Goal: Task Accomplishment & Management: Use online tool/utility

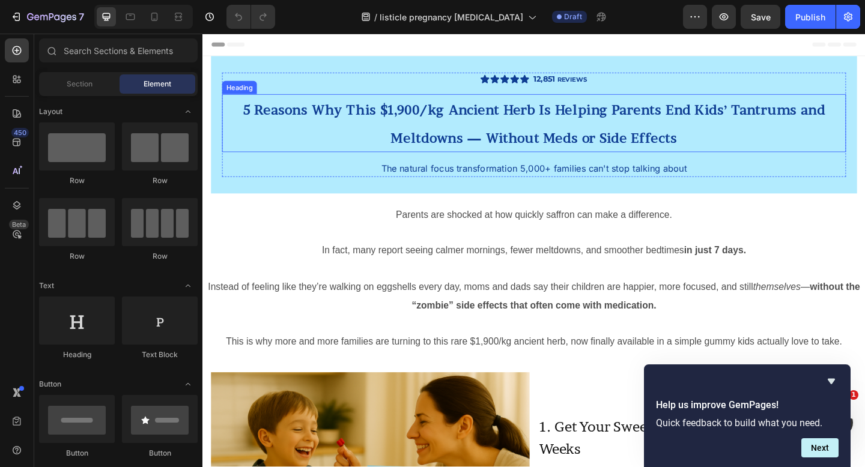
click at [482, 120] on span "5 Reasons Why This $1,900/kg Ancient Herb Is Helping Parents End Kids’ Tantrums…" at bounding box center [562, 132] width 633 height 47
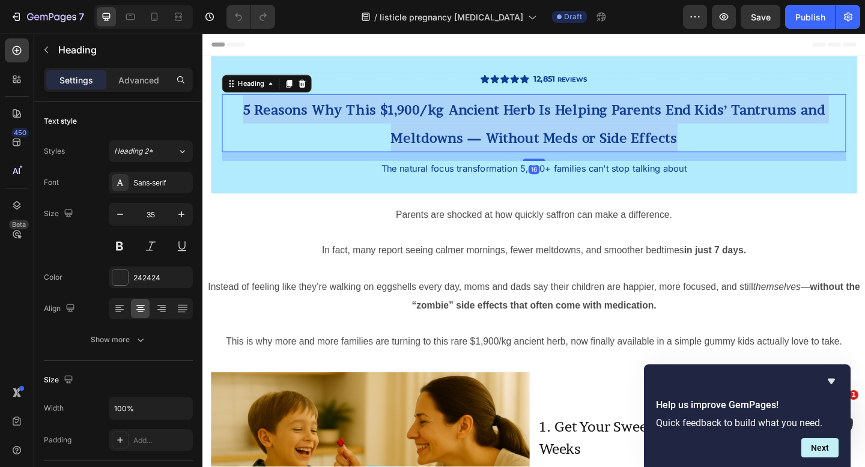
click at [482, 120] on span "5 Reasons Why This $1,900/kg Ancient Herb Is Helping Parents End Kids’ Tantrums…" at bounding box center [562, 132] width 633 height 47
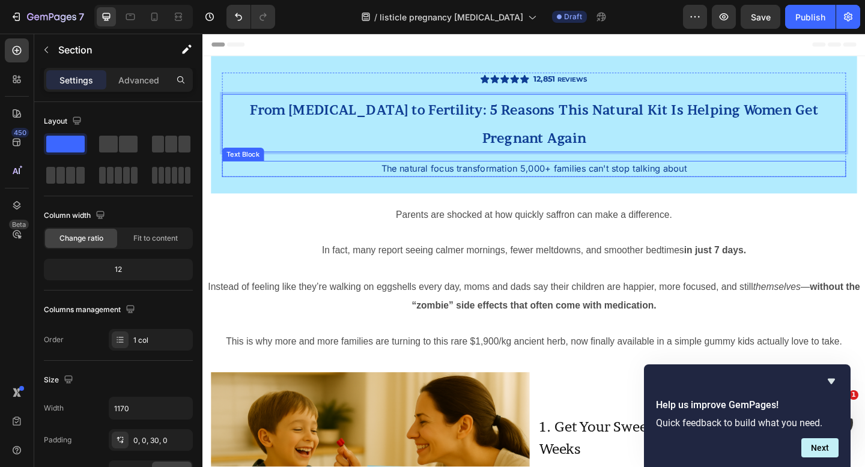
click at [311, 165] on div "Icon Icon Icon Icon Icon Icon List 12,851 REVIEWS Text Block Row From Fibroids …" at bounding box center [562, 133] width 703 height 150
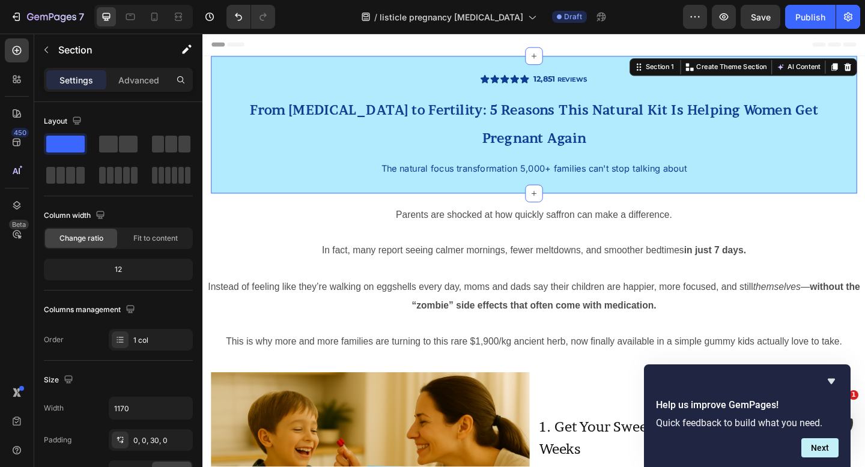
click at [329, 168] on div "Icon Icon Icon Icon Icon Icon List 12,851 REVIEWS Text Block Row ⁠⁠⁠⁠⁠⁠⁠ From F…" at bounding box center [562, 133] width 703 height 150
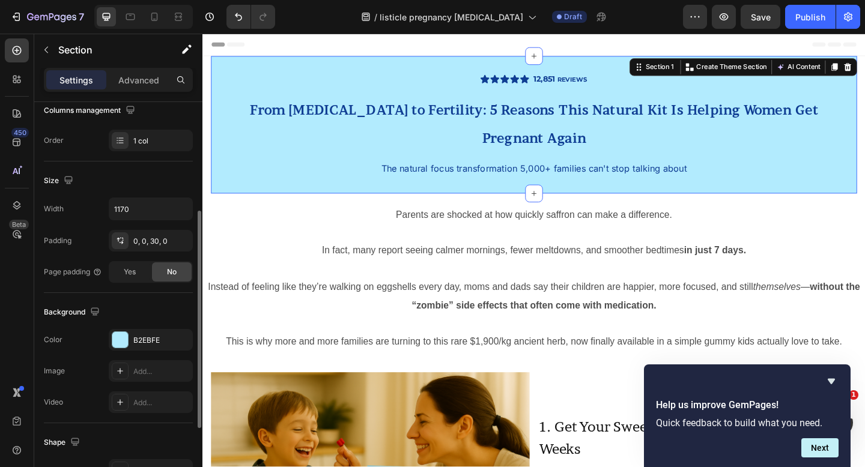
scroll to position [333, 0]
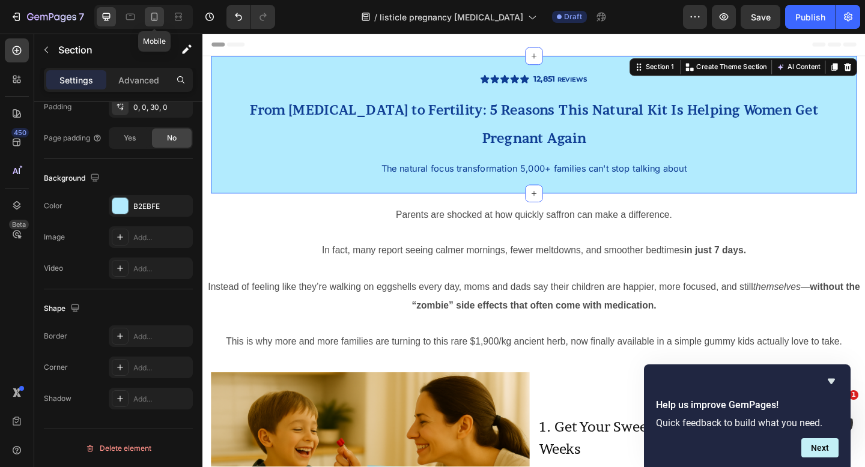
click at [156, 14] on icon at bounding box center [154, 17] width 12 height 12
type input "100%"
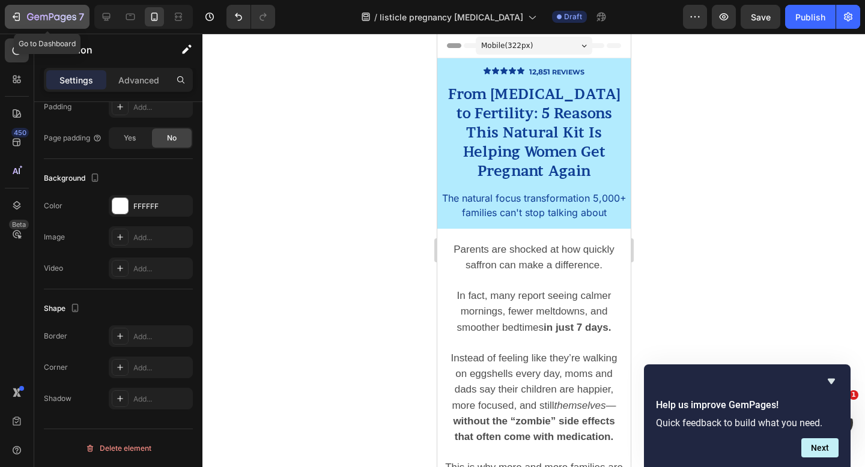
click at [16, 14] on icon "button" at bounding box center [16, 17] width 12 height 12
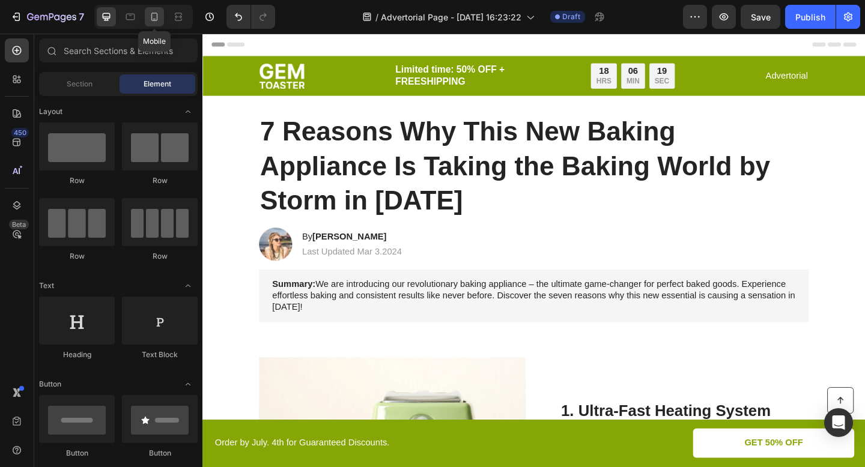
click at [151, 22] on icon at bounding box center [154, 17] width 12 height 12
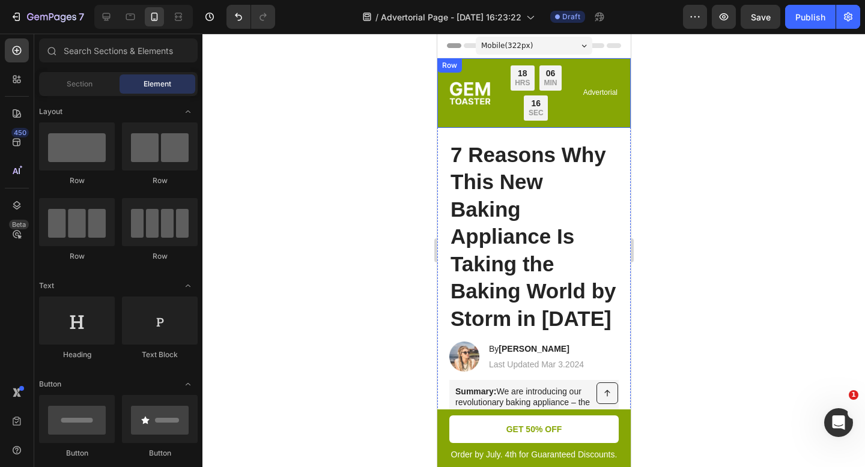
click at [618, 114] on div "Image Limited time: 50% OFF + FREESHIPPING Text Block 18 HRS 06 MIN 16 SEC Coun…" at bounding box center [533, 93] width 193 height 70
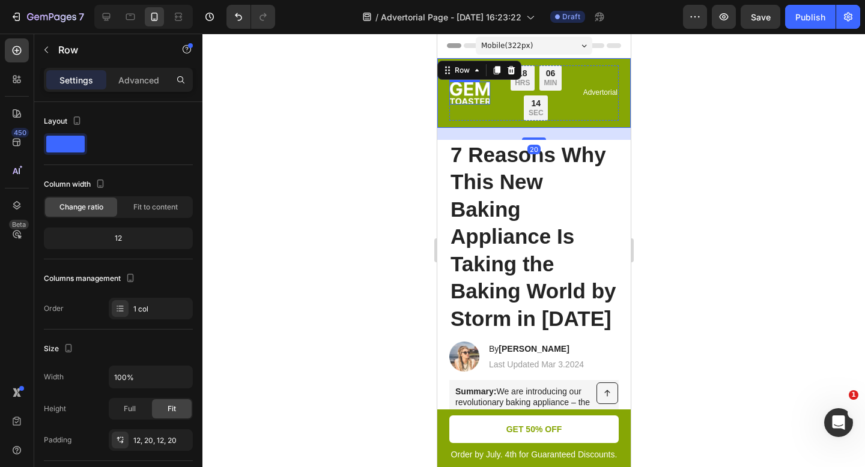
click at [471, 89] on img at bounding box center [469, 93] width 41 height 23
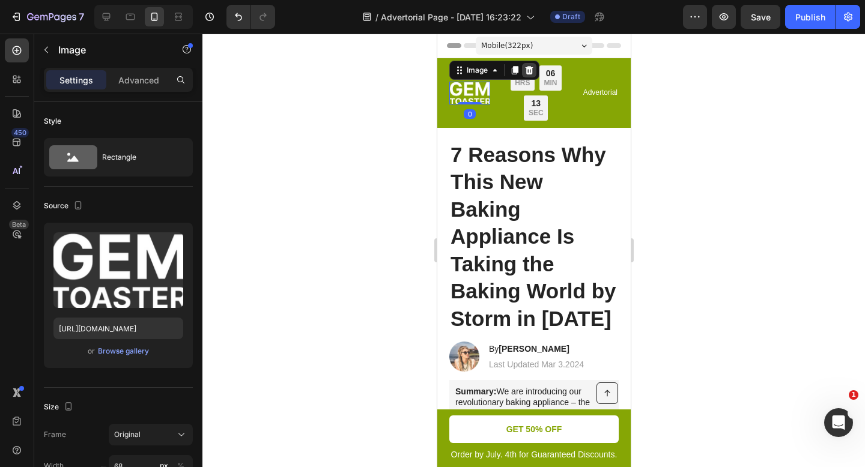
click at [530, 70] on icon at bounding box center [529, 70] width 10 height 10
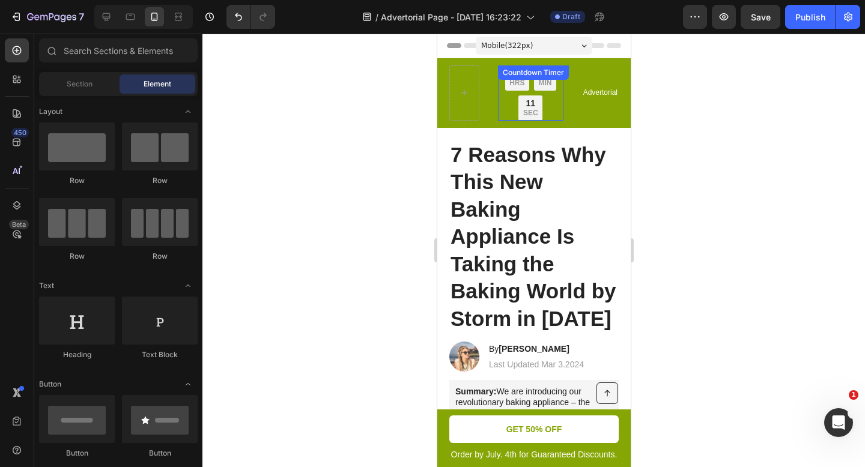
click at [506, 93] on div "18 HRS 06 MIN 11 SEC" at bounding box center [529, 92] width 65 height 55
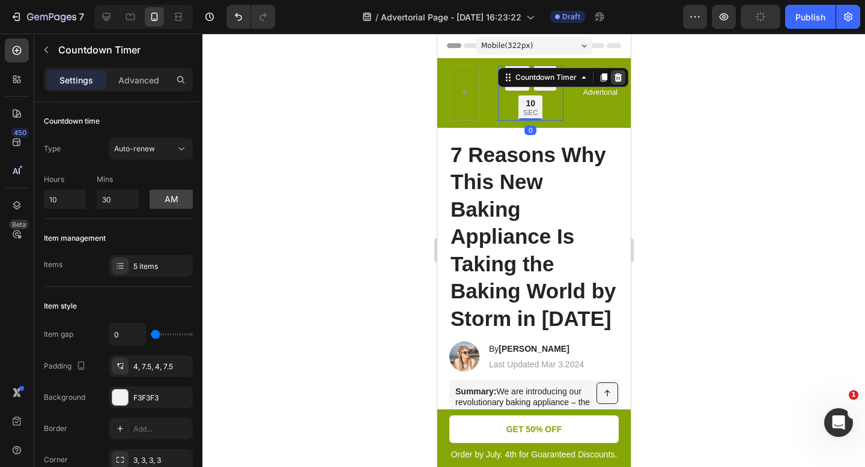
click at [616, 76] on icon at bounding box center [618, 77] width 8 height 8
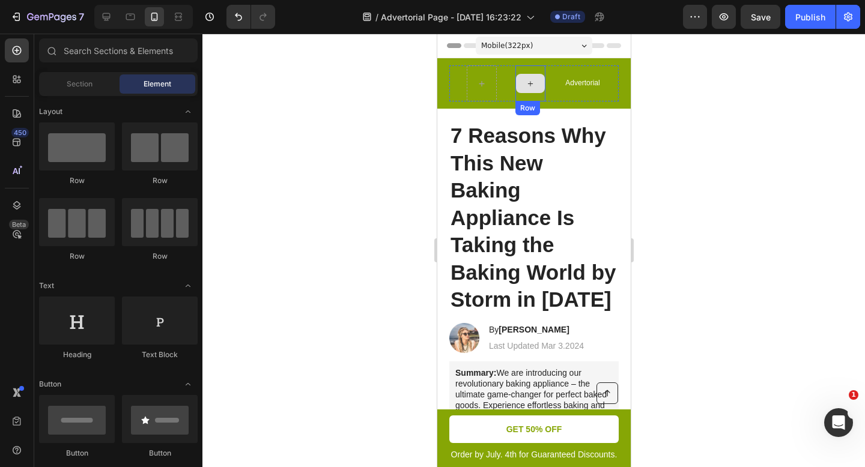
click at [515, 88] on div at bounding box center [529, 83] width 29 height 19
click at [460, 84] on div "Limited time: 50% OFF + FREESHIPPING Text Block Row Advertorial Text Block Row" at bounding box center [533, 83] width 169 height 36
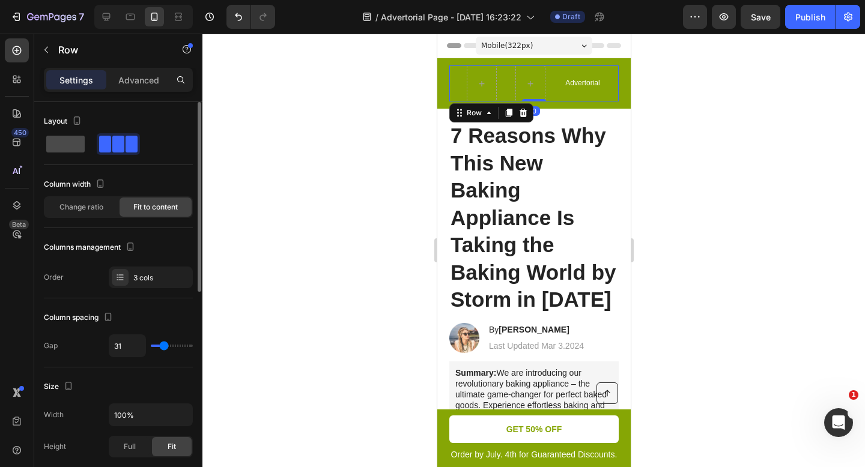
click at [75, 149] on span at bounding box center [65, 144] width 38 height 17
type input "0"
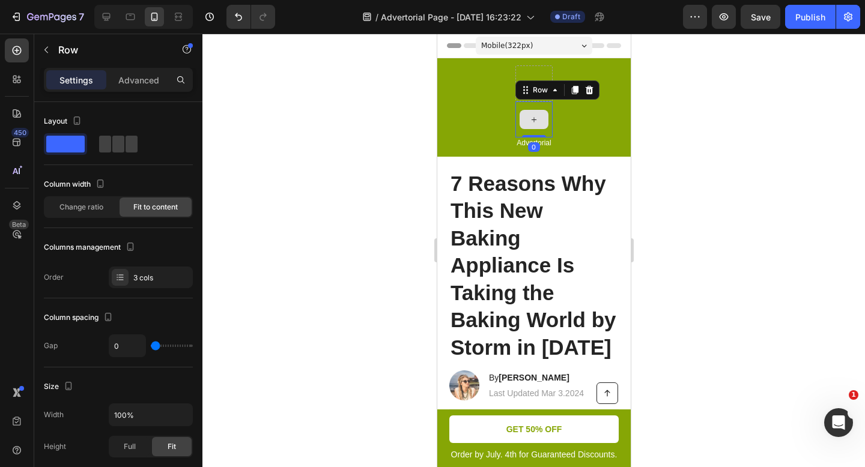
click at [538, 106] on div at bounding box center [533, 120] width 37 height 36
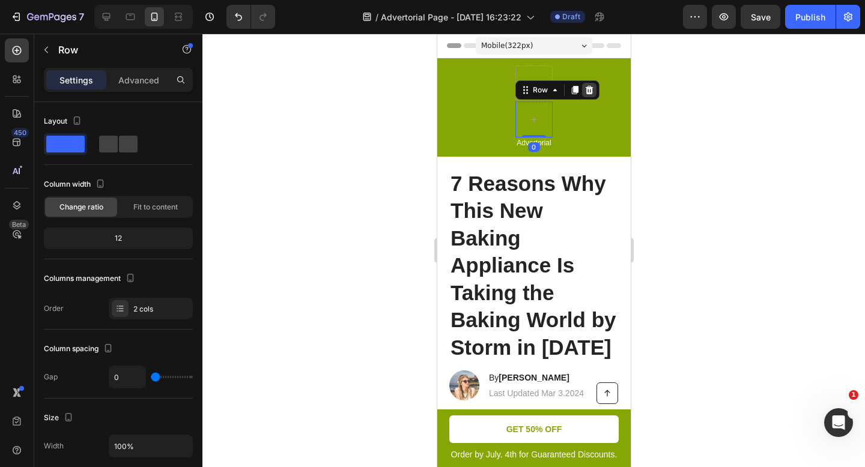
click at [591, 87] on icon at bounding box center [589, 90] width 10 height 10
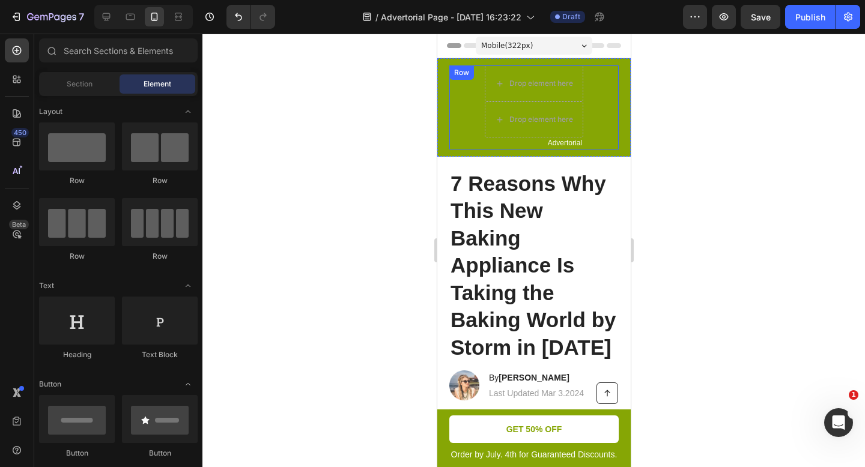
click at [481, 109] on div "Drop element here Drop element here Advertorial Text Block Row" at bounding box center [533, 107] width 169 height 84
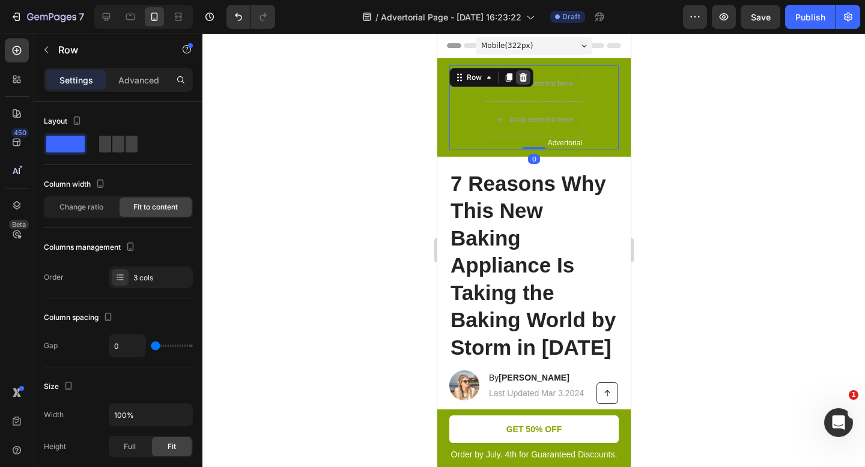
click at [520, 78] on icon at bounding box center [523, 77] width 8 height 8
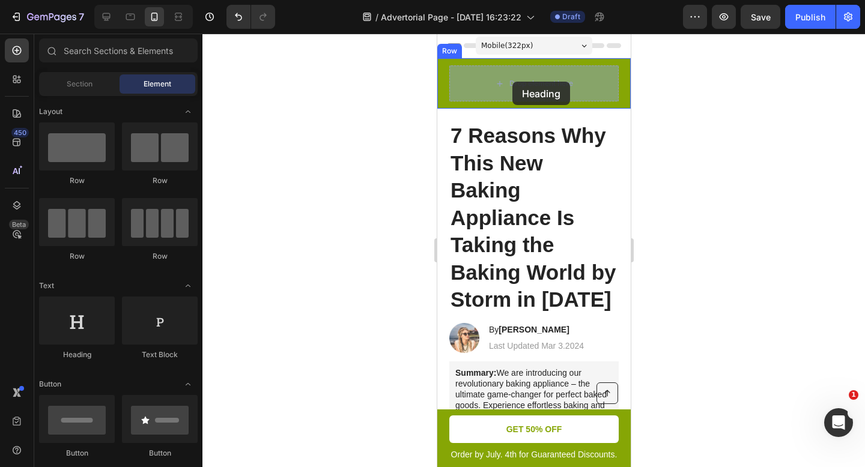
drag, startPoint x: 508, startPoint y: 366, endPoint x: 512, endPoint y: 81, distance: 284.8
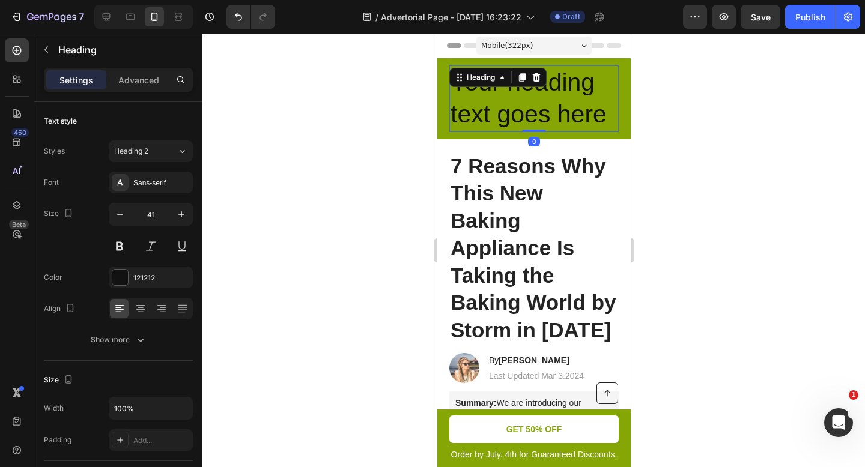
click at [512, 100] on h2 "Your heading text goes here" at bounding box center [533, 98] width 169 height 67
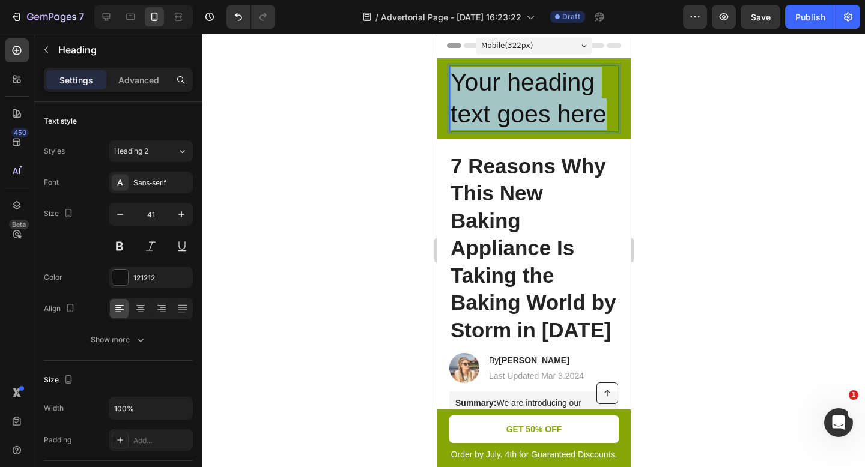
click at [512, 100] on p "Your heading text goes here" at bounding box center [533, 99] width 167 height 64
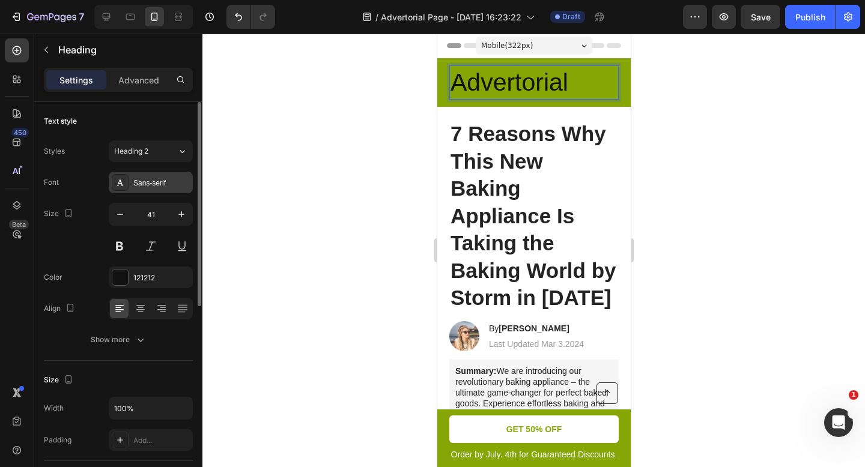
click at [157, 184] on div "Sans-serif" at bounding box center [161, 183] width 56 height 11
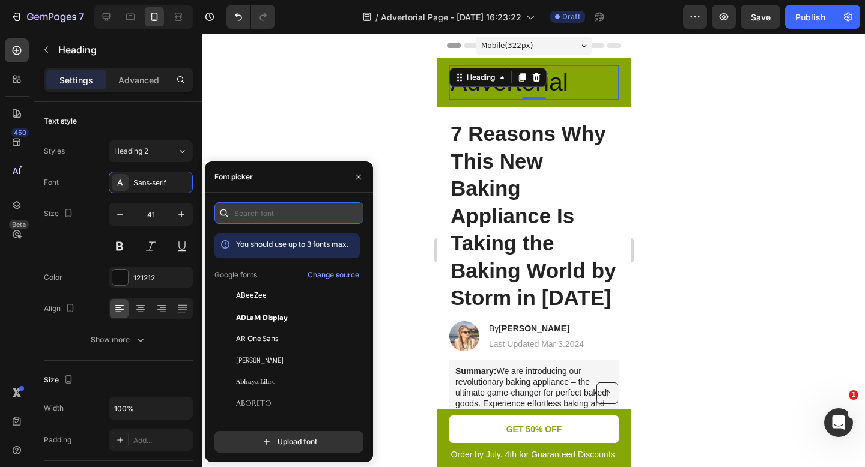
click at [248, 215] on input "text" at bounding box center [288, 213] width 149 height 22
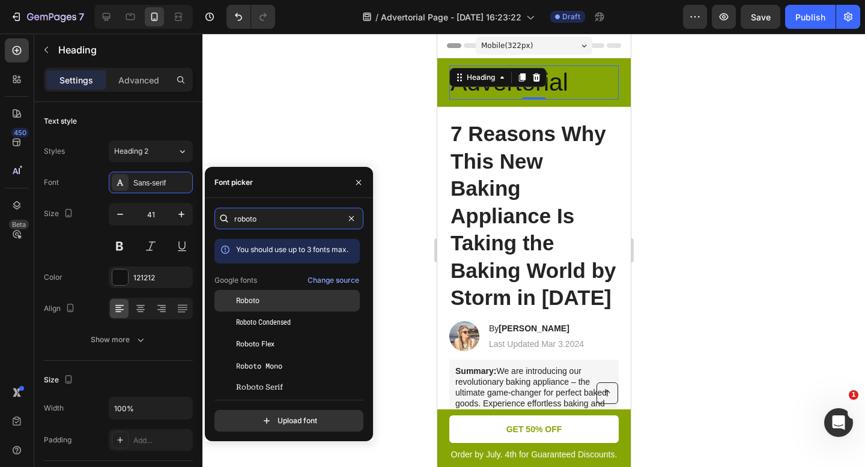
type input "roboto"
click at [247, 305] on span "Roboto" at bounding box center [247, 301] width 23 height 11
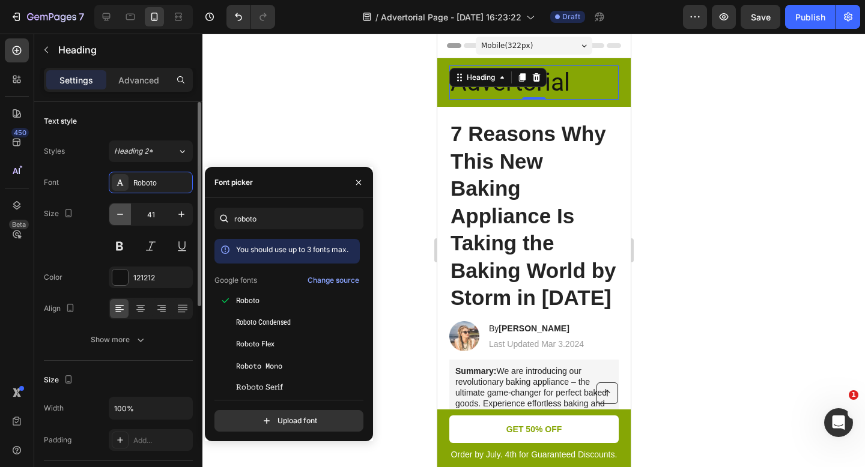
click at [120, 214] on icon "button" at bounding box center [120, 214] width 6 height 1
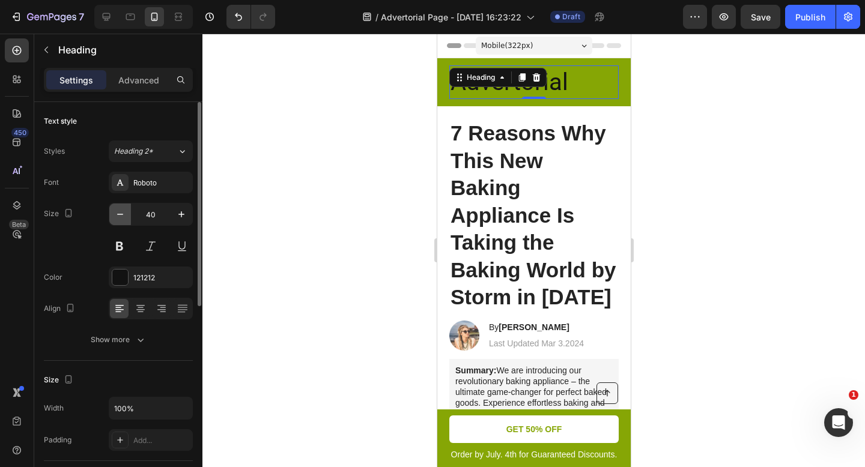
click at [120, 214] on icon "button" at bounding box center [120, 214] width 6 height 1
type input "38"
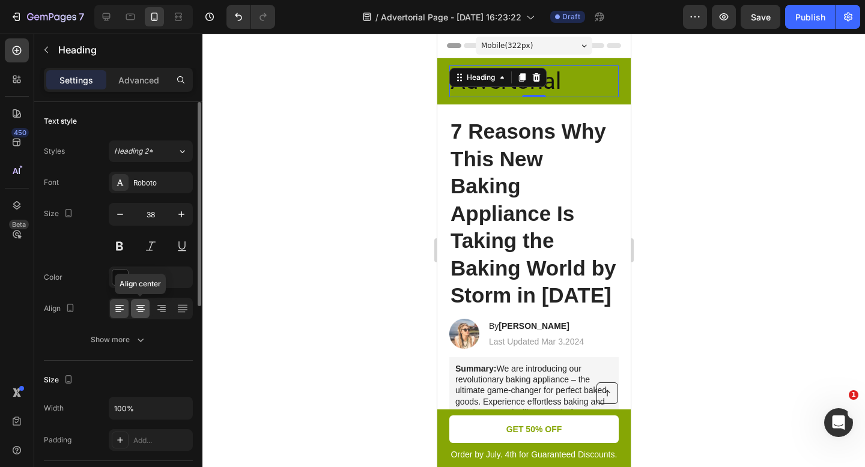
click at [140, 307] on icon at bounding box center [141, 309] width 12 height 12
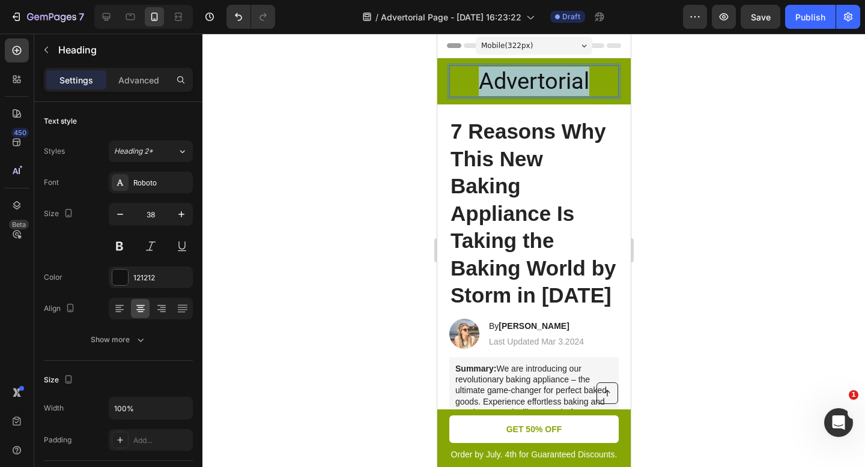
click at [574, 81] on p "Advertorial" at bounding box center [533, 81] width 167 height 29
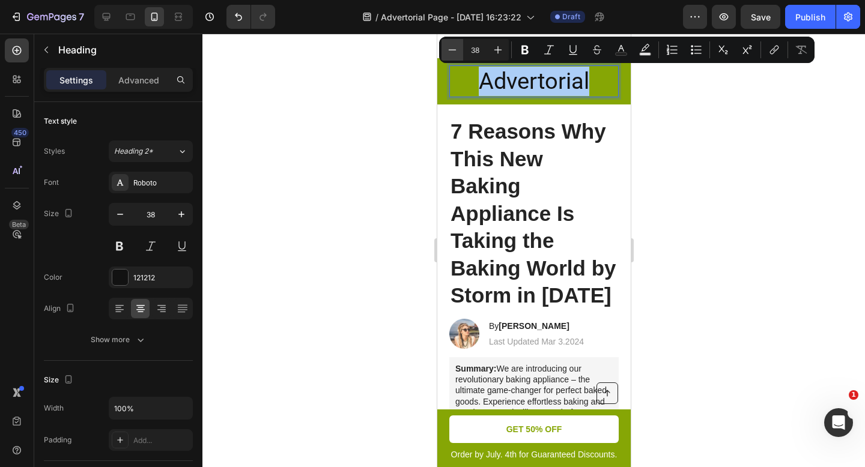
click at [448, 52] on icon "Editor contextual toolbar" at bounding box center [452, 50] width 12 height 12
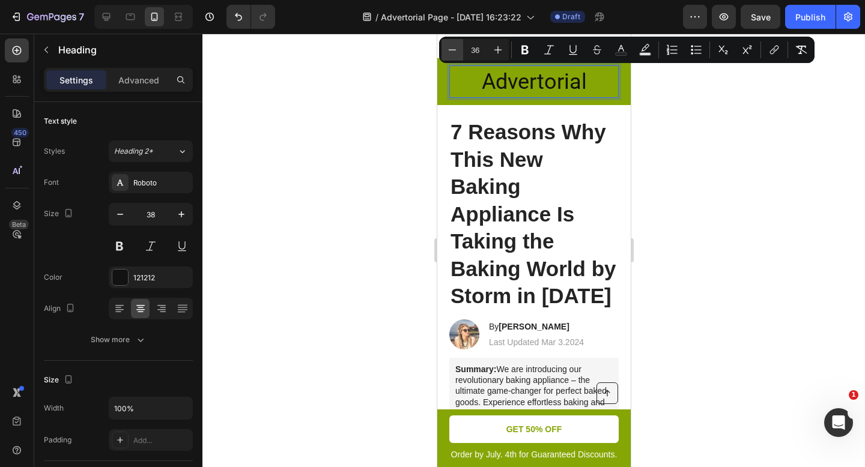
click at [448, 52] on icon "Editor contextual toolbar" at bounding box center [452, 50] width 12 height 12
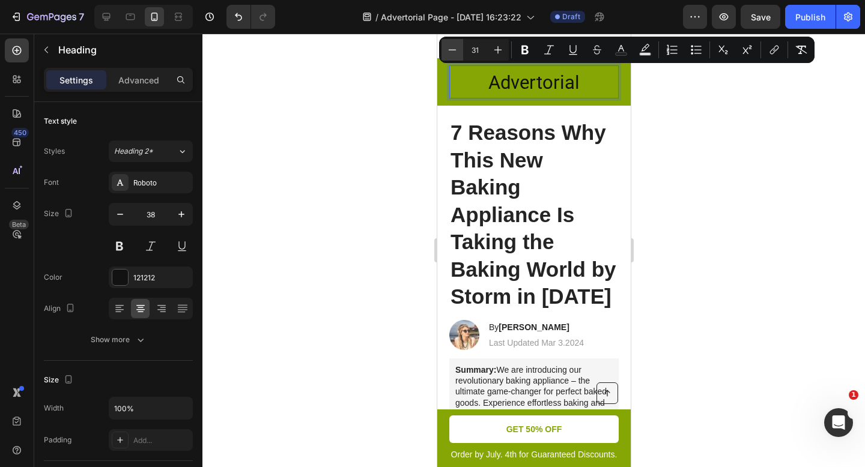
click at [448, 52] on icon "Editor contextual toolbar" at bounding box center [452, 50] width 12 height 12
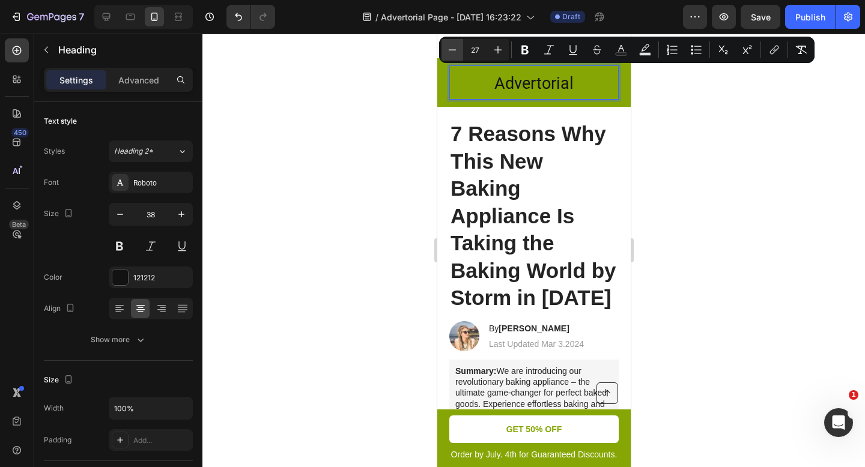
click at [448, 52] on icon "Editor contextual toolbar" at bounding box center [452, 50] width 12 height 12
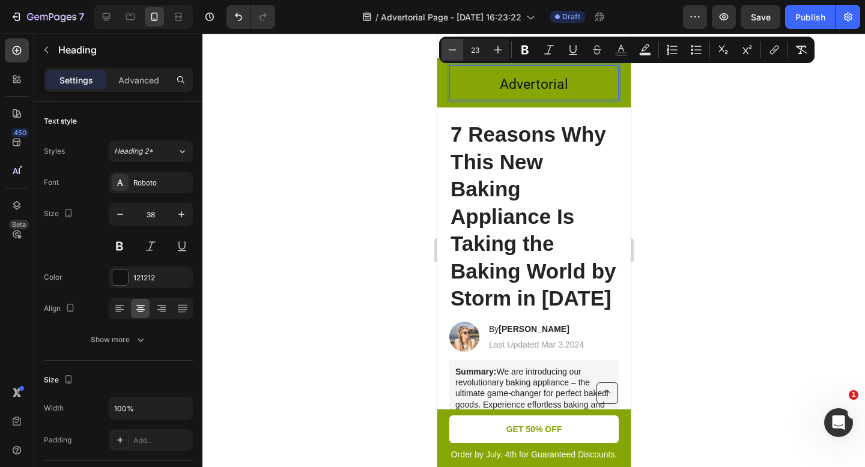
type input "22"
click at [123, 214] on icon "button" at bounding box center [120, 214] width 12 height 12
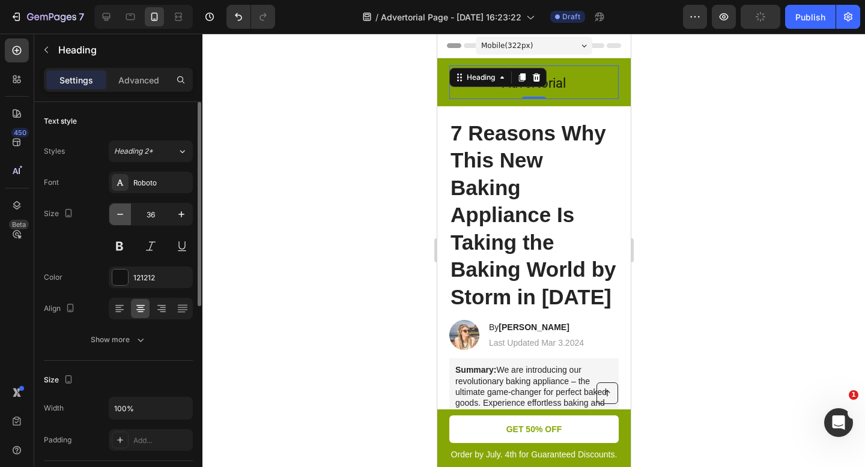
click at [123, 214] on icon "button" at bounding box center [120, 214] width 12 height 12
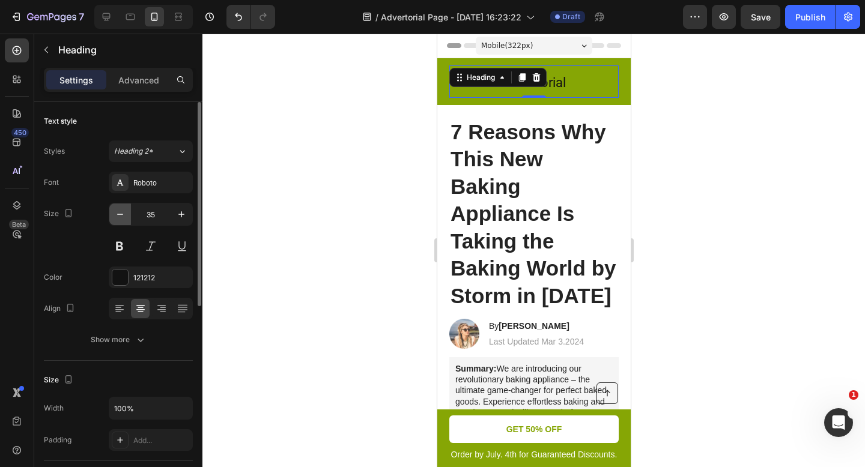
click at [123, 214] on icon "button" at bounding box center [120, 214] width 12 height 12
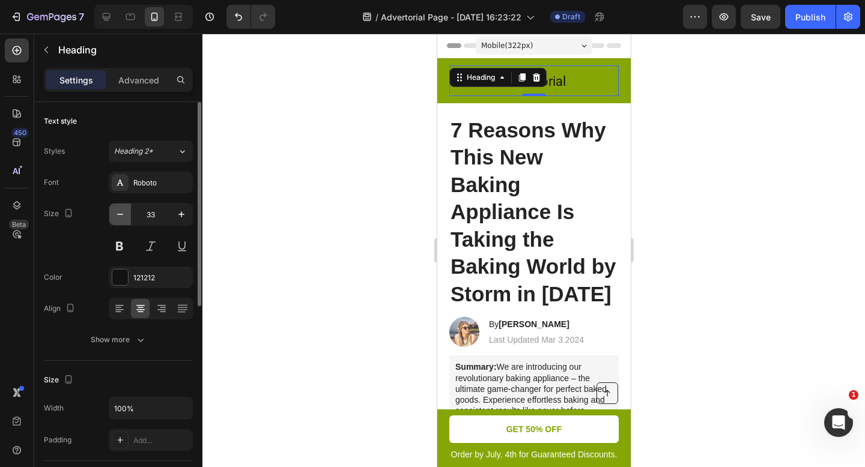
click at [123, 214] on icon "button" at bounding box center [120, 214] width 12 height 12
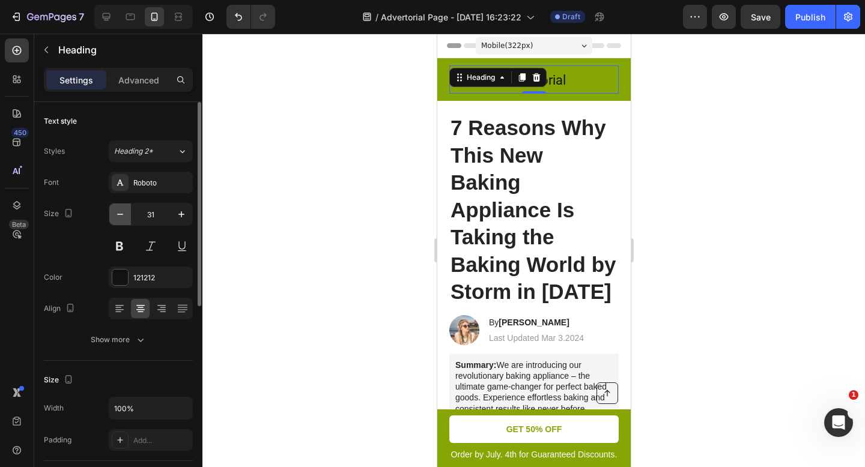
click at [123, 214] on icon "button" at bounding box center [120, 214] width 12 height 12
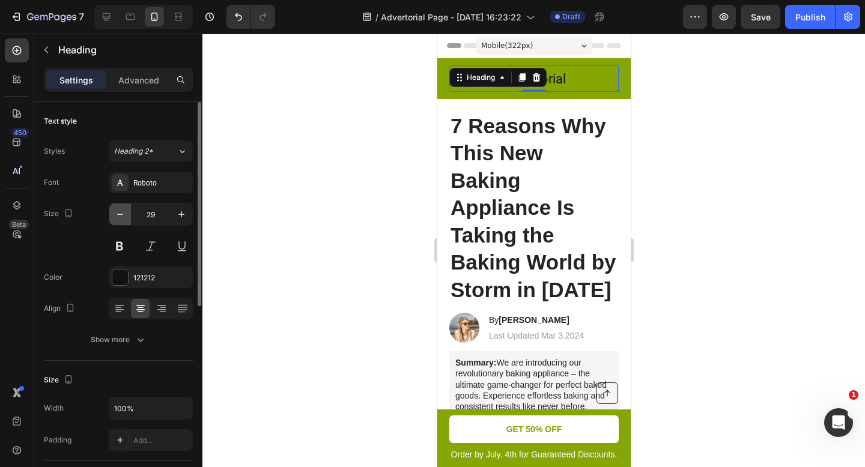
click at [123, 214] on icon "button" at bounding box center [120, 214] width 12 height 12
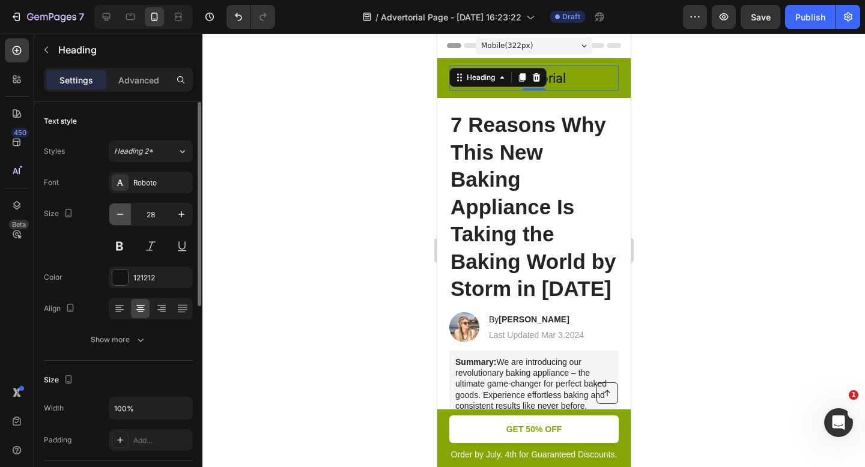
click at [123, 214] on icon "button" at bounding box center [120, 214] width 12 height 12
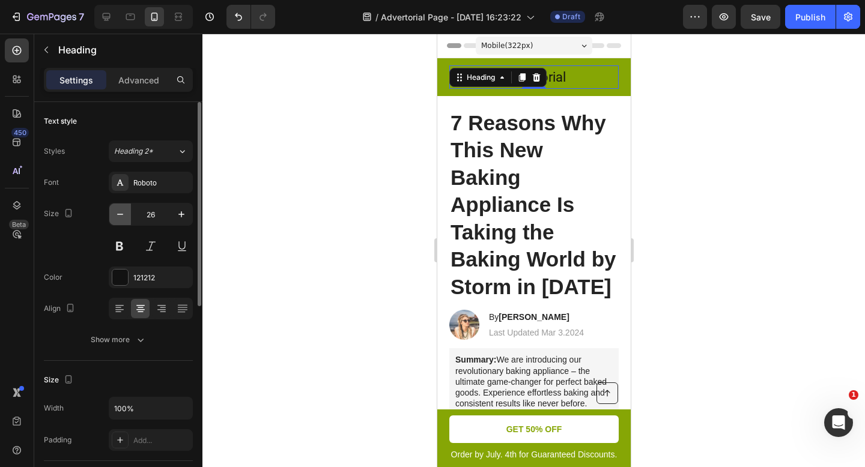
click at [123, 214] on icon "button" at bounding box center [120, 214] width 12 height 12
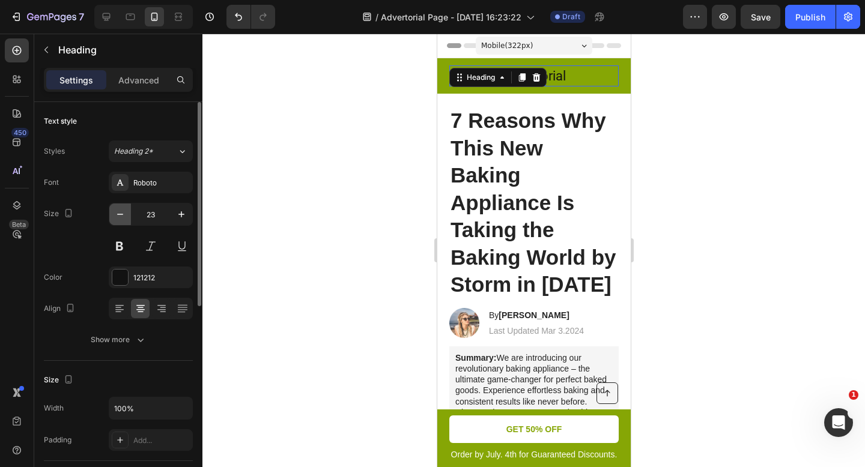
click at [123, 214] on icon "button" at bounding box center [120, 214] width 12 height 12
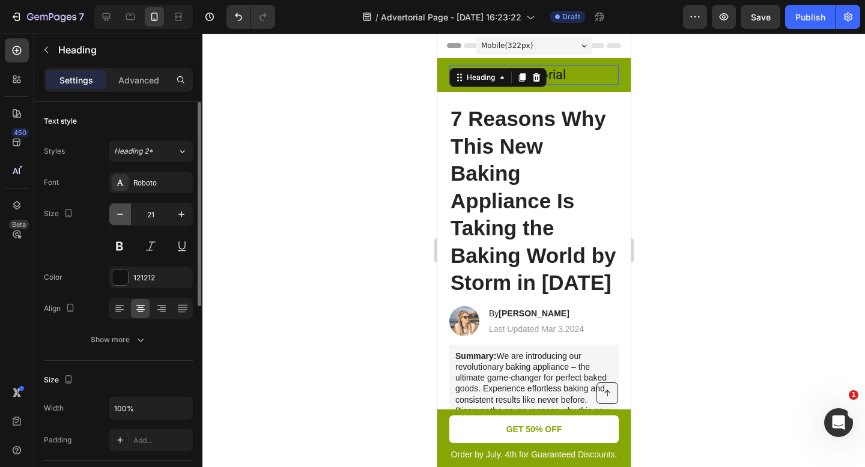
click at [123, 214] on icon "button" at bounding box center [120, 214] width 12 height 12
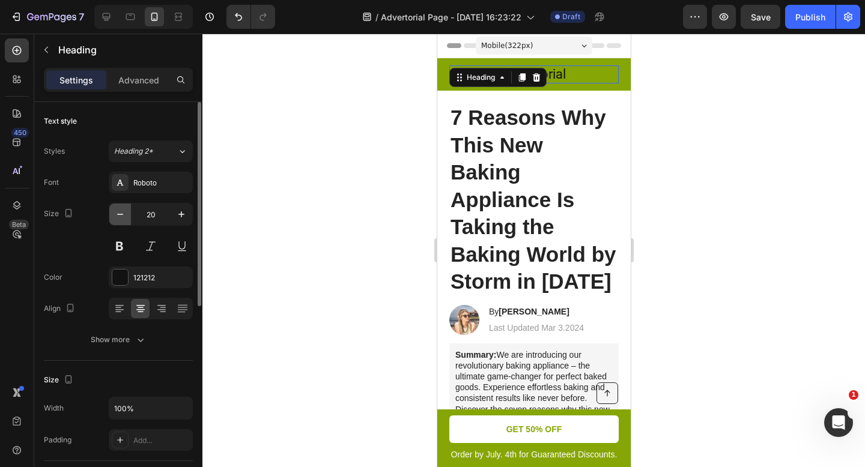
click at [123, 214] on icon "button" at bounding box center [120, 214] width 12 height 12
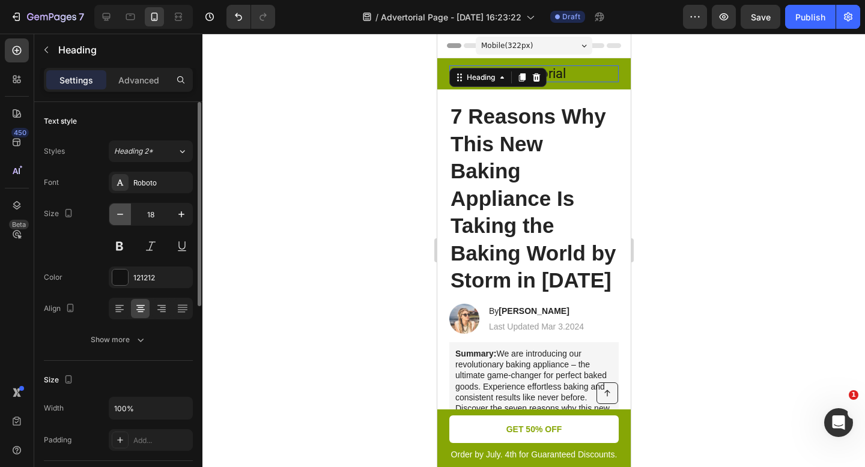
click at [123, 214] on icon "button" at bounding box center [120, 214] width 12 height 12
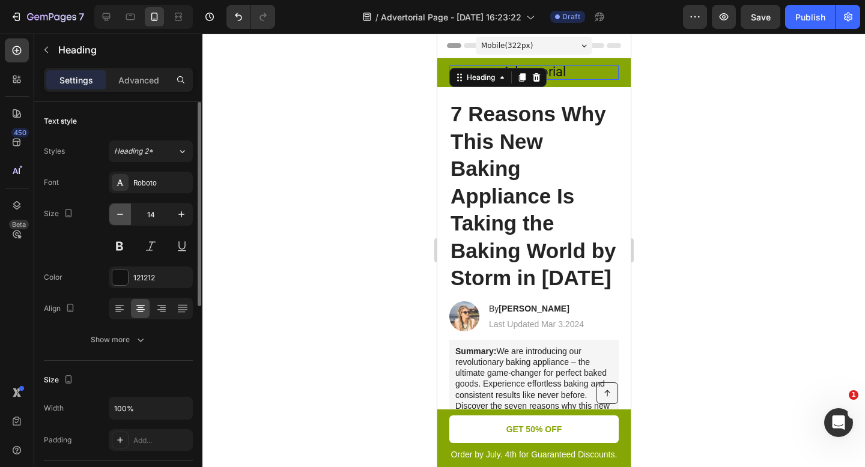
click at [123, 214] on icon "button" at bounding box center [120, 214] width 12 height 12
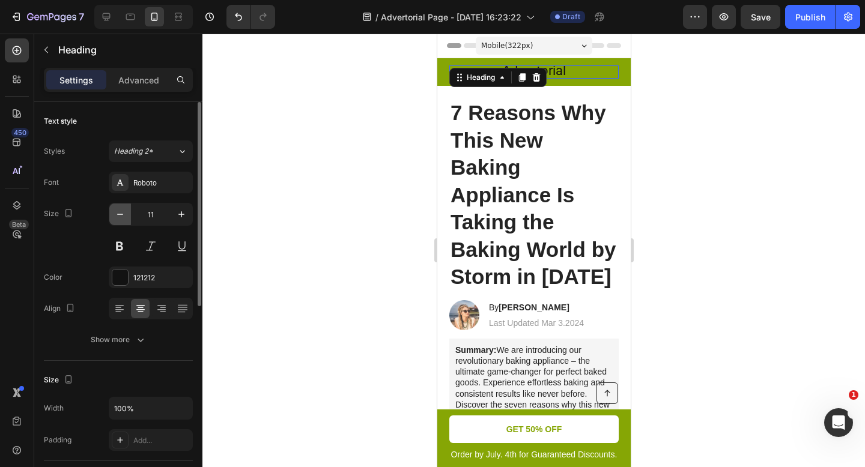
click at [123, 214] on icon "button" at bounding box center [120, 214] width 12 height 12
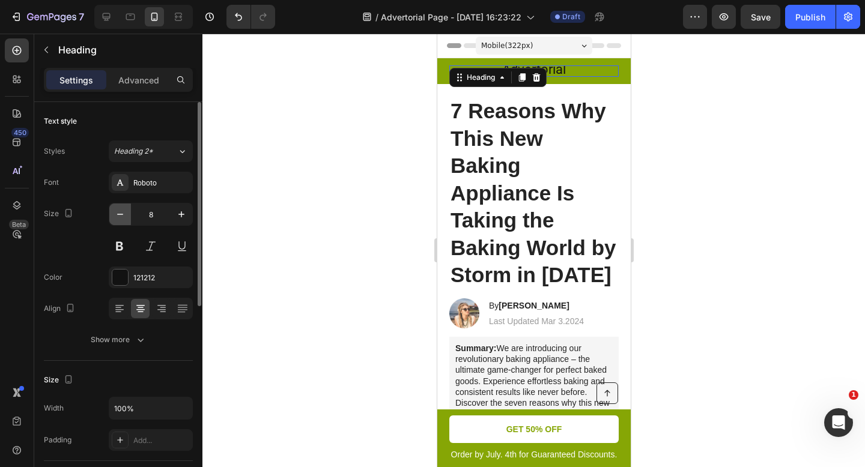
click at [123, 214] on icon "button" at bounding box center [120, 214] width 12 height 12
click at [183, 220] on icon "button" at bounding box center [181, 214] width 12 height 12
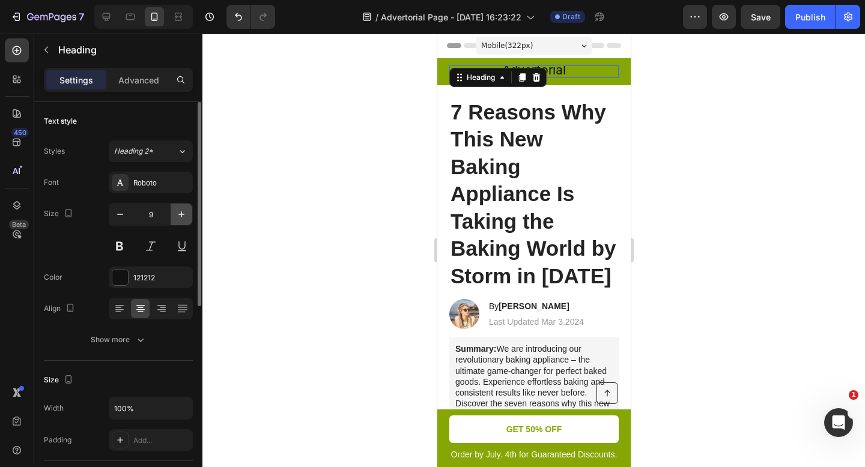
click at [183, 219] on icon "button" at bounding box center [181, 214] width 12 height 12
type input "10"
click at [311, 175] on div at bounding box center [533, 251] width 663 height 434
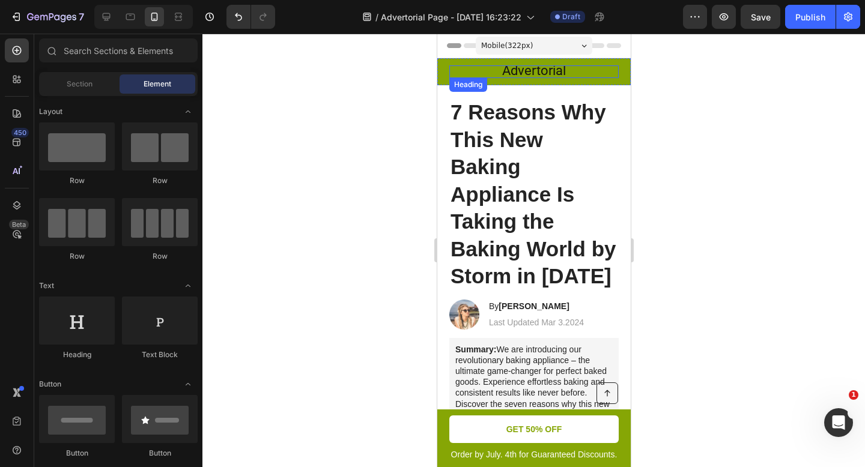
click at [567, 73] on p "⁠⁠⁠⁠⁠⁠⁠ Advertorial" at bounding box center [533, 72] width 167 height 10
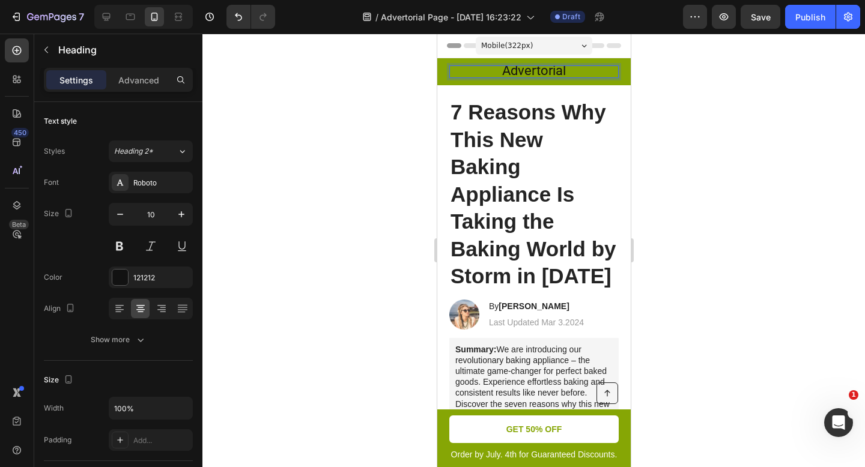
click at [375, 101] on div at bounding box center [533, 251] width 663 height 434
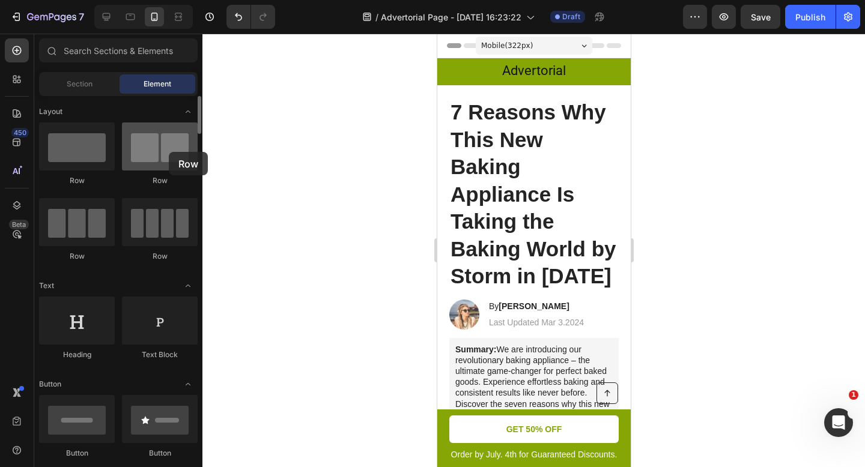
click at [169, 152] on div at bounding box center [160, 147] width 76 height 48
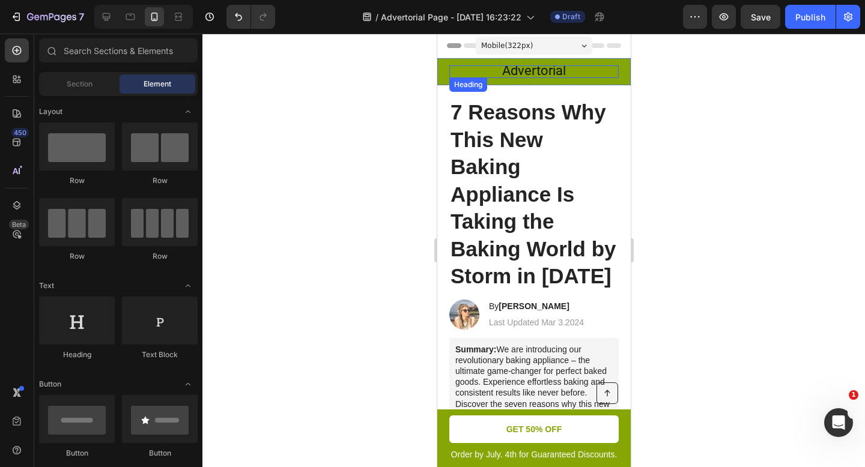
click at [549, 68] on span "Advertorial" at bounding box center [534, 70] width 64 height 15
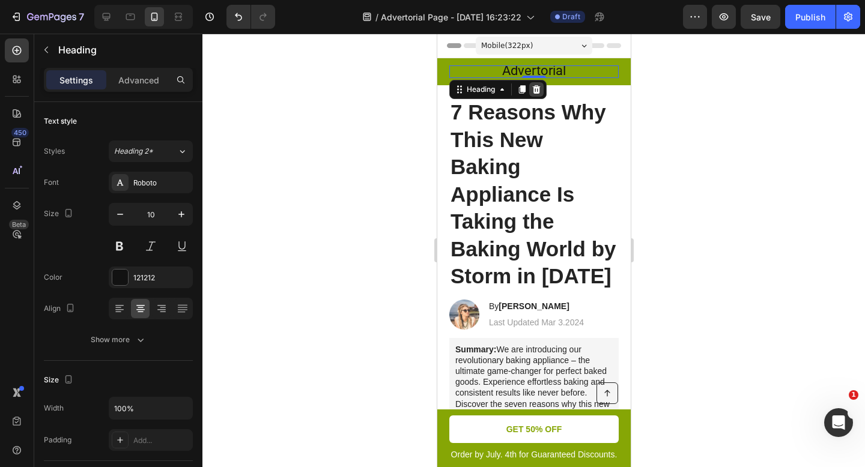
click at [541, 88] on div at bounding box center [536, 89] width 14 height 14
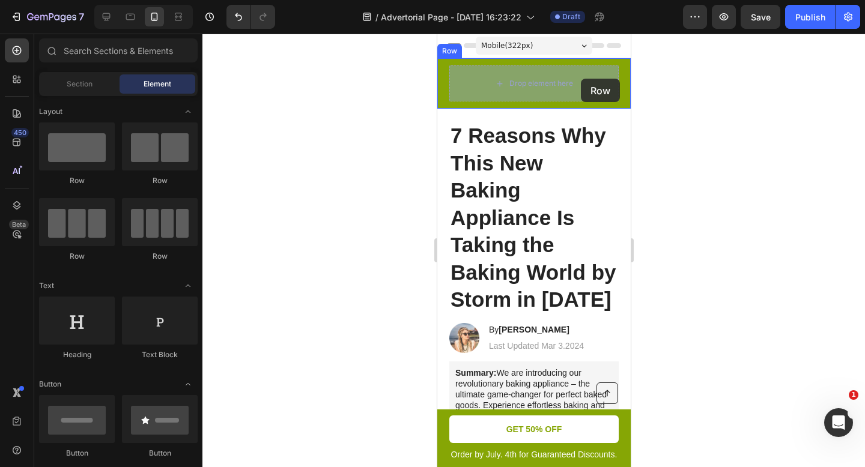
drag, startPoint x: 575, startPoint y: 190, endPoint x: 580, endPoint y: 79, distance: 111.9
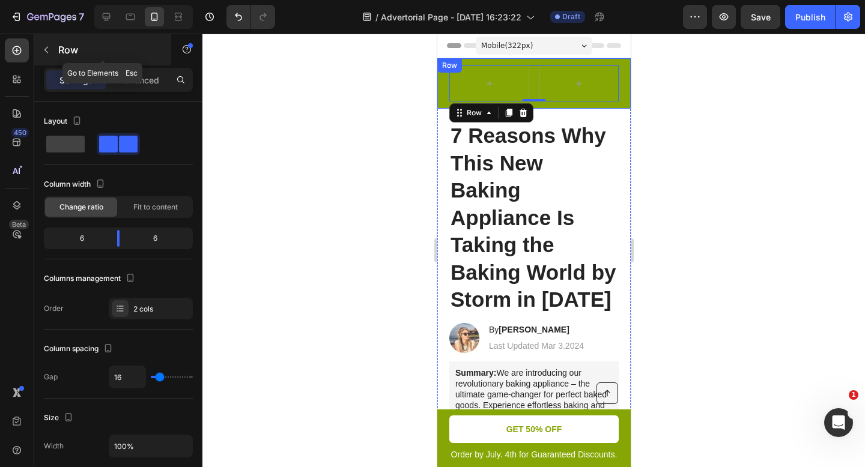
click at [47, 44] on button "button" at bounding box center [46, 49] width 19 height 19
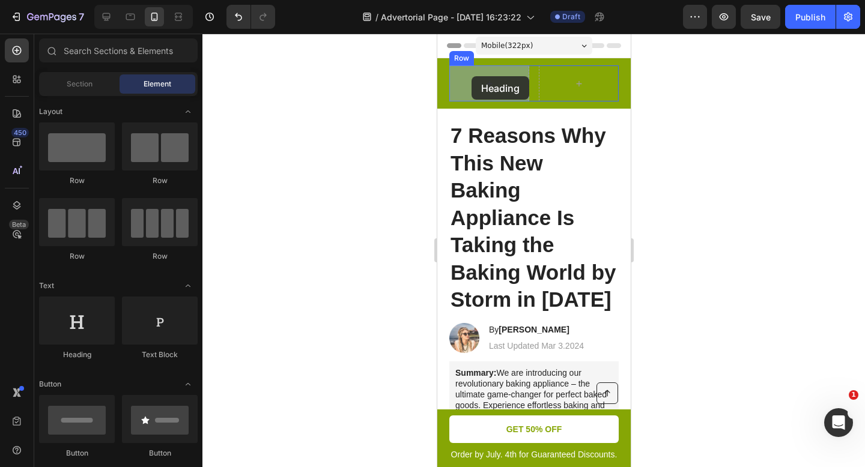
drag, startPoint x: 523, startPoint y: 372, endPoint x: 472, endPoint y: 78, distance: 298.9
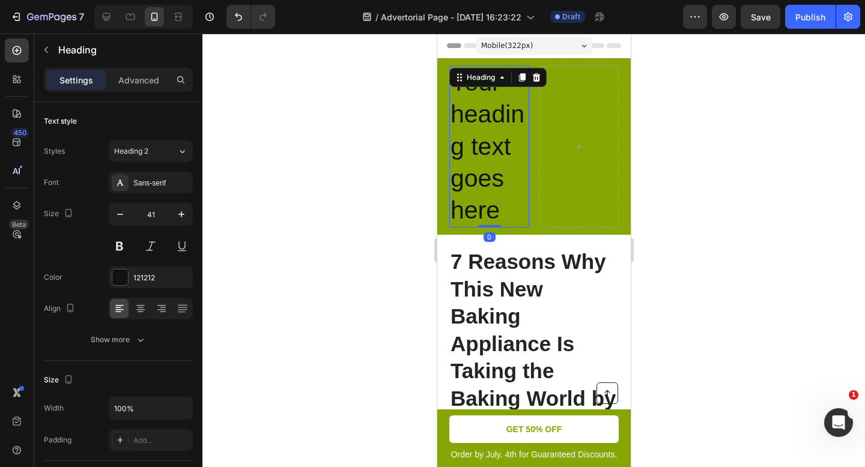
click at [475, 145] on h2 "Your heading text goes here" at bounding box center [489, 146] width 80 height 162
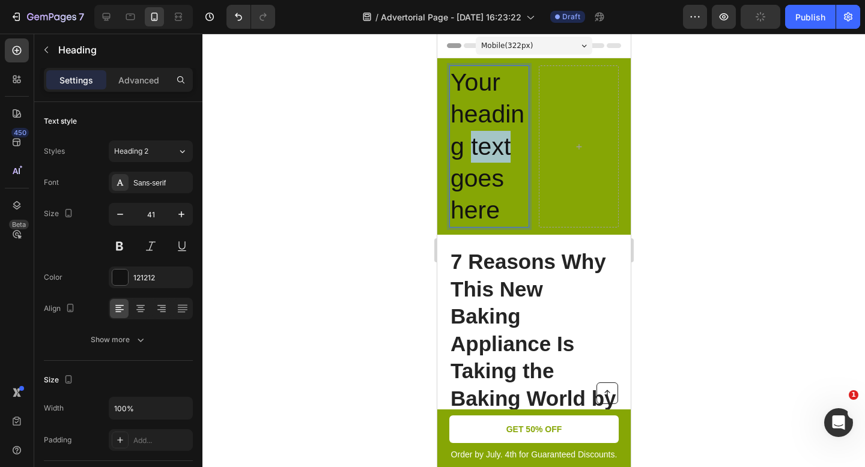
click at [475, 145] on p "Your heading text goes here" at bounding box center [489, 147] width 78 height 160
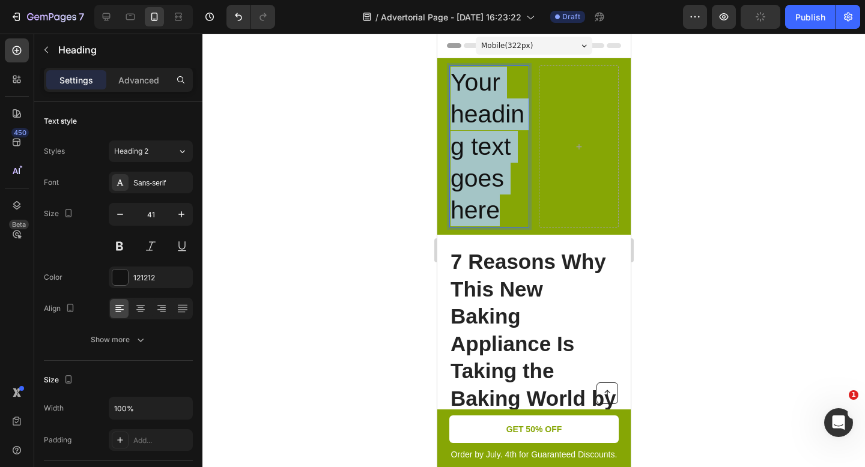
click at [475, 145] on p "Your heading text goes here" at bounding box center [489, 147] width 78 height 160
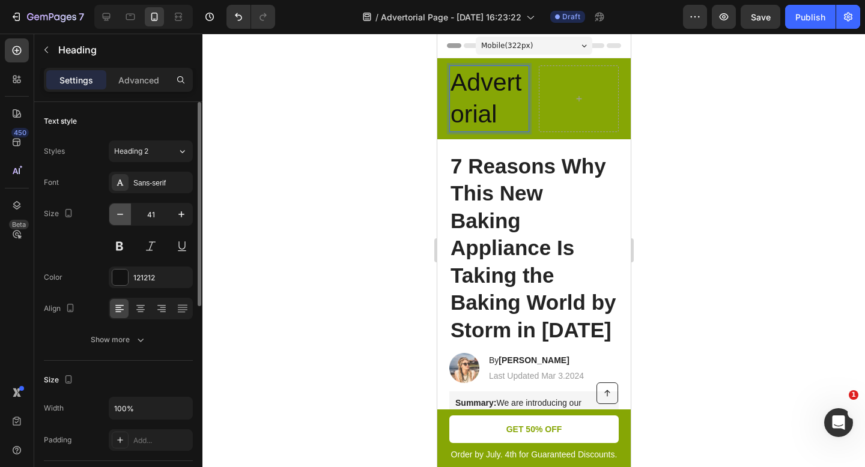
click at [124, 219] on icon "button" at bounding box center [120, 214] width 12 height 12
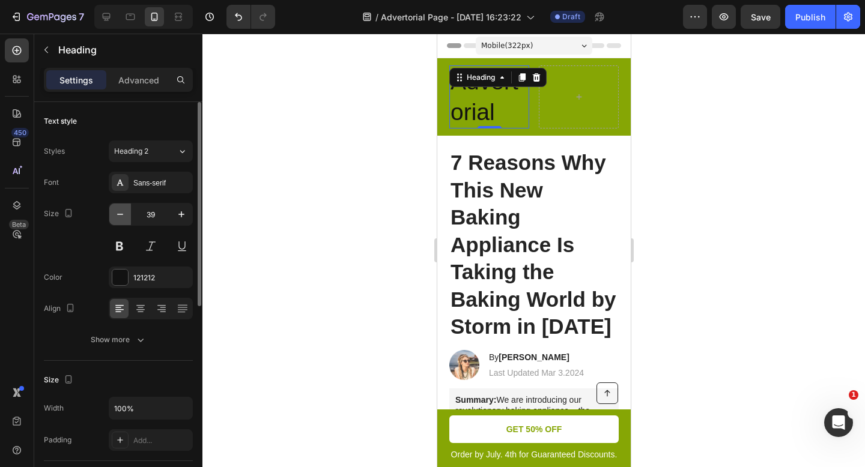
click at [124, 219] on icon "button" at bounding box center [120, 214] width 12 height 12
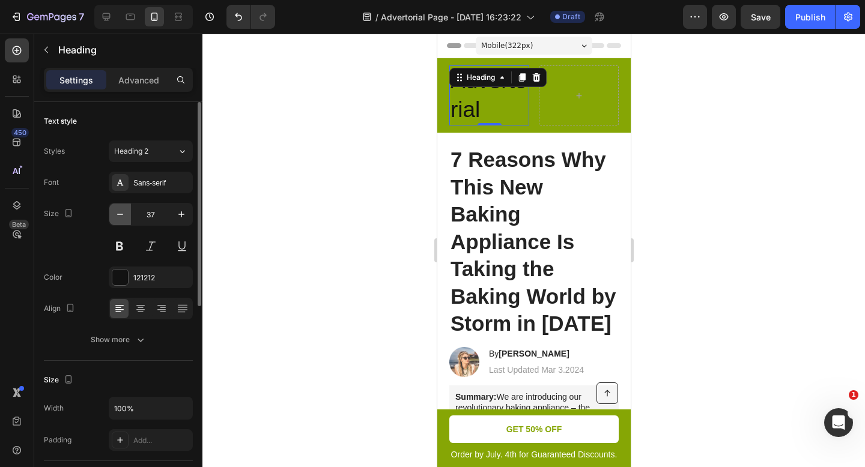
click at [124, 219] on icon "button" at bounding box center [120, 214] width 12 height 12
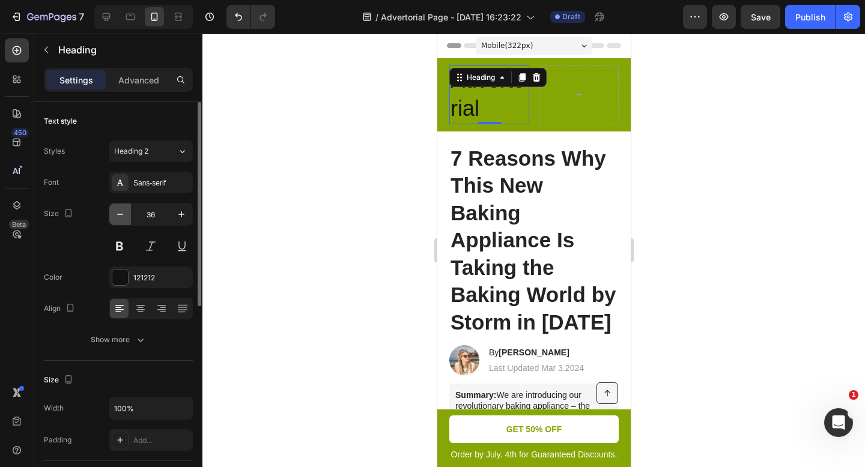
click at [124, 219] on icon "button" at bounding box center [120, 214] width 12 height 12
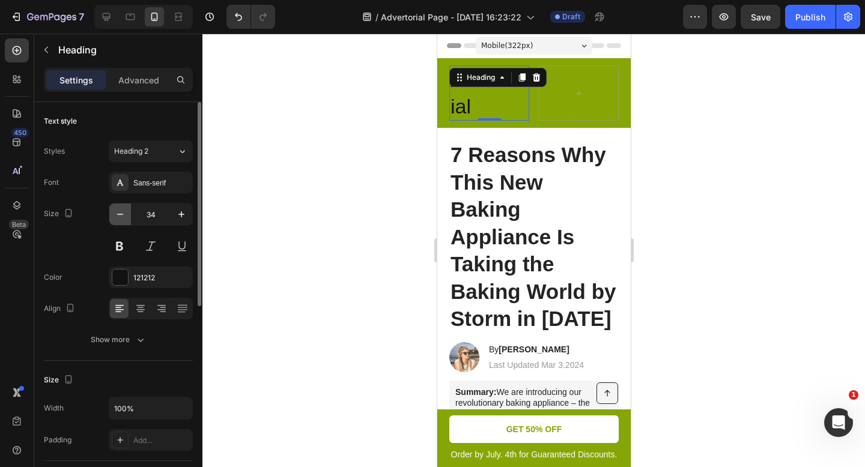
click at [124, 219] on icon "button" at bounding box center [120, 214] width 12 height 12
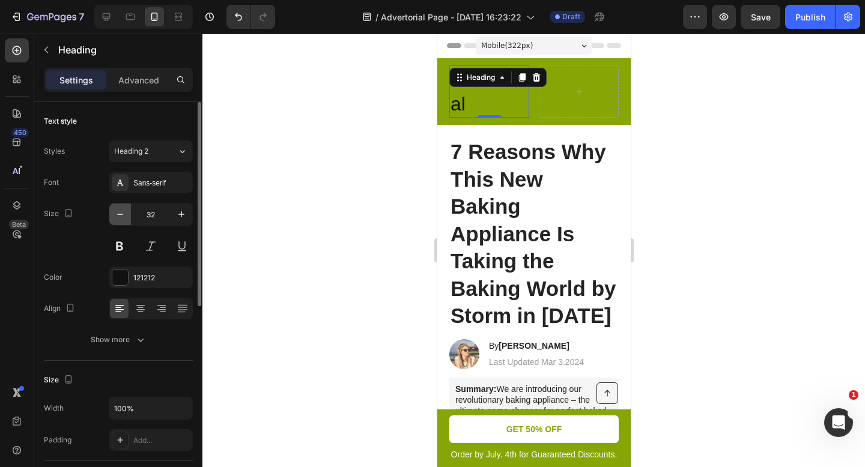
click at [124, 219] on icon "button" at bounding box center [120, 214] width 12 height 12
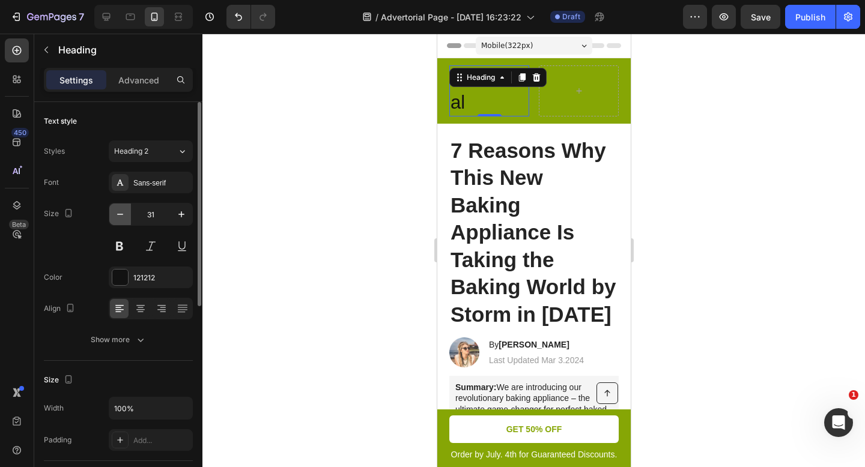
click at [124, 219] on icon "button" at bounding box center [120, 214] width 12 height 12
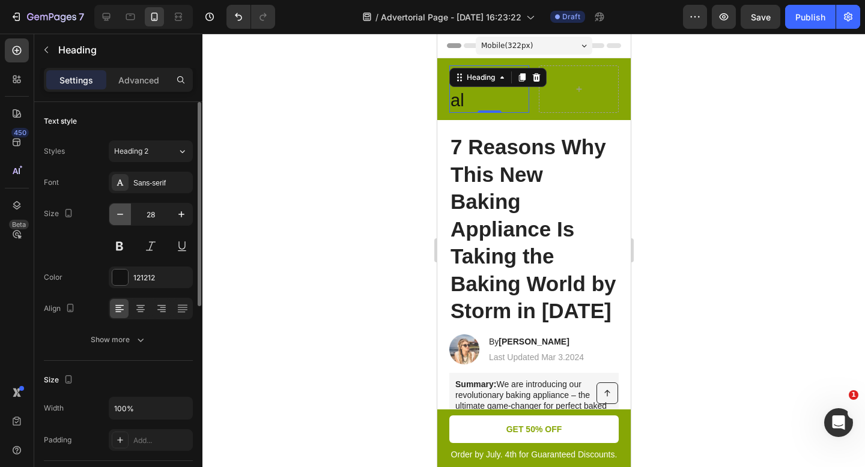
click at [124, 219] on icon "button" at bounding box center [120, 214] width 12 height 12
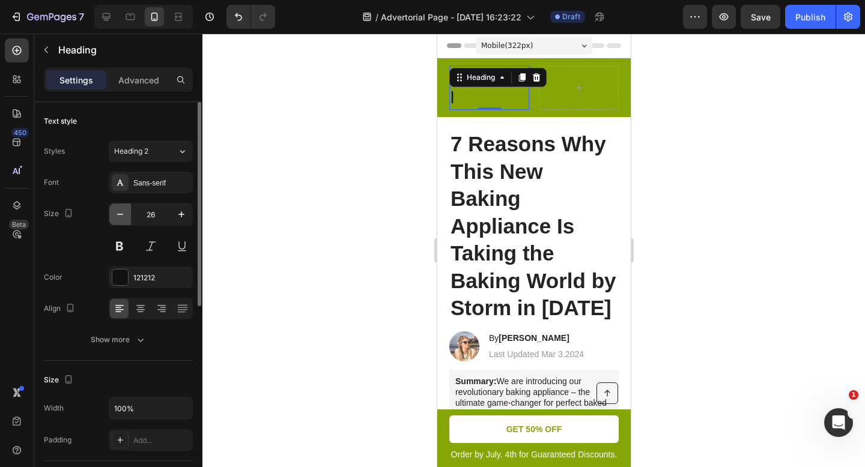
click at [124, 219] on icon "button" at bounding box center [120, 214] width 12 height 12
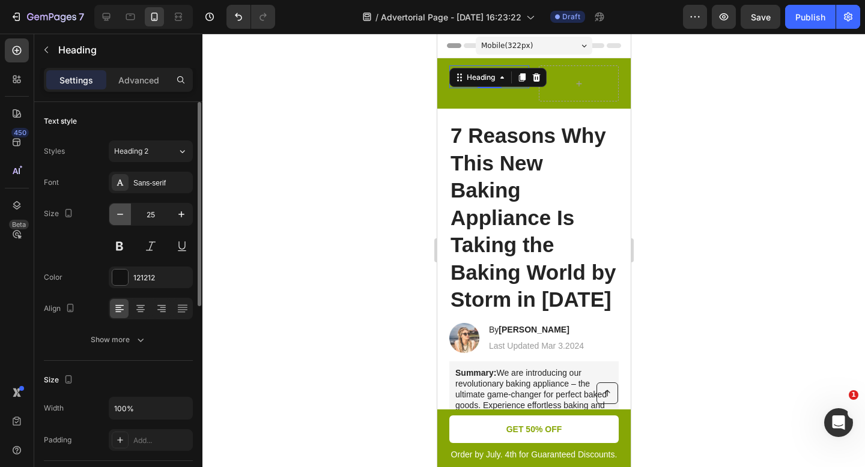
click at [124, 219] on icon "button" at bounding box center [120, 214] width 12 height 12
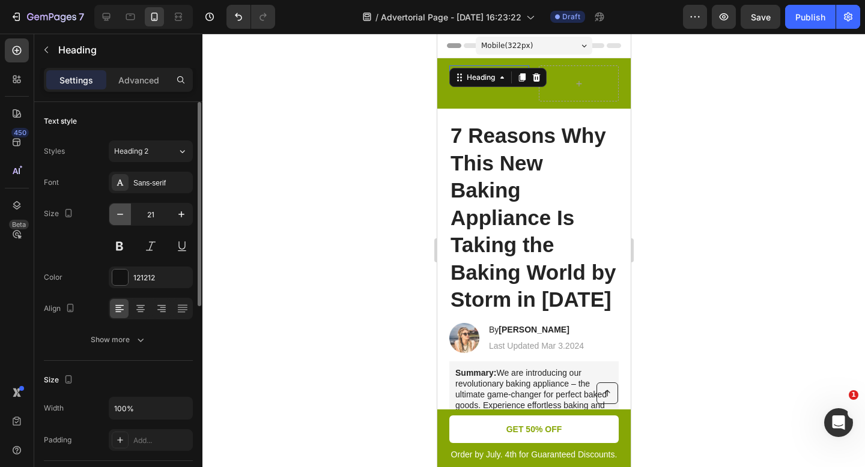
type input "20"
click at [325, 102] on div at bounding box center [533, 251] width 663 height 434
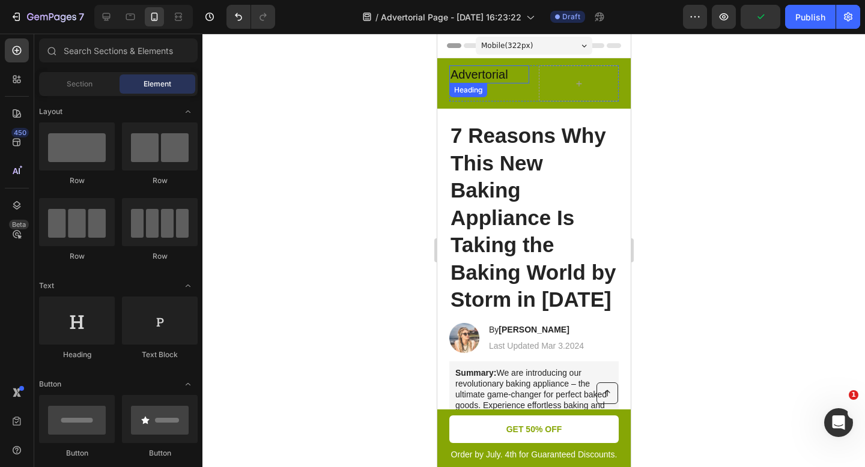
click at [478, 75] on p "Advertorial" at bounding box center [489, 75] width 78 height 16
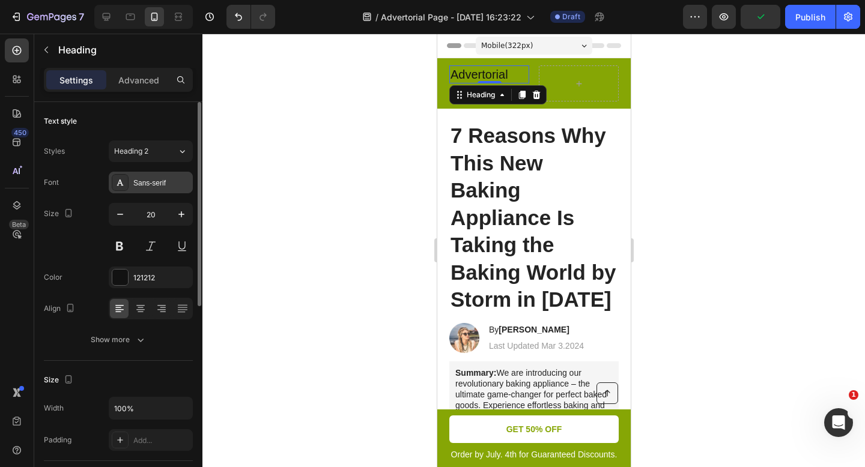
click at [147, 175] on div "Sans-serif" at bounding box center [151, 183] width 84 height 22
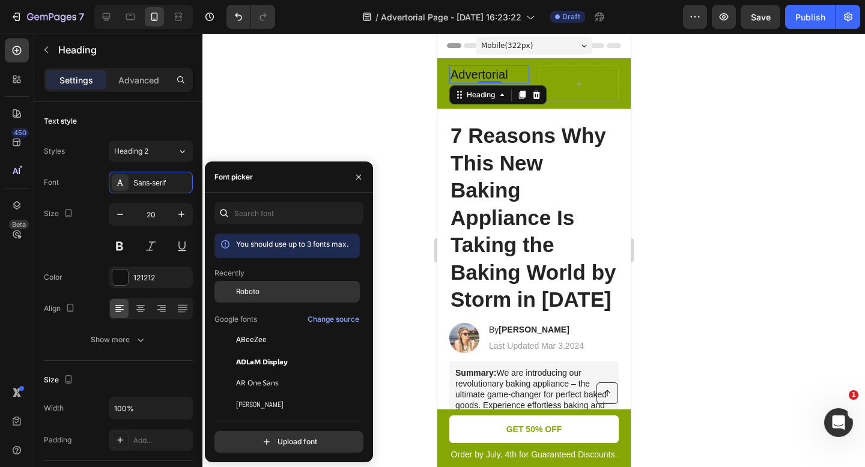
click at [250, 291] on span "Roboto" at bounding box center [247, 292] width 23 height 11
click at [529, 97] on div at bounding box center [536, 95] width 14 height 14
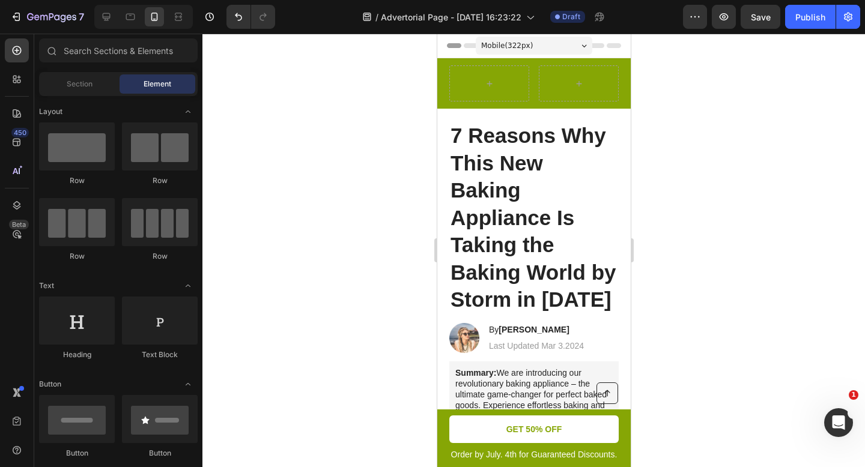
click at [312, 105] on div at bounding box center [533, 251] width 663 height 434
click at [243, 20] on icon "Undo/Redo" at bounding box center [239, 17] width 12 height 12
click at [479, 78] on h2 "Advertorial" at bounding box center [489, 74] width 80 height 18
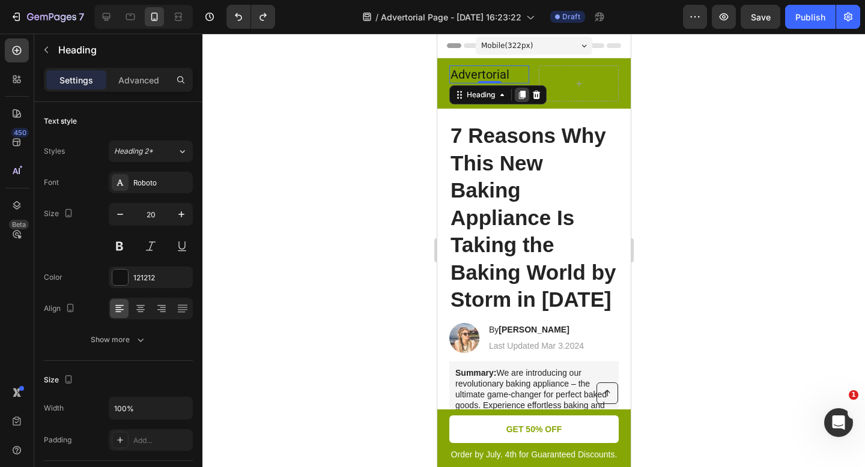
click at [525, 92] on icon at bounding box center [521, 95] width 7 height 8
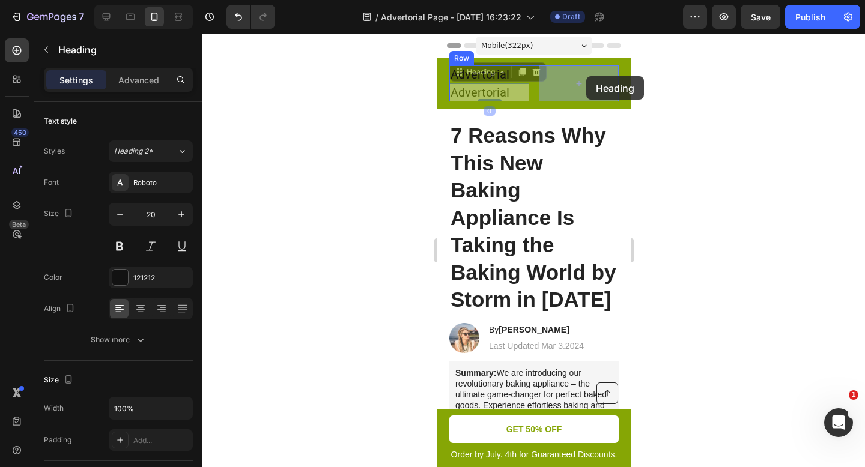
drag, startPoint x: 457, startPoint y: 71, endPoint x: 586, endPoint y: 76, distance: 128.7
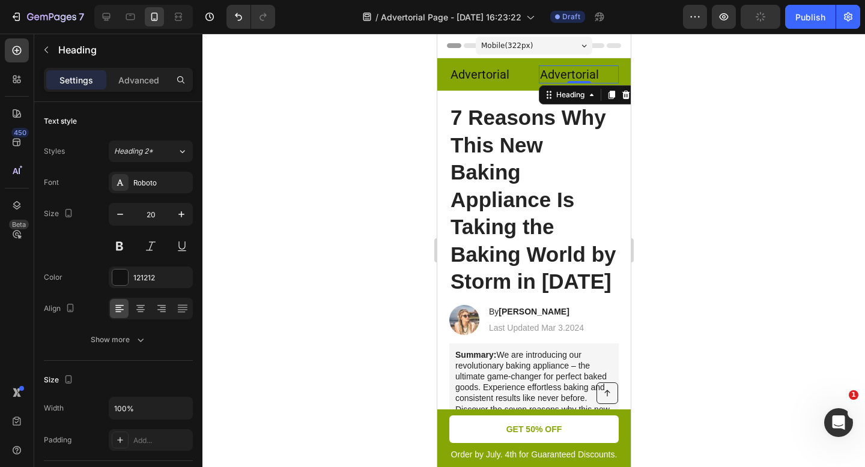
click at [570, 70] on h2 "Advertorial" at bounding box center [578, 74] width 80 height 18
click at [570, 70] on p "Advertorial" at bounding box center [579, 75] width 78 height 16
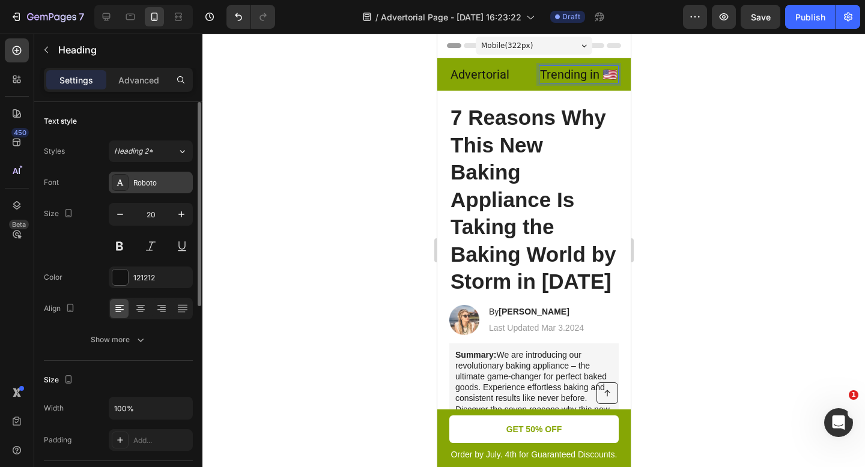
click at [144, 178] on div "Roboto" at bounding box center [161, 183] width 56 height 11
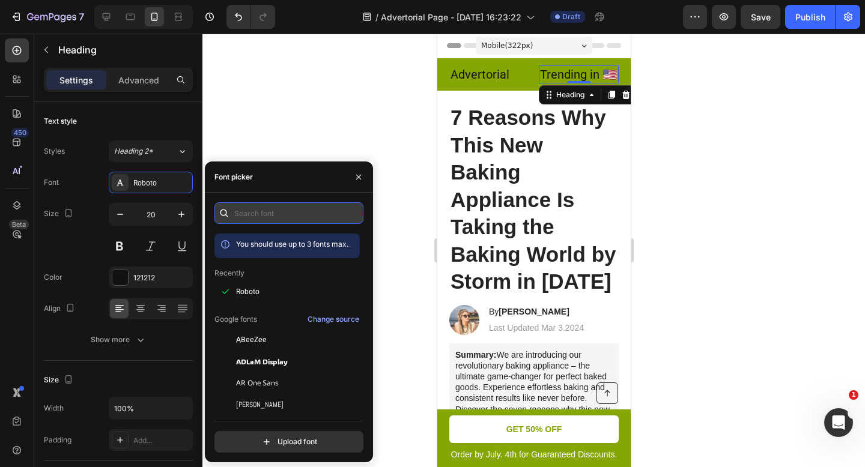
click at [262, 215] on input "text" at bounding box center [288, 213] width 149 height 22
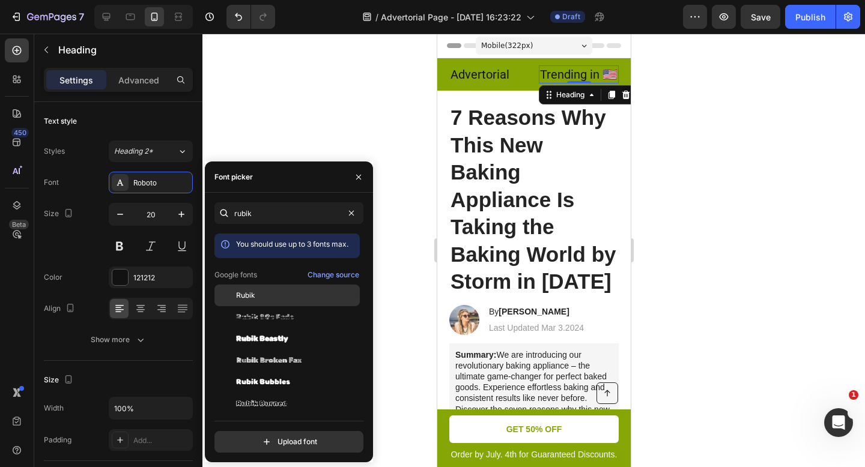
click at [265, 290] on div "Rubik" at bounding box center [286, 296] width 145 height 22
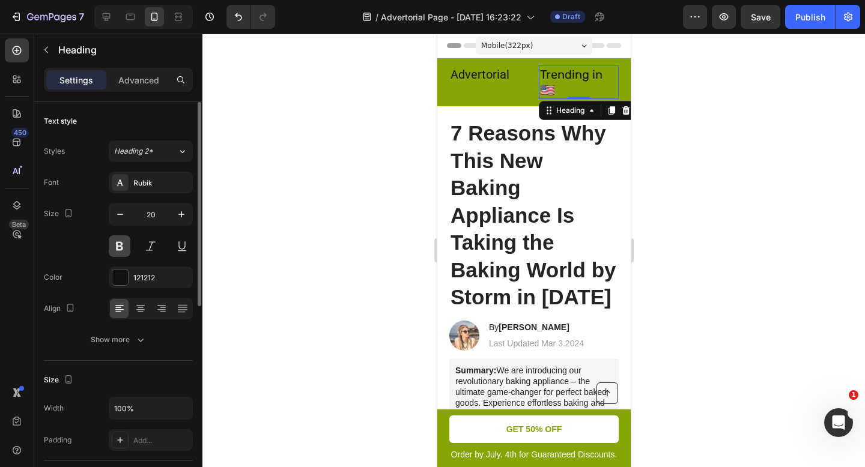
click at [118, 242] on button at bounding box center [120, 247] width 22 height 22
click at [148, 188] on div "Rubik" at bounding box center [151, 183] width 84 height 22
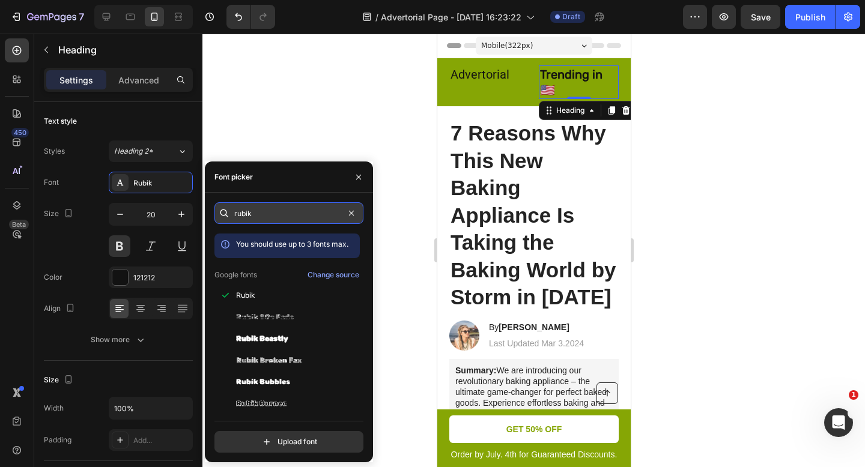
click at [258, 213] on input "rubik" at bounding box center [288, 213] width 149 height 22
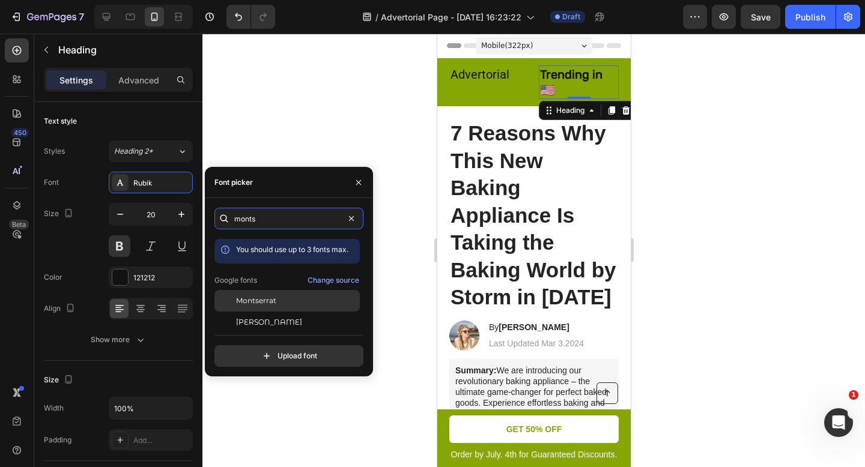
type input "monts"
click at [245, 306] on span "Montserrat" at bounding box center [256, 301] width 40 height 11
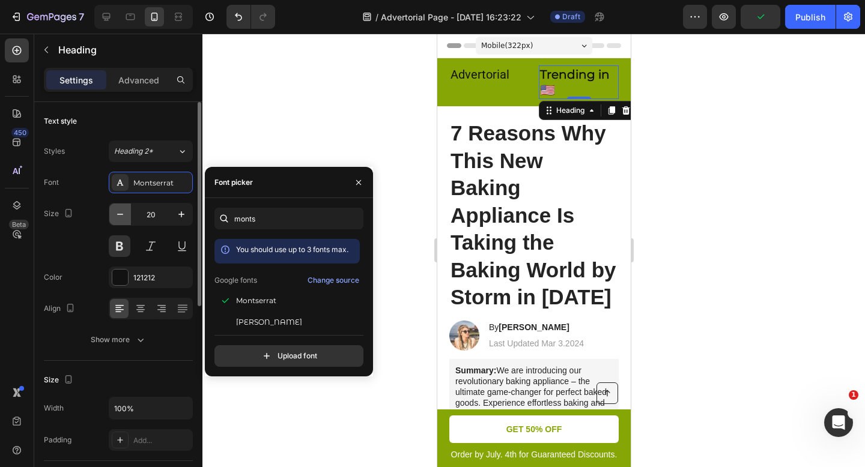
click at [120, 217] on icon "button" at bounding box center [120, 214] width 12 height 12
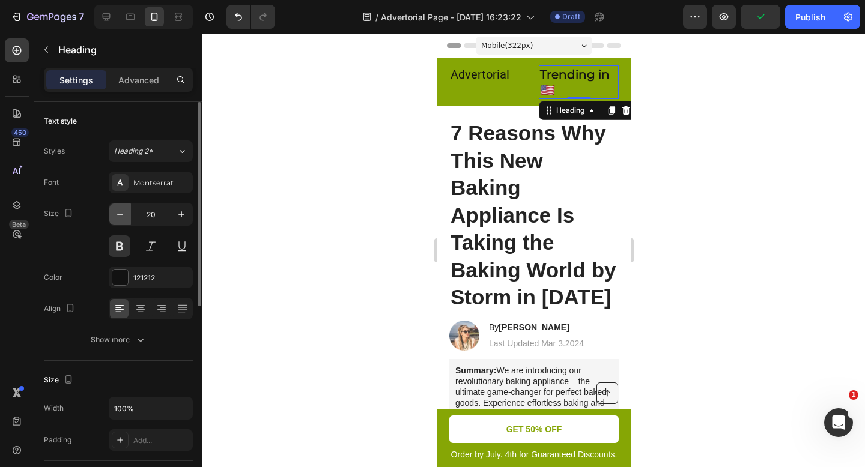
type input "19"
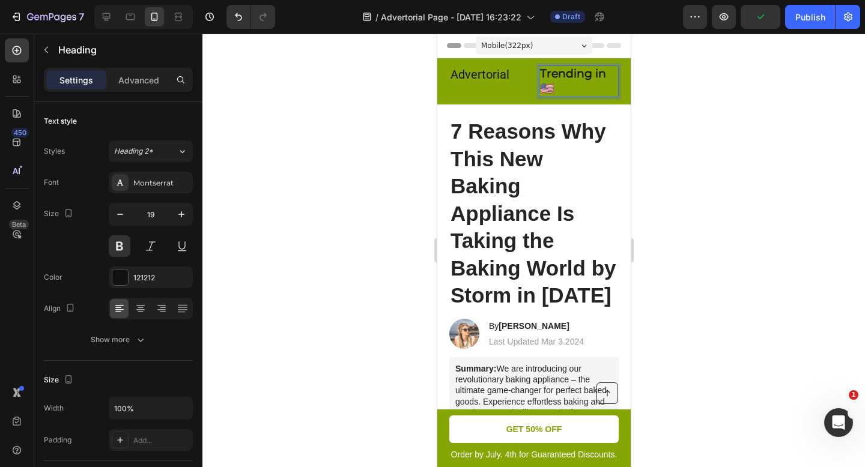
click at [561, 77] on p "Trending in 🇺🇸" at bounding box center [579, 81] width 78 height 29
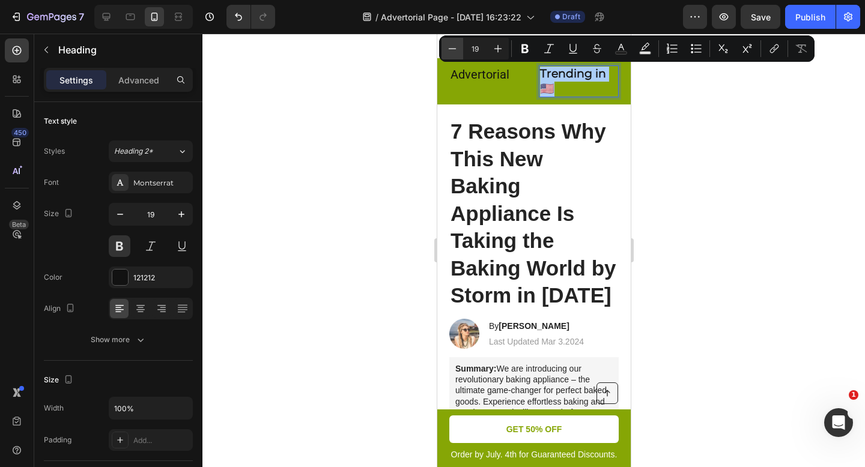
click at [458, 49] on button "Minus" at bounding box center [453, 49] width 22 height 22
type input "17"
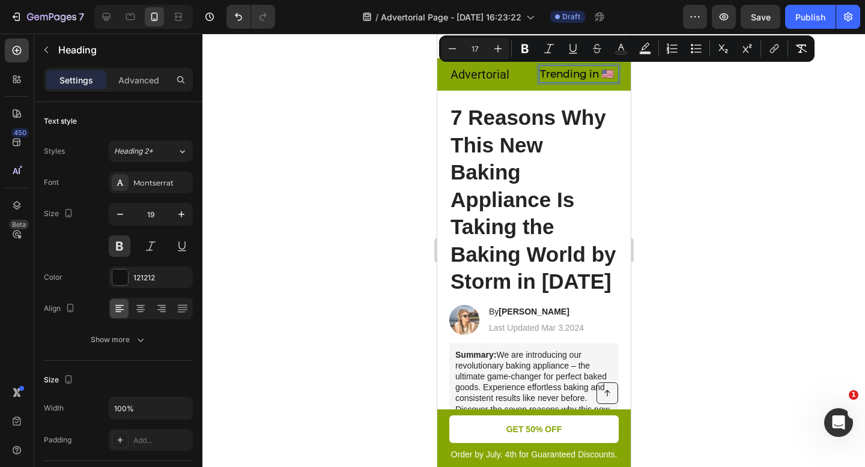
click at [710, 124] on div at bounding box center [533, 251] width 663 height 434
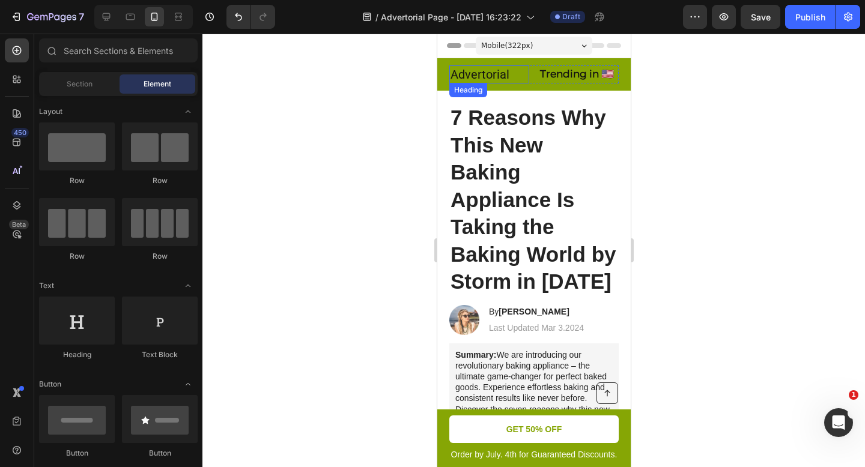
click at [478, 74] on h2 "Advertorial" at bounding box center [489, 74] width 80 height 18
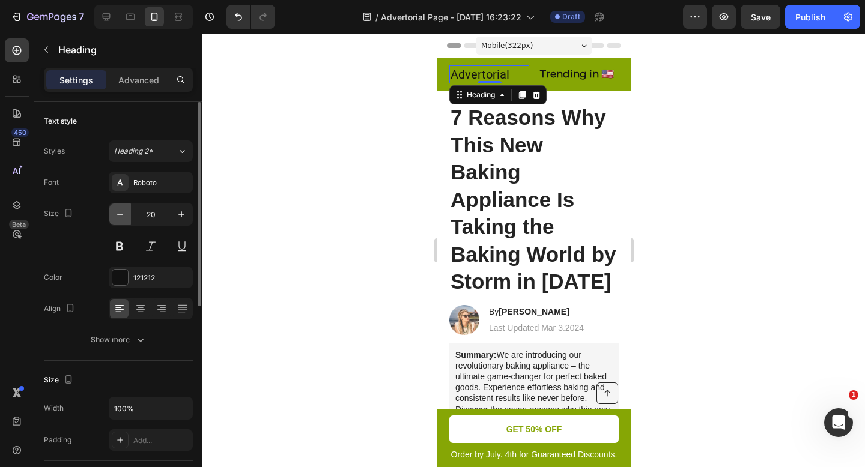
click at [117, 211] on icon "button" at bounding box center [120, 214] width 12 height 12
type input "18"
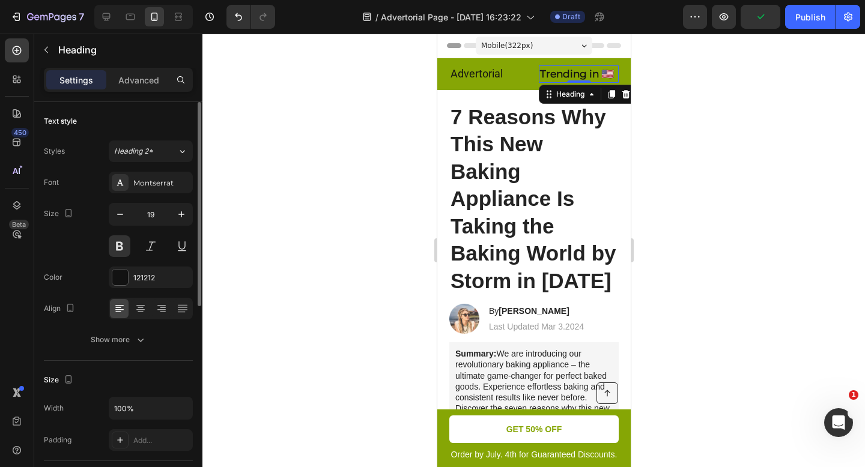
click at [597, 72] on span "Trending in 🇺🇸" at bounding box center [577, 74] width 74 height 12
click at [124, 217] on icon "button" at bounding box center [120, 214] width 12 height 12
type input "18"
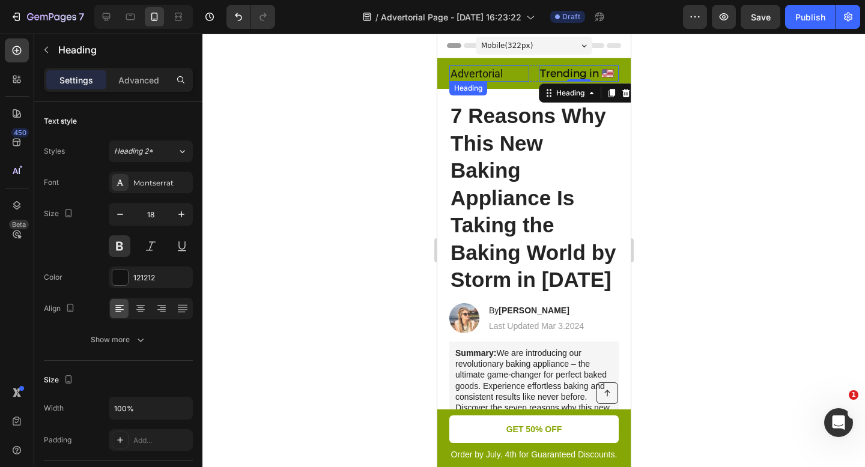
click at [475, 73] on h2 "Advertorial" at bounding box center [489, 73] width 80 height 16
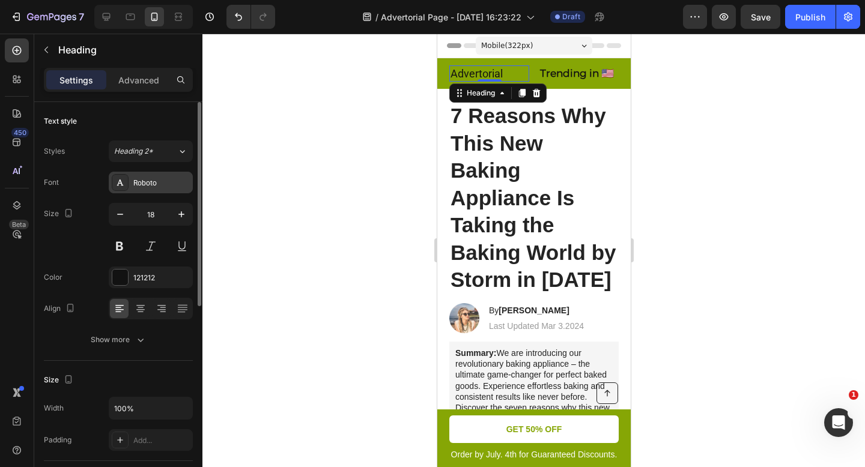
click at [153, 190] on div "Roboto" at bounding box center [151, 183] width 84 height 22
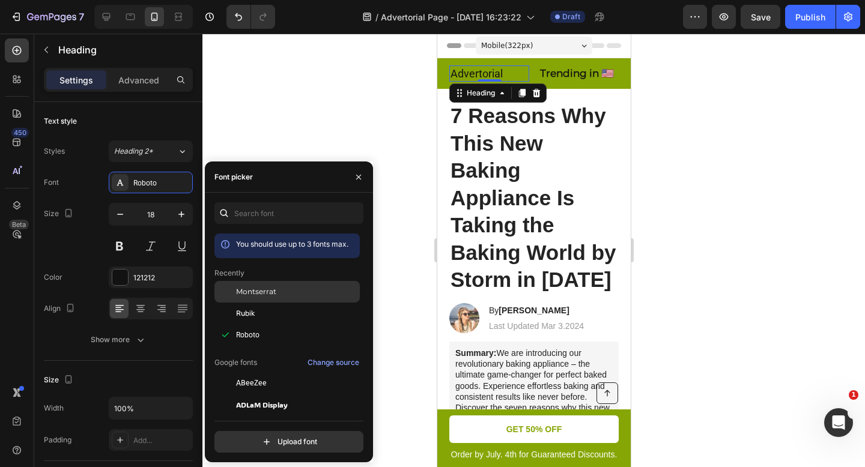
click at [271, 294] on span "Montserrat" at bounding box center [256, 292] width 40 height 11
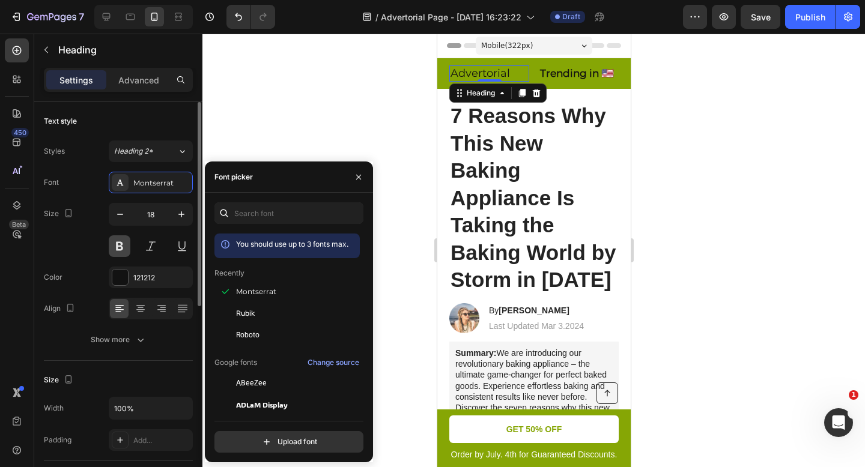
click at [115, 247] on button at bounding box center [120, 247] width 22 height 22
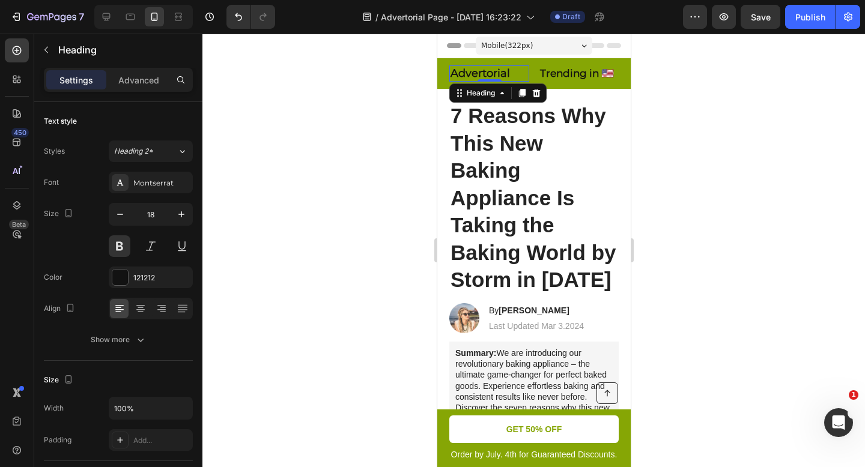
click at [315, 137] on div at bounding box center [533, 251] width 663 height 434
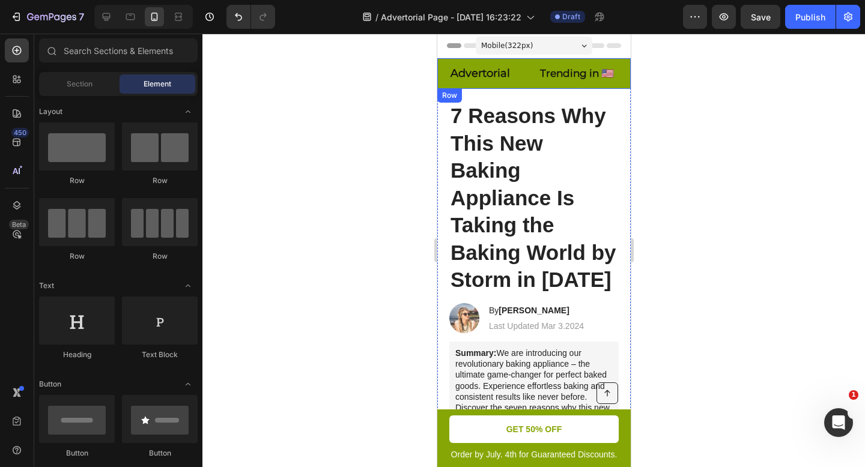
click at [508, 85] on div "Advertorial Heading ⁠⁠⁠⁠⁠⁠⁠ Trending in 🇺🇸 Heading Row Row" at bounding box center [533, 73] width 193 height 31
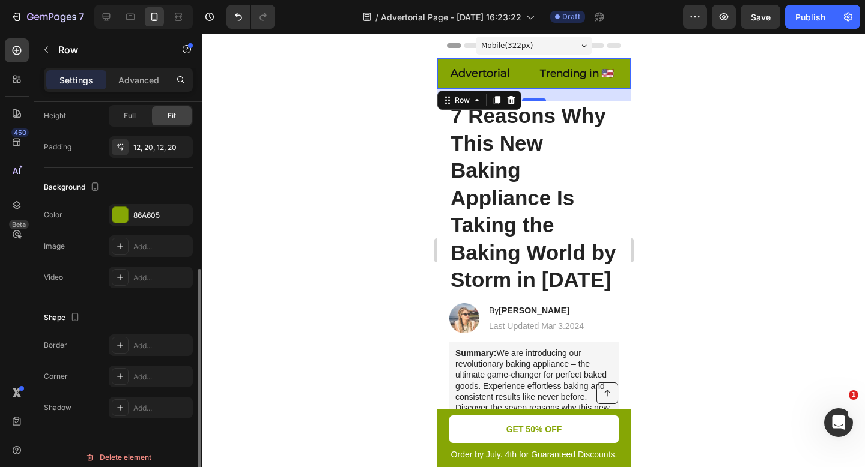
scroll to position [302, 0]
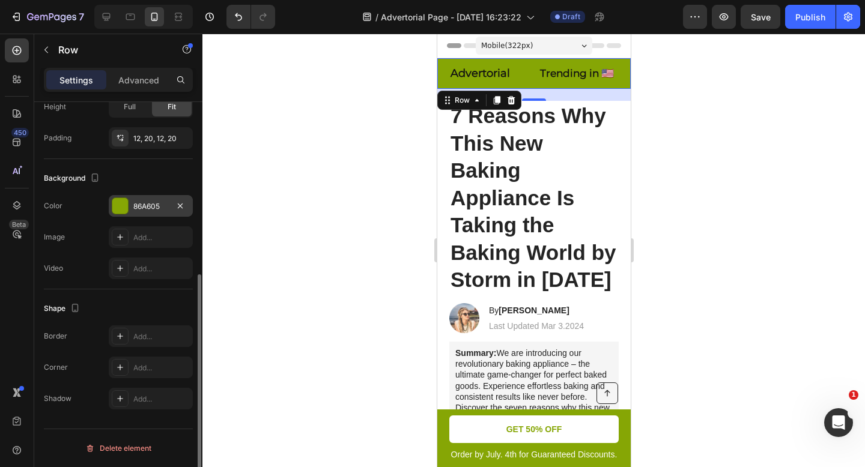
click at [159, 210] on div "86A605" at bounding box center [150, 206] width 35 height 11
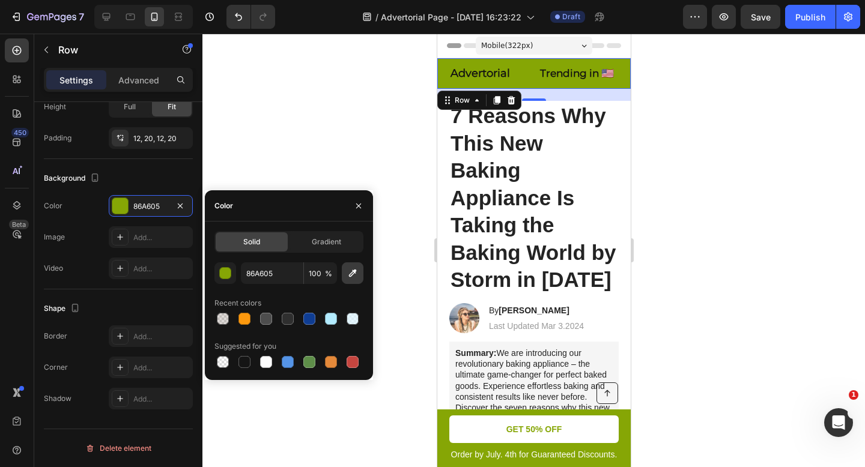
click at [353, 275] on icon "button" at bounding box center [353, 273] width 12 height 12
type input "207832"
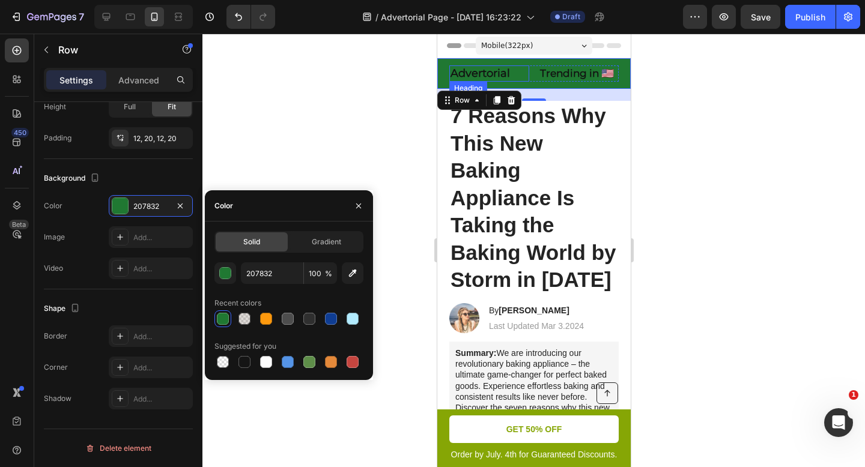
click at [495, 70] on h2 "Advertorial" at bounding box center [489, 73] width 80 height 16
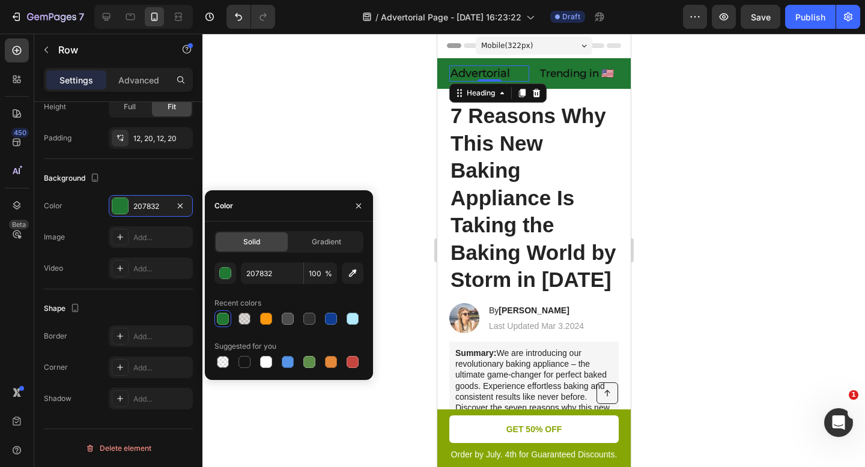
scroll to position [0, 0]
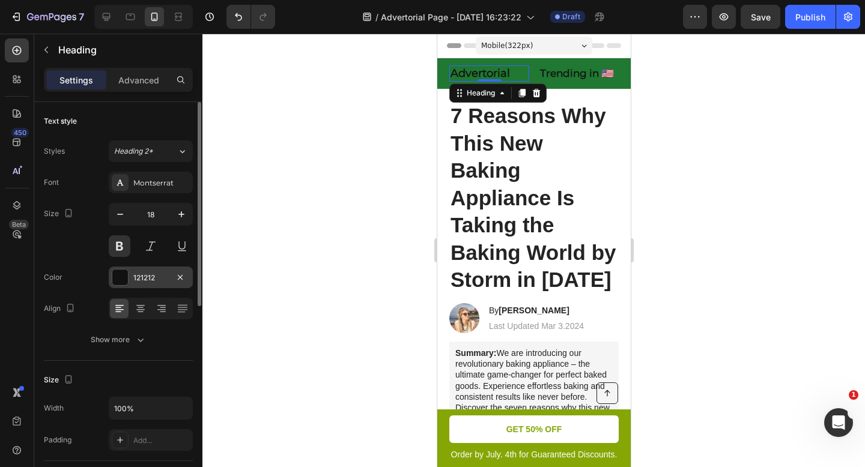
click at [138, 274] on div "121212" at bounding box center [150, 278] width 35 height 11
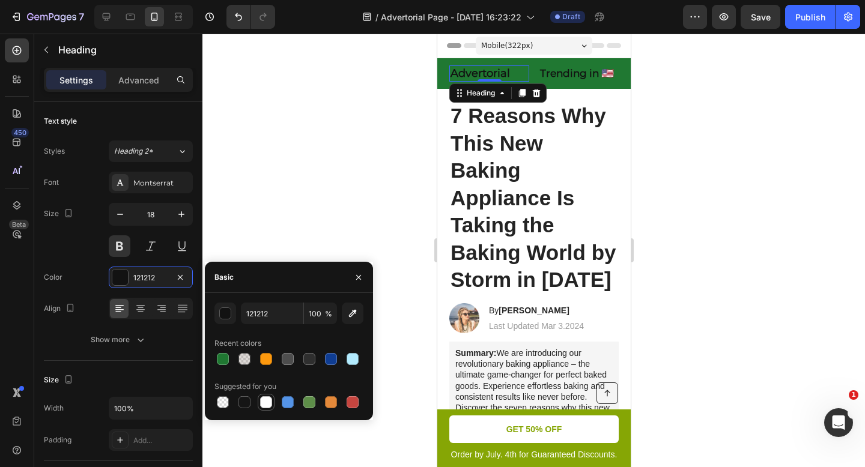
click at [267, 403] on div at bounding box center [266, 403] width 12 height 12
type input "FFFFFF"
click at [571, 71] on span "Trending in 🇺🇸" at bounding box center [577, 73] width 74 height 12
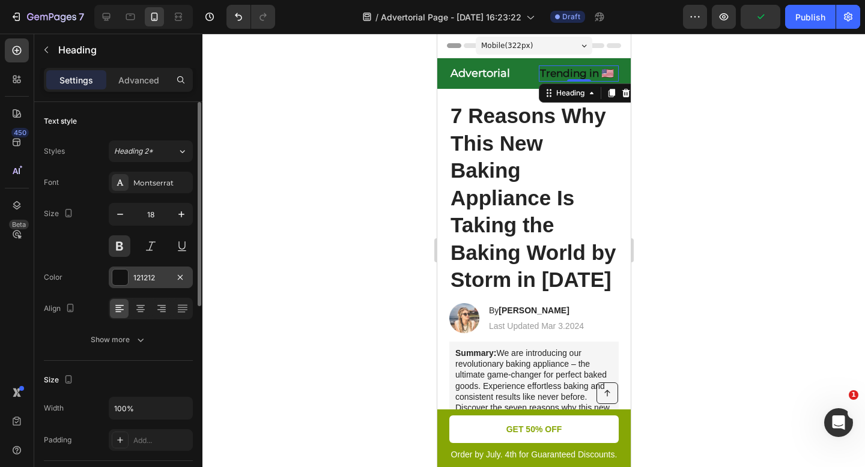
click at [160, 282] on div "121212" at bounding box center [150, 278] width 35 height 11
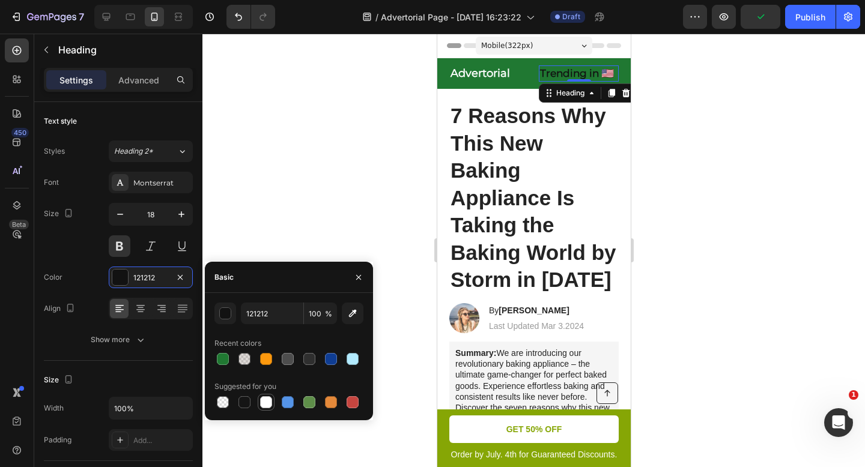
click at [265, 402] on div at bounding box center [266, 403] width 12 height 12
type input "FFFFFF"
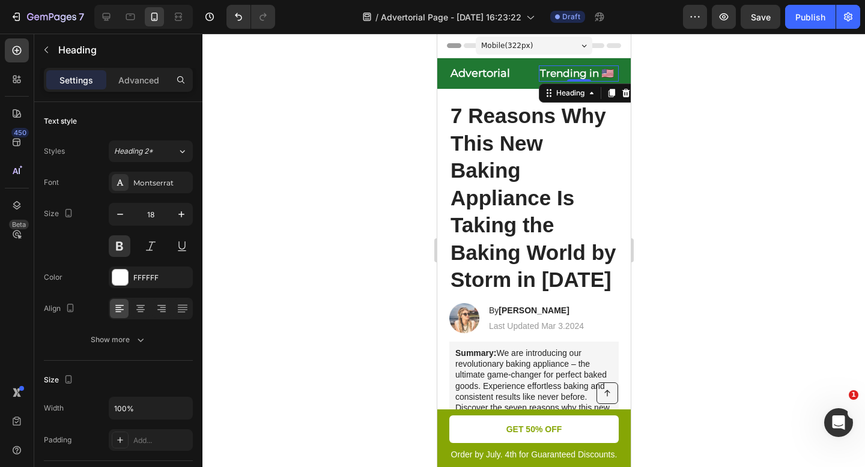
click at [338, 181] on div at bounding box center [533, 251] width 663 height 434
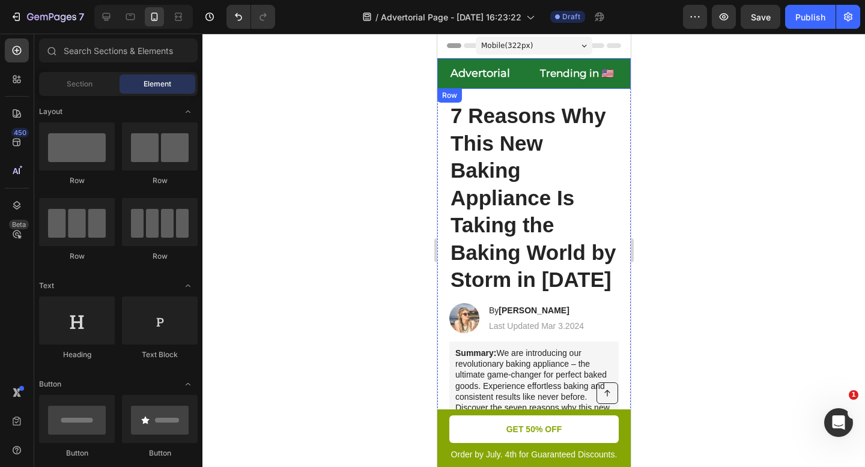
click at [523, 84] on div "Advertorial Heading ⁠⁠⁠⁠⁠⁠⁠ Trending in 🇺🇸 Heading Row Row" at bounding box center [533, 73] width 193 height 31
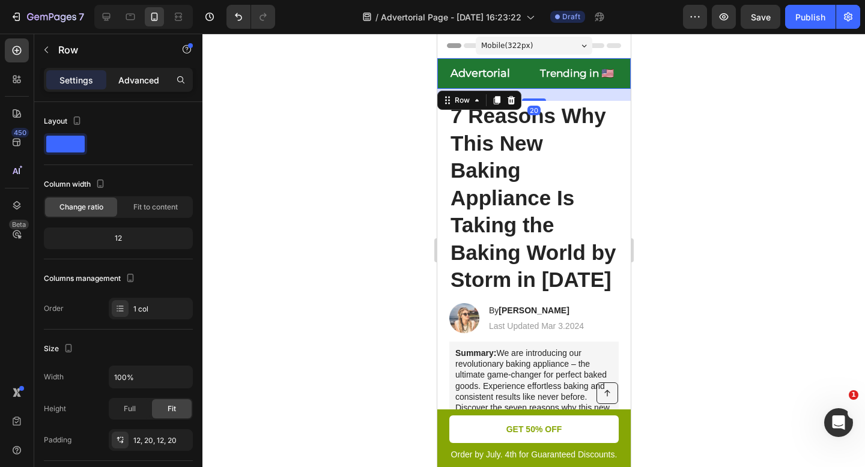
click at [141, 88] on div "Advanced" at bounding box center [139, 79] width 60 height 19
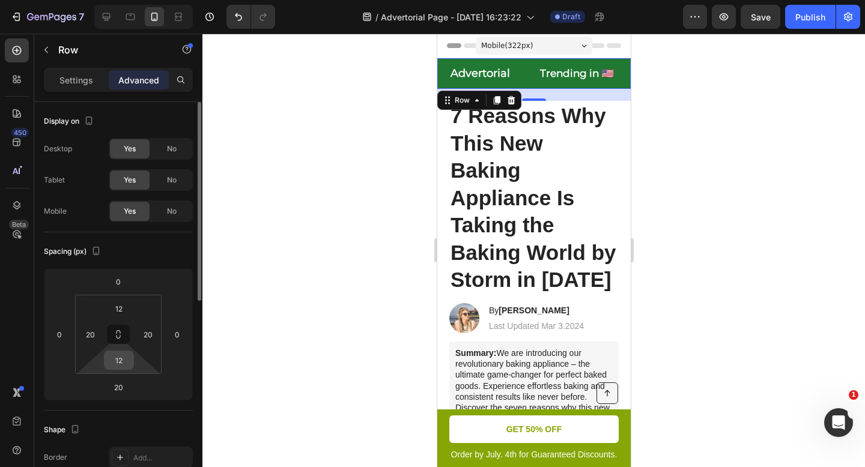
click at [119, 359] on input "12" at bounding box center [119, 360] width 24 height 18
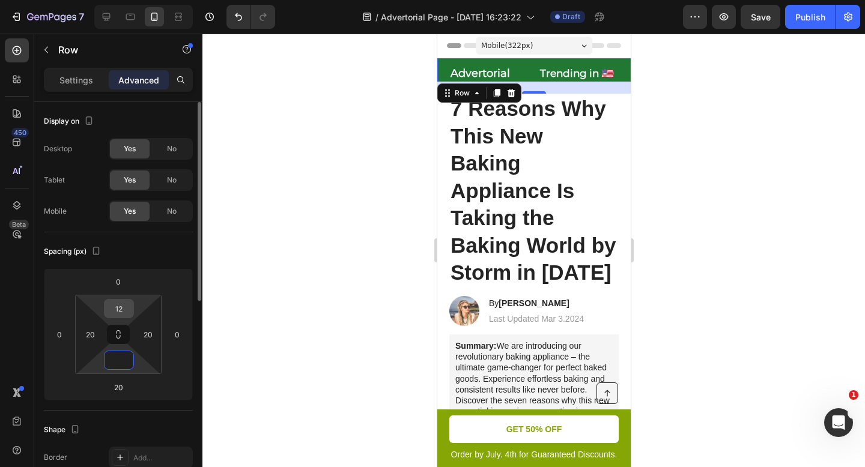
type input "0"
click at [121, 309] on input "12" at bounding box center [119, 309] width 24 height 18
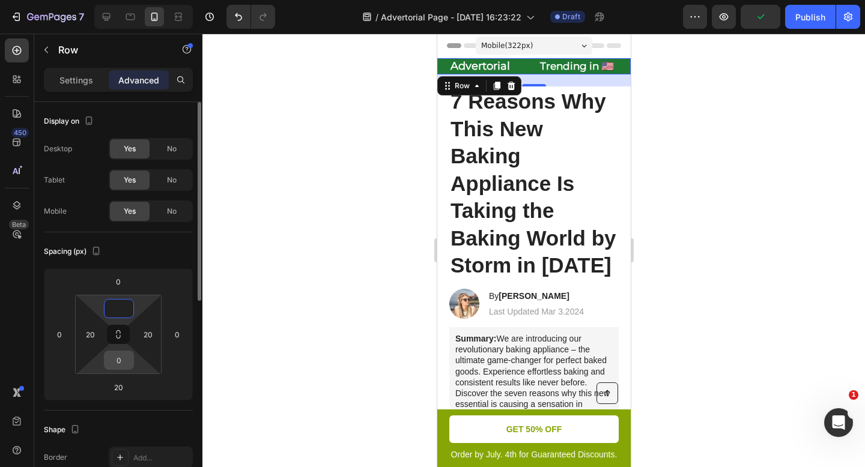
type input "0"
click at [121, 363] on input "0" at bounding box center [119, 360] width 24 height 18
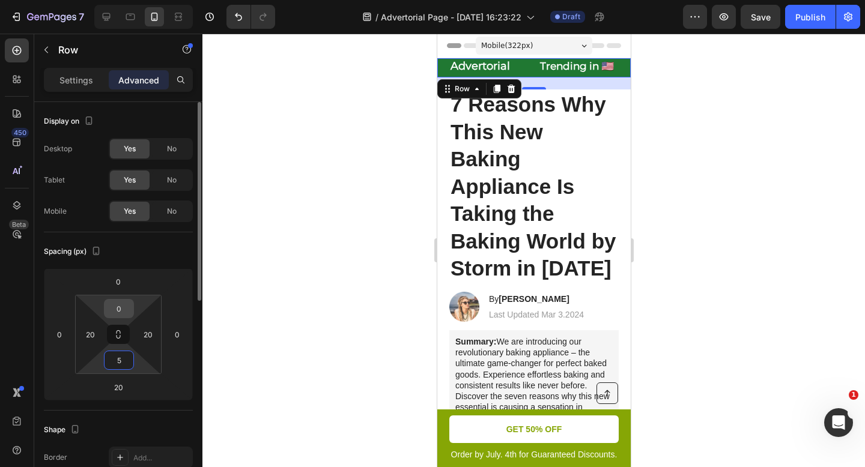
type input "5"
click at [123, 314] on input "0" at bounding box center [119, 309] width 24 height 18
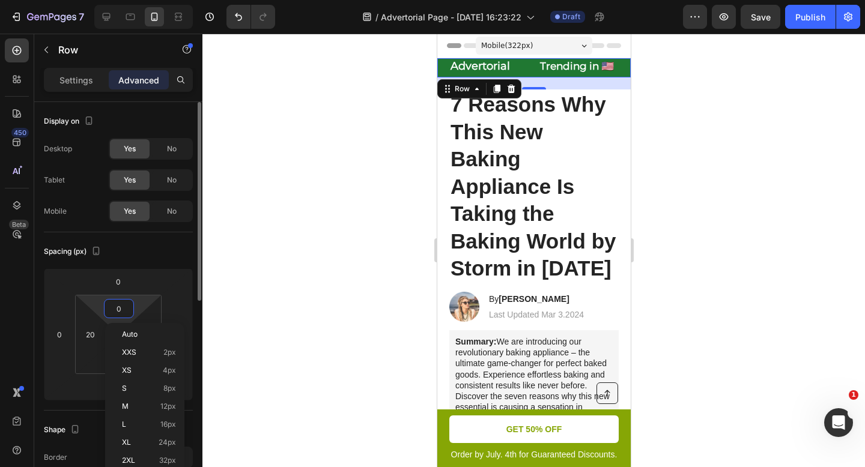
type input "5"
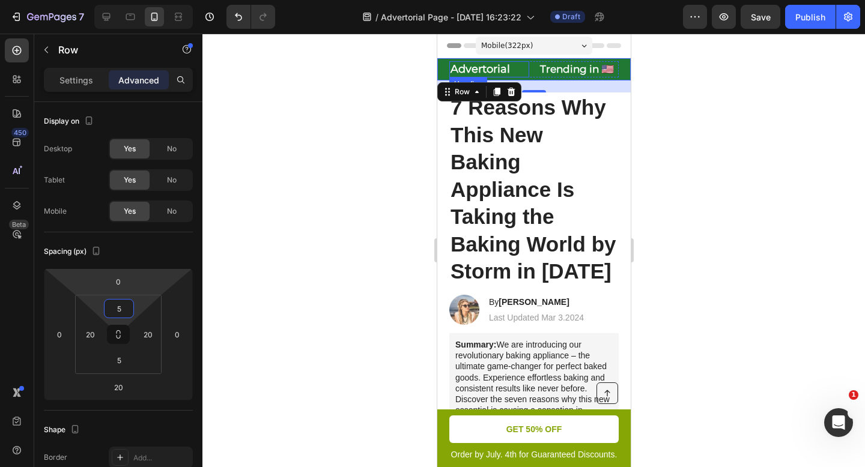
click at [488, 68] on h2 "Advertorial" at bounding box center [489, 69] width 80 height 16
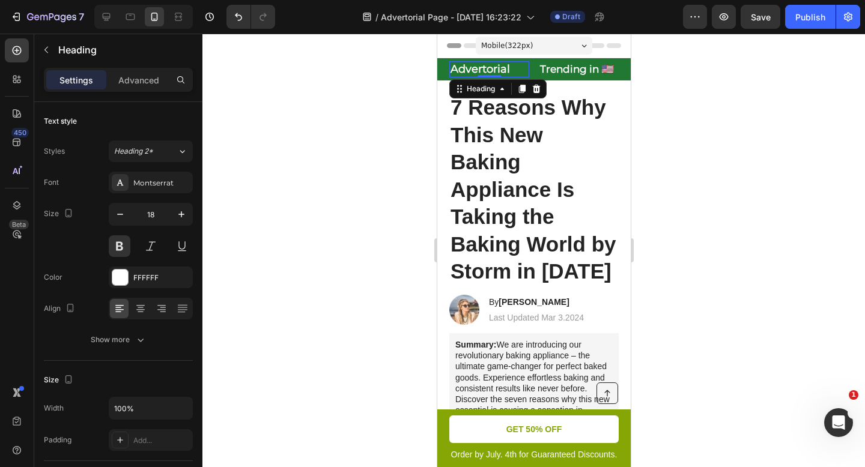
click at [488, 68] on h2 "Advertorial" at bounding box center [489, 69] width 80 height 16
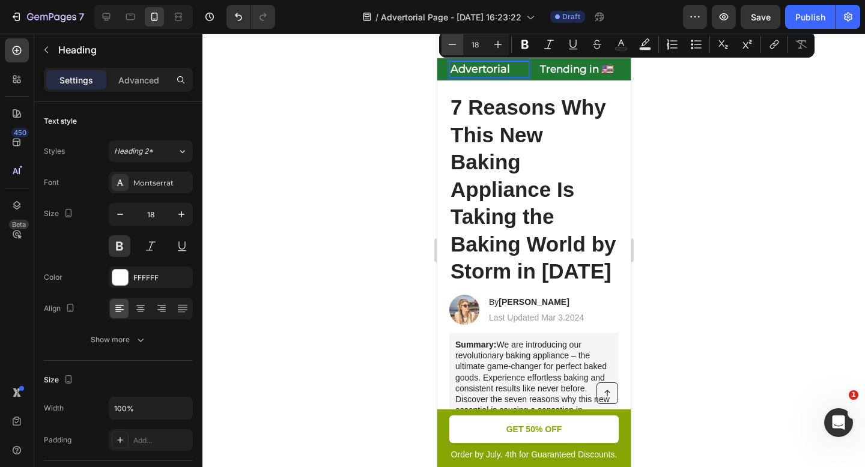
click at [455, 44] on icon "Editor contextual toolbar" at bounding box center [453, 44] width 8 height 1
type input "16"
click at [574, 73] on span "Trending in 🇺🇸" at bounding box center [577, 69] width 74 height 12
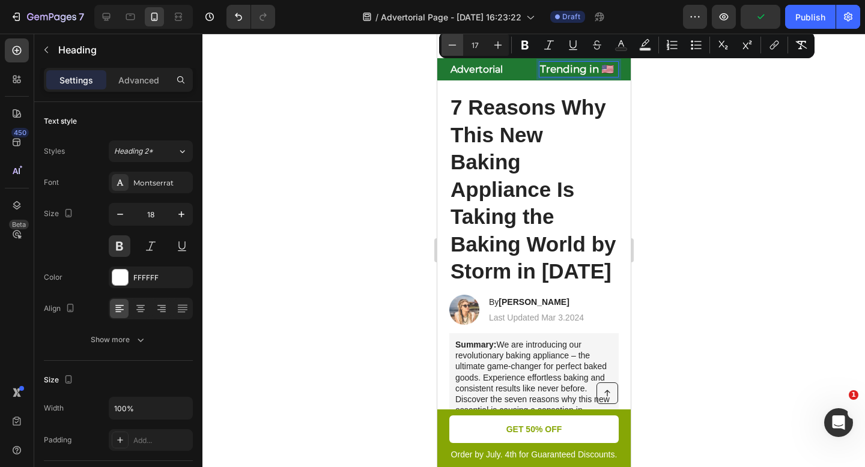
click at [453, 46] on icon "Editor contextual toolbar" at bounding box center [452, 45] width 12 height 12
click at [494, 48] on icon "Editor contextual toolbar" at bounding box center [498, 45] width 12 height 12
type input "16"
click at [481, 69] on span "Advertorial" at bounding box center [476, 69] width 52 height 11
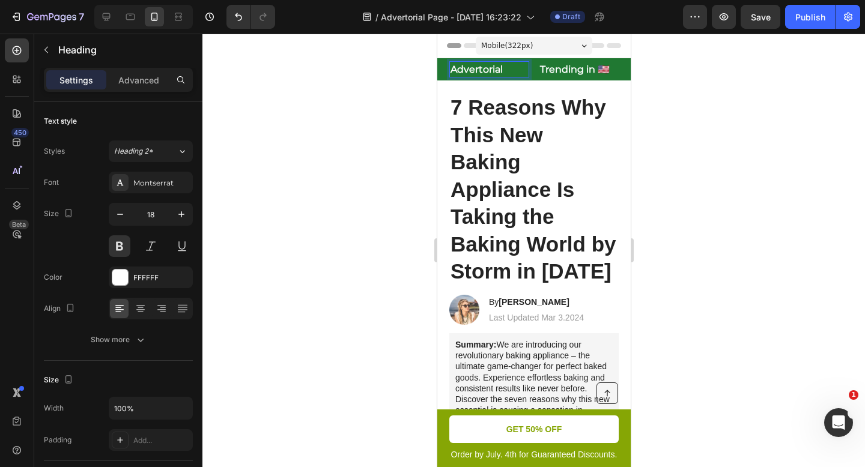
click at [481, 69] on span "Advertorial" at bounding box center [476, 69] width 52 height 11
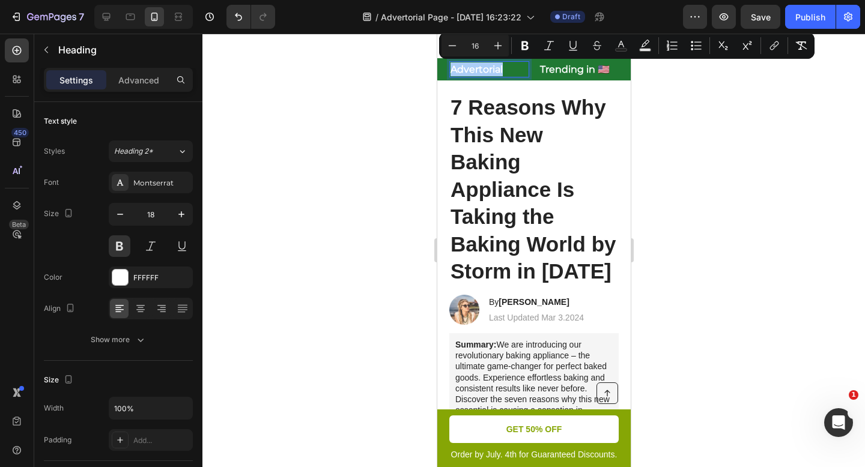
click at [357, 88] on div at bounding box center [533, 251] width 663 height 434
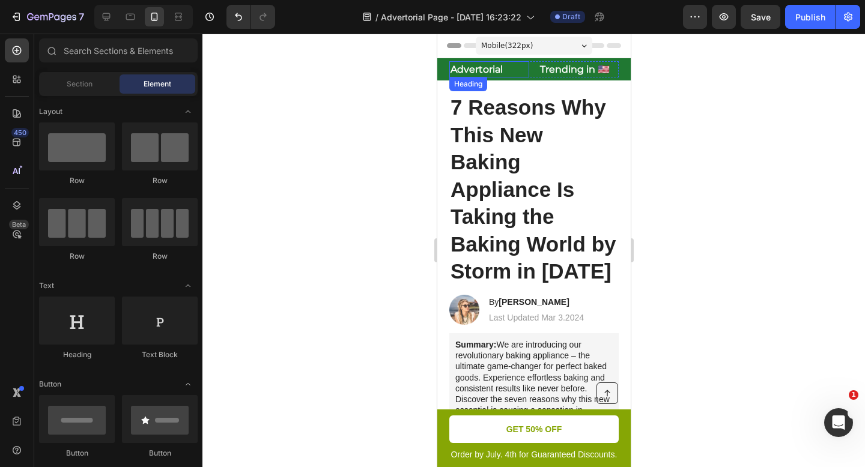
click at [315, 107] on div at bounding box center [533, 251] width 663 height 434
click at [597, 68] on span "Trending in 🇺🇸" at bounding box center [575, 69] width 70 height 11
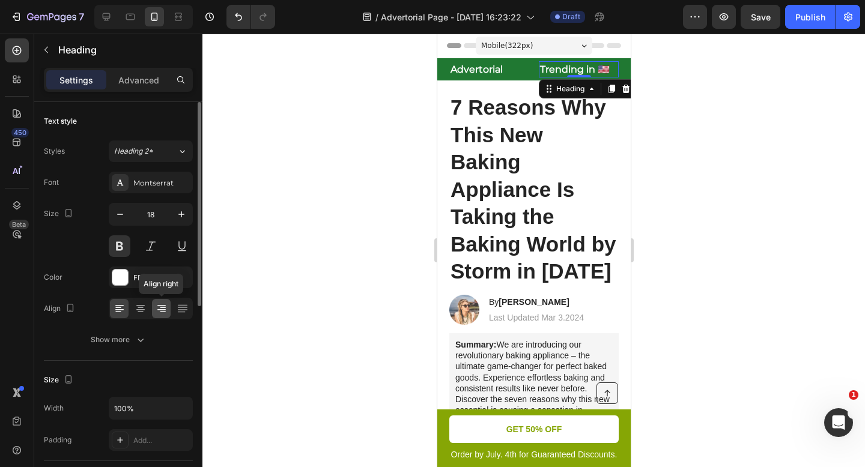
click at [162, 306] on icon at bounding box center [162, 309] width 12 height 12
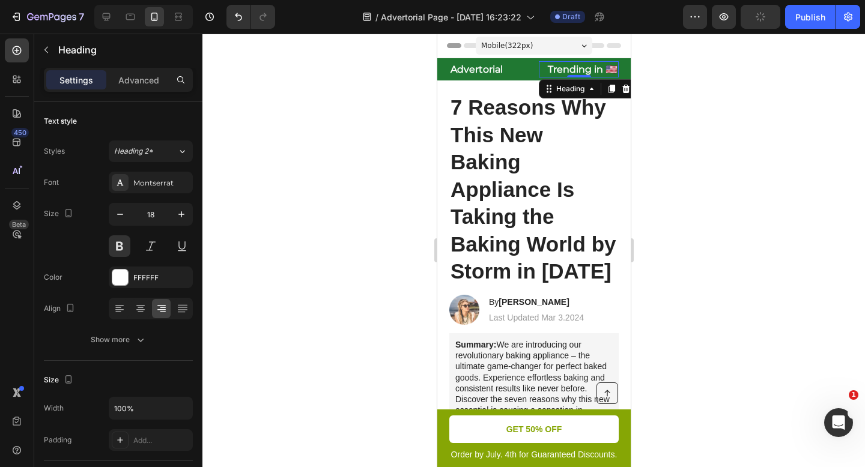
click at [279, 251] on div at bounding box center [533, 251] width 663 height 434
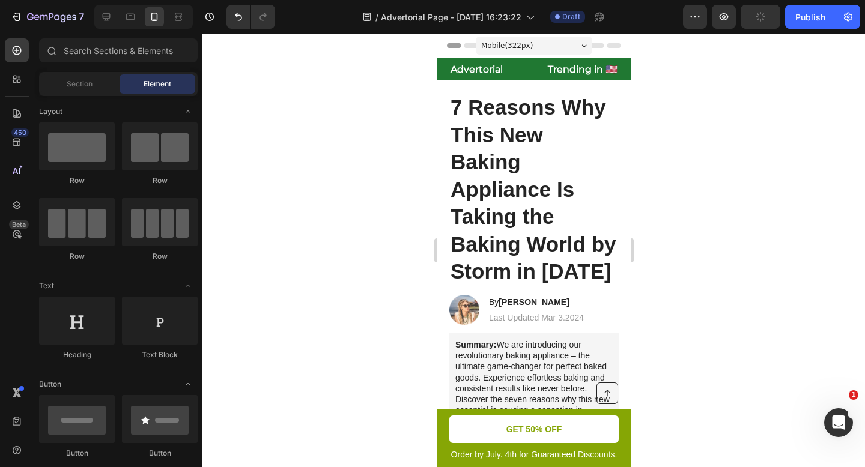
click at [279, 251] on div at bounding box center [533, 251] width 663 height 434
click at [491, 68] on span "Advertorial" at bounding box center [476, 69] width 52 height 11
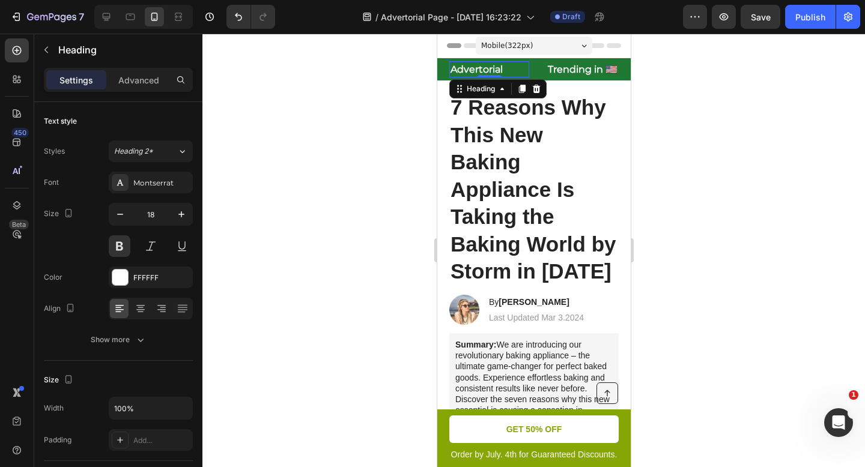
click at [315, 133] on div at bounding box center [533, 251] width 663 height 434
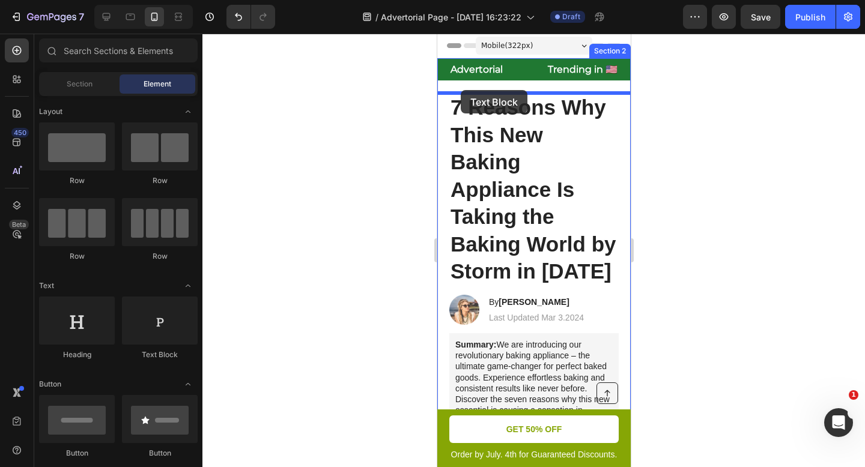
drag, startPoint x: 583, startPoint y: 370, endPoint x: 460, endPoint y: 90, distance: 305.6
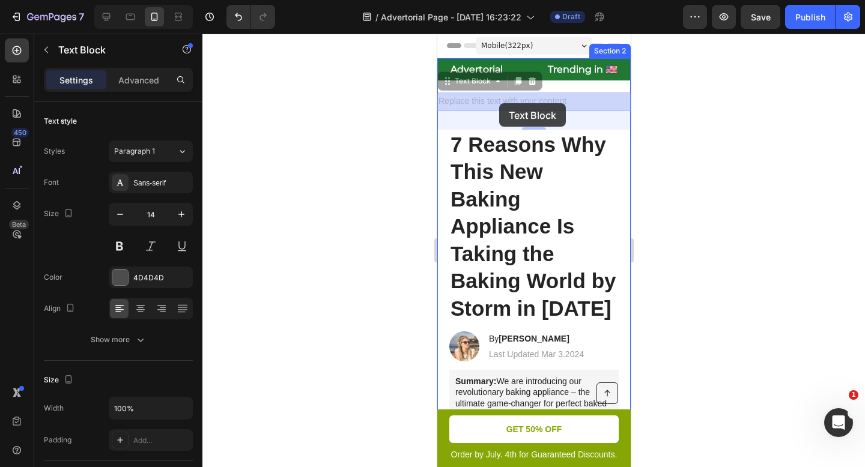
drag, startPoint x: 445, startPoint y: 87, endPoint x: 499, endPoint y: 103, distance: 56.1
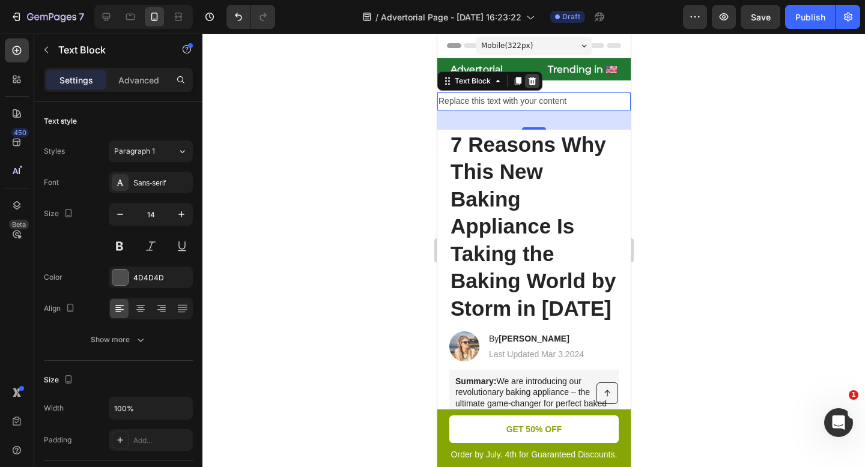
click at [528, 81] on icon at bounding box center [532, 81] width 10 height 10
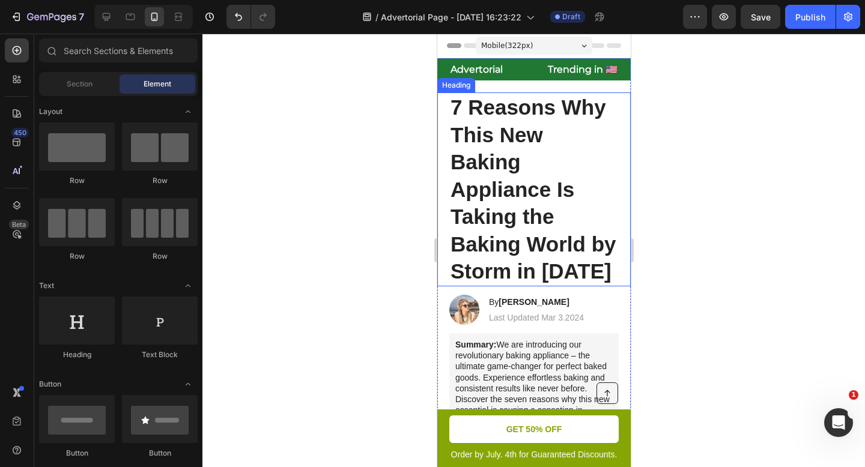
click at [519, 113] on h1 "7 Reasons Why This New Baking Appliance Is Taking the Baking World by Storm in …" at bounding box center [533, 190] width 169 height 194
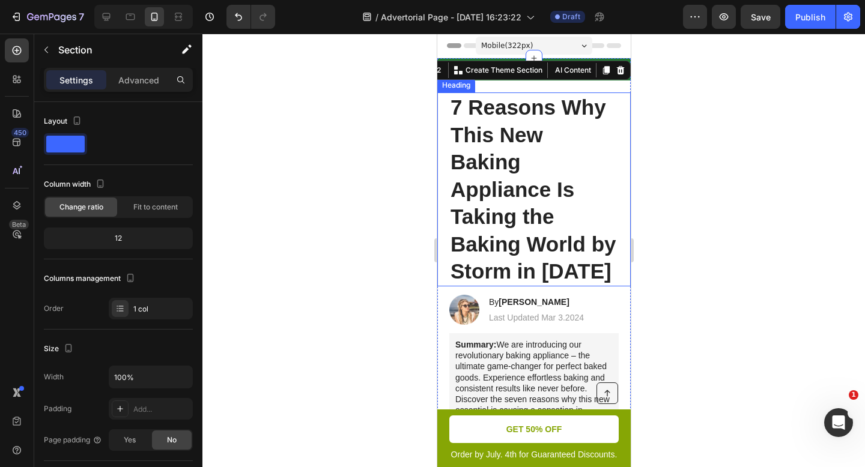
click at [545, 115] on h1 "7 Reasons Why This New Baking Appliance Is Taking the Baking World by Storm in …" at bounding box center [533, 190] width 169 height 194
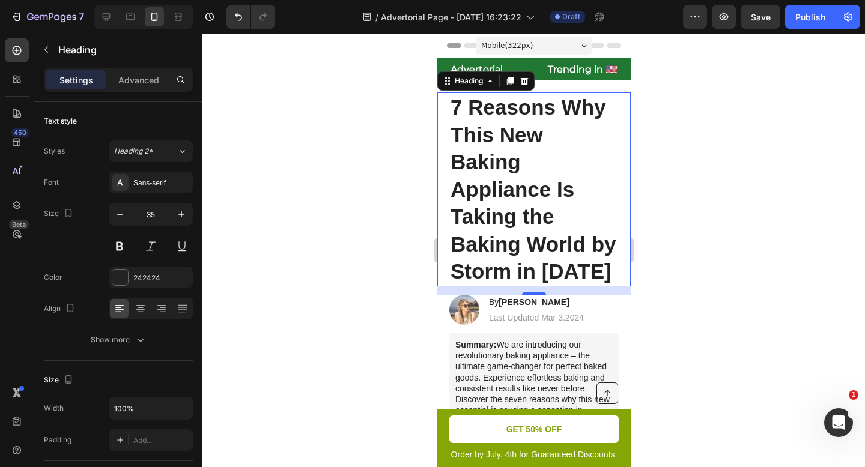
click at [529, 230] on h1 "7 Reasons Why This New Baking Appliance Is Taking the Baking World by Storm in …" at bounding box center [533, 190] width 169 height 194
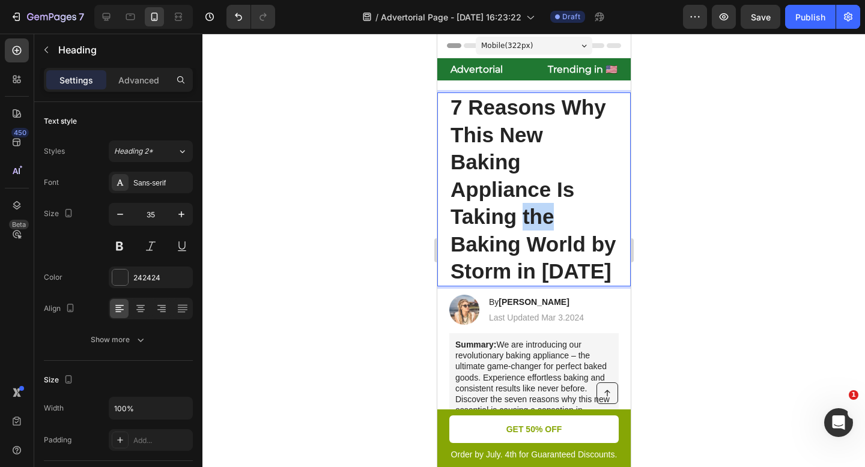
click at [529, 230] on p "7 Reasons Why This New Baking Appliance Is Taking the Baking World by Storm in …" at bounding box center [533, 190] width 167 height 192
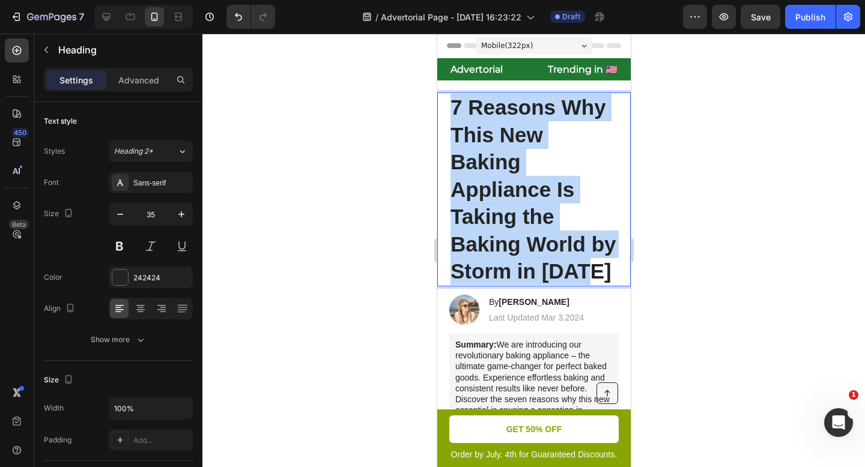
click at [529, 230] on p "7 Reasons Why This New Baking Appliance Is Taking the Baking World by Storm in …" at bounding box center [533, 190] width 167 height 192
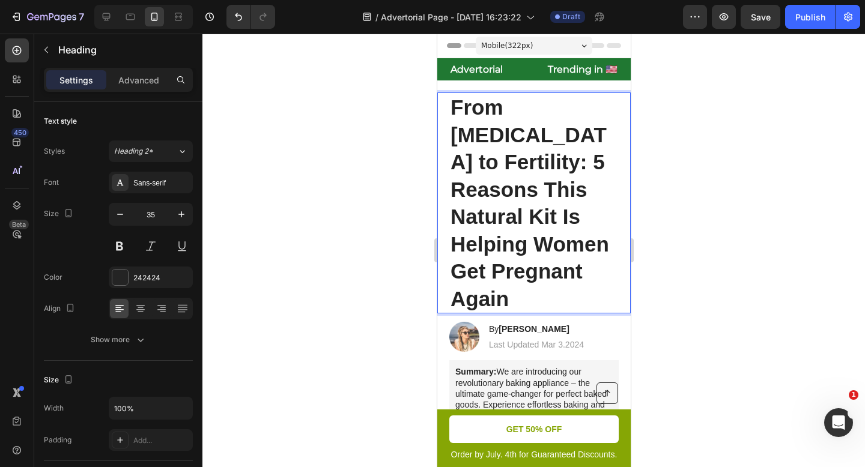
click at [496, 162] on p "From [MEDICAL_DATA] to Fertility: 5 Reasons This Natural Kit Is Helping Women G…" at bounding box center [533, 203] width 167 height 219
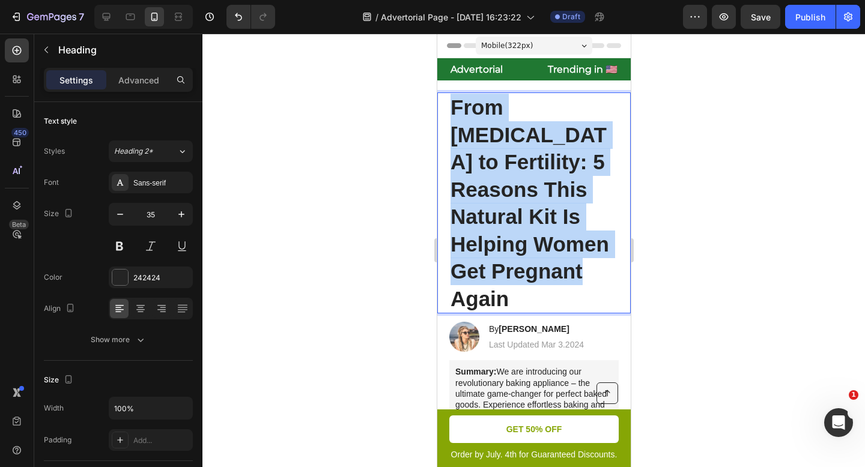
click at [496, 162] on p "From [MEDICAL_DATA] to Fertility: 5 Reasons This Natural Kit Is Helping Women G…" at bounding box center [533, 203] width 167 height 219
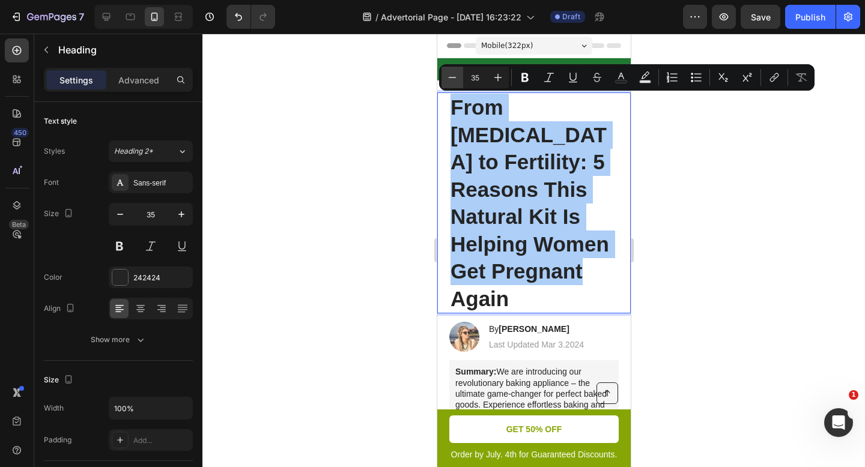
click at [449, 78] on icon "Editor contextual toolbar" at bounding box center [452, 77] width 12 height 12
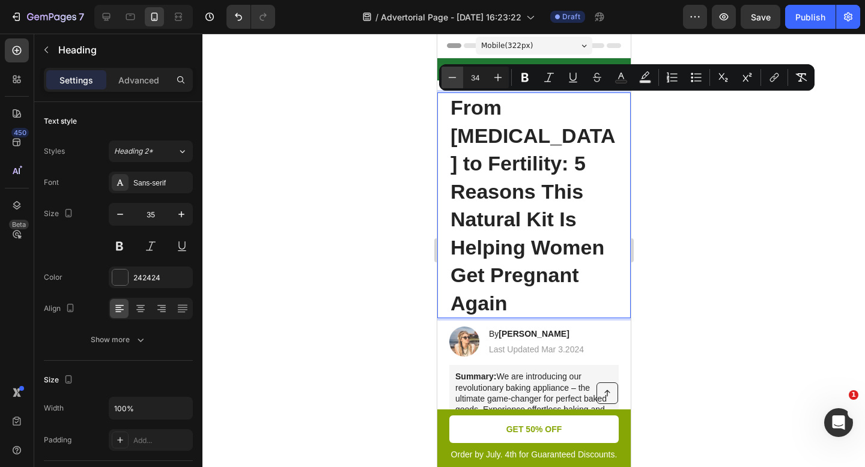
click at [449, 78] on icon "Editor contextual toolbar" at bounding box center [452, 77] width 12 height 12
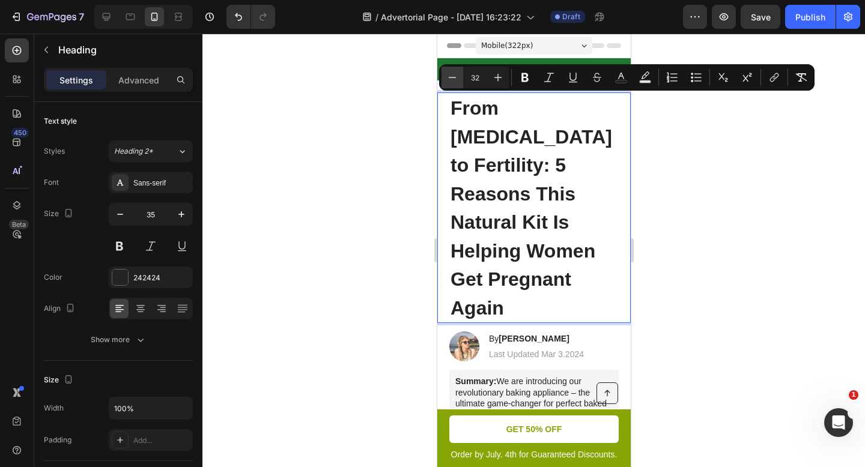
click at [449, 78] on icon "Editor contextual toolbar" at bounding box center [452, 77] width 12 height 12
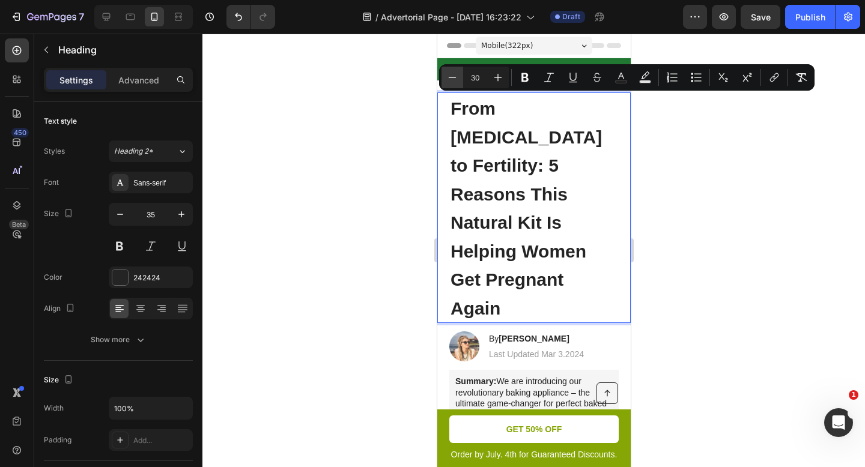
click at [449, 78] on icon "Editor contextual toolbar" at bounding box center [452, 77] width 12 height 12
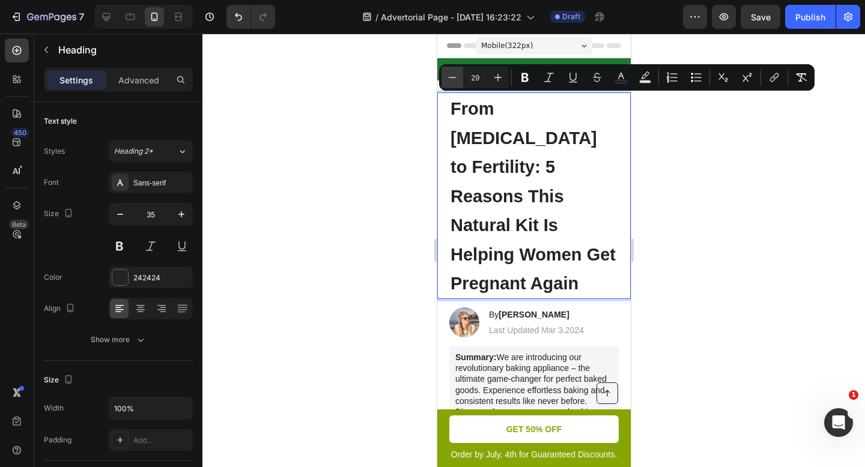
click at [449, 78] on icon "Editor contextual toolbar" at bounding box center [452, 77] width 12 height 12
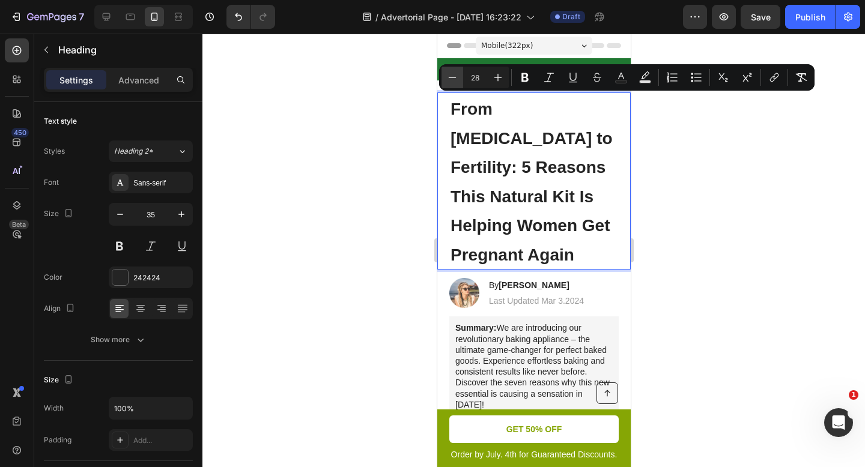
click at [449, 78] on icon "Editor contextual toolbar" at bounding box center [452, 77] width 12 height 12
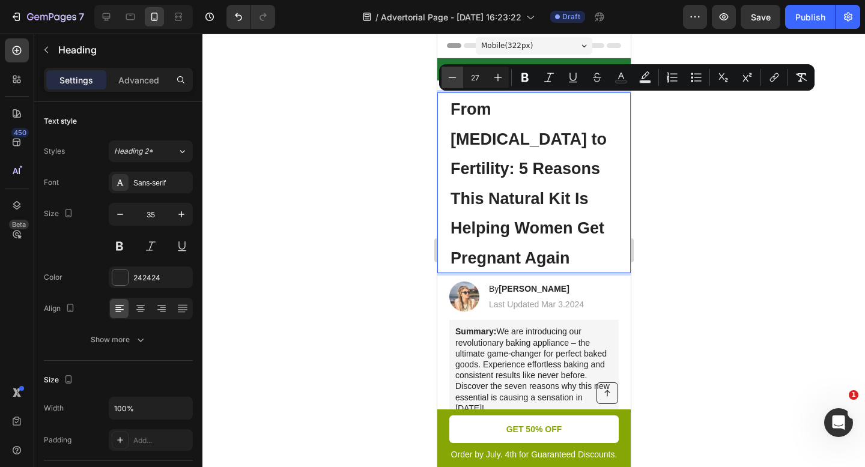
click at [449, 78] on icon "Editor contextual toolbar" at bounding box center [452, 77] width 12 height 12
type input "26"
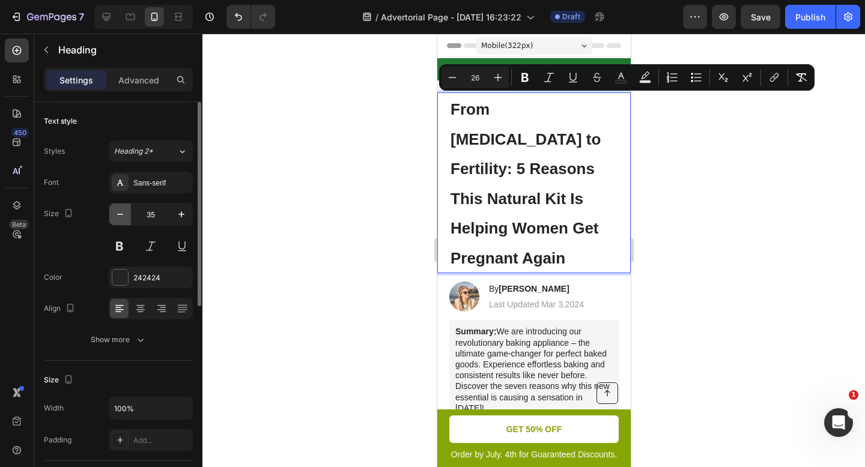
click at [120, 214] on icon "button" at bounding box center [120, 214] width 12 height 12
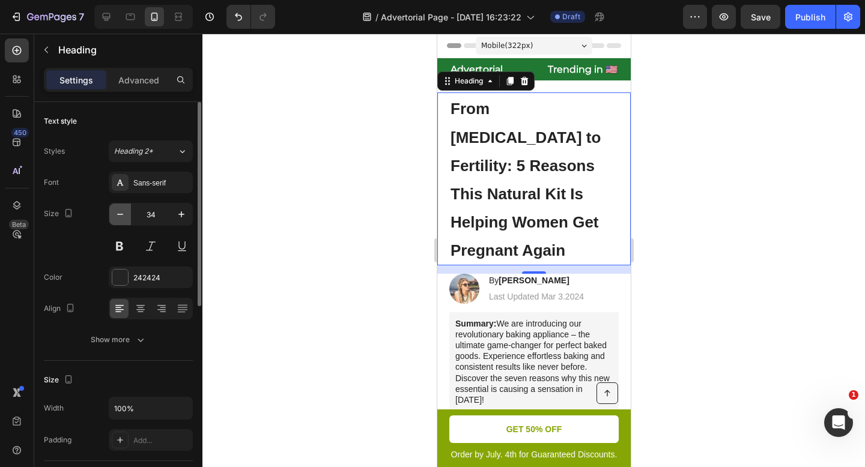
click at [120, 214] on icon "button" at bounding box center [120, 214] width 12 height 12
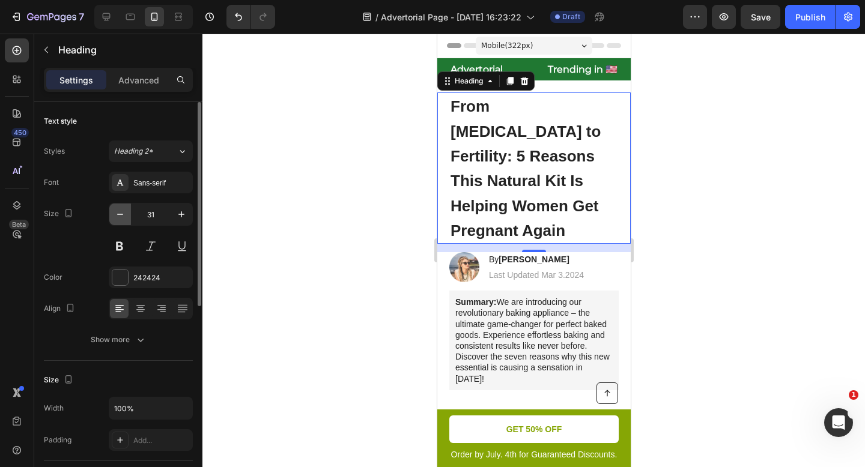
click at [120, 214] on icon "button" at bounding box center [120, 214] width 12 height 12
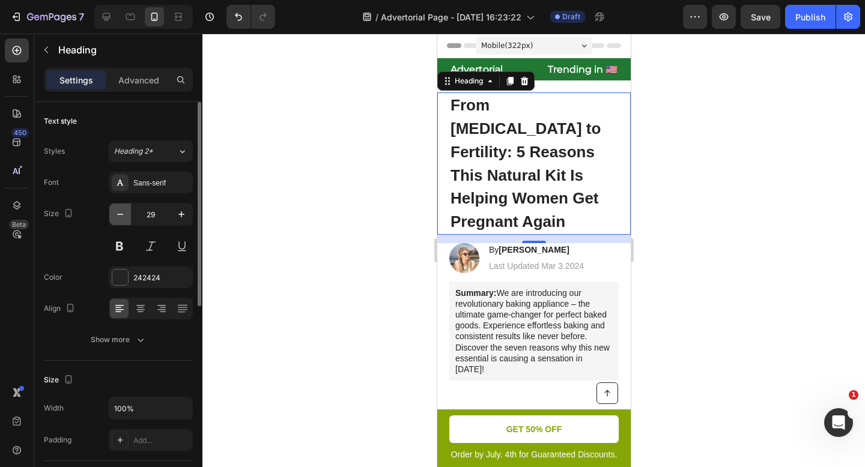
click at [120, 214] on icon "button" at bounding box center [120, 214] width 12 height 12
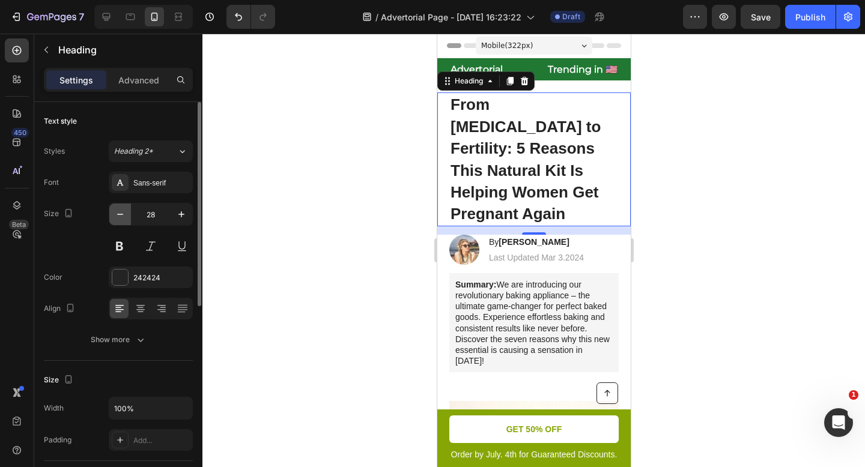
click at [120, 214] on icon "button" at bounding box center [120, 214] width 12 height 12
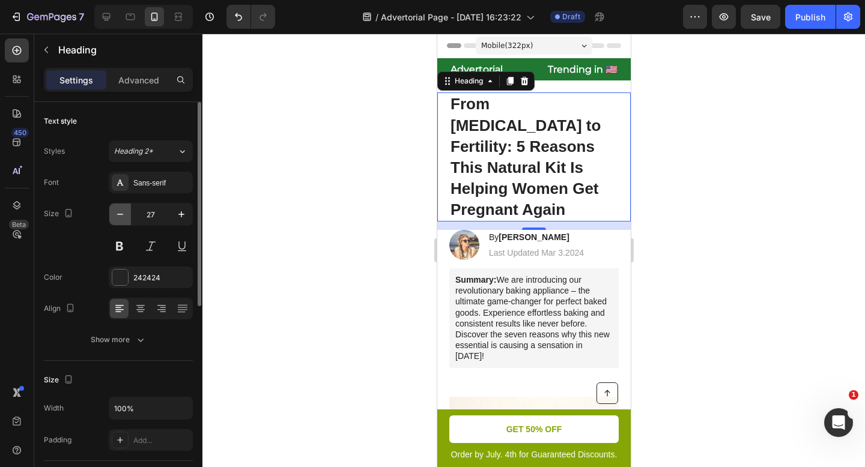
click at [120, 214] on icon "button" at bounding box center [120, 214] width 12 height 12
type input "26"
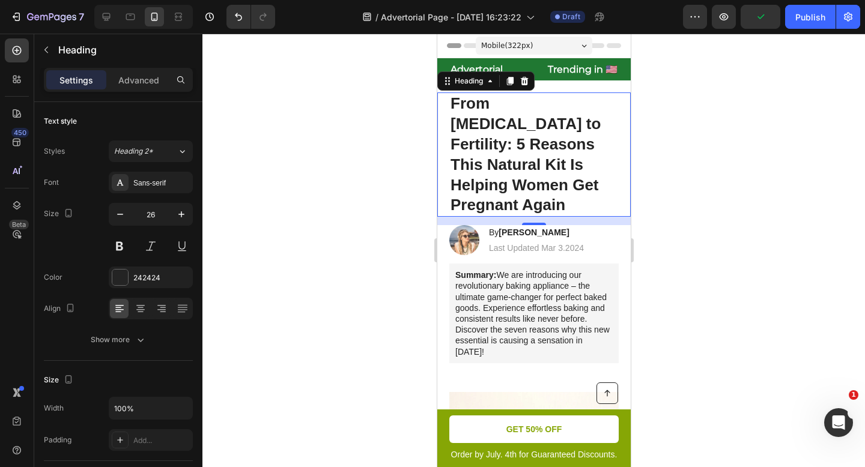
click at [482, 149] on span "From [MEDICAL_DATA] to Fertility: 5 Reasons This Natural Kit Is Helping Women G…" at bounding box center [525, 154] width 150 height 120
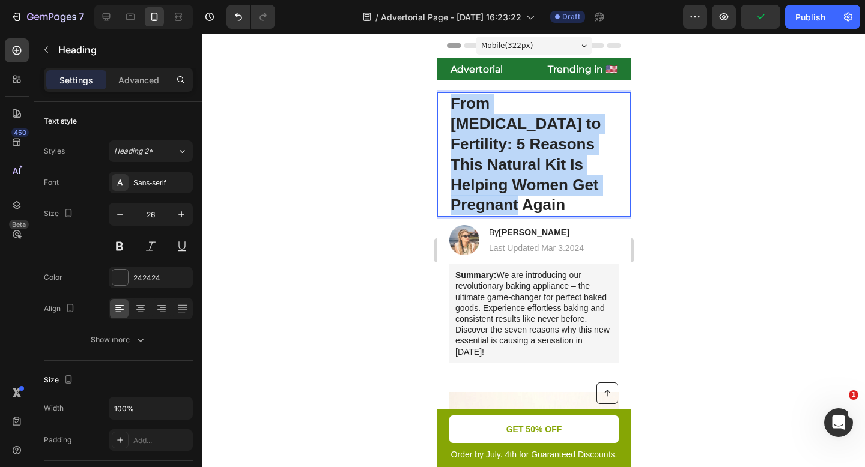
click at [482, 149] on span "From [MEDICAL_DATA] to Fertility: 5 Reasons This Natural Kit Is Helping Women G…" at bounding box center [525, 154] width 150 height 120
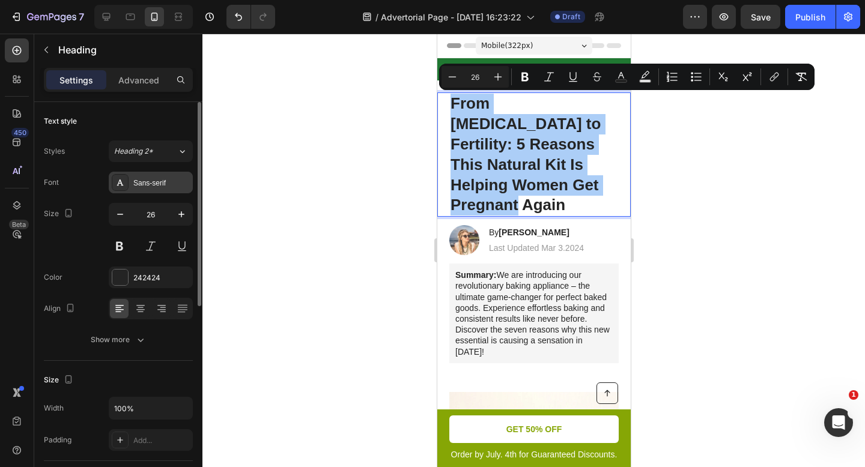
click at [153, 189] on div "Sans-serif" at bounding box center [151, 183] width 84 height 22
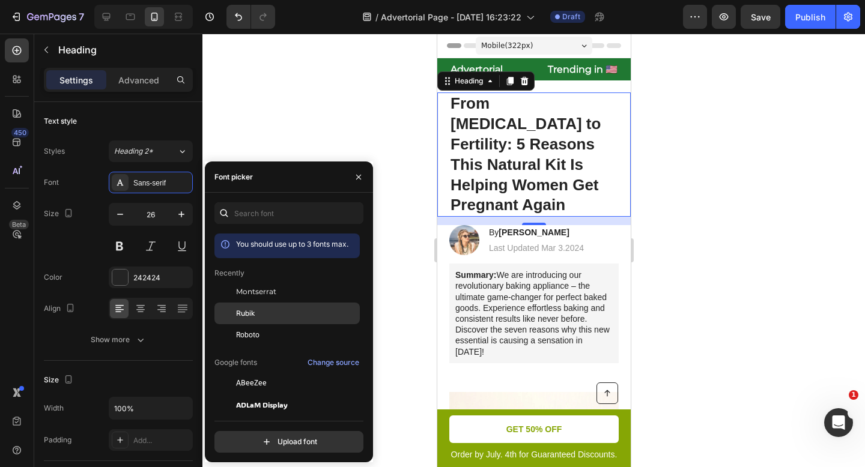
click at [254, 314] on span "Rubik" at bounding box center [245, 313] width 19 height 11
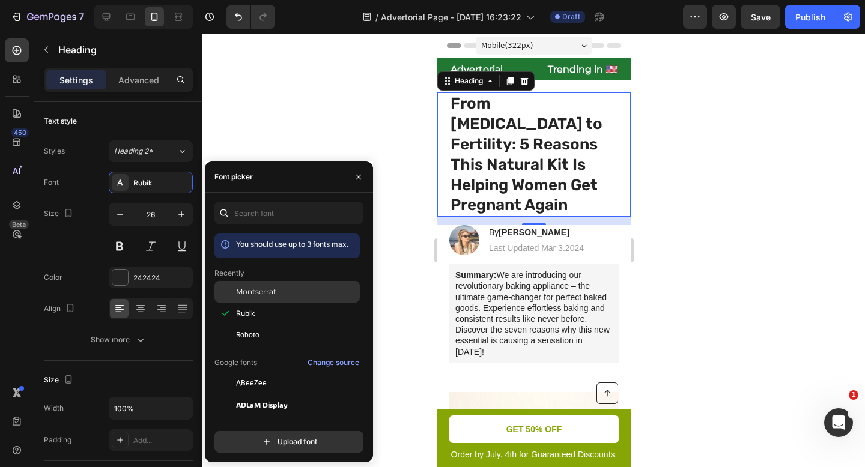
click at [258, 297] on span "Montserrat" at bounding box center [256, 292] width 40 height 11
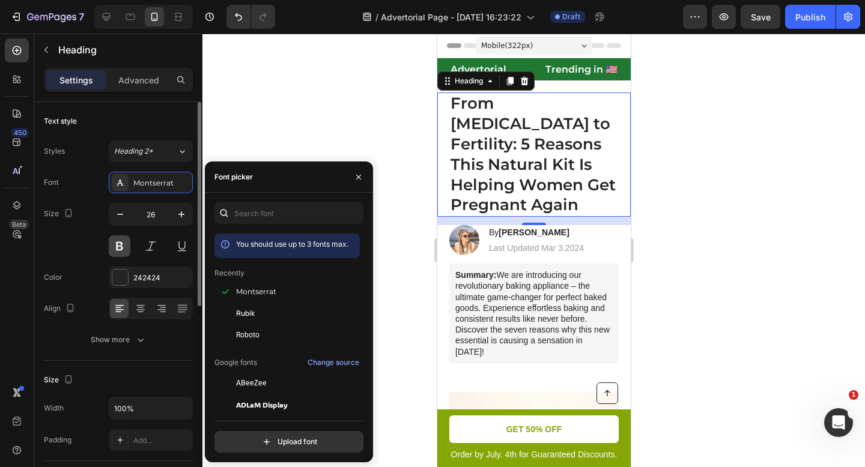
click at [120, 241] on button at bounding box center [120, 247] width 22 height 22
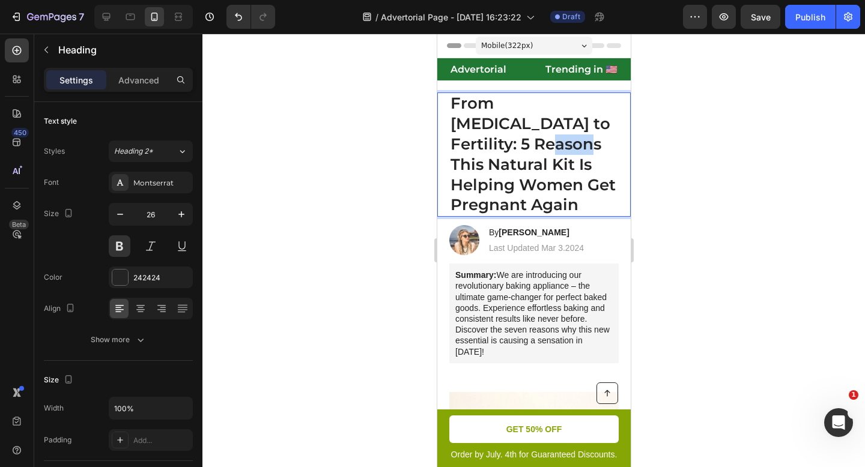
click at [461, 151] on span "From [MEDICAL_DATA] to Fertility: 5 Reasons This Natural Kit Is Helping Women G…" at bounding box center [532, 154] width 165 height 121
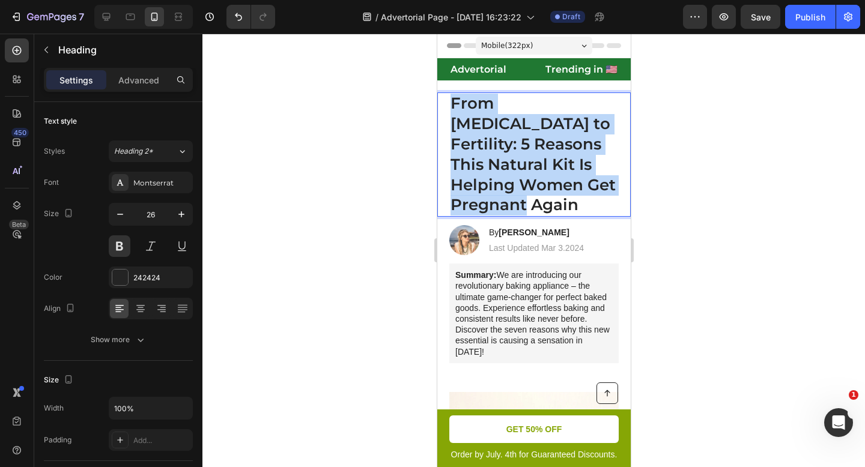
click at [461, 151] on span "From [MEDICAL_DATA] to Fertility: 5 Reasons This Natural Kit Is Helping Women G…" at bounding box center [532, 154] width 165 height 121
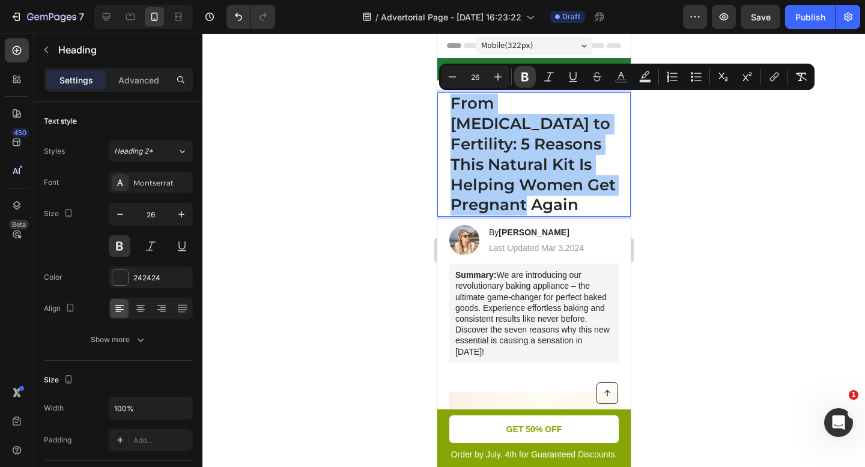
click at [526, 79] on icon "Editor contextual toolbar" at bounding box center [525, 77] width 12 height 12
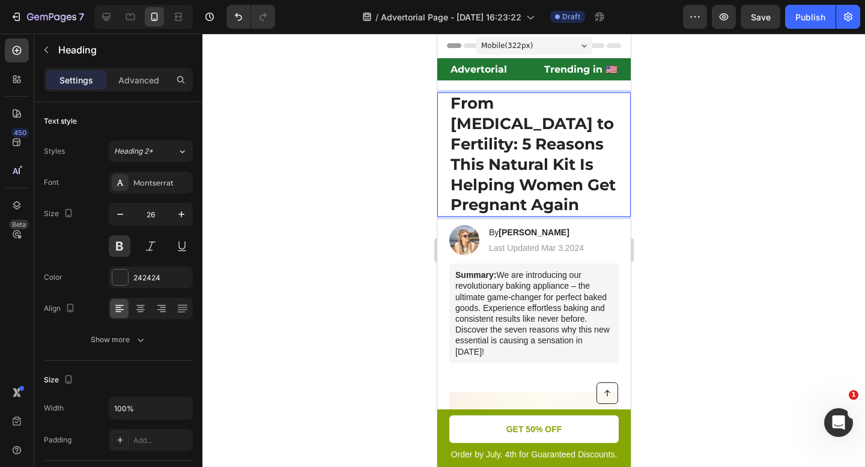
click at [774, 141] on div at bounding box center [533, 251] width 663 height 434
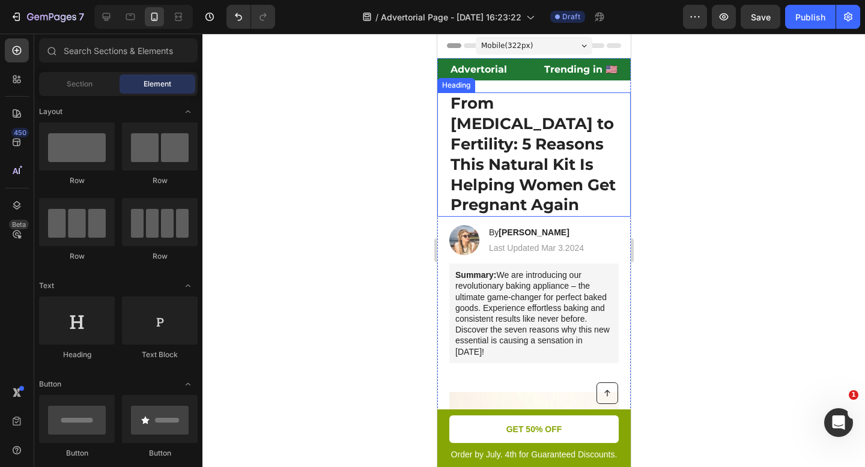
click at [556, 142] on strong "From [MEDICAL_DATA] to Fertility: 5 Reasons This Natural Kit Is Helping Women G…" at bounding box center [532, 154] width 165 height 121
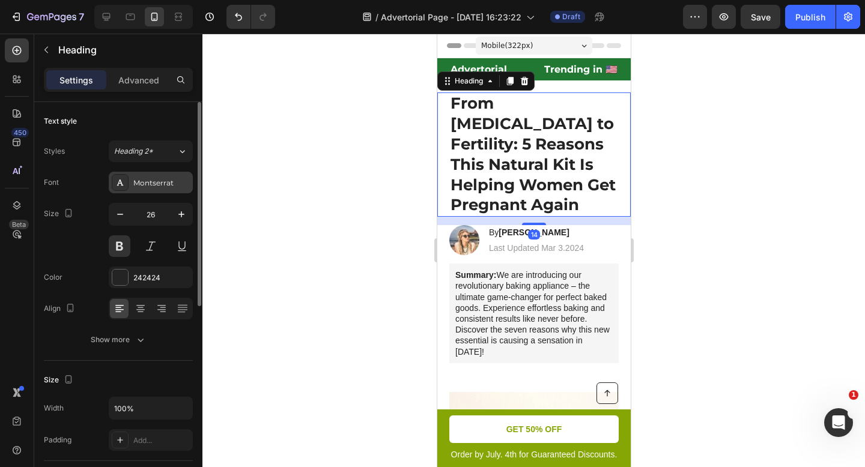
click at [158, 180] on div "Montserrat" at bounding box center [161, 183] width 56 height 11
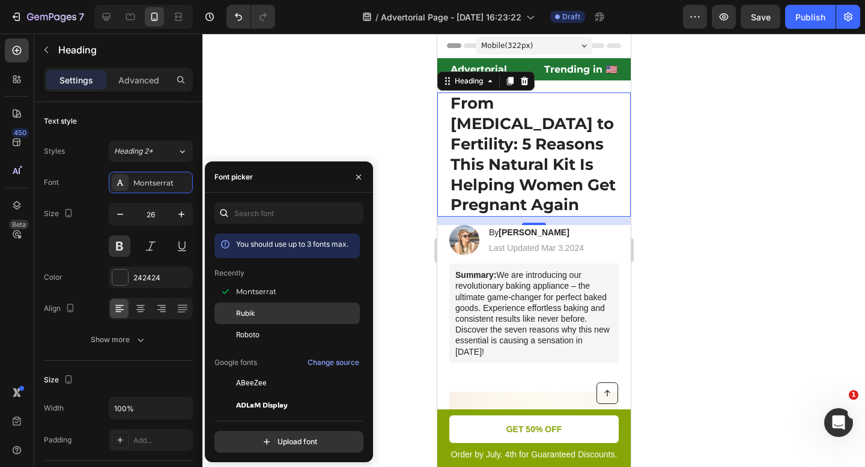
click at [261, 318] on div "Rubik" at bounding box center [296, 313] width 121 height 11
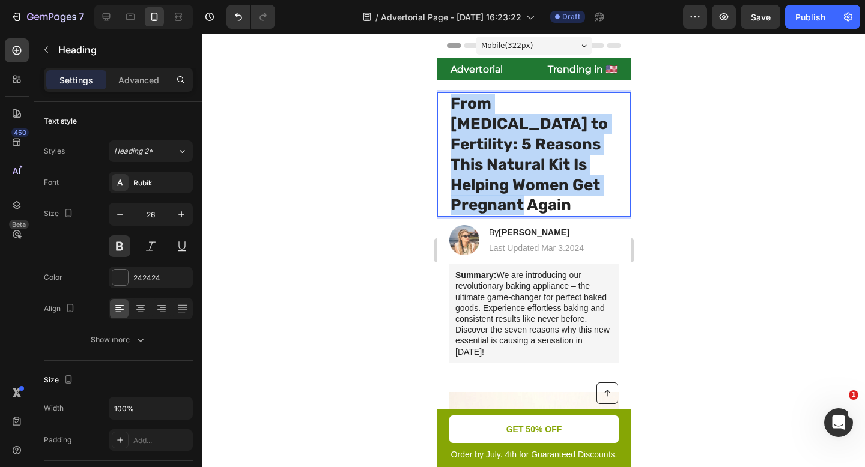
click at [505, 149] on strong "From [MEDICAL_DATA] to Fertility: 5 Reasons This Natural Kit Is Helping Women G…" at bounding box center [528, 154] width 157 height 120
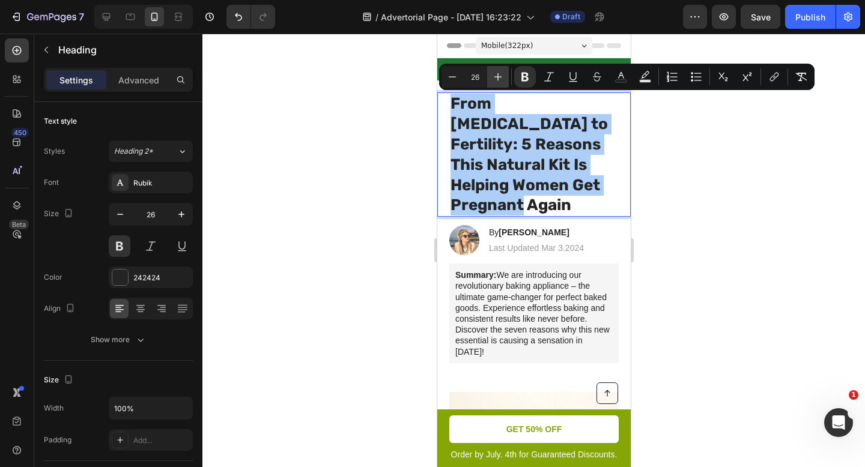
click at [495, 77] on icon "Editor contextual toolbar" at bounding box center [498, 77] width 12 height 12
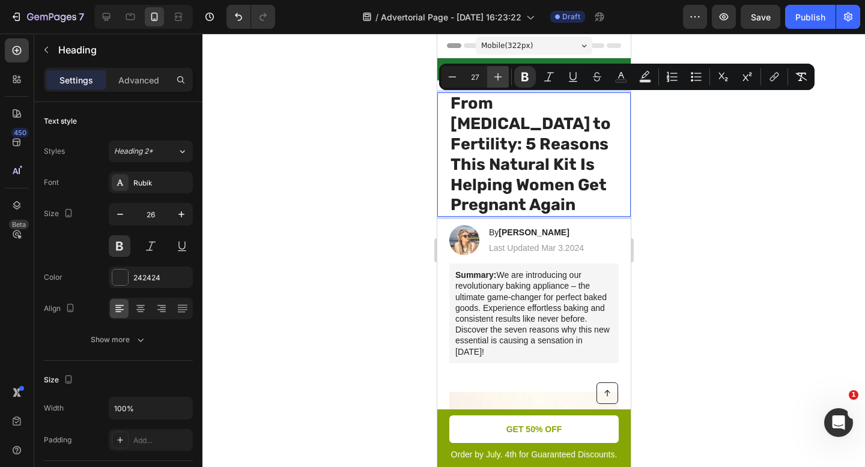
click at [495, 77] on icon "Editor contextual toolbar" at bounding box center [498, 77] width 12 height 12
type input "28"
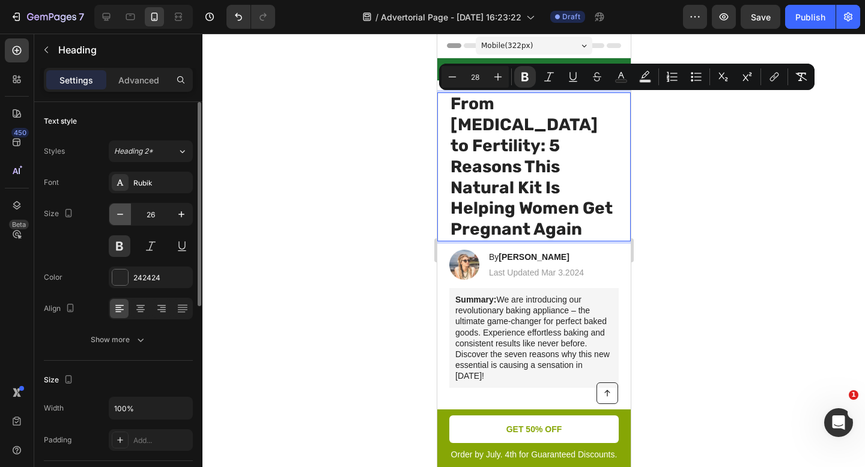
click at [123, 211] on icon "button" at bounding box center [120, 214] width 12 height 12
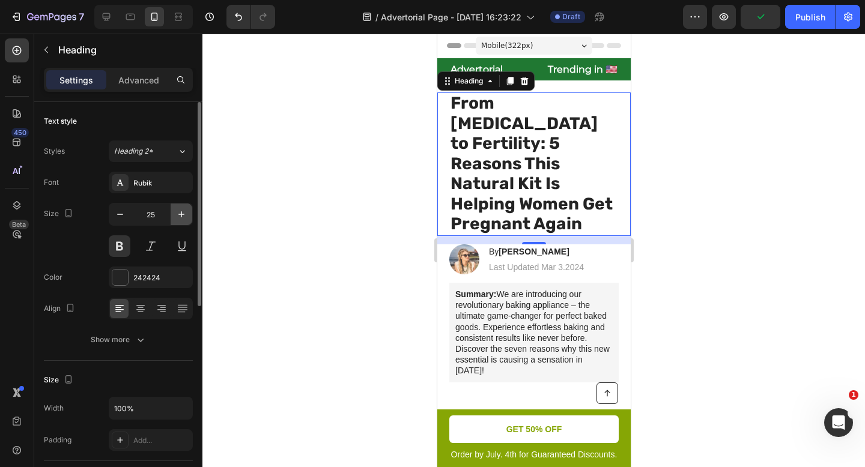
click at [181, 216] on icon "button" at bounding box center [181, 214] width 6 height 6
type input "26"
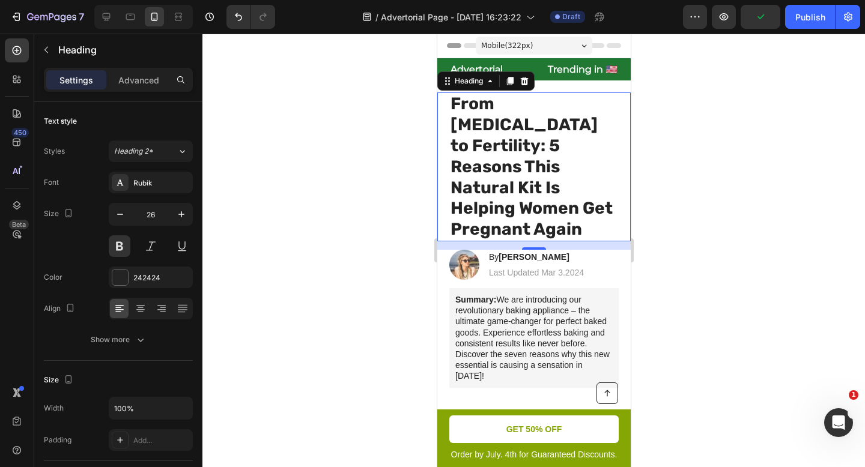
click at [300, 192] on div at bounding box center [533, 251] width 663 height 434
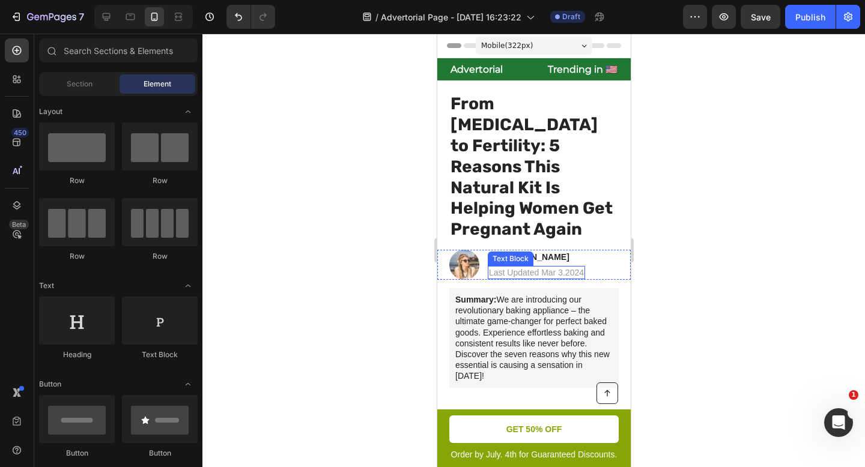
click at [538, 267] on p "Last Updated Mar 3.2024" at bounding box center [535, 272] width 95 height 11
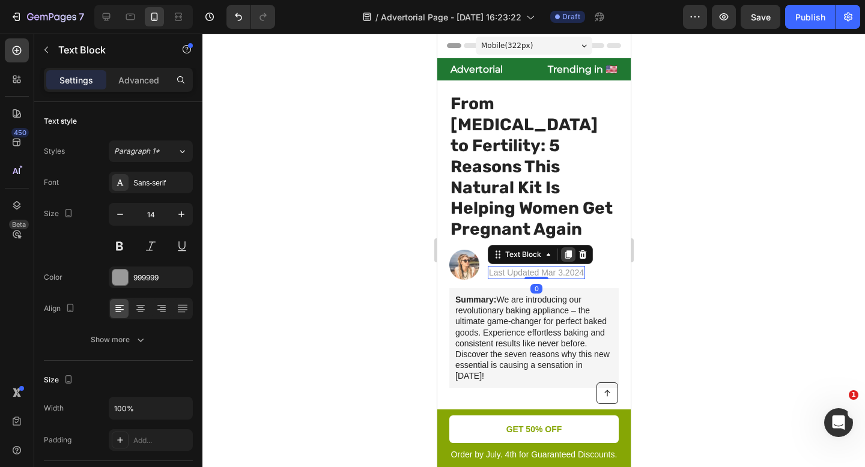
click at [571, 250] on icon at bounding box center [568, 255] width 10 height 10
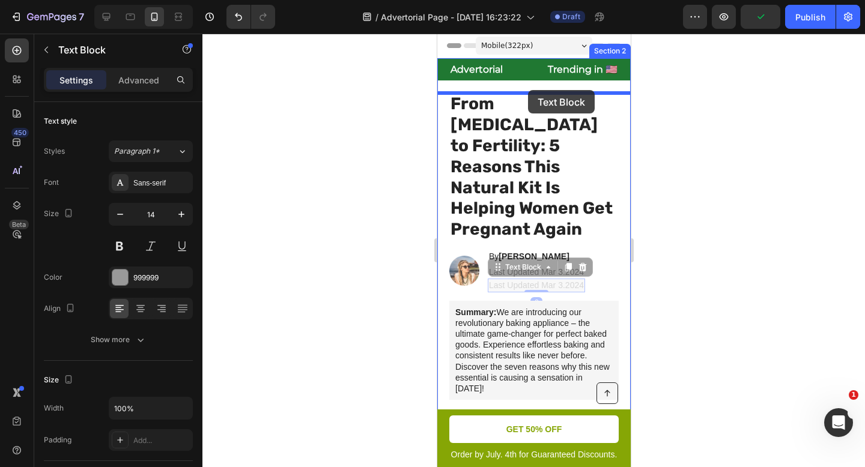
drag, startPoint x: 498, startPoint y: 223, endPoint x: 528, endPoint y: 92, distance: 134.2
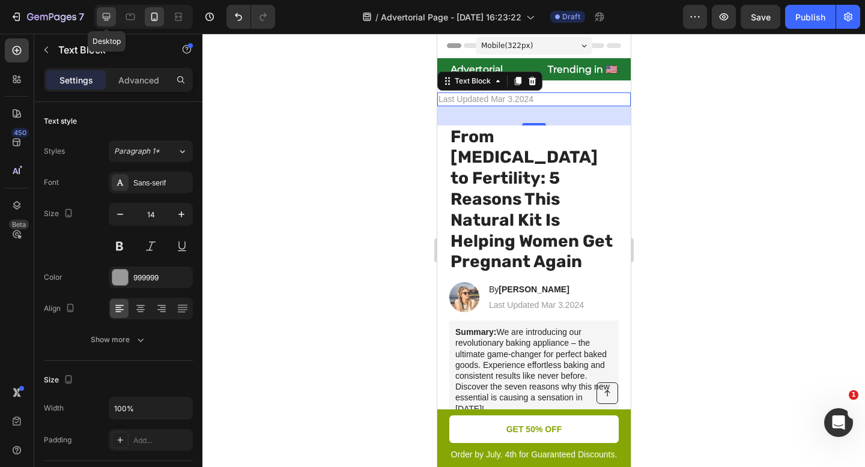
click at [109, 17] on icon at bounding box center [106, 17] width 12 height 12
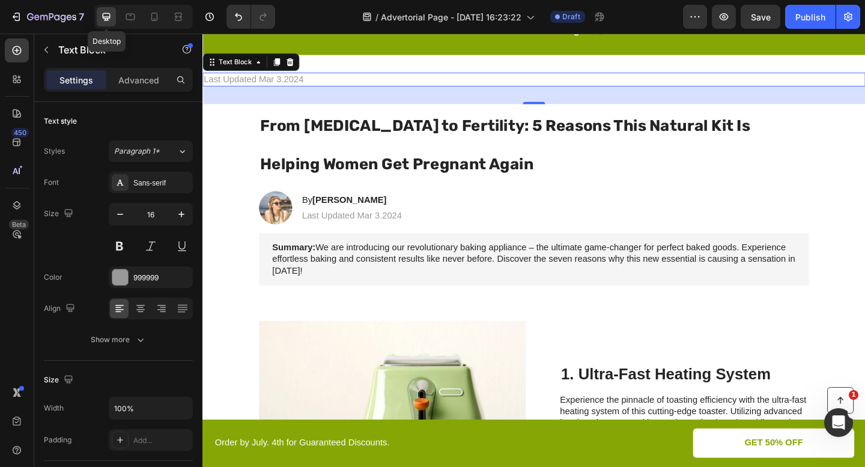
scroll to position [61, 0]
click at [236, 18] on icon "Undo/Redo" at bounding box center [239, 17] width 12 height 12
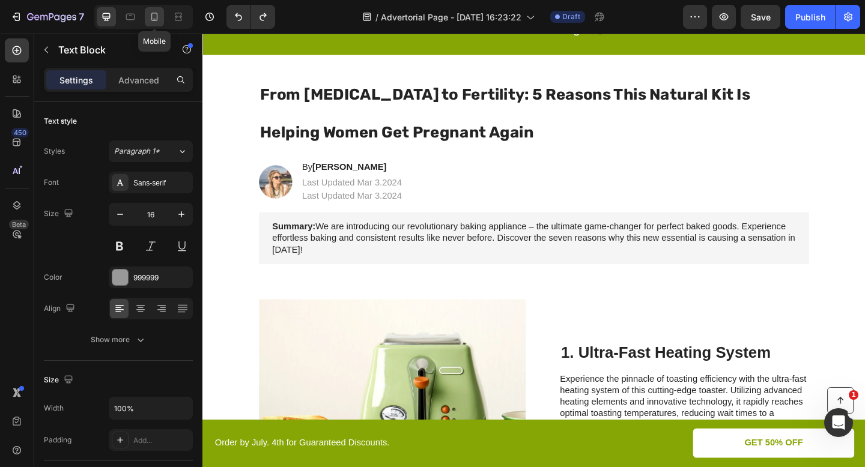
click at [153, 19] on icon at bounding box center [154, 17] width 12 height 12
type input "14"
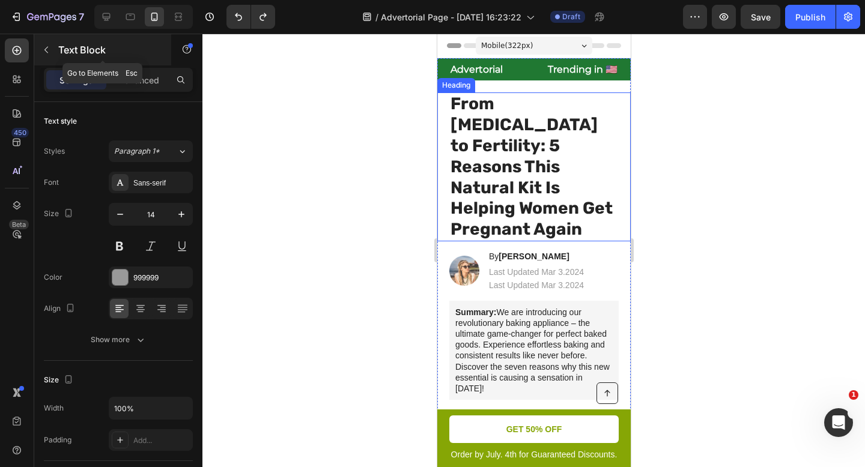
click at [47, 51] on icon "button" at bounding box center [46, 50] width 10 height 10
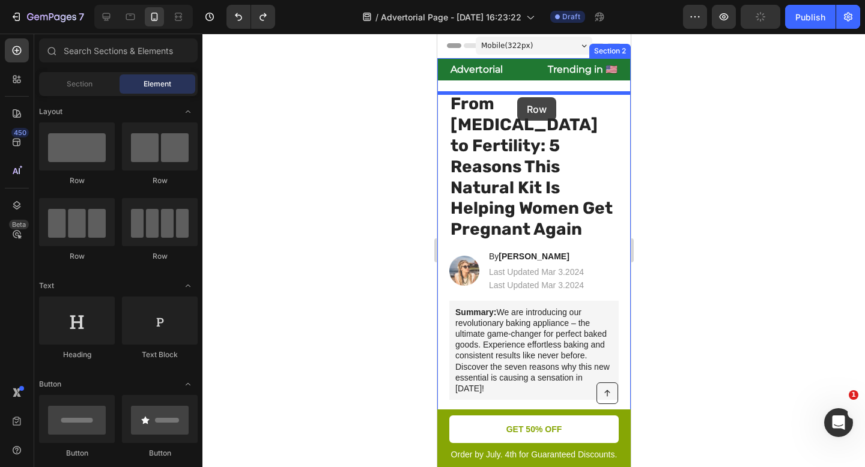
drag, startPoint x: 509, startPoint y: 181, endPoint x: 517, endPoint y: 97, distance: 83.9
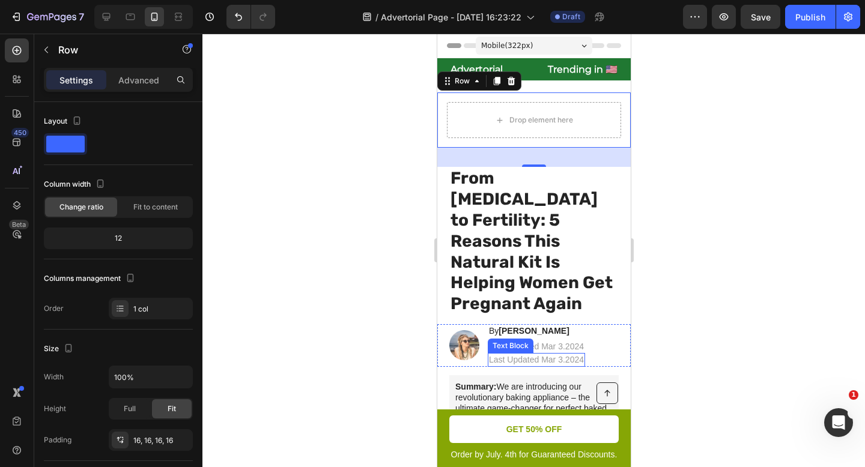
click at [529, 354] on p "Last Updated Mar 3.2024" at bounding box center [535, 359] width 95 height 11
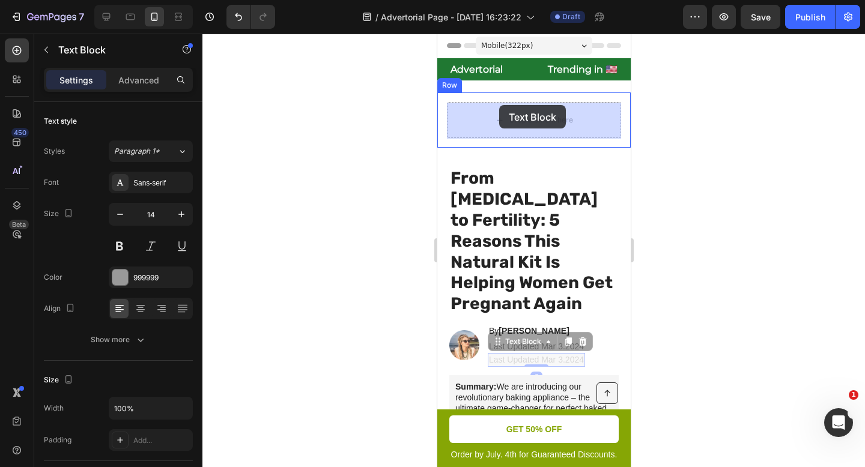
drag, startPoint x: 497, startPoint y: 301, endPoint x: 498, endPoint y: 102, distance: 199.5
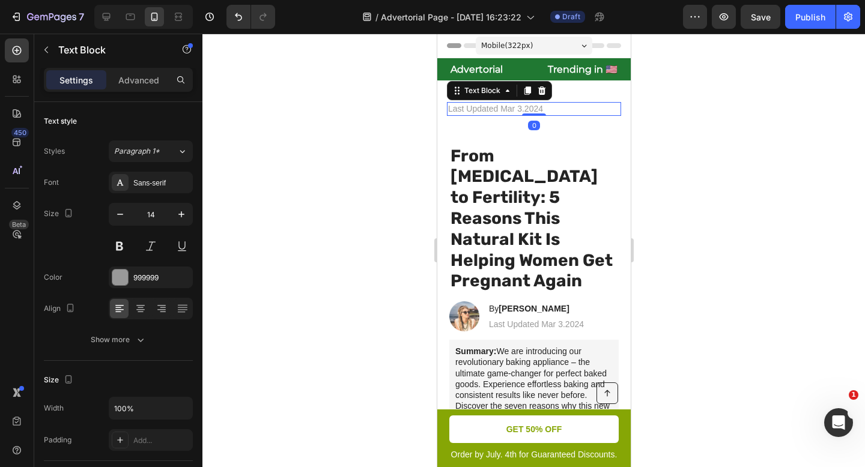
click at [363, 139] on div at bounding box center [533, 251] width 663 height 434
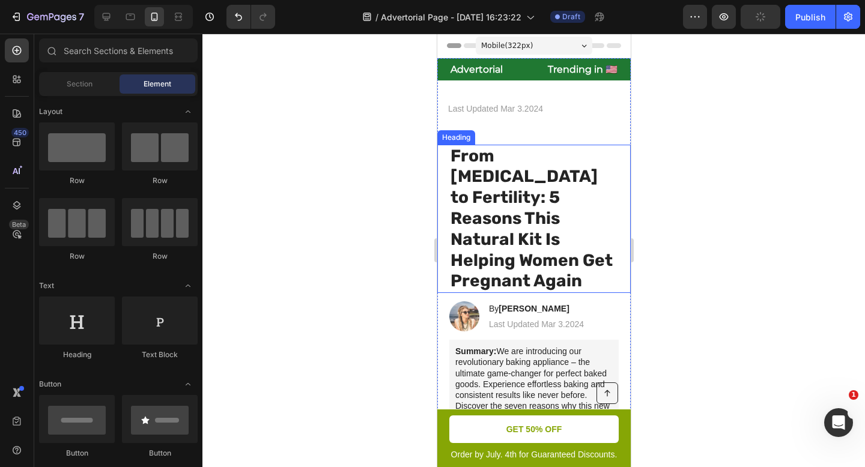
click at [495, 171] on strong "From [MEDICAL_DATA] to Fertility: 5 Reasons This Natural Kit Is Helping Women G…" at bounding box center [531, 218] width 162 height 145
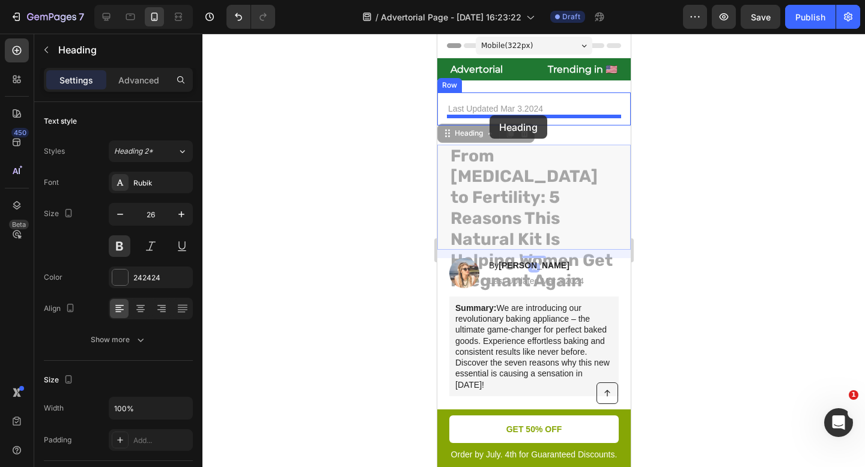
drag, startPoint x: 444, startPoint y: 138, endPoint x: 489, endPoint y: 115, distance: 50.2
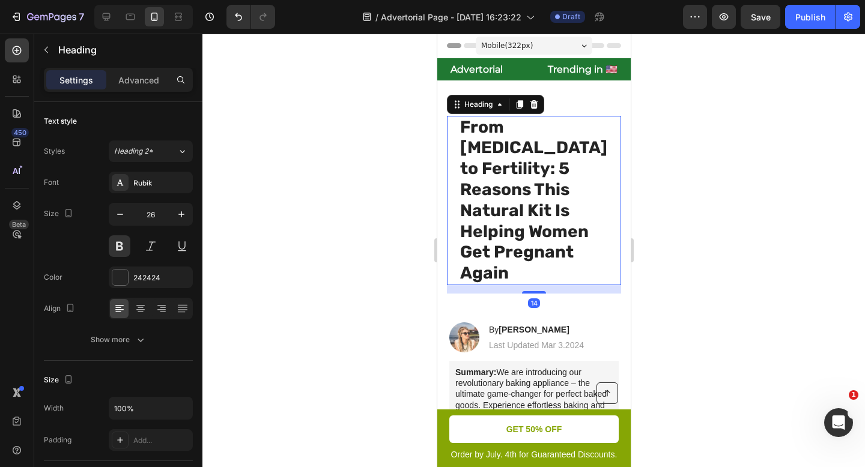
click at [400, 143] on div at bounding box center [533, 251] width 663 height 434
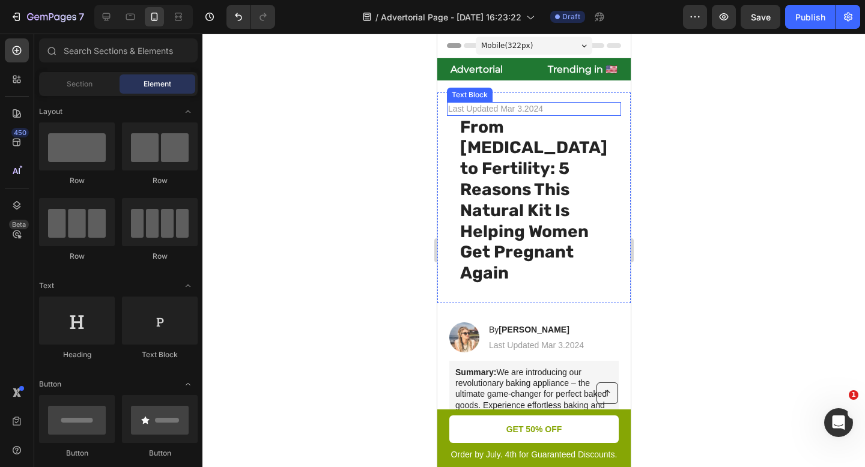
click at [549, 111] on p "Last Updated Mar 3.2024" at bounding box center [534, 108] width 172 height 11
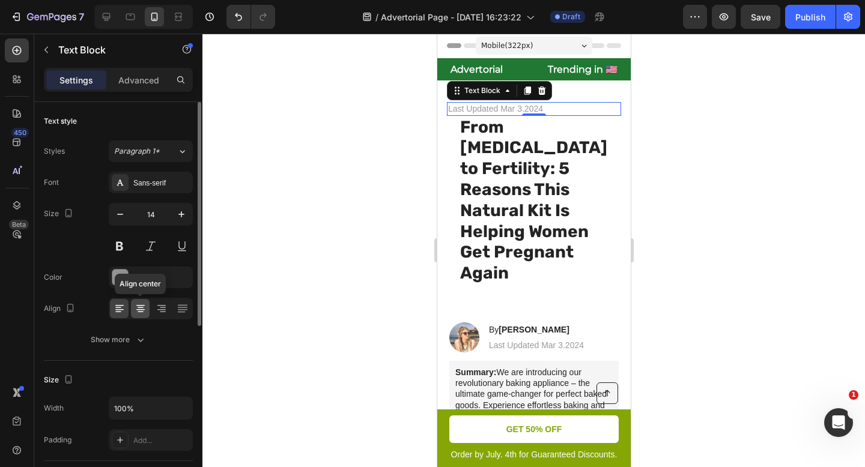
click at [138, 308] on icon at bounding box center [141, 309] width 12 height 12
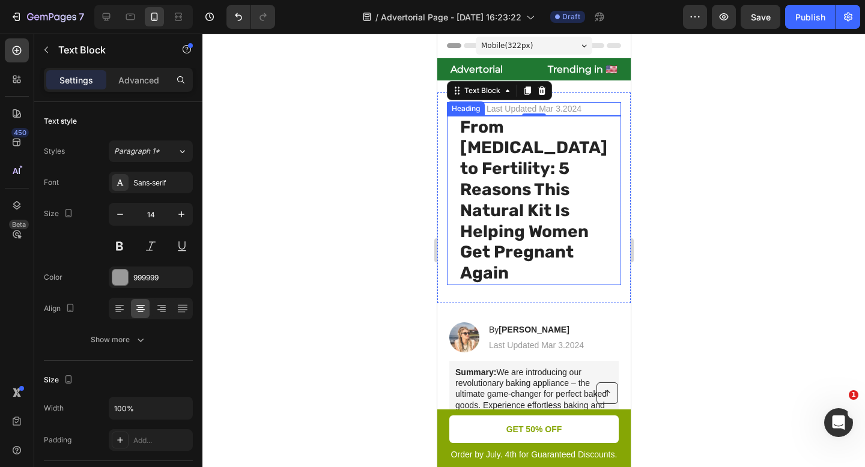
click at [530, 197] on strong "From [MEDICAL_DATA] to Fertility: 5 Reasons This Natural Kit Is Helping Women G…" at bounding box center [533, 200] width 147 height 166
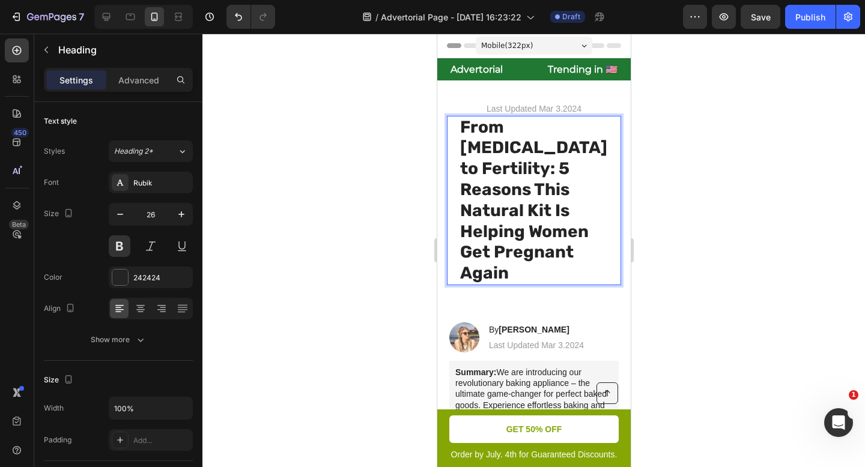
click at [530, 197] on strong "From [MEDICAL_DATA] to Fertility: 5 Reasons This Natural Kit Is Helping Women G…" at bounding box center [533, 200] width 147 height 166
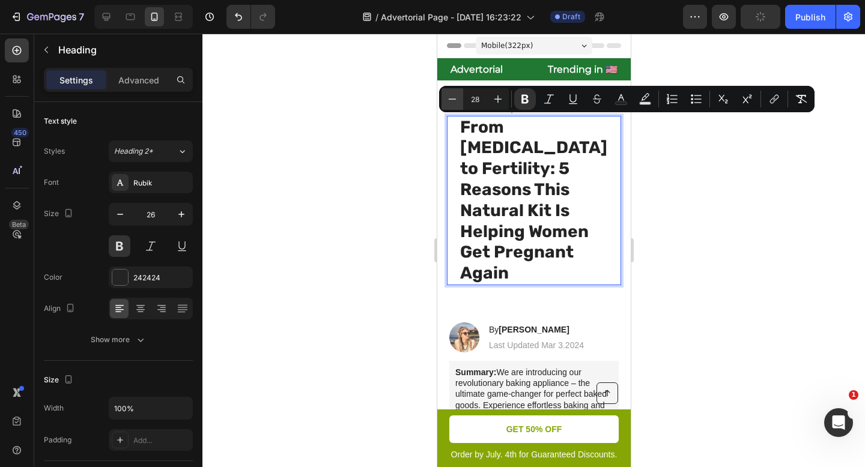
click at [450, 105] on icon "Editor contextual toolbar" at bounding box center [452, 99] width 12 height 12
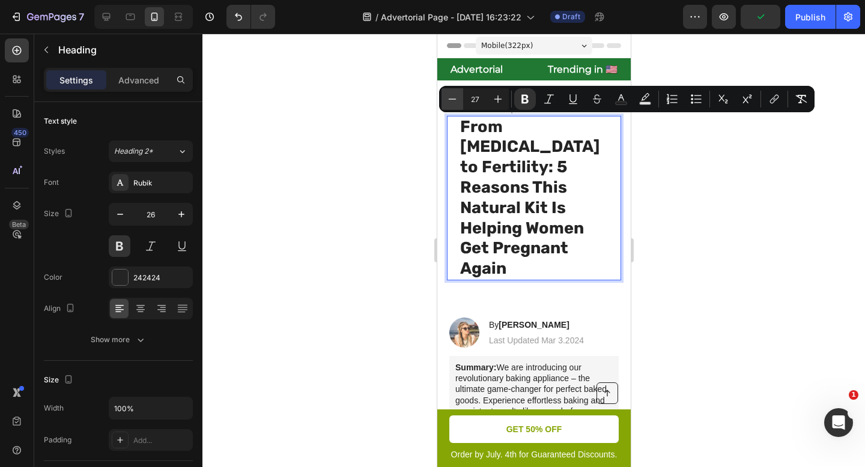
click at [450, 105] on icon "Editor contextual toolbar" at bounding box center [452, 99] width 12 height 12
type input "25"
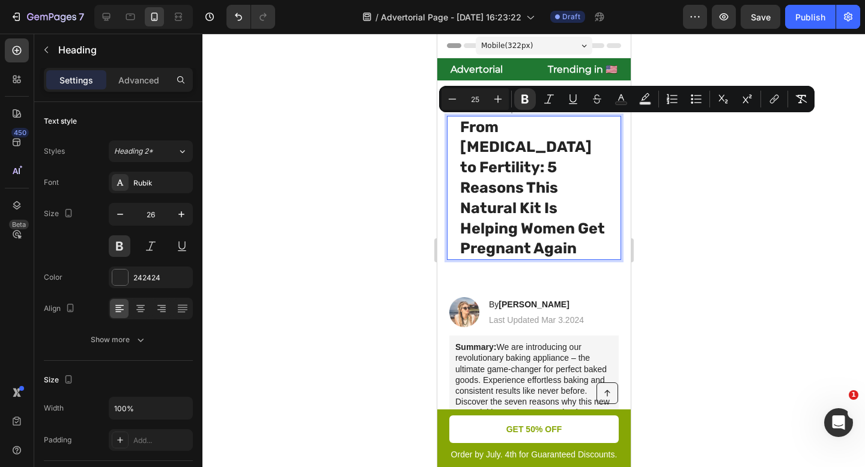
click at [384, 180] on div at bounding box center [533, 251] width 663 height 434
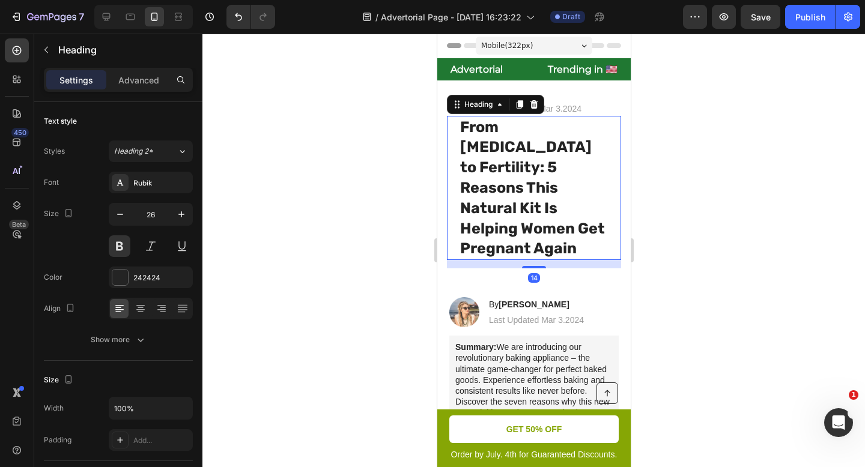
click at [505, 168] on strong "From [MEDICAL_DATA] to Fertility: 5 Reasons This Natural Kit Is Helping Women G…" at bounding box center [532, 187] width 145 height 139
click at [463, 231] on div "Last Updated Mar 3.2024 Text Block ⁠⁠⁠⁠⁠⁠⁠ From Fibroids to Fertility: 5 Reason…" at bounding box center [533, 186] width 193 height 186
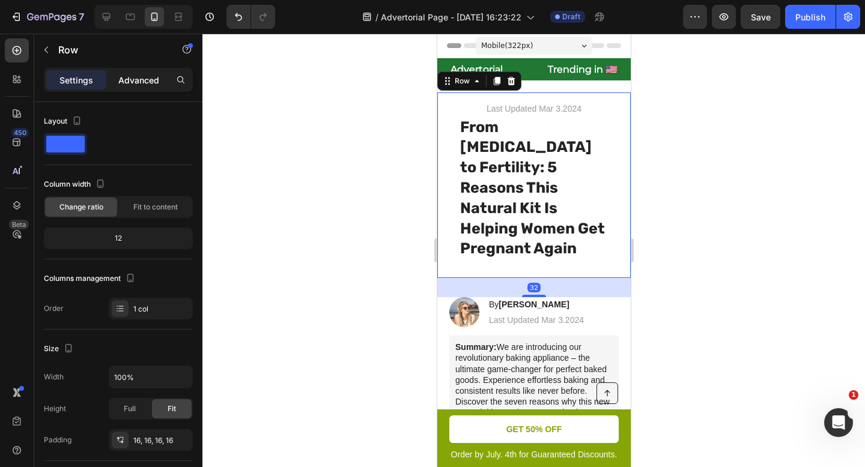
click at [142, 83] on p "Advanced" at bounding box center [138, 80] width 41 height 13
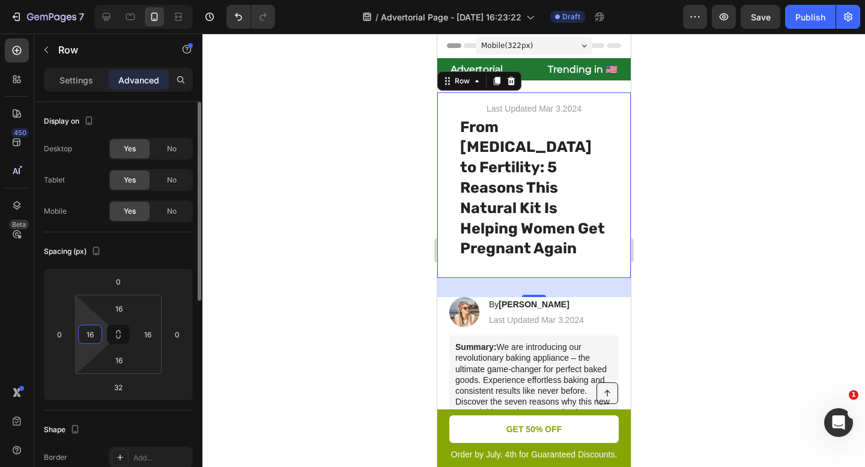
click at [90, 343] on input "16" at bounding box center [90, 335] width 18 height 18
type input "0"
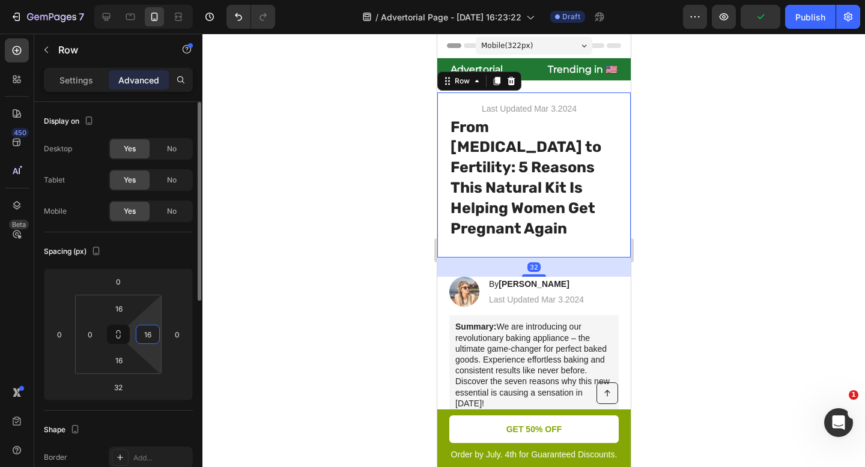
click at [142, 341] on input "16" at bounding box center [148, 335] width 18 height 18
click at [269, 288] on div at bounding box center [533, 251] width 663 height 434
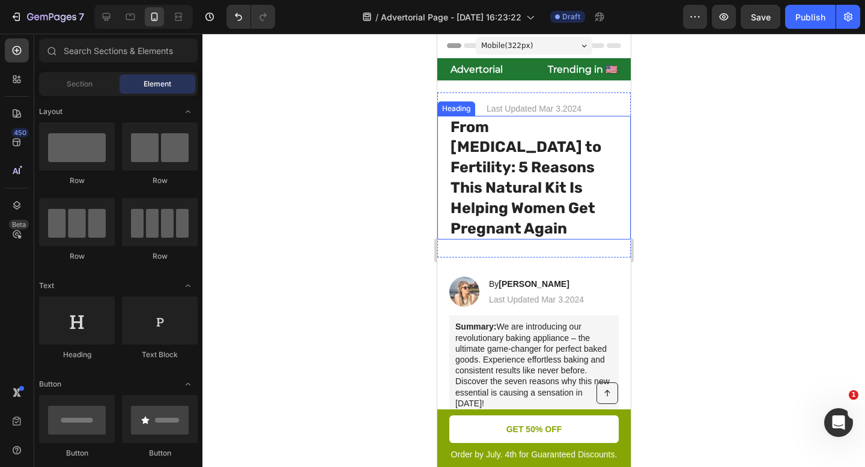
click at [574, 172] on strong "From [MEDICAL_DATA] to Fertility: 5 Reasons This Natural Kit Is Helping Women G…" at bounding box center [525, 177] width 151 height 119
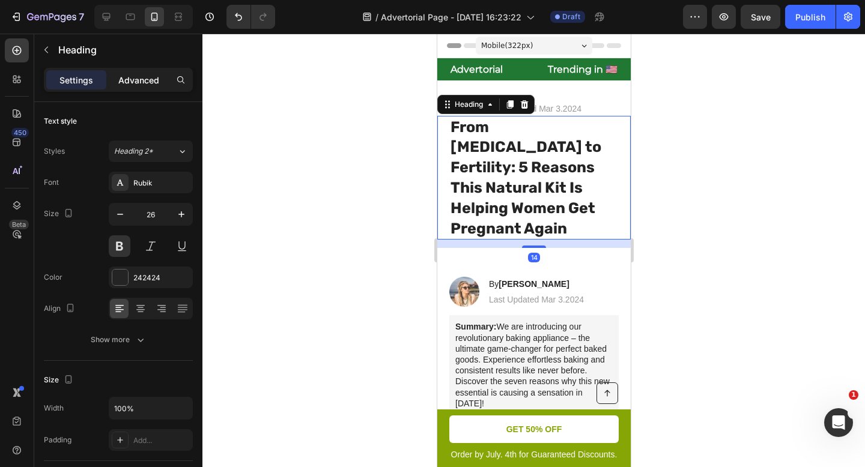
click at [141, 85] on p "Advanced" at bounding box center [138, 80] width 41 height 13
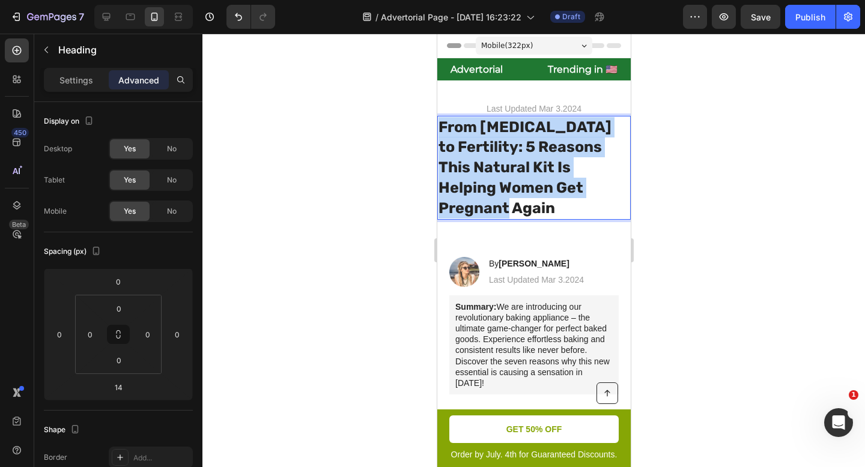
click at [509, 170] on strong "From [MEDICAL_DATA] to Fertility: 5 Reasons This Natural Kit Is Helping Women G…" at bounding box center [524, 167] width 173 height 99
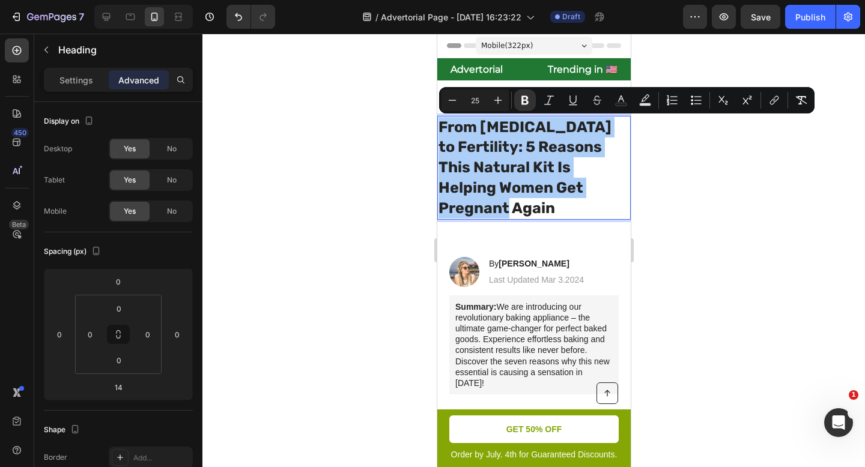
click at [366, 153] on div at bounding box center [533, 251] width 663 height 434
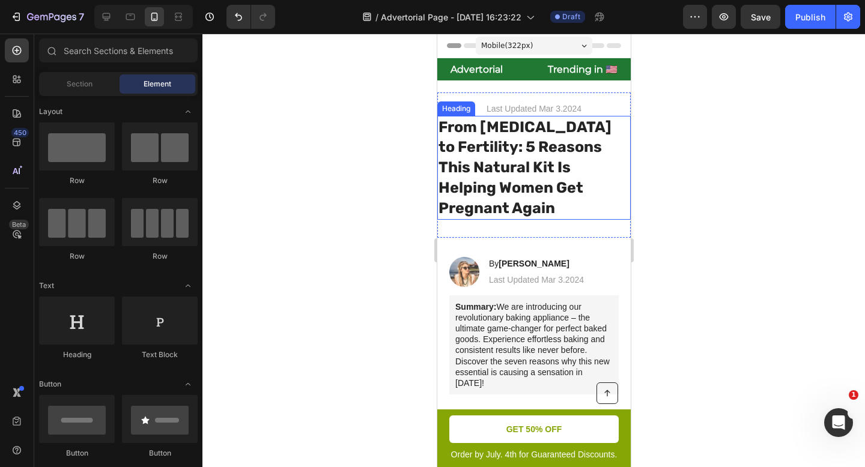
click at [488, 148] on strong "From [MEDICAL_DATA] to Fertility: 5 Reasons This Natural Kit Is Helping Women G…" at bounding box center [524, 167] width 173 height 99
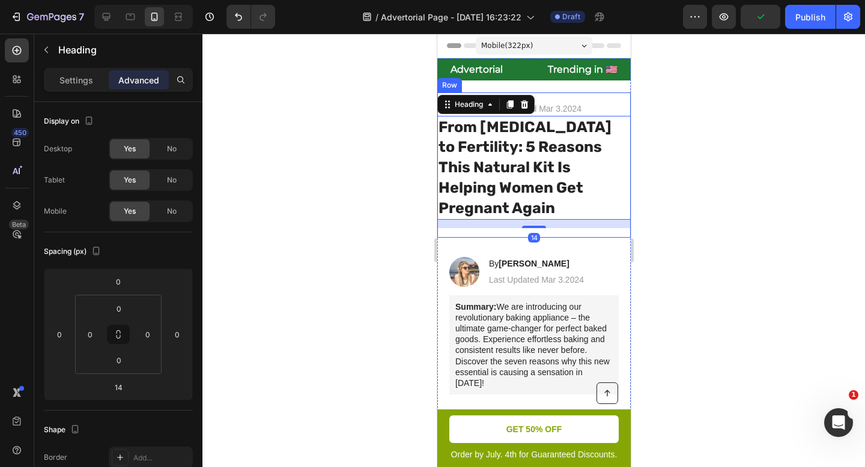
click at [464, 211] on div "Last Updated Mar 3.2024 Text Block ⁠⁠⁠⁠⁠⁠⁠ From Fibroids to Fertility: 5 Reason…" at bounding box center [533, 165] width 193 height 145
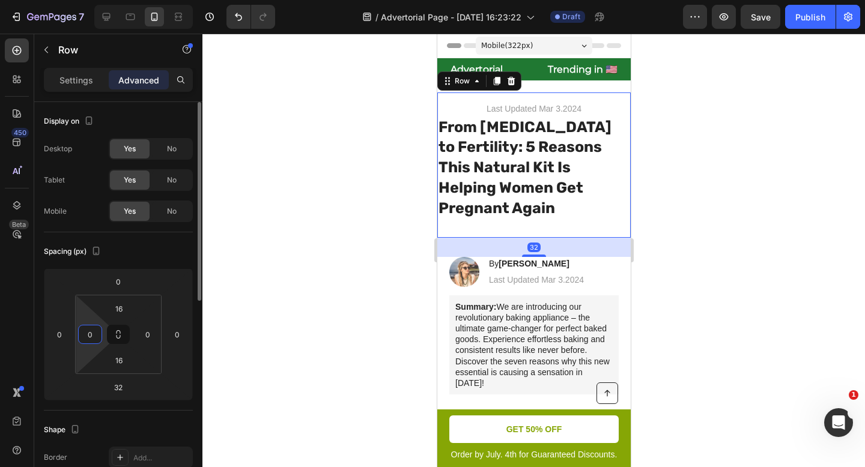
click at [90, 342] on input "0" at bounding box center [90, 335] width 18 height 18
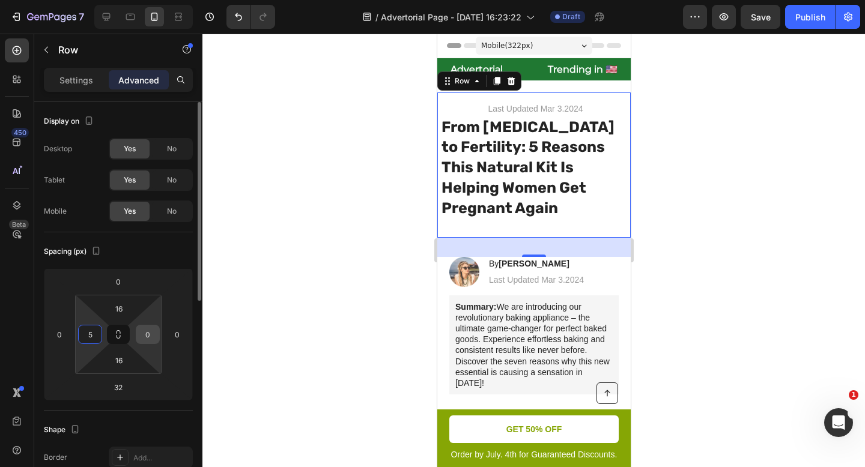
type input "5"
click at [147, 332] on input "0" at bounding box center [148, 335] width 18 height 18
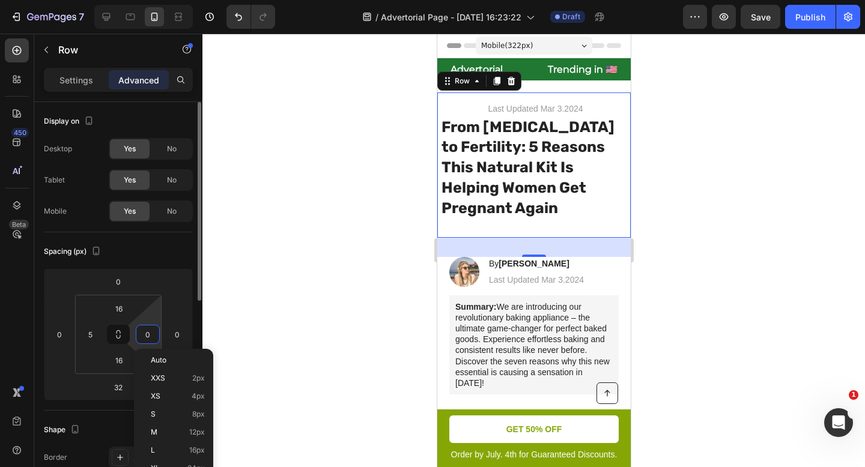
type input "5"
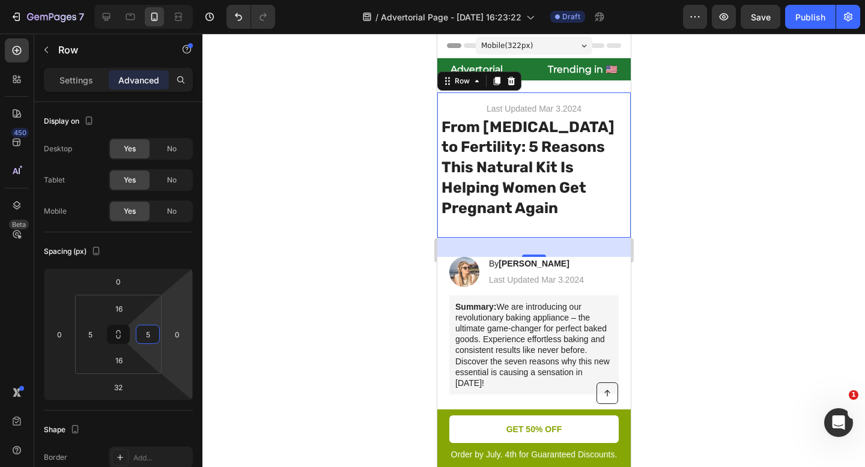
click at [330, 288] on div at bounding box center [533, 251] width 663 height 434
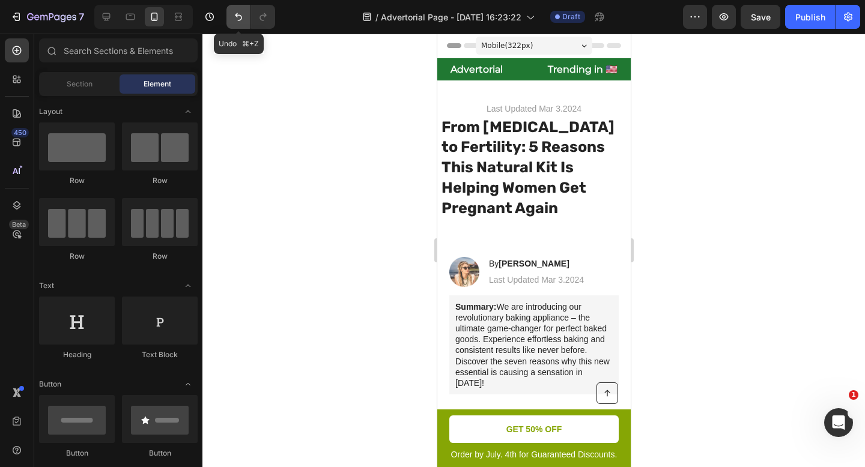
click at [234, 17] on icon "Undo/Redo" at bounding box center [239, 17] width 12 height 12
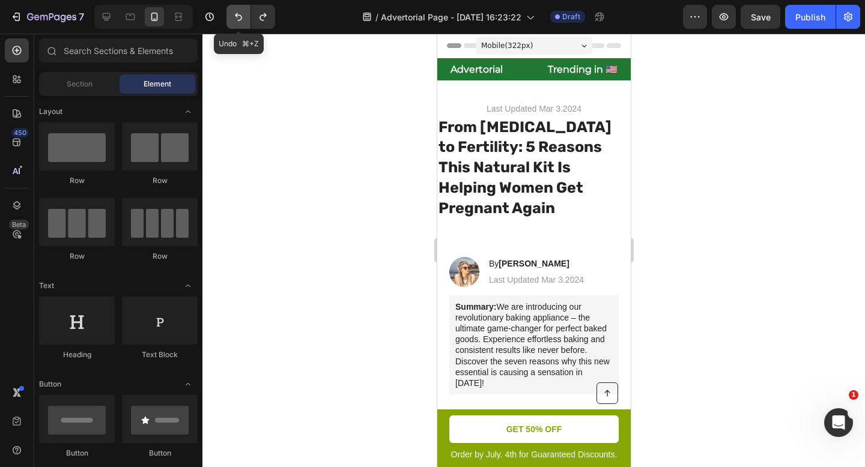
click at [234, 17] on icon "Undo/Redo" at bounding box center [239, 17] width 12 height 12
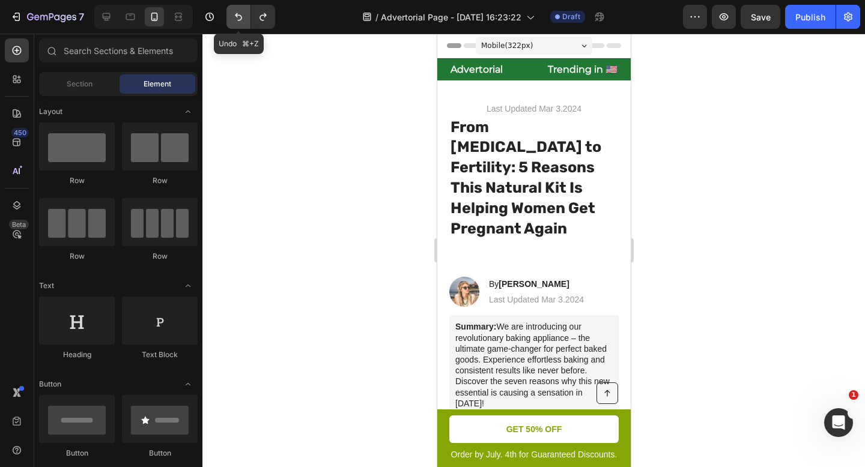
click at [234, 17] on icon "Undo/Redo" at bounding box center [239, 17] width 12 height 12
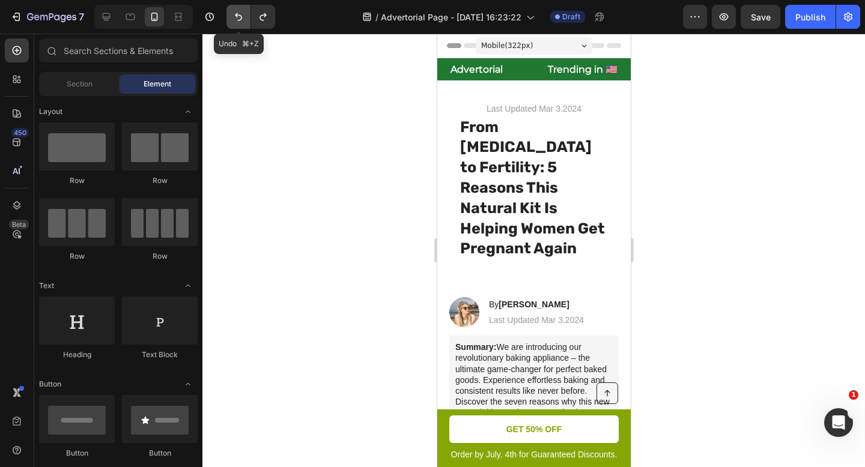
click at [234, 17] on icon "Undo/Redo" at bounding box center [239, 17] width 12 height 12
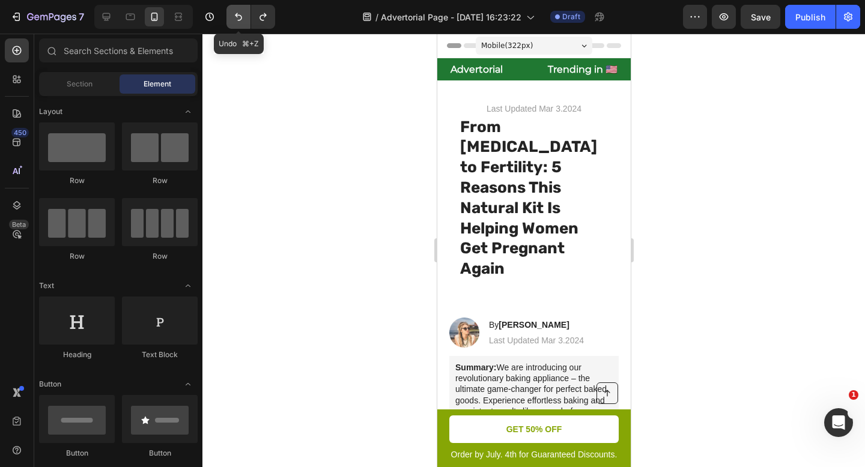
click at [234, 17] on icon "Undo/Redo" at bounding box center [239, 17] width 12 height 12
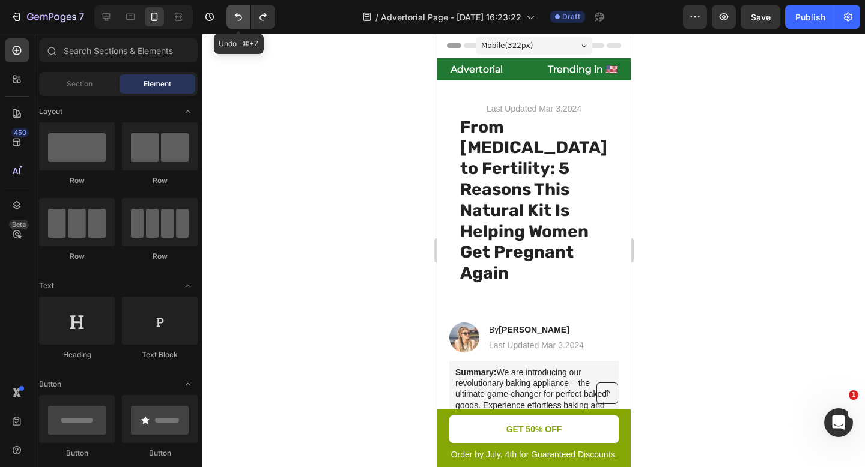
click at [234, 17] on icon "Undo/Redo" at bounding box center [239, 17] width 12 height 12
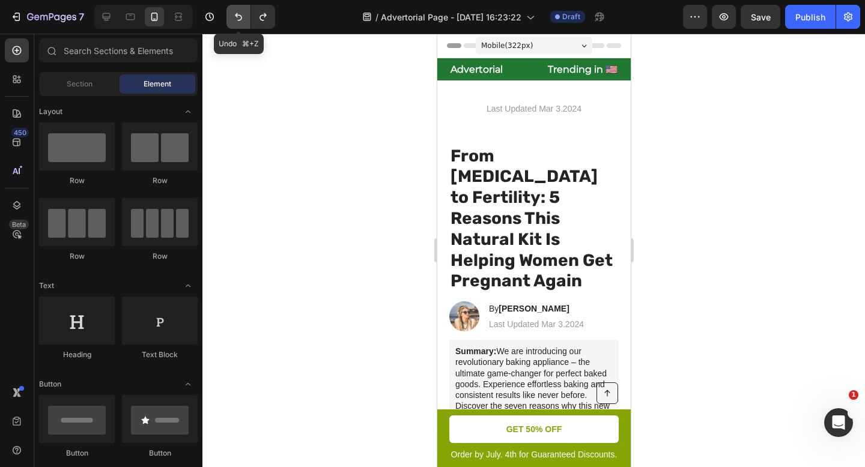
click at [234, 17] on icon "Undo/Redo" at bounding box center [239, 17] width 12 height 12
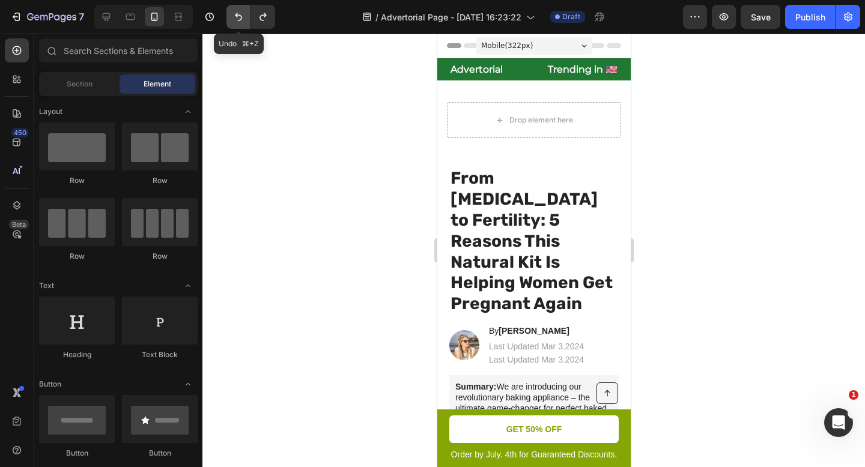
click at [234, 17] on icon "Undo/Redo" at bounding box center [239, 17] width 12 height 12
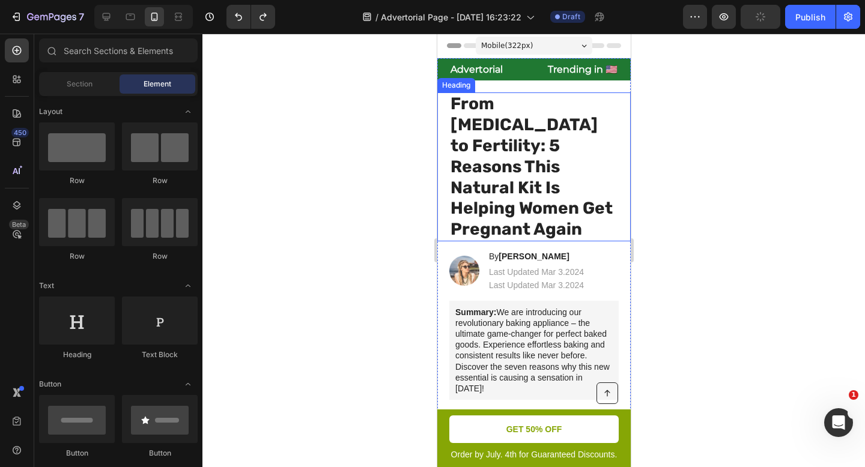
click at [555, 132] on strong "From [MEDICAL_DATA] to Fertility: 5 Reasons This Natural Kit Is Helping Women G…" at bounding box center [531, 166] width 162 height 145
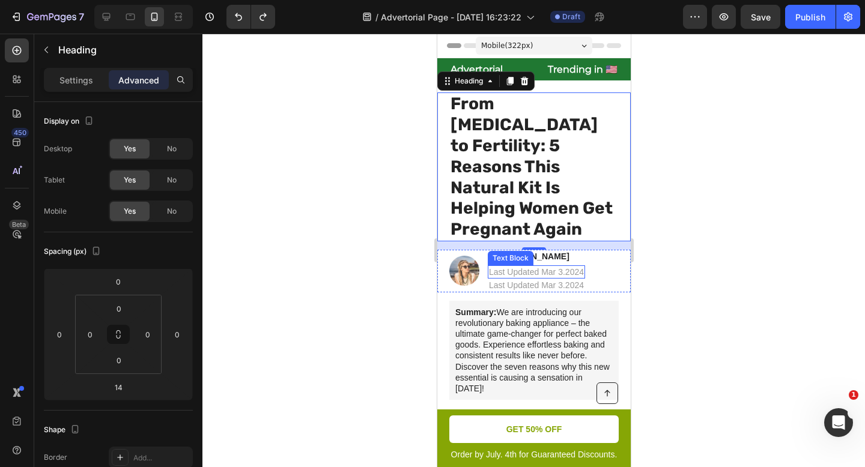
click at [555, 267] on p "Last Updated Mar 3.2024" at bounding box center [535, 272] width 95 height 11
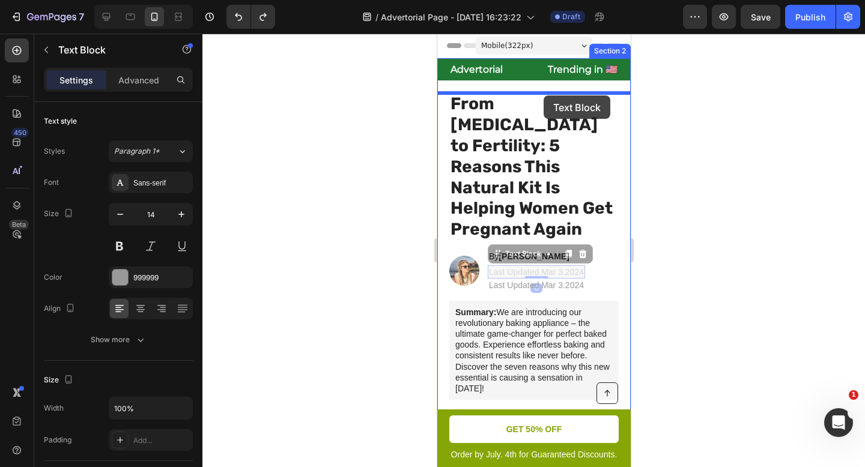
drag, startPoint x: 496, startPoint y: 215, endPoint x: 543, endPoint y: 96, distance: 128.4
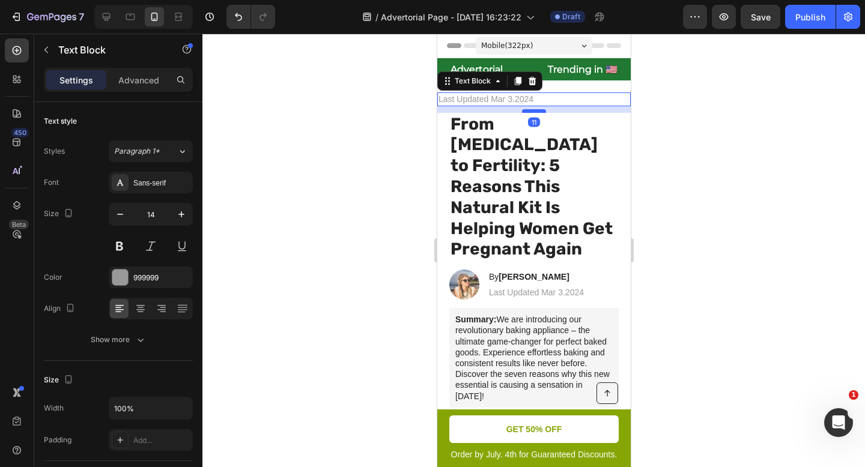
drag, startPoint x: 531, startPoint y: 125, endPoint x: 531, endPoint y: 112, distance: 12.6
click at [531, 112] on div at bounding box center [533, 111] width 24 height 4
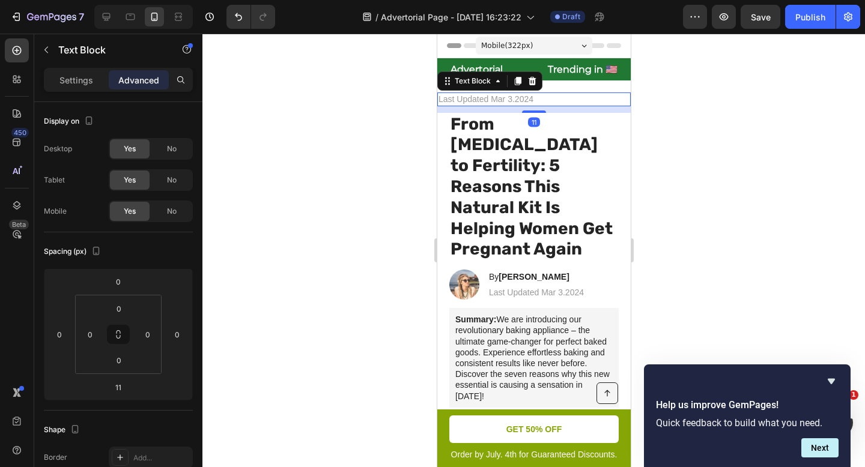
click at [362, 184] on div at bounding box center [533, 251] width 663 height 434
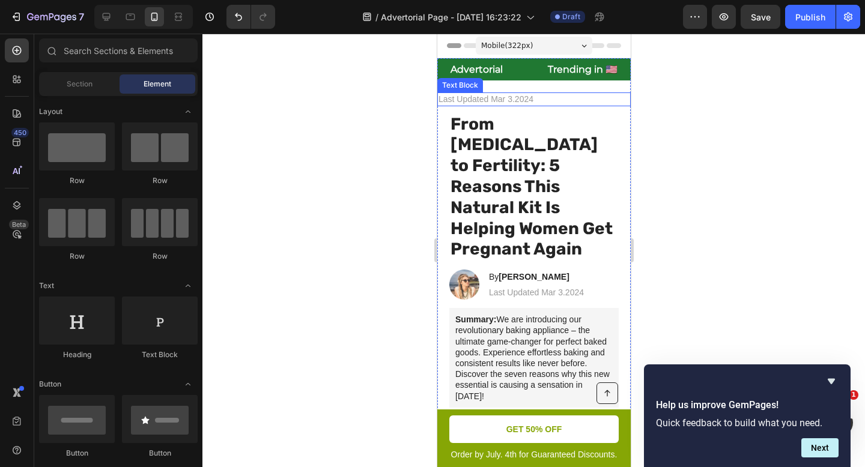
click at [501, 97] on p "Last Updated Mar 3.2024" at bounding box center [533, 99] width 191 height 11
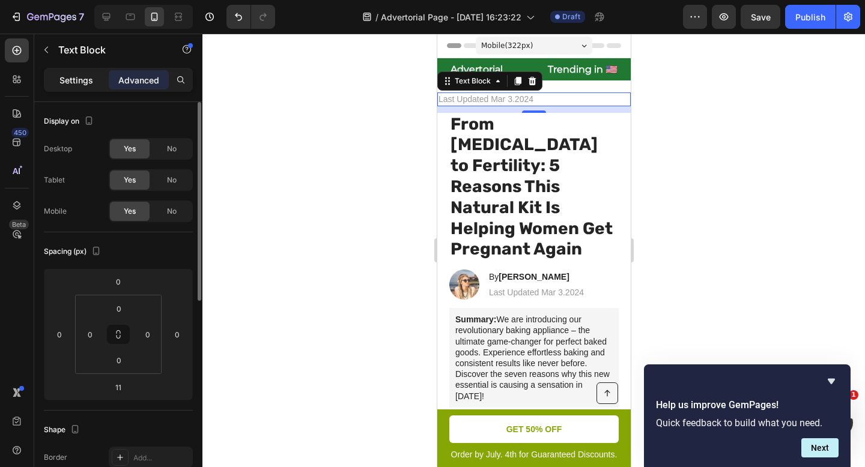
click at [75, 82] on p "Settings" at bounding box center [76, 80] width 34 height 13
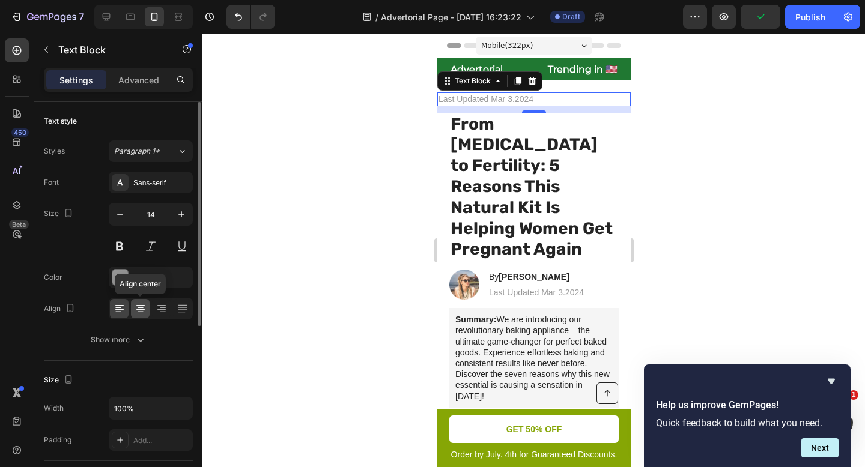
click at [142, 309] on icon at bounding box center [141, 309] width 12 height 12
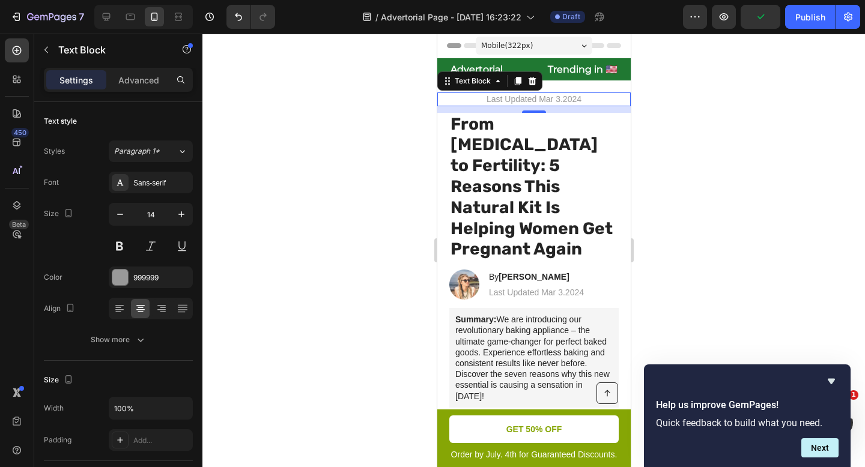
click at [351, 185] on div at bounding box center [533, 251] width 663 height 434
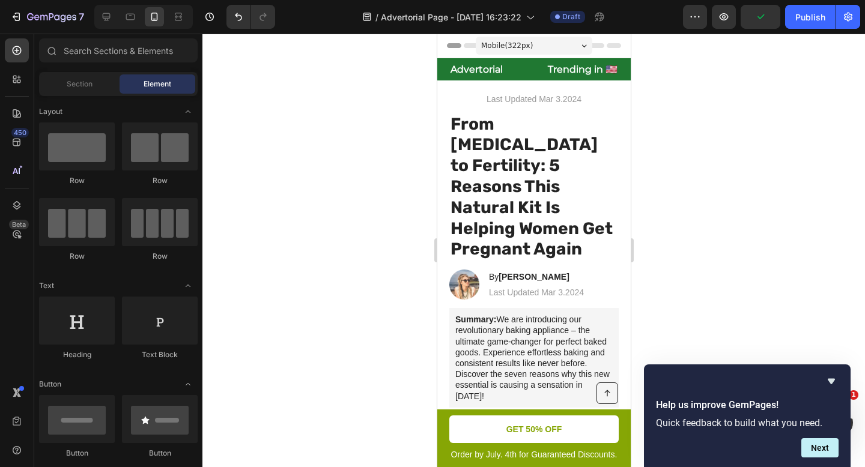
click at [351, 185] on div at bounding box center [533, 251] width 663 height 434
click at [509, 102] on p "Last Updated Mar 3.2024" at bounding box center [533, 99] width 191 height 11
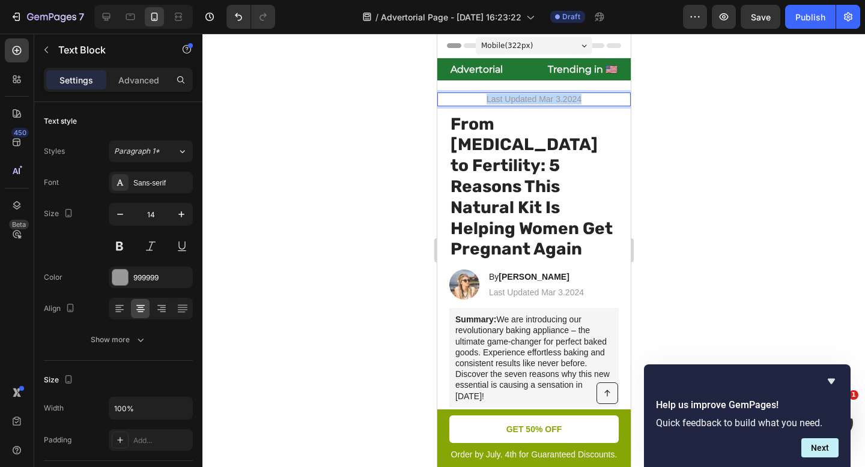
click at [509, 102] on p "Last Updated Mar 3.2024" at bounding box center [533, 99] width 191 height 11
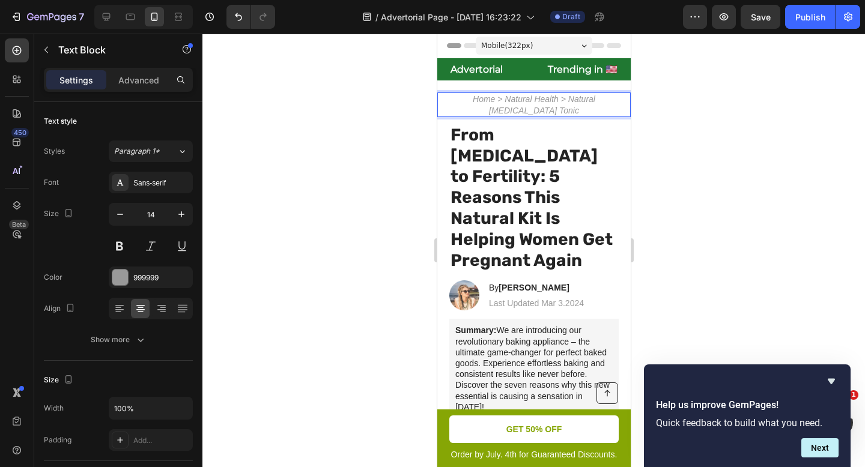
click at [595, 102] on icon "Home > Natural Health > Natural Fibroid Tonic" at bounding box center [533, 104] width 123 height 20
click at [726, 108] on div at bounding box center [533, 251] width 663 height 434
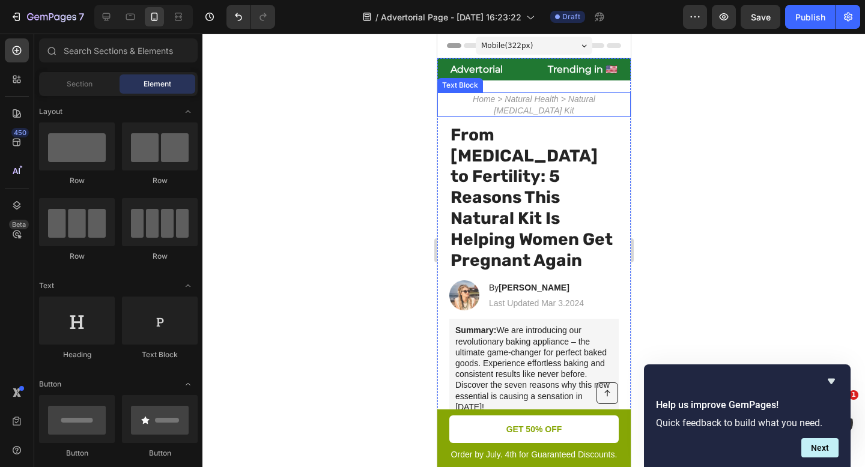
click at [572, 101] on icon "Home > Natural Health > Natural [MEDICAL_DATA] Kit" at bounding box center [533, 104] width 123 height 20
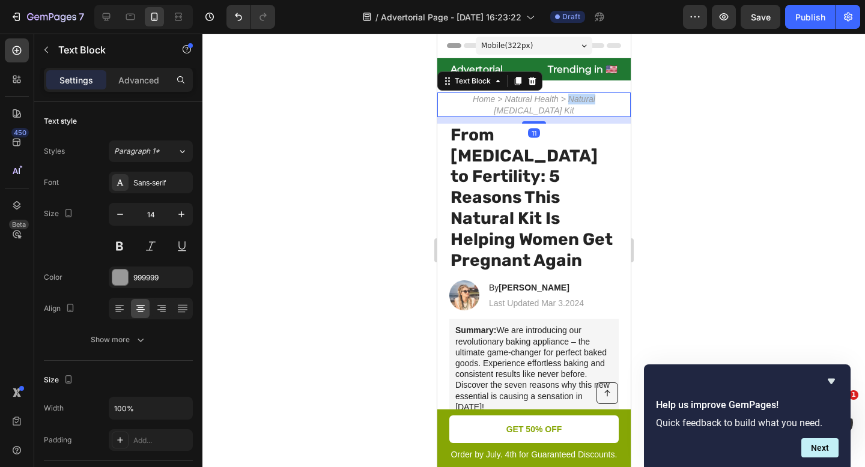
click at [572, 101] on icon "Home > Natural Health > Natural [MEDICAL_DATA] Kit" at bounding box center [533, 104] width 123 height 20
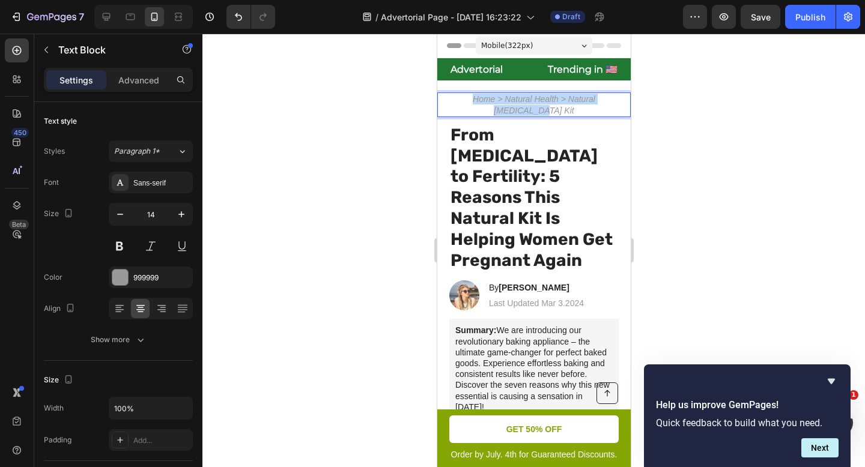
click at [572, 101] on icon "Home > Natural Health > Natural [MEDICAL_DATA] Kit" at bounding box center [533, 104] width 123 height 20
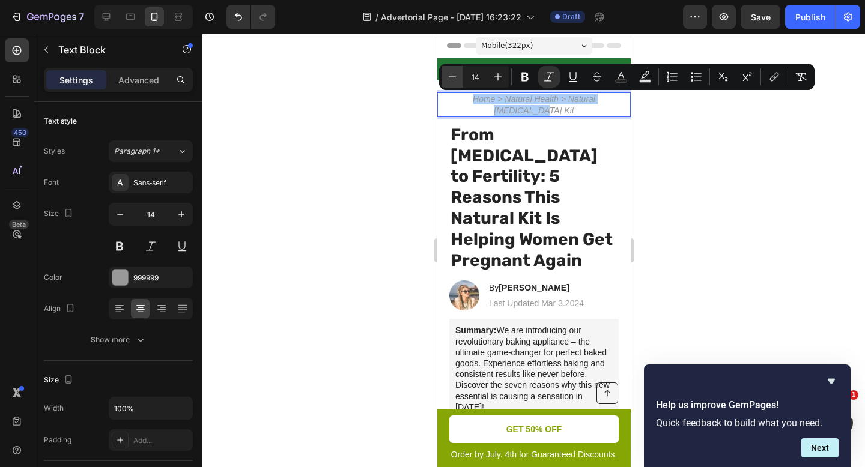
click at [458, 80] on button "Minus" at bounding box center [453, 77] width 22 height 22
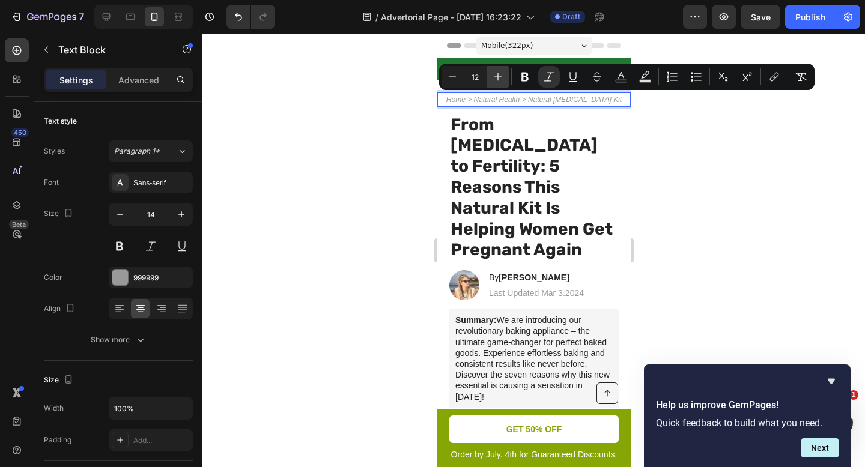
click at [496, 79] on icon "Editor contextual toolbar" at bounding box center [498, 77] width 12 height 12
type input "13"
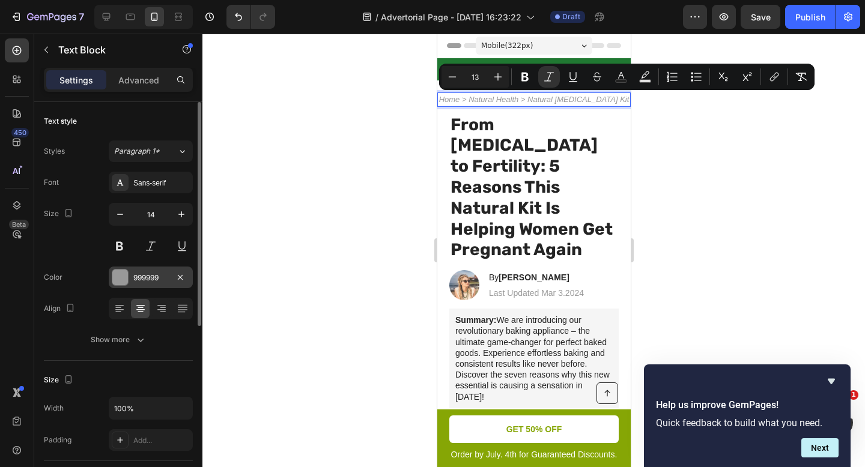
click at [142, 278] on div "999999" at bounding box center [150, 278] width 35 height 11
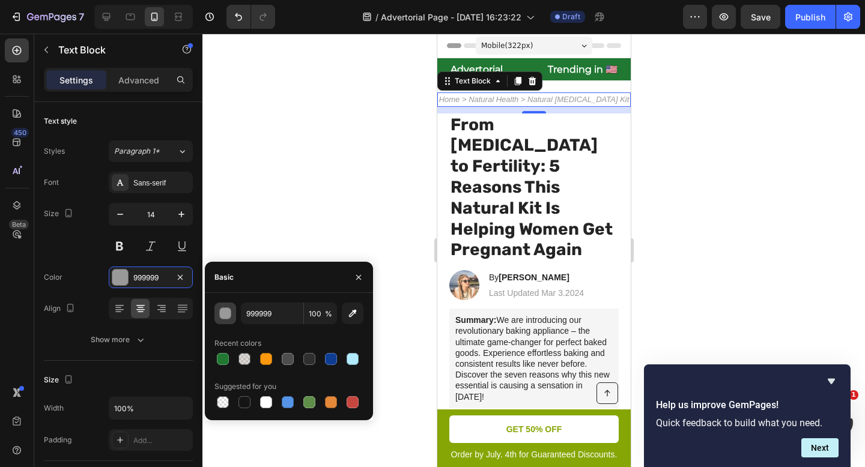
click at [218, 318] on button "button" at bounding box center [225, 314] width 22 height 22
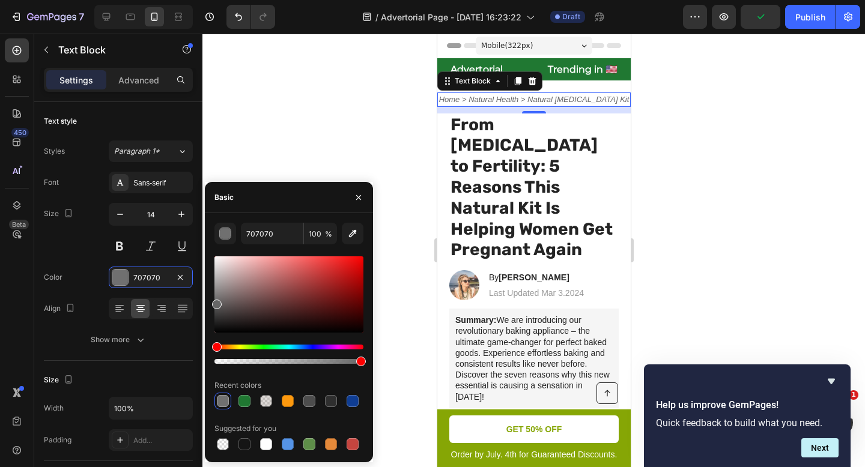
drag, startPoint x: 218, startPoint y: 290, endPoint x: 204, endPoint y: 302, distance: 18.4
click at [204, 0] on div "7 Version history / Advertorial Page - Sep 28, 16:23:22 Draft Preview Publish 4…" at bounding box center [432, 0] width 865 height 0
type input "666666"
click at [306, 127] on div at bounding box center [533, 251] width 663 height 434
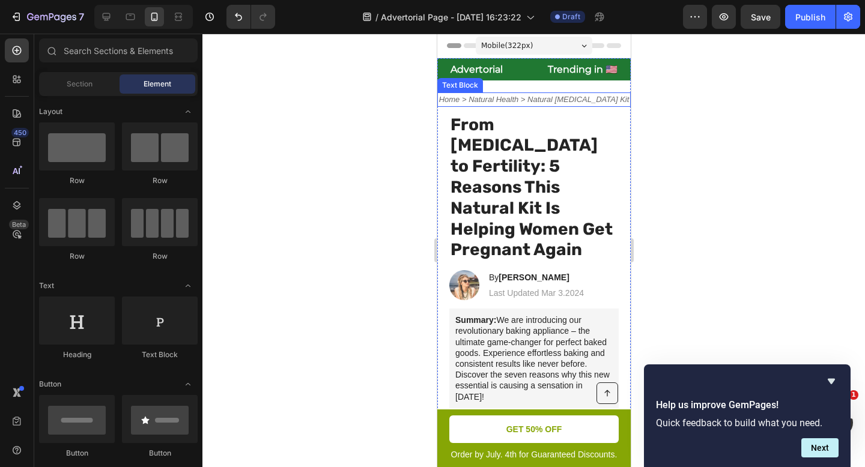
click at [533, 102] on icon "Home > Natural Health > Natural [MEDICAL_DATA] Kit" at bounding box center [534, 99] width 190 height 9
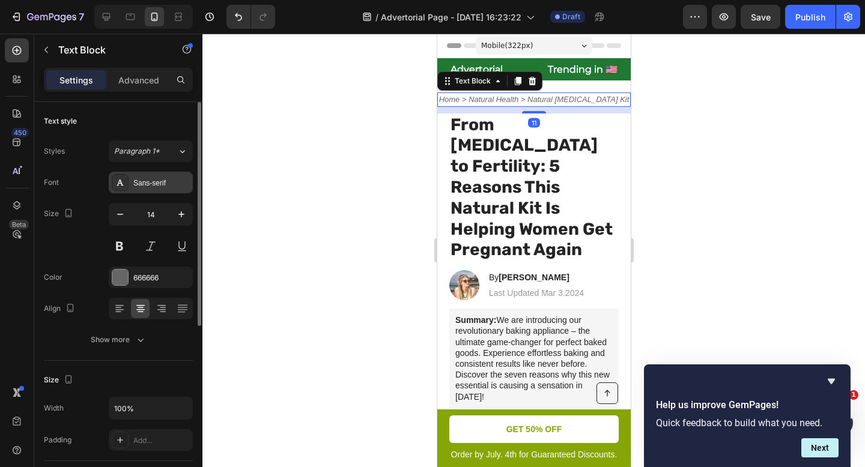
click at [142, 186] on div "Sans-serif" at bounding box center [161, 183] width 56 height 11
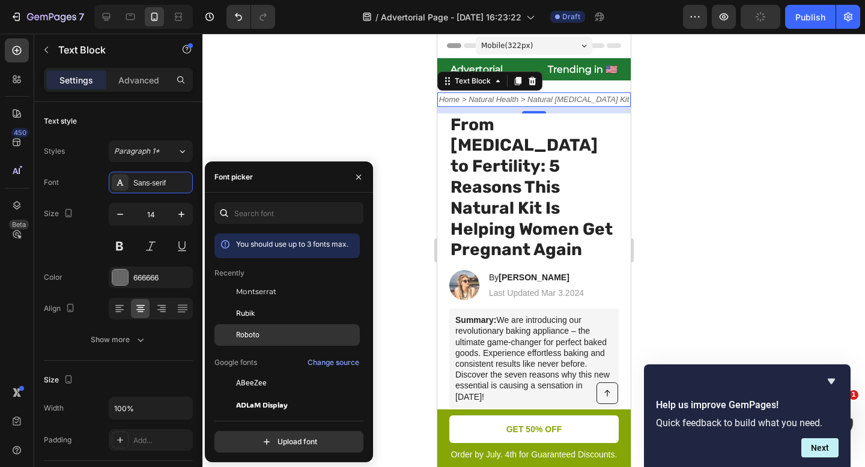
click at [257, 327] on div "Roboto" at bounding box center [286, 335] width 145 height 22
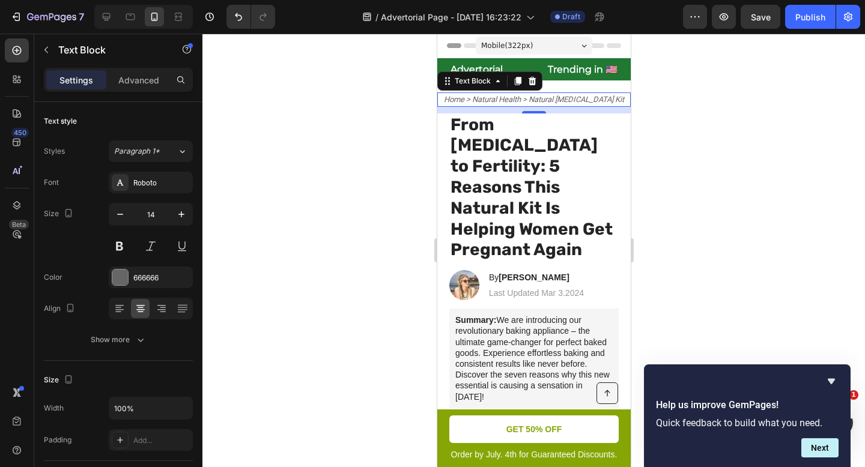
click at [321, 133] on div at bounding box center [533, 251] width 663 height 434
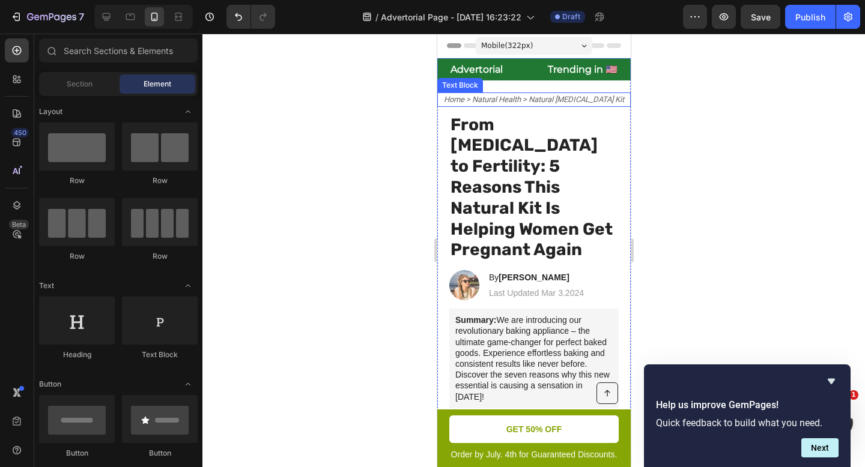
click at [531, 98] on icon "Home > Natural Health > Natural [MEDICAL_DATA] Kit" at bounding box center [533, 99] width 180 height 9
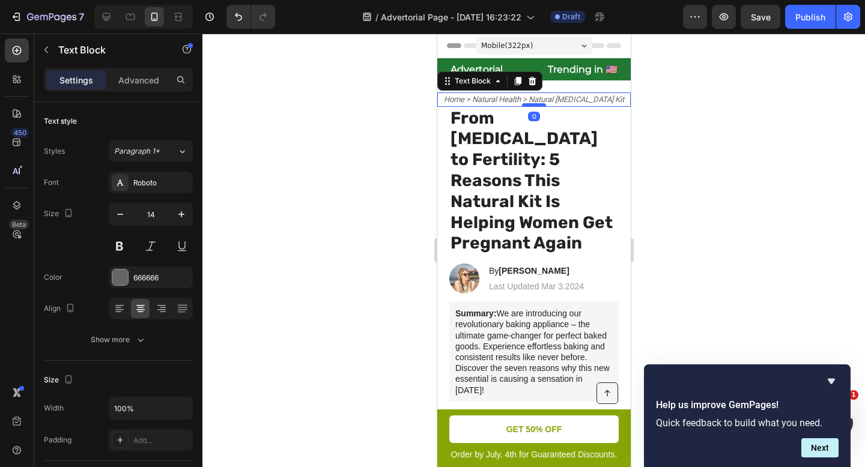
drag, startPoint x: 538, startPoint y: 113, endPoint x: 538, endPoint y: 106, distance: 7.2
click at [538, 106] on div at bounding box center [533, 105] width 24 height 4
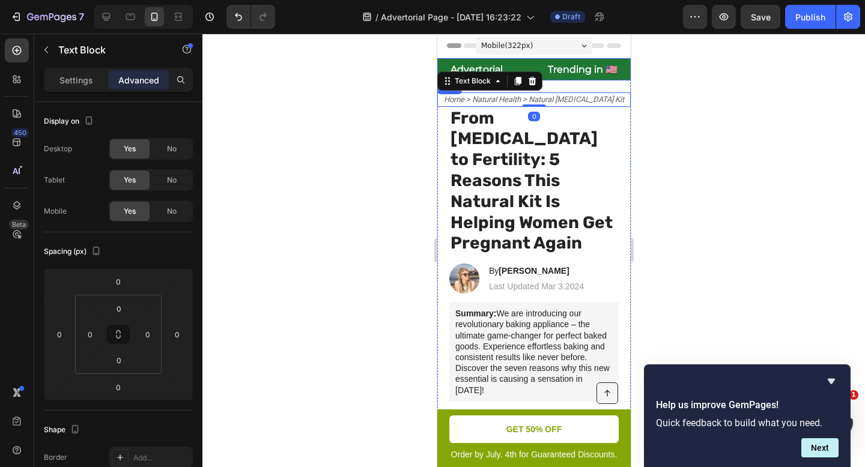
click at [566, 79] on div "⁠⁠⁠⁠⁠⁠⁠ Advertorial Heading ⁠⁠⁠⁠⁠⁠⁠ Trending in 🇺🇸 Heading Row Row" at bounding box center [533, 69] width 193 height 22
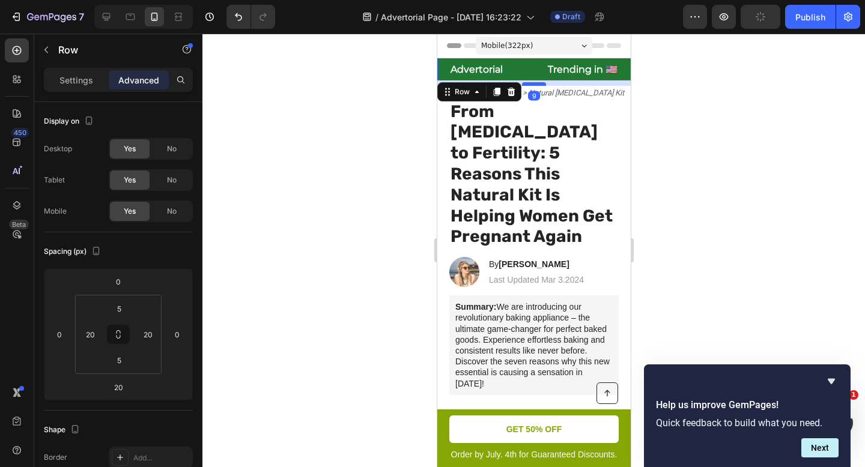
drag, startPoint x: 538, startPoint y: 93, endPoint x: 538, endPoint y: 86, distance: 6.6
click at [538, 86] on div at bounding box center [533, 84] width 24 height 4
type input "9"
click at [642, 82] on div at bounding box center [533, 251] width 663 height 434
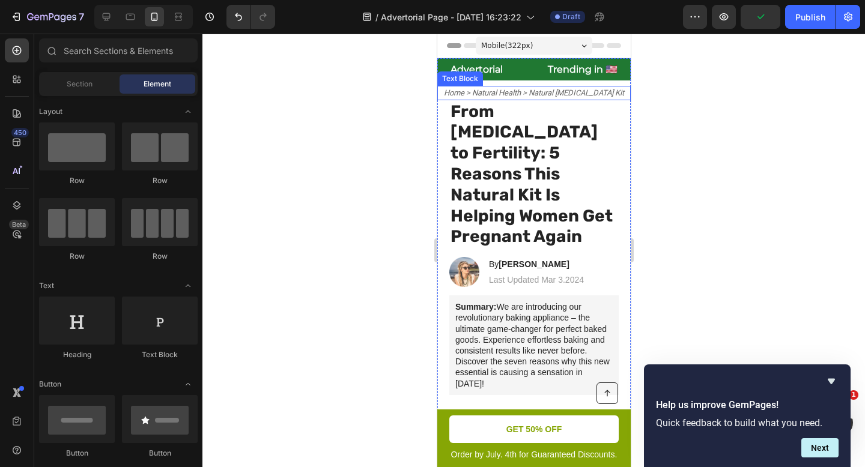
click at [551, 94] on icon "Home > Natural Health > Natural [MEDICAL_DATA] Kit" at bounding box center [533, 92] width 180 height 9
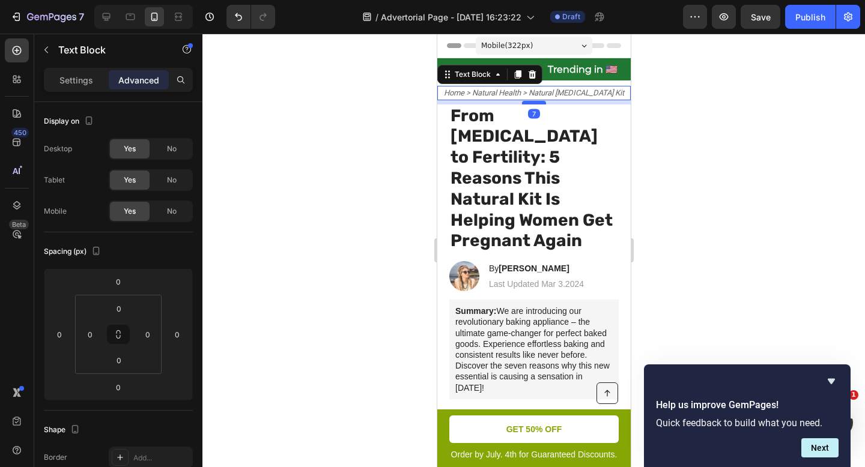
click at [534, 103] on div at bounding box center [533, 103] width 24 height 4
type input "7"
click at [708, 115] on div at bounding box center [533, 251] width 663 height 434
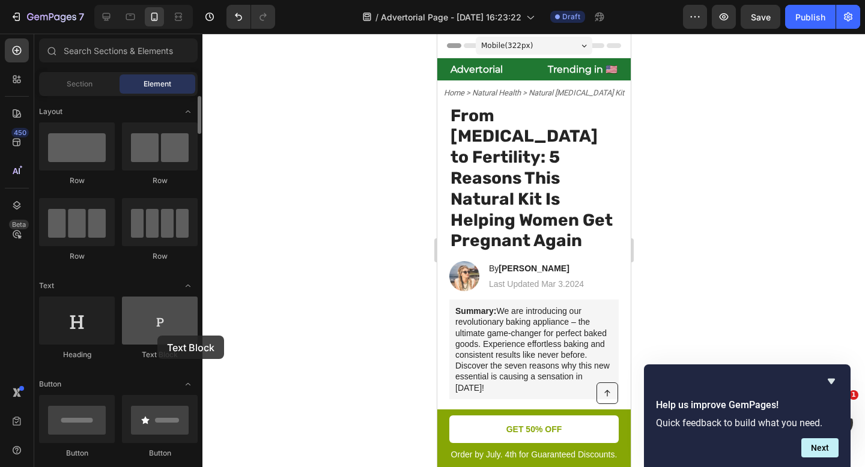
click at [157, 336] on div at bounding box center [160, 321] width 76 height 48
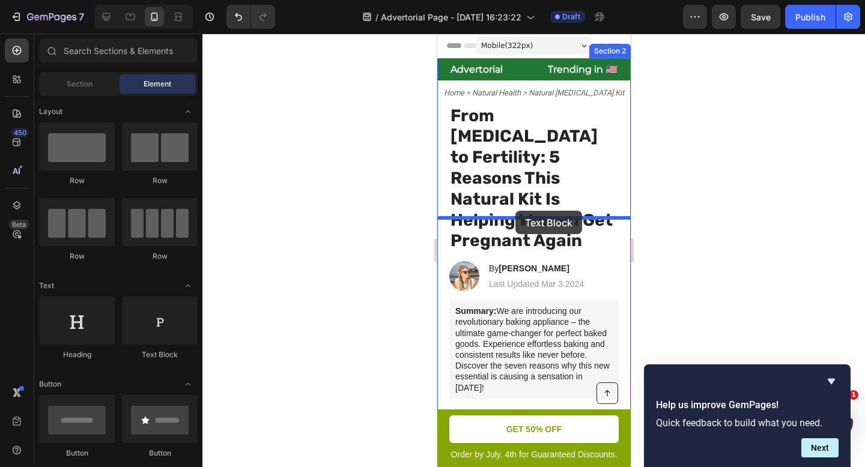
drag, startPoint x: 582, startPoint y: 365, endPoint x: 515, endPoint y: 211, distance: 167.6
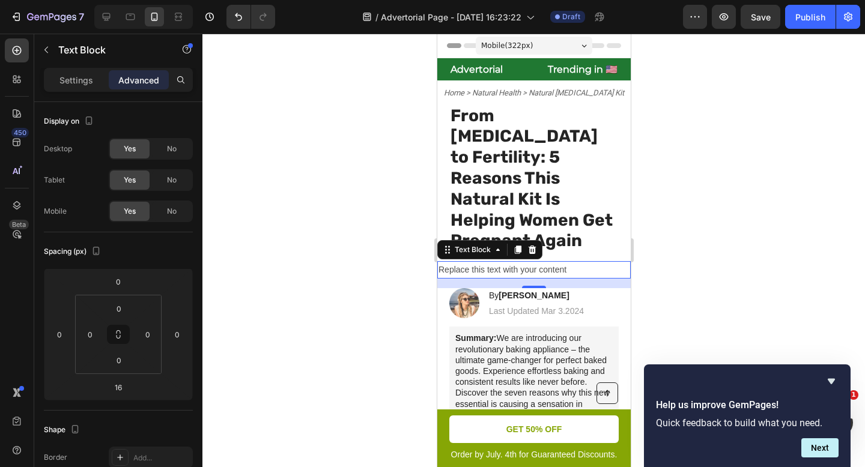
click at [357, 245] on div at bounding box center [533, 251] width 663 height 434
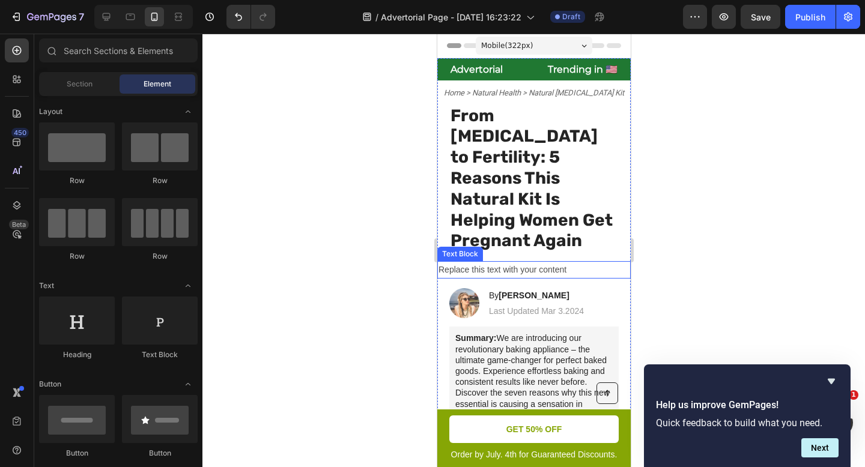
click at [494, 261] on div "Replace this text with your content" at bounding box center [533, 269] width 193 height 17
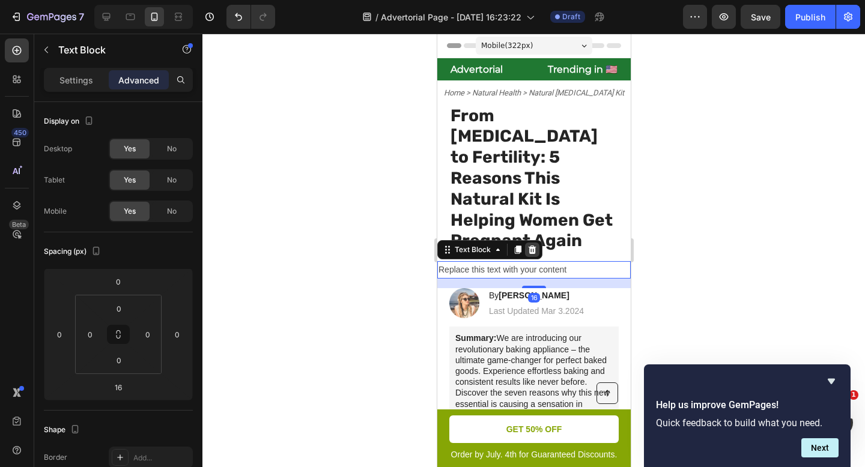
click at [534, 246] on icon at bounding box center [532, 250] width 8 height 8
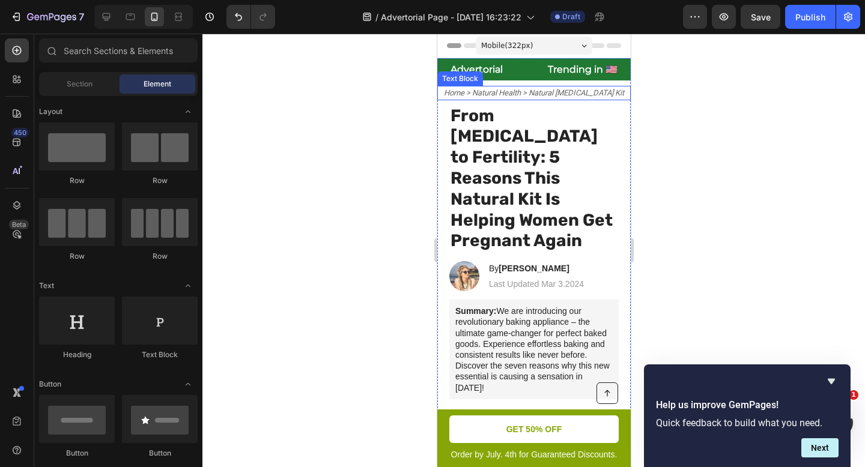
click at [503, 94] on icon "Home > Natural Health > Natural [MEDICAL_DATA] Kit" at bounding box center [533, 92] width 180 height 9
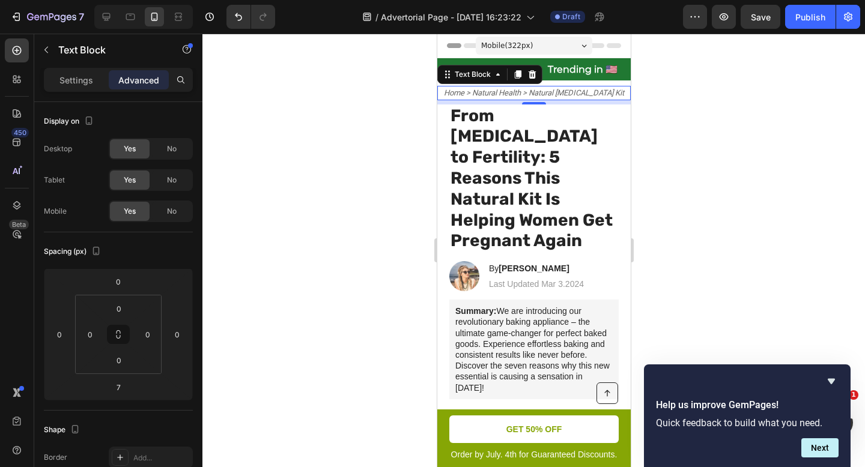
click at [562, 92] on icon "Home > Natural Health > Natural [MEDICAL_DATA] Kit" at bounding box center [533, 92] width 180 height 9
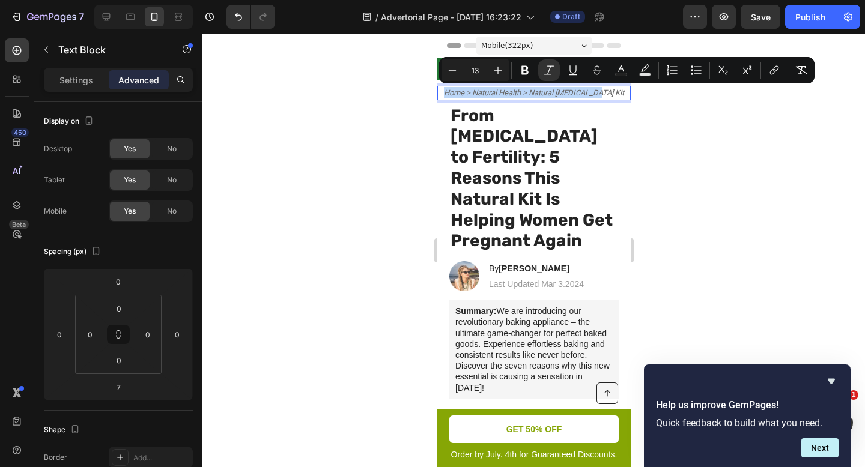
copy icon "Home > Natural Health > Natural [MEDICAL_DATA] Kit"
click at [419, 184] on div at bounding box center [533, 251] width 663 height 434
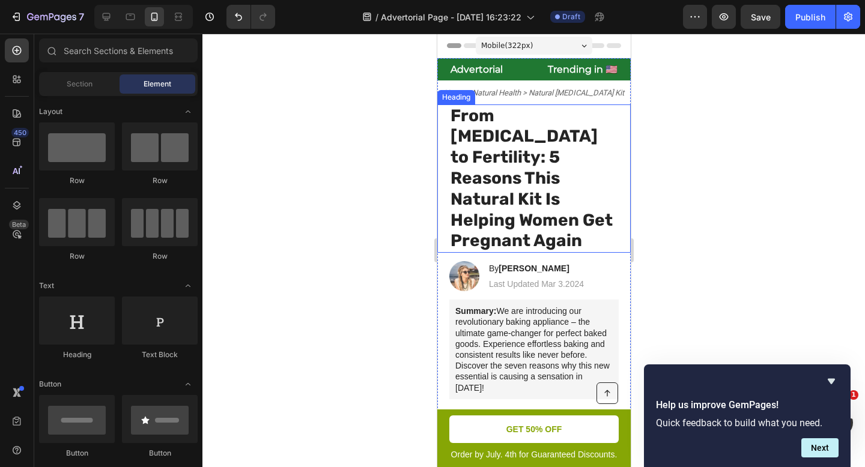
click at [513, 136] on strong "From Fibroids to Fertility: 5 Reasons This Natural Kit Is Helping Women Get Pre…" at bounding box center [531, 178] width 162 height 145
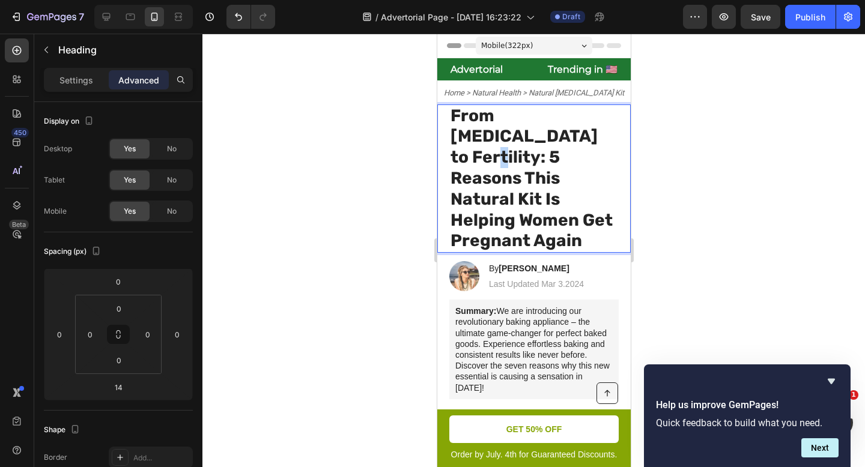
click at [513, 137] on strong "From Fibroids to Fertility: 5 Reasons This Natural Kit Is Helping Women Get Pre…" at bounding box center [531, 178] width 162 height 145
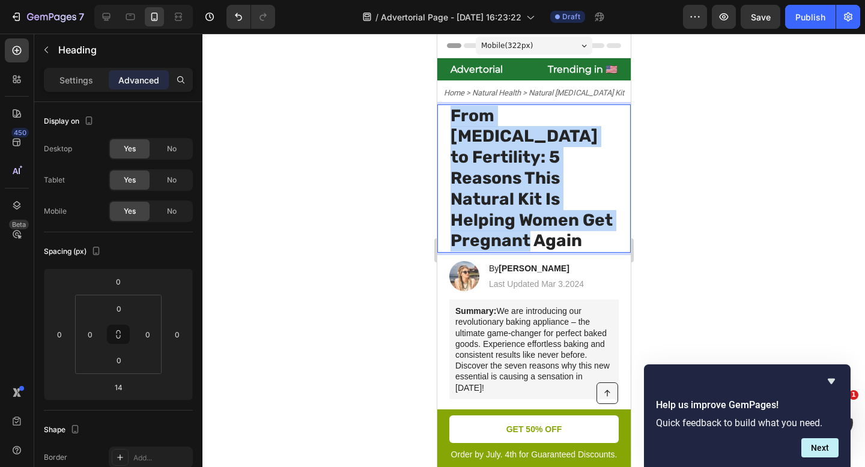
click at [513, 137] on strong "From Fibroids to Fertility: 5 Reasons This Natural Kit Is Helping Women Get Pre…" at bounding box center [531, 178] width 162 height 145
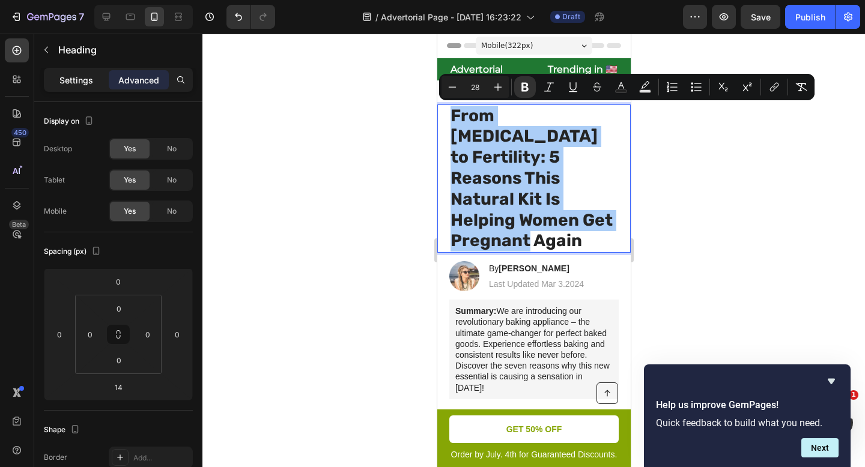
click at [73, 82] on p "Settings" at bounding box center [76, 80] width 34 height 13
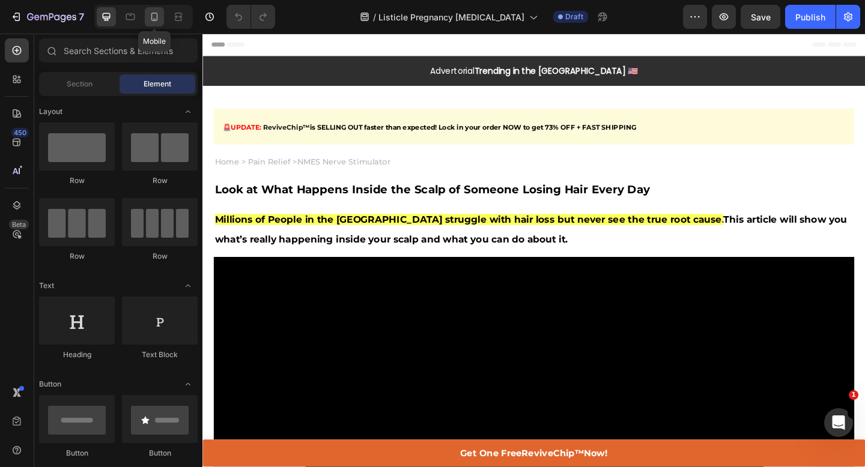
click at [148, 23] on div at bounding box center [154, 16] width 19 height 19
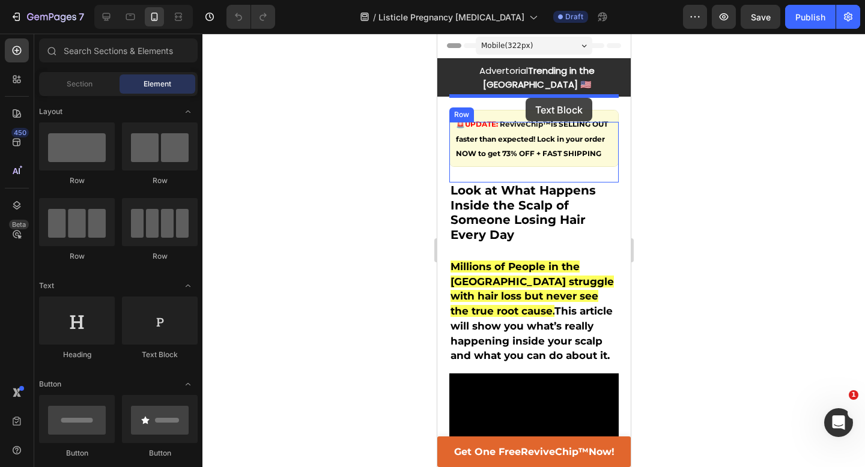
drag, startPoint x: 588, startPoint y: 353, endPoint x: 525, endPoint y: 98, distance: 262.9
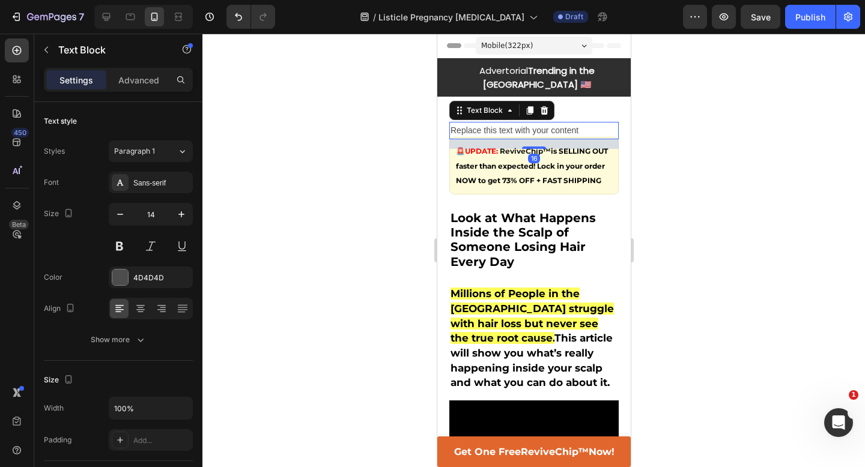
click at [527, 122] on div "Replace this text with your content" at bounding box center [533, 130] width 169 height 17
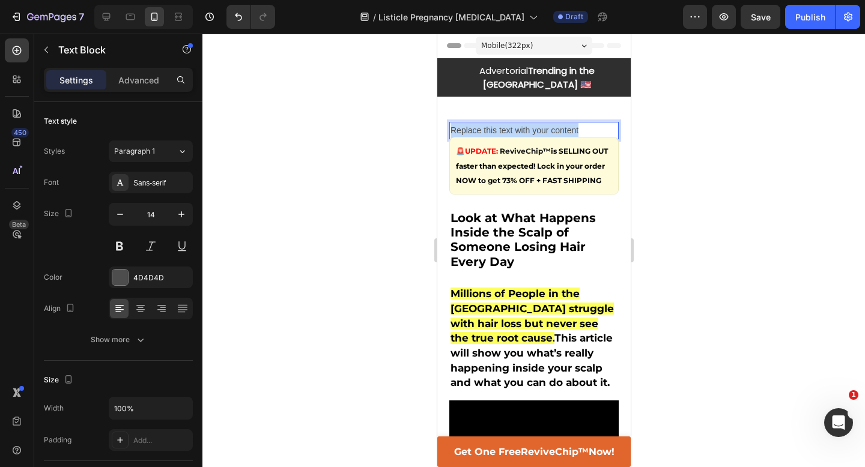
click at [527, 123] on p "Replace this text with your content" at bounding box center [533, 130] width 167 height 15
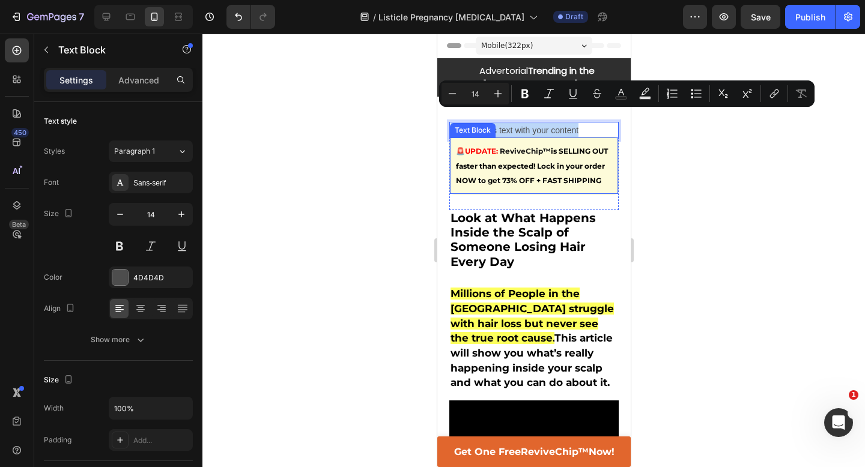
click at [603, 175] on p "🚨 UPDATE: ReviveChip™ is SELLING OUT faster than expected! Lock in your order N…" at bounding box center [533, 166] width 156 height 44
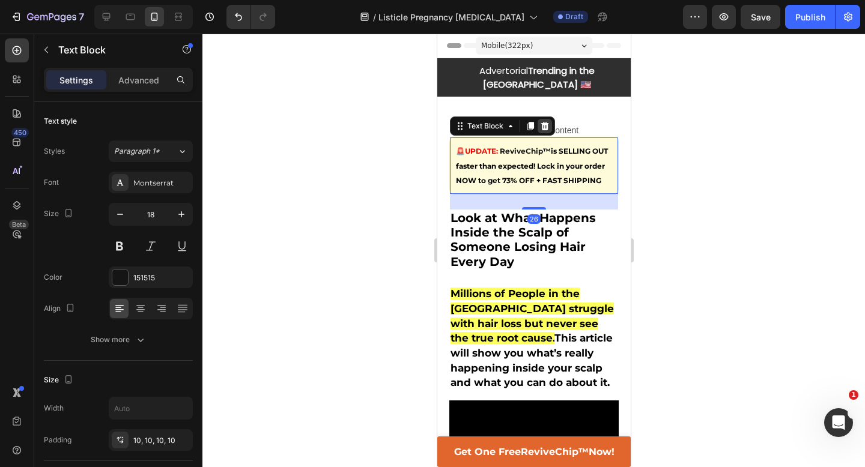
click at [547, 122] on icon at bounding box center [545, 126] width 8 height 8
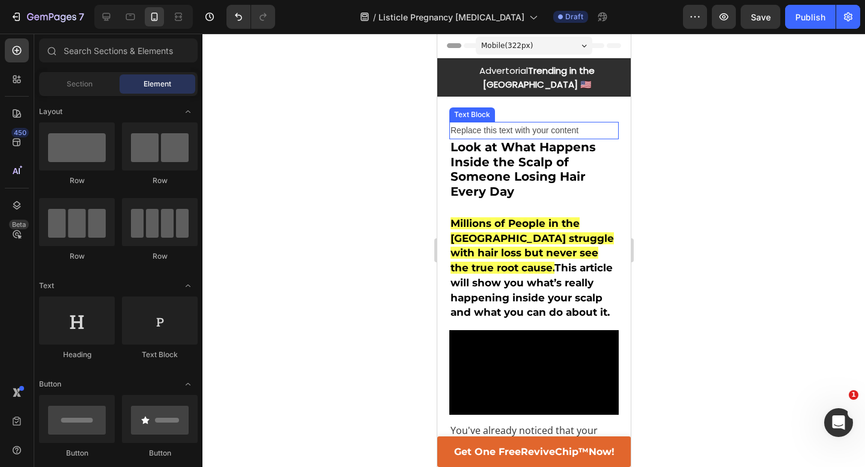
click at [541, 123] on p "Replace this text with your content" at bounding box center [533, 130] width 167 height 15
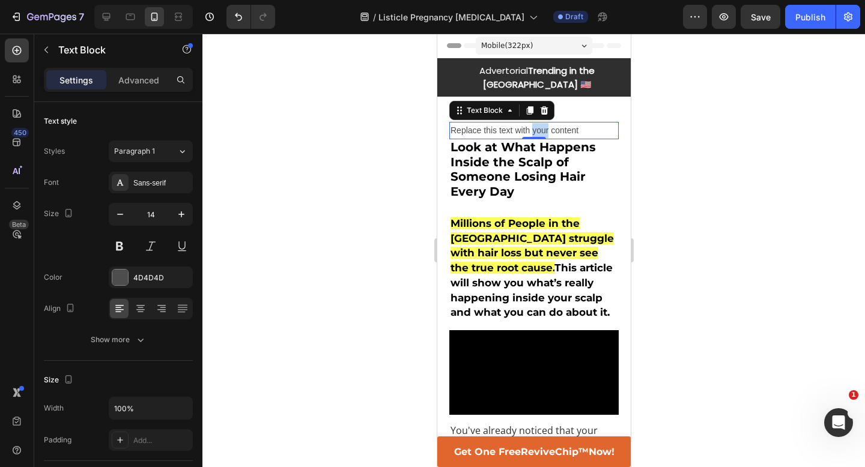
click at [535, 123] on p "Replace this text with your content" at bounding box center [533, 130] width 167 height 15
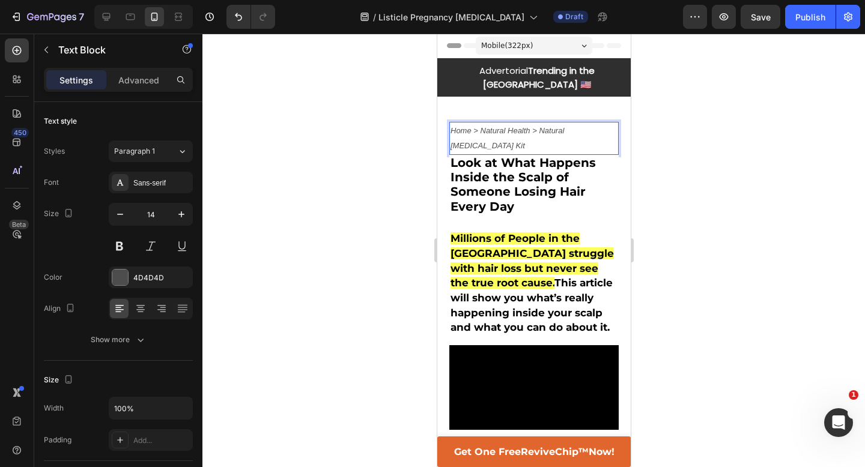
click at [676, 123] on div at bounding box center [533, 251] width 663 height 434
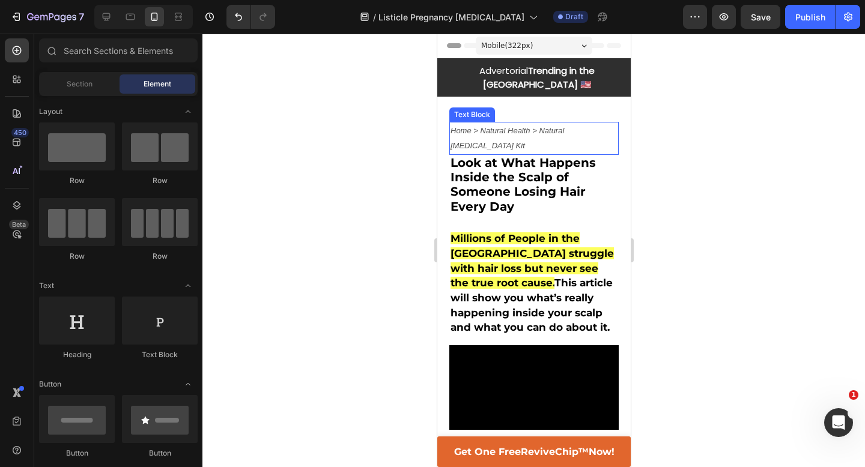
click at [514, 126] on icon "Home > Natural Health > Natural [MEDICAL_DATA] Kit" at bounding box center [507, 138] width 114 height 24
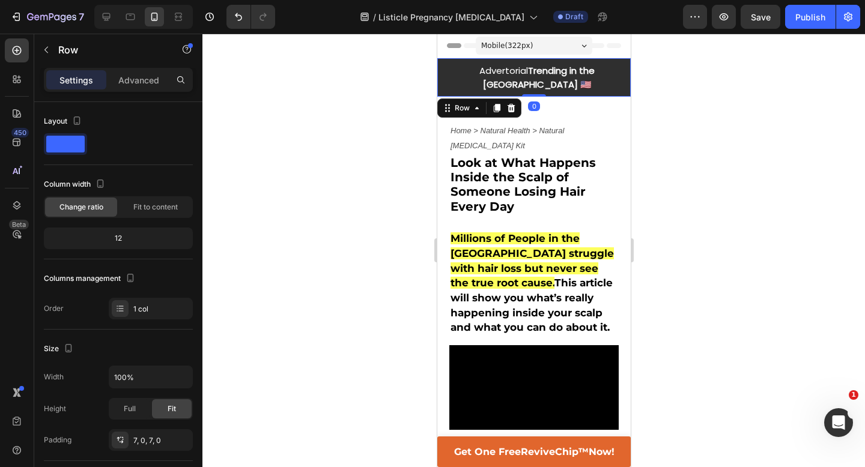
click at [515, 81] on div "Advertorial Trending in the US 🇺🇸 Text Block Row 0" at bounding box center [533, 77] width 193 height 38
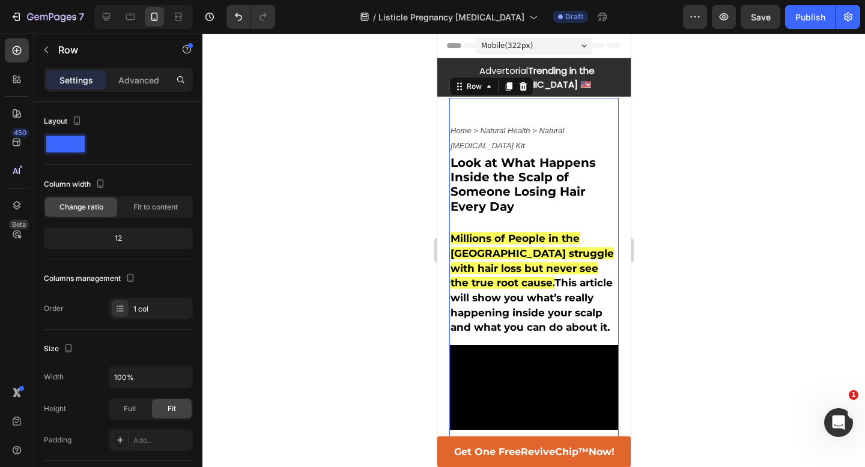
click at [140, 79] on p "Advanced" at bounding box center [138, 80] width 41 height 13
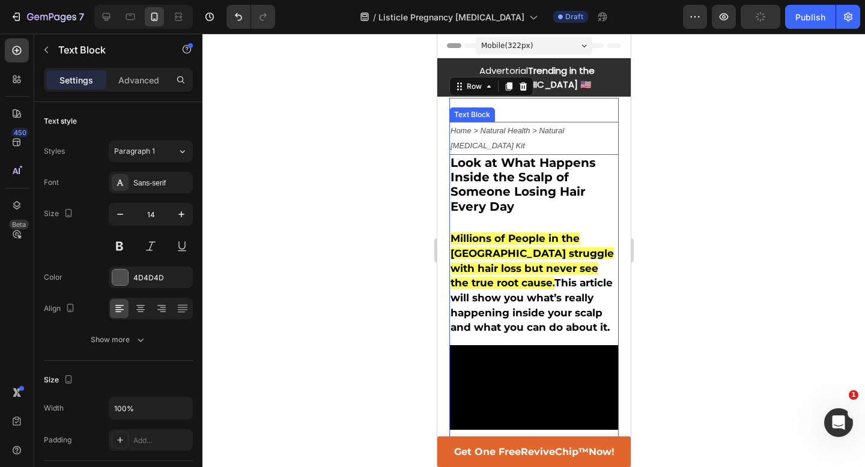
click at [509, 126] on icon "Home > Natural Health > Natural [MEDICAL_DATA] Kit" at bounding box center [507, 138] width 114 height 24
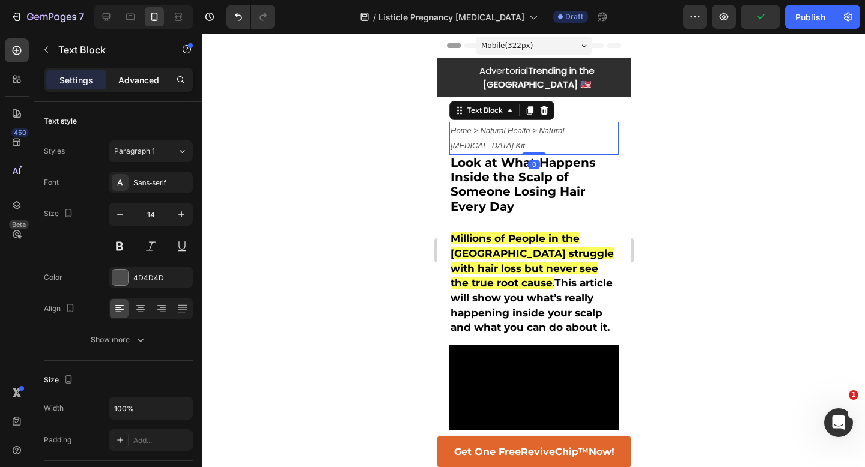
click at [148, 70] on div "Advanced" at bounding box center [139, 79] width 60 height 19
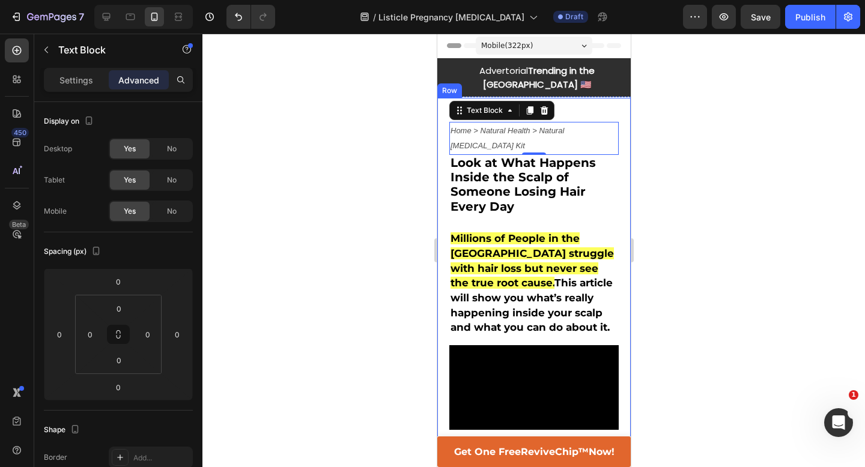
click at [392, 207] on div at bounding box center [533, 251] width 663 height 434
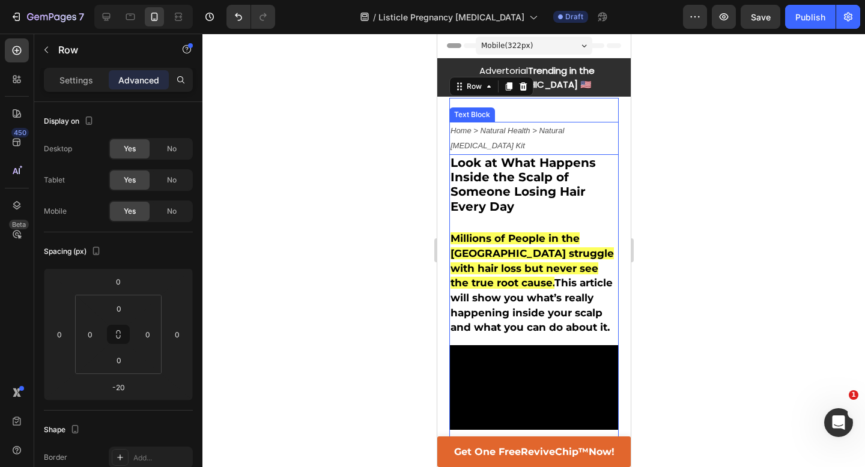
click at [499, 124] on p "Home > Natural Health > Natural [MEDICAL_DATA] Kit" at bounding box center [533, 138] width 167 height 30
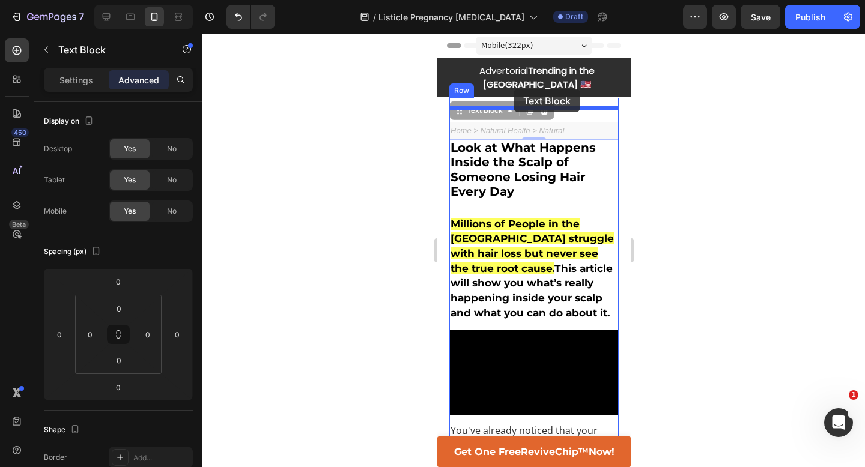
drag, startPoint x: 461, startPoint y: 101, endPoint x: 513, endPoint y: 89, distance: 53.0
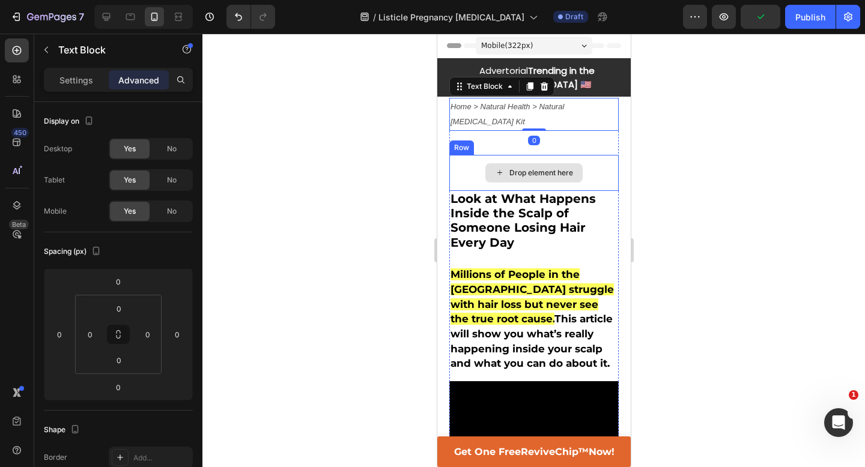
click at [455, 155] on div "Drop element here" at bounding box center [533, 173] width 169 height 36
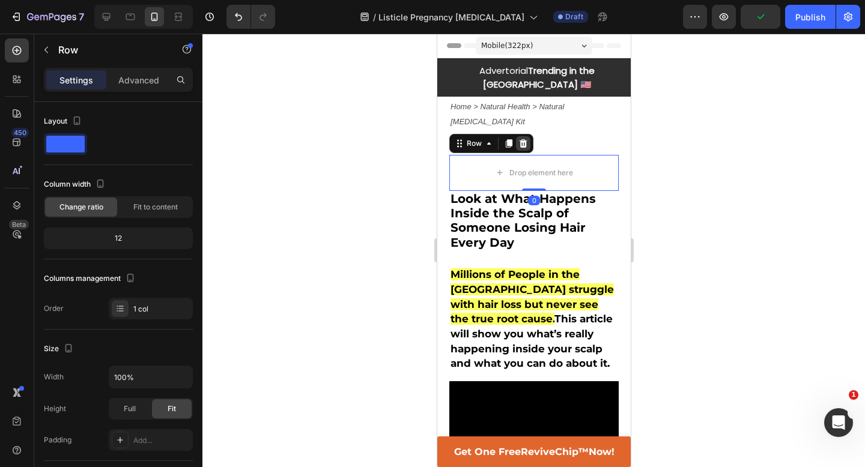
click at [524, 139] on icon at bounding box center [523, 143] width 8 height 8
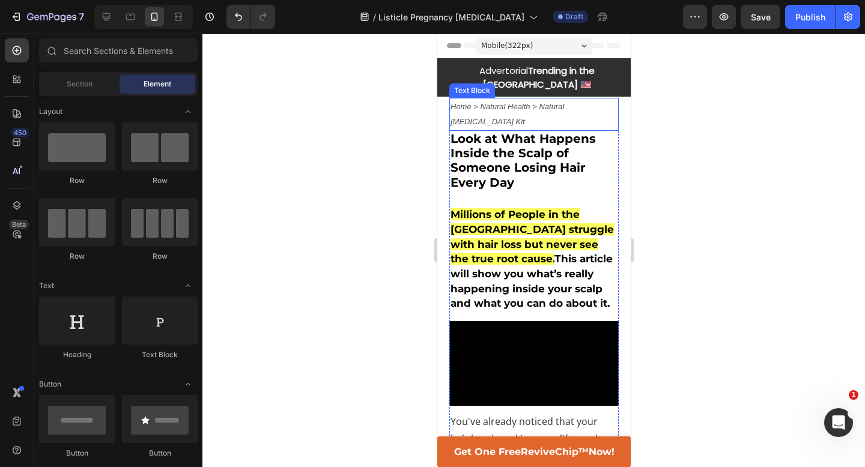
click at [519, 102] on icon "Home > Natural Health > Natural [MEDICAL_DATA] Kit" at bounding box center [507, 114] width 114 height 24
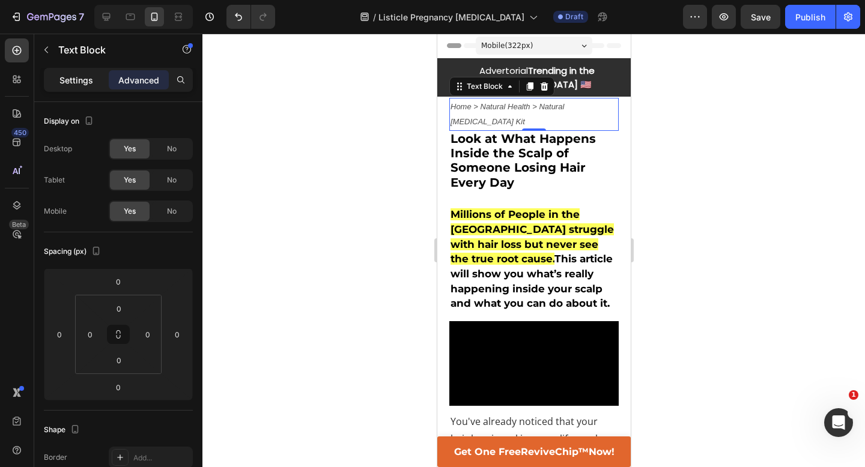
click at [69, 81] on p "Settings" at bounding box center [76, 80] width 34 height 13
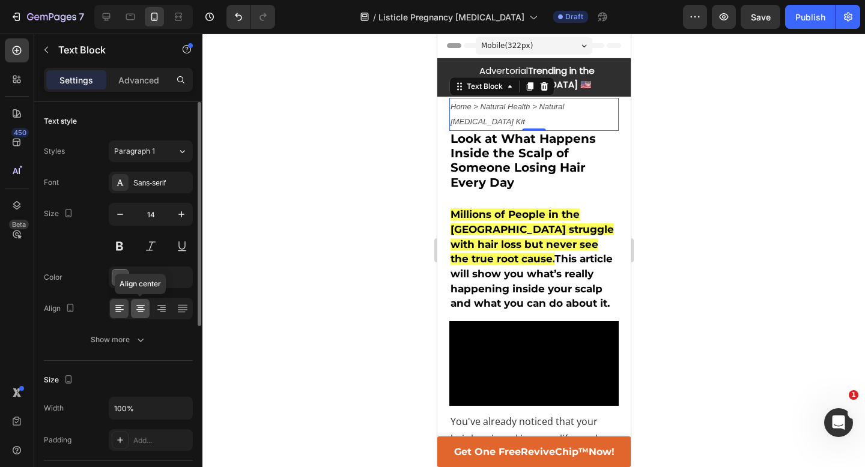
click at [139, 308] on icon at bounding box center [141, 308] width 6 height 1
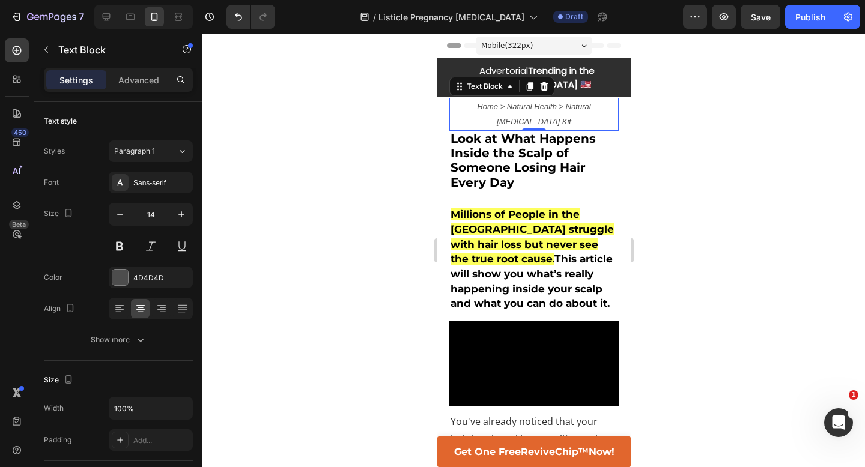
click at [314, 214] on div at bounding box center [533, 251] width 663 height 434
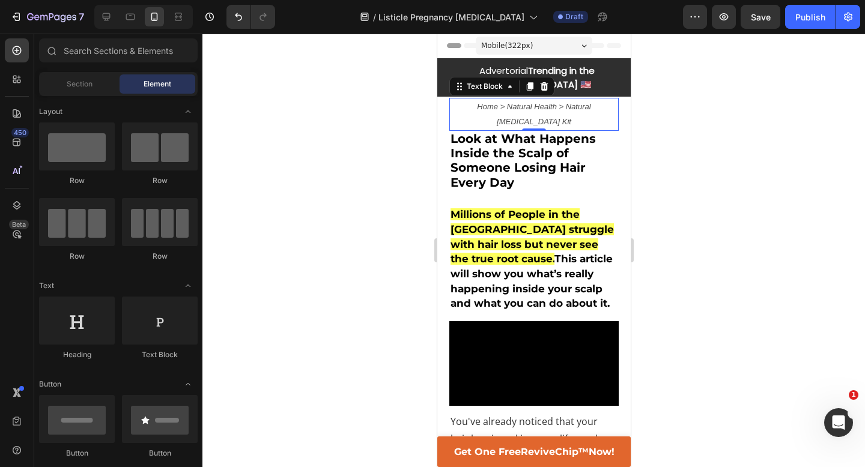
click at [314, 214] on div at bounding box center [533, 251] width 663 height 434
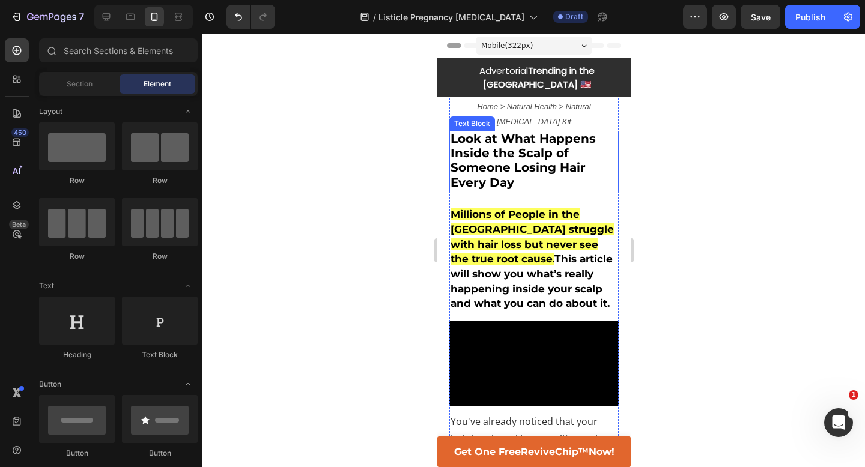
click at [496, 132] on strong "Look at What Happens Inside the Scalp of Someone Losing Hair Every Day" at bounding box center [522, 161] width 145 height 58
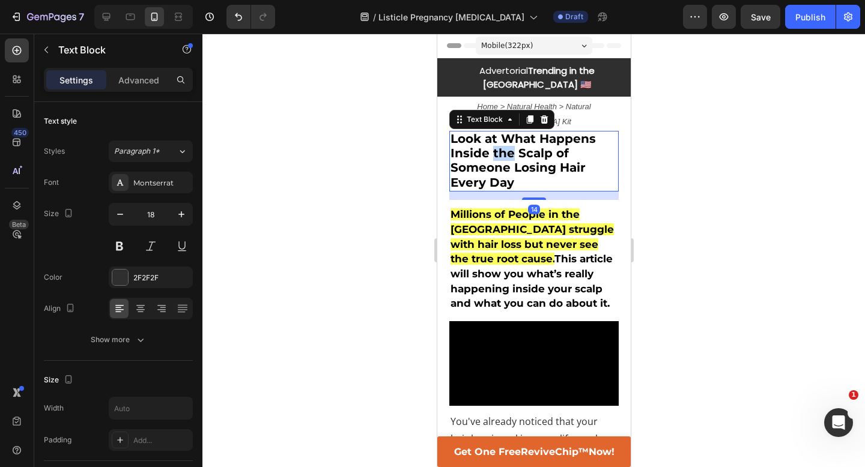
click at [496, 132] on strong "Look at What Happens Inside the Scalp of Someone Losing Hair Every Day" at bounding box center [522, 161] width 145 height 58
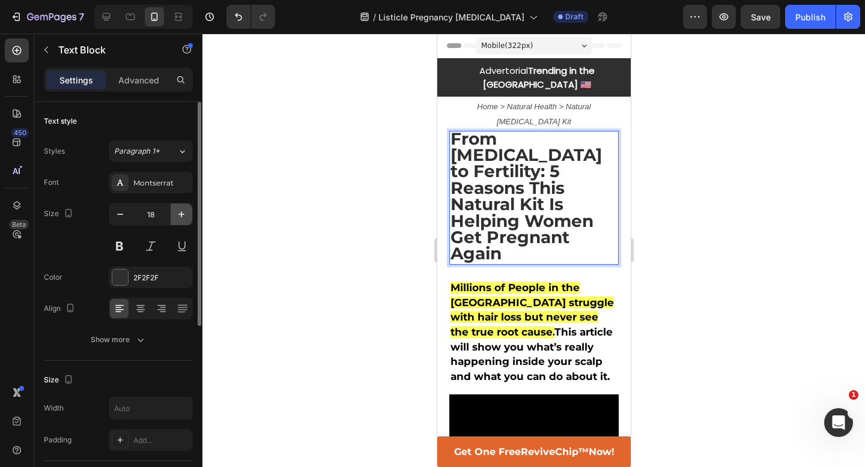
click at [184, 213] on icon "button" at bounding box center [181, 214] width 12 height 12
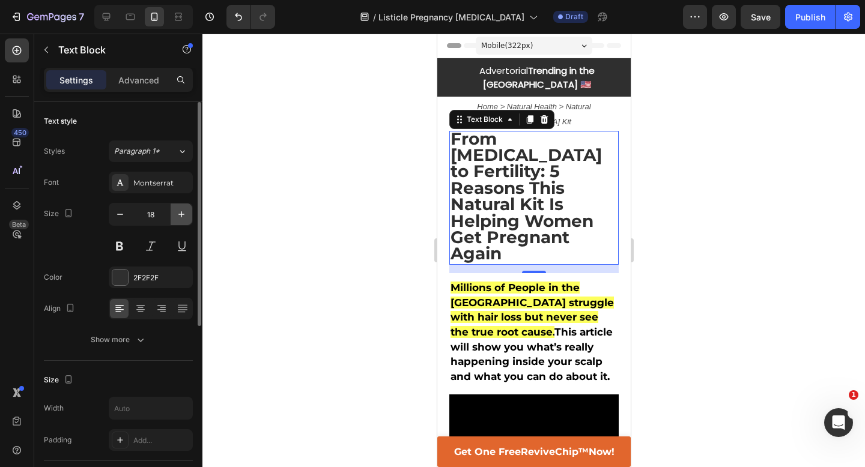
click at [184, 213] on icon "button" at bounding box center [181, 214] width 12 height 12
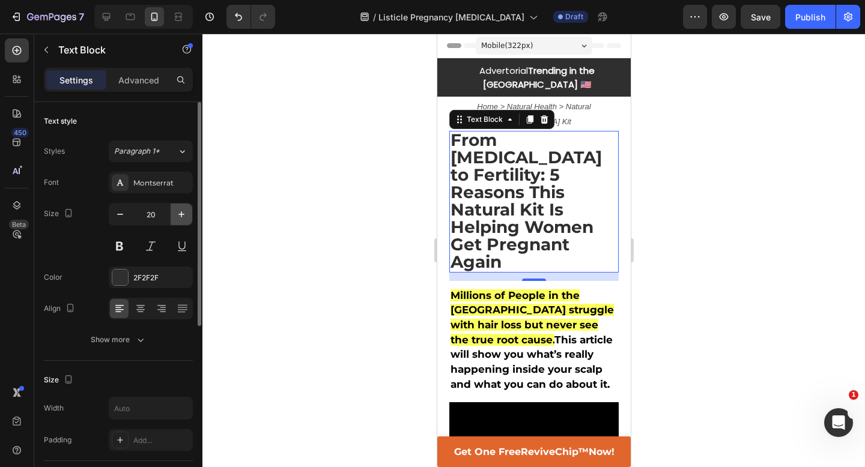
click at [184, 213] on icon "button" at bounding box center [181, 214] width 12 height 12
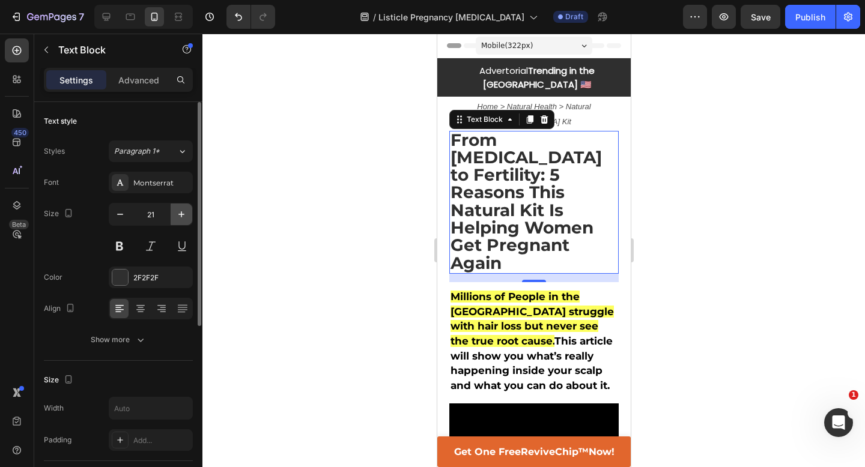
click at [184, 213] on icon "button" at bounding box center [181, 214] width 12 height 12
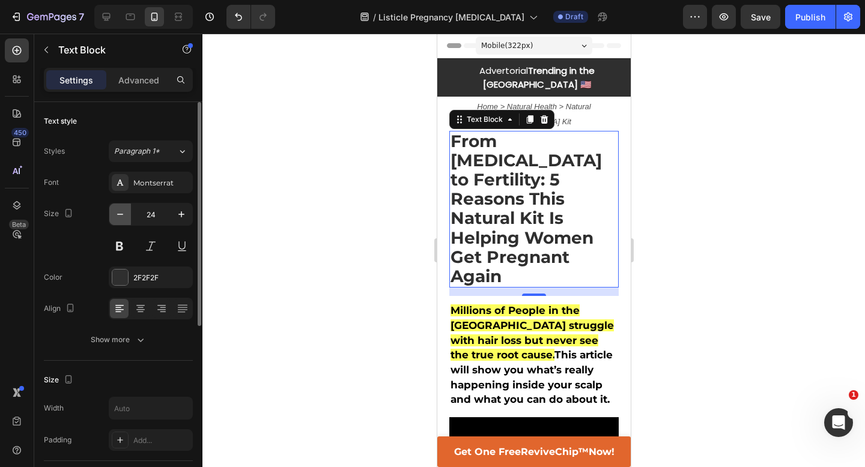
click at [115, 219] on icon "button" at bounding box center [120, 214] width 12 height 12
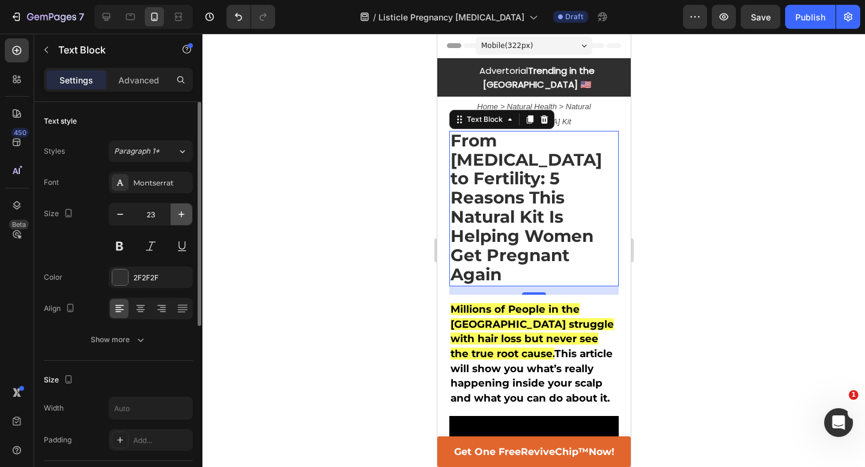
click at [183, 214] on icon "button" at bounding box center [181, 214] width 6 height 6
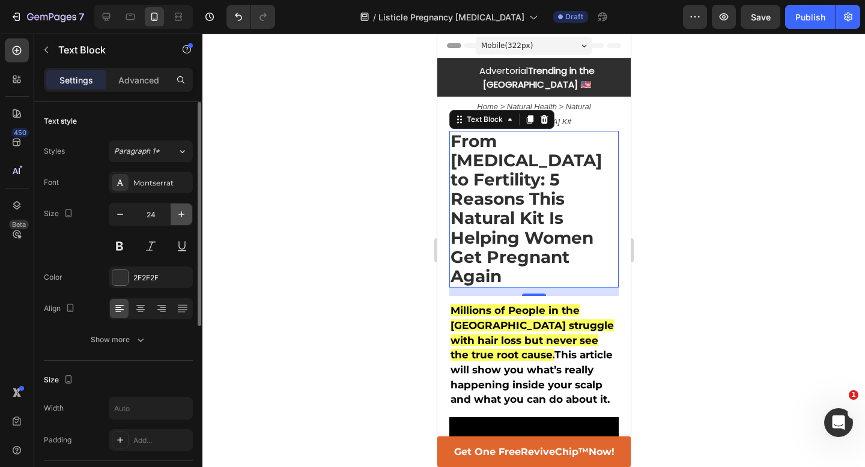
click at [183, 214] on icon "button" at bounding box center [181, 214] width 6 height 6
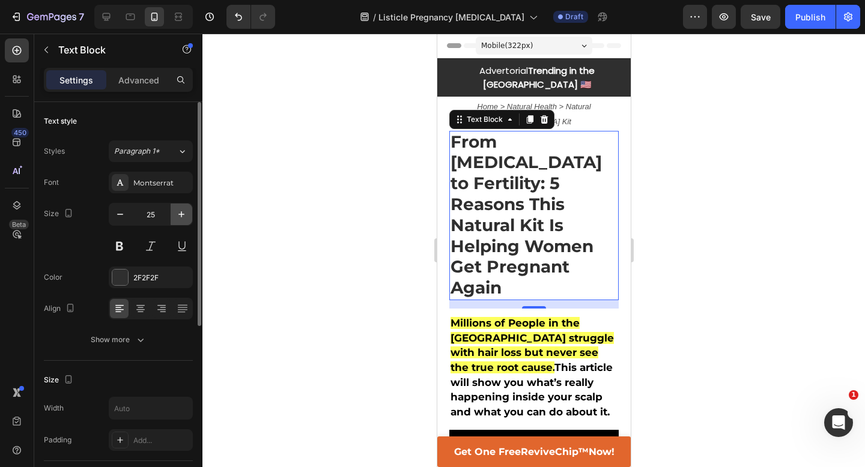
type input "26"
click at [466, 175] on strong "From [MEDICAL_DATA] to Fertility: 5 Reasons This Natural Kit Is Helping Women G…" at bounding box center [525, 215] width 151 height 167
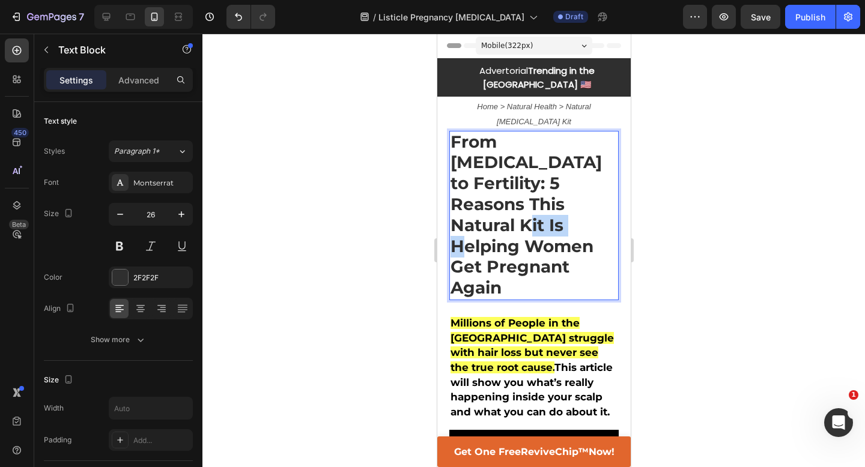
click at [466, 175] on strong "From [MEDICAL_DATA] to Fertility: 5 Reasons This Natural Kit Is Helping Women G…" at bounding box center [525, 215] width 151 height 167
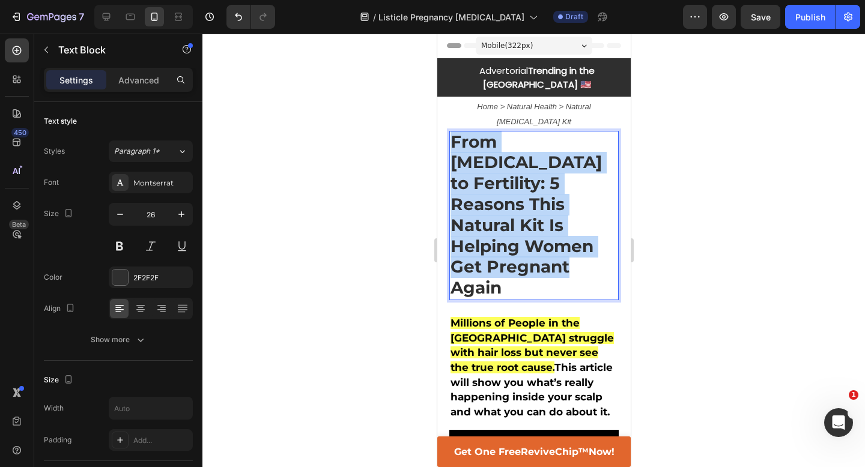
click at [466, 175] on strong "From [MEDICAL_DATA] to Fertility: 5 Reasons This Natural Kit Is Helping Women G…" at bounding box center [525, 215] width 151 height 167
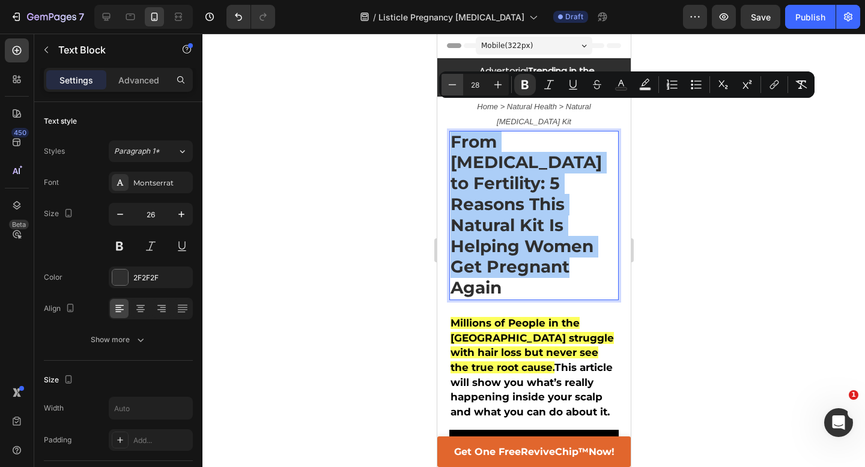
click at [451, 88] on icon "Editor contextual toolbar" at bounding box center [452, 85] width 12 height 12
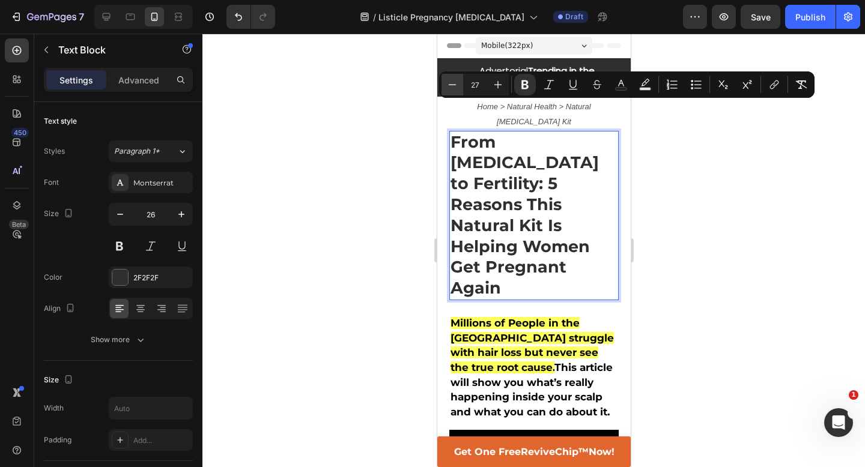
click at [451, 88] on icon "Editor contextual toolbar" at bounding box center [452, 85] width 12 height 12
type input "26"
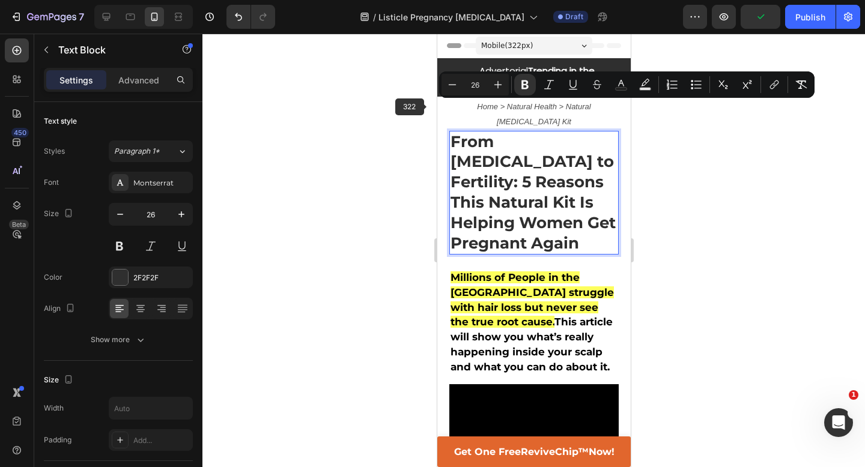
click at [395, 132] on div at bounding box center [533, 251] width 663 height 434
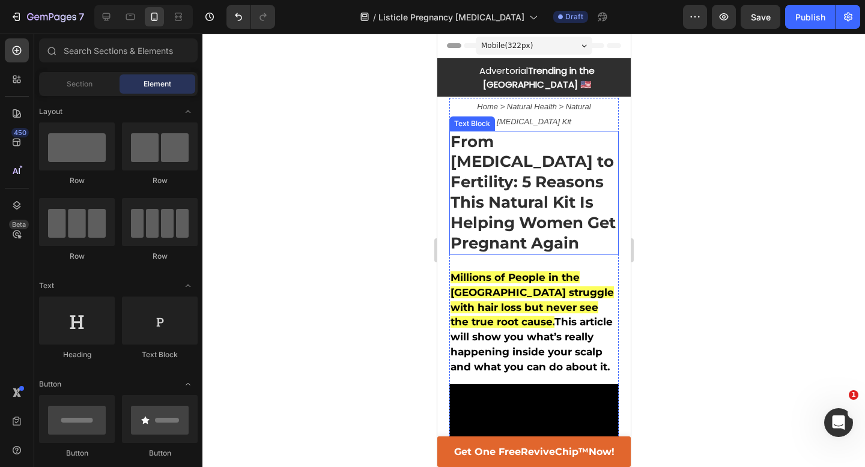
click at [548, 182] on strong "From [MEDICAL_DATA] to Fertility: 5 Reasons This Natural Kit Is Helping Women G…" at bounding box center [532, 192] width 165 height 121
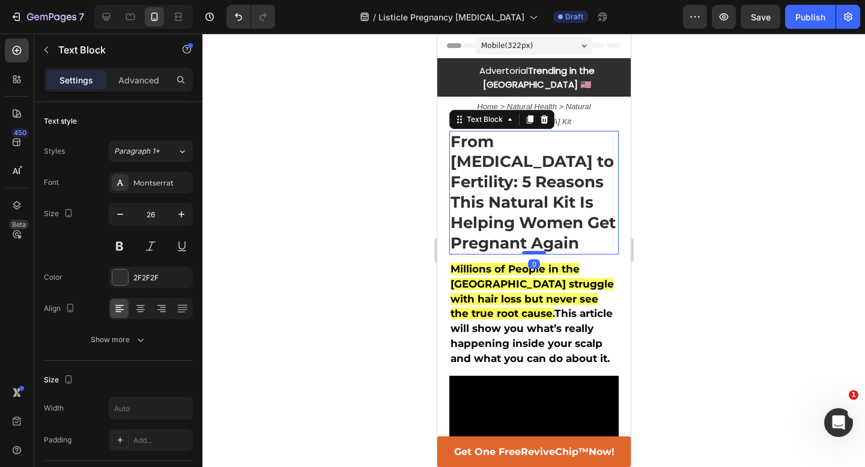
drag, startPoint x: 529, startPoint y: 213, endPoint x: 529, endPoint y: 204, distance: 9.0
click at [529, 251] on div at bounding box center [533, 253] width 24 height 4
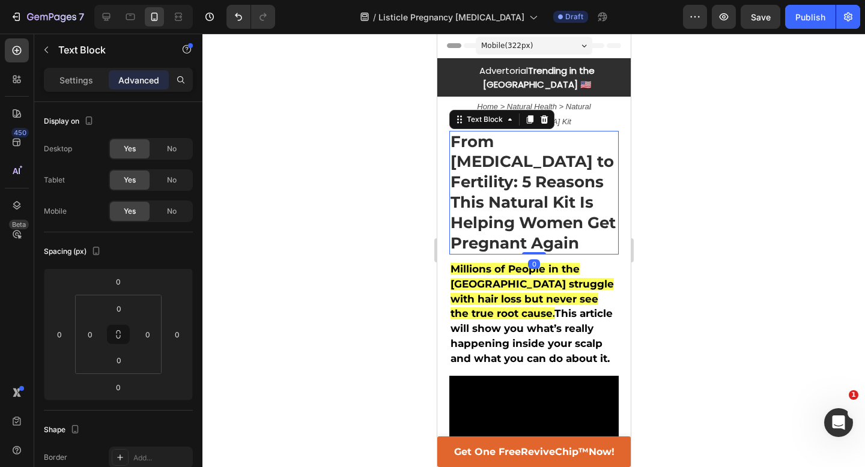
click at [686, 205] on div at bounding box center [533, 251] width 663 height 434
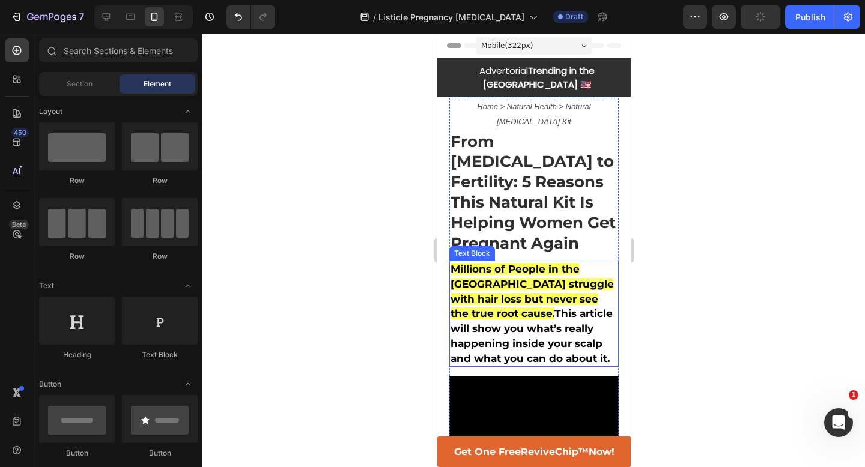
click at [512, 308] on strong "This article will show you what’s really happening inside your scalp and what y…" at bounding box center [531, 336] width 162 height 56
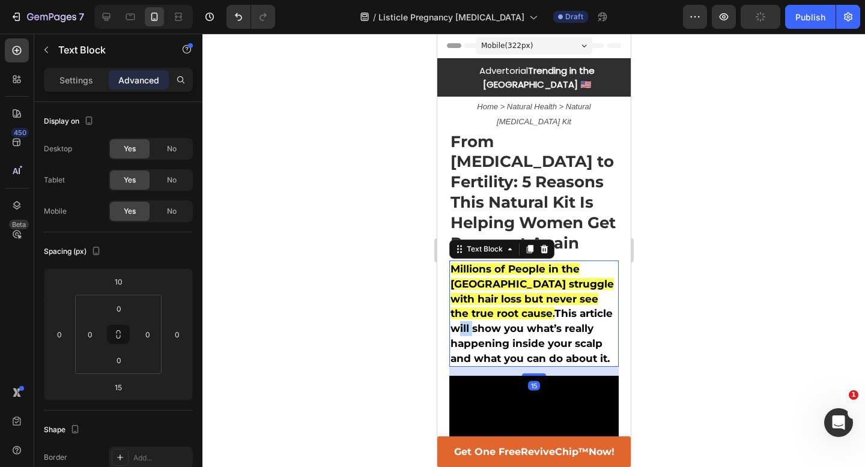
click at [512, 308] on strong "This article will show you what’s really happening inside your scalp and what y…" at bounding box center [531, 336] width 162 height 56
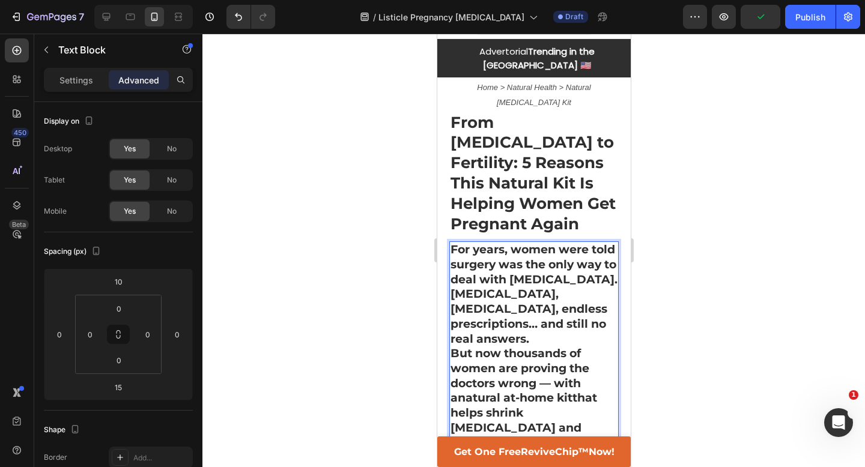
scroll to position [29, 0]
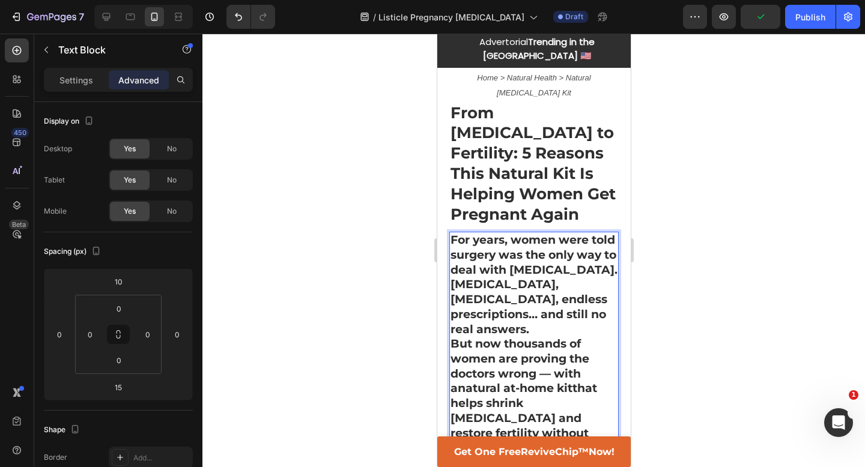
click at [512, 270] on p "For years, women were told surgery was the only way to deal with fibroids. Hyst…" at bounding box center [533, 285] width 167 height 104
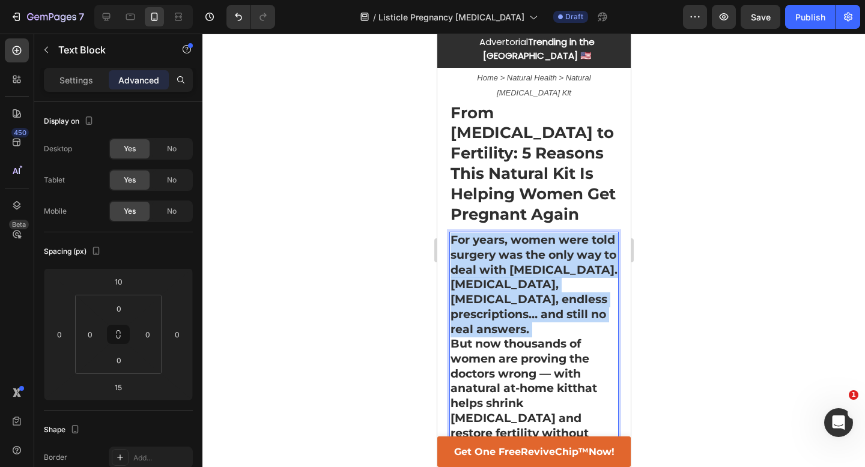
click at [512, 270] on p "For years, women were told surgery was the only way to deal with fibroids. Hyst…" at bounding box center [533, 285] width 167 height 104
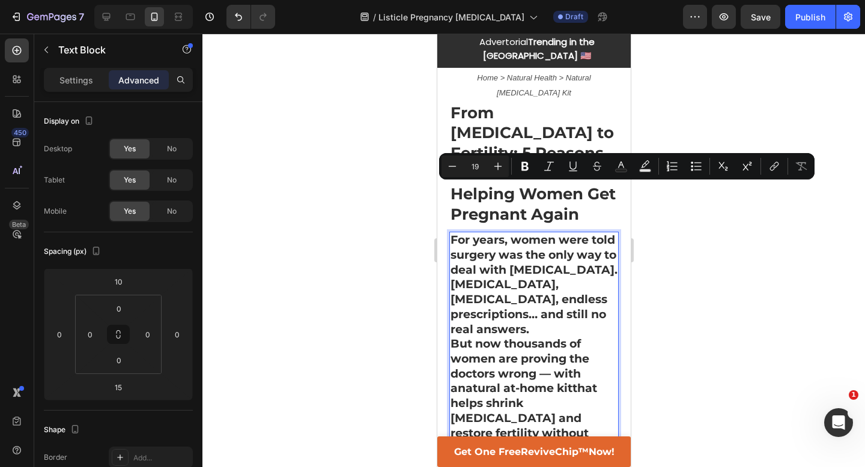
click at [521, 337] on p "But now thousands of women are proving the doctors wrong — with a natural at-ho…" at bounding box center [533, 396] width 167 height 119
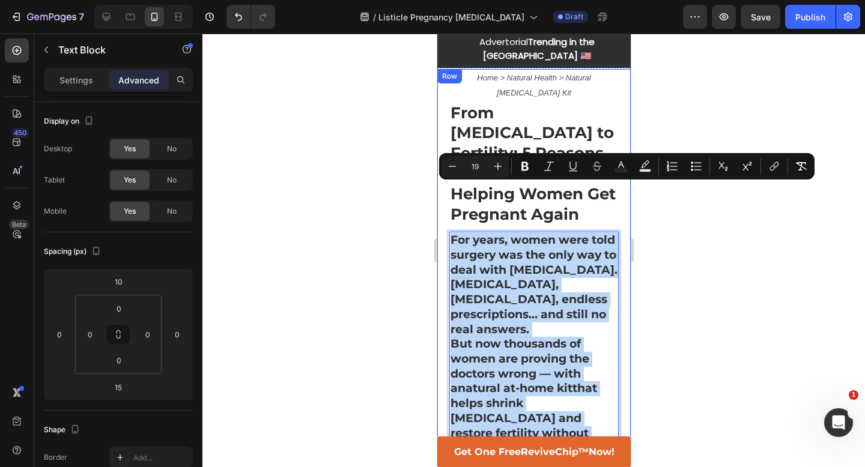
drag, startPoint x: 540, startPoint y: 416, endPoint x: 448, endPoint y: 177, distance: 256.5
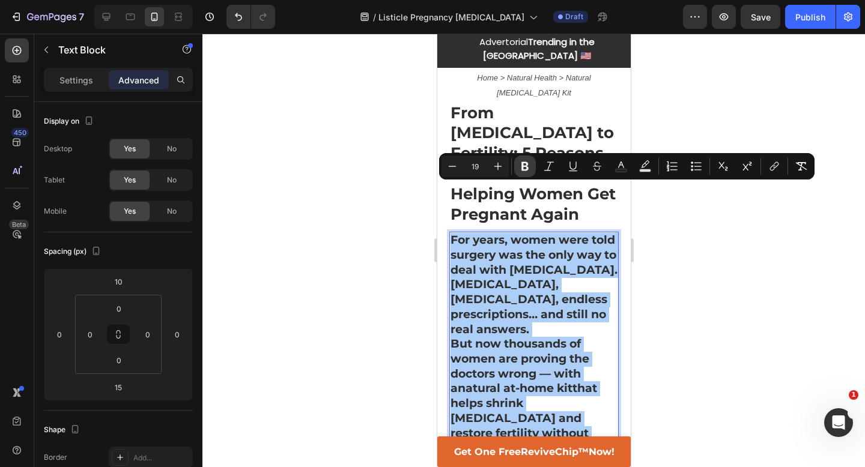
click at [525, 165] on icon "Editor contextual toolbar" at bounding box center [525, 166] width 12 height 12
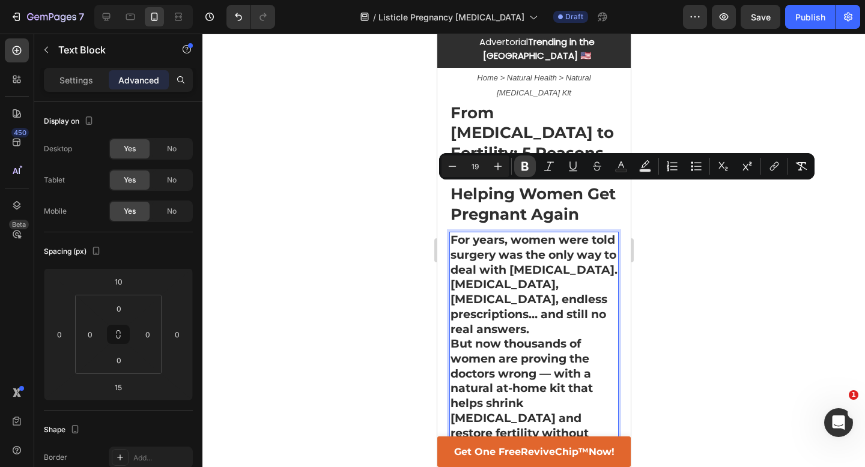
click at [525, 165] on icon "Editor contextual toolbar" at bounding box center [525, 166] width 12 height 12
click at [66, 79] on p "Settings" at bounding box center [76, 80] width 34 height 13
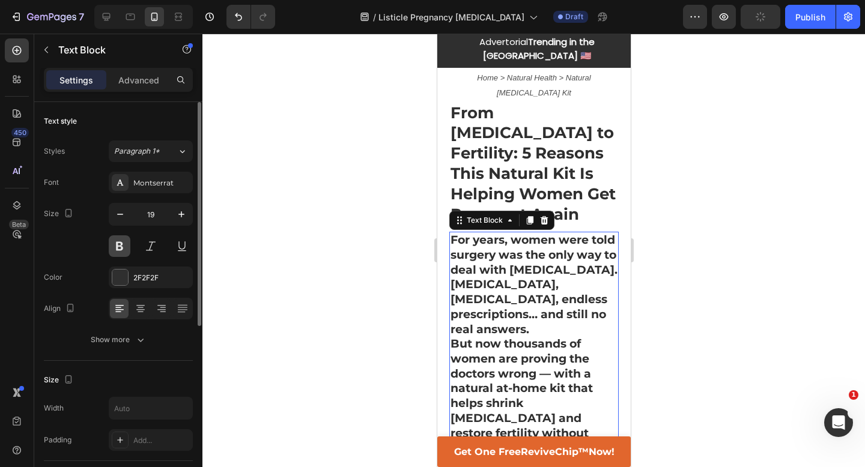
click at [113, 245] on button at bounding box center [120, 247] width 22 height 22
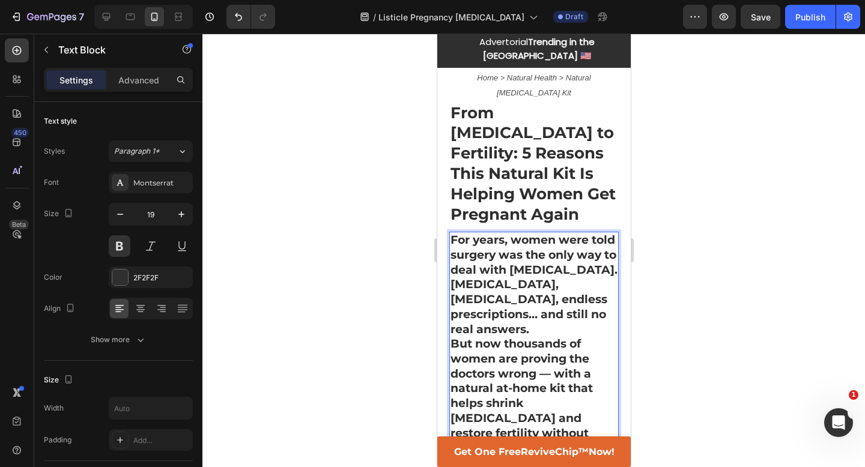
click at [360, 292] on div at bounding box center [533, 251] width 663 height 434
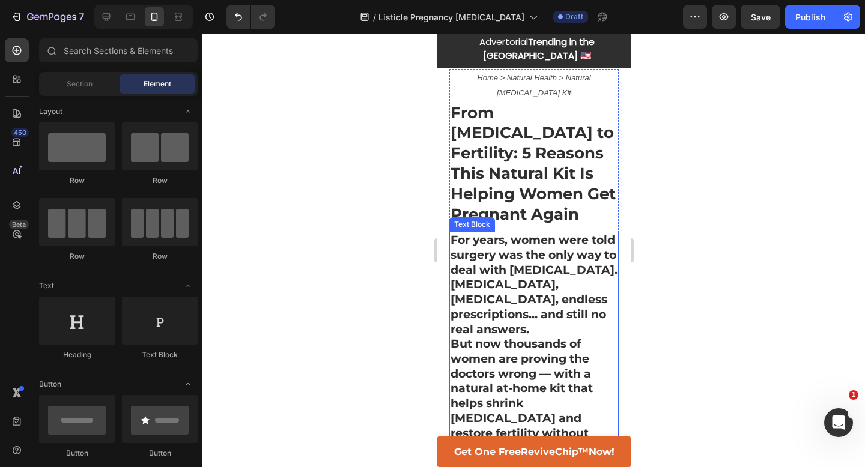
click at [507, 337] on p "But now thousands of women are proving the doctors wrong — with a natural at-ho…" at bounding box center [533, 396] width 167 height 119
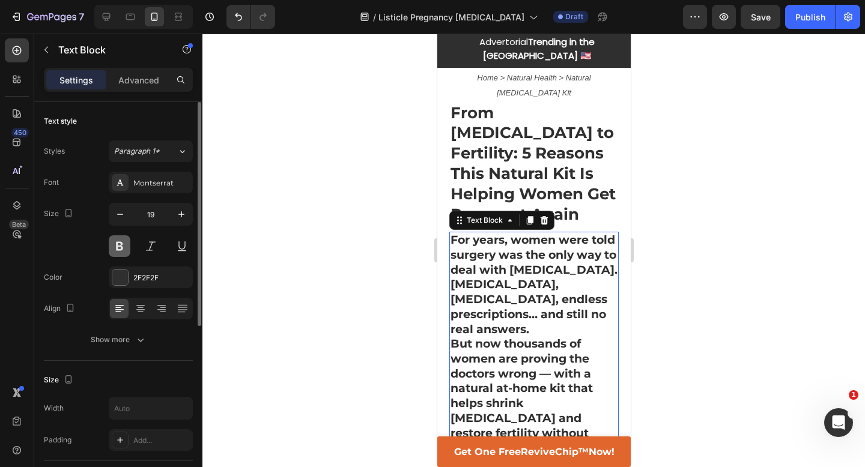
click at [118, 246] on button at bounding box center [120, 247] width 22 height 22
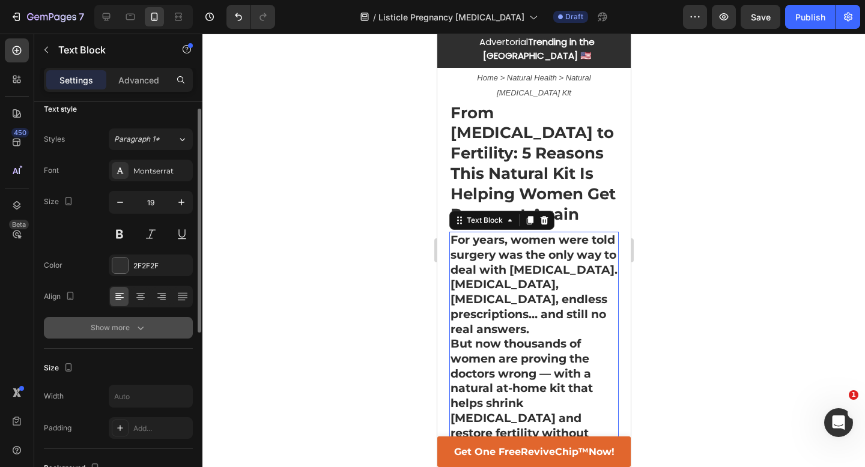
click at [135, 329] on icon "button" at bounding box center [141, 328] width 12 height 12
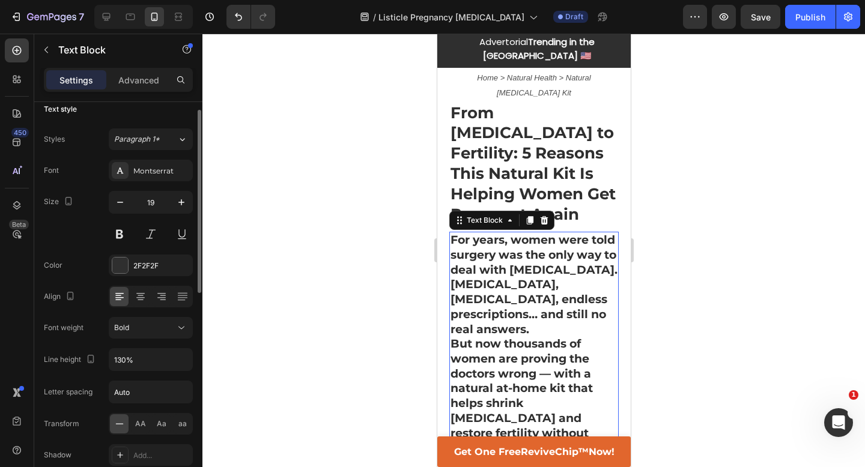
scroll to position [34, 0]
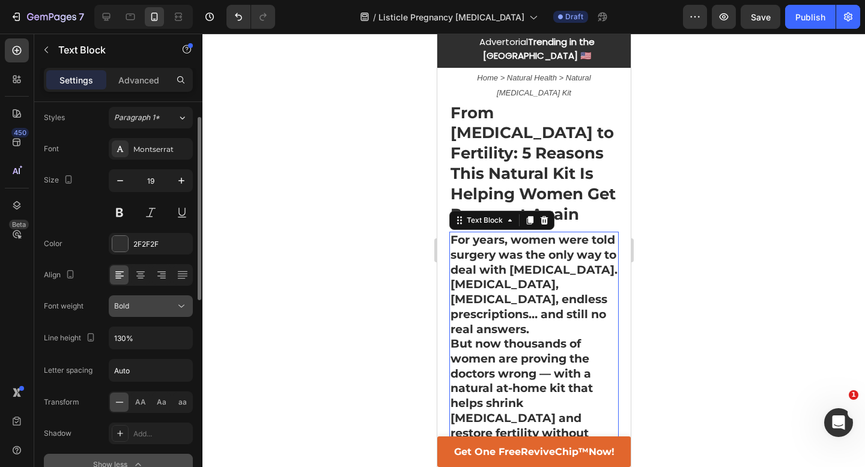
click at [143, 309] on div "Bold" at bounding box center [144, 306] width 61 height 11
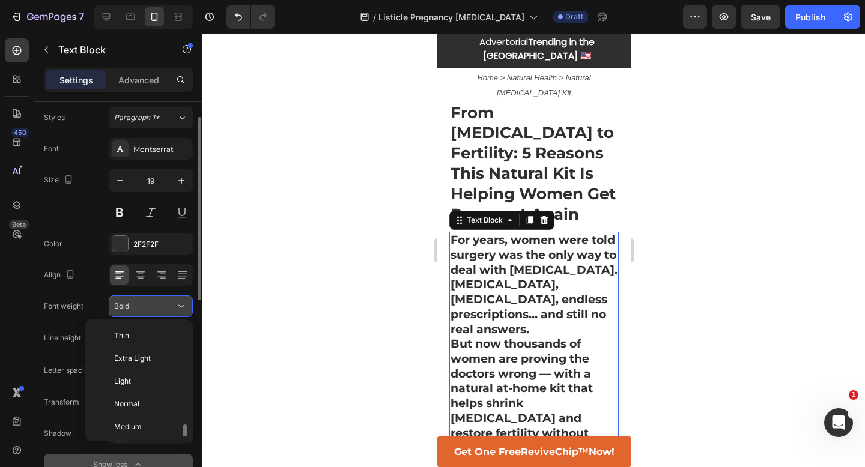
scroll to position [65, 0]
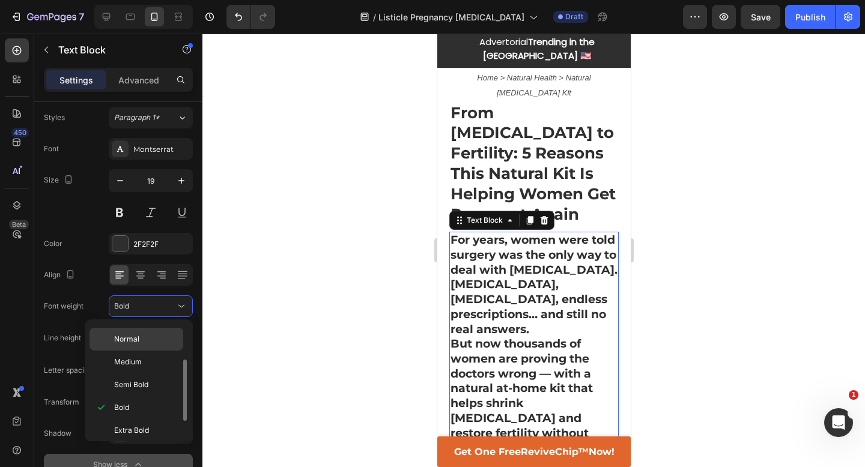
click at [142, 341] on p "Normal" at bounding box center [146, 339] width 64 height 11
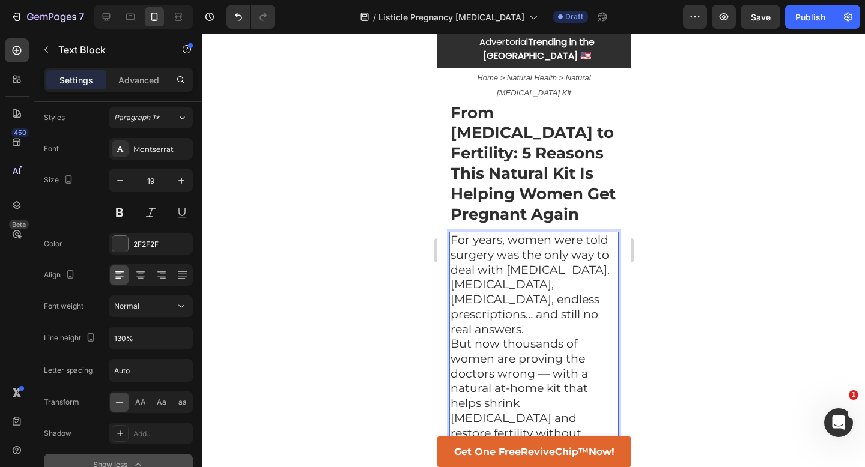
click at [583, 233] on p "For years, women were told surgery was the only way to deal with [MEDICAL_DATA]." at bounding box center [533, 255] width 167 height 44
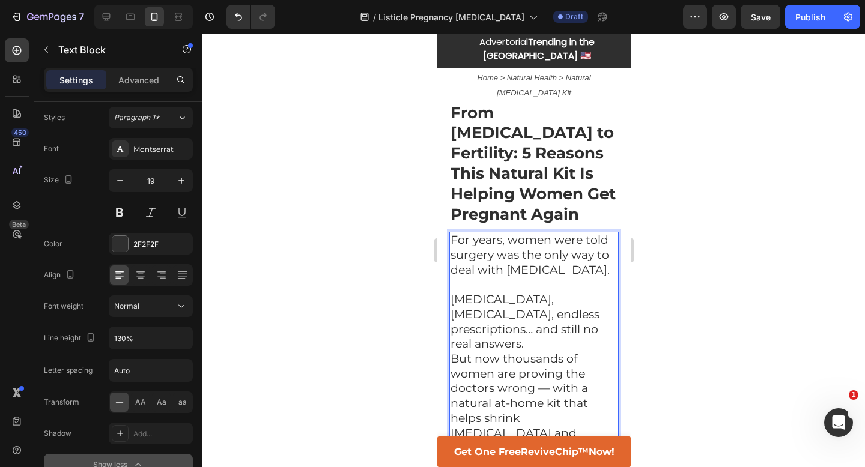
click at [549, 297] on p "[MEDICAL_DATA], [MEDICAL_DATA], endless prescriptions… and still no real answer…" at bounding box center [533, 322] width 167 height 59
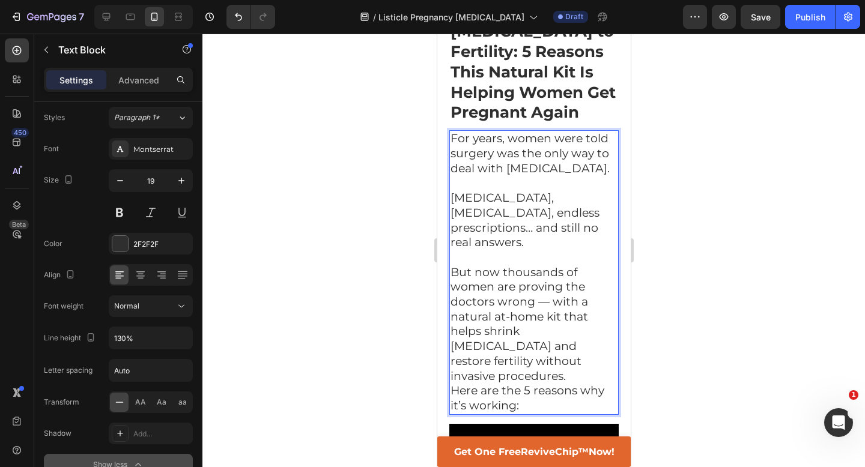
scroll to position [118, 0]
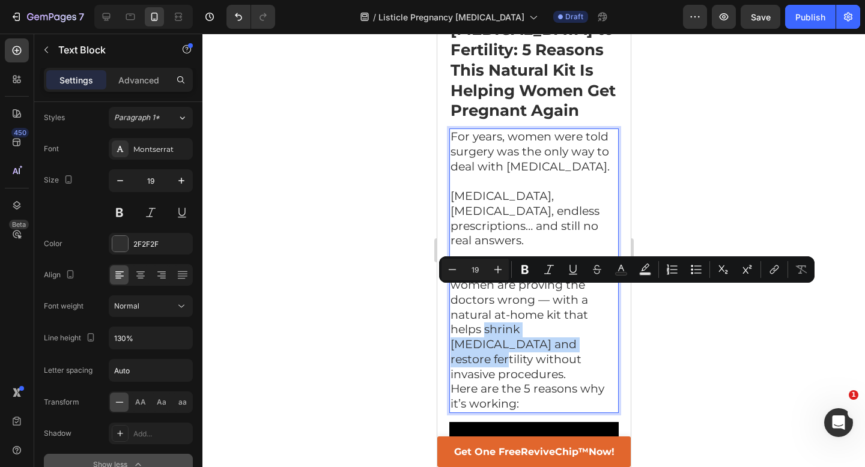
drag, startPoint x: 483, startPoint y: 296, endPoint x: 531, endPoint y: 313, distance: 51.1
click at [531, 313] on p "But now thousands of women are proving the doctors wrong — with a natural at-ho…" at bounding box center [533, 323] width 167 height 119
click at [526, 268] on icon "Editor contextual toolbar" at bounding box center [525, 270] width 12 height 12
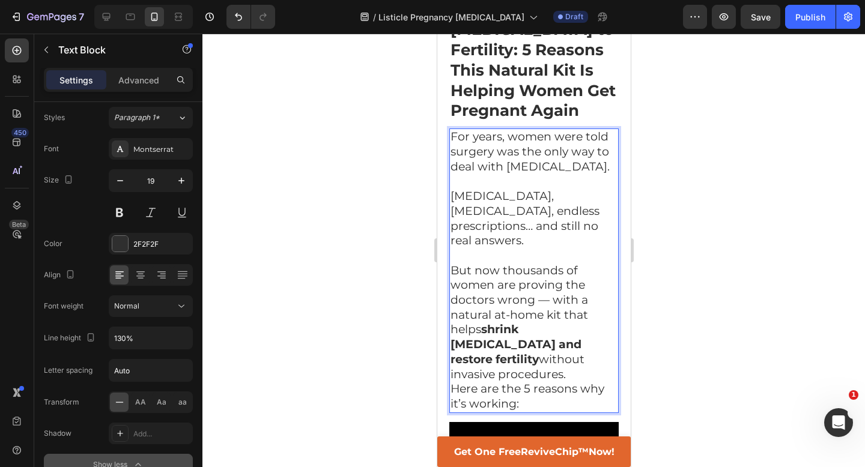
click at [576, 324] on p "But now thousands of women are proving the doctors wrong — with a natural at-ho…" at bounding box center [533, 323] width 167 height 119
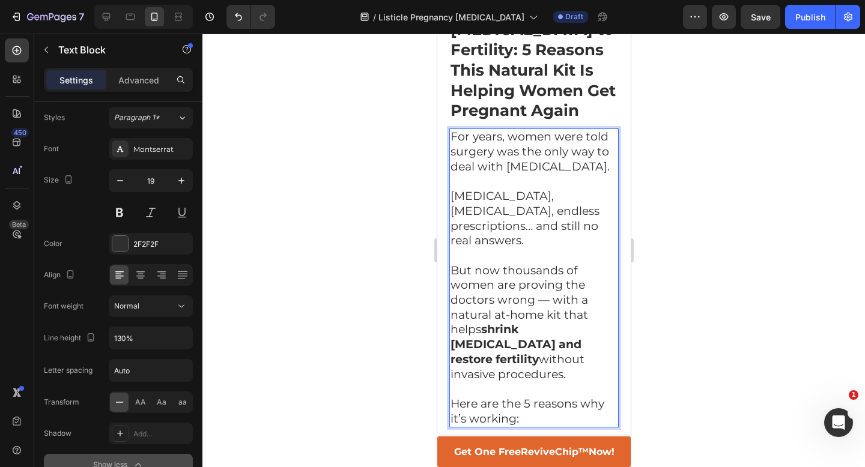
click at [536, 397] on p "Here are the 5 reasons why it’s working:" at bounding box center [533, 411] width 167 height 29
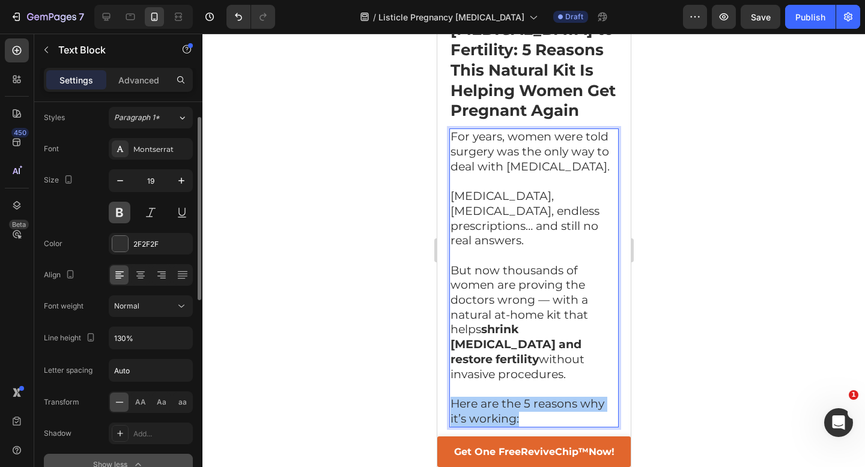
click at [114, 218] on button at bounding box center [120, 213] width 22 height 22
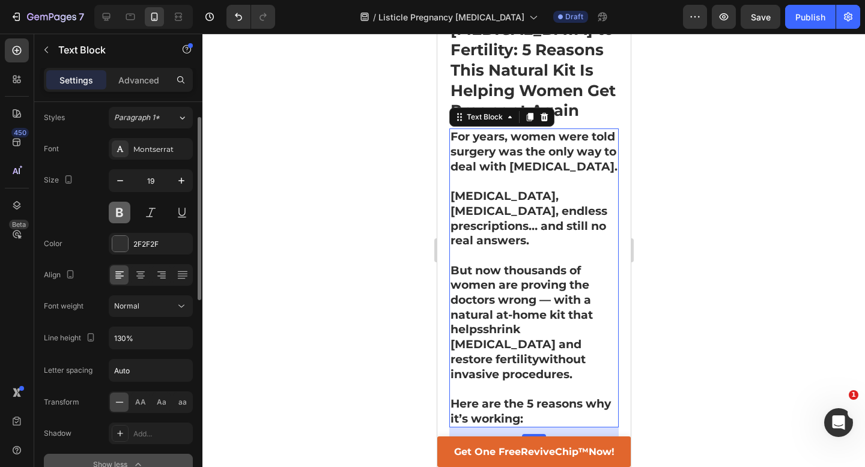
click at [115, 218] on button at bounding box center [120, 213] width 22 height 22
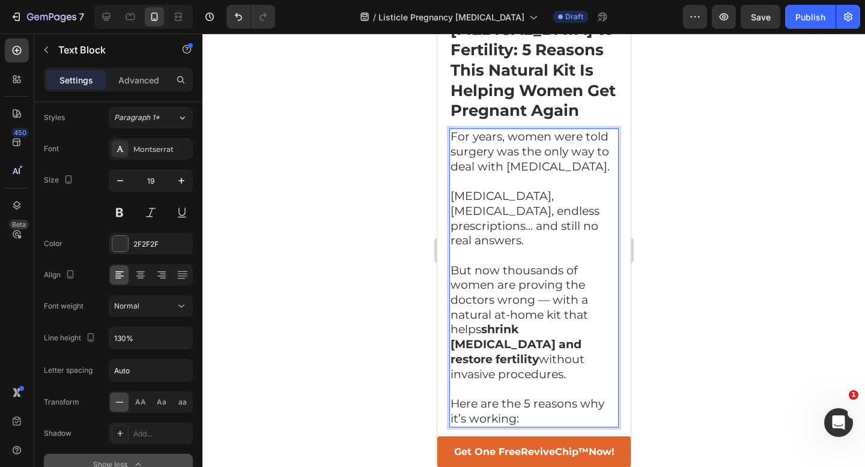
click at [482, 397] on p "Here are the 5 reasons why it’s working:" at bounding box center [533, 411] width 167 height 29
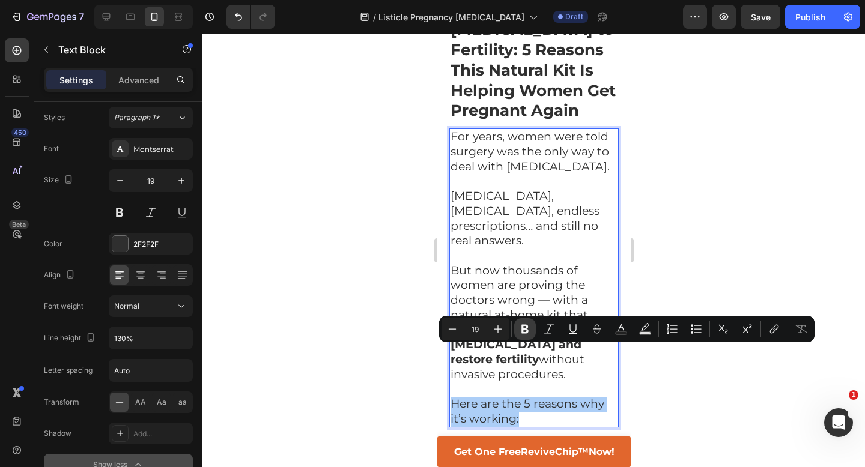
click at [524, 327] on icon "Editor contextual toolbar" at bounding box center [525, 329] width 12 height 12
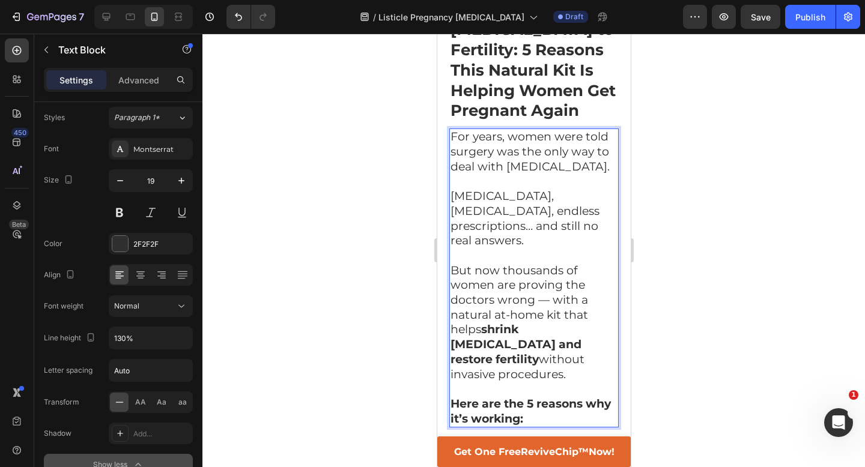
click at [344, 350] on div at bounding box center [533, 251] width 663 height 434
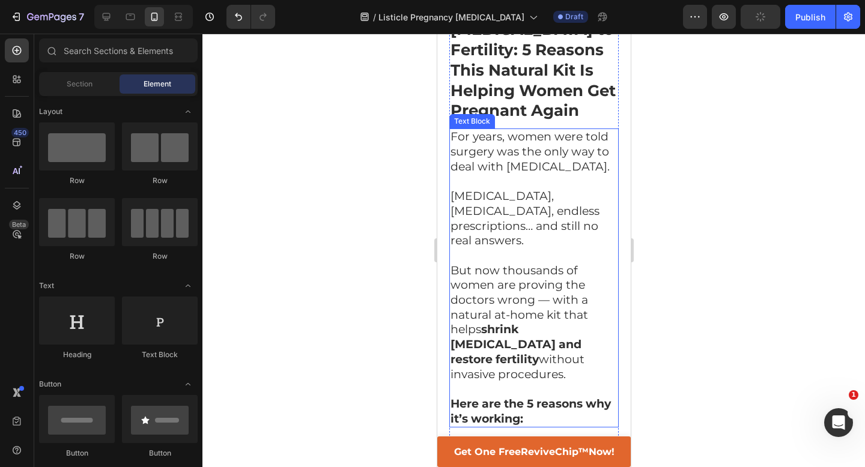
click at [535, 397] on p "Here are the 5 reasons why it’s working:" at bounding box center [533, 411] width 167 height 29
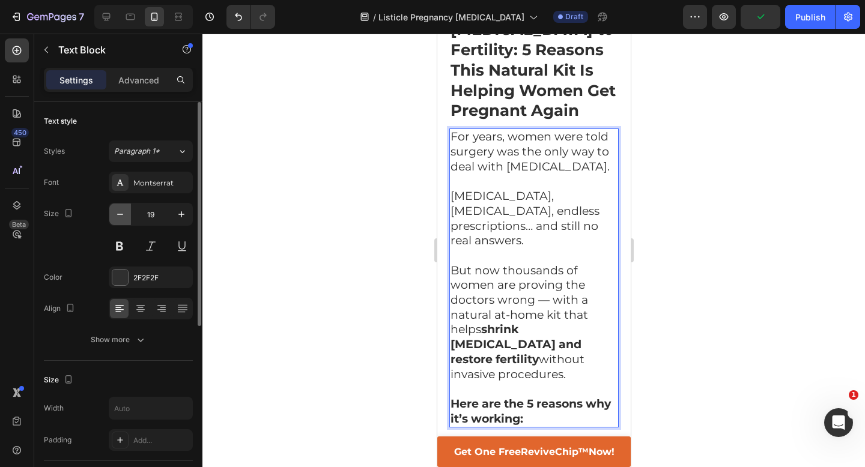
click at [121, 217] on icon "button" at bounding box center [120, 214] width 12 height 12
type input "18"
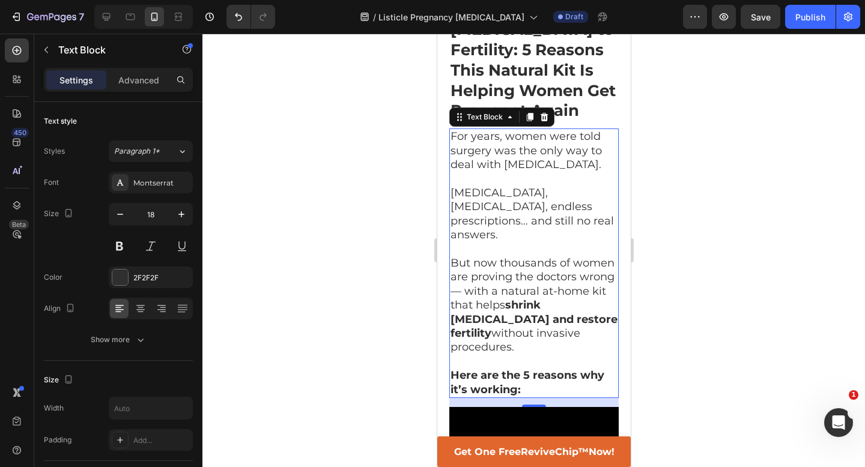
click at [526, 369] on p "Here are the 5 reasons why it’s working:" at bounding box center [533, 383] width 167 height 28
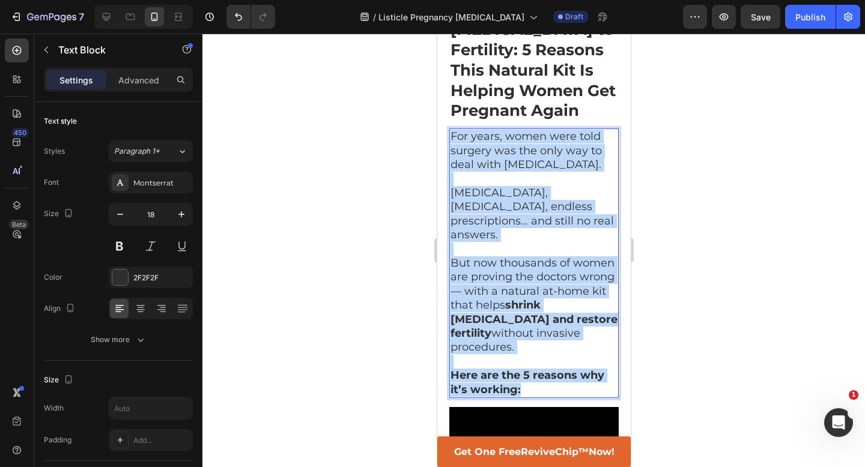
drag, startPoint x: 526, startPoint y: 326, endPoint x: 418, endPoint y: 96, distance: 253.7
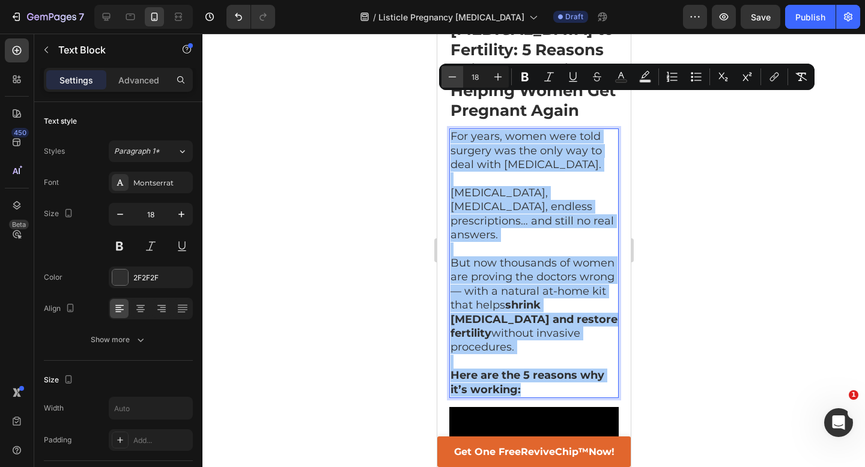
click at [447, 78] on icon "Editor contextual toolbar" at bounding box center [452, 77] width 12 height 12
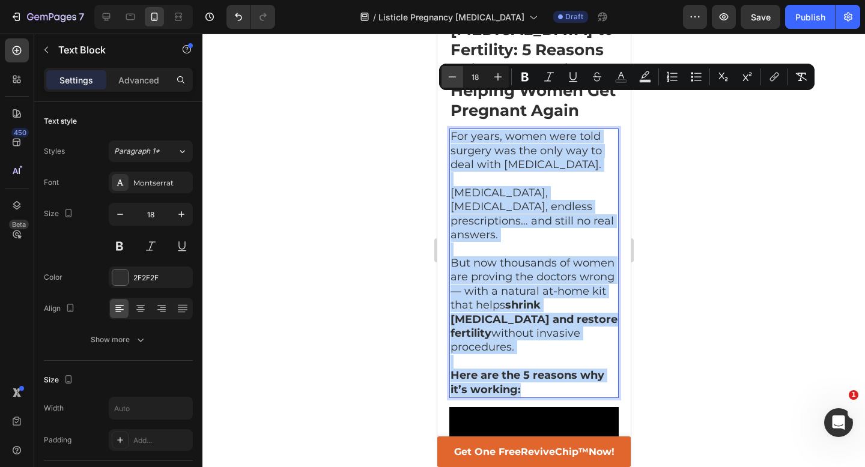
type input "17"
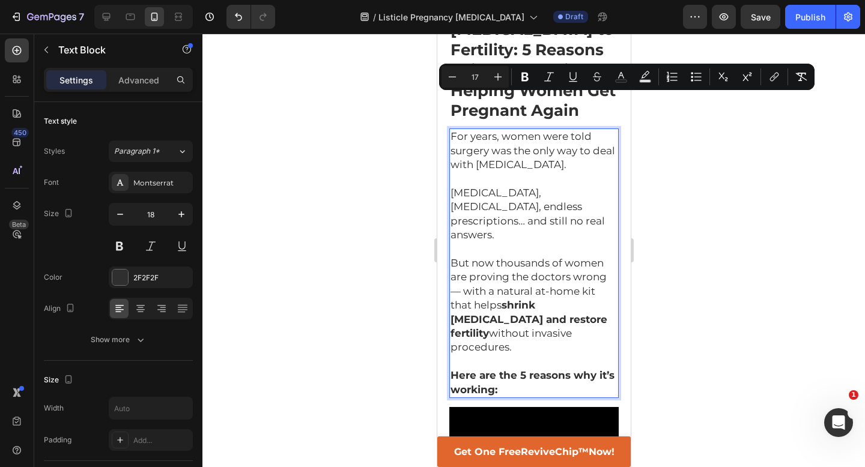
click at [391, 136] on div at bounding box center [533, 251] width 663 height 434
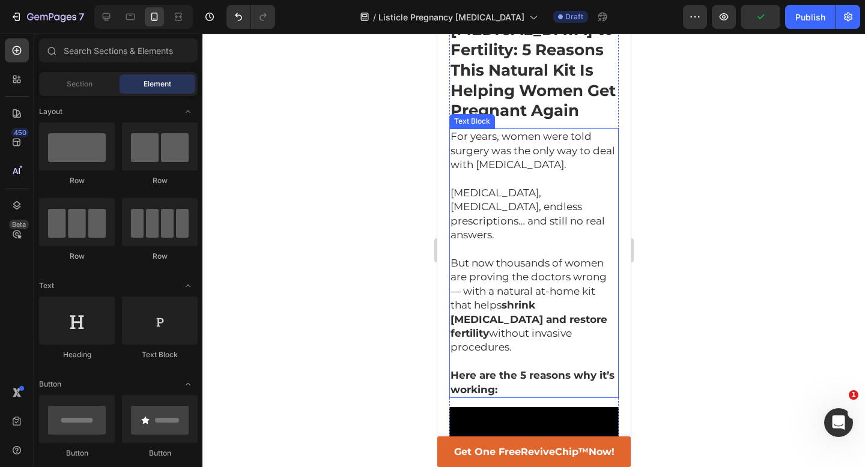
click at [472, 257] on span "But now thousands of women are proving the doctors wrong — with a natural at-ho…" at bounding box center [528, 305] width 157 height 96
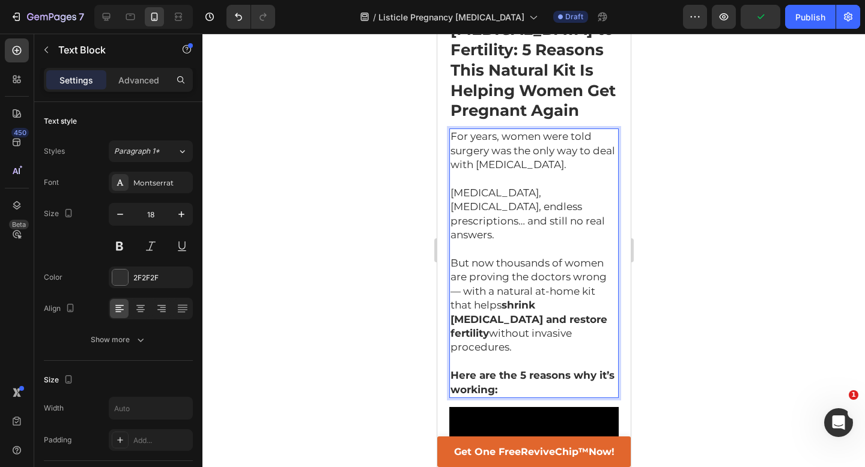
click at [467, 257] on span "But now thousands of women are proving the doctors wrong — with a natural at-ho…" at bounding box center [528, 305] width 157 height 96
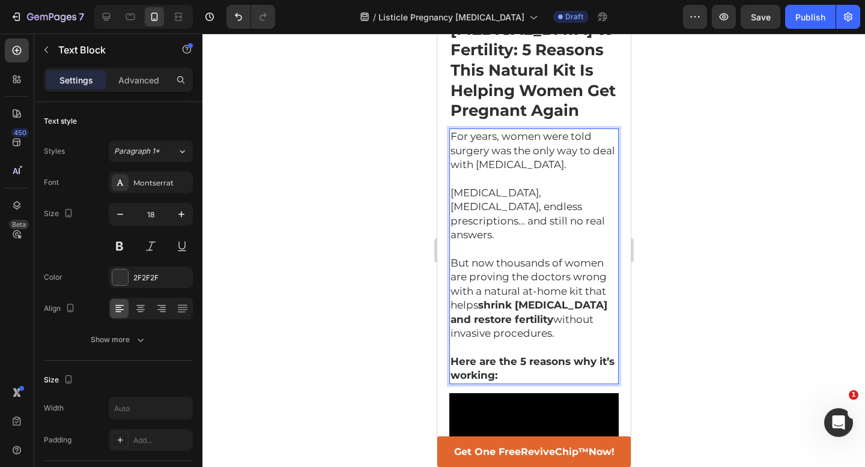
click at [649, 280] on div at bounding box center [533, 251] width 663 height 434
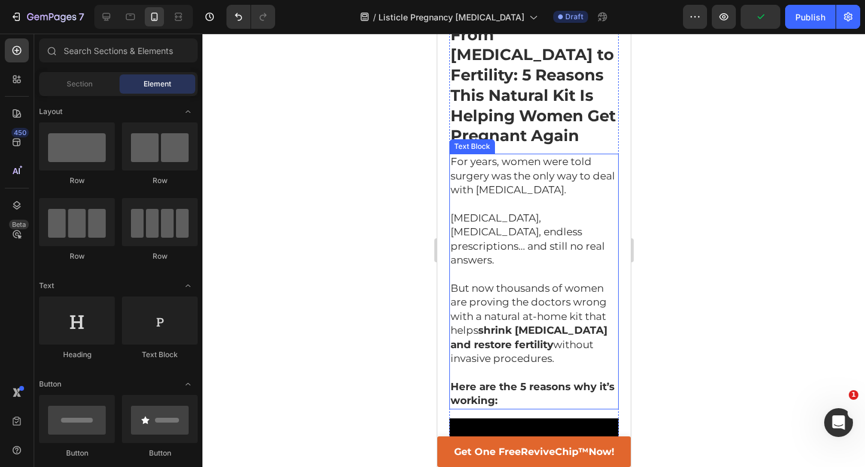
scroll to position [87, 0]
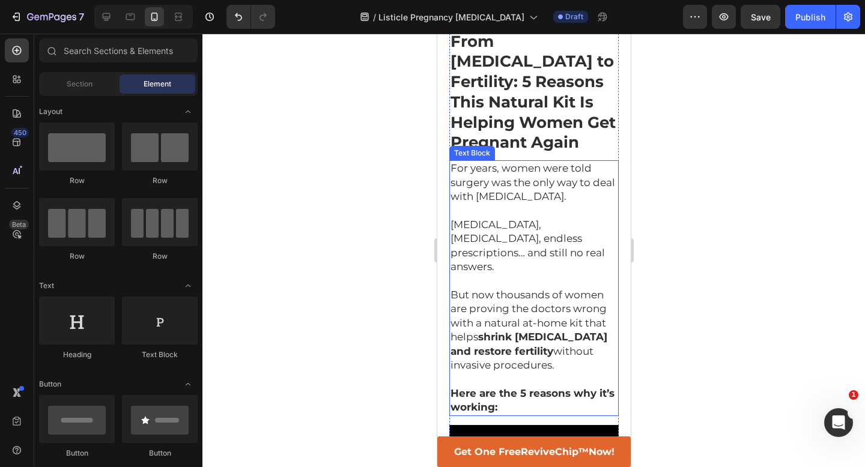
click at [504, 162] on span "For years, women were told surgery was the only way to deal with [MEDICAL_DATA]." at bounding box center [532, 182] width 165 height 40
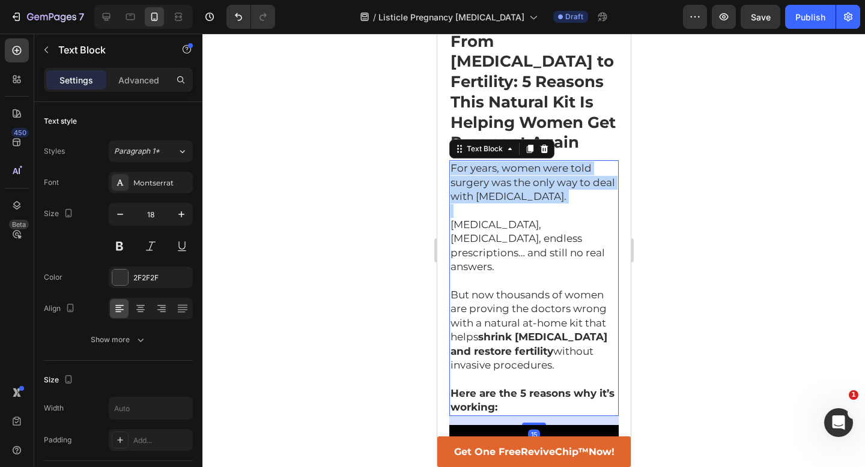
click at [504, 162] on span "For years, women were told surgery was the only way to deal with [MEDICAL_DATA]." at bounding box center [532, 182] width 165 height 40
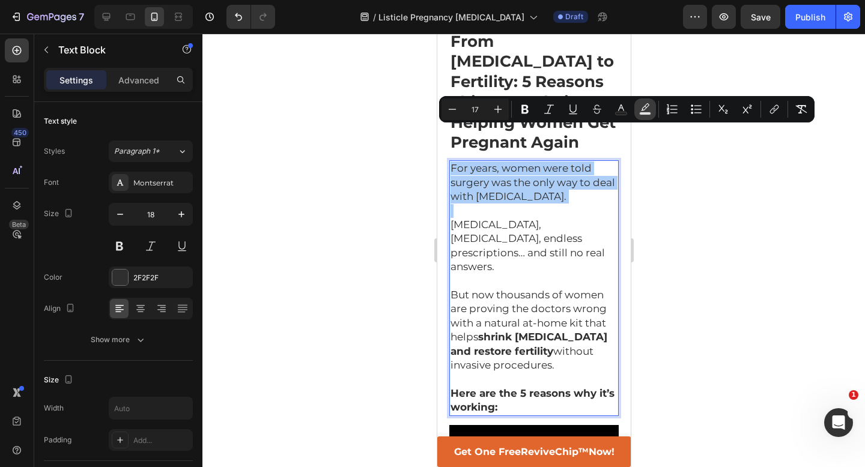
click at [640, 106] on icon "Editor contextual toolbar" at bounding box center [645, 109] width 12 height 12
type input "000000"
type input "77"
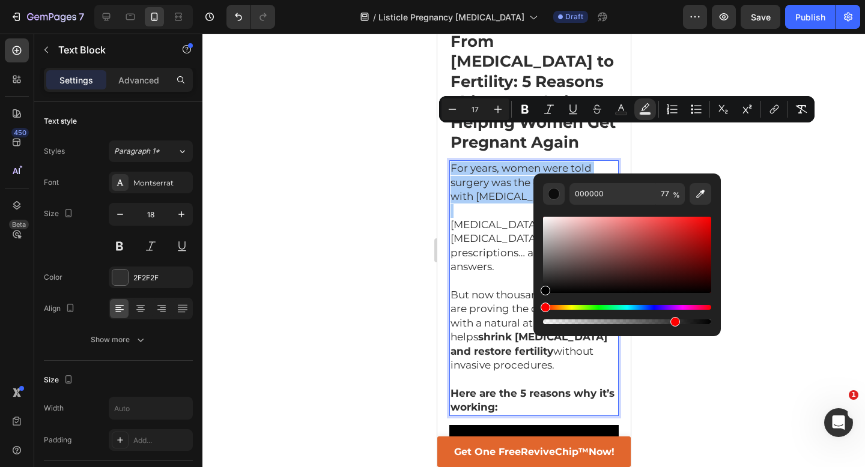
click at [569, 308] on div "Hue" at bounding box center [627, 307] width 168 height 5
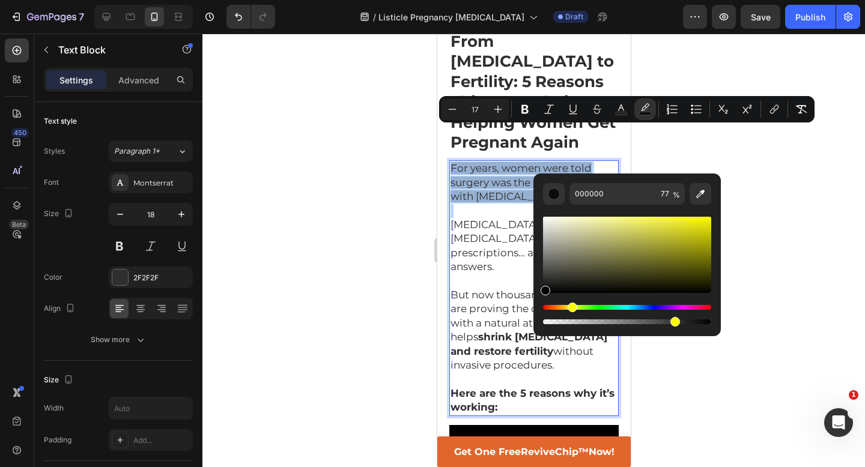
click at [571, 308] on div "Hue" at bounding box center [627, 307] width 168 height 5
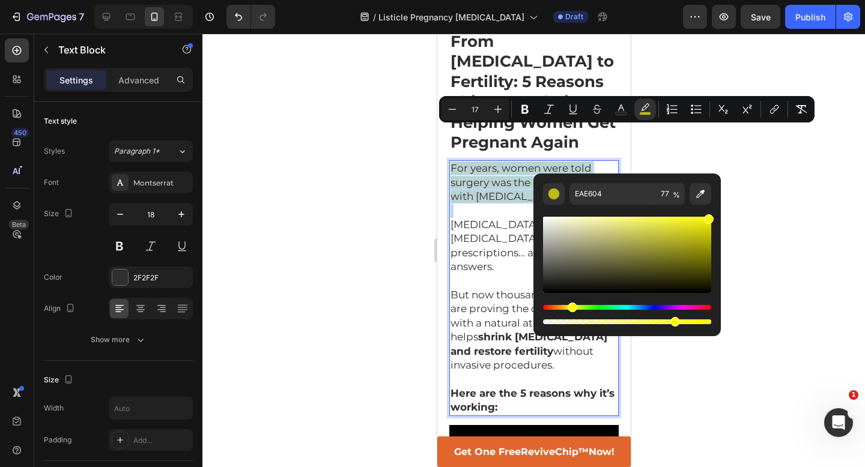
type input "FFFA02"
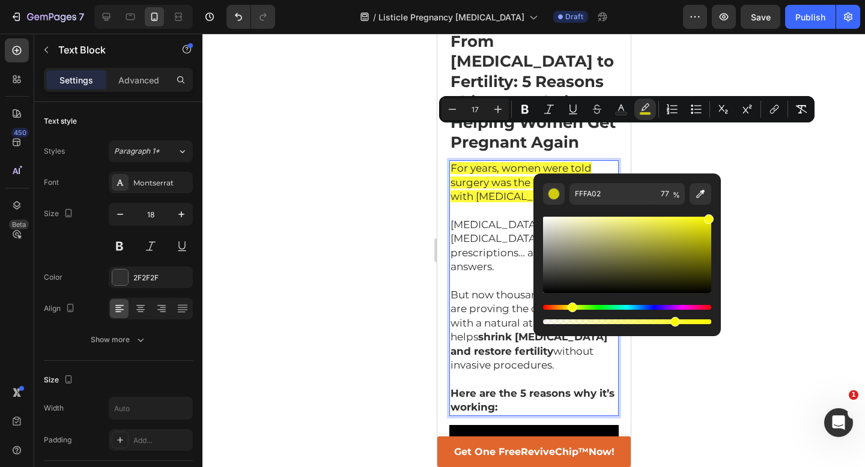
drag, startPoint x: 708, startPoint y: 222, endPoint x: 711, endPoint y: 215, distance: 7.8
click at [711, 217] on div "Editor contextual toolbar" at bounding box center [627, 255] width 168 height 76
click at [747, 195] on div at bounding box center [533, 251] width 663 height 434
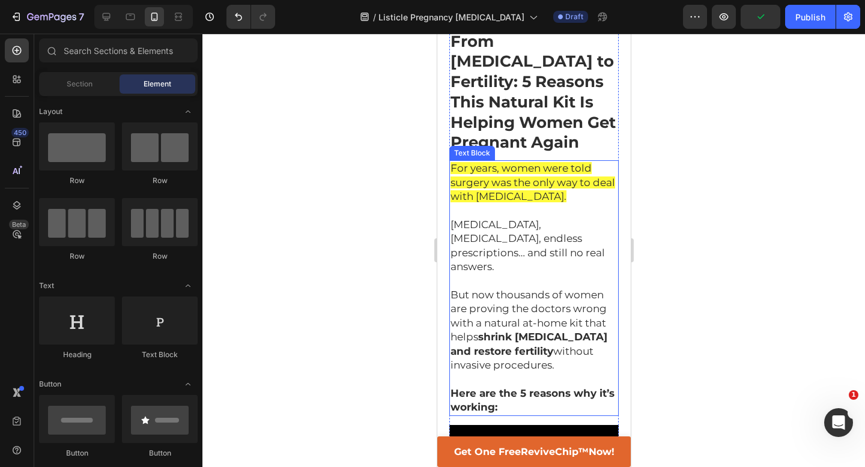
click at [532, 218] on p "[MEDICAL_DATA], [MEDICAL_DATA], endless prescriptions… and still no real answer…" at bounding box center [533, 246] width 167 height 56
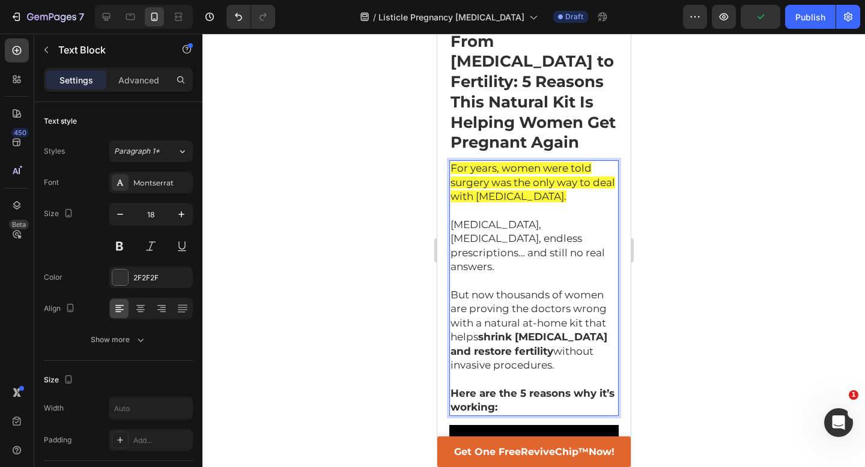
click at [686, 224] on div at bounding box center [533, 251] width 663 height 434
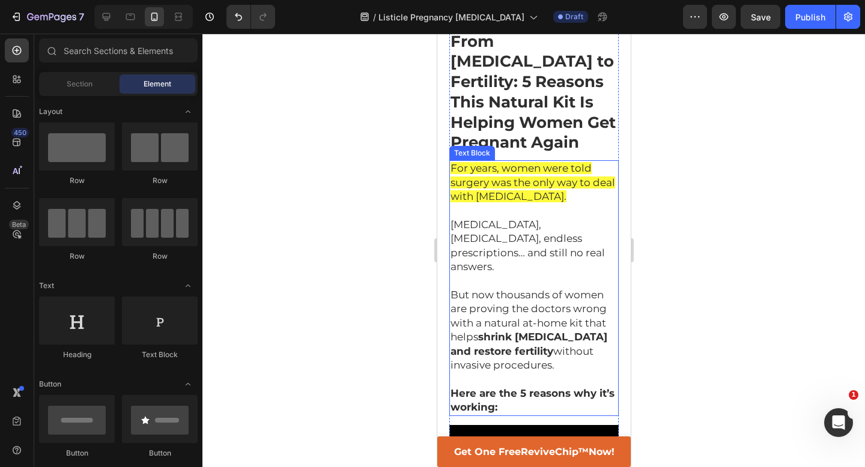
click at [530, 308] on span "But now thousands of women are proving the doctors wrong with a natural at-home…" at bounding box center [528, 330] width 157 height 82
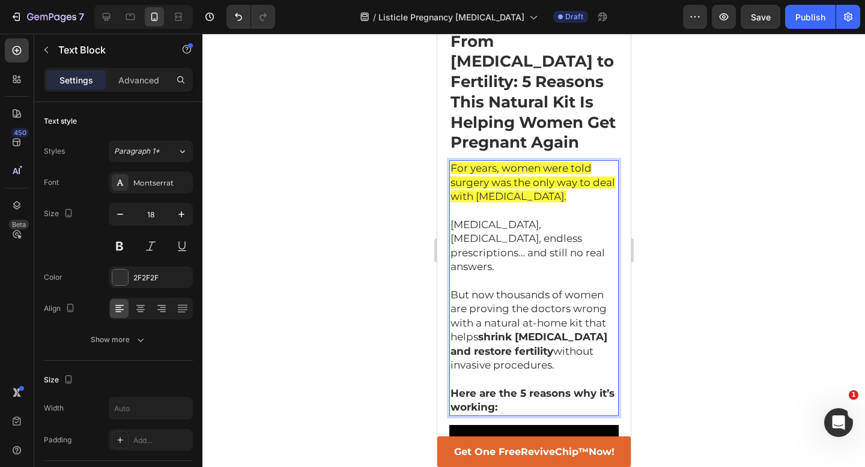
click at [533, 306] on span "But now thousands of women are proving the doctors wrong with a natural at-home…" at bounding box center [528, 330] width 157 height 82
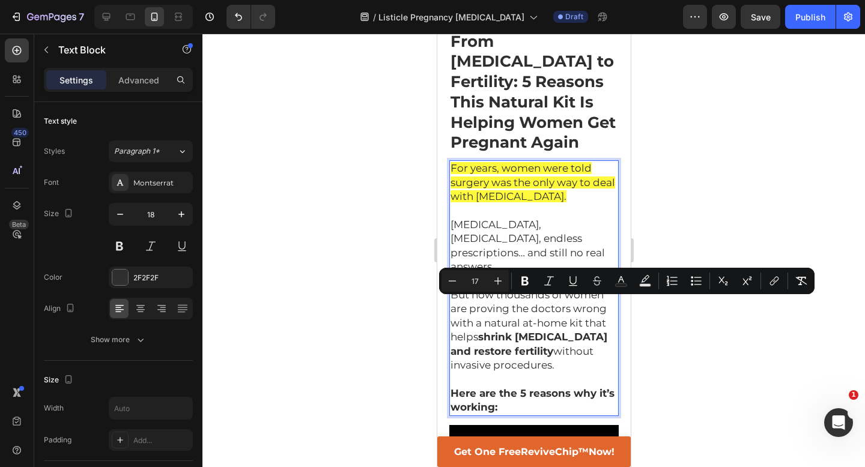
drag, startPoint x: 533, startPoint y: 306, endPoint x: 555, endPoint y: 323, distance: 27.4
click at [555, 323] on p "But now thousands of women are proving the doctors wrong with a natural at-home…" at bounding box center [533, 330] width 167 height 84
click at [524, 285] on icon "Editor contextual toolbar" at bounding box center [524, 281] width 7 height 9
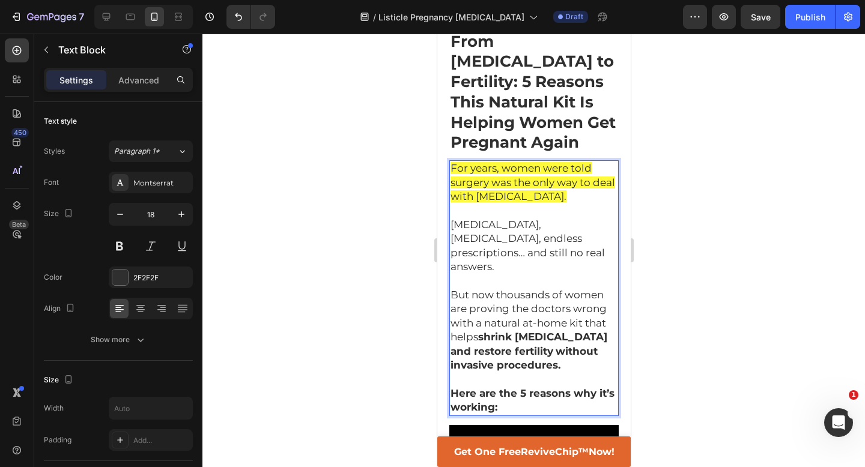
click at [665, 315] on div at bounding box center [533, 251] width 663 height 434
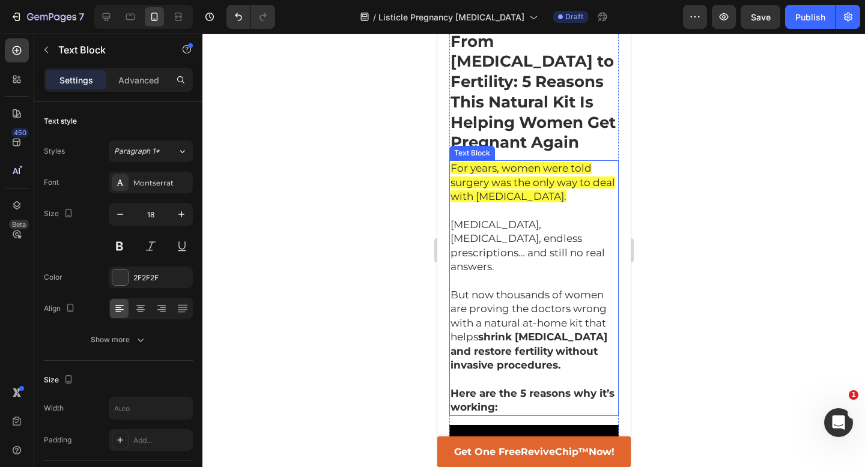
click at [547, 345] on strong "without invasive procedures." at bounding box center [523, 358] width 147 height 26
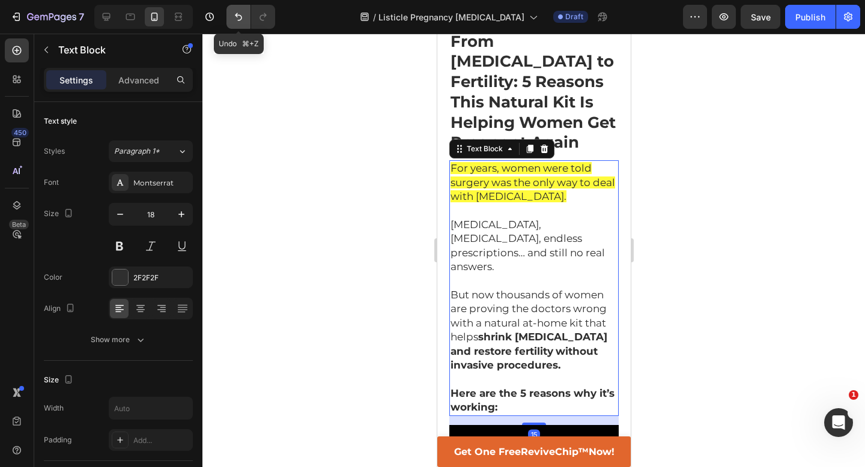
click at [232, 15] on button "Undo/Redo" at bounding box center [239, 17] width 24 height 24
click at [353, 185] on div at bounding box center [533, 251] width 663 height 434
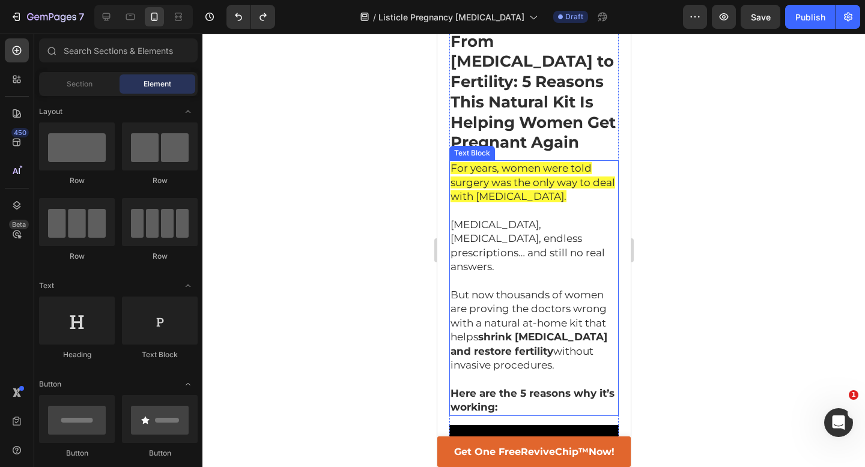
click at [489, 388] on strong "Here are the 5 reasons why it’s working:" at bounding box center [532, 401] width 164 height 26
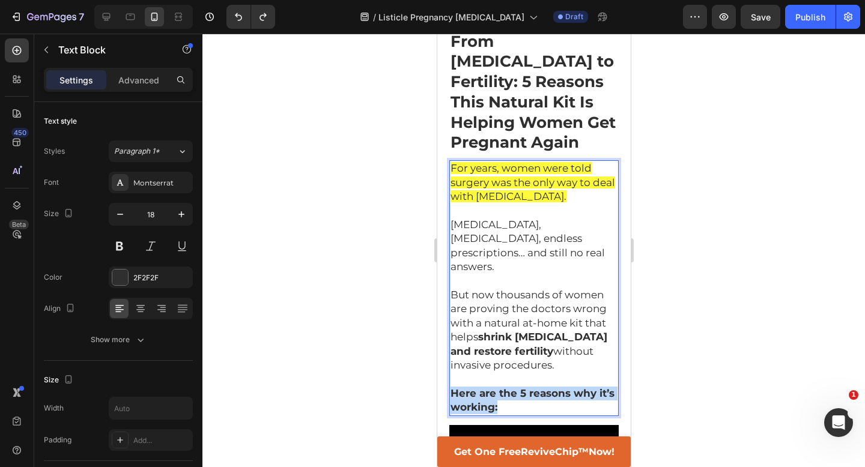
click at [489, 388] on strong "Here are the 5 reasons why it’s working:" at bounding box center [532, 401] width 164 height 26
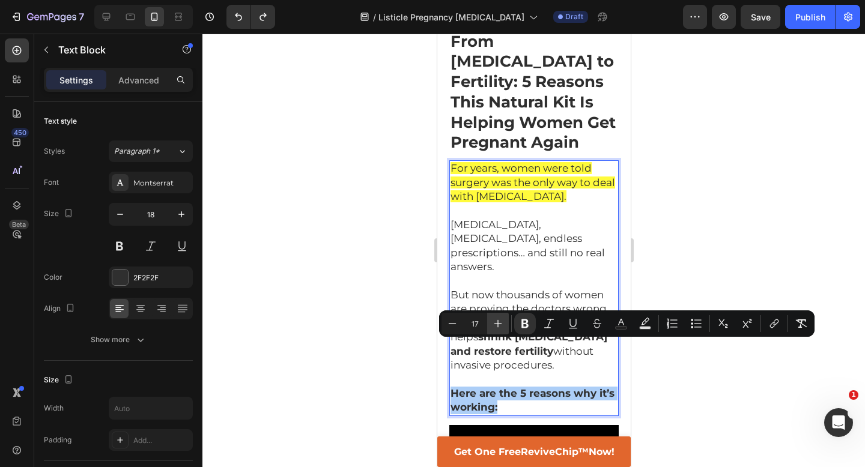
click at [496, 327] on icon "Editor contextual toolbar" at bounding box center [498, 324] width 12 height 12
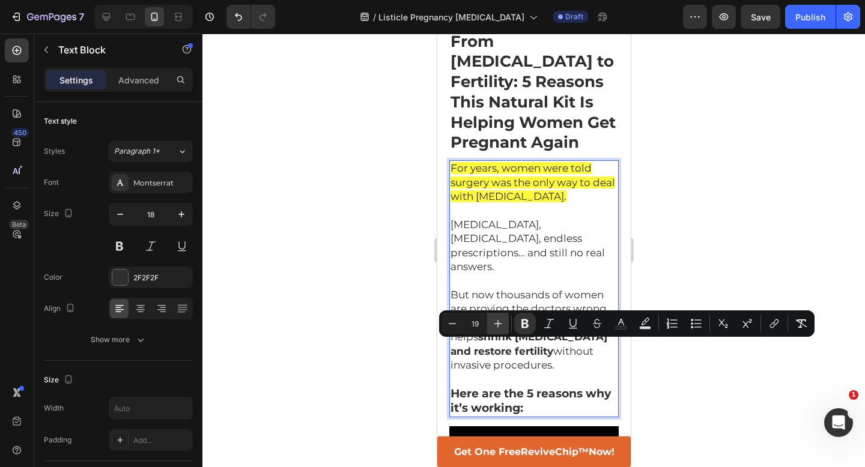
click at [496, 327] on icon "Editor contextual toolbar" at bounding box center [498, 324] width 12 height 12
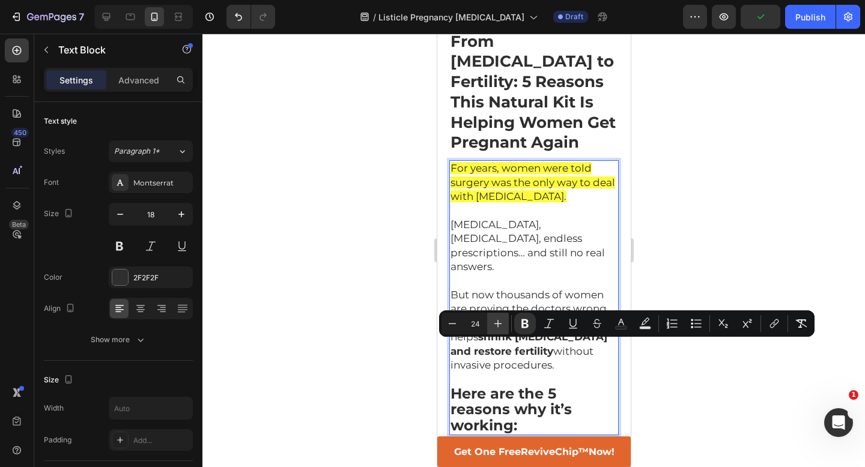
click at [496, 327] on icon "Editor contextual toolbar" at bounding box center [498, 324] width 12 height 12
click at [456, 326] on icon "Editor contextual toolbar" at bounding box center [452, 324] width 12 height 12
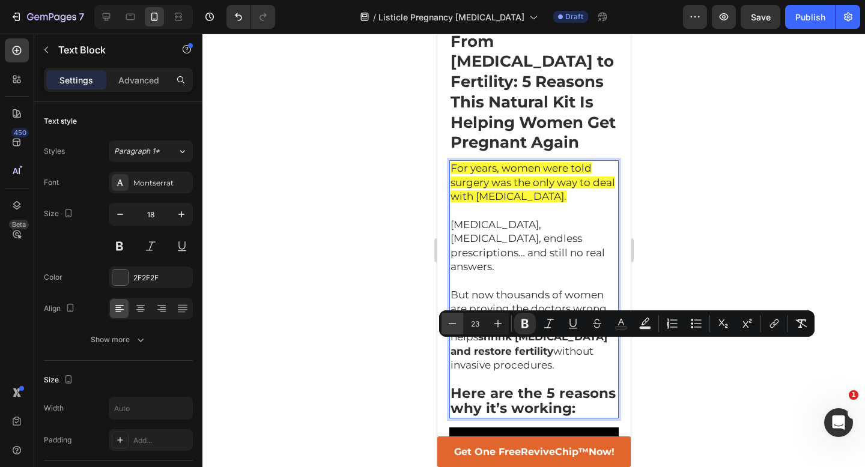
click at [452, 327] on icon "Editor contextual toolbar" at bounding box center [452, 324] width 12 height 12
type input "22"
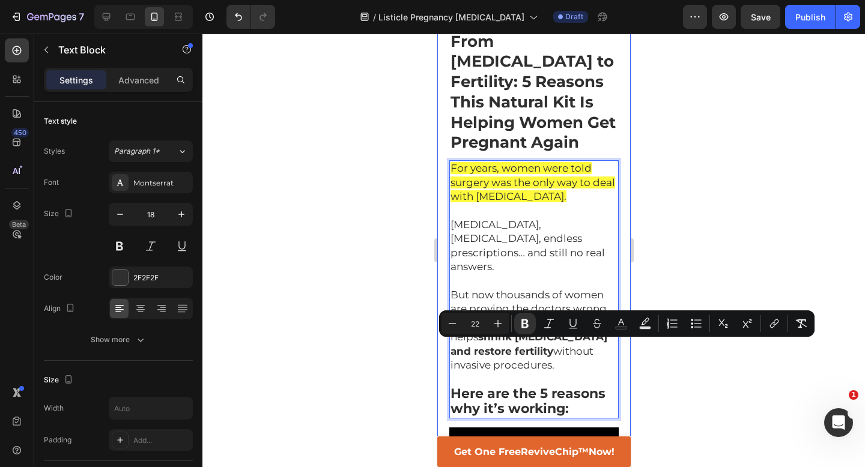
click at [398, 368] on div at bounding box center [533, 251] width 663 height 434
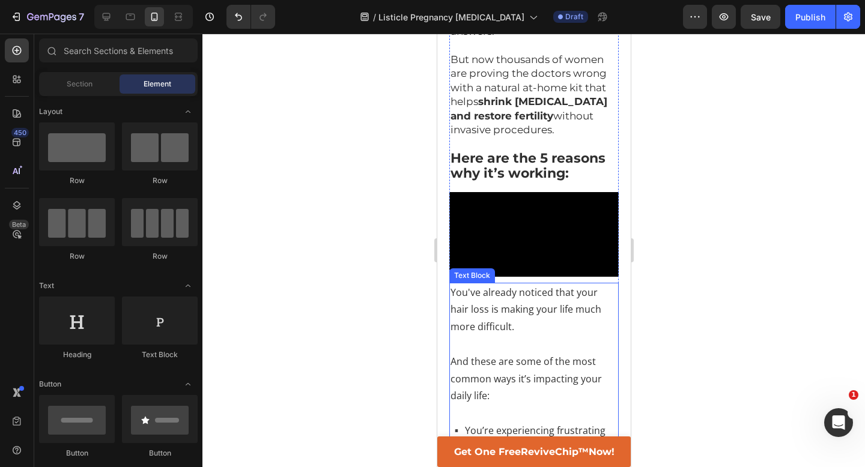
scroll to position [374, 0]
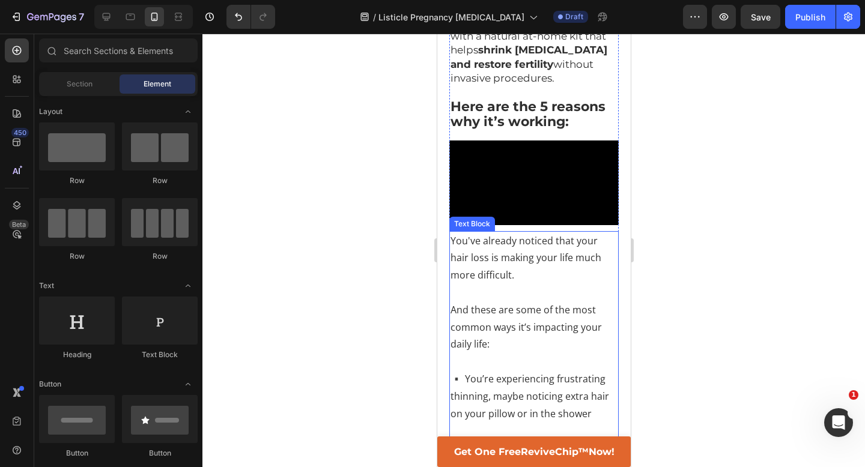
click at [588, 302] on p "And these are some of the most common ways it’s impacting your daily life:" at bounding box center [533, 328] width 167 height 52
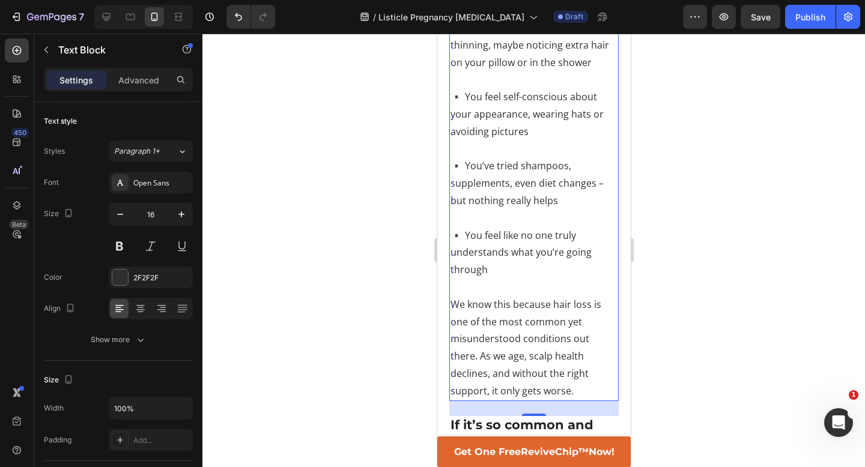
scroll to position [901, 0]
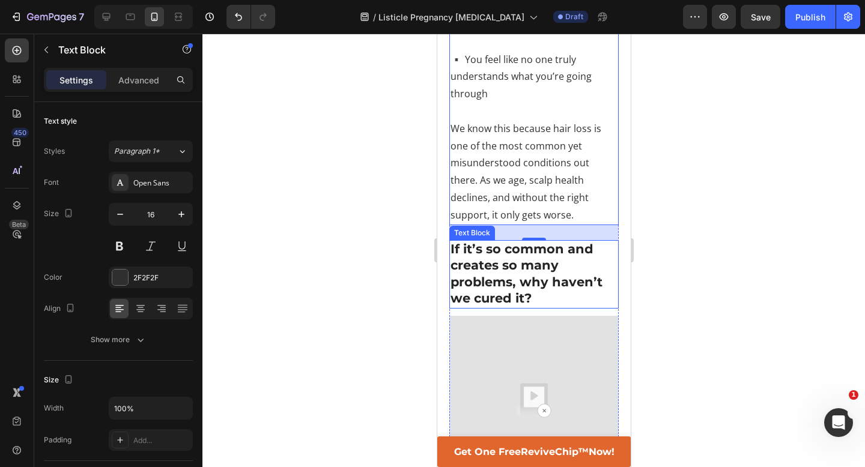
click at [495, 246] on strong "If it’s so common and creates so many problems, why haven’t we cured it?" at bounding box center [526, 274] width 152 height 65
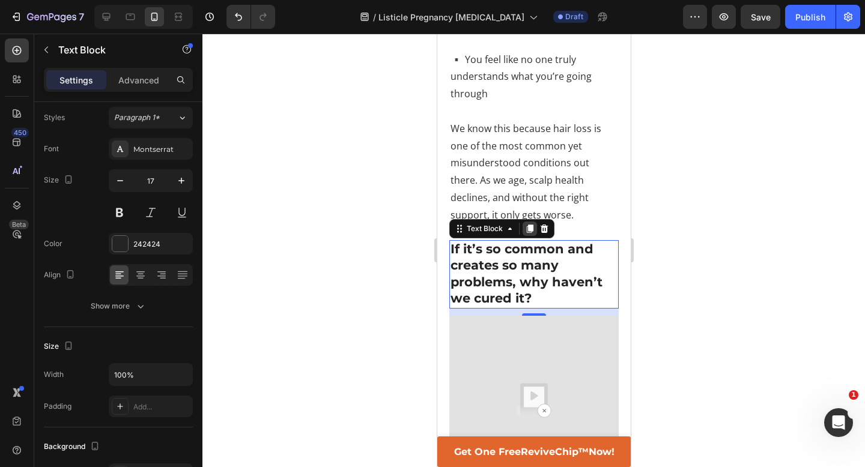
click at [530, 224] on icon at bounding box center [529, 229] width 10 height 10
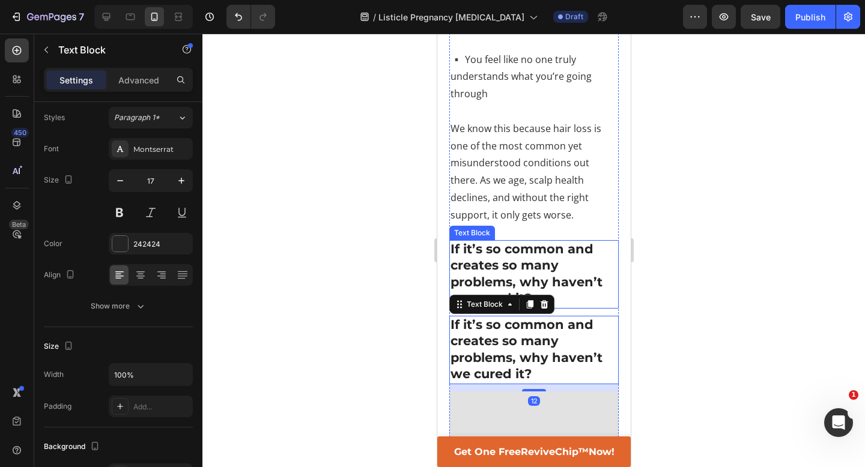
click at [494, 242] on strong "If it’s so common and creates so many problems, why haven’t we cured it?" at bounding box center [526, 274] width 152 height 65
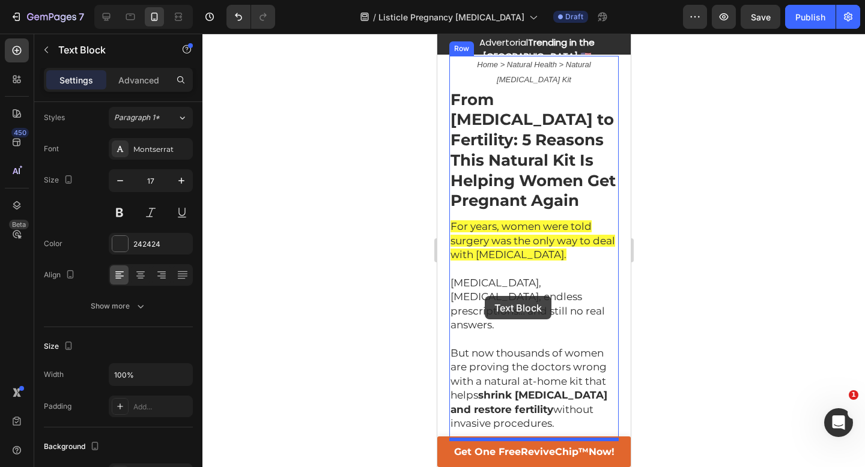
scroll to position [104, 0]
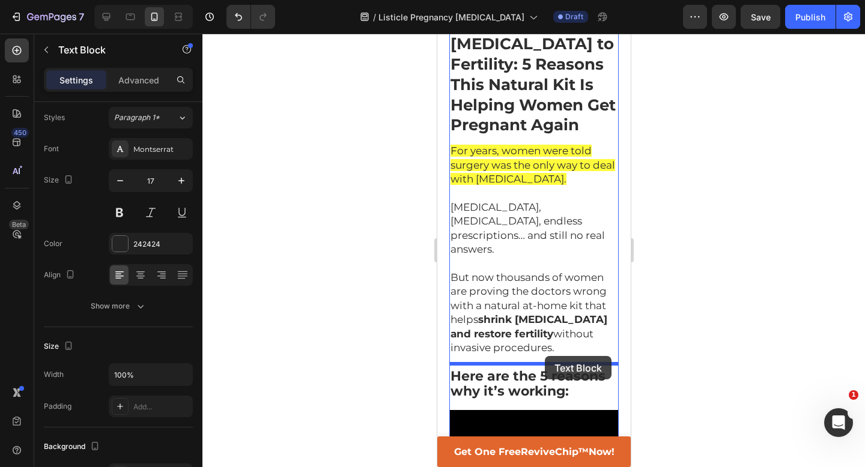
drag, startPoint x: 456, startPoint y: 194, endPoint x: 541, endPoint y: 358, distance: 184.9
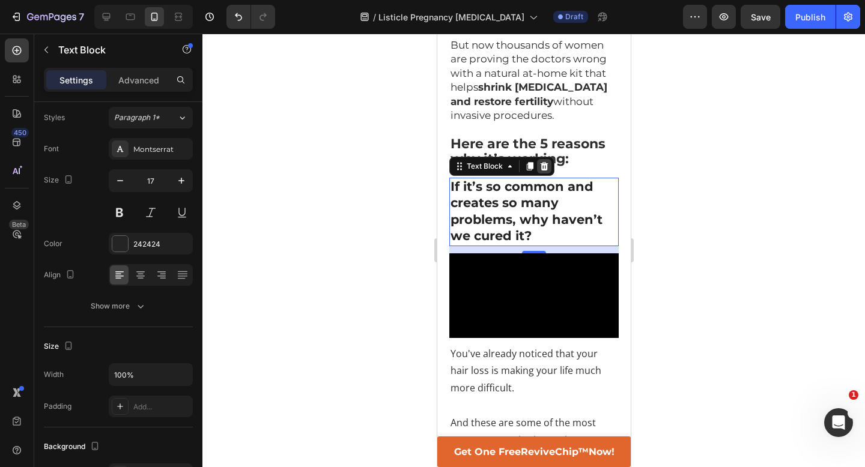
scroll to position [334, 0]
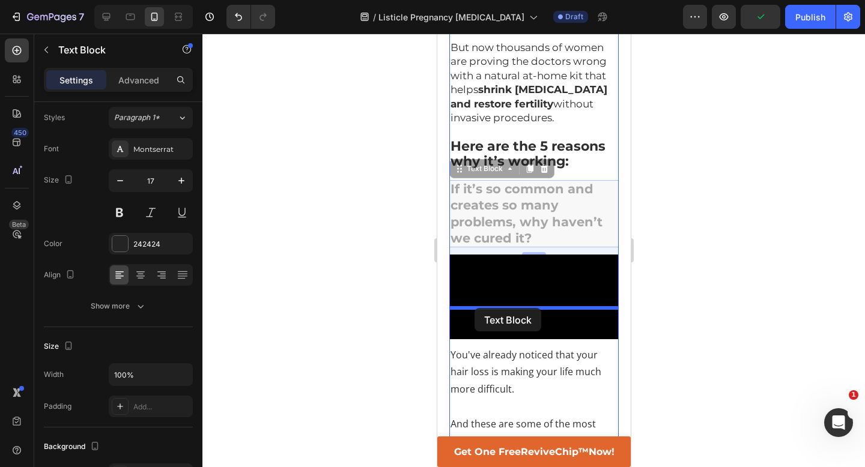
drag, startPoint x: 461, startPoint y: 124, endPoint x: 474, endPoint y: 308, distance: 184.9
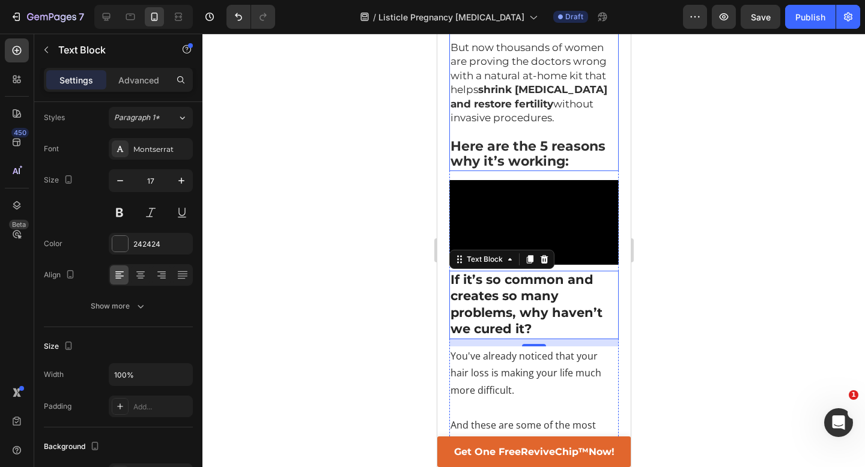
click at [552, 138] on strong "Here are the 5 reasons why it’s working:" at bounding box center [527, 153] width 155 height 31
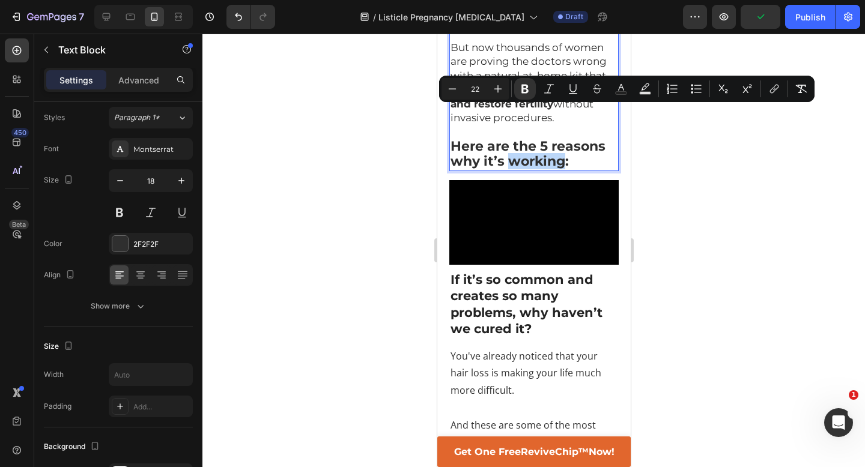
click at [552, 138] on strong "Here are the 5 reasons why it’s working:" at bounding box center [527, 153] width 155 height 31
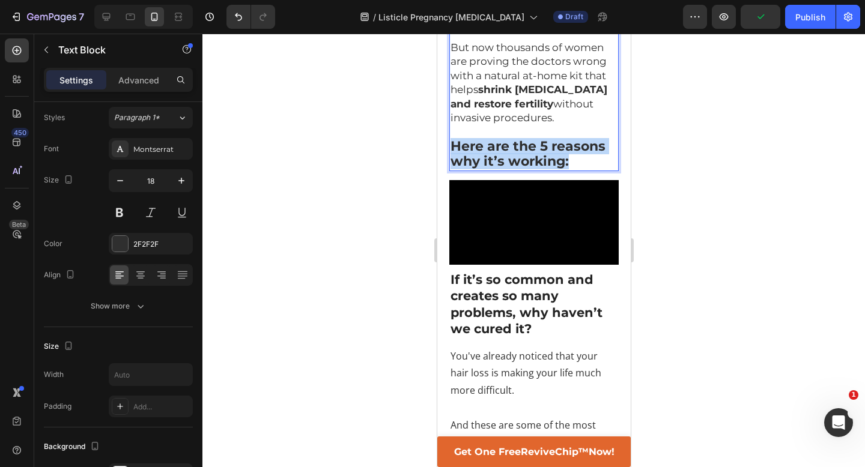
click at [552, 138] on strong "Here are the 5 reasons why it’s working:" at bounding box center [527, 153] width 155 height 31
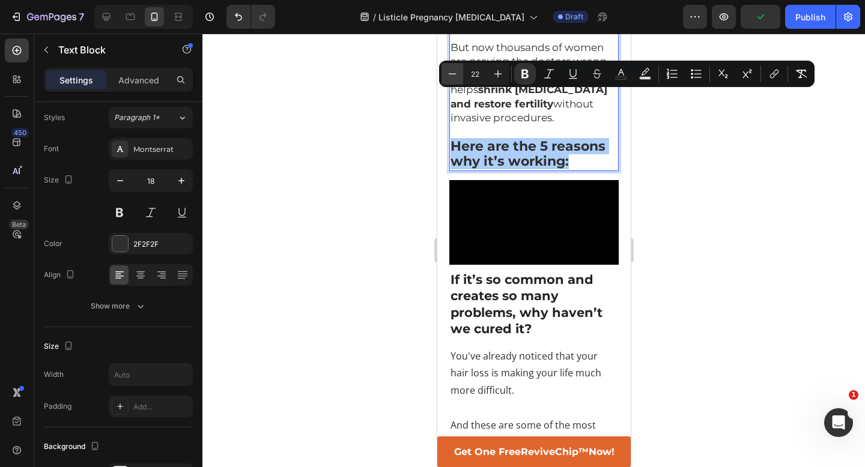
click at [452, 78] on icon "Editor contextual toolbar" at bounding box center [452, 74] width 12 height 12
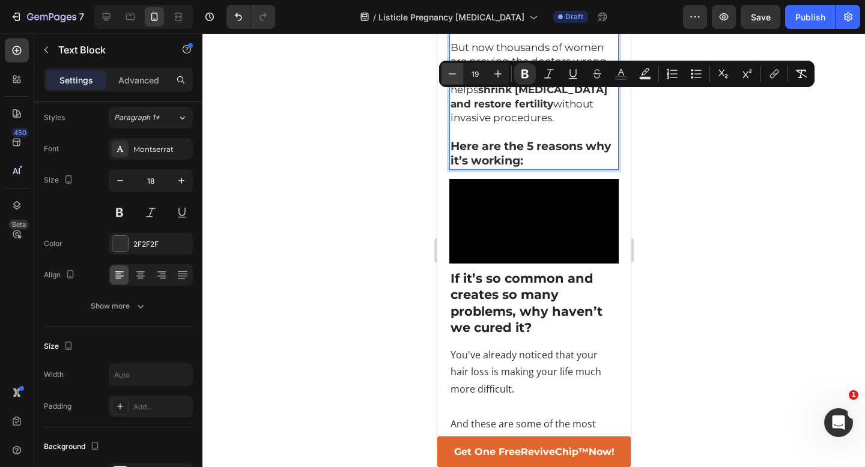
click at [452, 78] on icon "Editor contextual toolbar" at bounding box center [452, 74] width 12 height 12
type input "17"
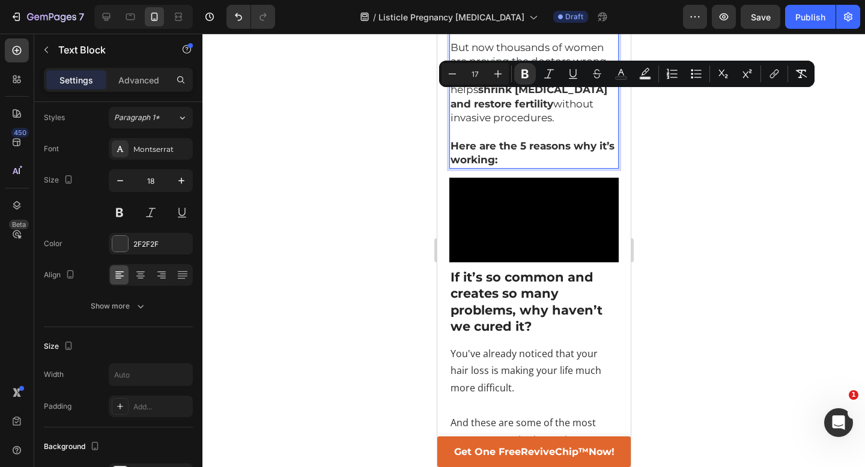
click at [380, 217] on div at bounding box center [533, 251] width 663 height 434
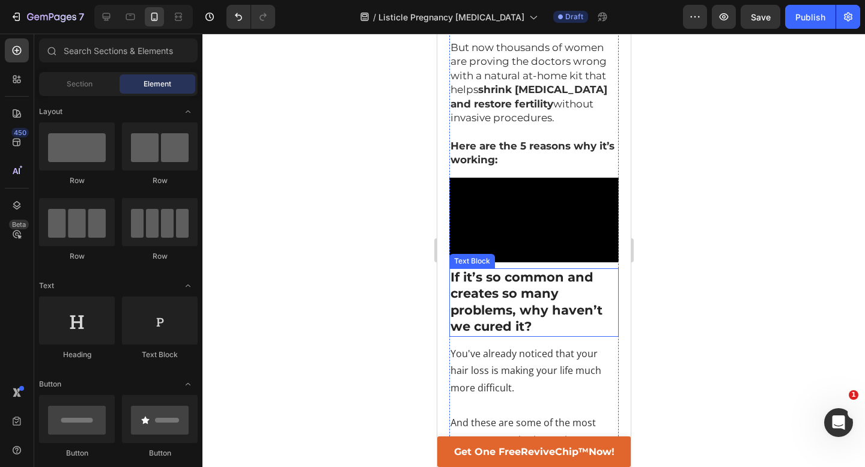
click at [520, 283] on strong "If it’s so common and creates so many problems, why haven’t we cured it?" at bounding box center [526, 302] width 152 height 65
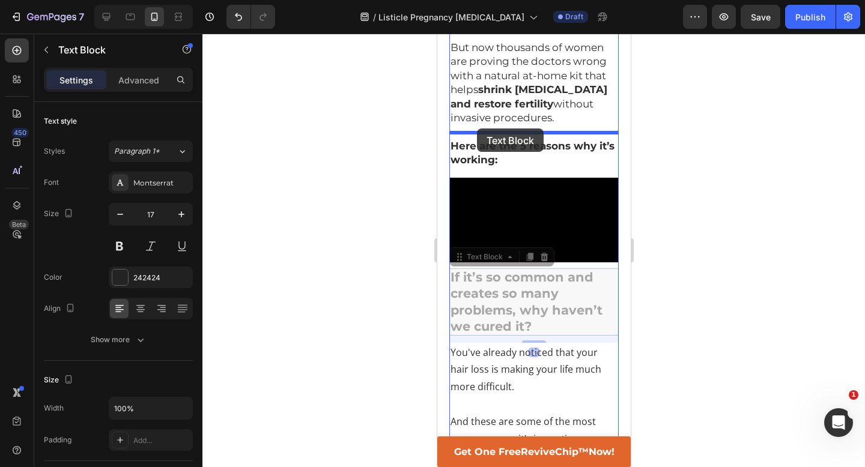
drag, startPoint x: 461, startPoint y: 225, endPoint x: 476, endPoint y: 129, distance: 96.6
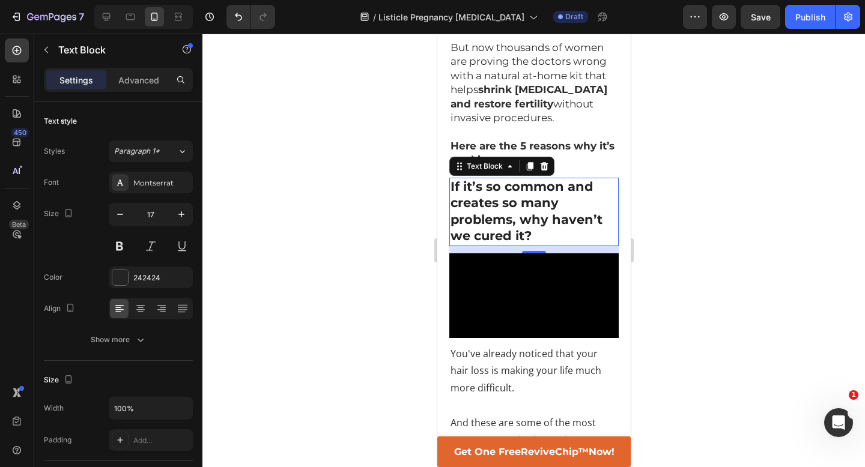
click at [382, 195] on div at bounding box center [533, 251] width 663 height 434
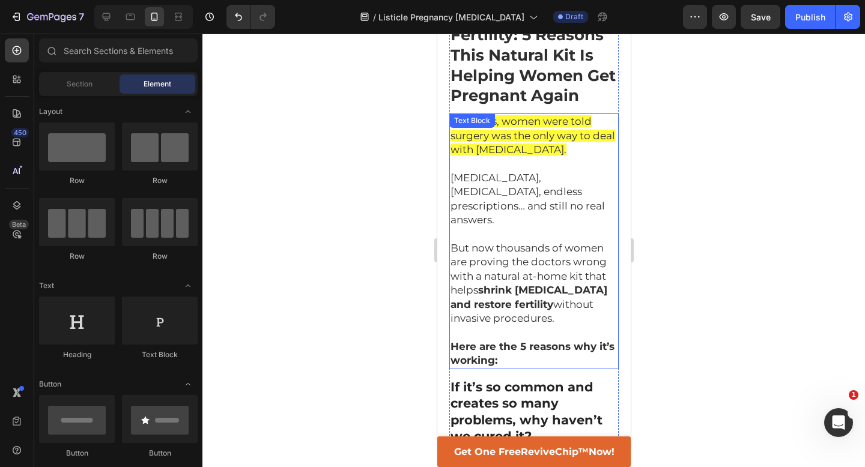
scroll to position [141, 0]
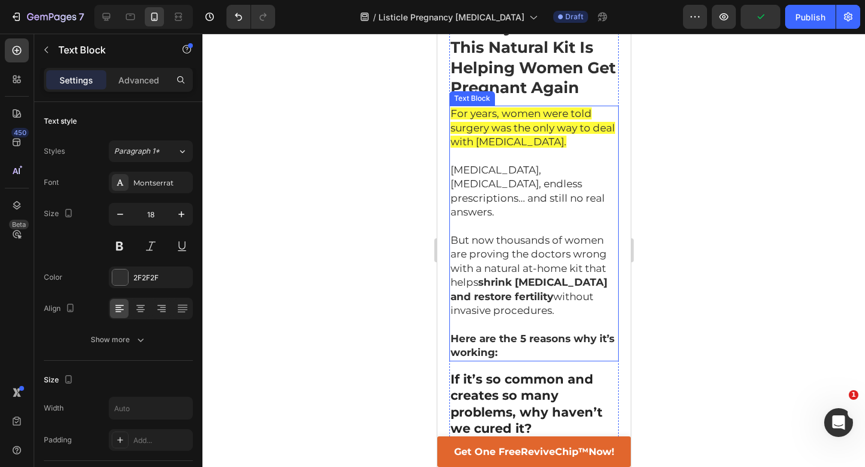
click at [503, 333] on strong "Here are the 5 reasons why it’s working:" at bounding box center [532, 346] width 164 height 26
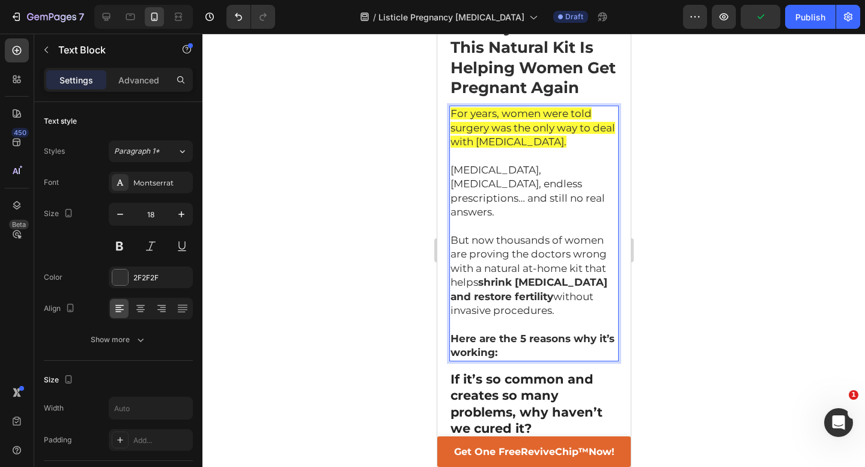
click at [503, 333] on strong "Here are the 5 reasons why it’s working:" at bounding box center [532, 346] width 164 height 26
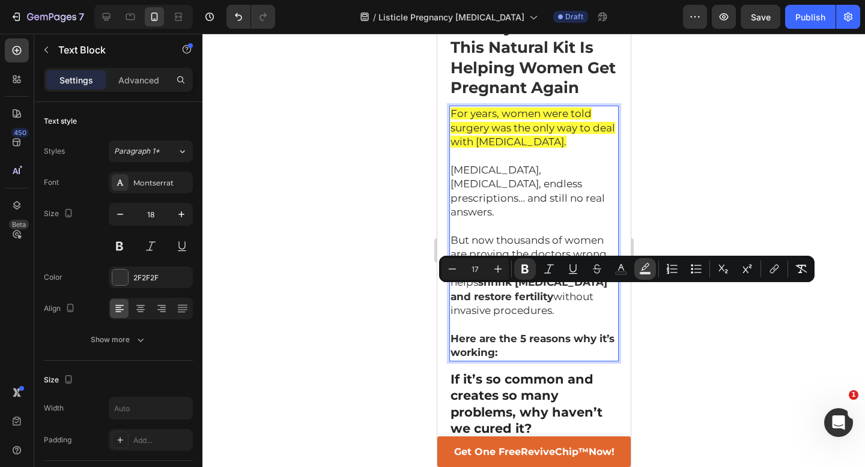
click at [641, 266] on icon "Editor contextual toolbar" at bounding box center [645, 269] width 12 height 12
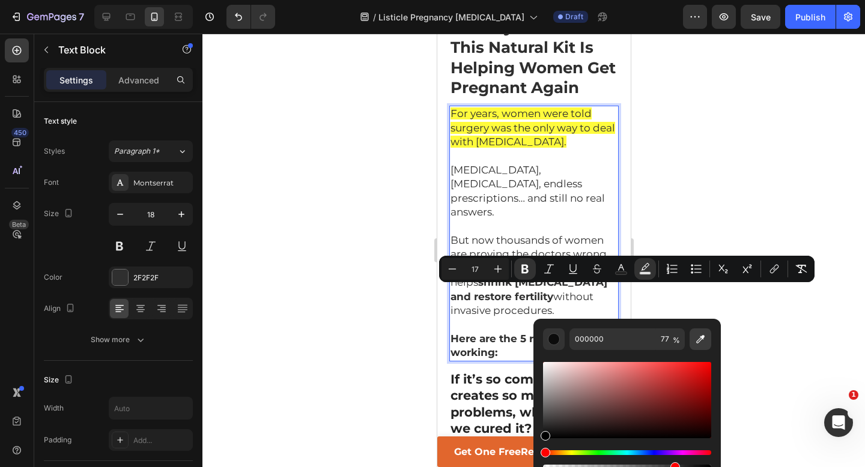
click at [703, 341] on icon "Editor contextual toolbar" at bounding box center [701, 339] width 12 height 12
type input "FFFB62"
type input "100"
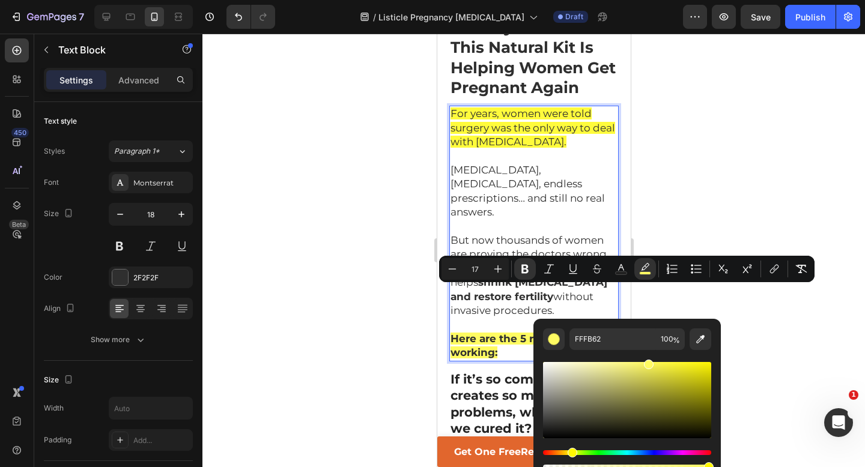
click at [730, 178] on div at bounding box center [533, 251] width 663 height 434
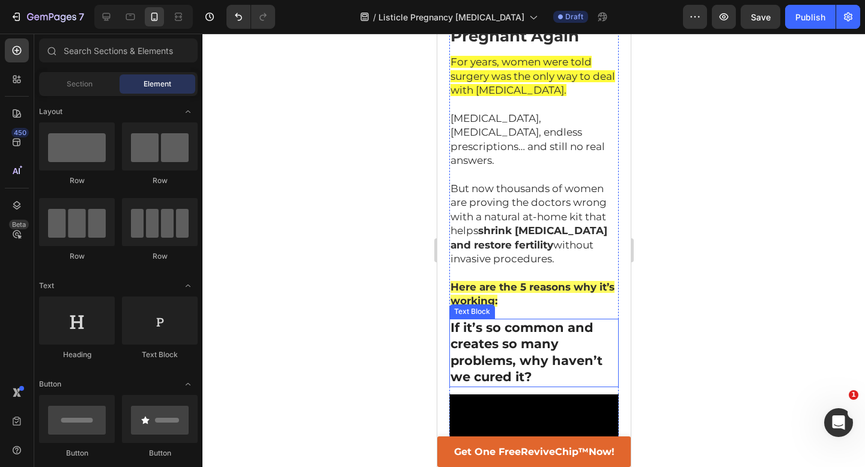
scroll to position [195, 0]
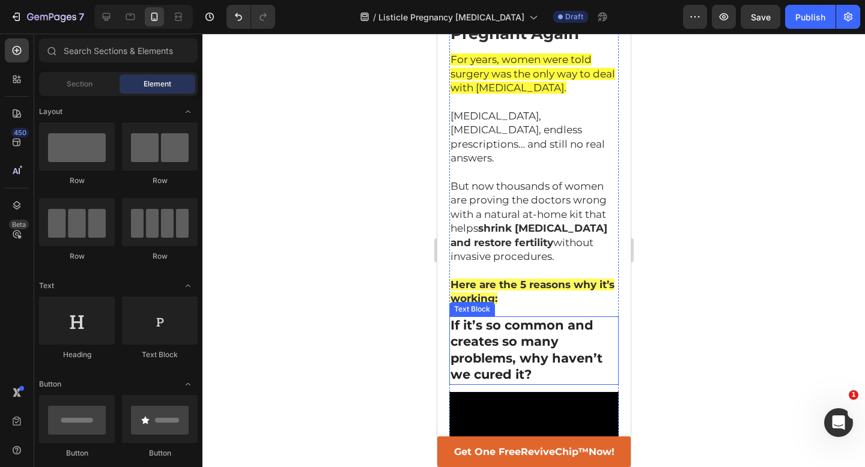
click at [531, 318] on strong "If it’s so common and creates so many problems, why haven’t we cured it?" at bounding box center [526, 350] width 152 height 65
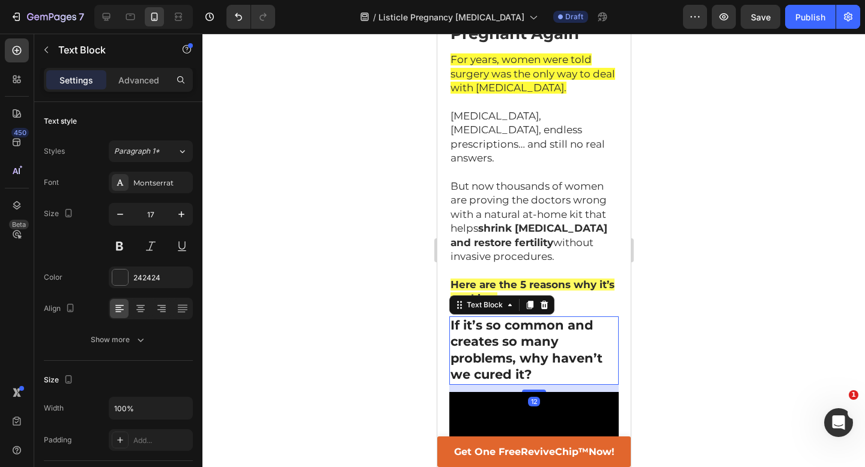
click at [531, 318] on strong "If it’s so common and creates so many problems, why haven’t we cured it?" at bounding box center [526, 350] width 152 height 65
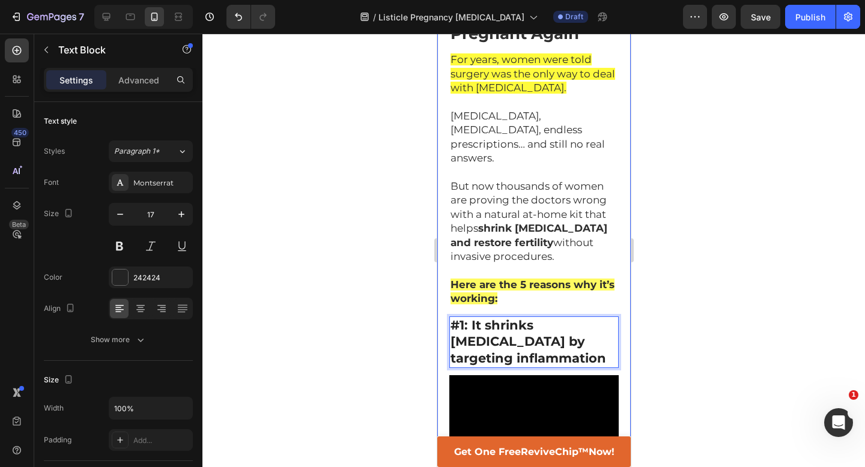
click at [687, 284] on div at bounding box center [533, 251] width 663 height 434
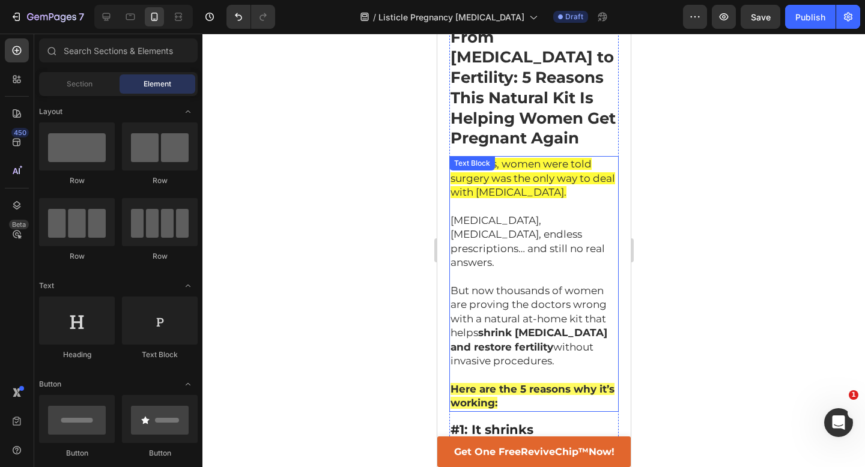
scroll to position [0, 0]
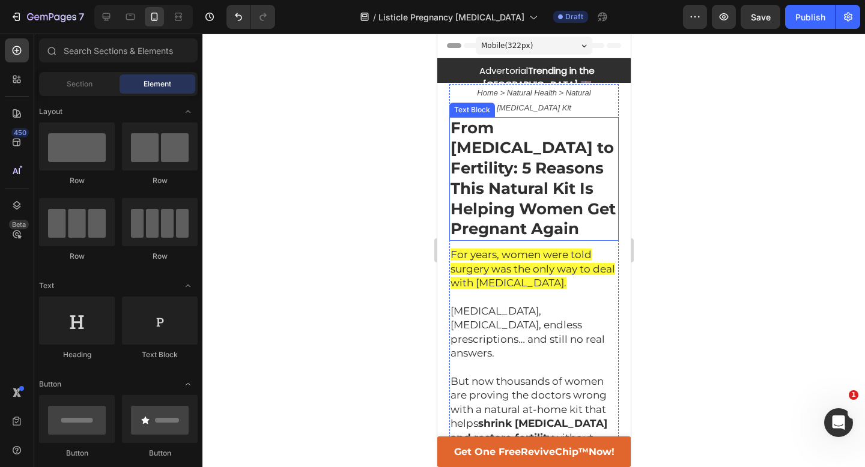
click at [546, 154] on strong "From [MEDICAL_DATA] to Fertility: 5 Reasons This Natural Kit Is Helping Women G…" at bounding box center [532, 178] width 165 height 121
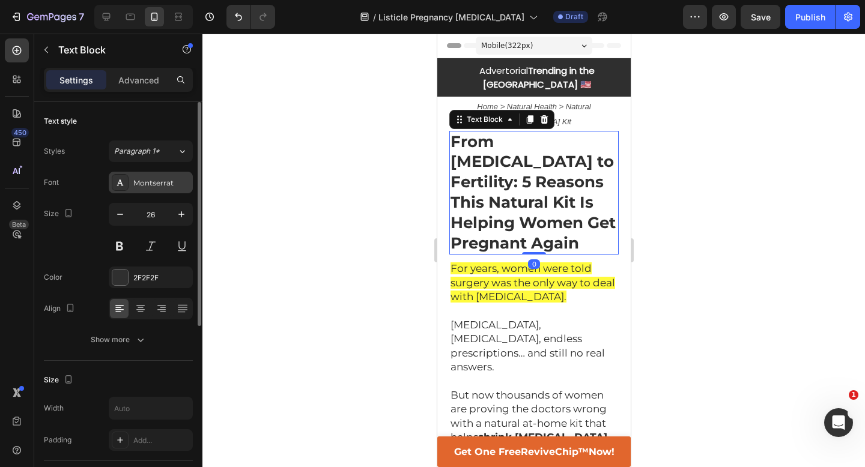
click at [171, 187] on div "Montserrat" at bounding box center [161, 183] width 56 height 11
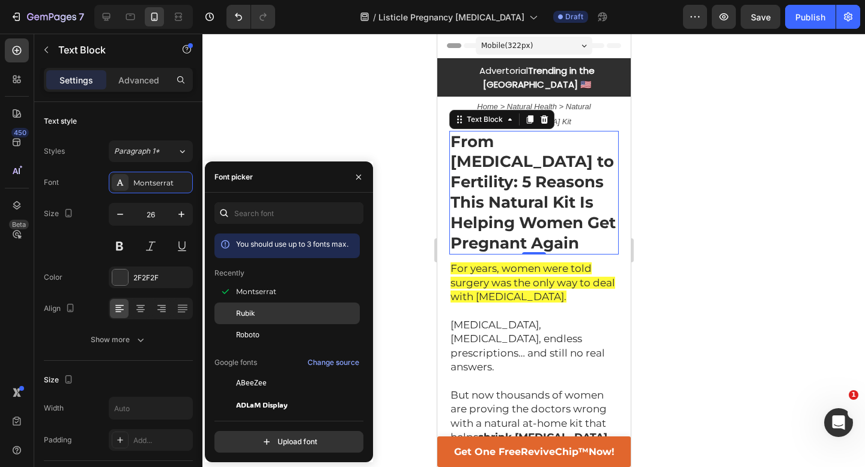
click at [249, 309] on span "Rubik" at bounding box center [245, 313] width 19 height 11
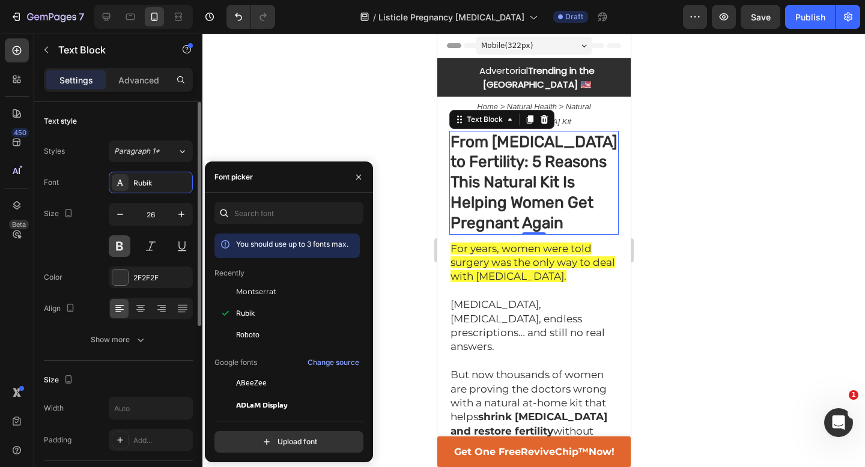
click at [118, 240] on button at bounding box center [120, 247] width 22 height 22
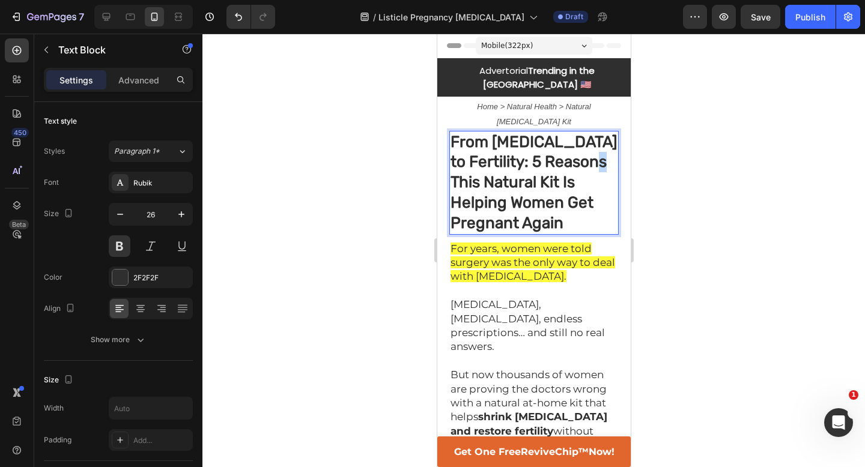
click at [478, 145] on strong "From [MEDICAL_DATA] to Fertility: 5 Reasons This Natural Kit Is Helping Women G…" at bounding box center [533, 183] width 166 height 100
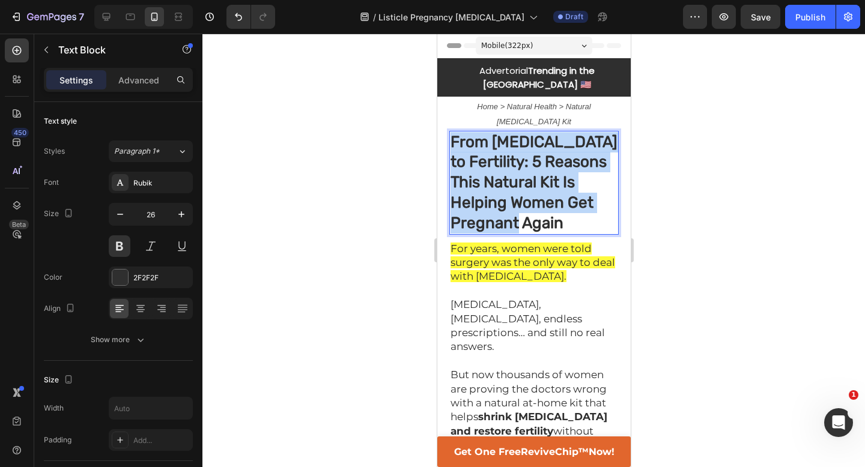
click at [478, 145] on strong "From [MEDICAL_DATA] to Fertility: 5 Reasons This Natural Kit Is Helping Women G…" at bounding box center [533, 183] width 166 height 100
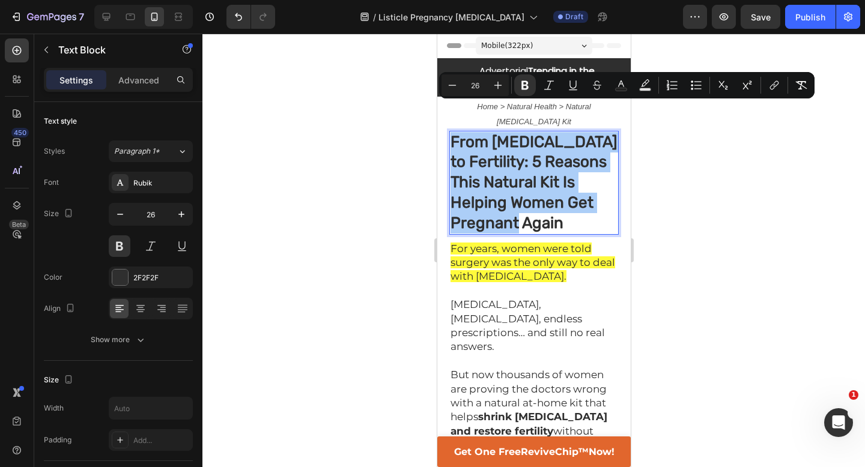
click at [303, 165] on div at bounding box center [533, 251] width 663 height 434
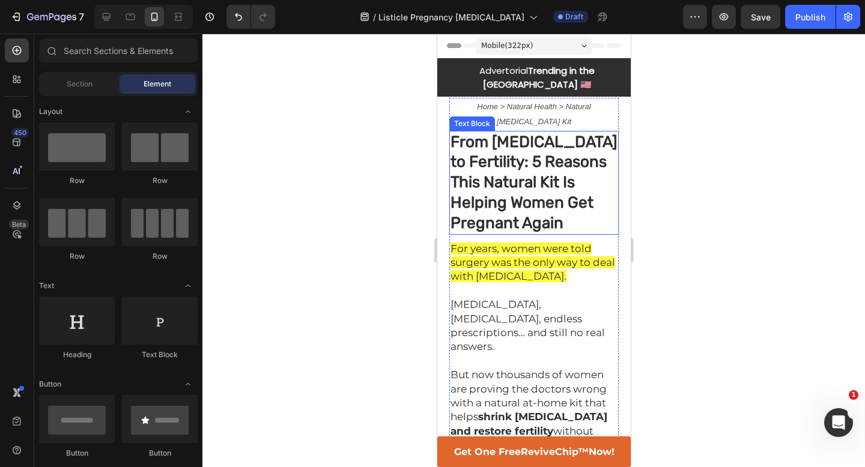
click at [472, 150] on strong "From [MEDICAL_DATA] to Fertility: 5 Reasons This Natural Kit Is Helping Women G…" at bounding box center [533, 183] width 166 height 100
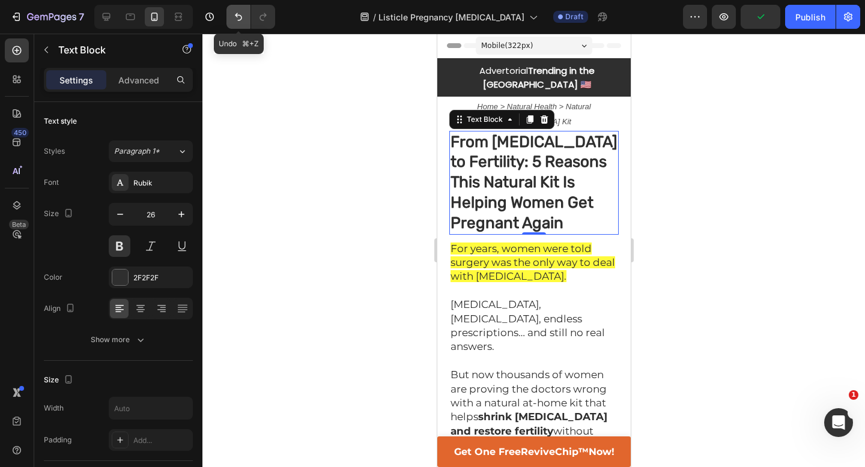
click at [242, 19] on icon "Undo/Redo" at bounding box center [238, 17] width 7 height 8
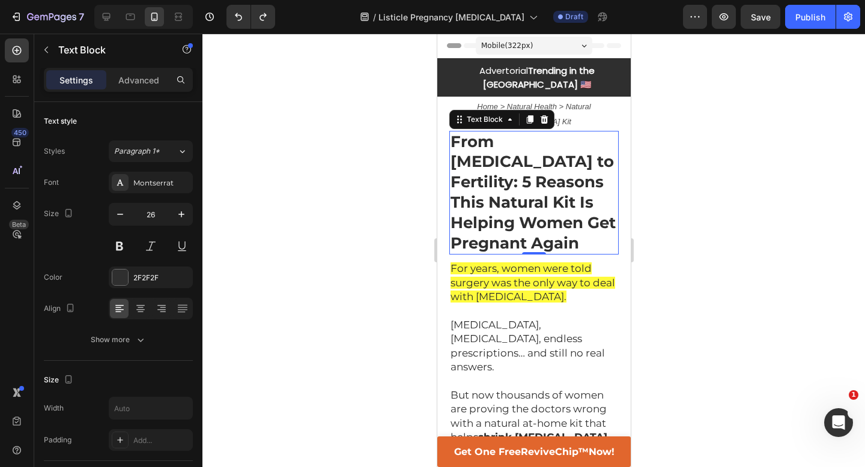
click at [386, 210] on div at bounding box center [533, 251] width 663 height 434
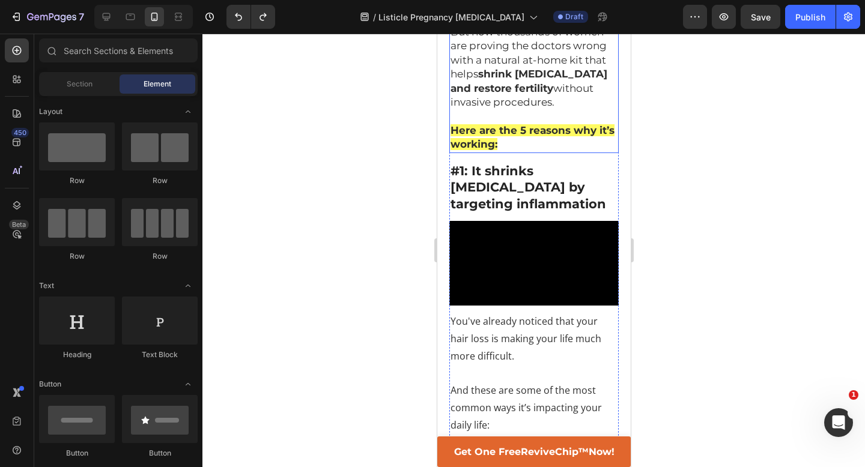
scroll to position [418, 0]
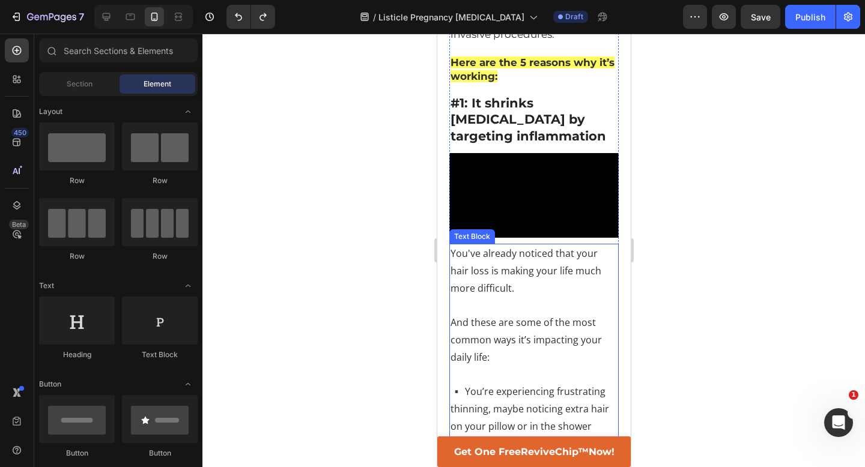
click at [540, 245] on p "You've already noticed that your hair loss is making your life much more diffic…" at bounding box center [533, 271] width 167 height 52
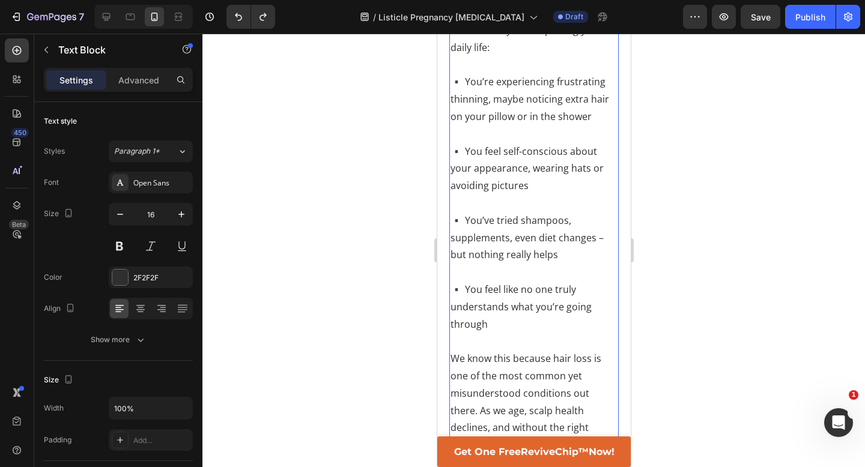
scroll to position [742, 0]
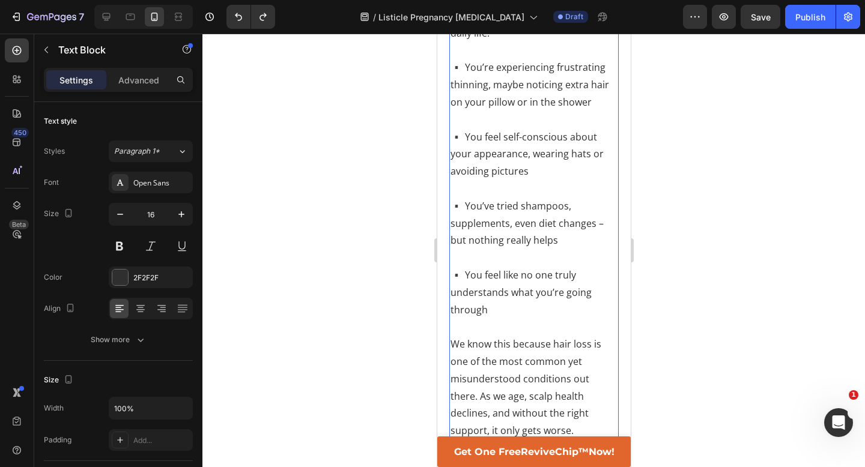
click at [487, 374] on p "We know this because hair loss is one of the most common yet misunderstood cond…" at bounding box center [533, 388] width 167 height 104
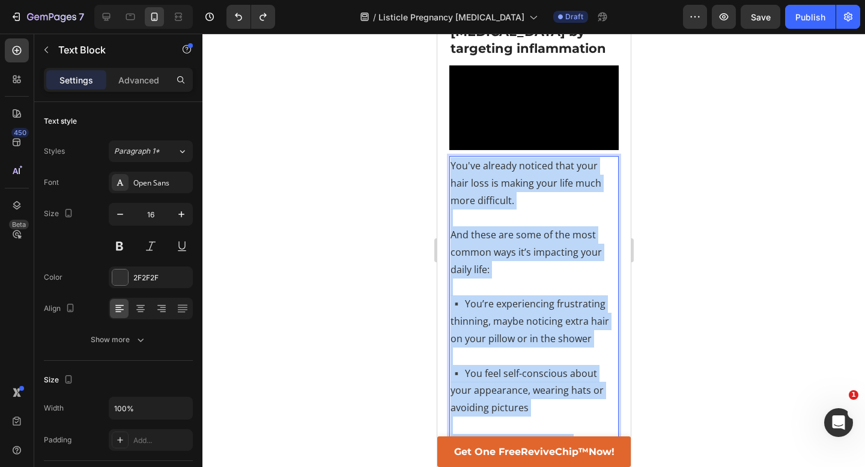
scroll to position [473, 0]
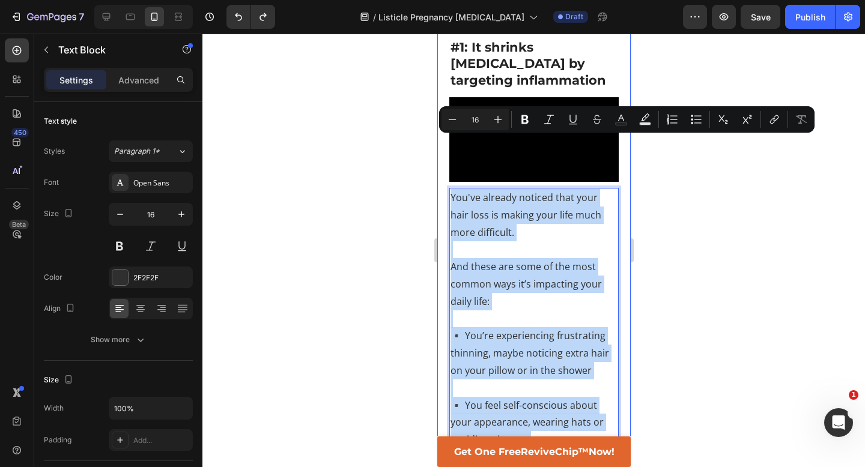
drag, startPoint x: 487, startPoint y: 374, endPoint x: 443, endPoint y: 143, distance: 234.8
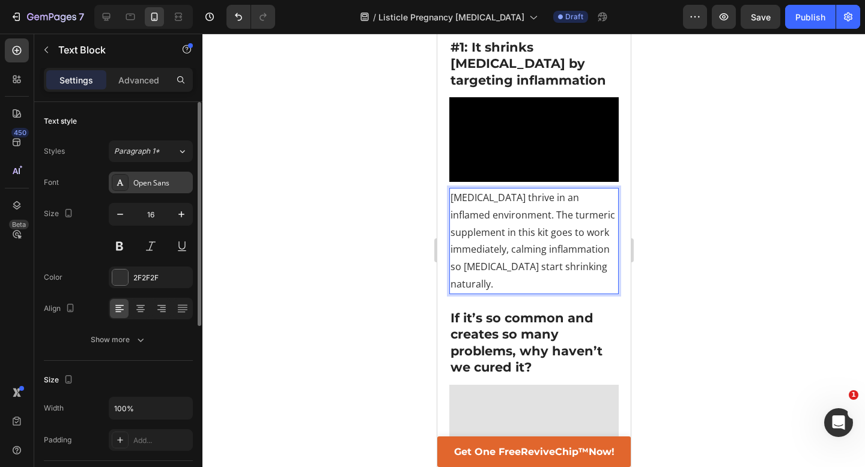
click at [158, 189] on div "Open Sans" at bounding box center [151, 183] width 84 height 22
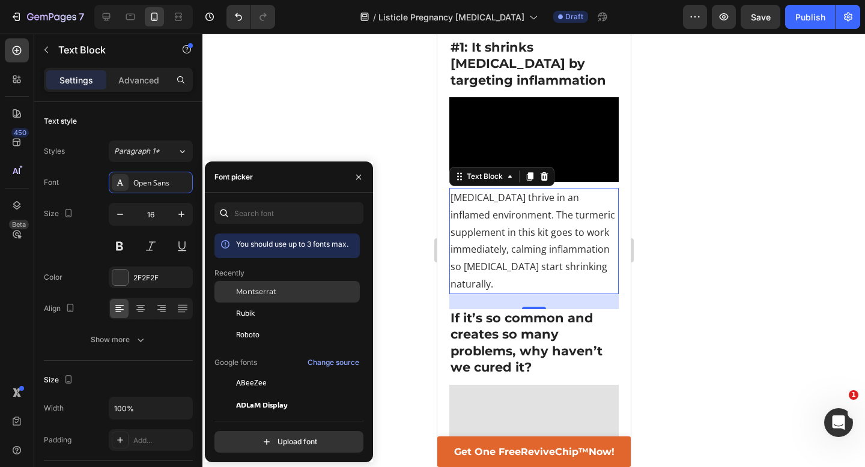
click at [267, 287] on span "Montserrat" at bounding box center [256, 292] width 40 height 11
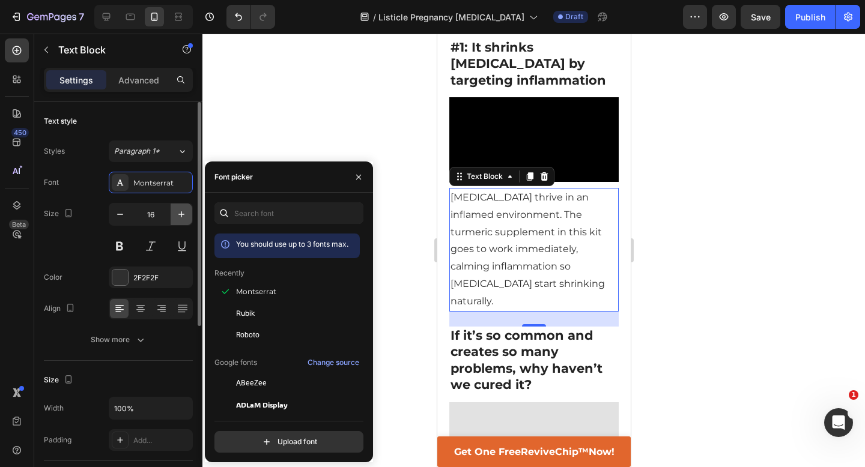
click at [182, 218] on icon "button" at bounding box center [181, 214] width 12 height 12
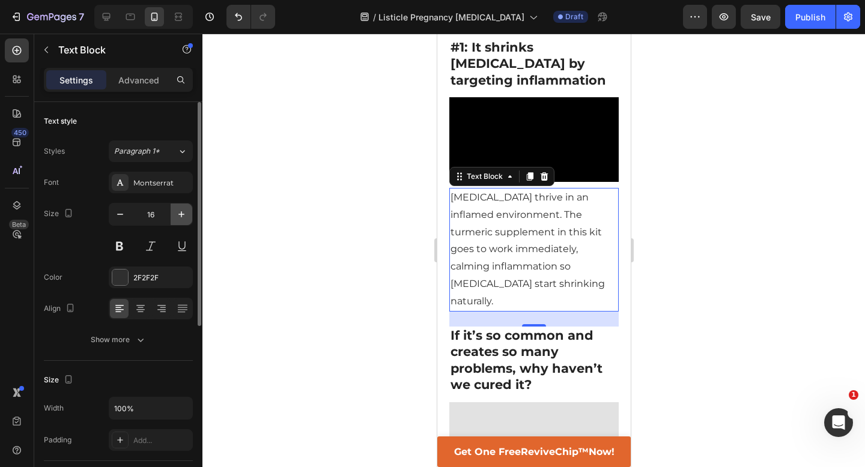
type input "17"
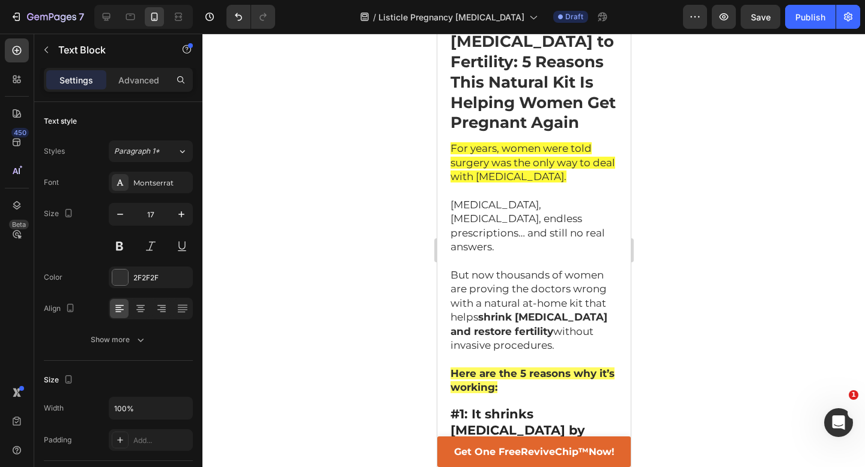
scroll to position [93, 0]
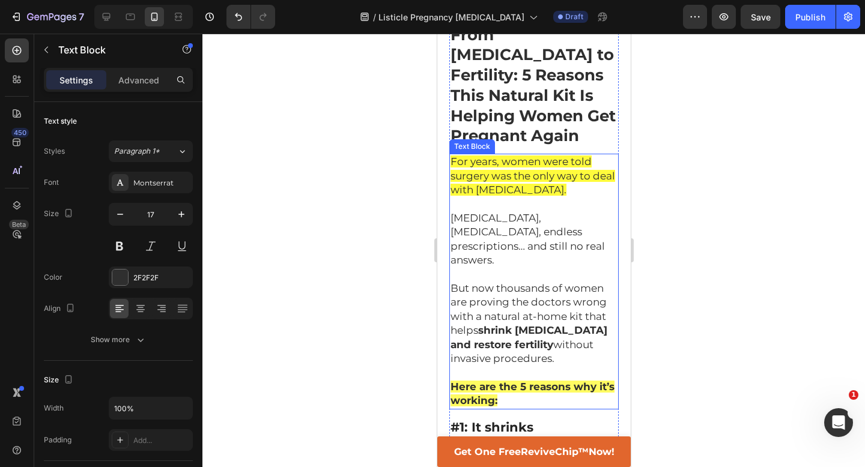
click at [485, 219] on p "[MEDICAL_DATA], [MEDICAL_DATA], endless prescriptions… and still no real answer…" at bounding box center [533, 239] width 167 height 56
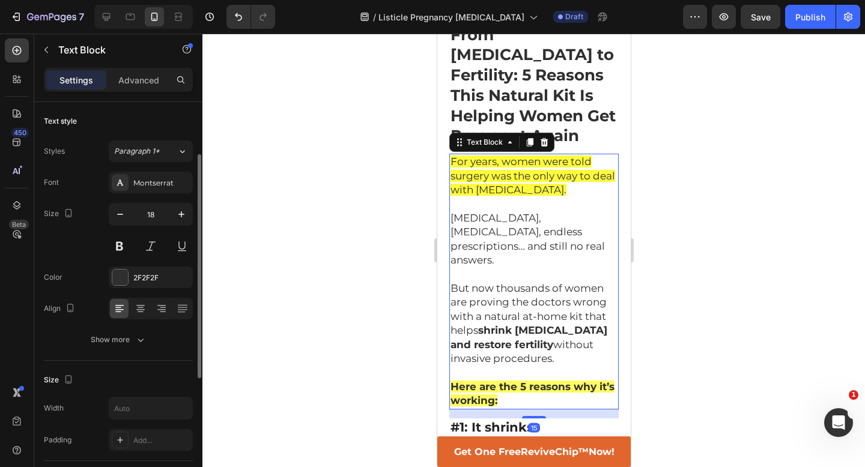
scroll to position [34, 0]
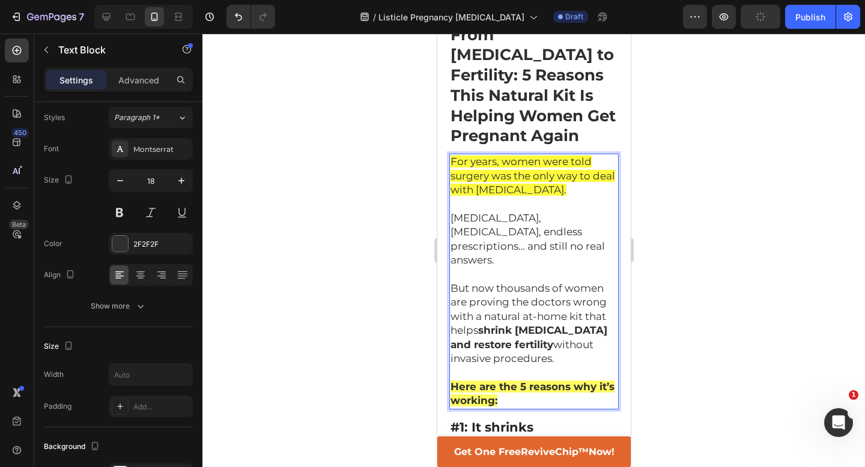
click at [485, 282] on span "But now thousands of women are proving the doctors wrong with a natural at-home…" at bounding box center [528, 323] width 157 height 82
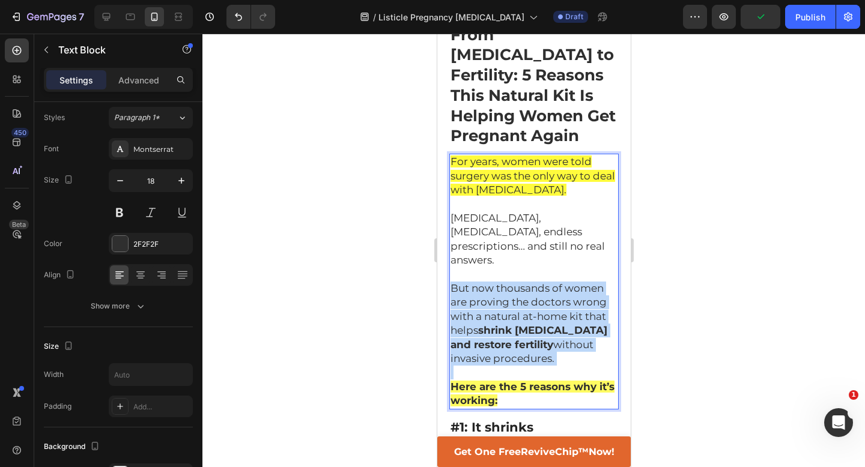
click at [485, 282] on span "But now thousands of women are proving the doctors wrong with a natural at-home…" at bounding box center [528, 323] width 157 height 82
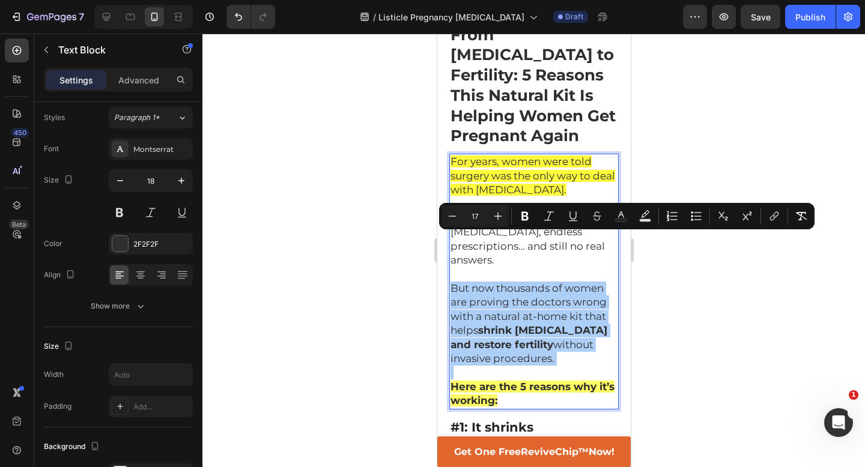
click at [368, 291] on div at bounding box center [533, 251] width 663 height 434
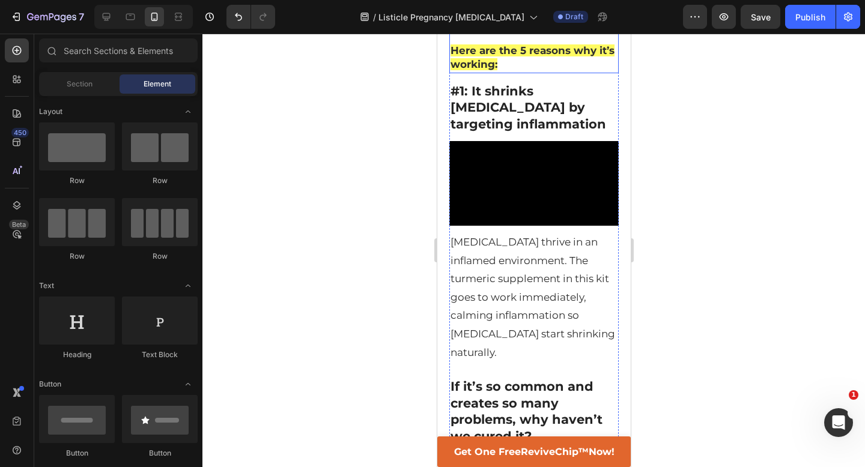
scroll to position [476, 0]
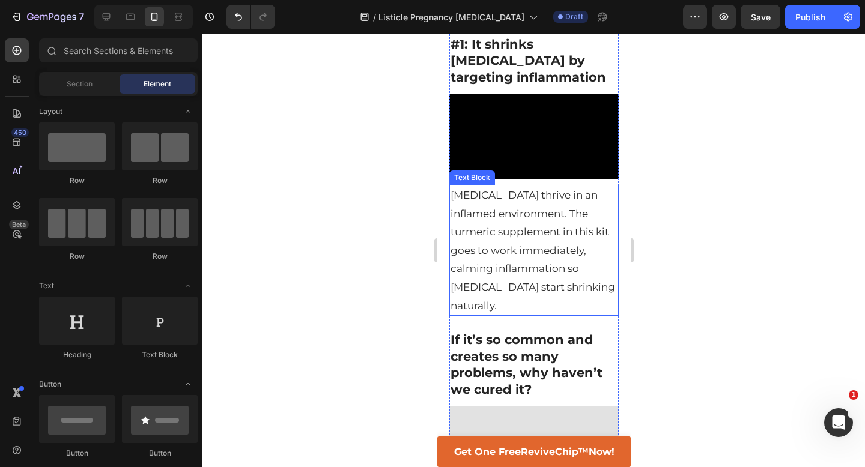
click at [526, 193] on p "Fibroids thrive in an inflamed environment. The turmeric supplement in this kit…" at bounding box center [533, 250] width 167 height 129
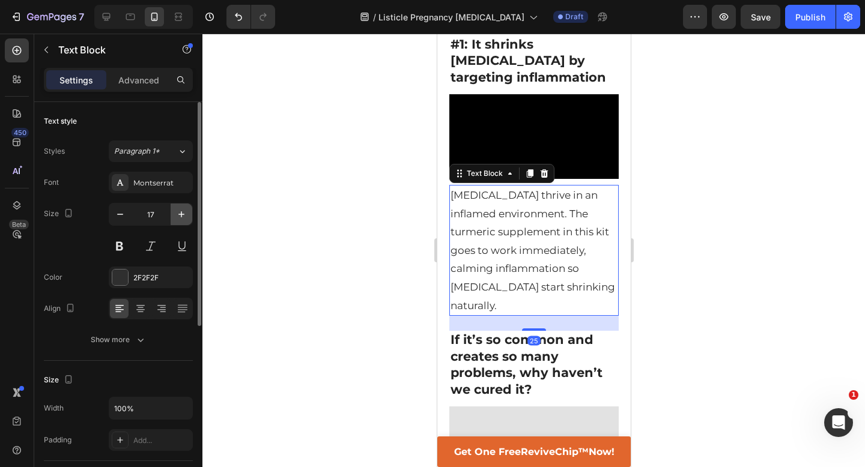
click at [184, 222] on button "button" at bounding box center [182, 215] width 22 height 22
type input "18"
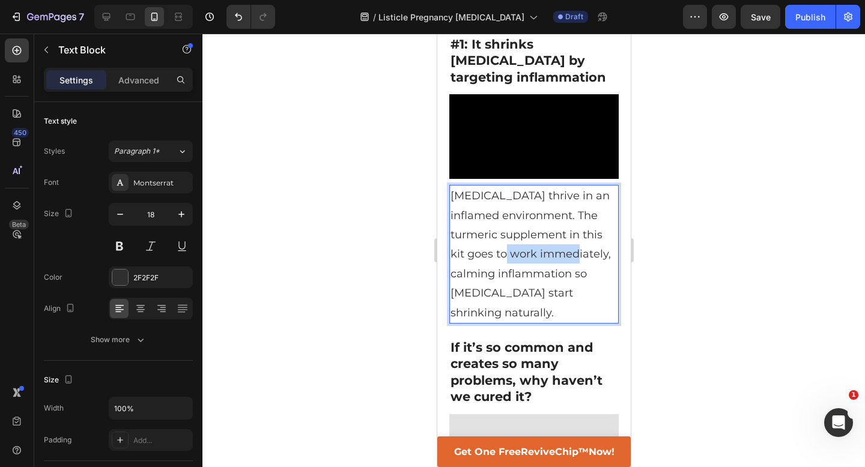
click at [485, 191] on p "Fibroids thrive in an inflamed environment. The turmeric supplement in this kit…" at bounding box center [533, 254] width 167 height 136
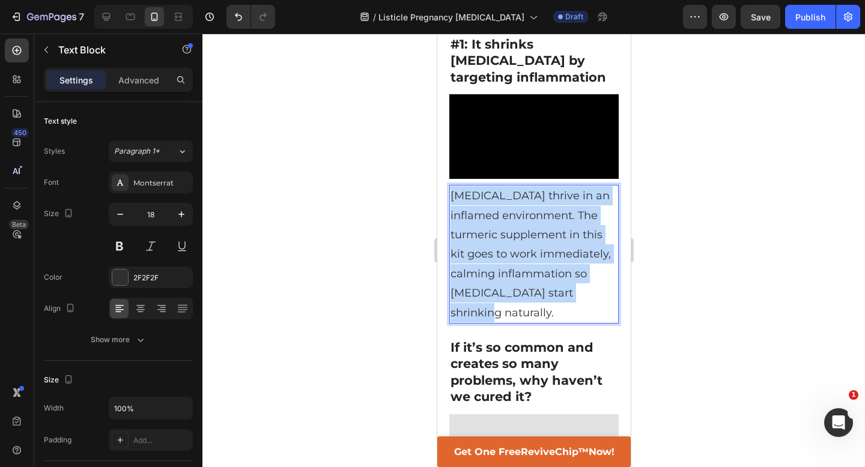
click at [485, 191] on p "Fibroids thrive in an inflamed environment. The turmeric supplement in this kit…" at bounding box center [533, 254] width 167 height 136
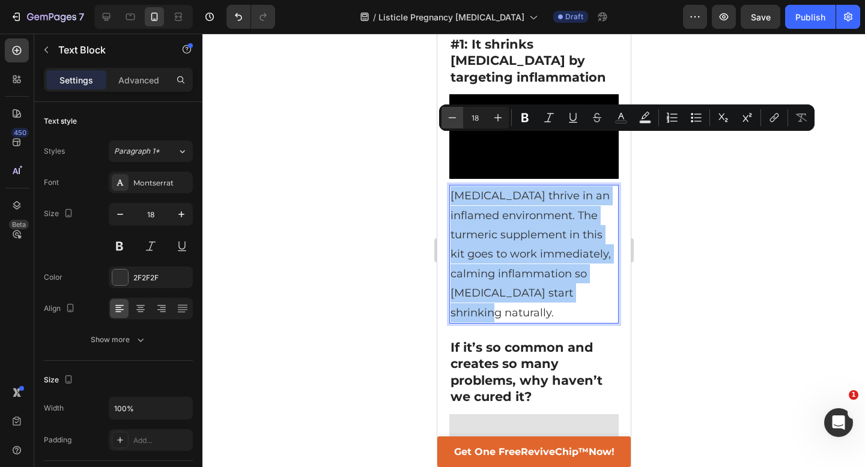
click at [450, 117] on icon "Editor contextual toolbar" at bounding box center [452, 118] width 12 height 12
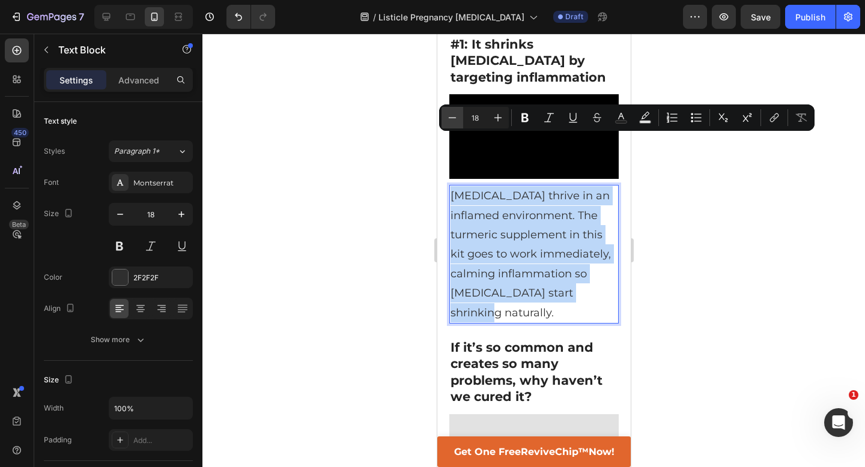
type input "17"
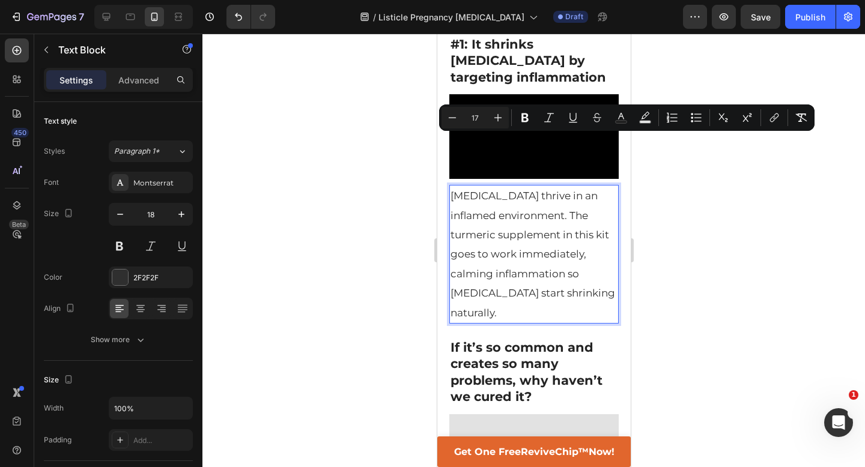
click at [366, 183] on div at bounding box center [533, 251] width 663 height 434
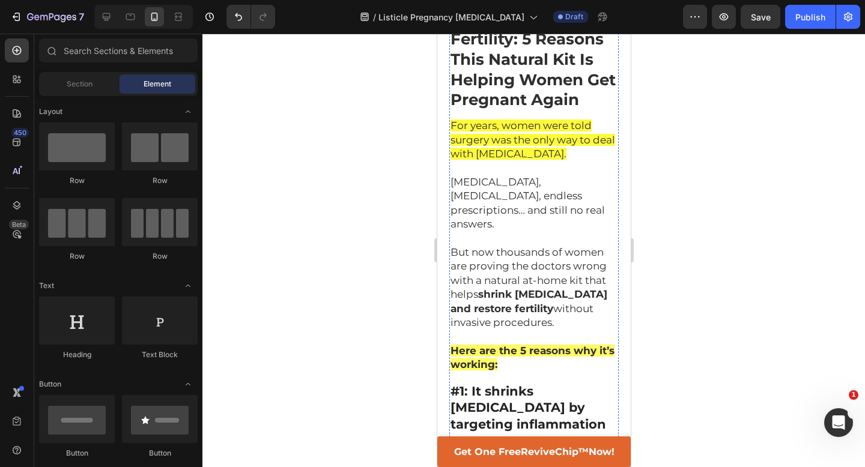
scroll to position [128, 0]
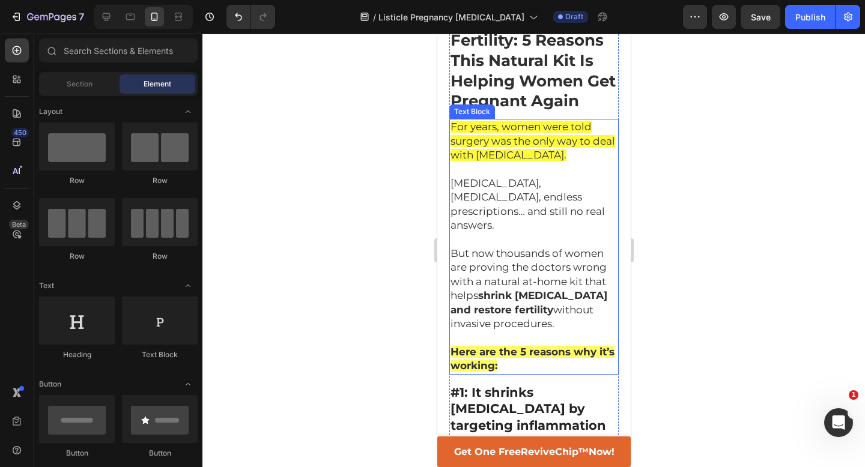
click at [528, 177] on span "[MEDICAL_DATA], [MEDICAL_DATA], endless prescriptions… and still no real answer…" at bounding box center [527, 204] width 154 height 54
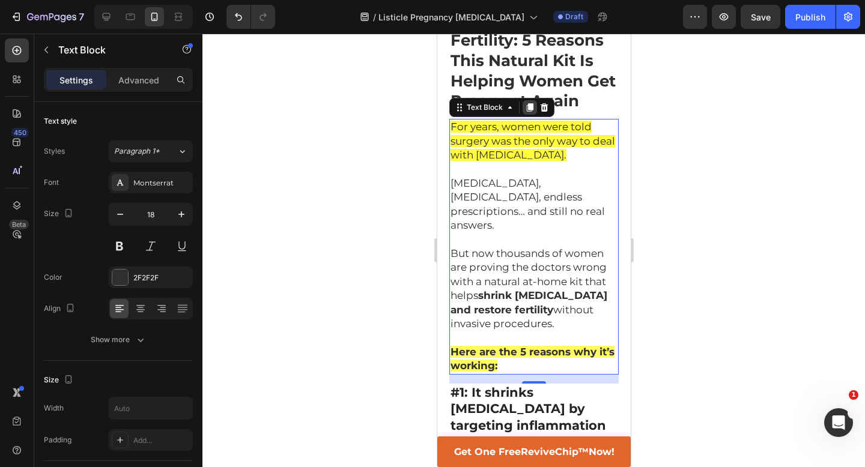
click at [529, 103] on icon at bounding box center [529, 107] width 7 height 8
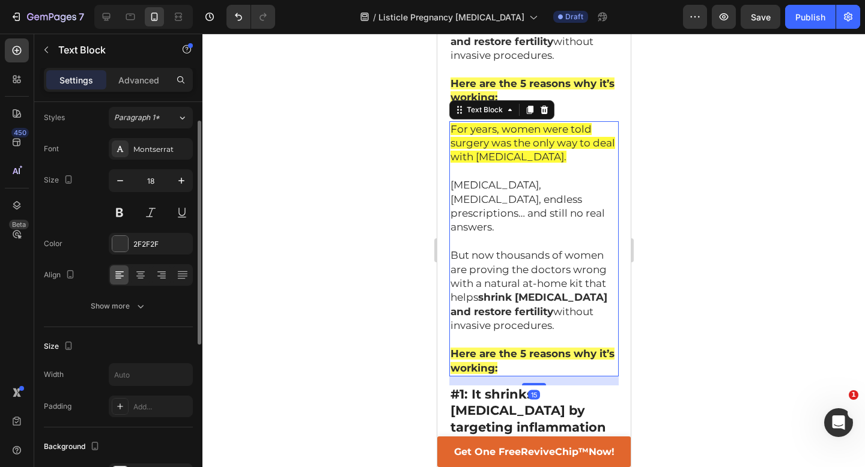
scroll to position [397, 0]
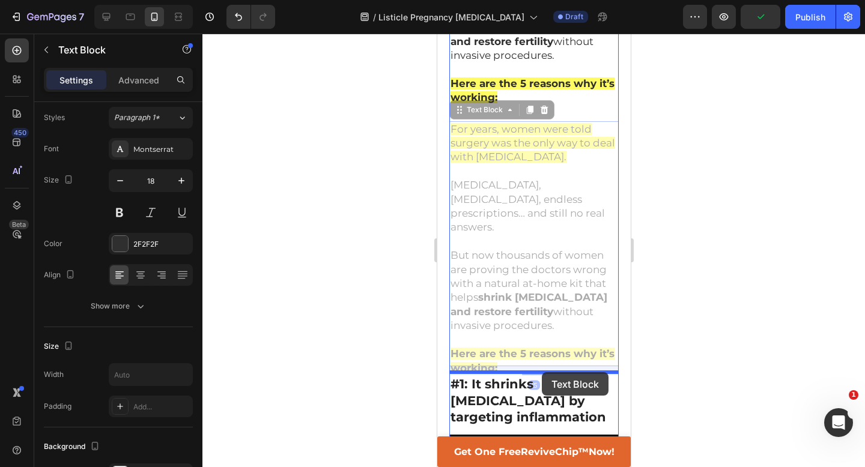
drag, startPoint x: 457, startPoint y: 66, endPoint x: 541, endPoint y: 373, distance: 318.2
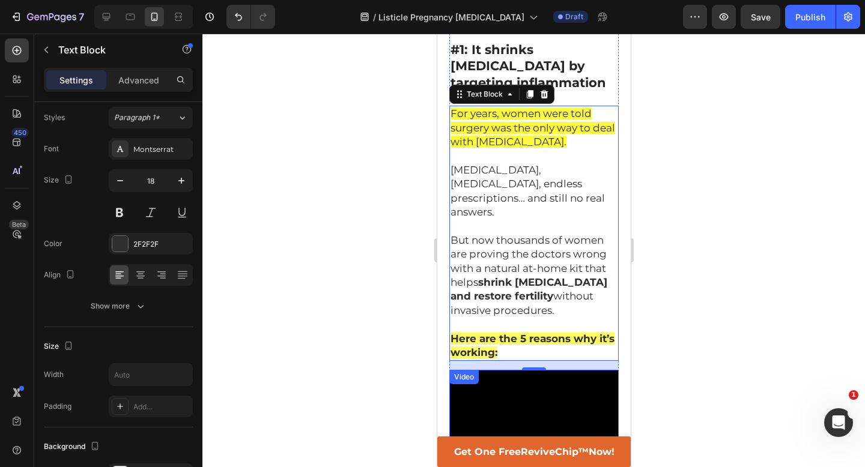
scroll to position [461, 0]
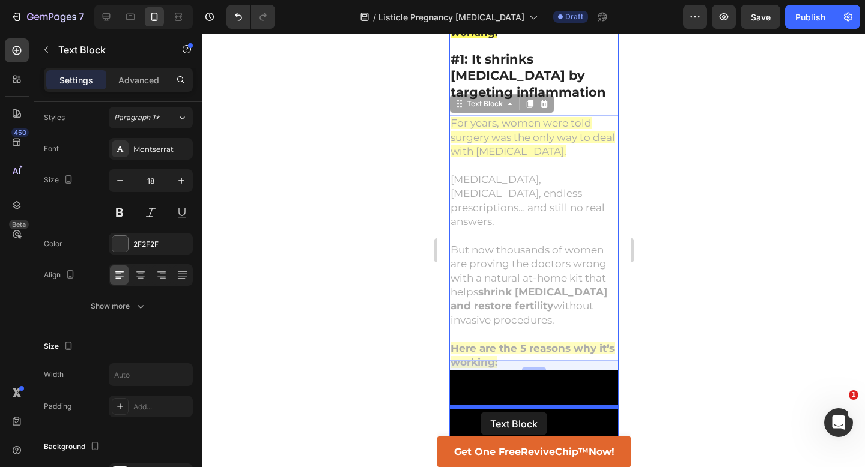
drag, startPoint x: 455, startPoint y: 45, endPoint x: 480, endPoint y: 412, distance: 367.9
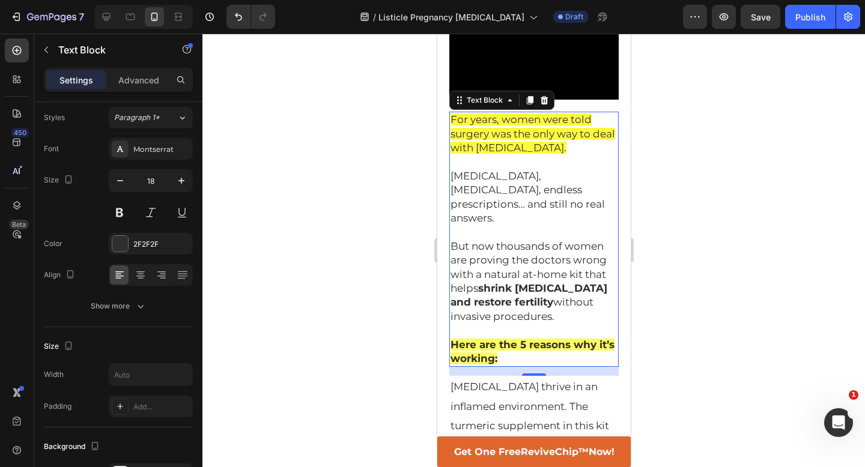
scroll to position [562, 0]
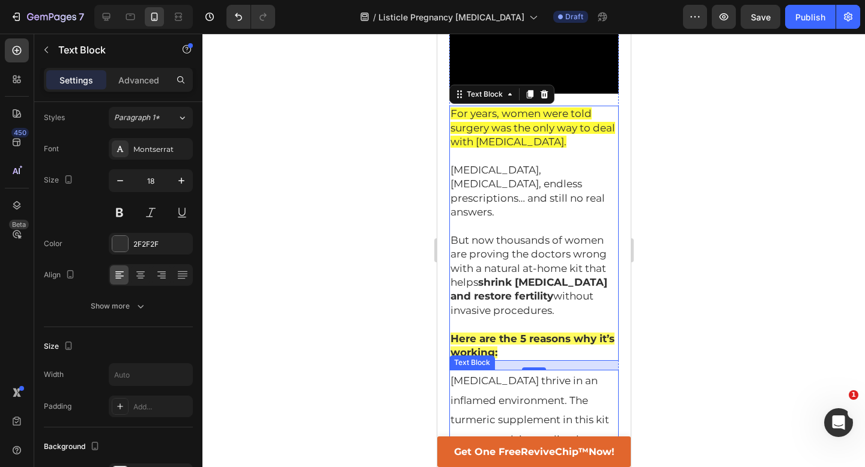
click at [497, 375] on span "Fibroids thrive in an inflamed environment. The turmeric supplement in this kit…" at bounding box center [532, 439] width 165 height 129
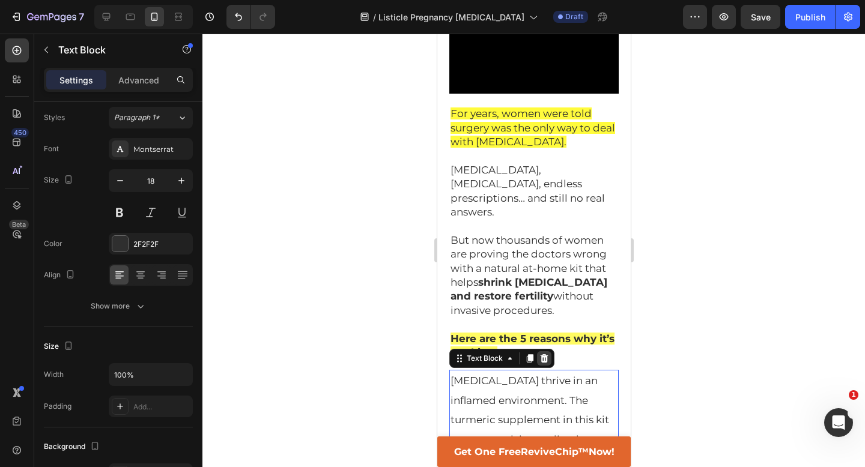
click at [546, 354] on icon at bounding box center [544, 358] width 8 height 8
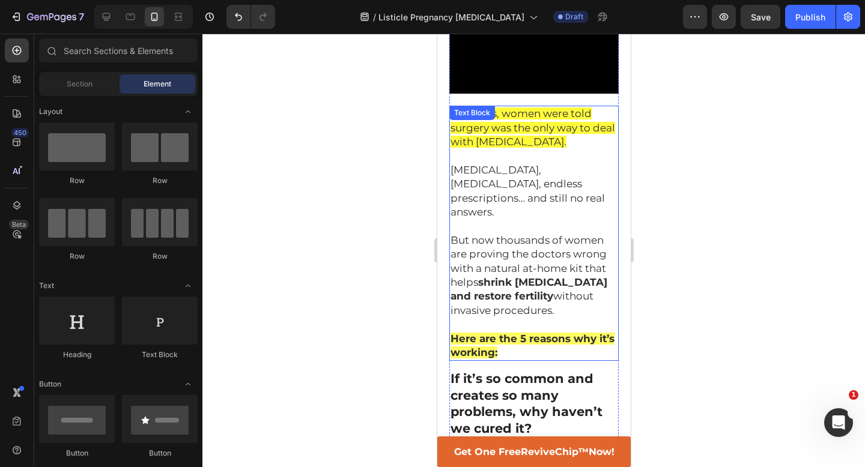
click at [540, 245] on p "But now thousands of women are proving the doctors wrong with a natural at-home…" at bounding box center [533, 276] width 167 height 84
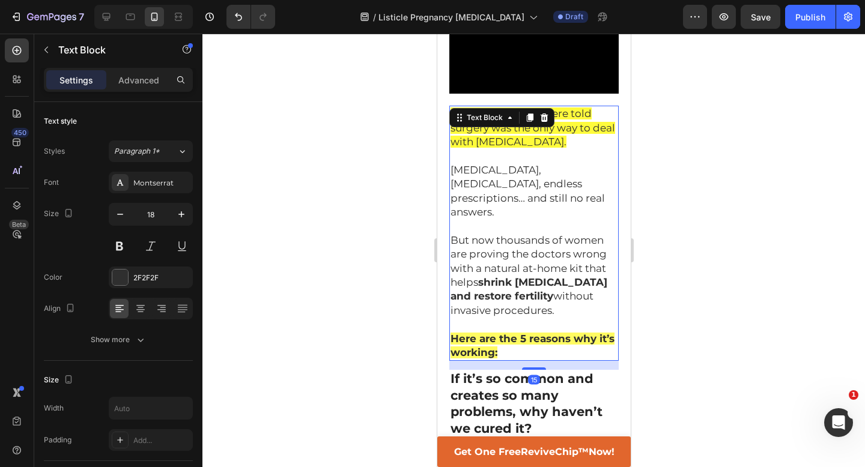
click at [509, 332] on p "Here are the 5 reasons why it’s working:" at bounding box center [533, 346] width 167 height 28
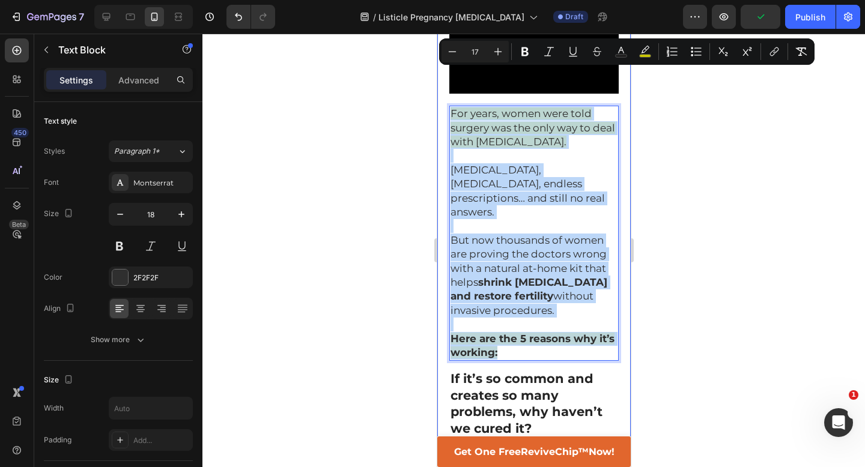
drag, startPoint x: 509, startPoint y: 293, endPoint x: 444, endPoint y: 48, distance: 253.1
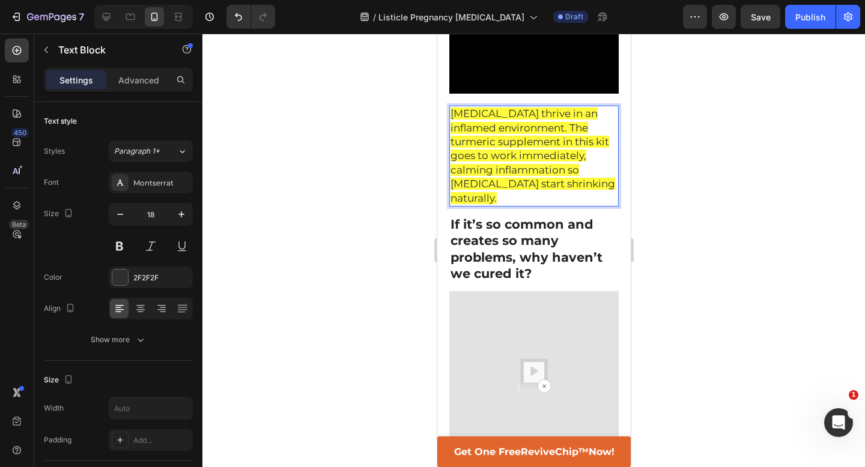
click at [499, 108] on span "Fibroids thrive in an inflamed environment. The turmeric supplement in this kit…" at bounding box center [532, 156] width 165 height 96
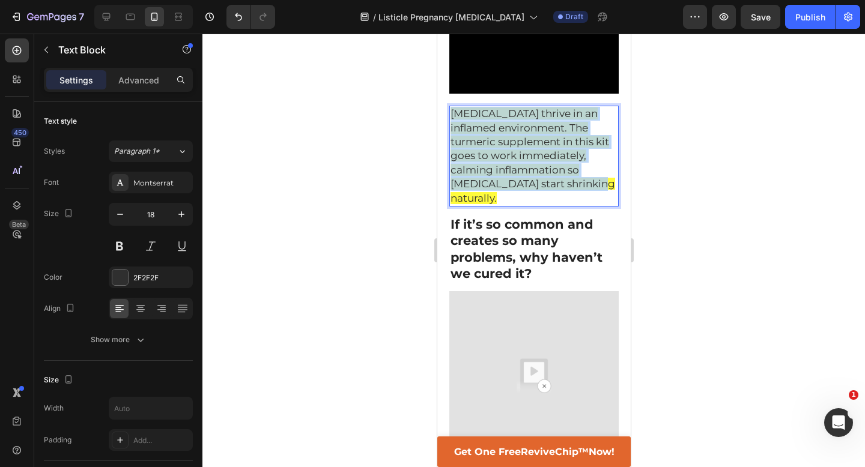
click at [499, 108] on span "Fibroids thrive in an inflamed environment. The turmeric supplement in this kit…" at bounding box center [532, 156] width 165 height 96
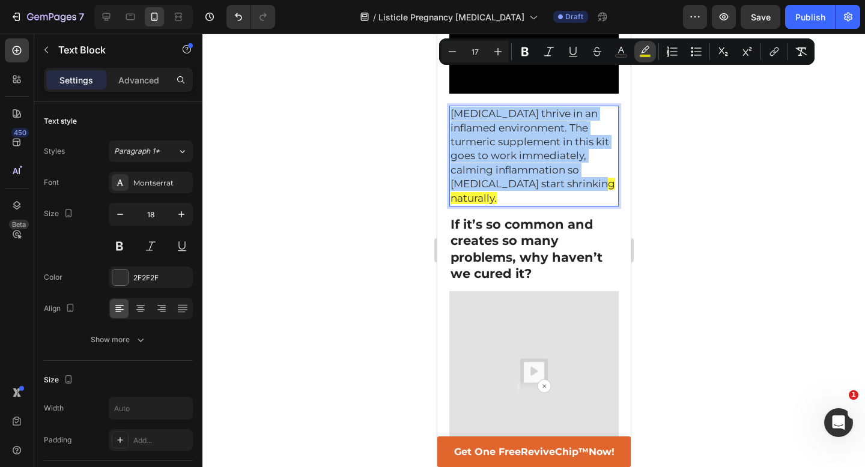
click at [642, 49] on icon "Editor contextual toolbar" at bounding box center [645, 52] width 12 height 12
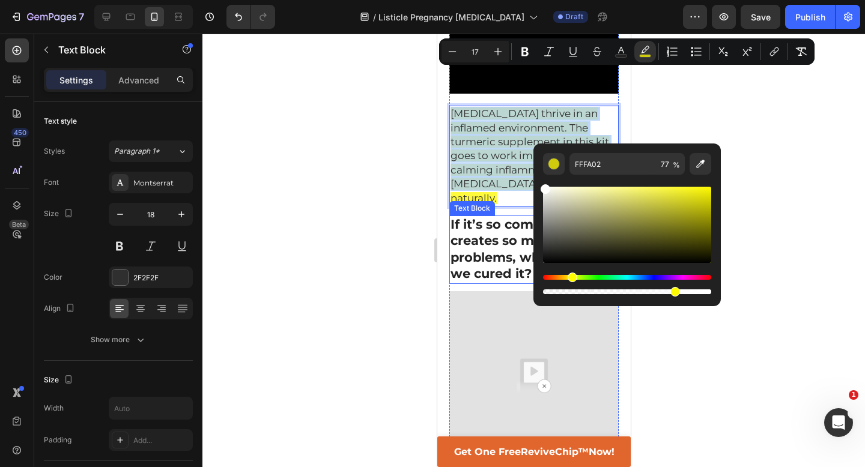
type input "FFFFFF"
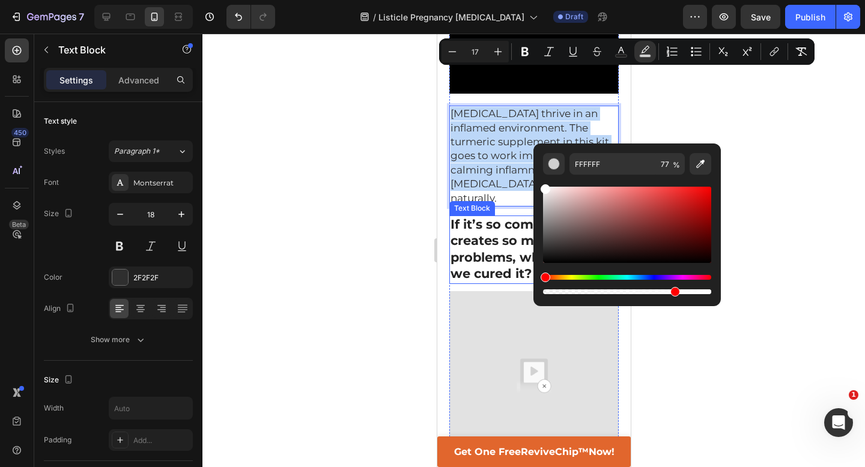
drag, startPoint x: 1008, startPoint y: 246, endPoint x: 518, endPoint y: 161, distance: 496.4
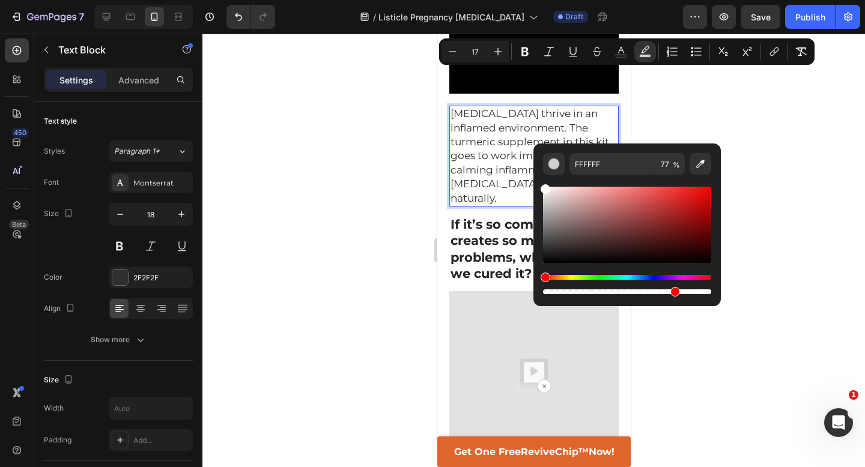
click at [351, 185] on div at bounding box center [533, 251] width 663 height 434
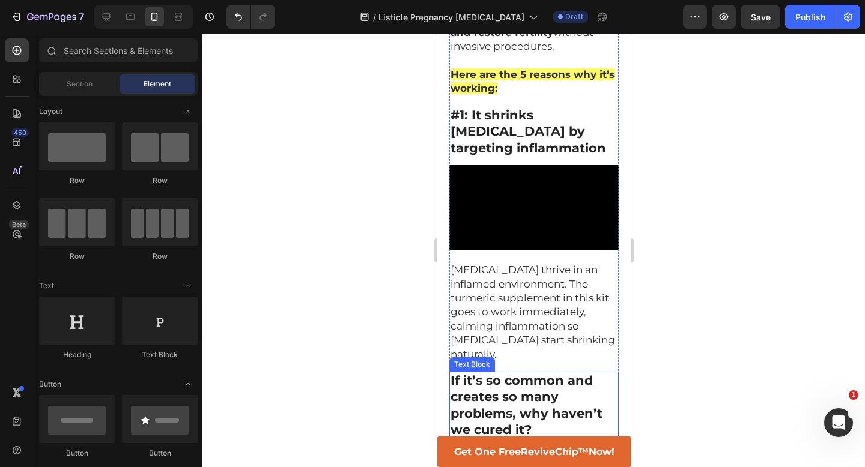
scroll to position [404, 0]
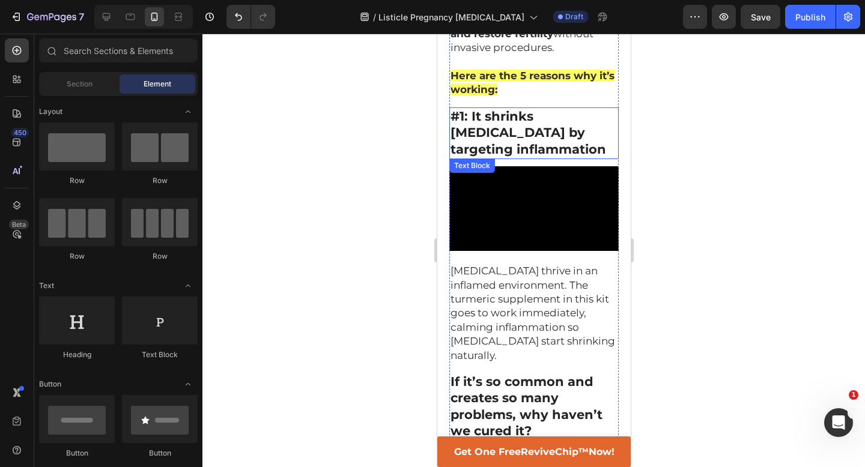
click at [525, 109] on strong "#1: It shrinks fibroids by targeting inflammation" at bounding box center [528, 133] width 156 height 48
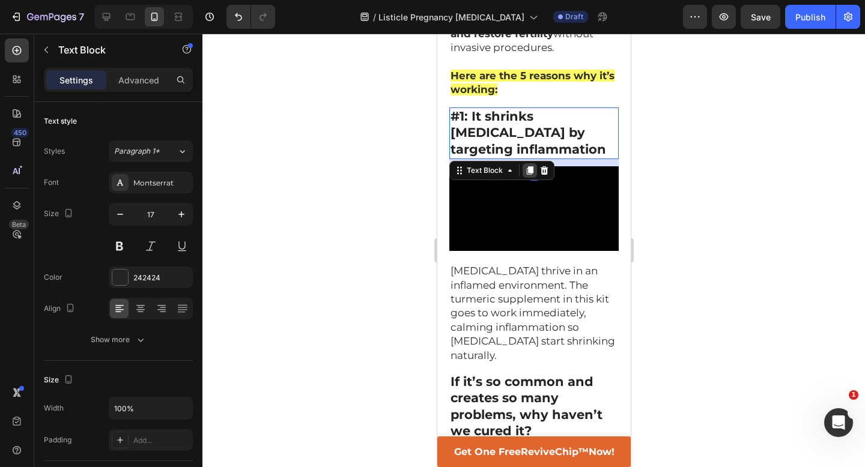
click at [529, 166] on icon at bounding box center [529, 171] width 10 height 10
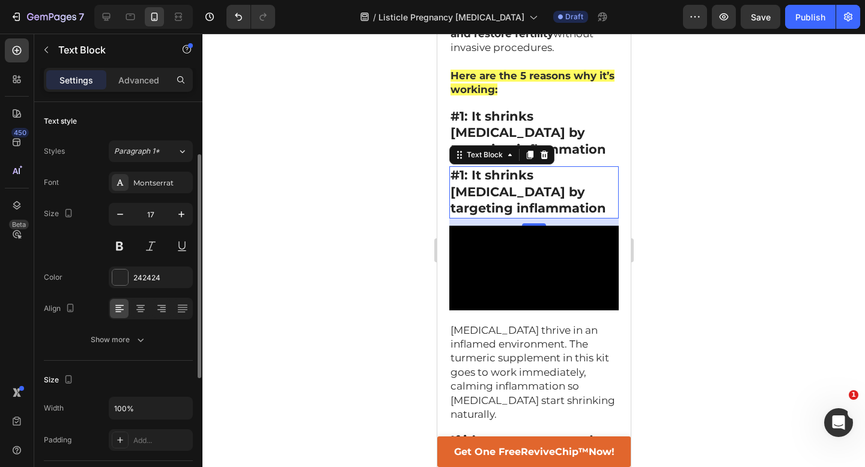
scroll to position [34, 0]
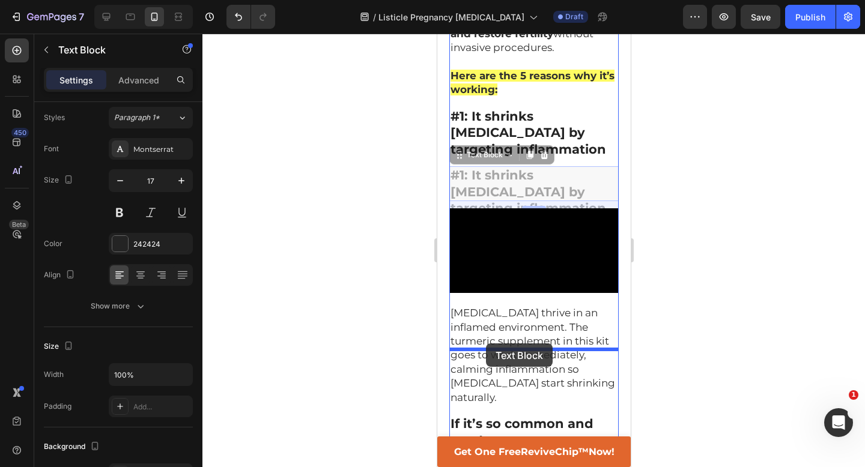
drag, startPoint x: 455, startPoint y: 92, endPoint x: 485, endPoint y: 344, distance: 253.5
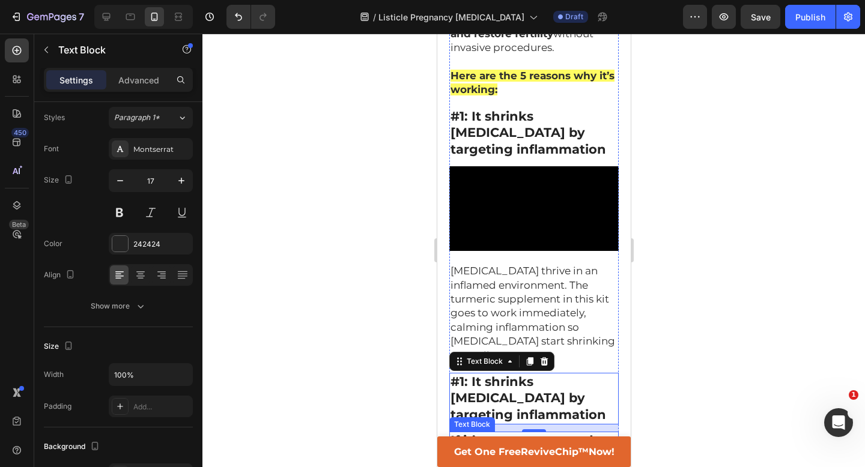
click at [493, 433] on strong "If it’s so common and creates so many problems, why haven’t we cured it?" at bounding box center [526, 465] width 152 height 65
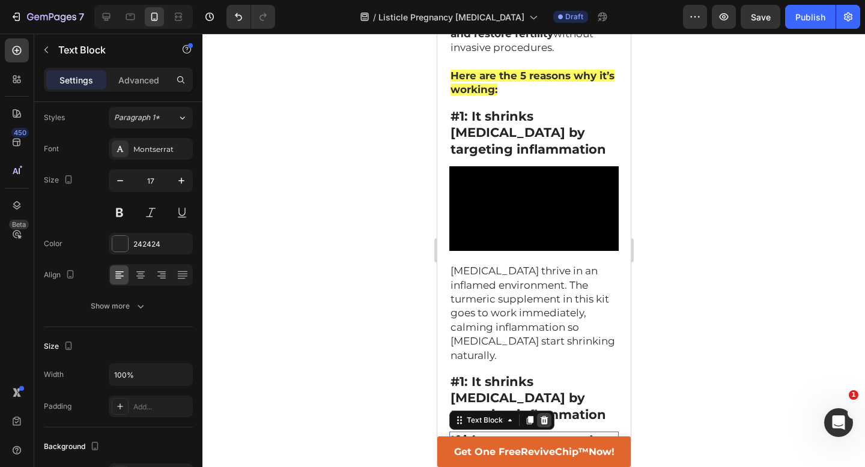
click at [545, 416] on icon at bounding box center [544, 420] width 8 height 8
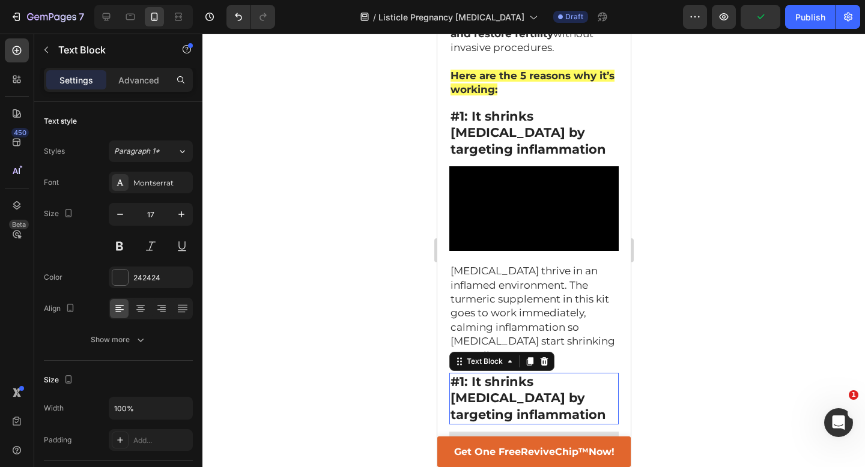
click at [521, 374] on strong "#1: It shrinks fibroids by targeting inflammation" at bounding box center [528, 398] width 156 height 48
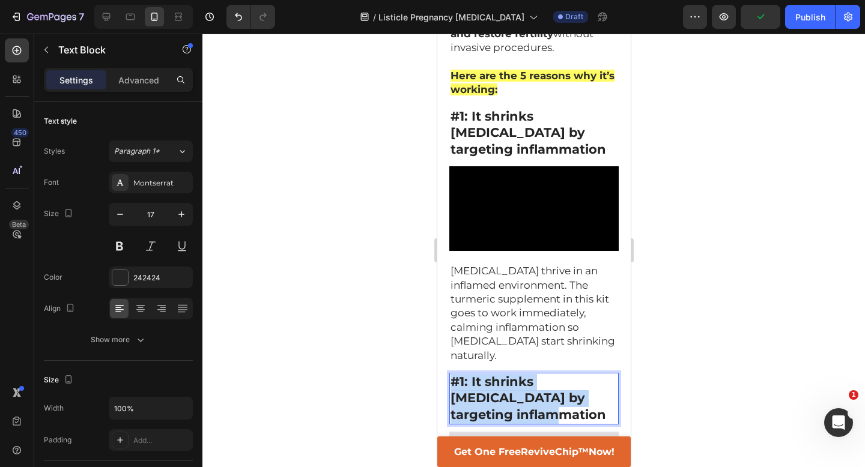
click at [521, 374] on strong "#1: It shrinks fibroids by targeting inflammation" at bounding box center [528, 398] width 156 height 48
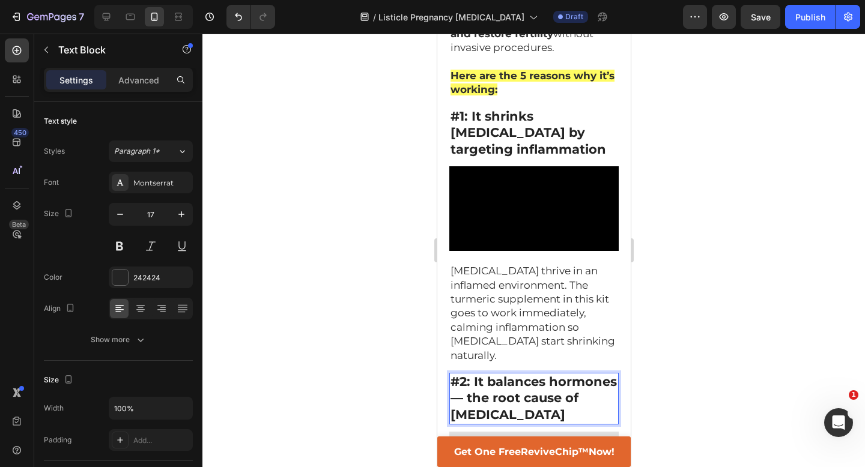
click at [738, 271] on div at bounding box center [533, 251] width 663 height 434
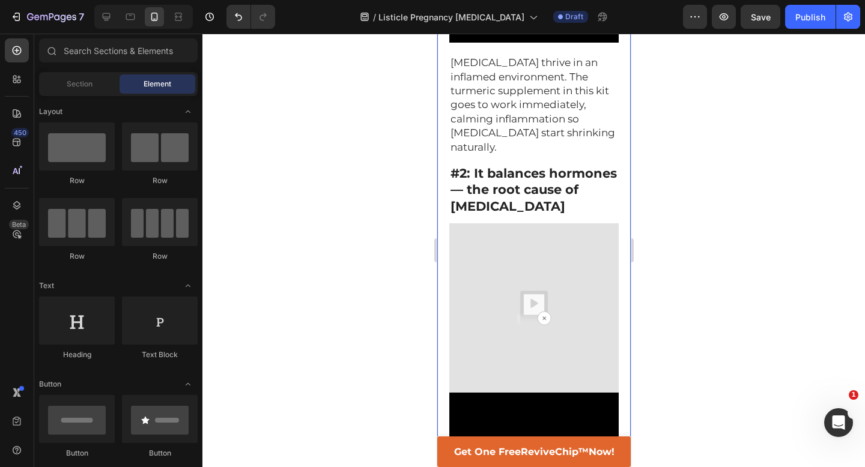
scroll to position [644, 0]
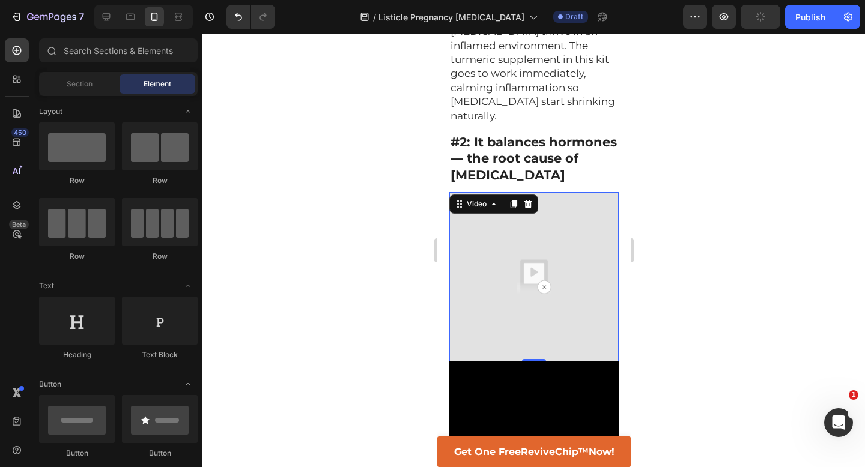
click at [571, 207] on img at bounding box center [533, 276] width 169 height 169
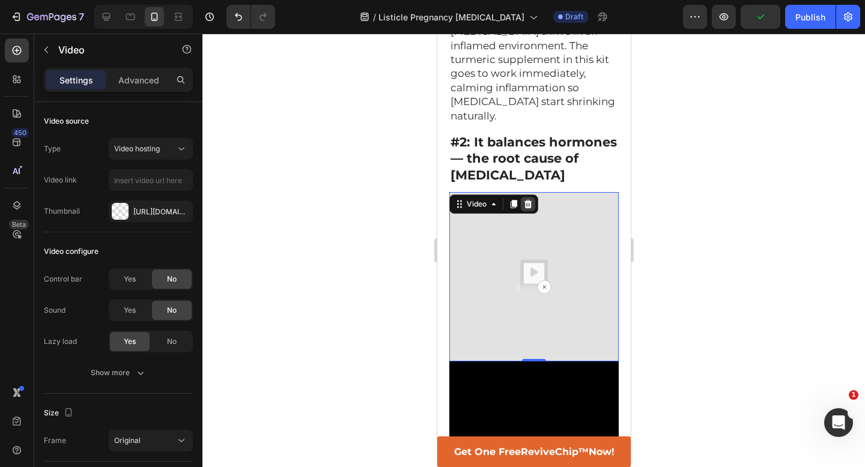
click at [528, 199] on icon at bounding box center [528, 204] width 10 height 10
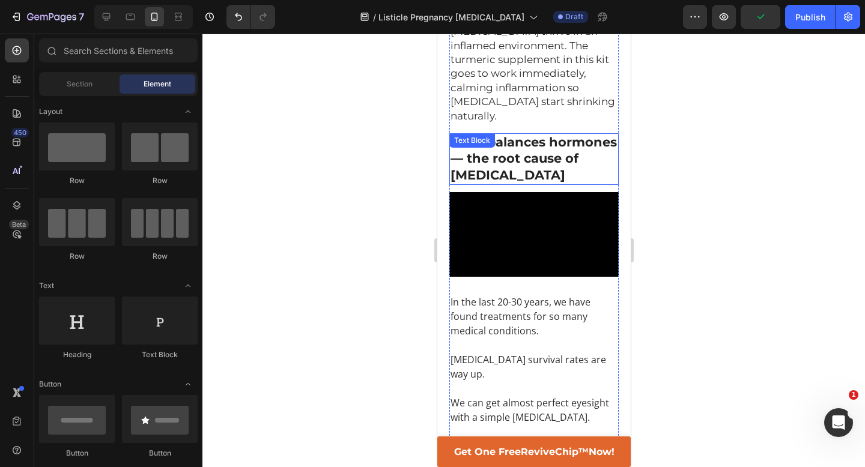
scroll to position [413, 0]
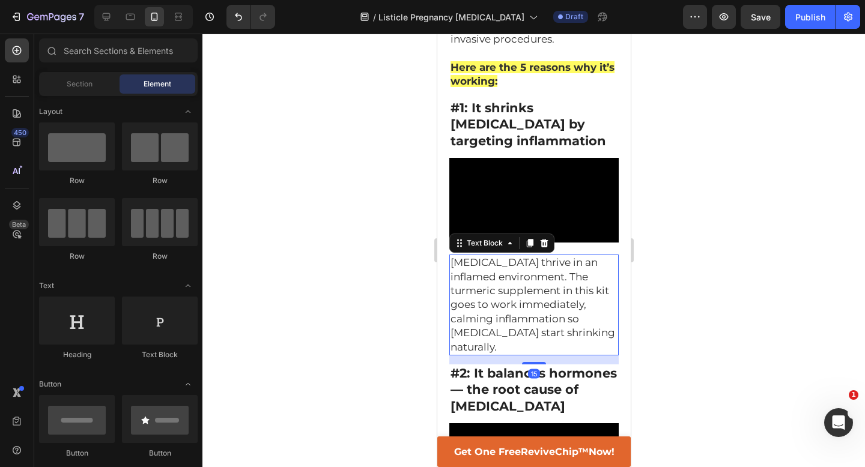
click at [517, 257] on span "Fibroids thrive in an inflamed environment. The turmeric supplement in this kit…" at bounding box center [532, 305] width 165 height 96
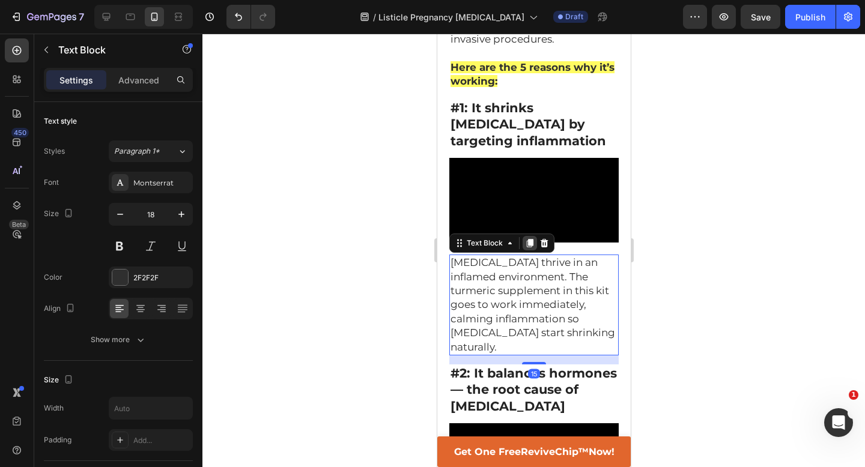
click at [529, 239] on icon at bounding box center [529, 243] width 7 height 8
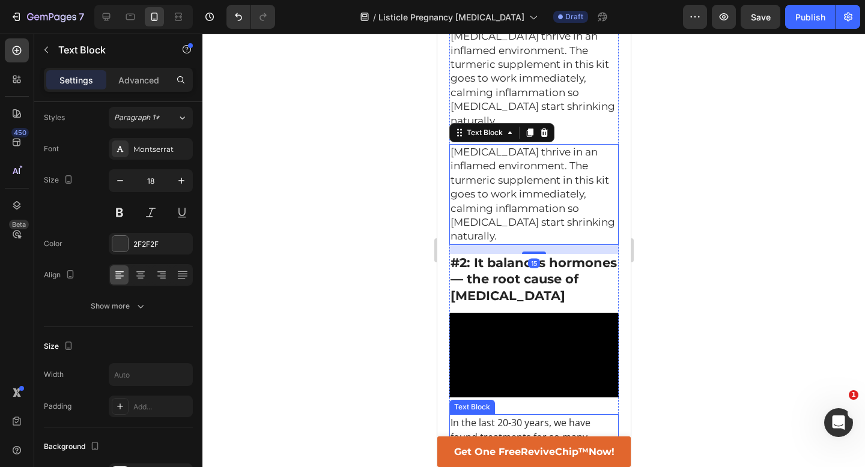
scroll to position [633, 0]
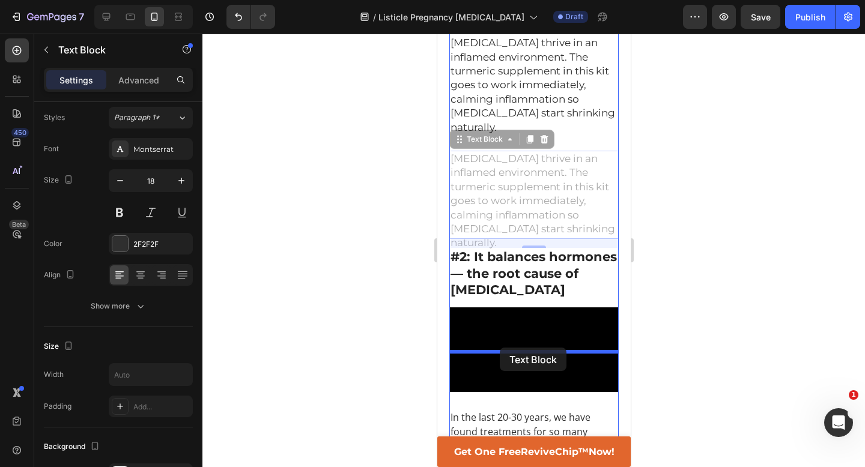
drag, startPoint x: 459, startPoint y: 76, endPoint x: 499, endPoint y: 349, distance: 275.7
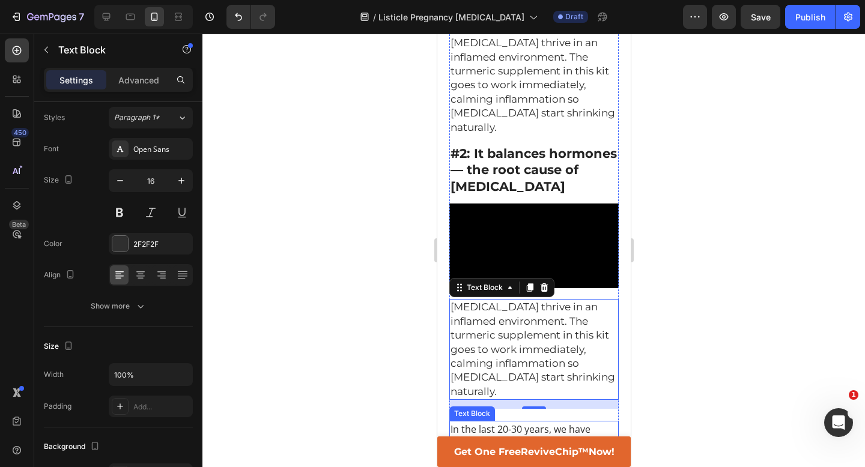
click at [499, 422] on p "In the last 20-30 years, we have found treatments for so many medical condition…" at bounding box center [533, 443] width 167 height 43
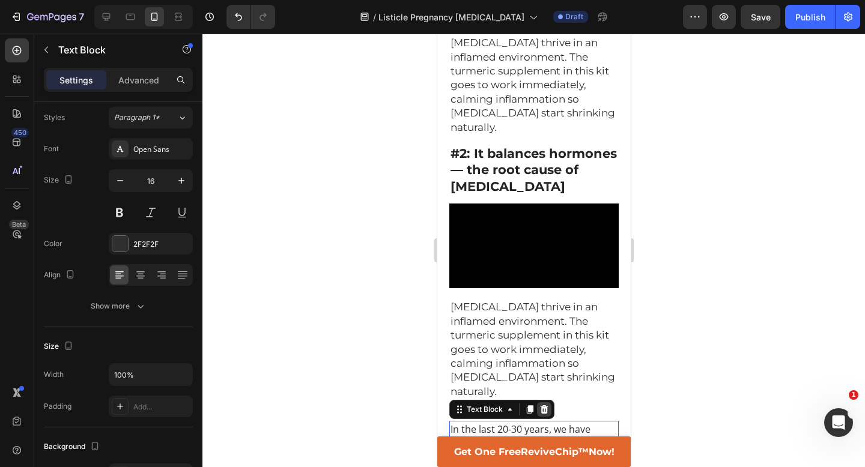
click at [547, 405] on icon at bounding box center [544, 410] width 10 height 10
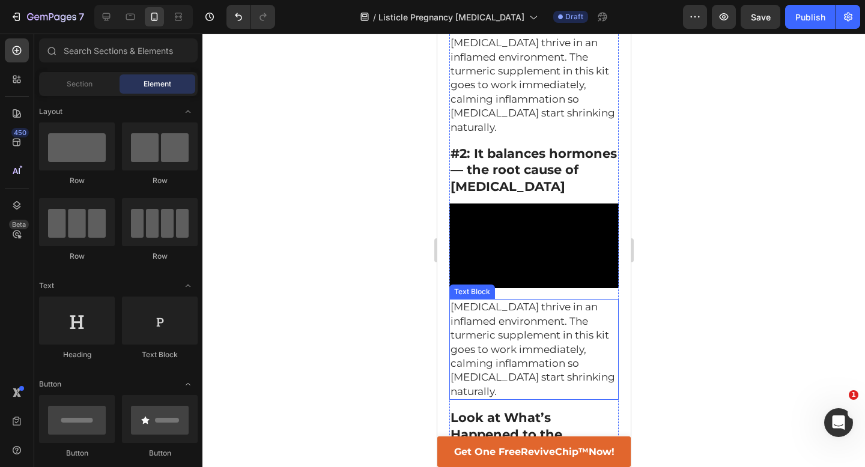
click at [534, 301] on span "Fibroids thrive in an inflamed environment. The turmeric supplement in this kit…" at bounding box center [532, 349] width 165 height 96
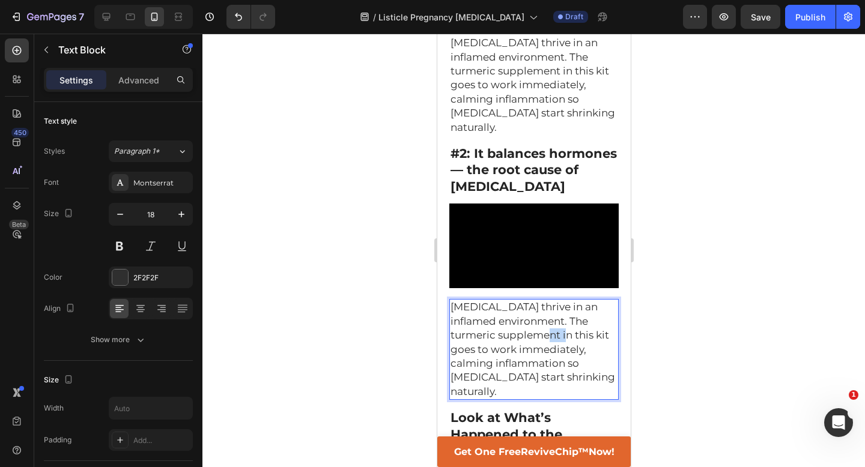
click at [534, 301] on span "Fibroids thrive in an inflamed environment. The turmeric supplement in this kit…" at bounding box center [532, 349] width 165 height 96
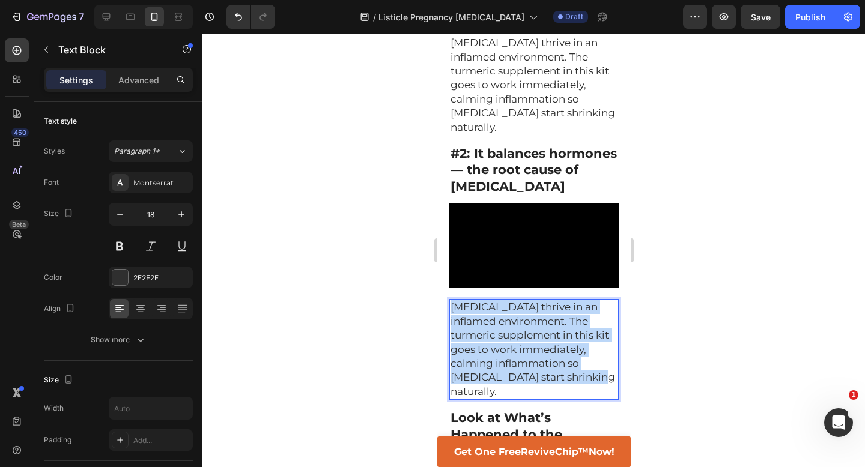
click at [534, 301] on span "Fibroids thrive in an inflamed environment. The turmeric supplement in this kit…" at bounding box center [532, 349] width 165 height 96
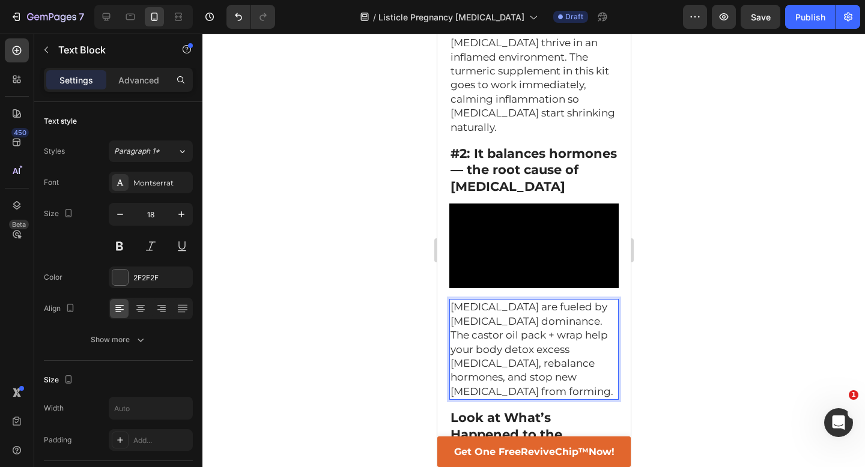
click at [536, 301] on span "Fibroids are fueled by estrogen dominance. The castor oil pack + wrap help your…" at bounding box center [531, 349] width 163 height 96
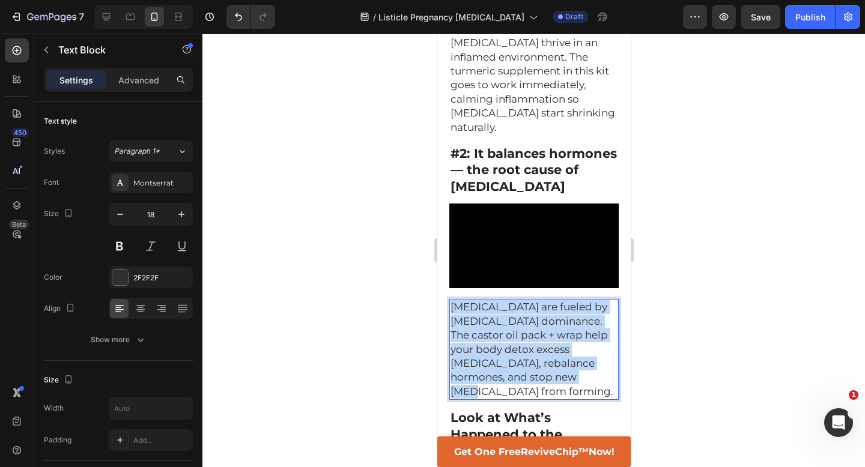
click at [536, 301] on span "Fibroids are fueled by estrogen dominance. The castor oil pack + wrap help your…" at bounding box center [531, 349] width 163 height 96
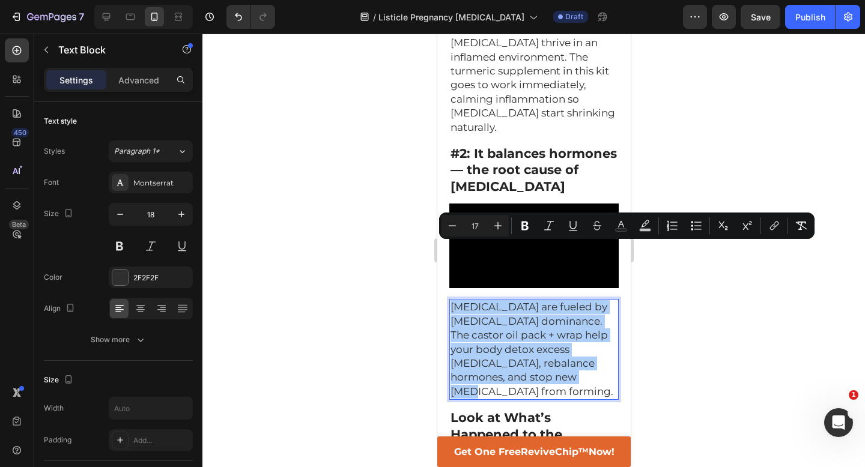
click at [730, 344] on div at bounding box center [533, 251] width 663 height 434
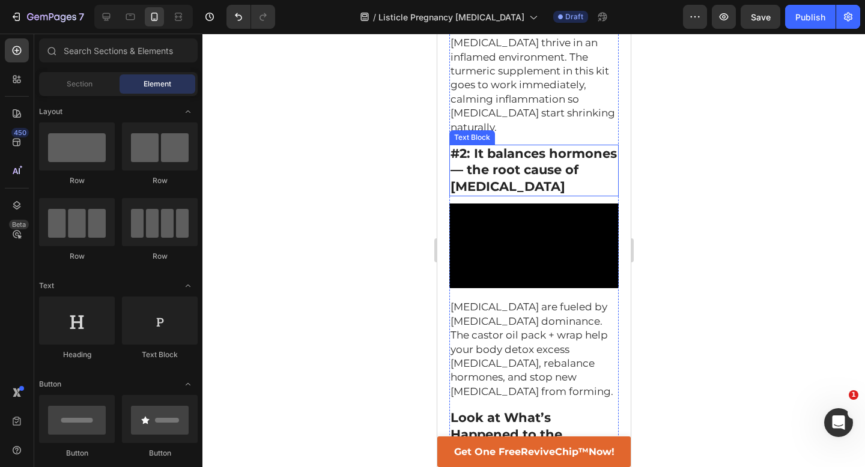
click at [528, 146] on strong "#2: It balances hormones — the root cause of fibroids" at bounding box center [533, 170] width 166 height 48
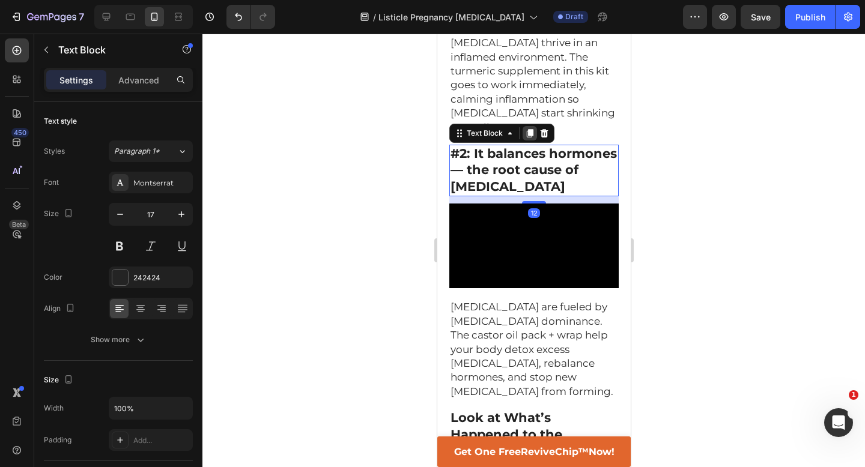
click at [527, 129] on icon at bounding box center [529, 133] width 7 height 8
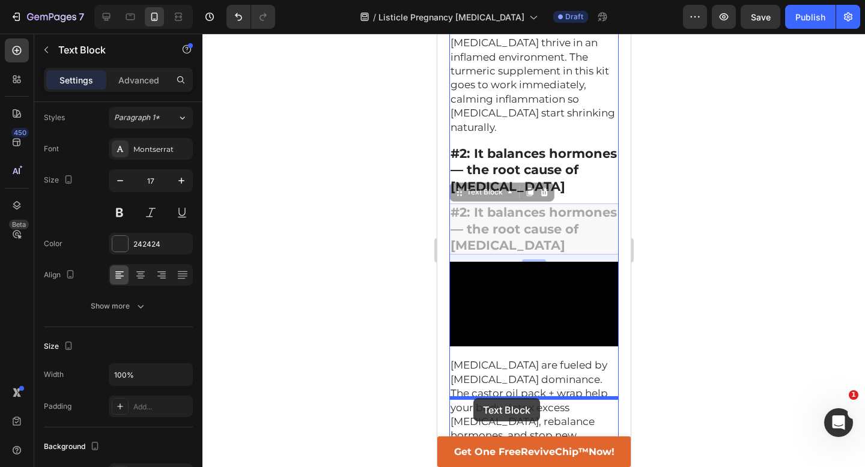
drag, startPoint x: 459, startPoint y: 128, endPoint x: 473, endPoint y: 398, distance: 270.7
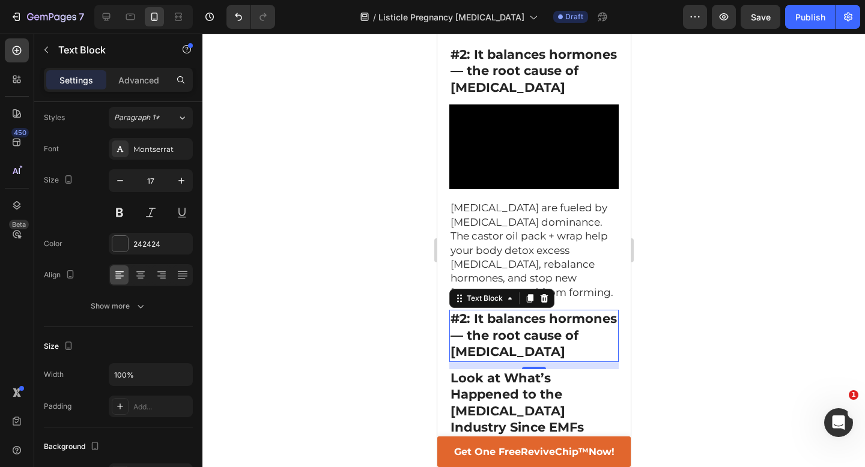
scroll to position [770, 0]
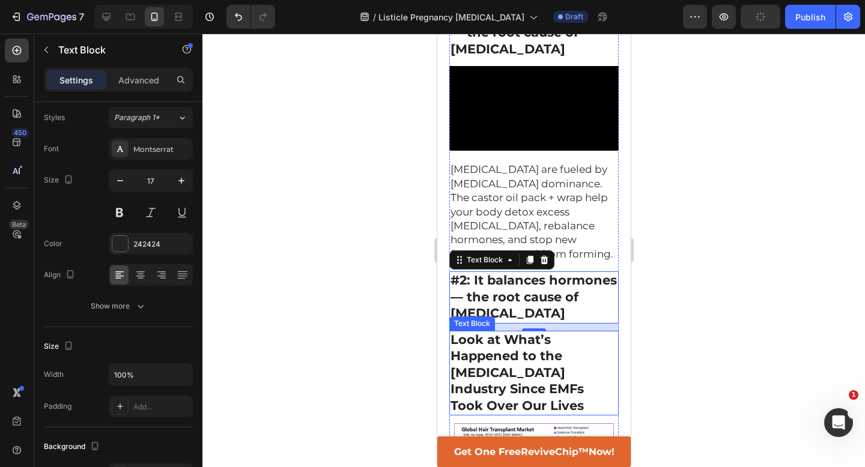
click at [507, 332] on strong "Look at What’s Happened to the Hair Transplant Industry Since EMFs Took Over Ou…" at bounding box center [516, 372] width 133 height 81
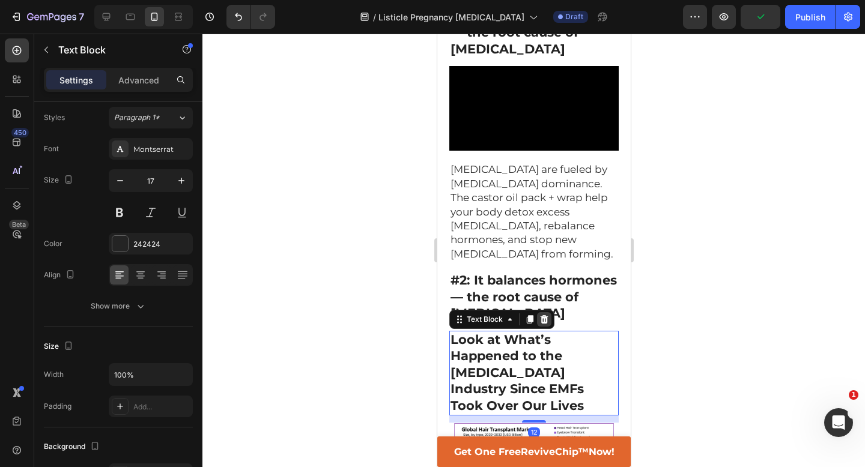
click at [546, 315] on icon at bounding box center [544, 319] width 8 height 8
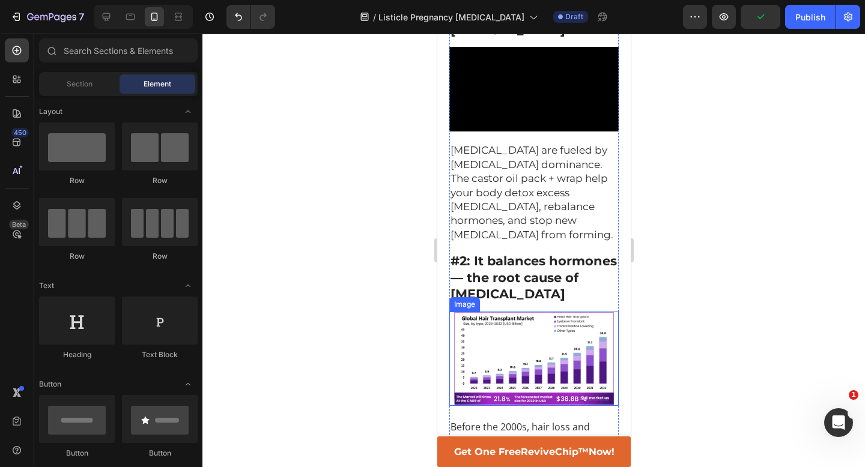
scroll to position [792, 0]
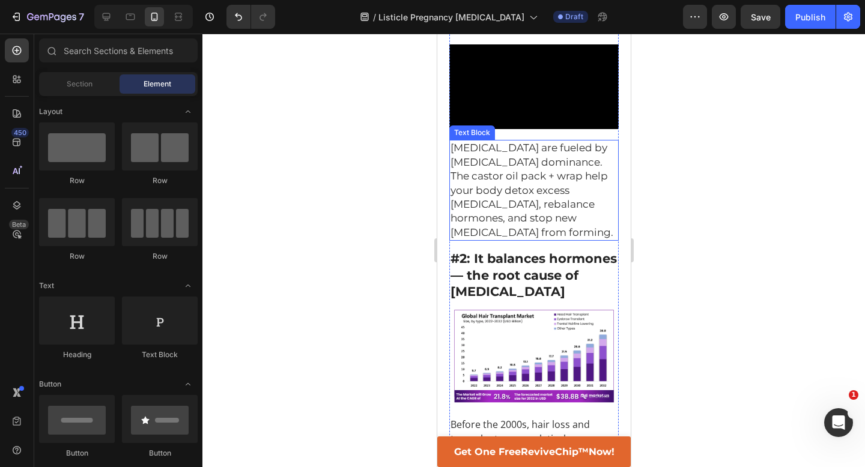
click at [514, 142] on span "Fibroids are fueled by estrogen dominance. The castor oil pack + wrap help your…" at bounding box center [531, 190] width 163 height 96
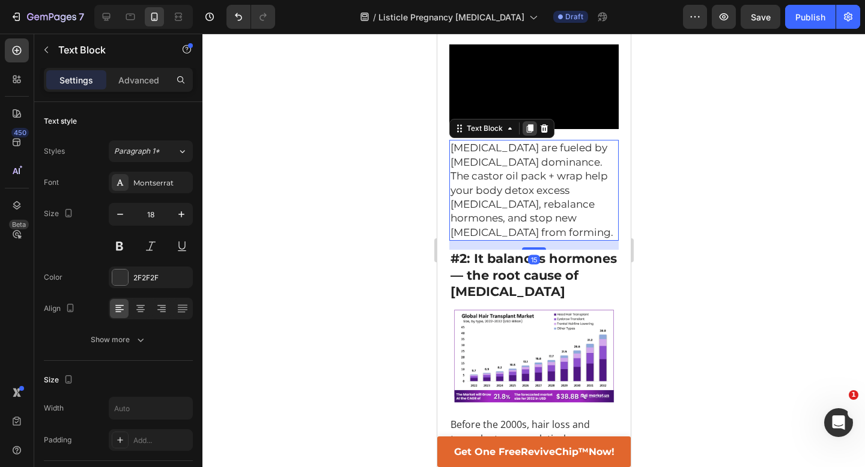
click at [526, 124] on icon at bounding box center [529, 129] width 10 height 10
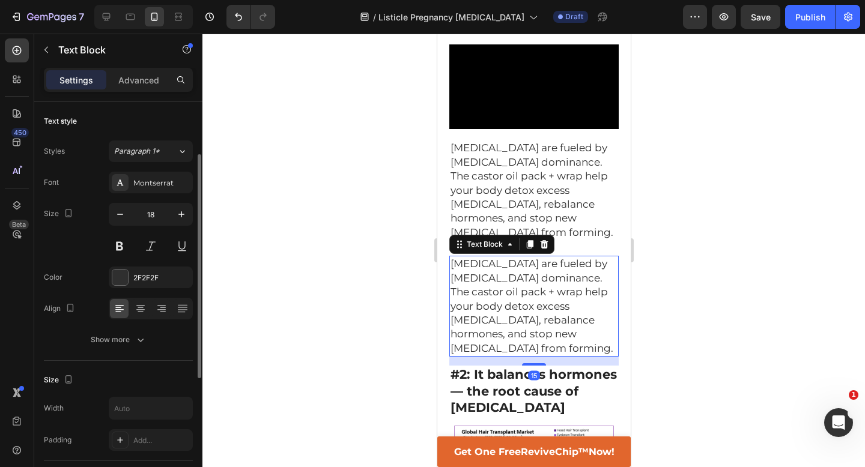
scroll to position [34, 0]
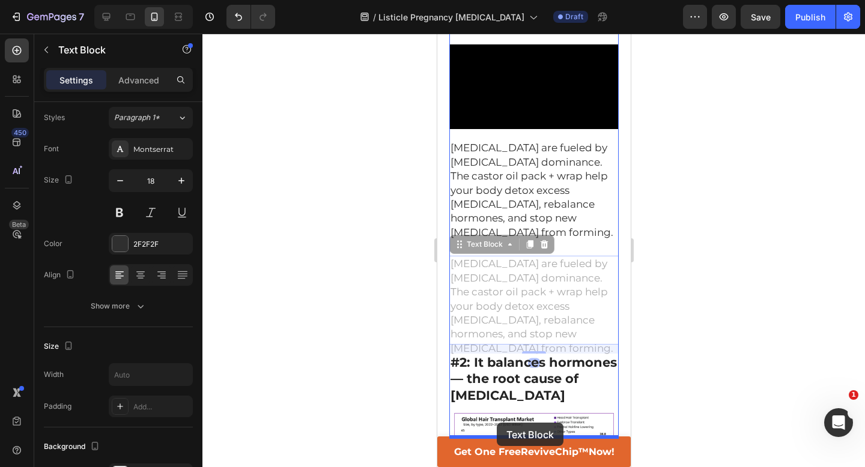
drag, startPoint x: 459, startPoint y: 177, endPoint x: 495, endPoint y: 424, distance: 249.0
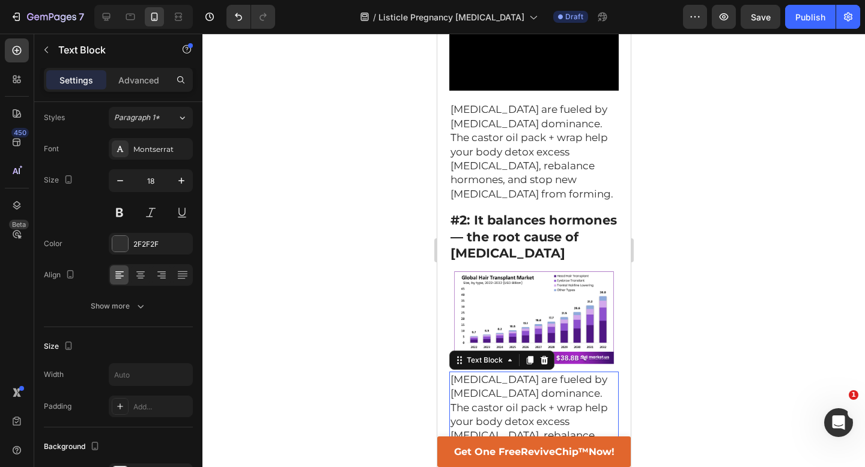
scroll to position [836, 0]
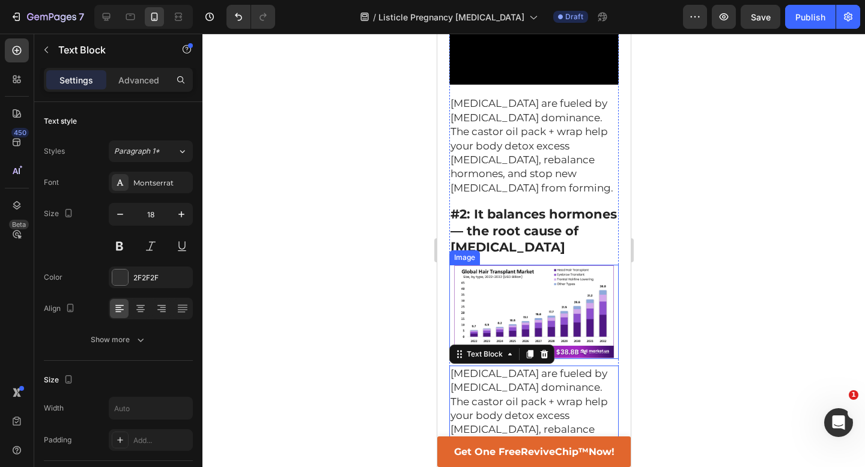
scroll to position [34, 0]
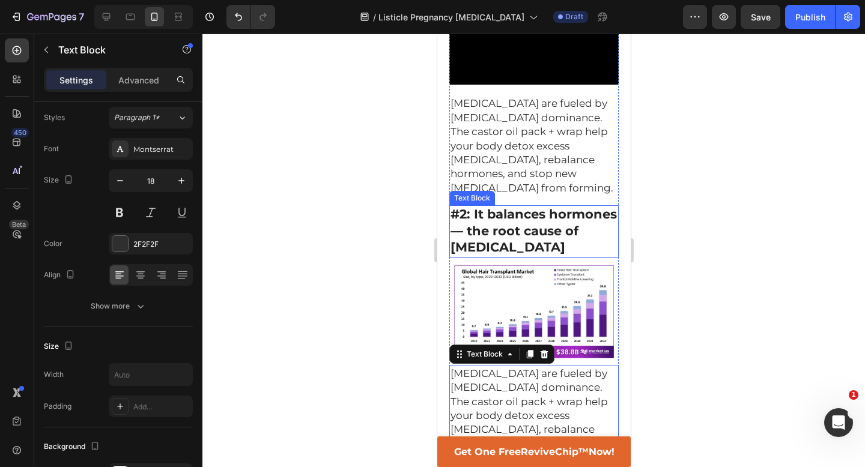
click at [531, 207] on strong "#2: It balances hormones — the root cause of [MEDICAL_DATA]" at bounding box center [533, 231] width 166 height 48
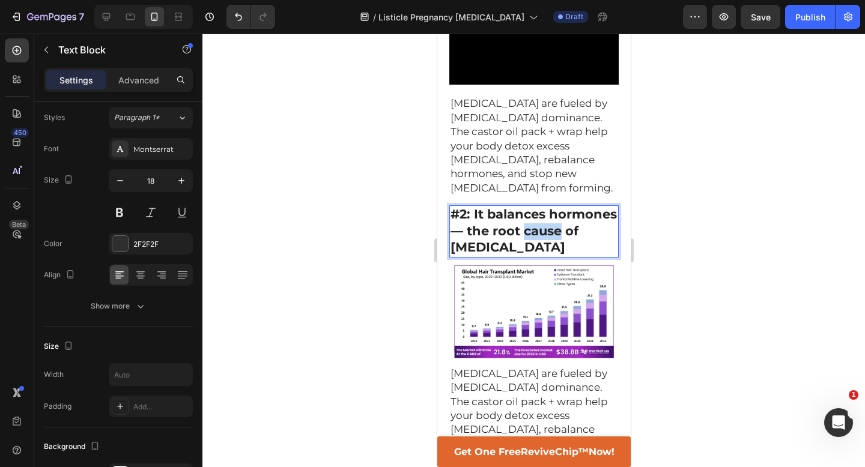
click at [531, 207] on strong "#2: It balances hormones — the root cause of [MEDICAL_DATA]" at bounding box center [533, 231] width 166 height 48
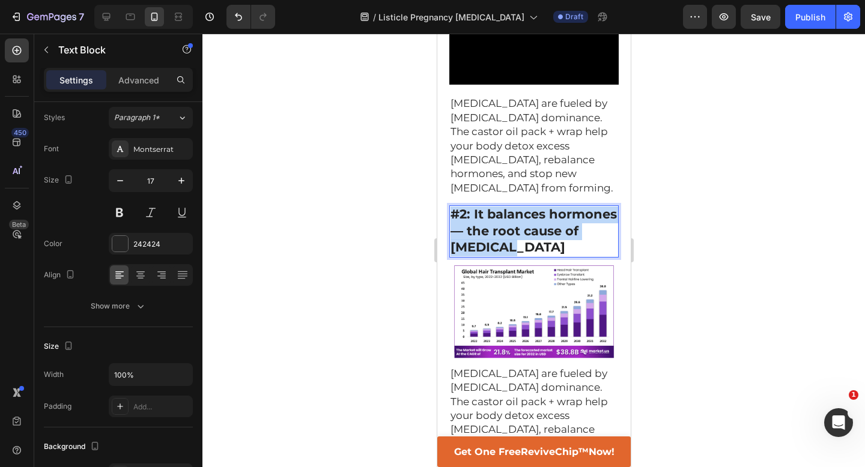
click at [531, 207] on strong "#2: It balances hormones — the root cause of [MEDICAL_DATA]" at bounding box center [533, 231] width 166 height 48
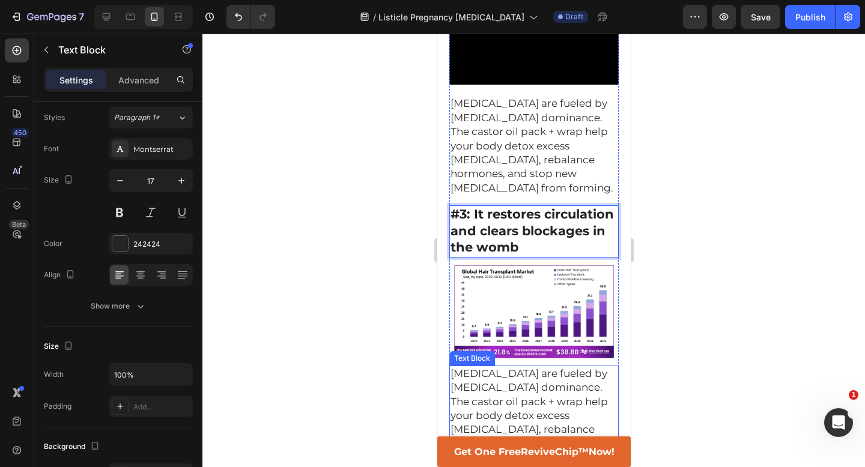
click at [533, 368] on span "[MEDICAL_DATA] are fueled by [MEDICAL_DATA] dominance. The castor oil pack + wr…" at bounding box center [531, 416] width 163 height 96
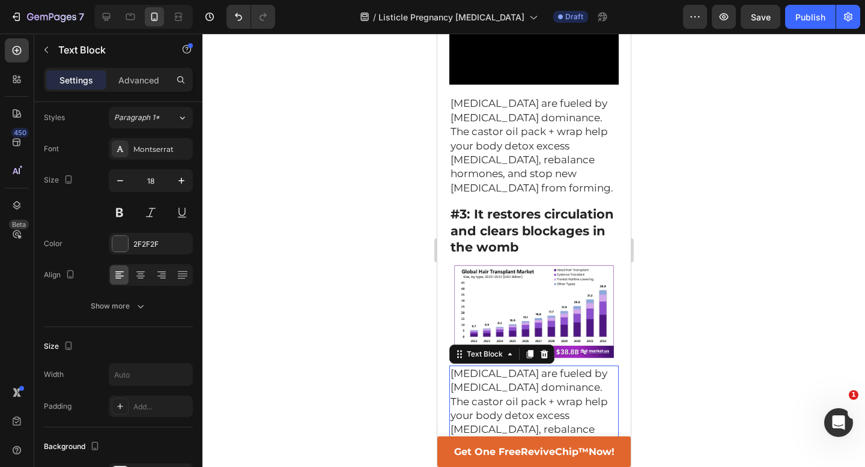
click at [533, 368] on span "[MEDICAL_DATA] are fueled by [MEDICAL_DATA] dominance. The castor oil pack + wr…" at bounding box center [531, 416] width 163 height 96
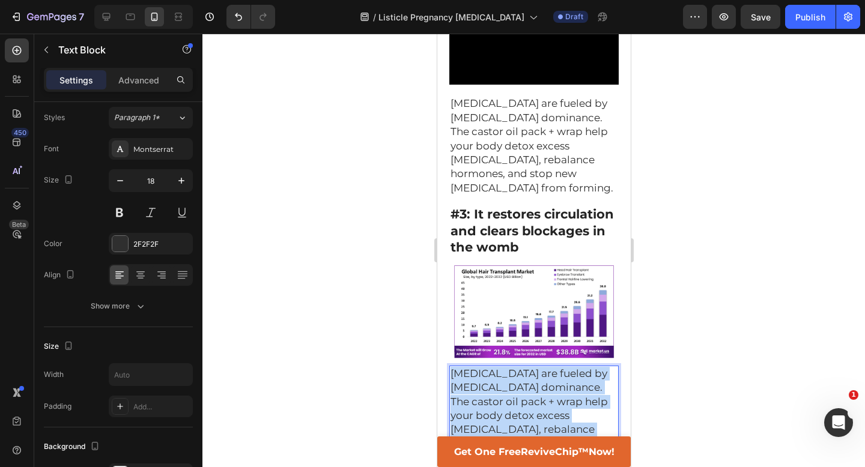
click at [533, 368] on span "[MEDICAL_DATA] are fueled by [MEDICAL_DATA] dominance. The castor oil pack + wr…" at bounding box center [531, 416] width 163 height 96
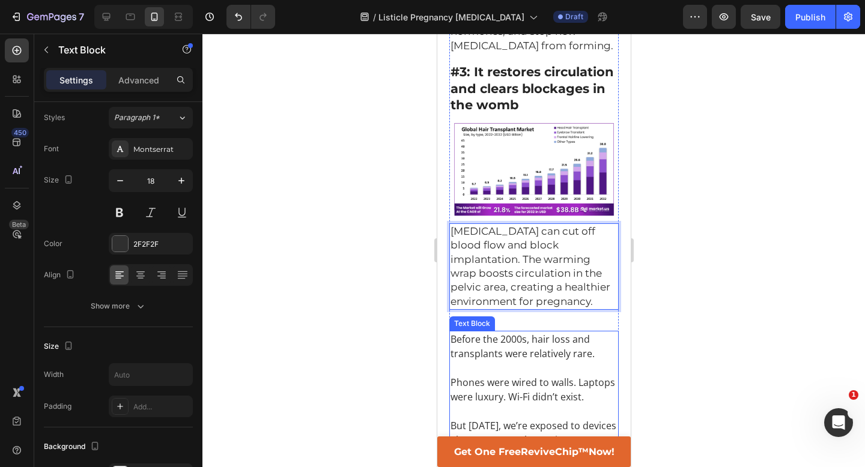
scroll to position [964, 0]
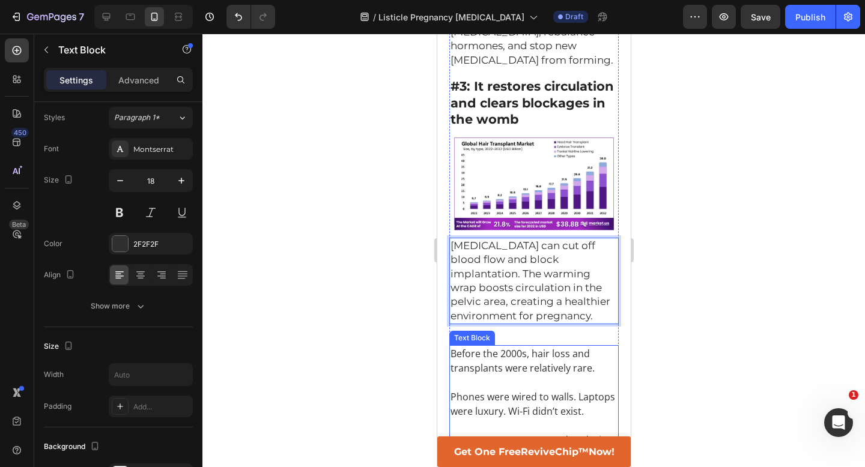
click at [535, 390] on p "Phones were wired to walls. Laptops were luxury. Wi-Fi didn’t exist." at bounding box center [533, 404] width 167 height 29
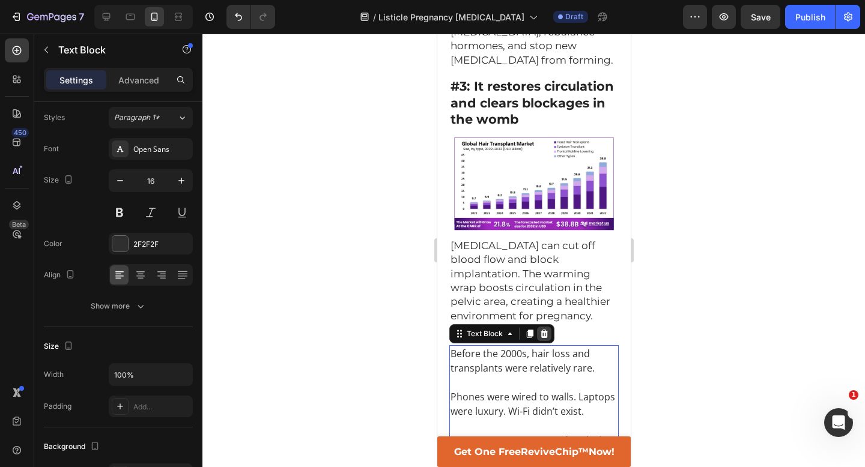
click at [541, 330] on icon at bounding box center [544, 334] width 8 height 8
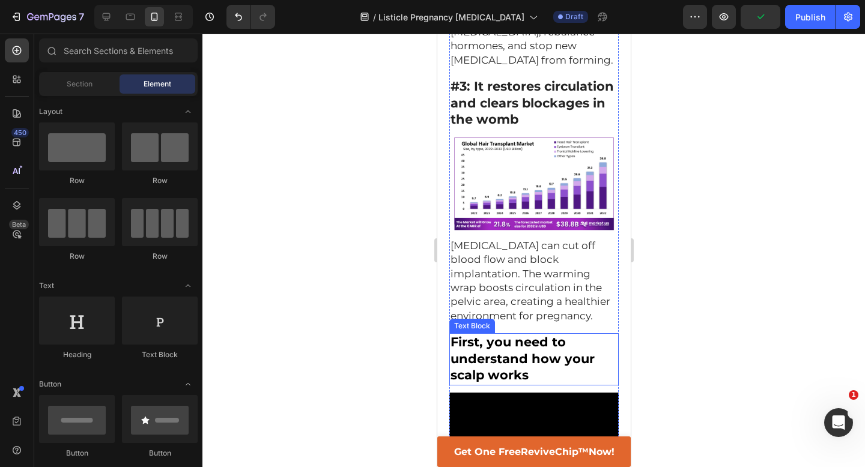
click at [565, 335] on p "First, you need to understand how your scalp works" at bounding box center [533, 360] width 167 height 50
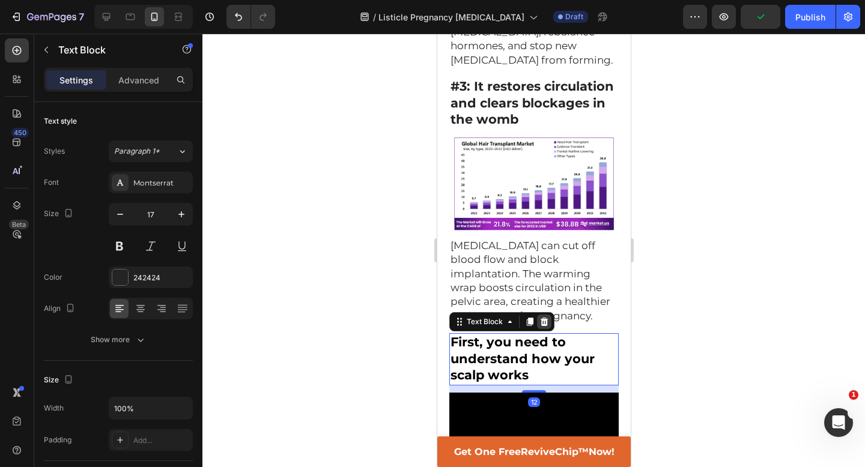
click at [541, 315] on div at bounding box center [544, 322] width 14 height 14
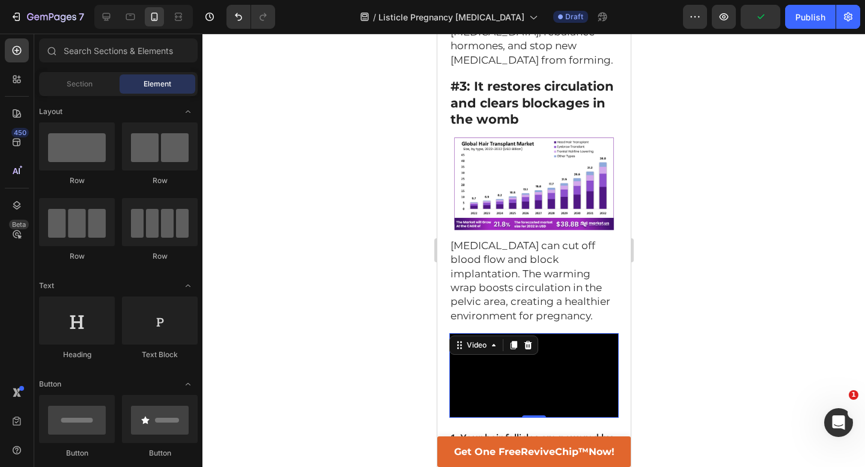
click at [532, 333] on video at bounding box center [533, 375] width 169 height 85
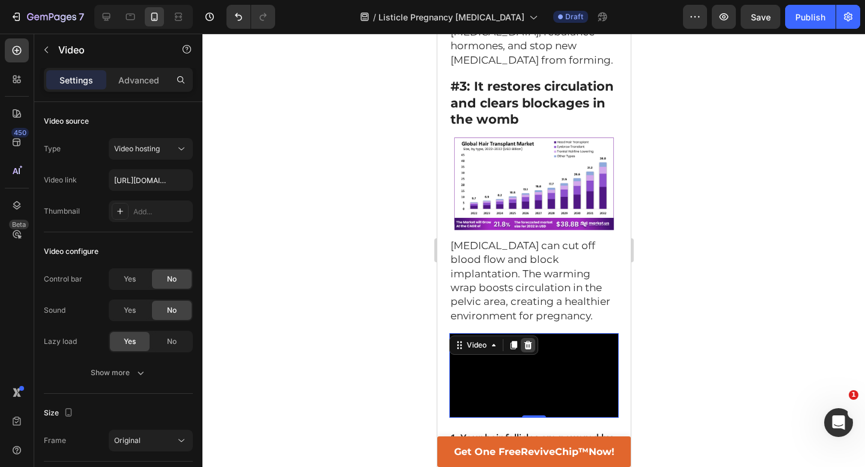
click at [529, 341] on icon at bounding box center [528, 345] width 8 height 8
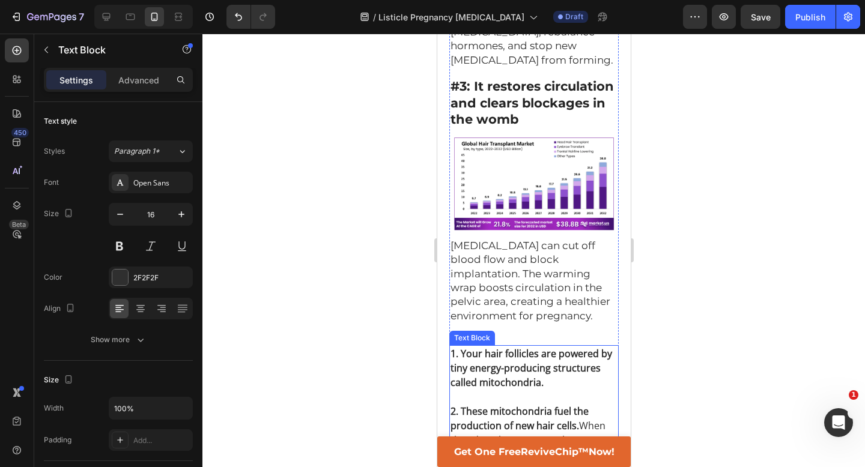
click at [529, 347] on p "1. Your hair follicles are powered by tiny energy-producing structures called m…" at bounding box center [533, 368] width 167 height 43
click at [544, 330] on icon at bounding box center [544, 334] width 8 height 8
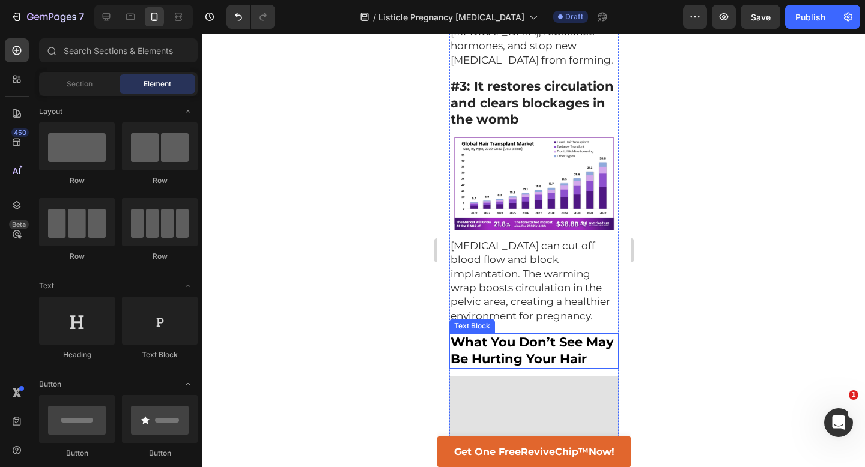
click at [539, 335] on strong "What You Don’t See May Be Hurting Your Hair" at bounding box center [531, 351] width 163 height 32
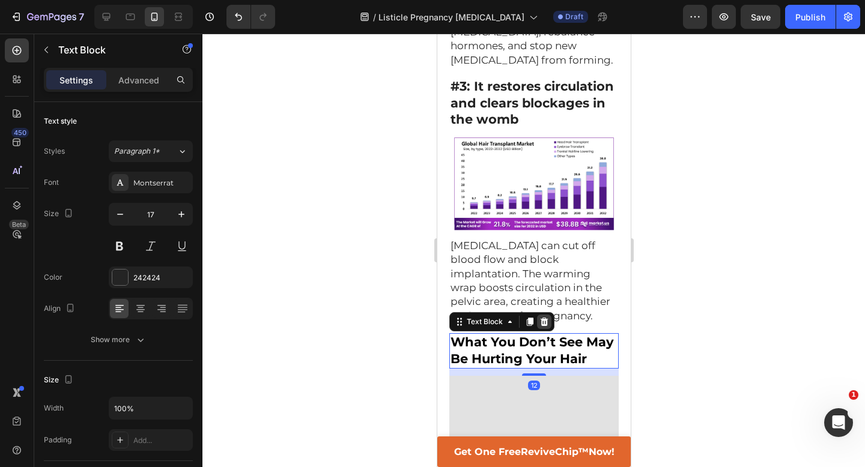
click at [546, 318] on icon at bounding box center [544, 322] width 8 height 8
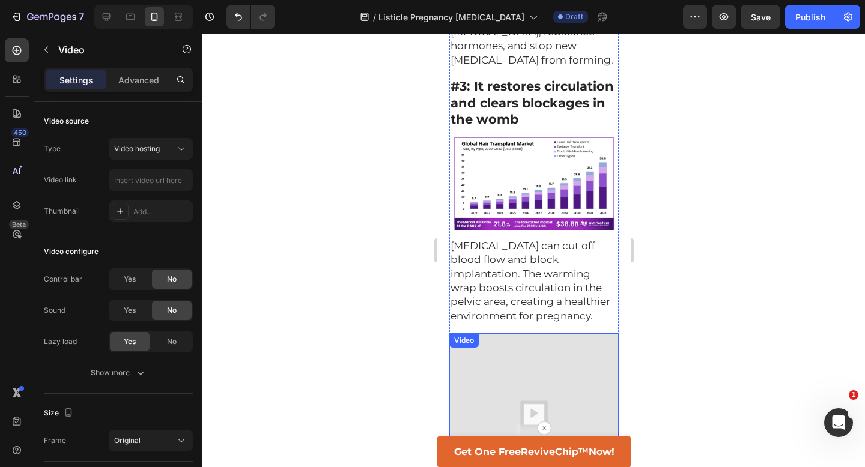
click at [541, 333] on img at bounding box center [533, 417] width 169 height 169
click at [526, 341] on icon at bounding box center [528, 345] width 8 height 8
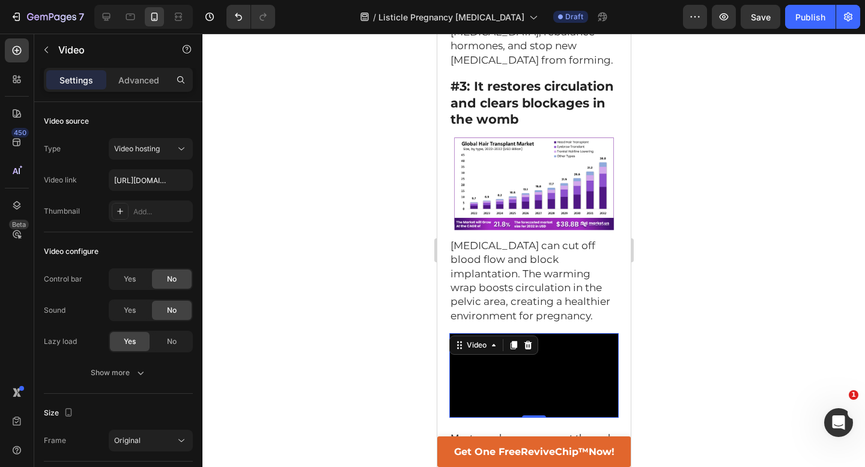
click at [526, 333] on div "Video 0" at bounding box center [533, 375] width 169 height 85
click at [529, 341] on icon at bounding box center [528, 346] width 10 height 10
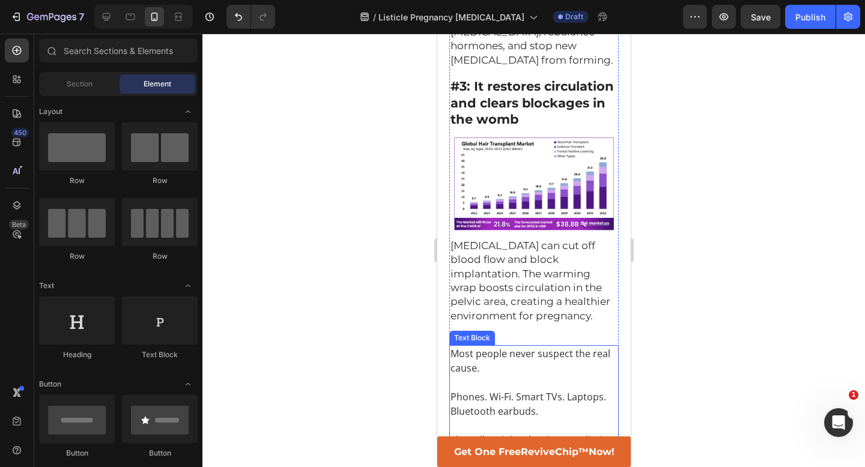
click at [528, 375] on p at bounding box center [533, 382] width 167 height 14
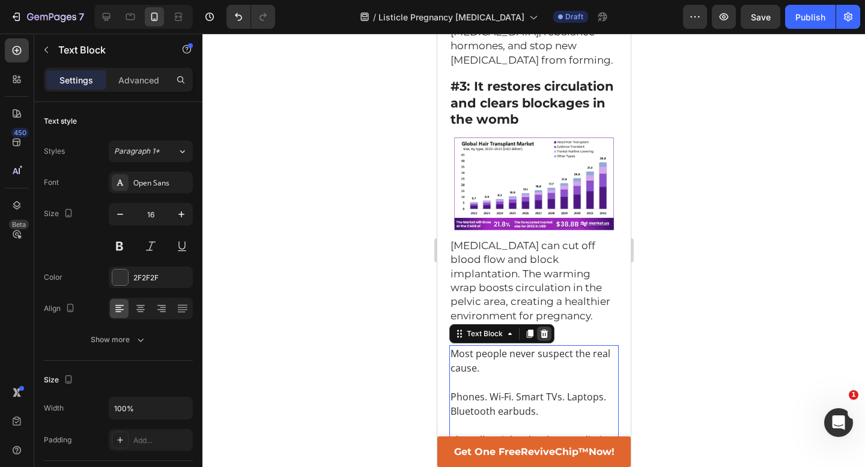
click at [542, 330] on icon at bounding box center [544, 334] width 8 height 8
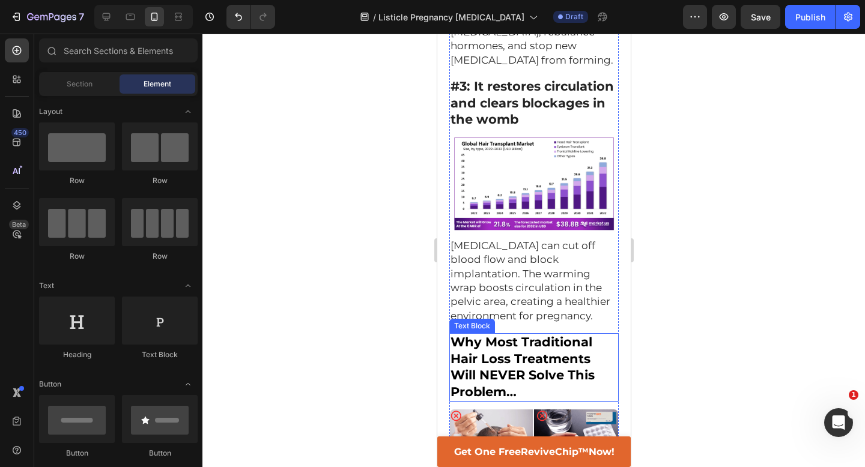
click at [521, 335] on strong "Why Most Traditional Hair Loss Treatments Will NEVER Solve This Problem…" at bounding box center [522, 367] width 144 height 65
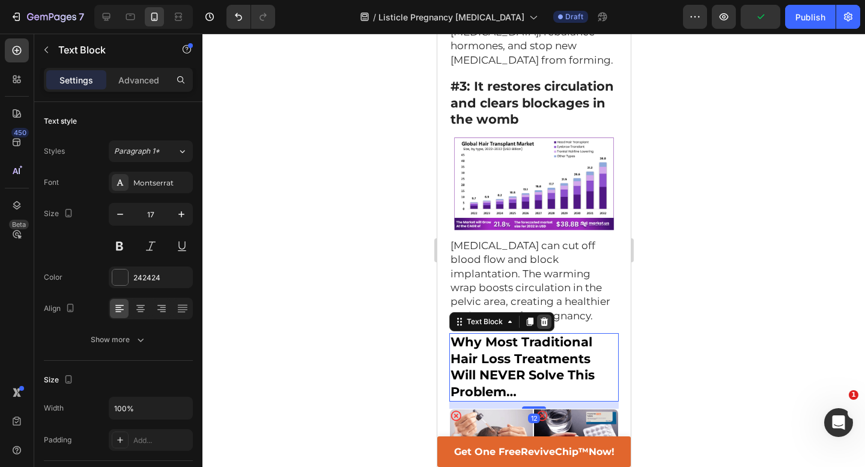
click at [543, 318] on icon at bounding box center [544, 322] width 8 height 8
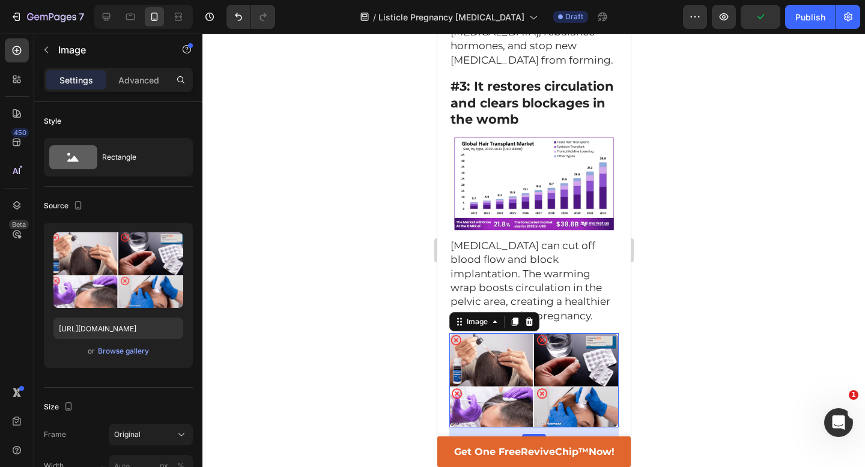
click at [536, 335] on img at bounding box center [533, 380] width 169 height 94
click at [529, 317] on icon at bounding box center [529, 322] width 10 height 10
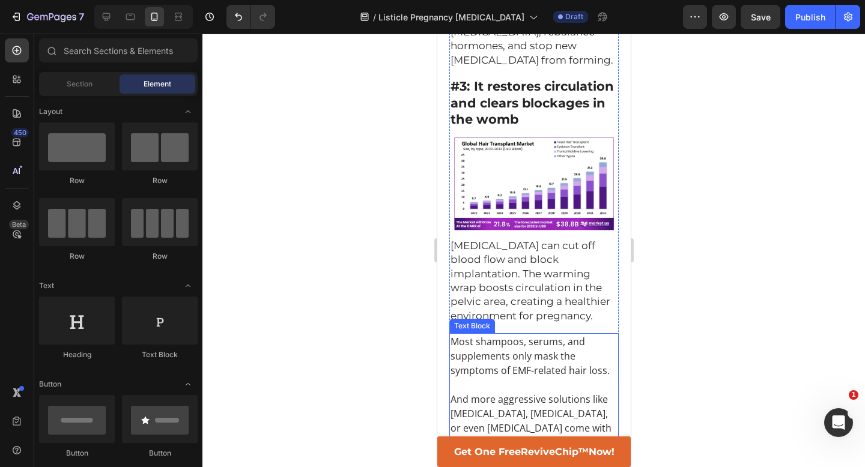
click at [531, 335] on p "Most shampoos, serums, and supplements only mask the symptoms of EMF-related ha…" at bounding box center [533, 356] width 167 height 43
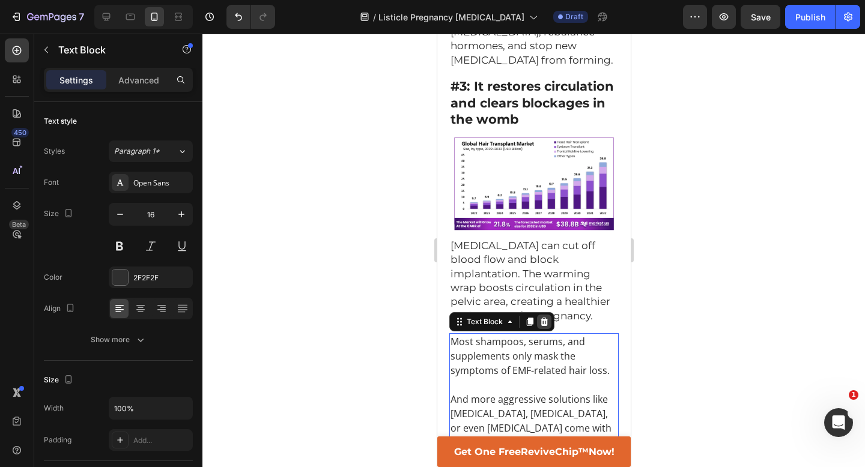
click at [543, 318] on icon at bounding box center [544, 322] width 8 height 8
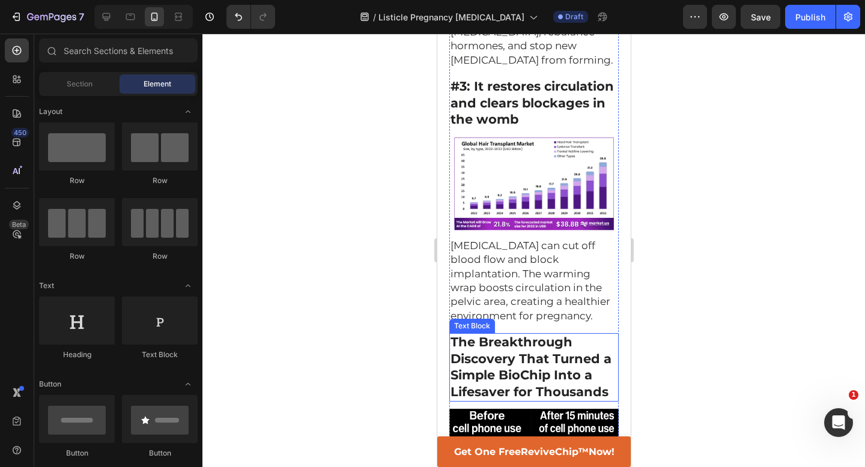
click at [520, 335] on strong "The Breakthrough Discovery That Turned a Simple BioChip Into a Lifesaver for Th…" at bounding box center [530, 367] width 161 height 65
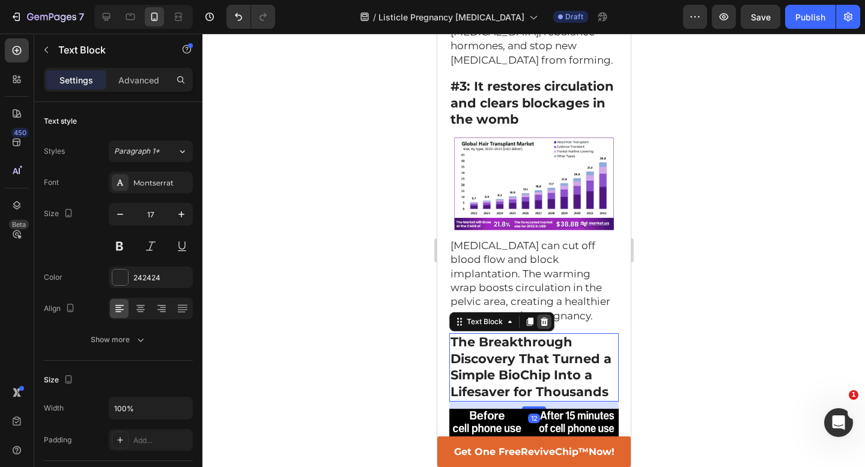
click at [541, 315] on div at bounding box center [544, 322] width 14 height 14
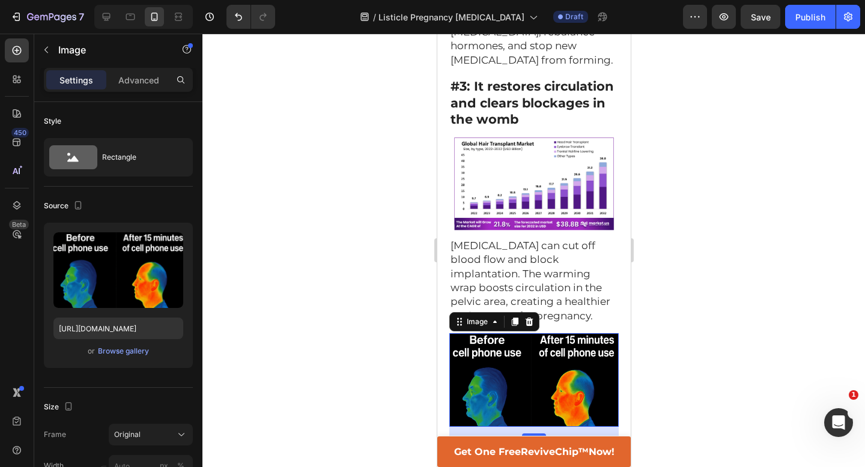
click at [528, 345] on img at bounding box center [533, 380] width 169 height 94
click at [531, 318] on icon at bounding box center [529, 322] width 8 height 8
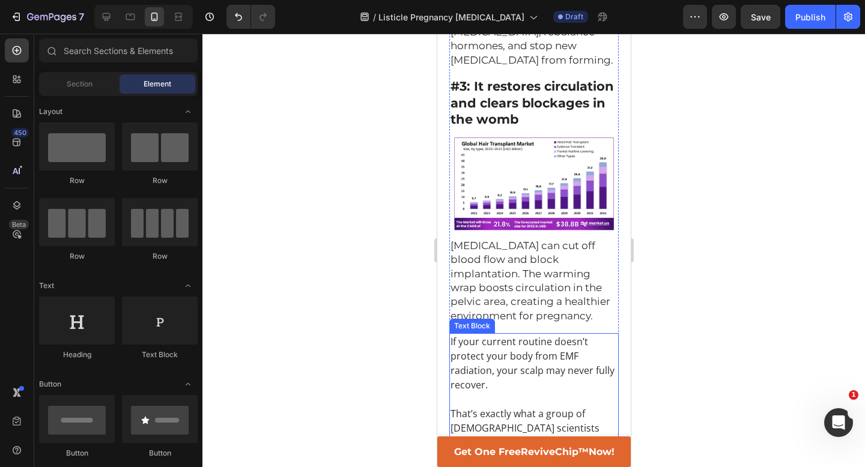
click at [527, 335] on p "If your current routine doesn’t protect your body from EMF radiation, your scal…" at bounding box center [533, 364] width 167 height 58
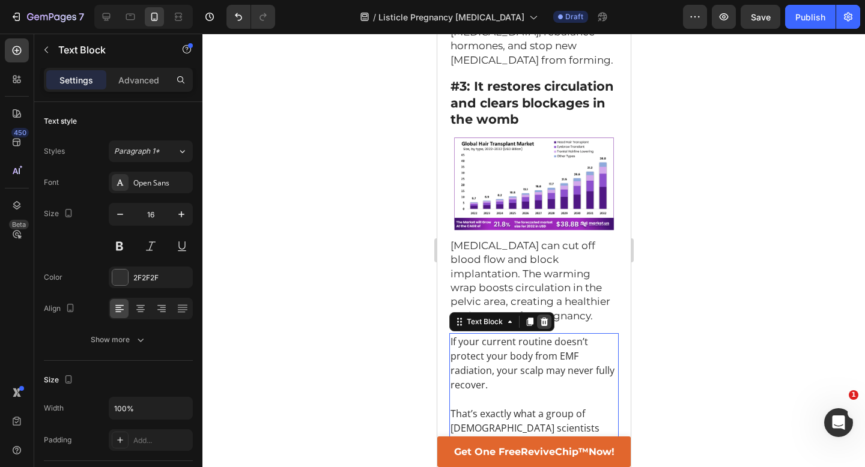
click at [544, 318] on icon at bounding box center [544, 322] width 8 height 8
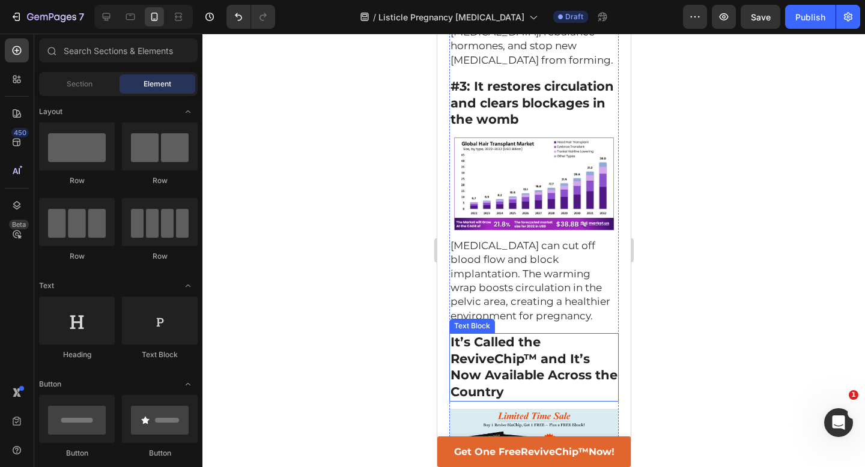
click at [523, 335] on strong "It’s Called the ReviveChip™ and It’s Now Available Across the Country" at bounding box center [533, 367] width 167 height 65
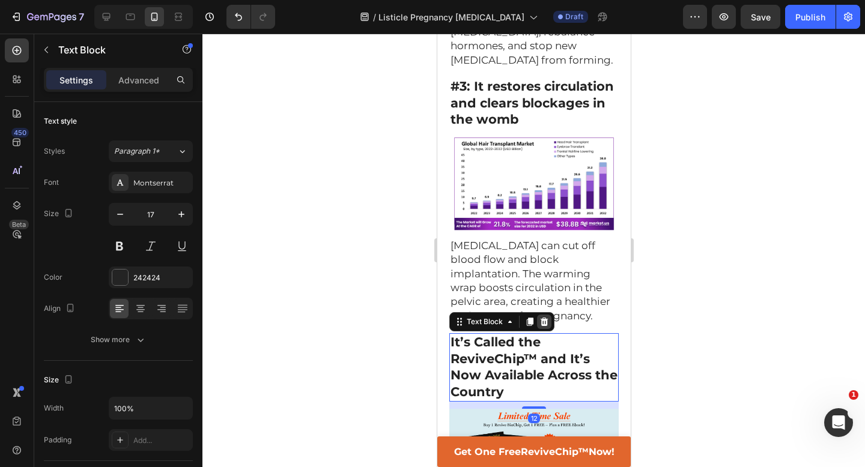
click at [546, 318] on icon at bounding box center [544, 322] width 8 height 8
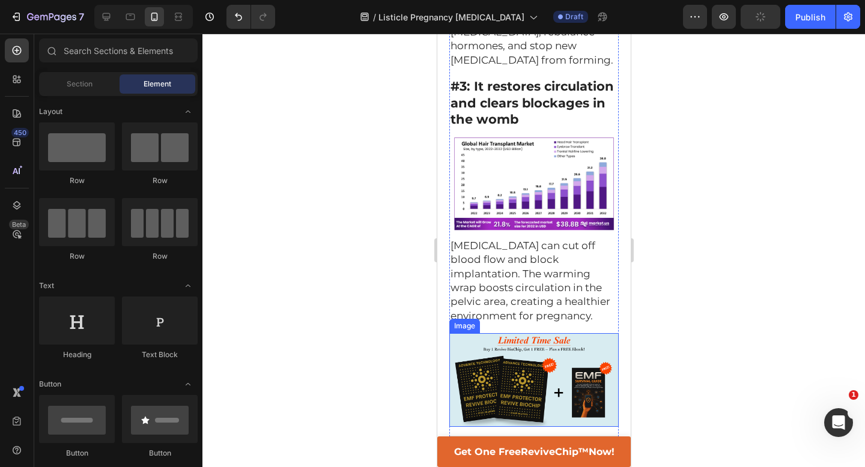
click at [537, 333] on img at bounding box center [533, 380] width 169 height 94
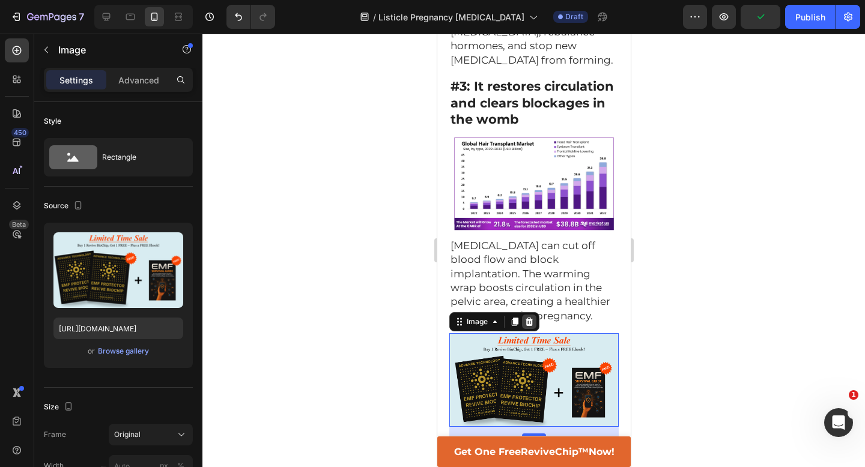
click at [532, 318] on icon at bounding box center [529, 322] width 8 height 8
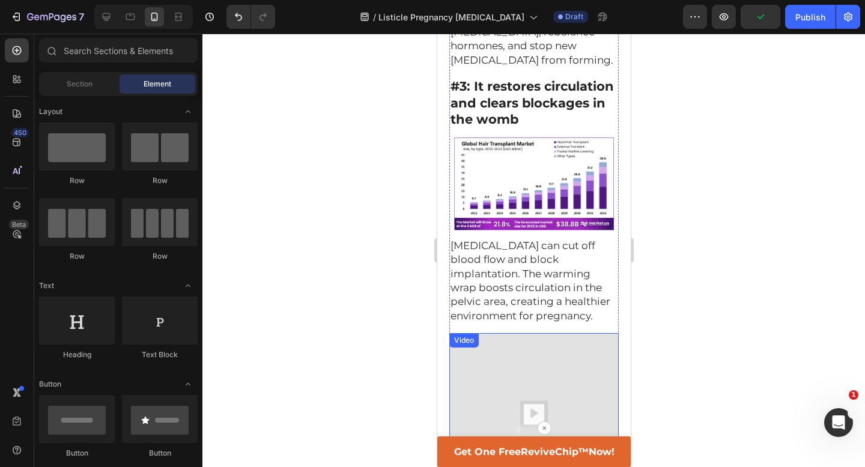
click at [529, 333] on img at bounding box center [533, 417] width 169 height 169
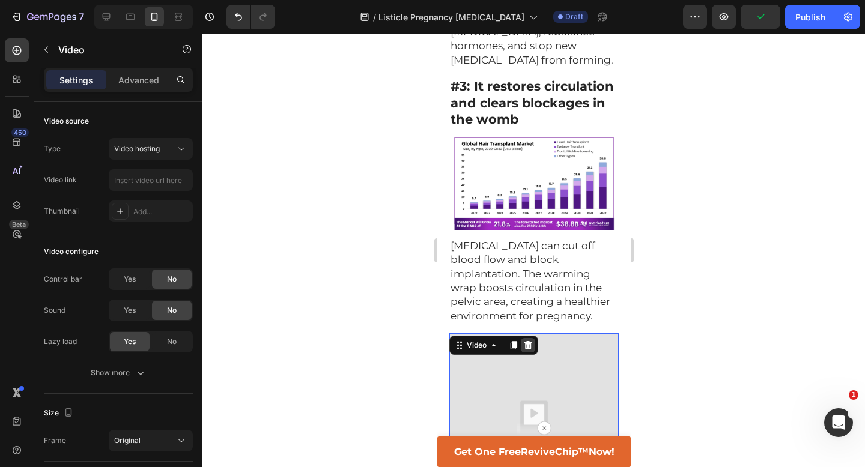
click at [531, 341] on icon at bounding box center [528, 346] width 10 height 10
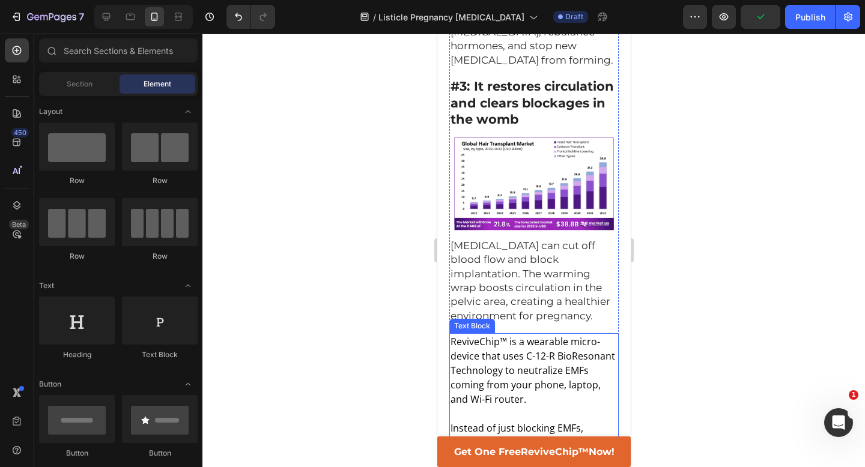
click at [525, 335] on p "ReviveChip™ is a wearable micro-device that uses C-12-R BioResonant Technology …" at bounding box center [533, 371] width 167 height 72
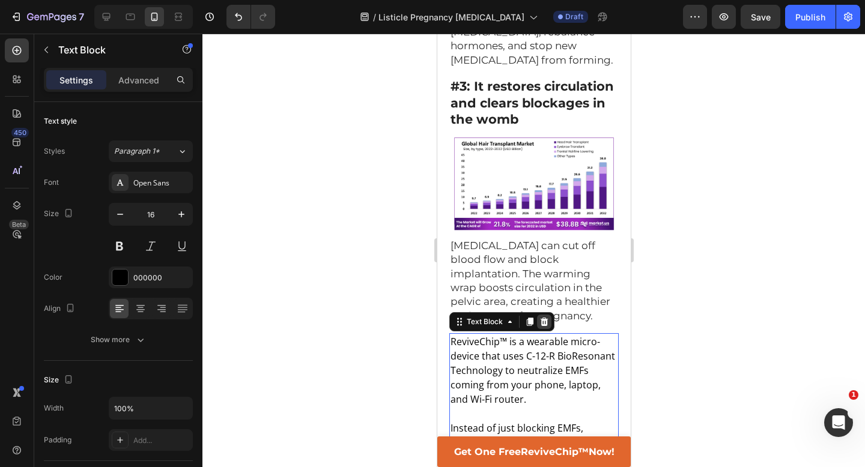
click at [541, 318] on icon at bounding box center [544, 322] width 8 height 8
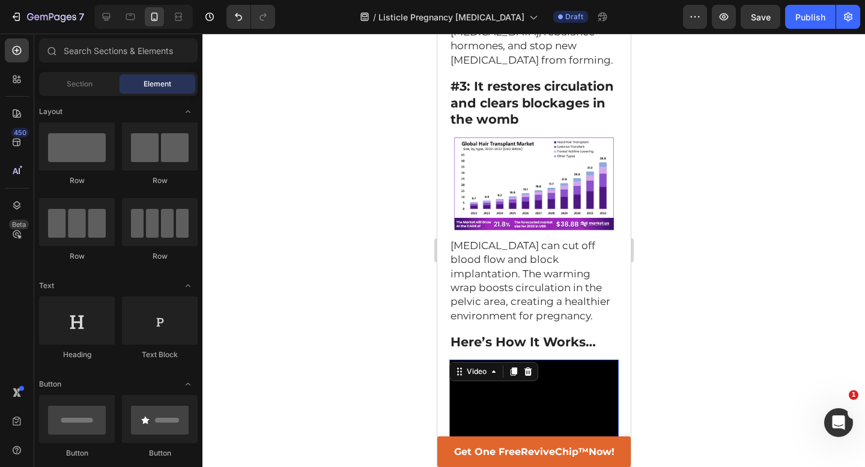
click at [527, 360] on video at bounding box center [533, 402] width 169 height 85
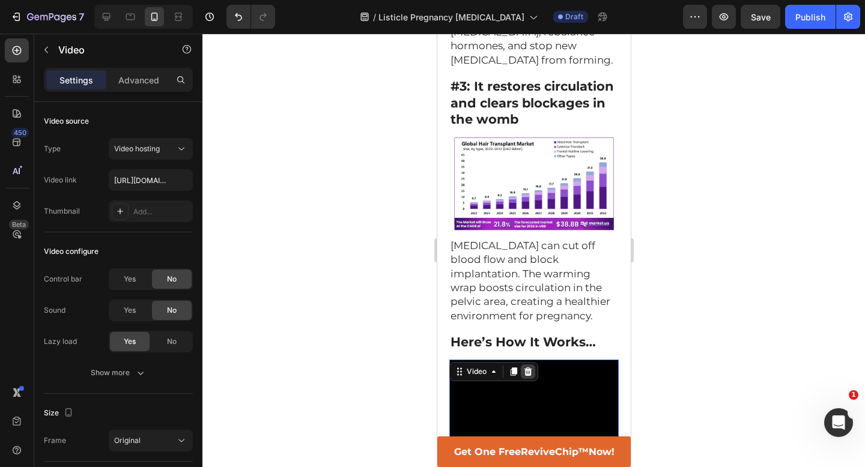
click at [531, 367] on icon at bounding box center [528, 372] width 10 height 10
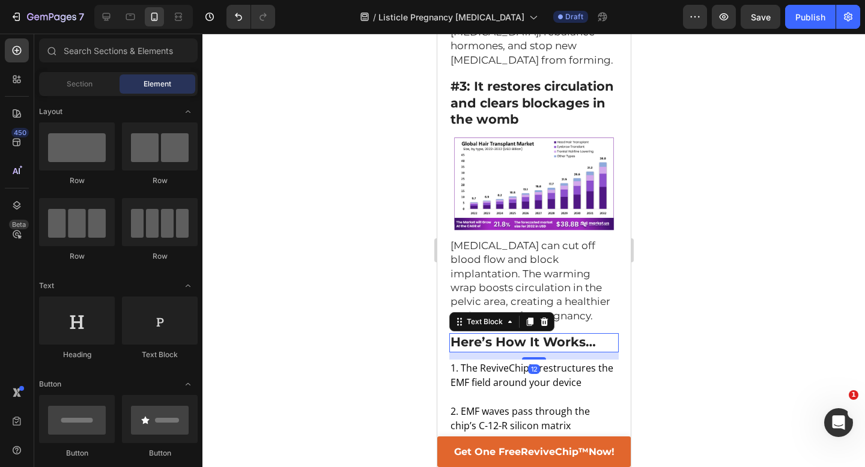
click at [511, 335] on strong "Here’s How It Works…" at bounding box center [522, 342] width 145 height 15
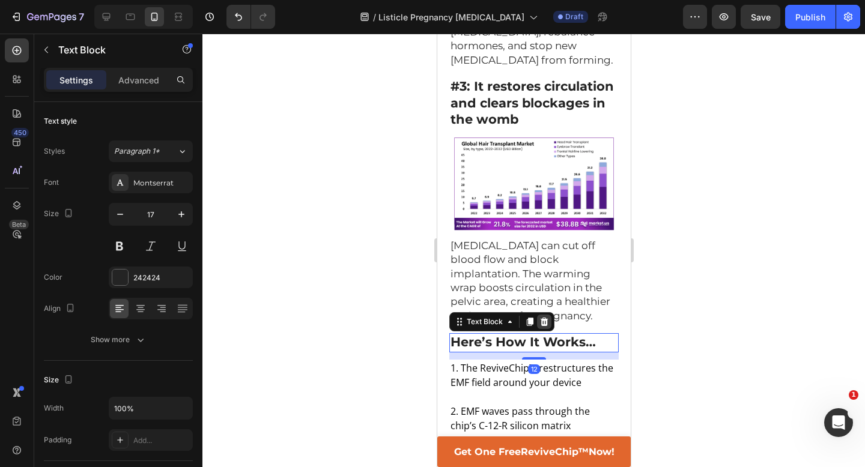
click at [547, 317] on icon at bounding box center [544, 322] width 10 height 10
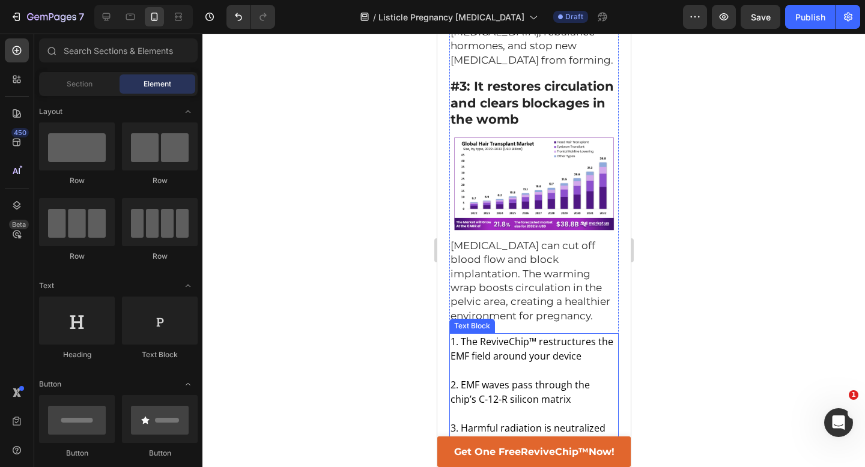
click at [517, 407] on p at bounding box center [533, 414] width 167 height 14
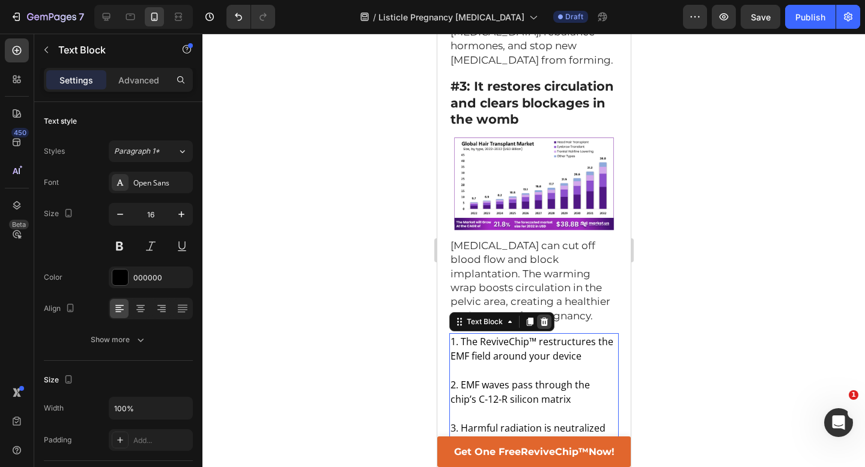
click at [543, 315] on div at bounding box center [544, 322] width 14 height 14
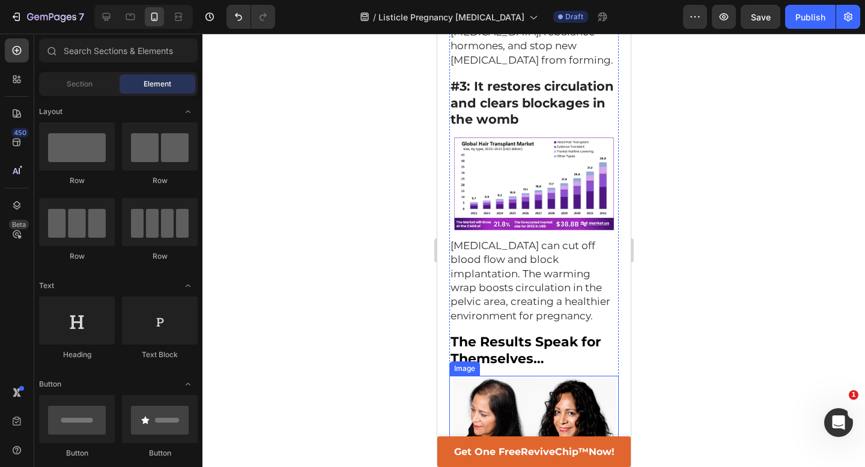
click at [518, 376] on img at bounding box center [533, 438] width 169 height 124
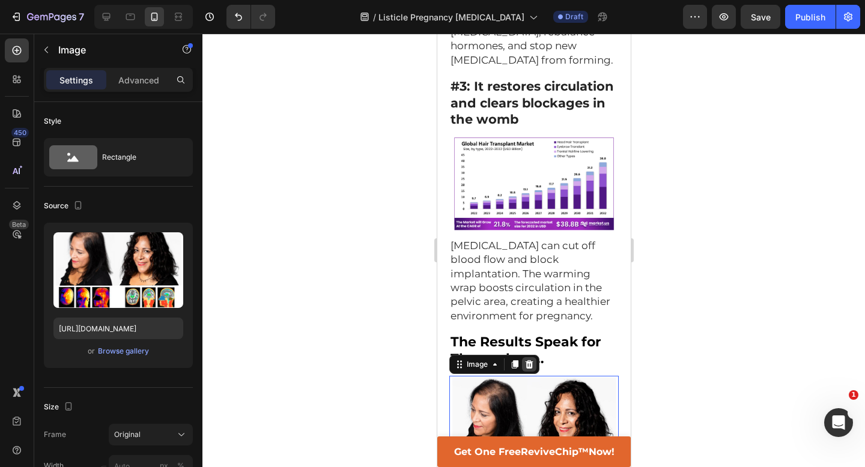
click at [530, 360] on icon at bounding box center [529, 364] width 8 height 8
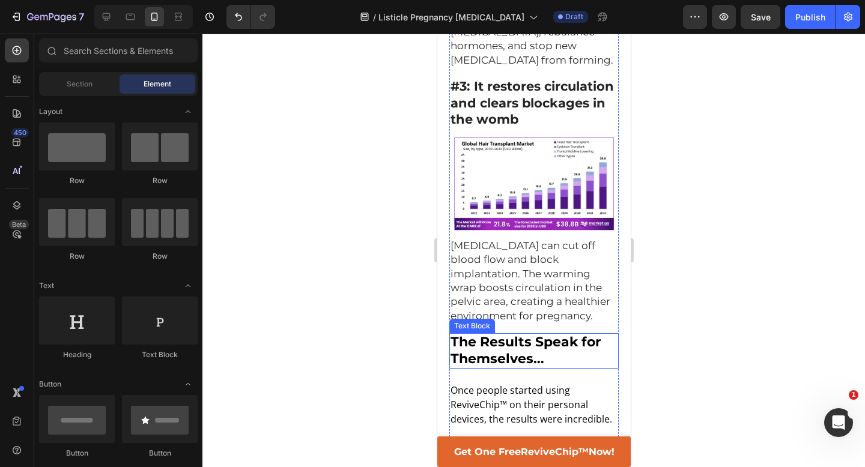
click at [508, 334] on strong "The Results Speak for Themselves…" at bounding box center [525, 350] width 150 height 33
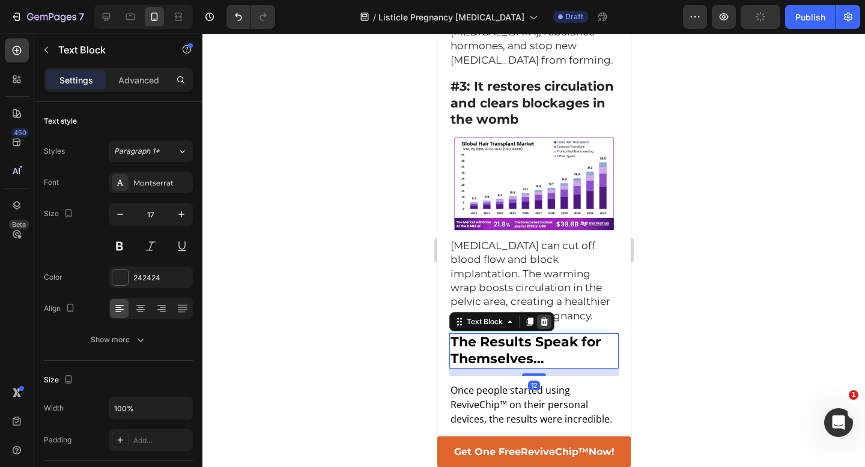
click at [541, 318] on icon at bounding box center [544, 322] width 8 height 8
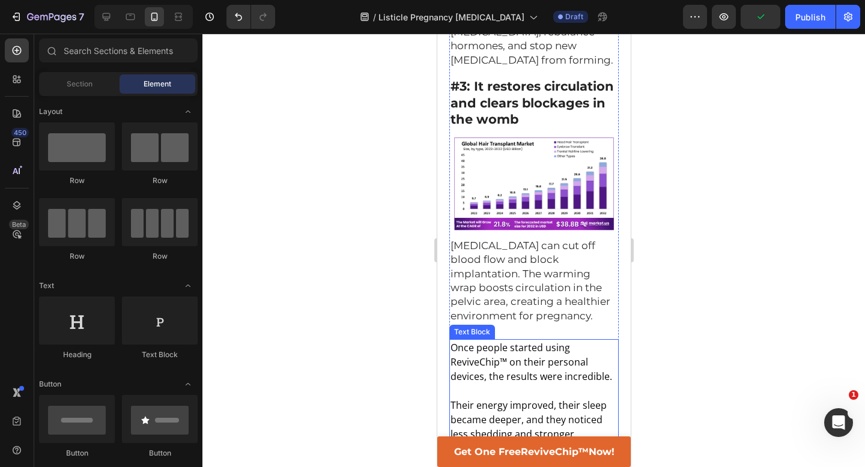
click at [529, 341] on p "Once people started using ReviveChip™ on their personal devices, the results we…" at bounding box center [533, 362] width 167 height 43
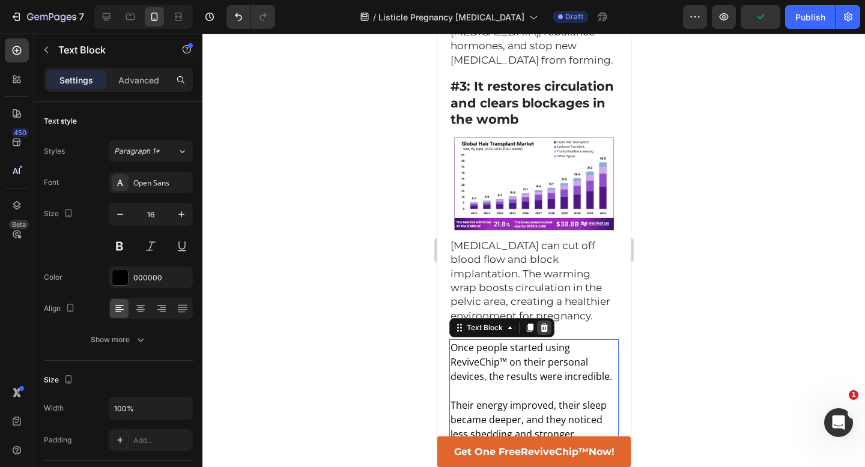
click at [540, 324] on icon at bounding box center [544, 328] width 8 height 8
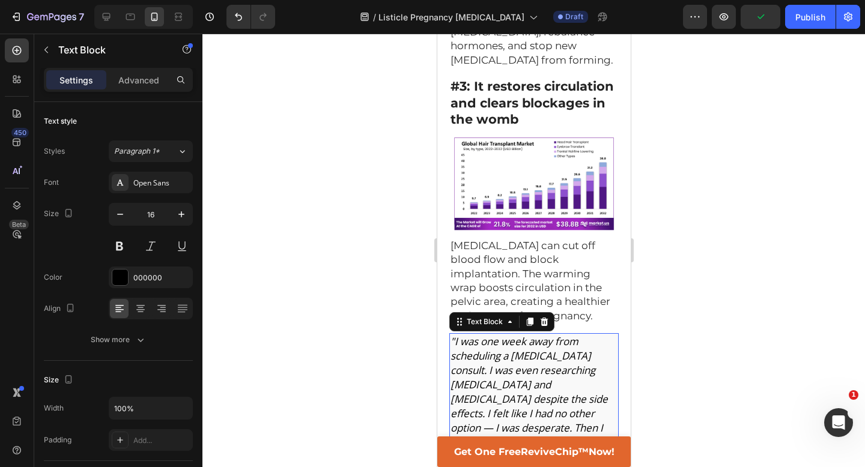
click at [529, 335] on icon ""I was one week away from scheduling a [MEDICAL_DATA] consult. I was even resea…" at bounding box center [531, 457] width 162 height 245
click at [597, 242] on p "[MEDICAL_DATA] can cut off blood flow and block implantation. The warming wrap …" at bounding box center [533, 281] width 167 height 84
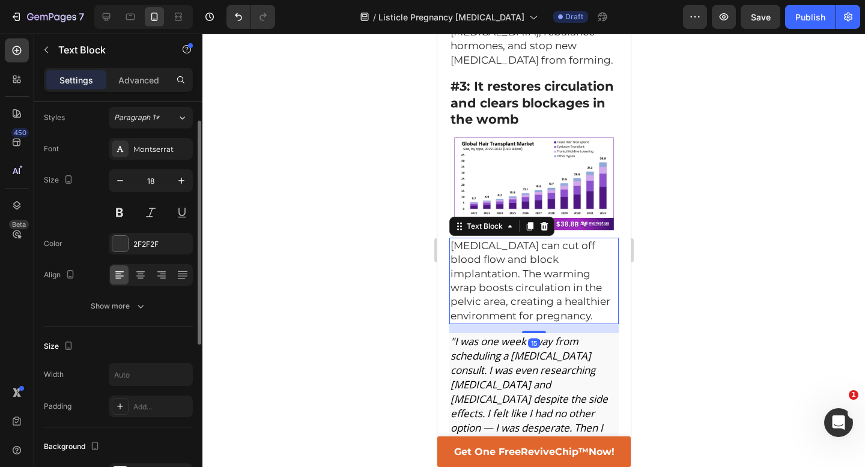
click at [667, 231] on div at bounding box center [533, 251] width 663 height 434
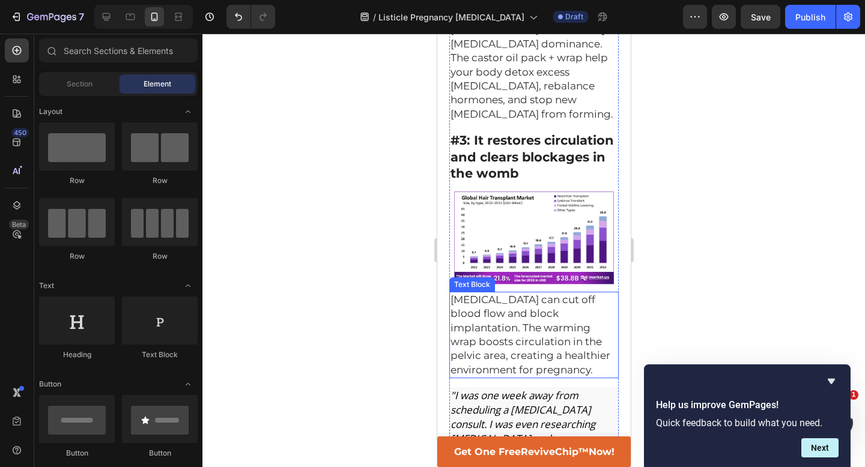
scroll to position [895, 0]
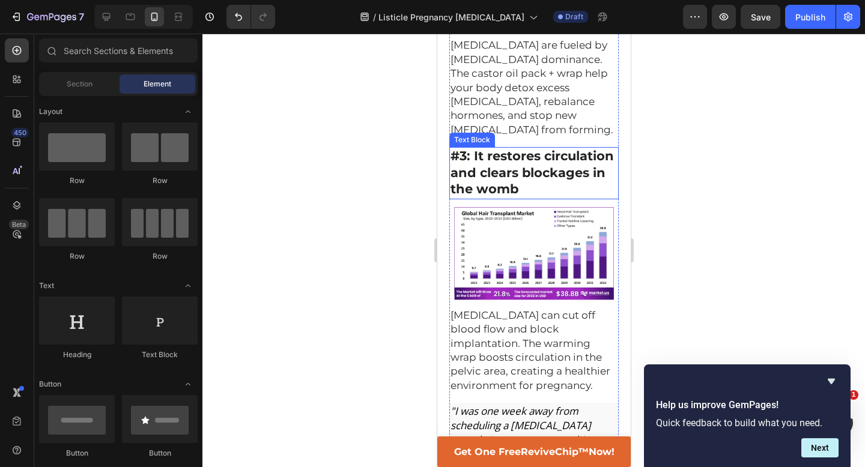
click at [535, 148] on strong "#3: It restores circulation and clears blockages in the womb" at bounding box center [531, 172] width 163 height 48
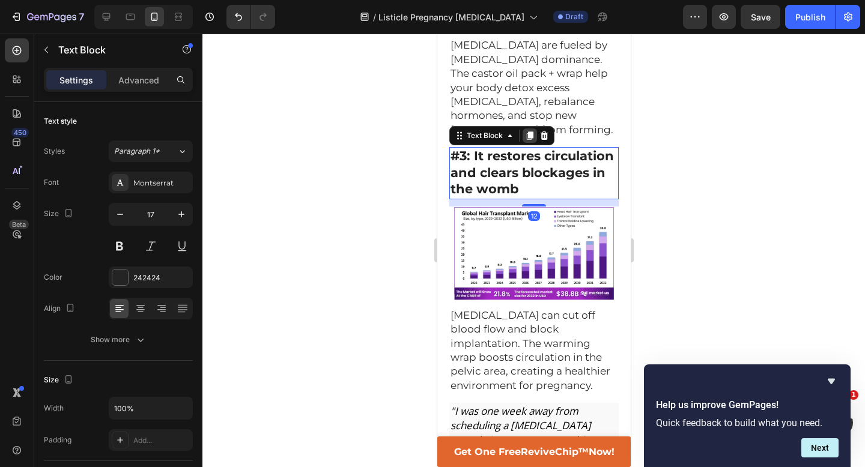
click at [528, 132] on icon at bounding box center [529, 136] width 7 height 8
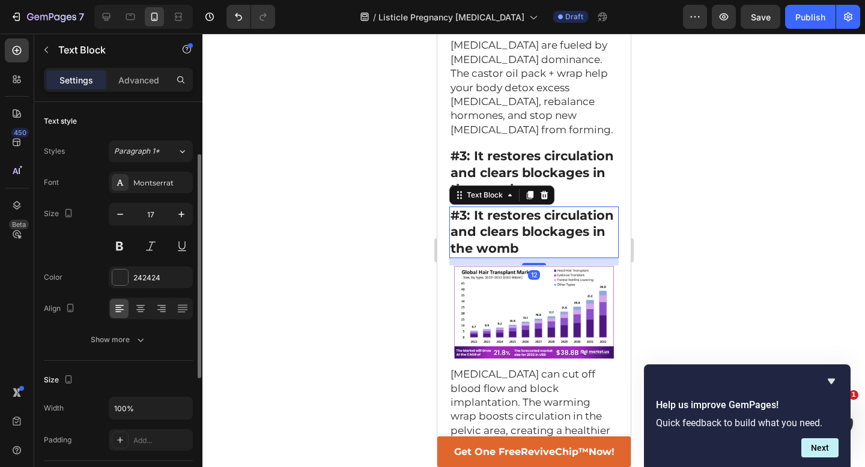
scroll to position [34, 0]
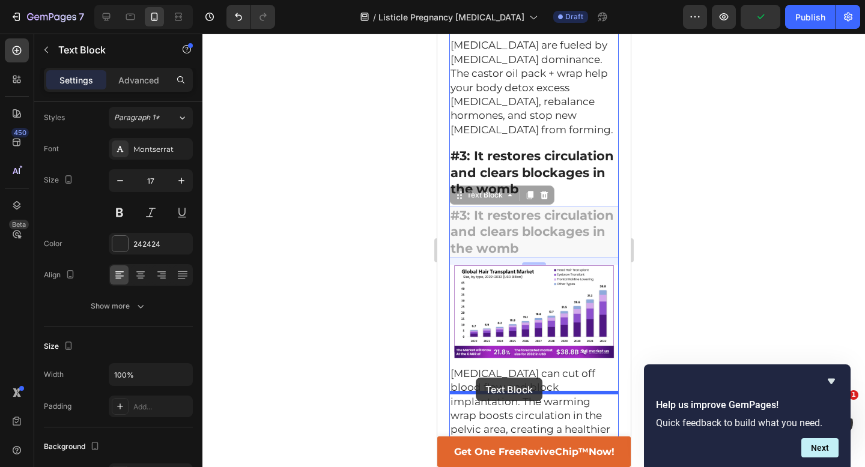
drag, startPoint x: 459, startPoint y: 126, endPoint x: 475, endPoint y: 378, distance: 252.3
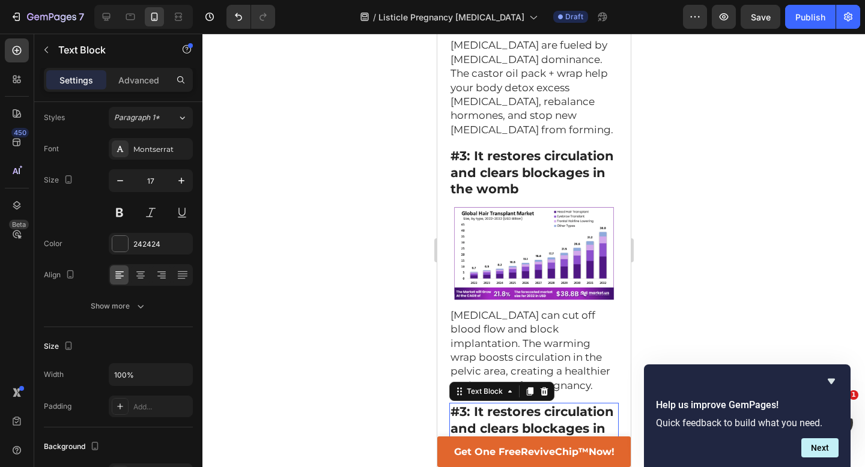
click at [553, 404] on strong "#3: It restores circulation and clears blockages in the womb" at bounding box center [531, 428] width 163 height 48
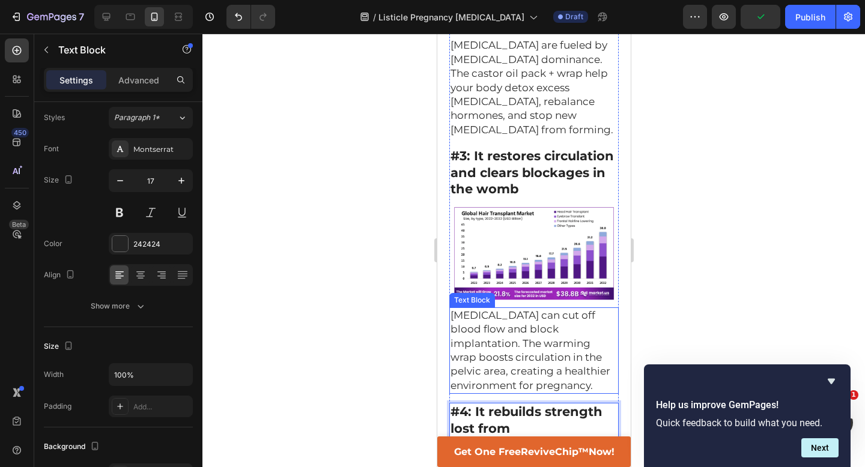
click at [512, 309] on span "[MEDICAL_DATA] can cut off blood flow and block implantation. The warming wrap …" at bounding box center [530, 350] width 160 height 82
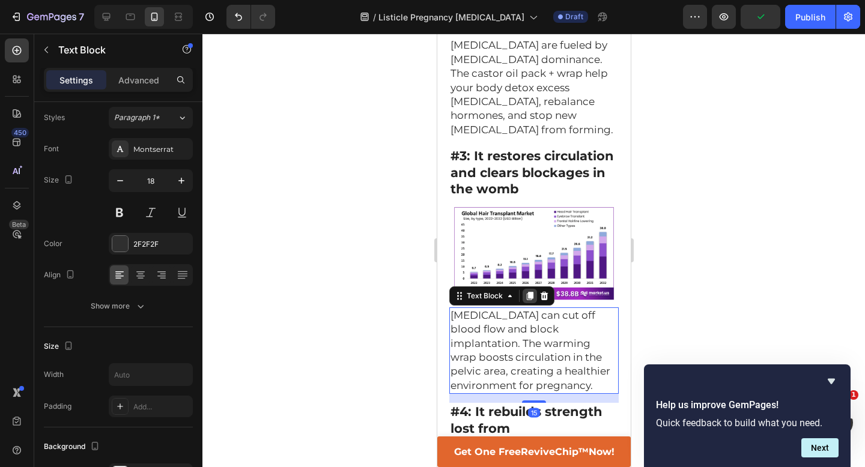
click at [534, 291] on icon at bounding box center [529, 296] width 10 height 10
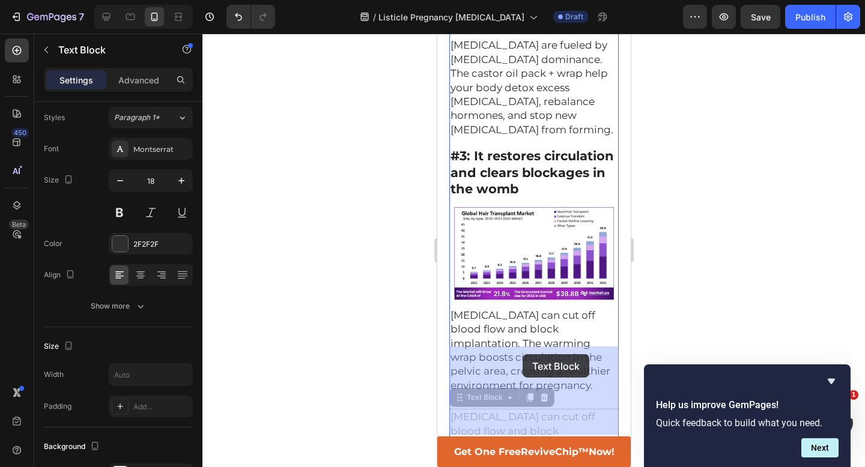
drag, startPoint x: 455, startPoint y: 326, endPoint x: 521, endPoint y: 355, distance: 71.6
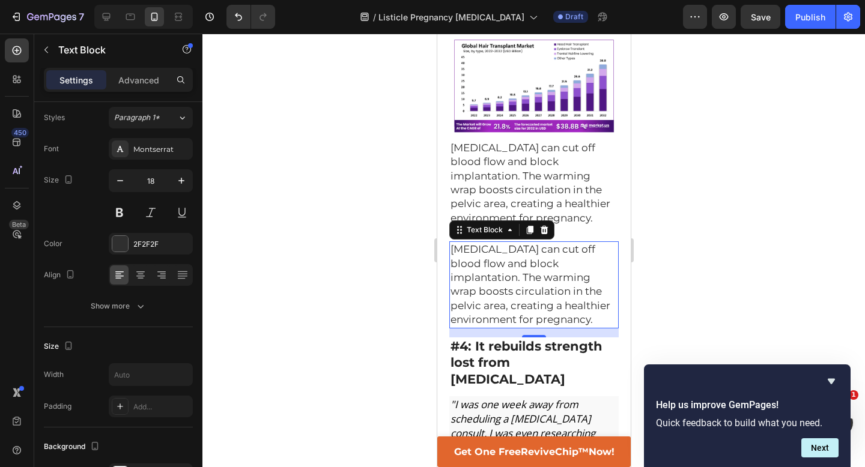
scroll to position [1069, 0]
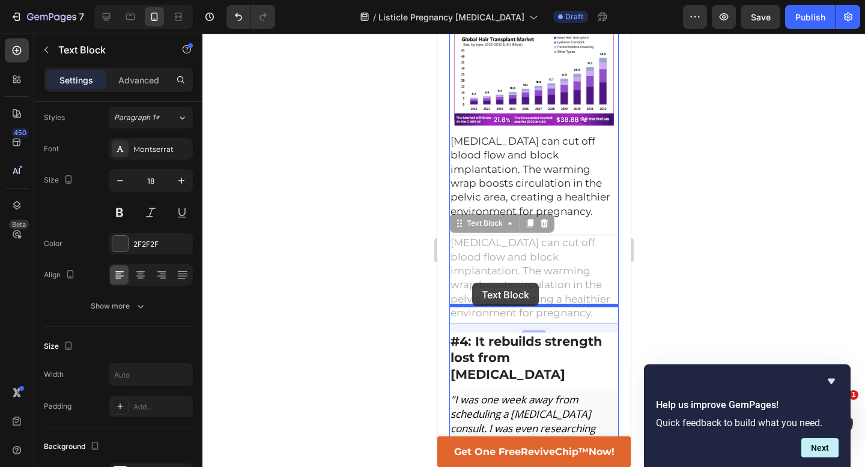
drag, startPoint x: 457, startPoint y: 153, endPoint x: 472, endPoint y: 283, distance: 131.2
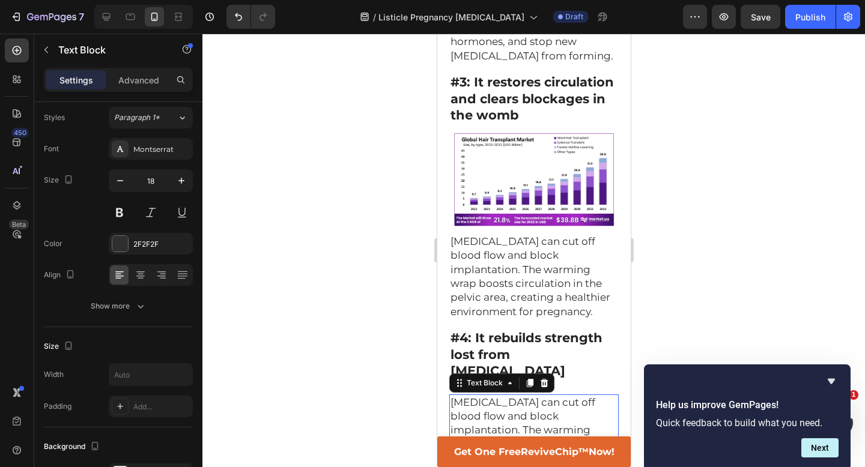
scroll to position [959, 0]
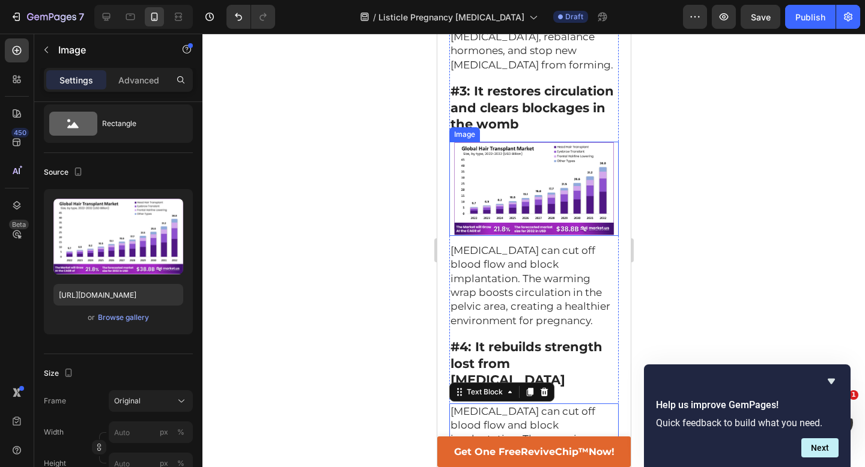
click at [515, 142] on img at bounding box center [533, 189] width 169 height 94
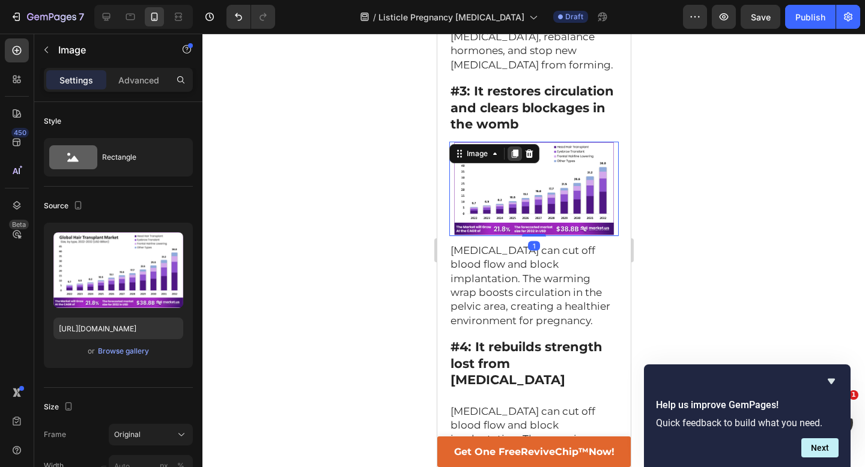
click at [512, 149] on icon at bounding box center [514, 154] width 10 height 10
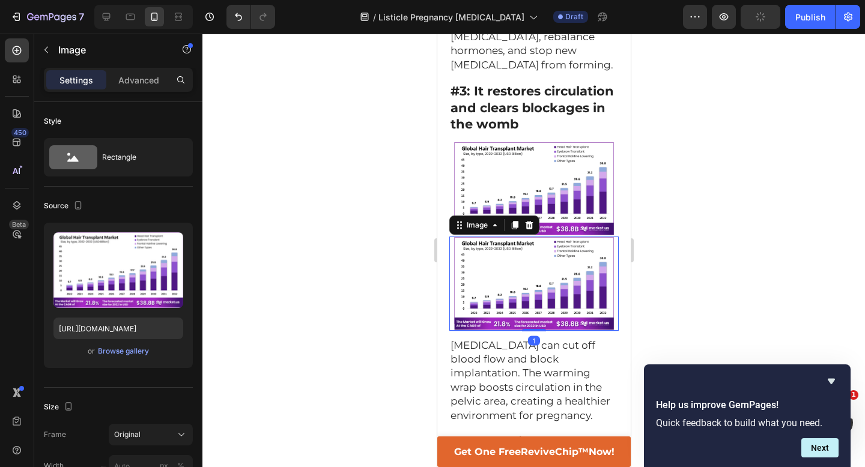
scroll to position [987, 0]
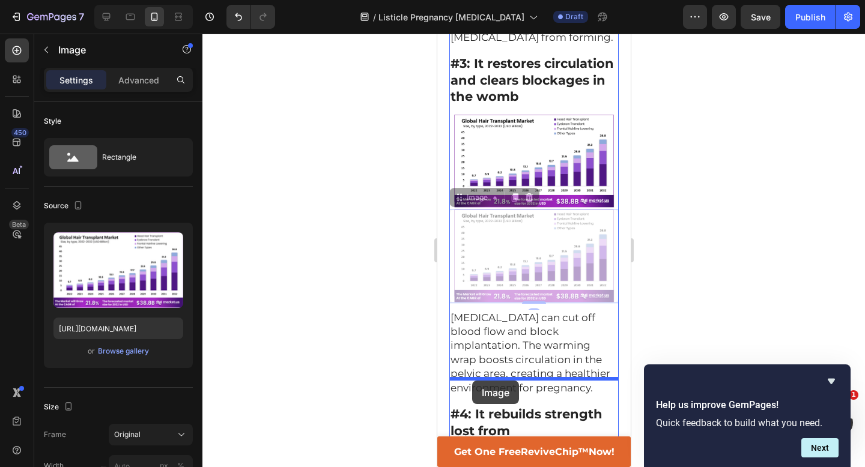
drag, startPoint x: 459, startPoint y: 128, endPoint x: 472, endPoint y: 381, distance: 253.3
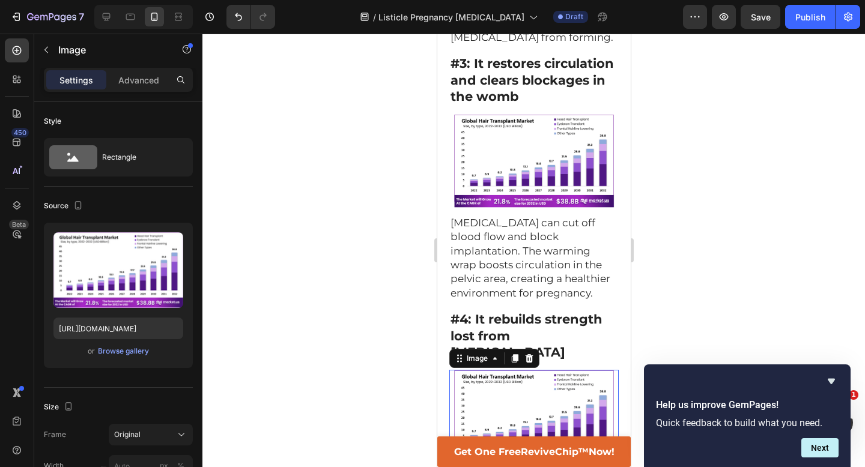
click at [695, 261] on div at bounding box center [533, 251] width 663 height 434
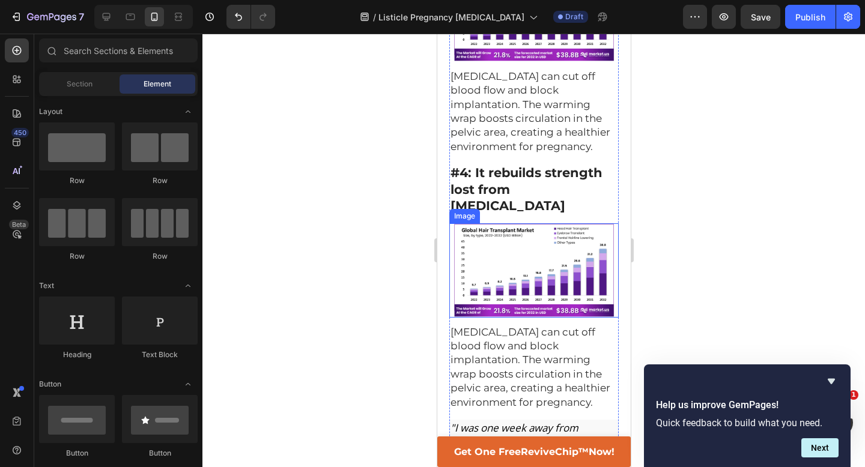
scroll to position [1121, 0]
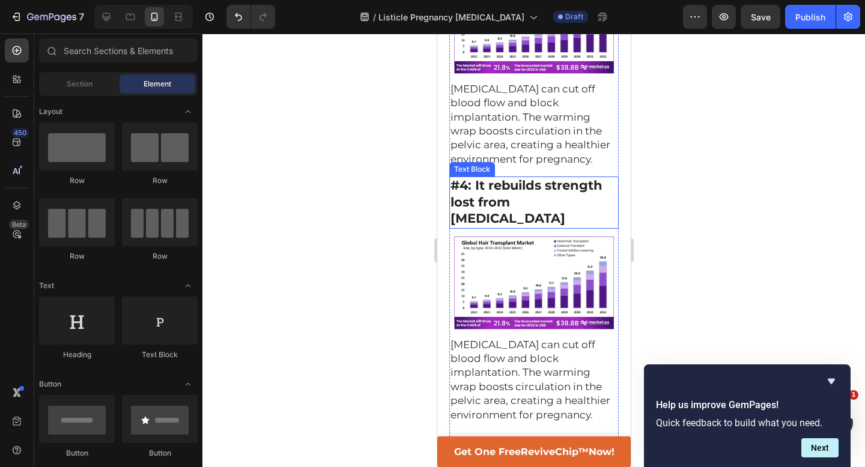
click at [538, 178] on strong "#4: It rebuilds strength lost from [MEDICAL_DATA]" at bounding box center [526, 202] width 152 height 48
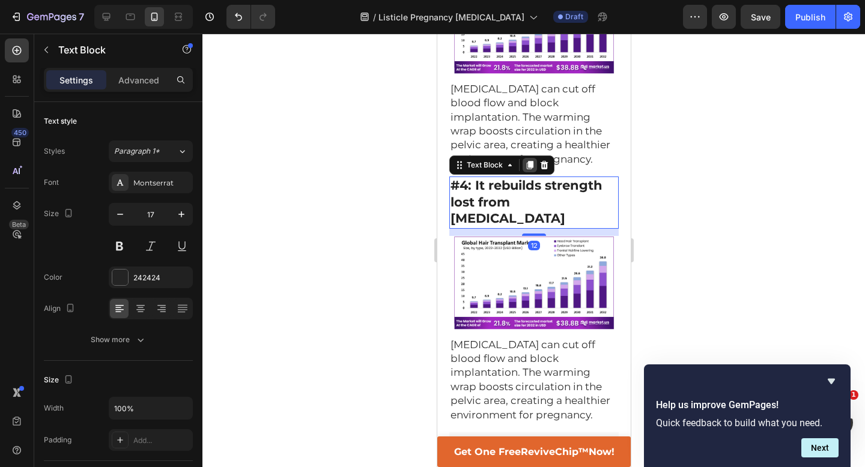
click at [526, 160] on icon at bounding box center [529, 165] width 10 height 10
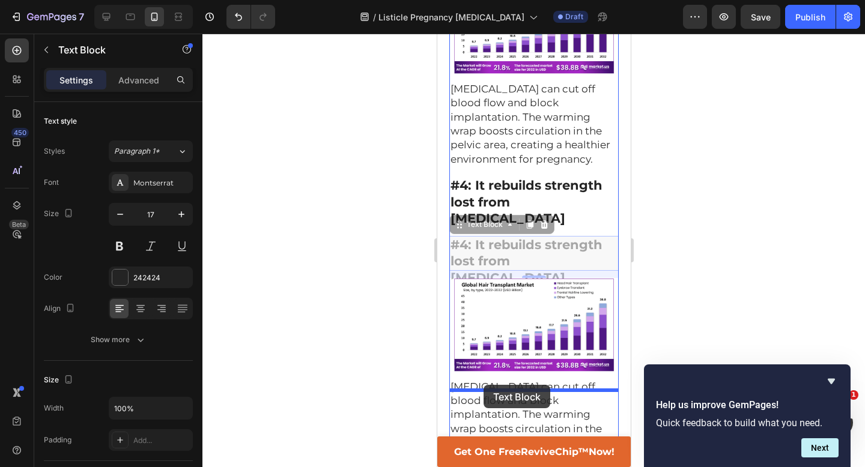
drag, startPoint x: 458, startPoint y: 142, endPoint x: 483, endPoint y: 385, distance: 244.0
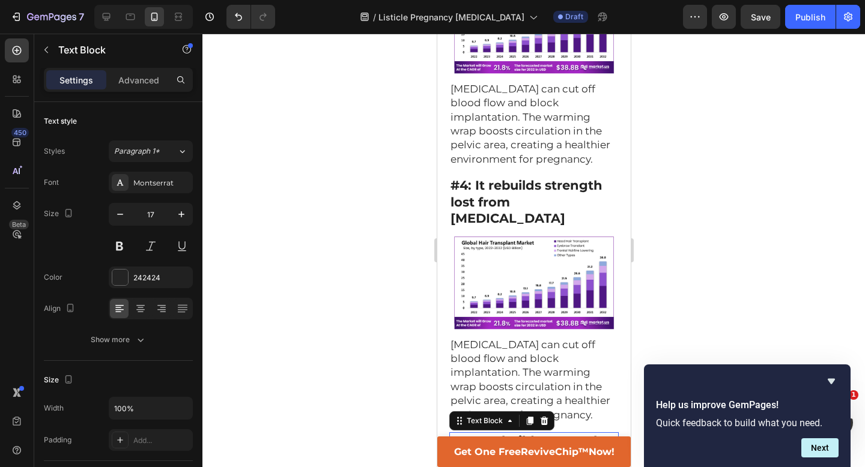
click at [543, 434] on strong "#4: It rebuilds strength lost from [MEDICAL_DATA]" at bounding box center [526, 458] width 152 height 48
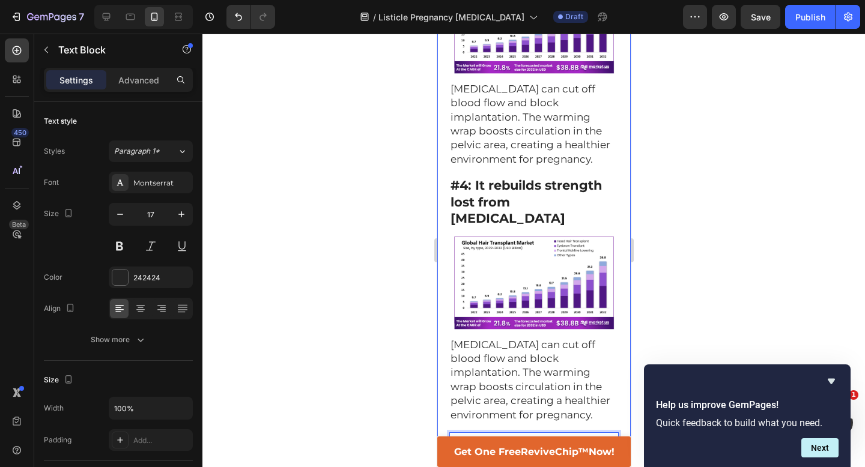
click at [660, 315] on div at bounding box center [533, 251] width 663 height 434
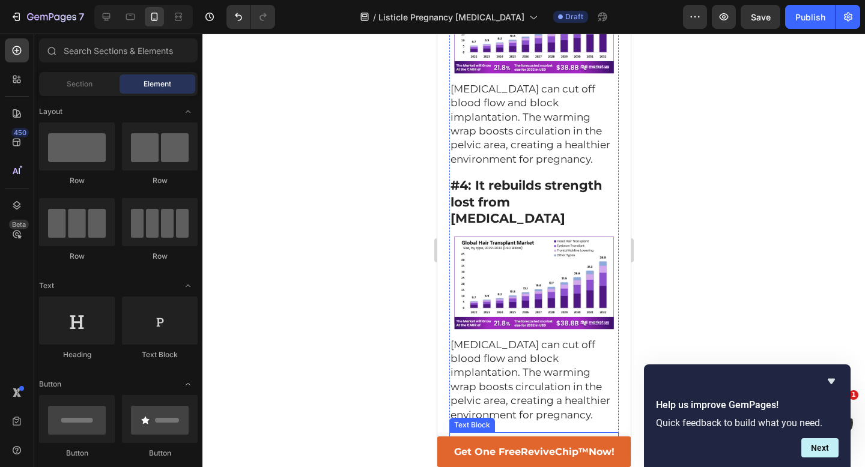
click at [550, 435] on strong "#5: It’s the only complete cure you can do at home" at bounding box center [531, 449] width 162 height 28
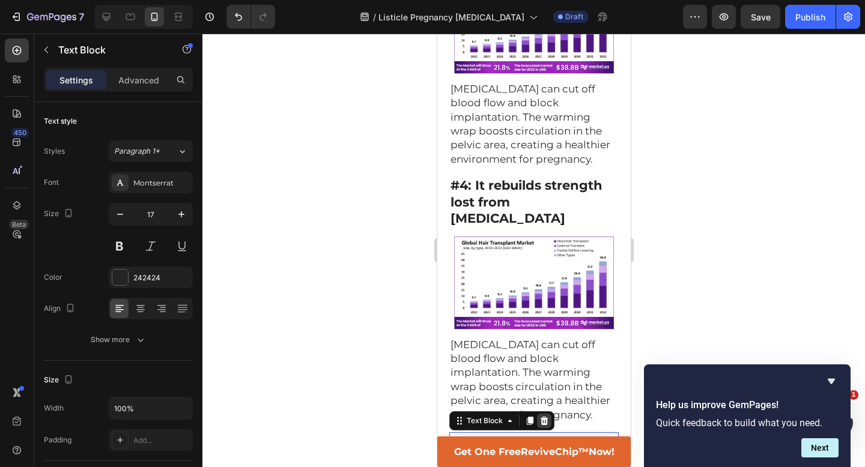
click at [544, 417] on icon at bounding box center [544, 421] width 8 height 8
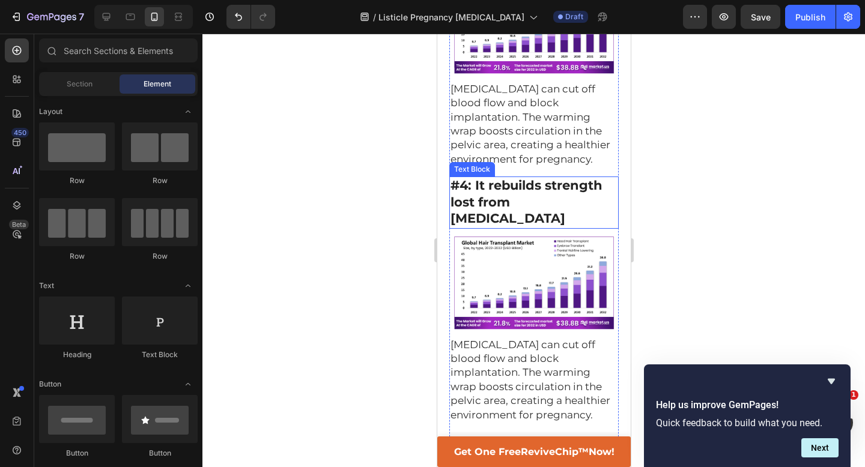
click at [550, 178] on strong "#4: It rebuilds strength lost from [MEDICAL_DATA]" at bounding box center [526, 202] width 152 height 48
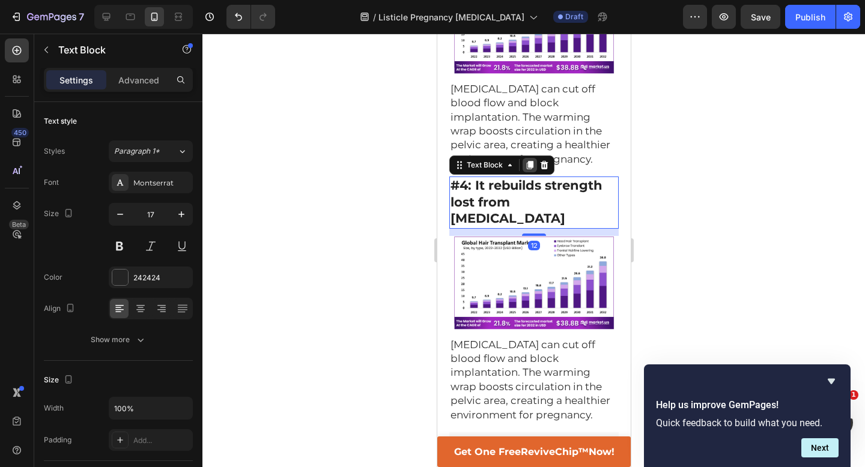
click at [531, 160] on icon at bounding box center [529, 165] width 10 height 10
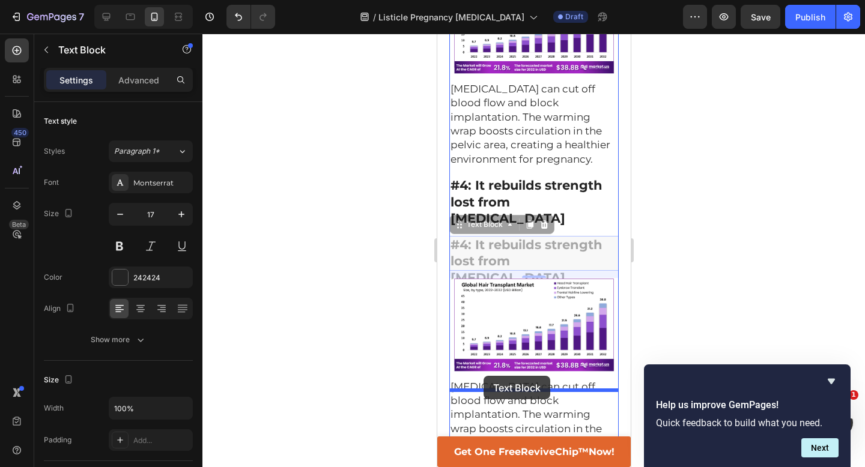
drag, startPoint x: 459, startPoint y: 143, endPoint x: 483, endPoint y: 375, distance: 233.7
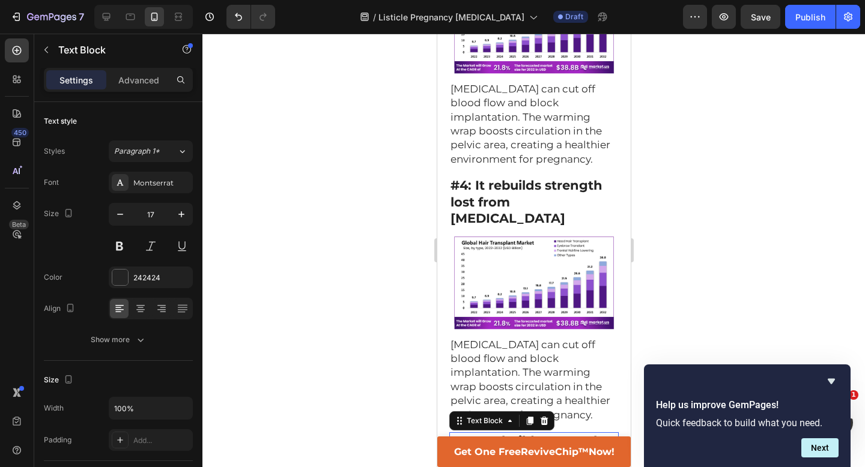
click at [494, 434] on strong "#4: It rebuilds strength lost from [MEDICAL_DATA]" at bounding box center [526, 458] width 152 height 48
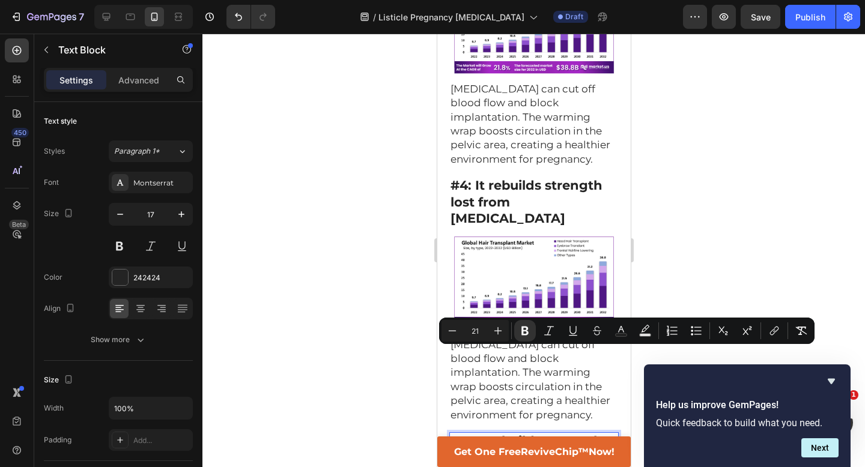
click at [615, 434] on p "#4: It rebuilds strength lost from [MEDICAL_DATA]" at bounding box center [533, 459] width 167 height 50
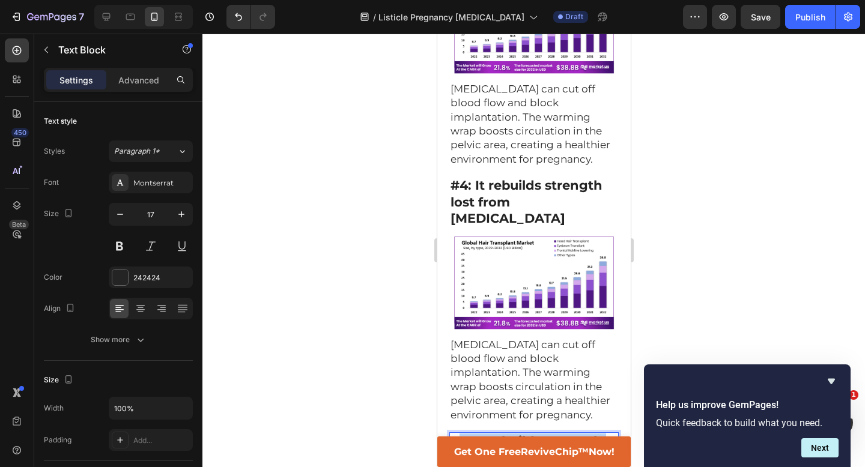
drag, startPoint x: 615, startPoint y: 375, endPoint x: 456, endPoint y: 360, distance: 159.9
click at [456, 434] on p "#4: It rebuilds strength lost from [MEDICAL_DATA]" at bounding box center [533, 459] width 167 height 50
click at [456, 434] on strong "#" at bounding box center [454, 441] width 9 height 15
click at [452, 434] on strong "#" at bounding box center [454, 441] width 9 height 15
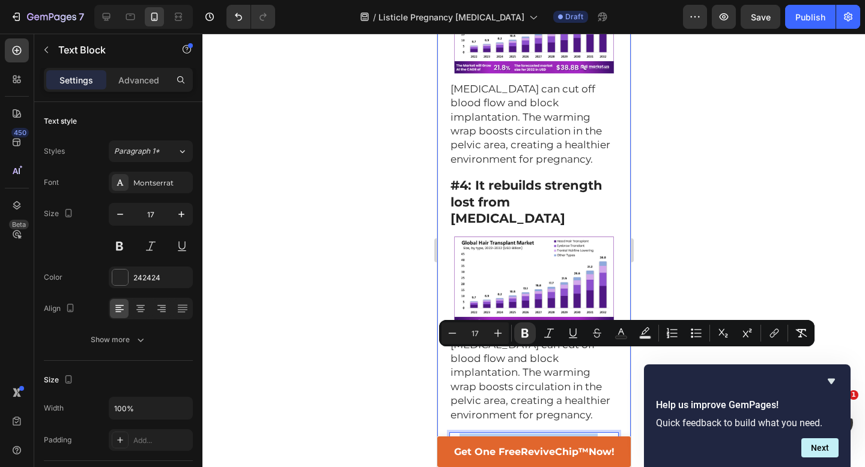
drag, startPoint x: 460, startPoint y: 357, endPoint x: 621, endPoint y: 378, distance: 161.8
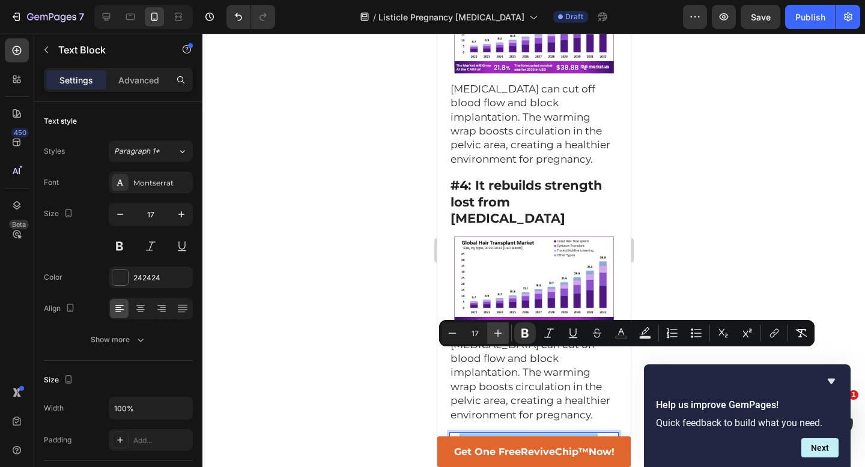
click at [498, 336] on icon "Editor contextual toolbar" at bounding box center [498, 333] width 12 height 12
type input "21"
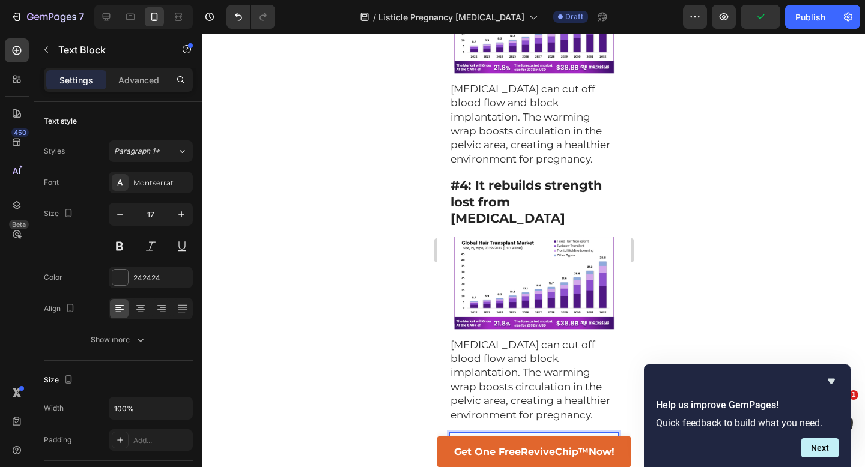
click at [461, 434] on strong "##5: It’s the only complete cure you can do at home" at bounding box center [525, 458] width 150 height 48
click at [360, 341] on div at bounding box center [533, 251] width 663 height 434
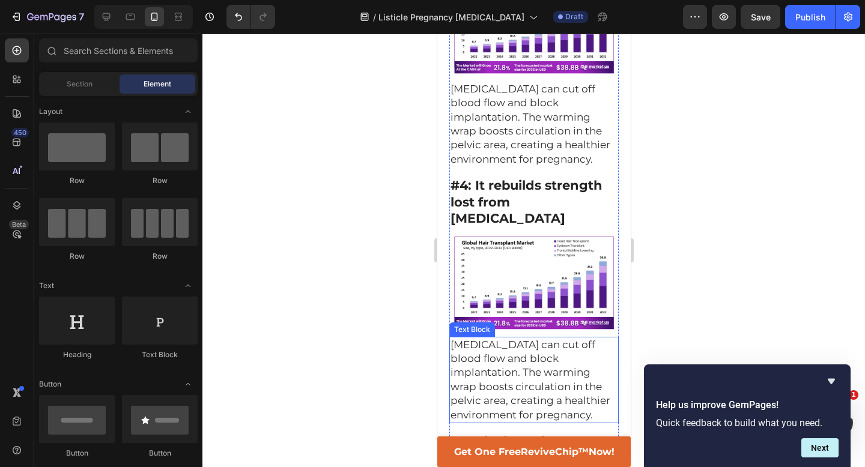
click at [513, 339] on span "[MEDICAL_DATA] can cut off blood flow and block implantation. The warming wrap …" at bounding box center [530, 380] width 160 height 82
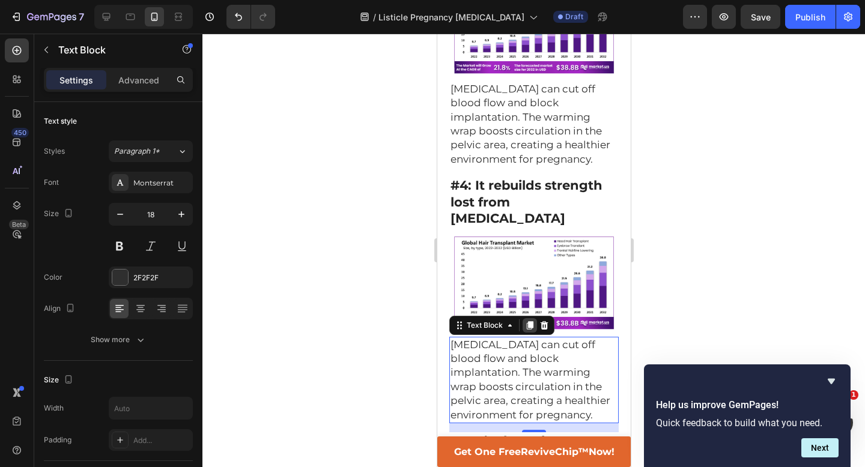
click at [531, 321] on icon at bounding box center [529, 325] width 7 height 8
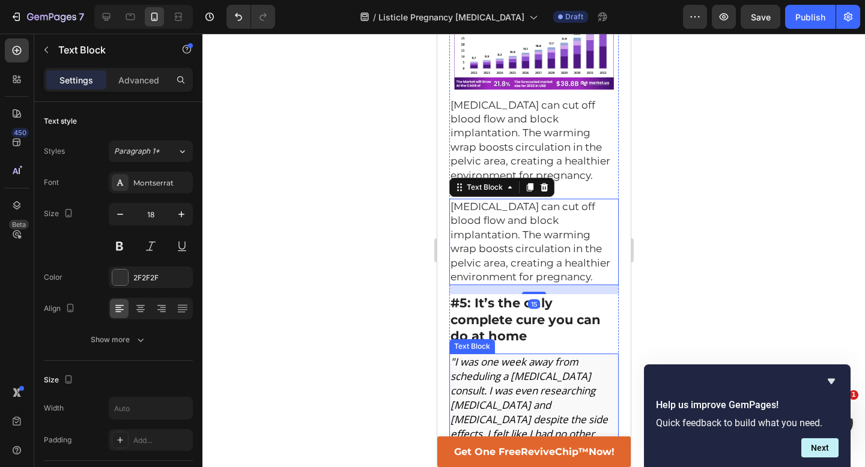
scroll to position [1358, 0]
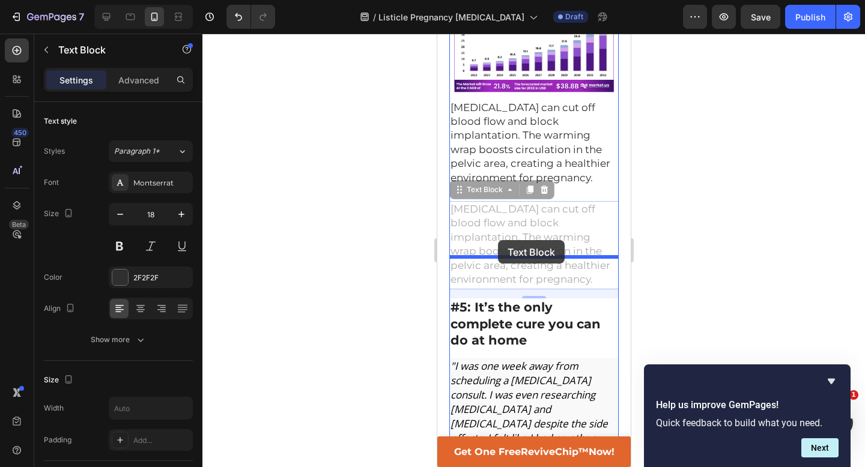
drag, startPoint x: 455, startPoint y: 106, endPoint x: 497, endPoint y: 240, distance: 140.4
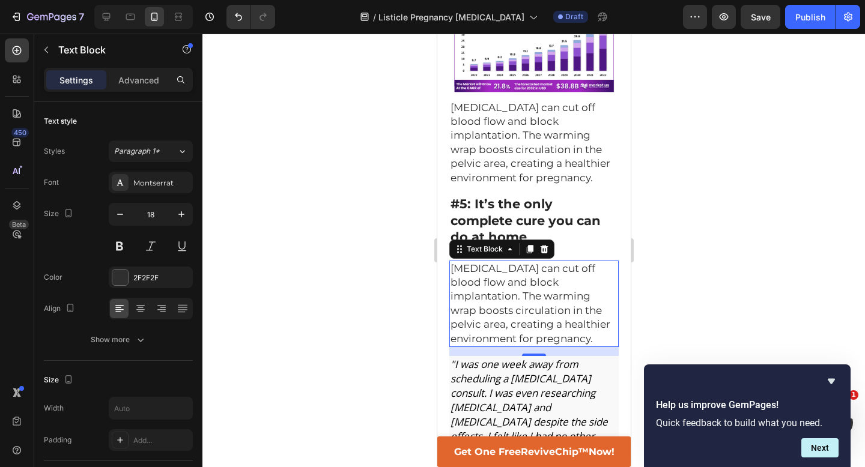
click at [365, 240] on div at bounding box center [533, 251] width 663 height 434
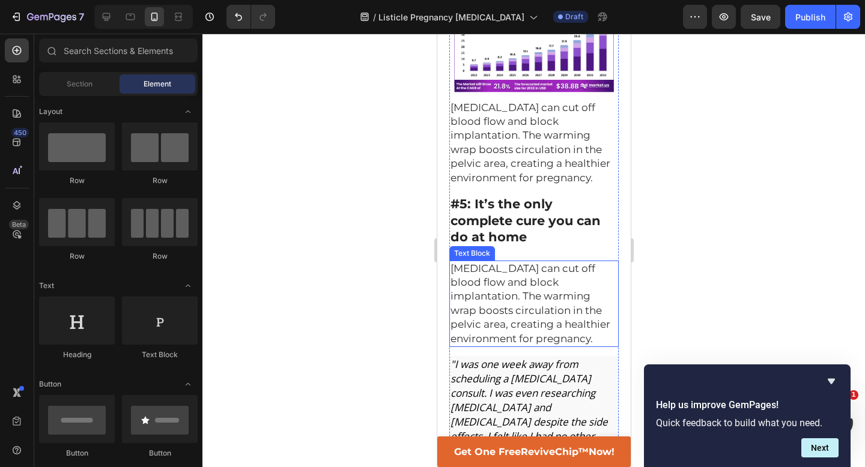
click at [535, 263] on span "[MEDICAL_DATA] can cut off blood flow and block implantation. The warming wrap …" at bounding box center [530, 304] width 160 height 82
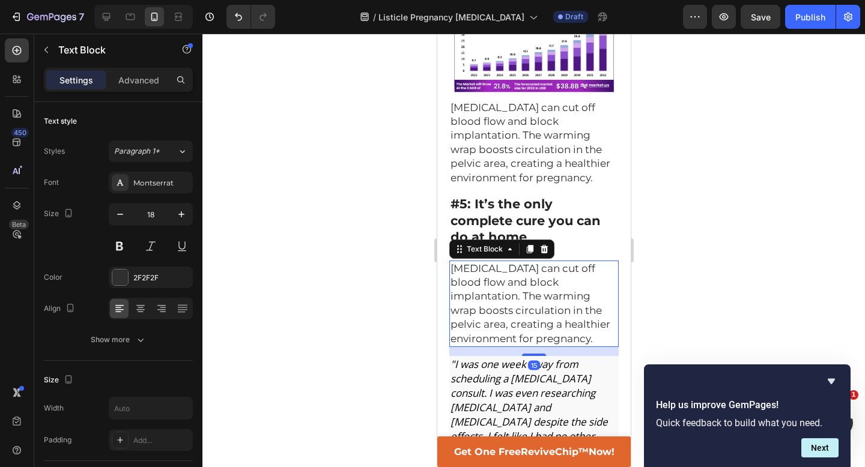
click at [535, 263] on span "[MEDICAL_DATA] can cut off blood flow and block implantation. The warming wrap …" at bounding box center [530, 304] width 160 height 82
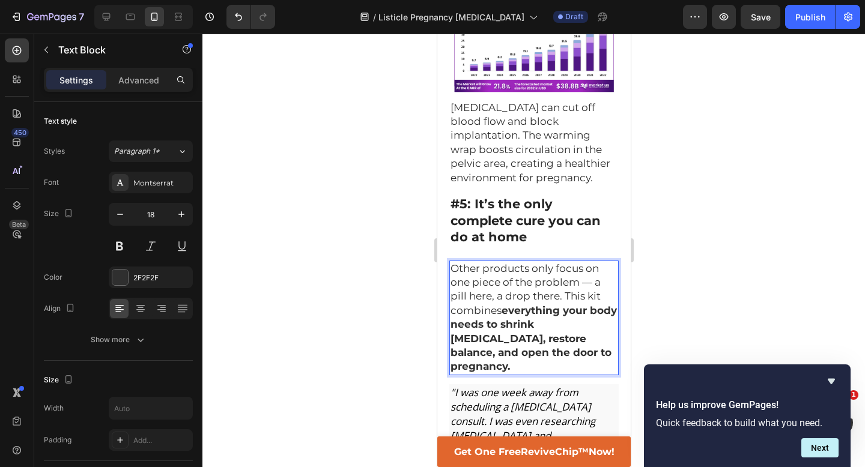
click at [670, 213] on div at bounding box center [533, 251] width 663 height 434
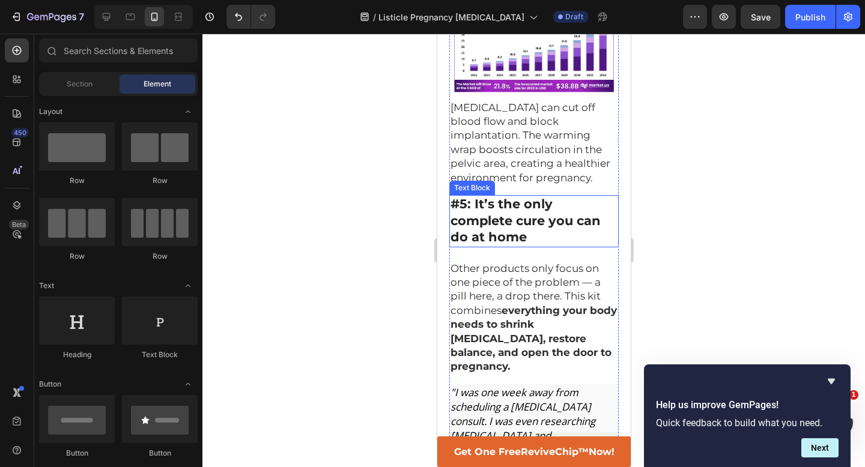
scroll to position [1173, 0]
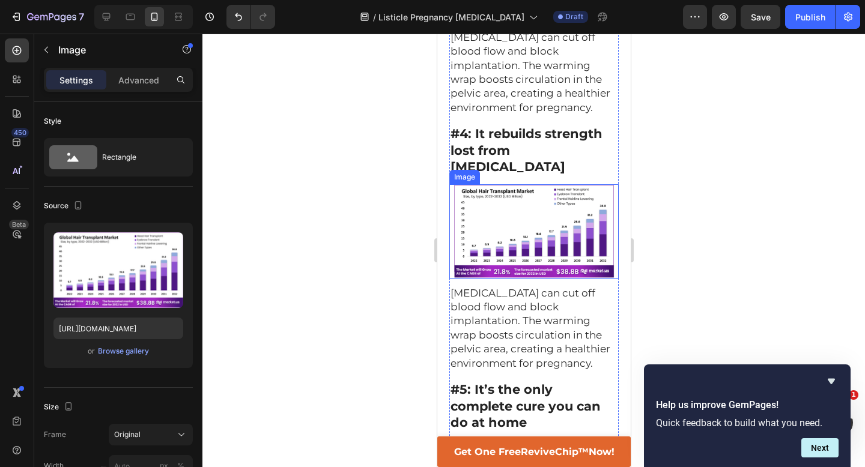
click at [523, 184] on img at bounding box center [533, 231] width 169 height 94
click at [517, 169] on icon at bounding box center [514, 173] width 7 height 8
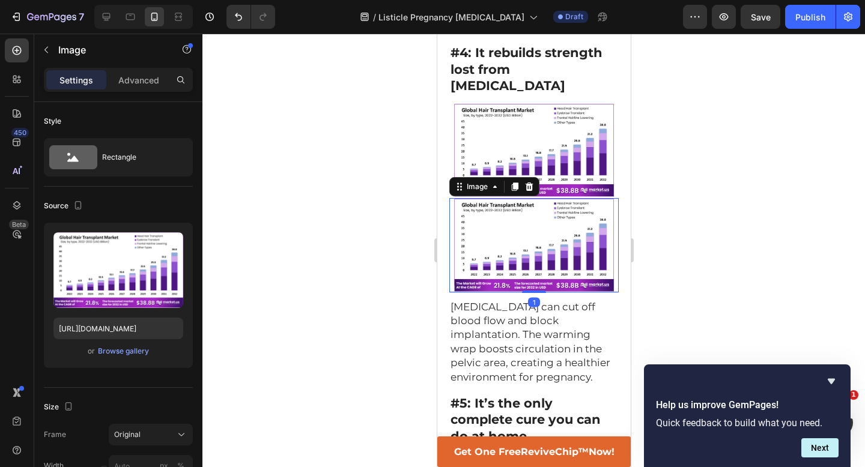
scroll to position [1276, 0]
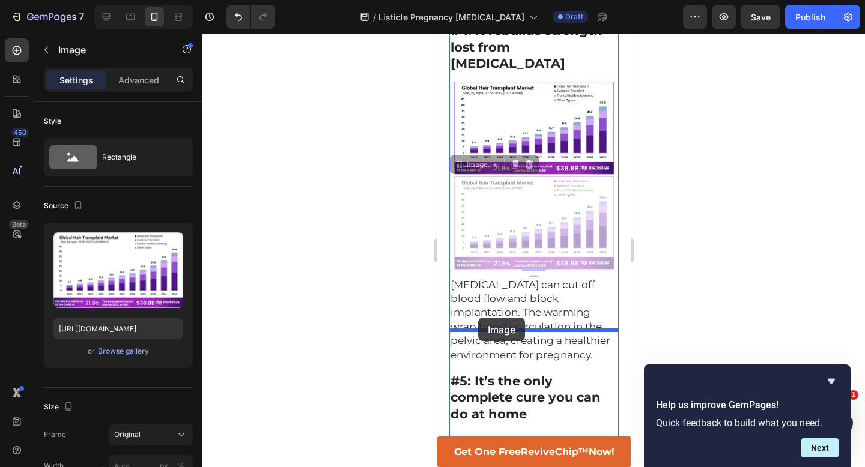
drag, startPoint x: 458, startPoint y: 79, endPoint x: 478, endPoint y: 318, distance: 239.3
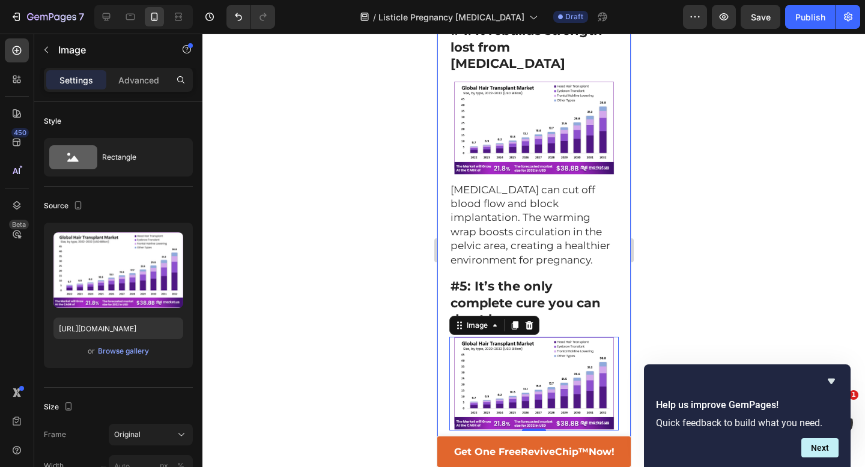
click at [667, 217] on div at bounding box center [533, 251] width 663 height 434
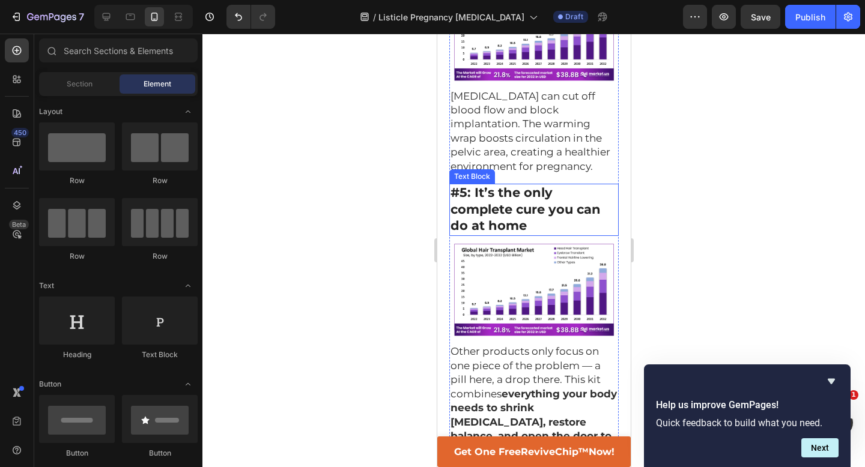
scroll to position [1364, 0]
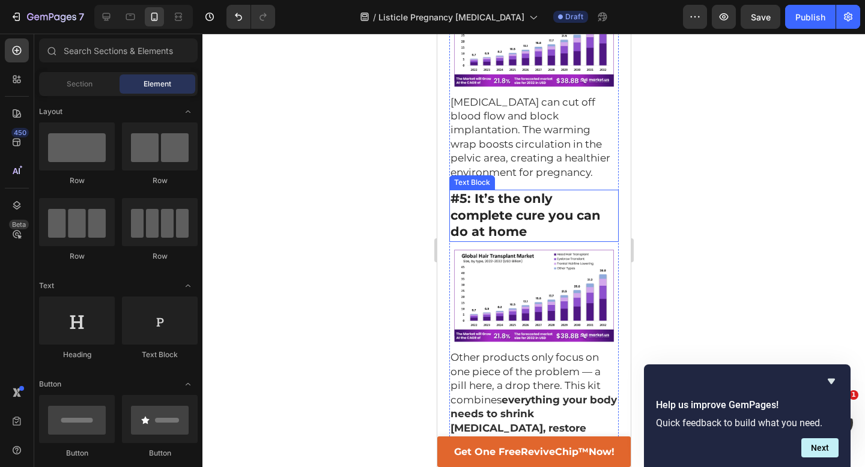
click at [528, 191] on strong "#5: It’s the only complete cure you can do at home" at bounding box center [525, 215] width 150 height 48
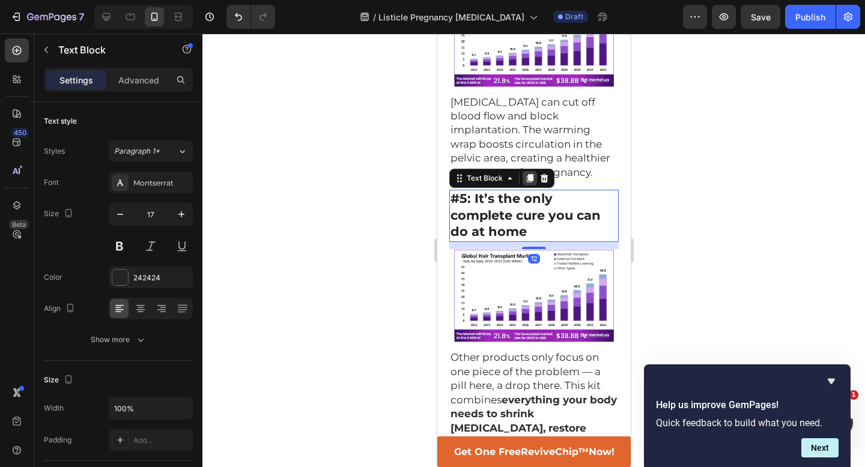
click at [527, 174] on icon at bounding box center [529, 179] width 10 height 10
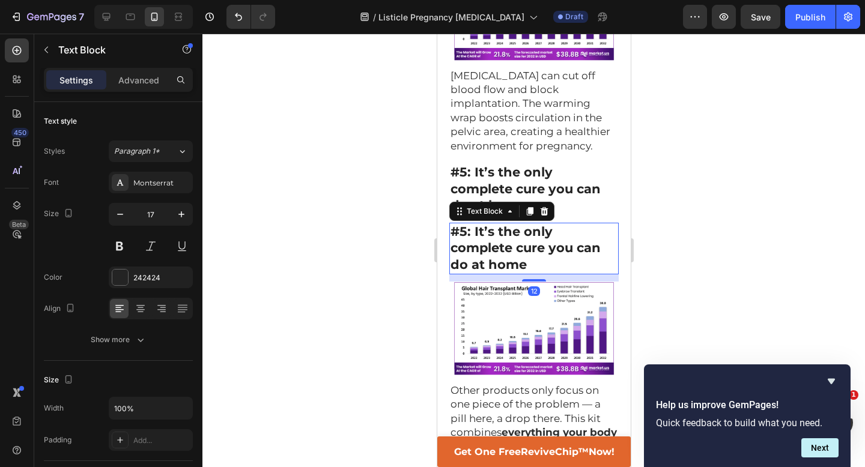
scroll to position [1399, 0]
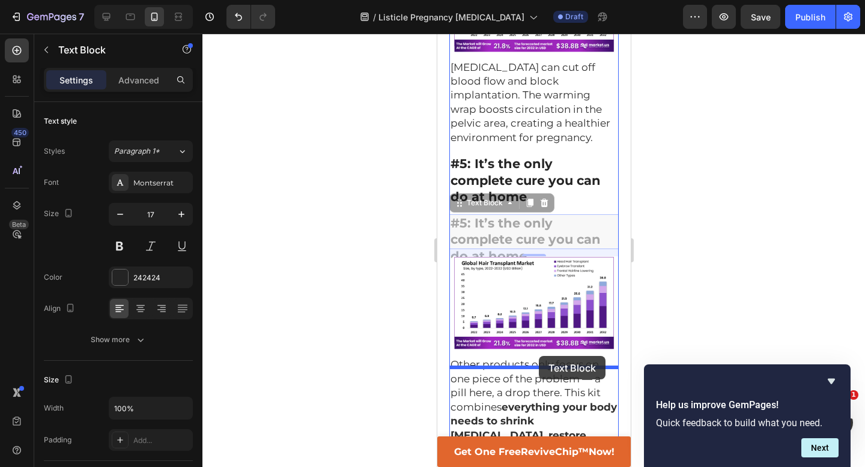
drag, startPoint x: 457, startPoint y: 105, endPoint x: 538, endPoint y: 356, distance: 264.1
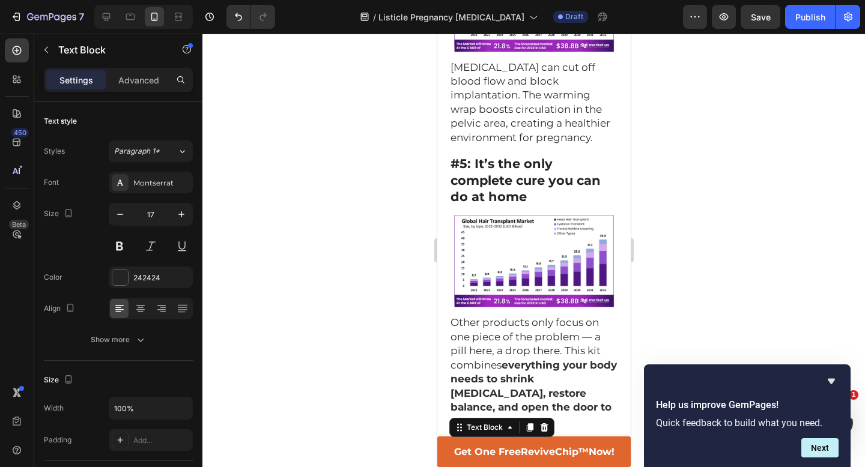
click at [681, 269] on div at bounding box center [533, 251] width 663 height 434
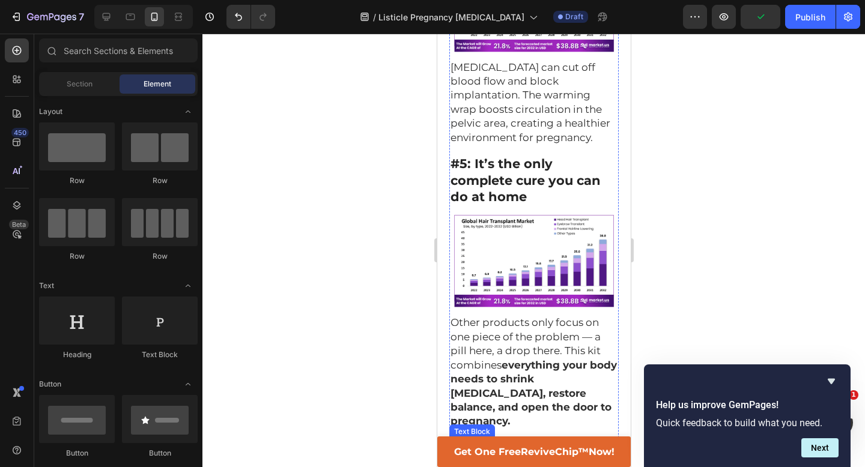
click at [548, 440] on strong "#5: It’s the only complete cure you can do at home" at bounding box center [525, 464] width 150 height 48
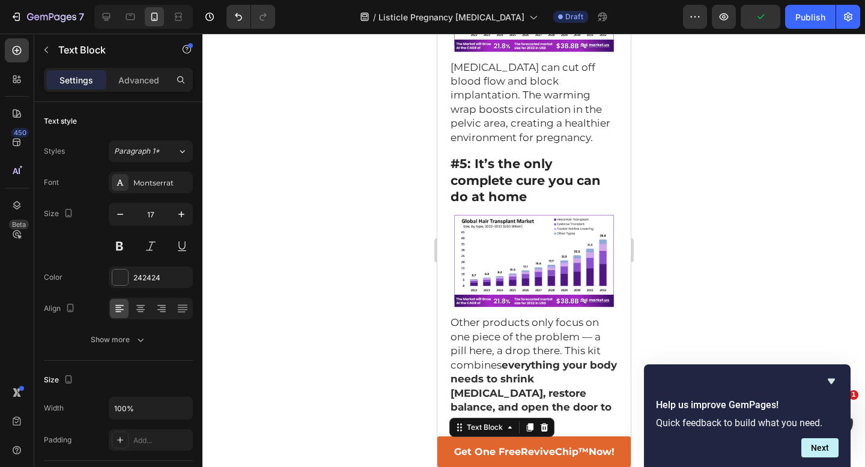
click at [548, 440] on strong "#5: It’s the only complete cure you can do at home" at bounding box center [525, 464] width 150 height 48
click at [534, 440] on p "Real Women, Real Results" at bounding box center [533, 448] width 167 height 16
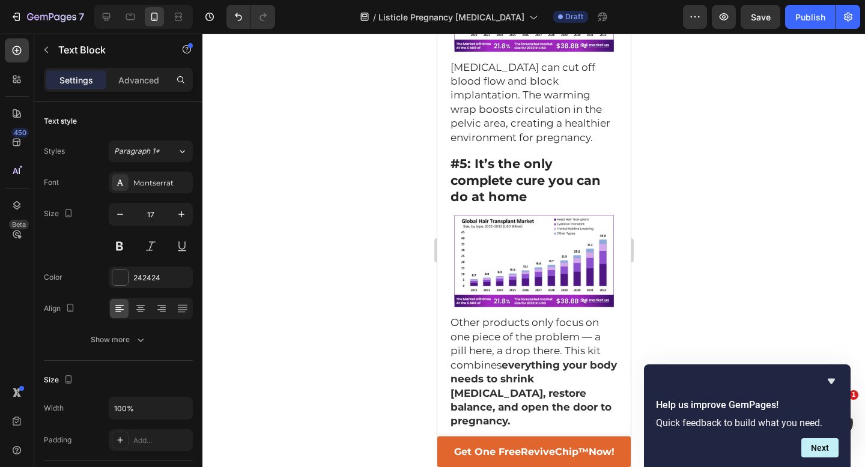
click at [534, 440] on p "Real Women, Real Results" at bounding box center [533, 448] width 167 height 16
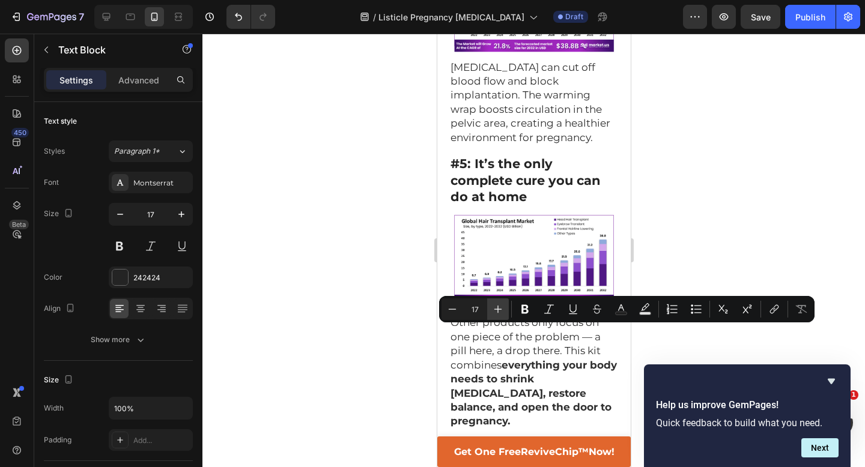
click at [500, 307] on icon "Editor contextual toolbar" at bounding box center [498, 309] width 12 height 12
type input "21"
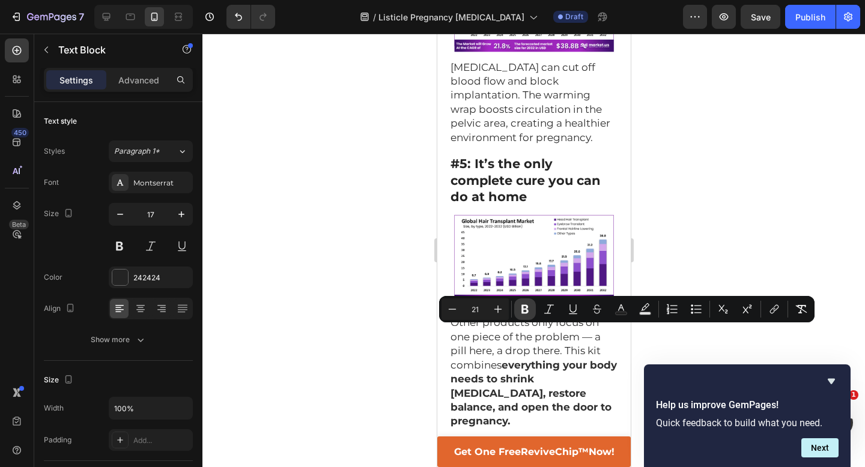
click at [524, 309] on icon "Editor contextual toolbar" at bounding box center [524, 309] width 7 height 9
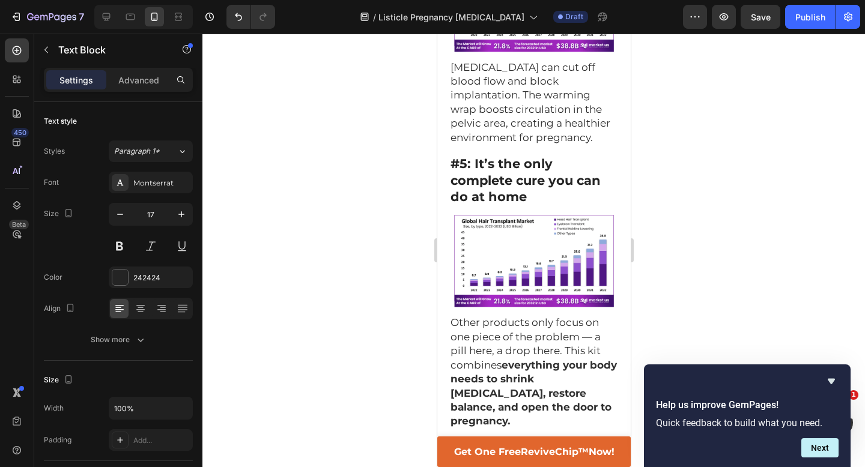
click at [389, 351] on div at bounding box center [533, 251] width 663 height 434
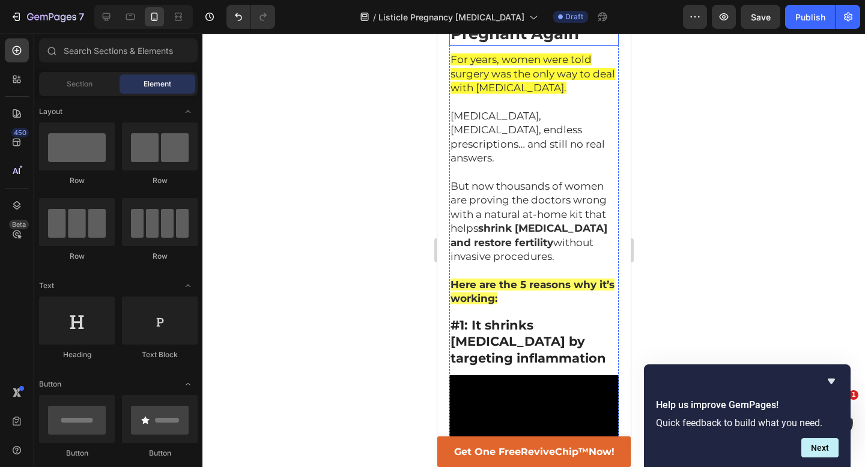
scroll to position [239, 0]
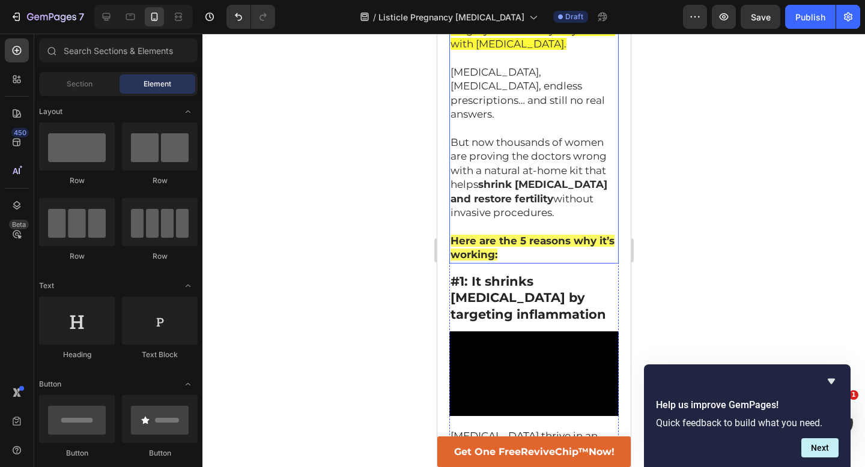
click at [527, 234] on p "Here are the 5 reasons why it’s working:" at bounding box center [533, 248] width 167 height 28
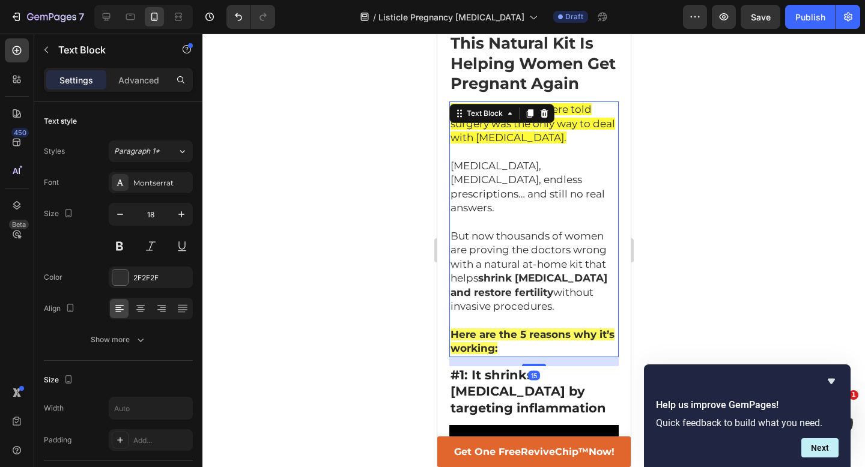
scroll to position [0, 0]
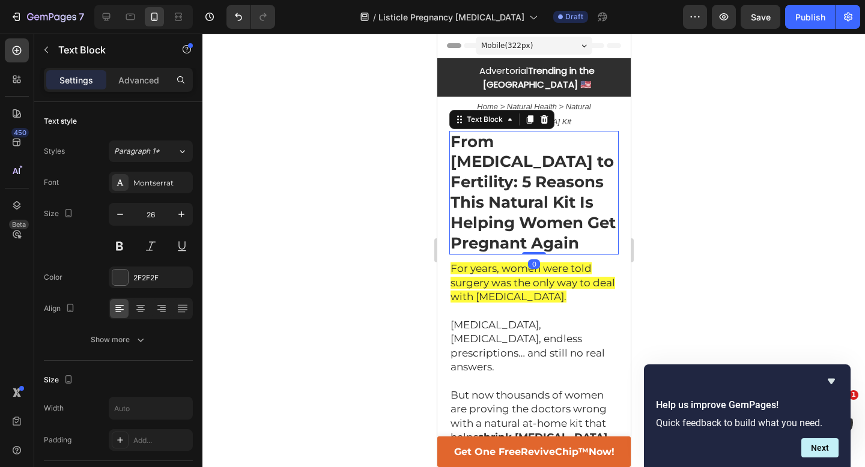
click at [533, 198] on strong "From [MEDICAL_DATA] to Fertility: 5 Reasons This Natural Kit Is Helping Women G…" at bounding box center [532, 192] width 165 height 121
click at [387, 212] on div at bounding box center [533, 251] width 663 height 434
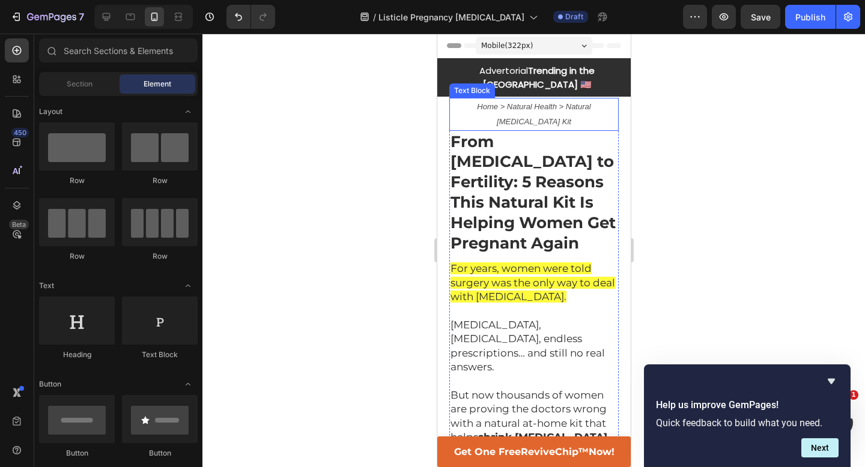
click at [519, 102] on icon "Home > Natural Health > Natural [MEDICAL_DATA] Kit" at bounding box center [533, 114] width 114 height 24
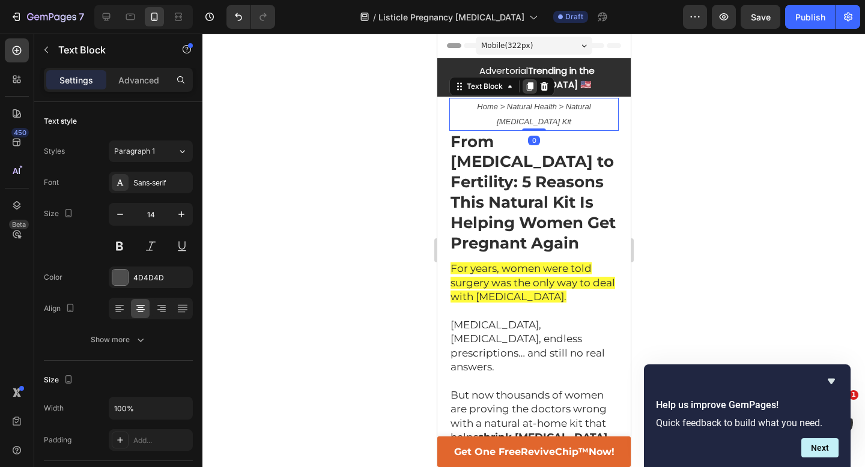
click at [526, 82] on icon at bounding box center [529, 86] width 7 height 8
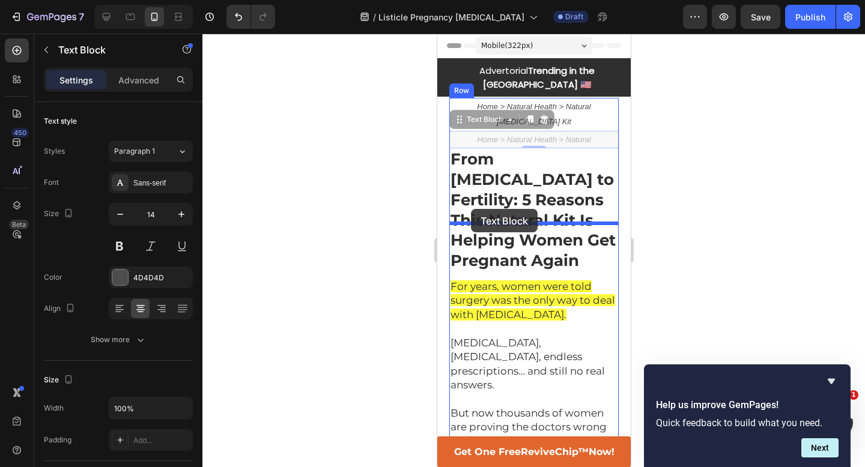
drag, startPoint x: 457, startPoint y: 95, endPoint x: 470, endPoint y: 210, distance: 115.5
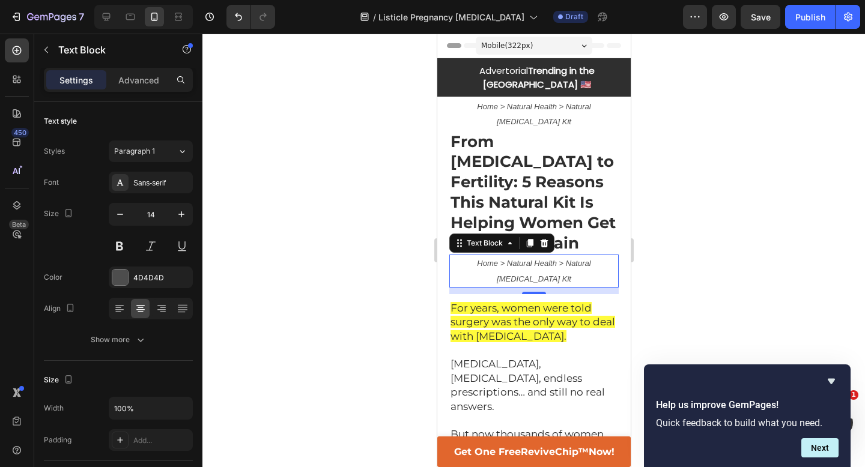
click at [476, 259] on icon "Home > Natural Health > Natural [MEDICAL_DATA] Kit" at bounding box center [533, 271] width 114 height 24
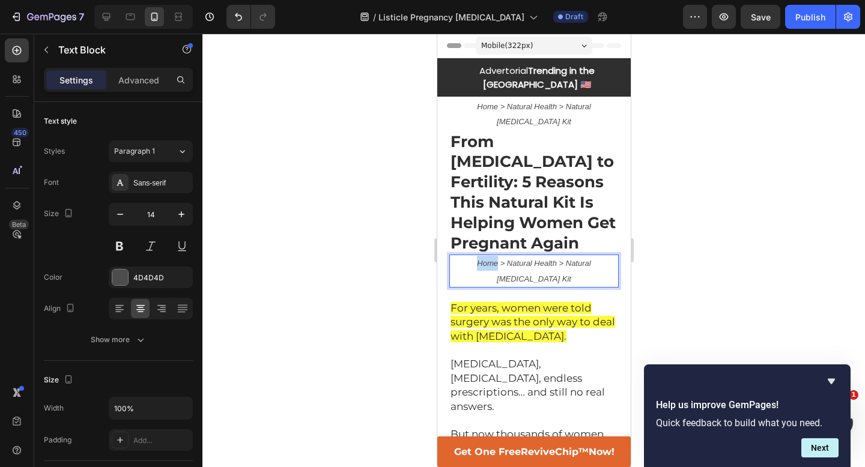
click at [476, 259] on icon "Home > Natural Health > Natural [MEDICAL_DATA] Kit" at bounding box center [533, 271] width 114 height 24
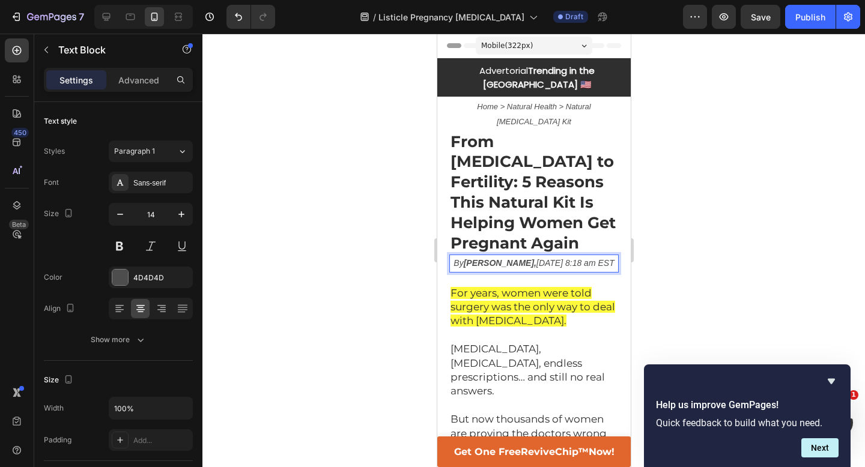
click at [601, 258] on icon "By Bridgette Andrews, Wednesday, April 23, 2025 8:18 am EST" at bounding box center [533, 263] width 160 height 10
click at [592, 258] on icon "By Bridgette Andrews, Wednesday, September 23, 2025 8:18 am EST" at bounding box center [533, 263] width 160 height 10
click at [603, 258] on icon "By Bridgette Andrews, September 23, 2025 8:18 am EST" at bounding box center [533, 263] width 160 height 10
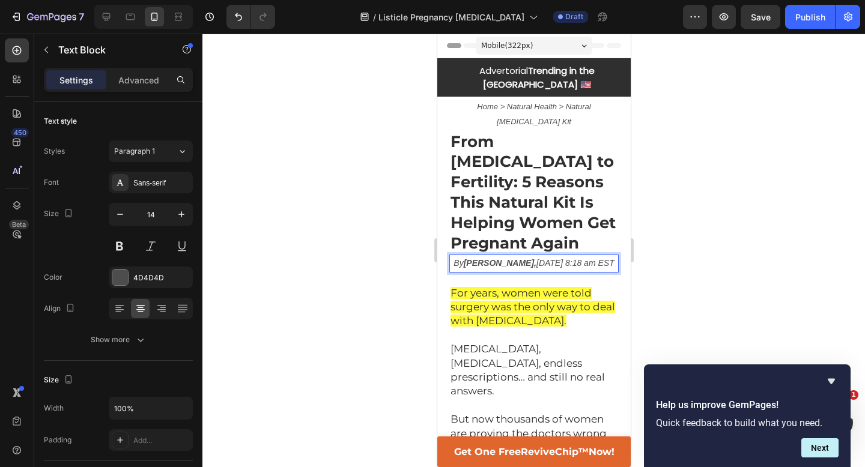
click at [675, 216] on div at bounding box center [533, 251] width 663 height 434
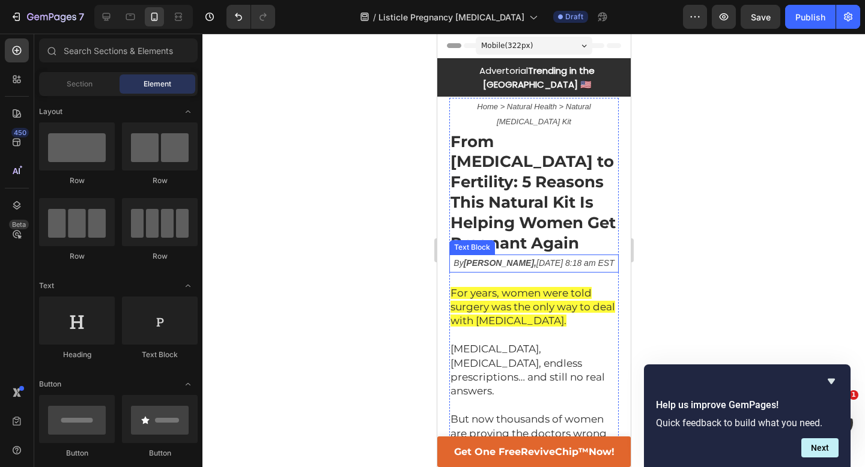
click at [558, 258] on icon "By Bridgette Andrews, September 27, 2025 8:18 am EST" at bounding box center [533, 263] width 160 height 10
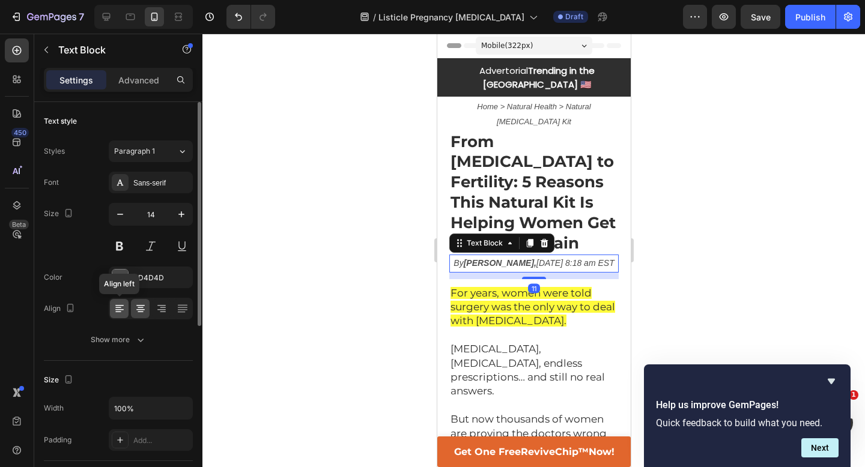
click at [119, 309] on icon at bounding box center [119, 309] width 8 height 1
click at [121, 215] on icon "button" at bounding box center [120, 214] width 12 height 12
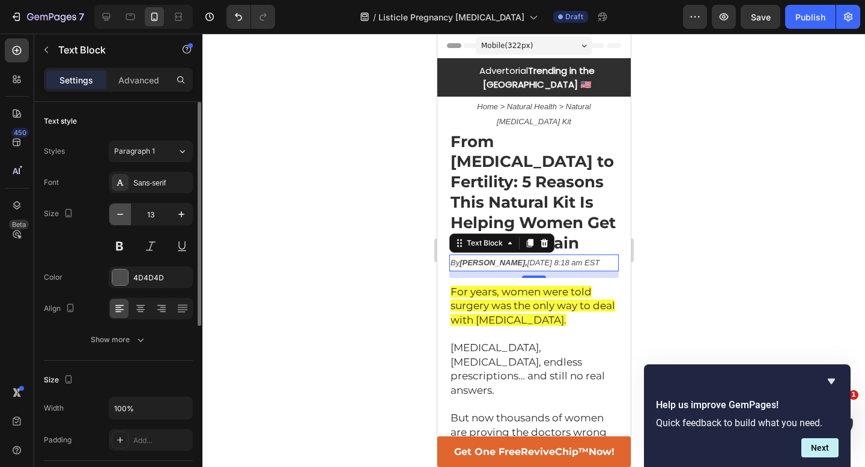
click at [121, 215] on icon "button" at bounding box center [120, 214] width 12 height 12
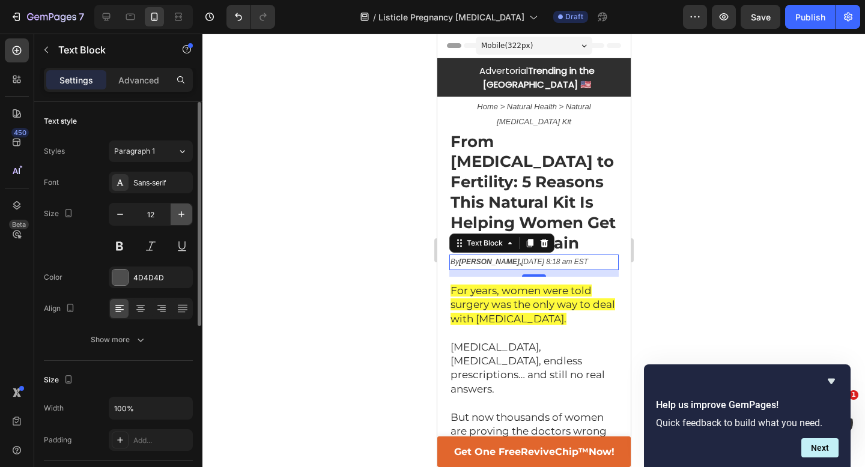
click at [177, 216] on icon "button" at bounding box center [181, 214] width 12 height 12
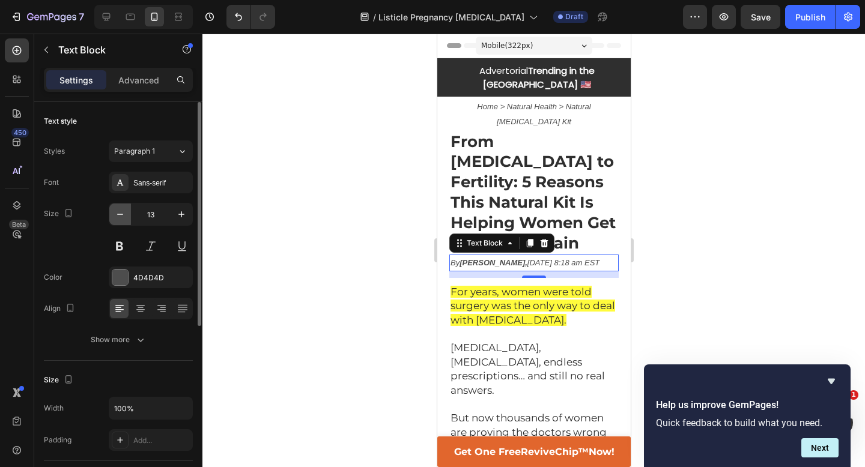
click at [120, 217] on icon "button" at bounding box center [120, 214] width 12 height 12
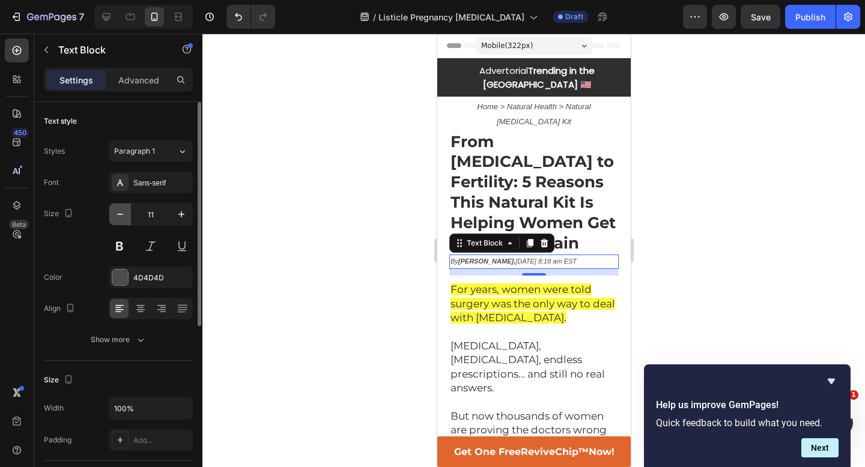
click at [120, 217] on icon "button" at bounding box center [120, 214] width 12 height 12
type input "10"
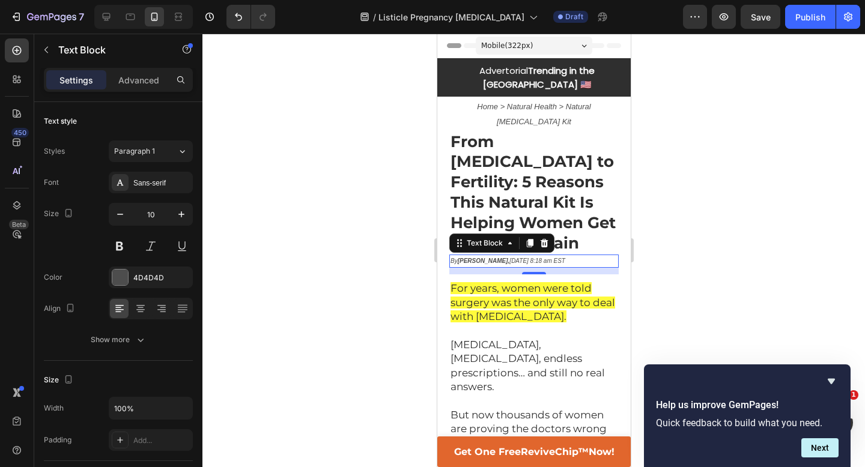
click at [320, 181] on div at bounding box center [533, 251] width 663 height 434
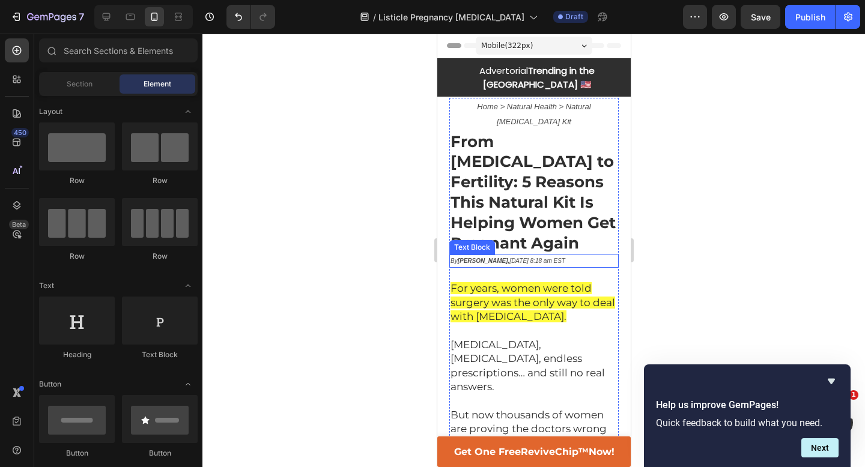
click at [564, 258] on icon "By Bridgette Andrews, September 27, 2025 8:18 am EST" at bounding box center [507, 261] width 115 height 7
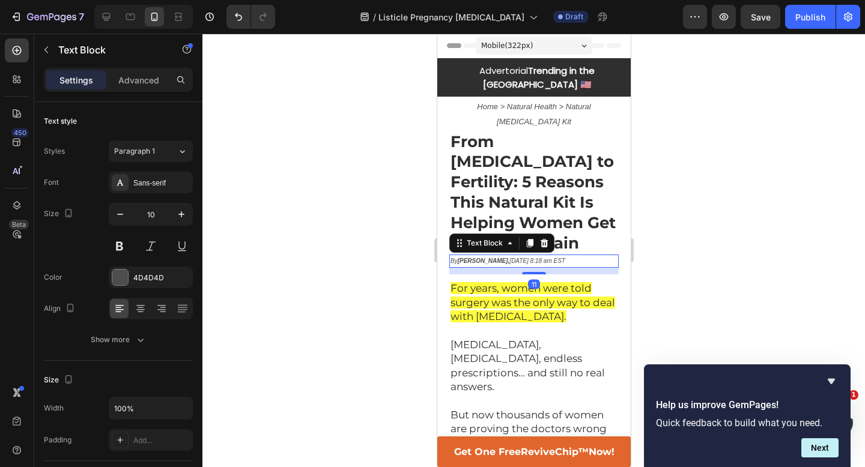
click at [688, 181] on div at bounding box center [533, 251] width 663 height 434
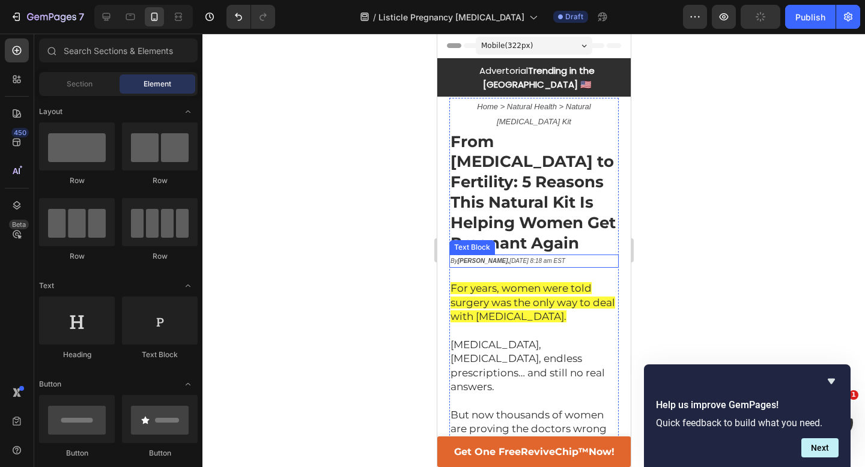
click at [565, 258] on icon "By Bridgette Andrews, September 27, 2025 8:18 am EST" at bounding box center [507, 261] width 115 height 7
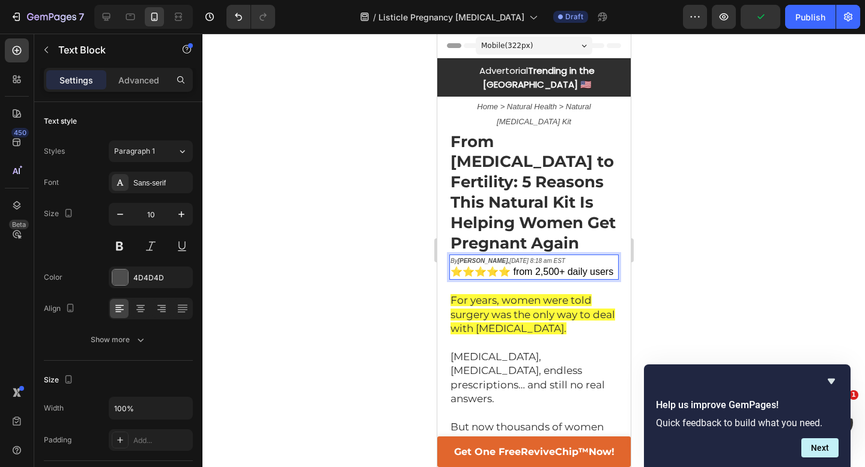
click at [552, 267] on span "⭐⭐⭐⭐⭐ from 2,500+ daily users" at bounding box center [531, 272] width 163 height 10
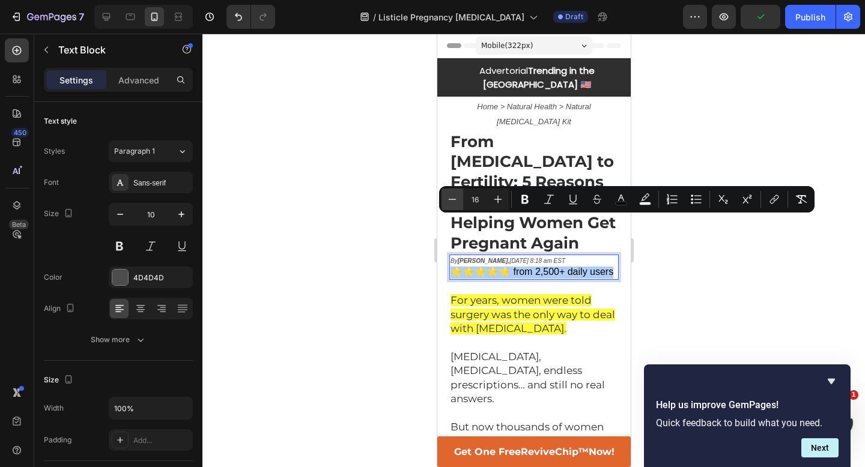
click at [451, 200] on icon "Editor contextual toolbar" at bounding box center [452, 199] width 12 height 12
type input "14"
click at [402, 232] on div at bounding box center [533, 251] width 663 height 434
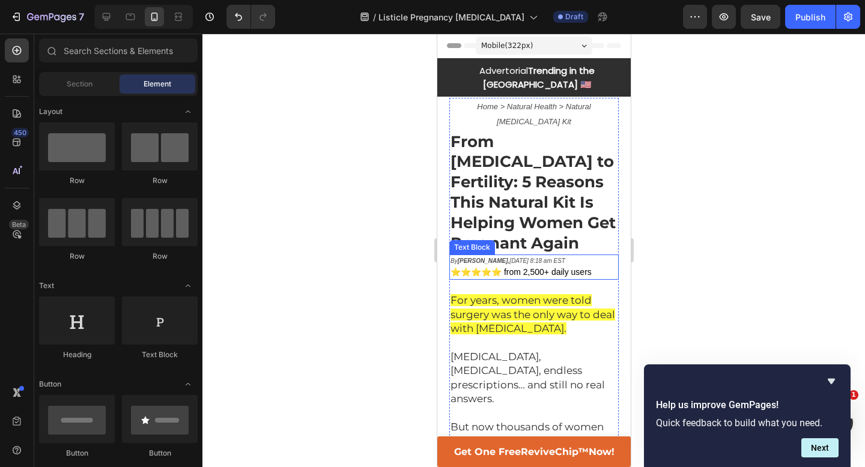
click at [565, 258] on icon "By Bridgette Andrews, September 27, 2025 8:18 am EST" at bounding box center [507, 261] width 115 height 7
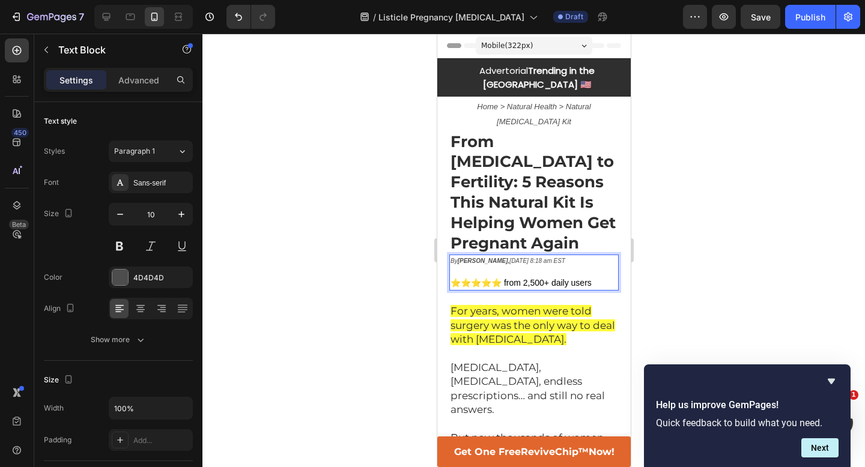
click at [369, 248] on div at bounding box center [533, 251] width 663 height 434
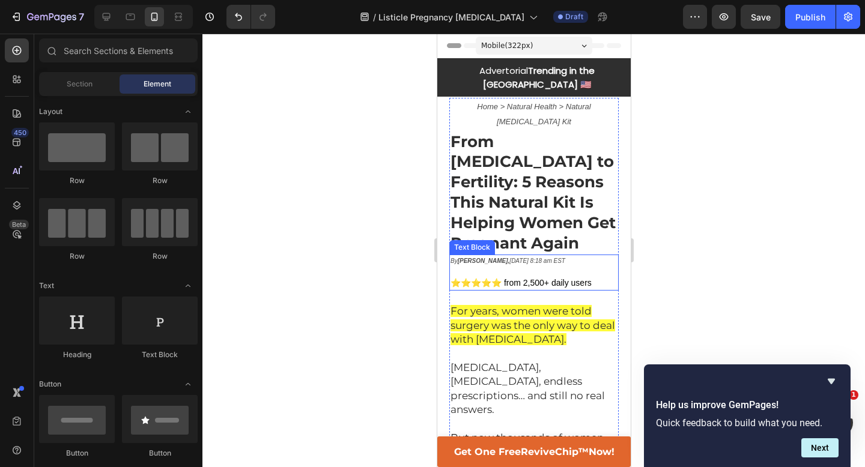
click at [503, 278] on span "⭐⭐⭐⭐⭐ from 2,500+ daily users" at bounding box center [520, 283] width 141 height 10
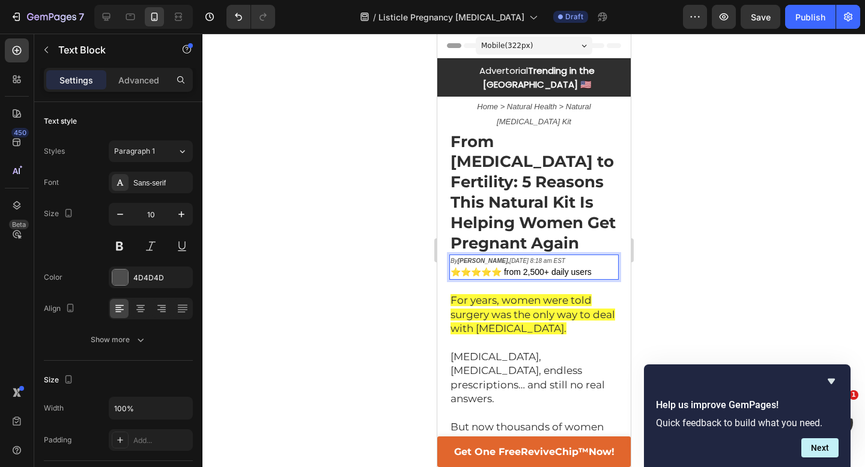
click at [499, 267] on span "⭐⭐⭐⭐⭐ from 2,500+ daily users" at bounding box center [520, 272] width 141 height 10
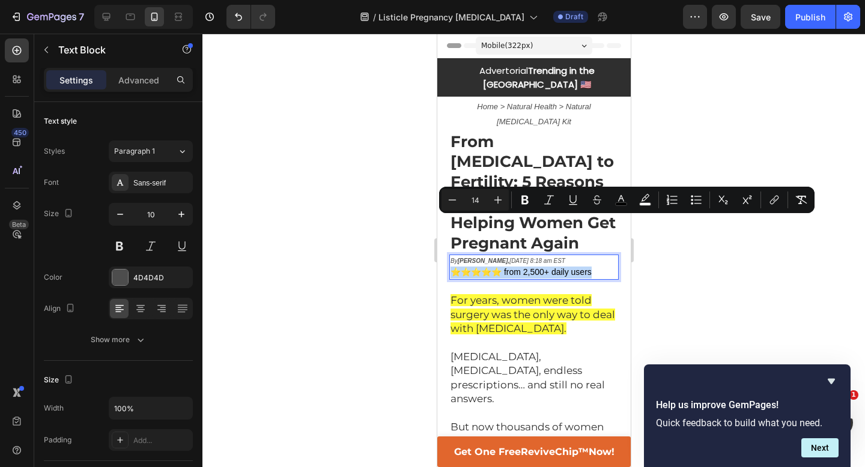
copy span "⭐⭐⭐⭐⭐ from 2,500+ daily users"
click at [666, 251] on div at bounding box center [533, 251] width 663 height 434
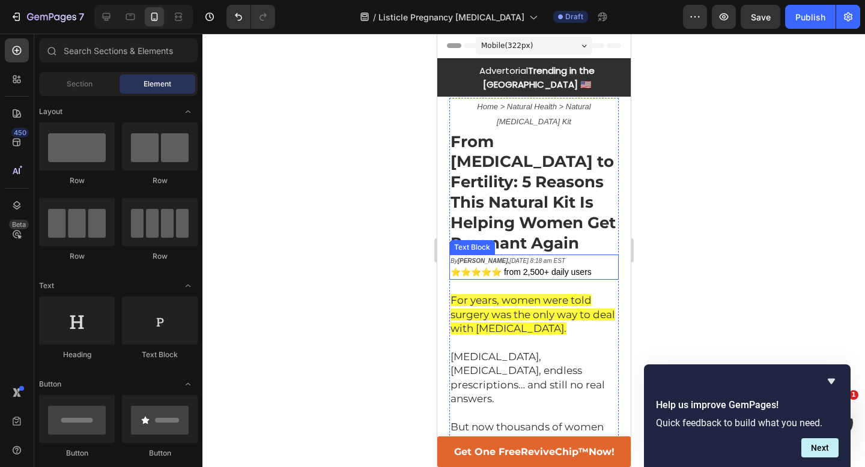
click at [561, 267] on span "⭐⭐⭐⭐⭐ from 2,500+ daily users" at bounding box center [520, 272] width 141 height 10
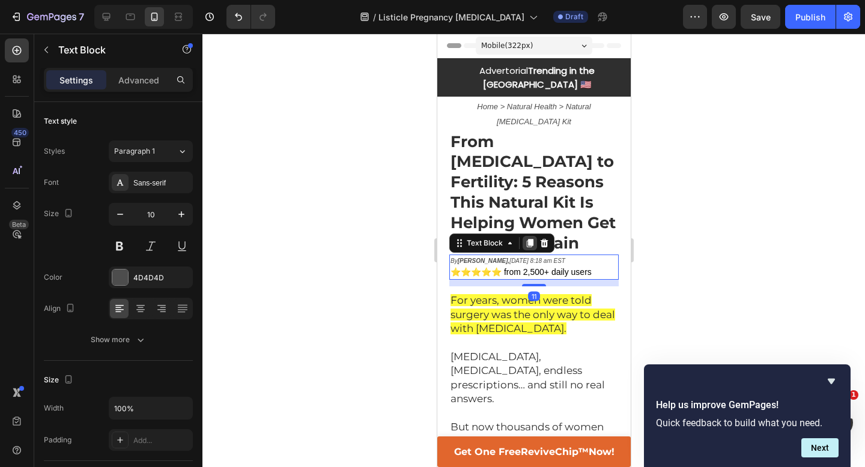
click at [529, 240] on icon at bounding box center [529, 244] width 7 height 8
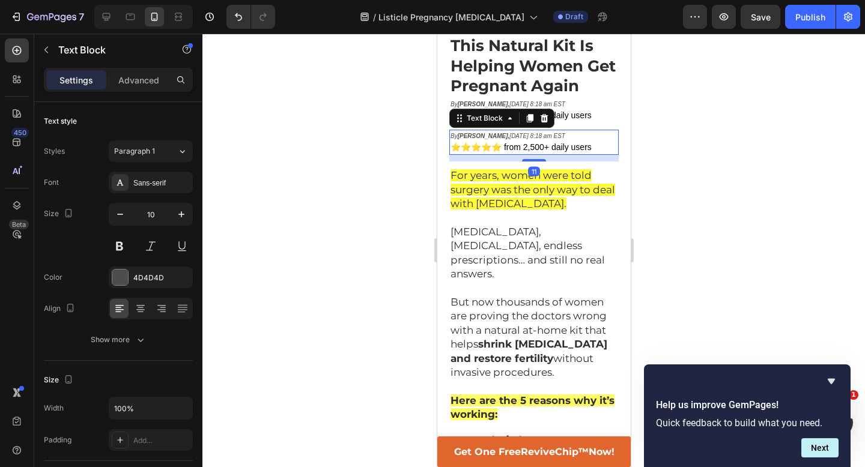
scroll to position [142, 0]
click at [544, 133] on icon "By Bridgette Andrews, September 27, 2025 8:18 am EST" at bounding box center [507, 136] width 115 height 7
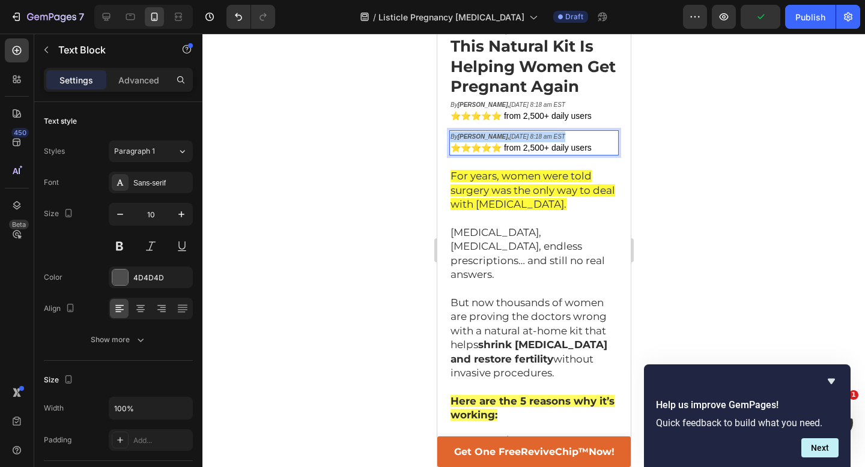
click at [544, 133] on icon "By Bridgette Andrews, September 27, 2025 8:18 am EST" at bounding box center [507, 136] width 115 height 7
click at [451, 143] on span "⭐⭐⭐⭐⭐ from 2,500+ daily users" at bounding box center [520, 148] width 141 height 10
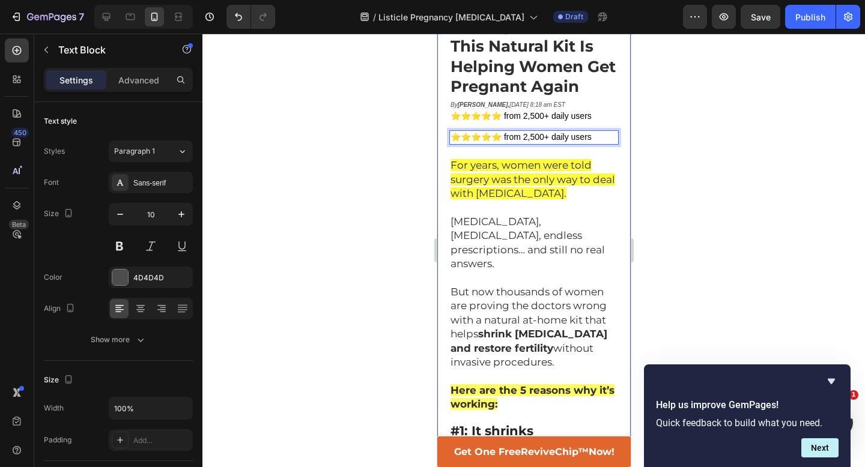
click at [357, 100] on div at bounding box center [533, 251] width 663 height 434
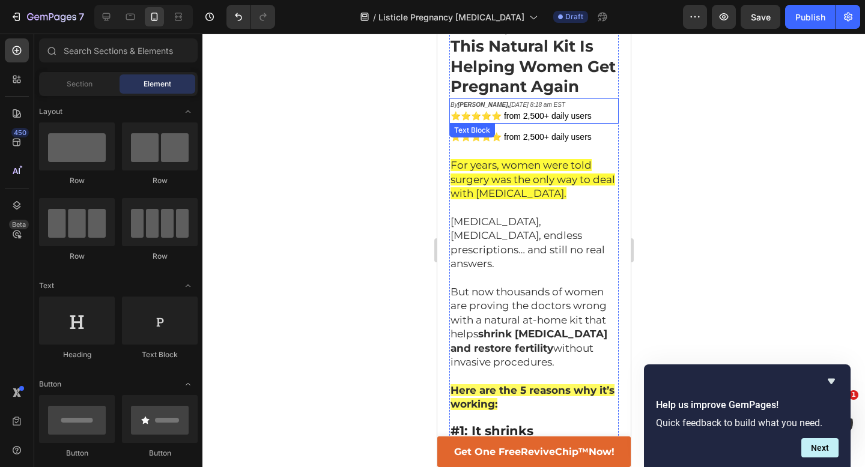
click at [501, 111] on span "⭐⭐⭐⭐⭐ from 2,500+ daily users" at bounding box center [520, 116] width 141 height 10
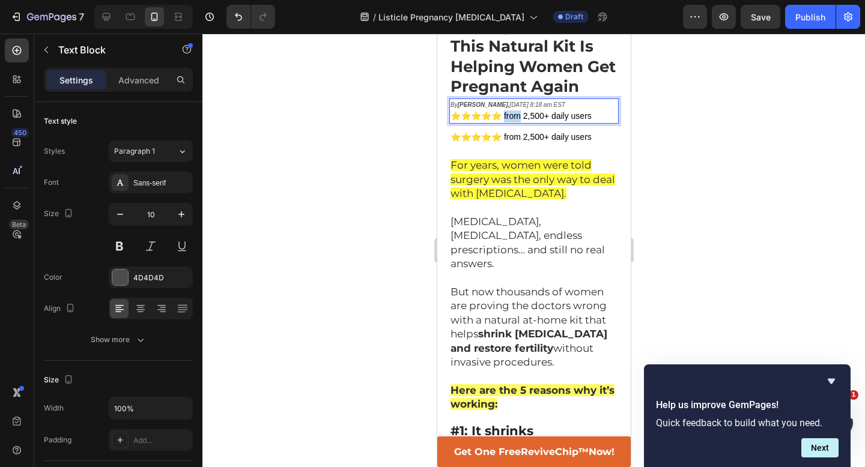
click at [502, 111] on span "⭐⭐⭐⭐⭐ from 2,500+ daily users" at bounding box center [520, 116] width 141 height 10
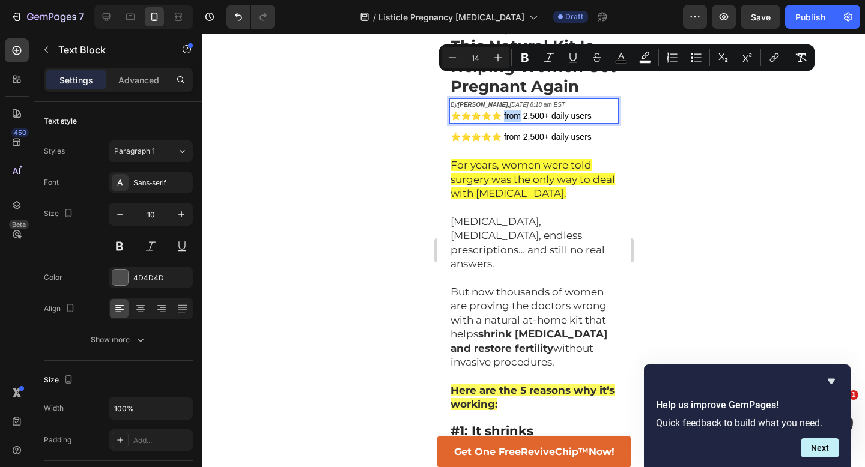
click at [502, 111] on span "⭐⭐⭐⭐⭐ from 2,500+ daily users" at bounding box center [520, 116] width 141 height 10
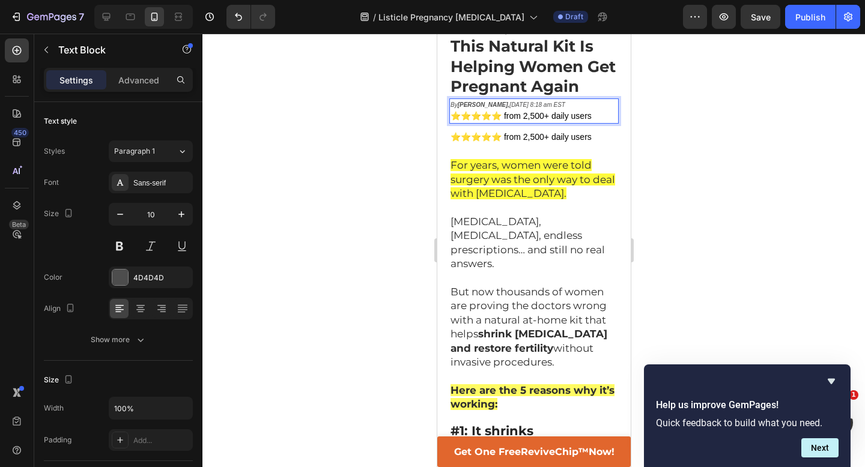
click at [502, 111] on span "⭐⭐⭐⭐⭐ from 2,500+ daily users" at bounding box center [520, 116] width 141 height 10
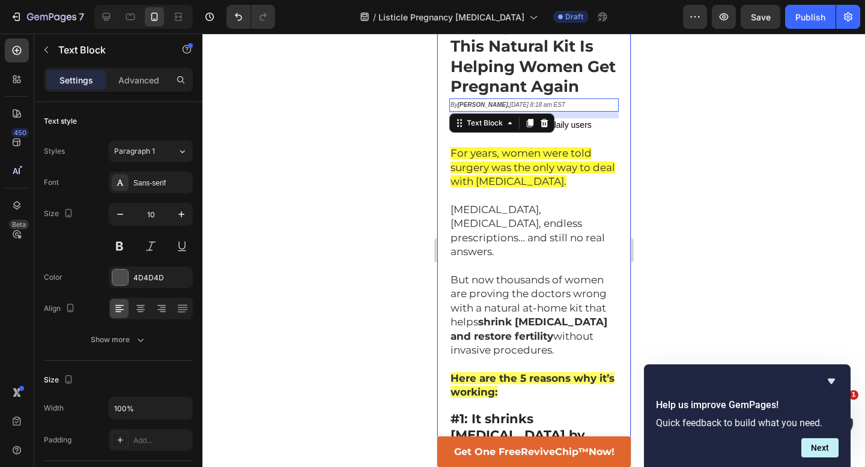
click at [682, 88] on div at bounding box center [533, 251] width 663 height 434
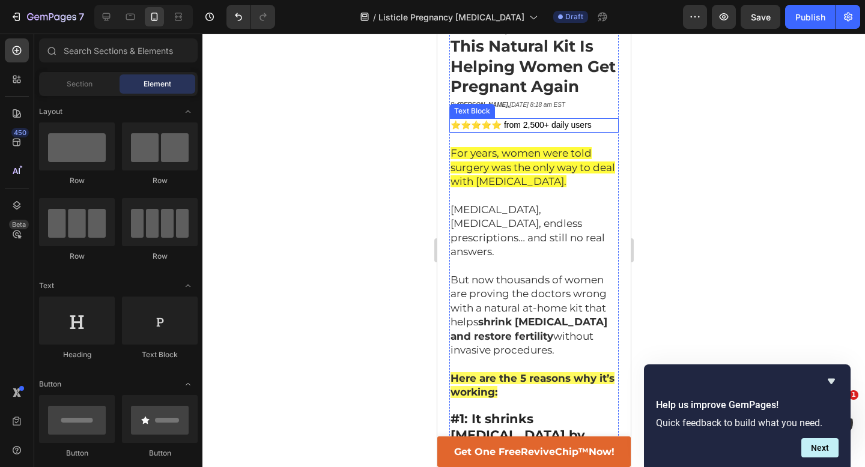
click at [565, 120] on span "⭐⭐⭐⭐⭐ from 2,500+ daily users" at bounding box center [520, 125] width 141 height 10
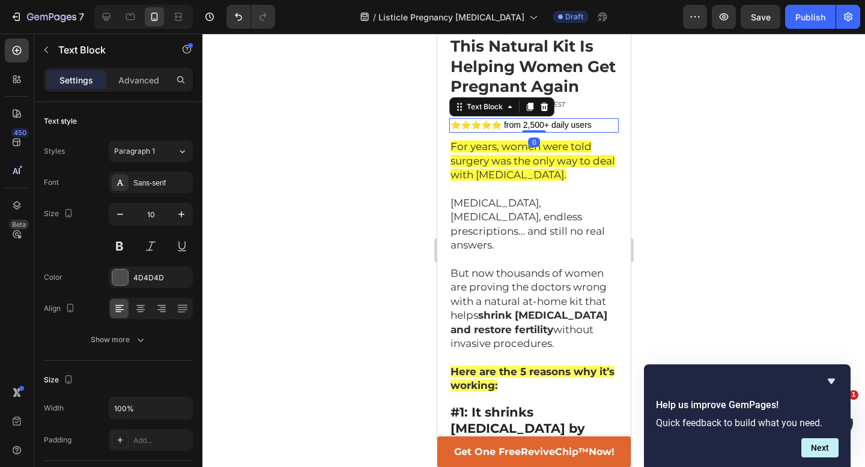
drag, startPoint x: 534, startPoint y: 104, endPoint x: 534, endPoint y: 93, distance: 11.4
click at [534, 118] on div "⭐⭐⭐⭐⭐ from 2,500+ daily users Text Block 0" at bounding box center [533, 125] width 169 height 14
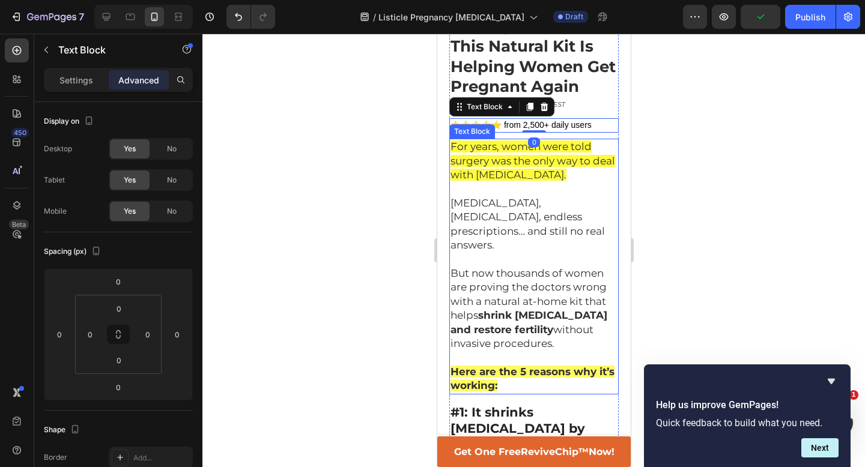
click at [364, 126] on div at bounding box center [533, 251] width 663 height 434
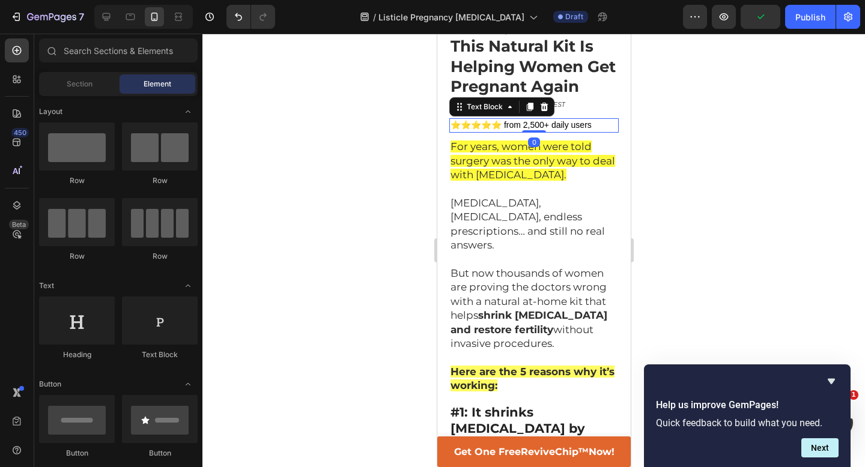
click at [526, 120] on span "⭐⭐⭐⭐⭐ from 2,500+ daily users" at bounding box center [520, 125] width 141 height 10
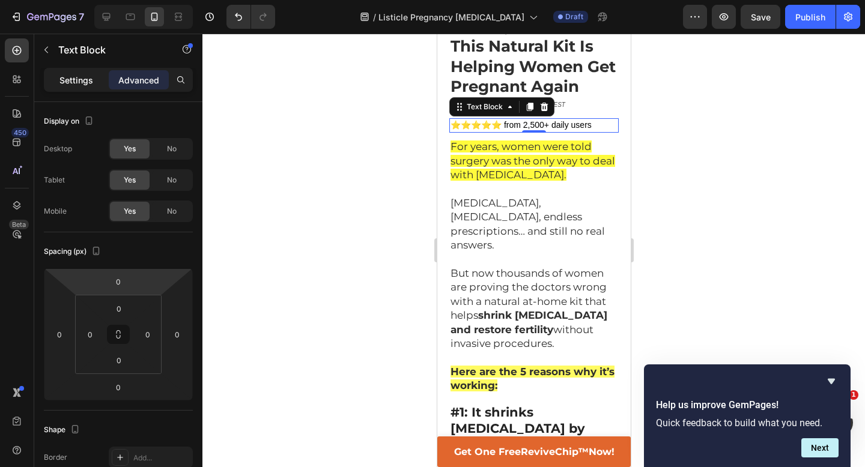
click at [68, 82] on p "Settings" at bounding box center [76, 80] width 34 height 13
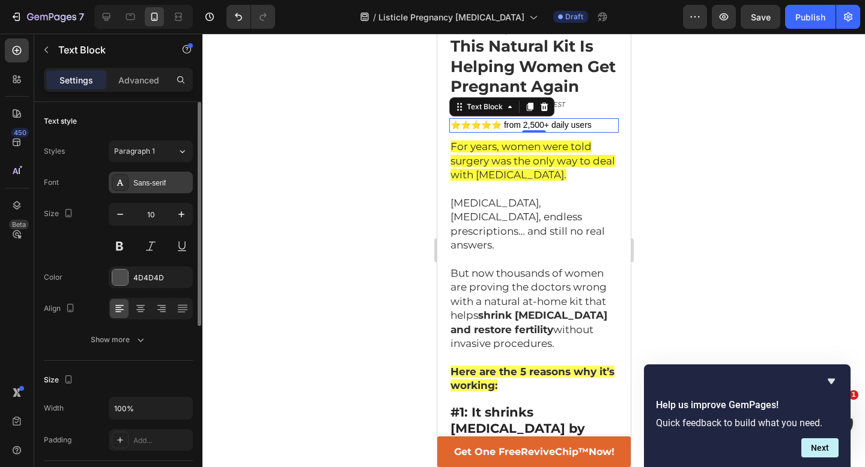
click at [157, 187] on div "Sans-serif" at bounding box center [161, 183] width 56 height 11
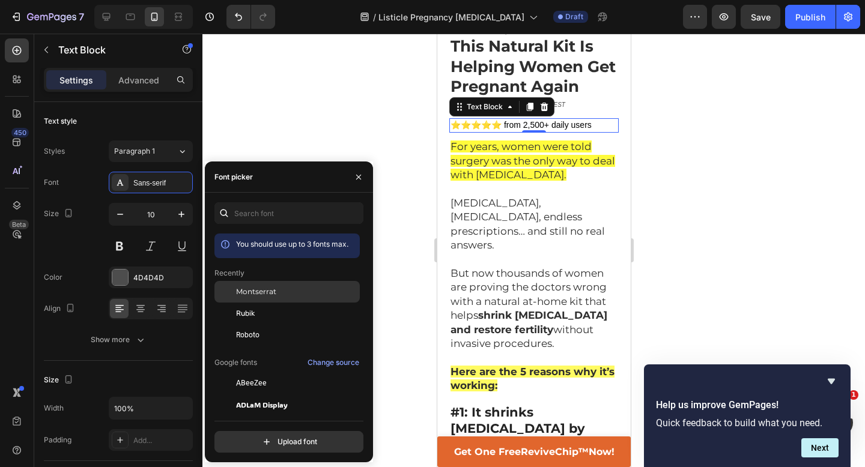
click at [244, 290] on span "Montserrat" at bounding box center [256, 292] width 40 height 11
click at [365, 102] on div at bounding box center [533, 251] width 663 height 434
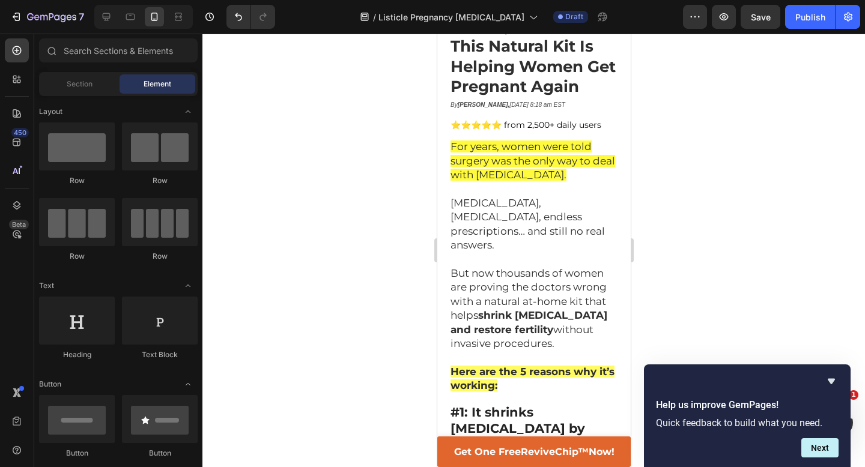
click at [365, 102] on div at bounding box center [533, 251] width 663 height 434
click at [518, 120] on span "⭐⭐⭐⭐⭐ from 2,500+ daily users" at bounding box center [525, 125] width 151 height 11
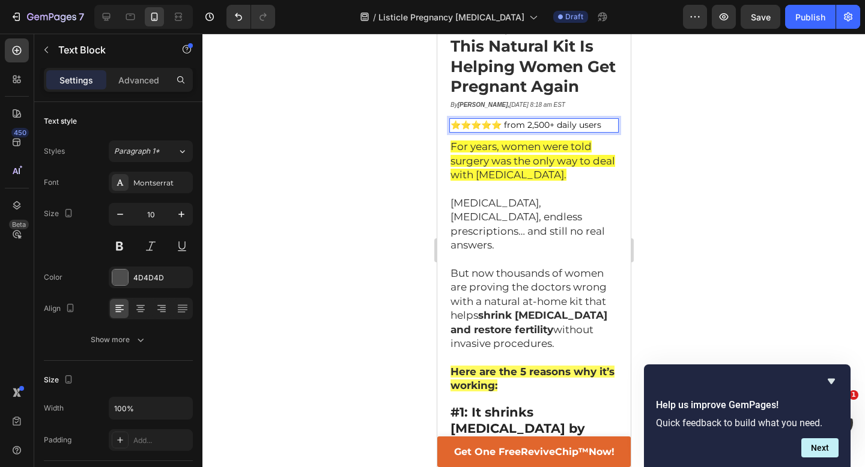
click at [516, 120] on span "⭐⭐⭐⭐⭐ from 2,500+ daily users" at bounding box center [525, 125] width 151 height 11
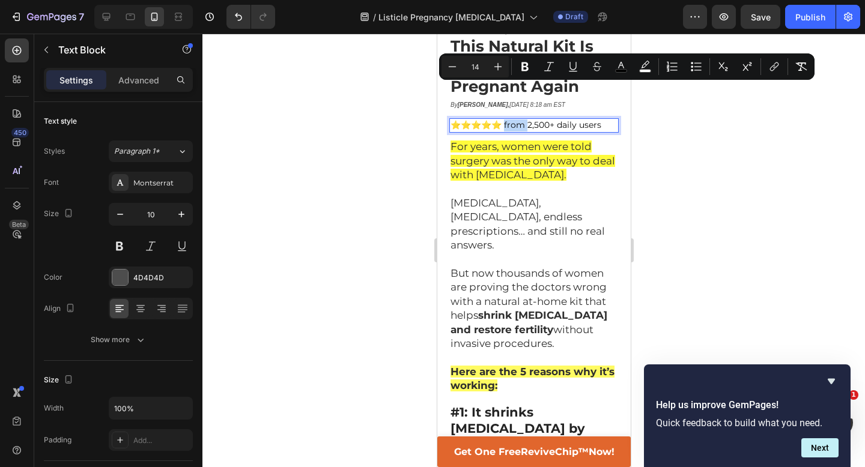
drag, startPoint x: 516, startPoint y: 90, endPoint x: 495, endPoint y: 90, distance: 21.0
click at [495, 120] on span "⭐⭐⭐⭐⭐ from 2,500+ daily users" at bounding box center [525, 125] width 151 height 11
drag, startPoint x: 507, startPoint y: 90, endPoint x: 520, endPoint y: 91, distance: 13.2
click at [520, 120] on span "⭐⭐⭐⭐⭐ 2,500+ daily users" at bounding box center [513, 125] width 127 height 11
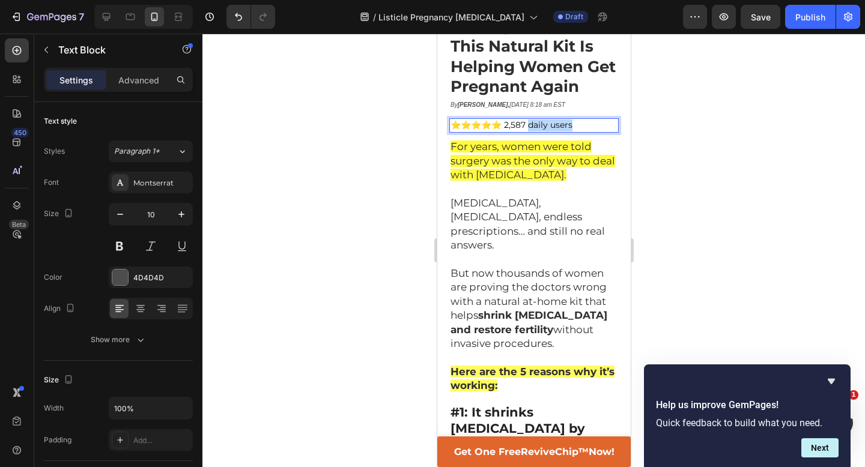
drag, startPoint x: 517, startPoint y: 91, endPoint x: 570, endPoint y: 92, distance: 52.9
click at [573, 120] on p "⭐⭐⭐⭐⭐ 2,587 daily users" at bounding box center [533, 126] width 167 height 12
click at [531, 120] on span "⭐⭐⭐⭐⭐ 2,587 Reviews" at bounding box center [506, 125] width 112 height 11
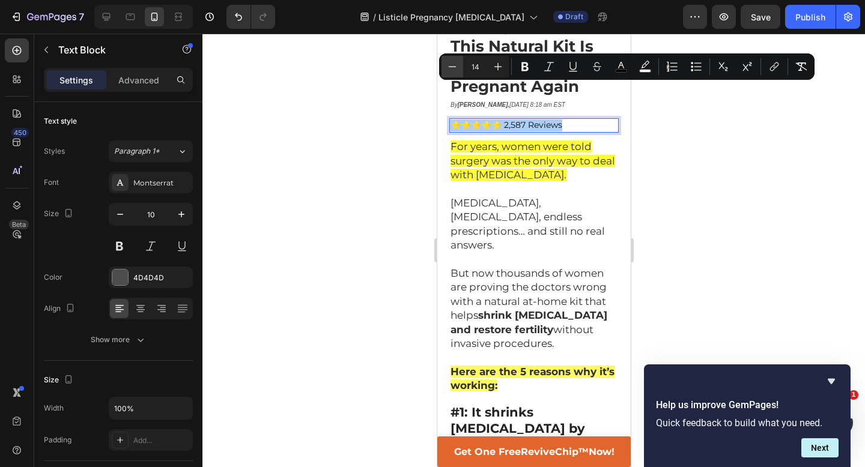
click at [456, 67] on icon "Editor contextual toolbar" at bounding box center [452, 67] width 12 height 12
type input "13"
click at [509, 120] on span "⭐⭐⭐⭐⭐ 2,587 Reviews" at bounding box center [501, 125] width 103 height 10
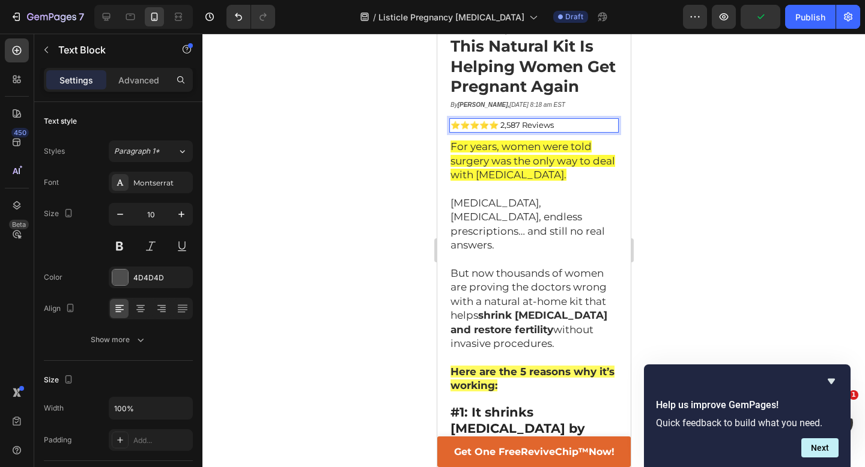
click at [529, 120] on span "⭐⭐⭐⭐⭐ 2,587 Reviews" at bounding box center [501, 125] width 103 height 10
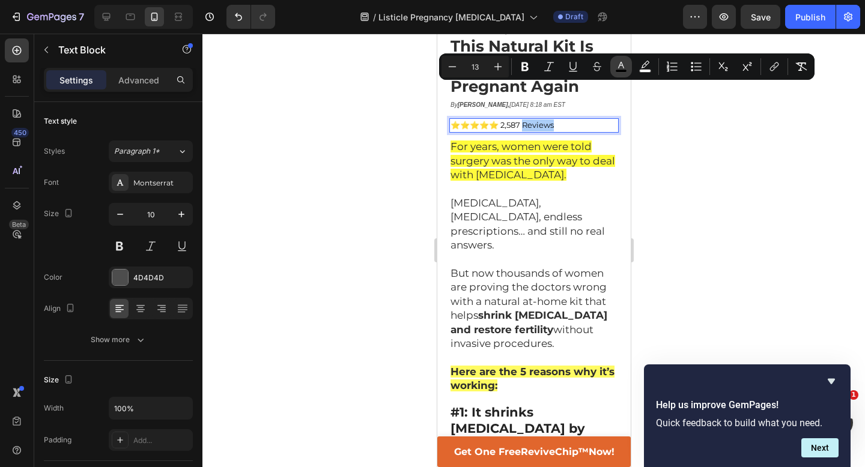
click at [622, 67] on icon "Editor contextual toolbar" at bounding box center [621, 67] width 12 height 12
type input "000000"
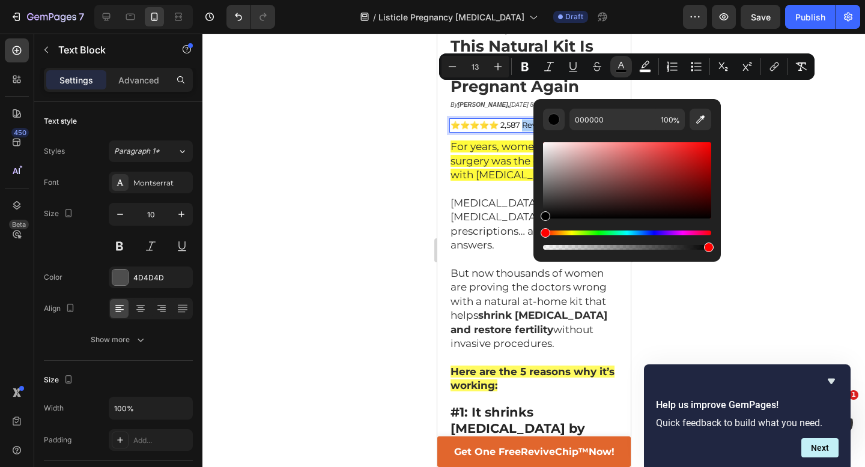
click at [654, 233] on div "Hue" at bounding box center [627, 233] width 168 height 5
click at [652, 234] on div "Hue" at bounding box center [627, 233] width 168 height 5
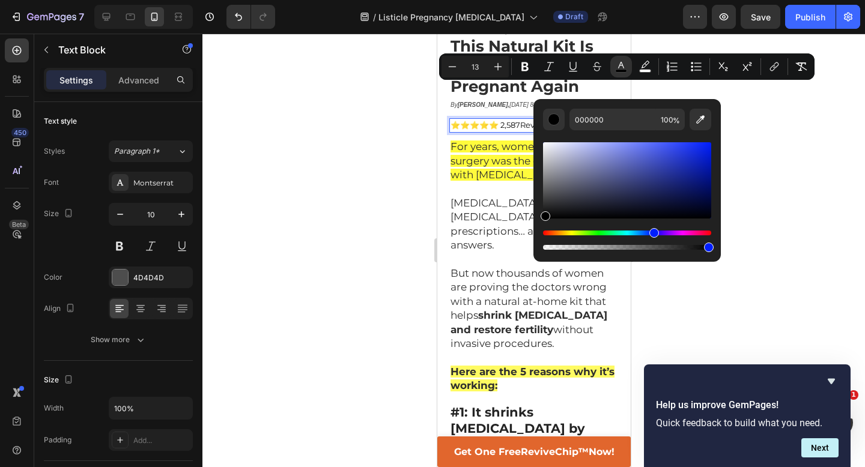
click at [700, 166] on div "Editor contextual toolbar" at bounding box center [627, 180] width 168 height 76
click at [701, 147] on div "Editor contextual toolbar" at bounding box center [627, 180] width 168 height 76
type input "102AED"
click at [759, 122] on div at bounding box center [533, 251] width 663 height 434
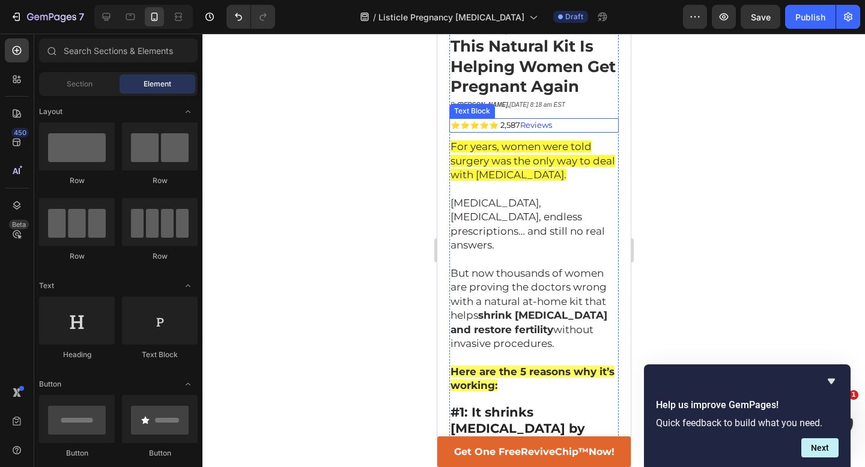
click at [505, 120] on span "⭐⭐⭐⭐⭐ 2,587" at bounding box center [485, 125] width 70 height 10
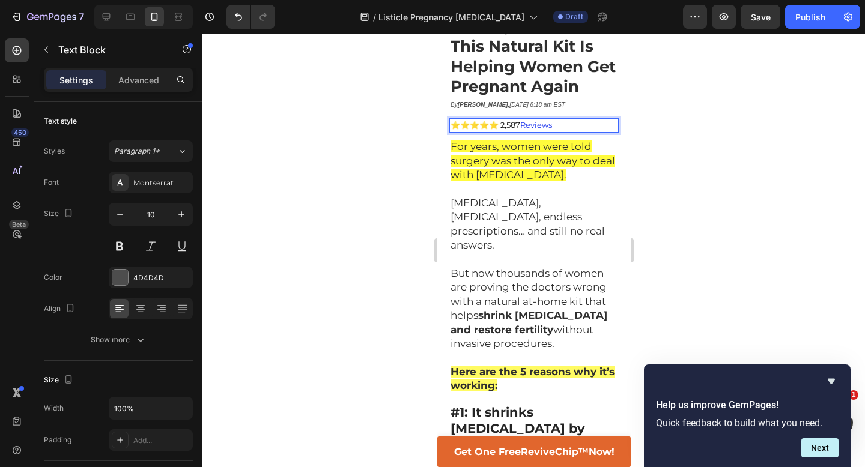
click at [497, 120] on span "⭐⭐⭐⭐⭐ 2,587" at bounding box center [485, 125] width 70 height 10
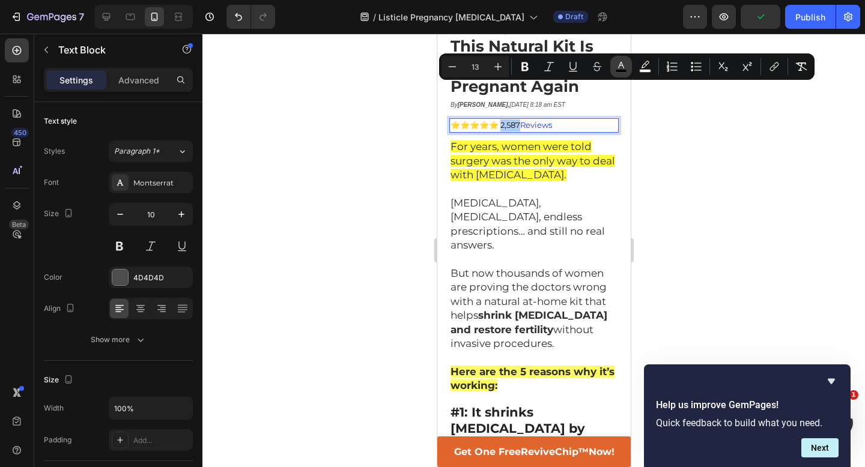
click at [623, 66] on icon "Editor contextual toolbar" at bounding box center [621, 65] width 6 height 7
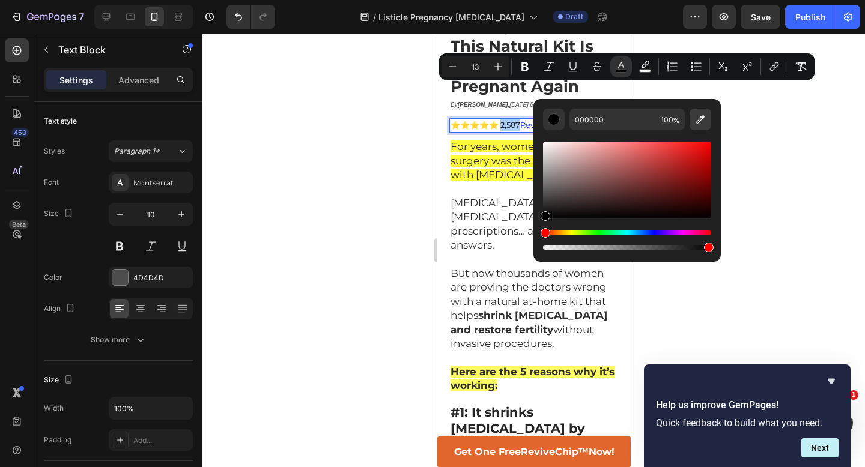
click at [702, 122] on icon "Editor contextual toolbar" at bounding box center [701, 120] width 12 height 12
type input "1F38EE"
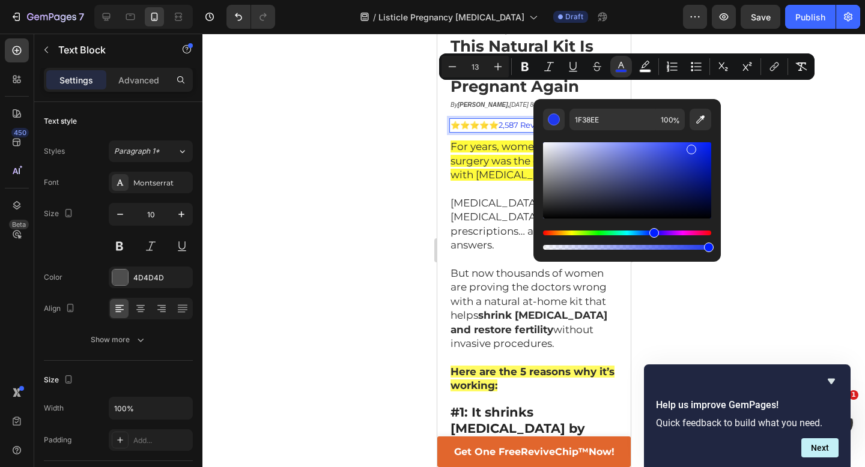
click at [783, 131] on div at bounding box center [533, 251] width 663 height 434
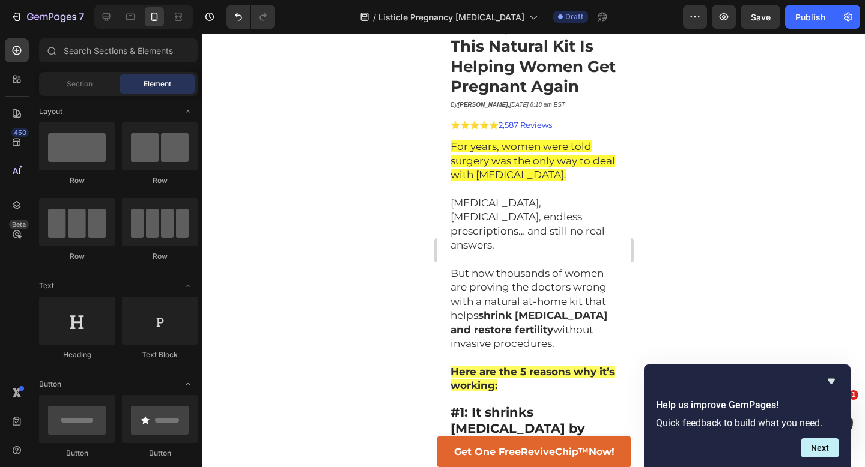
click at [783, 131] on div at bounding box center [533, 251] width 663 height 434
click at [521, 120] on span "Reviews" at bounding box center [536, 125] width 32 height 10
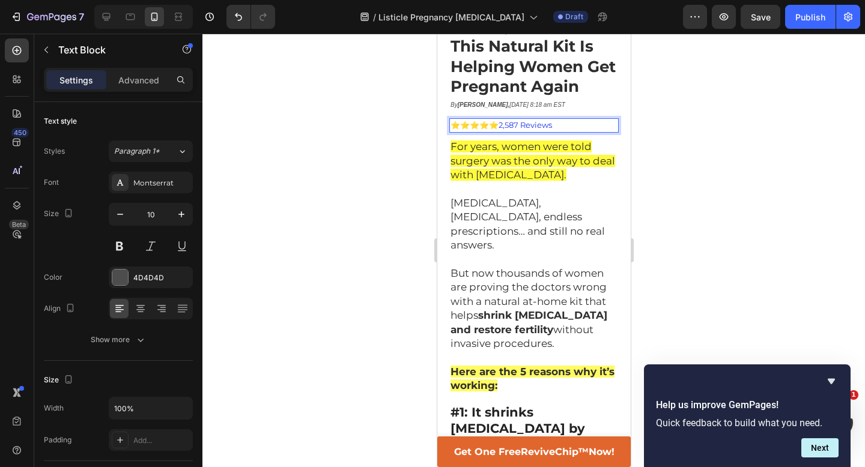
click at [489, 120] on span "⭐⭐⭐⭐⭐" at bounding box center [474, 125] width 48 height 10
drag, startPoint x: 490, startPoint y: 89, endPoint x: 552, endPoint y: 90, distance: 61.9
click at [552, 120] on p "⭐⭐⭐⭐⭐ 2,587 Reviews" at bounding box center [533, 126] width 167 height 12
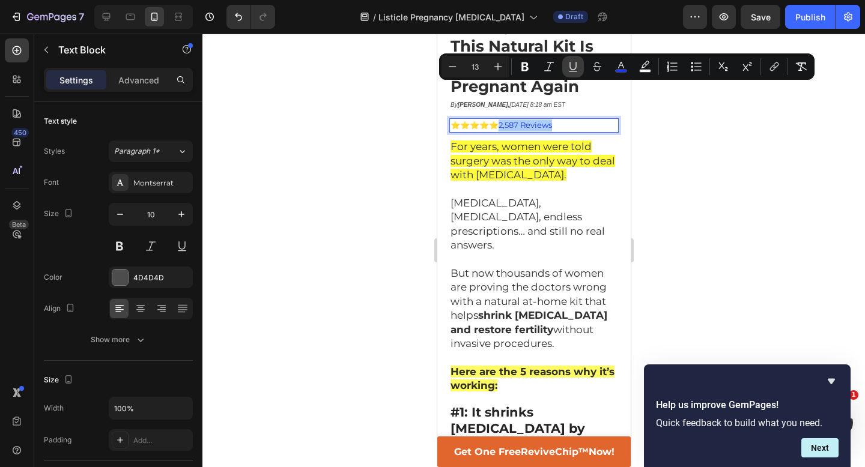
drag, startPoint x: 570, startPoint y: 67, endPoint x: 157, endPoint y: 49, distance: 413.1
click at [570, 67] on icon "Editor contextual toolbar" at bounding box center [573, 67] width 12 height 12
click at [674, 123] on div at bounding box center [533, 251] width 663 height 434
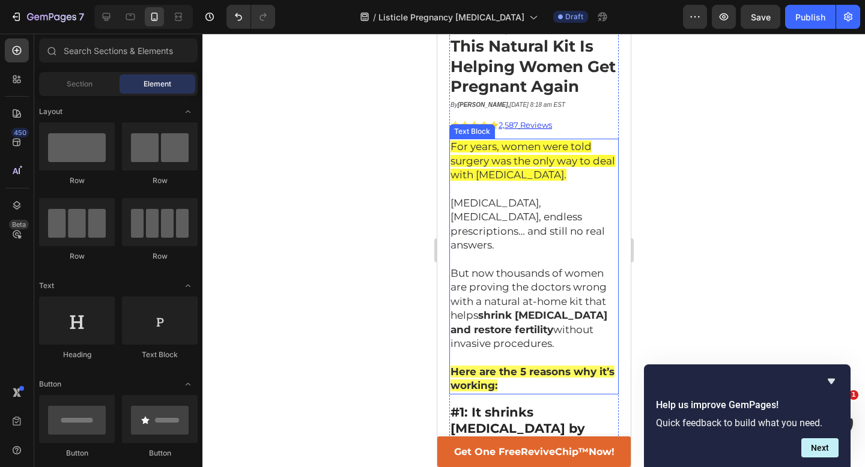
click at [738, 168] on div at bounding box center [533, 251] width 663 height 434
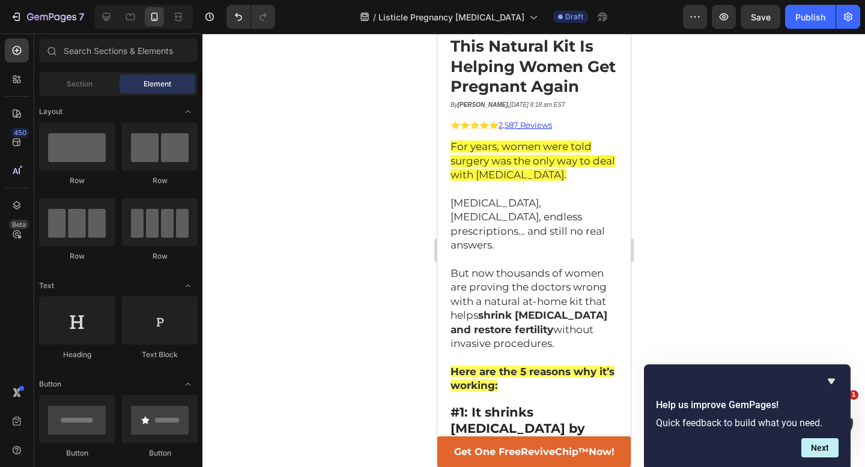
click at [398, 226] on div at bounding box center [533, 251] width 663 height 434
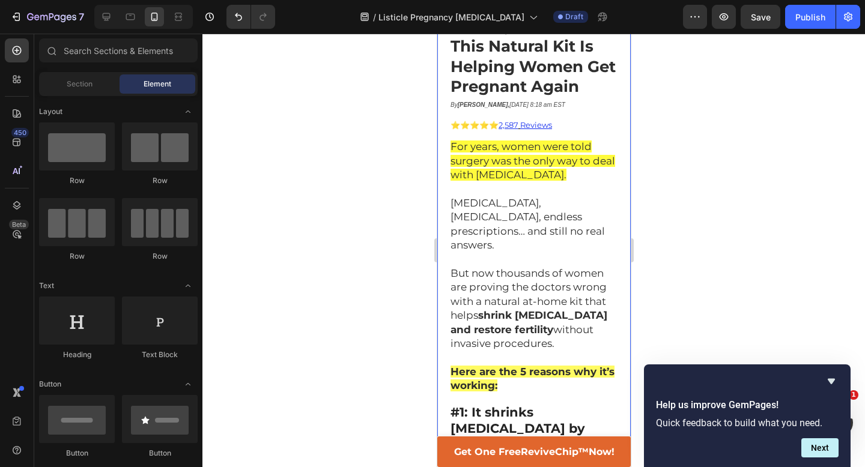
click at [730, 172] on div at bounding box center [533, 251] width 663 height 434
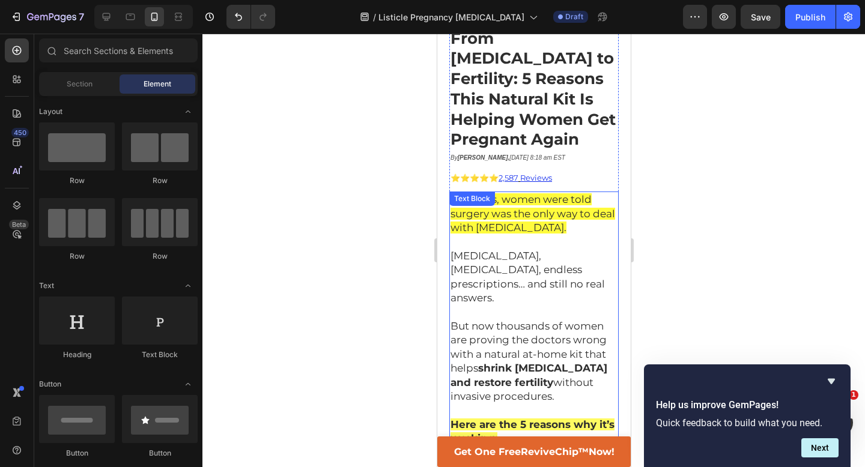
scroll to position [245, 0]
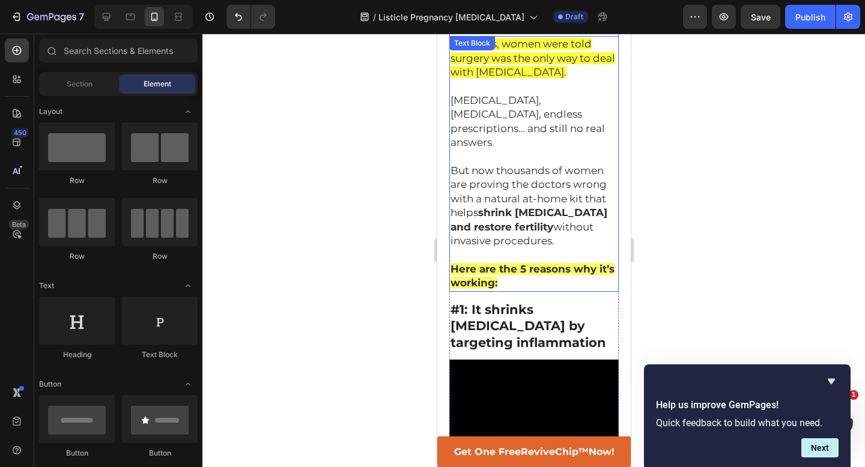
click at [503, 263] on strong "Here are the 5 reasons why it’s working:" at bounding box center [532, 276] width 164 height 26
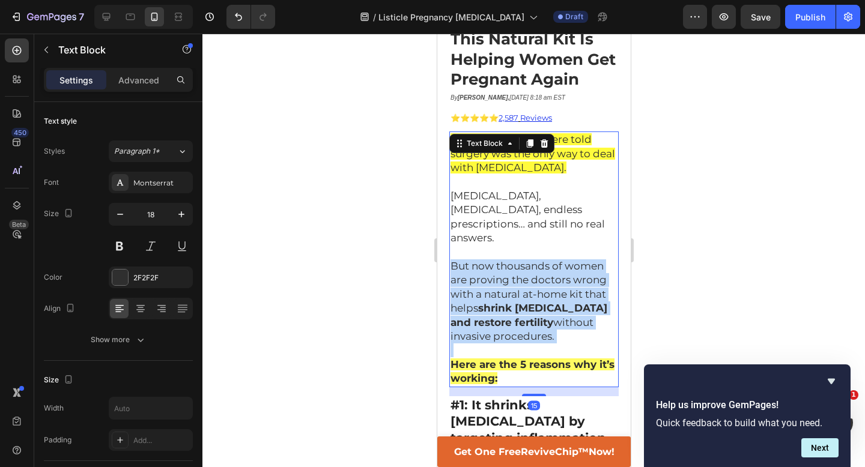
click at [503, 222] on div "For years, women were told surgery was the only way to deal with fibroids. Hyst…" at bounding box center [533, 259] width 169 height 255
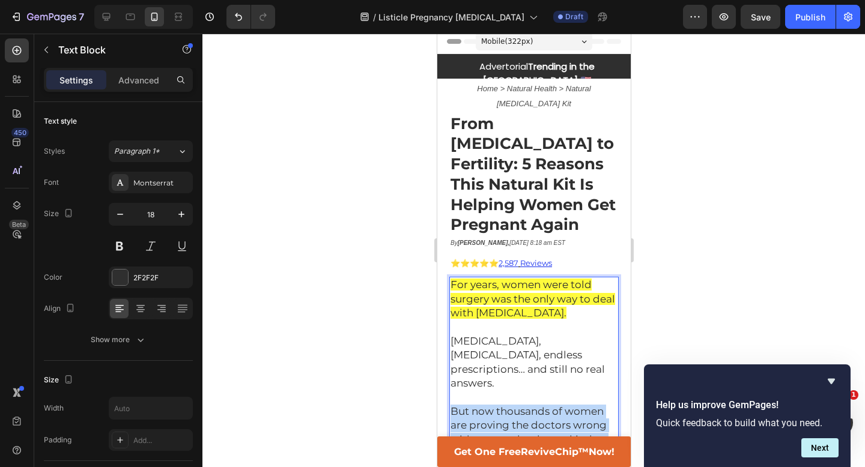
scroll to position [4, 0]
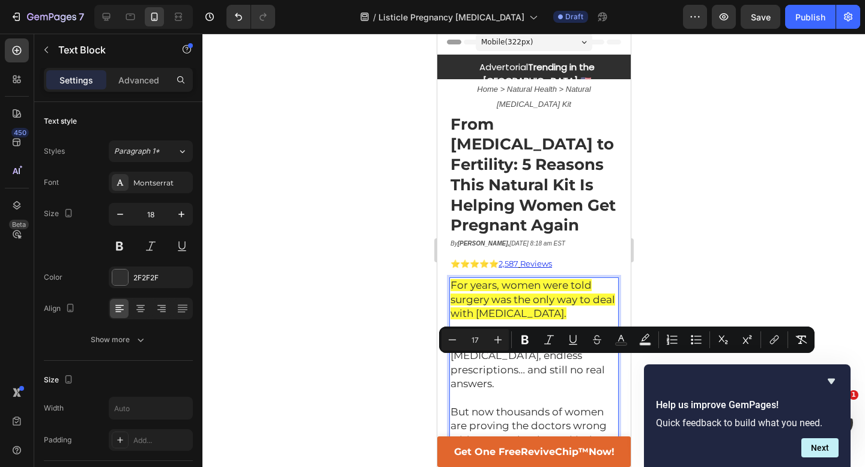
click at [529, 283] on p "For years, women were told surgery was the only way to deal with [MEDICAL_DATA]." at bounding box center [533, 300] width 167 height 42
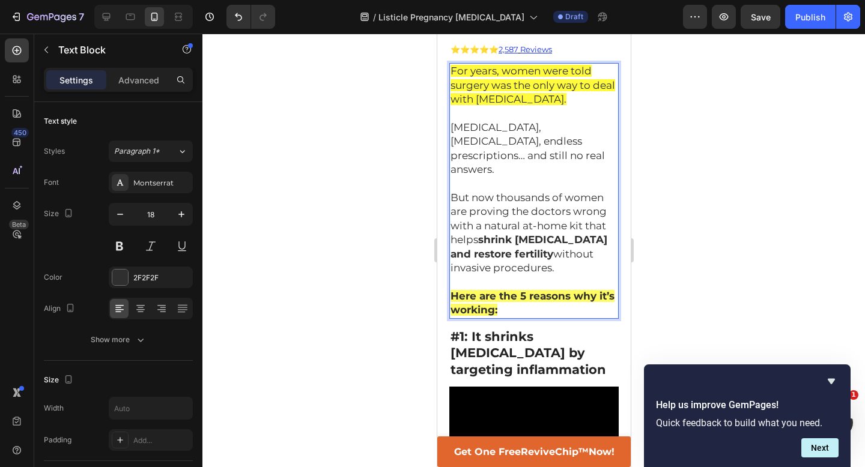
scroll to position [221, 0]
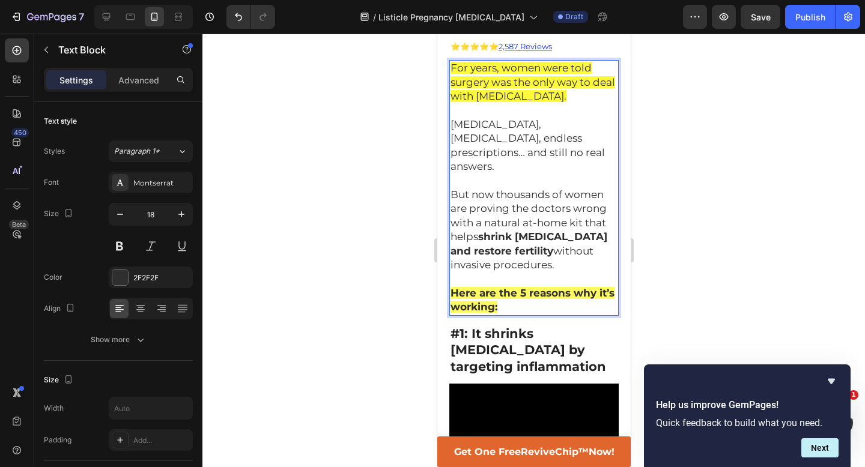
click at [524, 287] on strong "Here are the 5 reasons why it’s working:" at bounding box center [532, 300] width 164 height 26
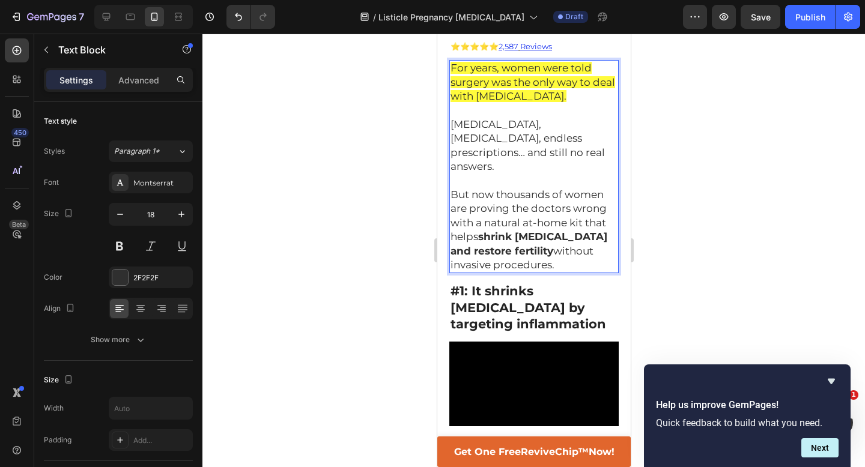
click at [726, 160] on div at bounding box center [533, 251] width 663 height 434
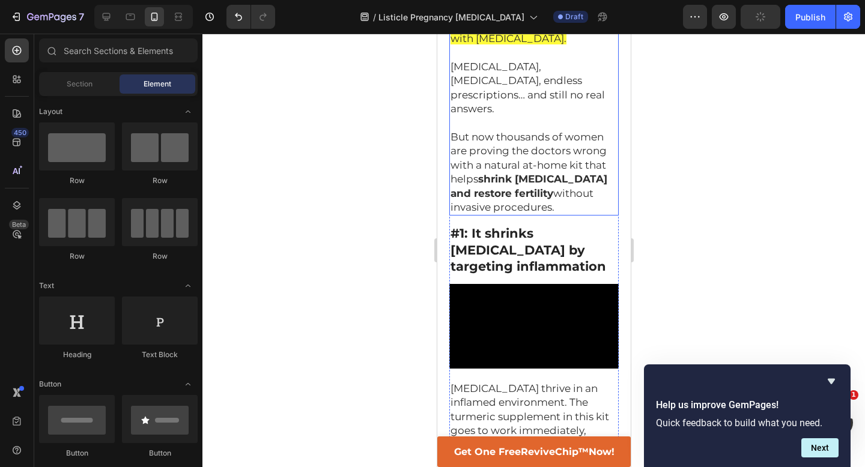
scroll to position [278, 0]
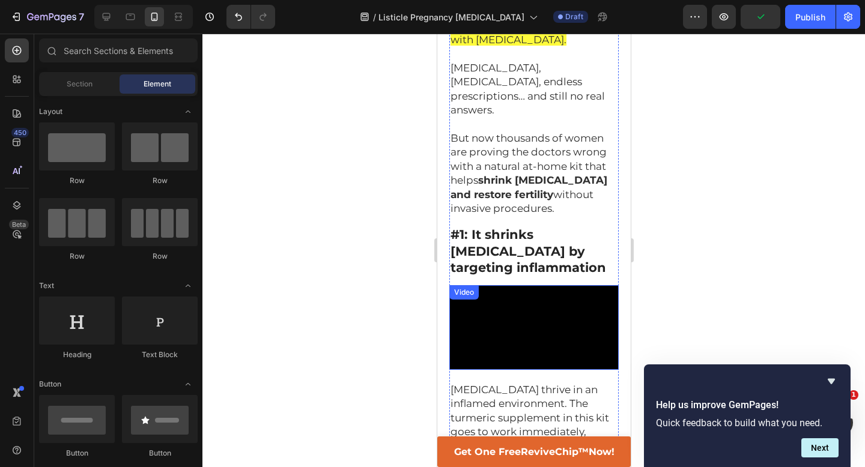
click at [558, 285] on video at bounding box center [533, 327] width 169 height 85
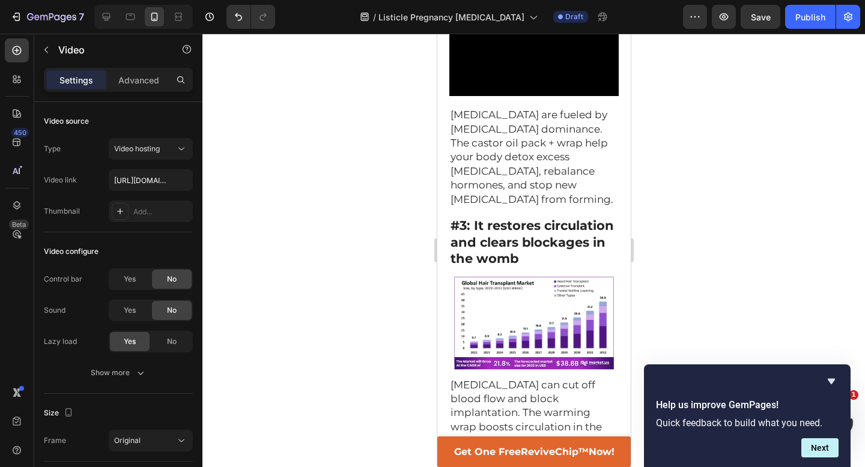
scroll to position [827, 0]
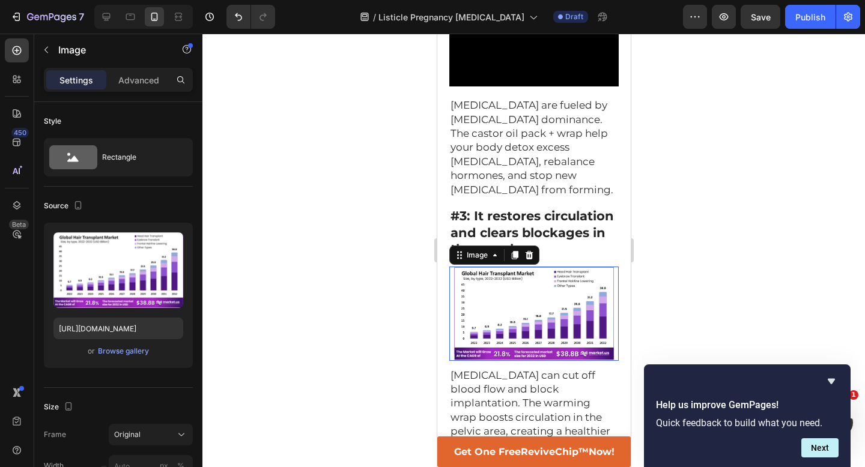
click at [541, 267] on img at bounding box center [533, 314] width 169 height 94
click at [517, 251] on icon at bounding box center [514, 255] width 7 height 8
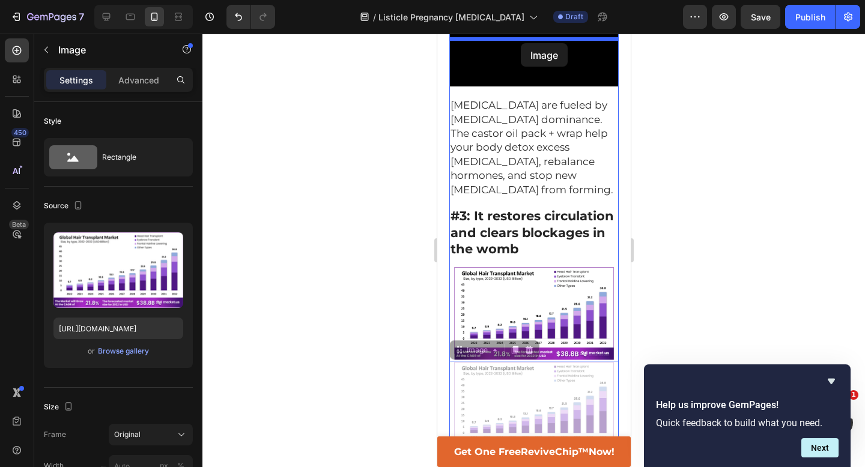
drag, startPoint x: 456, startPoint y: 281, endPoint x: 520, endPoint y: 41, distance: 248.6
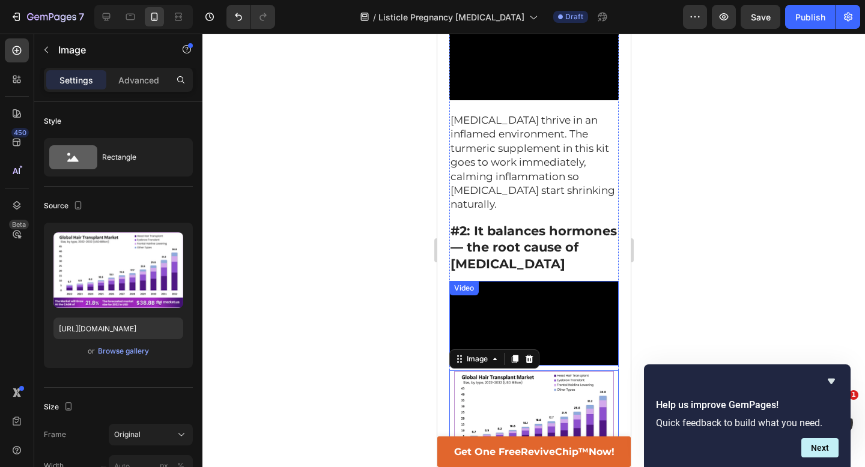
scroll to position [569, 0]
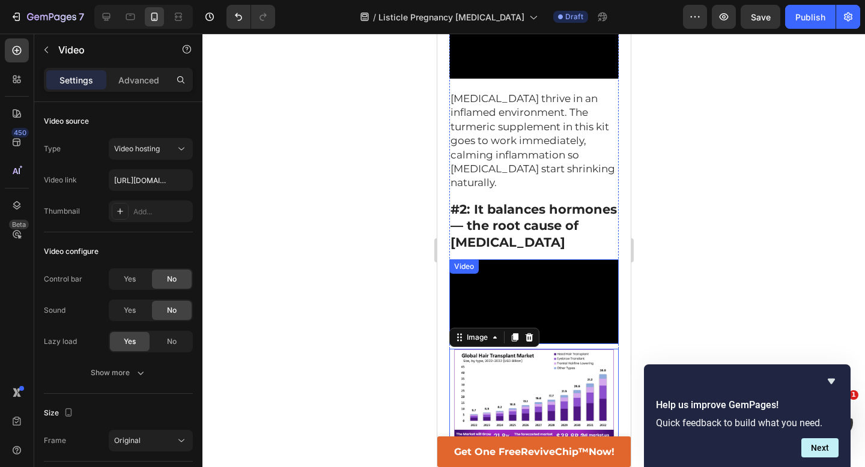
click at [500, 260] on div "Video" at bounding box center [533, 302] width 169 height 85
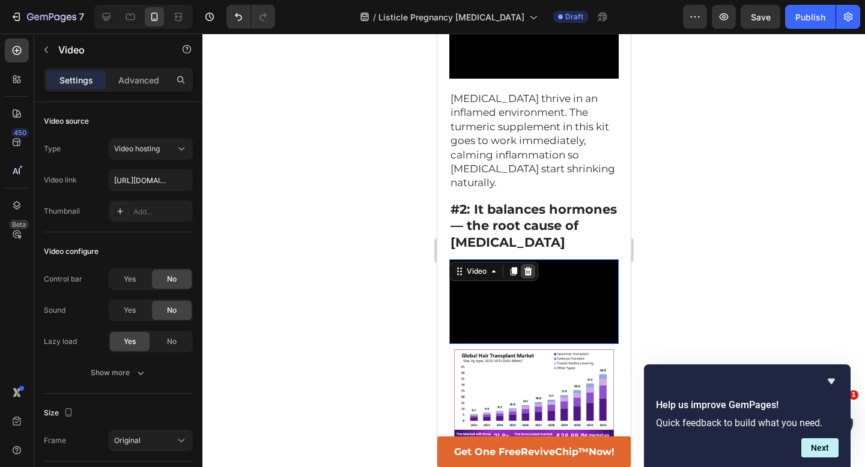
click at [529, 267] on icon at bounding box center [528, 271] width 8 height 8
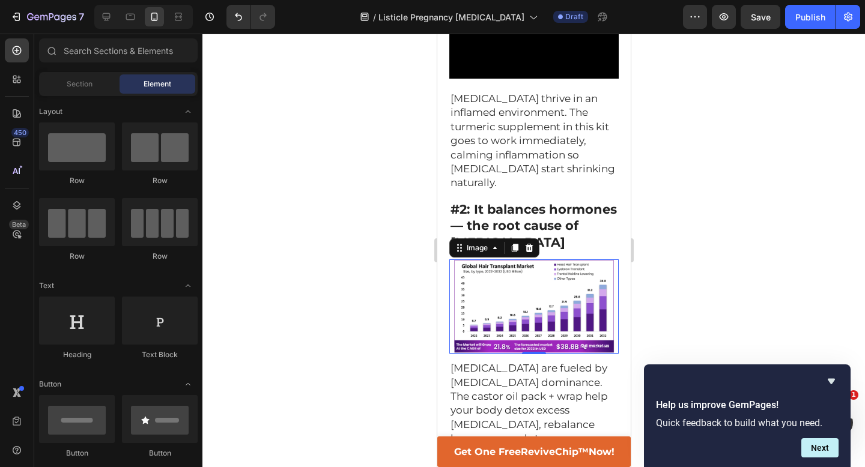
click at [513, 260] on img at bounding box center [533, 307] width 169 height 94
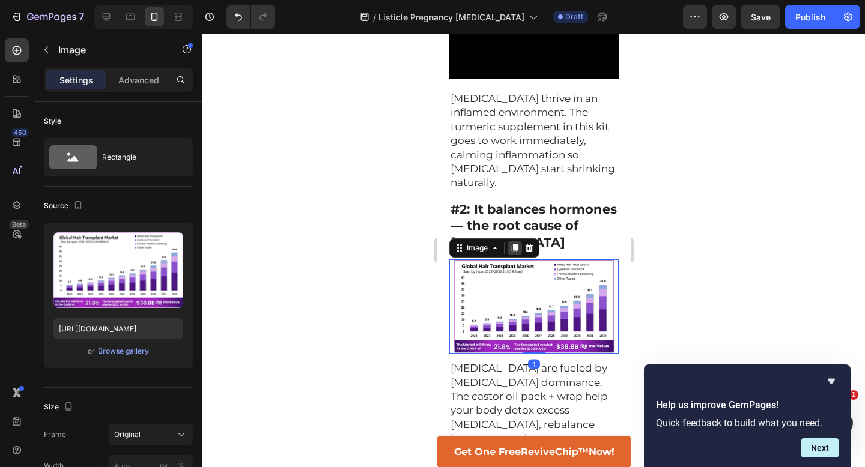
click at [517, 244] on icon at bounding box center [514, 248] width 7 height 8
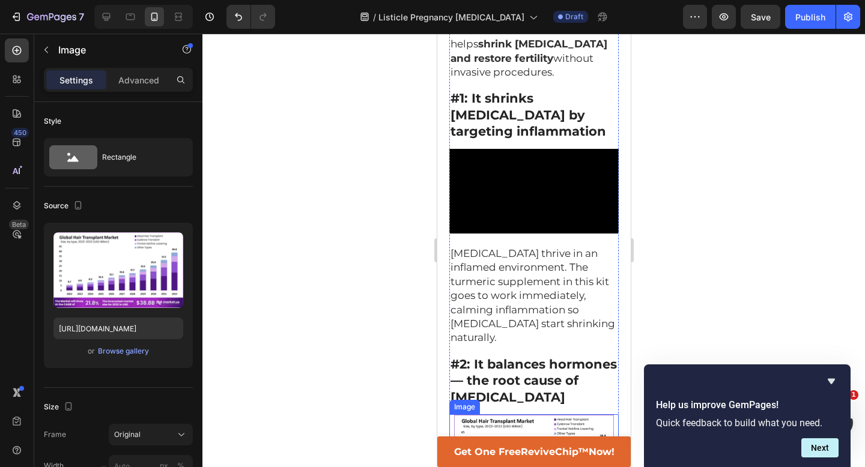
scroll to position [415, 0]
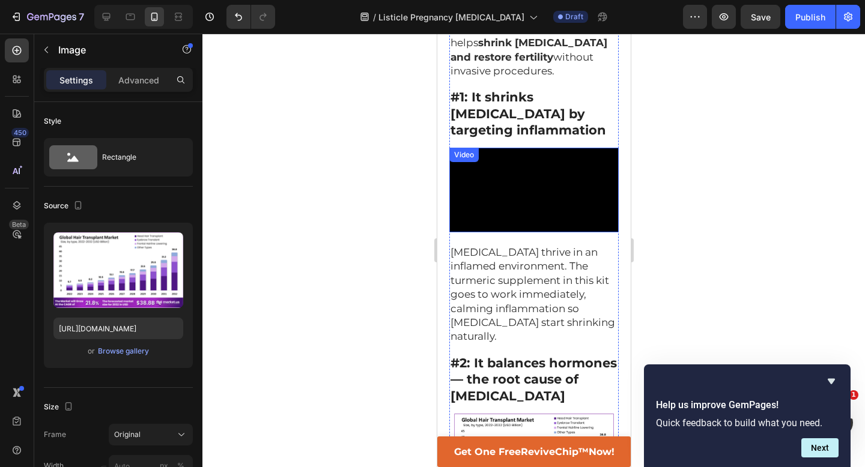
click at [509, 148] on video at bounding box center [533, 190] width 169 height 85
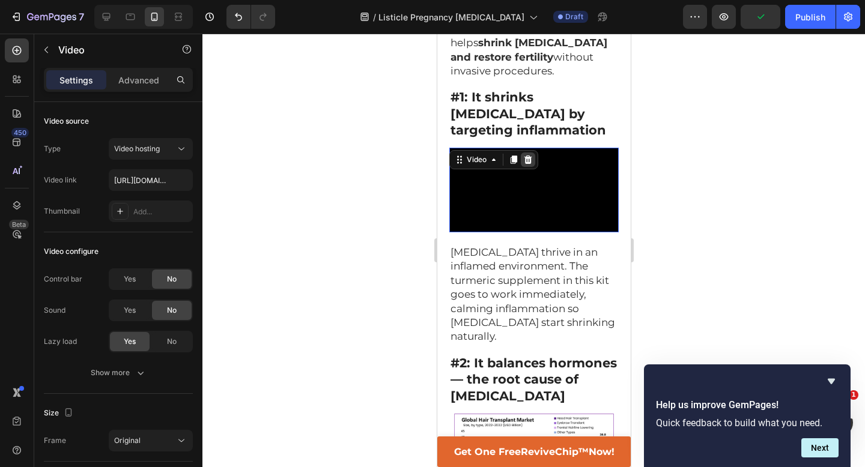
click at [526, 156] on icon at bounding box center [528, 160] width 8 height 8
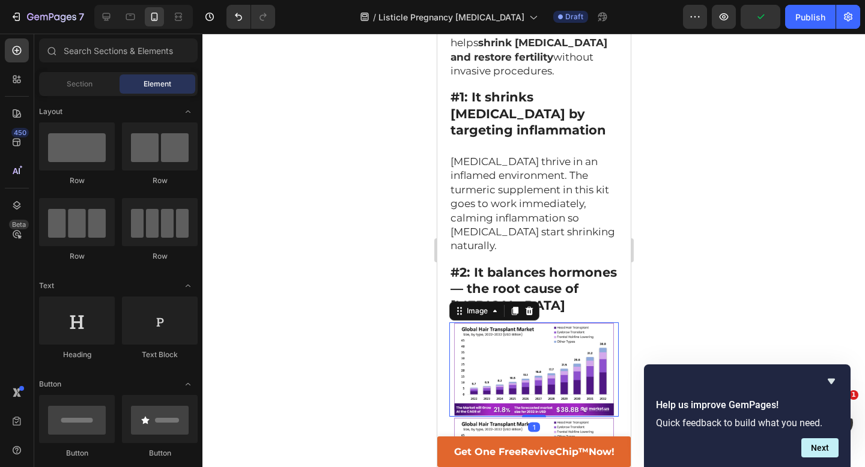
click at [508, 323] on img at bounding box center [533, 370] width 169 height 94
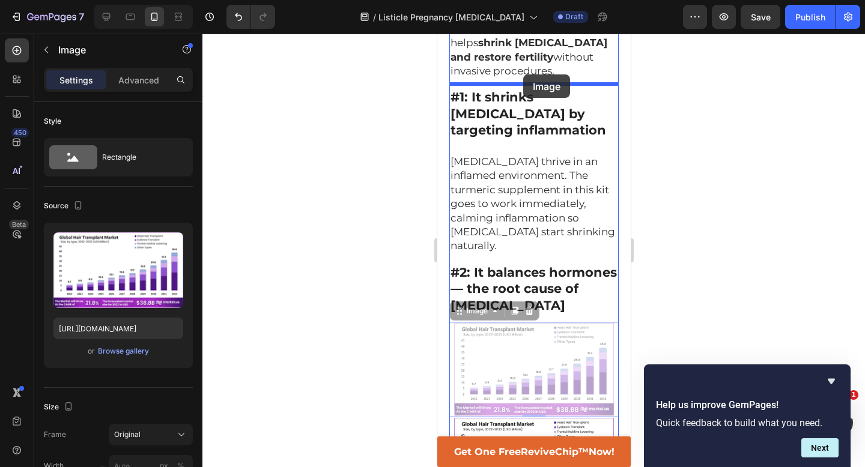
drag, startPoint x: 460, startPoint y: 237, endPoint x: 523, endPoint y: 75, distance: 173.8
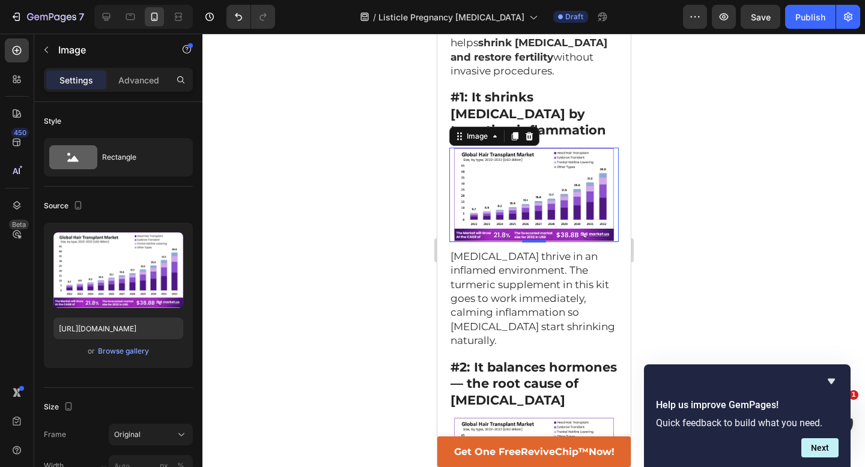
click at [694, 109] on div at bounding box center [533, 251] width 663 height 434
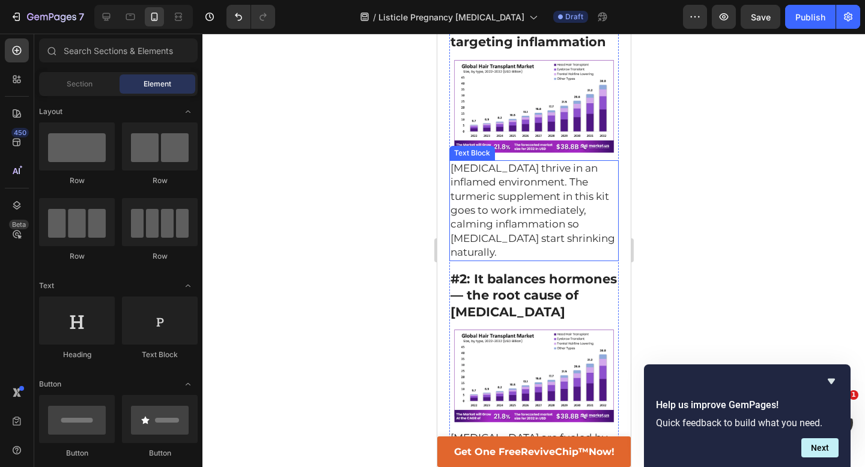
scroll to position [290, 0]
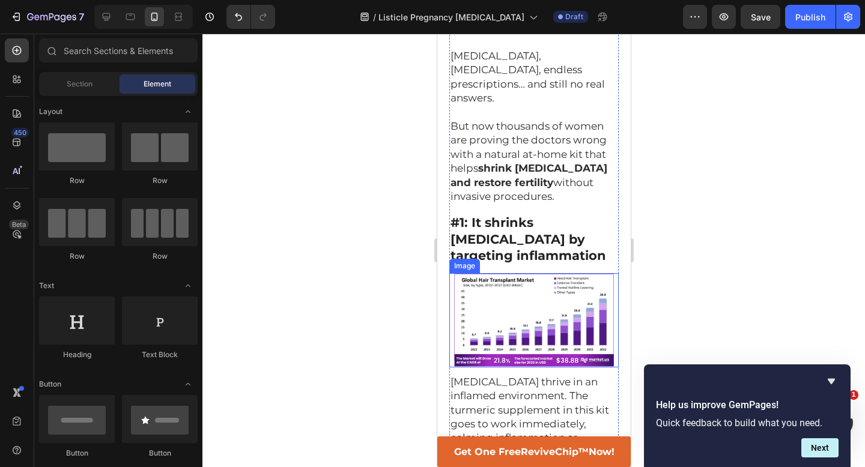
click at [512, 273] on img at bounding box center [533, 320] width 169 height 94
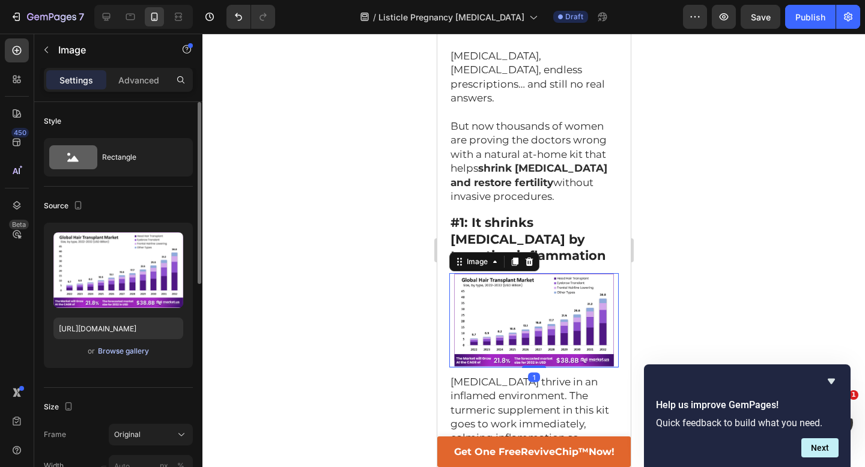
click at [118, 350] on div "Browse gallery" at bounding box center [123, 351] width 51 height 11
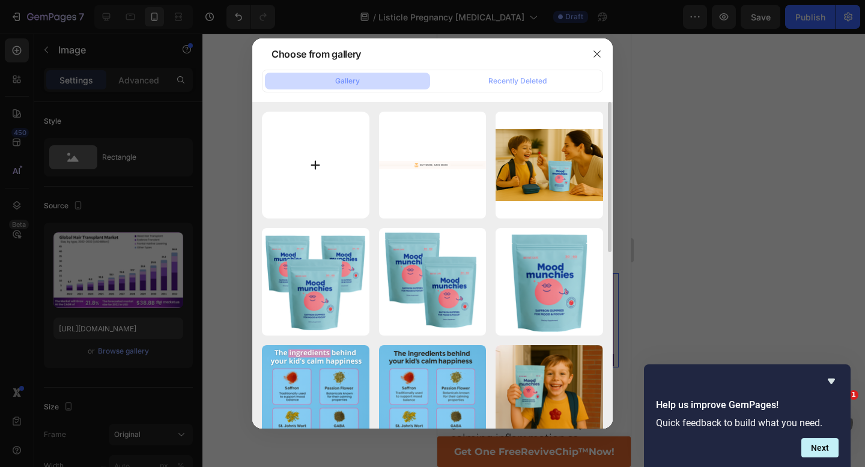
click at [326, 154] on input "file" at bounding box center [316, 166] width 108 height 108
type input "C:\fakepath\1745396943-christin-noelle-PodK1s6yMSE-unsplash.jpeg"
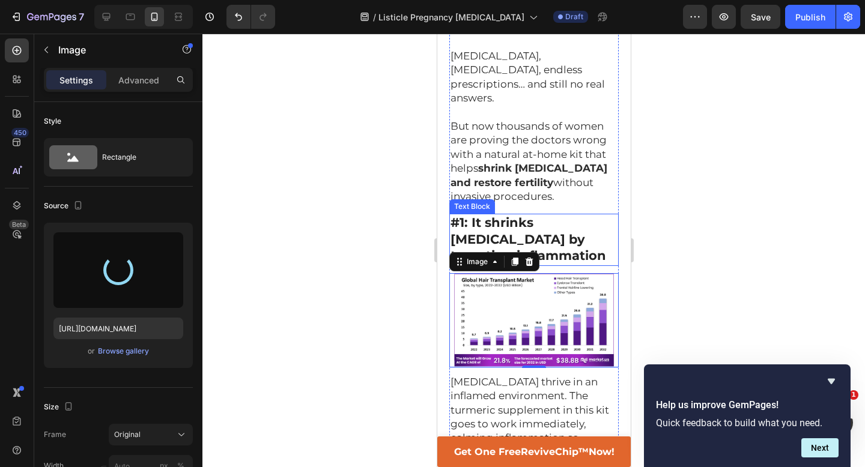
type input "https://cdn.shopify.com/s/files/1/0702/2664/1075/files/gempages_554710672626156…"
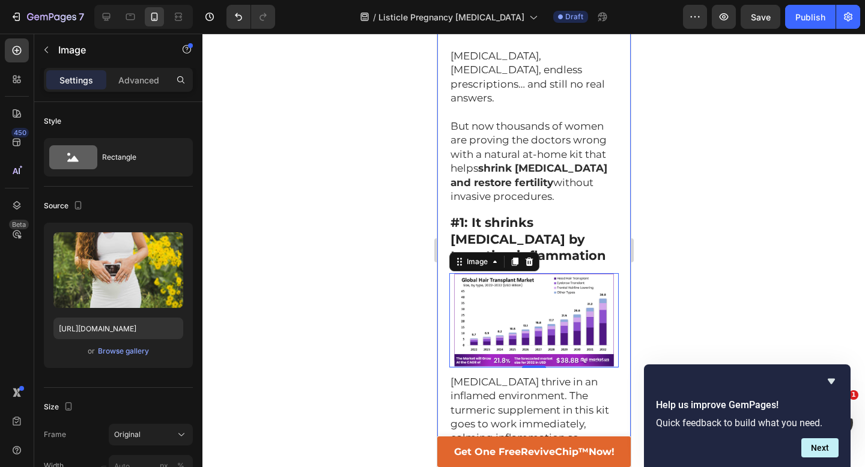
click at [731, 190] on div at bounding box center [533, 251] width 663 height 434
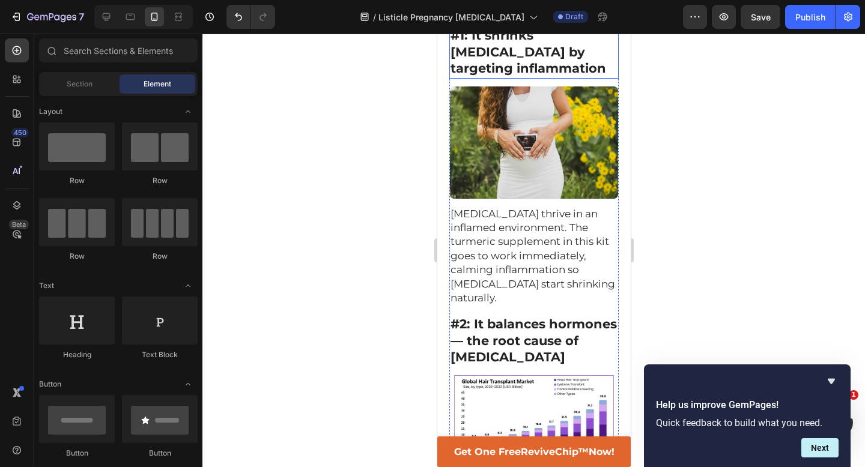
scroll to position [600, 0]
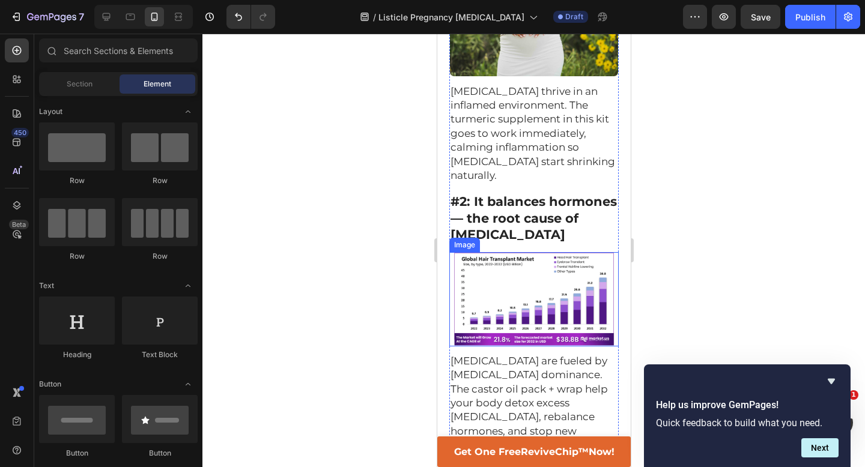
click at [502, 252] on img at bounding box center [533, 299] width 169 height 94
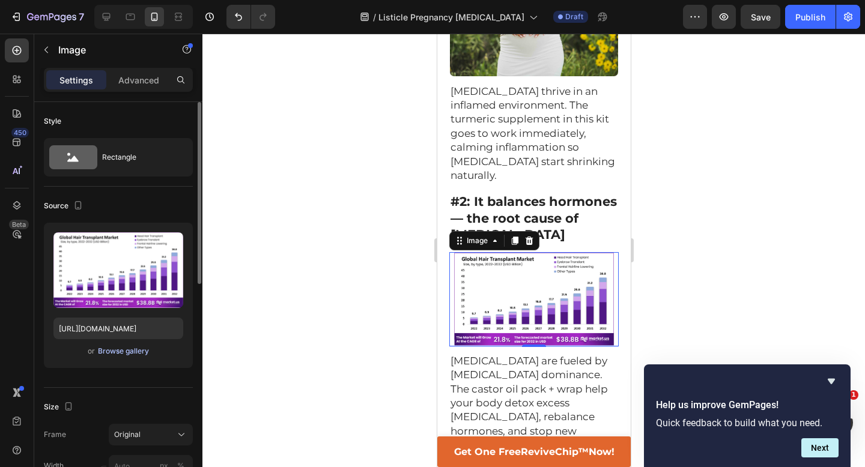
click at [106, 353] on div "Browse gallery" at bounding box center [123, 351] width 51 height 11
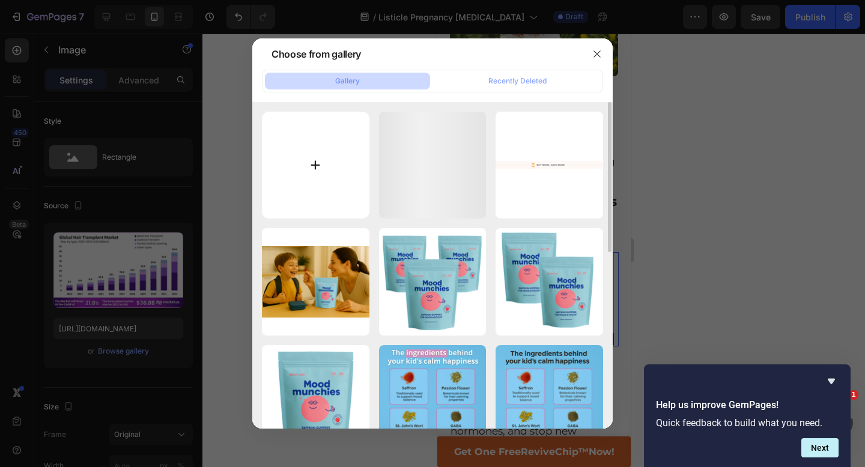
click at [301, 169] on input "file" at bounding box center [316, 166] width 108 height 108
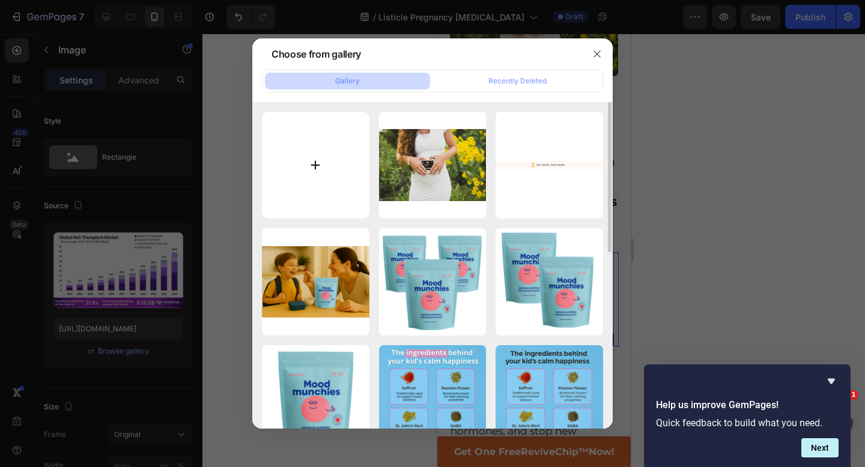
type input "C:\fakepath\1745397010-iStock-147096791.jpeg"
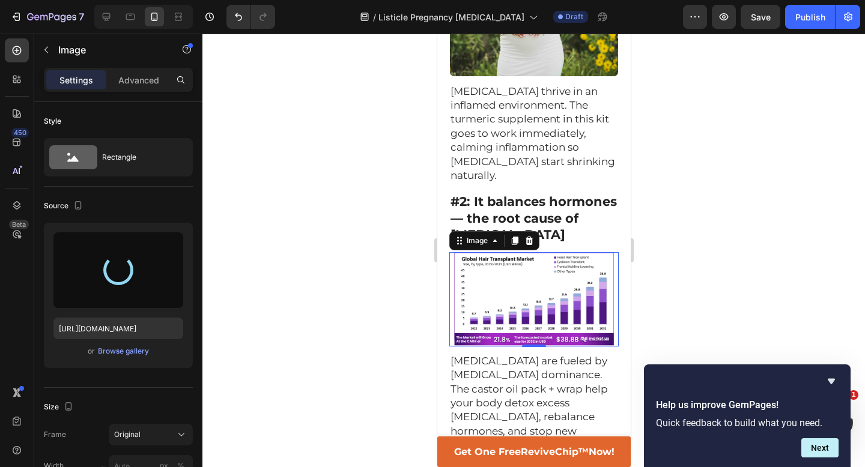
type input "https://cdn.shopify.com/s/files/1/0702/2664/1075/files/gempages_554710672626156…"
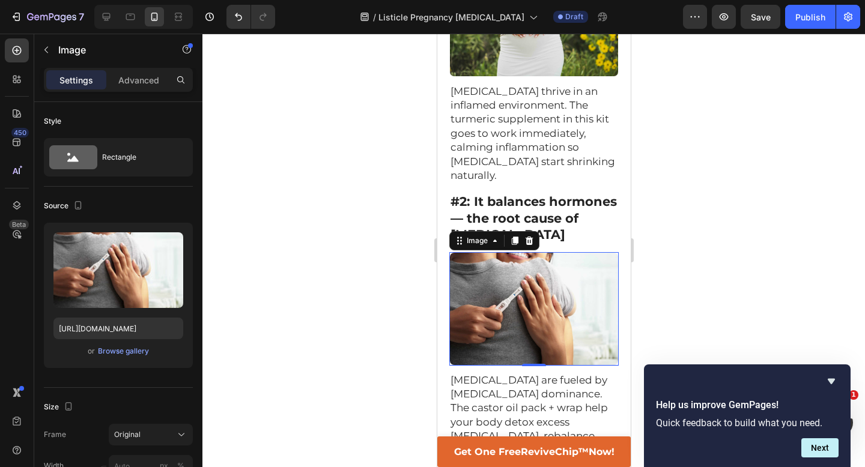
click at [382, 204] on div at bounding box center [533, 251] width 663 height 434
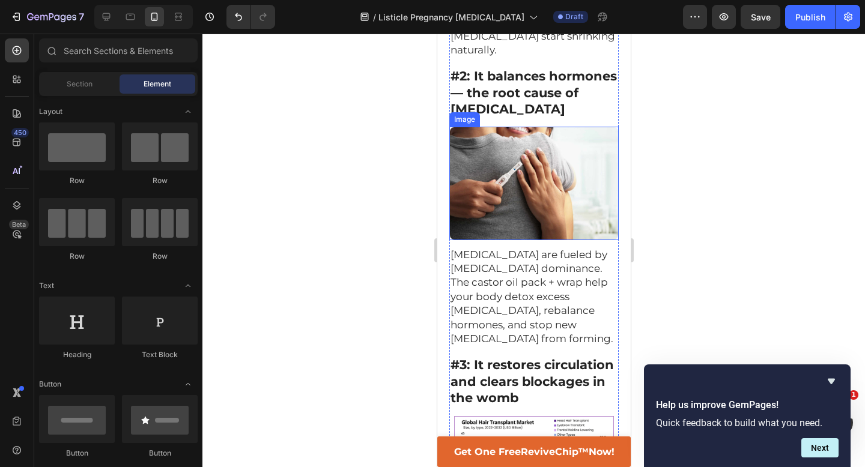
scroll to position [843, 0]
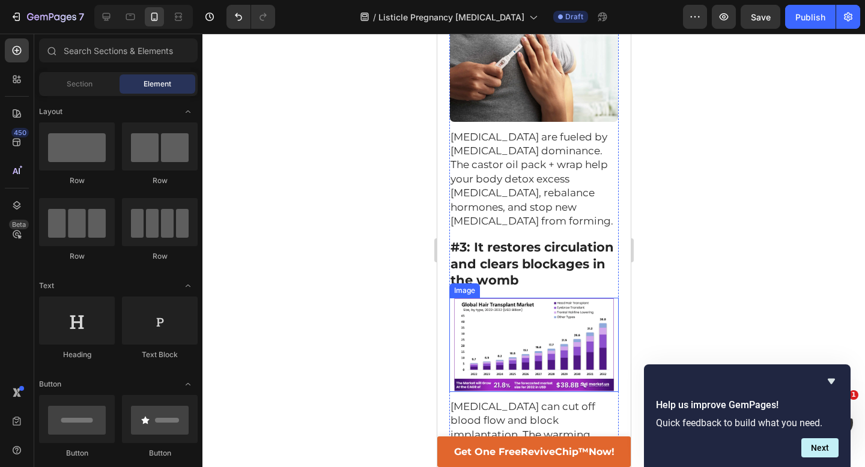
click at [526, 298] on img at bounding box center [533, 345] width 169 height 94
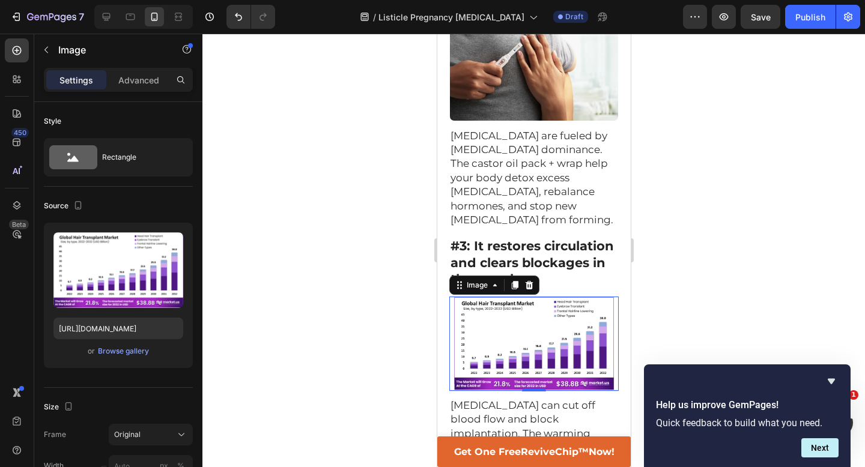
scroll to position [863, 0]
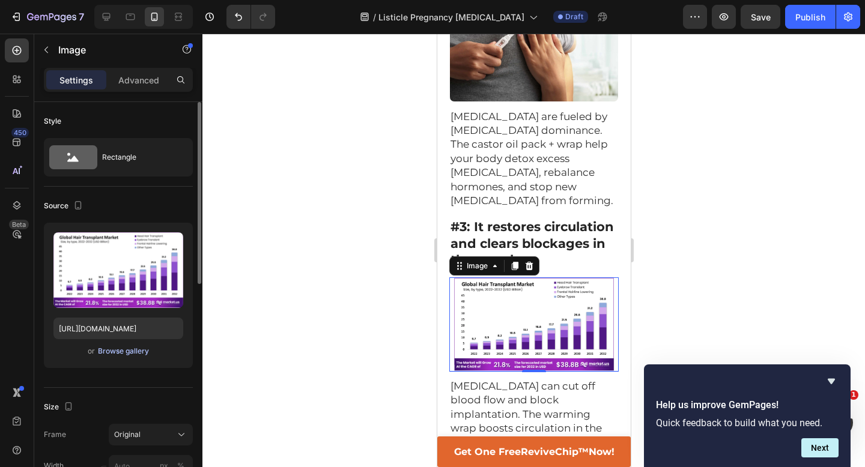
click at [125, 351] on div "Browse gallery" at bounding box center [123, 351] width 51 height 11
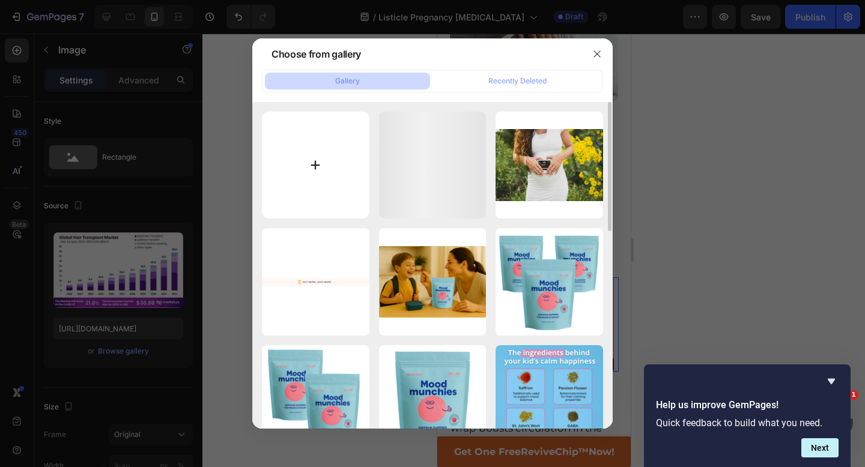
click at [317, 144] on input "file" at bounding box center [316, 166] width 108 height 108
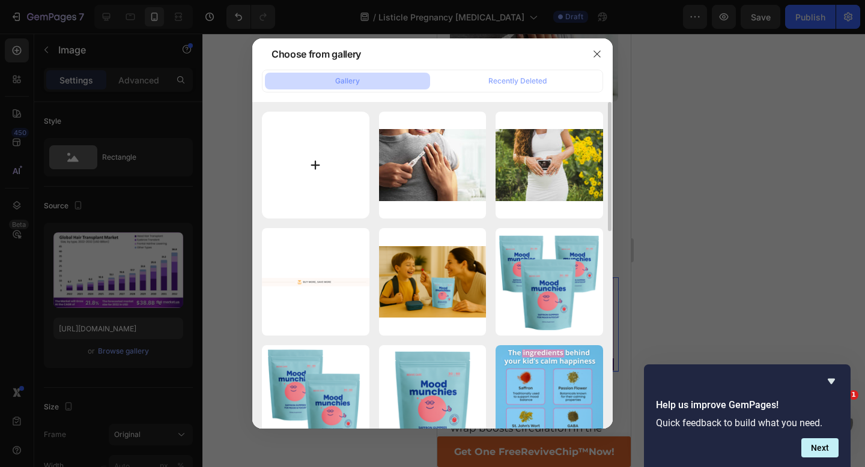
type input "C:\fakepath\1745397069-iStock-1326401981.webp"
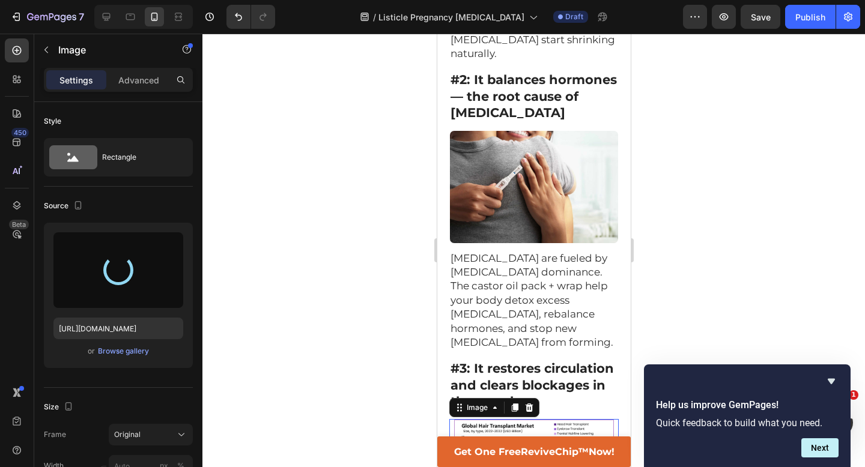
scroll to position [696, 0]
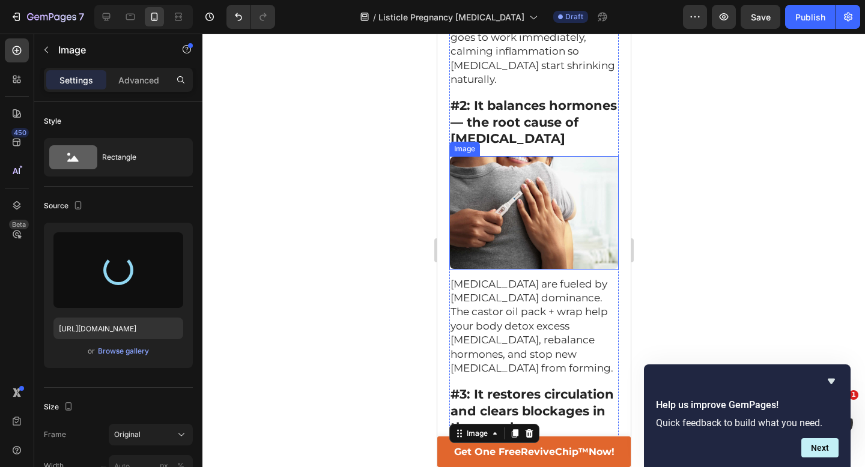
type input "https://cdn.shopify.com/s/files/1/0702/2664/1075/files/gempages_554710672626156…"
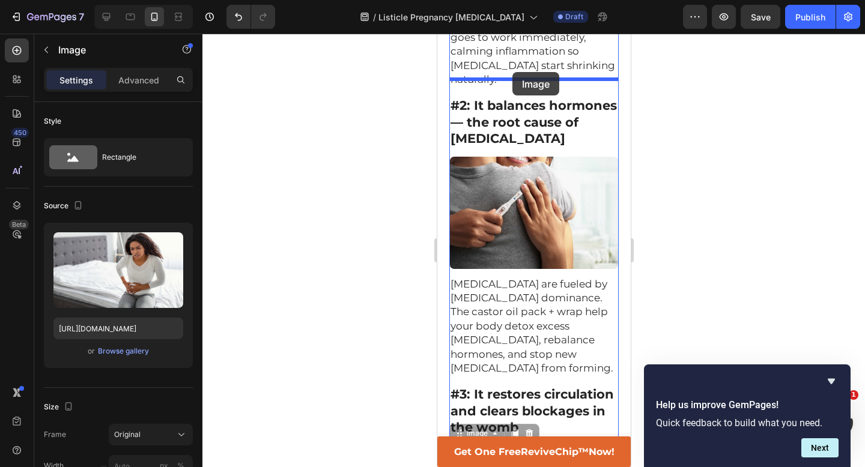
drag, startPoint x: 457, startPoint y: 344, endPoint x: 512, endPoint y: 72, distance: 277.1
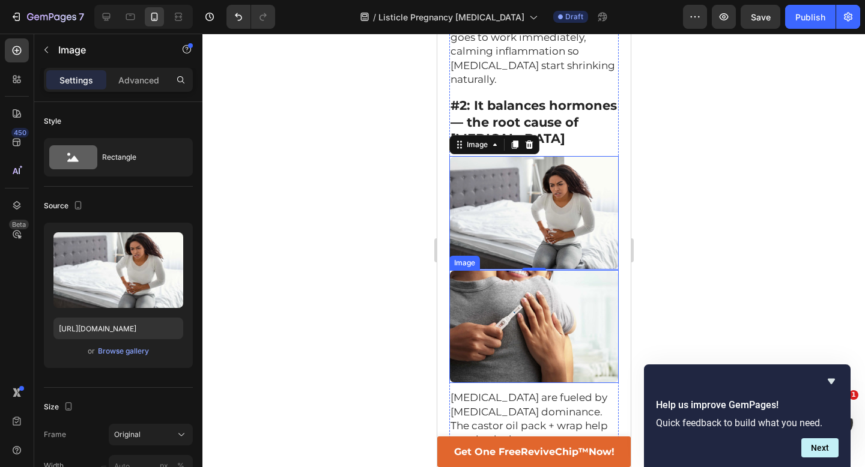
click at [492, 270] on img at bounding box center [533, 327] width 169 height 114
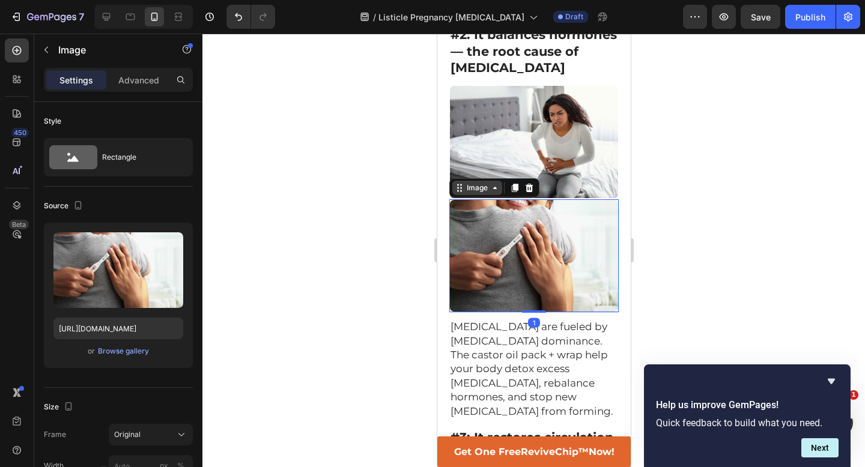
scroll to position [788, 0]
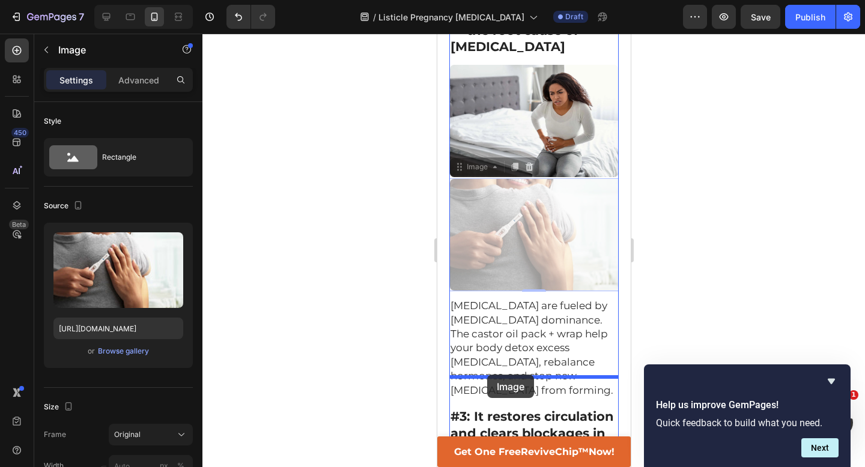
drag, startPoint x: 458, startPoint y: 92, endPoint x: 486, endPoint y: 375, distance: 284.4
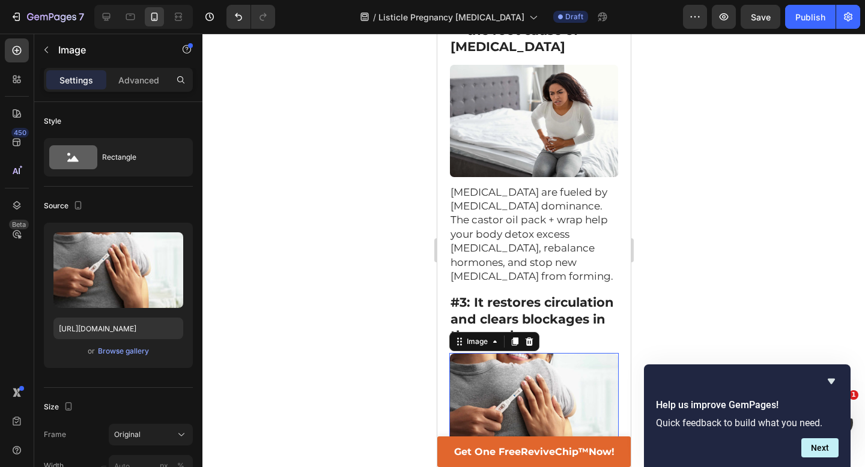
click at [711, 228] on div at bounding box center [533, 251] width 663 height 434
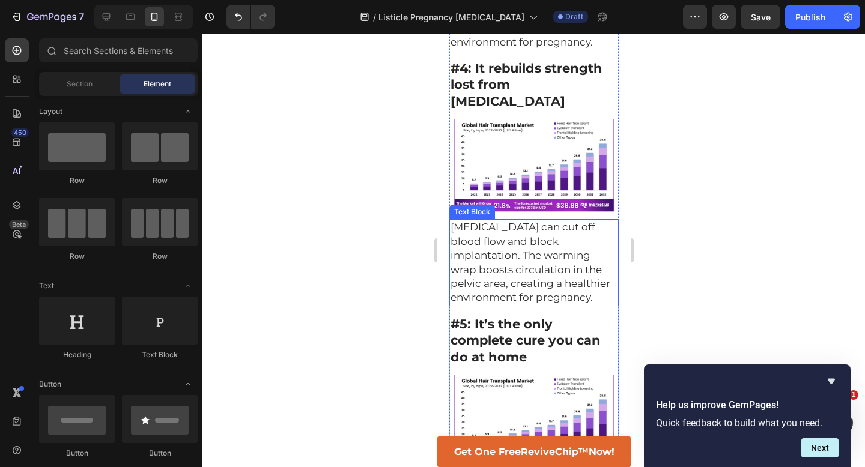
scroll to position [1321, 0]
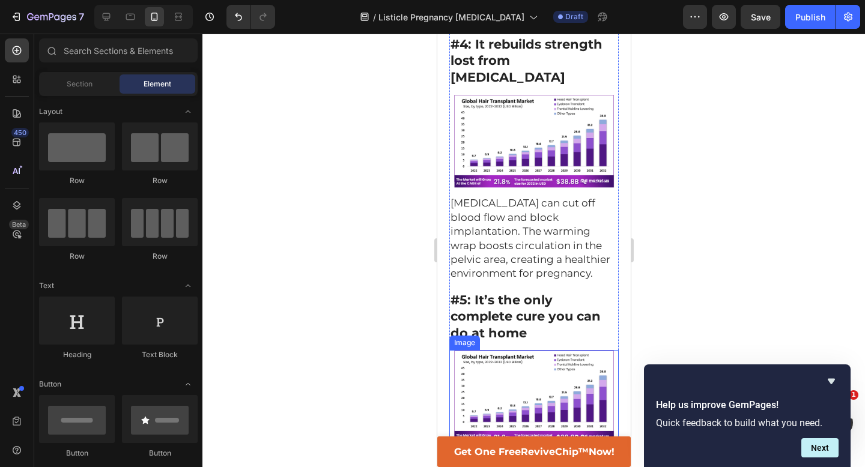
click at [531, 350] on img at bounding box center [533, 397] width 169 height 94
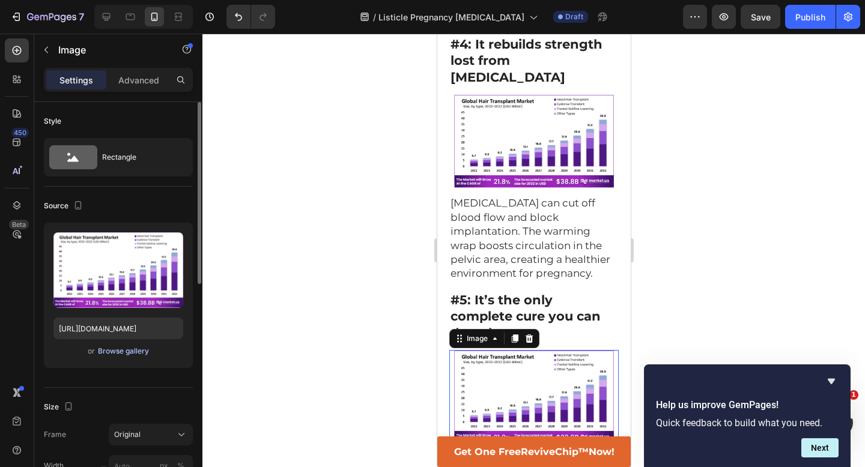
click at [137, 347] on div "Browse gallery" at bounding box center [123, 351] width 51 height 11
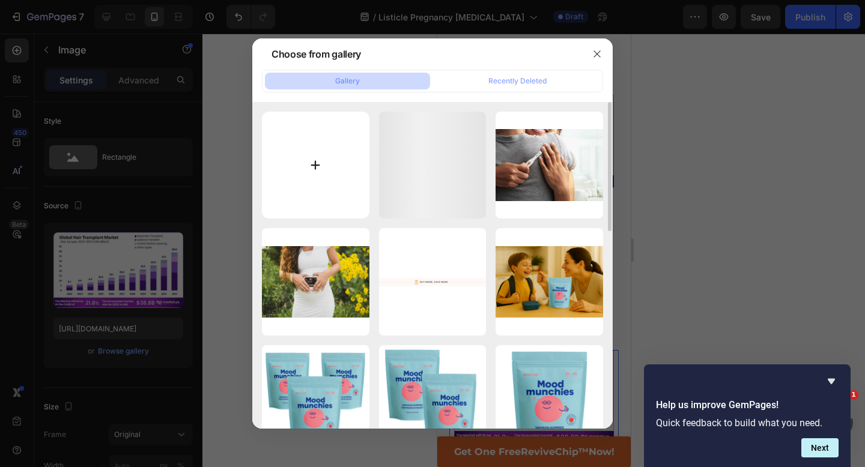
click at [303, 175] on input "file" at bounding box center [316, 166] width 108 height 108
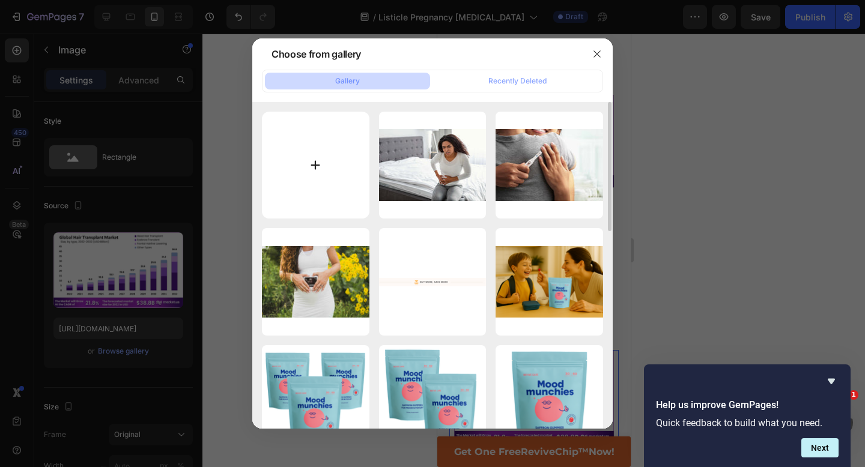
type input "C:\fakepath\Revive Care (7).png"
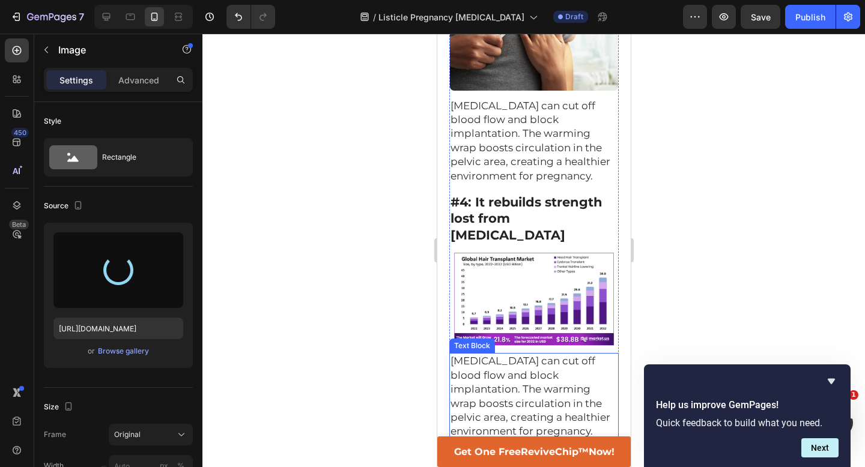
scroll to position [1156, 0]
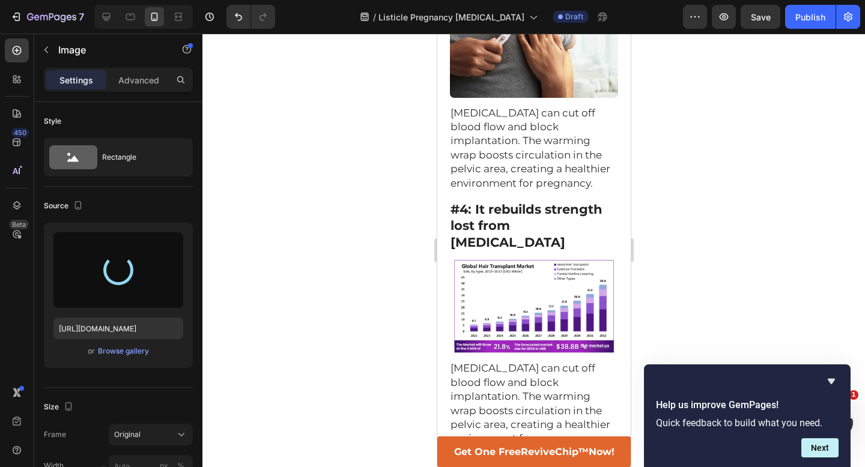
type input "https://cdn.shopify.com/s/files/1/0702/2664/1075/files/gempages_554710672626156…"
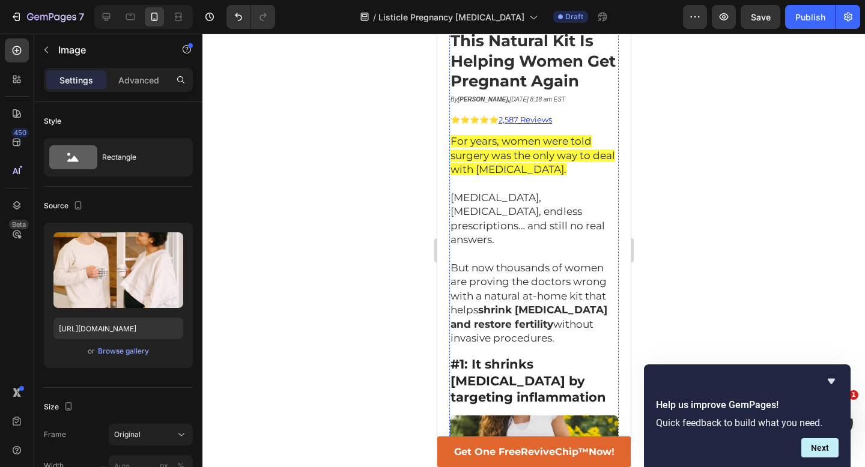
scroll to position [225, 0]
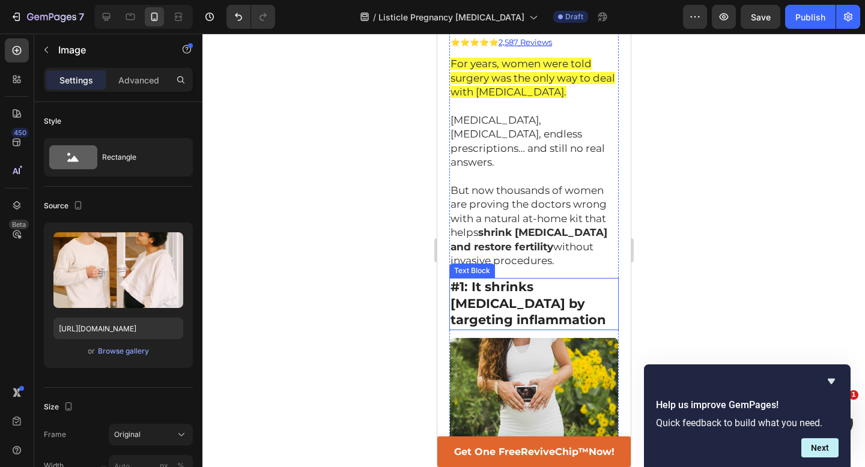
click at [526, 279] on strong "#1: It shrinks fibroids by targeting inflammation" at bounding box center [528, 303] width 156 height 48
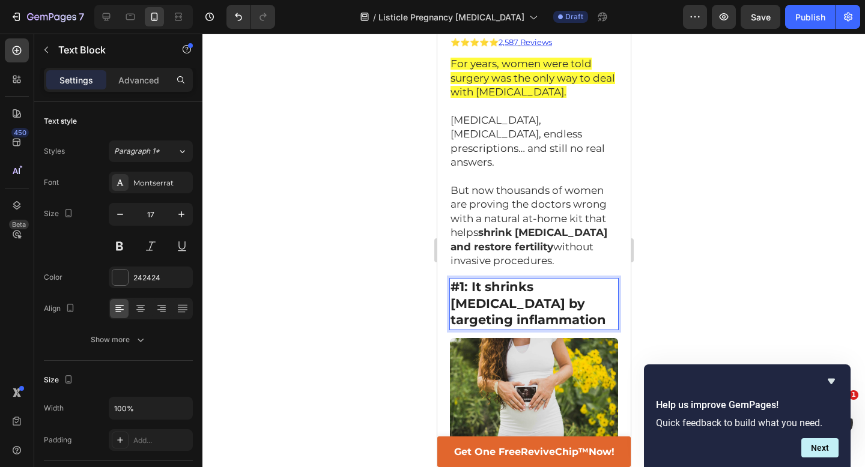
click at [526, 279] on strong "#1: It shrinks fibroids by targeting inflammation" at bounding box center [528, 303] width 156 height 48
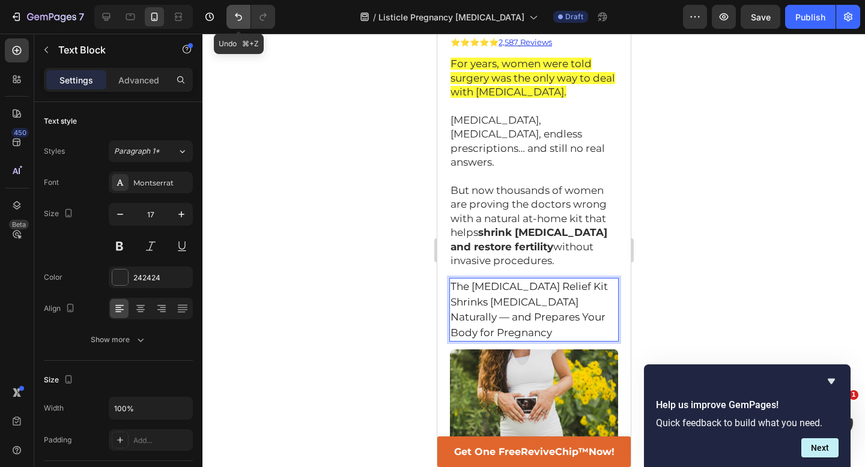
click at [239, 16] on icon "Undo/Redo" at bounding box center [239, 17] width 12 height 12
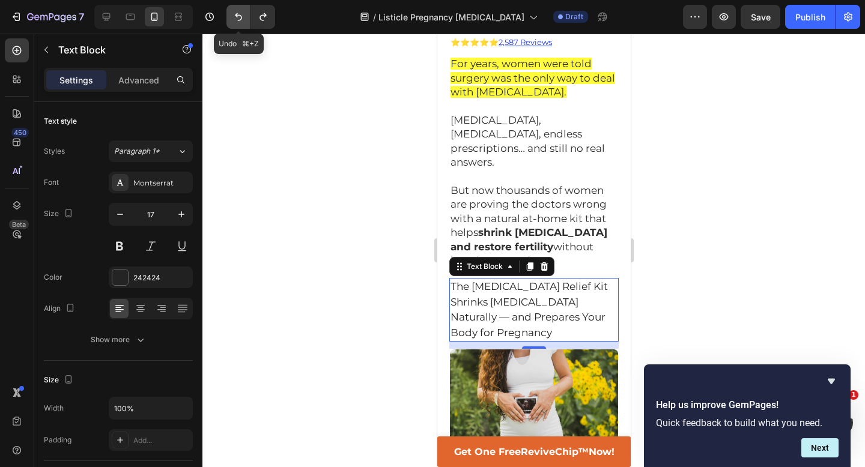
click at [239, 16] on icon "Undo/Redo" at bounding box center [239, 17] width 12 height 12
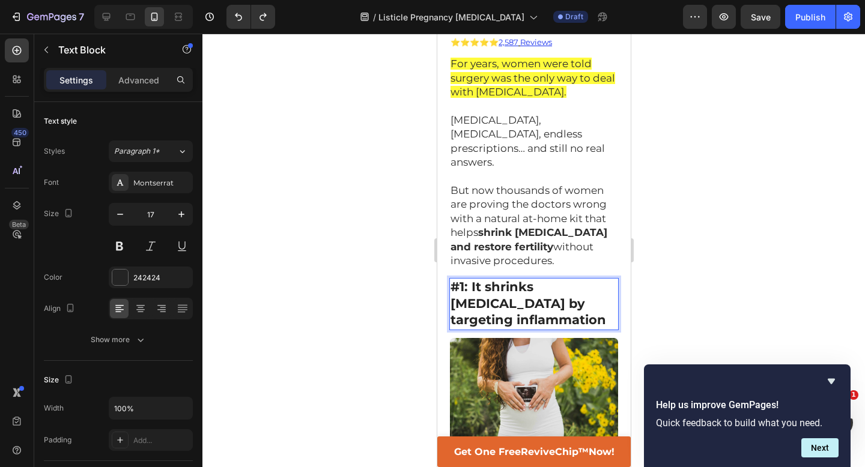
click at [472, 279] on strong "#1: It shrinks fibroids by targeting inflammation" at bounding box center [528, 303] width 156 height 48
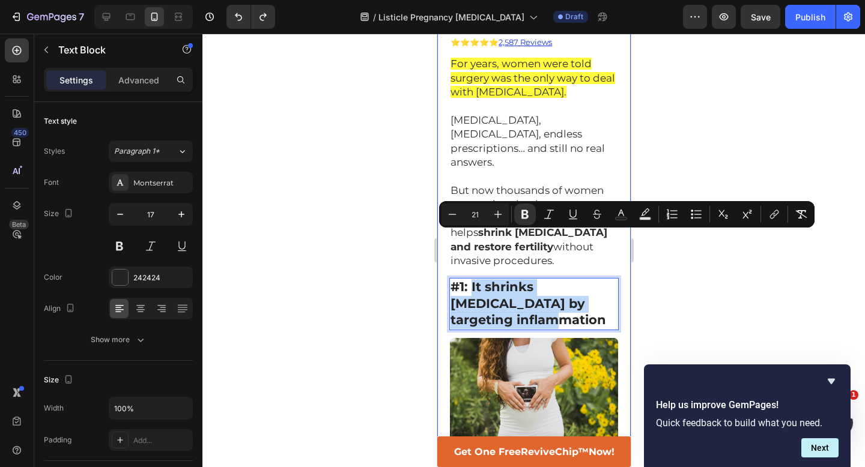
drag, startPoint x: 472, startPoint y: 242, endPoint x: 624, endPoint y: 260, distance: 153.7
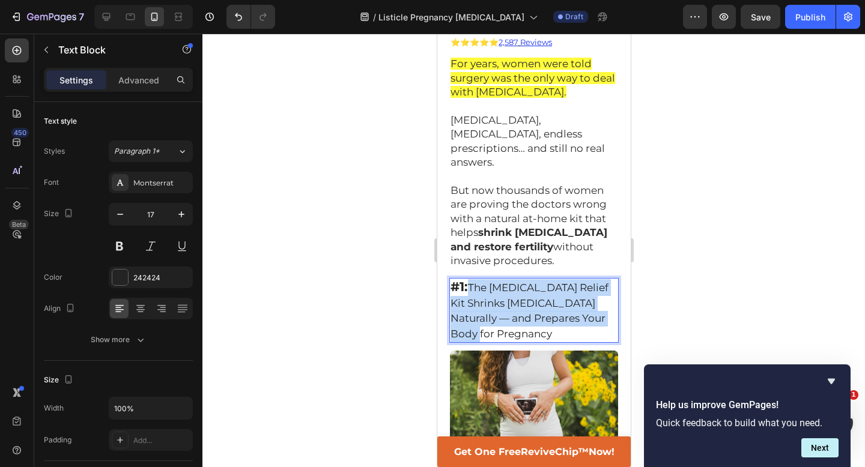
drag, startPoint x: 473, startPoint y: 237, endPoint x: 516, endPoint y: 287, distance: 65.6
click at [516, 287] on p "#1: The Fibroid Relief Kit Shrinks Fibroids Naturally — and Prepares Your Body …" at bounding box center [533, 310] width 167 height 62
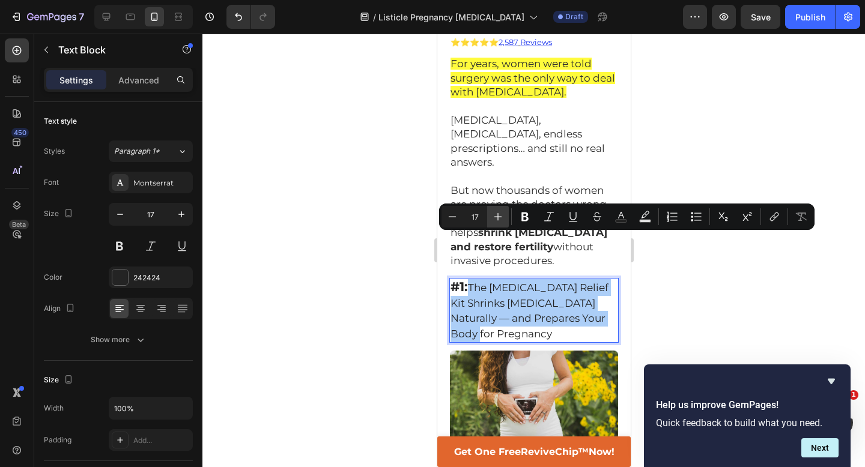
click at [494, 213] on icon "Editor contextual toolbar" at bounding box center [498, 217] width 12 height 12
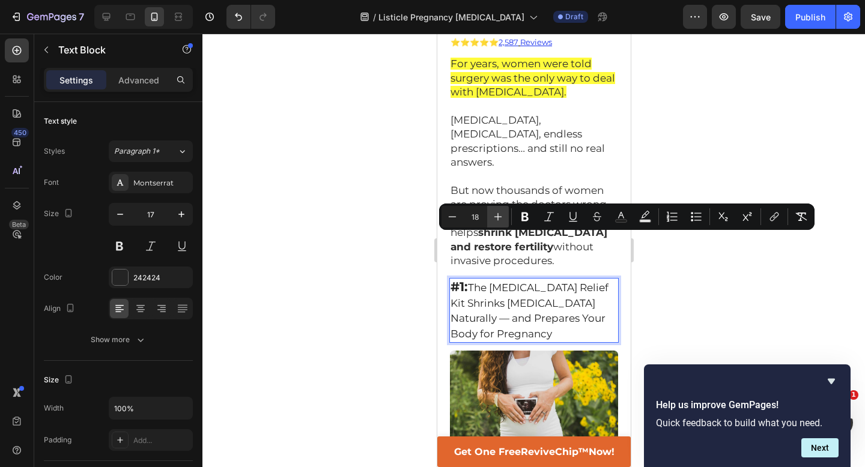
click at [494, 213] on icon "Editor contextual toolbar" at bounding box center [498, 217] width 12 height 12
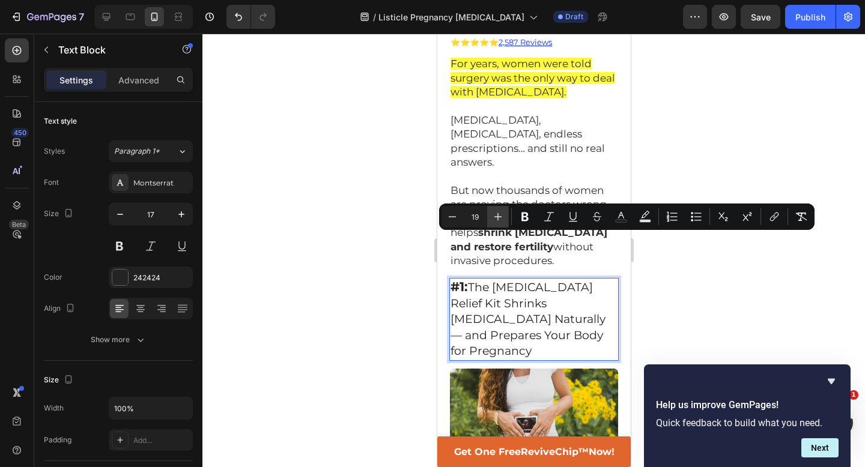
click at [494, 213] on icon "Editor contextual toolbar" at bounding box center [498, 217] width 12 height 12
type input "21"
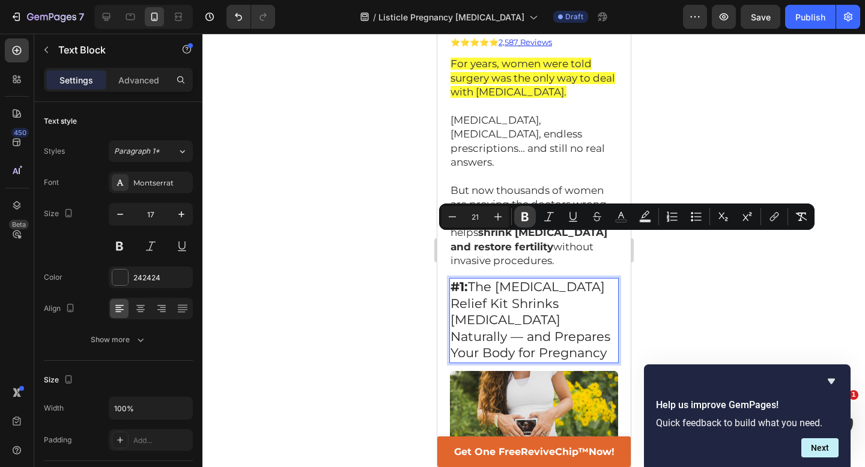
click at [522, 214] on icon "Editor contextual toolbar" at bounding box center [524, 217] width 7 height 9
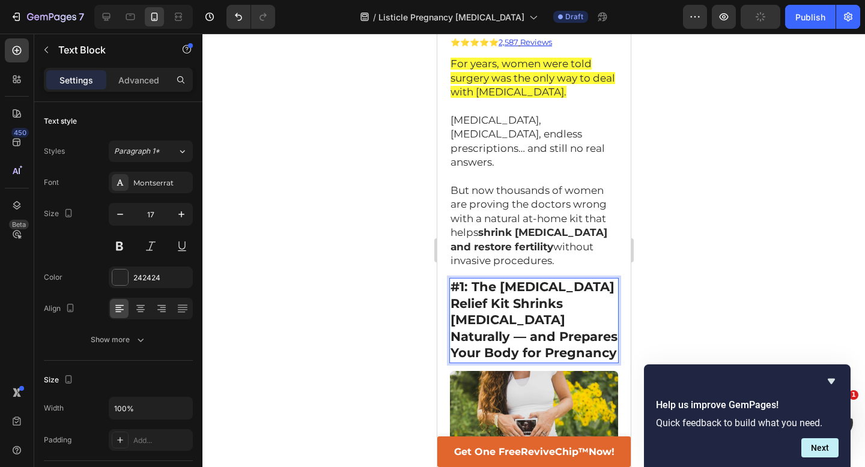
click at [524, 279] on strong "#1: The Fibroid Relief Kit Shrinks Fibroids Naturally — and Prepares Your Body …" at bounding box center [533, 319] width 167 height 81
click at [688, 267] on div at bounding box center [533, 251] width 663 height 434
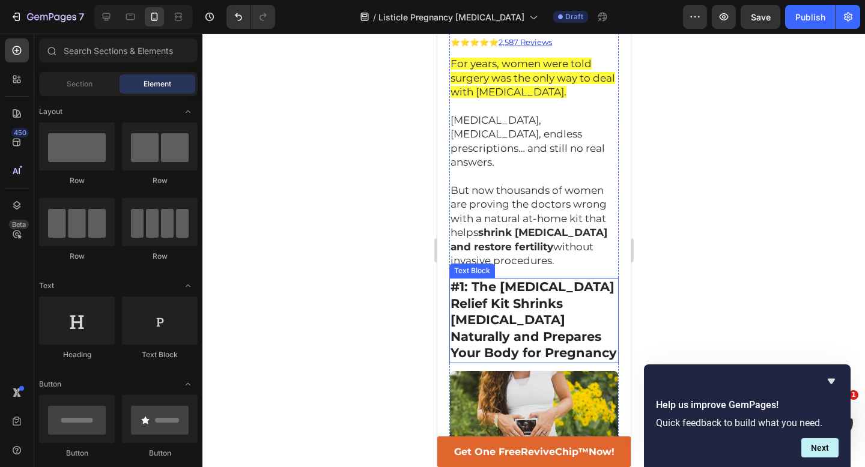
click at [454, 279] on strong "#1: The Fibroid Relief Kit Shrinks Fibroids Naturally and Prepares Your Body fo…" at bounding box center [533, 319] width 166 height 81
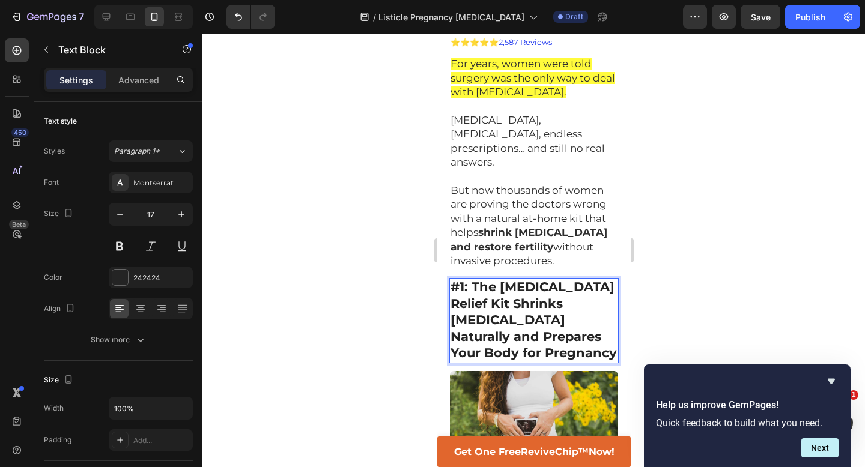
click at [469, 279] on strong "#1: The Fibroid Relief Kit Shrinks Fibroids Naturally and Prepares Your Body fo…" at bounding box center [533, 319] width 166 height 81
drag, startPoint x: 469, startPoint y: 239, endPoint x: 607, endPoint y: 246, distance: 138.4
click at [607, 279] on strong "#1: The Fibroid Relief Kit Shrinks Fibroids Naturally and Prepares Your Body fo…" at bounding box center [533, 319] width 166 height 81
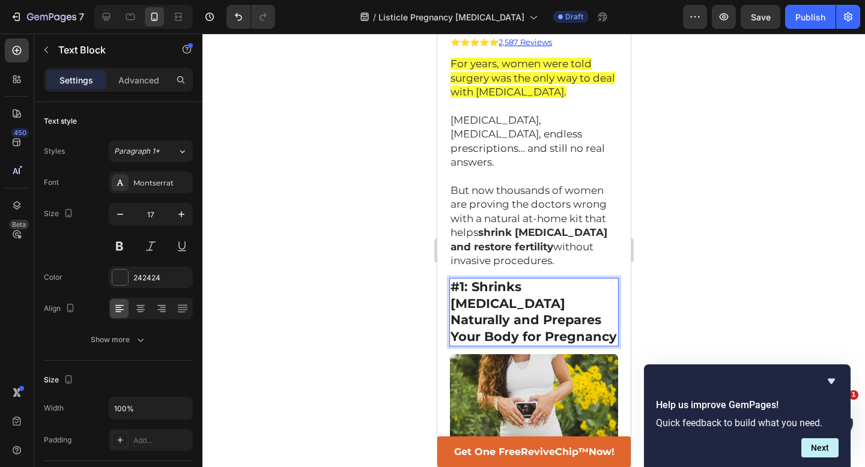
click at [743, 220] on div at bounding box center [533, 251] width 663 height 434
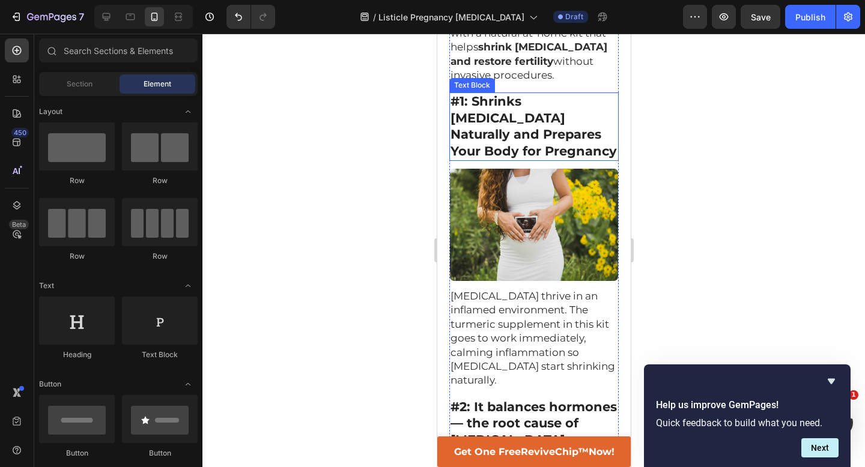
scroll to position [422, 0]
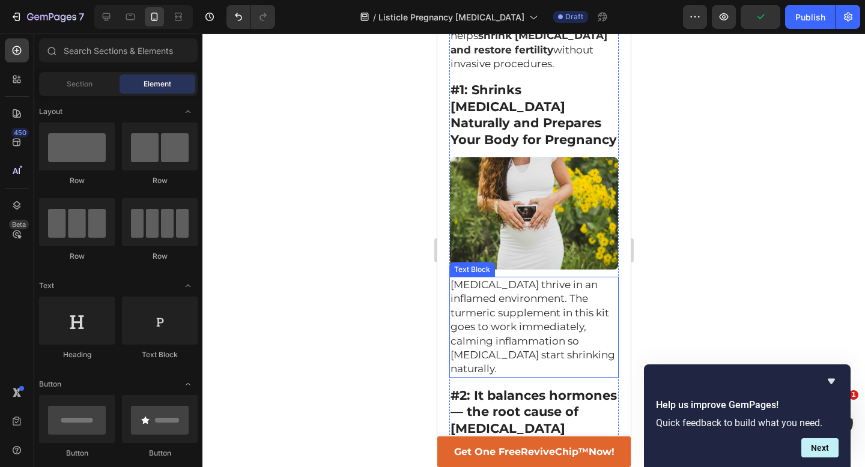
click at [503, 279] on span "Fibroids thrive in an inflamed environment. The turmeric supplement in this kit…" at bounding box center [532, 327] width 165 height 96
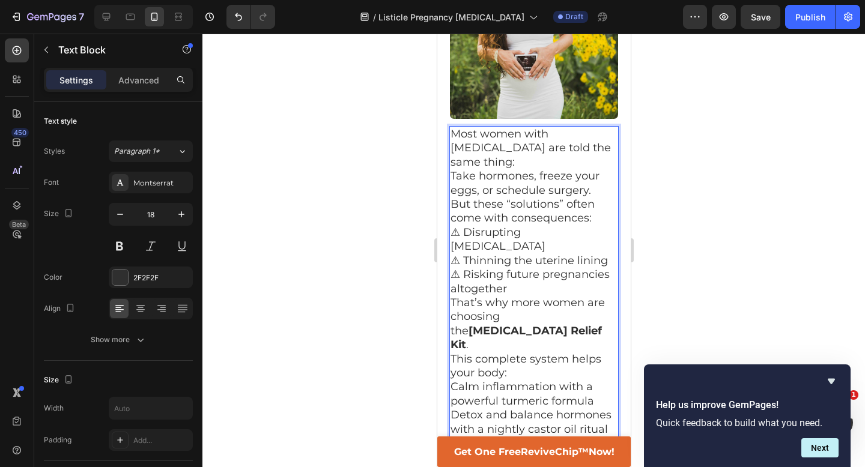
scroll to position [574, 0]
click at [565, 126] on p "Most women with [MEDICAL_DATA] are told the same thing:" at bounding box center [533, 147] width 167 height 42
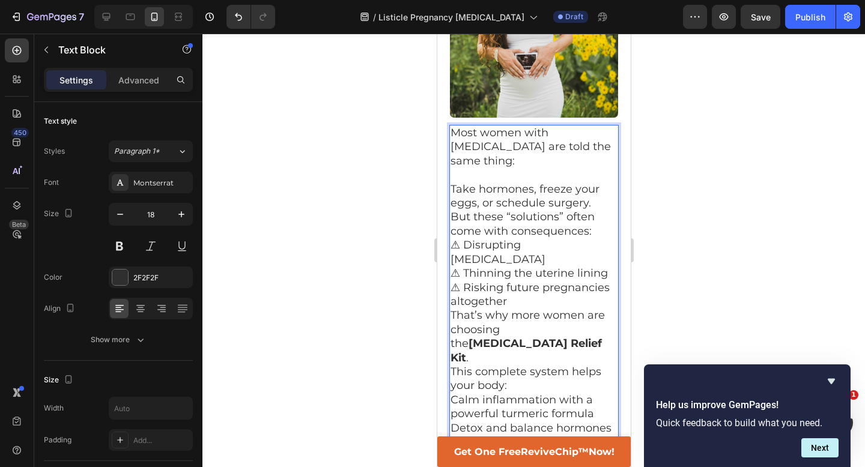
click at [595, 183] on p "Take hormones, freeze your eggs, or schedule surgery." at bounding box center [533, 197] width 167 height 28
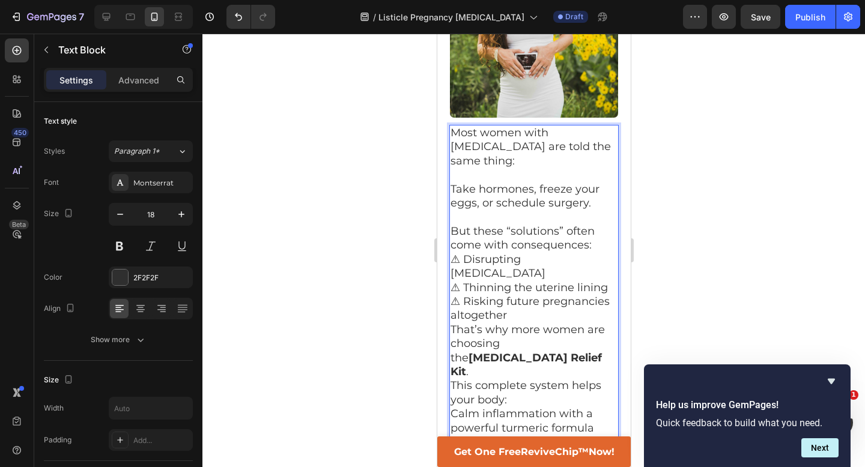
click at [597, 225] on p "But these “solutions” often come with consequences:" at bounding box center [533, 239] width 167 height 28
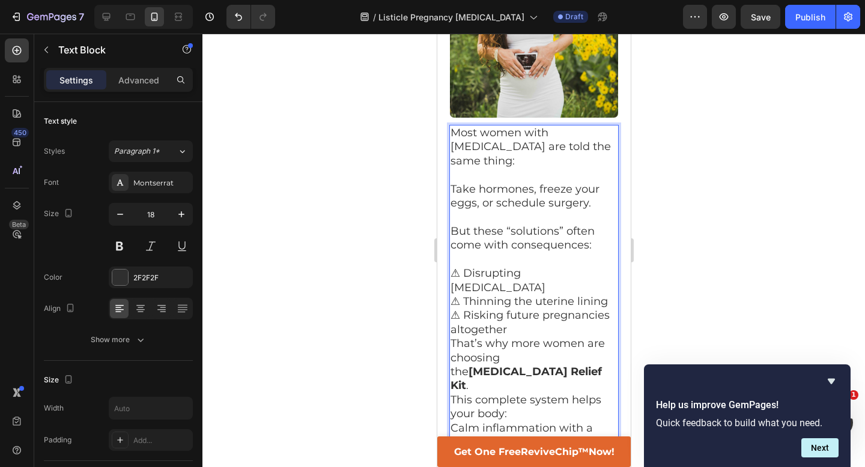
click at [514, 267] on p "⚠ Disrupting ovulation ⚠ Thinning the uterine lining ⚠ Risking future pregnanci…" at bounding box center [533, 302] width 167 height 70
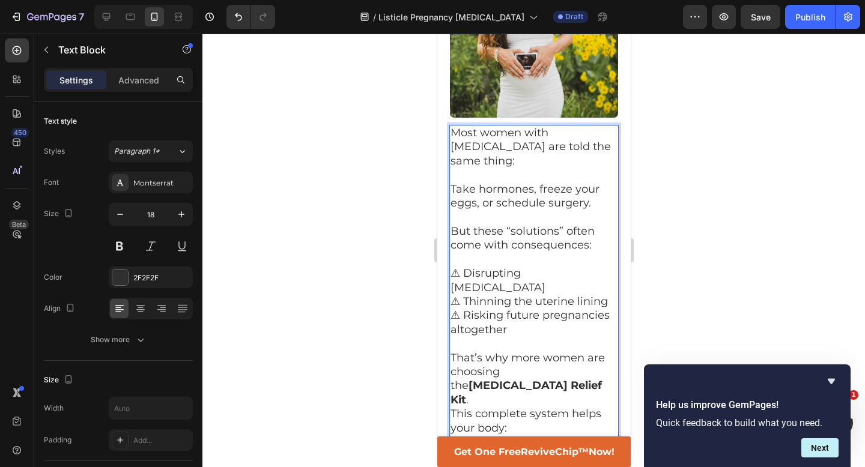
click at [490, 351] on p "That’s why more women are choosing the Fibroid Relief Kit ." at bounding box center [533, 379] width 167 height 56
click at [515, 422] on p "This complete system helps your body:" at bounding box center [533, 436] width 167 height 28
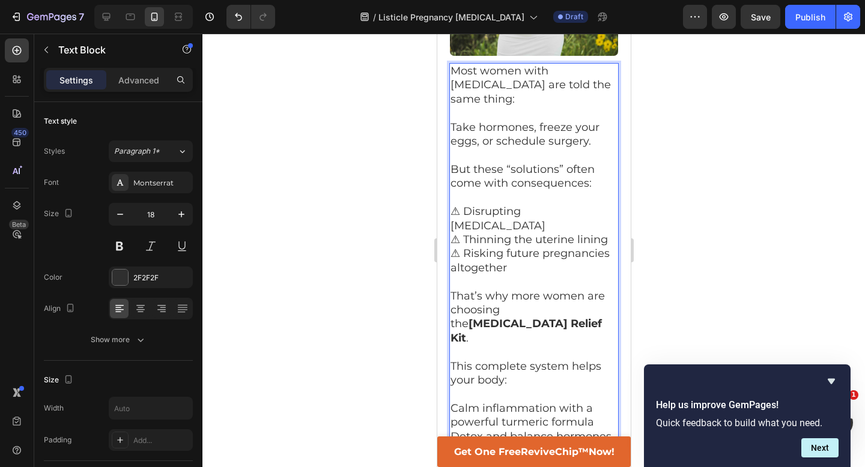
scroll to position [637, 0]
click at [601, 401] on p "Calm inflammation with a powerful turmeric formula" at bounding box center [533, 415] width 167 height 28
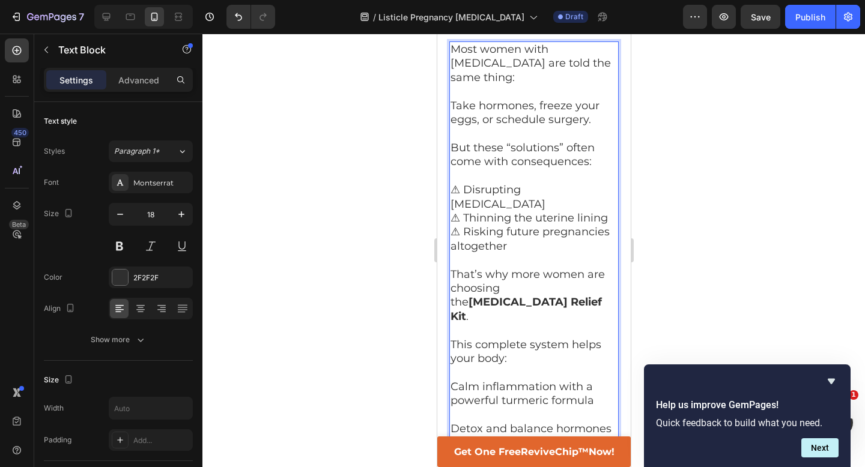
scroll to position [666, 0]
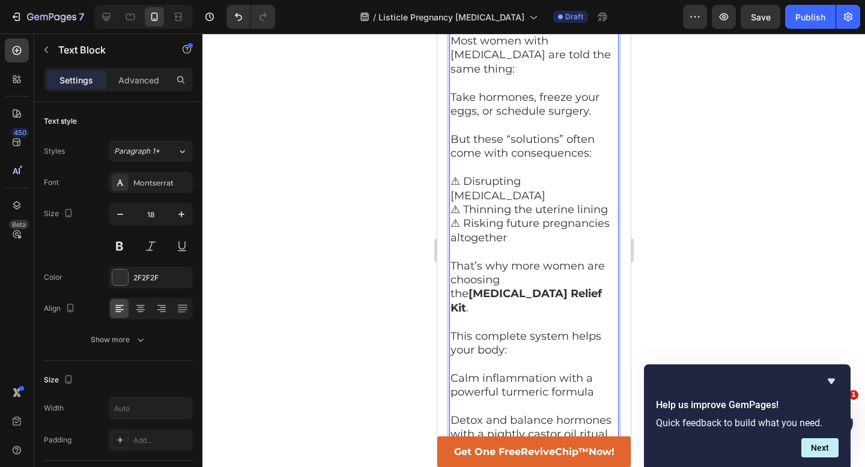
click at [609, 414] on p "Detox and balance hormones with a nightly castor oil ritual" at bounding box center [533, 428] width 167 height 28
click at [606, 456] on p "Improve circulation in the womb with a warming wrap" at bounding box center [533, 470] width 167 height 28
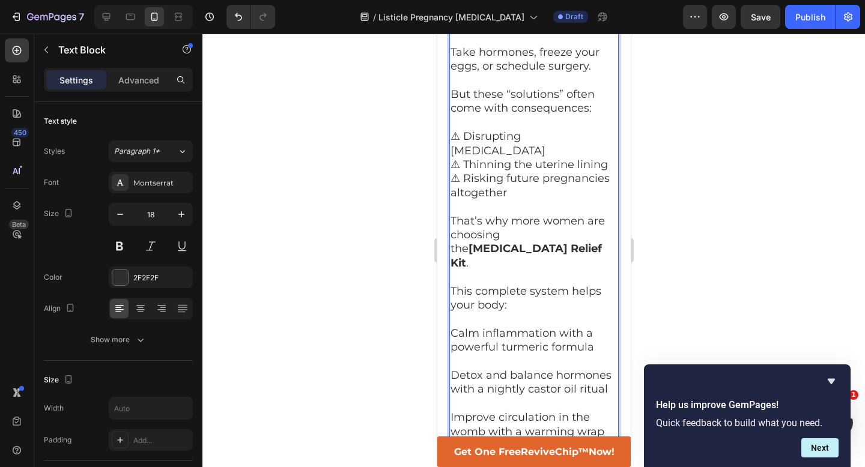
scroll to position [714, 0]
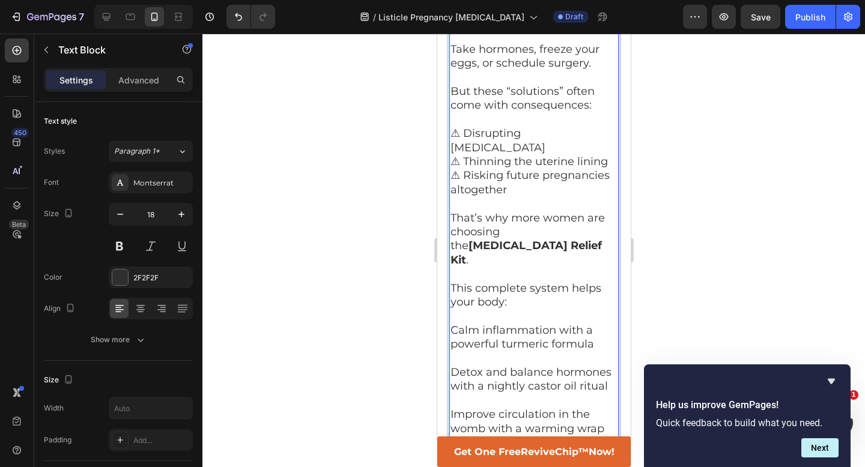
click at [588, 464] on p "No invasive procedures." at bounding box center [533, 471] width 167 height 14
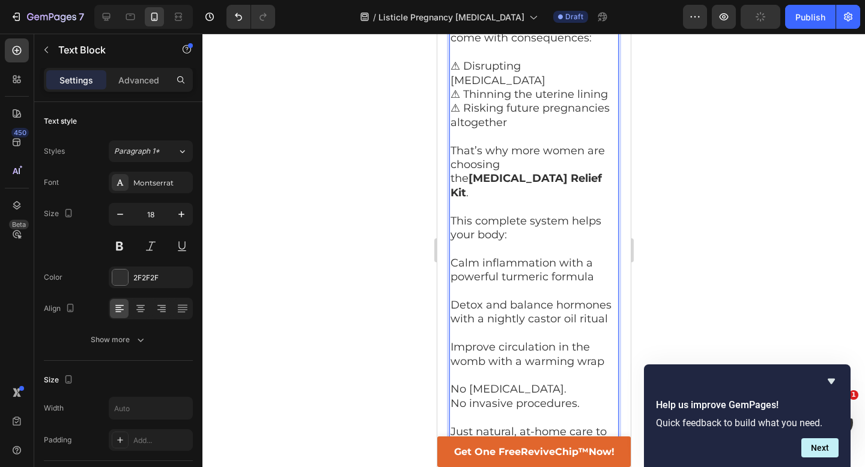
scroll to position [782, 0]
click at [675, 282] on div at bounding box center [533, 251] width 663 height 434
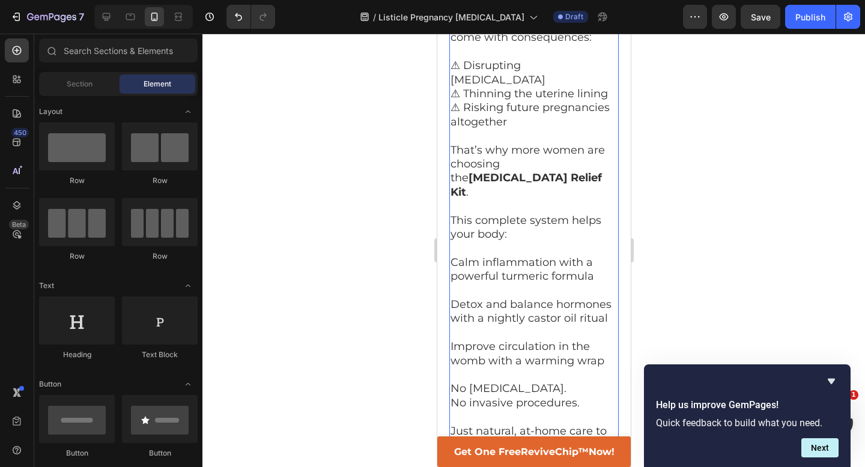
click at [556, 410] on p "Rich Text Editor. Editing area: main" at bounding box center [533, 417] width 167 height 14
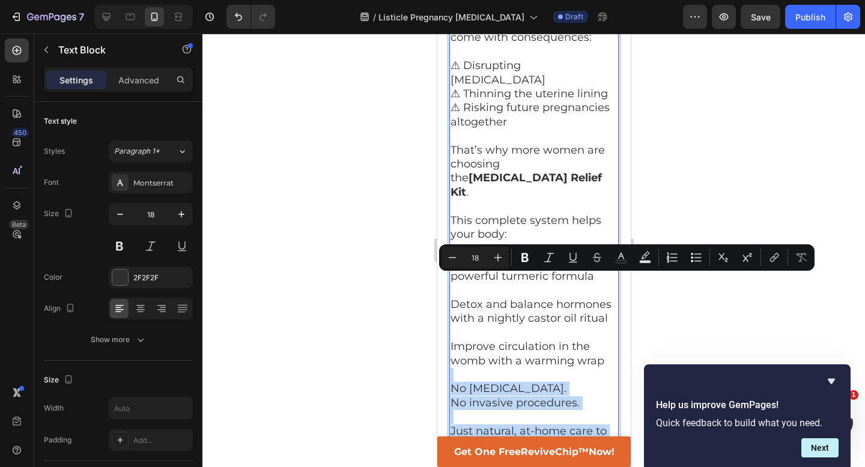
drag, startPoint x: 533, startPoint y: 379, endPoint x: 470, endPoint y: 276, distance: 120.2
click at [470, 276] on div "Most women with fibroids are told the same thing: Take hormones, freeze your eg…" at bounding box center [533, 213] width 169 height 593
click at [540, 425] on p "Just natural, at-home care to help your body do what it was meant to do: shrink…" at bounding box center [533, 467] width 167 height 84
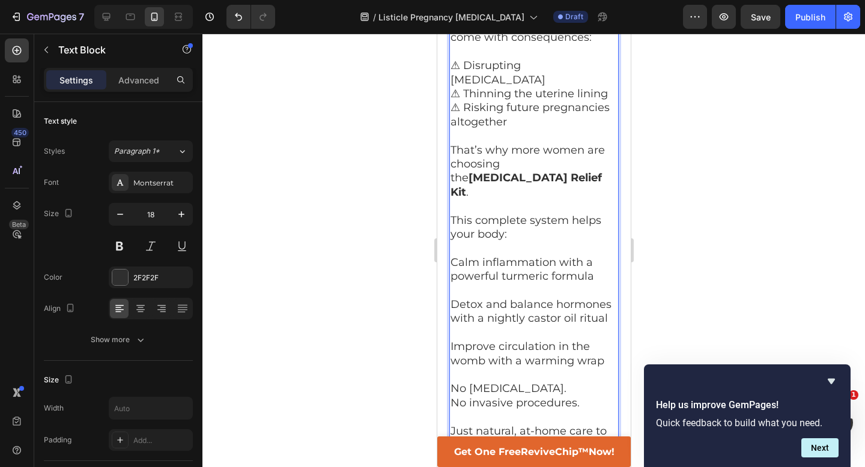
click at [535, 425] on p "Just natural, at-home care to help your body do what it was meant to do: shrink…" at bounding box center [533, 467] width 167 height 84
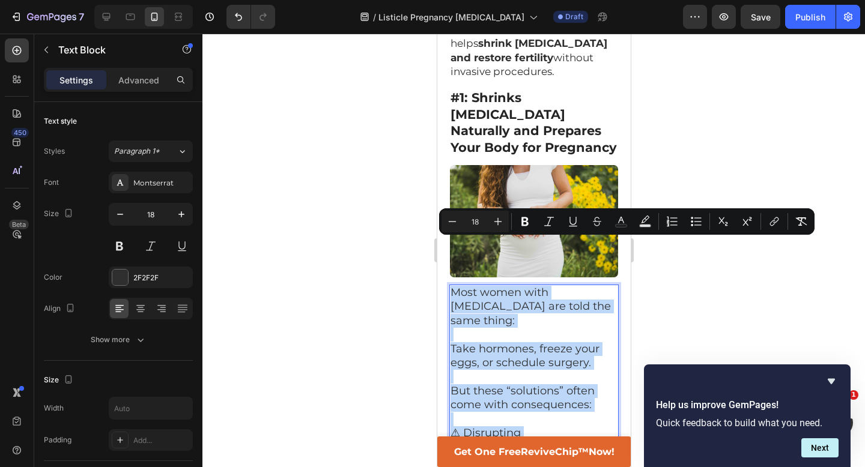
scroll to position [397, 0]
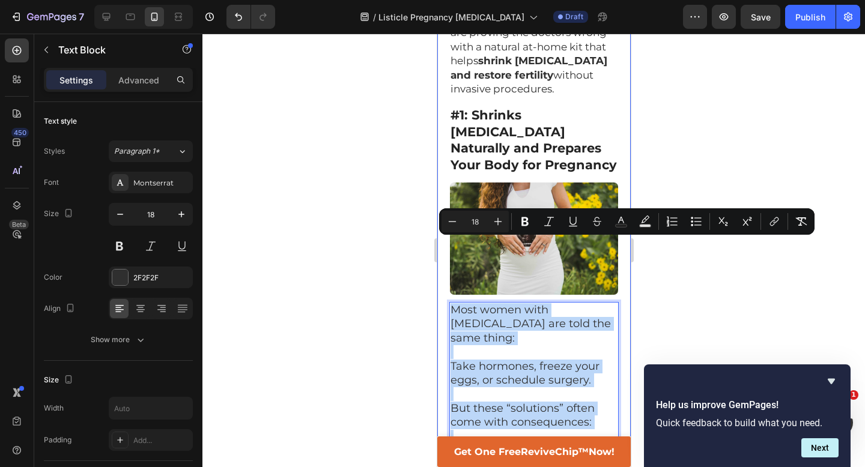
drag, startPoint x: 535, startPoint y: 380, endPoint x: 448, endPoint y: 239, distance: 166.2
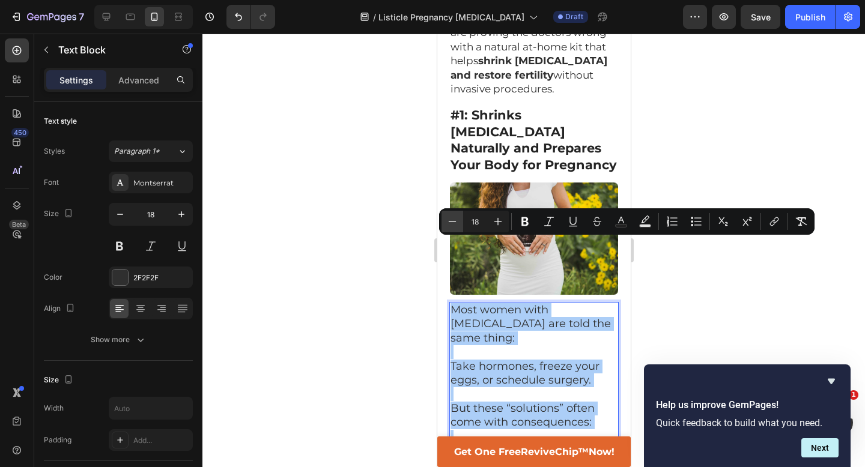
click at [448, 223] on icon "Editor contextual toolbar" at bounding box center [452, 222] width 12 height 12
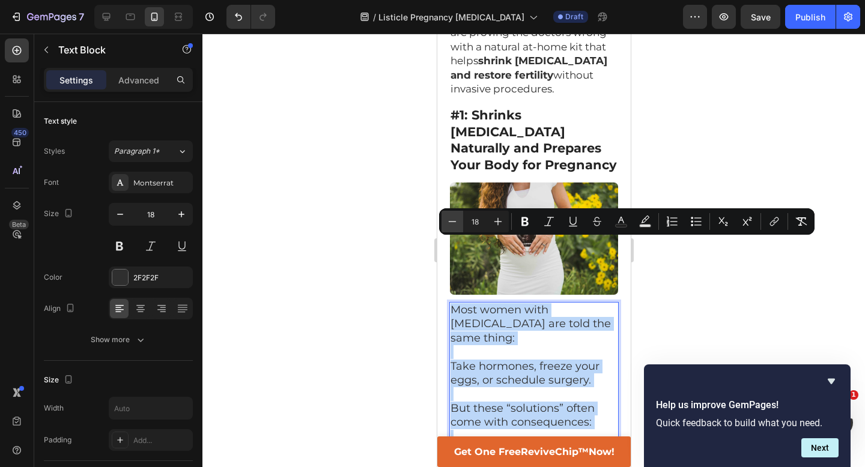
type input "17"
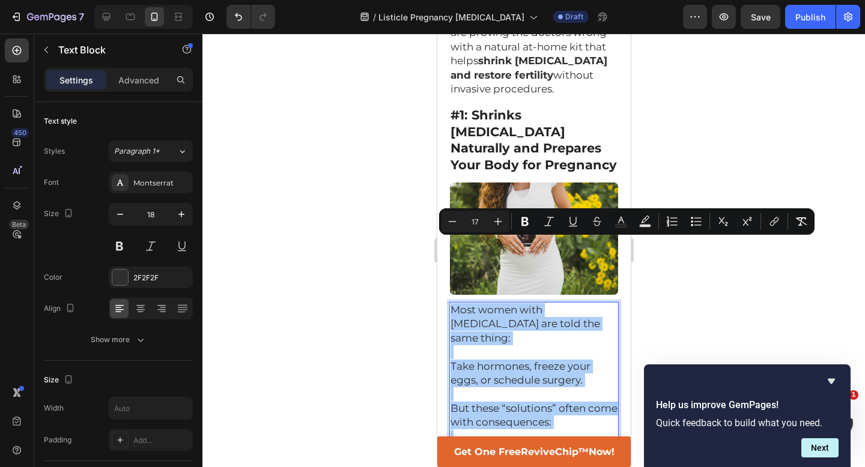
click at [377, 278] on div at bounding box center [533, 251] width 663 height 434
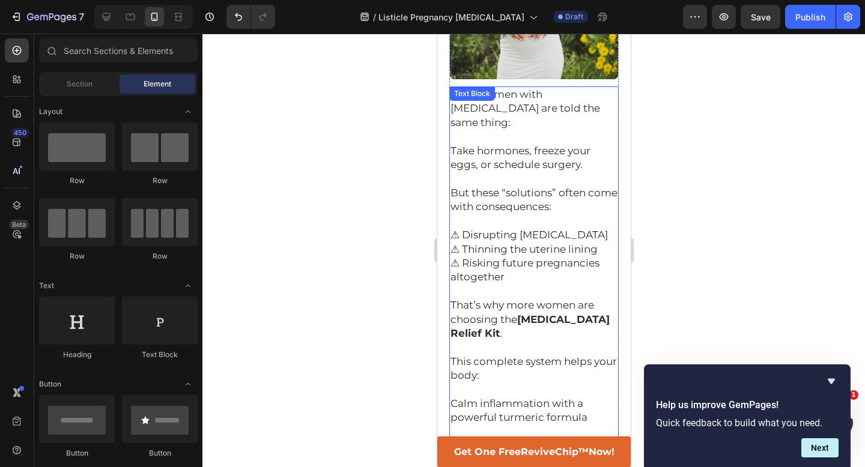
scroll to position [485, 0]
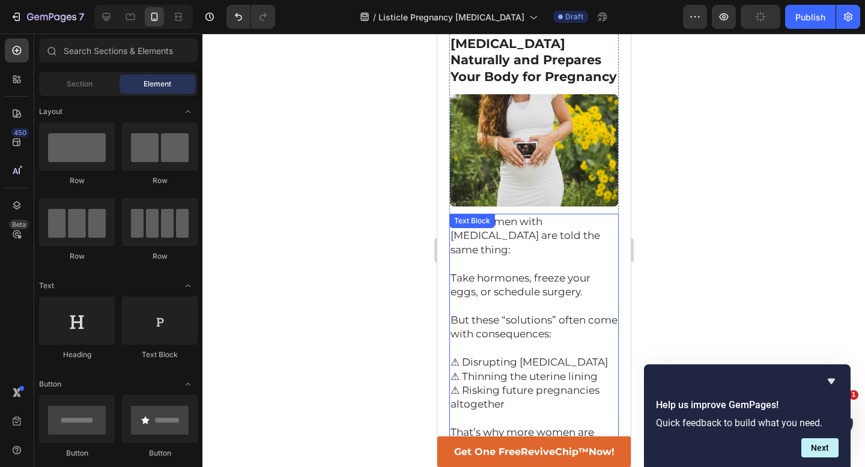
click at [547, 272] on p "Take hormones, freeze your eggs, or schedule surgery." at bounding box center [533, 286] width 167 height 28
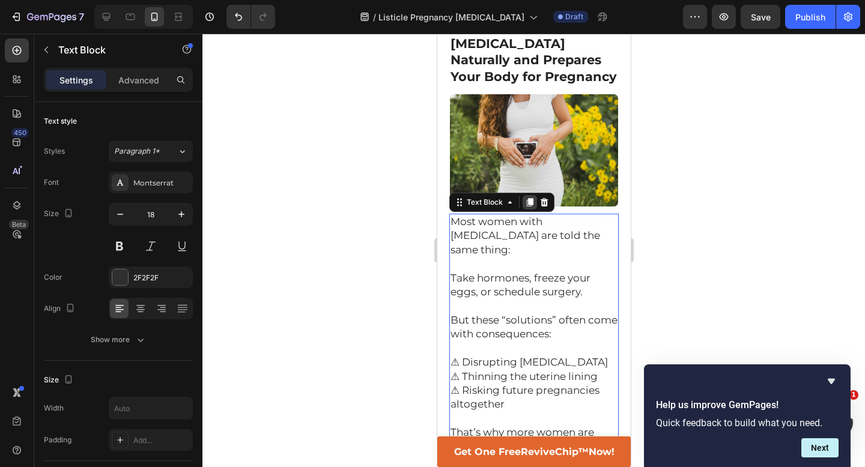
click at [532, 198] on icon at bounding box center [529, 202] width 7 height 8
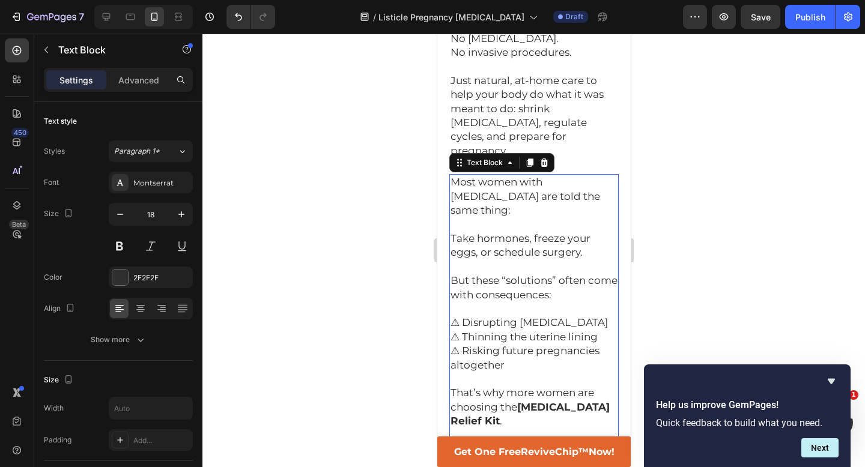
scroll to position [1105, 0]
click at [450, 175] on span "Most women with [MEDICAL_DATA] are told the same thing:" at bounding box center [525, 195] width 150 height 40
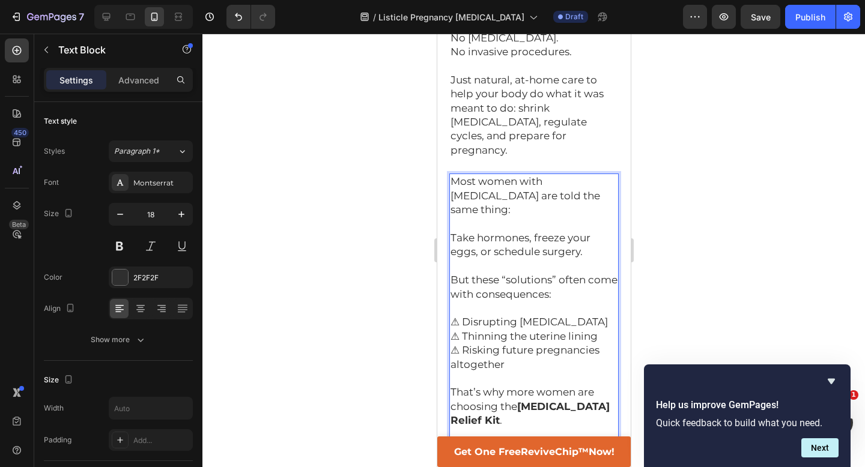
click at [450, 175] on span "Most women with [MEDICAL_DATA] are told the same thing:" at bounding box center [525, 195] width 150 height 40
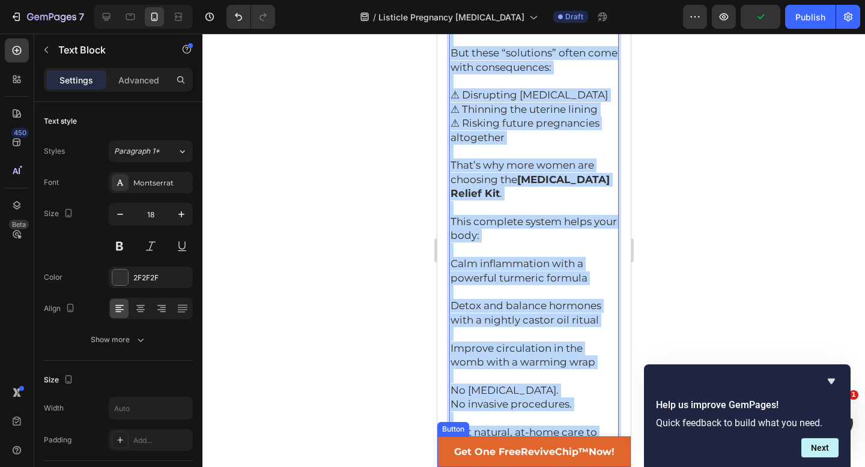
scroll to position [1413, 0]
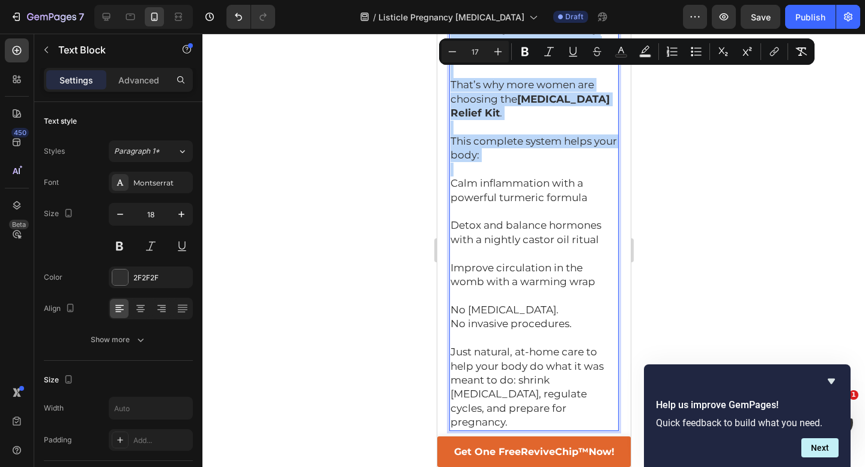
drag, startPoint x: 450, startPoint y: 82, endPoint x: 597, endPoint y: 48, distance: 151.0
click at [597, 48] on div "Most women with fibroids are told the same thing: Take hormones, freeze your eg…" at bounding box center [533, 148] width 169 height 565
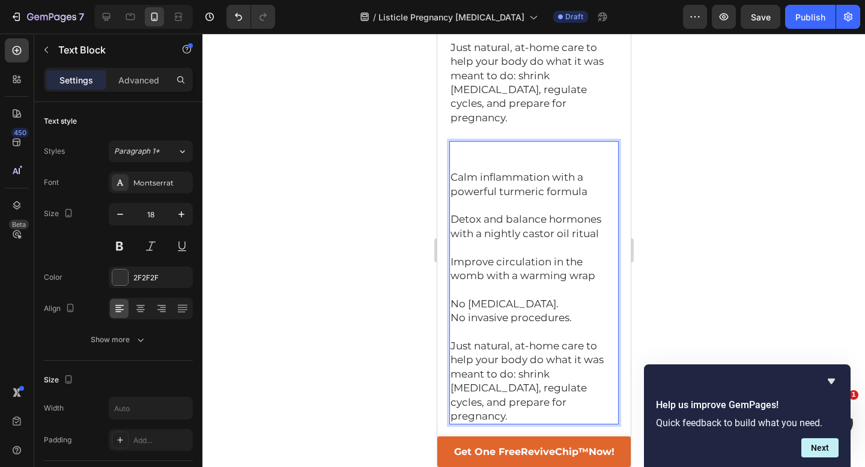
scroll to position [1137, 0]
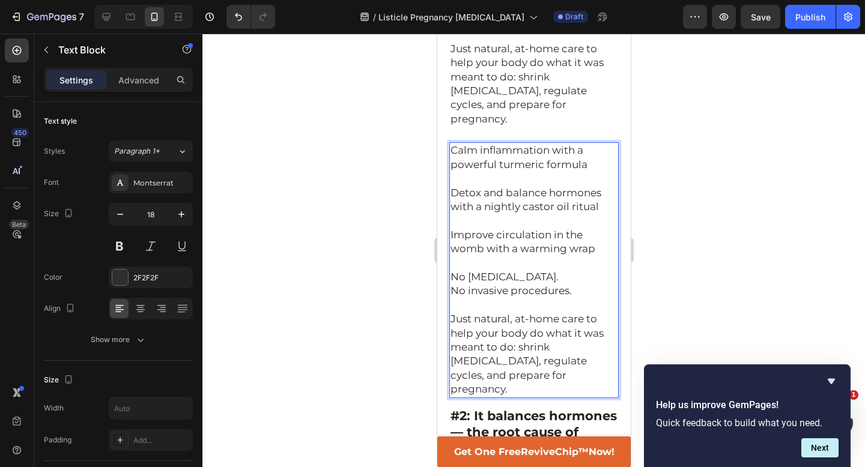
click at [451, 271] on span "No [MEDICAL_DATA]." at bounding box center [504, 277] width 108 height 12
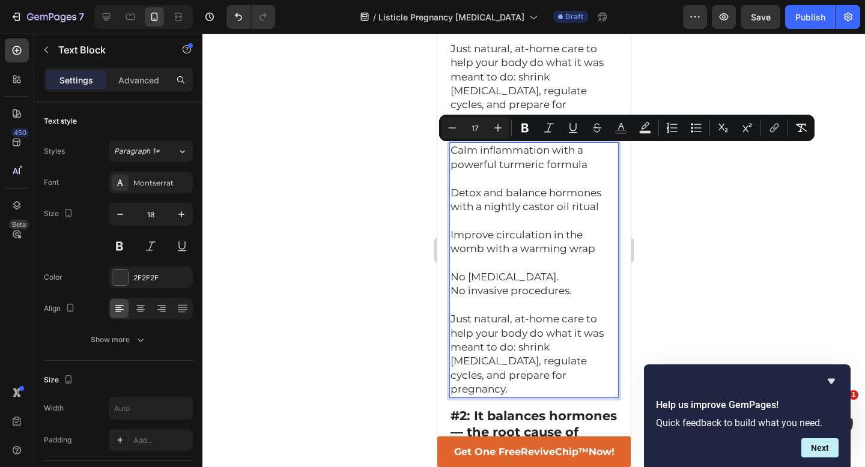
click at [449, 157] on div "Calm inflammation with a powerful turmeric formula Detox and balance hormones w…" at bounding box center [533, 269] width 169 height 255
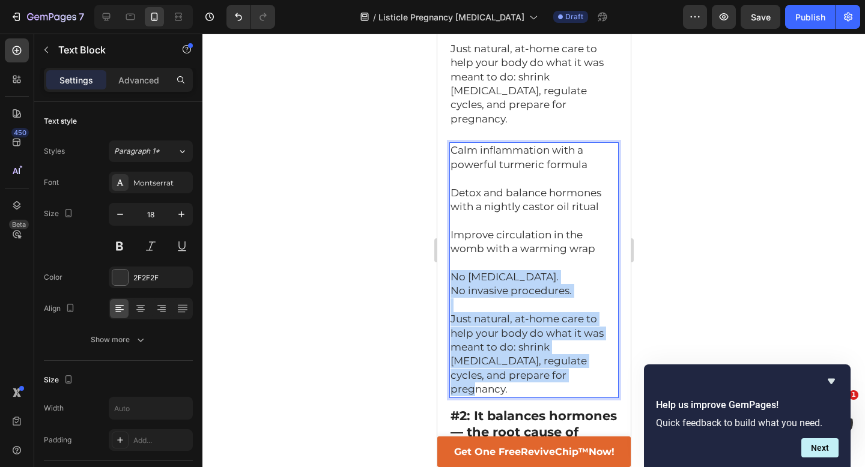
drag, startPoint x: 540, startPoint y: 278, endPoint x: 449, endPoint y: 182, distance: 132.2
click at [449, 182] on div "Calm inflammation with a powerful turmeric formula Detox and balance hormones w…" at bounding box center [533, 269] width 169 height 255
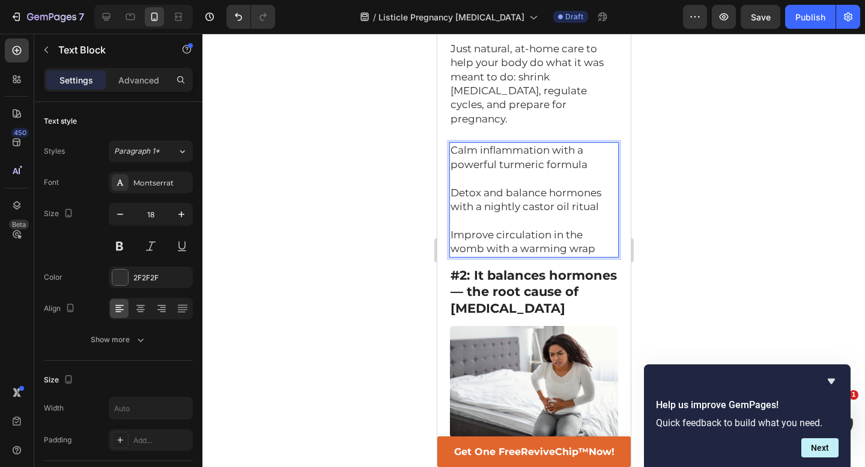
click at [683, 134] on div at bounding box center [533, 251] width 663 height 434
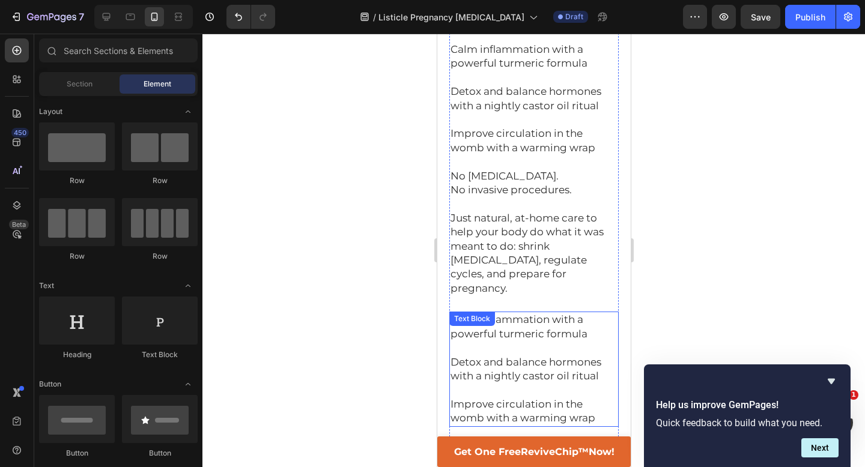
scroll to position [795, 0]
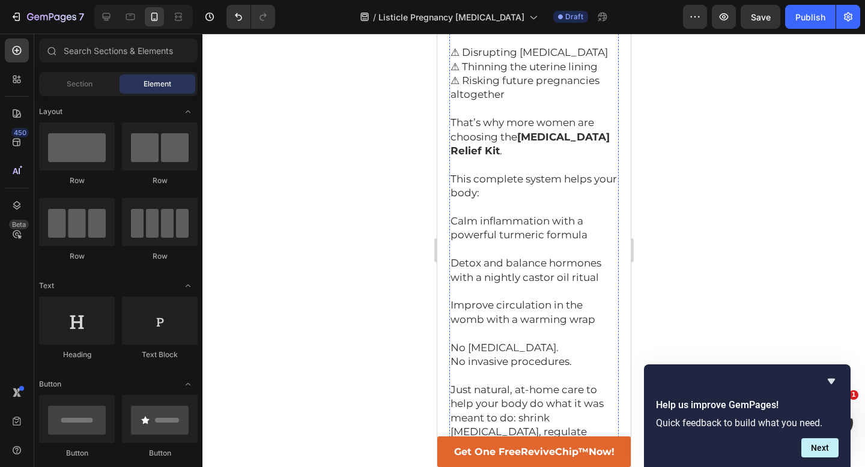
click at [523, 285] on p "Rich Text Editor. Editing area: main" at bounding box center [533, 292] width 167 height 14
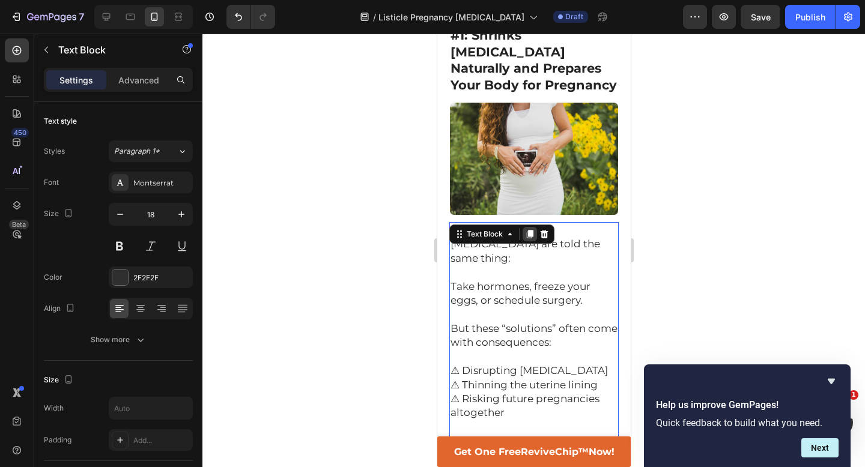
click at [527, 230] on icon at bounding box center [529, 234] width 7 height 8
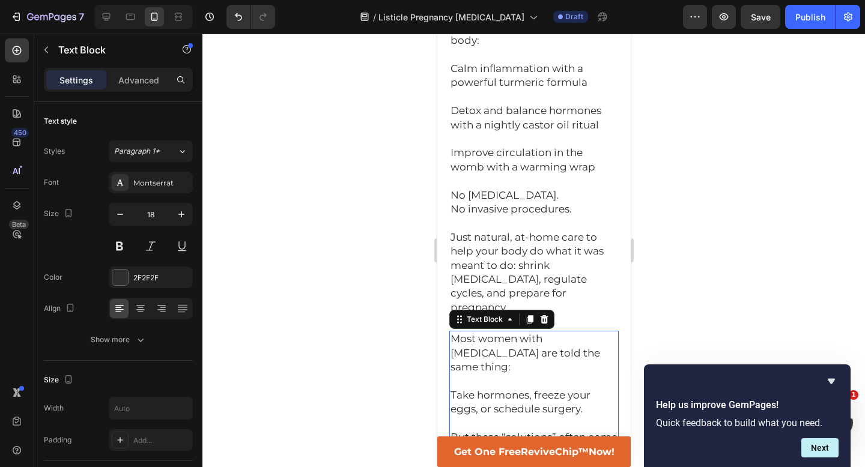
scroll to position [917, 0]
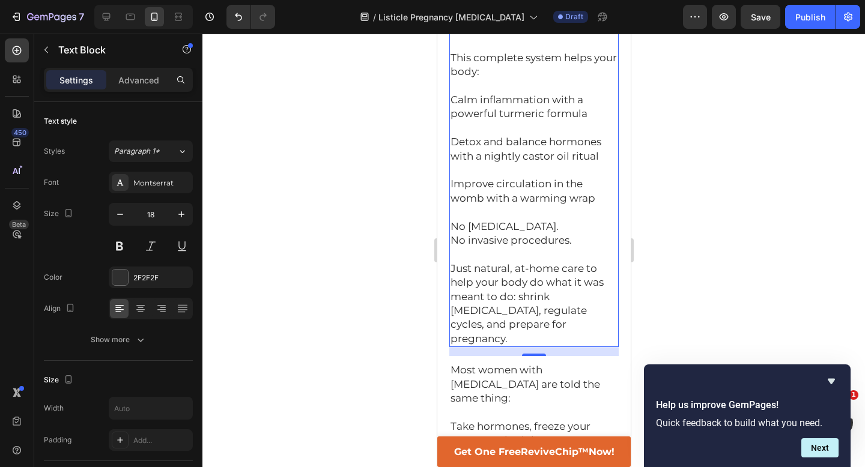
click at [541, 263] on span "Just natural, at-home care to help your body do what it was meant to do: shrink…" at bounding box center [526, 304] width 153 height 82
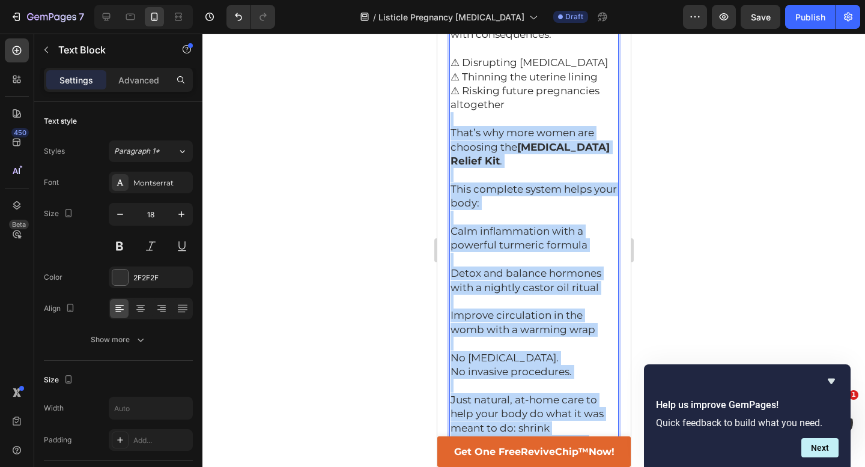
scroll to position [783, 0]
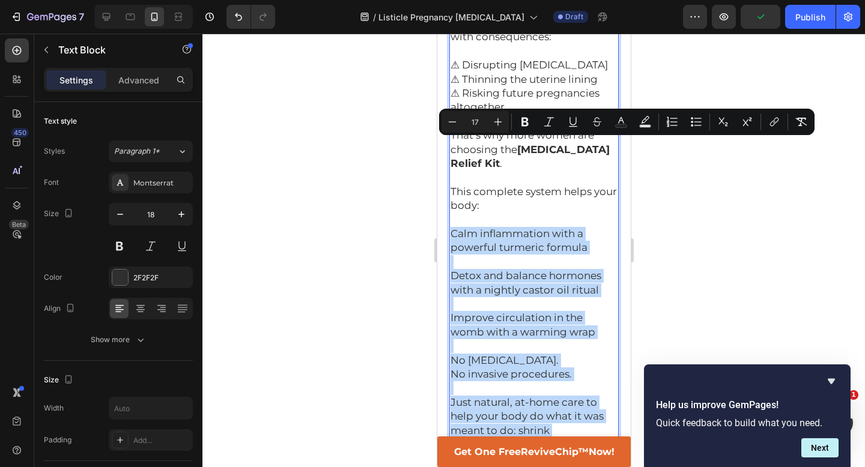
drag, startPoint x: 512, startPoint y: 243, endPoint x: 451, endPoint y: 147, distance: 114.8
click at [451, 147] on div "Most women with fibroids are told the same thing: Take hormones, freeze your eg…" at bounding box center [533, 198] width 169 height 565
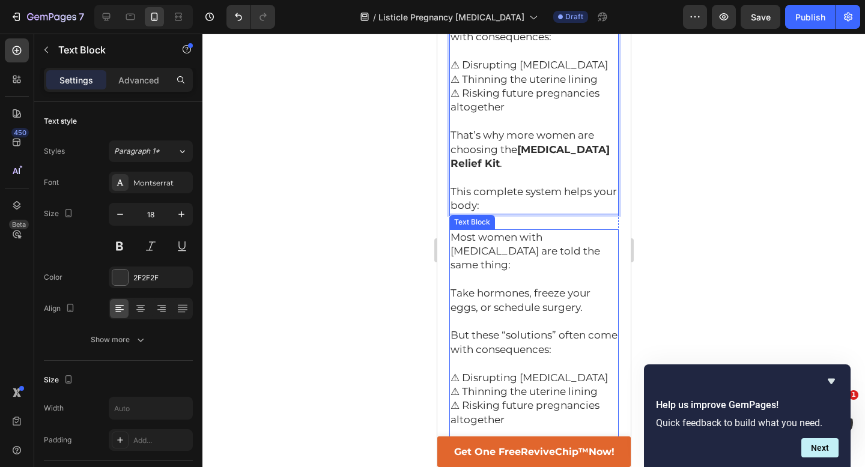
click at [474, 287] on span "Take hormones, freeze your eggs, or schedule surgery." at bounding box center [520, 300] width 140 height 26
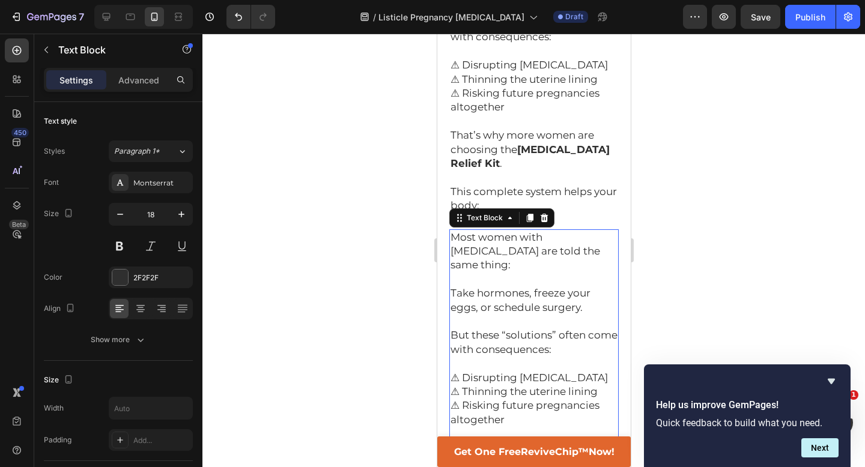
click at [451, 231] on span "Most women with [MEDICAL_DATA] are told the same thing:" at bounding box center [525, 251] width 150 height 40
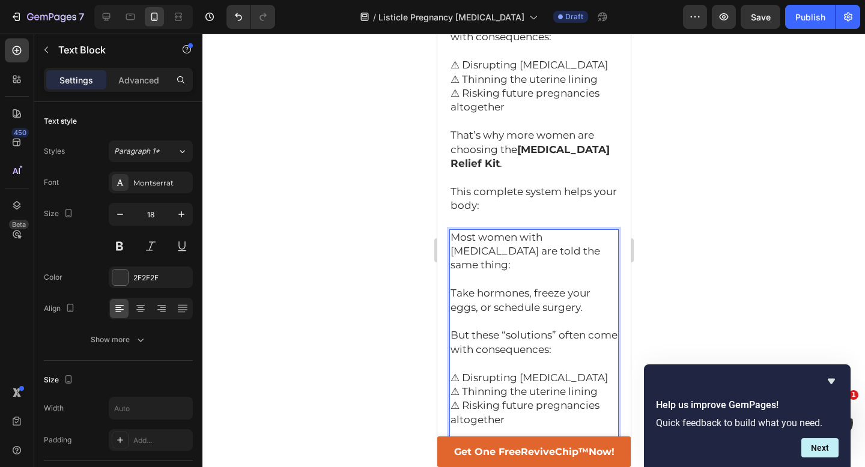
click at [451, 231] on span "Most women with [MEDICAL_DATA] are told the same thing:" at bounding box center [525, 251] width 150 height 40
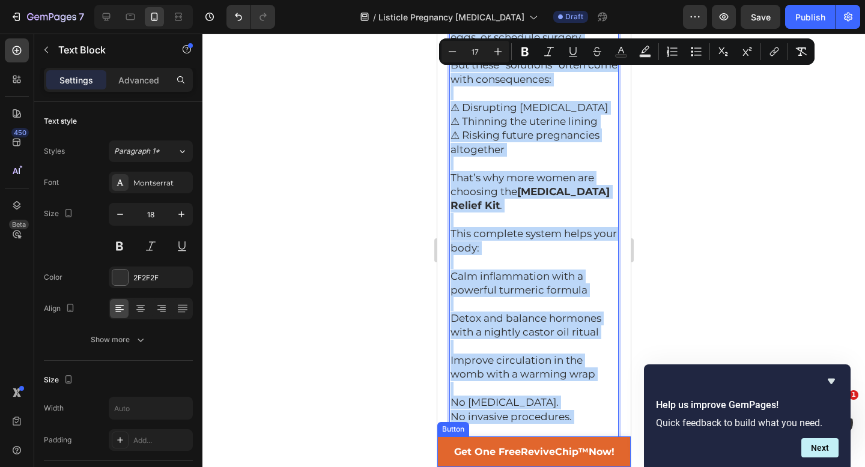
scroll to position [1053, 0]
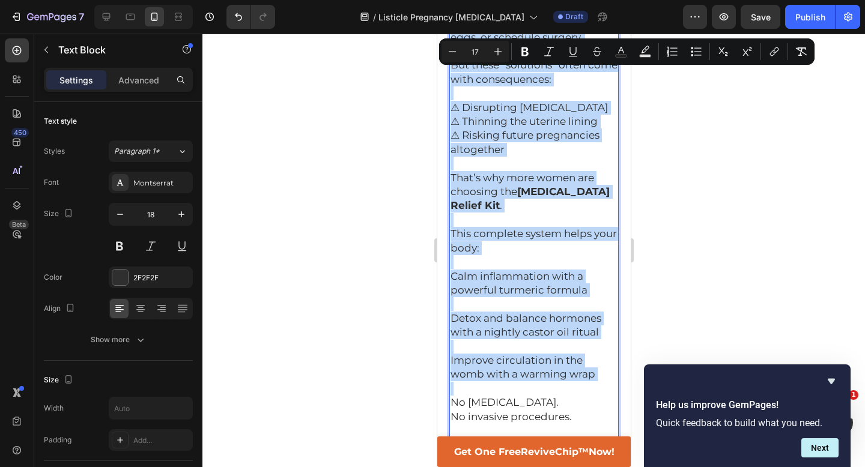
drag, startPoint x: 451, startPoint y: 148, endPoint x: 592, endPoint y: 280, distance: 193.0
click at [592, 280] on div "Most women with fibroids are told the same thing: Take hormones, freeze your eg…" at bounding box center [533, 241] width 169 height 565
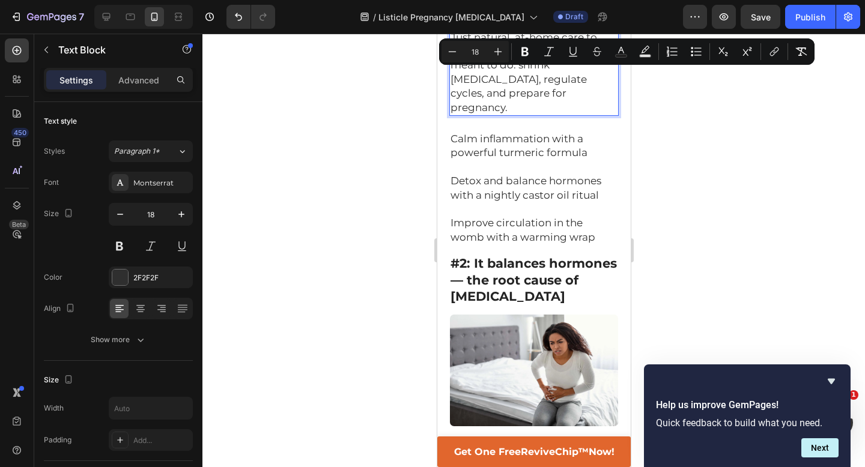
scroll to position [667, 0]
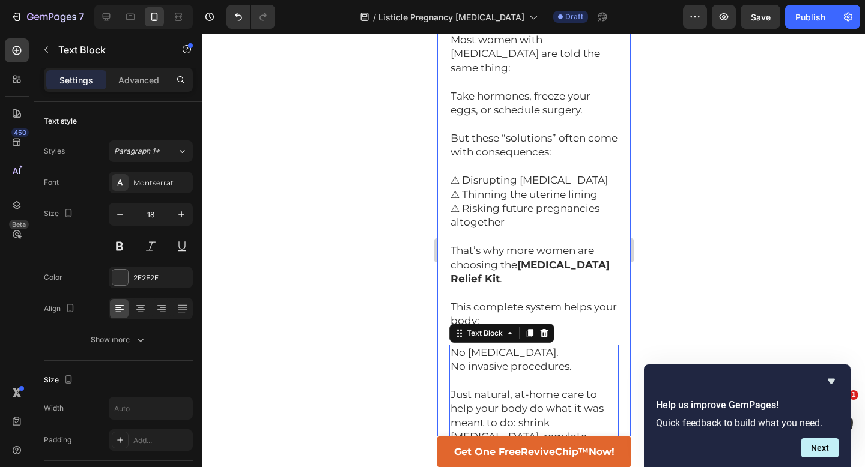
click at [688, 258] on div at bounding box center [533, 251] width 663 height 434
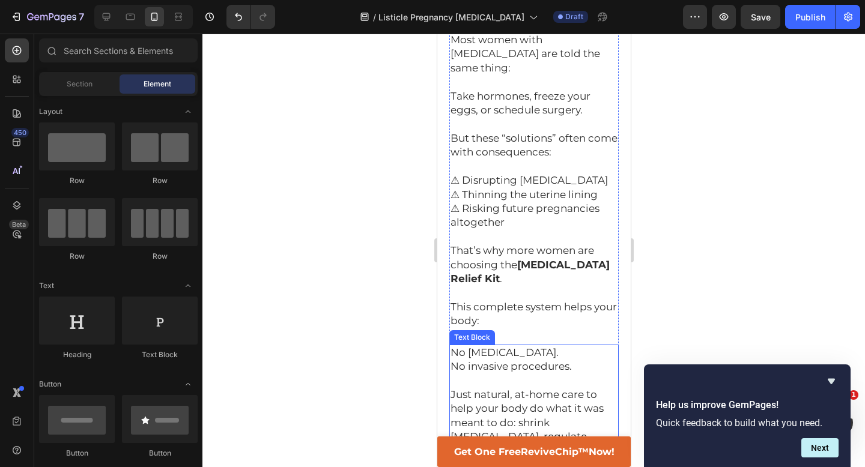
scroll to position [858, 0]
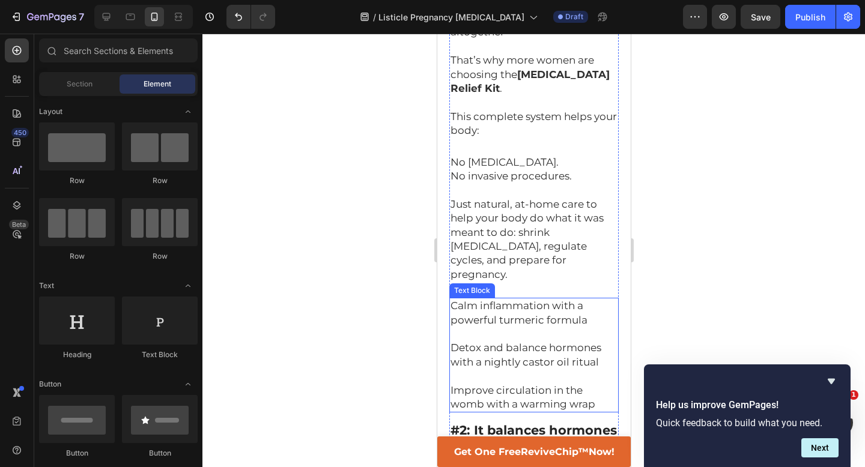
click at [540, 342] on span "Detox and balance hormones with a nightly castor oil ritual" at bounding box center [525, 355] width 151 height 26
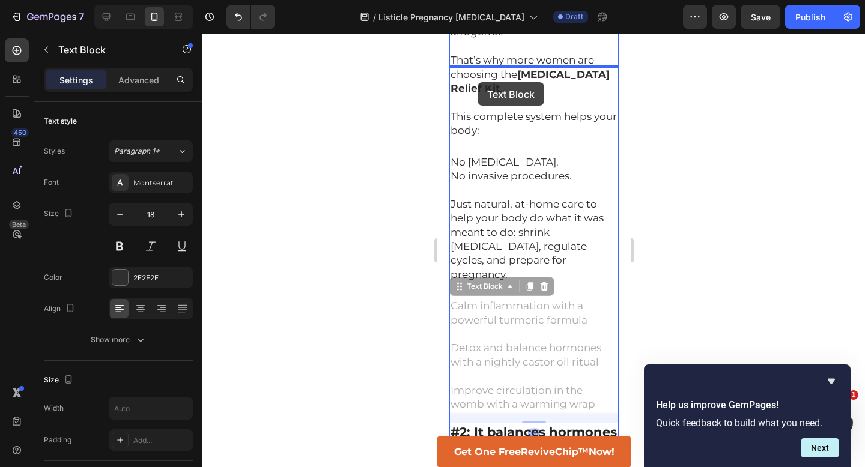
drag, startPoint x: 454, startPoint y: 189, endPoint x: 476, endPoint y: 85, distance: 106.9
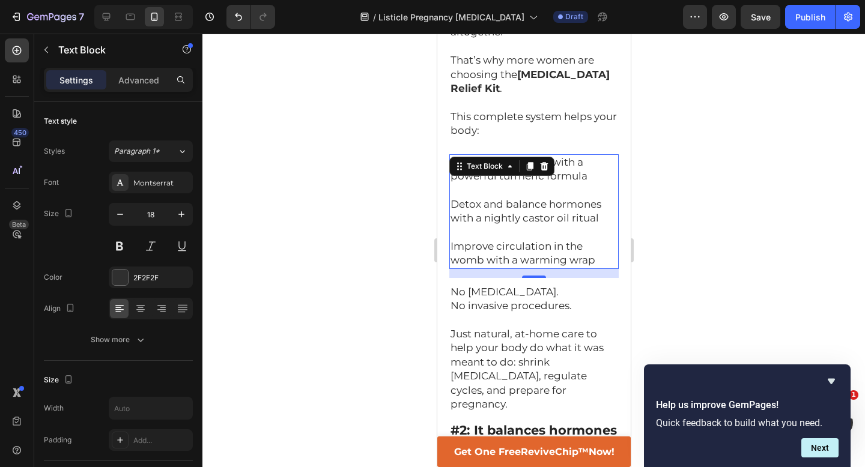
click at [702, 129] on div at bounding box center [533, 251] width 663 height 434
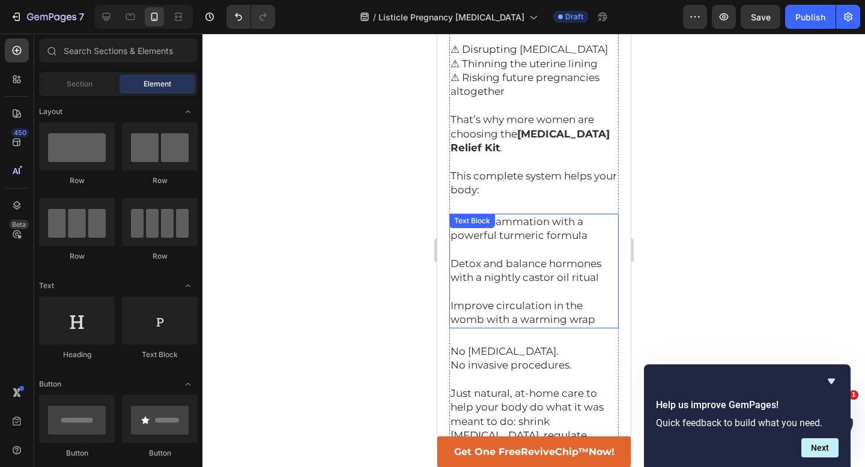
scroll to position [745, 0]
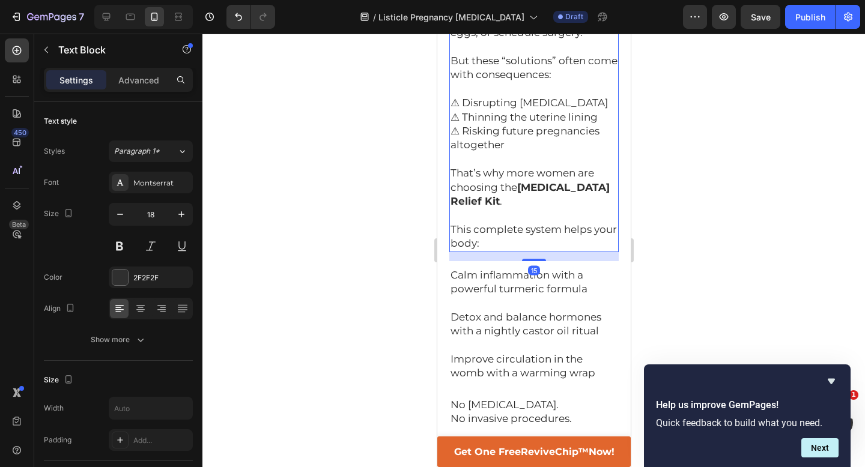
click at [533, 223] on span "This complete system helps your body:" at bounding box center [533, 236] width 166 height 26
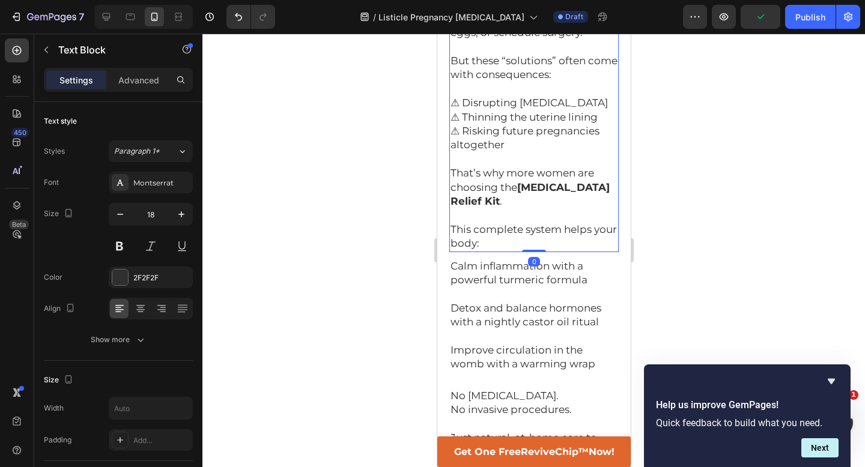
drag, startPoint x: 532, startPoint y: 171, endPoint x: 532, endPoint y: 154, distance: 16.8
click at [532, 154] on div "Most women with fibroids are told the same thing: Take hormones, freeze your eg…" at bounding box center [533, 103] width 169 height 298
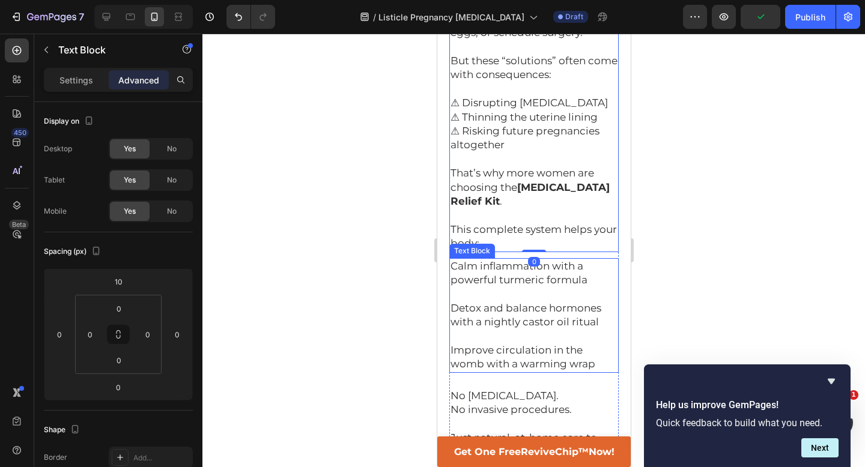
click at [521, 344] on span "Improve circulation in the womb with a warming wrap" at bounding box center [522, 357] width 145 height 26
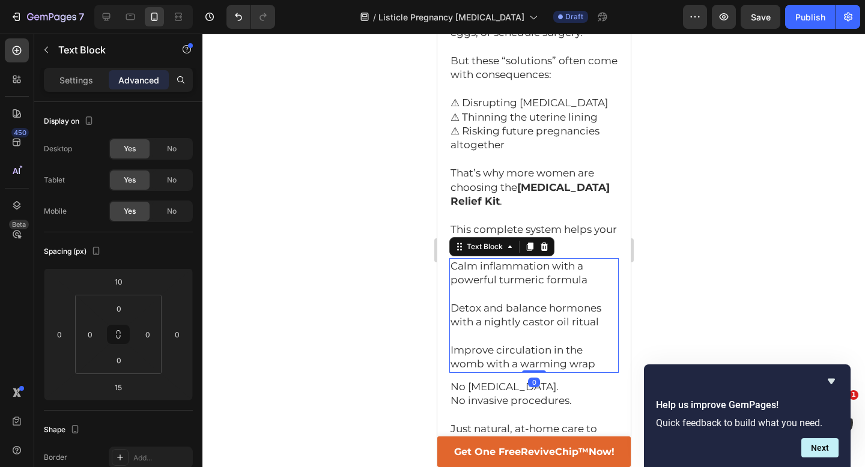
drag, startPoint x: 528, startPoint y: 294, endPoint x: 528, endPoint y: 262, distance: 31.8
click at [528, 262] on div "Calm inflammation with a powerful turmeric formula Detox and balance hormones w…" at bounding box center [533, 315] width 169 height 115
type input "0"
click at [765, 152] on div at bounding box center [533, 251] width 663 height 434
click at [496, 344] on span "Improve circulation in the womb with a warming wrap" at bounding box center [522, 357] width 145 height 26
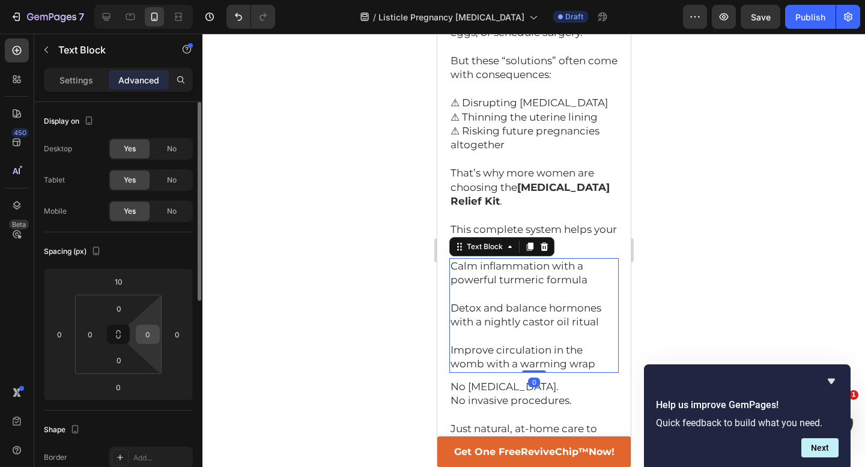
scroll to position [10, 0]
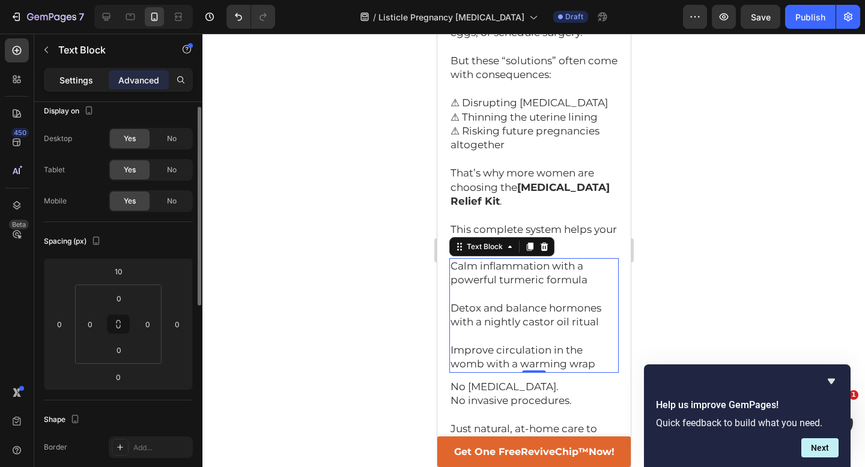
click at [74, 75] on p "Settings" at bounding box center [76, 80] width 34 height 13
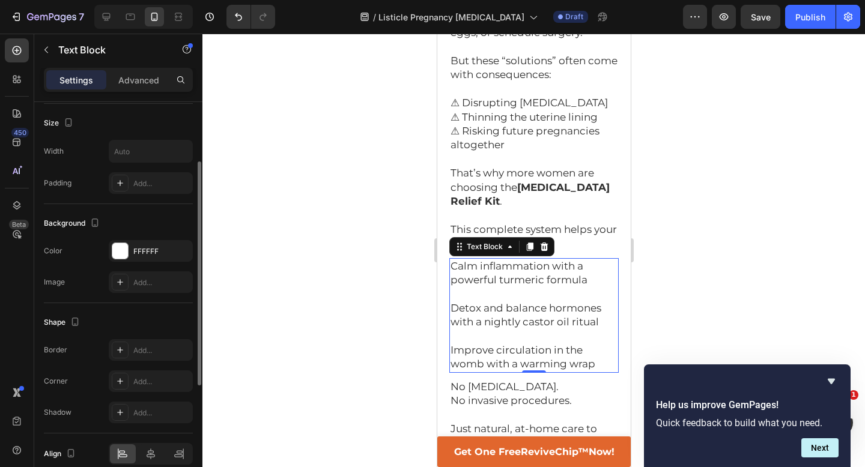
scroll to position [312, 0]
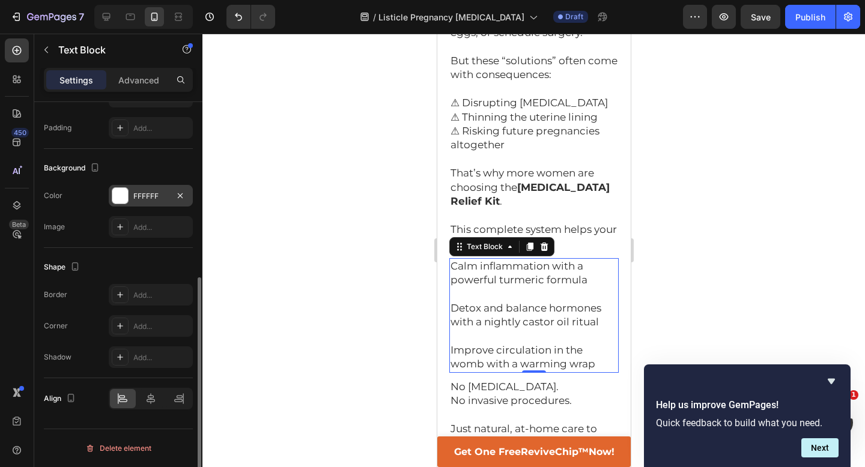
click at [162, 195] on div "FFFFFF" at bounding box center [150, 196] width 35 height 11
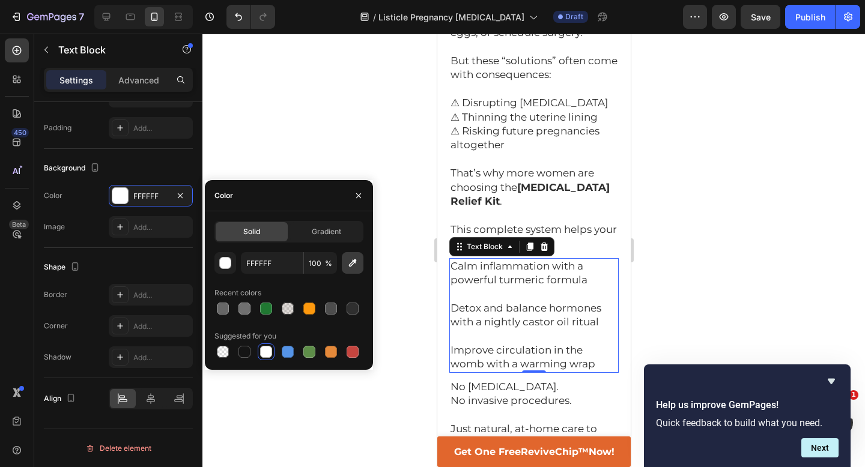
click at [354, 263] on icon "button" at bounding box center [353, 263] width 12 height 12
type input "E2F4F9"
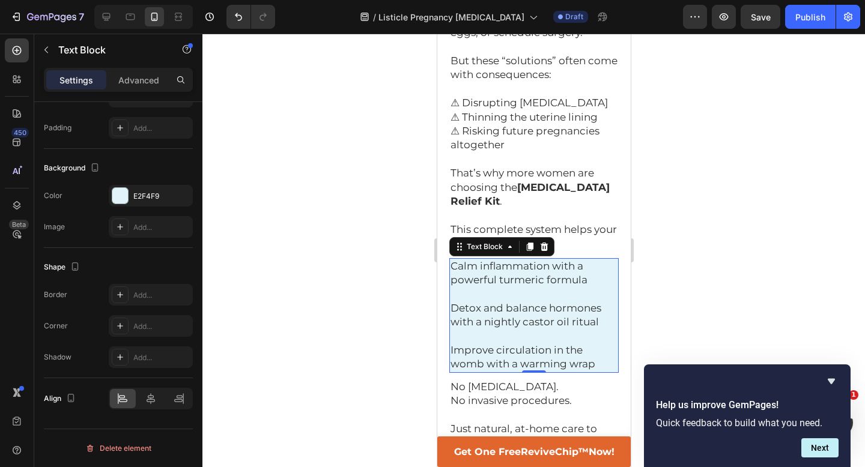
click at [368, 150] on div at bounding box center [533, 251] width 663 height 434
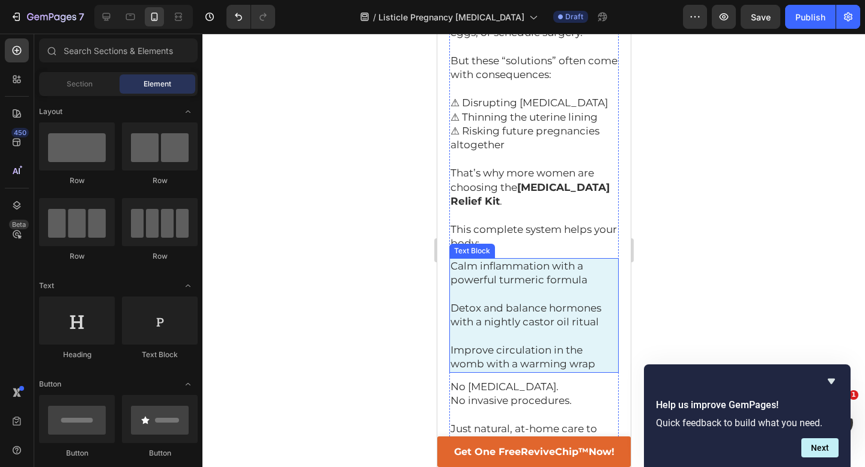
click at [503, 260] on span "Calm inflammation with a powerful turmeric formula" at bounding box center [518, 273] width 137 height 26
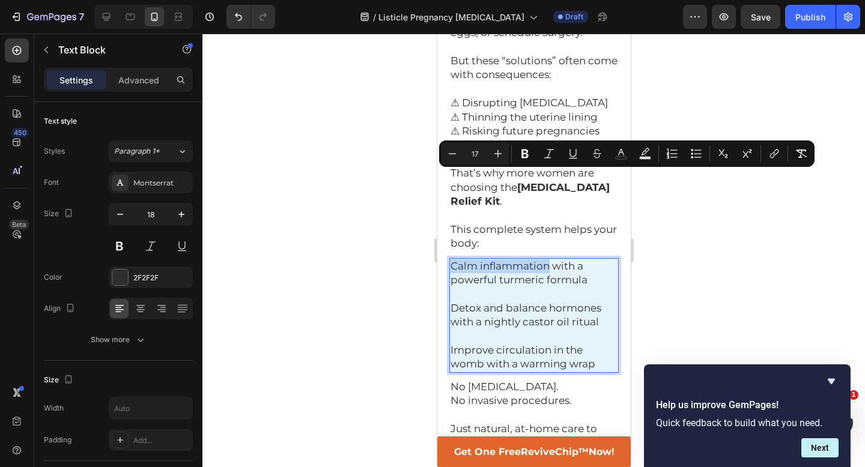
drag, startPoint x: 451, startPoint y: 177, endPoint x: 546, endPoint y: 179, distance: 95.5
click at [546, 260] on span "Calm inflammation with a powerful turmeric formula" at bounding box center [518, 273] width 137 height 26
click at [523, 149] on icon "Editor contextual toolbar" at bounding box center [525, 154] width 12 height 12
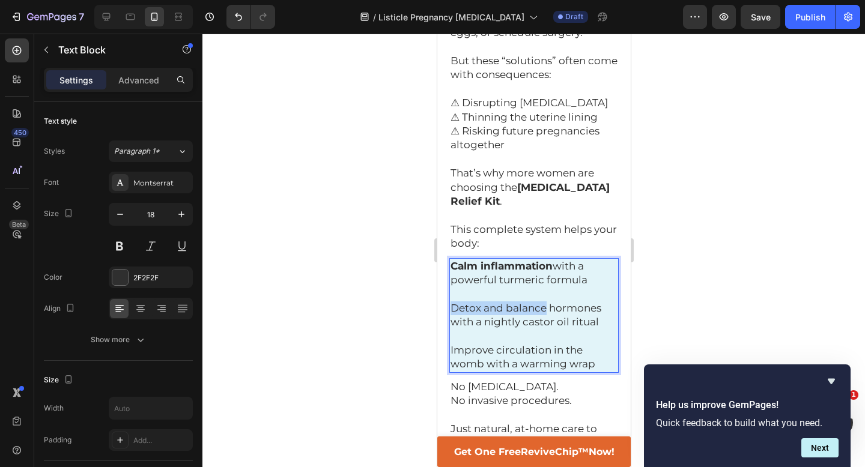
drag, startPoint x: 451, startPoint y: 223, endPoint x: 544, endPoint y: 224, distance: 93.7
click at [545, 302] on span "Detox and balance hormones with a nightly castor oil ritual" at bounding box center [525, 315] width 151 height 26
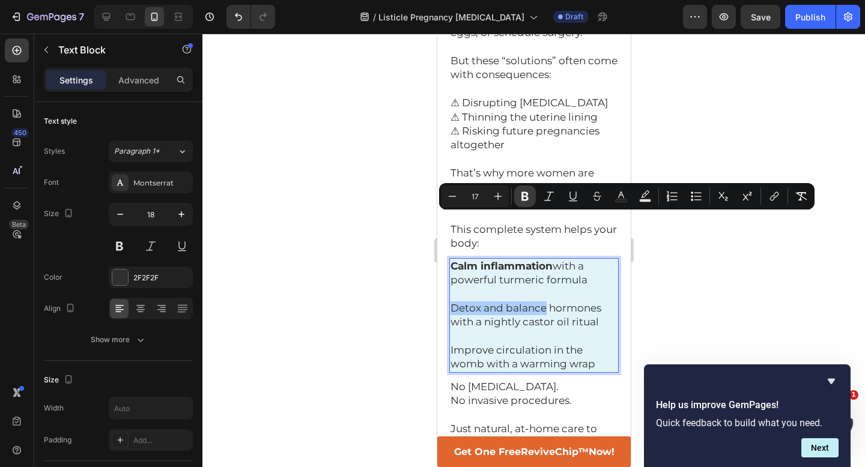
click at [525, 198] on icon "Editor contextual toolbar" at bounding box center [525, 196] width 12 height 12
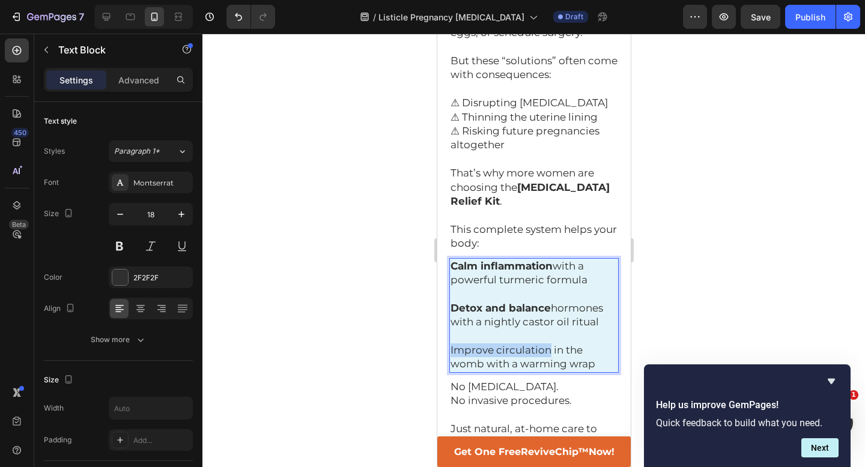
drag, startPoint x: 451, startPoint y: 263, endPoint x: 548, endPoint y: 267, distance: 96.8
click at [548, 344] on span "Improve circulation in the womb with a warming wrap" at bounding box center [522, 357] width 145 height 26
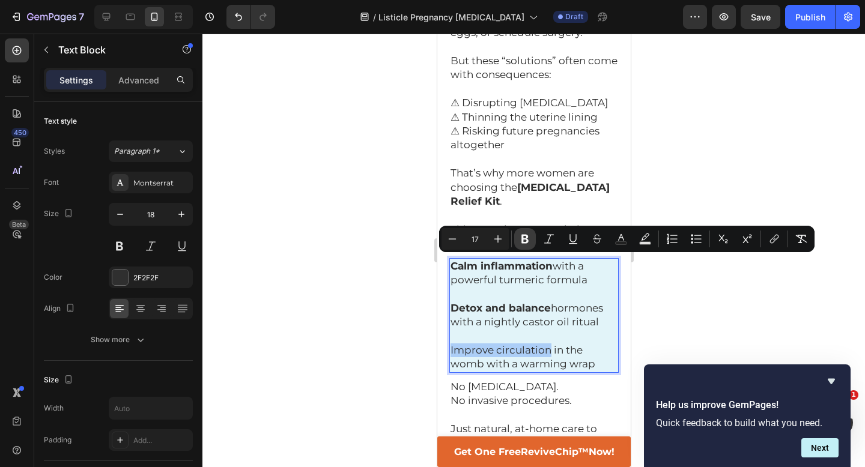
click at [527, 238] on icon "Editor contextual toolbar" at bounding box center [524, 239] width 7 height 9
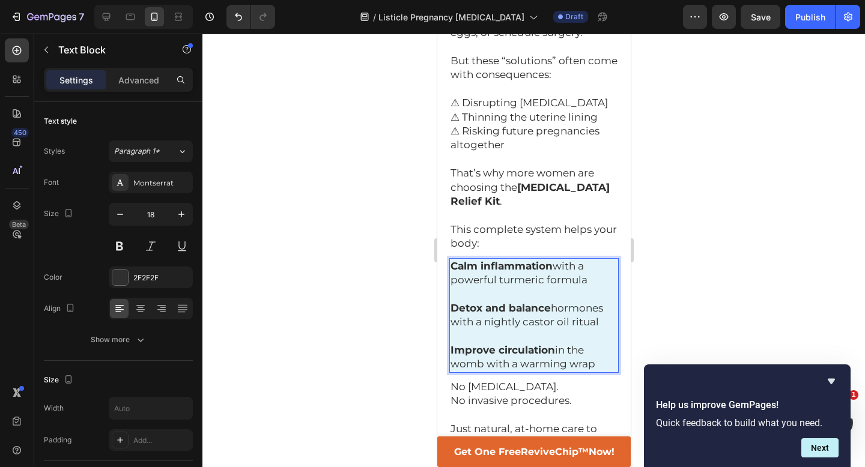
click at [366, 247] on div at bounding box center [533, 251] width 663 height 434
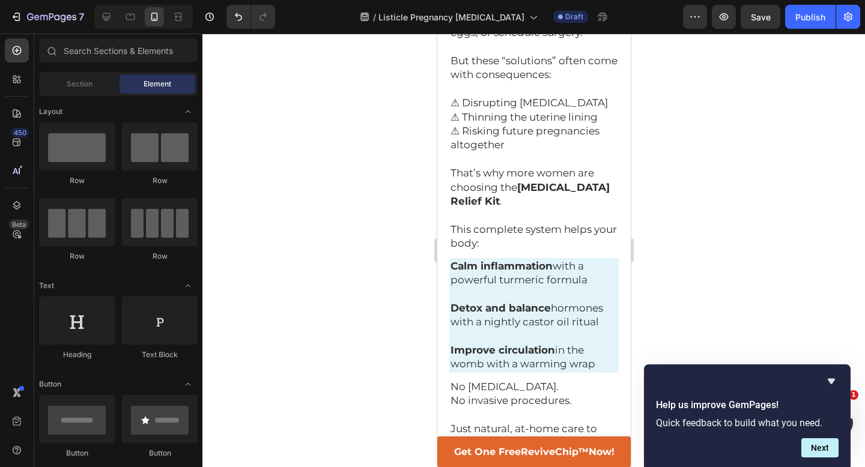
click at [417, 160] on div at bounding box center [533, 251] width 663 height 434
click at [314, 168] on div at bounding box center [533, 251] width 663 height 434
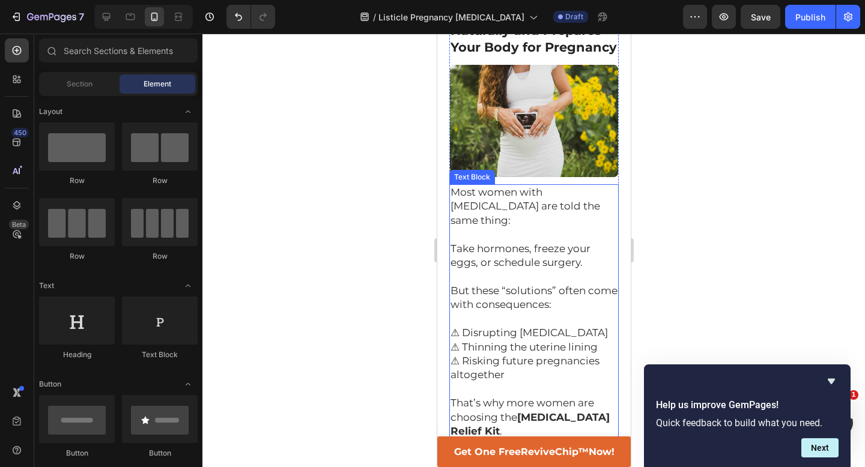
scroll to position [531, 0]
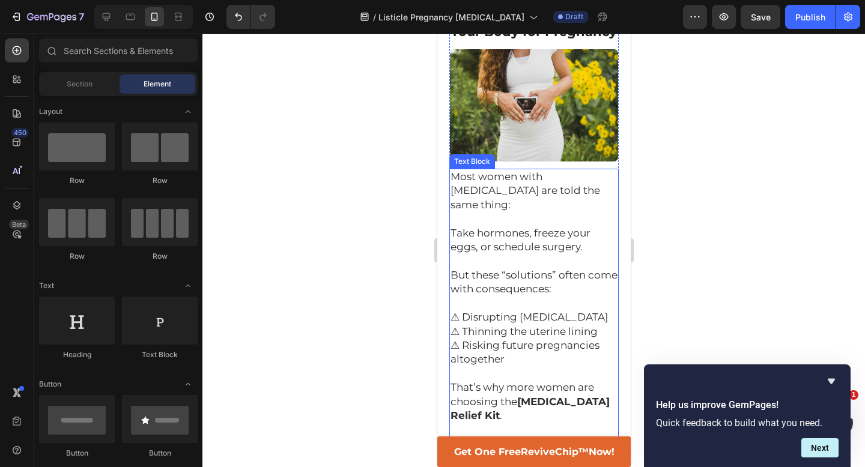
click at [548, 311] on span "⚠ Disrupting [MEDICAL_DATA]" at bounding box center [528, 317] width 157 height 12
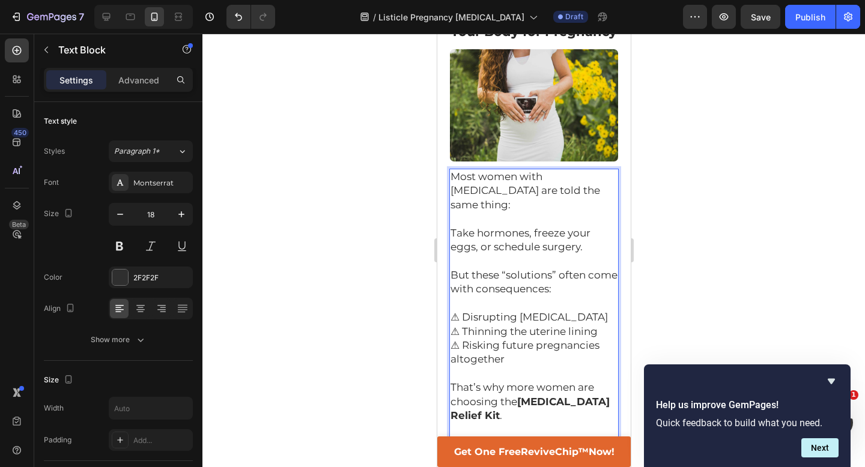
click at [581, 311] on p "⚠ Disrupting ovulation ⚠ Thinning the uterine lining ⚠ Risking future pregnanci…" at bounding box center [533, 339] width 167 height 56
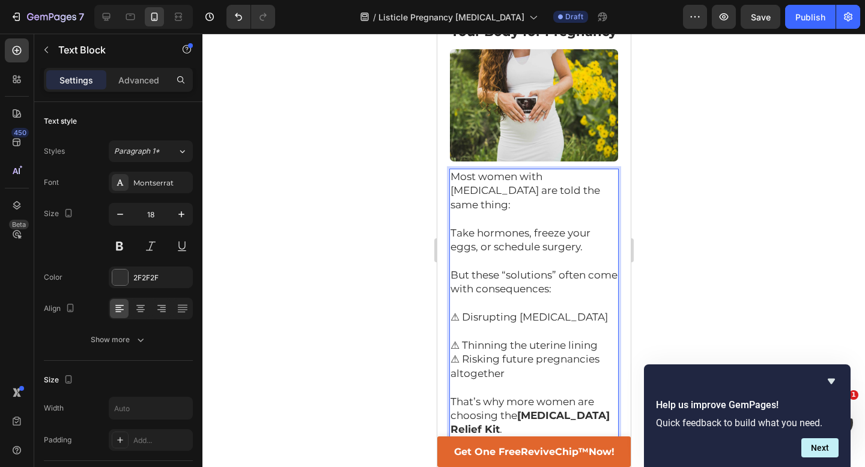
click at [606, 325] on p "⚠ Thinning the uterine lining ⚠ Risking future pregnancies altogether" at bounding box center [533, 353] width 167 height 56
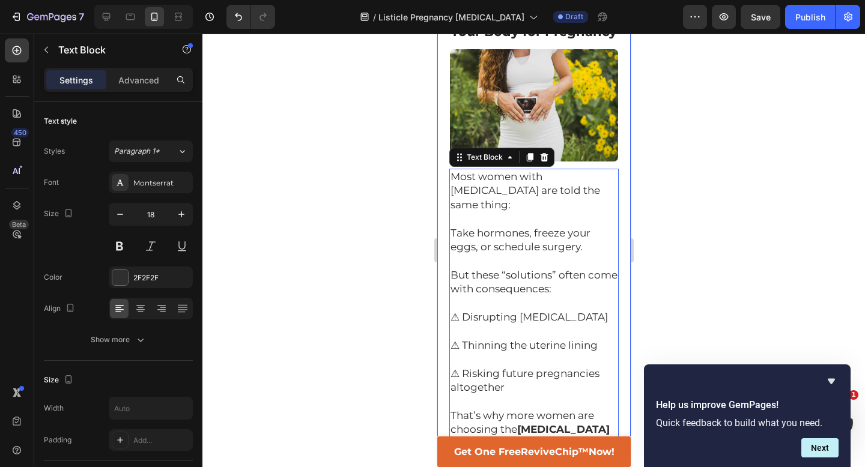
click at [673, 246] on div at bounding box center [533, 251] width 663 height 434
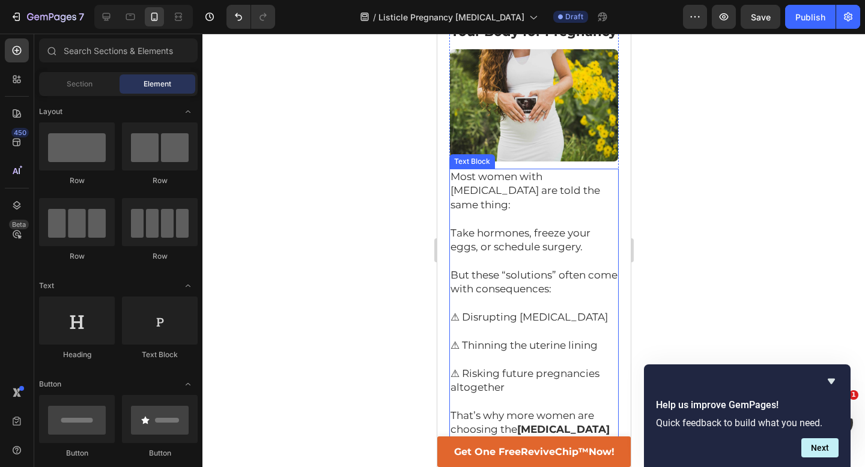
scroll to position [601, 0]
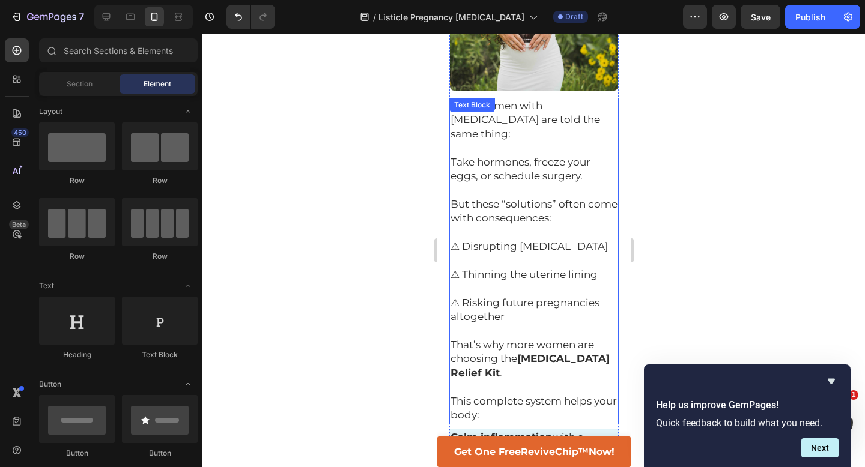
click at [545, 254] on p "⚠ Thinning the uterine lining" at bounding box center [533, 268] width 167 height 28
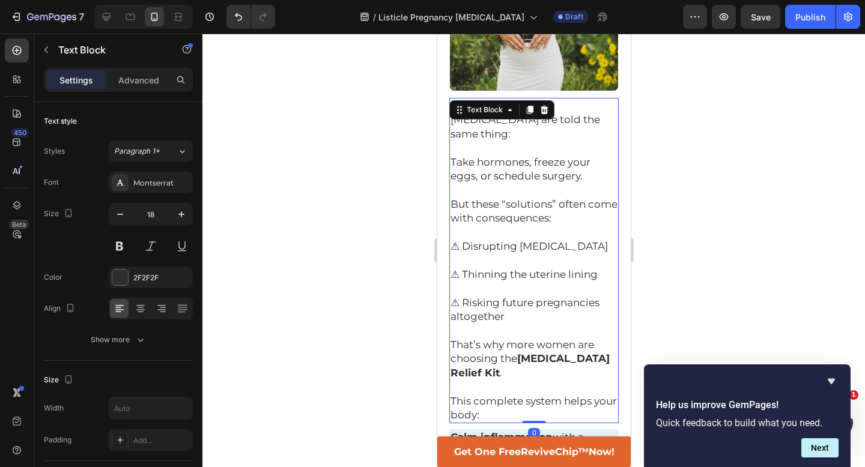
scroll to position [577, 0]
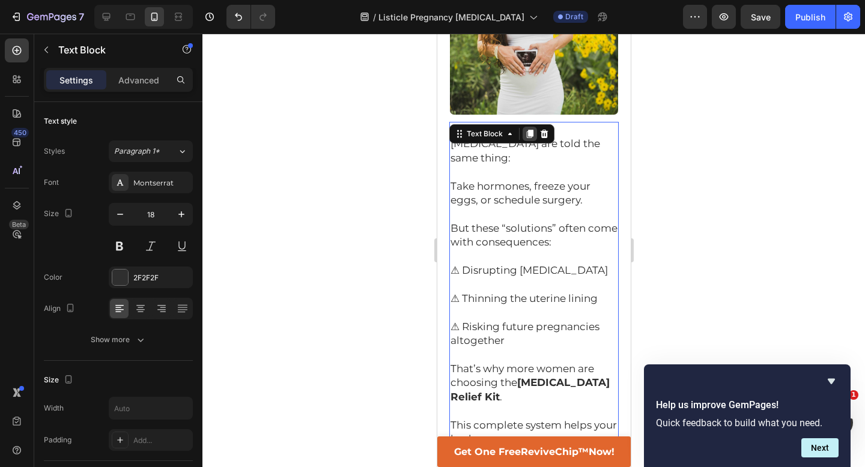
click at [526, 129] on icon at bounding box center [529, 134] width 10 height 10
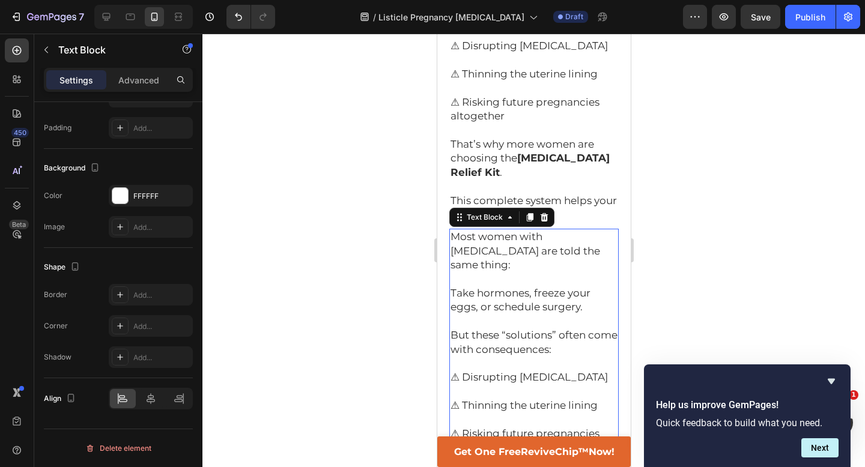
scroll to position [801, 0]
click at [452, 232] on span "Most women with [MEDICAL_DATA] are told the same thing:" at bounding box center [525, 252] width 150 height 40
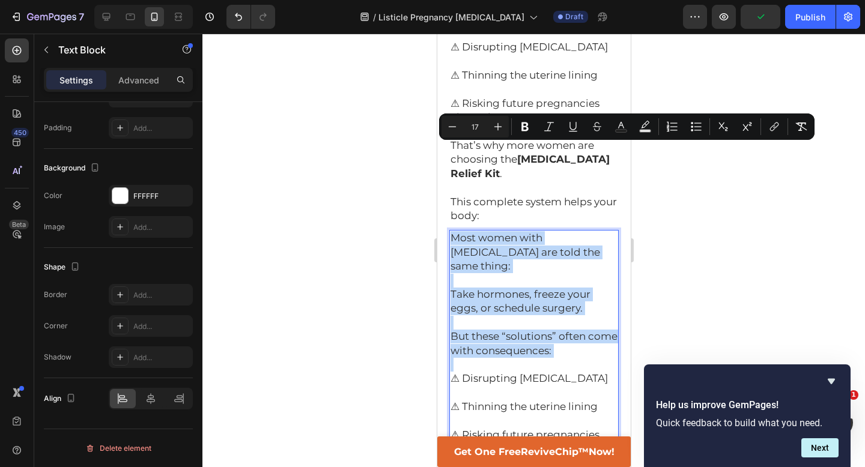
drag, startPoint x: 452, startPoint y: 150, endPoint x: 570, endPoint y: 260, distance: 162.0
click at [570, 260] on div "Most women with fibroids are told the same thing: Take hormones, freeze your eg…" at bounding box center [533, 393] width 169 height 326
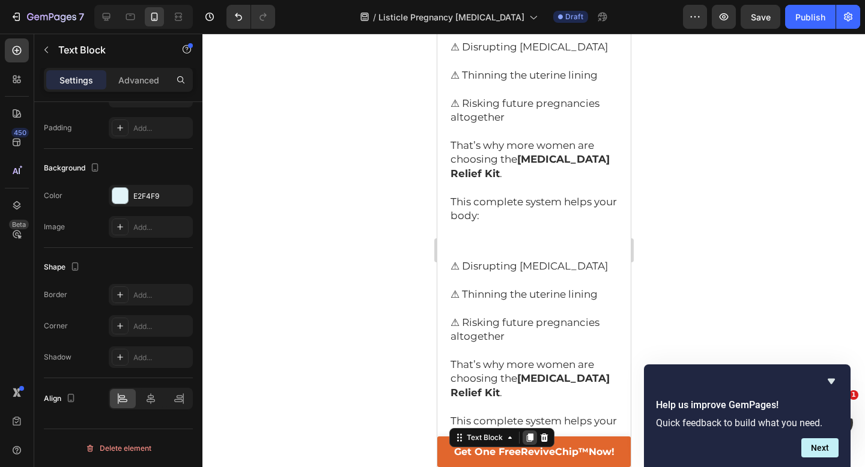
click at [529, 434] on icon at bounding box center [529, 438] width 7 height 8
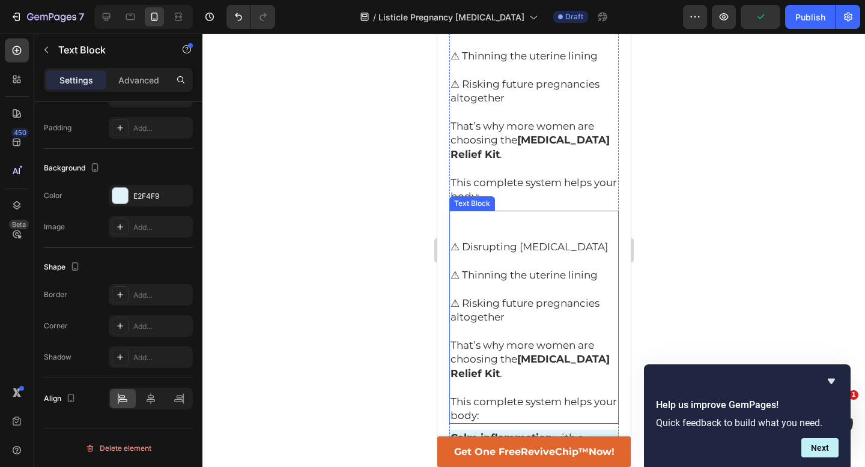
scroll to position [818, 0]
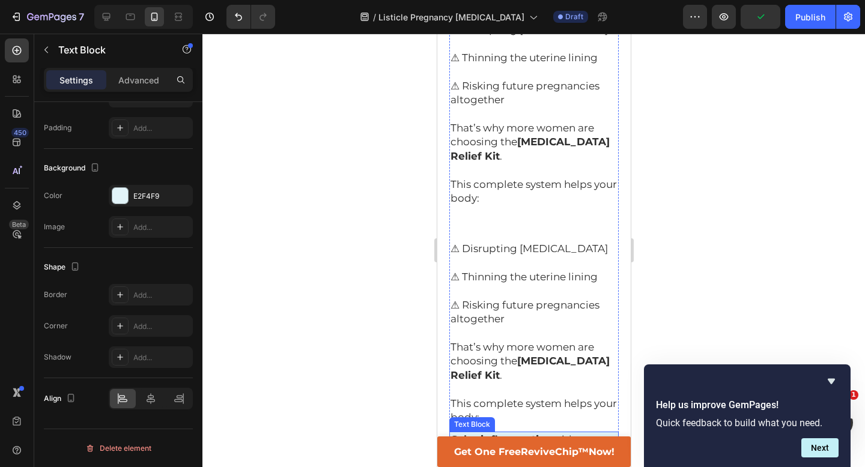
click at [469, 461] on p "Rich Text Editor. Editing area: main" at bounding box center [533, 468] width 167 height 14
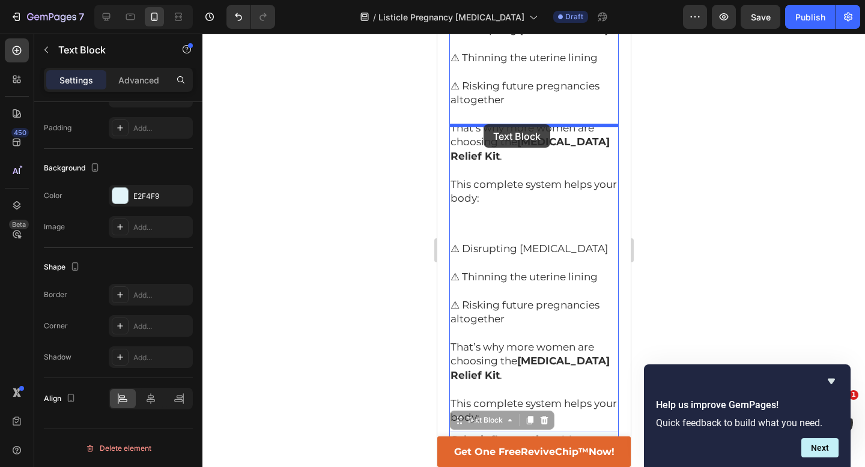
drag, startPoint x: 461, startPoint y: 325, endPoint x: 483, endPoint y: 124, distance: 201.8
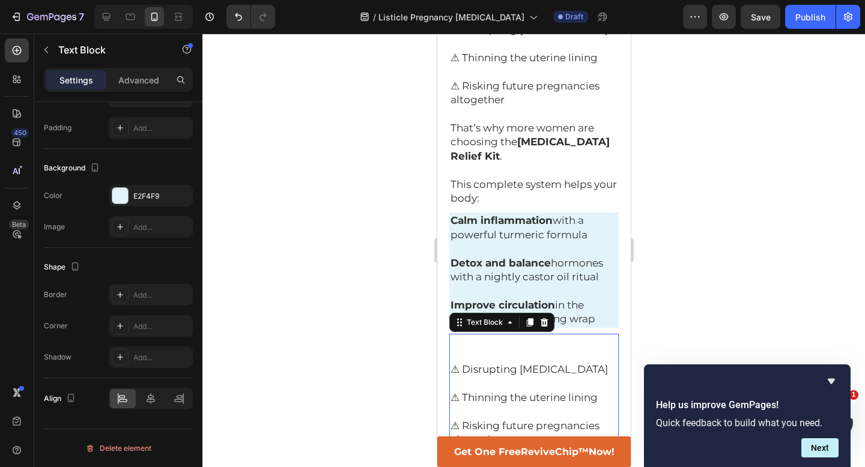
click at [496, 377] on p "⚠ Thinning the uterine lining" at bounding box center [533, 391] width 167 height 28
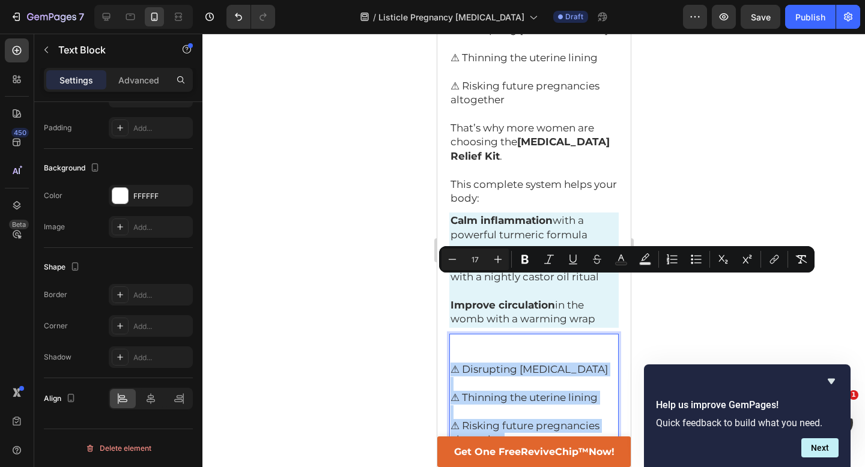
drag, startPoint x: 508, startPoint y: 356, endPoint x: 452, endPoint y: 282, distance: 92.3
click at [452, 334] on div "⚠ Disrupting ovulation ⚠ Thinning the uterine lining ⚠ Risking future pregnanci…" at bounding box center [533, 440] width 169 height 213
copy div "⚠ Disrupting ovulation ⚠ Thinning the uterine lining ⚠ Risking future pregnanci…"
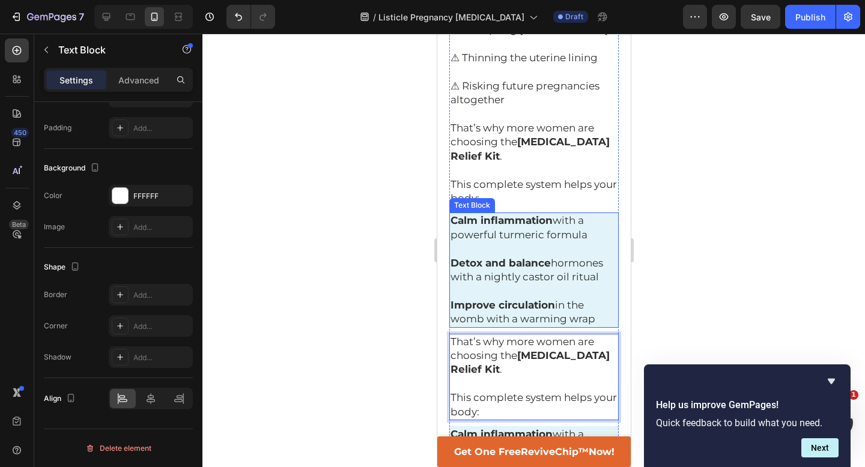
click at [524, 299] on strong "Improve circulation" at bounding box center [502, 305] width 105 height 12
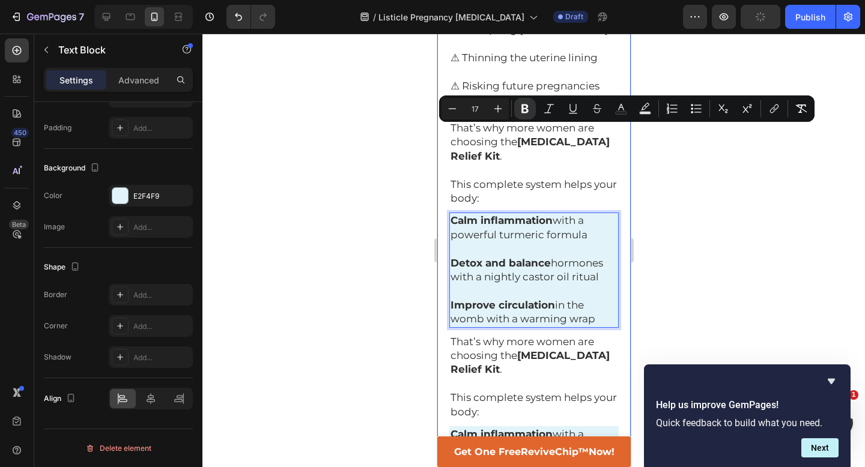
drag, startPoint x: 597, startPoint y: 233, endPoint x: 442, endPoint y: 137, distance: 182.6
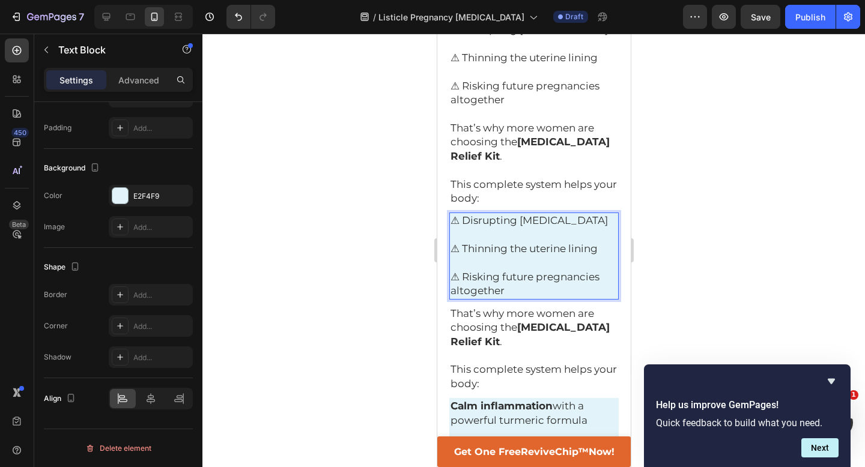
click at [455, 214] on span "⚠ Disrupting [MEDICAL_DATA]" at bounding box center [528, 220] width 157 height 12
click at [389, 166] on div at bounding box center [533, 251] width 663 height 434
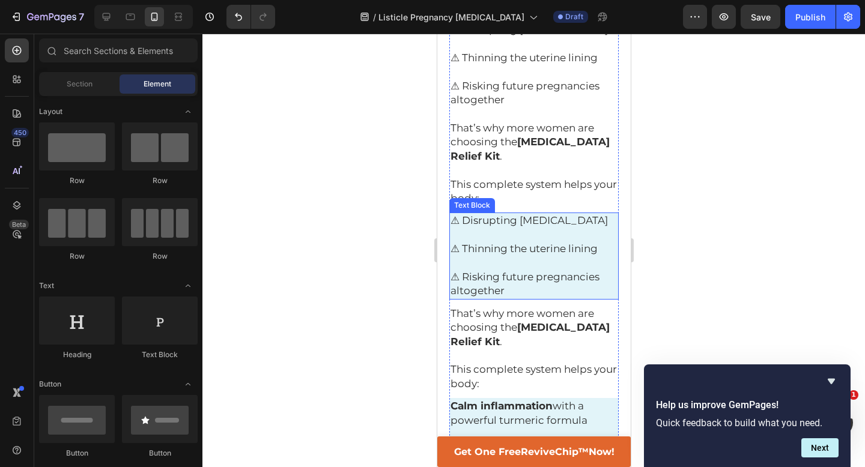
click at [476, 214] on span "⚠ Disrupting [MEDICAL_DATA]" at bounding box center [528, 220] width 157 height 12
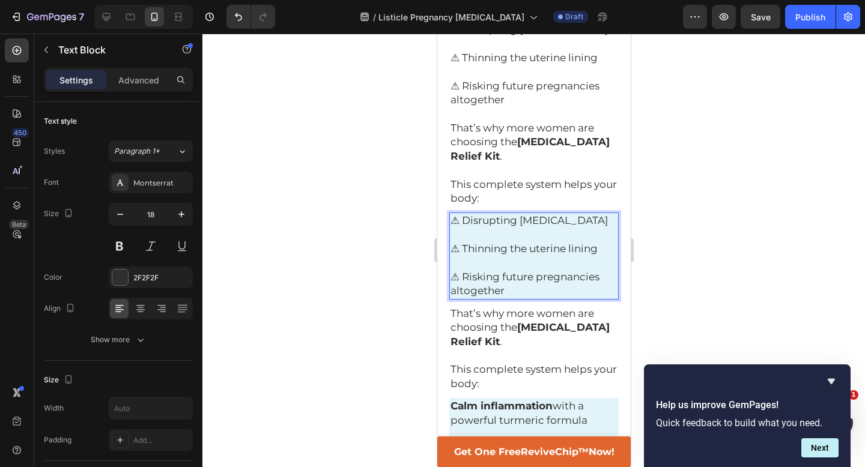
click at [464, 214] on span "⚠ Disrupting [MEDICAL_DATA]" at bounding box center [528, 220] width 157 height 12
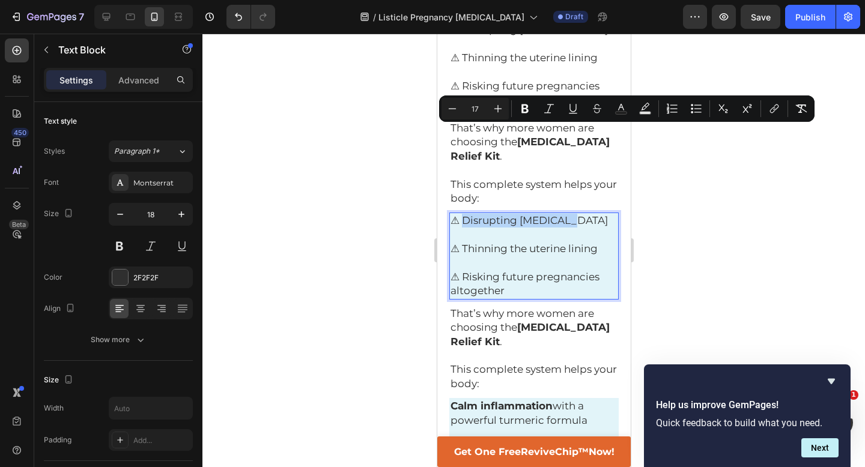
drag, startPoint x: 463, startPoint y: 132, endPoint x: 594, endPoint y: 132, distance: 131.0
click at [594, 214] on p "⚠ Disrupting [MEDICAL_DATA]" at bounding box center [533, 221] width 167 height 14
click at [524, 106] on icon "Editor contextual toolbar" at bounding box center [525, 109] width 12 height 12
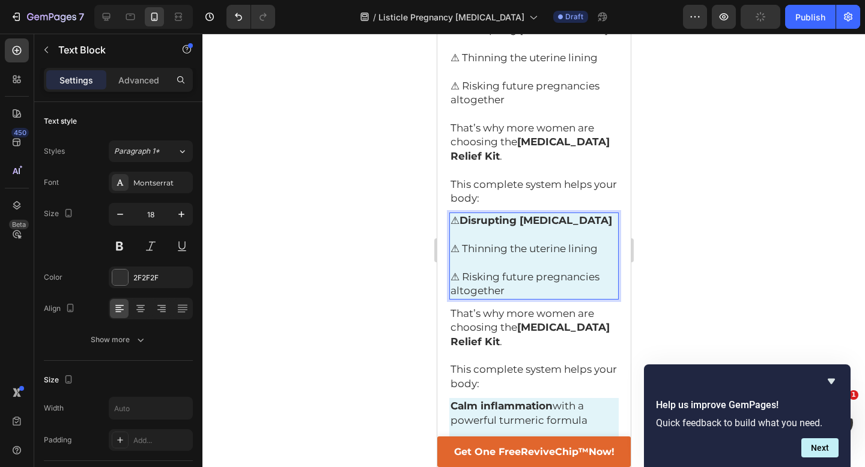
click at [480, 243] on span "⚠ Thinning the uterine lining" at bounding box center [523, 249] width 147 height 12
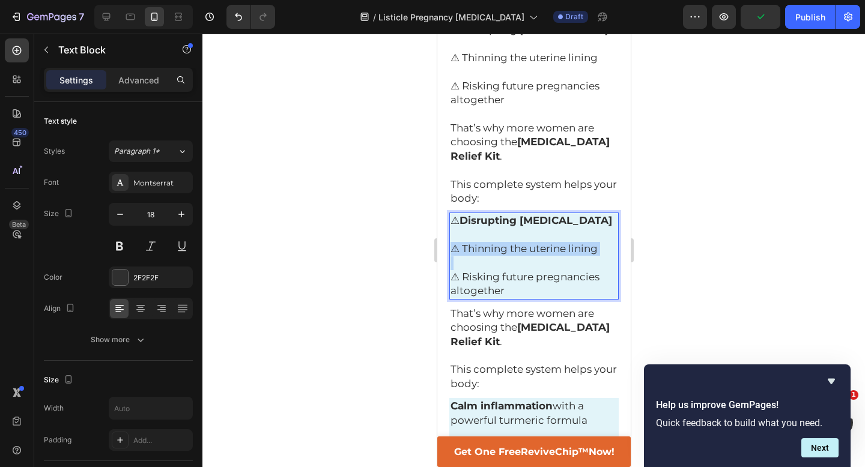
click at [480, 243] on span "⚠ Thinning the uterine lining" at bounding box center [523, 249] width 147 height 12
click at [122, 248] on button at bounding box center [120, 247] width 22 height 22
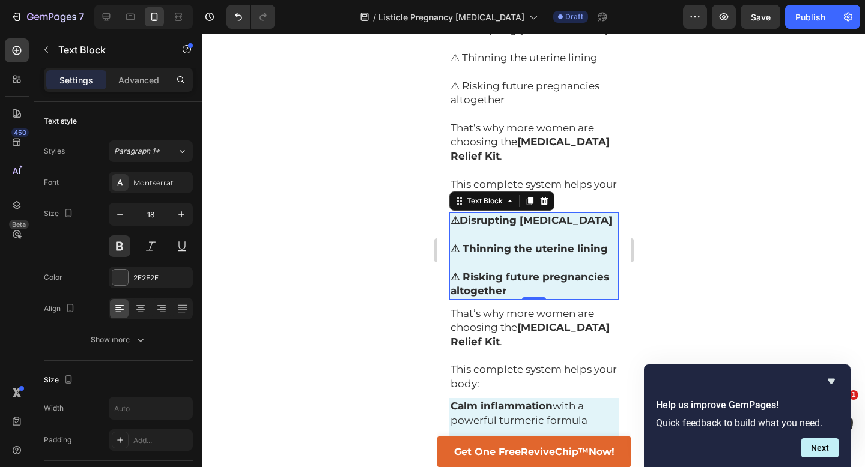
click at [304, 177] on div at bounding box center [533, 251] width 663 height 434
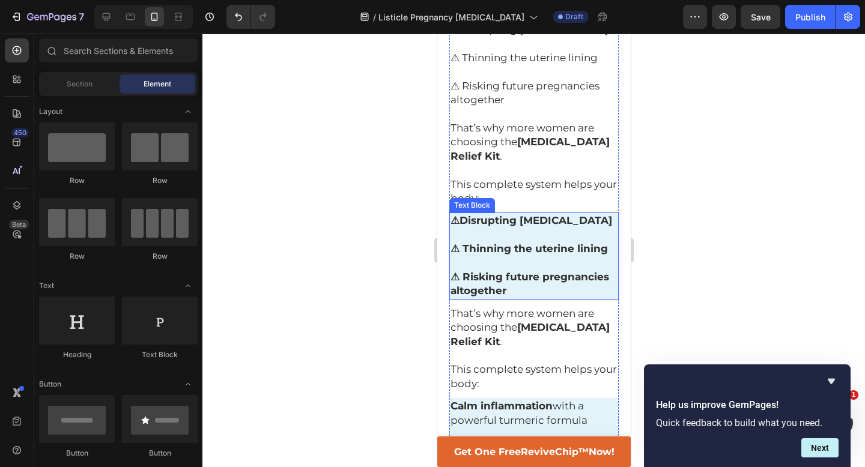
click at [535, 228] on p "⚠ Thinning the uterine lining" at bounding box center [533, 242] width 167 height 28
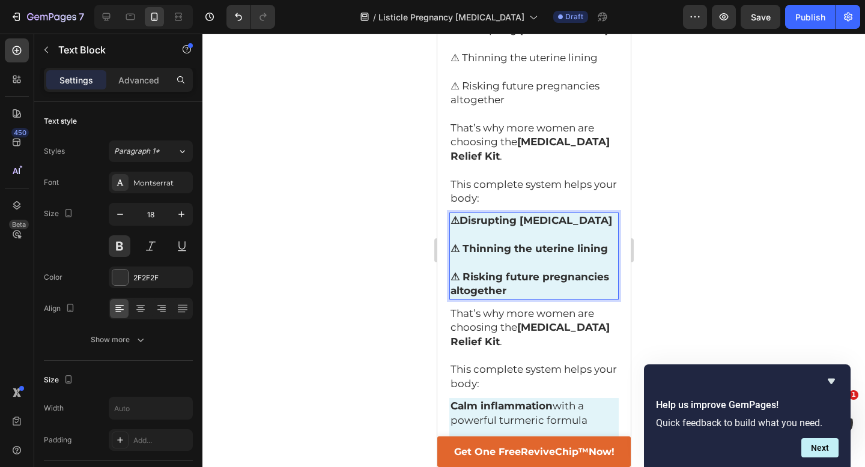
click at [535, 228] on p "⚠ Thinning the uterine lining" at bounding box center [533, 242] width 167 height 28
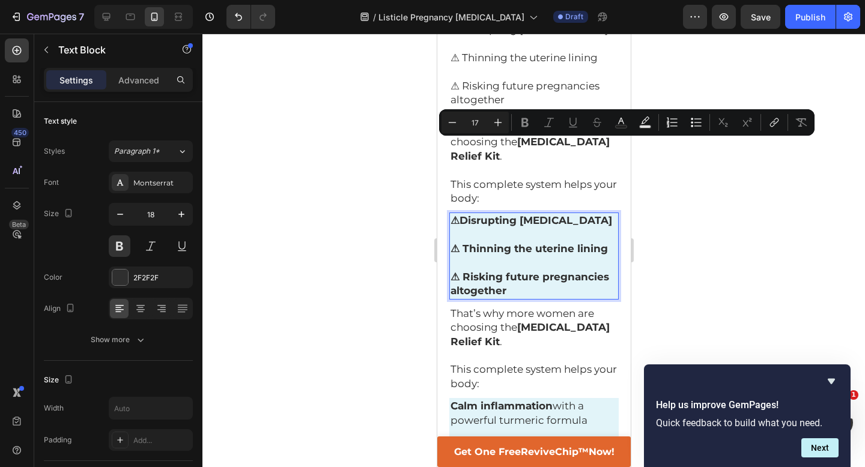
click at [515, 257] on p "⚠ Risking future pregnancies altogether" at bounding box center [533, 278] width 167 height 42
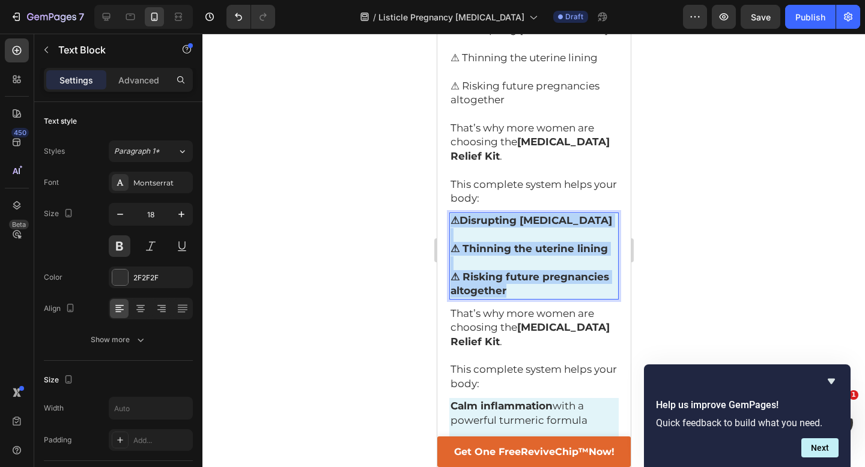
drag, startPoint x: 515, startPoint y: 205, endPoint x: 431, endPoint y: 111, distance: 126.4
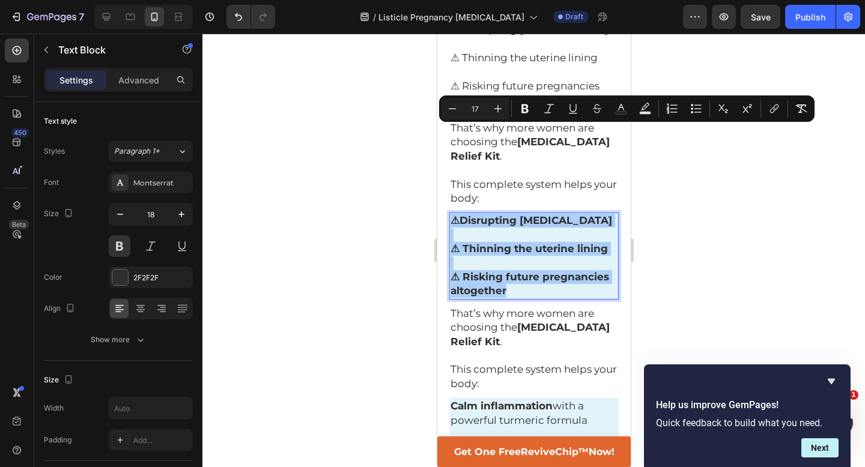
click at [371, 185] on div at bounding box center [533, 251] width 663 height 434
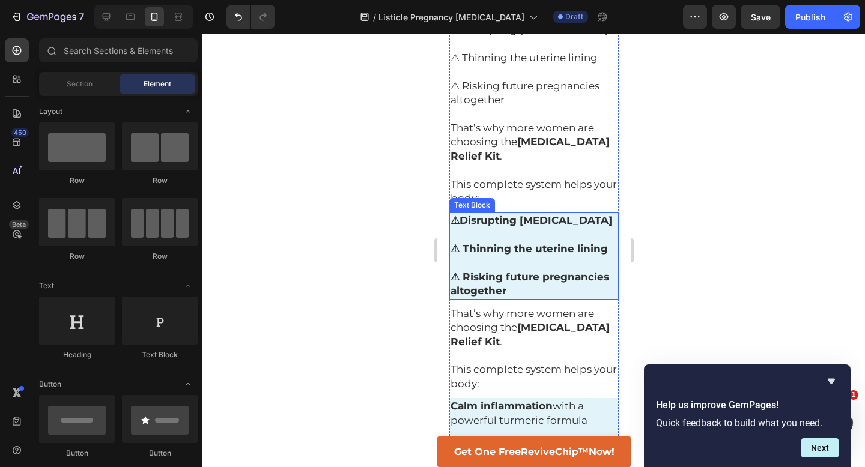
click at [503, 271] on span "⚠ Risking future pregnancies altogether" at bounding box center [529, 284] width 159 height 26
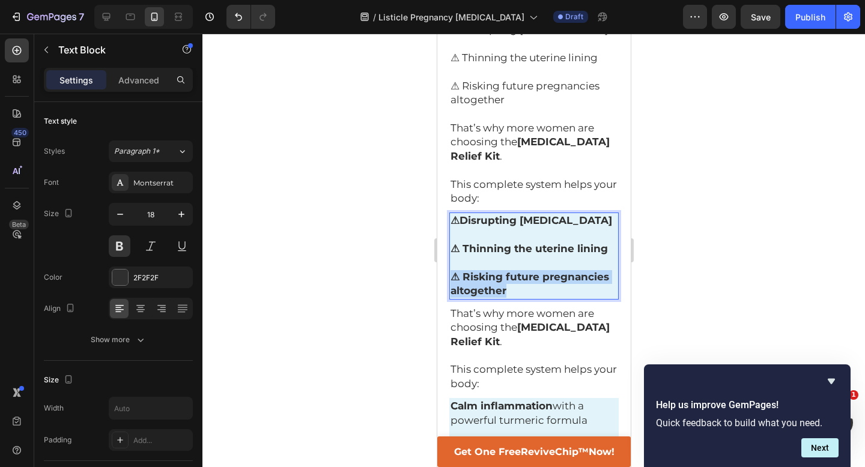
click at [503, 271] on span "⚠ Risking future pregnancies altogether" at bounding box center [529, 284] width 159 height 26
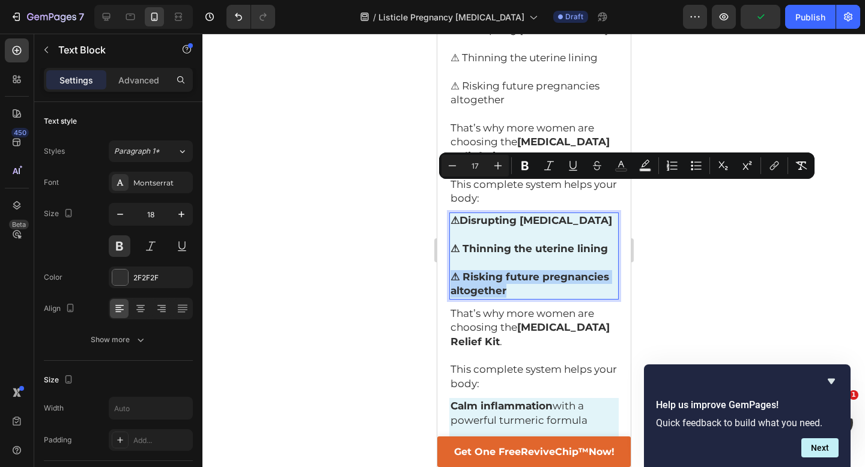
click at [464, 271] on span "⚠ Risking future pregnancies altogether" at bounding box center [529, 284] width 159 height 26
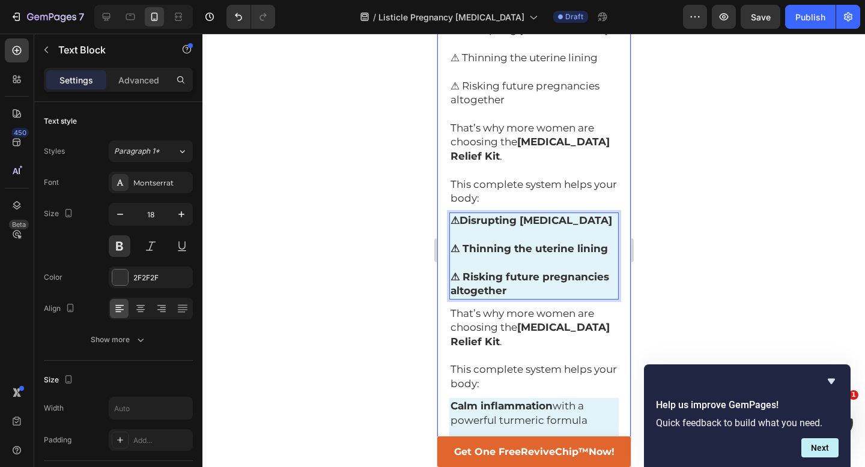
click at [393, 187] on div at bounding box center [533, 251] width 663 height 434
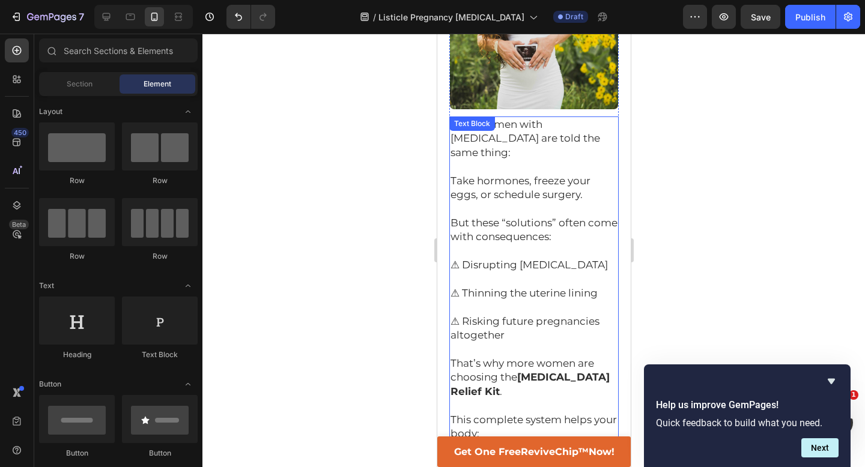
scroll to position [579, 0]
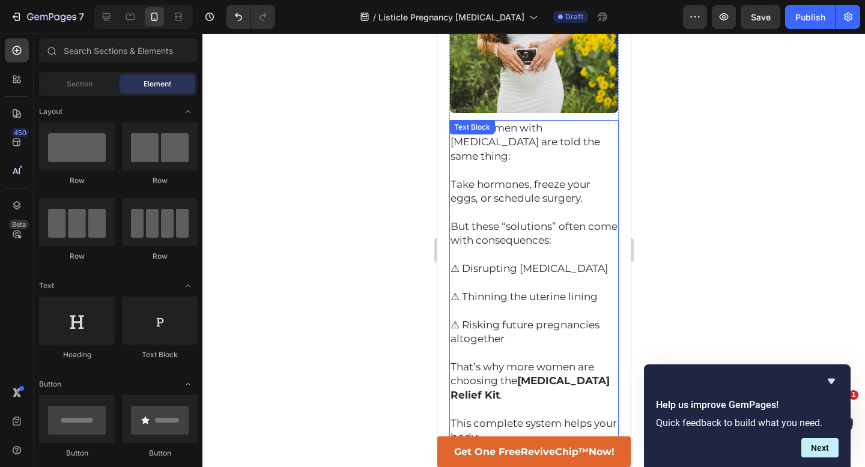
click at [556, 276] on p "⚠ Thinning the uterine lining" at bounding box center [533, 290] width 167 height 28
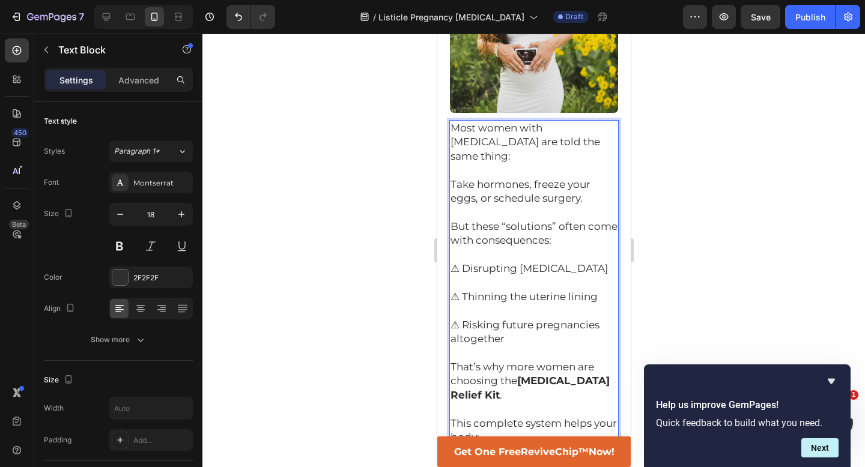
click at [489, 417] on p "This complete system helps your body:" at bounding box center [533, 431] width 167 height 28
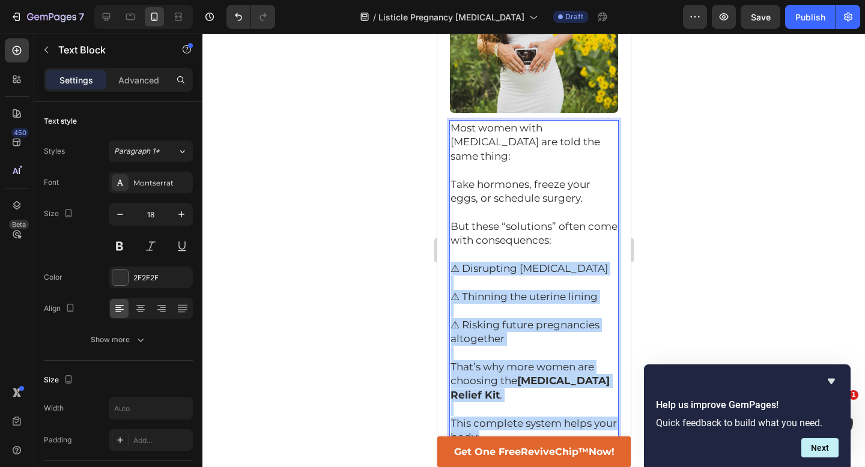
drag, startPoint x: 489, startPoint y: 348, endPoint x: 452, endPoint y: 186, distance: 166.3
click at [452, 186] on div "Most women with fibroids are told the same thing: Take hormones, freeze your eg…" at bounding box center [533, 283] width 169 height 326
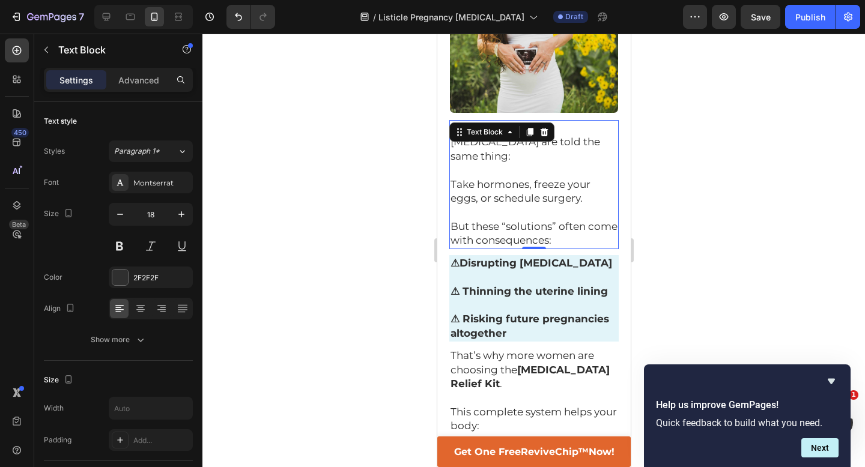
click at [702, 214] on div at bounding box center [533, 251] width 663 height 434
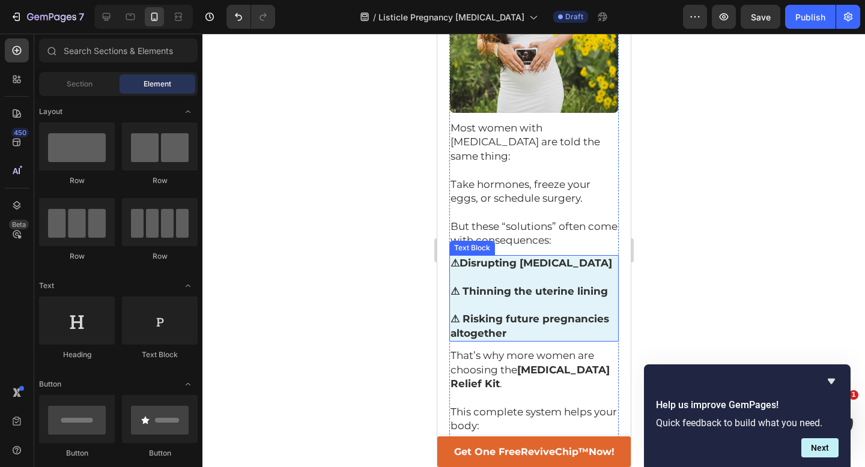
click at [528, 270] on p "⚠ Thinning the uterine lining" at bounding box center [533, 284] width 167 height 28
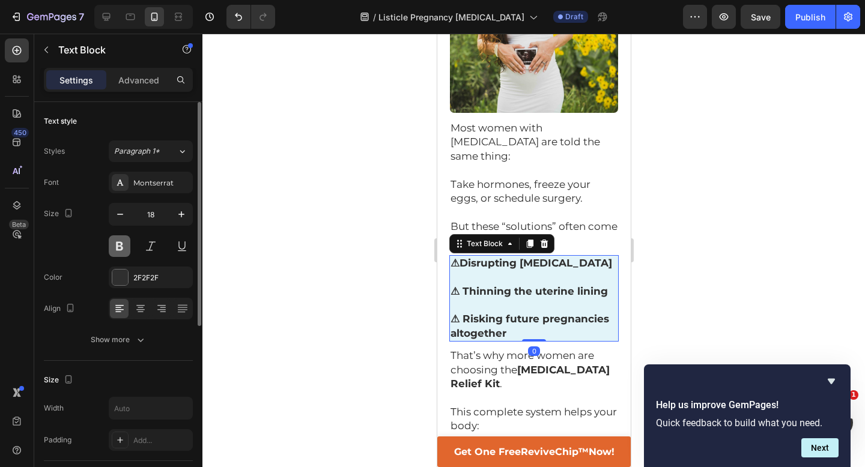
click at [121, 248] on button at bounding box center [120, 247] width 22 height 22
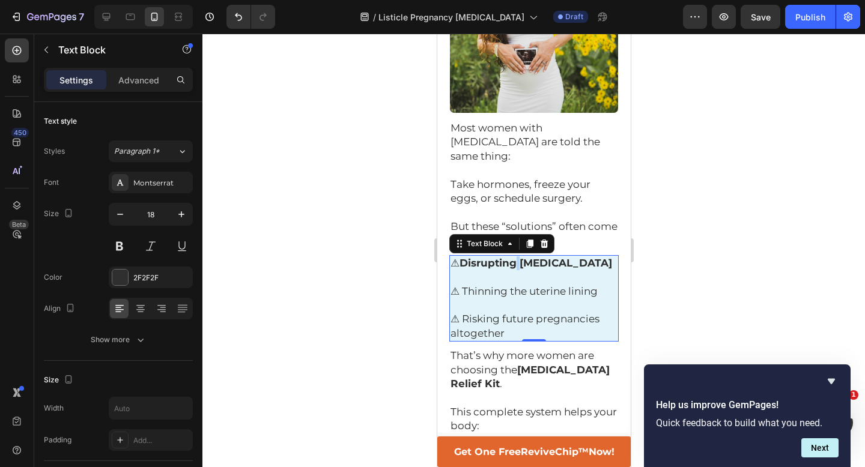
click at [517, 257] on strong "Disrupting ovulation" at bounding box center [535, 263] width 153 height 12
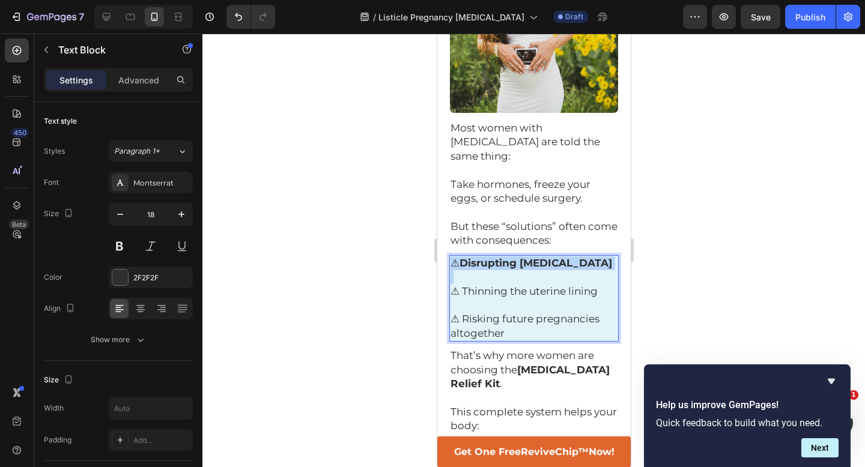
click at [517, 257] on strong "Disrupting ovulation" at bounding box center [535, 263] width 153 height 12
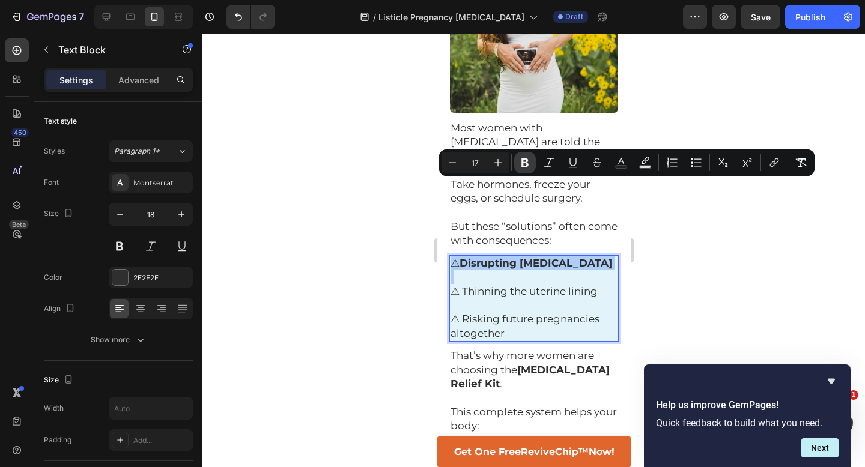
click at [526, 165] on icon "Editor contextual toolbar" at bounding box center [524, 163] width 7 height 9
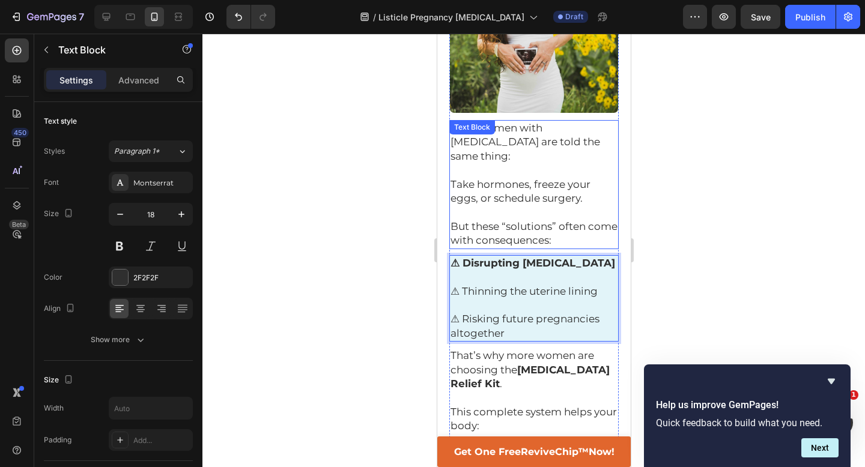
click at [526, 220] on span "But these “solutions” often come with consequences:" at bounding box center [533, 233] width 167 height 26
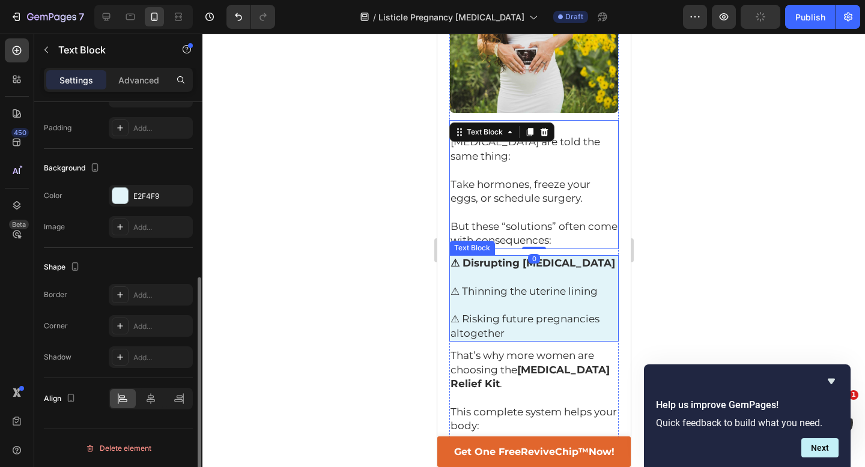
click at [502, 270] on p "⚠ Thinning the uterine lining" at bounding box center [533, 284] width 167 height 28
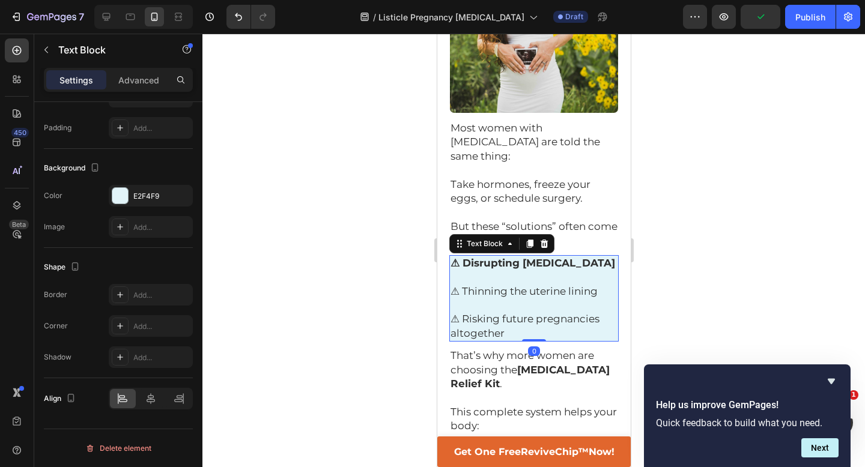
click at [484, 270] on p "⚠ Thinning the uterine lining" at bounding box center [533, 284] width 167 height 28
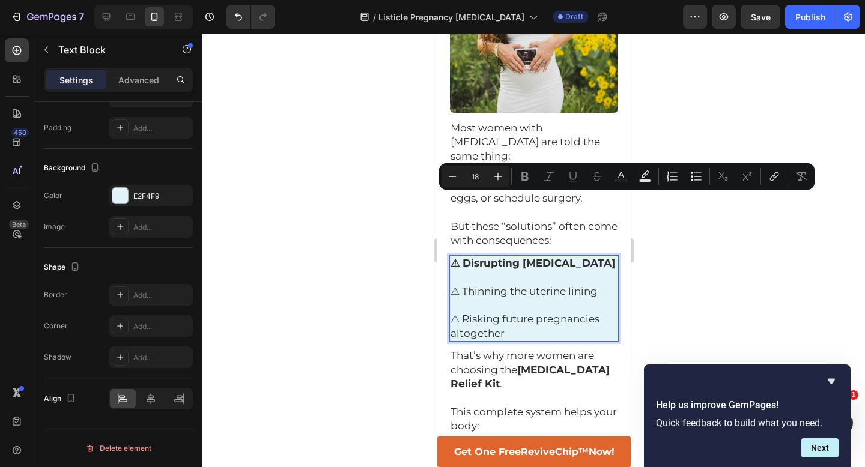
click at [518, 299] on p "⚠ Risking future pregnancies altogether" at bounding box center [533, 320] width 167 height 42
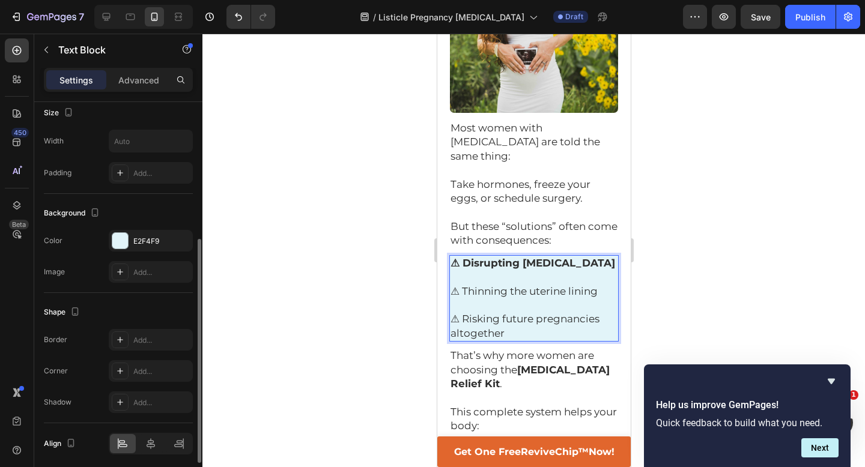
scroll to position [0, 0]
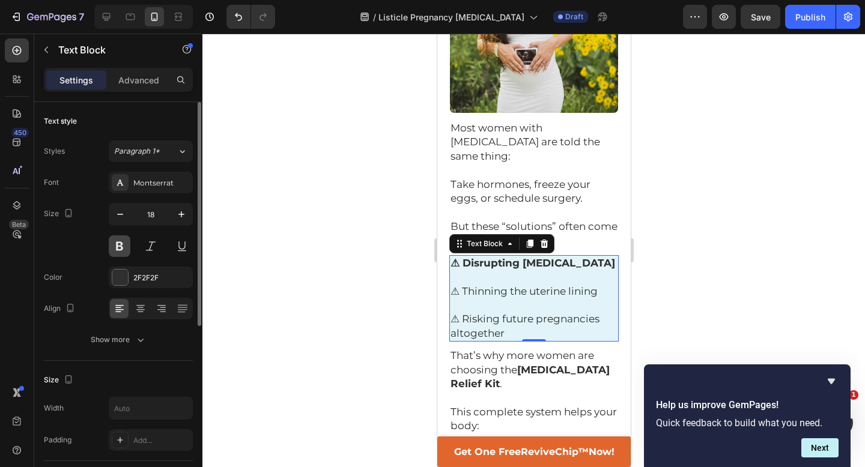
click at [118, 245] on button at bounding box center [120, 247] width 22 height 22
click at [521, 257] on strong "⚠ Disrupting [MEDICAL_DATA]" at bounding box center [532, 263] width 165 height 12
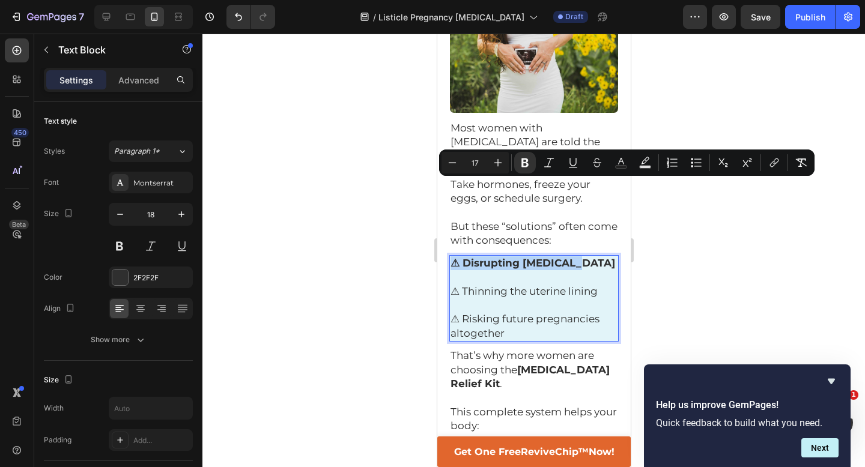
drag, startPoint x: 571, startPoint y: 188, endPoint x: 433, endPoint y: 178, distance: 139.1
click at [529, 160] on icon "Editor contextual toolbar" at bounding box center [525, 163] width 12 height 12
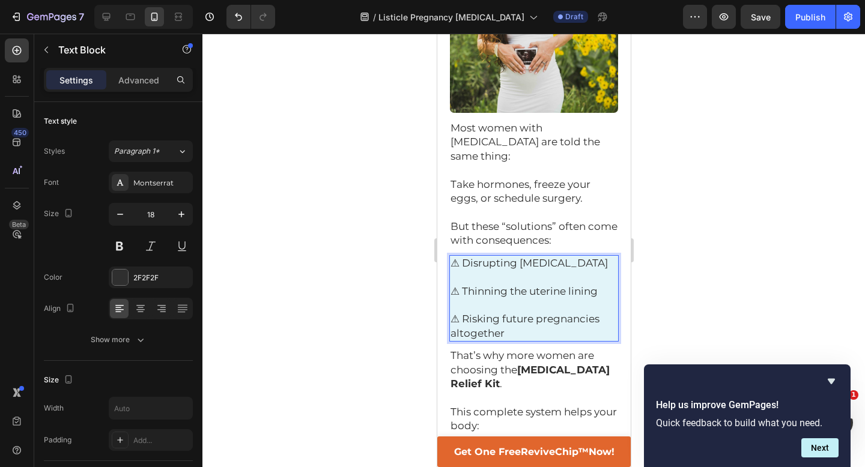
click at [400, 203] on div at bounding box center [533, 251] width 663 height 434
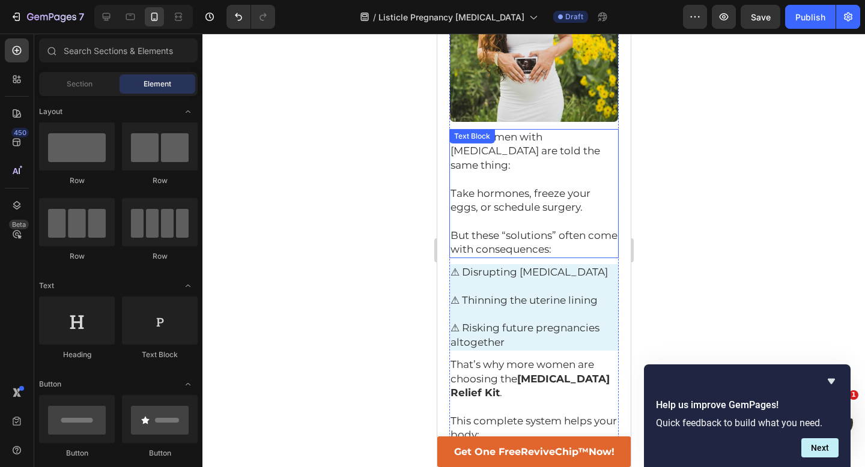
scroll to position [571, 0]
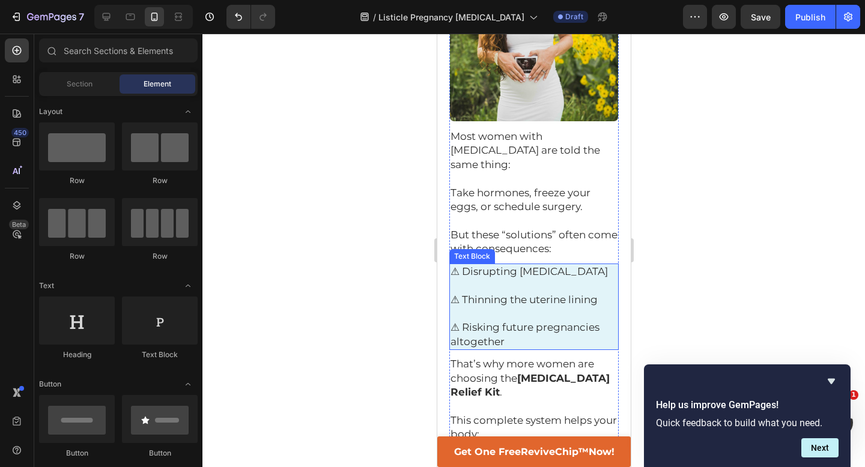
click at [458, 266] on span "⚠ Disrupting [MEDICAL_DATA]" at bounding box center [528, 272] width 157 height 12
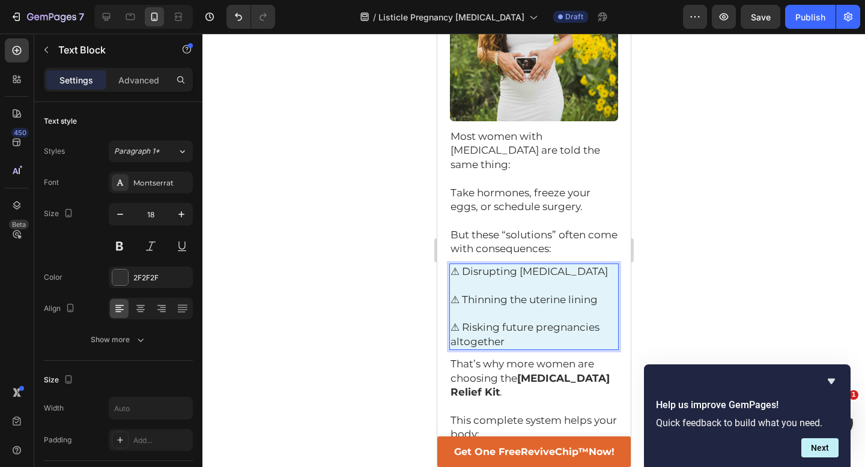
click at [457, 266] on span "⚠ Disrupting [MEDICAL_DATA]" at bounding box center [528, 272] width 157 height 12
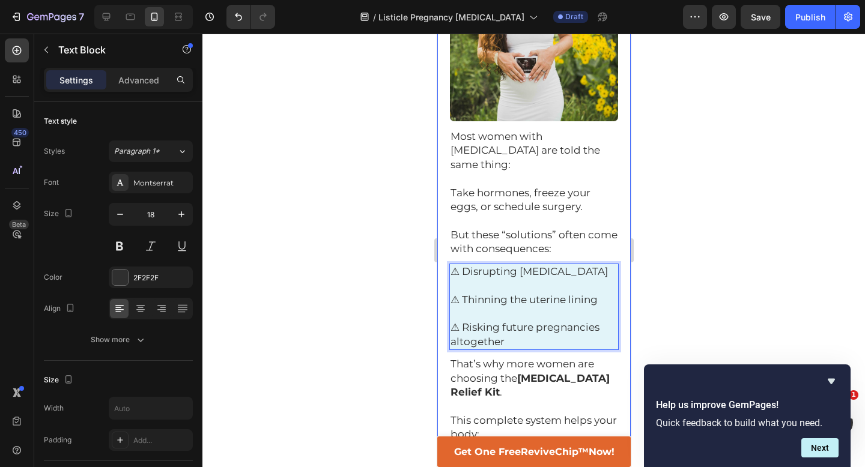
click at [395, 206] on div at bounding box center [533, 251] width 663 height 434
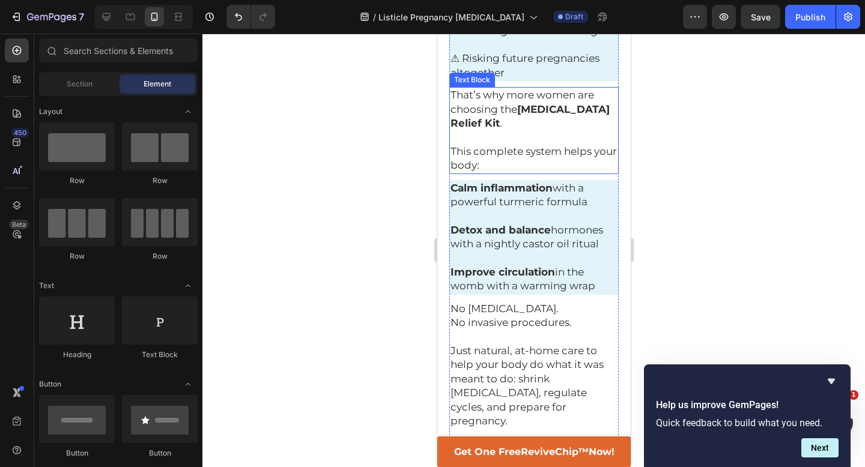
scroll to position [848, 0]
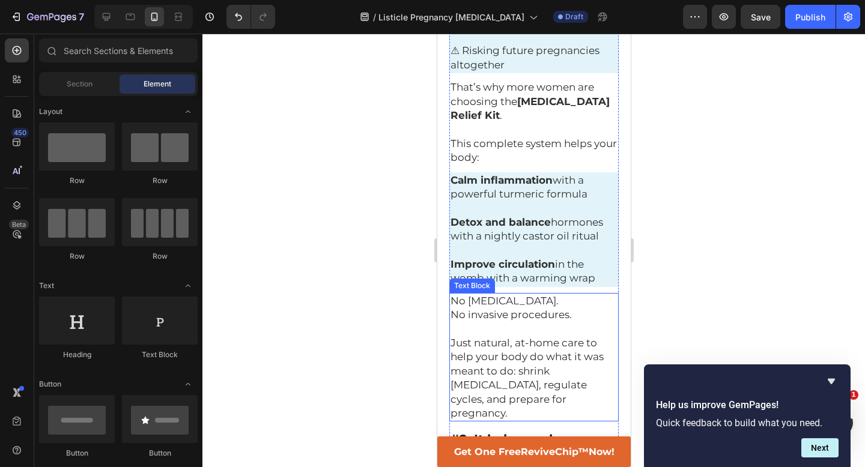
click at [520, 337] on span "Just natural, at-home care to help your body do what it was meant to do: shrink…" at bounding box center [526, 378] width 153 height 82
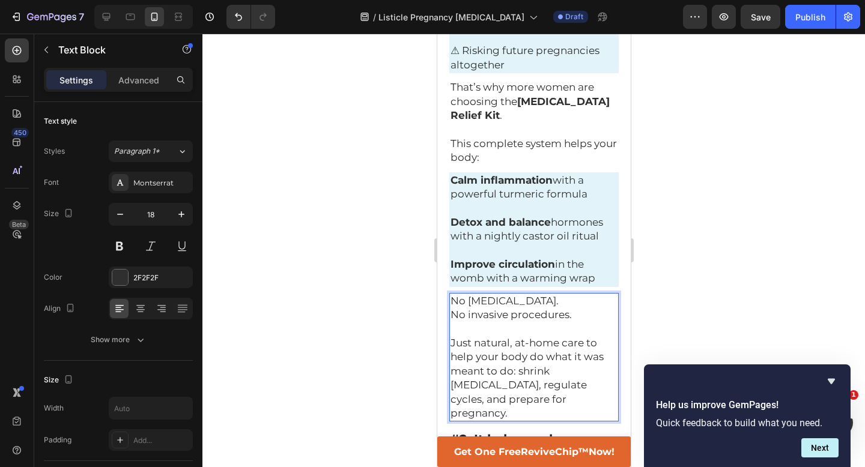
click at [518, 337] on span "Just natural, at-home care to help your body do what it was meant to do: shrink…" at bounding box center [526, 378] width 153 height 82
click at [688, 213] on div at bounding box center [533, 251] width 663 height 434
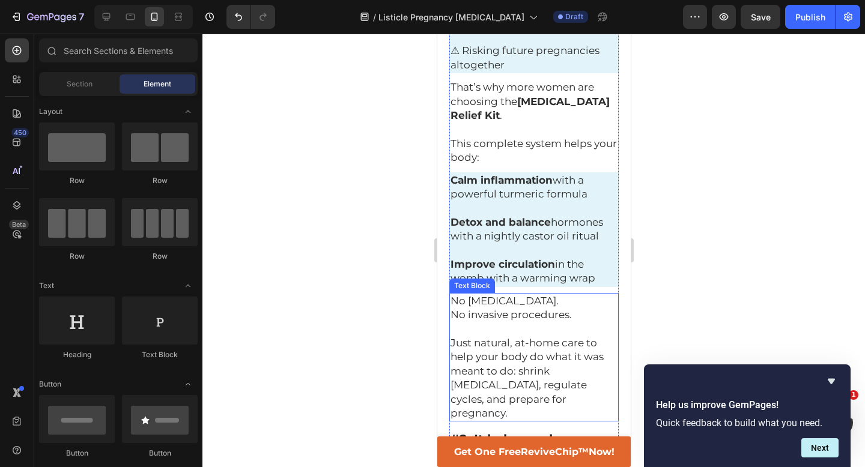
scroll to position [926, 0]
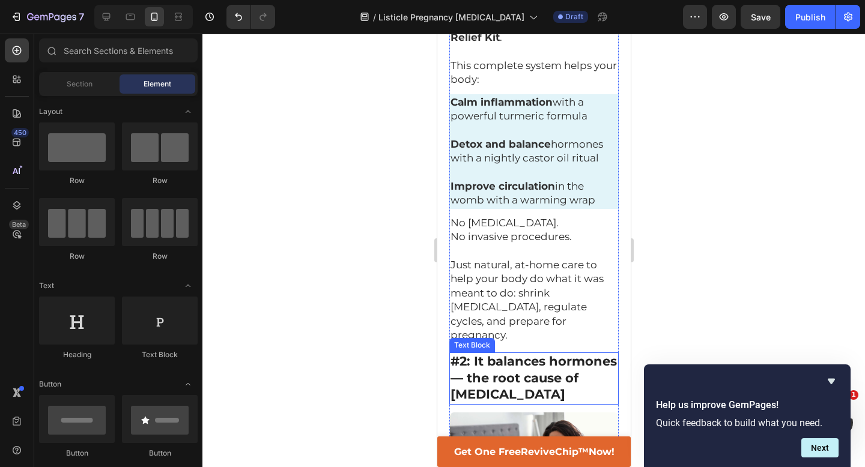
click at [469, 354] on strong "#2: It balances hormones — the root cause of fibroids" at bounding box center [533, 378] width 166 height 48
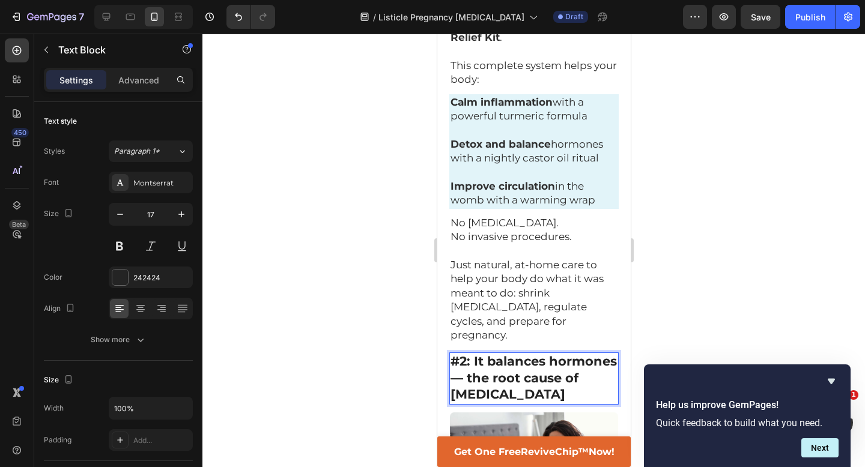
click at [473, 354] on strong "#2: It balances hormones — the root cause of fibroids" at bounding box center [533, 378] width 166 height 48
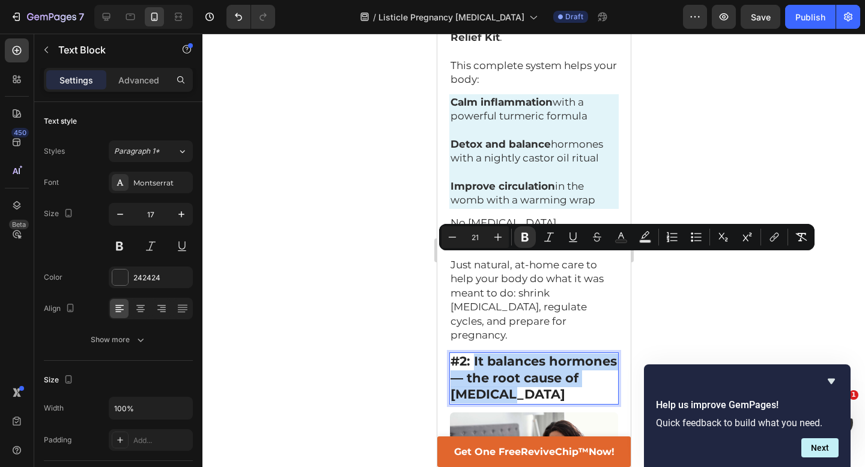
drag, startPoint x: 473, startPoint y: 261, endPoint x: 512, endPoint y: 297, distance: 53.1
click at [512, 354] on p "#2: It balances hormones — the root cause of fibroids" at bounding box center [533, 379] width 167 height 50
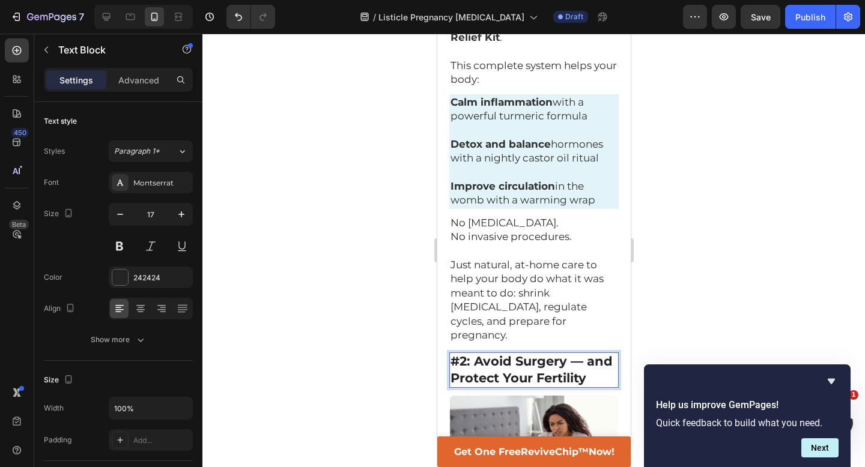
click at [580, 354] on strong "#2: Avoid Surgery — and Protect Your Fertility" at bounding box center [531, 370] width 162 height 32
click at [744, 239] on div at bounding box center [533, 251] width 663 height 434
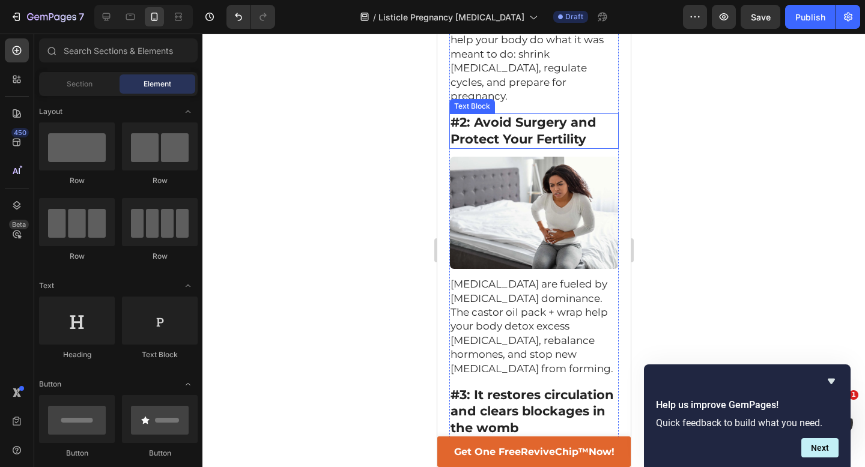
scroll to position [1181, 0]
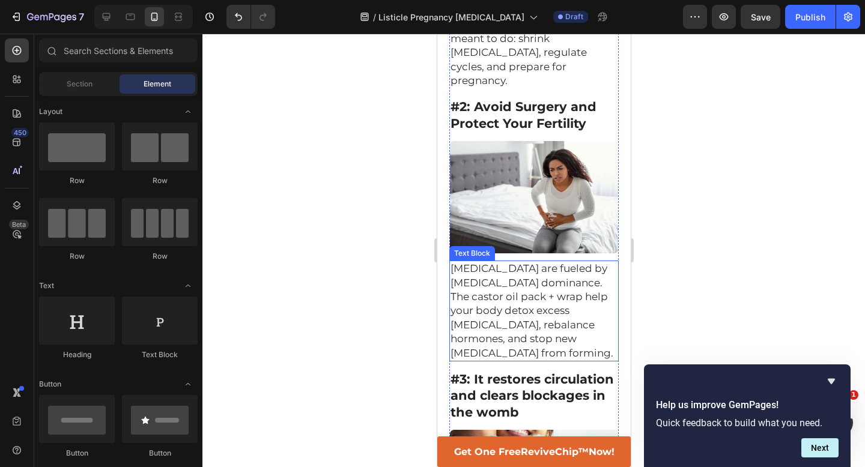
click at [520, 263] on span "Fibroids are fueled by estrogen dominance. The castor oil pack + wrap help your…" at bounding box center [531, 311] width 163 height 96
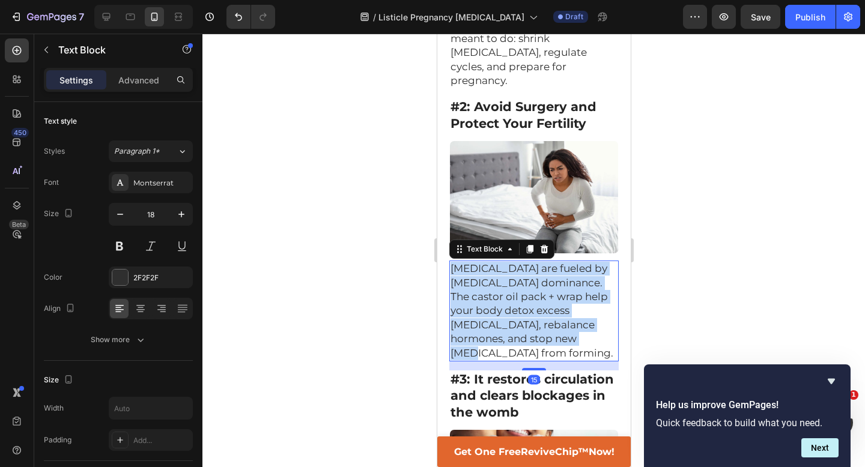
click at [520, 263] on span "Fibroids are fueled by estrogen dominance. The castor oil pack + wrap help your…" at bounding box center [531, 311] width 163 height 96
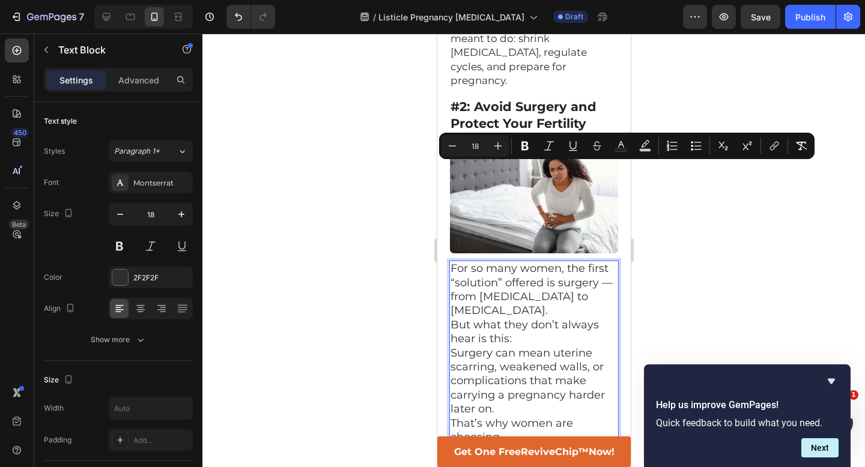
scroll to position [1239, 0]
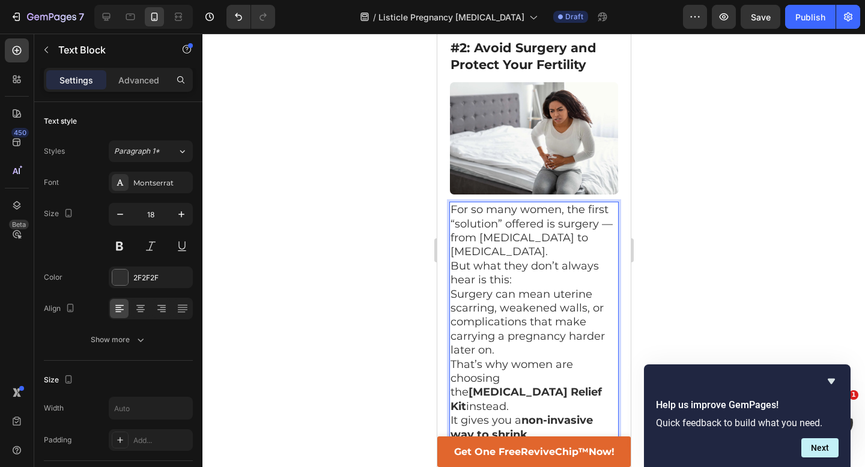
click at [520, 288] on p "Surgery can mean uterine scarring, weakened walls, or complications that make c…" at bounding box center [533, 323] width 167 height 70
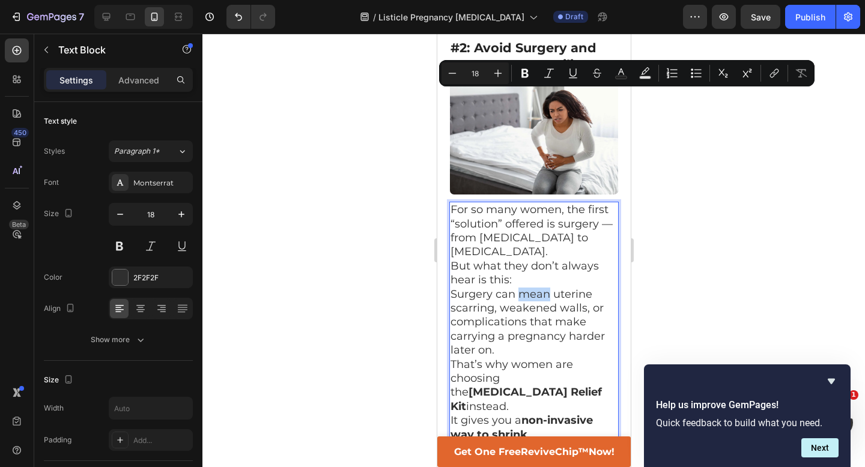
scroll to position [1427, 0]
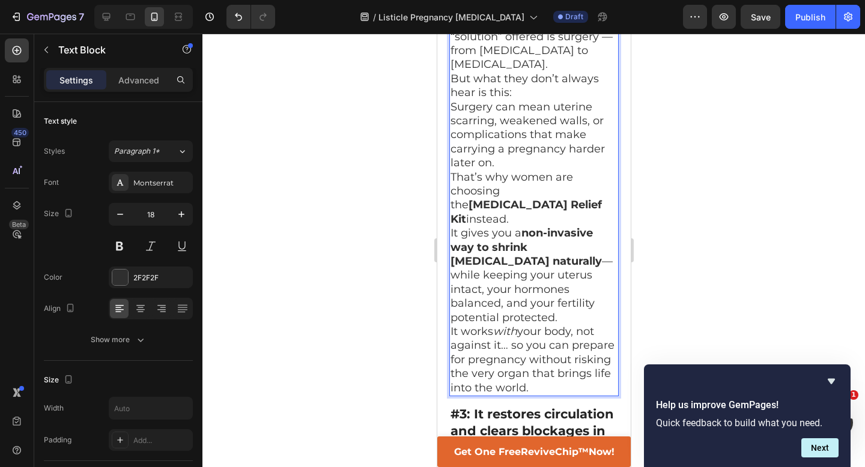
click at [536, 325] on p "It works with your body, not against it… so you can prepare for pregnancy witho…" at bounding box center [533, 360] width 167 height 70
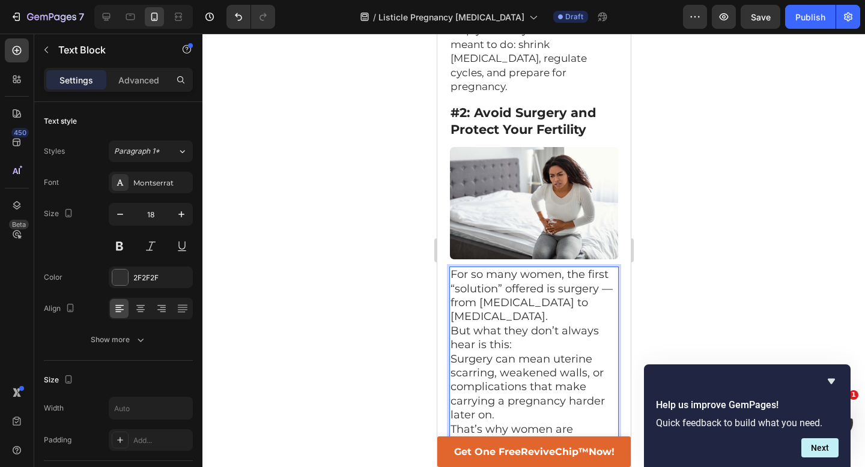
scroll to position [1169, 0]
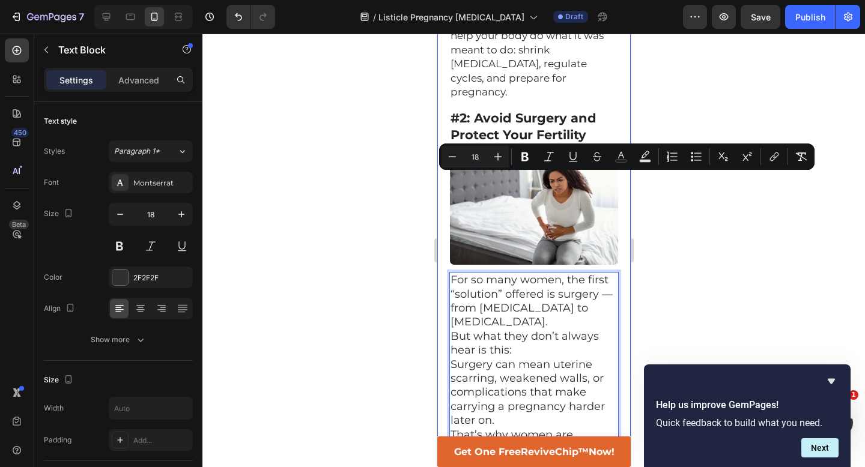
drag, startPoint x: 536, startPoint y: 261, endPoint x: 448, endPoint y: 177, distance: 121.5
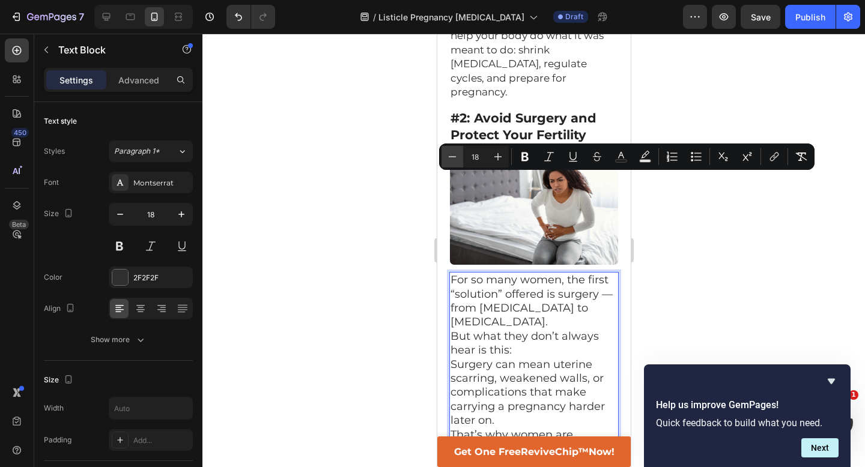
click at [448, 160] on icon "Editor contextual toolbar" at bounding box center [452, 157] width 12 height 12
type input "17"
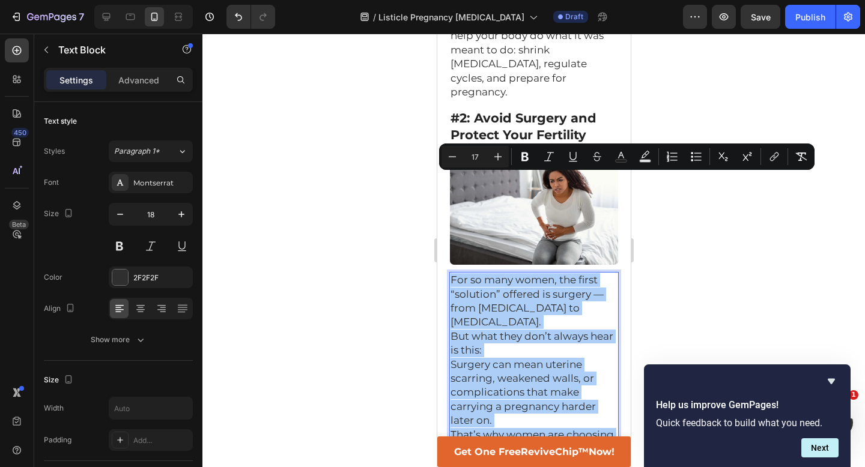
click at [396, 188] on div at bounding box center [533, 251] width 663 height 434
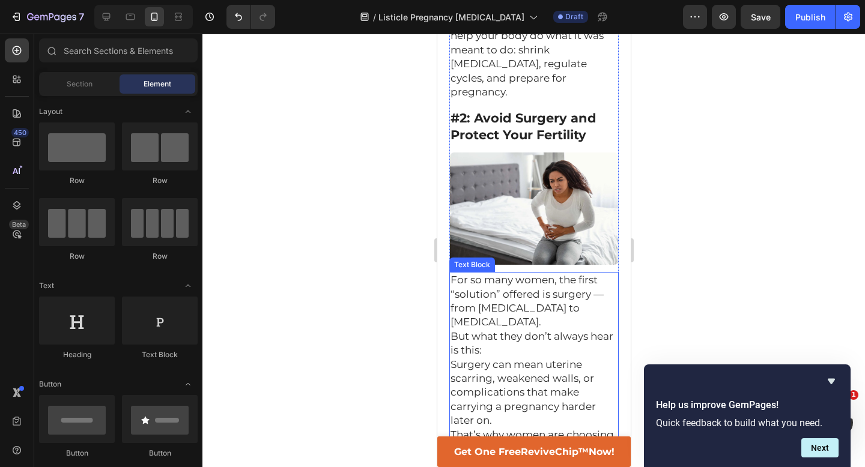
click at [537, 273] on p "For so many women, the first “solution” offered is surgery — from myomectomy to…" at bounding box center [533, 301] width 167 height 56
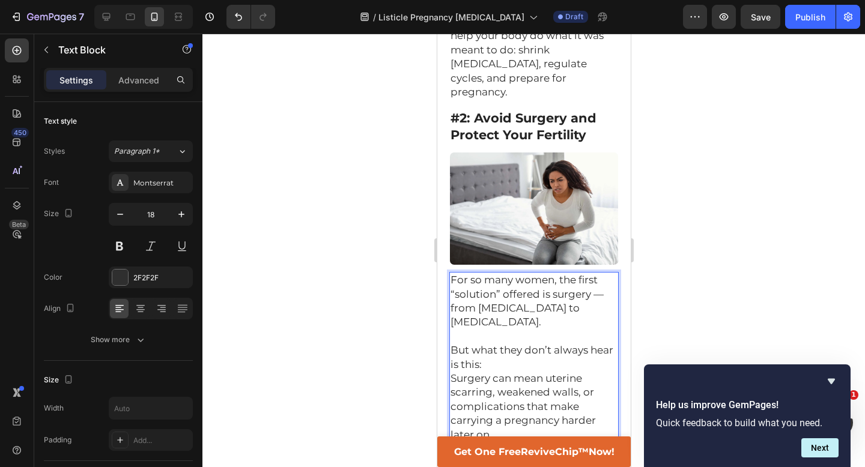
click at [521, 344] on p "But what they don’t always hear is this:" at bounding box center [533, 358] width 167 height 28
click at [534, 386] on p "Surgery can mean uterine scarring, weakened walls, or complications that make c…" at bounding box center [533, 421] width 167 height 70
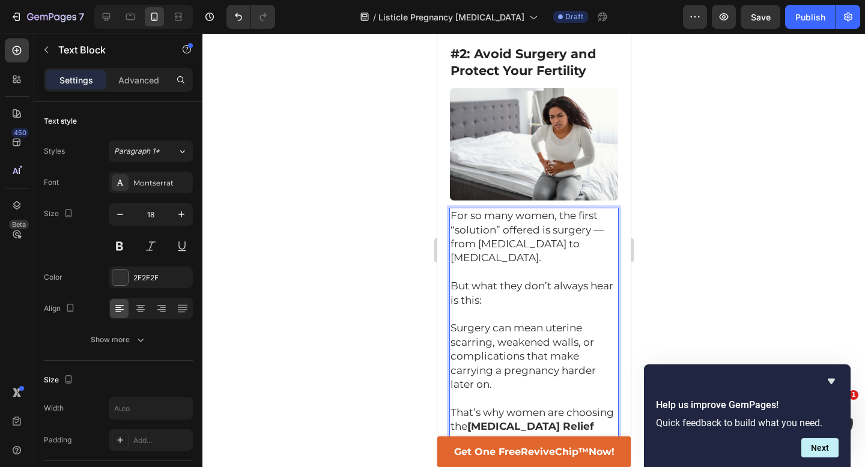
scroll to position [1223, 0]
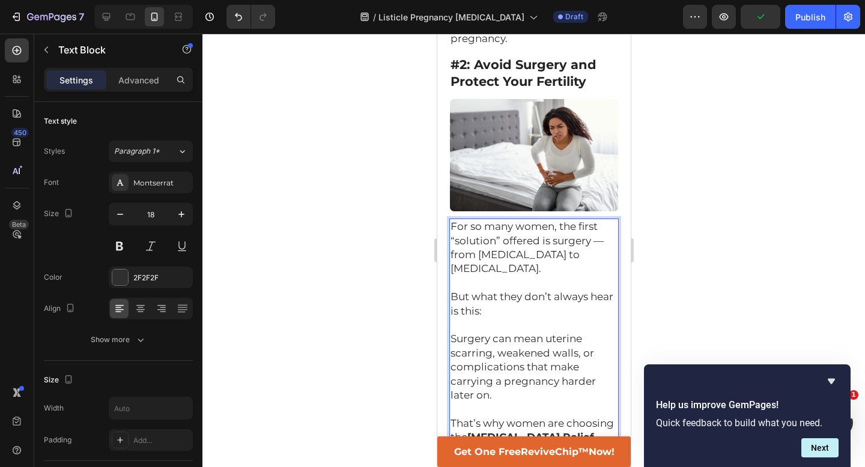
click at [600, 220] on span "For so many women, the first “solution” offered is surgery — from myomectomy to…" at bounding box center [526, 247] width 153 height 54
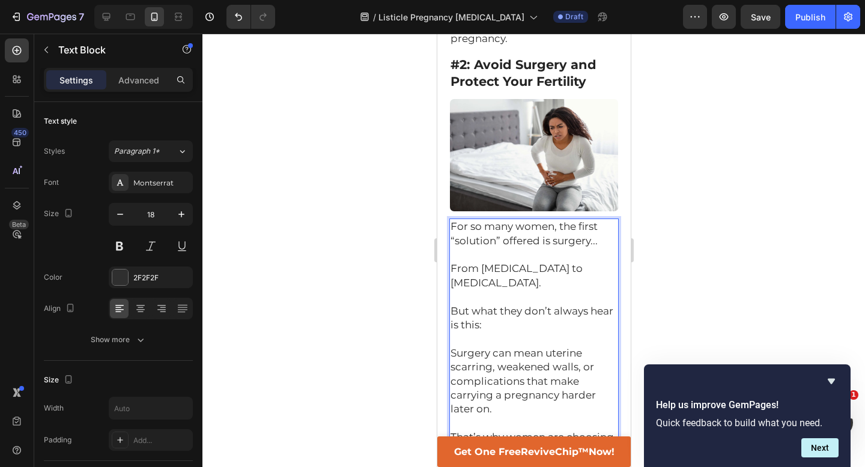
click at [725, 171] on div at bounding box center [533, 251] width 663 height 434
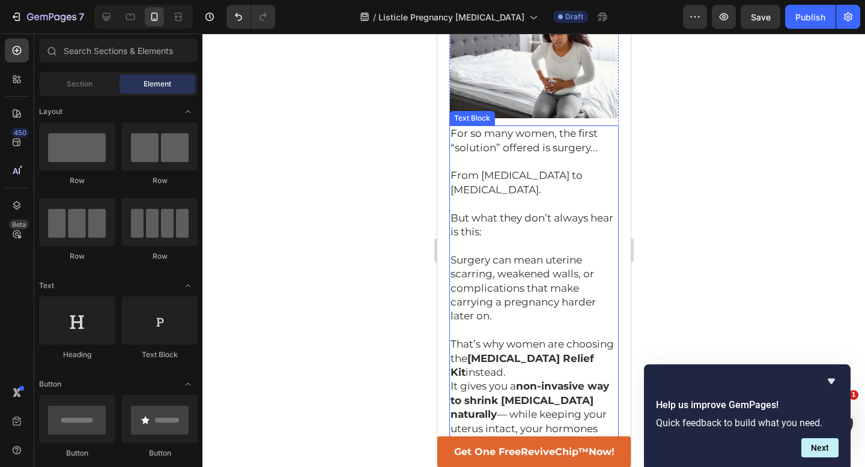
scroll to position [1342, 0]
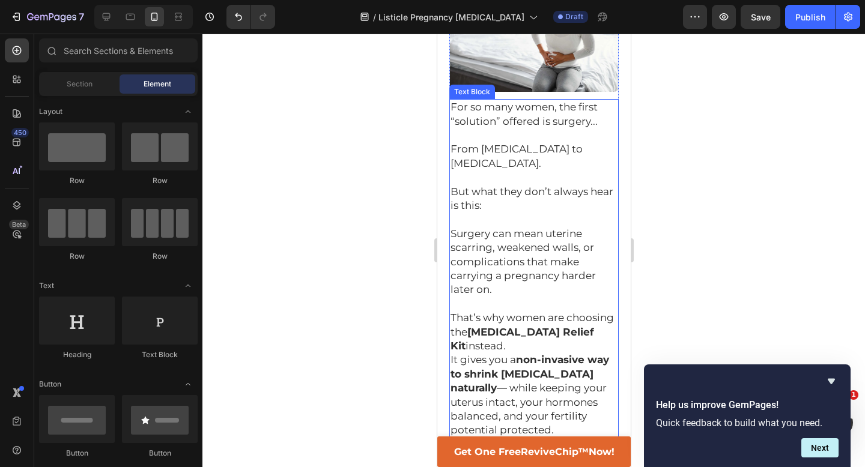
click at [604, 311] on p "That’s why women are choosing the Fibroid Relief Kit instead." at bounding box center [533, 332] width 167 height 42
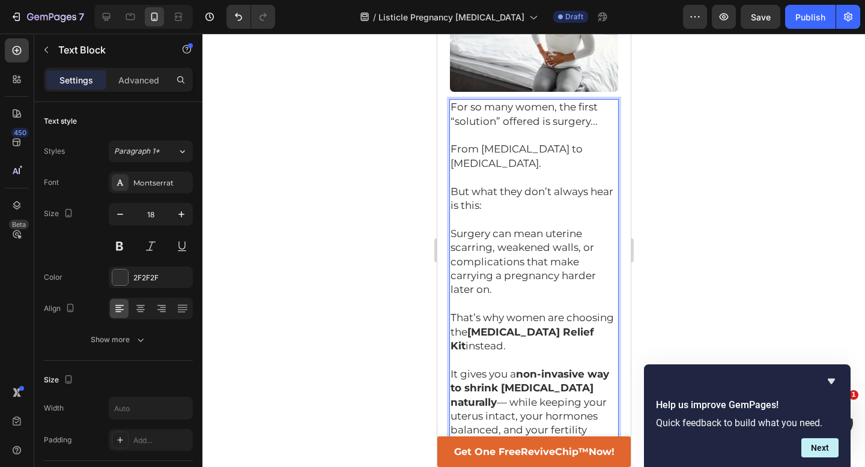
click at [555, 368] on p "It gives you a non-invasive way to shrink fibroids naturally — while keeping yo…" at bounding box center [533, 410] width 167 height 84
click at [686, 242] on div at bounding box center [533, 251] width 663 height 434
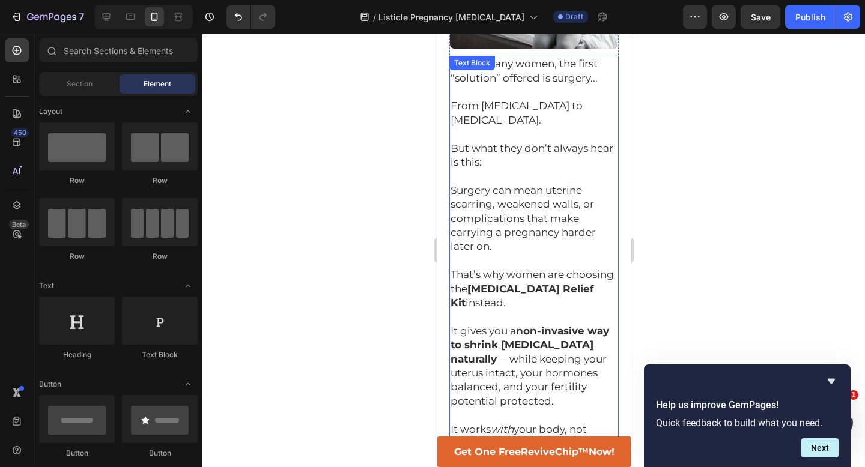
scroll to position [1387, 0]
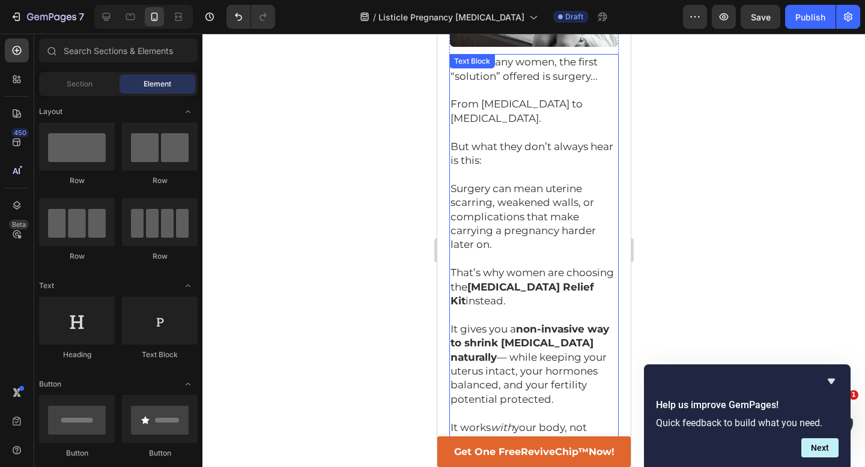
click at [510, 422] on span "It works with your body, not against it… so you can prepare for pregnancy witho…" at bounding box center [526, 456] width 153 height 68
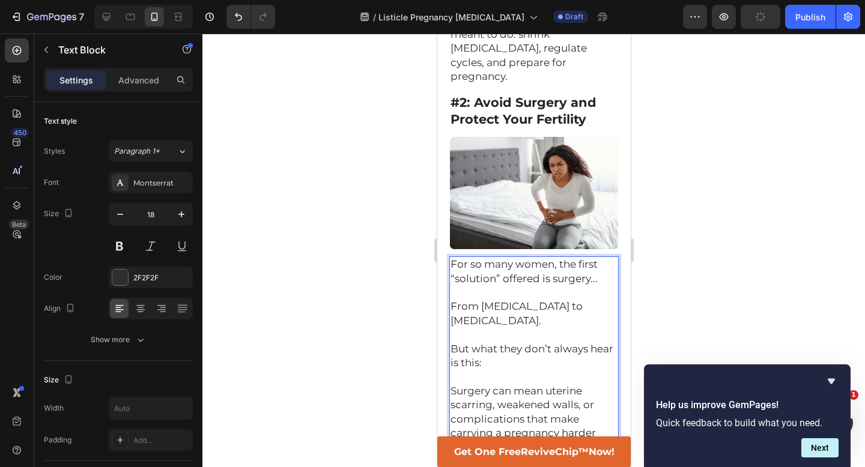
scroll to position [1364, 0]
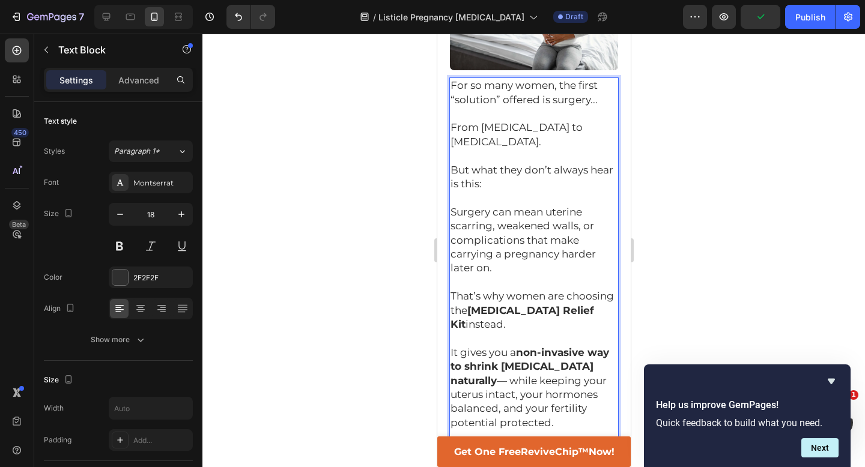
click at [391, 386] on div at bounding box center [533, 251] width 663 height 434
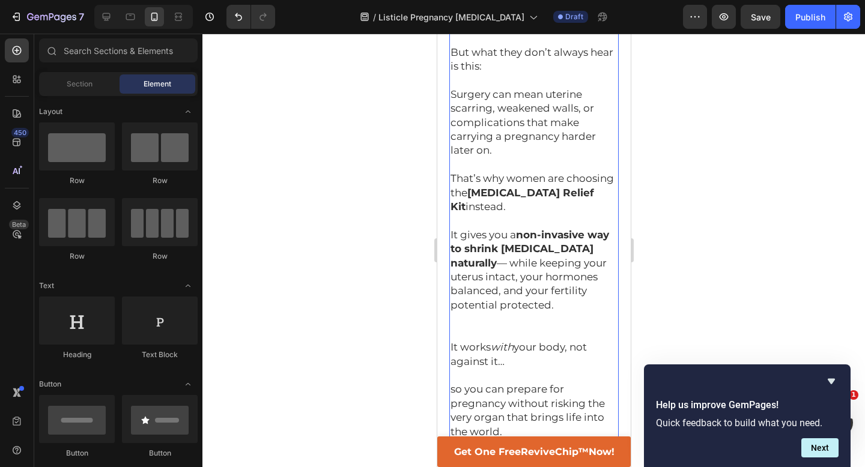
scroll to position [1485, 0]
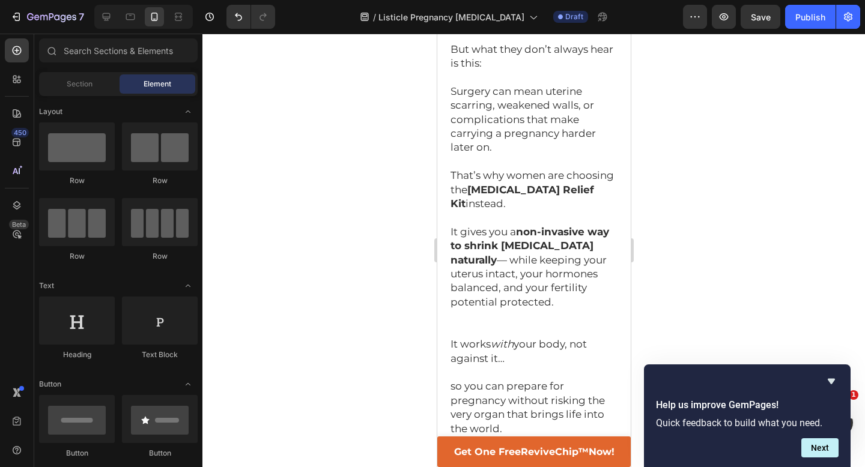
click at [705, 288] on div at bounding box center [533, 251] width 663 height 434
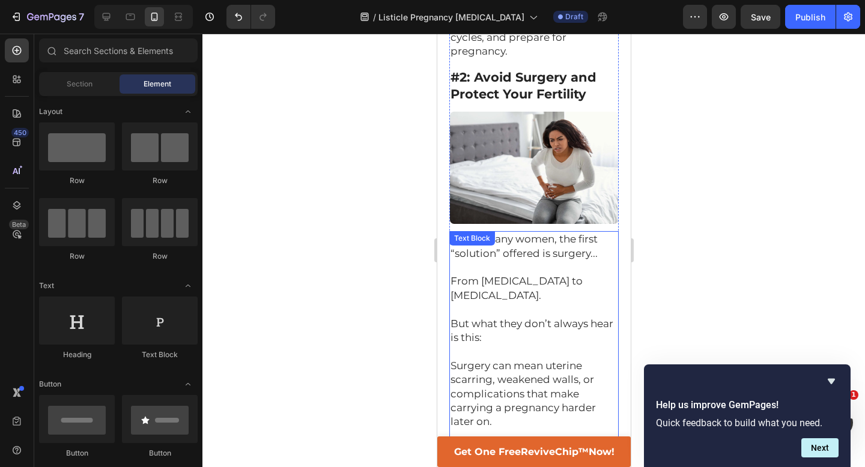
scroll to position [1209, 0]
click at [562, 276] on span "From [MEDICAL_DATA] to [MEDICAL_DATA]." at bounding box center [516, 289] width 132 height 26
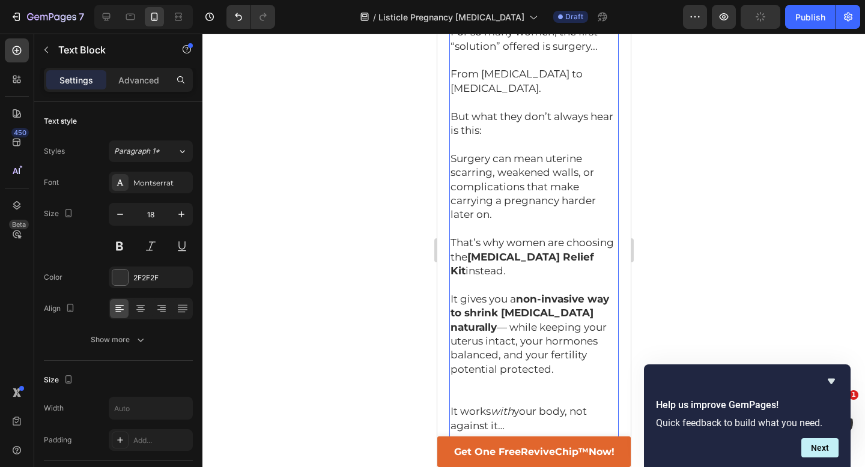
scroll to position [1415, 0]
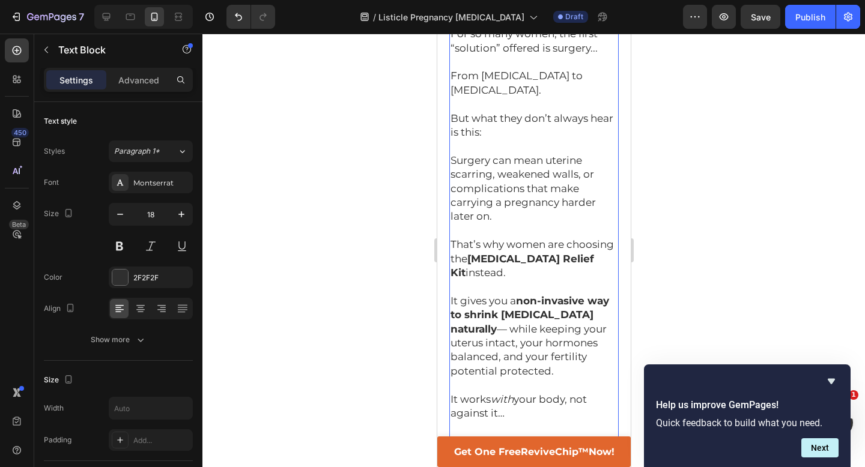
click at [720, 273] on div at bounding box center [533, 251] width 663 height 434
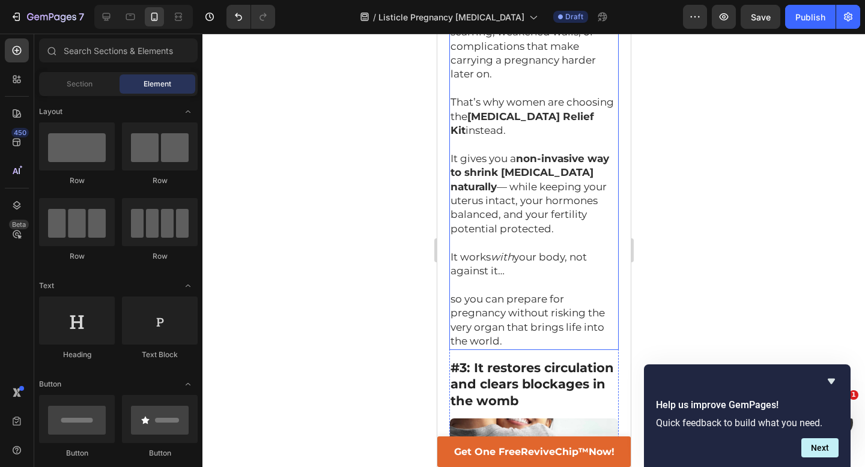
scroll to position [1561, 0]
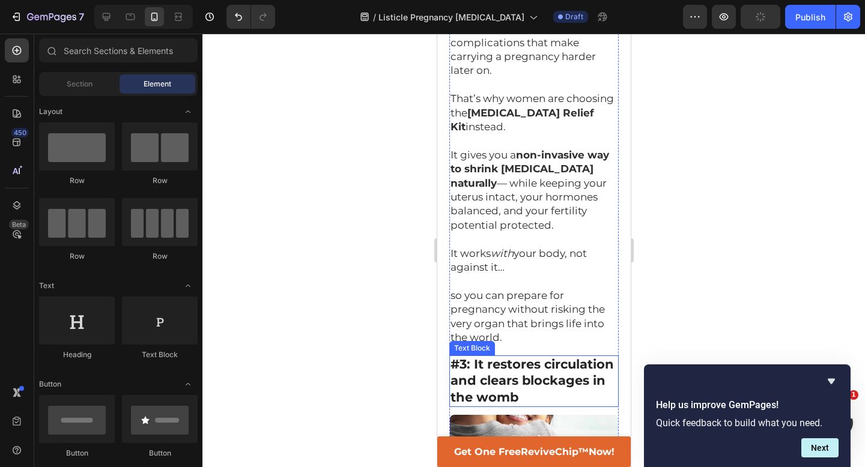
click at [503, 357] on strong "#3: It restores circulation and clears blockages in the womb" at bounding box center [531, 381] width 163 height 48
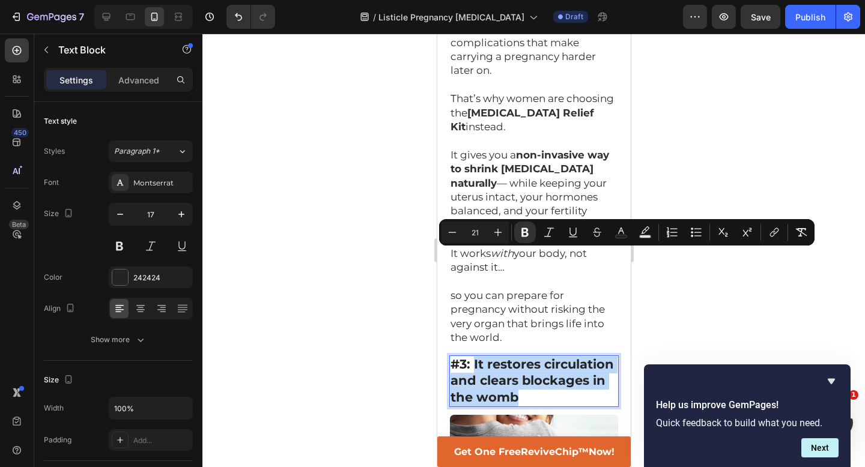
drag, startPoint x: 473, startPoint y: 260, endPoint x: 531, endPoint y: 290, distance: 64.5
click at [531, 357] on p "#3: It restores circulation and clears blockages in the womb" at bounding box center [533, 382] width 167 height 50
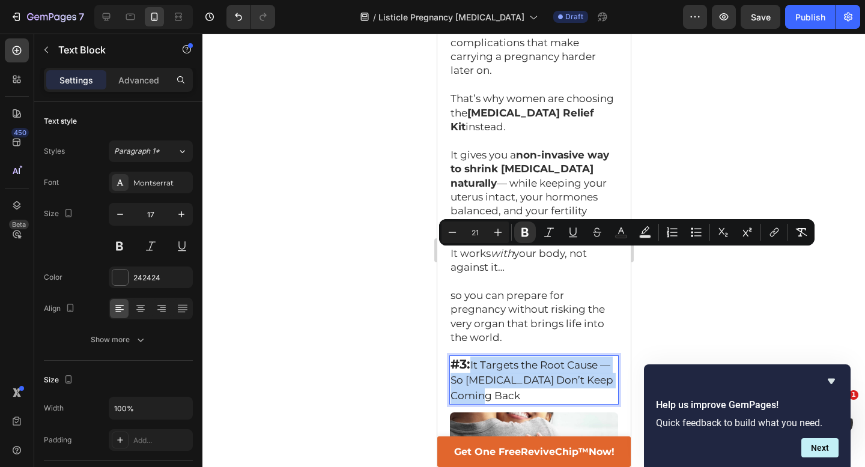
drag, startPoint x: 471, startPoint y: 257, endPoint x: 509, endPoint y: 296, distance: 54.4
click at [509, 357] on p "#3: It Targets the Root Cause — So Fibroids Don’t Keep Coming Back" at bounding box center [533, 380] width 167 height 47
click at [495, 228] on icon "Editor contextual toolbar" at bounding box center [498, 233] width 12 height 12
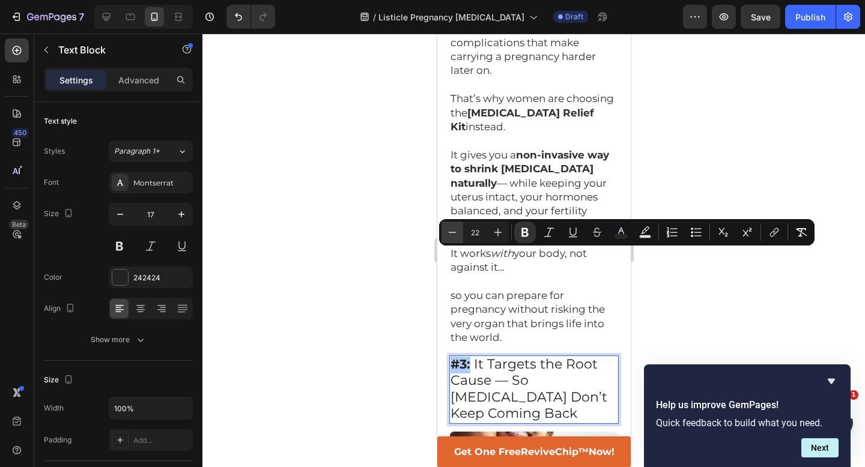
click at [451, 233] on icon "Editor contextual toolbar" at bounding box center [453, 232] width 8 height 1
type input "21"
click at [523, 236] on icon "Editor contextual toolbar" at bounding box center [524, 232] width 7 height 9
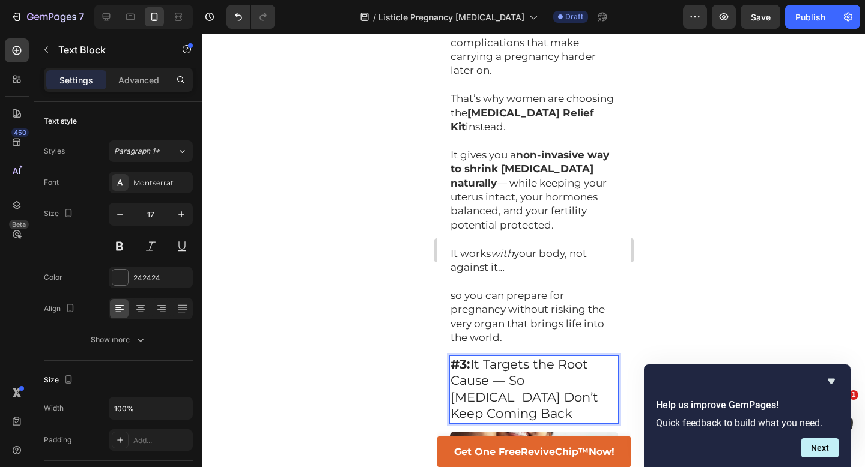
click at [523, 289] on p "so you can prepare for pregnancy without risking the very organ that brings lif…" at bounding box center [533, 317] width 167 height 56
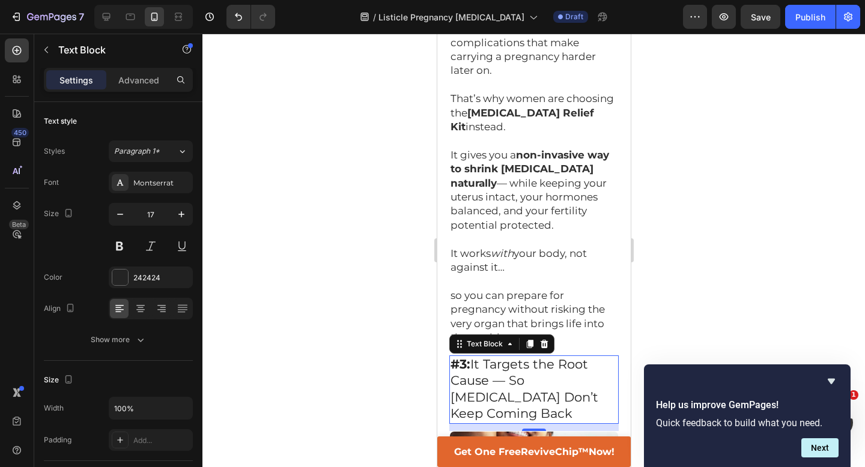
click at [517, 357] on span "#3: It Targets the Root Cause — So Fibroids Don’t Keep Coming Back" at bounding box center [524, 389] width 148 height 65
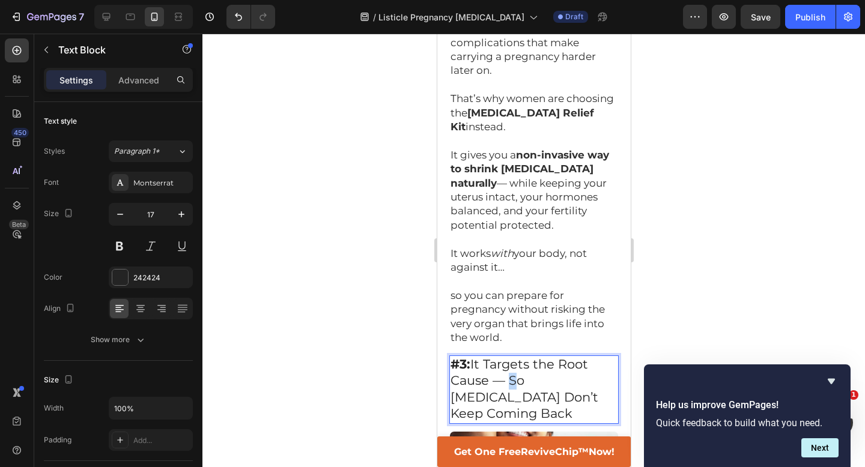
click at [500, 357] on span "#3: It Targets the Root Cause — So Fibroids Don’t Keep Coming Back" at bounding box center [524, 389] width 148 height 65
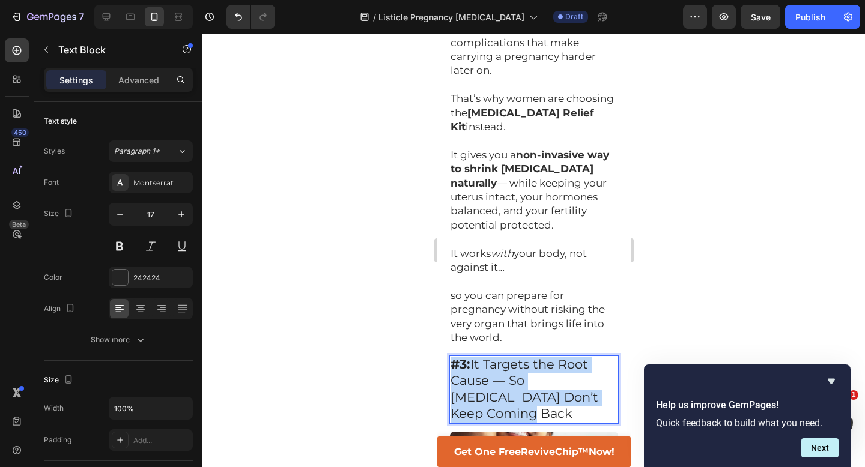
click at [500, 357] on span "#3: It Targets the Root Cause — So Fibroids Don’t Keep Coming Back" at bounding box center [524, 389] width 148 height 65
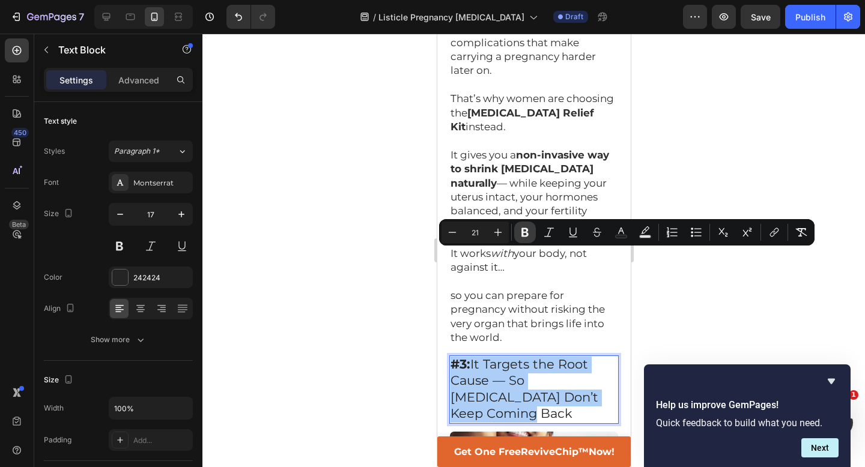
click at [518, 237] on button "Bold" at bounding box center [525, 233] width 22 height 22
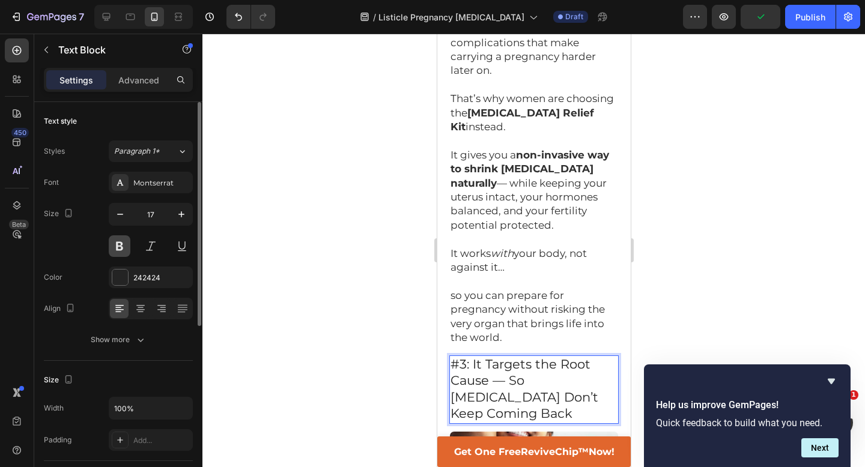
click at [123, 248] on button at bounding box center [120, 247] width 22 height 22
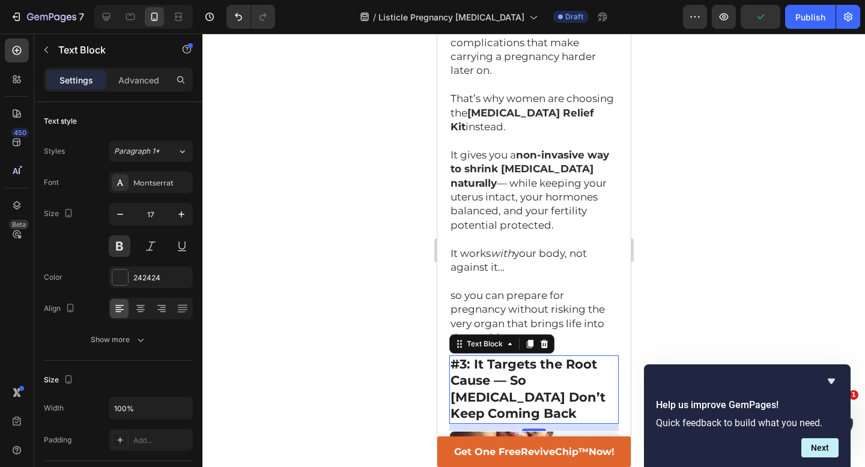
click at [295, 239] on div at bounding box center [533, 251] width 663 height 434
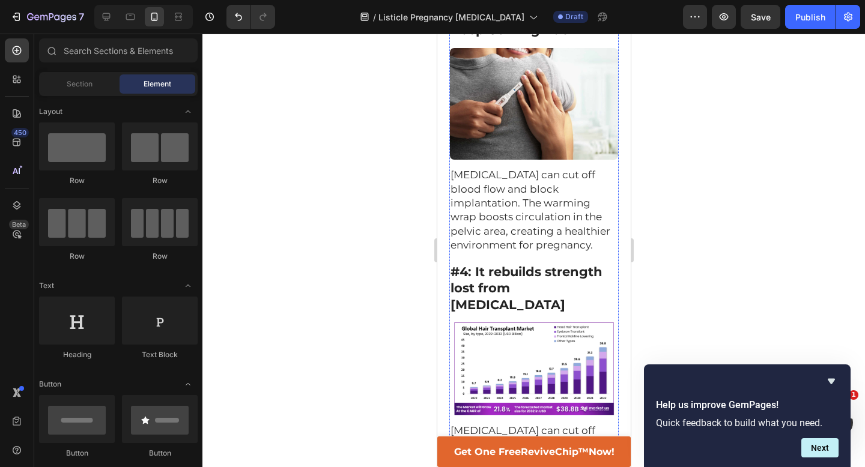
scroll to position [1859, 0]
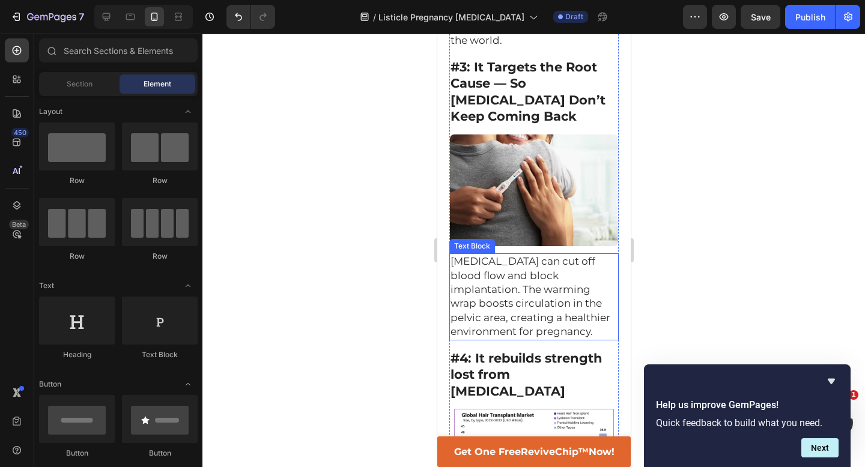
click at [519, 255] on span "Fibroids can cut off blood flow and block implantation. The warming wrap boosts…" at bounding box center [530, 296] width 160 height 82
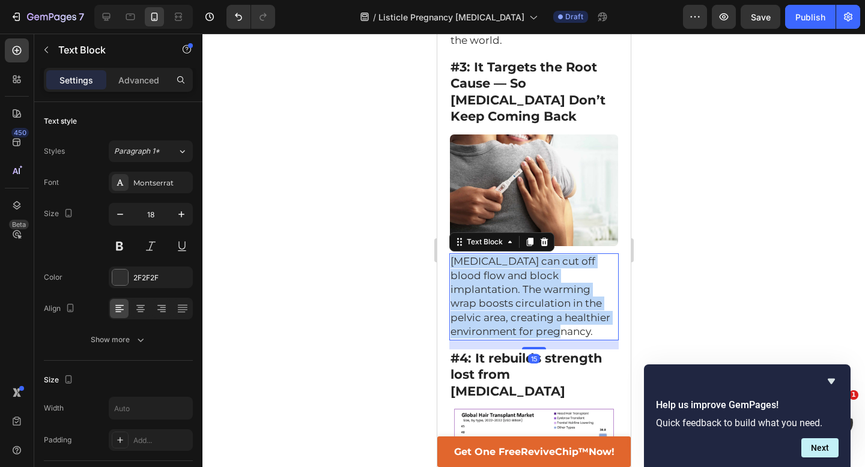
click at [519, 255] on span "Fibroids can cut off blood flow and block implantation. The warming wrap boosts…" at bounding box center [530, 296] width 160 height 82
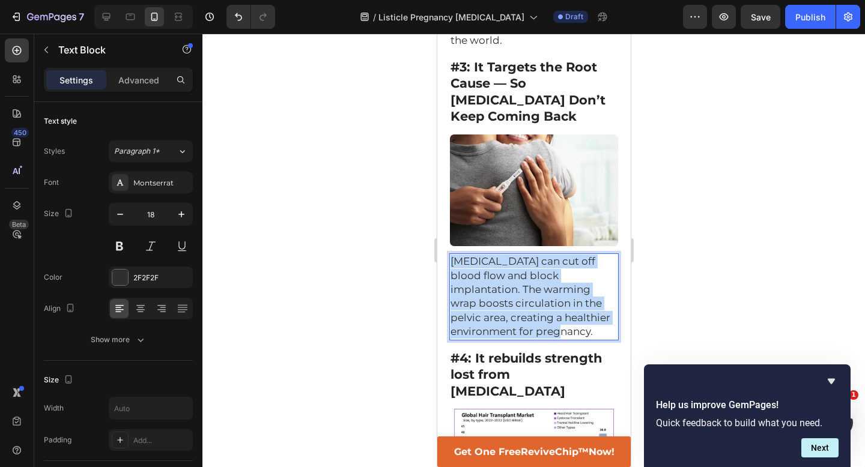
click at [519, 255] on span "Fibroids can cut off blood flow and block implantation. The warming wrap boosts…" at bounding box center [530, 296] width 160 height 82
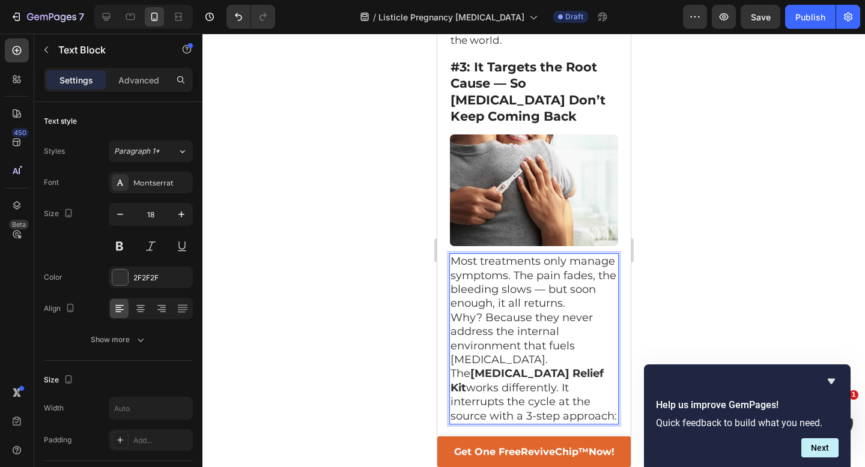
click at [514, 255] on p "Most treatments only manage symptoms. The pain fades, the bleeding slows — but …" at bounding box center [533, 283] width 167 height 56
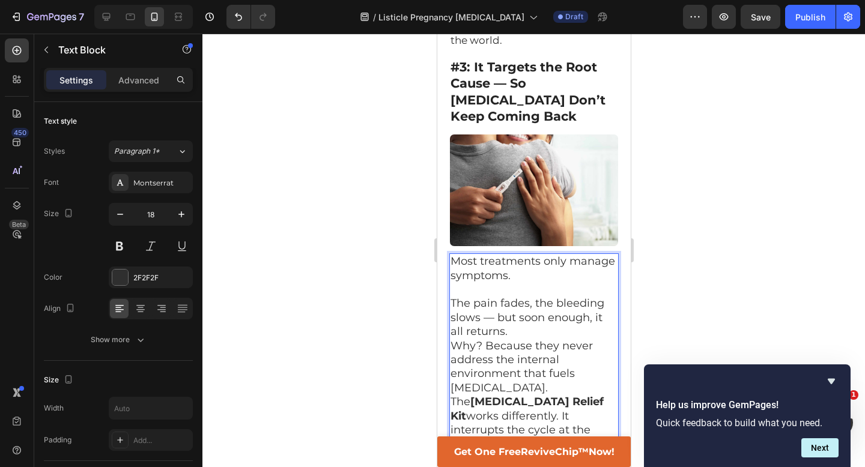
click at [528, 297] on p "The pain fades, the bleeding slows — but soon enough, it all returns." at bounding box center [533, 318] width 167 height 42
click at [502, 297] on p "The pain fades, the bleeding slows — but soon enough, it all returns." at bounding box center [533, 318] width 167 height 42
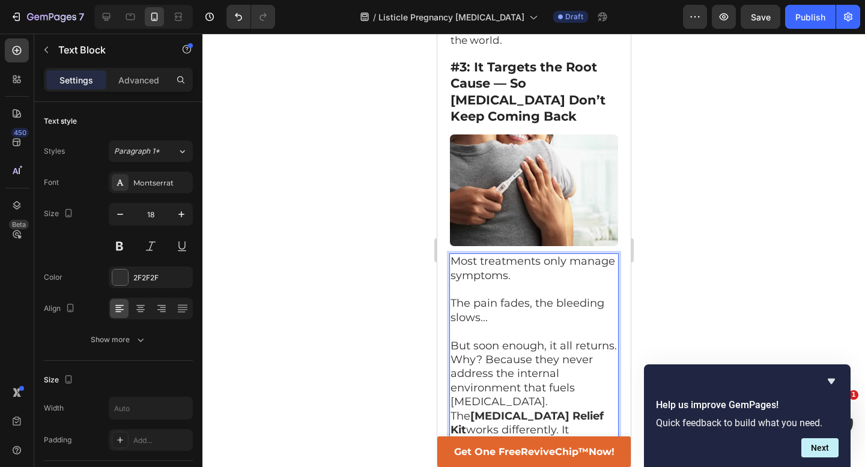
click at [615, 339] on p "But soon enough, it all returns." at bounding box center [533, 346] width 167 height 14
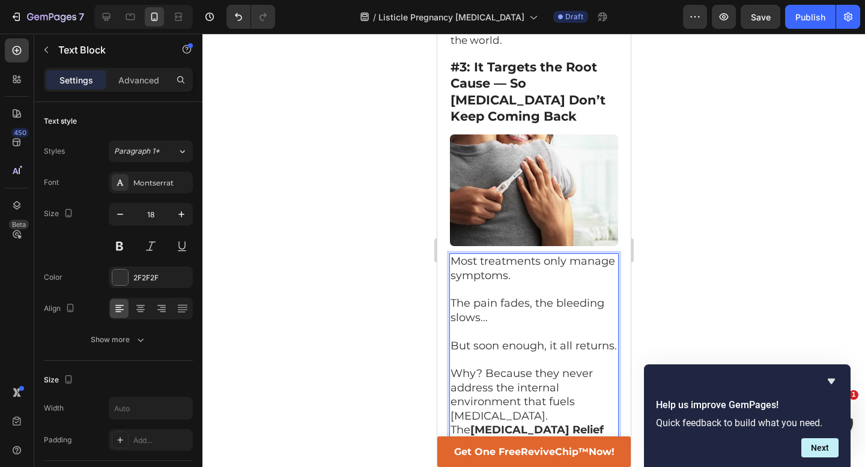
click at [485, 367] on p "Why? Because they never address the internal environment that fuels fibroids." at bounding box center [533, 395] width 167 height 56
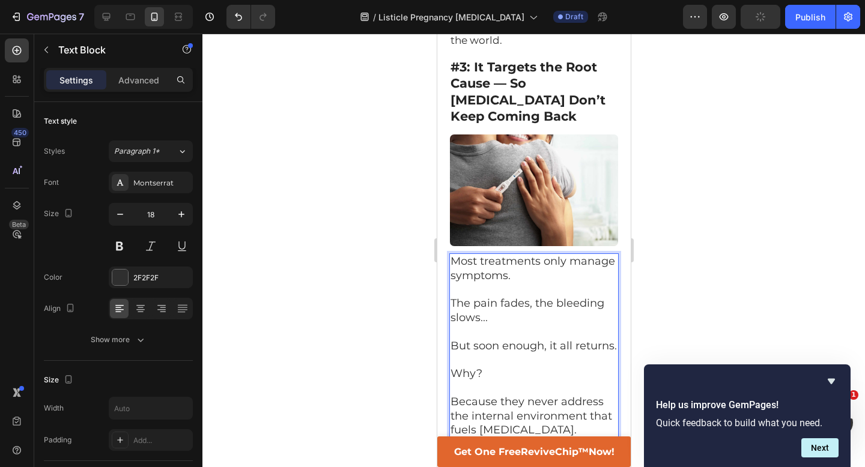
click at [543, 395] on p "Because they never address the internal environment that fuels [MEDICAL_DATA]." at bounding box center [533, 416] width 167 height 42
click at [675, 284] on div at bounding box center [533, 251] width 663 height 434
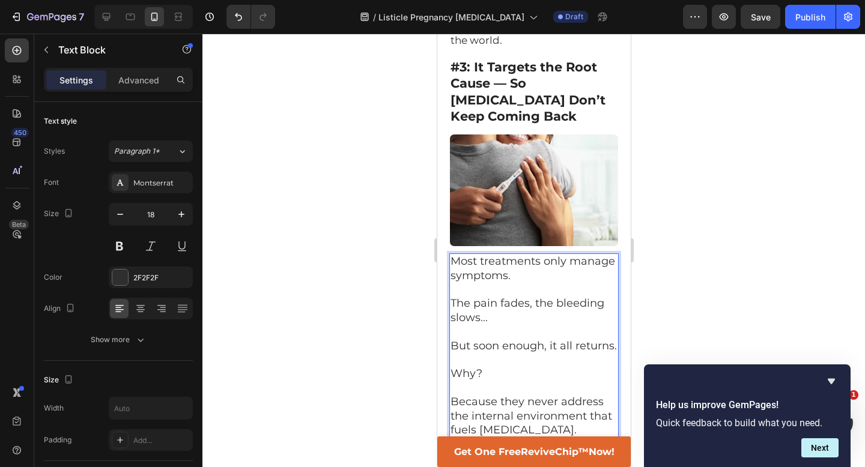
click at [673, 273] on div at bounding box center [533, 251] width 663 height 434
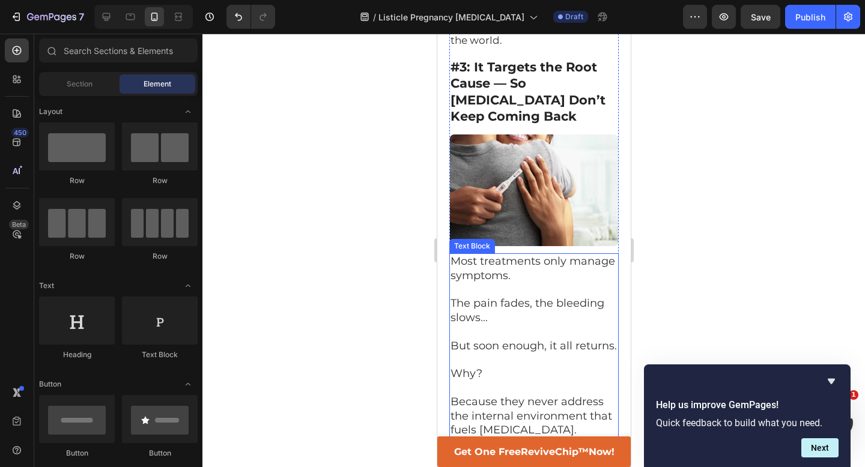
click at [556, 395] on p "Because they never address the internal environment that fuels [MEDICAL_DATA]." at bounding box center [533, 416] width 167 height 42
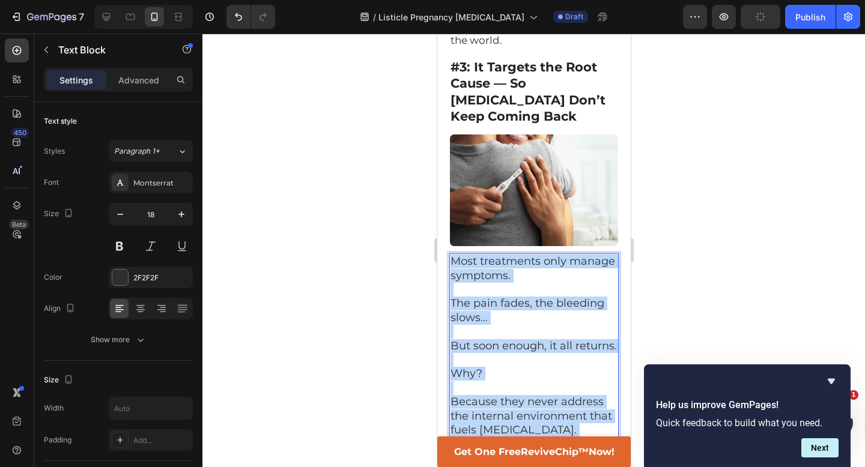
drag, startPoint x: 615, startPoint y: 391, endPoint x: 447, endPoint y: 138, distance: 303.9
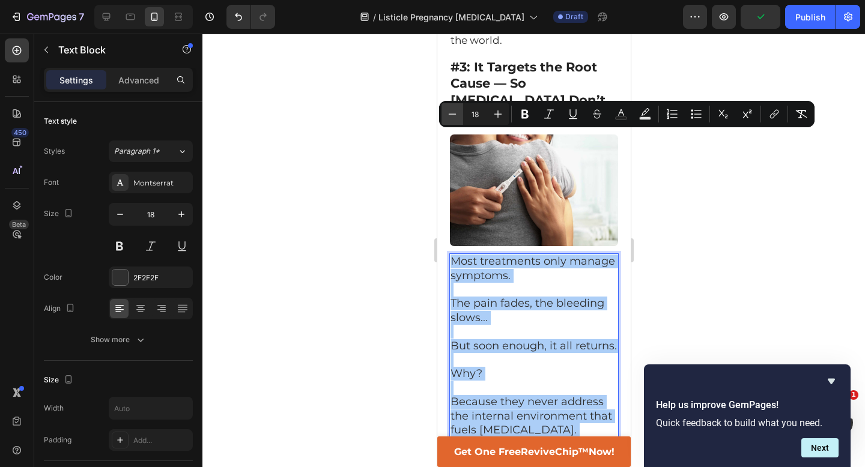
click at [448, 105] on button "Minus" at bounding box center [453, 114] width 22 height 22
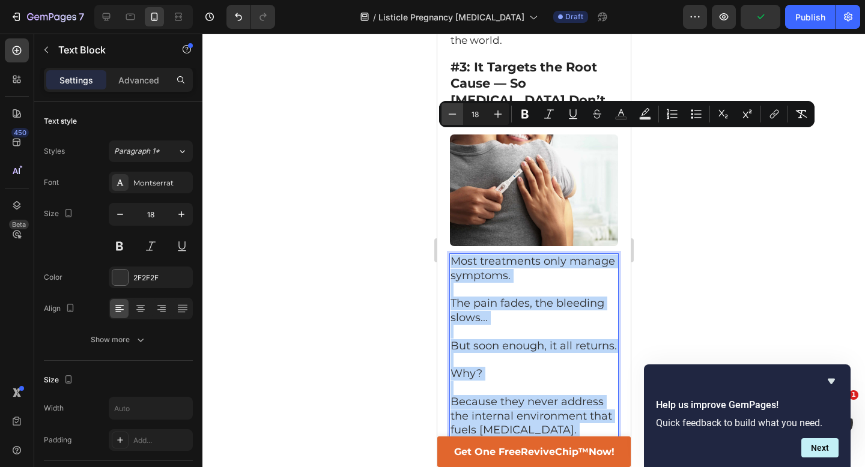
type input "17"
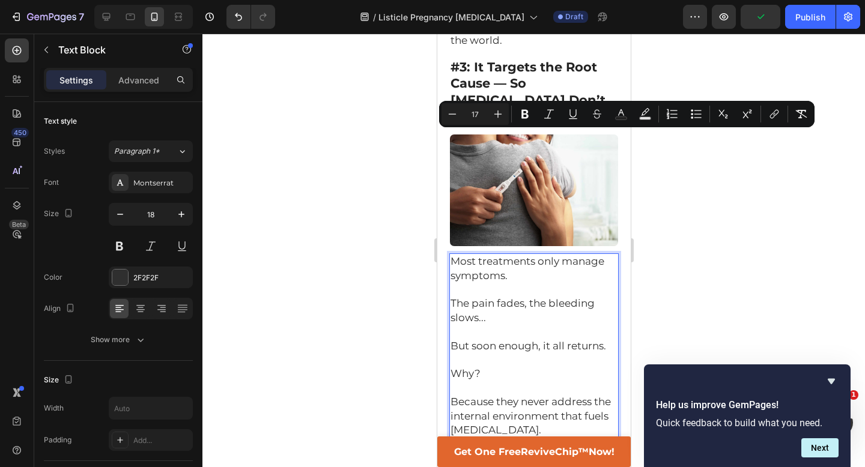
click at [683, 241] on div at bounding box center [533, 251] width 663 height 434
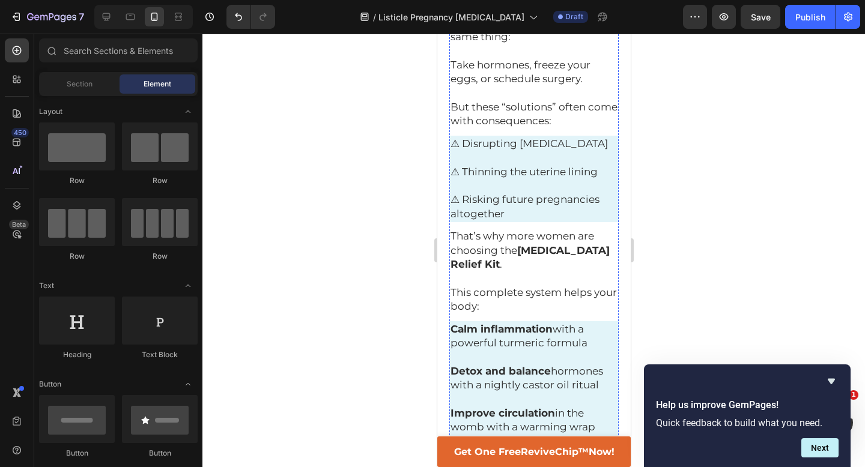
scroll to position [641, 0]
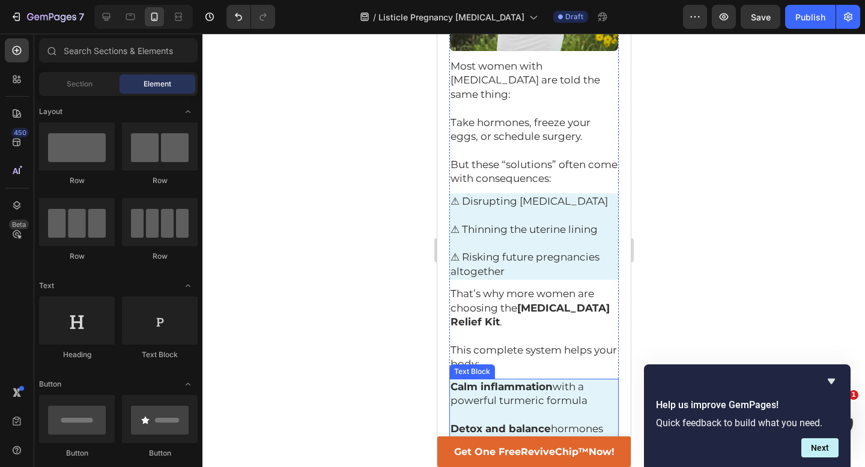
click at [529, 381] on span "Calm inflammation with a powerful turmeric formula" at bounding box center [518, 394] width 137 height 26
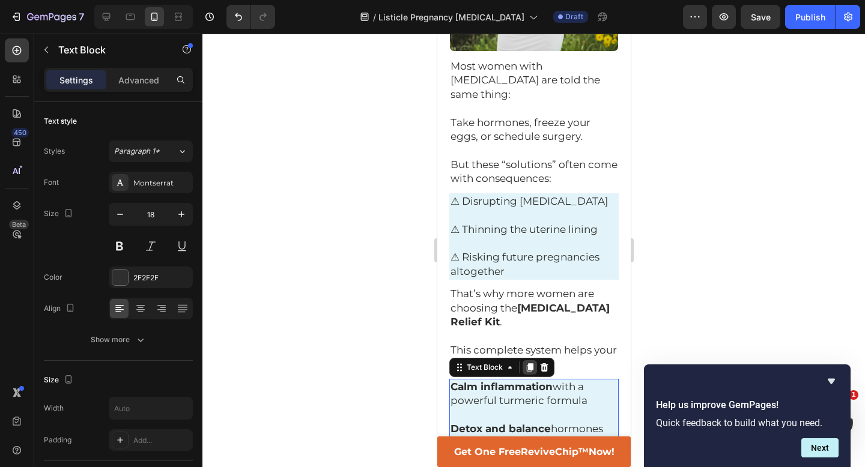
click at [526, 363] on icon at bounding box center [529, 367] width 7 height 8
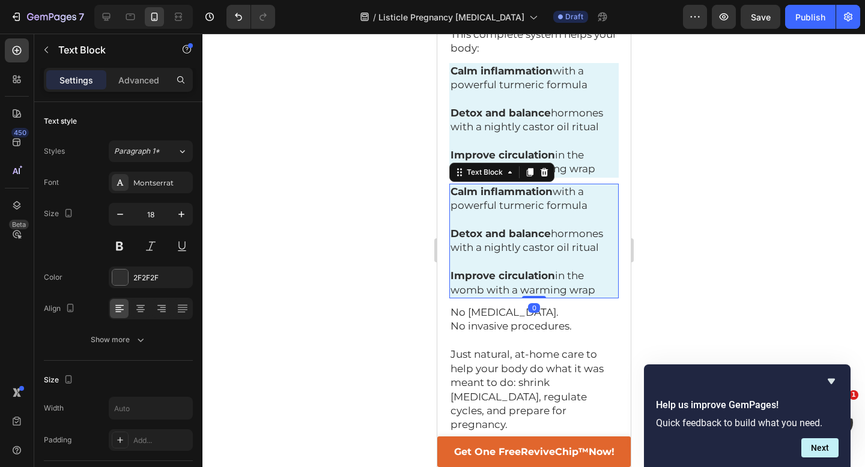
scroll to position [979, 0]
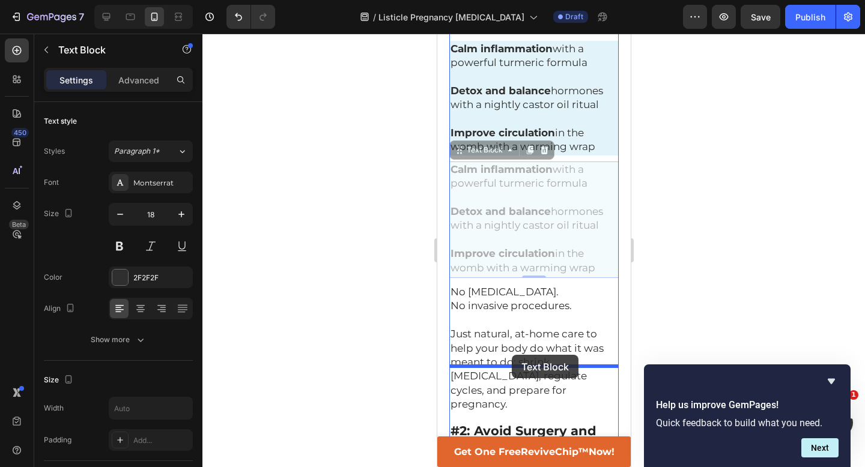
drag, startPoint x: 460, startPoint y: 67, endPoint x: 511, endPoint y: 356, distance: 293.6
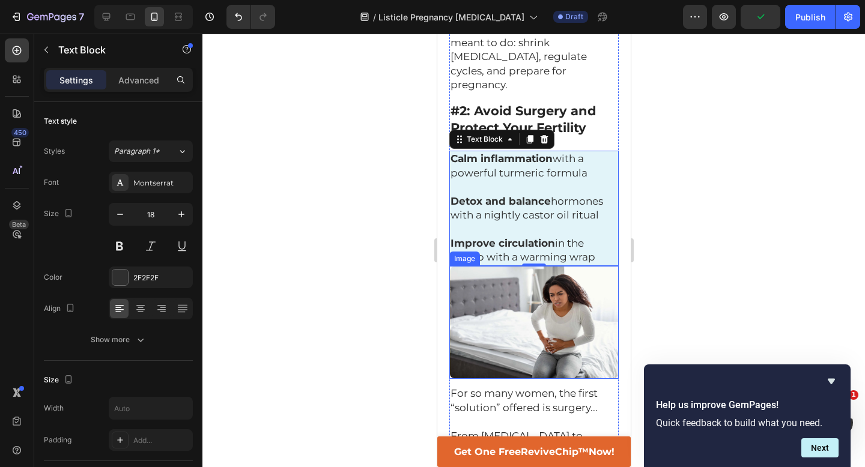
scroll to position [1173, 0]
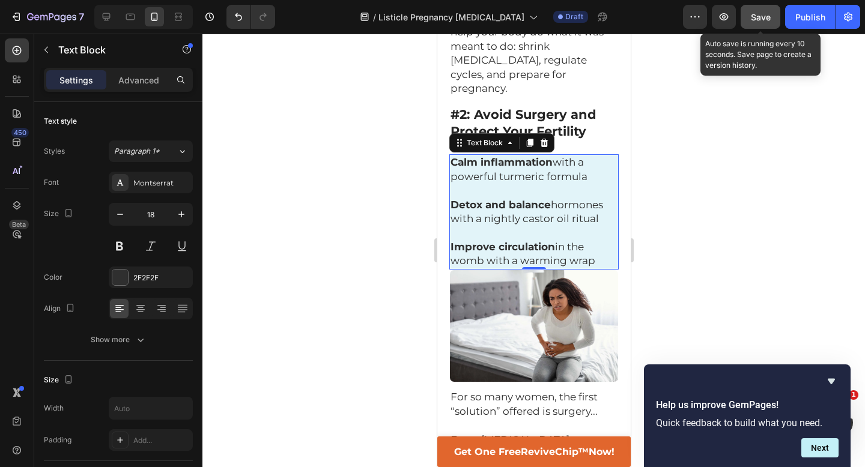
click at [754, 23] on button "Save" at bounding box center [761, 17] width 40 height 24
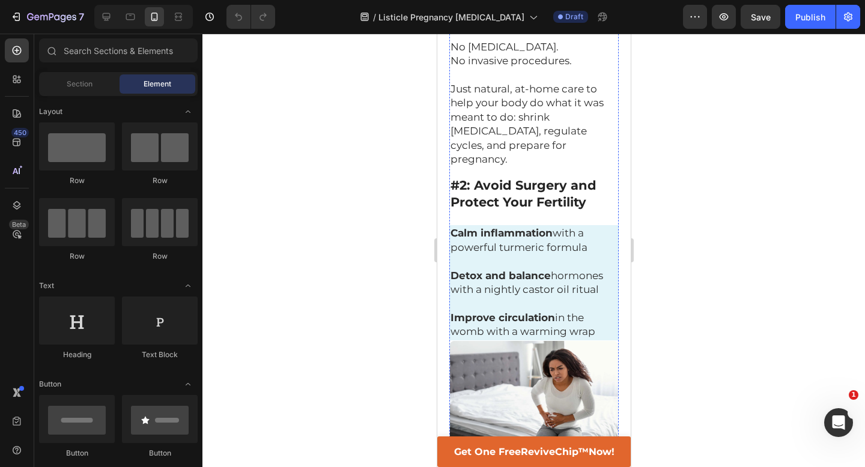
scroll to position [1099, 0]
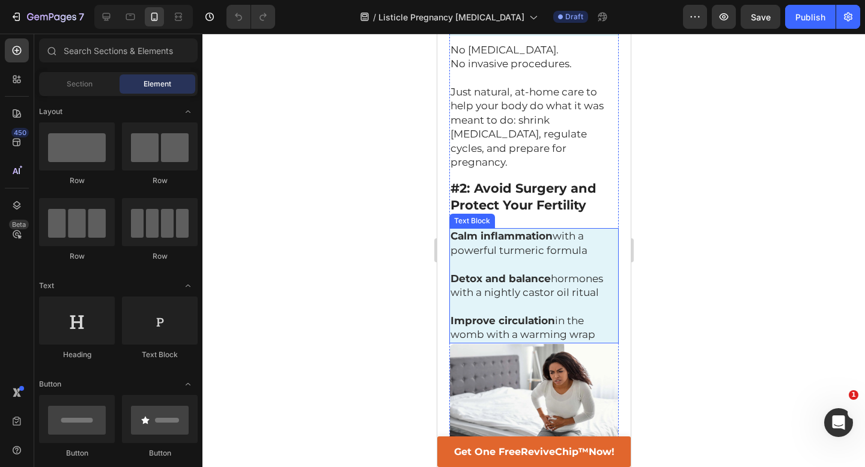
click at [508, 273] on strong "Detox and balance" at bounding box center [500, 279] width 100 height 12
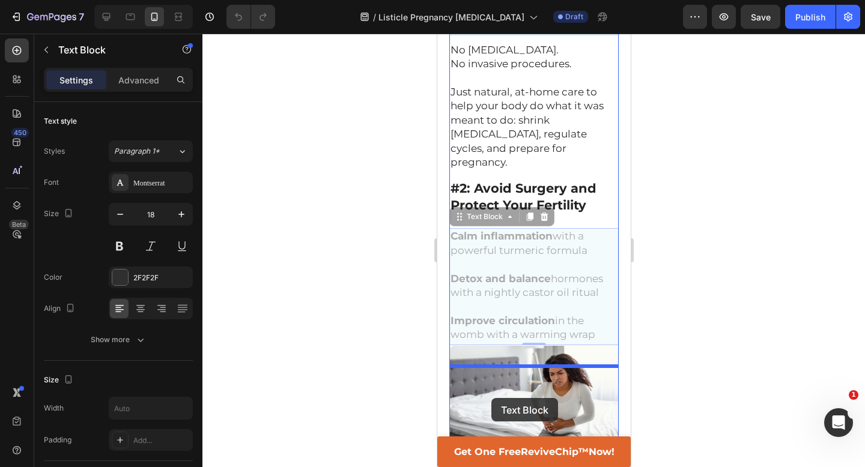
drag, startPoint x: 460, startPoint y: 121, endPoint x: 490, endPoint y: 399, distance: 279.2
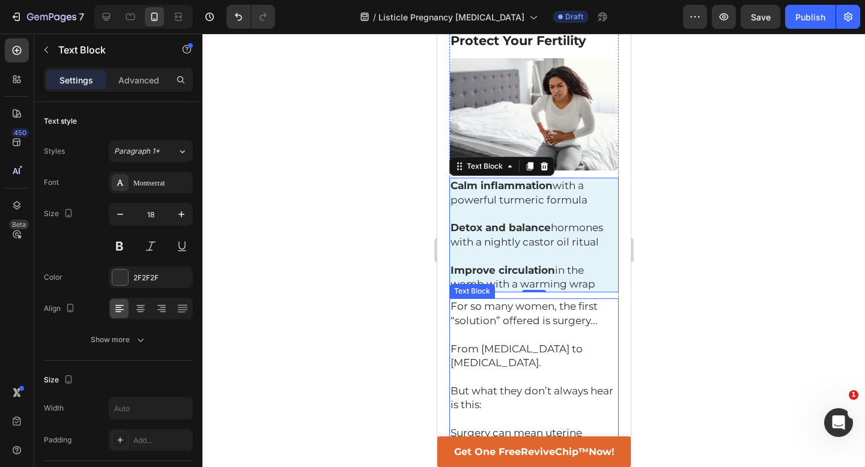
scroll to position [1269, 0]
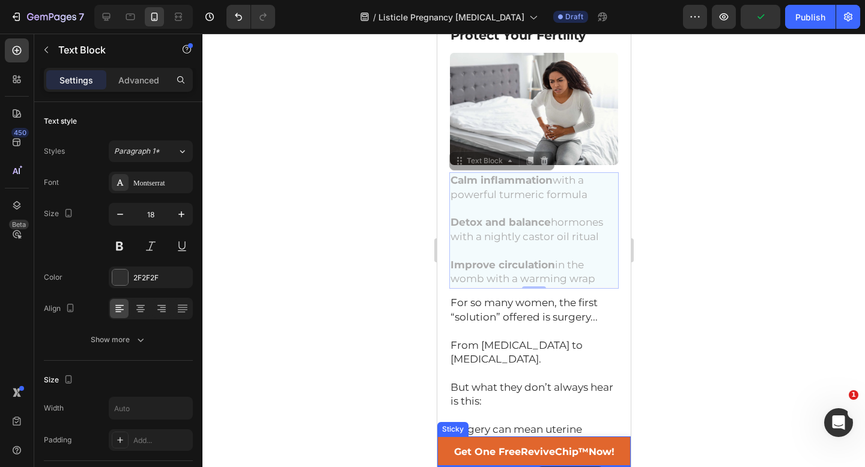
drag, startPoint x: 463, startPoint y: 64, endPoint x: 535, endPoint y: 467, distance: 409.0
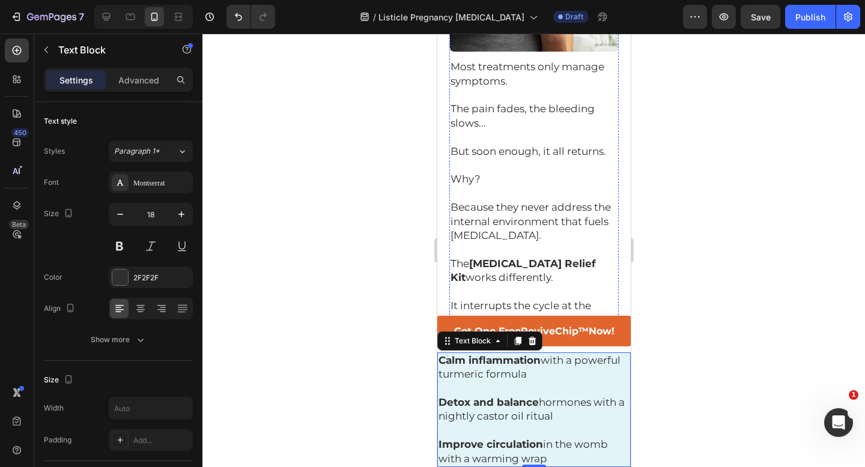
scroll to position [2065, 0]
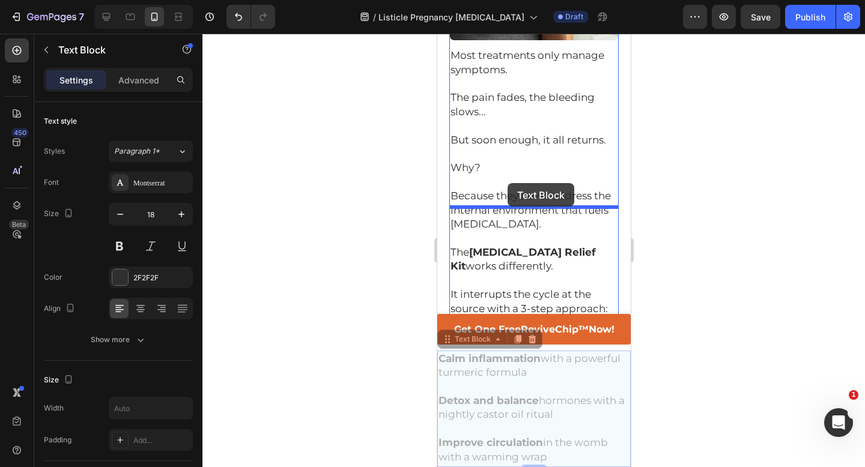
drag, startPoint x: 445, startPoint y: 344, endPoint x: 507, endPoint y: 183, distance: 171.9
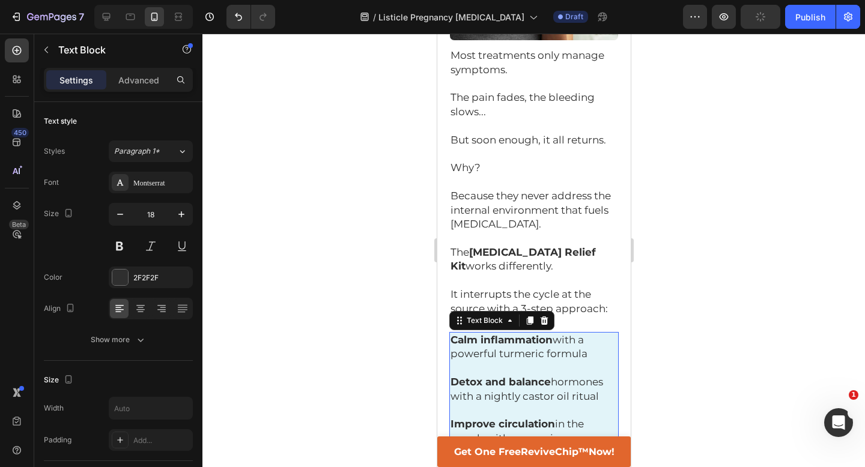
click at [703, 209] on div at bounding box center [533, 251] width 663 height 434
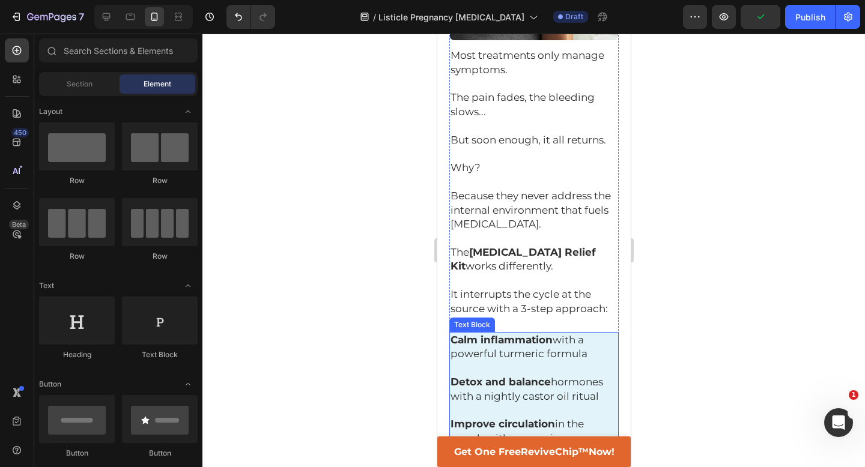
click at [590, 404] on p at bounding box center [533, 411] width 167 height 14
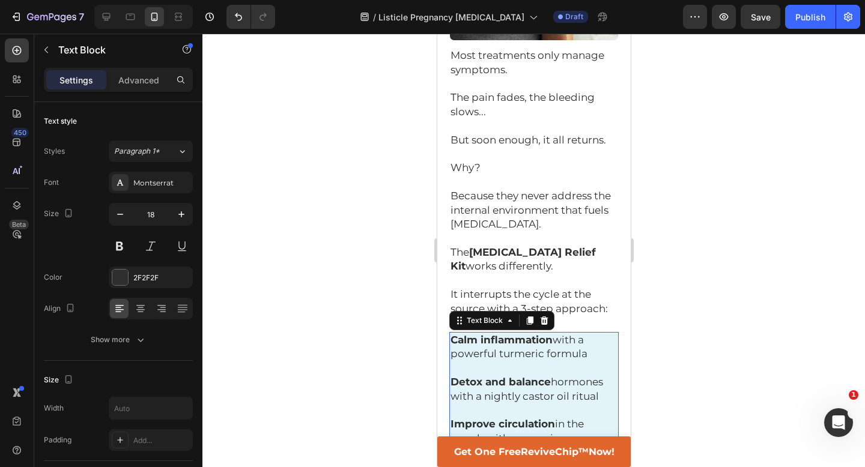
click at [603, 418] on p "Improve circulation in the womb with a warming wrap" at bounding box center [533, 432] width 167 height 28
drag, startPoint x: 603, startPoint y: 322, endPoint x: 447, endPoint y: 216, distance: 188.1
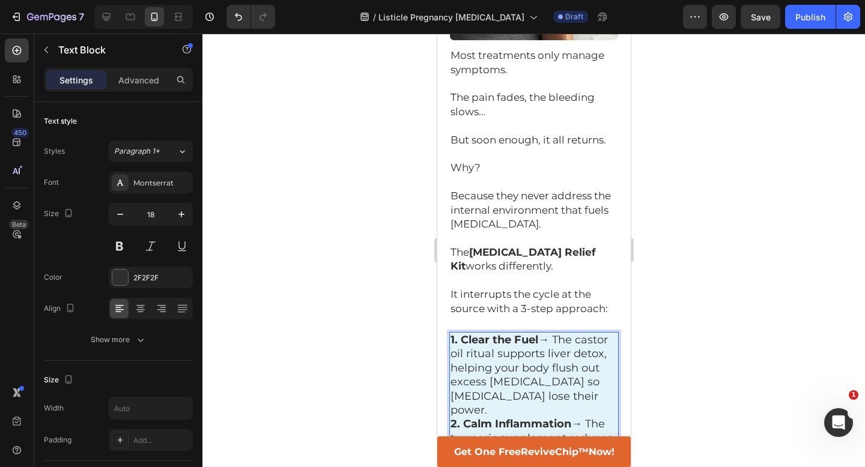
click at [552, 333] on p "1. Clear the Fuel → The castor oil ritual supports liver detox, helping your bo…" at bounding box center [533, 375] width 167 height 84
click at [537, 432] on p "2. Calm Inflammation → The turmeric supplement reduces swelling, pain, and toxi…" at bounding box center [533, 467] width 167 height 70
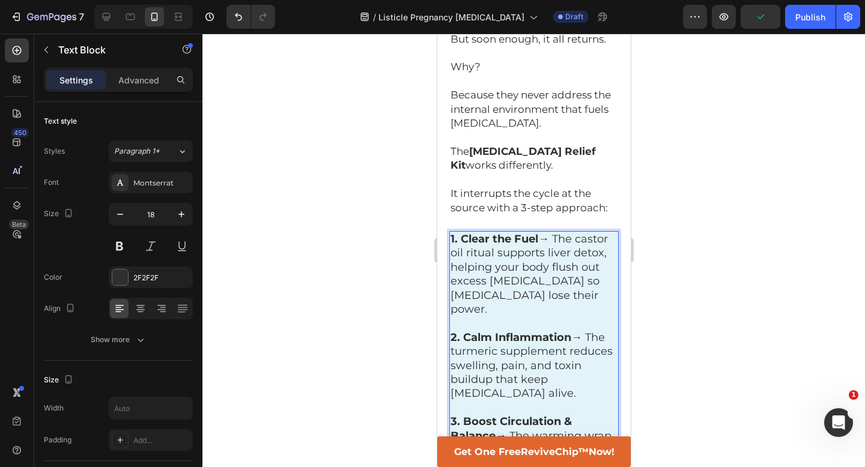
scroll to position [2166, 0]
click at [710, 290] on div at bounding box center [533, 251] width 663 height 434
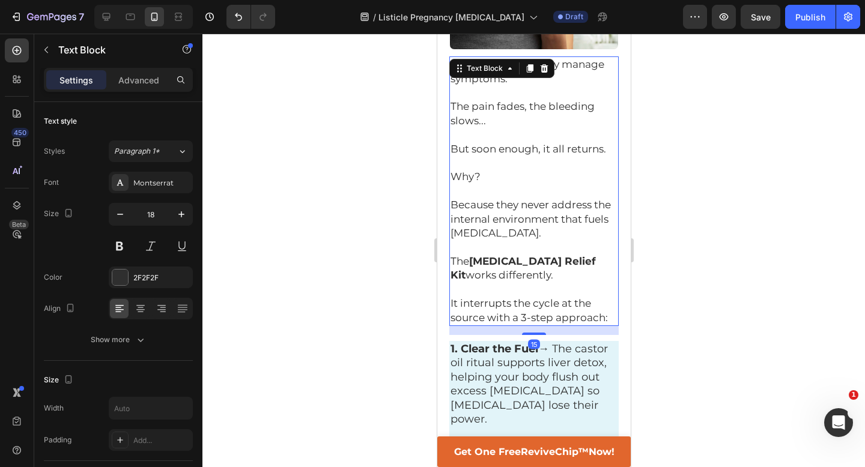
click at [534, 255] on p "The [MEDICAL_DATA] Relief Kit works differently." at bounding box center [533, 269] width 167 height 28
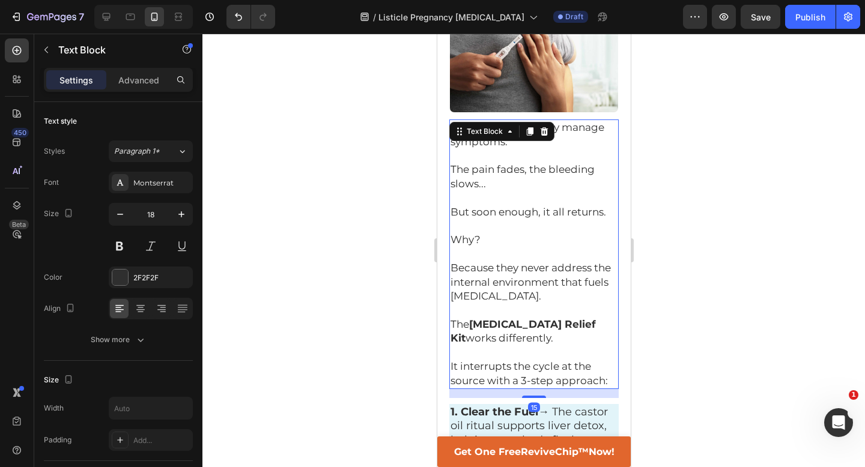
scroll to position [1887, 0]
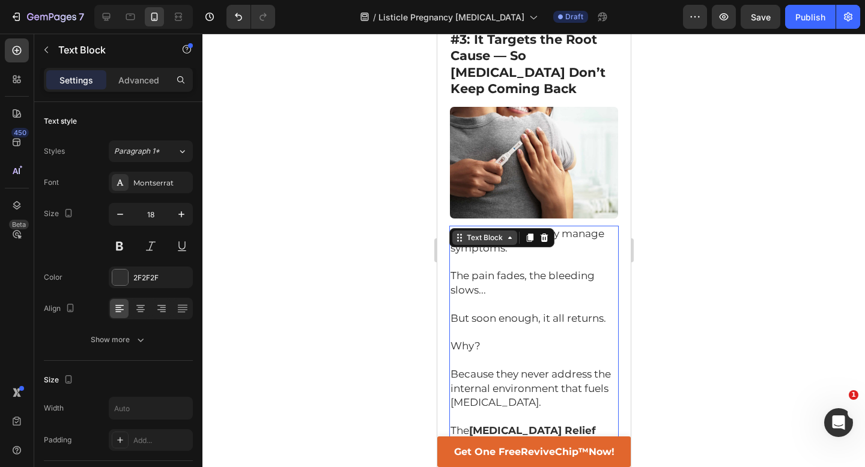
click at [456, 233] on icon at bounding box center [459, 238] width 10 height 10
click at [531, 234] on icon at bounding box center [529, 238] width 7 height 8
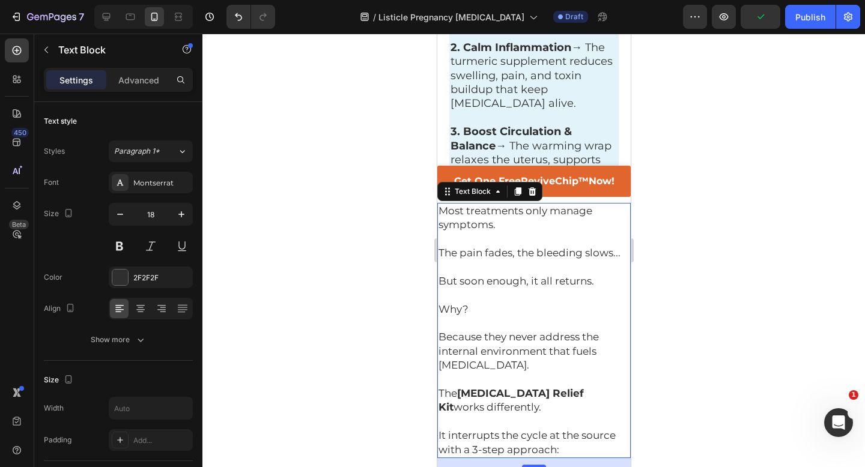
scroll to position [2461, 0]
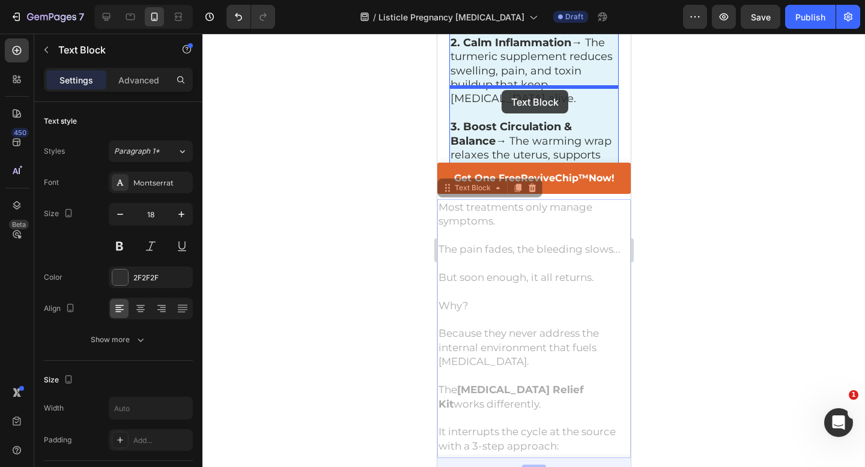
drag, startPoint x: 445, startPoint y: 189, endPoint x: 500, endPoint y: 92, distance: 111.4
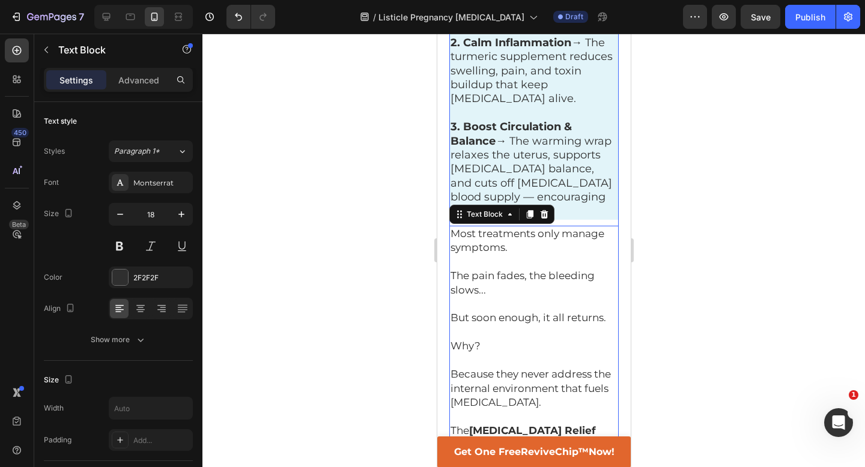
click at [704, 138] on div at bounding box center [533, 251] width 663 height 434
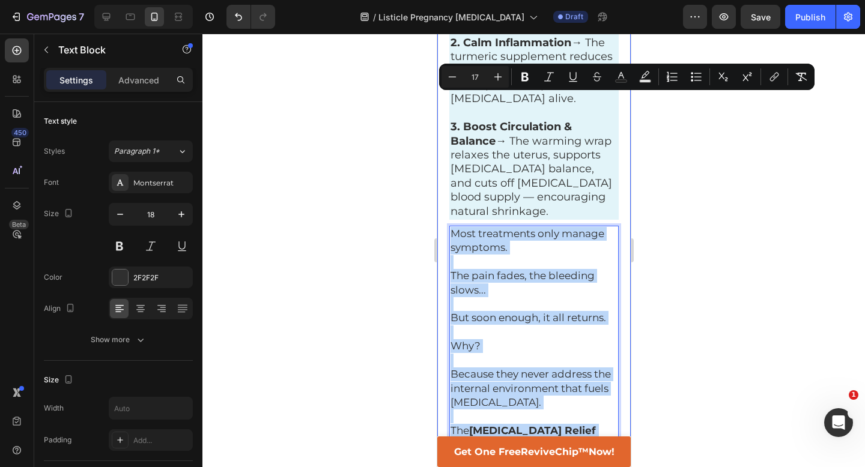
drag, startPoint x: 612, startPoint y: 357, endPoint x: 446, endPoint y: 102, distance: 304.6
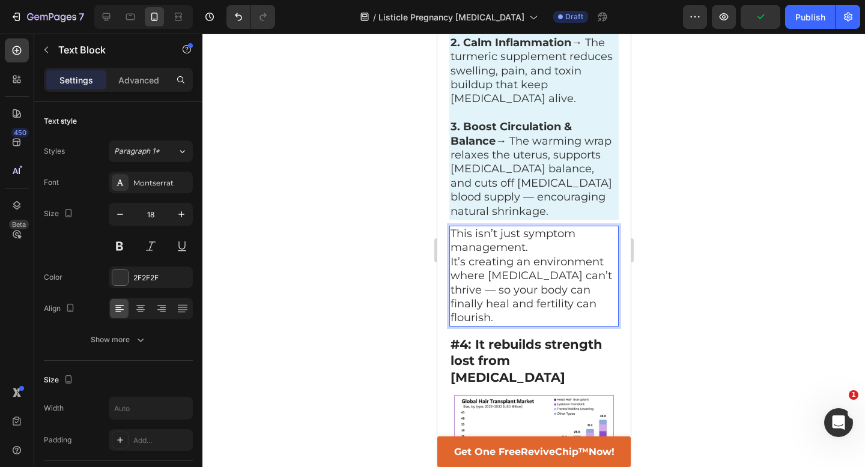
click at [550, 227] on p "This isn’t just symptom management." at bounding box center [533, 241] width 167 height 28
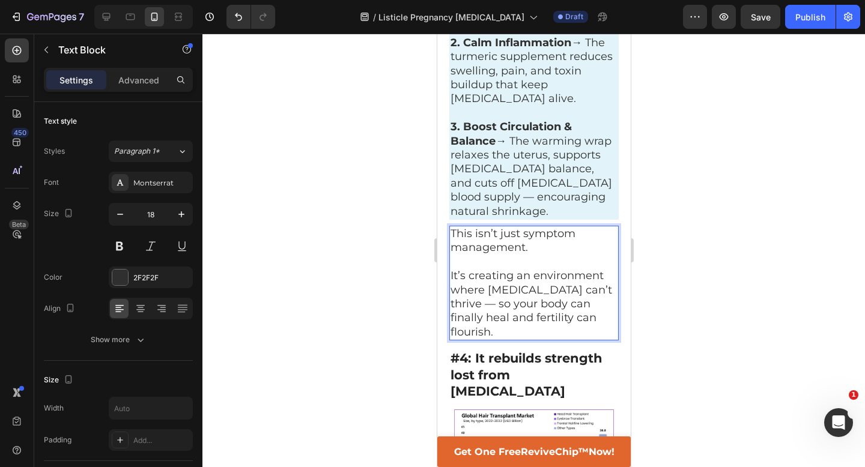
click at [606, 269] on p "It’s creating an environment where [MEDICAL_DATA] can’t thrive — so your body c…" at bounding box center [533, 304] width 167 height 70
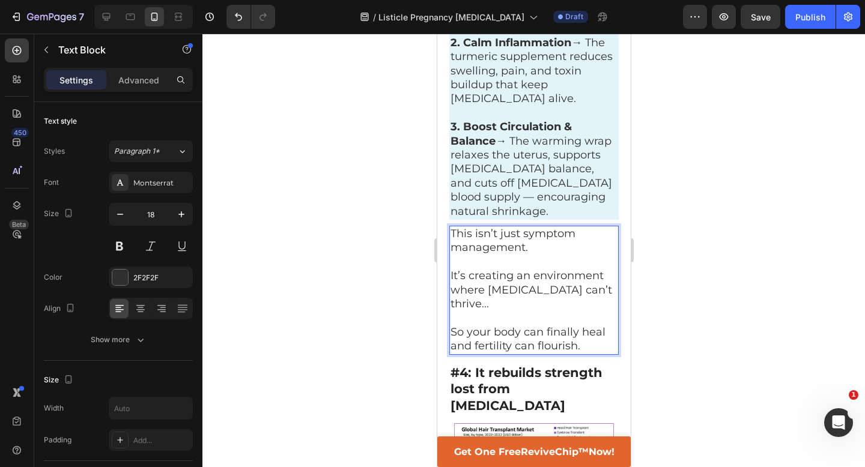
click at [761, 187] on div at bounding box center [533, 251] width 663 height 434
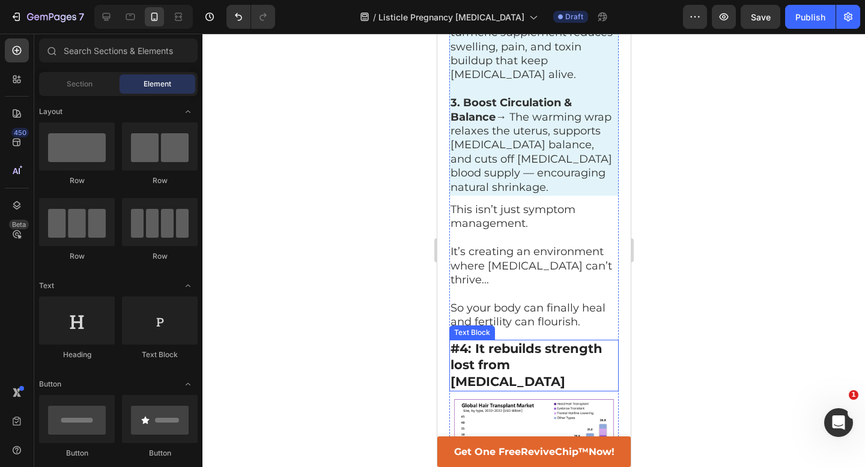
scroll to position [2486, 0]
click at [474, 340] on strong "#4: It rebuilds strength lost from [MEDICAL_DATA]" at bounding box center [526, 364] width 152 height 48
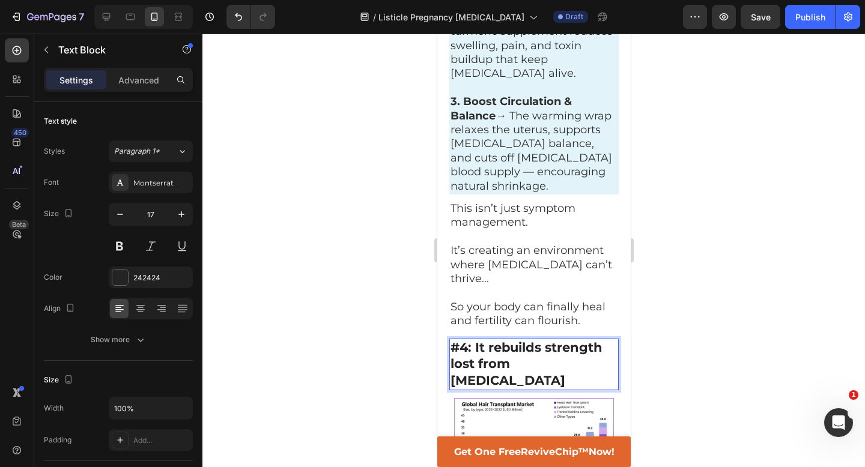
click at [474, 340] on strong "#4: It rebuilds strength lost from [MEDICAL_DATA]" at bounding box center [526, 364] width 152 height 48
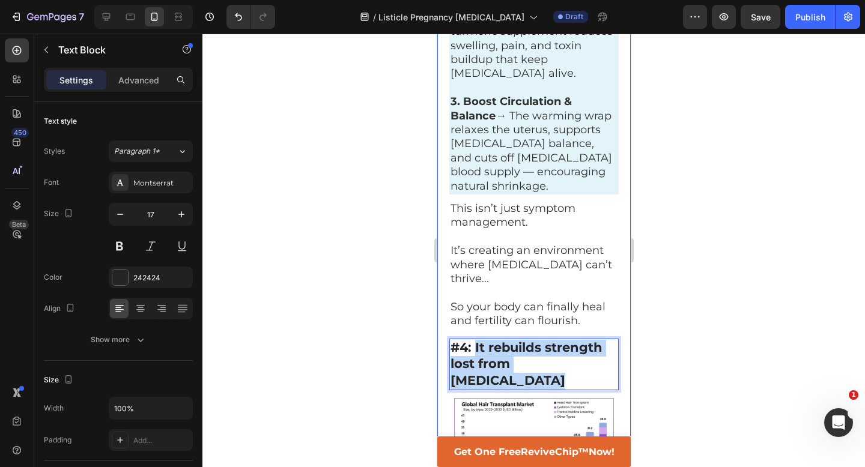
drag, startPoint x: 474, startPoint y: 198, endPoint x: 619, endPoint y: 214, distance: 146.3
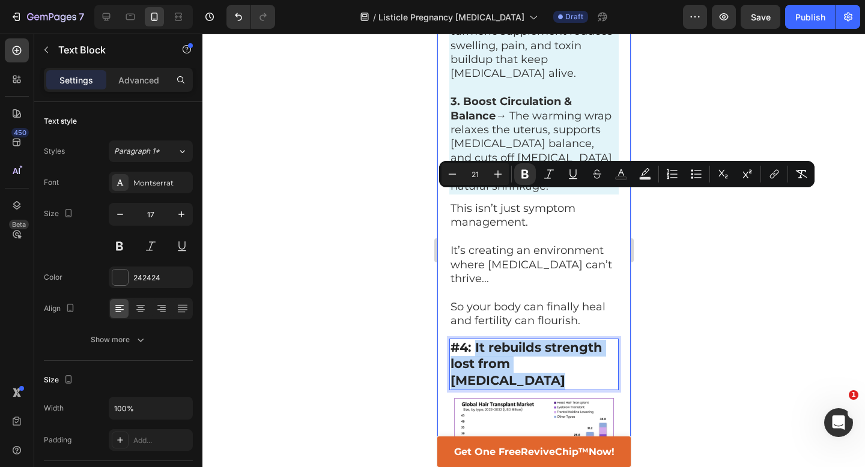
type input "17"
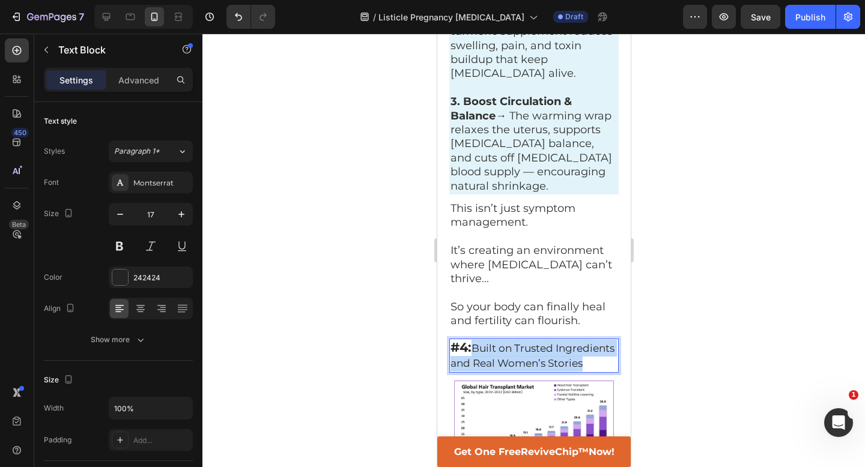
drag, startPoint x: 475, startPoint y: 199, endPoint x: 535, endPoint y: 243, distance: 73.5
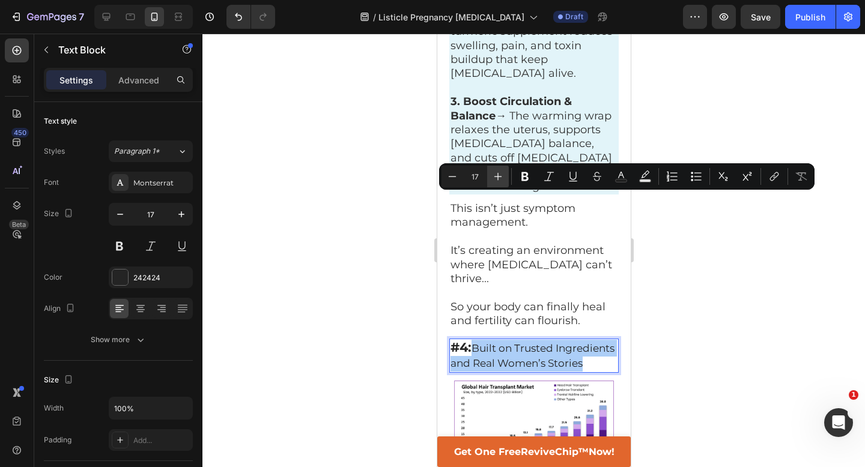
click at [495, 177] on icon "Editor contextual toolbar" at bounding box center [498, 177] width 12 height 12
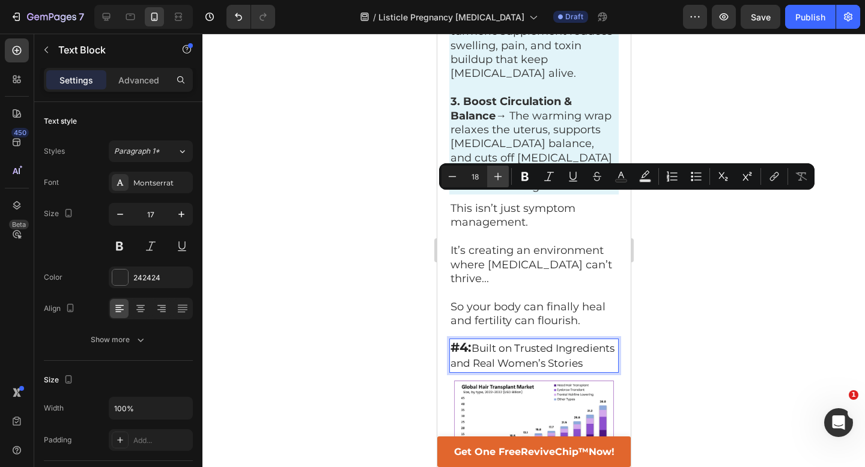
click at [495, 177] on icon "Editor contextual toolbar" at bounding box center [498, 177] width 12 height 12
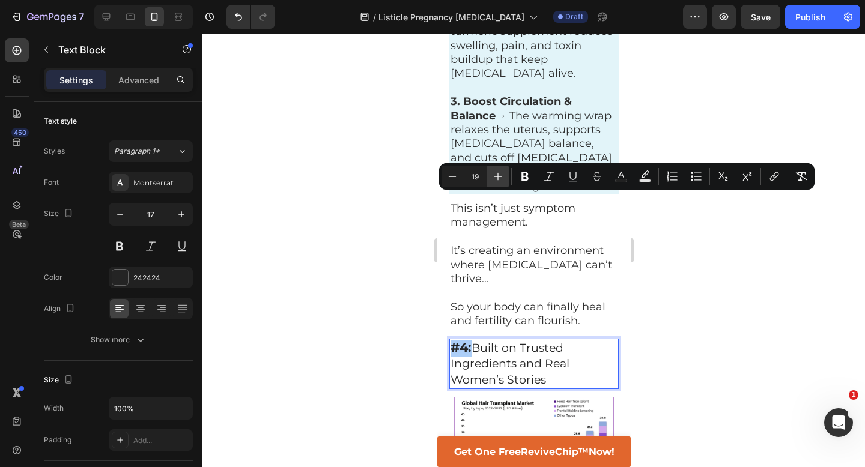
click at [495, 177] on icon "Editor contextual toolbar" at bounding box center [498, 177] width 12 height 12
type input "21"
click at [532, 175] on button "Bold" at bounding box center [525, 177] width 22 height 22
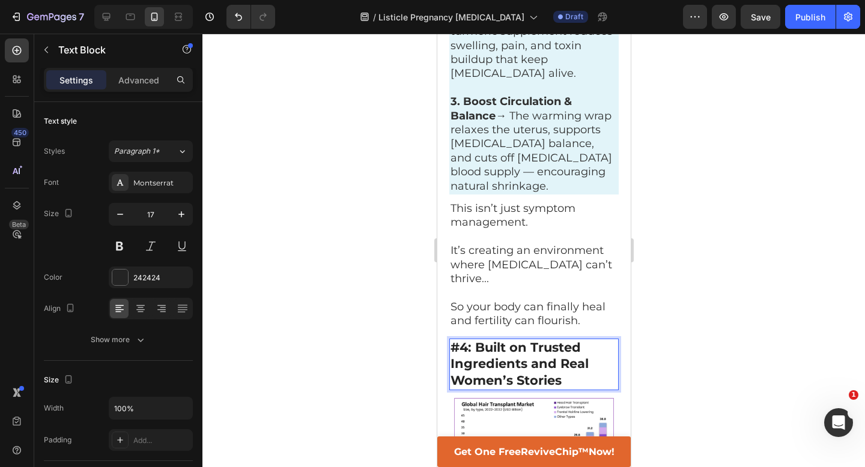
click at [649, 205] on div at bounding box center [533, 251] width 663 height 434
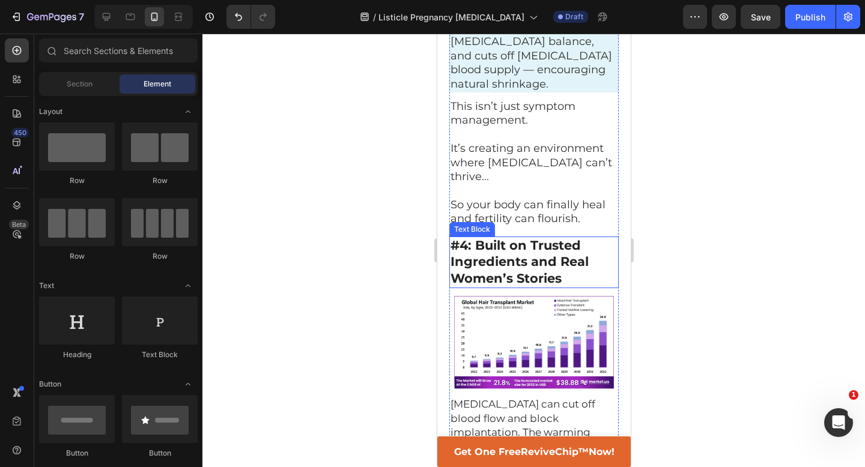
scroll to position [2589, 0]
click at [500, 398] on span "[MEDICAL_DATA] can cut off blood flow and block implantation. The warming wrap …" at bounding box center [530, 439] width 160 height 82
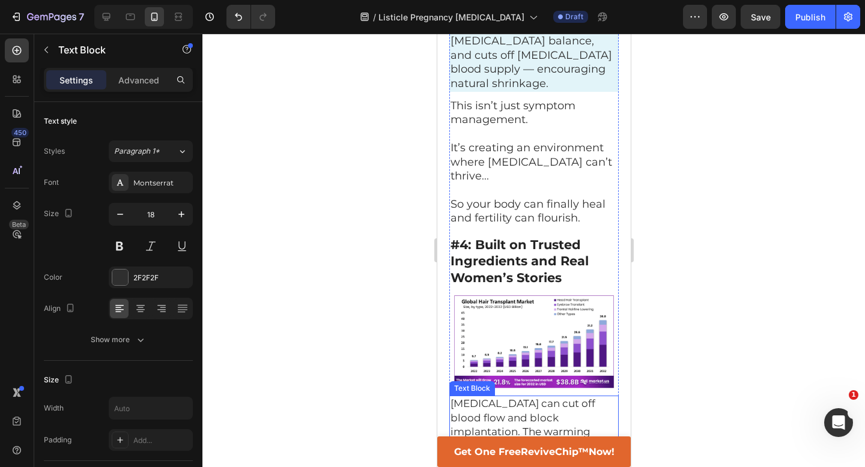
click at [500, 398] on span "[MEDICAL_DATA] can cut off blood flow and block implantation. The warming wrap …" at bounding box center [530, 439] width 160 height 82
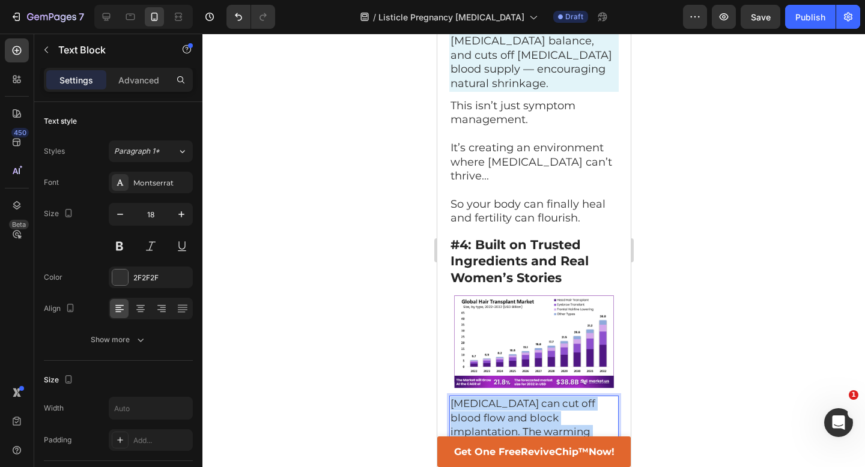
click at [500, 398] on span "[MEDICAL_DATA] can cut off blood flow and block implantation. The warming wrap …" at bounding box center [530, 439] width 160 height 82
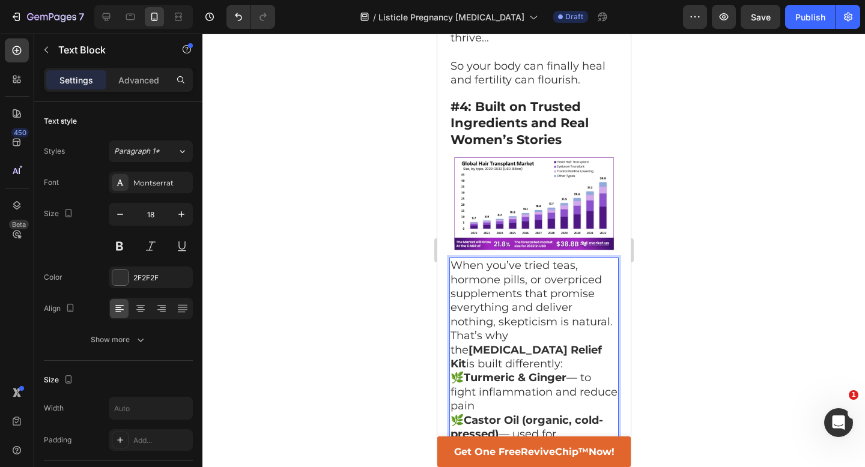
scroll to position [2734, 0]
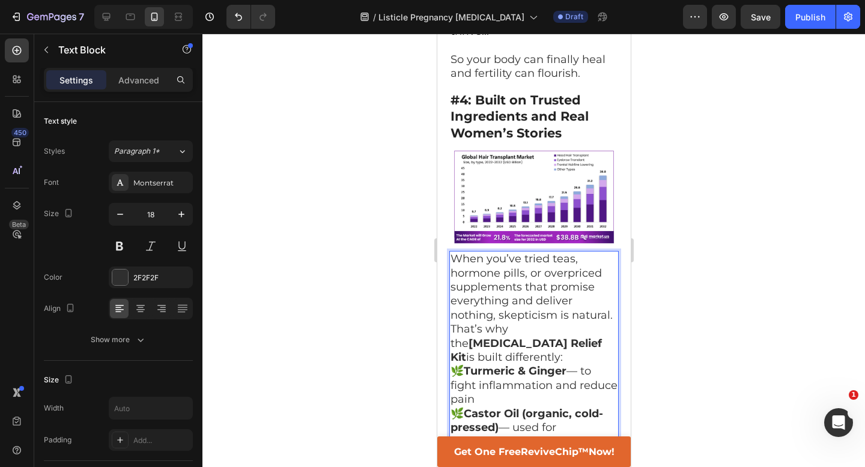
click at [584, 252] on p "When you’ve tried teas, hormone pills, or overpriced supplements that promise e…" at bounding box center [533, 287] width 167 height 70
click at [612, 252] on p "When you’ve tried teas, hormone pills, or overpriced supplements that promise e…" at bounding box center [533, 287] width 167 height 70
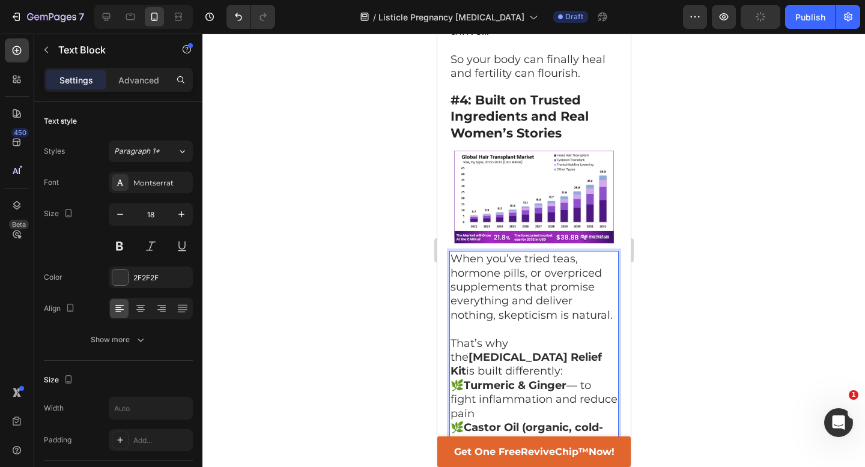
click at [578, 337] on p "That’s why the [MEDICAL_DATA] Relief Kit is built differently:" at bounding box center [533, 358] width 167 height 42
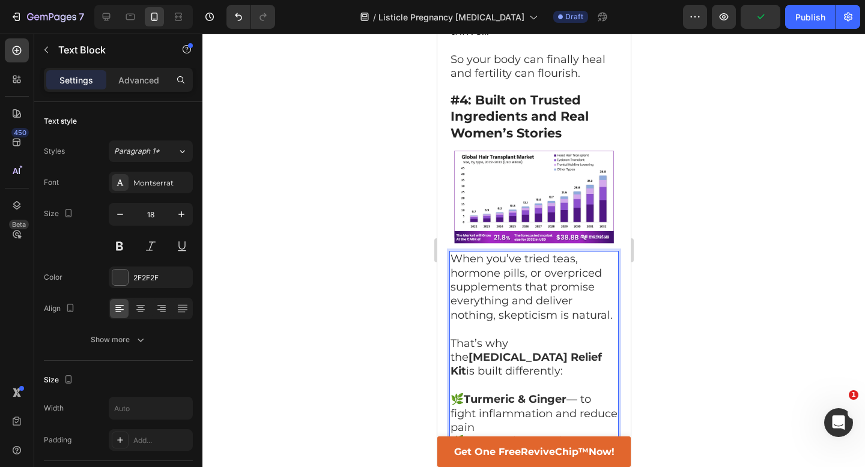
click at [509, 393] on p "🌿 Turmeric & Ginger — to fight inflammation and reduce pain 🌿 Castor Oil (organ…" at bounding box center [533, 470] width 167 height 154
drag, startPoint x: 466, startPoint y: 237, endPoint x: 449, endPoint y: 237, distance: 16.2
click at [449, 251] on div "When you’ve tried teas, hormone pills, or overpriced supplements that promise e…" at bounding box center [533, 456] width 169 height 410
click at [465, 435] on strong "Castor Oil (organic, cold-pressed)" at bounding box center [526, 448] width 153 height 27
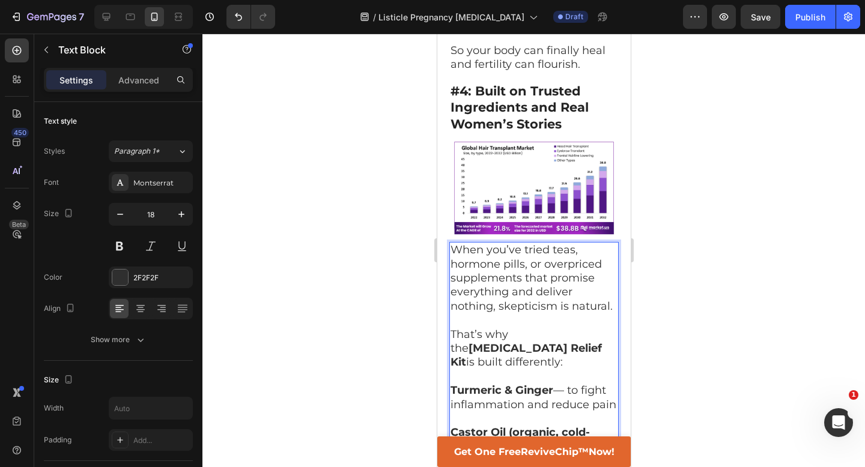
scroll to position [2744, 0]
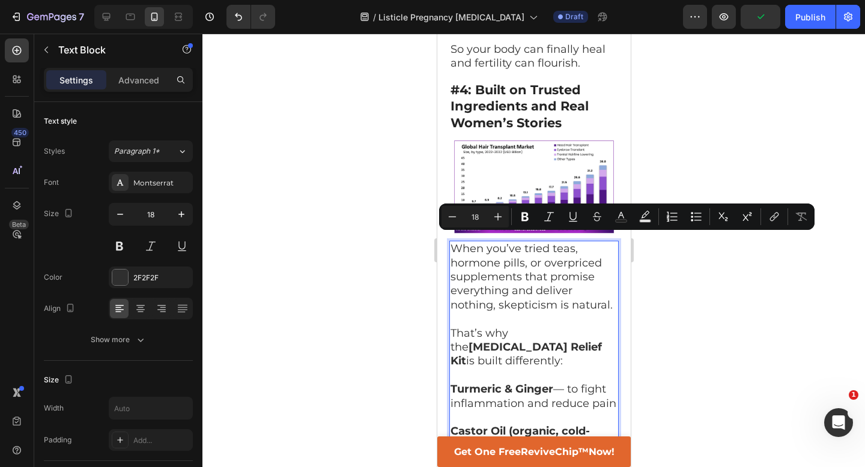
drag, startPoint x: 551, startPoint y: 243, endPoint x: 615, endPoint y: 243, distance: 63.7
click at [615, 383] on p "Turmeric & [PERSON_NAME] — to fight inflammation and reduce pain" at bounding box center [533, 397] width 167 height 28
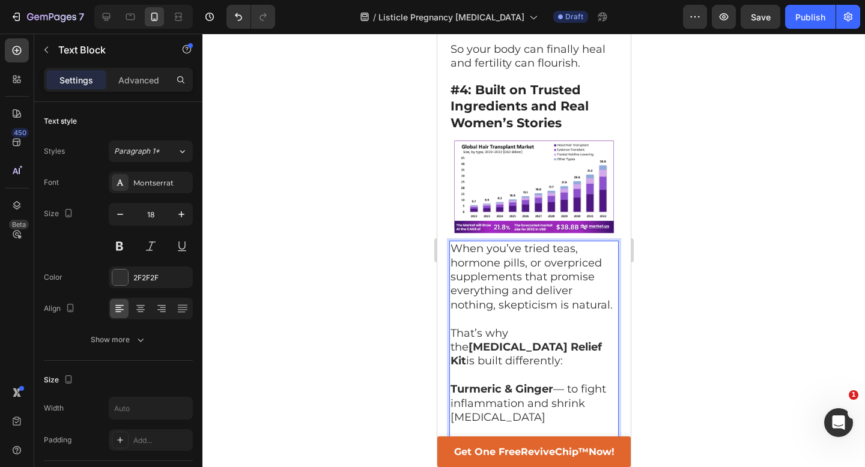
click at [741, 320] on div at bounding box center [533, 251] width 663 height 434
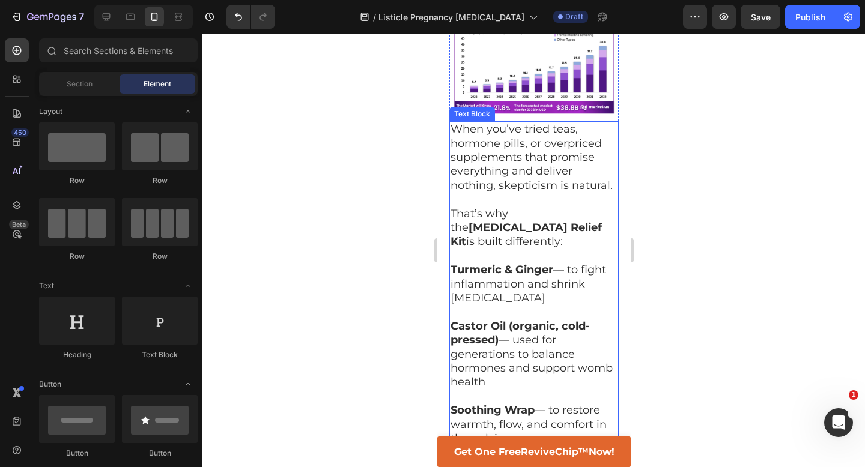
scroll to position [2864, 0]
click at [561, 403] on p "Soothing Wrap — to restore warmth, flow, and comfort in the pelvic area" at bounding box center [533, 424] width 167 height 42
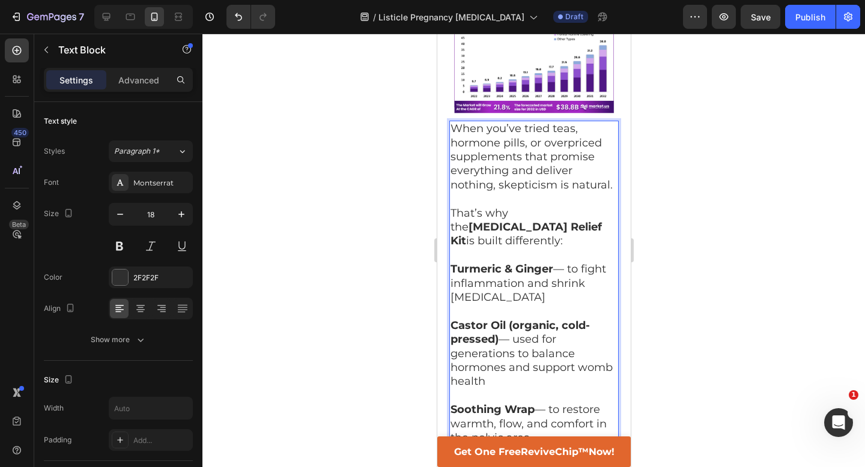
click at [530, 305] on p "Castor Oil (organic, cold-pressed) — used for generations to balance hormones a…" at bounding box center [533, 375] width 167 height 141
click at [603, 460] on p "But what truly sets it apart?" at bounding box center [533, 467] width 167 height 14
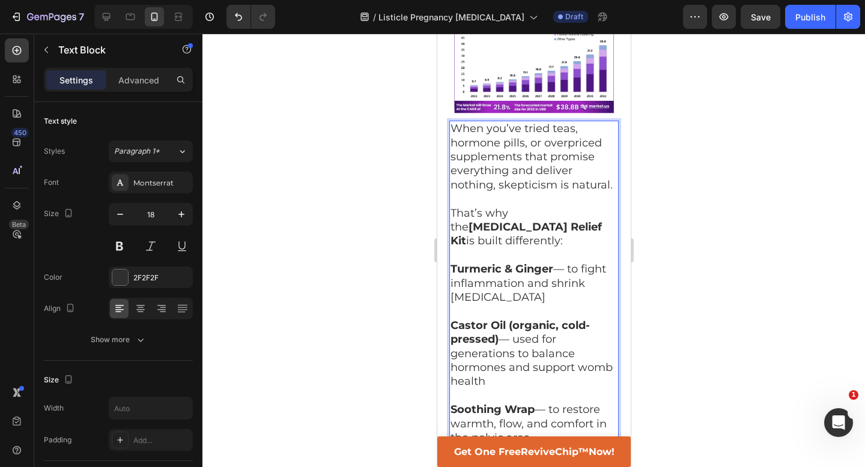
click at [684, 334] on div at bounding box center [533, 251] width 663 height 434
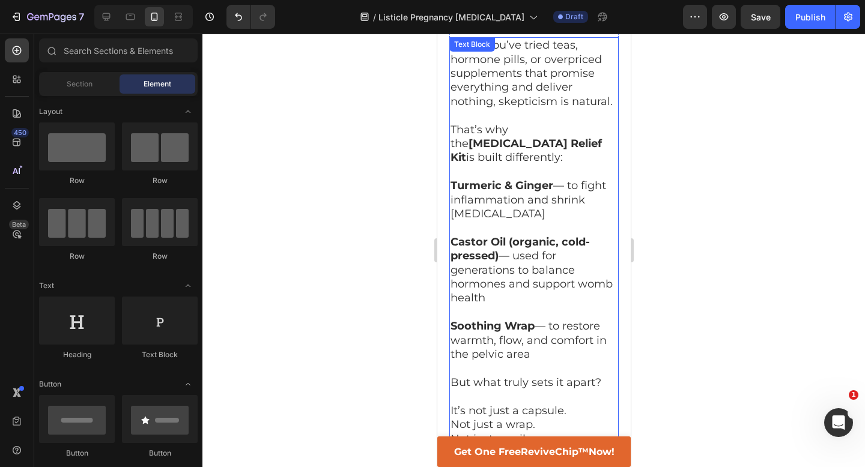
scroll to position [2957, 0]
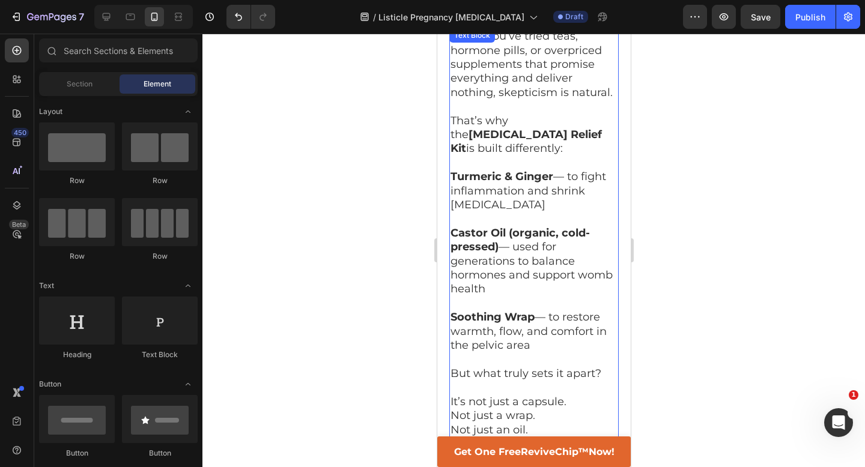
click at [612, 451] on p "It’s all three working together , as a complete ritual." at bounding box center [533, 465] width 167 height 28
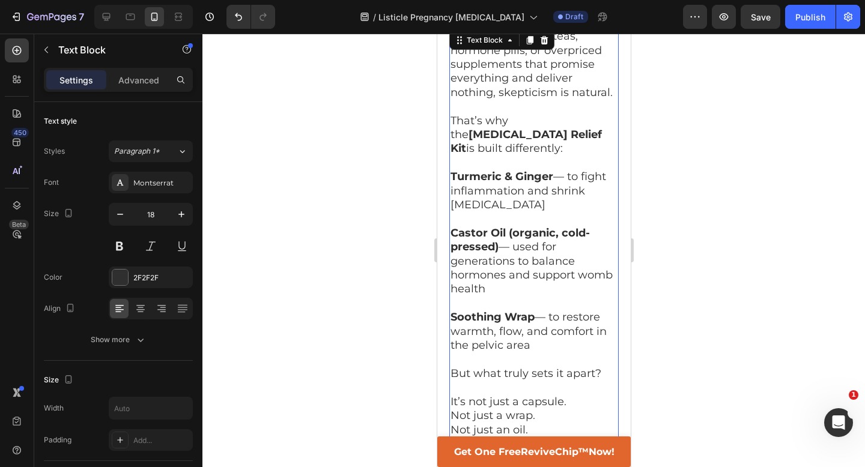
click at [713, 296] on div at bounding box center [533, 251] width 663 height 434
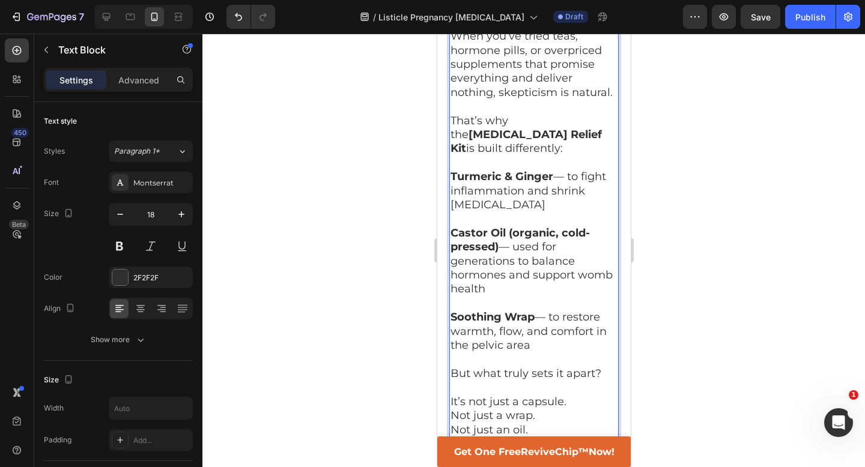
click at [723, 308] on div at bounding box center [533, 251] width 663 height 434
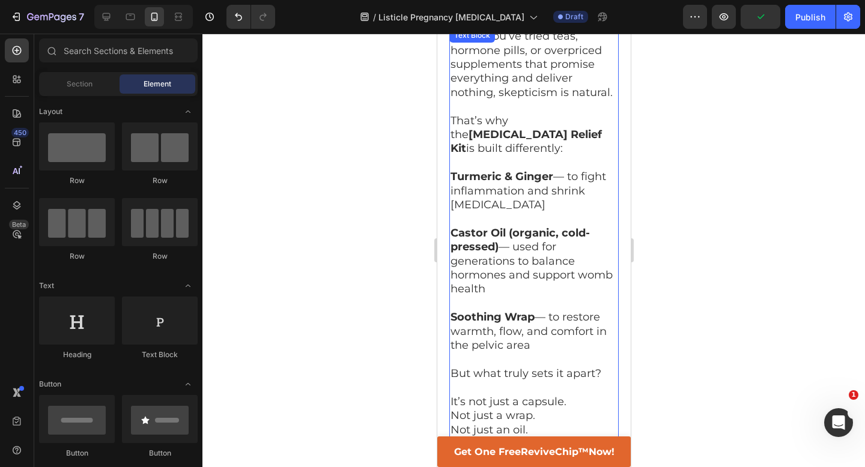
click at [608, 451] on p "It’s all three working together , as a complete ritual." at bounding box center [533, 465] width 167 height 28
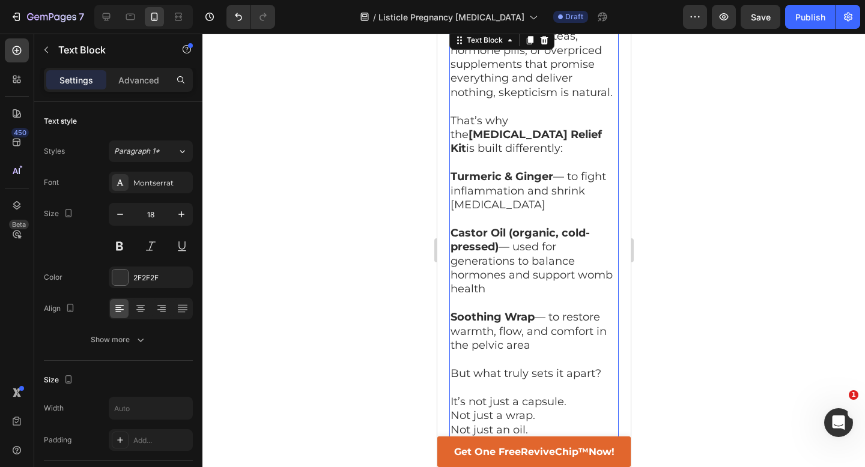
click at [660, 241] on div at bounding box center [533, 251] width 663 height 434
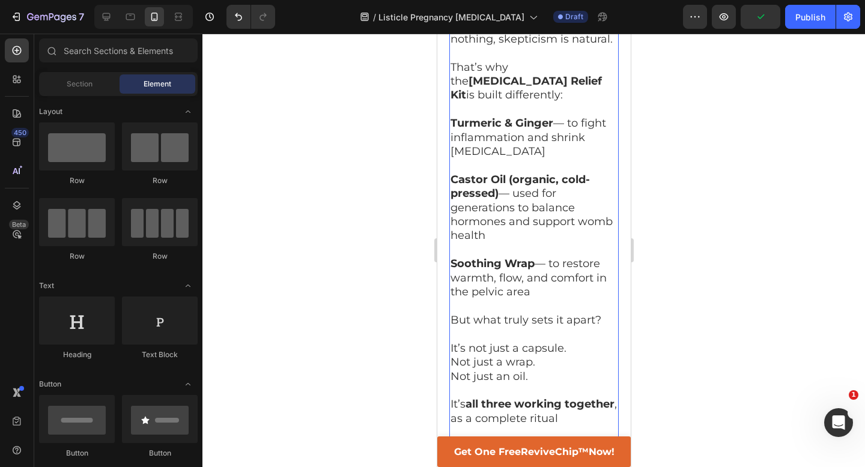
scroll to position [3013, 0]
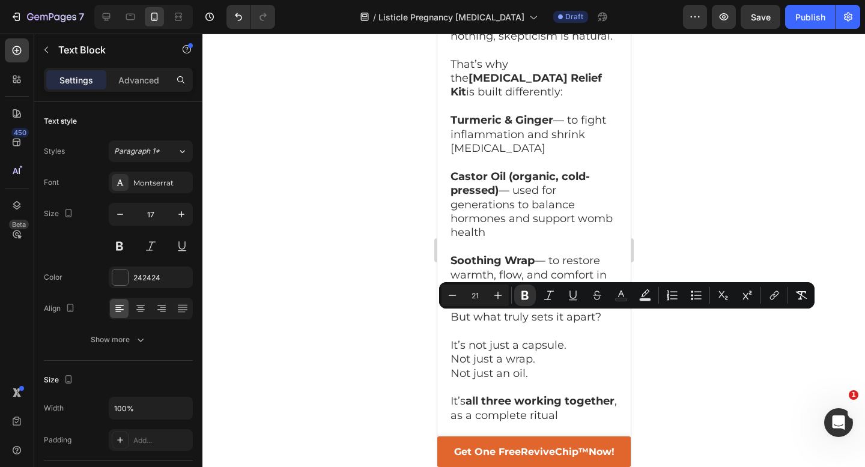
drag, startPoint x: 473, startPoint y: 321, endPoint x: 615, endPoint y: 342, distance: 143.3
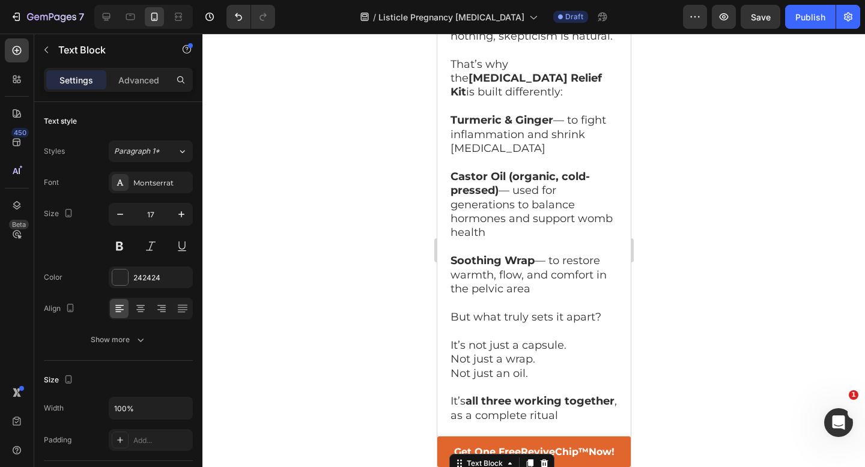
click at [704, 324] on div at bounding box center [533, 251] width 663 height 434
click at [652, 331] on div at bounding box center [533, 251] width 663 height 434
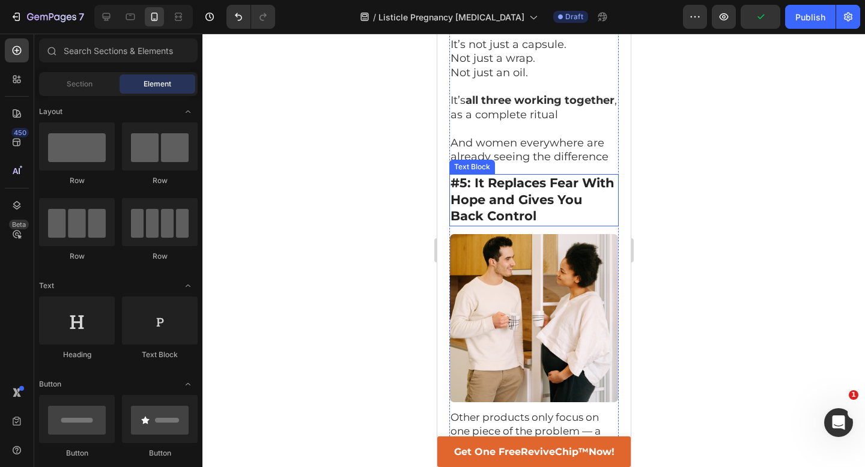
scroll to position [3381, 0]
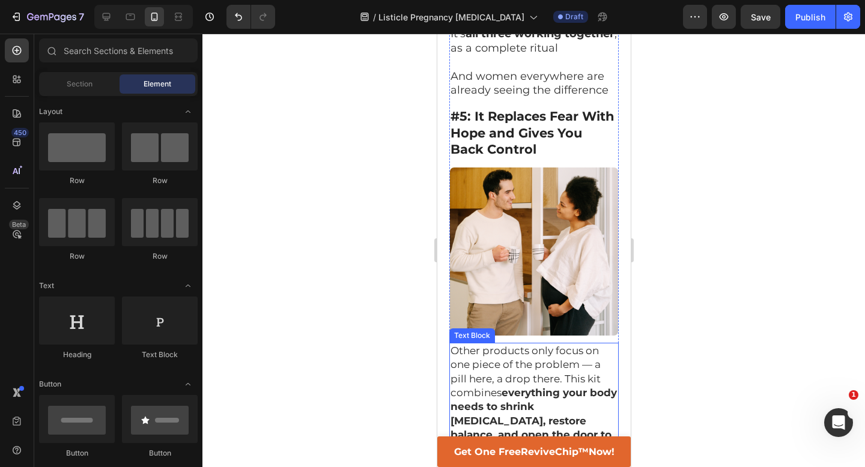
click at [505, 387] on strong "everything your body needs to shrink [MEDICAL_DATA], restore balance, and open …" at bounding box center [533, 421] width 166 height 68
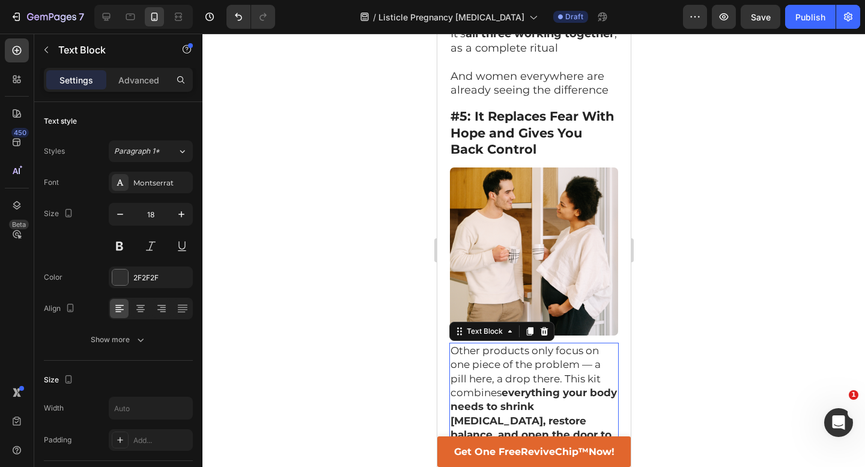
click at [563, 344] on p "Other products only focus on one piece of the problem — a pill here, a drop the…" at bounding box center [533, 400] width 167 height 112
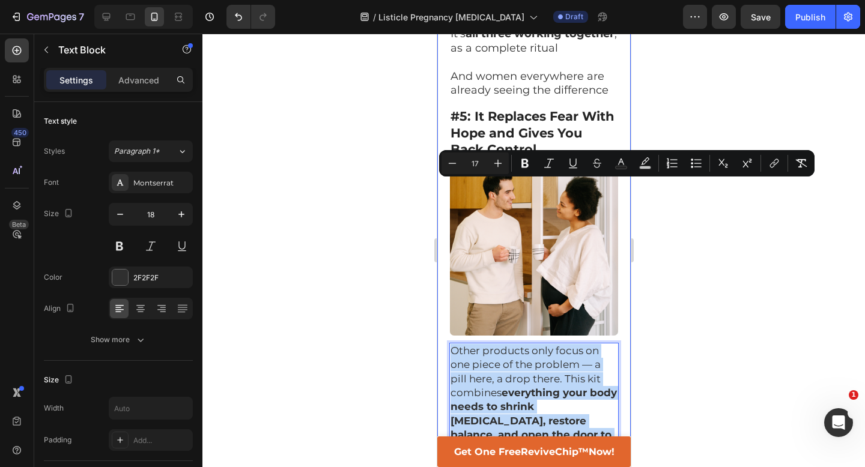
drag, startPoint x: 563, startPoint y: 273, endPoint x: 443, endPoint y: 188, distance: 146.9
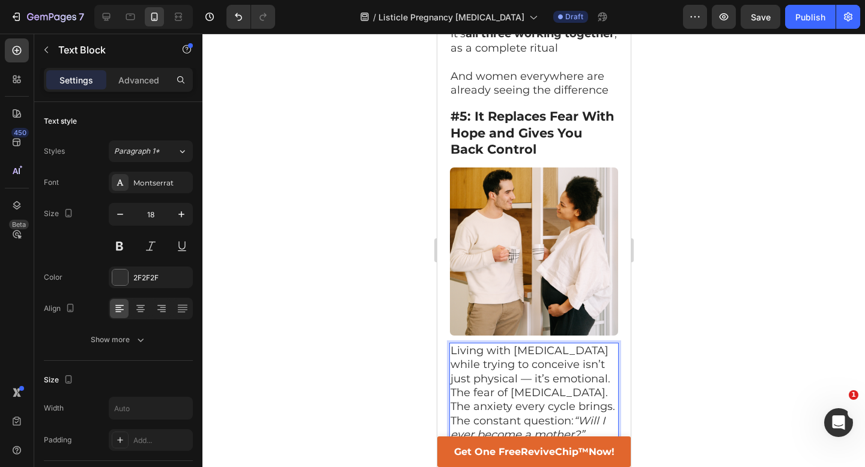
click at [597, 344] on p "Living with [MEDICAL_DATA] while trying to conceive isn’t just physical — it’s …" at bounding box center [533, 365] width 167 height 42
click at [580, 400] on p "The fear of [MEDICAL_DATA]. The anxiety every cycle brings. The constant questi…" at bounding box center [533, 428] width 167 height 56
click at [509, 344] on p "Living with [MEDICAL_DATA] while trying to conceive isn’t just physical — it’s …" at bounding box center [533, 365] width 167 height 42
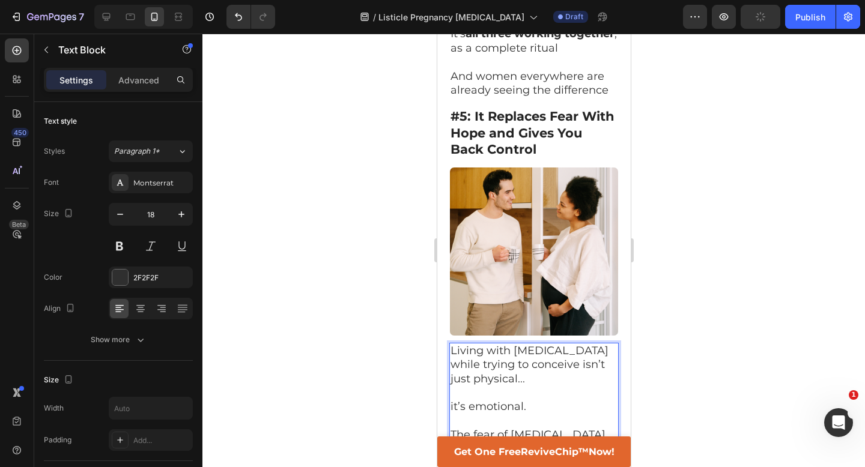
click at [560, 400] on p "it’s emotional." at bounding box center [533, 407] width 167 height 14
click at [579, 428] on p "The fear of [MEDICAL_DATA]." at bounding box center [533, 435] width 167 height 14
click at [529, 400] on p "it’s emotional" at bounding box center [533, 407] width 167 height 14
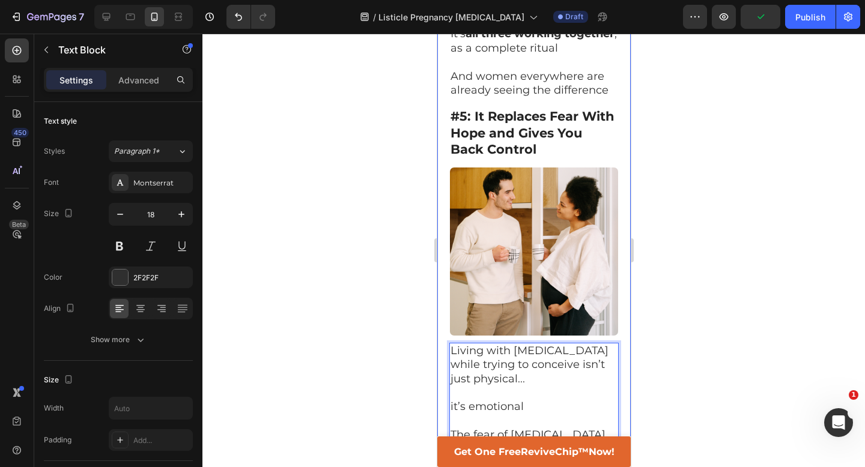
click at [805, 266] on div at bounding box center [533, 251] width 663 height 434
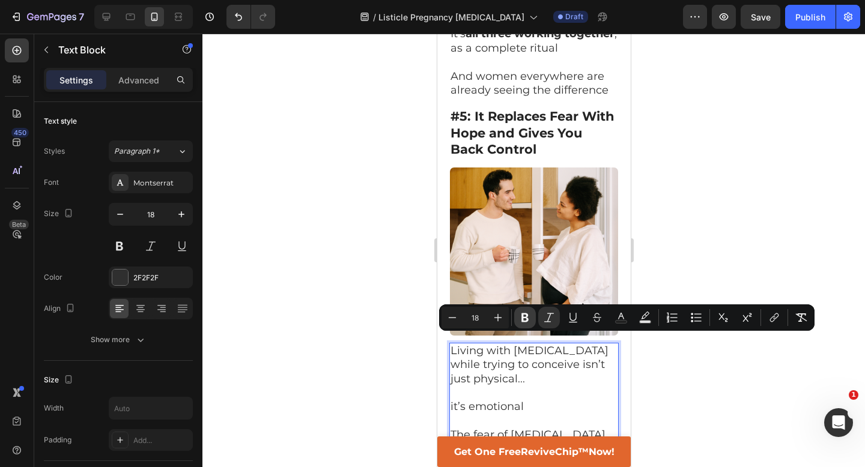
click at [520, 317] on icon "Editor contextual toolbar" at bounding box center [525, 318] width 12 height 12
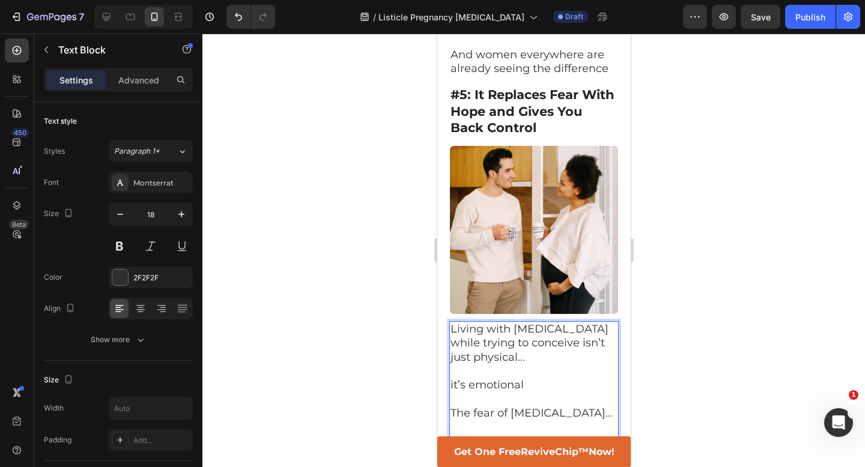
scroll to position [3408, 0]
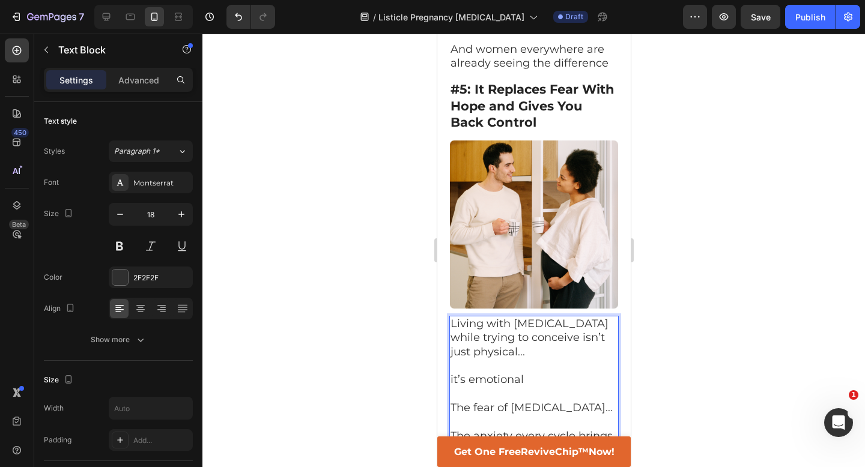
drag, startPoint x: 530, startPoint y: 357, endPoint x: 466, endPoint y: 376, distance: 67.1
click at [118, 241] on button at bounding box center [120, 247] width 22 height 22
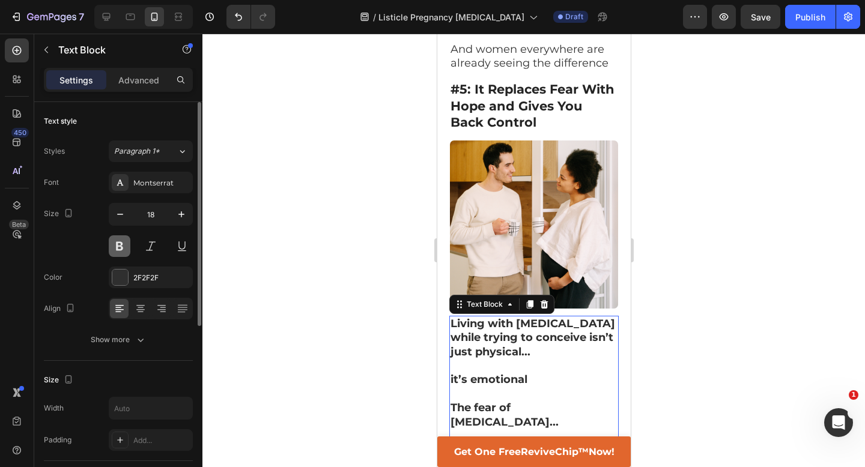
click at [118, 242] on button at bounding box center [120, 247] width 22 height 22
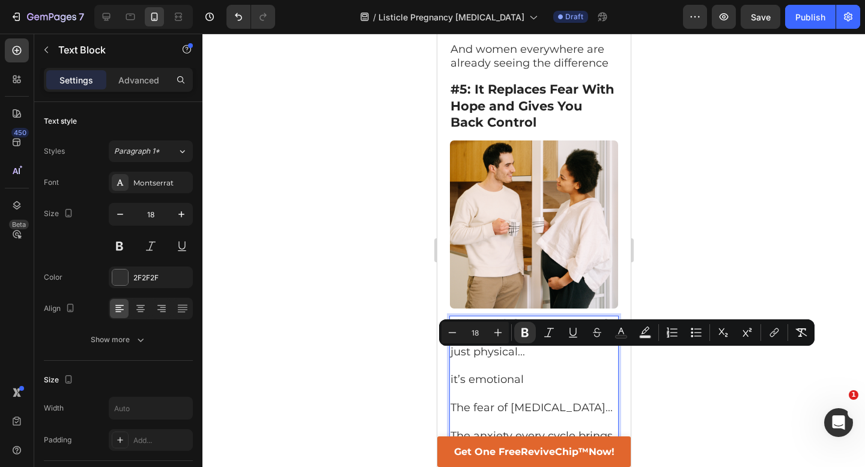
drag, startPoint x: 532, startPoint y: 357, endPoint x: 465, endPoint y: 377, distance: 69.4
click at [523, 332] on icon "Editor contextual toolbar" at bounding box center [524, 333] width 7 height 9
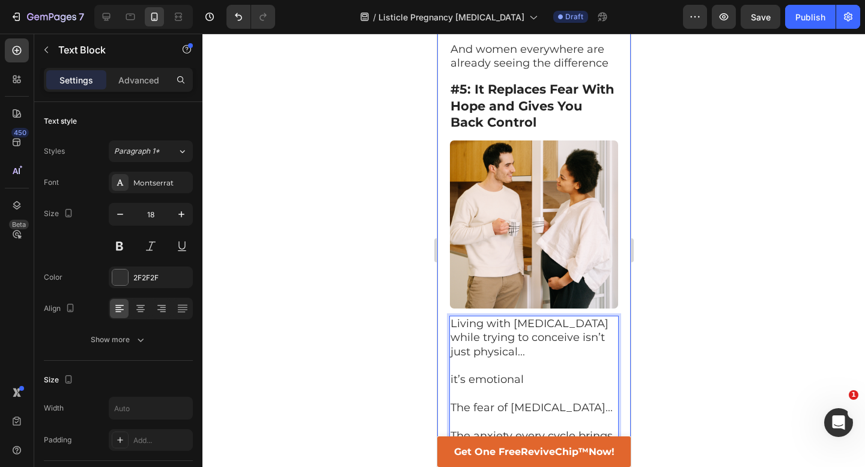
click at [662, 370] on div at bounding box center [533, 251] width 663 height 434
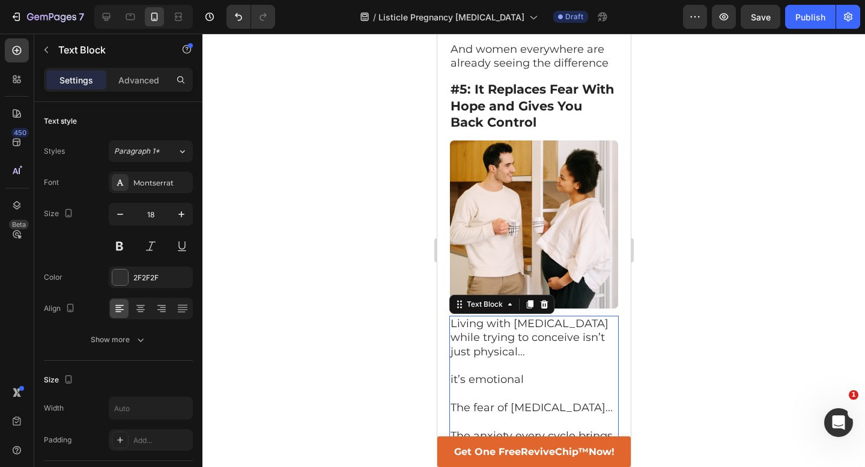
click at [713, 337] on div at bounding box center [533, 251] width 663 height 434
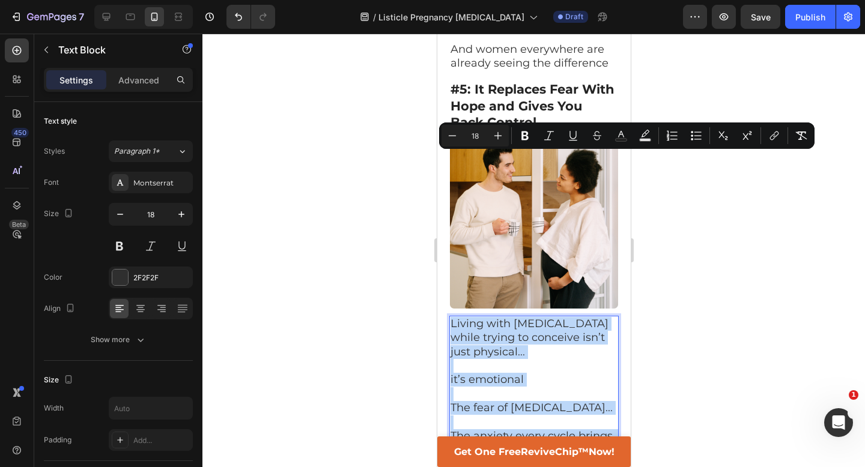
drag, startPoint x: 569, startPoint y: 415, endPoint x: 449, endPoint y: 161, distance: 281.1
click at [449, 316] on div "Living with [MEDICAL_DATA] while trying to conceive isn’t just physical... it’s…" at bounding box center [533, 458] width 169 height 284
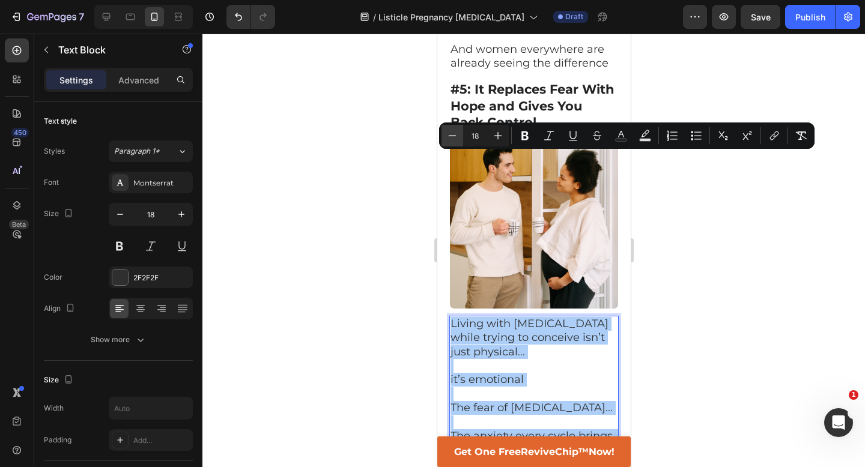
click at [452, 135] on icon "Editor contextual toolbar" at bounding box center [452, 136] width 12 height 12
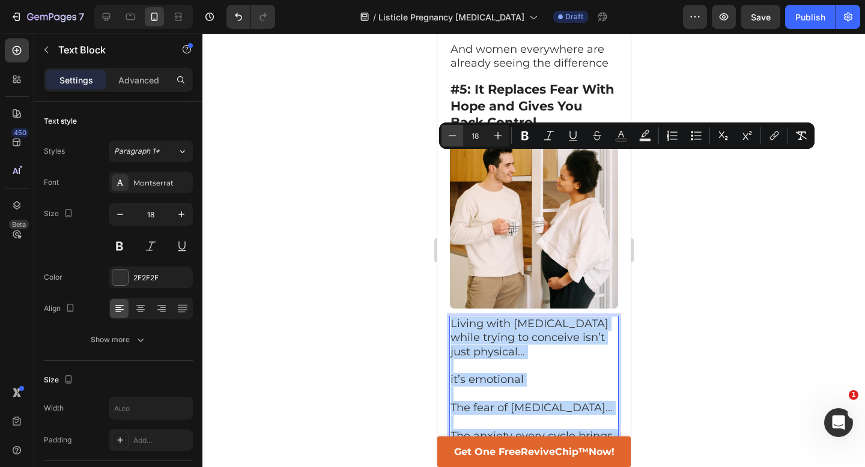
type input "17"
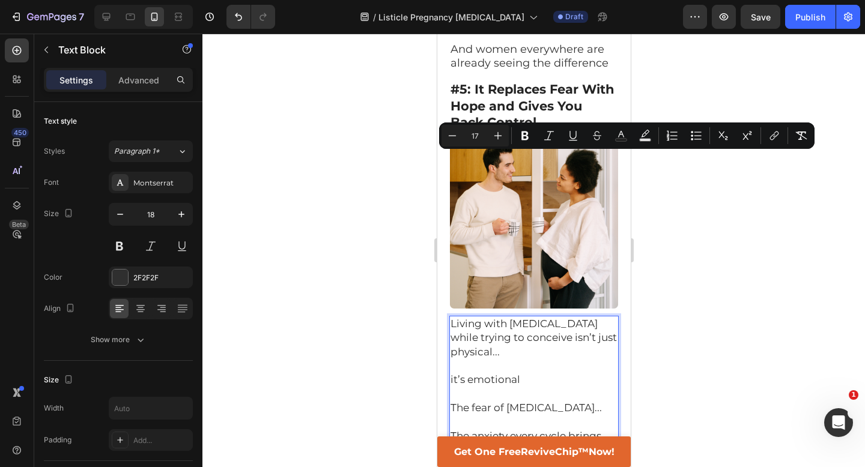
click at [375, 193] on div at bounding box center [533, 251] width 663 height 434
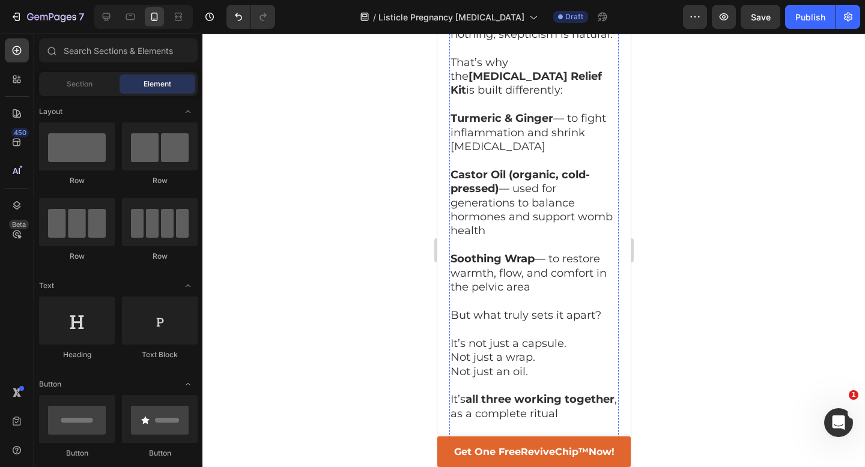
scroll to position [3014, 0]
click at [535, 436] on p "And women everywhere are already seeing the difference" at bounding box center [533, 450] width 167 height 28
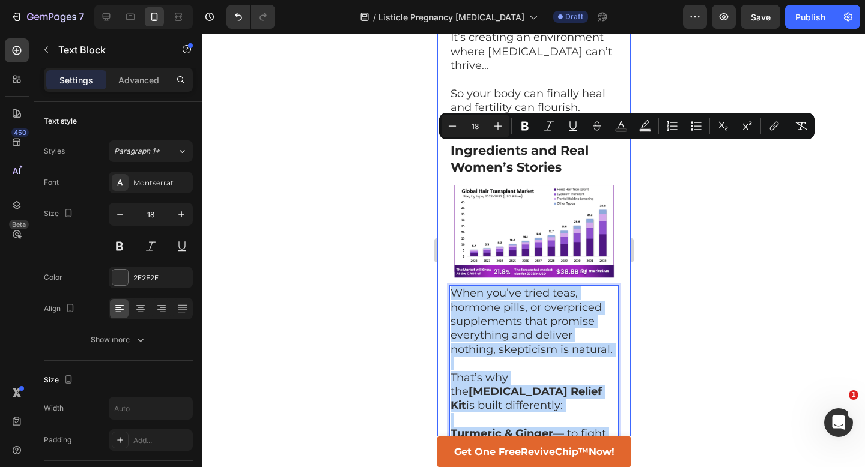
scroll to position [2693, 0]
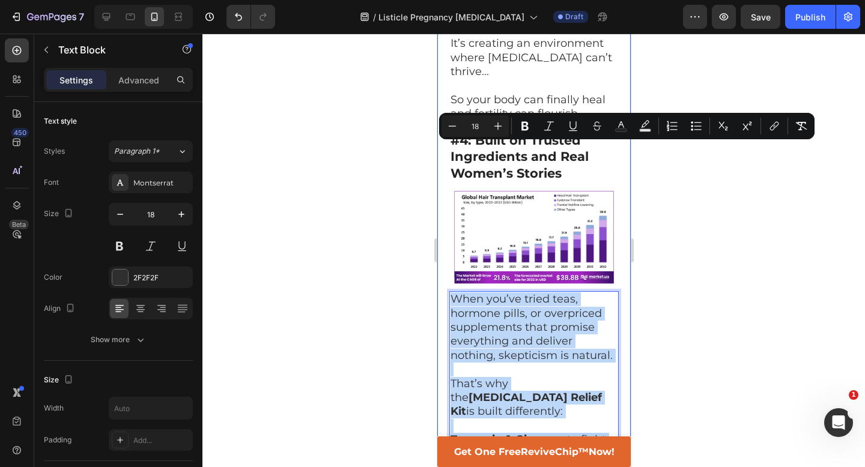
drag, startPoint x: 611, startPoint y: 294, endPoint x: 443, endPoint y: 138, distance: 229.6
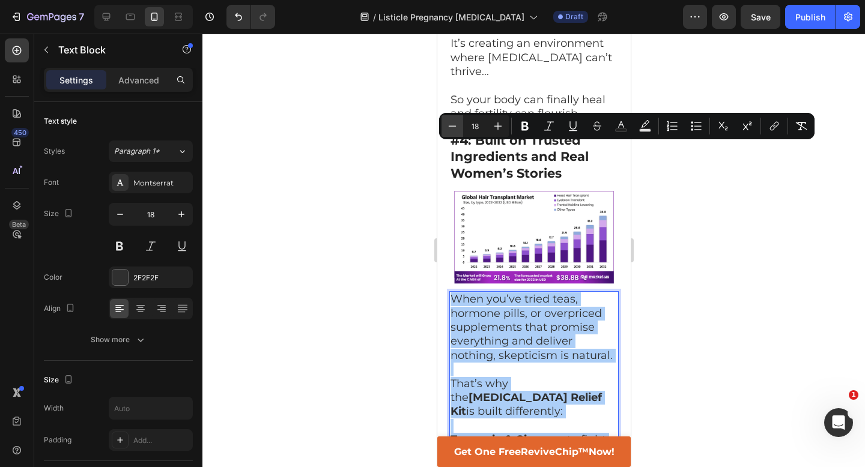
click at [447, 133] on button "Minus" at bounding box center [453, 126] width 22 height 22
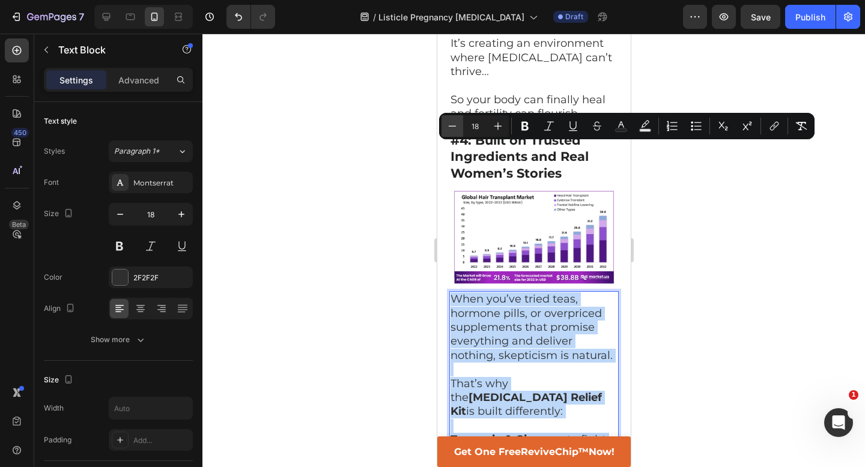
type input "17"
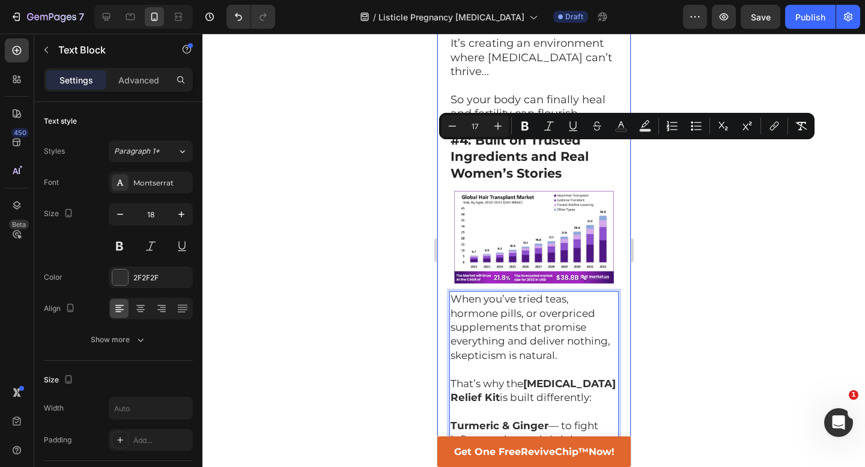
click at [396, 160] on div at bounding box center [533, 251] width 663 height 434
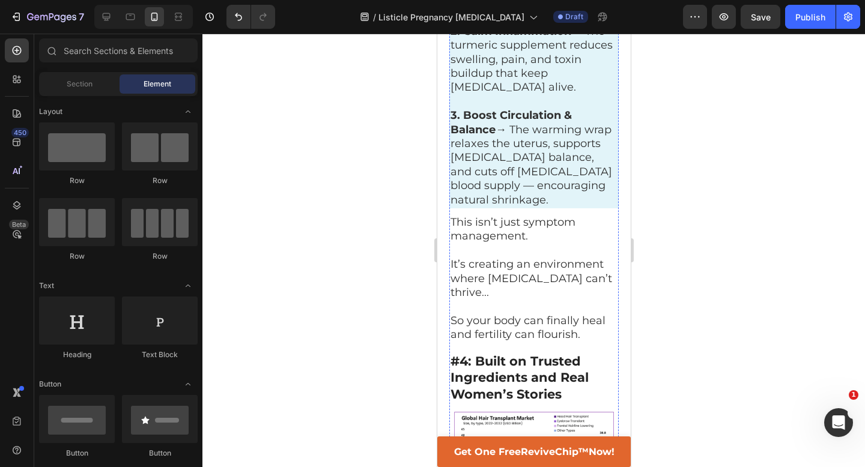
scroll to position [2330, 0]
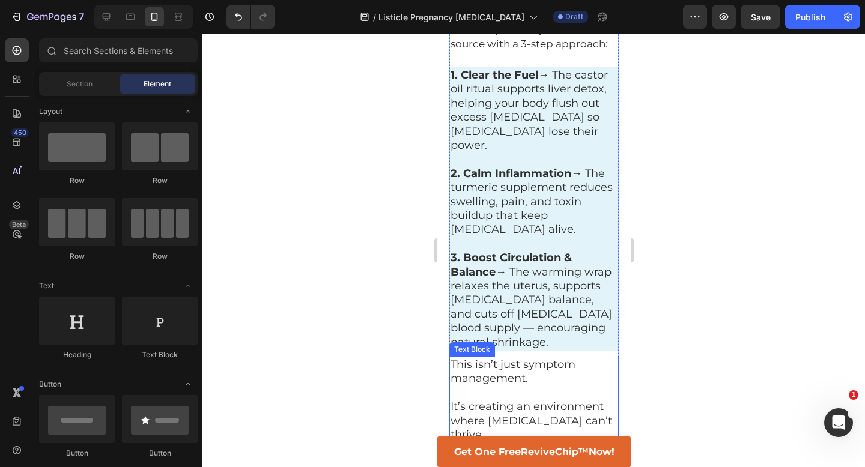
click at [528, 442] on p "Rich Text Editor. Editing area: main" at bounding box center [533, 449] width 167 height 14
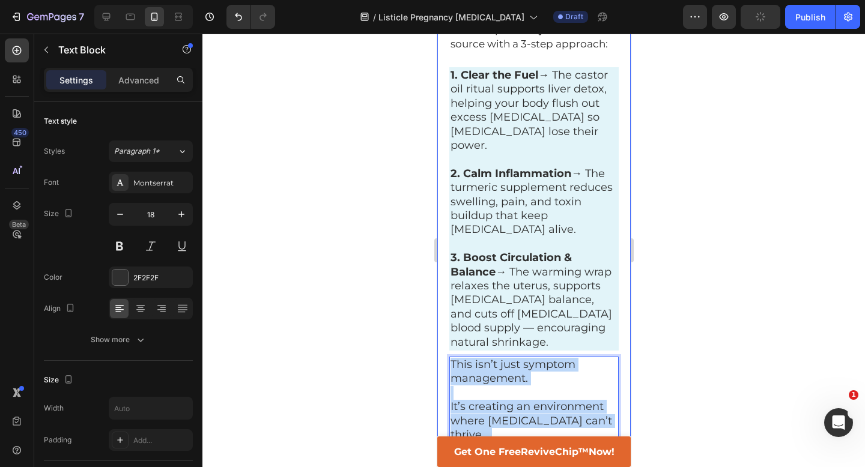
drag, startPoint x: 584, startPoint y: 329, endPoint x: 863, endPoint y: 256, distance: 288.7
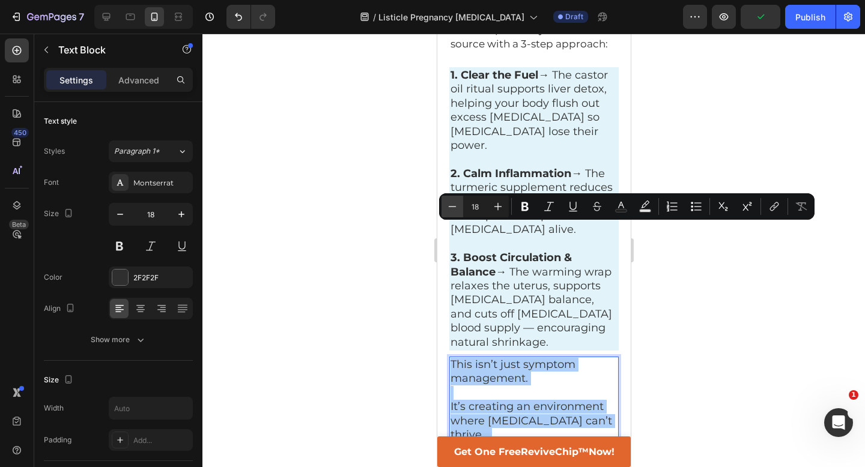
click at [449, 206] on icon "Editor contextual toolbar" at bounding box center [453, 206] width 8 height 1
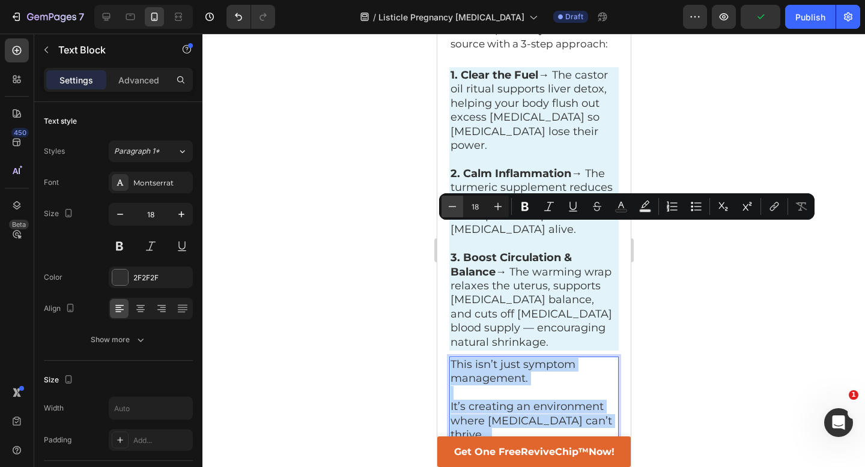
type input "17"
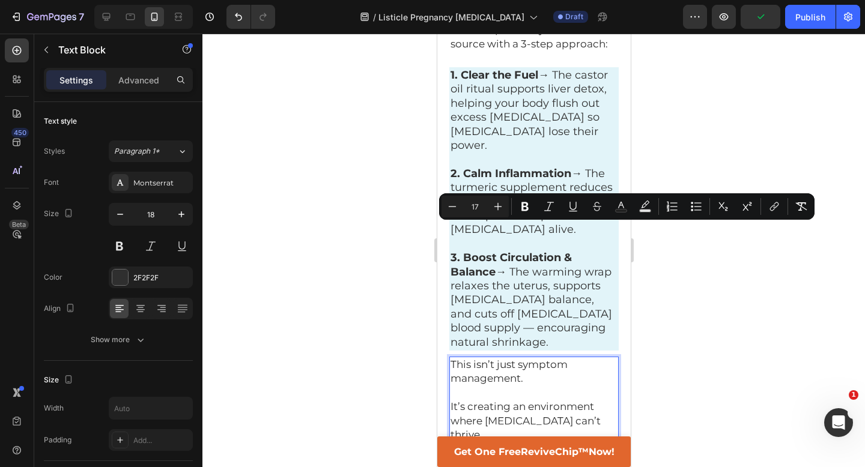
click at [358, 234] on div at bounding box center [533, 251] width 663 height 434
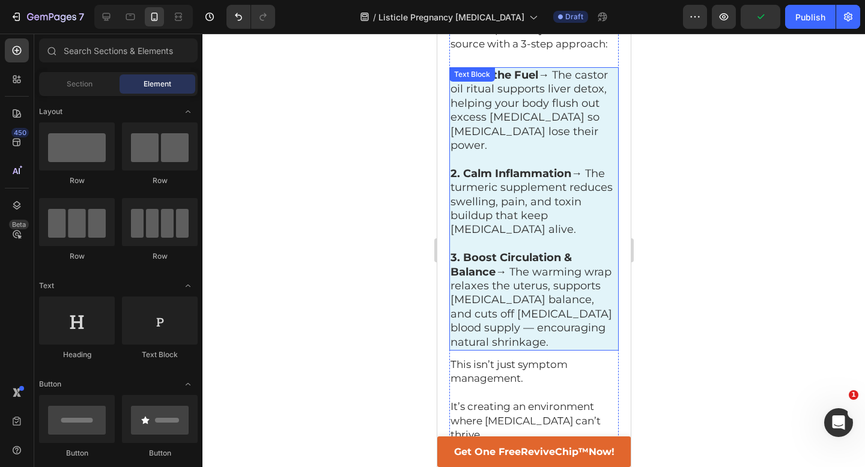
scroll to position [2228, 0]
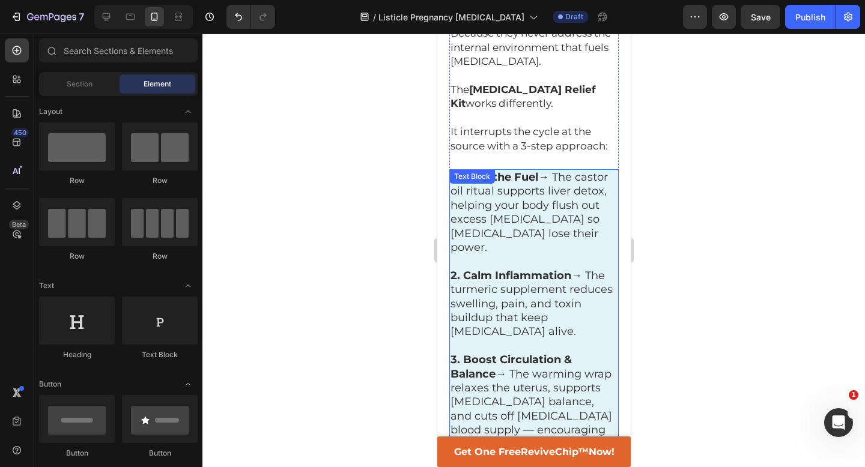
click at [524, 353] on p "3. Boost Circulation & Balance → The warming wrap relaxes the uterus, supports …" at bounding box center [533, 402] width 167 height 99
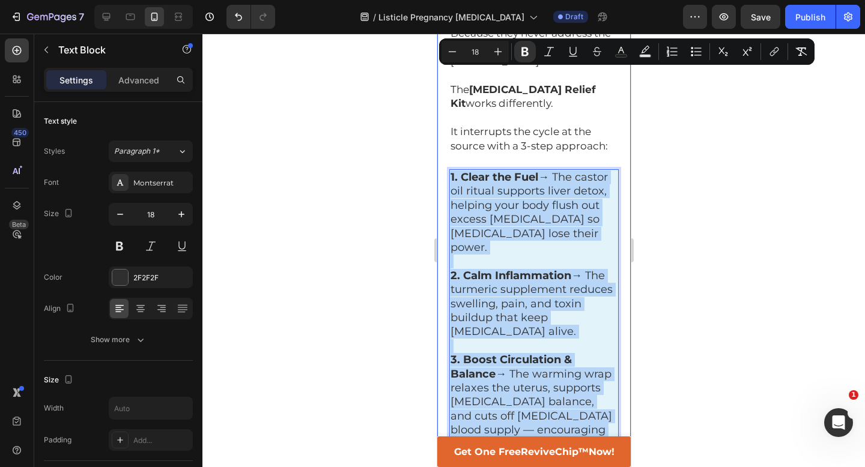
drag, startPoint x: 511, startPoint y: 311, endPoint x: 445, endPoint y: 52, distance: 267.2
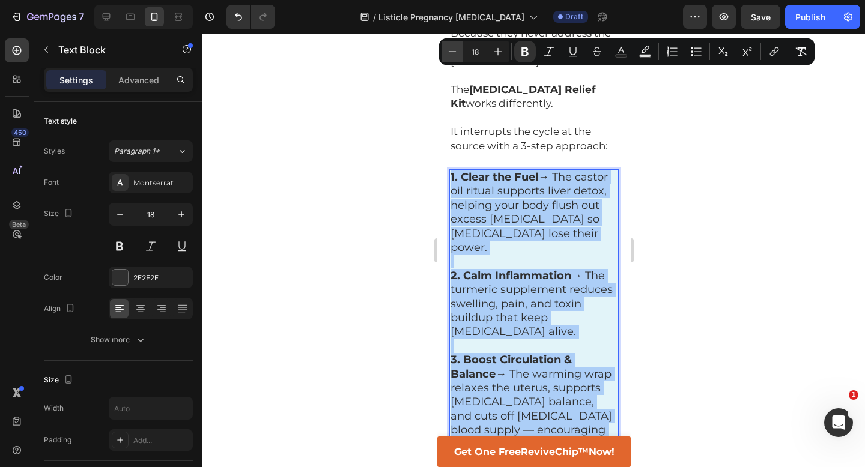
click at [445, 54] on button "Minus" at bounding box center [453, 52] width 22 height 22
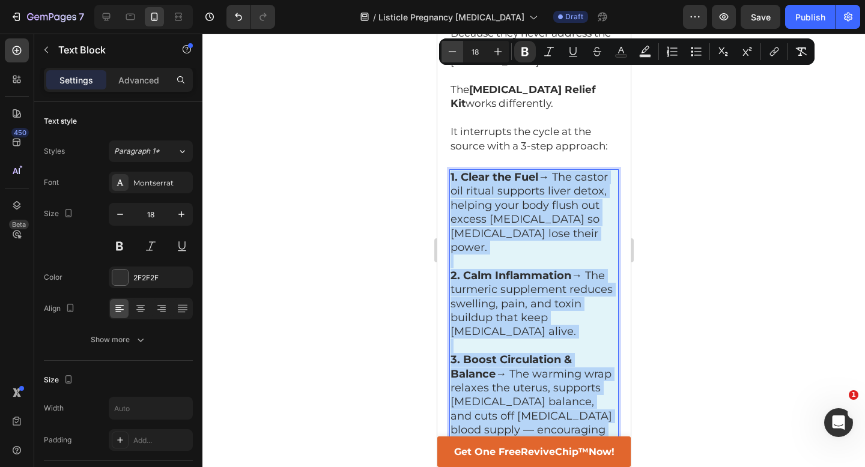
type input "17"
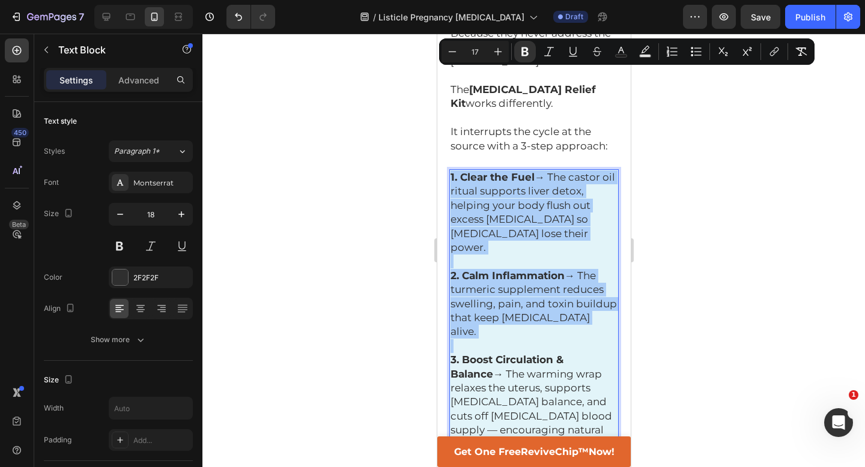
click at [377, 117] on div at bounding box center [533, 251] width 663 height 434
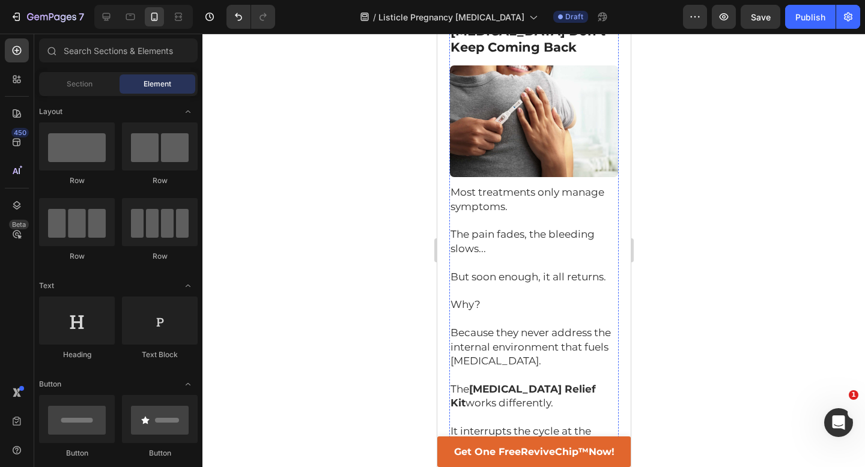
scroll to position [1921, 0]
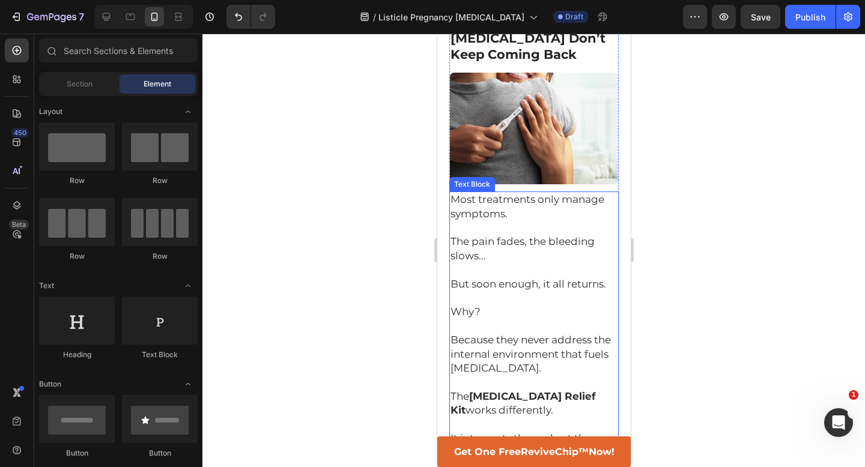
click at [531, 418] on p at bounding box center [533, 425] width 167 height 14
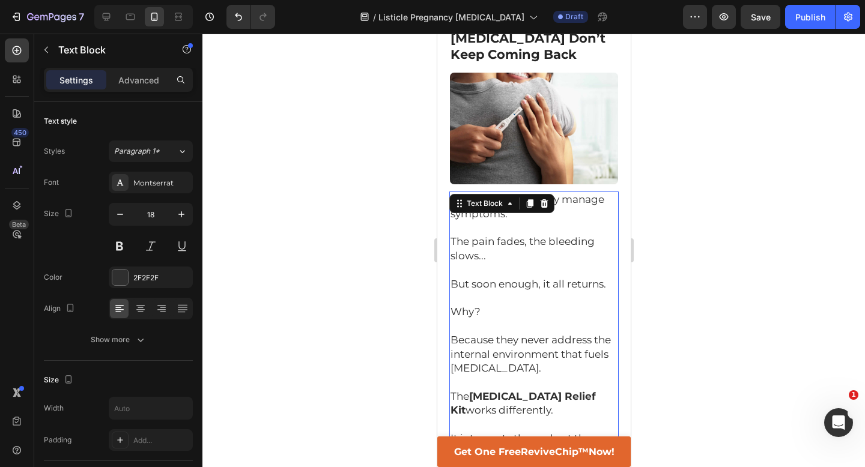
click at [606, 432] on p "It interrupts the cycle at the source with a 3-step approach:" at bounding box center [533, 446] width 167 height 28
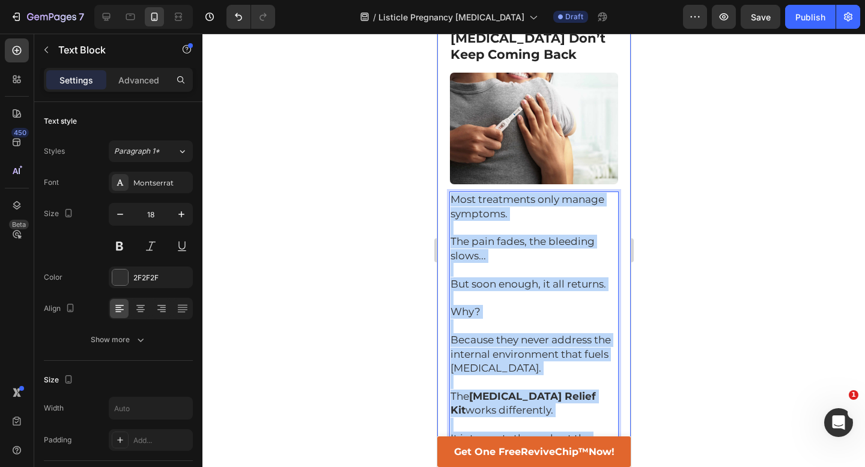
drag, startPoint x: 607, startPoint y: 330, endPoint x: 446, endPoint y: 78, distance: 299.3
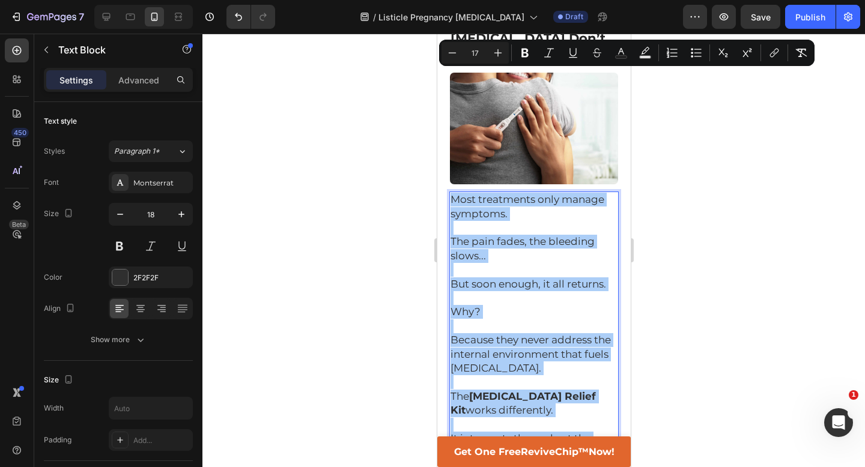
click at [357, 301] on div at bounding box center [533, 251] width 663 height 434
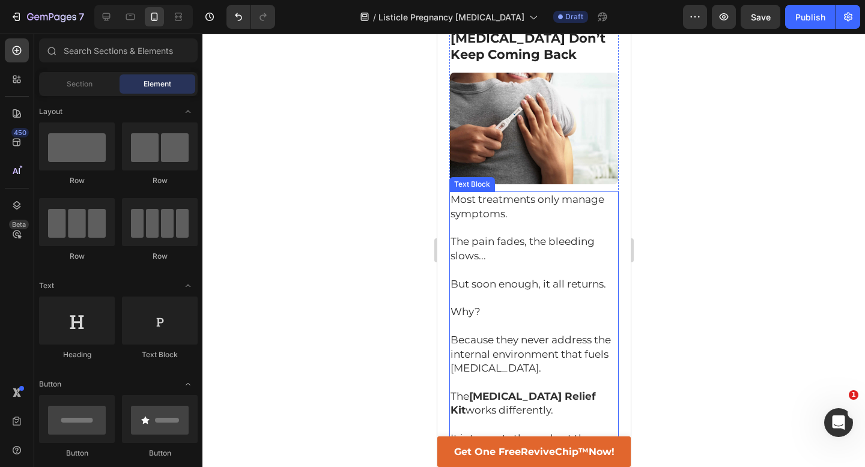
click at [586, 433] on span "It interrupts the cycle at the source with a 3-step approach:" at bounding box center [528, 446] width 157 height 26
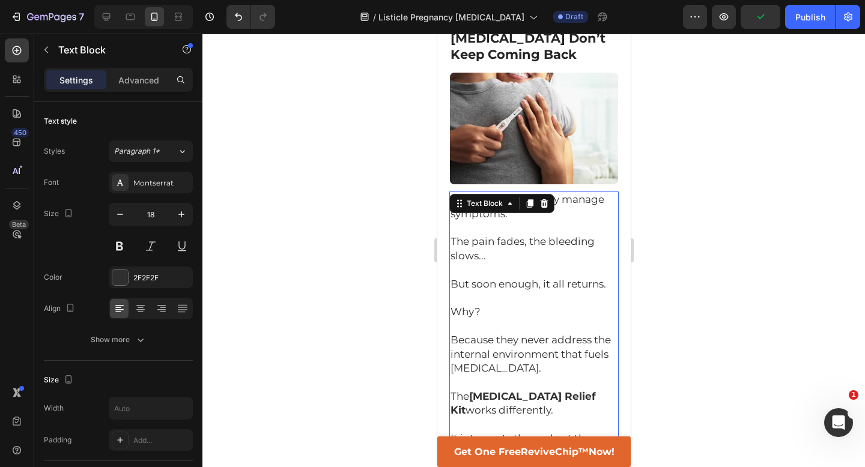
drag, startPoint x: 538, startPoint y: 349, endPoint x: 538, endPoint y: 335, distance: 14.4
click at [538, 335] on div "Most treatments only manage symptoms. The pain fades, the bleeding slows... But…" at bounding box center [533, 327] width 169 height 270
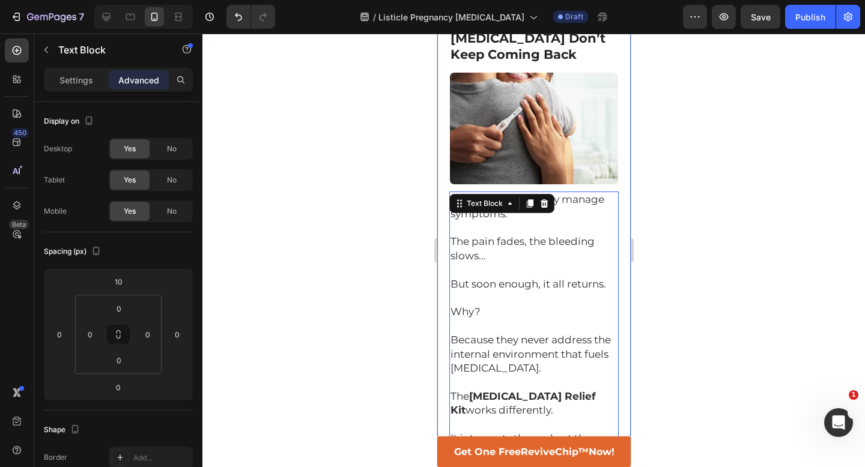
click at [711, 271] on div at bounding box center [533, 251] width 663 height 434
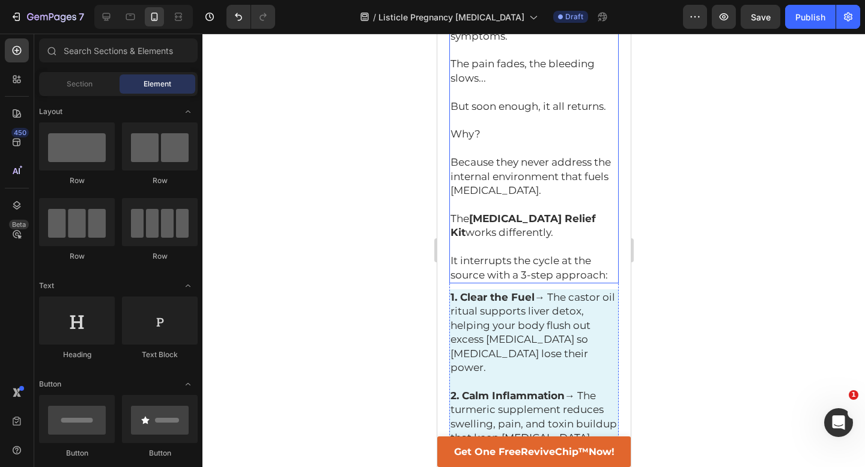
scroll to position [2102, 0]
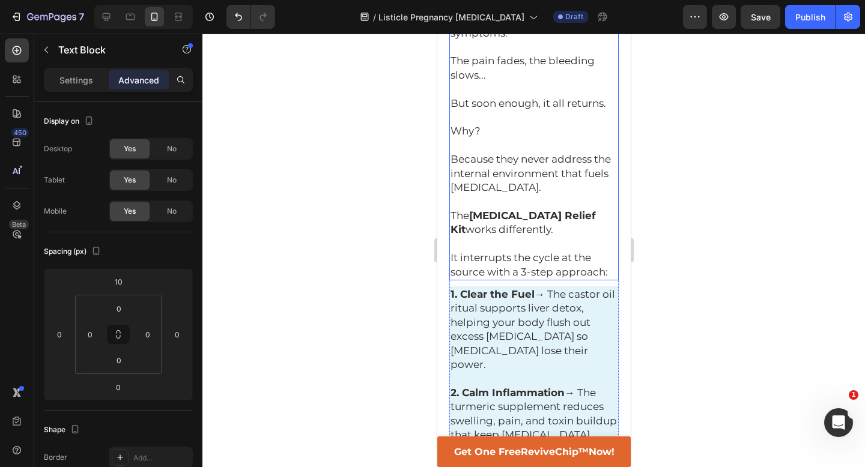
click at [524, 372] on p "Rich Text Editor. Editing area: main" at bounding box center [533, 379] width 167 height 14
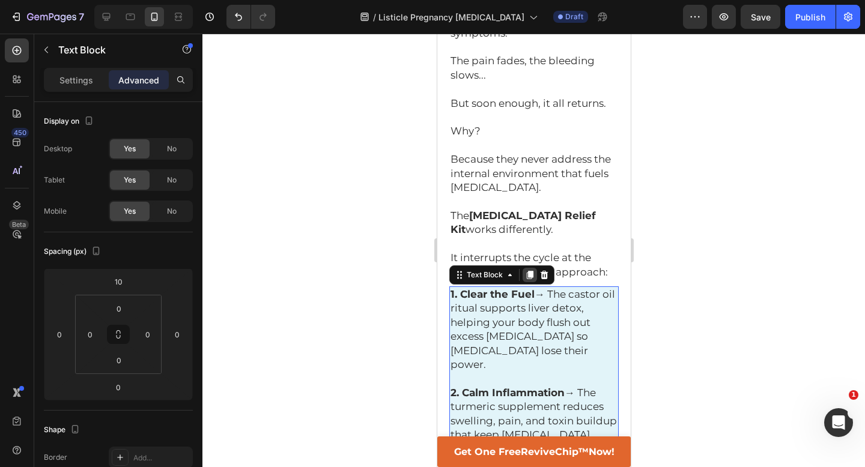
click at [527, 271] on icon at bounding box center [529, 275] width 7 height 8
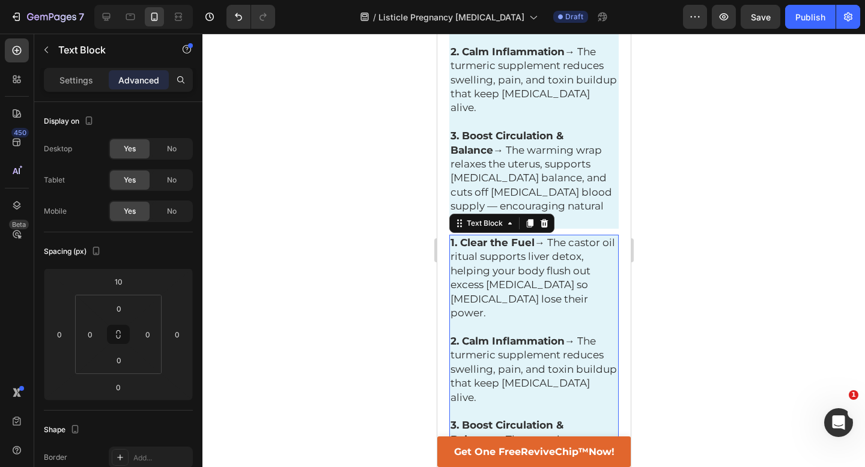
scroll to position [2445, 0]
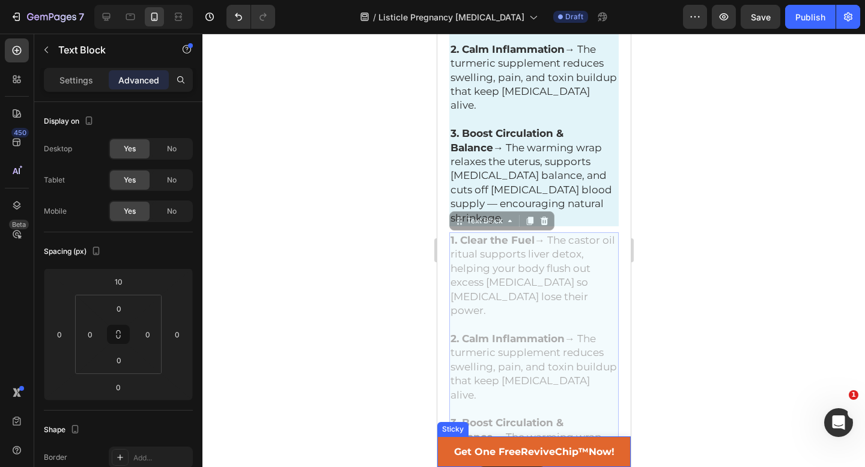
drag, startPoint x: 458, startPoint y: 66, endPoint x: 478, endPoint y: 465, distance: 399.4
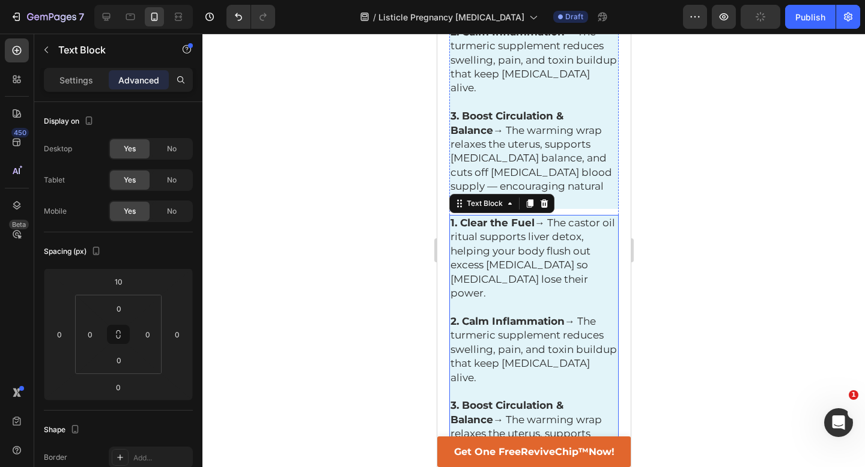
scroll to position [2410, 0]
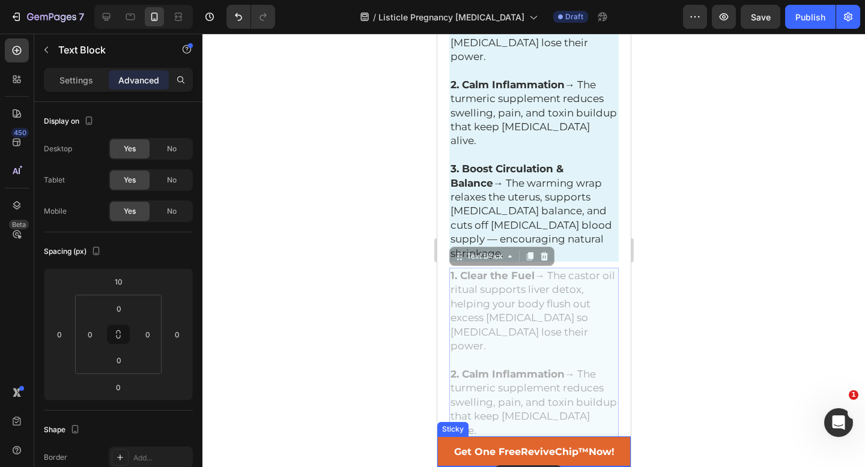
drag, startPoint x: 461, startPoint y: 102, endPoint x: 494, endPoint y: 466, distance: 366.2
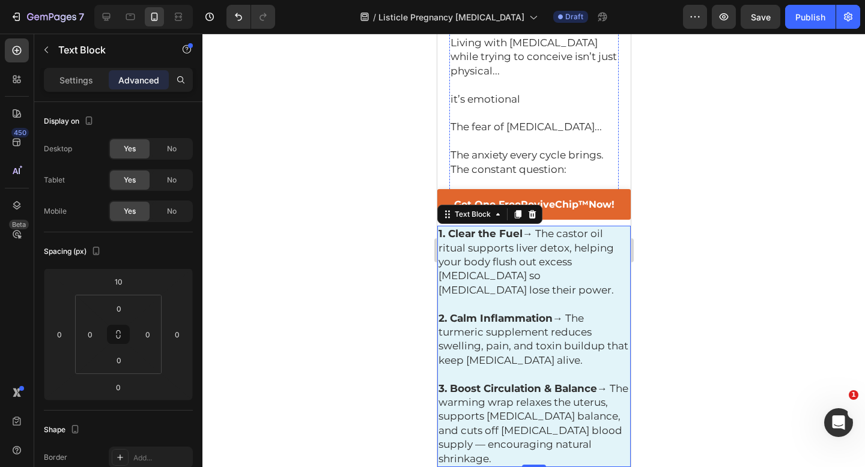
scroll to position [3654, 0]
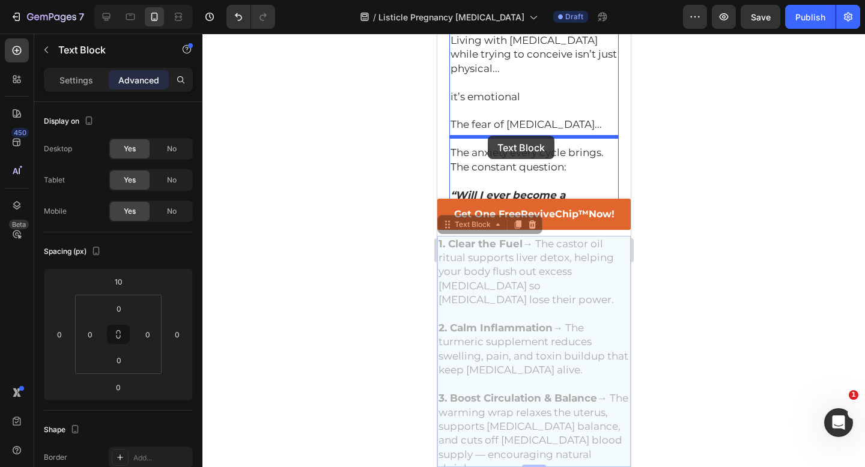
drag, startPoint x: 443, startPoint y: 230, endPoint x: 488, endPoint y: 135, distance: 105.1
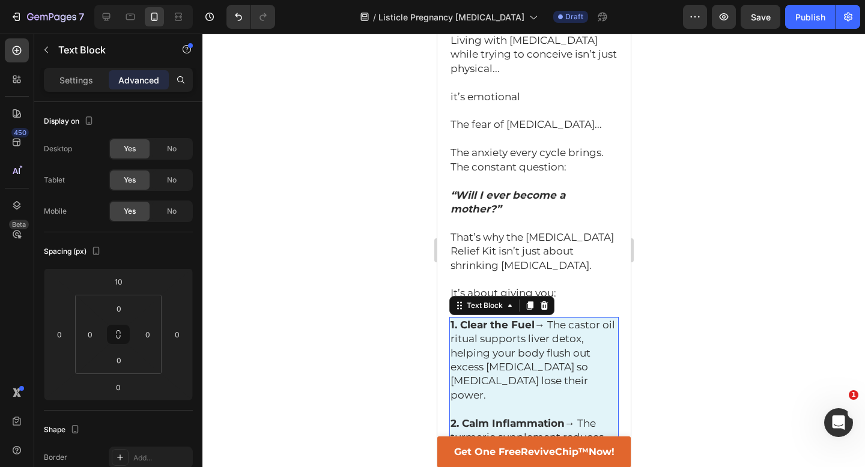
click at [665, 166] on div at bounding box center [533, 251] width 663 height 434
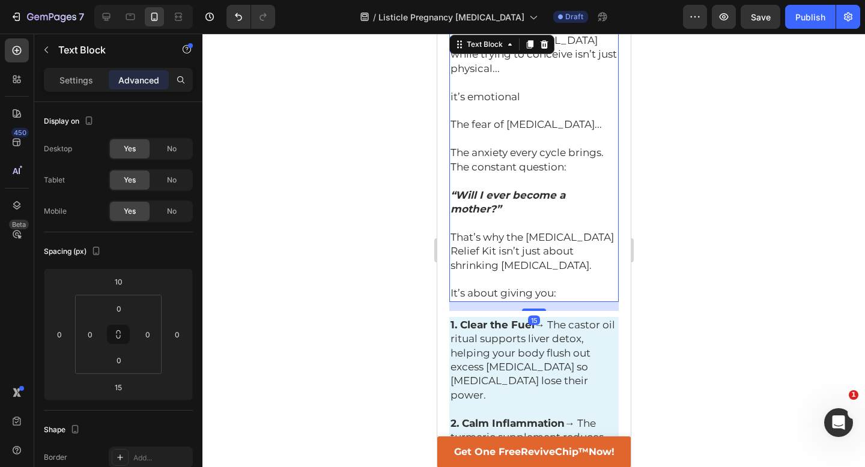
click at [567, 287] on p "It’s about giving you:" at bounding box center [533, 294] width 167 height 14
drag, startPoint x: 537, startPoint y: 135, endPoint x: 537, endPoint y: 112, distance: 22.8
click at [537, 112] on div "Living with [MEDICAL_DATA] while trying to conceive isn’t just physical... it’s…" at bounding box center [533, 167] width 169 height 270
type input "0"
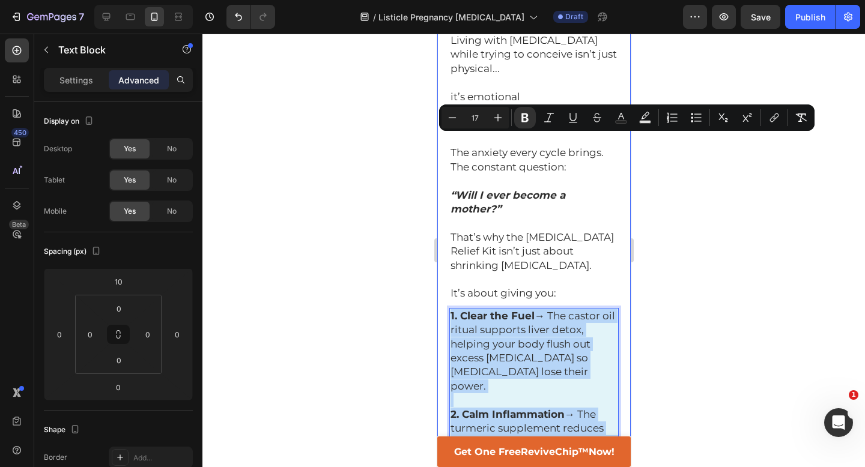
drag, startPoint x: 550, startPoint y: 369, endPoint x: 439, endPoint y: 144, distance: 251.8
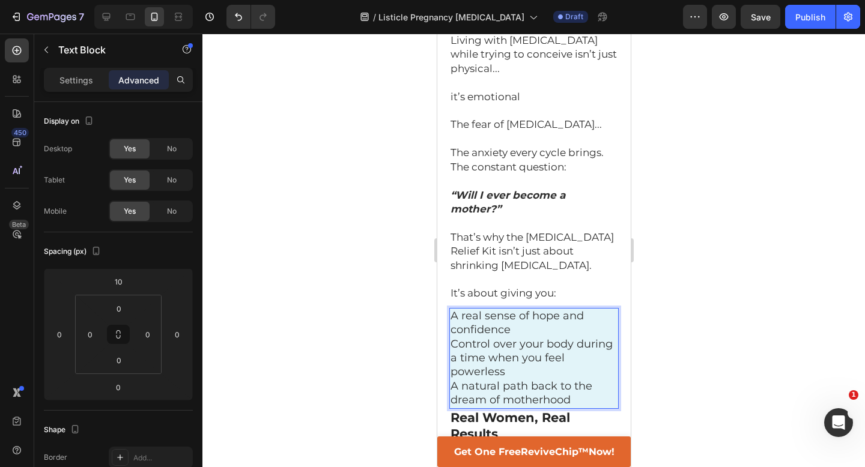
click at [526, 309] on p "A real sense of hope and confidence" at bounding box center [533, 323] width 167 height 28
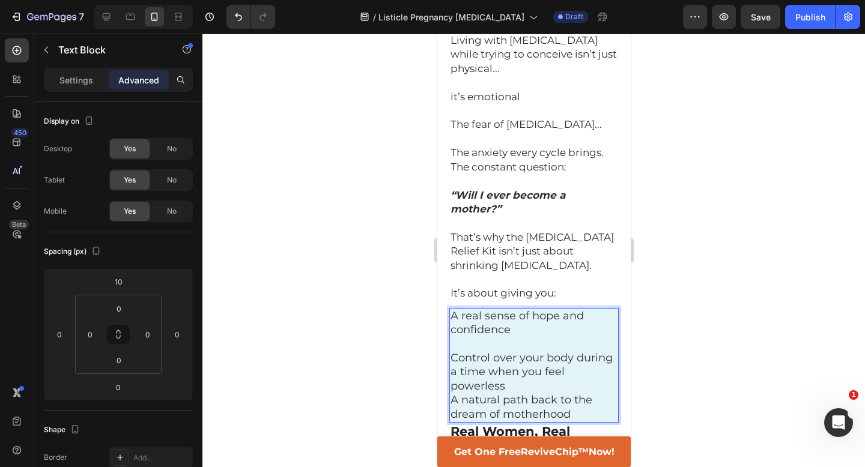
click at [536, 351] on p "Control over your body during a time when you feel powerless" at bounding box center [533, 372] width 167 height 42
click at [743, 213] on div at bounding box center [533, 251] width 663 height 434
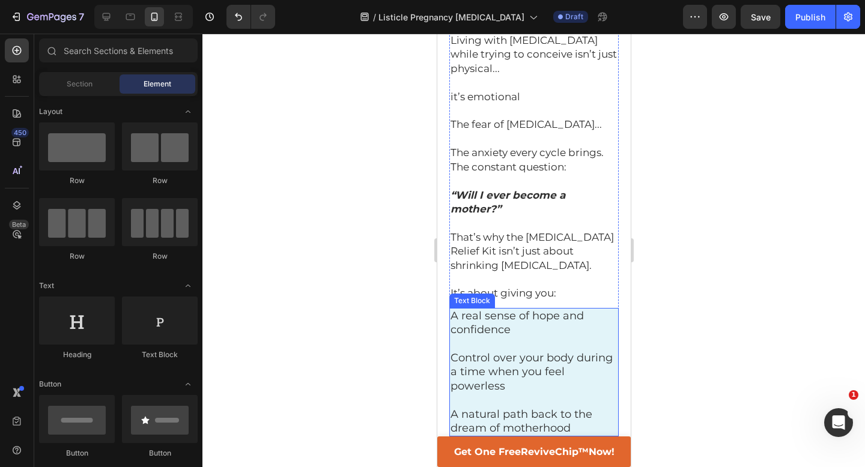
click at [455, 309] on p "A real sense of hope and confidence" at bounding box center [533, 323] width 167 height 28
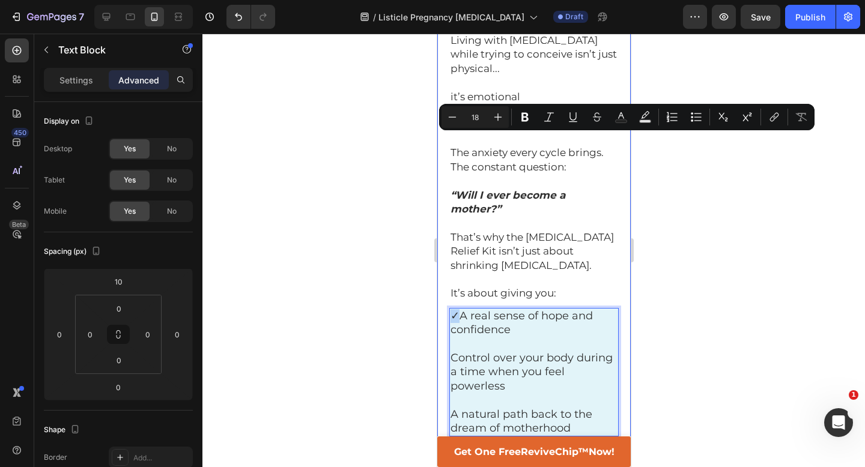
click at [448, 143] on div "Home > Natural Health > Natural [MEDICAL_DATA] Kit Text Block Home > Pain Relie…" at bounding box center [533, 448] width 193 height 8037
copy p "✓"
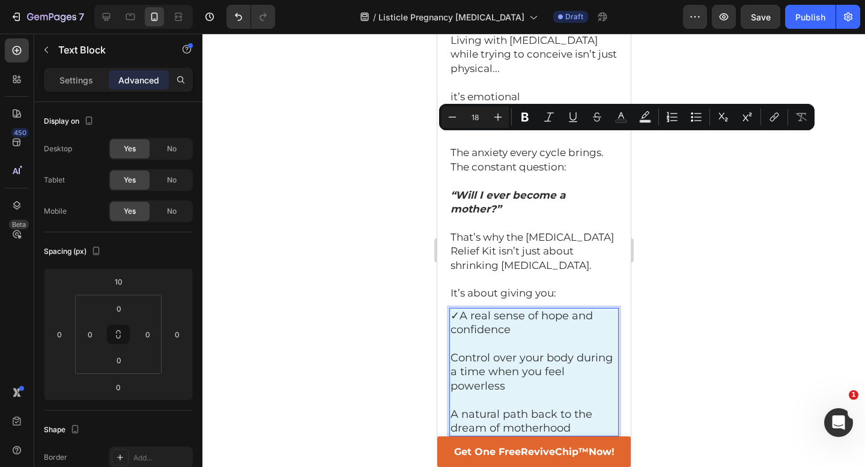
click at [450, 351] on p "Control over your body during a time when you feel powerless" at bounding box center [533, 372] width 167 height 42
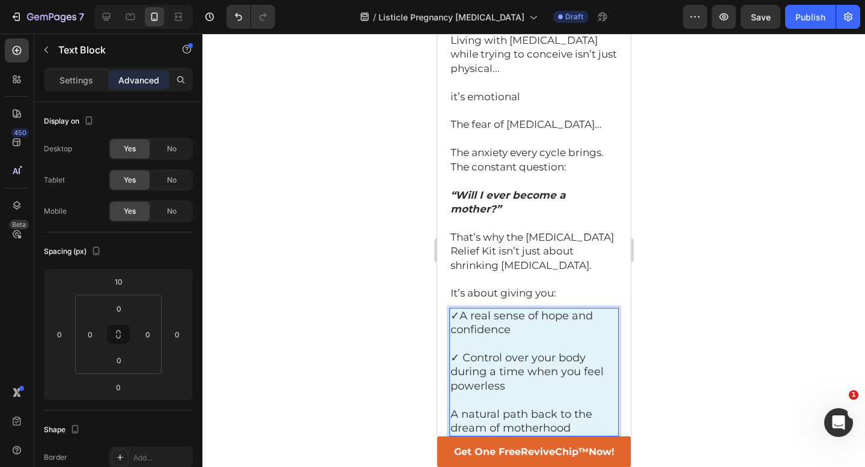
click at [458, 309] on p "✓A real sense of hope and confidence" at bounding box center [533, 323] width 167 height 28
click at [451, 408] on p "A natural path back to the dream of motherhood" at bounding box center [533, 422] width 167 height 28
click at [575, 408] on p "✓ A natural path back to the dream of motherhood" at bounding box center [533, 422] width 167 height 28
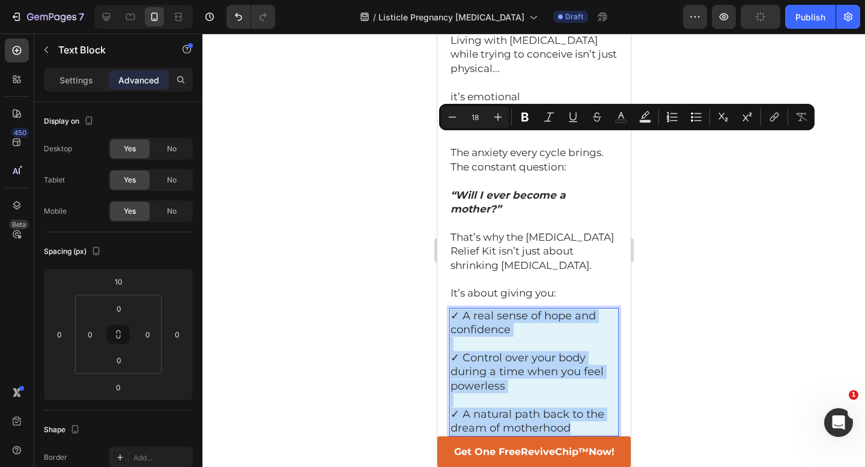
drag, startPoint x: 578, startPoint y: 254, endPoint x: 437, endPoint y: 136, distance: 183.8
click at [437, 135] on div "Home > Natural Health > Natural [MEDICAL_DATA] Kit Text Block Home > Pain Relie…" at bounding box center [533, 448] width 193 height 8037
click at [455, 118] on icon "Editor contextual toolbar" at bounding box center [452, 117] width 12 height 12
type input "17"
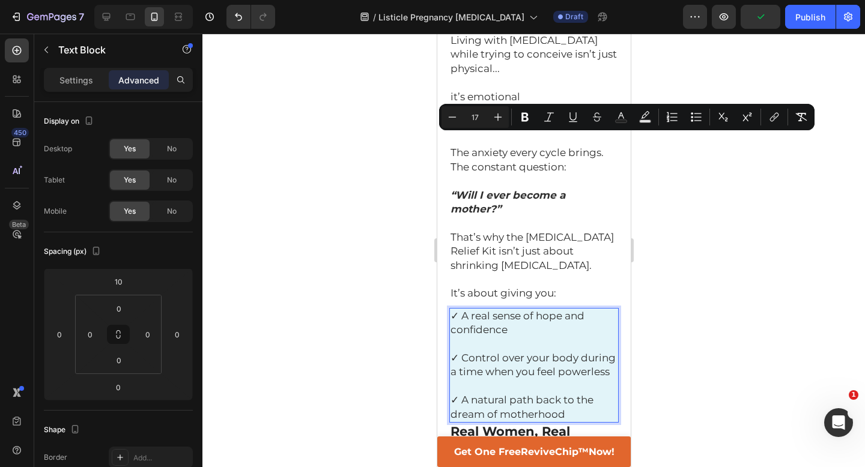
click at [684, 167] on div at bounding box center [533, 251] width 663 height 434
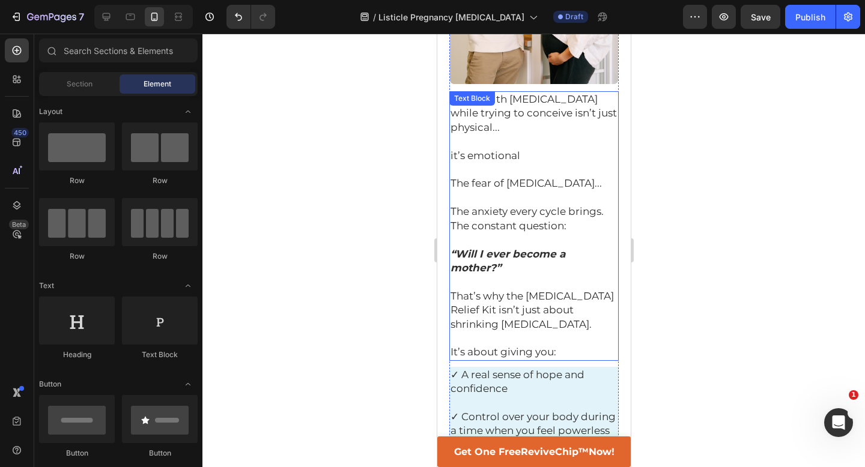
scroll to position [3522, 0]
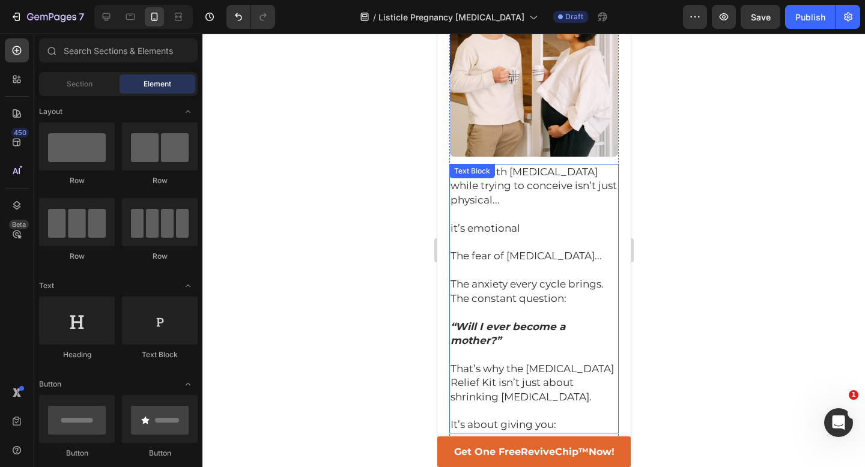
click at [521, 363] on span "That’s why the [MEDICAL_DATA] Relief Kit isn’t just about shrinking [MEDICAL_DA…" at bounding box center [531, 383] width 163 height 40
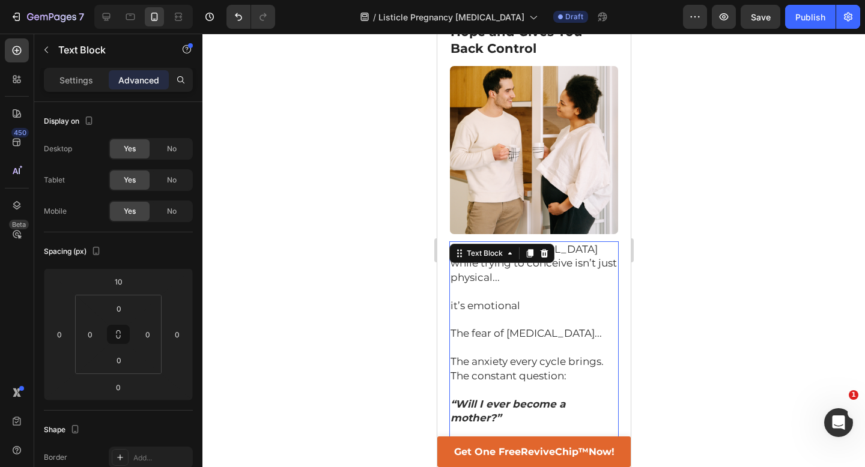
scroll to position [3436, 0]
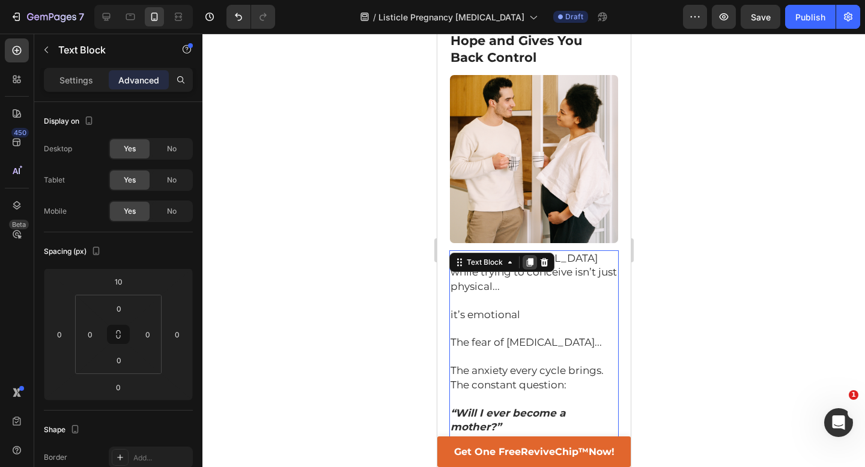
click at [530, 258] on icon at bounding box center [529, 262] width 7 height 8
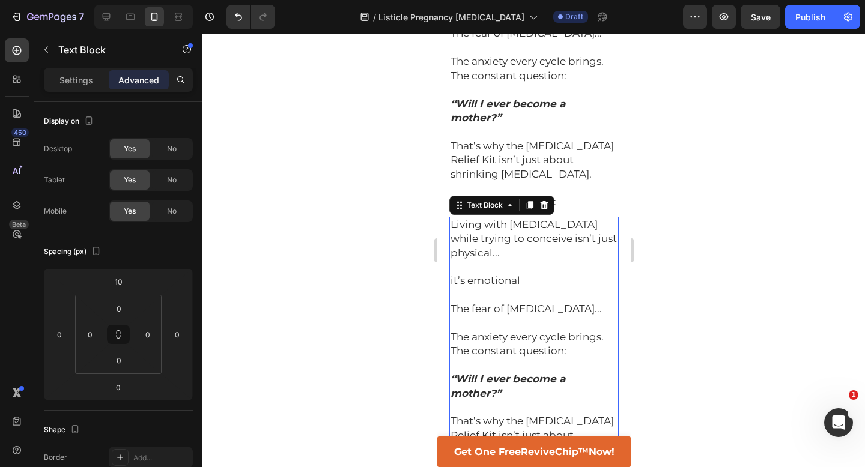
scroll to position [3730, 0]
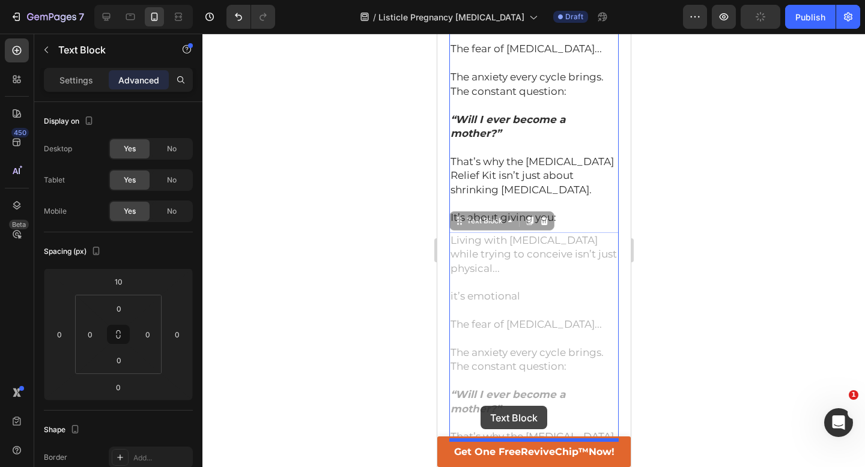
drag, startPoint x: 455, startPoint y: 46, endPoint x: 480, endPoint y: 406, distance: 360.8
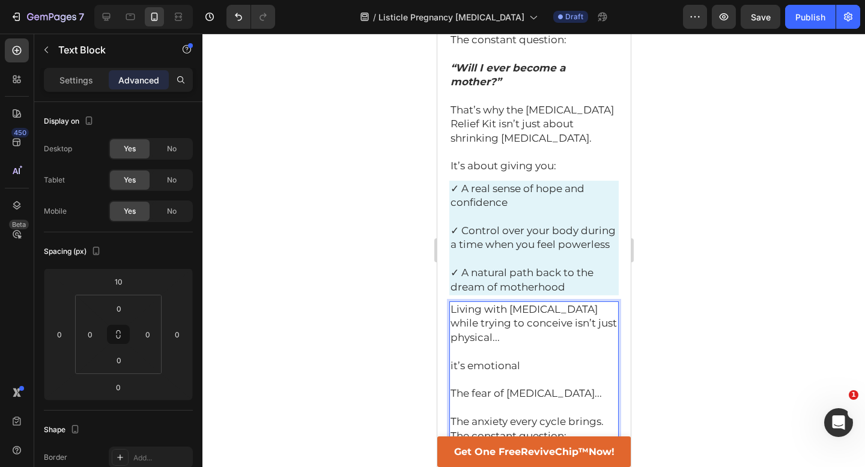
scroll to position [3816, 0]
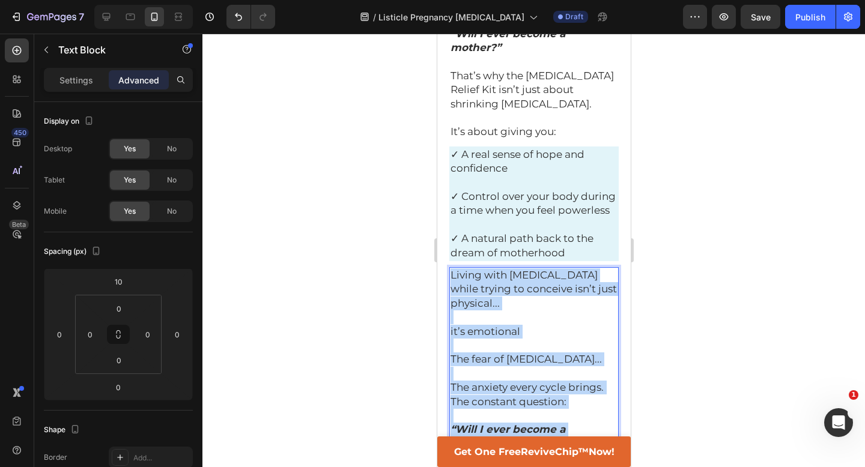
drag, startPoint x: 573, startPoint y: 347, endPoint x: 449, endPoint y: 100, distance: 275.7
click at [449, 267] on div "Living with [MEDICAL_DATA] while trying to conceive isn’t just physical... it’s…" at bounding box center [533, 402] width 169 height 270
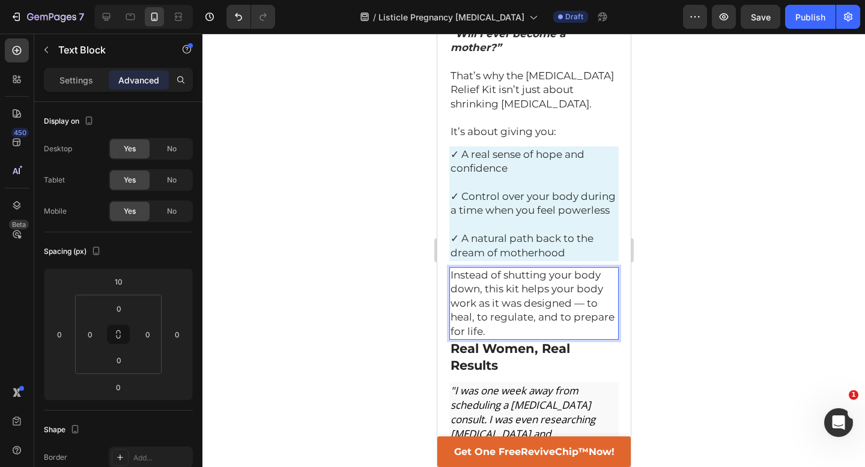
click at [500, 269] on span "Instead of shutting your body down, this kit helps your body work as it was des…" at bounding box center [532, 303] width 164 height 68
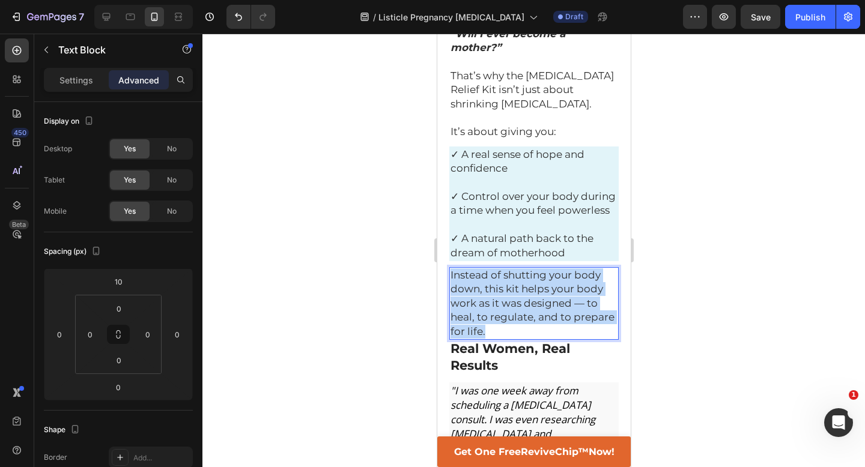
click at [500, 269] on span "Instead of shutting your body down, this kit helps your body work as it was des…" at bounding box center [532, 303] width 164 height 68
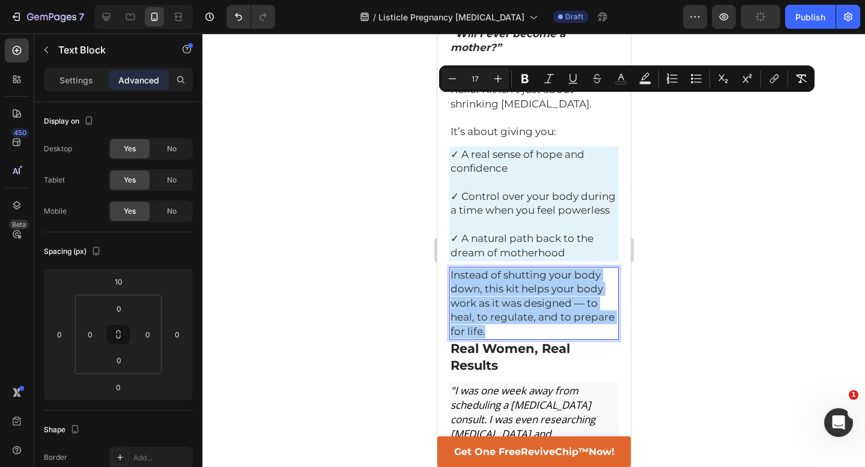
click at [426, 145] on div at bounding box center [533, 251] width 663 height 434
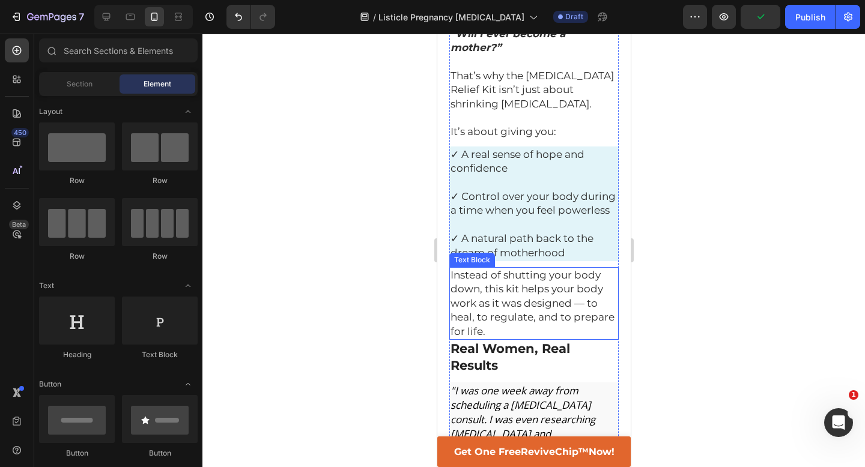
click at [526, 269] on span "Instead of shutting your body down, this kit helps your body work as it was des…" at bounding box center [532, 303] width 164 height 68
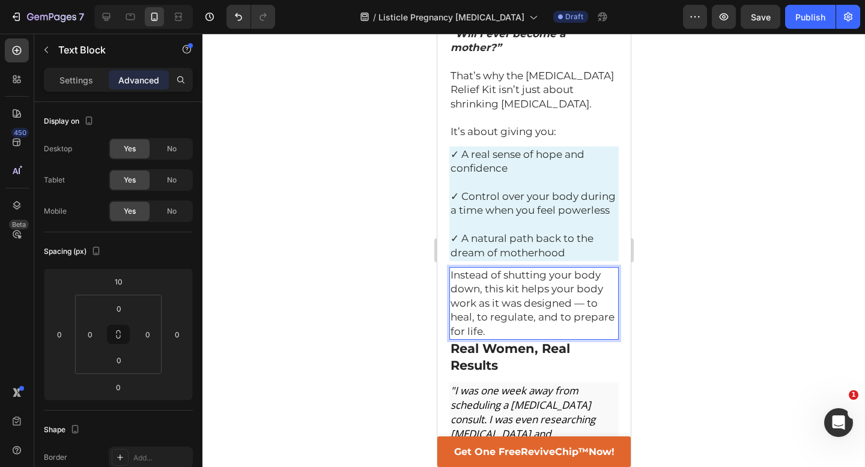
click at [585, 269] on span "Instead of shutting your body down, this kit helps your body work as it was des…" at bounding box center [532, 303] width 164 height 68
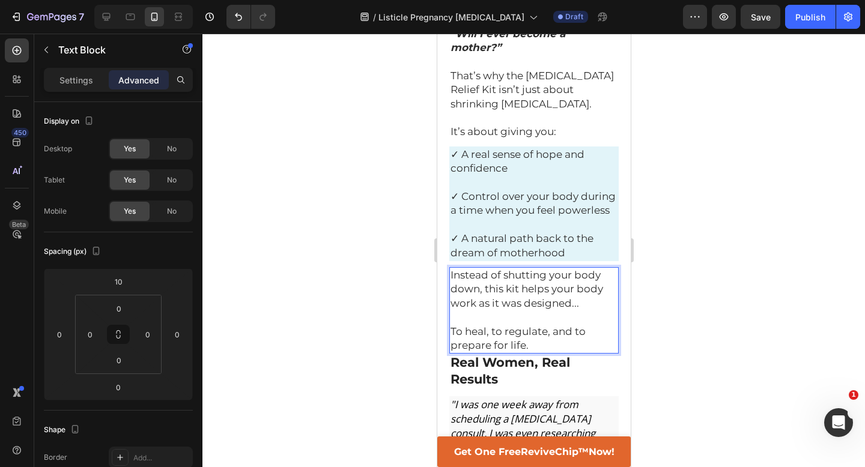
click at [713, 165] on div at bounding box center [533, 251] width 663 height 434
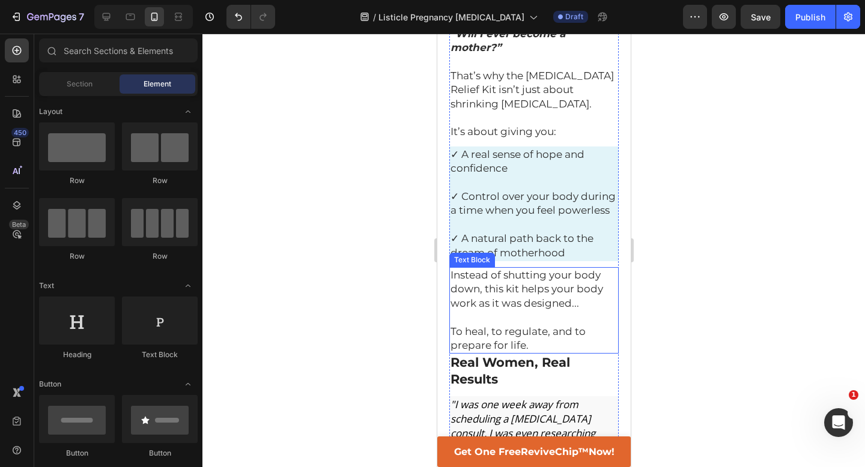
click at [539, 326] on span "To heal, to regulate, and to prepare for life." at bounding box center [517, 339] width 135 height 26
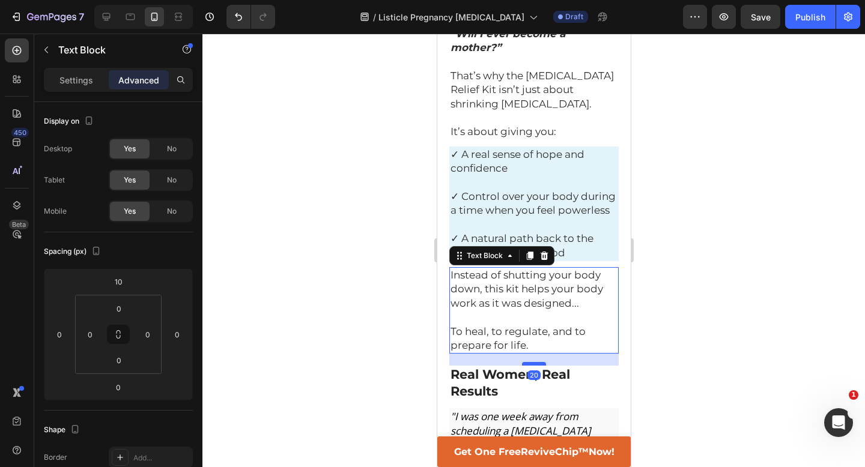
drag, startPoint x: 536, startPoint y: 181, endPoint x: 536, endPoint y: 193, distance: 12.0
click at [536, 362] on div at bounding box center [533, 364] width 24 height 4
type input "20"
click at [717, 186] on div at bounding box center [533, 251] width 663 height 434
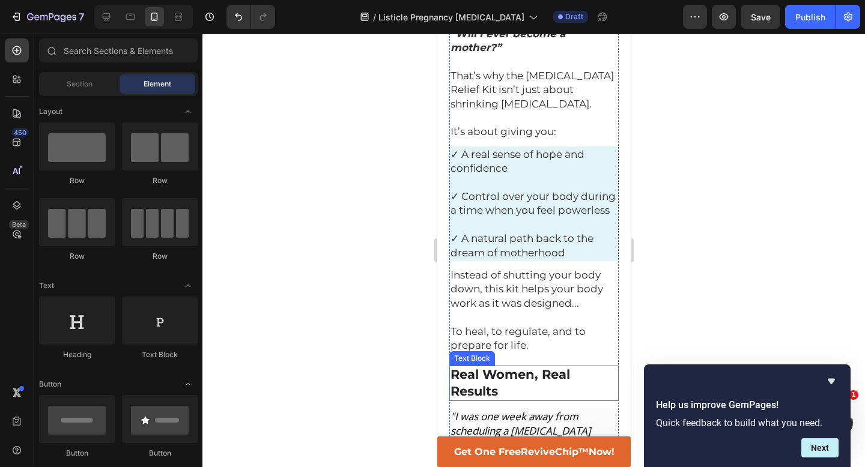
click at [511, 367] on p "Real Women, Real Results" at bounding box center [533, 383] width 167 height 33
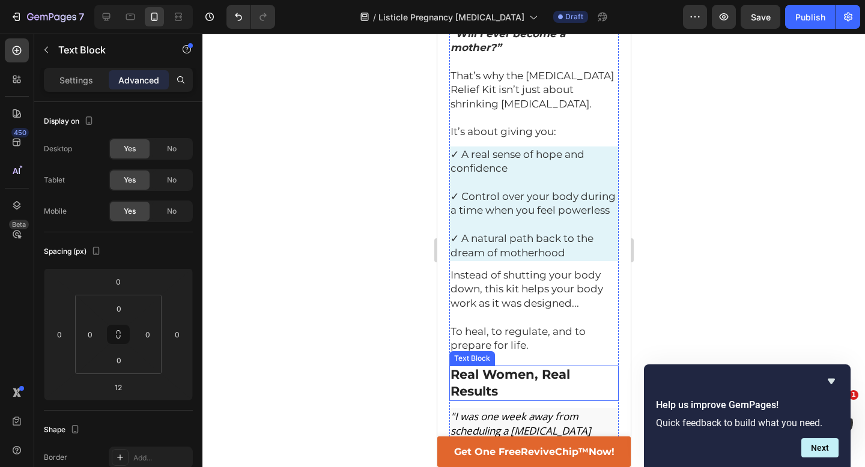
click at [511, 367] on p "Real Women, Real Results" at bounding box center [533, 383] width 167 height 33
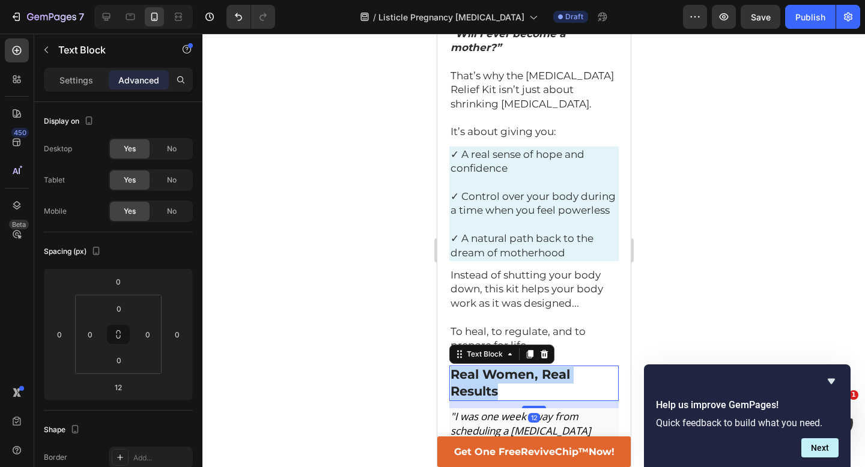
click at [511, 367] on p "Real Women, Real Results" at bounding box center [533, 383] width 167 height 33
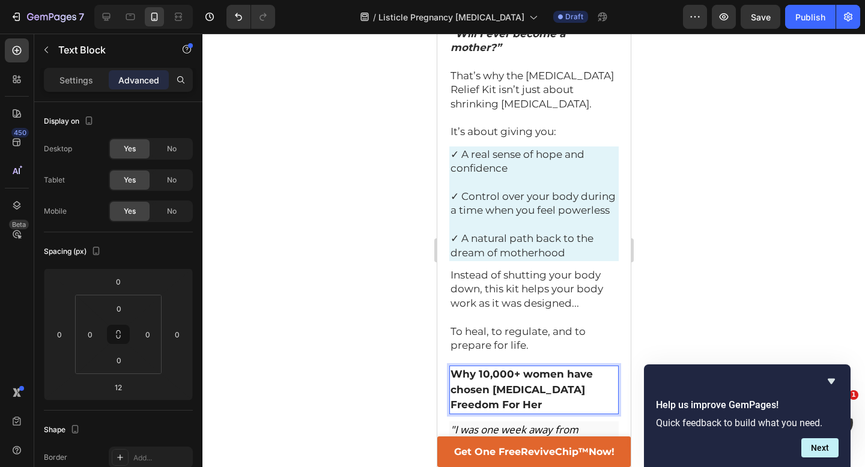
click at [511, 368] on strong "Why 10,000+ women have chosen [MEDICAL_DATA] Freedom For Her" at bounding box center [521, 389] width 142 height 43
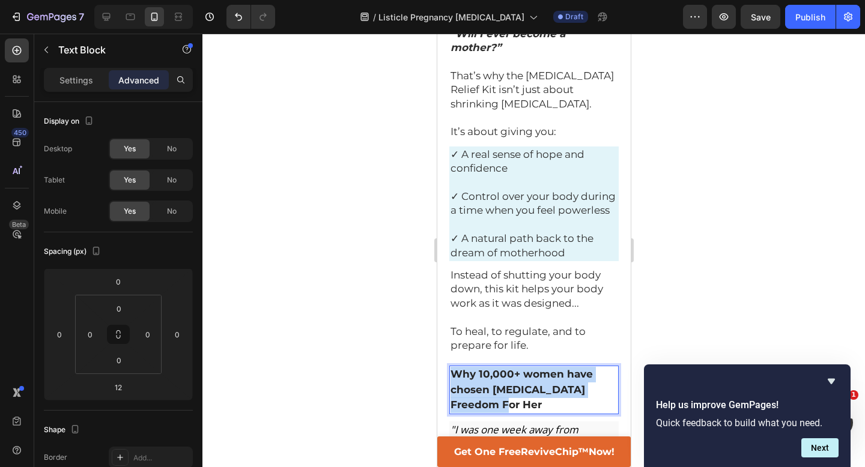
click at [511, 368] on strong "Why 10,000+ women have chosen [MEDICAL_DATA] Freedom For Her" at bounding box center [521, 389] width 142 height 43
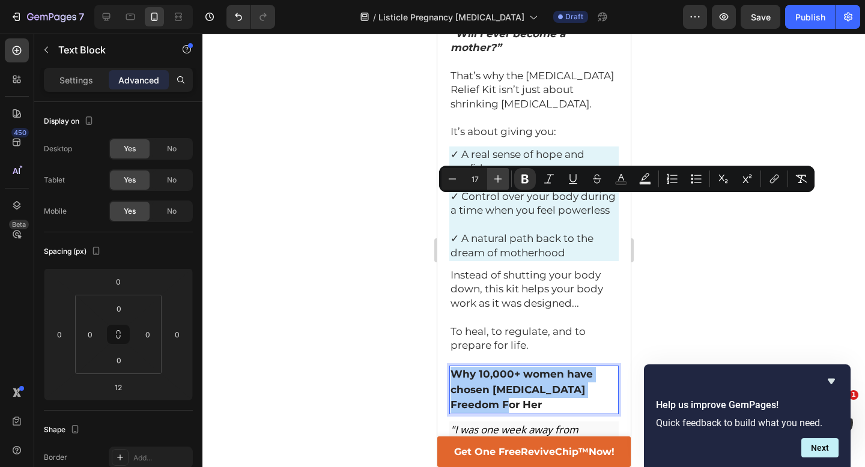
click at [494, 176] on icon "Editor contextual toolbar" at bounding box center [498, 179] width 12 height 12
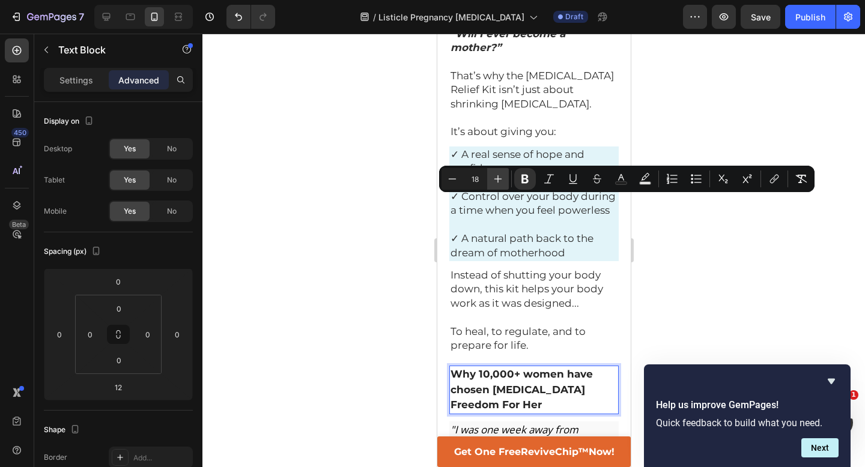
click at [494, 176] on icon "Editor contextual toolbar" at bounding box center [498, 179] width 12 height 12
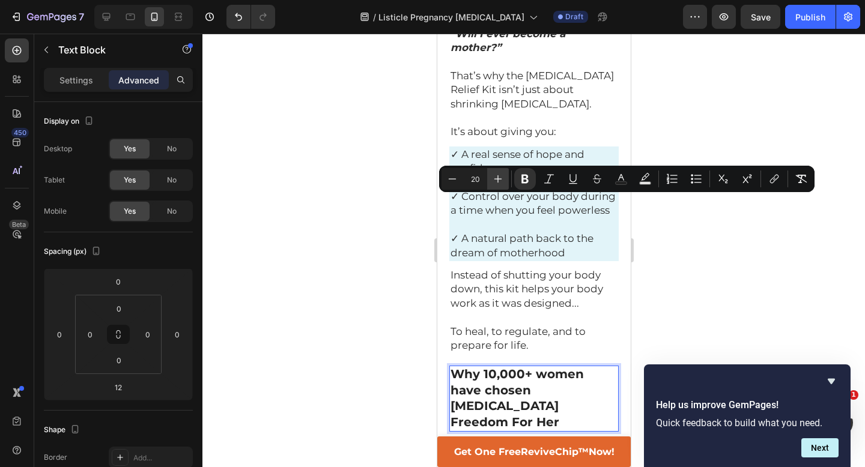
click at [494, 176] on icon "Editor contextual toolbar" at bounding box center [498, 179] width 12 height 12
type input "21"
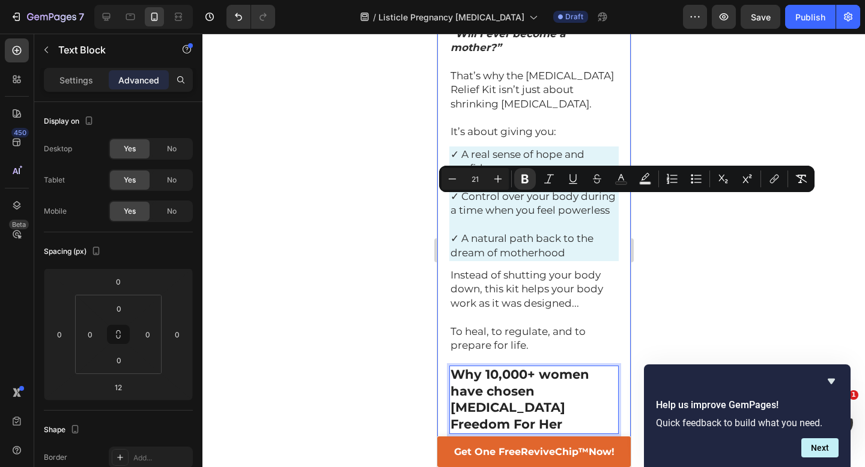
click at [378, 223] on div at bounding box center [533, 251] width 663 height 434
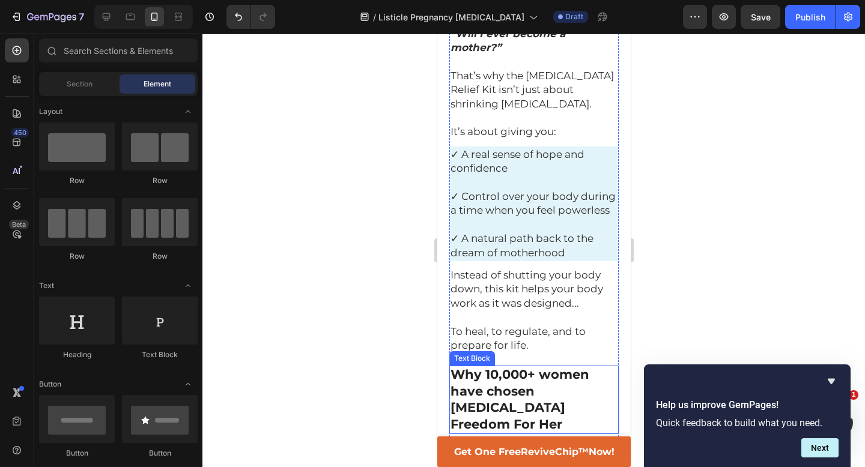
click at [552, 367] on strong "Why 10,000+ women have chosen [MEDICAL_DATA] Freedom For Her" at bounding box center [519, 399] width 139 height 65
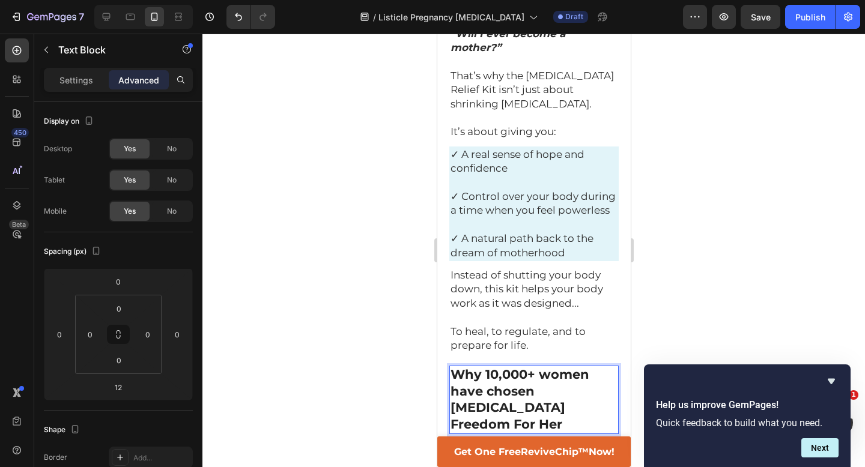
click at [537, 367] on strong "Why 10,000+ women have chosen [MEDICAL_DATA] Freedom For Her" at bounding box center [519, 399] width 139 height 65
click at [523, 367] on strong "Why 10,000+ women have chosen Revive [MEDICAL_DATA] Freedom For Her" at bounding box center [519, 399] width 139 height 65
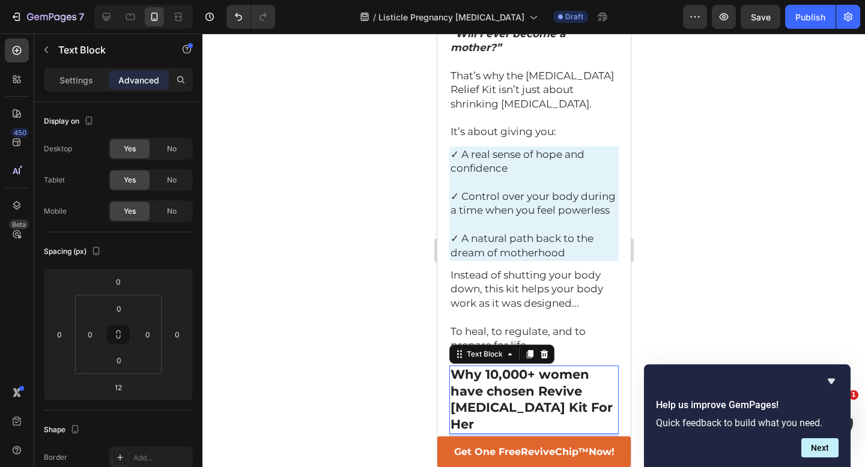
click at [695, 230] on div at bounding box center [533, 251] width 663 height 434
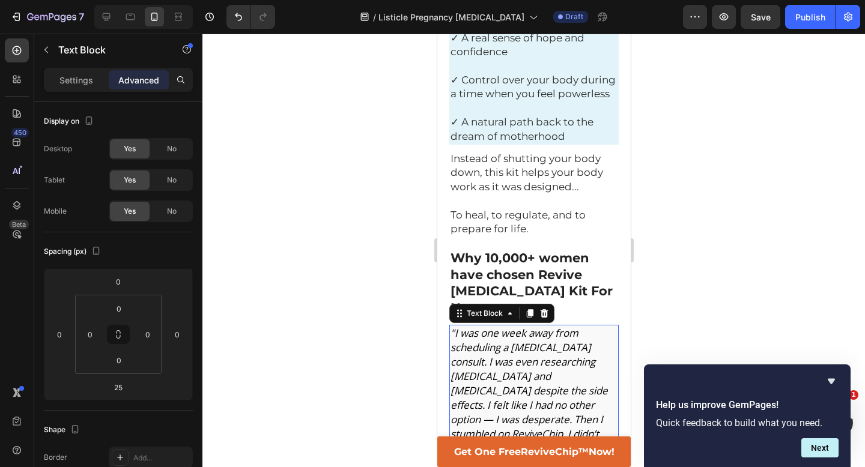
scroll to position [3930, 0]
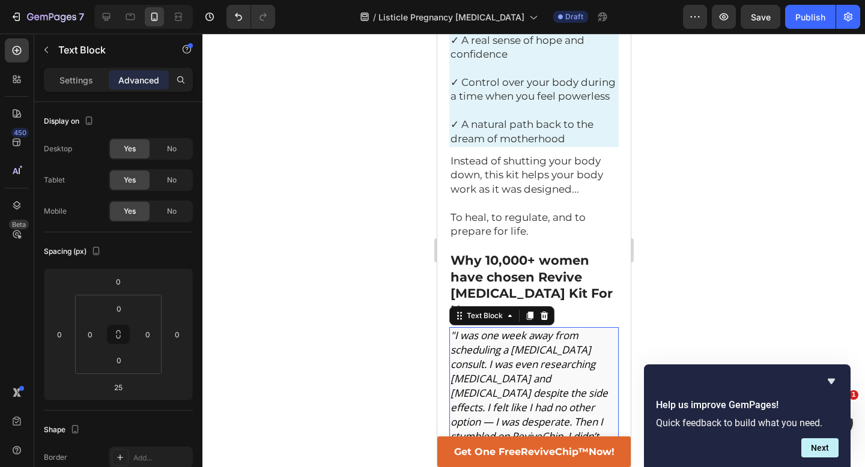
click at [526, 329] on icon ""I was one week away from scheduling a [MEDICAL_DATA] consult. I was even resea…" at bounding box center [531, 451] width 162 height 245
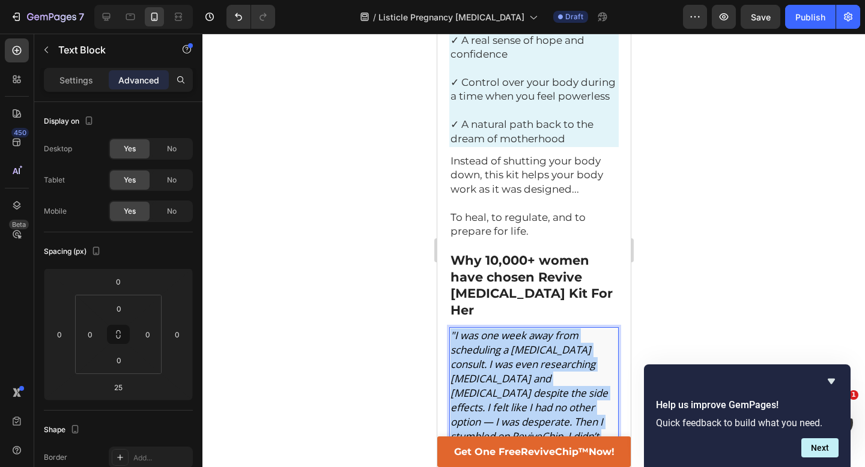
click at [526, 329] on icon ""I was one week away from scheduling a [MEDICAL_DATA] consult. I was even resea…" at bounding box center [531, 451] width 162 height 245
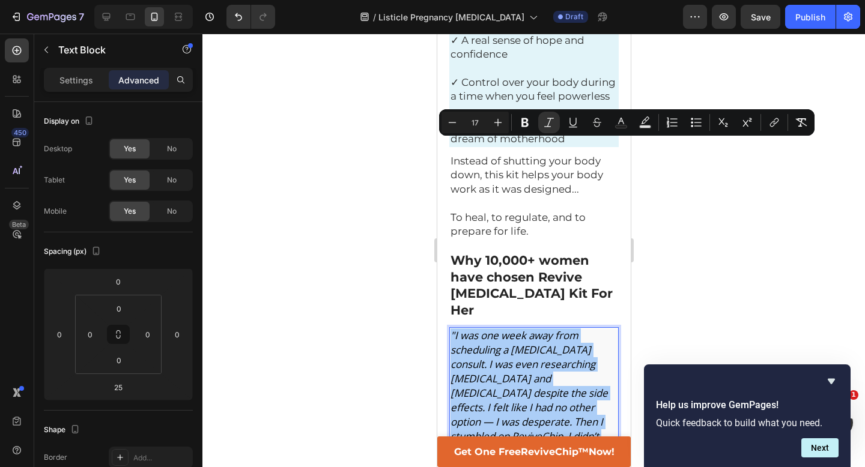
click at [700, 193] on div at bounding box center [533, 251] width 663 height 434
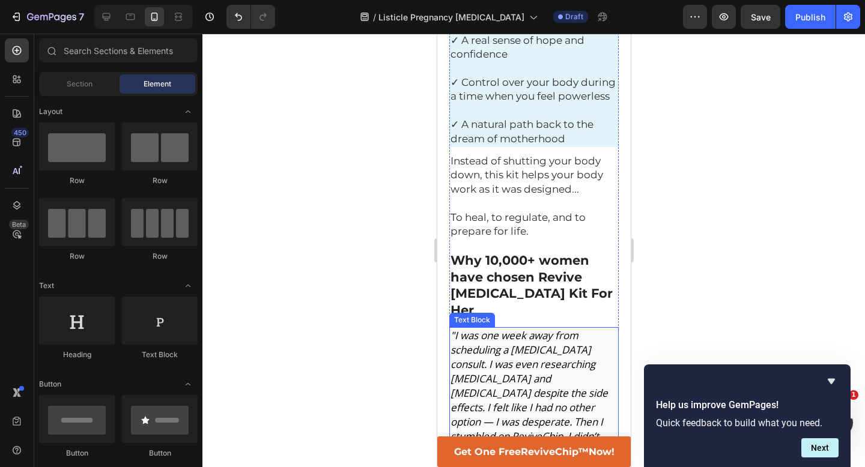
click at [579, 329] on icon ""I was one week away from scheduling a [MEDICAL_DATA] consult. I was even resea…" at bounding box center [531, 451] width 162 height 245
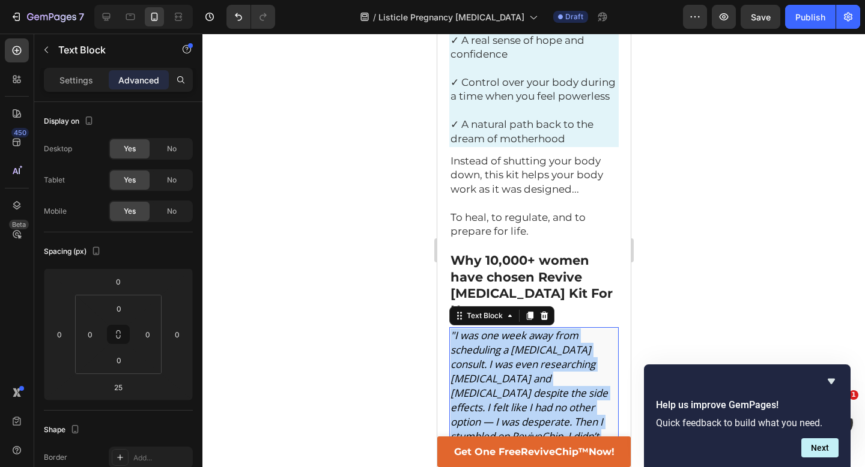
click at [579, 329] on icon ""I was one week away from scheduling a [MEDICAL_DATA] consult. I was even resea…" at bounding box center [531, 451] width 162 height 245
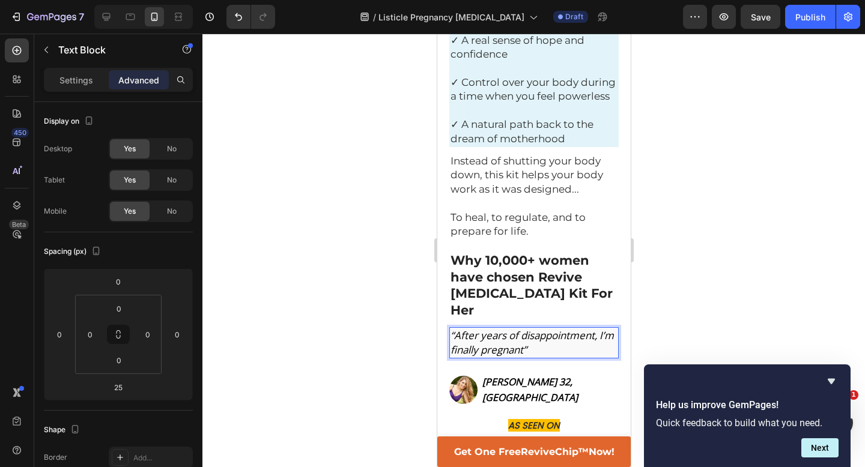
click at [456, 329] on icon "“After years of disappointment, I’m finally pregnant”" at bounding box center [531, 343] width 163 height 28
click at [541, 329] on p "After years of disappointment, I’m finally pregnant”" at bounding box center [533, 343] width 167 height 29
click at [497, 329] on icon "After years of disappointment, I’m finally pregnant" at bounding box center [530, 343] width 160 height 28
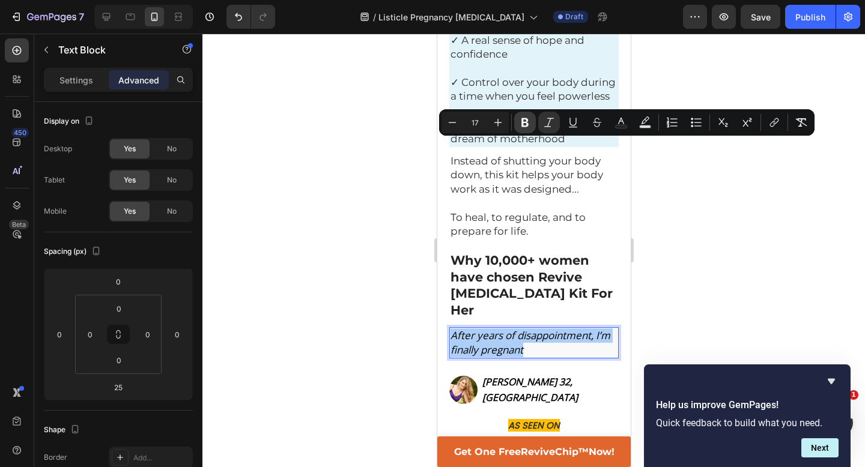
click at [523, 127] on icon "Editor contextual toolbar" at bounding box center [525, 123] width 12 height 12
click at [543, 329] on p "After years of disappointment, I’m finally pregnant" at bounding box center [533, 343] width 167 height 29
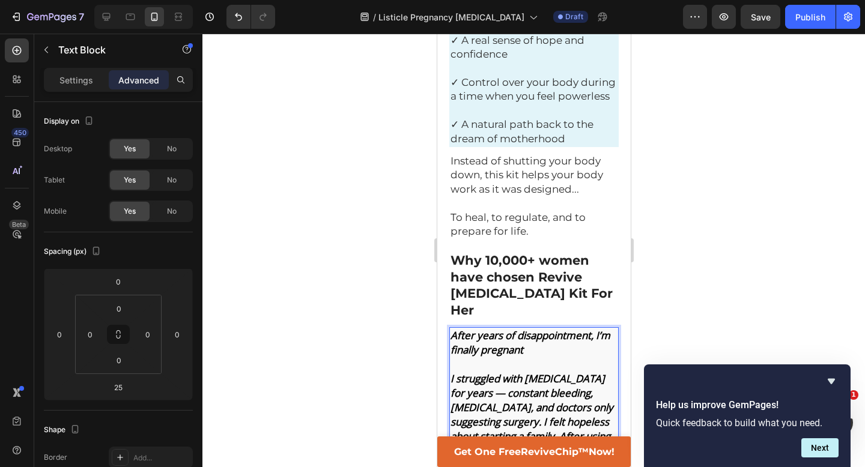
click at [518, 372] on strong "I struggled with [MEDICAL_DATA] for years — constant bleeding, [MEDICAL_DATA], …" at bounding box center [532, 444] width 165 height 144
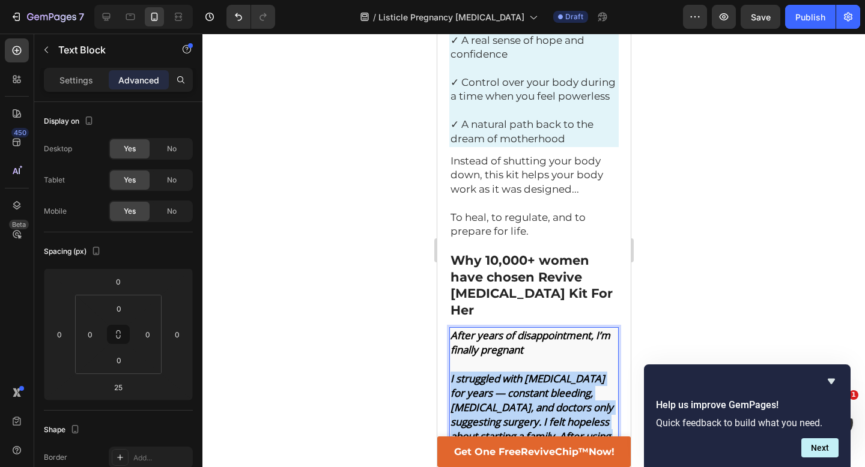
click at [518, 372] on strong "I struggled with [MEDICAL_DATA] for years — constant bleeding, [MEDICAL_DATA], …" at bounding box center [532, 444] width 165 height 144
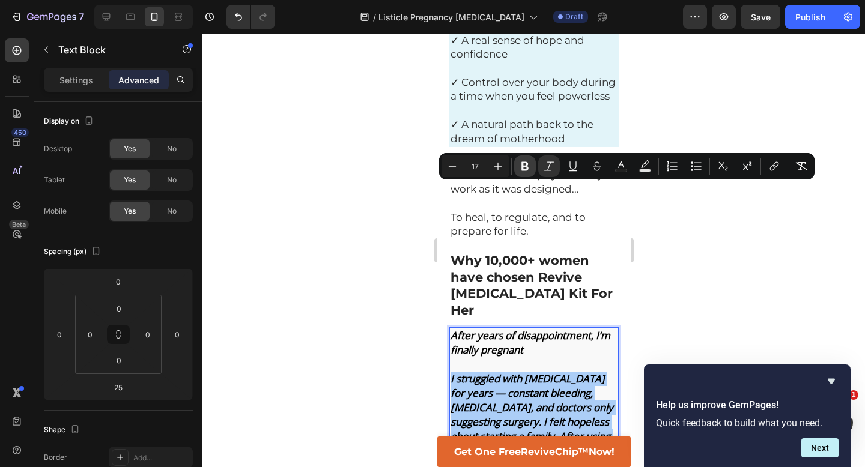
click at [520, 162] on icon "Editor contextual toolbar" at bounding box center [525, 166] width 12 height 12
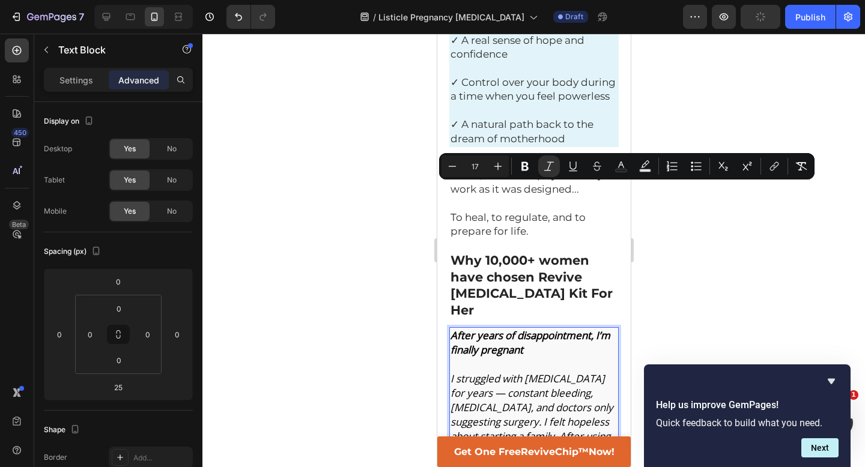
click at [733, 215] on div at bounding box center [533, 251] width 663 height 434
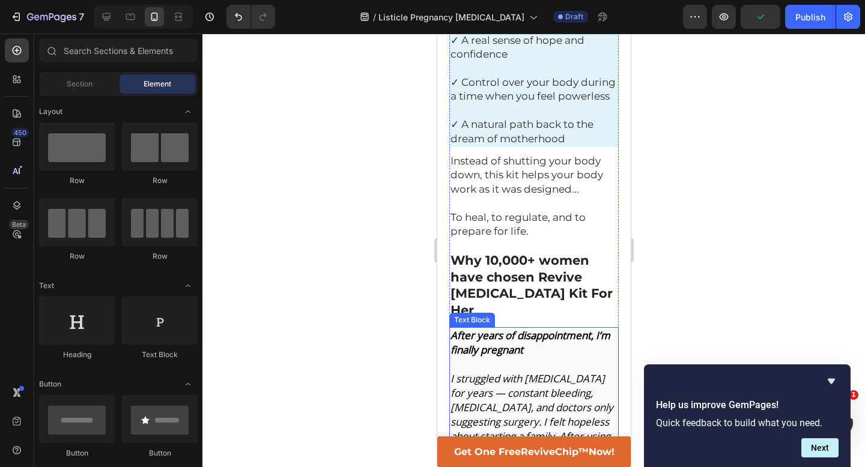
click at [461, 372] on icon "I struggled with [MEDICAL_DATA] for years — constant bleeding, [MEDICAL_DATA], …" at bounding box center [532, 444] width 165 height 144
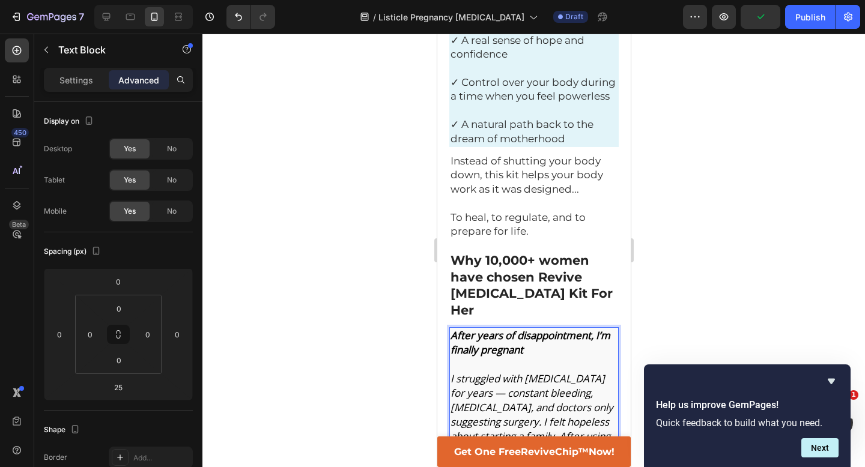
click at [464, 372] on icon "I struggled with [MEDICAL_DATA] for years — constant bleeding, [MEDICAL_DATA], …" at bounding box center [532, 444] width 165 height 144
click at [542, 372] on icon "I struggled with [MEDICAL_DATA] for years... constant bleeding, [MEDICAL_DATA],…" at bounding box center [532, 444] width 165 height 144
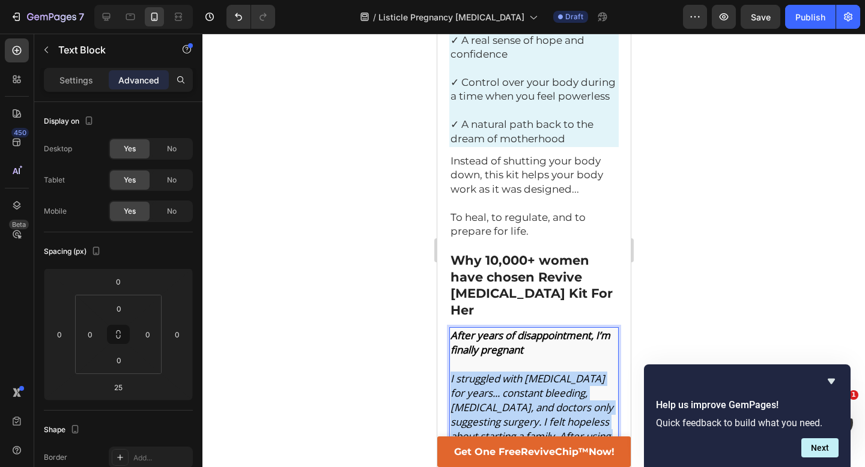
click at [542, 372] on icon "I struggled with [MEDICAL_DATA] for years... constant bleeding, [MEDICAL_DATA],…" at bounding box center [532, 444] width 165 height 144
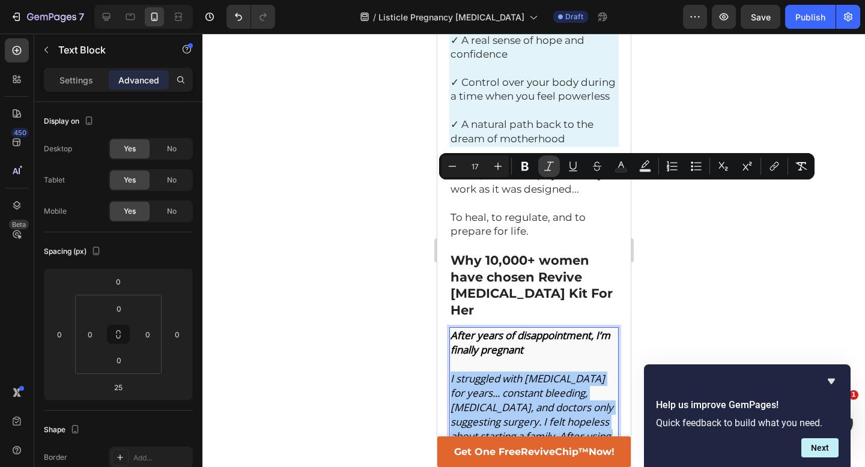
click at [547, 169] on icon "Editor contextual toolbar" at bounding box center [549, 166] width 12 height 12
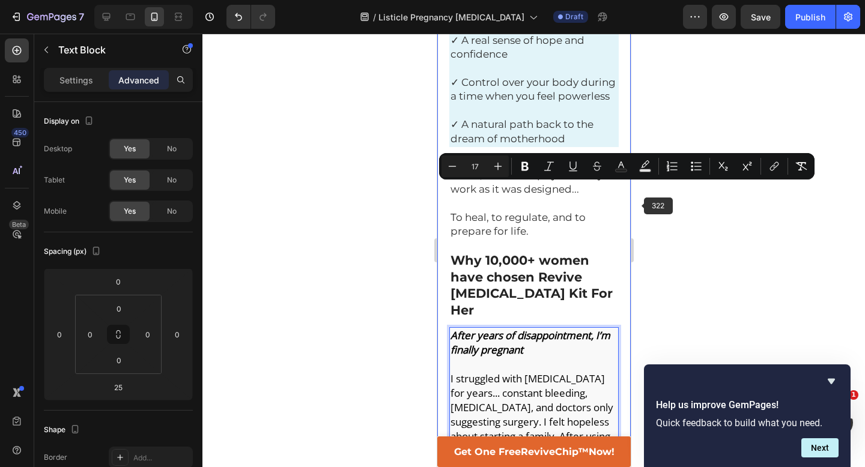
click at [658, 220] on div at bounding box center [533, 251] width 663 height 434
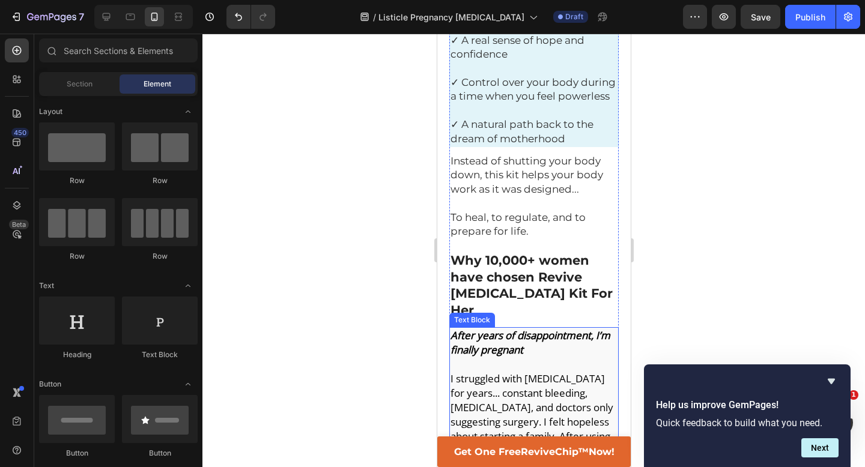
click at [509, 329] on strong "After years of disappointment, I’m finally pregnant" at bounding box center [530, 343] width 160 height 28
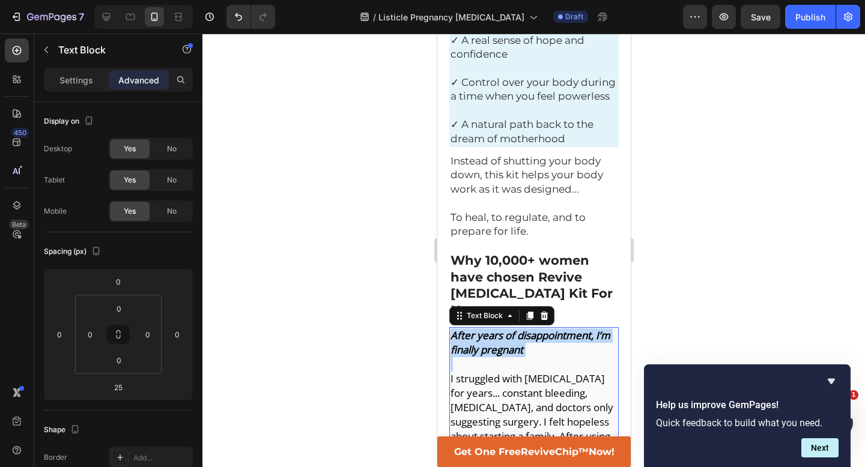
click at [509, 329] on strong "After years of disappointment, I’m finally pregnant" at bounding box center [530, 343] width 160 height 28
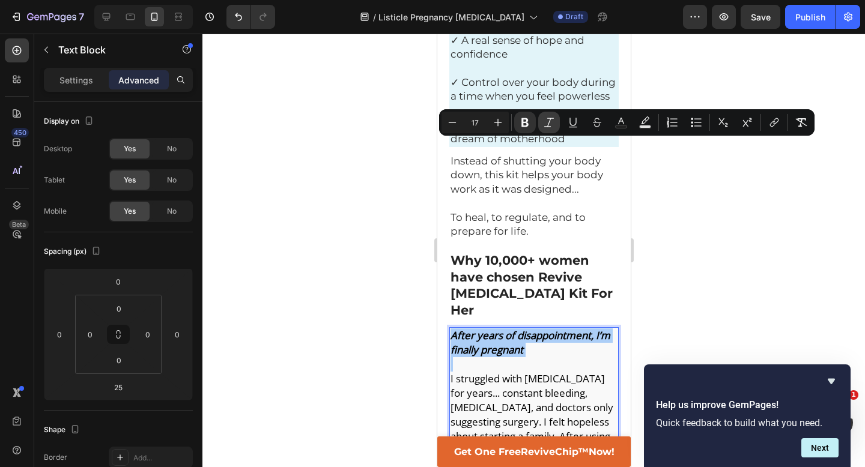
click at [550, 122] on icon "Editor contextual toolbar" at bounding box center [549, 123] width 12 height 12
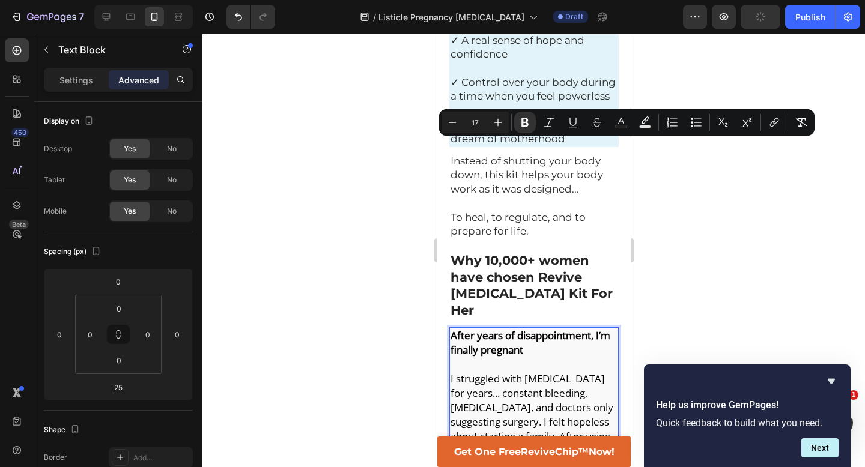
click at [695, 187] on div at bounding box center [533, 251] width 663 height 434
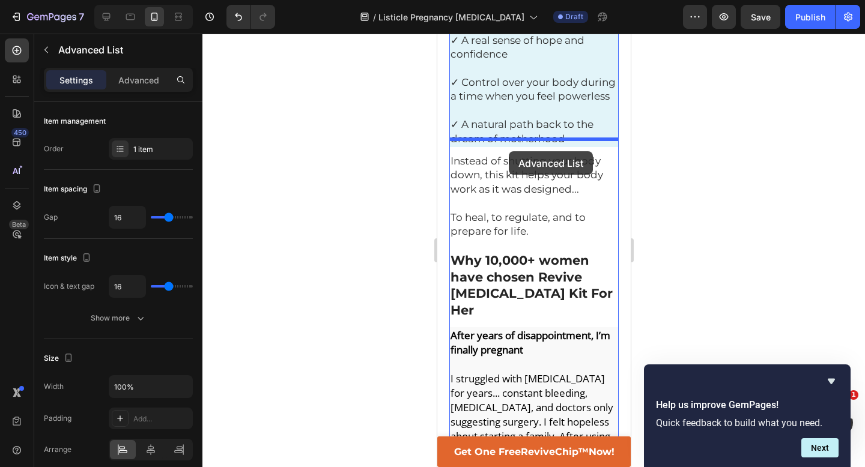
drag, startPoint x: 455, startPoint y: 326, endPoint x: 508, endPoint y: 151, distance: 182.7
click at [508, 151] on div "Mobile ( 322 px) iPhone 13 Mini iPhone 13 Pro iPhone 11 Pro Max iPhone 15 Pro M…" at bounding box center [533, 291] width 193 height 8375
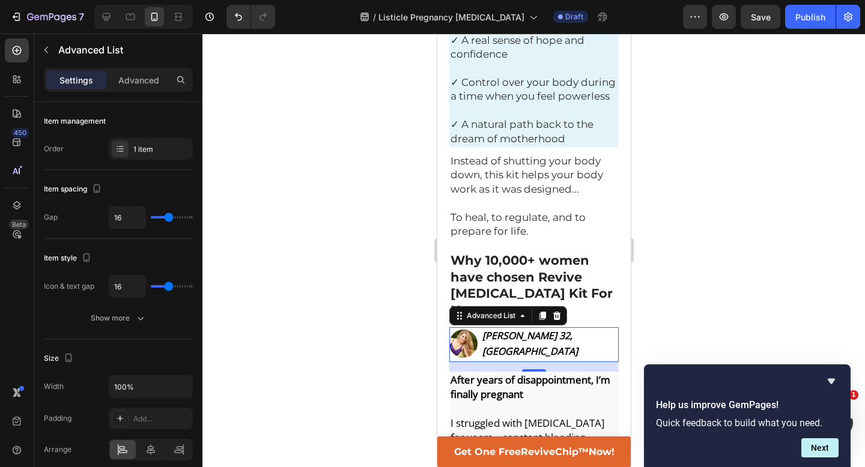
click at [715, 223] on div at bounding box center [533, 251] width 663 height 434
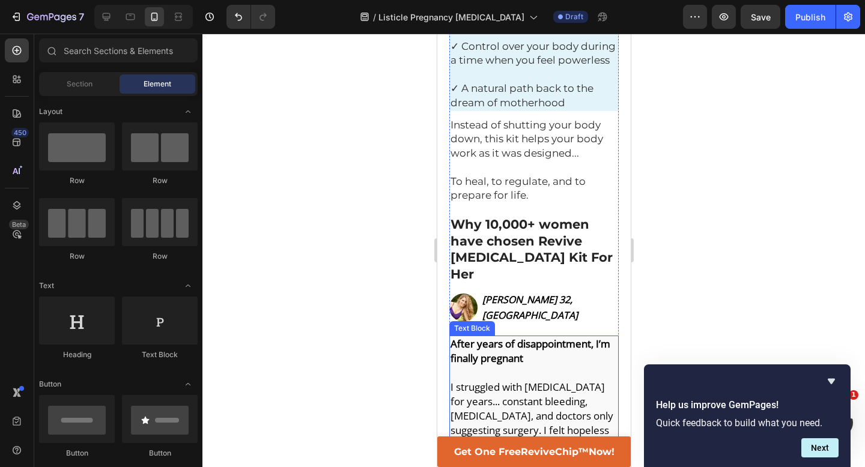
scroll to position [3969, 0]
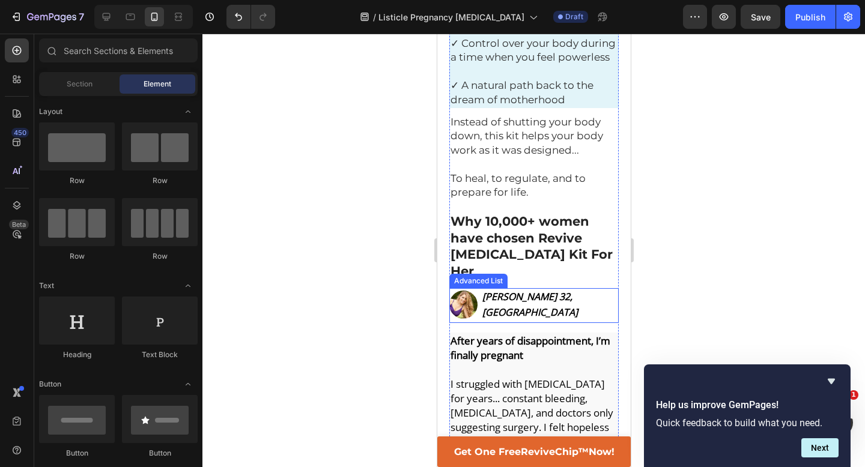
click at [595, 288] on div "Image [PERSON_NAME] 32, Boston Text Block" at bounding box center [533, 305] width 169 height 35
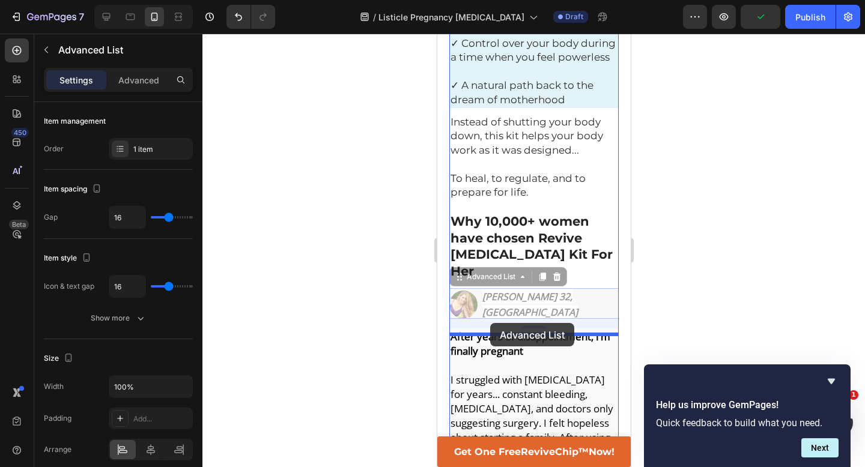
drag, startPoint x: 458, startPoint y: 92, endPoint x: 490, endPoint y: 322, distance: 232.2
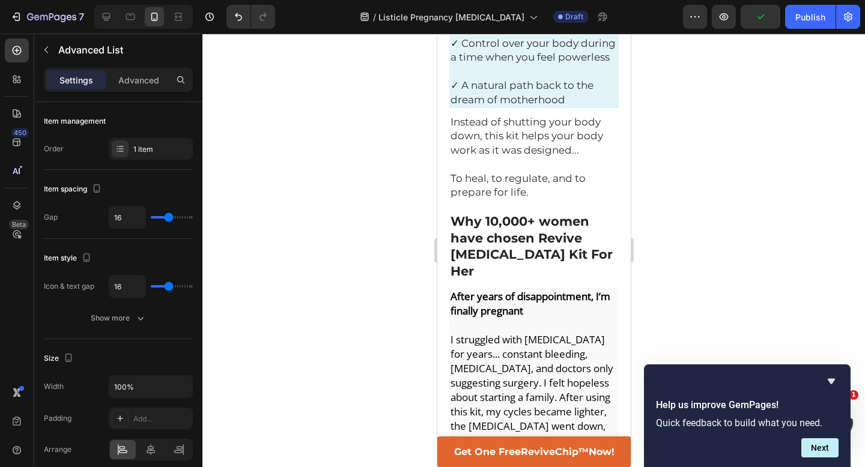
click at [746, 244] on div at bounding box center [533, 251] width 663 height 434
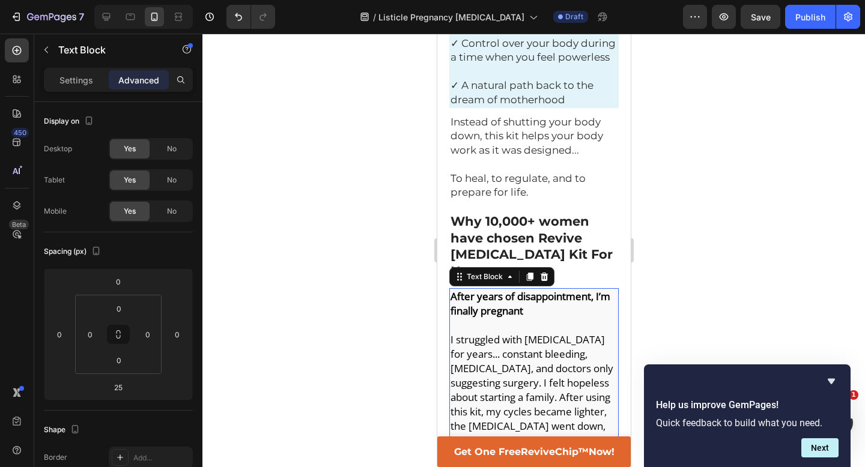
click at [540, 333] on span "I struggled with [MEDICAL_DATA] for years... constant bleeding, [MEDICAL_DATA],…" at bounding box center [532, 405] width 165 height 144
drag, startPoint x: 537, startPoint y: 293, endPoint x: 537, endPoint y: 281, distance: 11.4
type input "6"
click at [722, 246] on div at bounding box center [533, 251] width 663 height 434
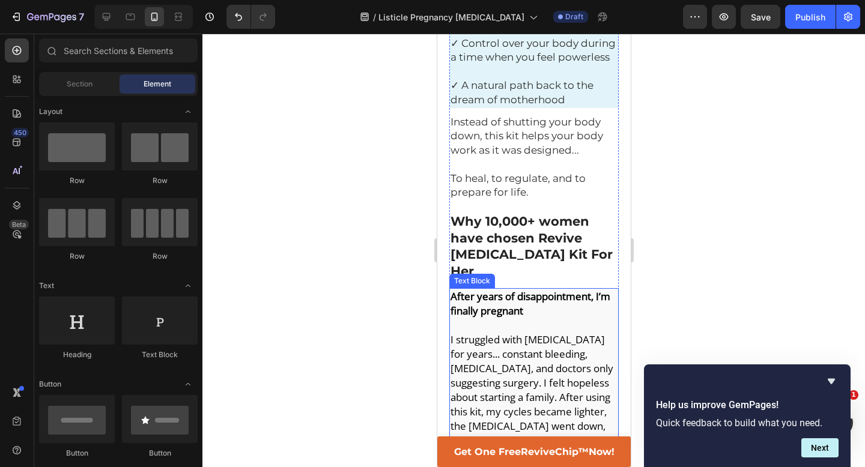
click at [598, 333] on p "I struggled with [MEDICAL_DATA] for years... constant bleeding, [MEDICAL_DATA],…" at bounding box center [533, 405] width 167 height 144
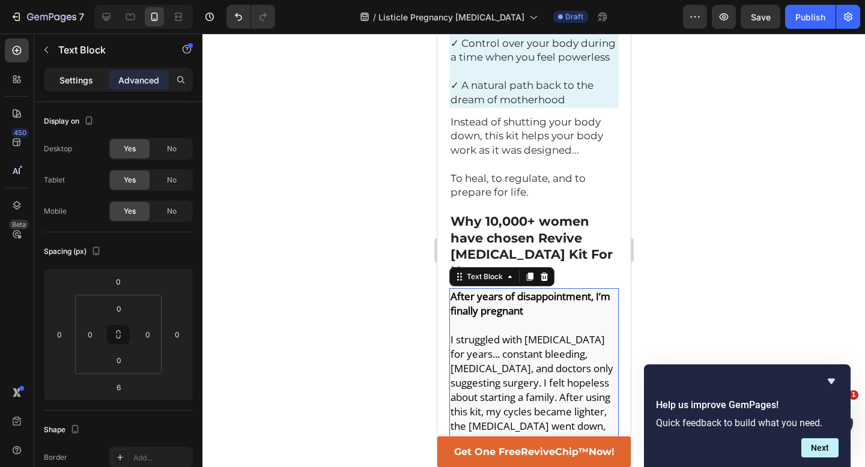
click at [68, 78] on p "Settings" at bounding box center [76, 80] width 34 height 13
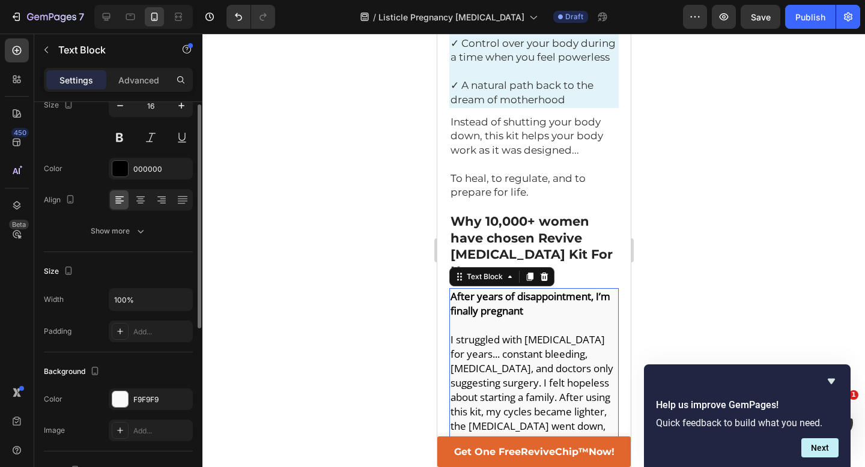
scroll to position [220, 0]
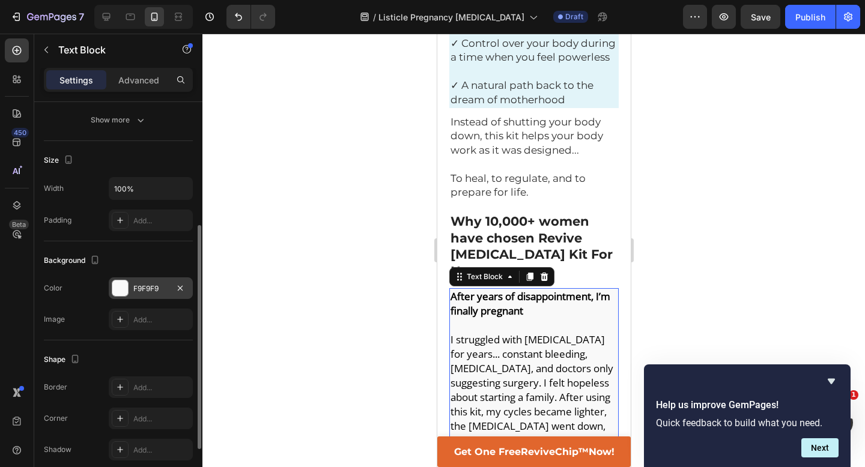
click at [149, 294] on div "F9F9F9" at bounding box center [151, 289] width 84 height 22
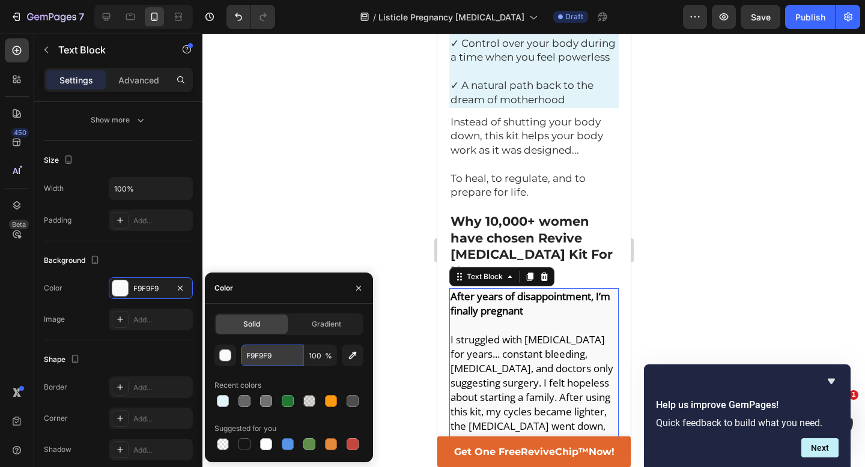
click at [269, 351] on input "F9F9F9" at bounding box center [272, 356] width 62 height 22
click at [350, 355] on icon "button" at bounding box center [353, 356] width 12 height 12
type input "FFFFFF"
click at [785, 230] on div at bounding box center [533, 251] width 663 height 434
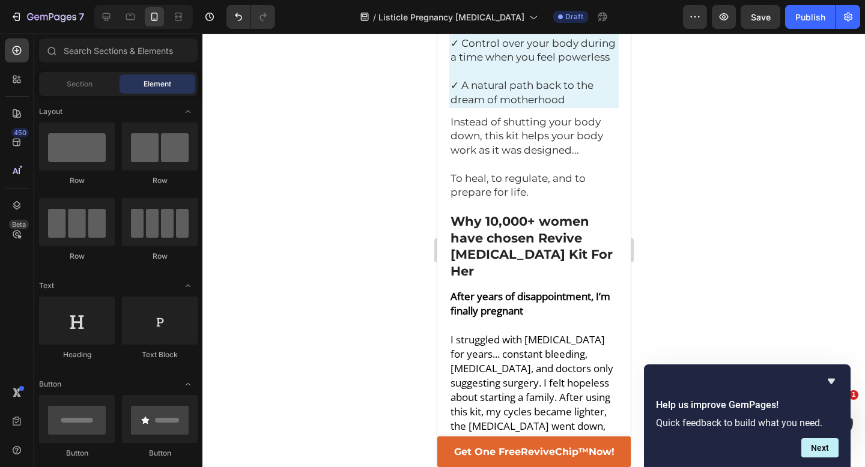
click at [785, 230] on div at bounding box center [533, 251] width 663 height 434
click at [547, 290] on p "After years of disappointment, I’m finally pregnant" at bounding box center [533, 304] width 167 height 29
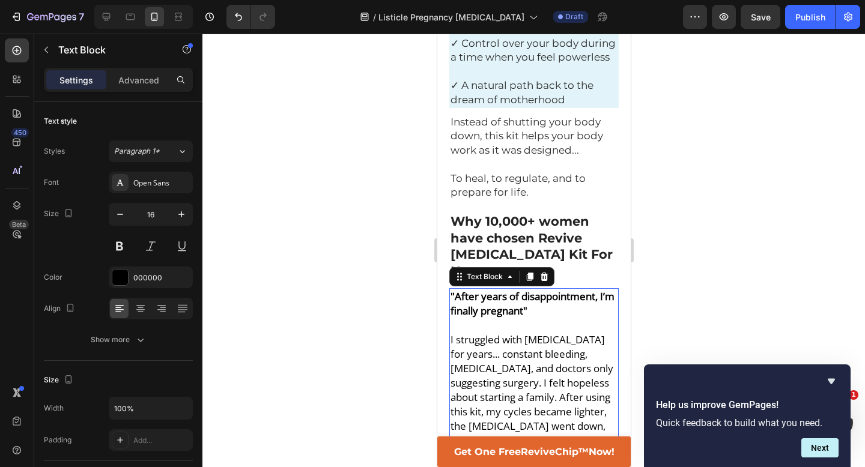
click at [681, 148] on div at bounding box center [533, 251] width 663 height 434
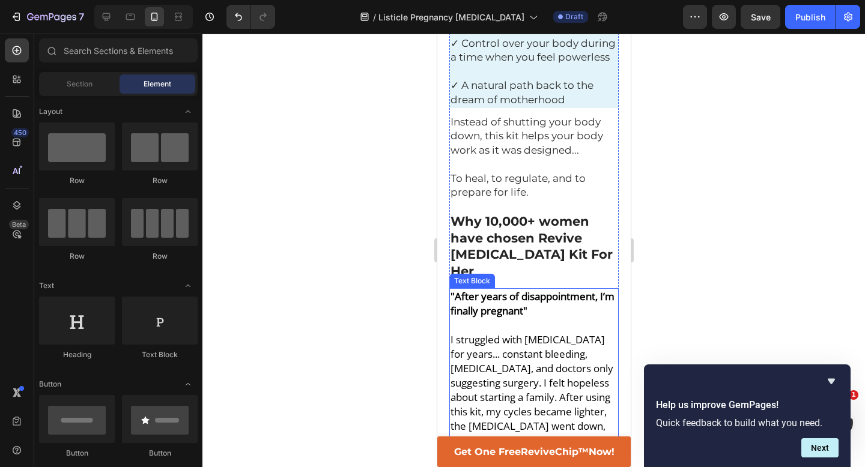
click at [500, 333] on span "I struggled with [MEDICAL_DATA] for years... constant bleeding, [MEDICAL_DATA],…" at bounding box center [532, 405] width 165 height 144
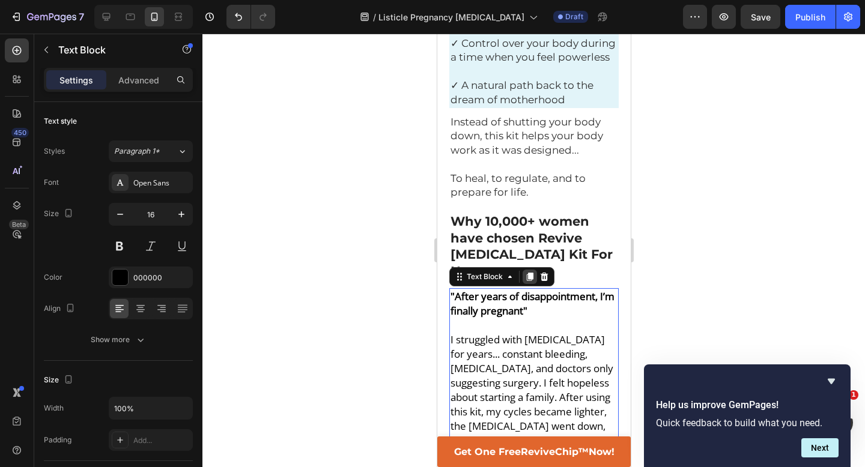
click at [529, 273] on icon at bounding box center [529, 277] width 7 height 8
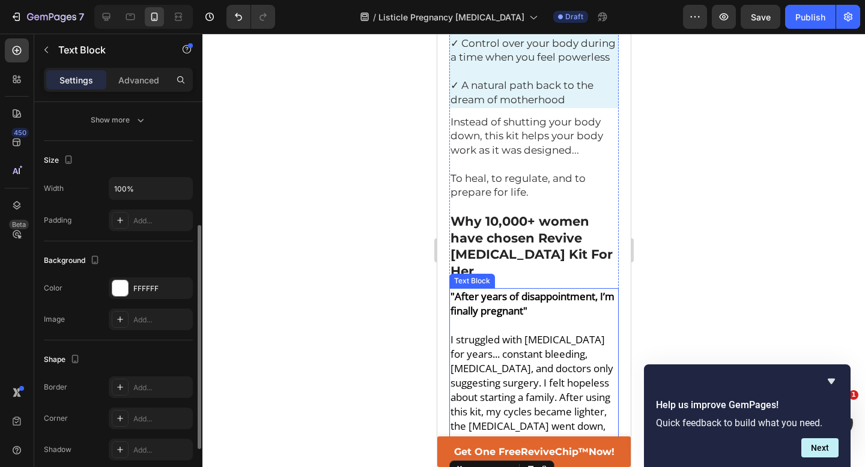
click at [505, 333] on span "I struggled with [MEDICAL_DATA] for years... constant bleeding, [MEDICAL_DATA],…" at bounding box center [532, 405] width 165 height 144
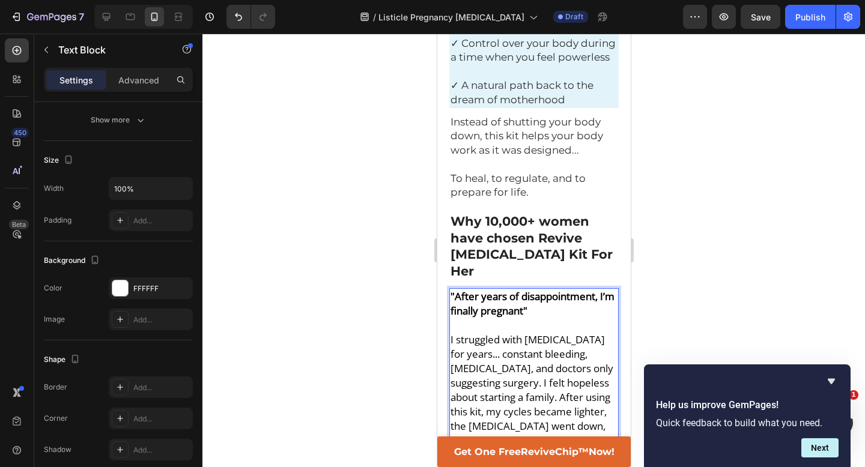
click at [505, 333] on span "I struggled with [MEDICAL_DATA] for years... constant bleeding, [MEDICAL_DATA],…" at bounding box center [532, 405] width 165 height 144
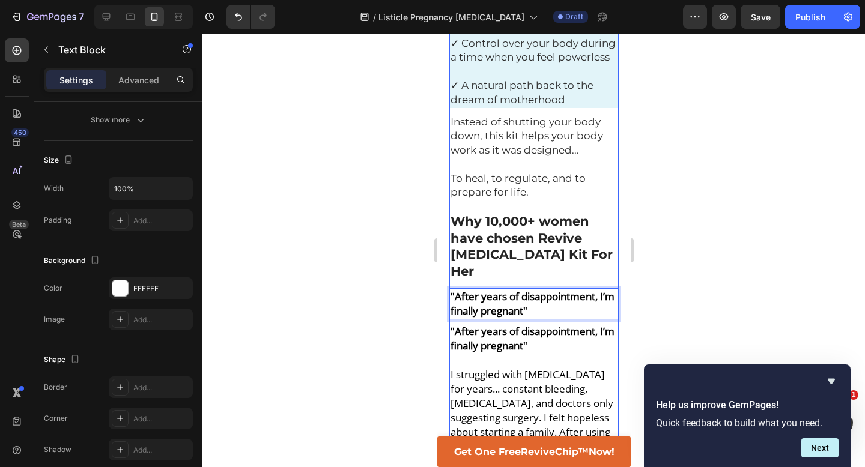
click at [494, 324] on strong ""After years of disappointment, I’m finally pregnant"" at bounding box center [532, 338] width 164 height 28
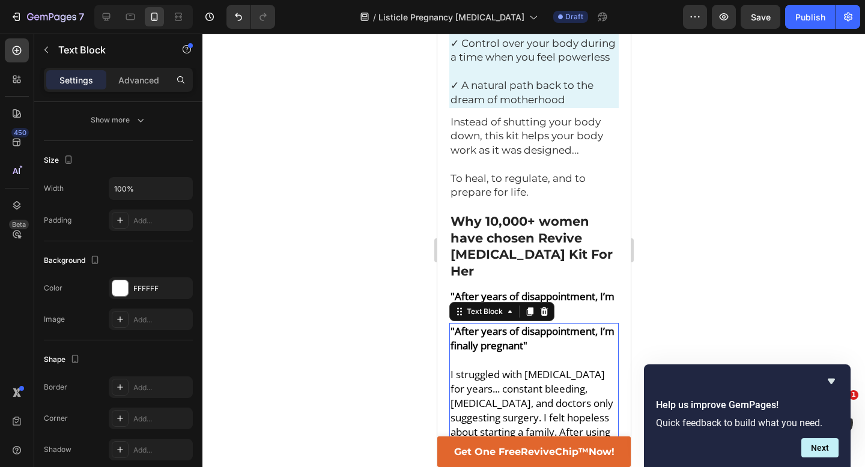
click at [494, 324] on strong ""After years of disappointment, I’m finally pregnant"" at bounding box center [532, 338] width 164 height 28
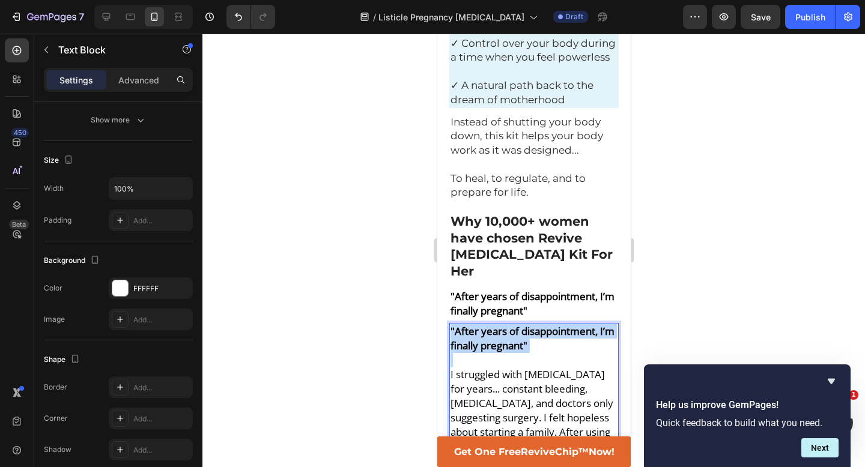
click at [494, 324] on strong ""After years of disappointment, I’m finally pregnant"" at bounding box center [532, 338] width 164 height 28
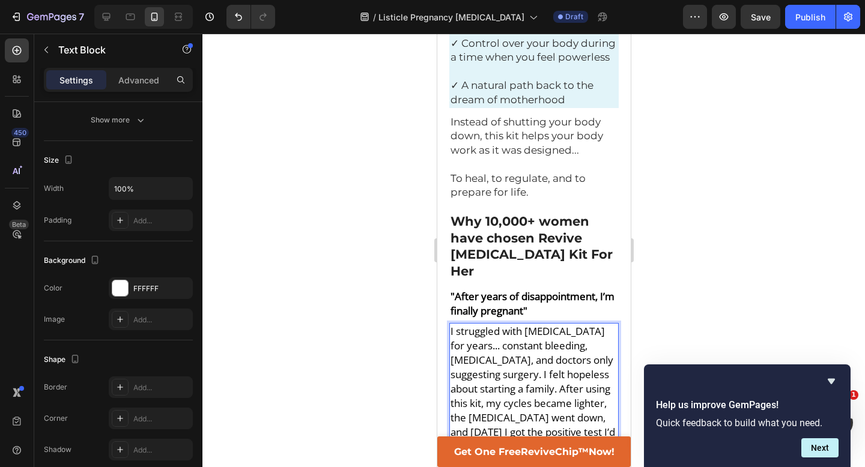
click at [393, 153] on div at bounding box center [533, 251] width 663 height 434
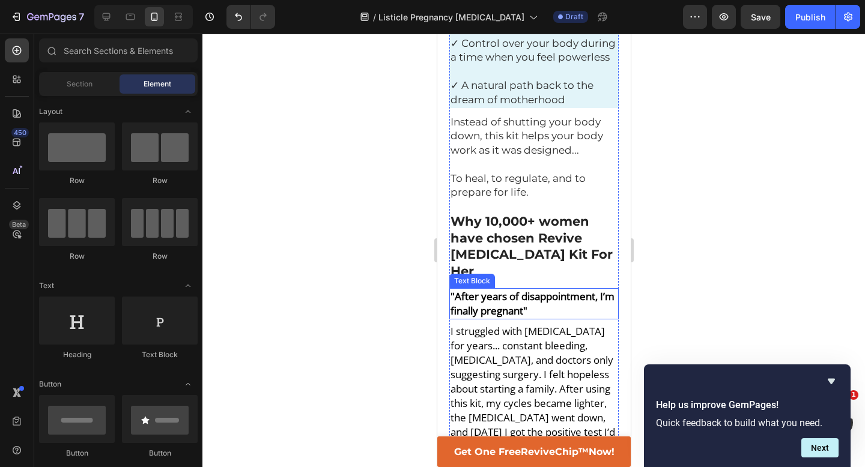
click at [601, 290] on p ""After years of disappointment, I’m finally pregnant"" at bounding box center [533, 304] width 167 height 29
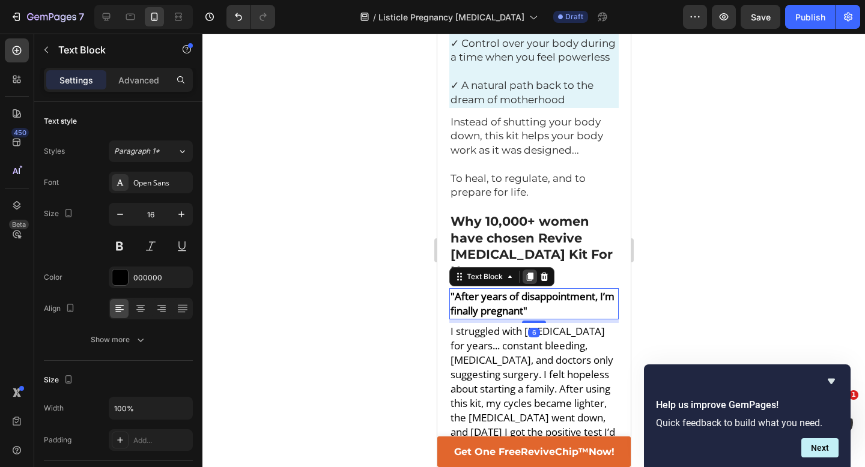
click at [526, 273] on icon at bounding box center [529, 277] width 7 height 8
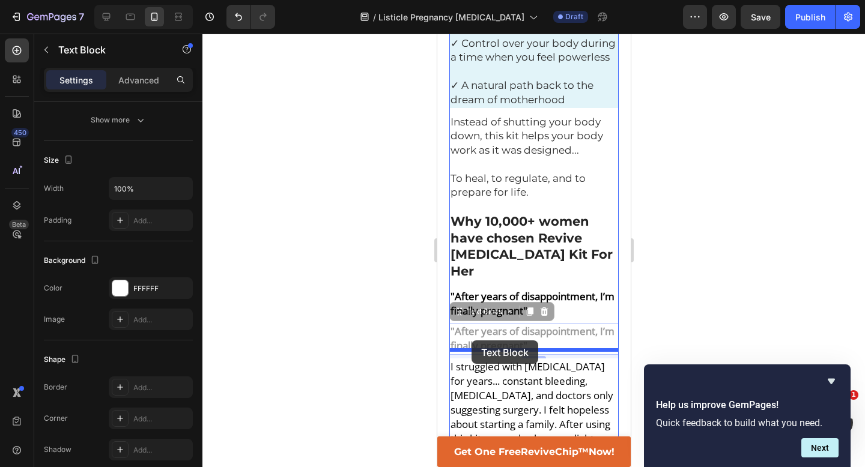
drag, startPoint x: 455, startPoint y: 125, endPoint x: 471, endPoint y: 341, distance: 216.3
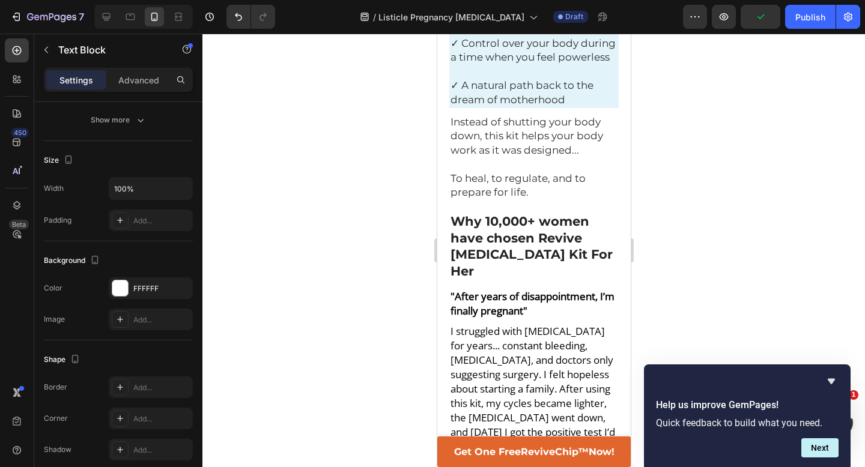
click at [693, 228] on div at bounding box center [533, 251] width 663 height 434
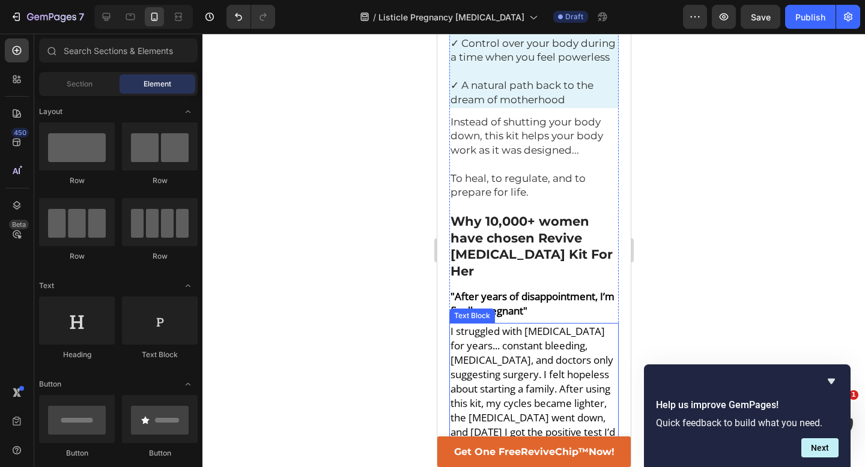
click at [498, 324] on span "I struggled with [MEDICAL_DATA] for years... constant bleeding, [MEDICAL_DATA],…" at bounding box center [532, 396] width 165 height 144
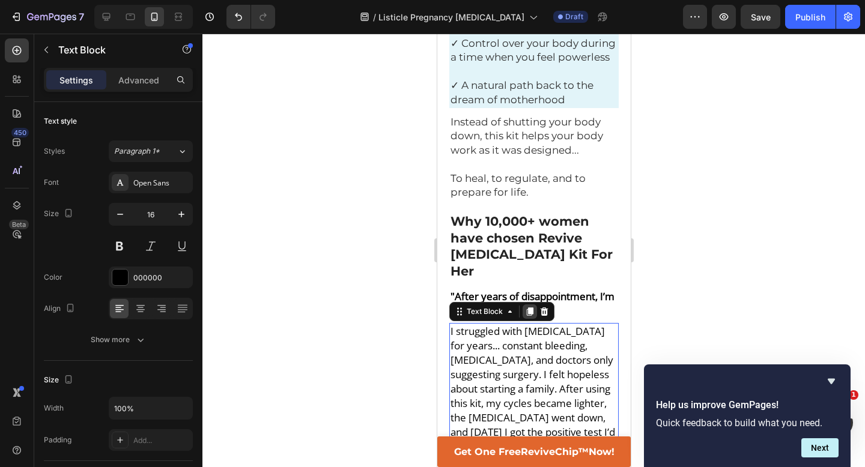
click at [529, 305] on div at bounding box center [529, 312] width 14 height 14
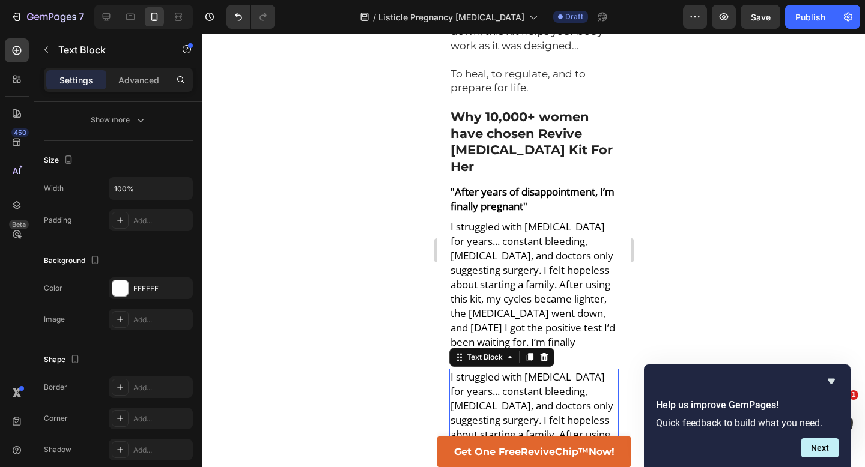
scroll to position [4085, 0]
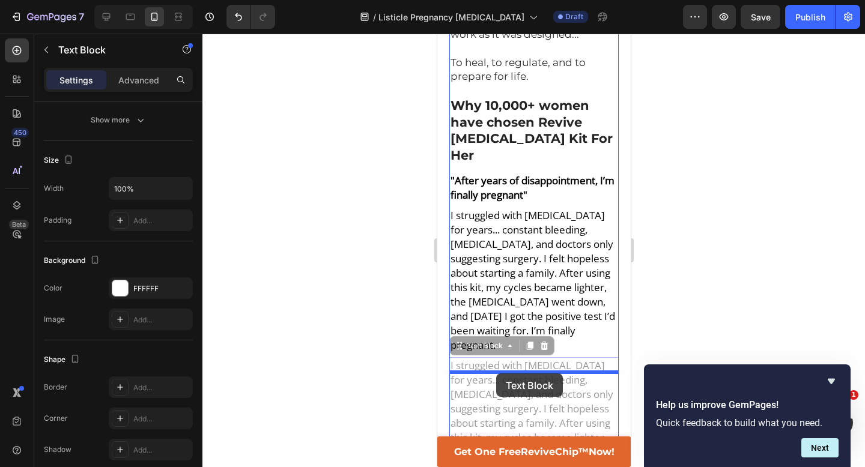
drag, startPoint x: 456, startPoint y: 150, endPoint x: 496, endPoint y: 372, distance: 226.4
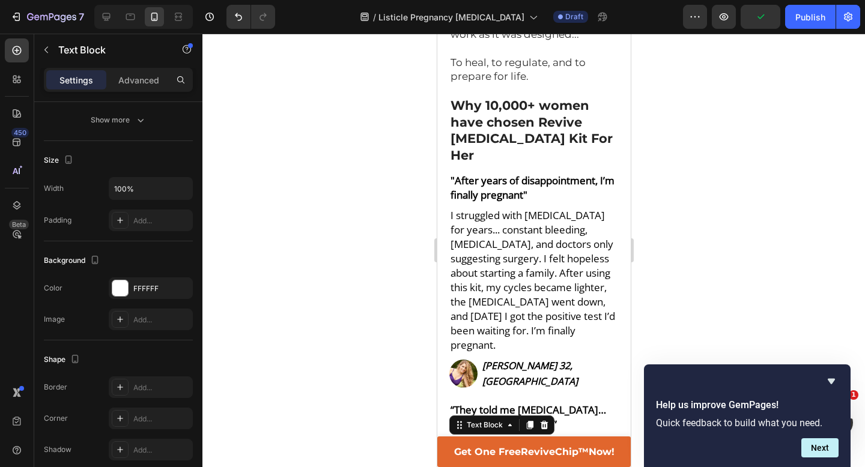
drag, startPoint x: 549, startPoint y: 360, endPoint x: 611, endPoint y: 363, distance: 62.0
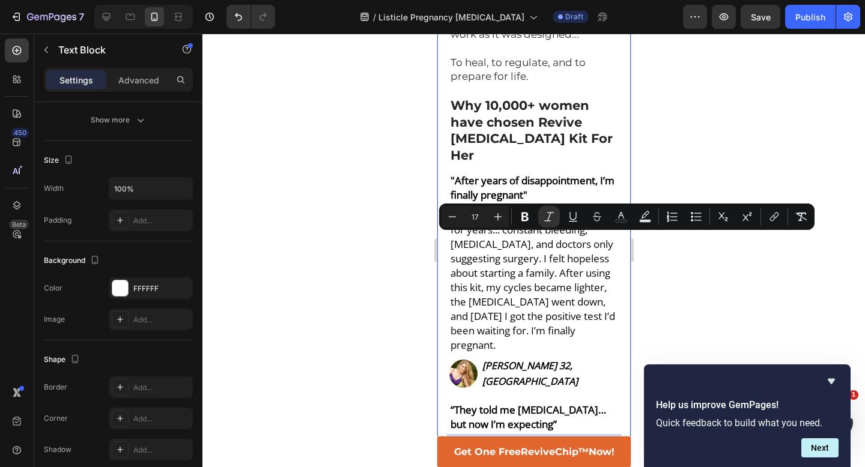
drag, startPoint x: 561, startPoint y: 360, endPoint x: 442, endPoint y: 244, distance: 166.1
click at [442, 244] on div "Home > Natural Health > Natural [MEDICAL_DATA] Kit Text Block Home > Pain Relie…" at bounding box center [533, 133] width 193 height 8268
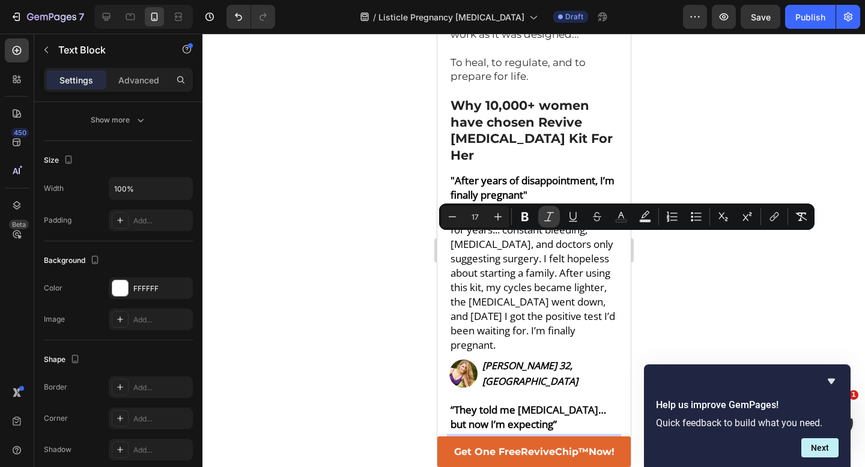
click at [550, 219] on icon "Editor contextual toolbar" at bounding box center [549, 217] width 12 height 12
click at [650, 275] on div at bounding box center [533, 251] width 663 height 434
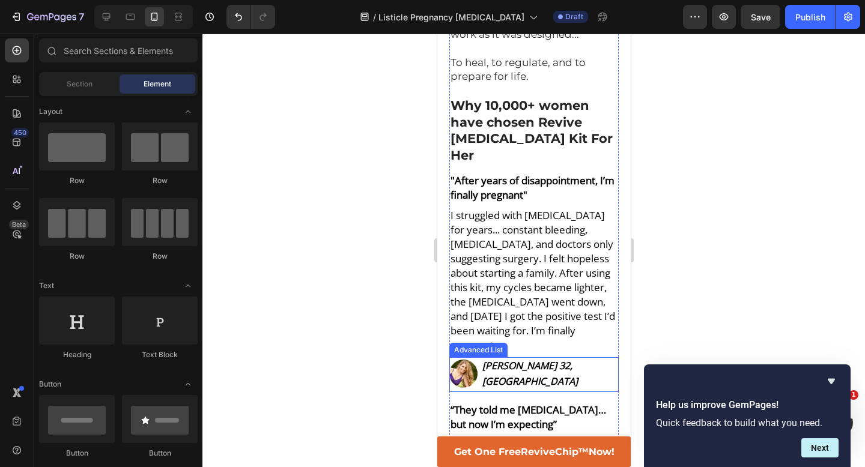
click at [604, 357] on div "Image [PERSON_NAME] 32, Boston Text Block" at bounding box center [533, 374] width 169 height 35
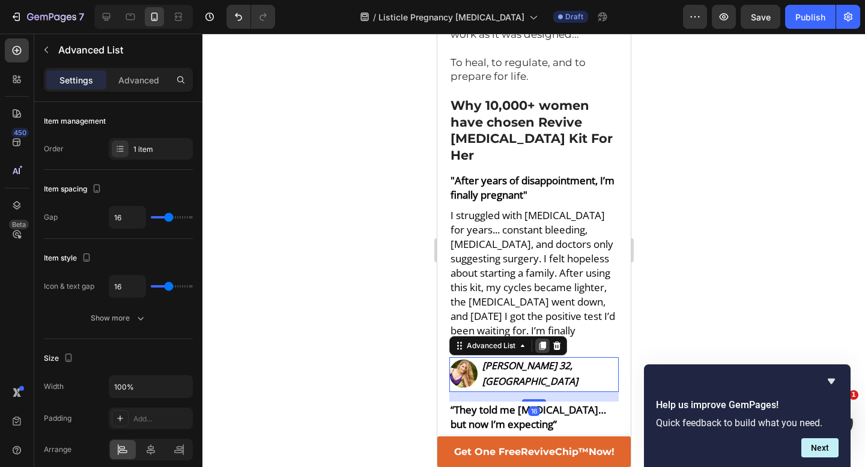
click at [544, 342] on icon at bounding box center [542, 346] width 7 height 8
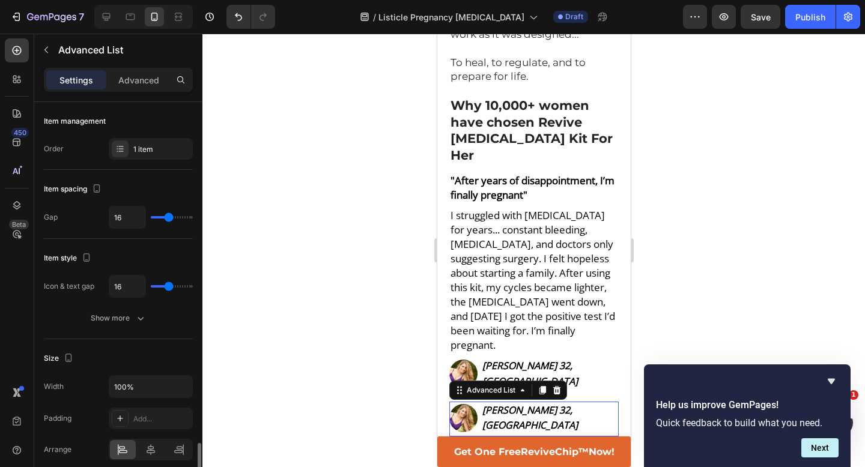
scroll to position [220, 0]
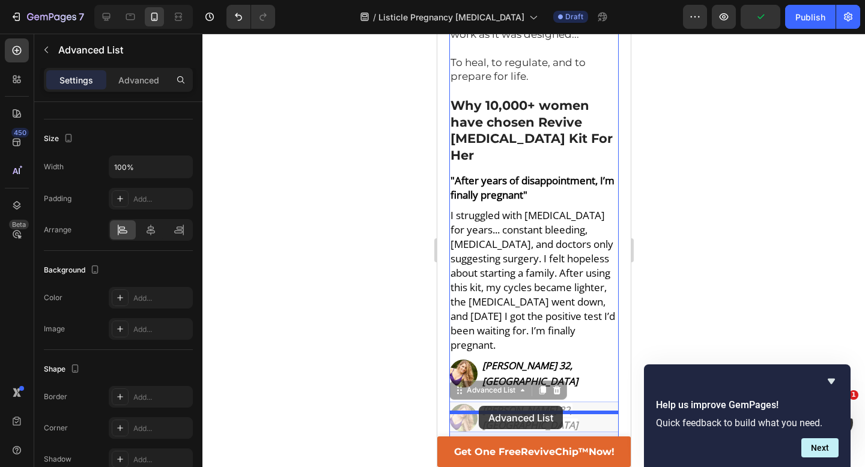
drag, startPoint x: 457, startPoint y: 189, endPoint x: 478, endPoint y: 408, distance: 220.3
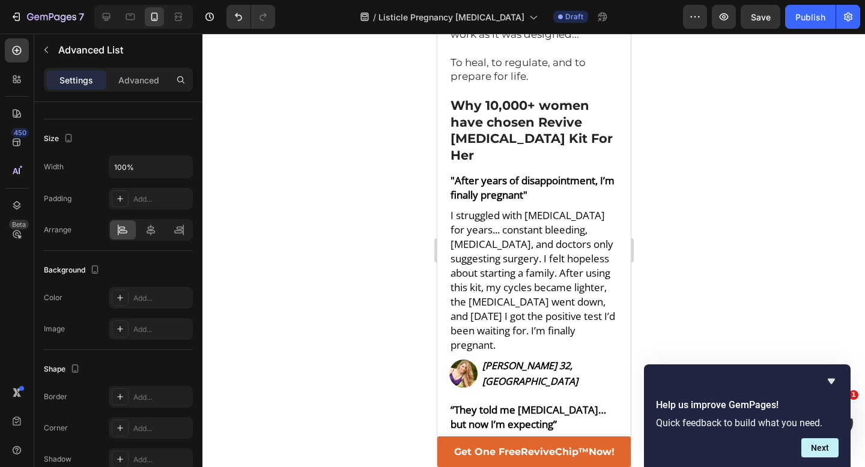
click at [702, 267] on div at bounding box center [533, 251] width 663 height 434
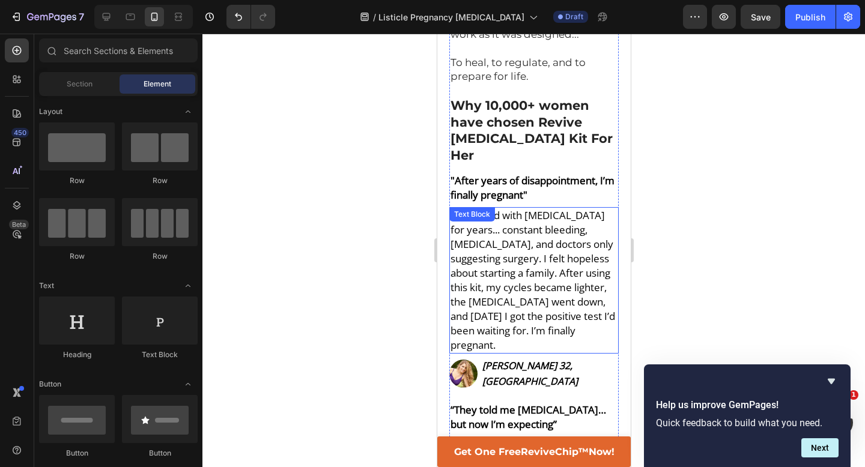
click at [545, 208] on span "I struggled with [MEDICAL_DATA] for years... constant bleeding, [MEDICAL_DATA],…" at bounding box center [532, 280] width 165 height 144
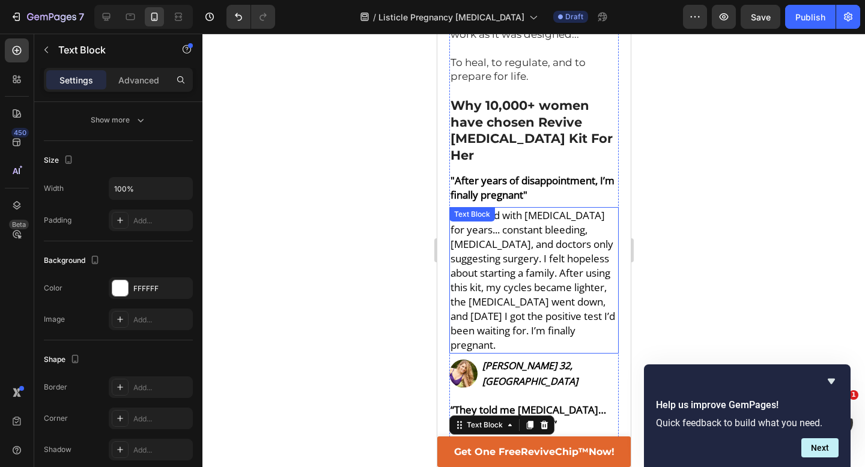
click at [542, 208] on span "I struggled with [MEDICAL_DATA] for years... constant bleeding, [MEDICAL_DATA],…" at bounding box center [532, 280] width 165 height 144
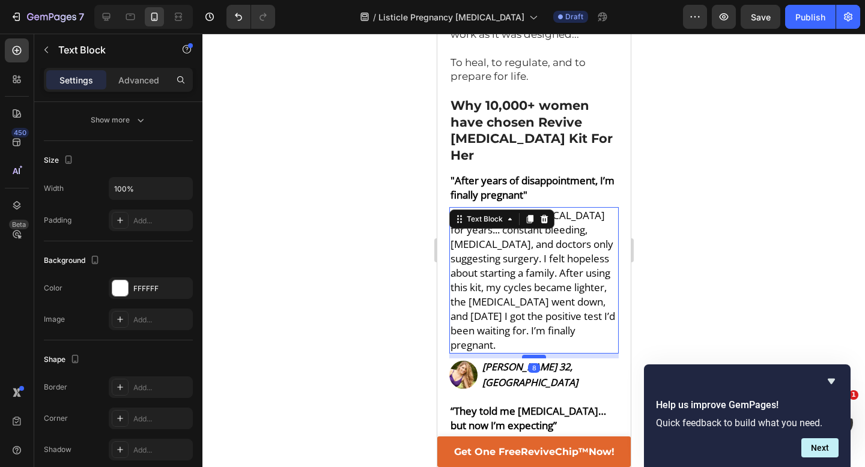
click at [535, 355] on div at bounding box center [533, 357] width 24 height 4
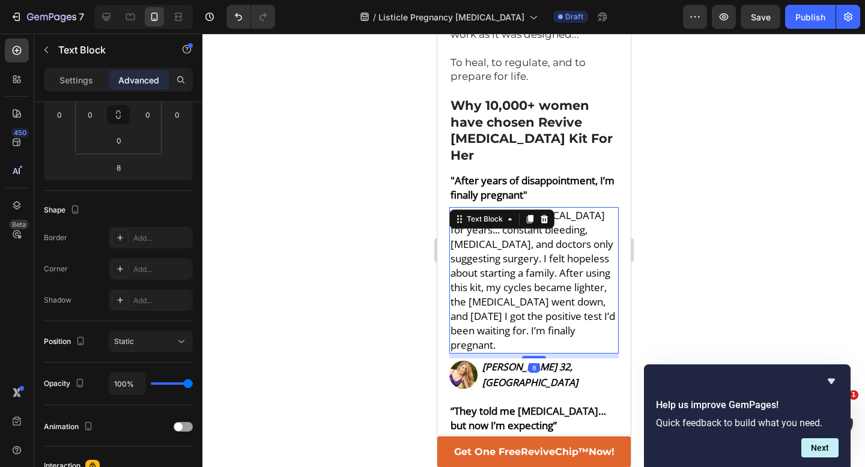
click at [742, 250] on div at bounding box center [533, 251] width 663 height 434
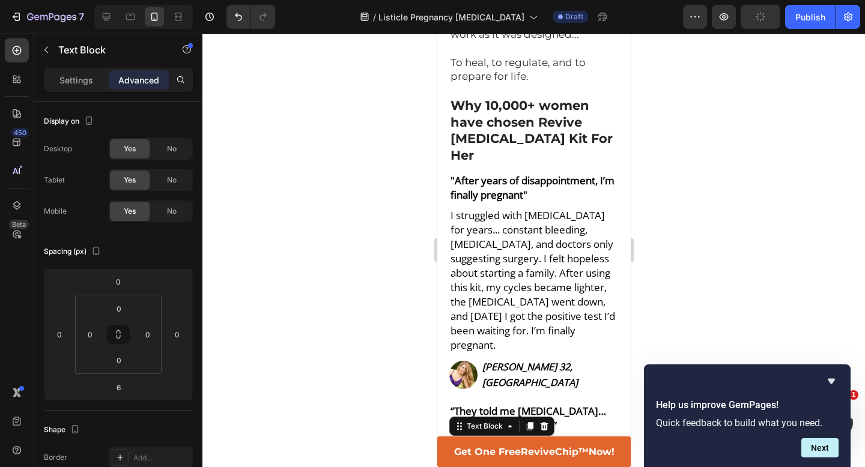
type input "9"
type input "8"
click at [678, 288] on div at bounding box center [533, 251] width 663 height 434
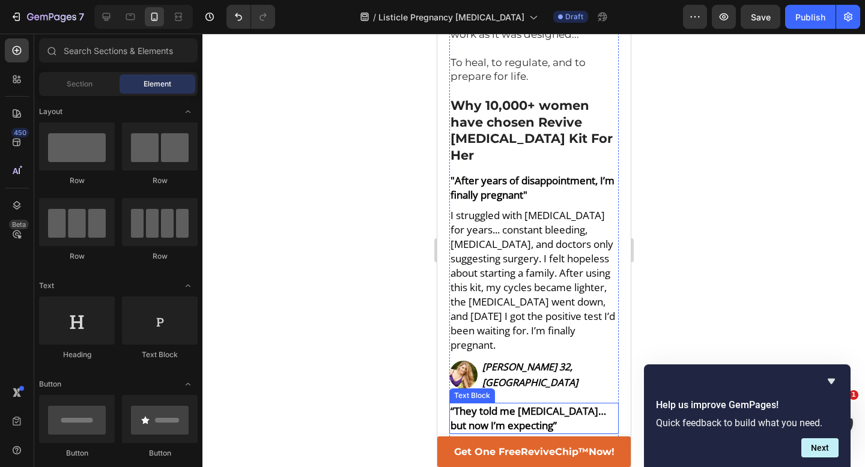
click at [567, 404] on p "“They told me [MEDICAL_DATA]… but now I’m expecting”" at bounding box center [533, 418] width 167 height 29
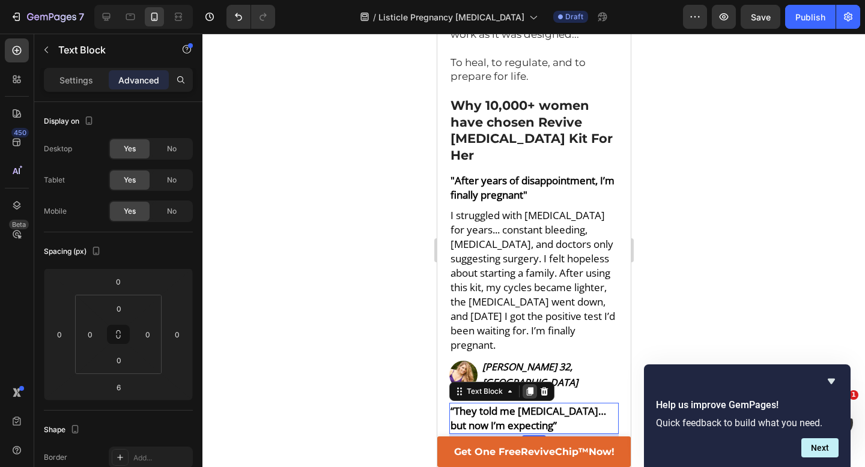
click at [528, 388] on icon at bounding box center [529, 392] width 7 height 8
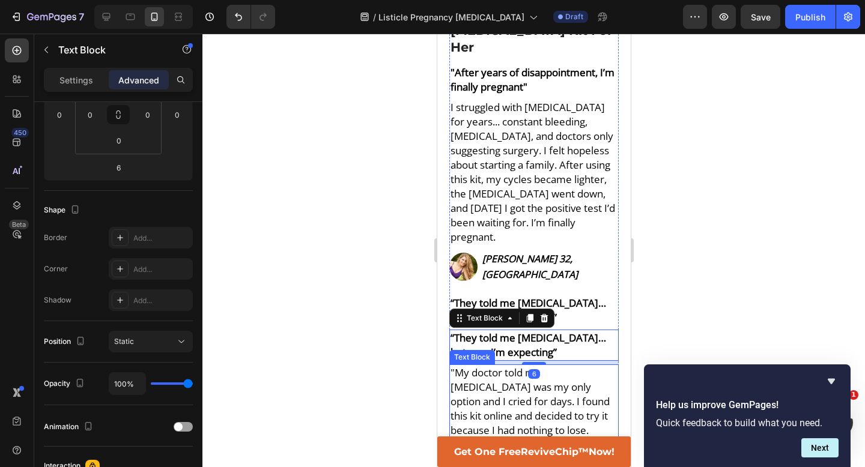
scroll to position [4201, 0]
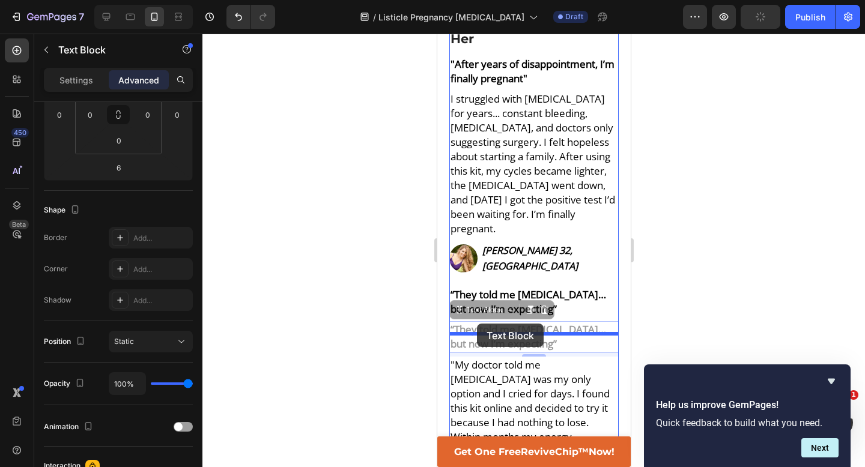
drag, startPoint x: 460, startPoint y: 109, endPoint x: 476, endPoint y: 324, distance: 215.1
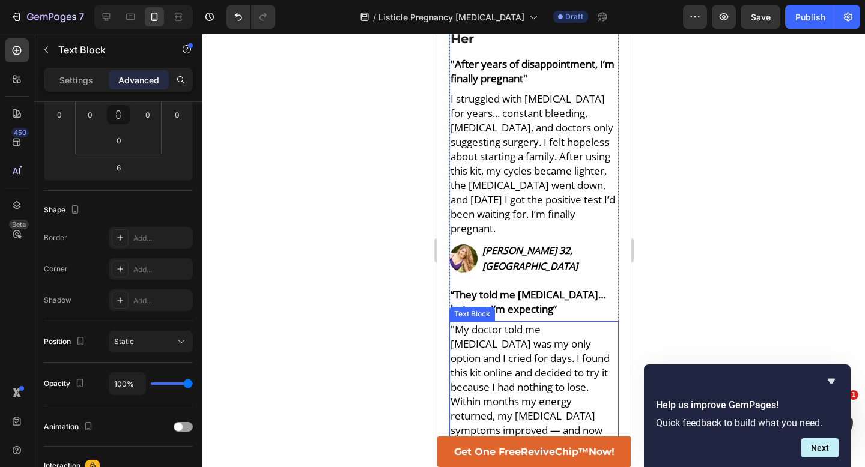
click at [531, 323] on span ""My doctor told me [MEDICAL_DATA] was my only option and I cried for days. I fo…" at bounding box center [531, 395] width 163 height 144
click at [531, 306] on icon at bounding box center [529, 310] width 7 height 8
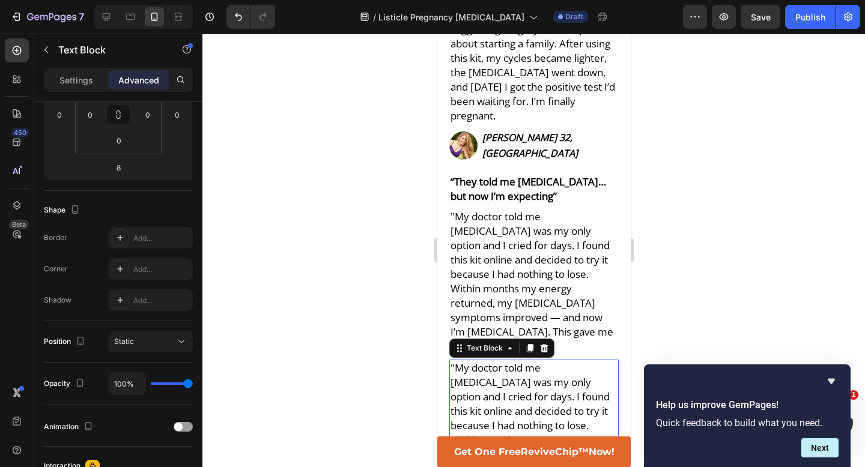
scroll to position [4317, 0]
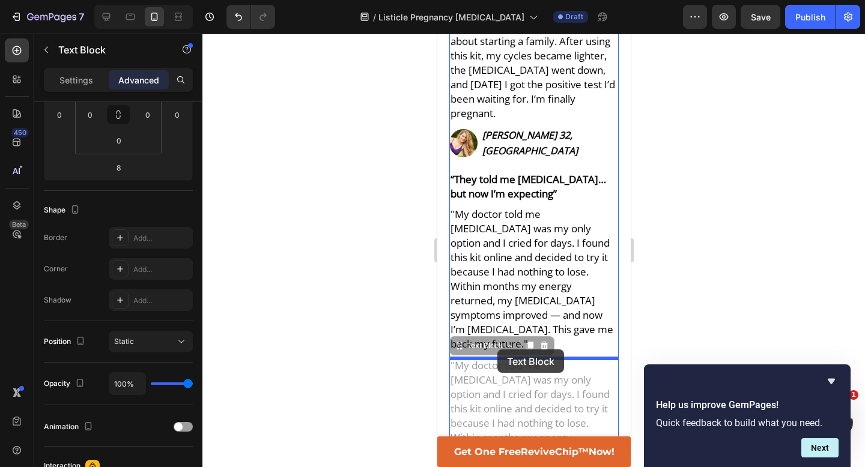
drag, startPoint x: 455, startPoint y: 132, endPoint x: 497, endPoint y: 350, distance: 222.1
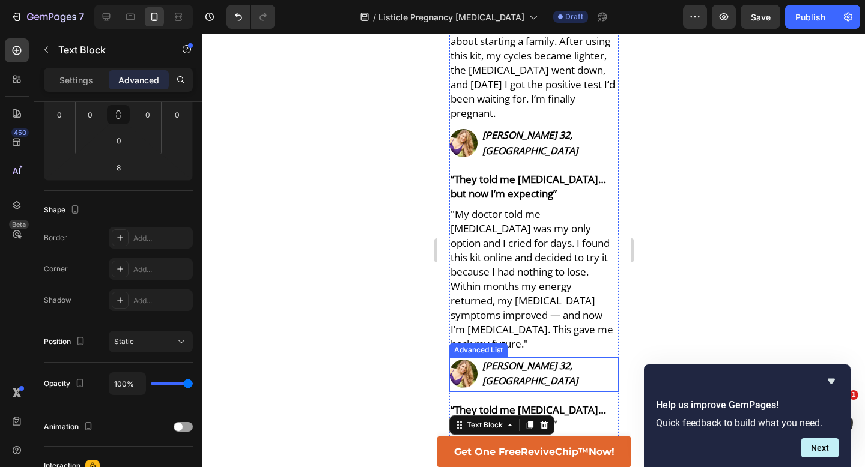
click at [603, 357] on div "Image [PERSON_NAME] 32, Boston Text Block" at bounding box center [533, 374] width 169 height 35
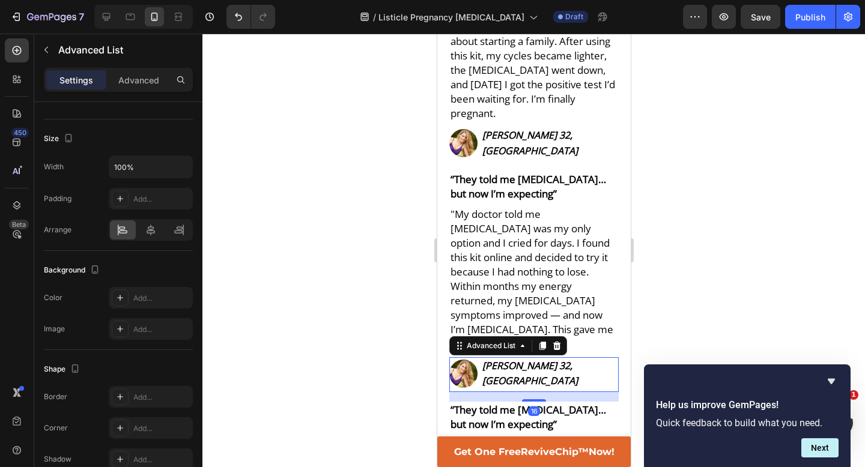
scroll to position [0, 0]
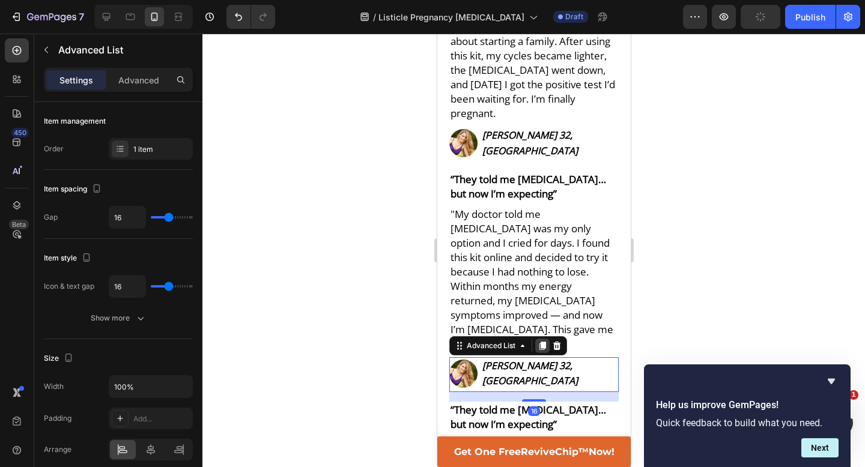
click at [542, 342] on icon at bounding box center [542, 346] width 7 height 8
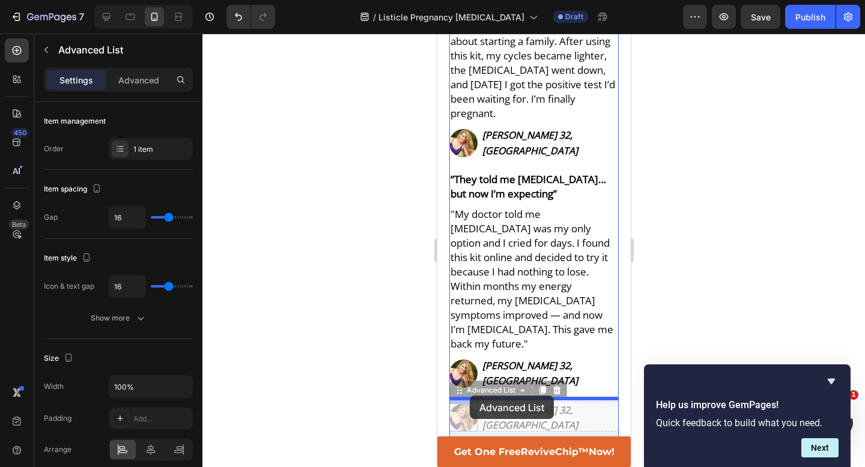
drag, startPoint x: 457, startPoint y: 175, endPoint x: 469, endPoint y: 395, distance: 220.8
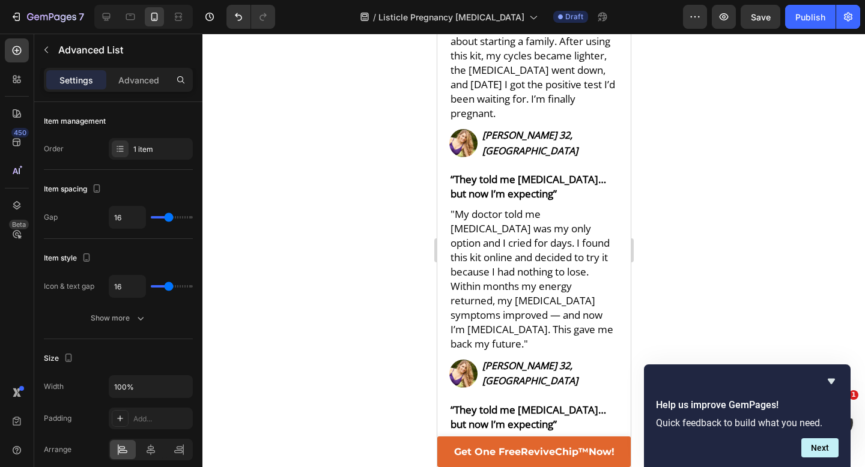
click at [654, 338] on div at bounding box center [533, 251] width 663 height 434
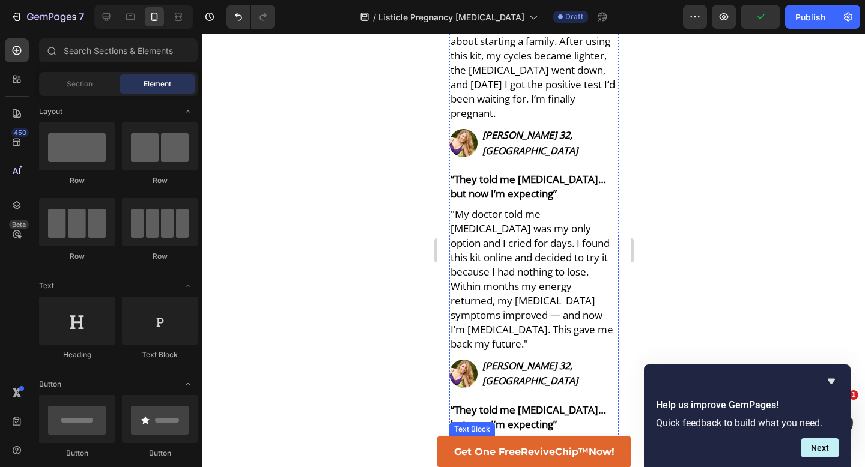
scroll to position [4350, 0]
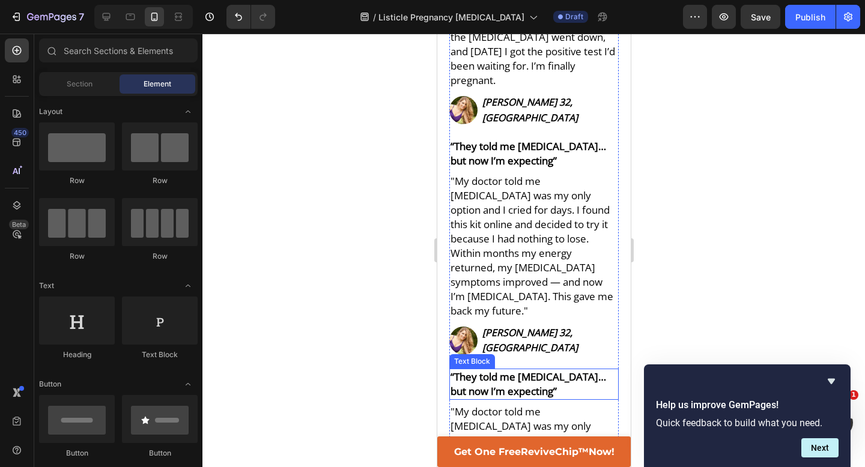
click at [525, 370] on strong "“They told me [MEDICAL_DATA]… but now I’m expecting”" at bounding box center [528, 384] width 156 height 28
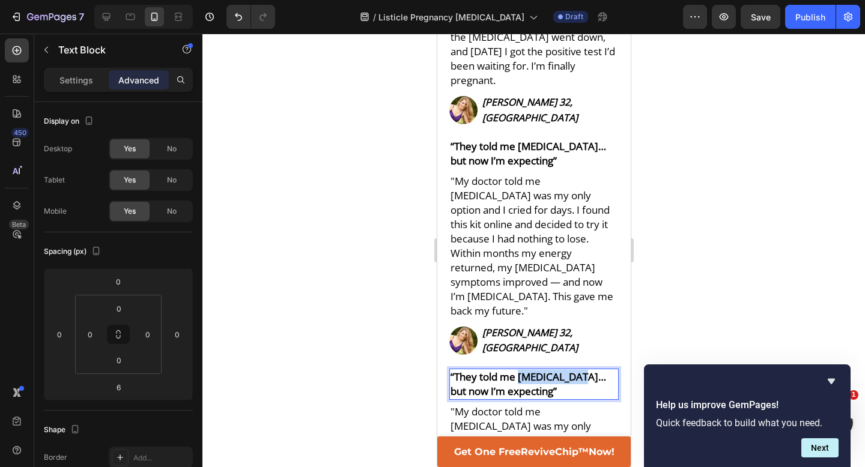
click at [525, 370] on strong "“They told me [MEDICAL_DATA]… but now I’m expecting”" at bounding box center [528, 384] width 156 height 28
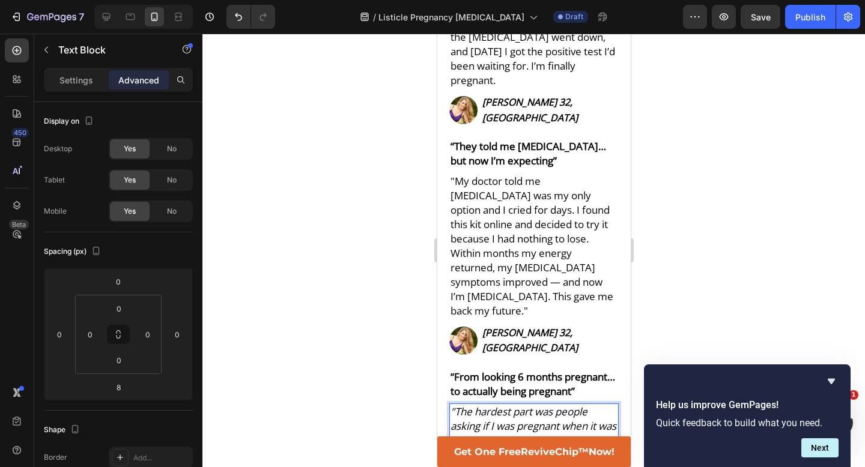
click at [530, 405] on icon ""The hardest part was people asking if I was pregnant when it was just [MEDICAL…" at bounding box center [533, 469] width 166 height 129
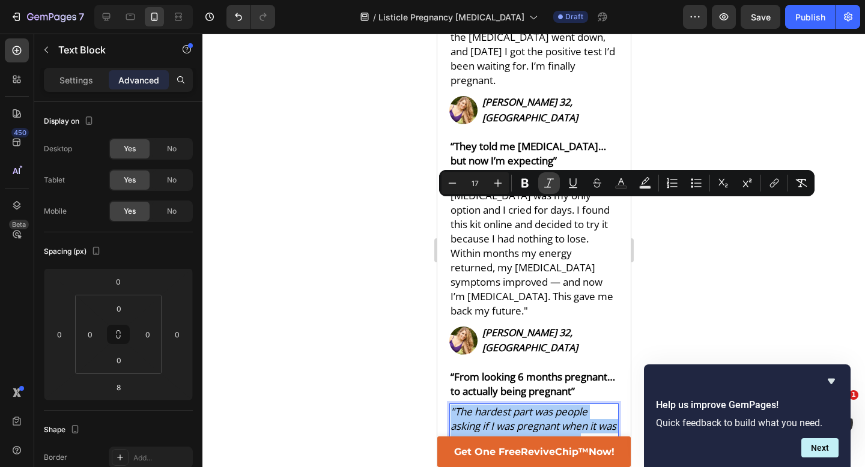
click at [549, 178] on icon "Editor contextual toolbar" at bounding box center [549, 182] width 10 height 9
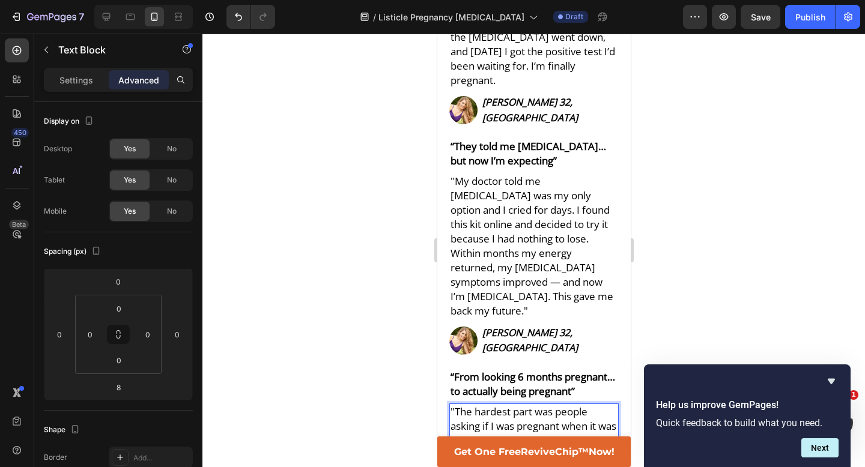
click at [457, 405] on span ""The hardest part was people asking if I was pregnant when it was just [MEDICAL…" at bounding box center [533, 469] width 166 height 129
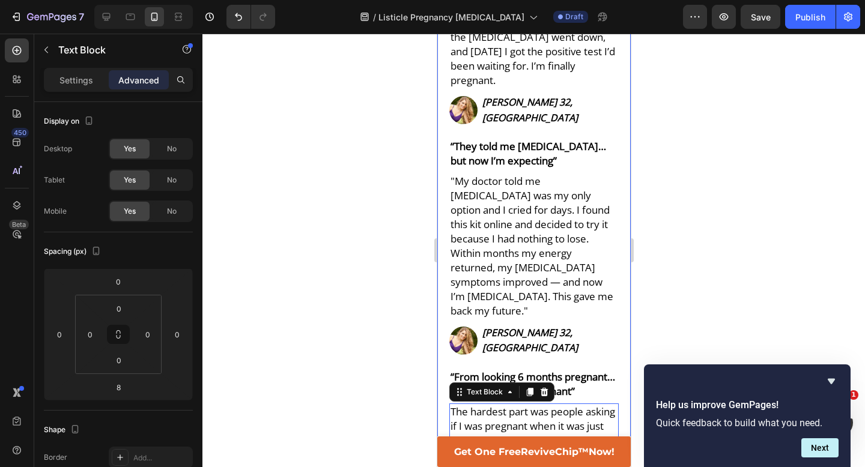
click at [702, 180] on div at bounding box center [533, 251] width 663 height 434
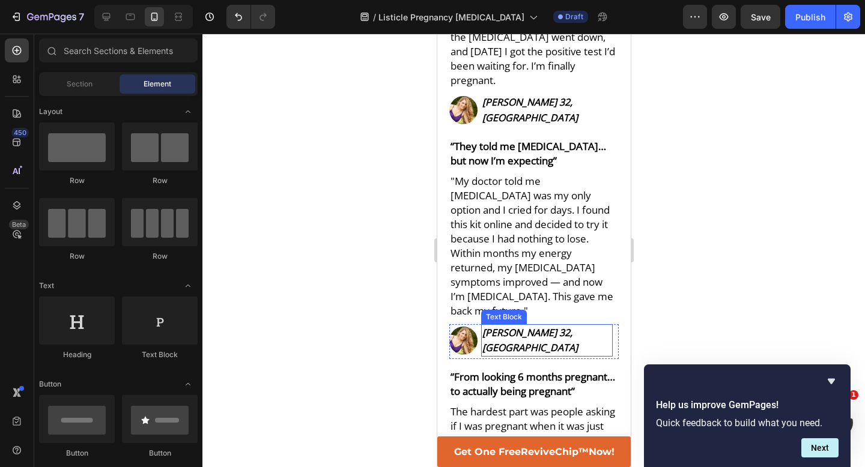
click at [571, 326] on strong "[PERSON_NAME] 32, [GEOGRAPHIC_DATA]" at bounding box center [530, 340] width 96 height 28
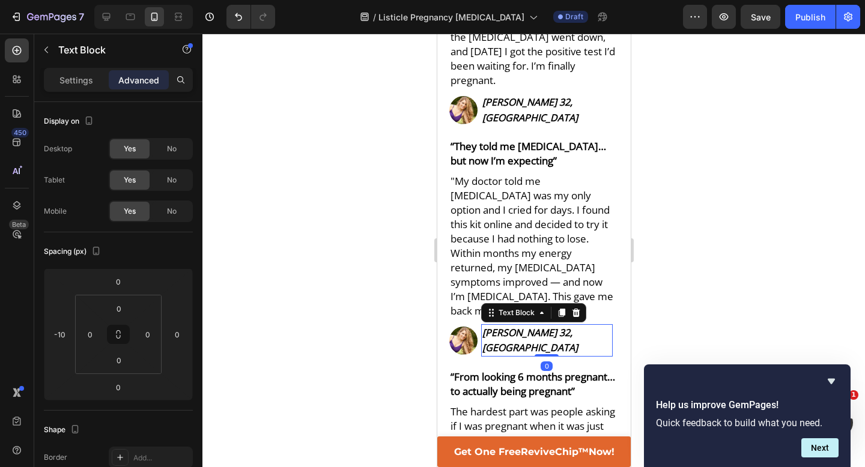
click at [579, 326] on p "[PERSON_NAME] 32, [GEOGRAPHIC_DATA]" at bounding box center [546, 341] width 129 height 30
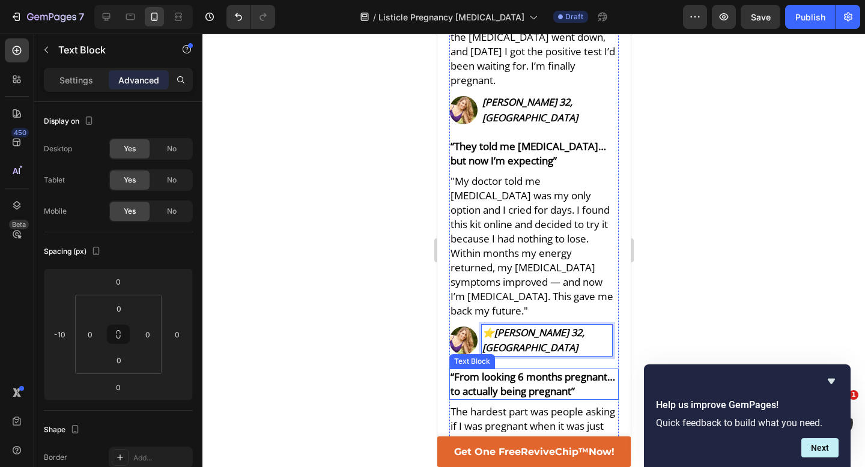
scroll to position [4350, 0]
drag, startPoint x: 490, startPoint y: 123, endPoint x: 484, endPoint y: 123, distance: 6.6
click at [484, 326] on strong "⭐️[PERSON_NAME] 32, [GEOGRAPHIC_DATA]" at bounding box center [533, 340] width 102 height 28
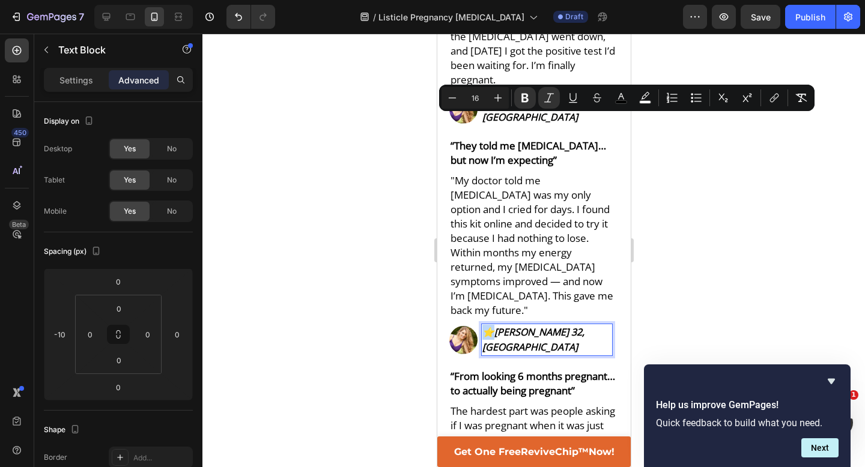
copy strong "⭐️"
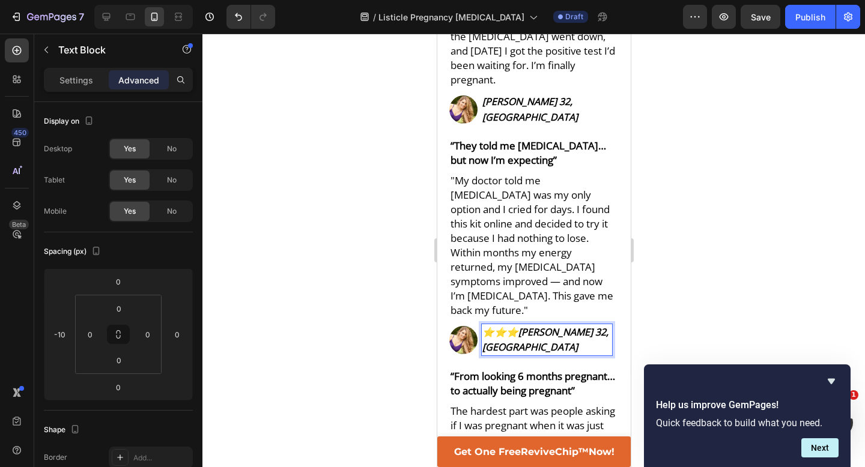
scroll to position [4346, 0]
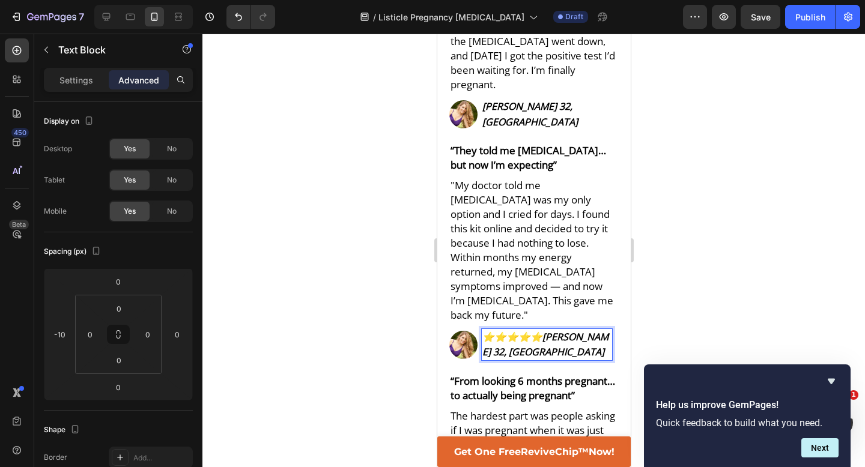
click at [546, 330] on strong "⭐️⭐️⭐️⭐️⭐️[PERSON_NAME] 32, [GEOGRAPHIC_DATA]" at bounding box center [545, 344] width 126 height 28
click at [536, 330] on strong "⭐️⭐️⭐️⭐️⭐️[PERSON_NAME] 32, [GEOGRAPHIC_DATA]" at bounding box center [545, 344] width 126 height 28
click at [533, 330] on strong "⭐️⭐️⭐️⭐️⭐️[PERSON_NAME] 32, [GEOGRAPHIC_DATA]" at bounding box center [545, 344] width 126 height 28
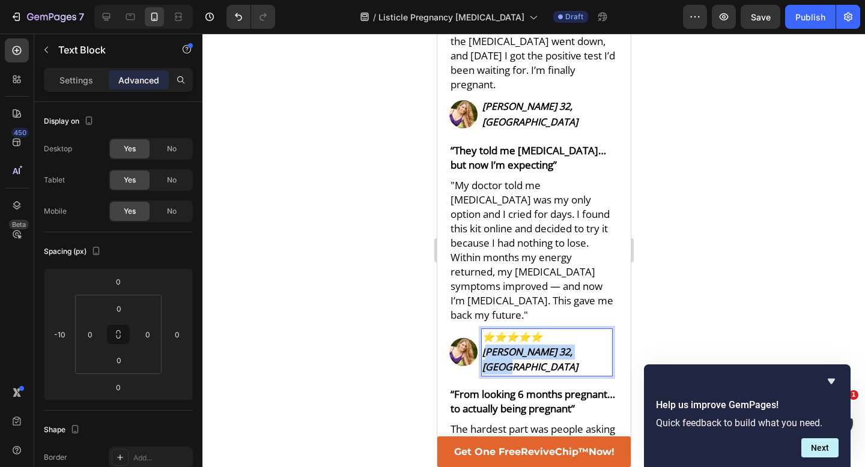
drag, startPoint x: 534, startPoint y: 123, endPoint x: 566, endPoint y: 141, distance: 36.9
click at [566, 330] on p "⭐️⭐️⭐️⭐️⭐️ [PERSON_NAME] 32, [GEOGRAPHIC_DATA]" at bounding box center [546, 353] width 129 height 46
click at [85, 83] on p "Settings" at bounding box center [76, 80] width 34 height 13
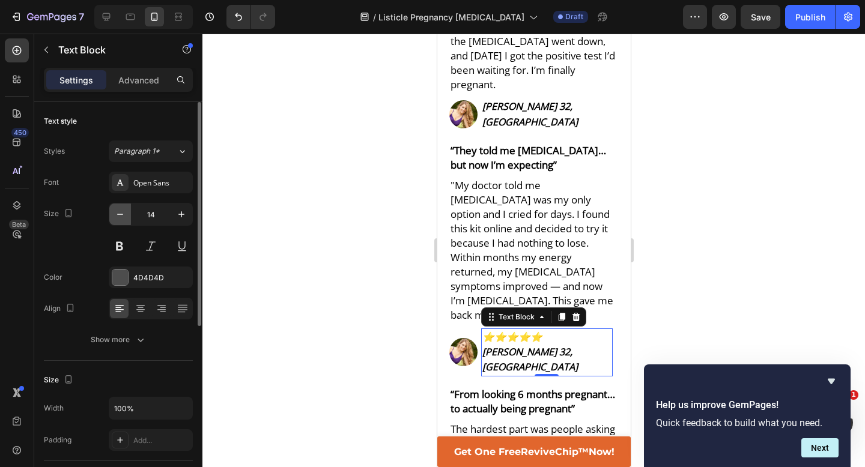
click at [126, 212] on icon "button" at bounding box center [120, 214] width 12 height 12
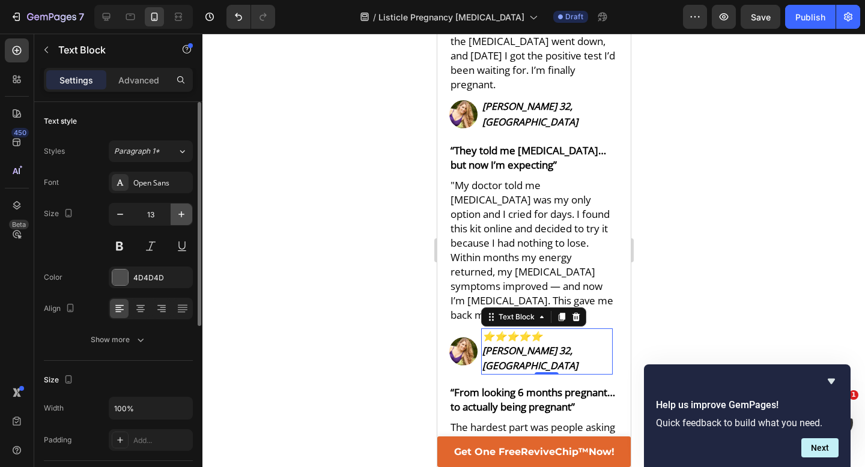
click at [182, 217] on icon "button" at bounding box center [181, 214] width 12 height 12
type input "14"
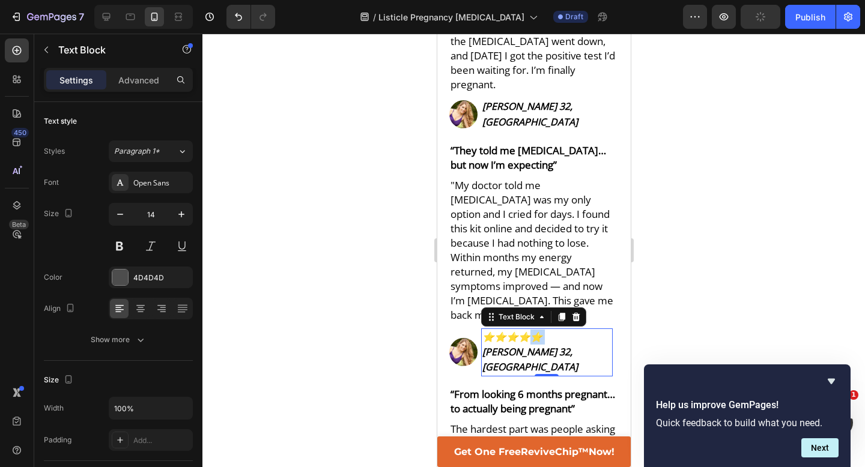
click at [526, 330] on strong "⭐️⭐️⭐️⭐️⭐️ [PERSON_NAME] 32, [GEOGRAPHIC_DATA]" at bounding box center [530, 351] width 96 height 43
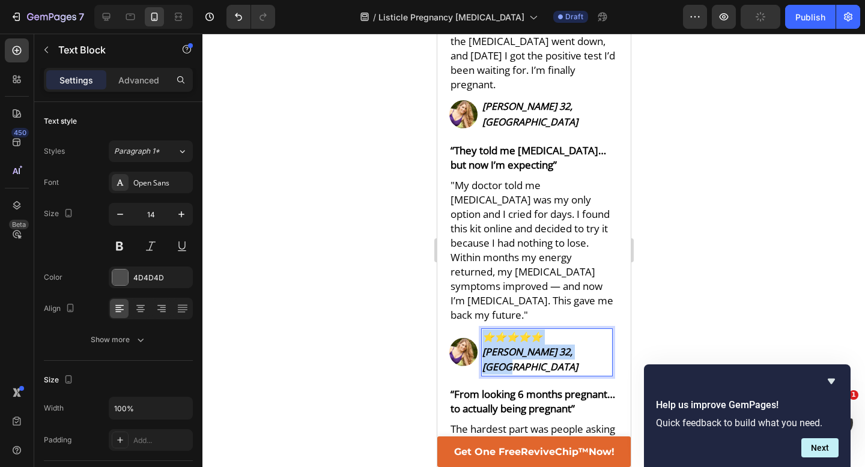
click at [526, 330] on strong "⭐️⭐️⭐️⭐️⭐️ [PERSON_NAME] 32, [GEOGRAPHIC_DATA]" at bounding box center [530, 351] width 96 height 43
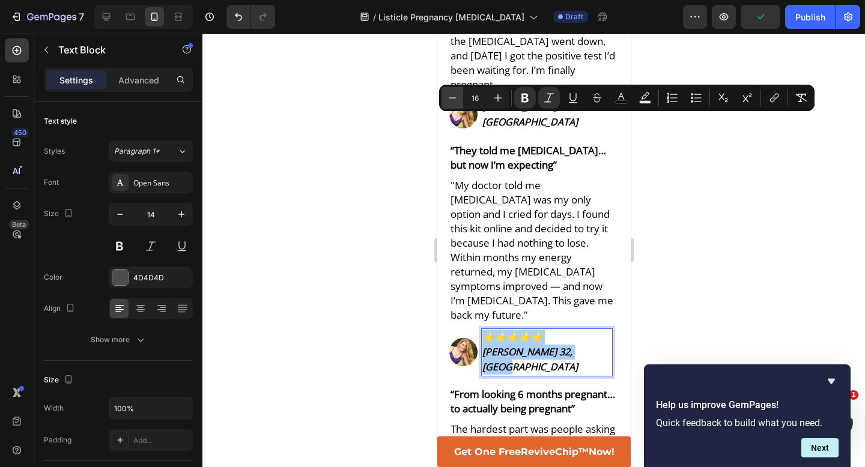
click at [444, 97] on button "Minus" at bounding box center [453, 98] width 22 height 22
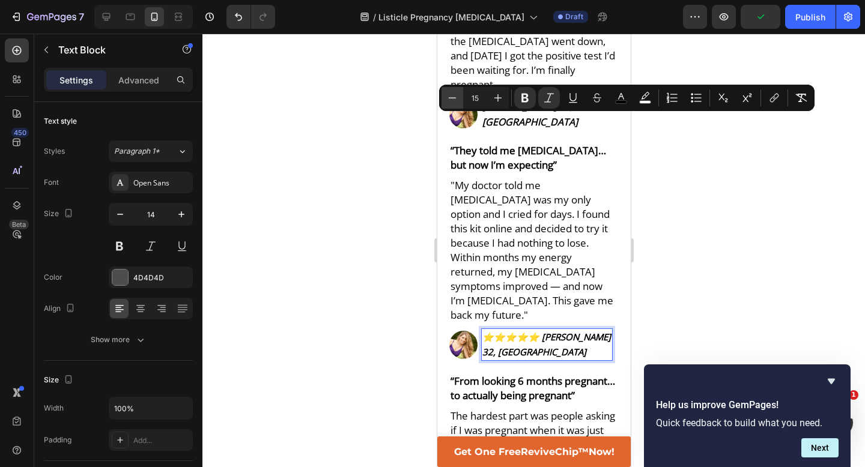
click at [445, 97] on button "Minus" at bounding box center [453, 98] width 22 height 22
type input "13"
click at [395, 140] on div at bounding box center [533, 251] width 663 height 434
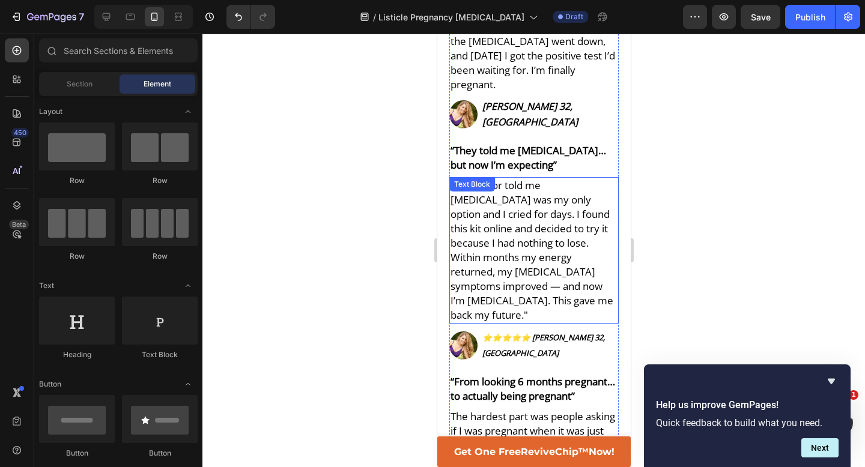
click at [552, 178] on p ""My doctor told me [MEDICAL_DATA] was my only option and I cried for days. I fo…" at bounding box center [533, 250] width 167 height 144
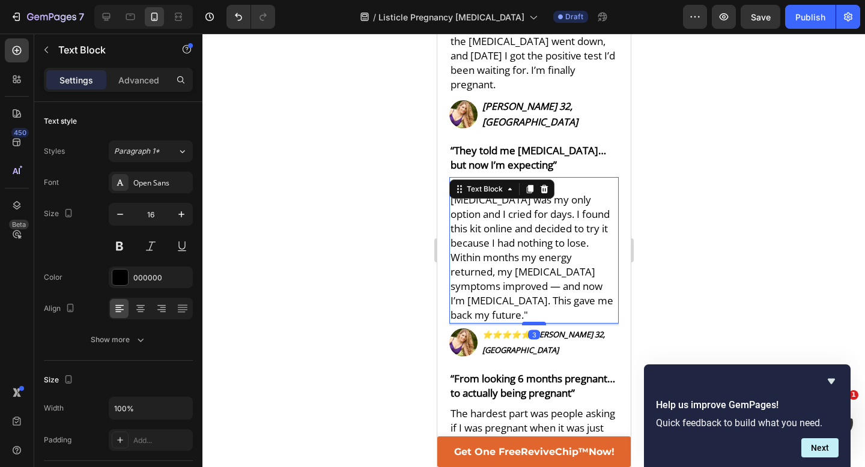
click at [534, 322] on div at bounding box center [533, 324] width 24 height 4
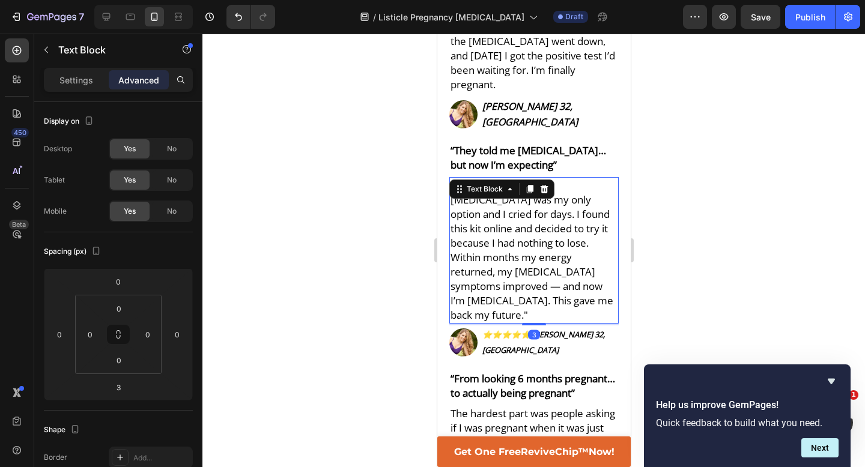
click at [741, 99] on div at bounding box center [533, 251] width 663 height 434
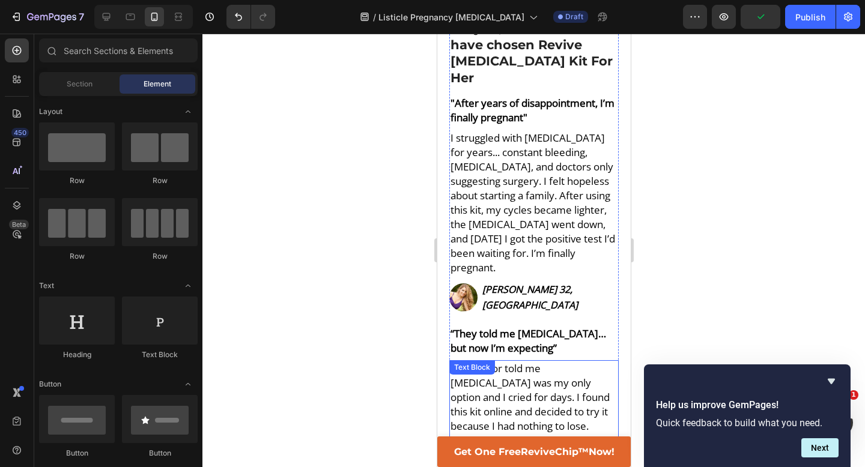
scroll to position [4163, 0]
click at [588, 281] on div "Image [PERSON_NAME] 32, Boston Text Block" at bounding box center [533, 298] width 169 height 35
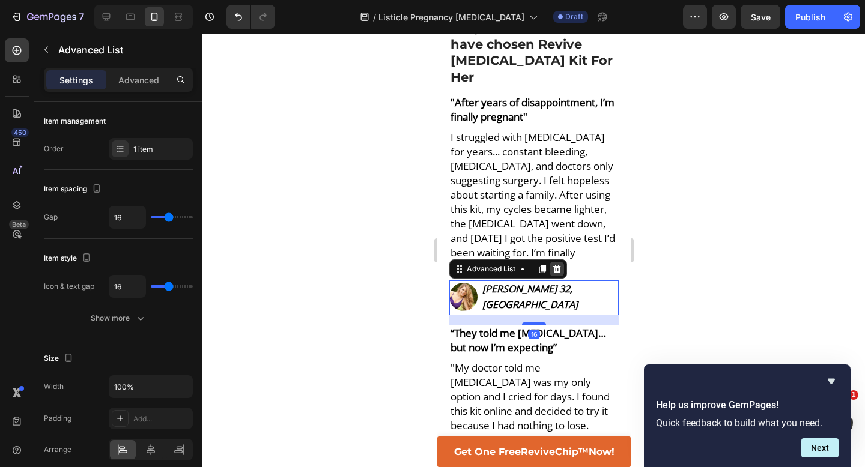
click at [558, 264] on icon at bounding box center [557, 269] width 10 height 10
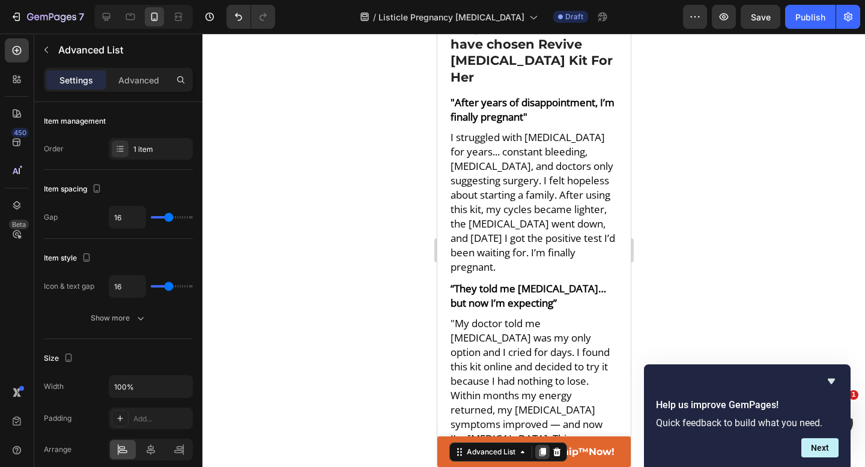
click at [542, 449] on icon at bounding box center [542, 453] width 7 height 8
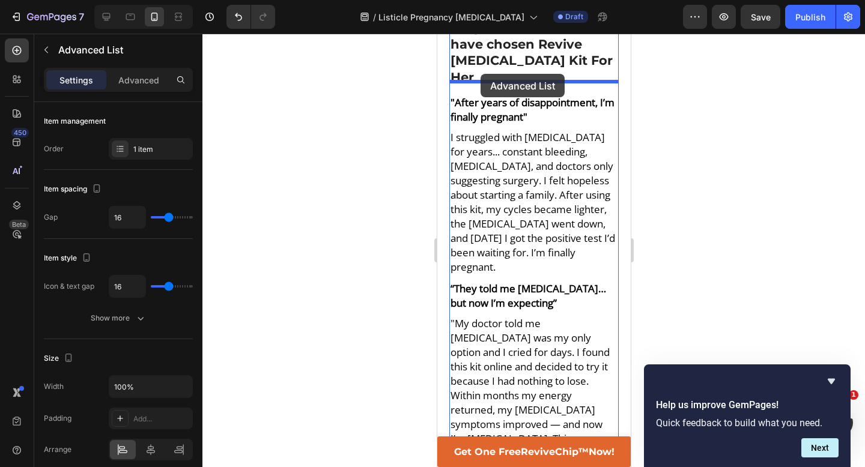
drag, startPoint x: 457, startPoint y: 327, endPoint x: 480, endPoint y: 74, distance: 253.4
click at [480, 74] on div "Mobile ( 322 px) iPhone 13 Mini iPhone 13 Pro iPhone 11 Pro Max iPhone 15 Pro M…" at bounding box center [533, 294] width 193 height 8847
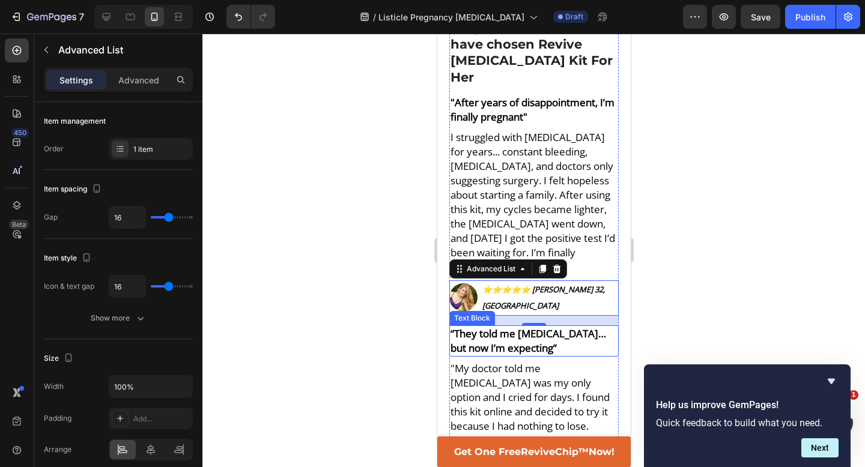
click at [671, 108] on div at bounding box center [533, 251] width 663 height 434
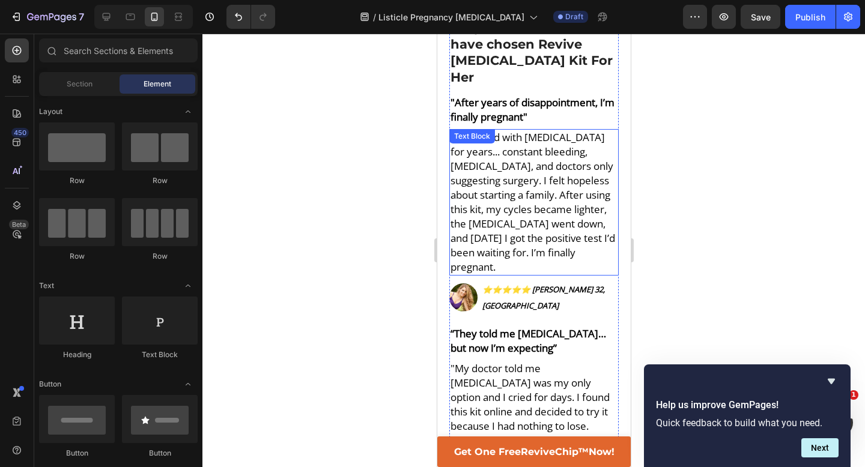
click at [551, 130] on span "I struggled with [MEDICAL_DATA] for years... constant bleeding, [MEDICAL_DATA],…" at bounding box center [532, 202] width 165 height 144
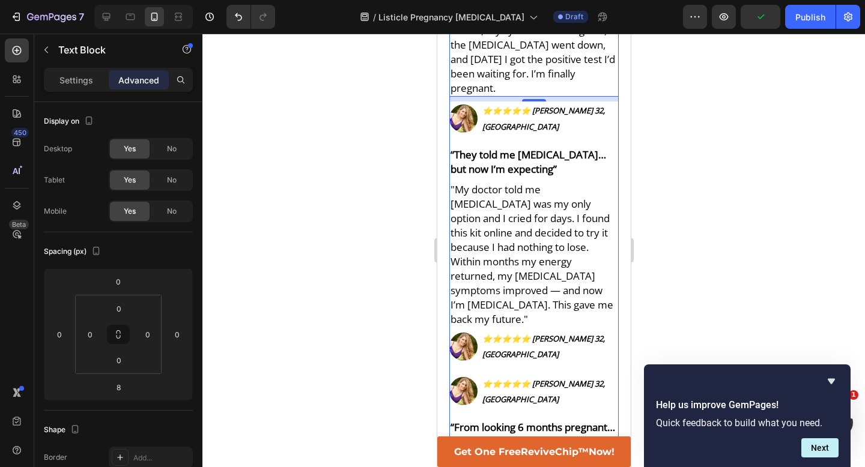
scroll to position [4343, 0]
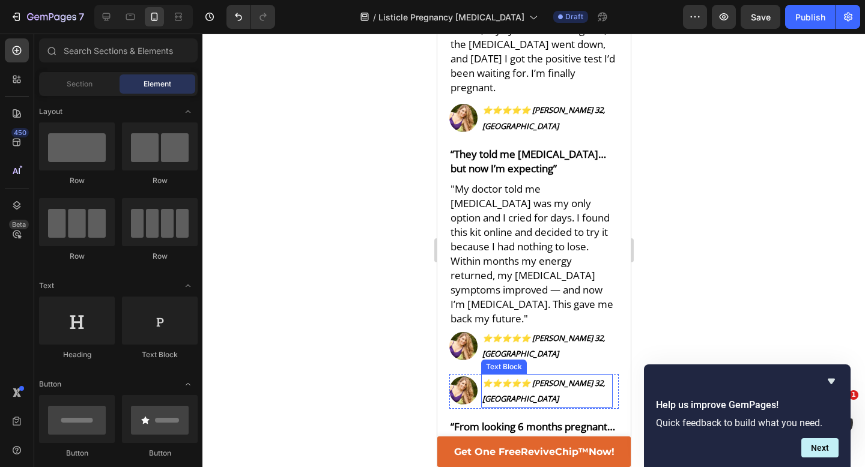
click at [565, 374] on div "⭐️⭐️⭐️⭐️⭐️ [PERSON_NAME] 32, [GEOGRAPHIC_DATA]" at bounding box center [547, 391] width 132 height 34
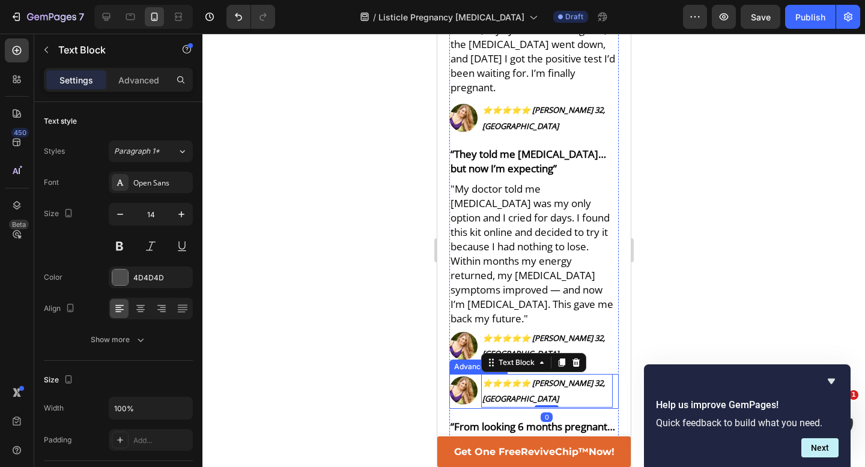
click at [613, 374] on div "Image ⭐️⭐️⭐️⭐️⭐️ [PERSON_NAME] 32, Boston Text Block 0" at bounding box center [533, 391] width 169 height 35
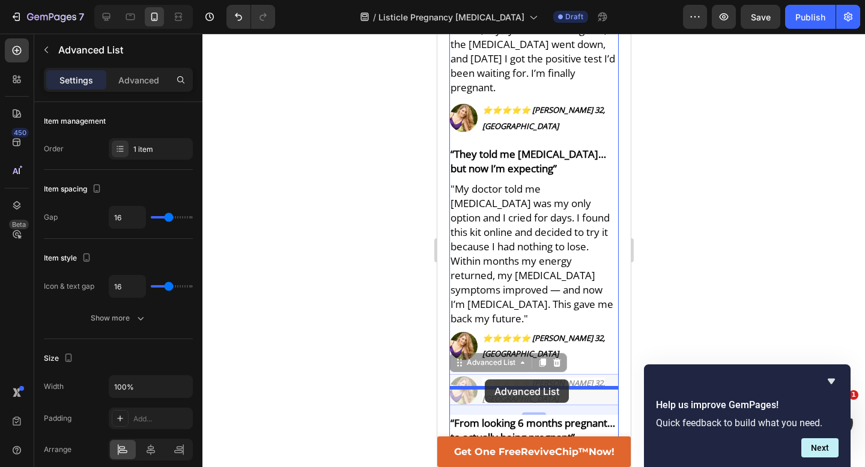
drag, startPoint x: 456, startPoint y: 149, endPoint x: 484, endPoint y: 380, distance: 232.4
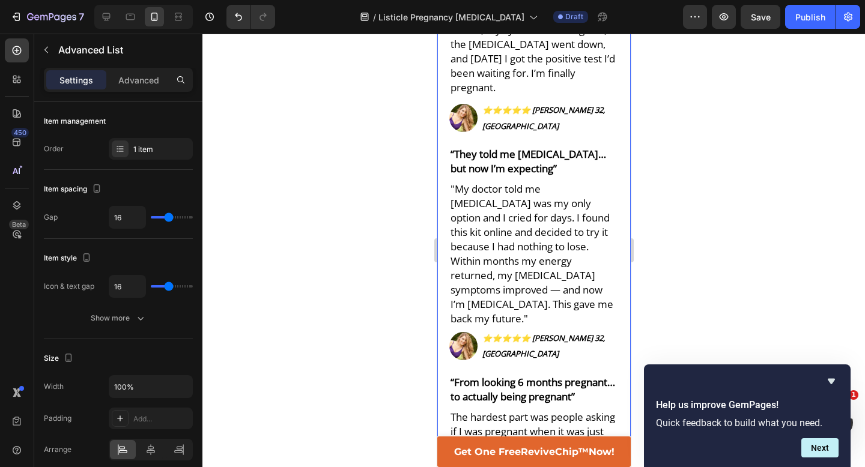
click at [694, 267] on div at bounding box center [533, 251] width 663 height 434
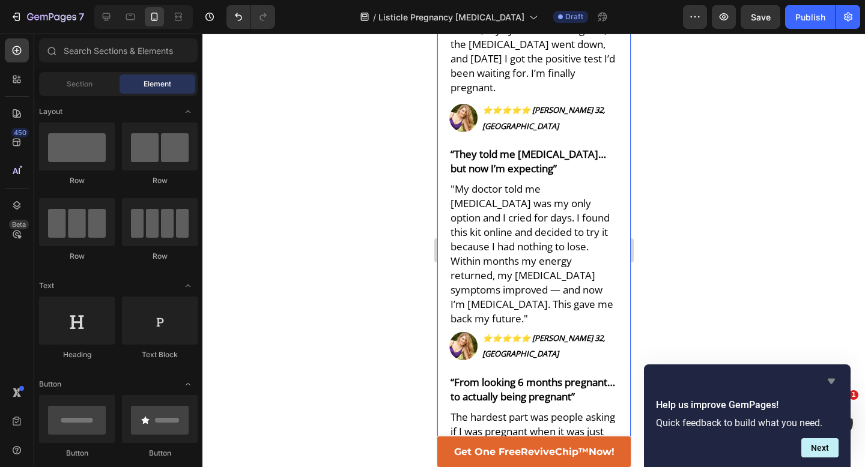
click at [829, 383] on icon "Hide survey" at bounding box center [831, 381] width 14 height 14
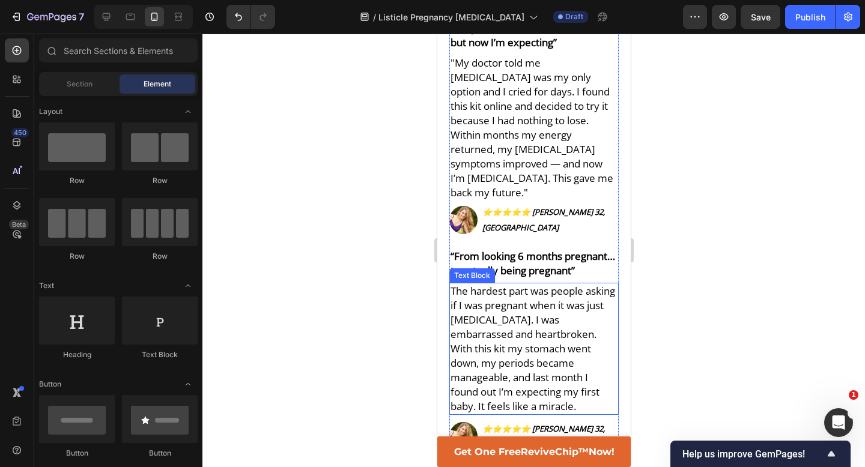
scroll to position [4475, 0]
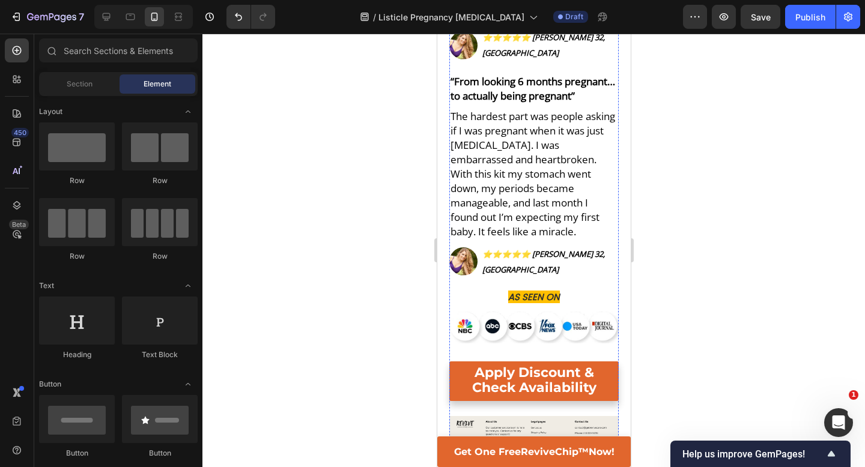
scroll to position [4647, 0]
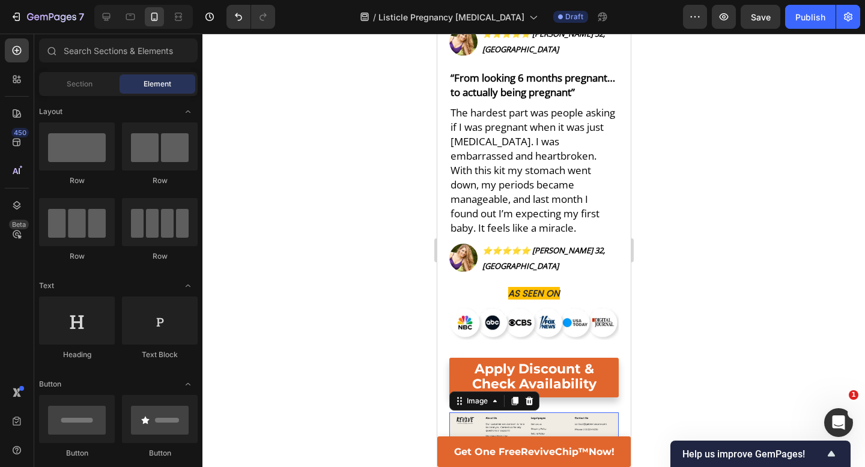
click at [506, 413] on img at bounding box center [533, 432] width 169 height 38
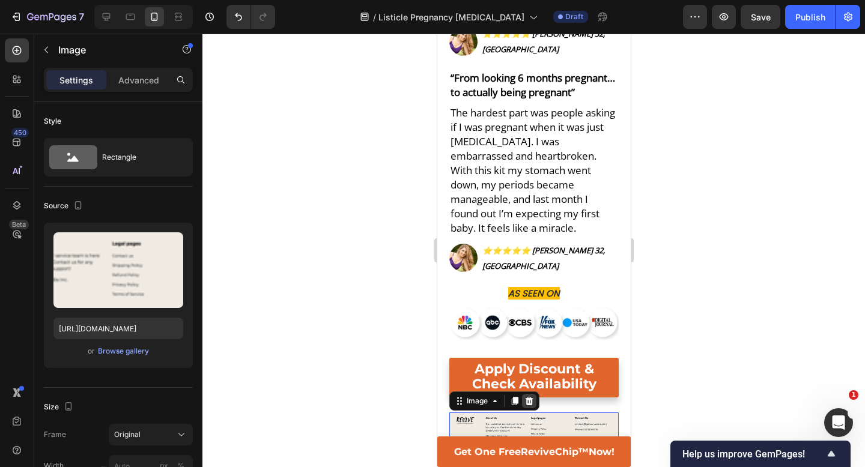
click at [529, 397] on icon at bounding box center [529, 401] width 8 height 8
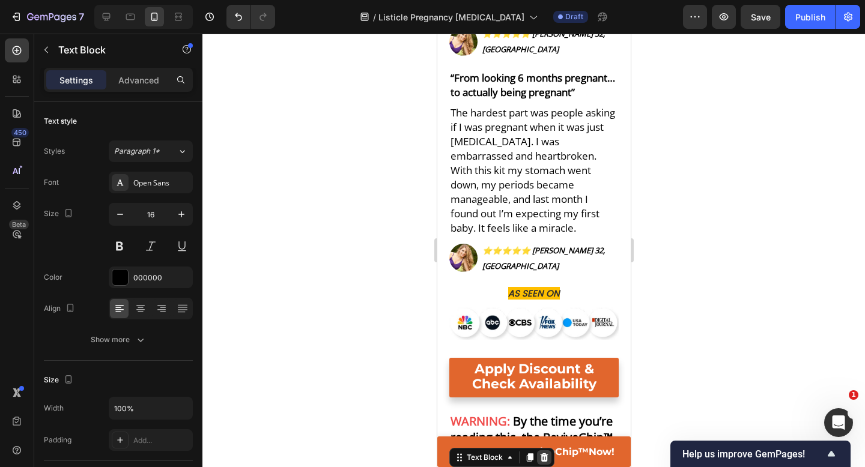
click at [543, 454] on icon at bounding box center [544, 458] width 8 height 8
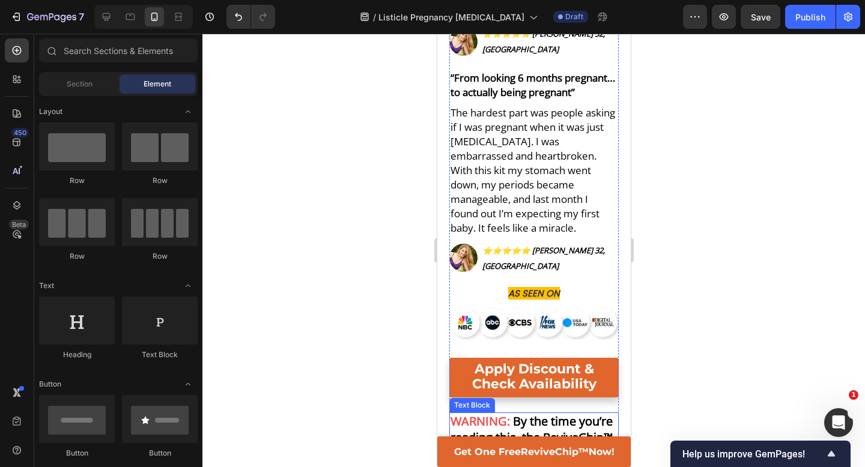
click at [532, 413] on strong "By the time you’re reading this, the ReviveChip™ may already be sold out!" at bounding box center [531, 437] width 162 height 49
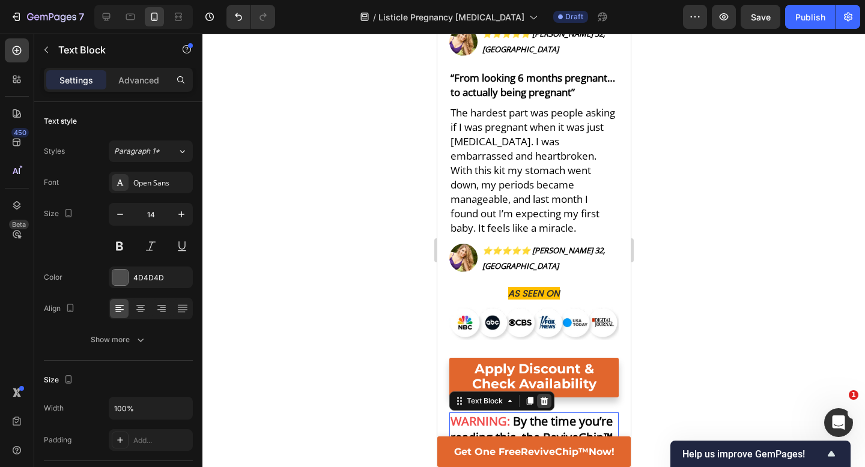
click at [543, 397] on icon at bounding box center [544, 401] width 8 height 8
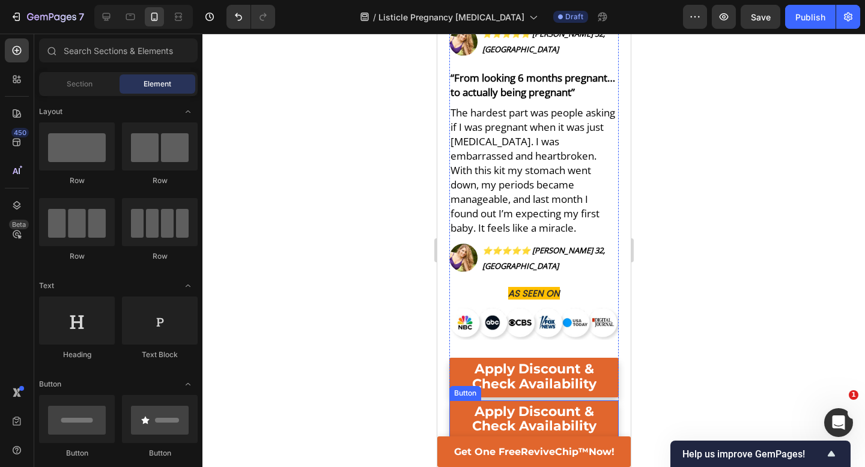
click at [463, 401] on link "Apply Discount & Check Availability" at bounding box center [533, 420] width 169 height 39
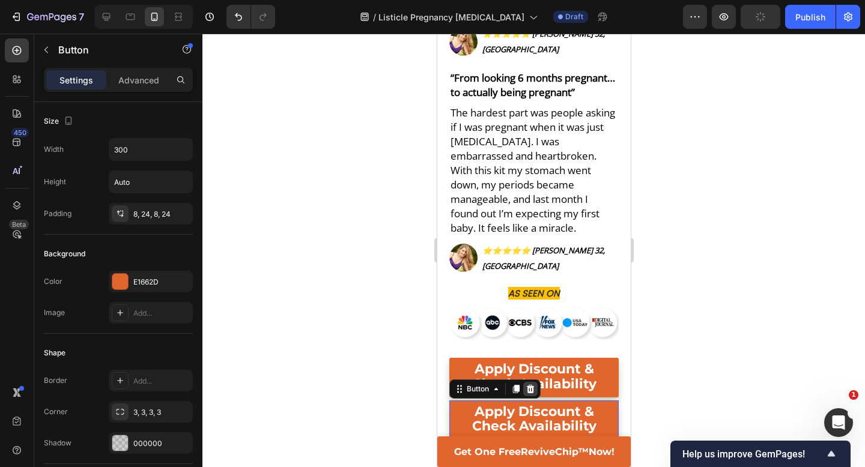
click at [531, 385] on icon at bounding box center [530, 389] width 8 height 8
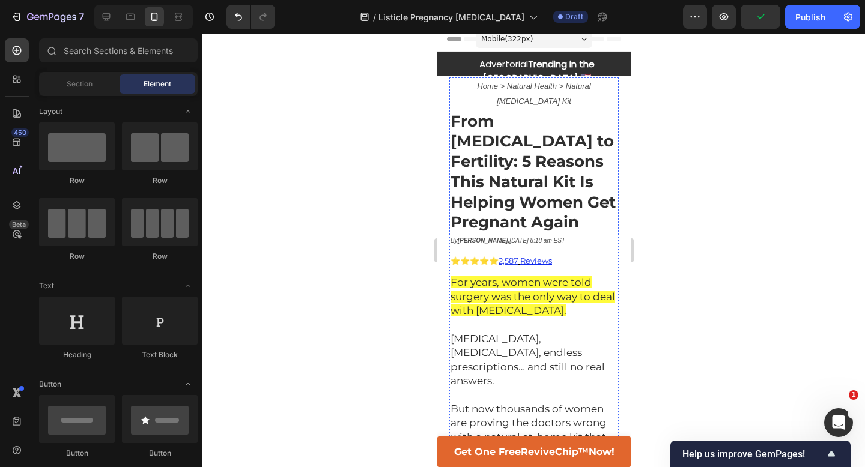
scroll to position [0, 0]
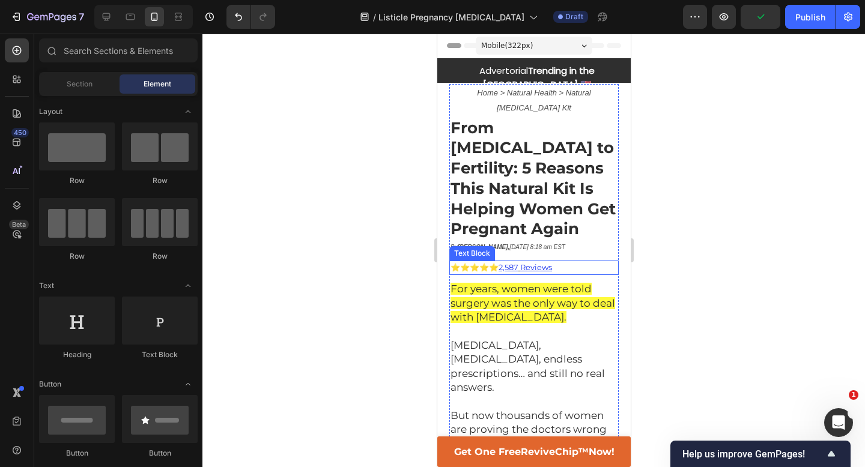
click at [504, 263] on u "2,587" at bounding box center [508, 268] width 20 height 10
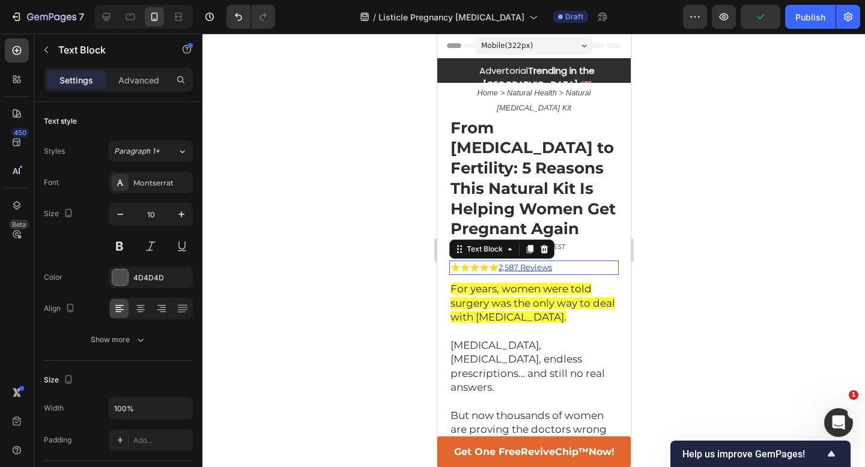
click at [504, 263] on u "2,587" at bounding box center [508, 268] width 20 height 10
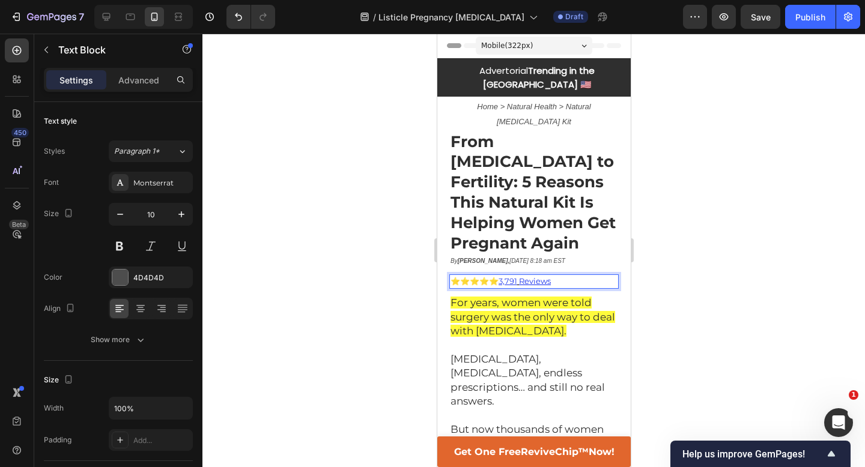
click at [686, 245] on div at bounding box center [533, 251] width 663 height 434
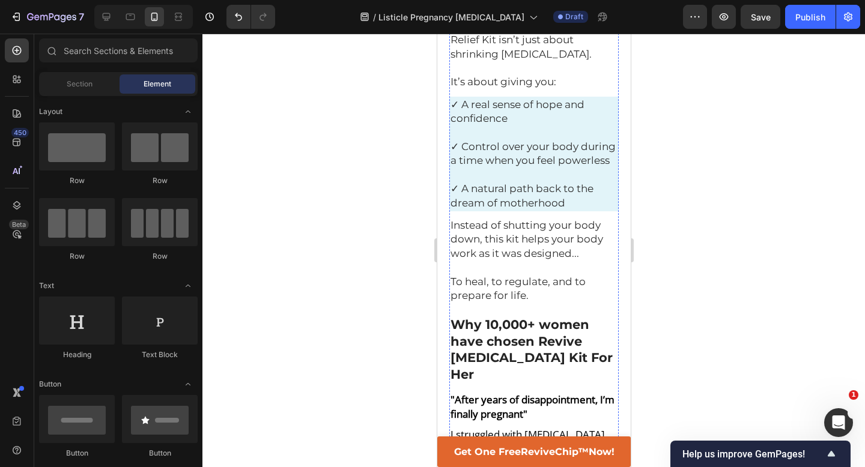
scroll to position [3865, 0]
click at [496, 394] on strong ""After years of disappointment, I’m finally pregnant"" at bounding box center [532, 408] width 164 height 28
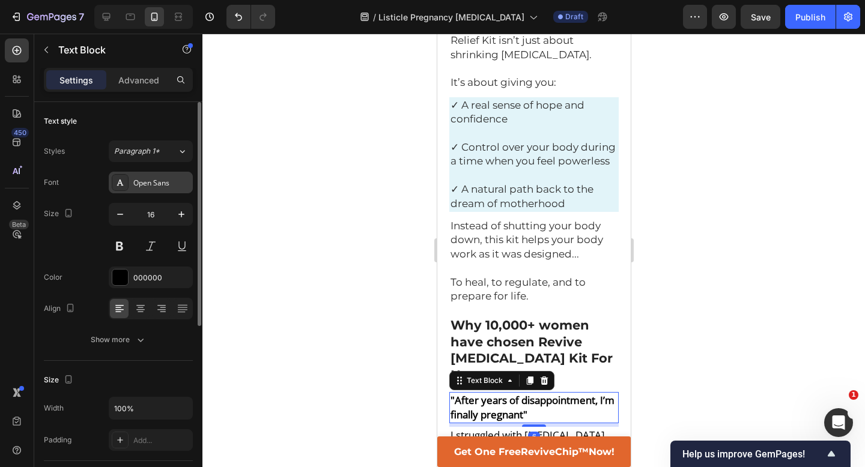
click at [153, 183] on div "Open Sans" at bounding box center [161, 183] width 56 height 11
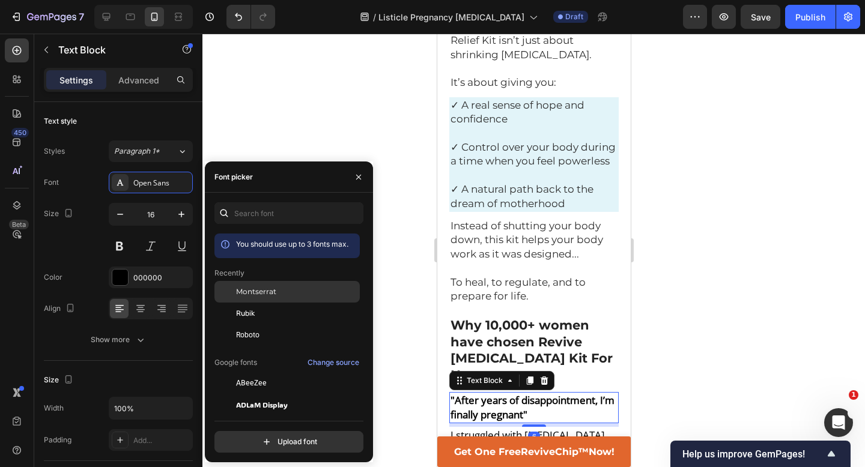
click at [273, 290] on span "Montserrat" at bounding box center [256, 292] width 40 height 11
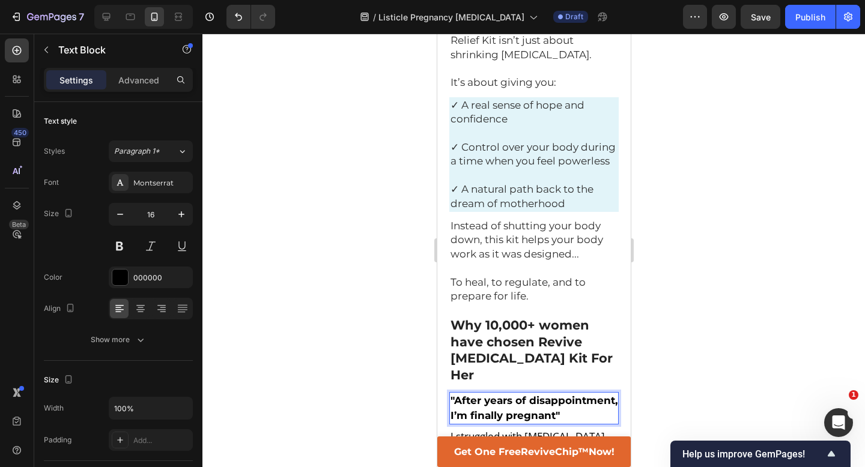
click at [489, 395] on strong ""After years of disappointment, I’m finally pregnant"" at bounding box center [533, 408] width 167 height 27
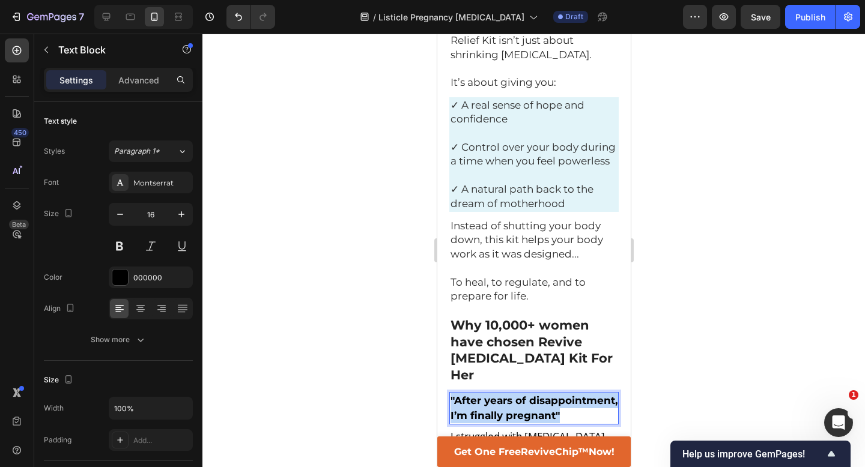
click at [489, 395] on strong ""After years of disappointment, I’m finally pregnant"" at bounding box center [533, 408] width 167 height 27
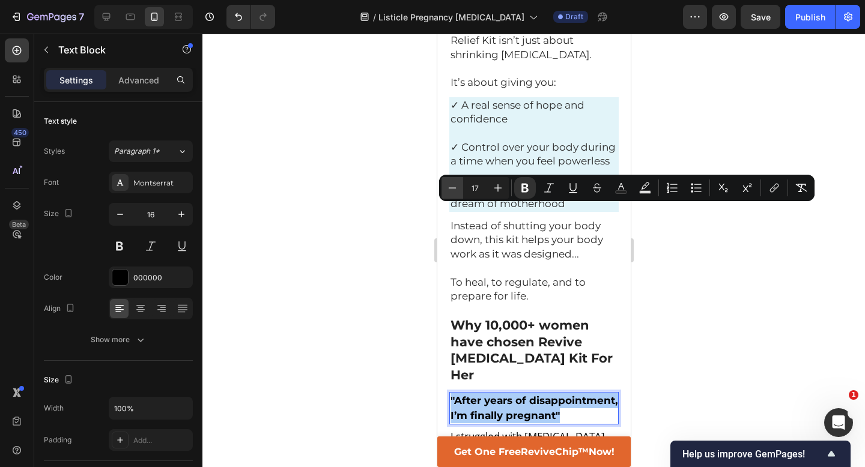
click at [448, 186] on icon "Editor contextual toolbar" at bounding box center [452, 188] width 12 height 12
type input "16"
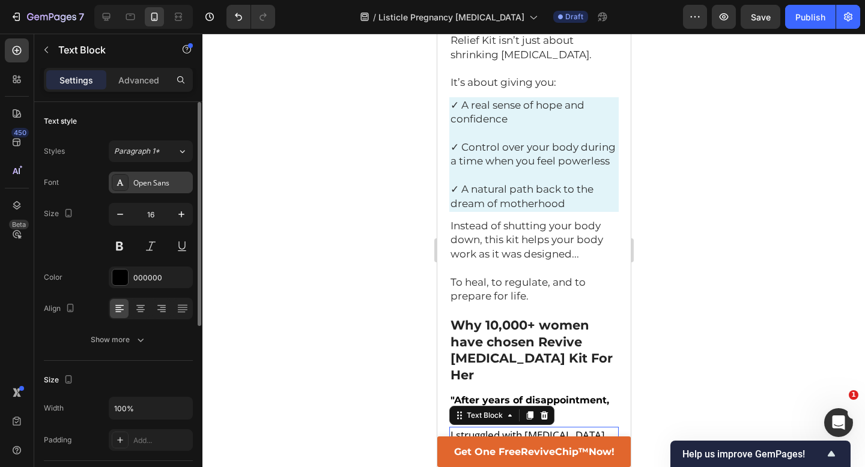
click at [167, 187] on div "Open Sans" at bounding box center [161, 183] width 56 height 11
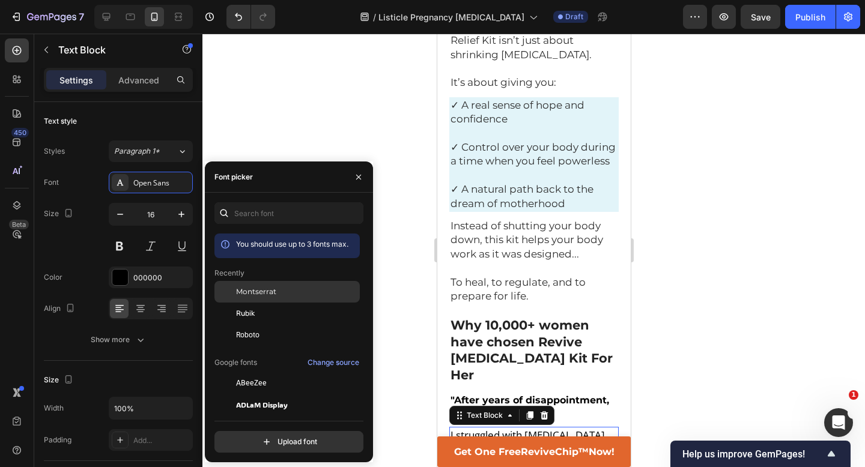
click at [268, 290] on span "Montserrat" at bounding box center [256, 292] width 40 height 11
click at [402, 262] on div at bounding box center [533, 251] width 663 height 434
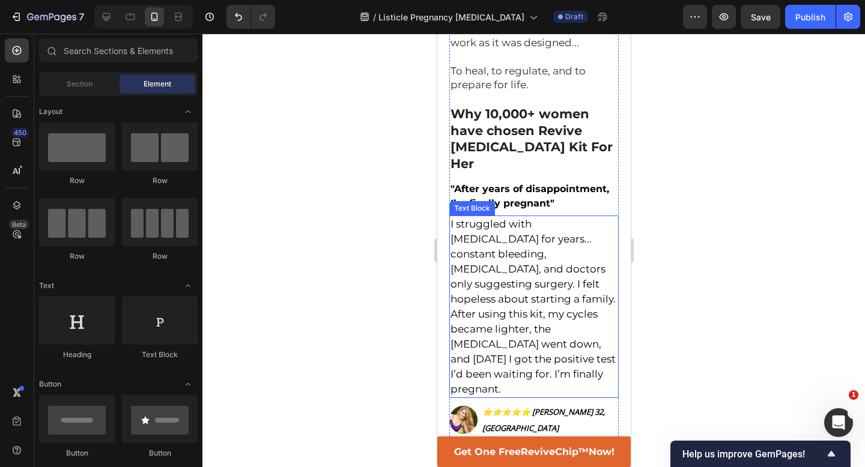
scroll to position [4089, 0]
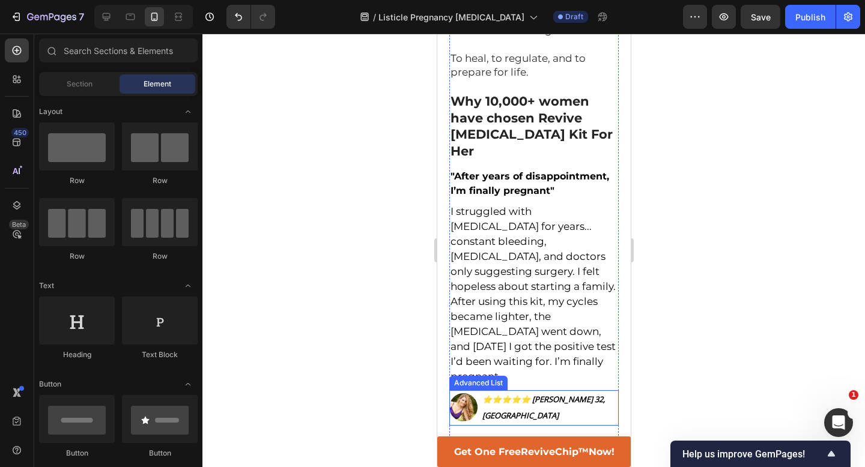
click at [570, 391] on li "Image ⭐️⭐️⭐️⭐️⭐️ [PERSON_NAME] 32, Boston Text Block" at bounding box center [533, 408] width 169 height 34
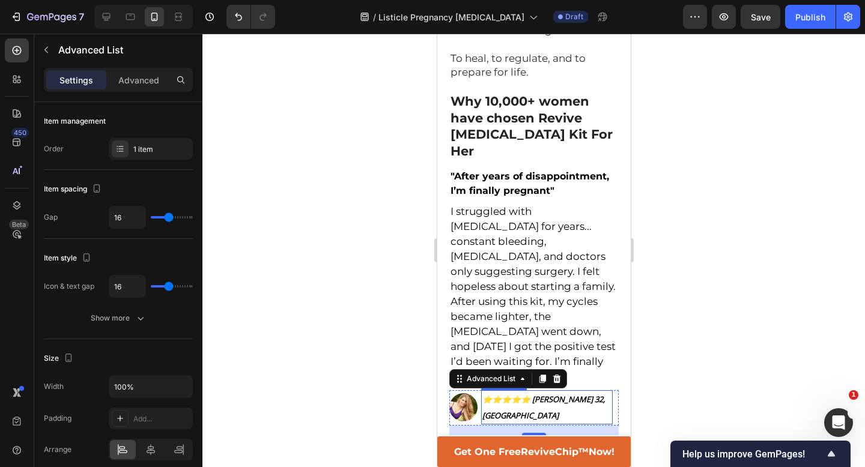
click at [568, 394] on strong "⭐️⭐️⭐️⭐️⭐️ [PERSON_NAME] 32, [GEOGRAPHIC_DATA]" at bounding box center [543, 407] width 123 height 26
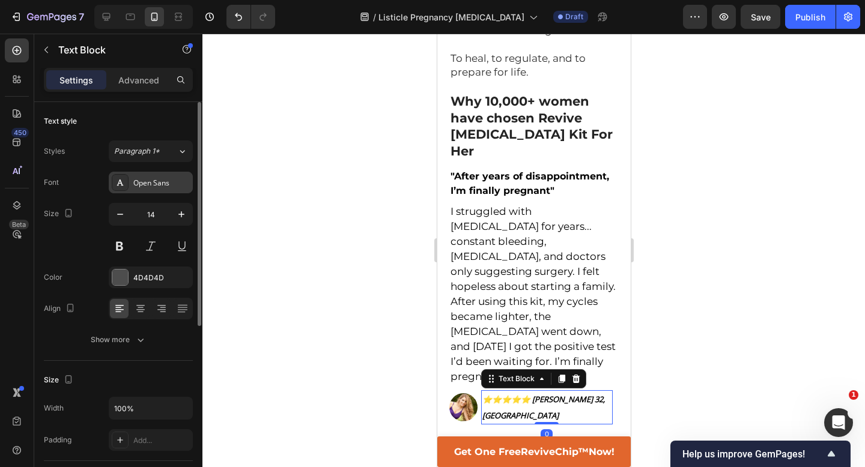
click at [159, 186] on div "Open Sans" at bounding box center [161, 183] width 56 height 11
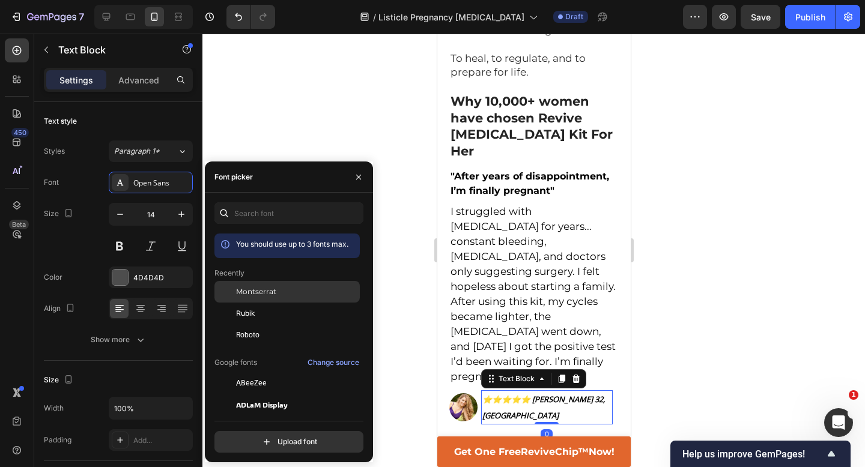
click at [255, 291] on span "Montserrat" at bounding box center [256, 292] width 40 height 11
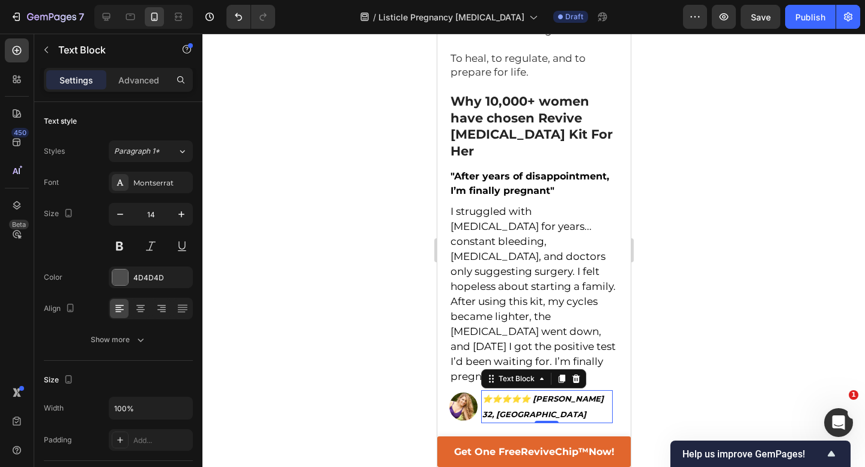
click at [547, 394] on strong "⭐️⭐️⭐️⭐️⭐️ [PERSON_NAME] 32, [GEOGRAPHIC_DATA]" at bounding box center [542, 406] width 121 height 25
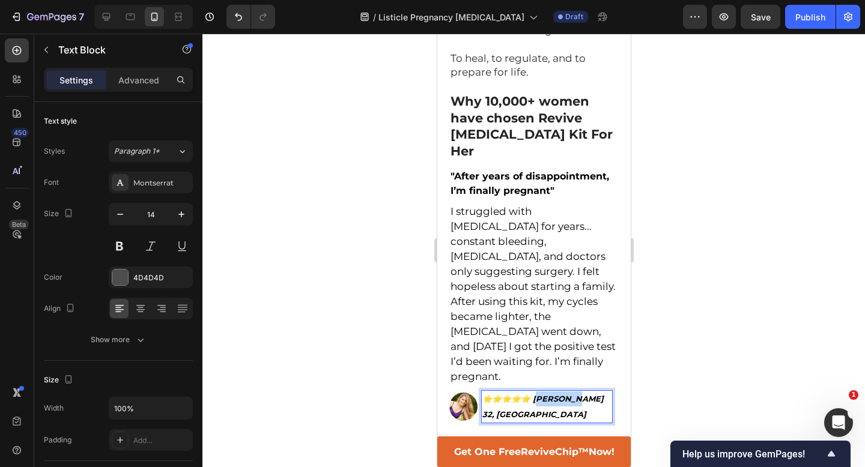
click at [547, 394] on strong "⭐️⭐️⭐️⭐️⭐️ [PERSON_NAME] 32, [GEOGRAPHIC_DATA]" at bounding box center [542, 406] width 121 height 25
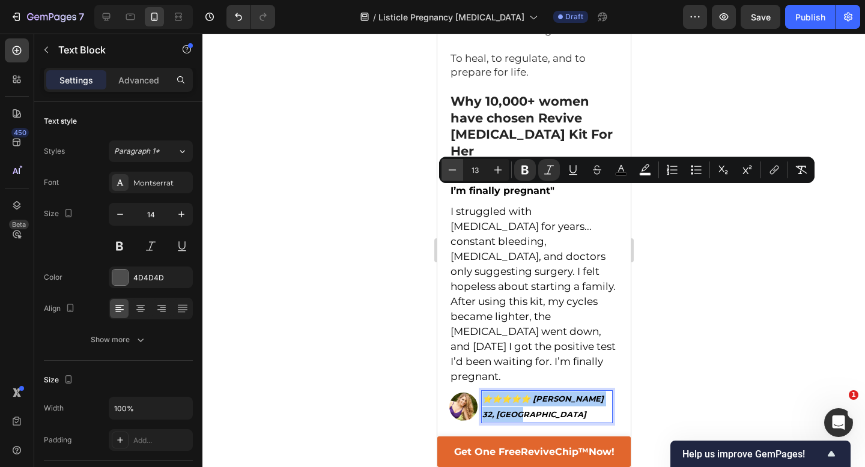
click at [447, 169] on icon "Editor contextual toolbar" at bounding box center [452, 170] width 12 height 12
type input "12"
click at [370, 208] on div at bounding box center [533, 251] width 663 height 434
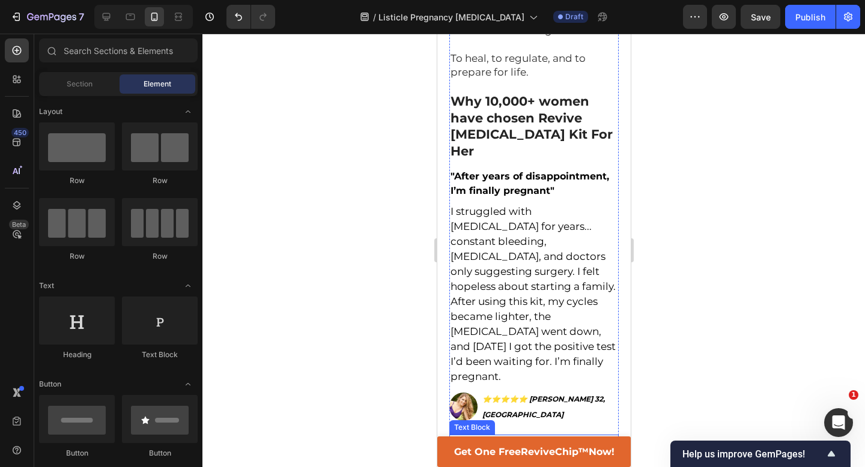
click at [526, 436] on strong "“They told me [MEDICAL_DATA]… but now I’m expecting”" at bounding box center [528, 450] width 156 height 28
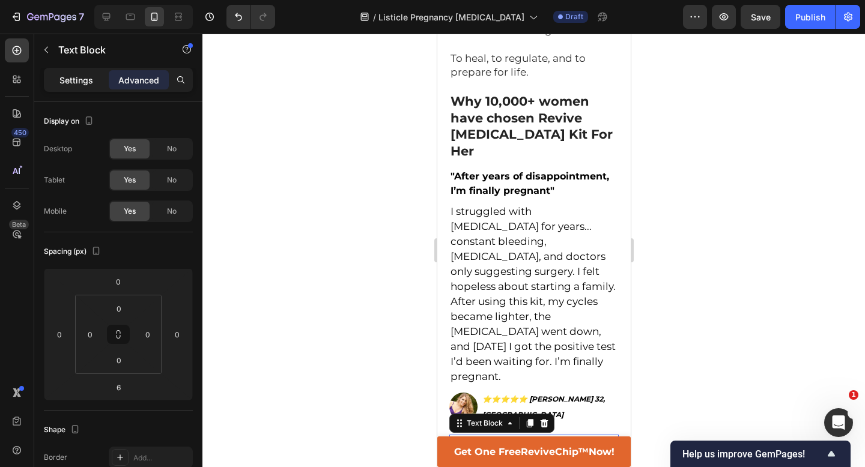
click at [77, 83] on p "Settings" at bounding box center [76, 80] width 34 height 13
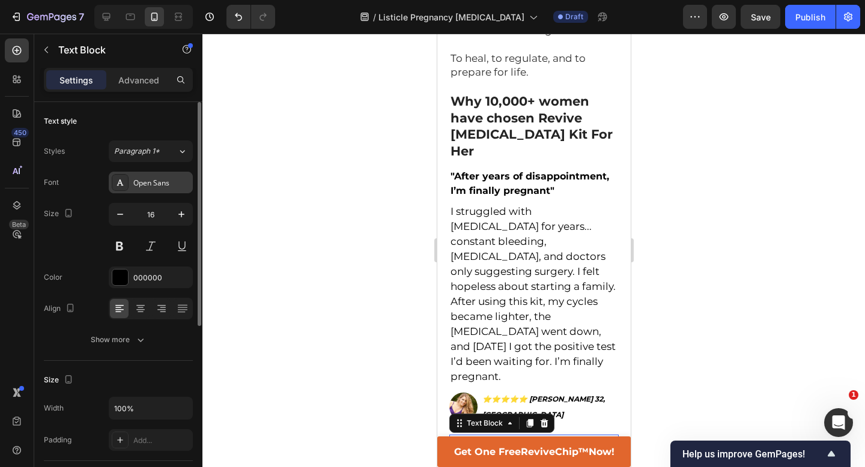
click at [159, 187] on div "Open Sans" at bounding box center [161, 183] width 56 height 11
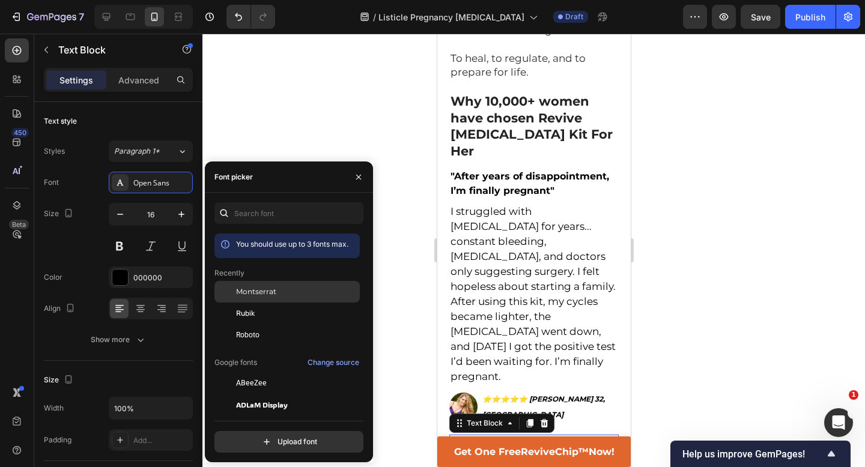
click at [264, 293] on span "Montserrat" at bounding box center [256, 292] width 40 height 11
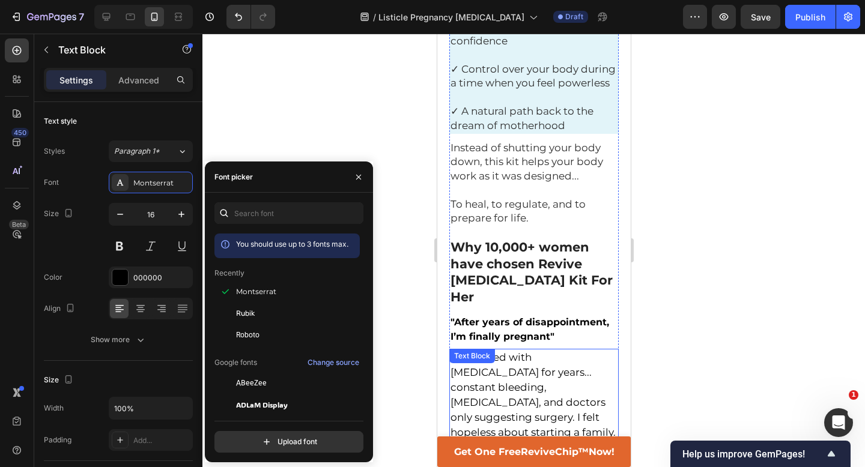
scroll to position [3961, 0]
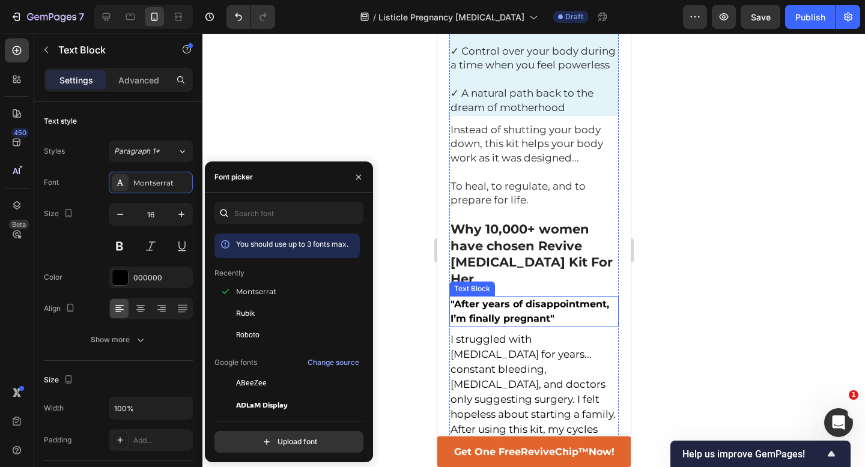
click at [511, 299] on strong ""After years of disappointment, I’m finally pregnant"" at bounding box center [529, 312] width 159 height 26
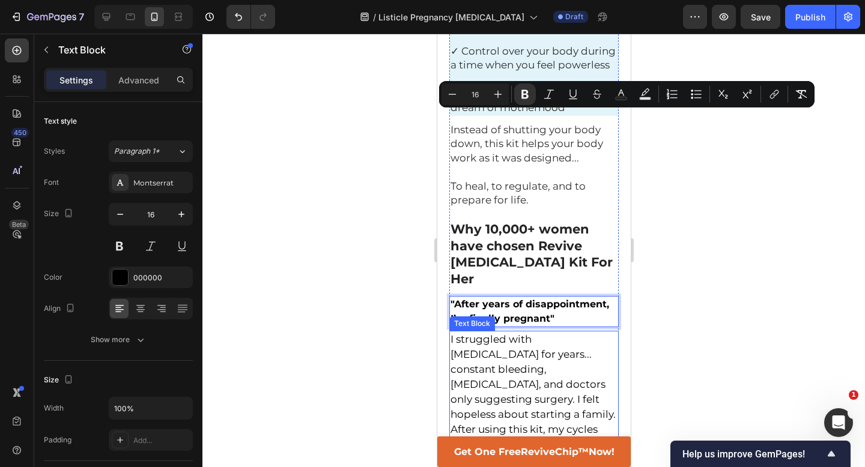
scroll to position [4063, 0]
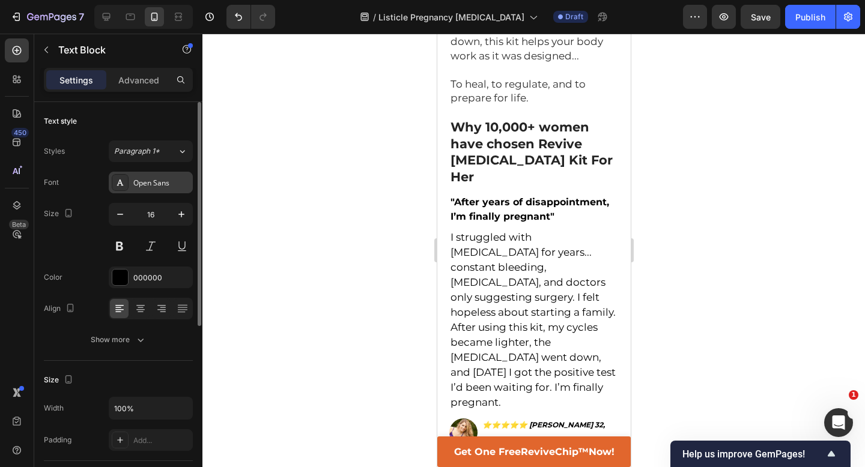
click at [142, 178] on div "Open Sans" at bounding box center [161, 183] width 56 height 11
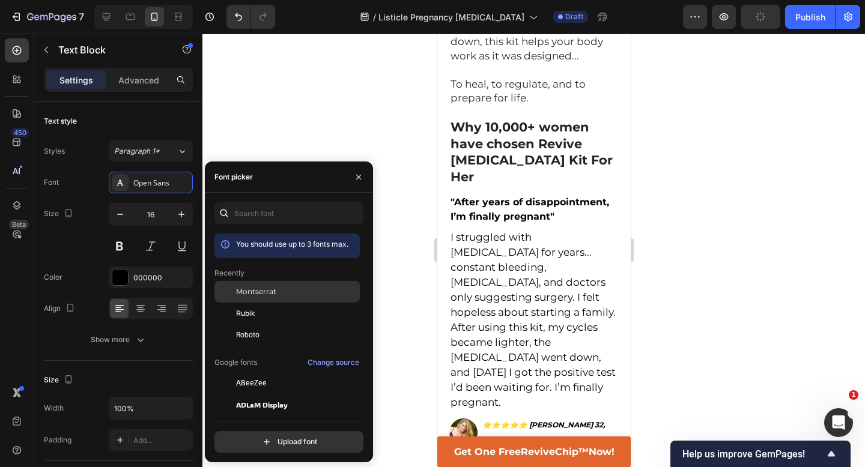
click at [280, 294] on div "Montserrat" at bounding box center [296, 292] width 121 height 11
click at [666, 282] on div at bounding box center [533, 251] width 663 height 434
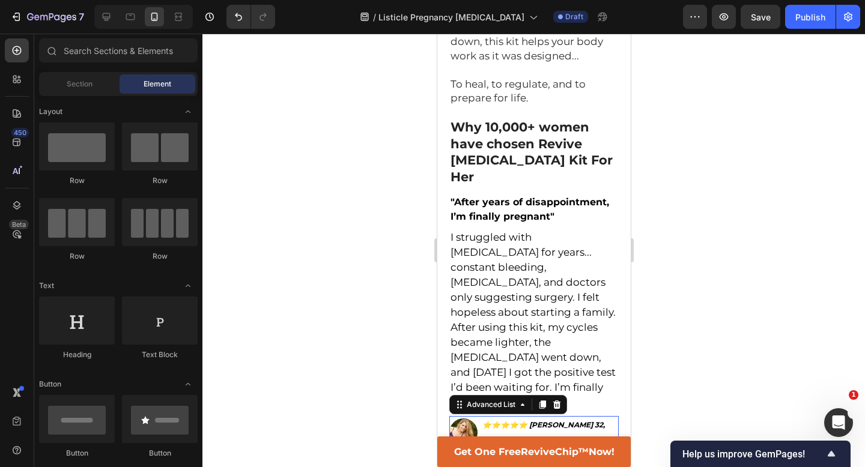
click at [548, 416] on li "Image ⭐️⭐️⭐️⭐️⭐️ [PERSON_NAME] 32, Boston Text Block" at bounding box center [533, 432] width 169 height 32
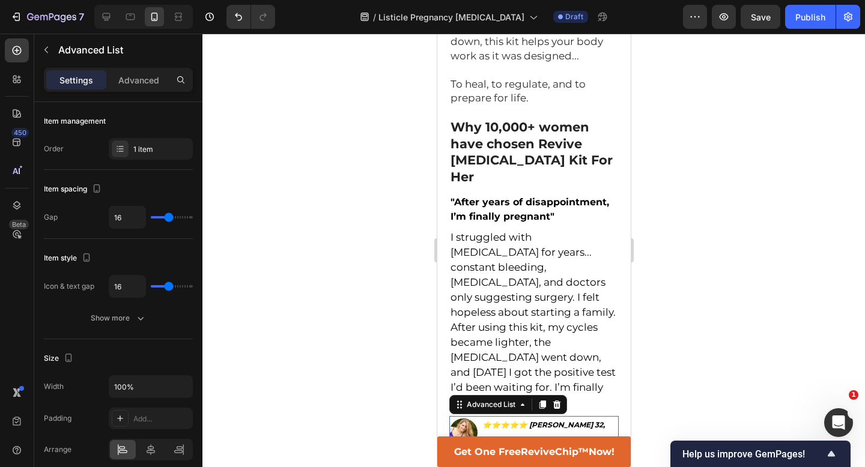
click at [538, 454] on div at bounding box center [533, 456] width 24 height 4
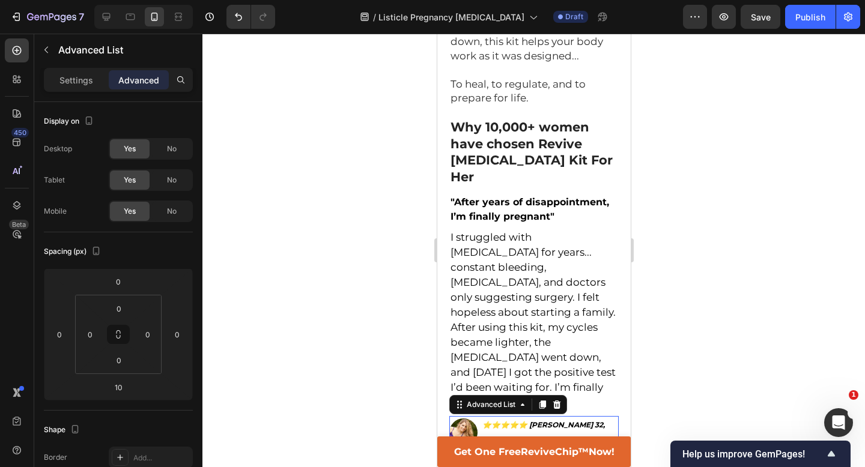
click at [744, 233] on div at bounding box center [533, 251] width 663 height 434
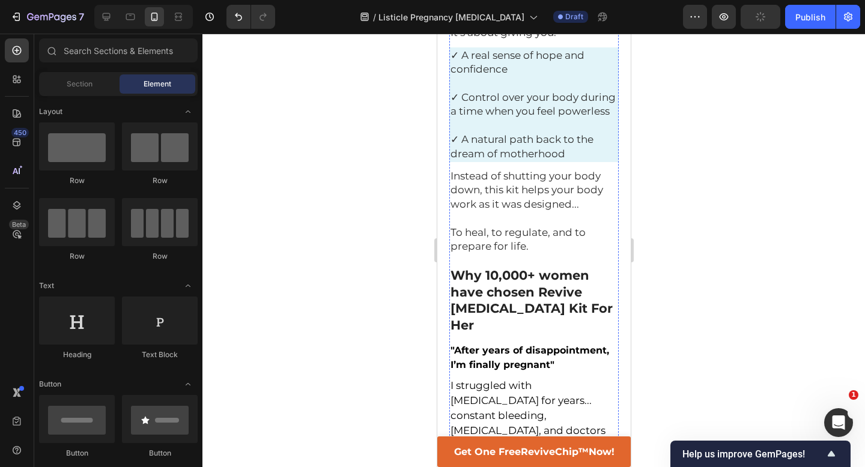
scroll to position [3916, 0]
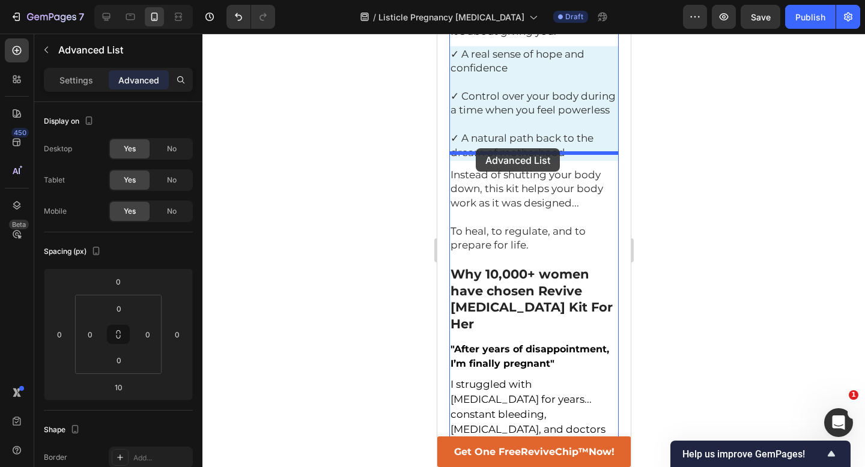
drag, startPoint x: 461, startPoint y: 348, endPoint x: 475, endPoint y: 149, distance: 199.4
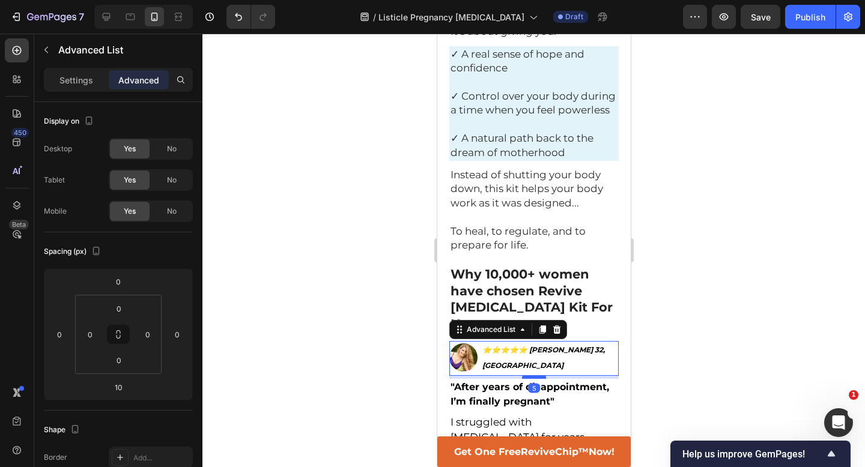
click at [534, 375] on div at bounding box center [533, 377] width 24 height 4
type input "6"
click at [684, 187] on div at bounding box center [533, 251] width 663 height 434
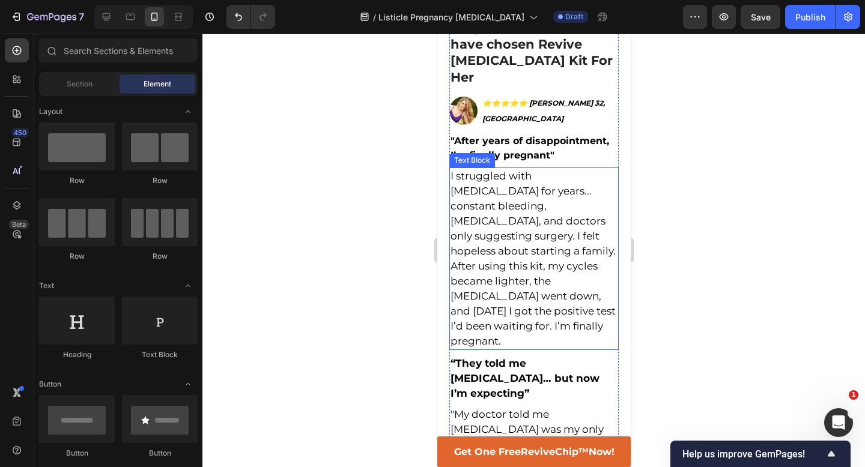
scroll to position [4196, 0]
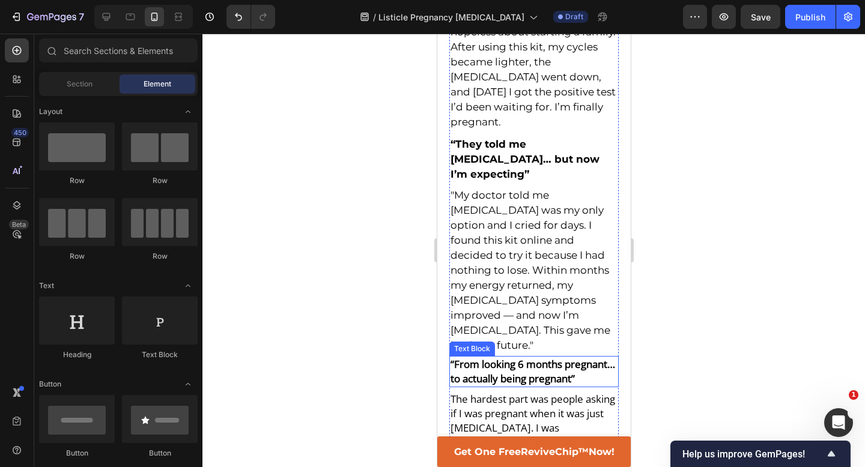
scroll to position [4400, 0]
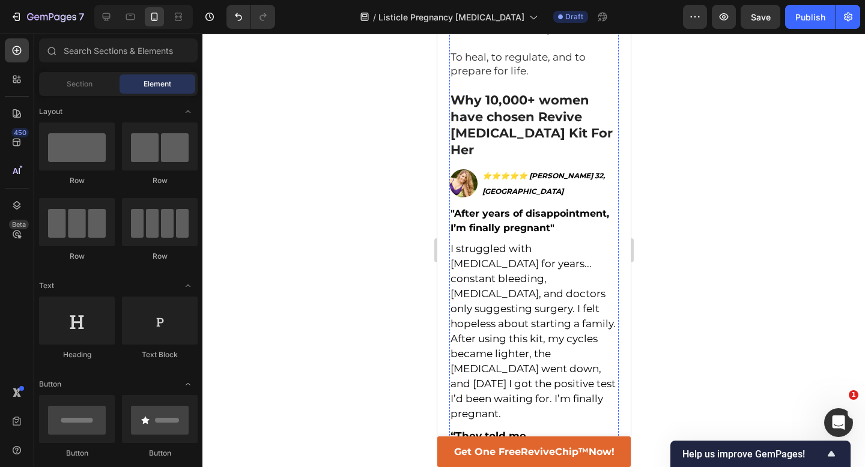
scroll to position [3952, 0]
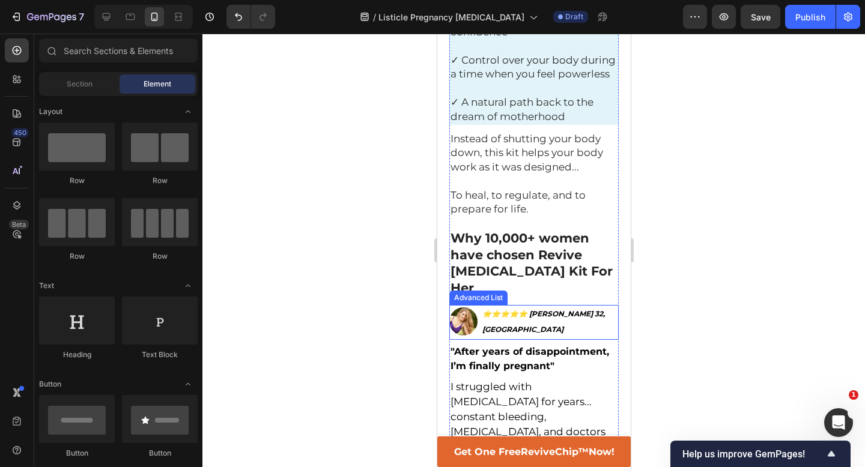
click at [609, 305] on li "Image ⭐️⭐️⭐️⭐️⭐️ [PERSON_NAME] 32, Boston Text Block" at bounding box center [533, 321] width 169 height 32
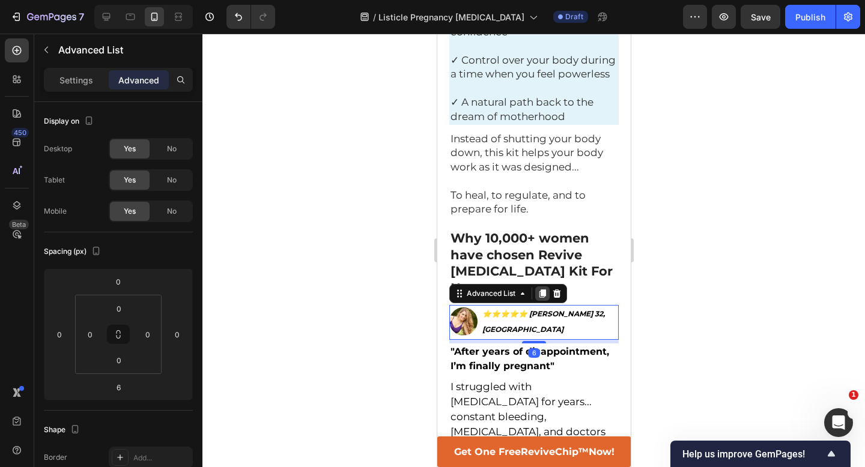
click at [546, 289] on icon at bounding box center [542, 294] width 10 height 10
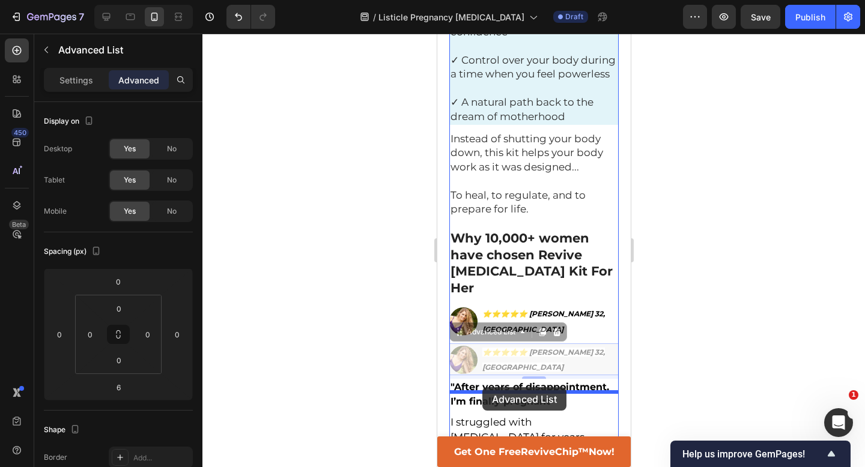
drag, startPoint x: 455, startPoint y: 142, endPoint x: 482, endPoint y: 389, distance: 248.9
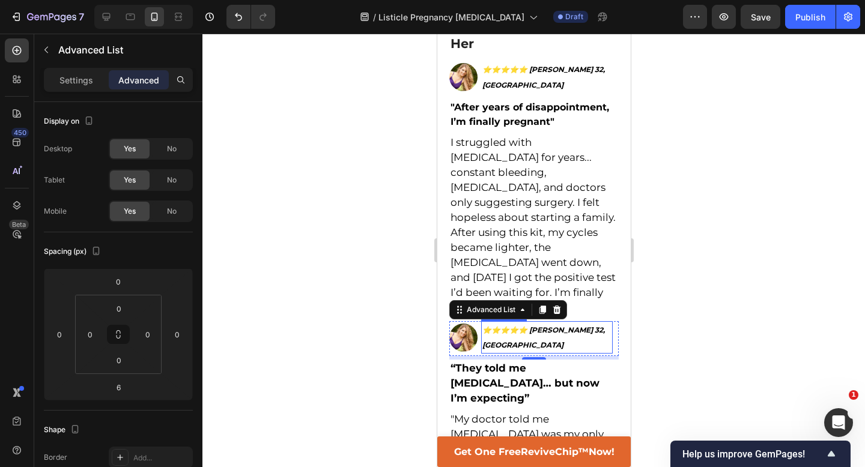
scroll to position [4207, 0]
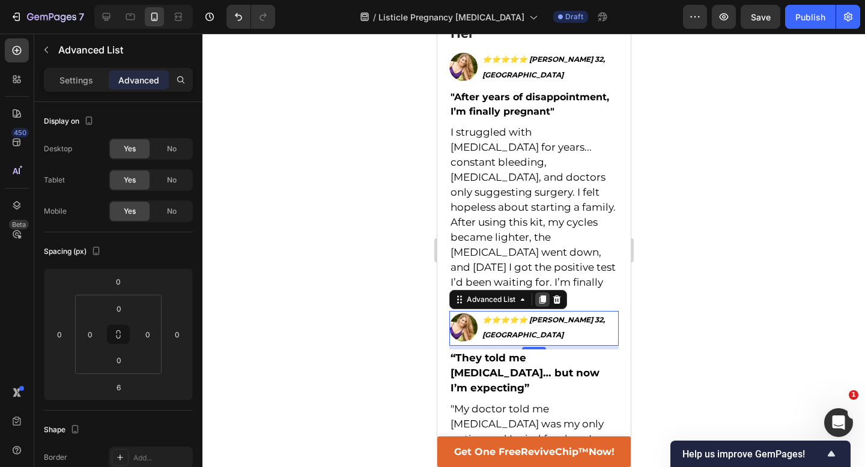
click at [545, 296] on icon at bounding box center [542, 300] width 7 height 8
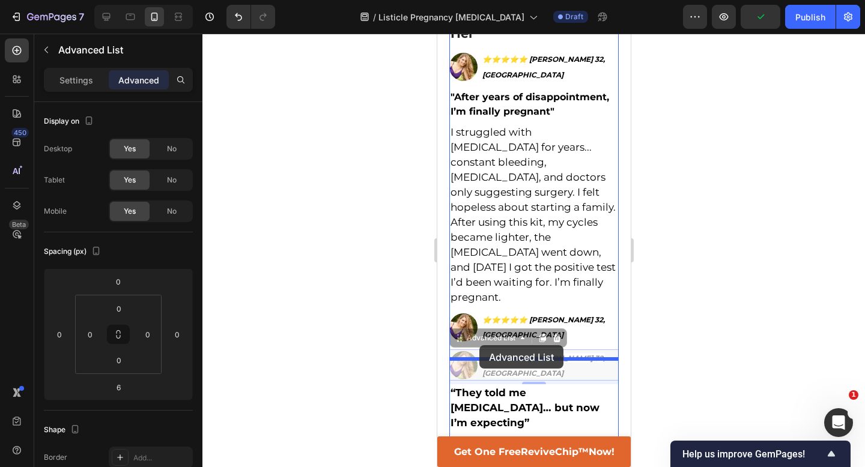
drag, startPoint x: 458, startPoint y: 128, endPoint x: 479, endPoint y: 345, distance: 218.4
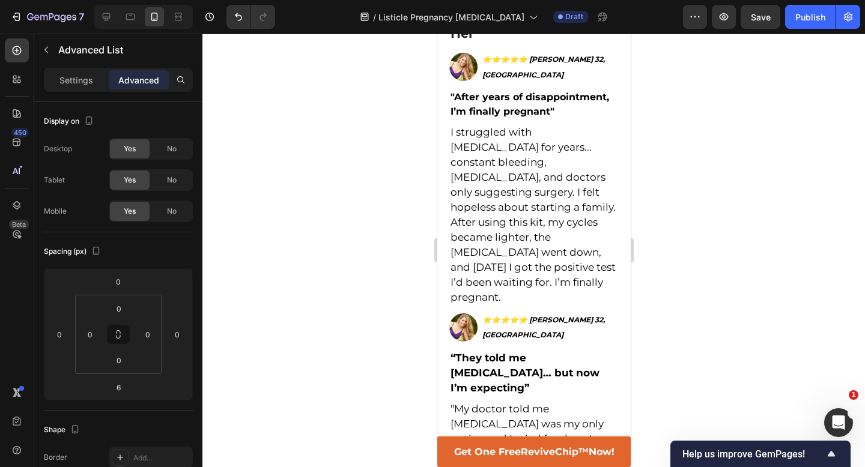
scroll to position [4279, 0]
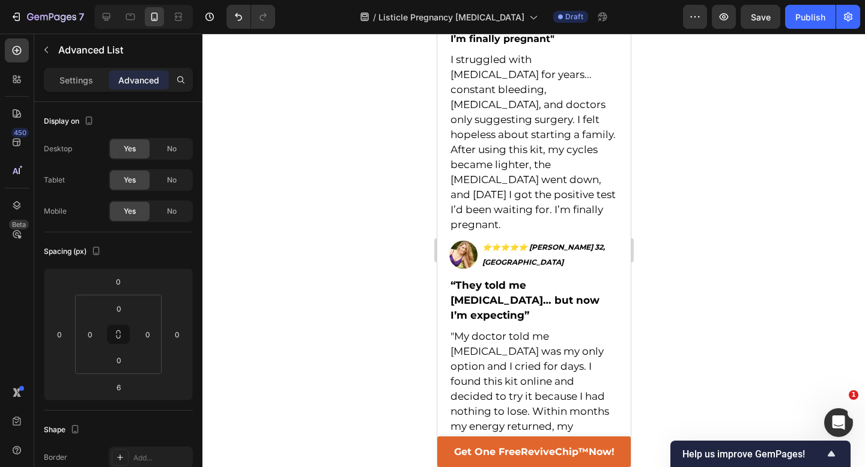
click at [654, 270] on div at bounding box center [533, 251] width 663 height 434
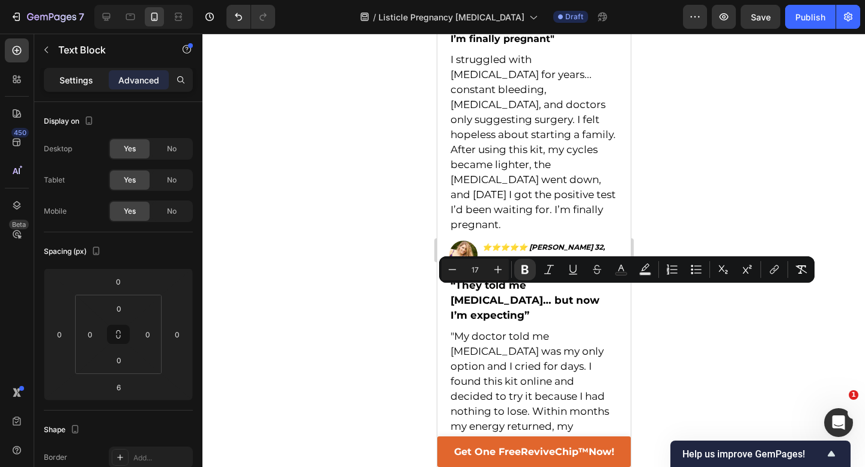
click at [69, 83] on p "Settings" at bounding box center [76, 80] width 34 height 13
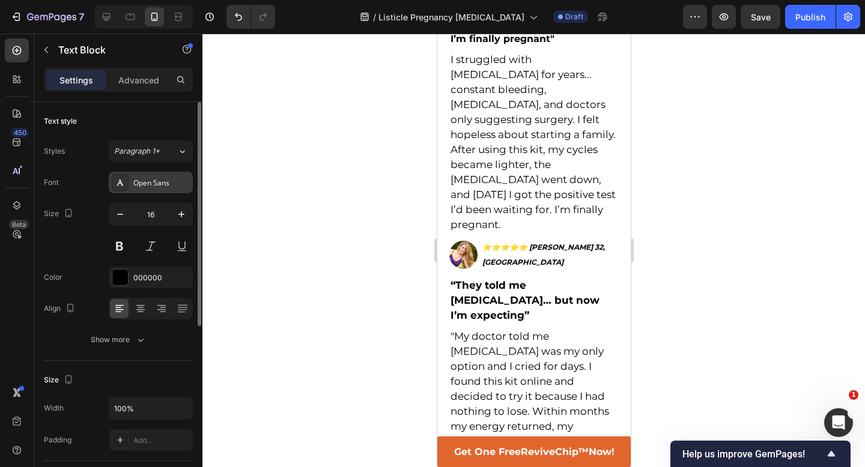
click at [141, 187] on div "Open Sans" at bounding box center [161, 183] width 56 height 11
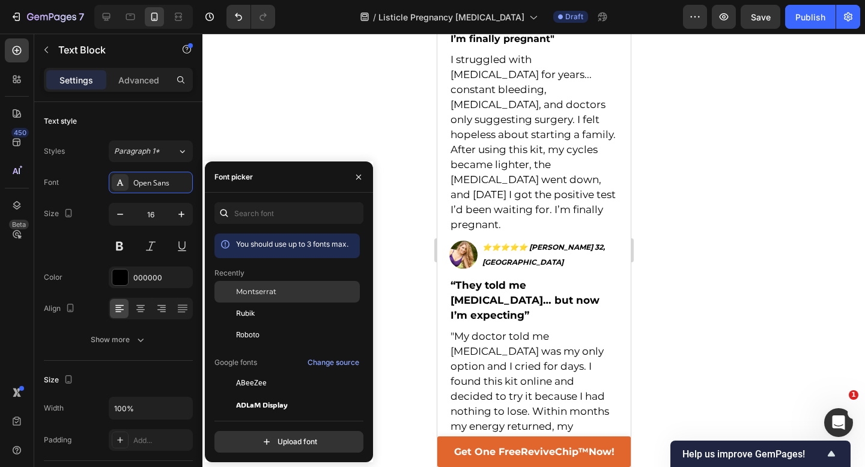
click at [248, 287] on span "Montserrat" at bounding box center [256, 292] width 40 height 11
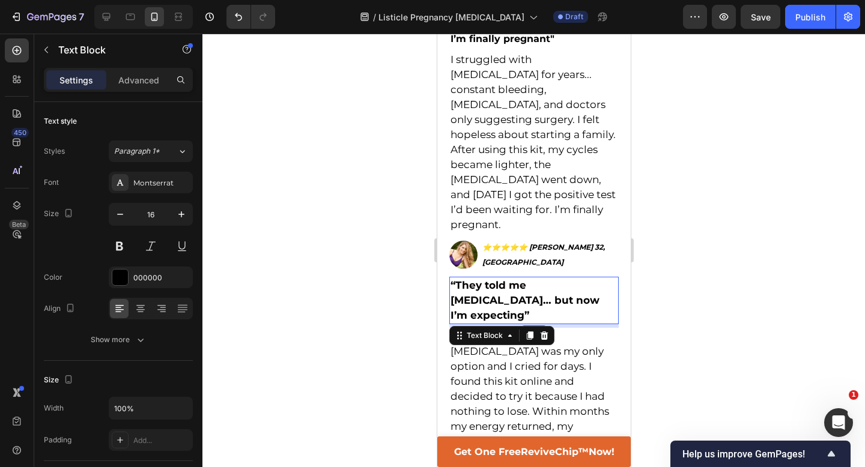
click at [496, 279] on strong "“They told me [MEDICAL_DATA]… but now I’m expecting”" at bounding box center [524, 300] width 149 height 42
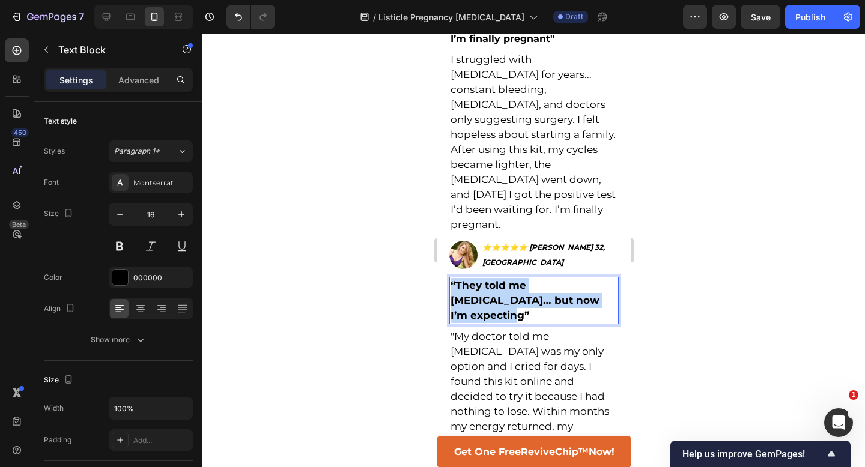
click at [496, 279] on strong "“They told me [MEDICAL_DATA]… but now I’m expecting”" at bounding box center [524, 300] width 149 height 42
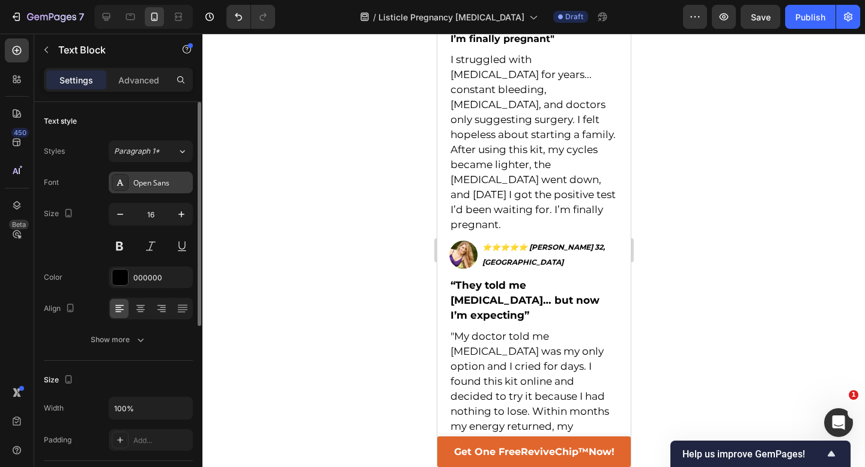
click at [137, 188] on div "Open Sans" at bounding box center [151, 183] width 84 height 22
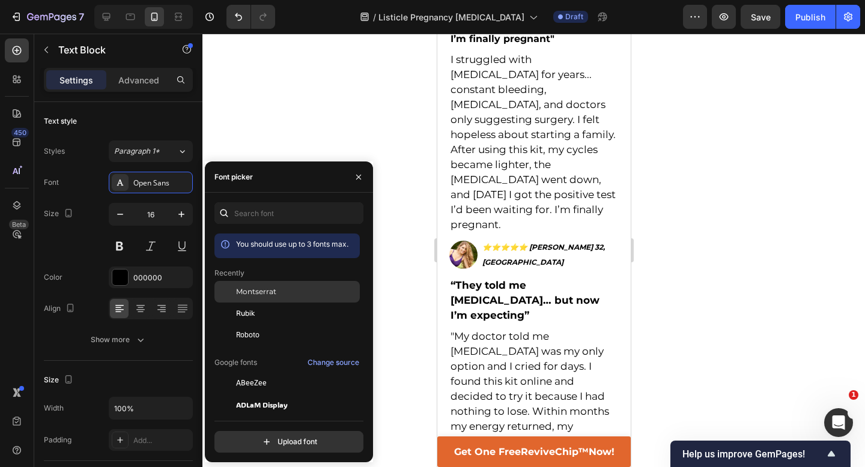
click at [270, 291] on span "Montserrat" at bounding box center [256, 292] width 40 height 11
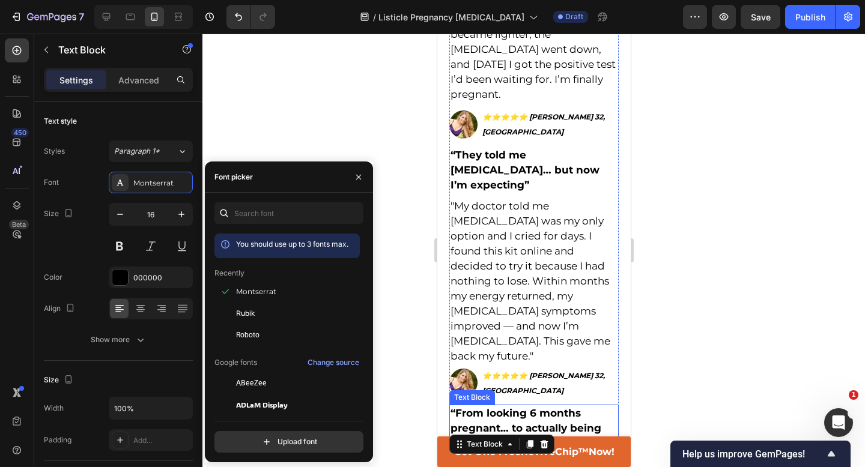
scroll to position [4456, 0]
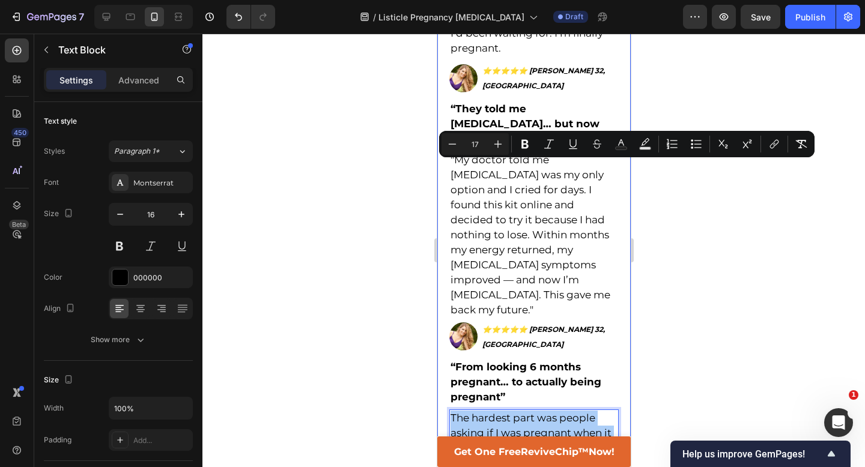
click at [670, 231] on div at bounding box center [533, 251] width 663 height 434
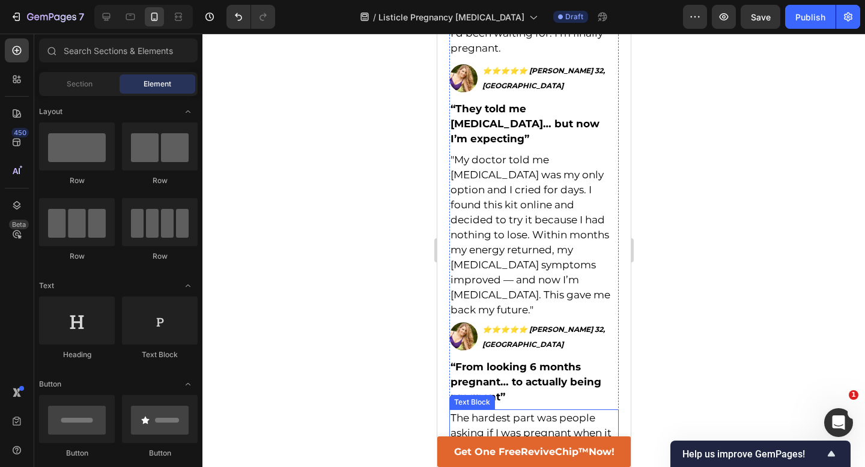
scroll to position [4498, 0]
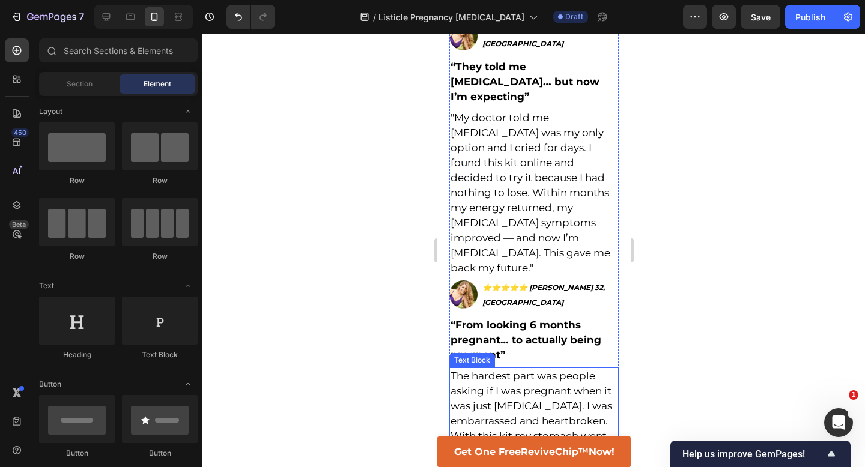
click at [574, 370] on span "The hardest part was people asking if I was pregnant when it was just [MEDICAL_…" at bounding box center [531, 436] width 163 height 132
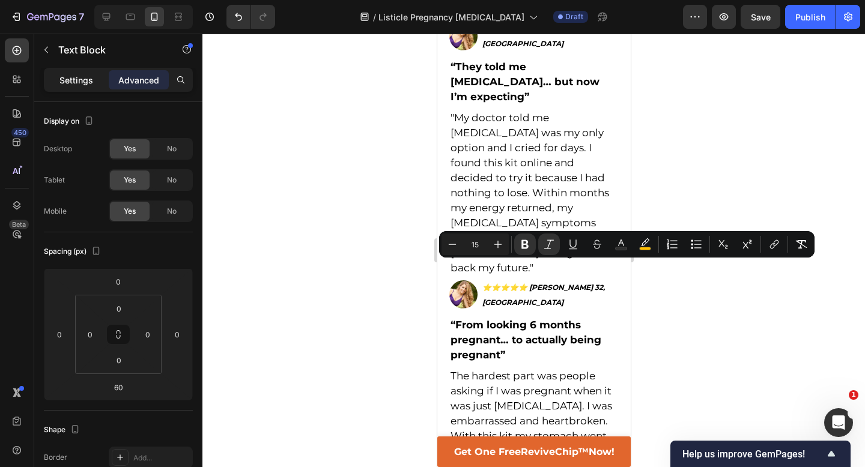
click at [82, 82] on p "Settings" at bounding box center [76, 80] width 34 height 13
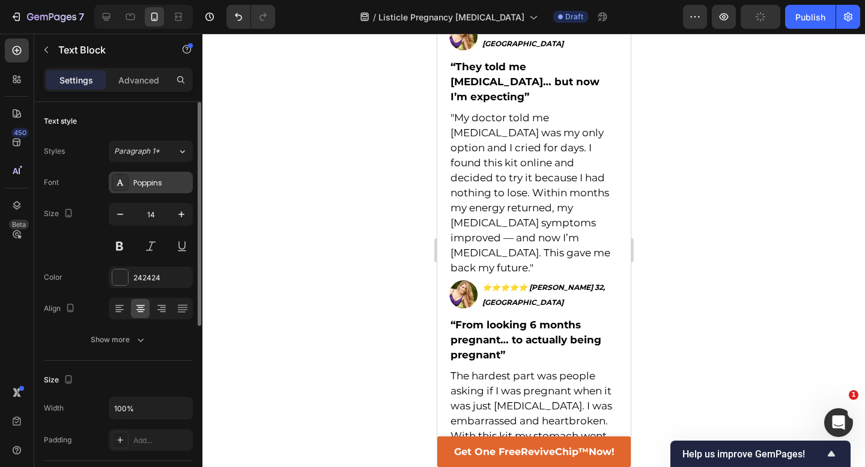
click at [145, 191] on div "Poppins" at bounding box center [151, 183] width 84 height 22
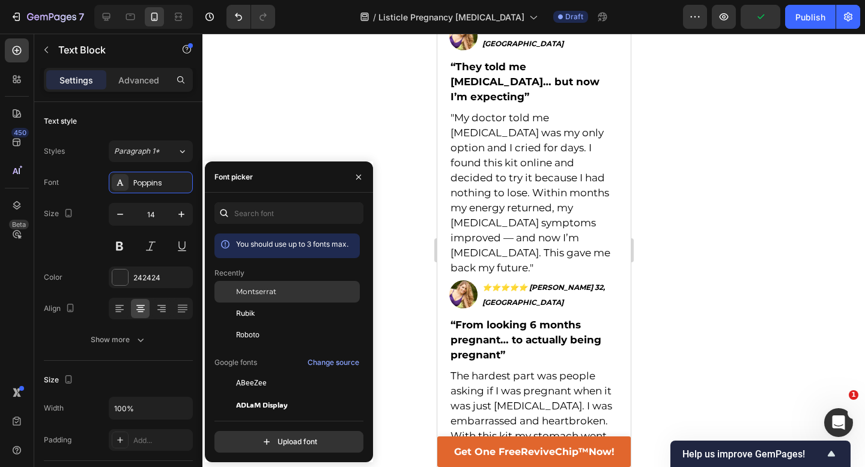
click at [249, 297] on span "Montserrat" at bounding box center [256, 292] width 40 height 11
click at [406, 223] on div at bounding box center [533, 251] width 663 height 434
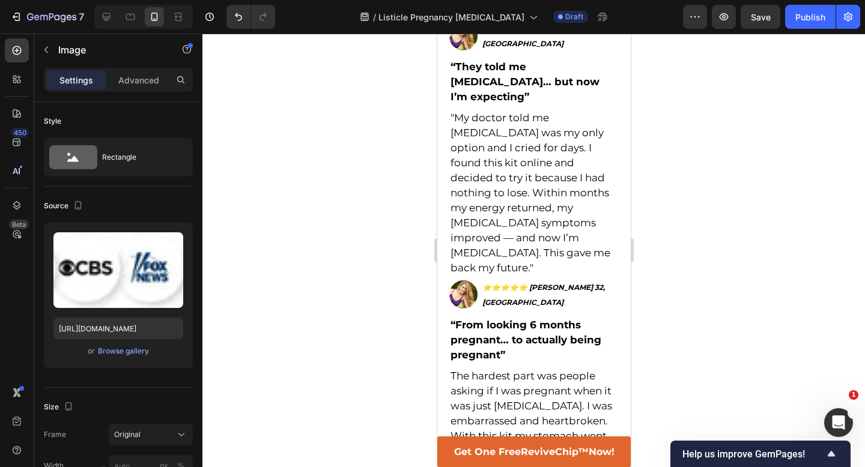
drag, startPoint x: 537, startPoint y: 332, endPoint x: 538, endPoint y: 322, distance: 9.8
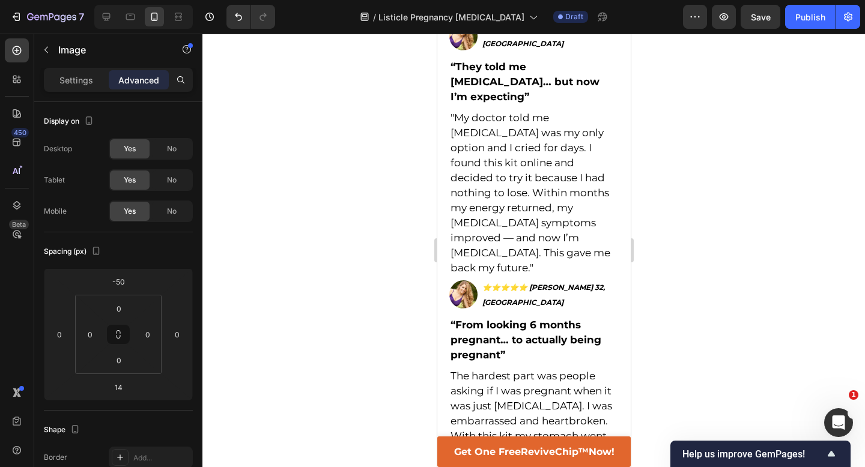
click at [761, 273] on div at bounding box center [533, 251] width 663 height 434
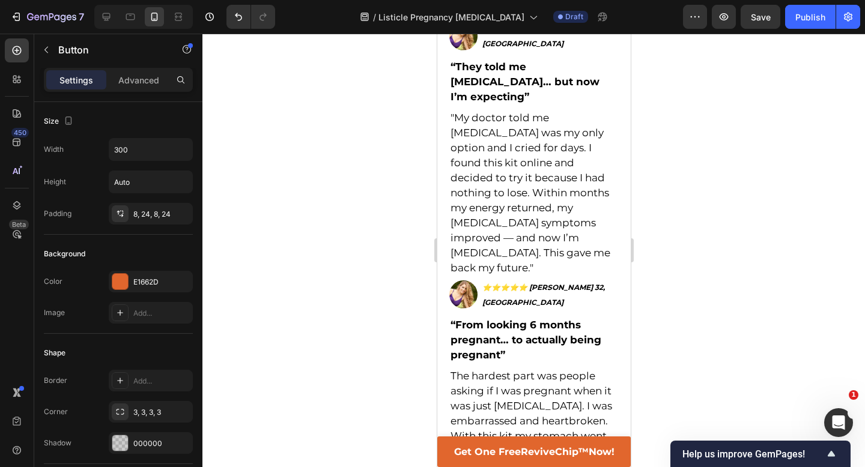
drag, startPoint x: 536, startPoint y: 379, endPoint x: 536, endPoint y: 388, distance: 9.6
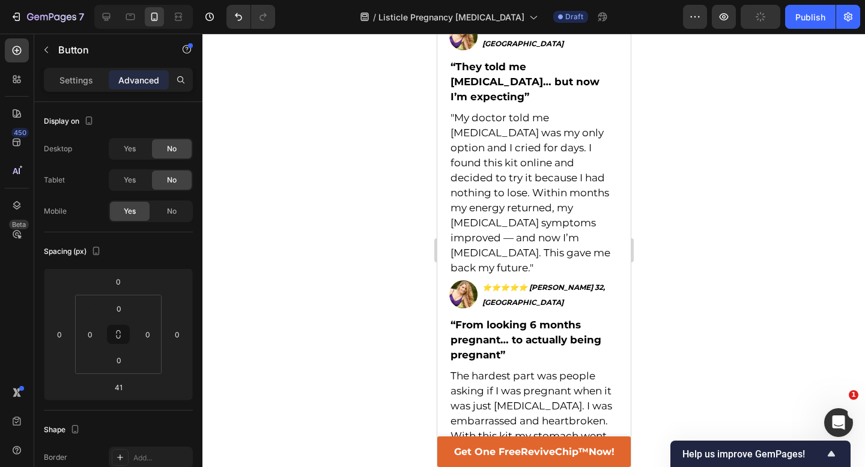
click at [706, 310] on div at bounding box center [533, 251] width 663 height 434
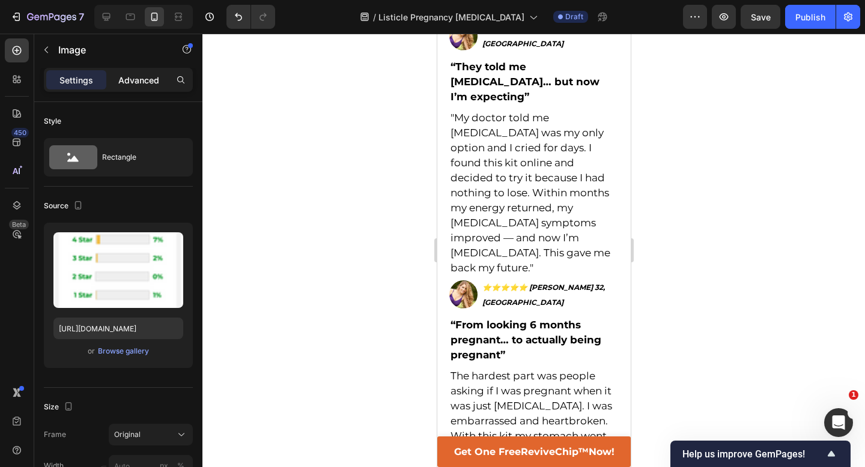
click at [139, 77] on p "Advanced" at bounding box center [138, 80] width 41 height 13
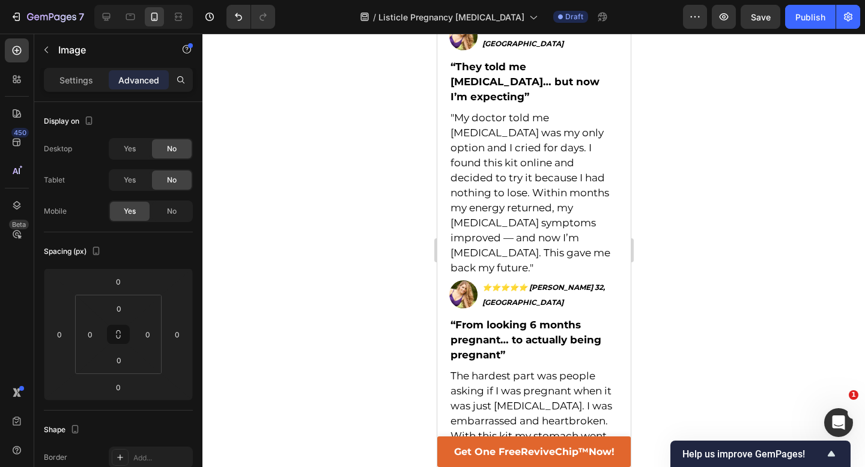
click at [333, 172] on div at bounding box center [533, 251] width 663 height 434
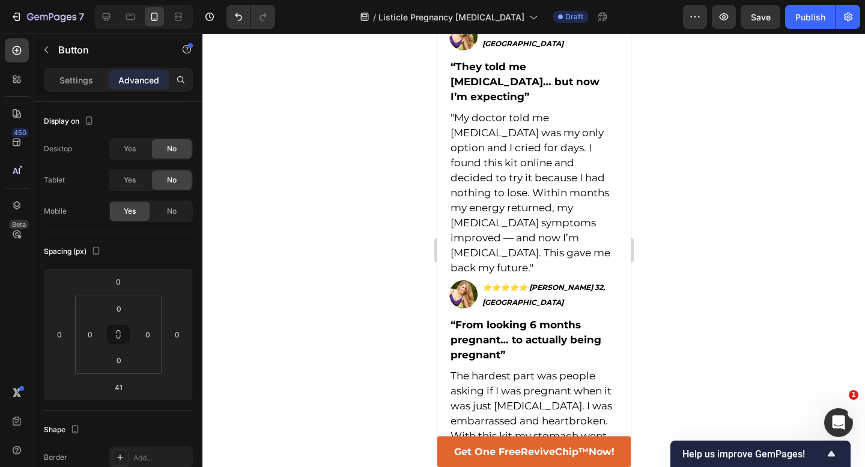
type input "47"
click at [716, 330] on div at bounding box center [533, 251] width 663 height 434
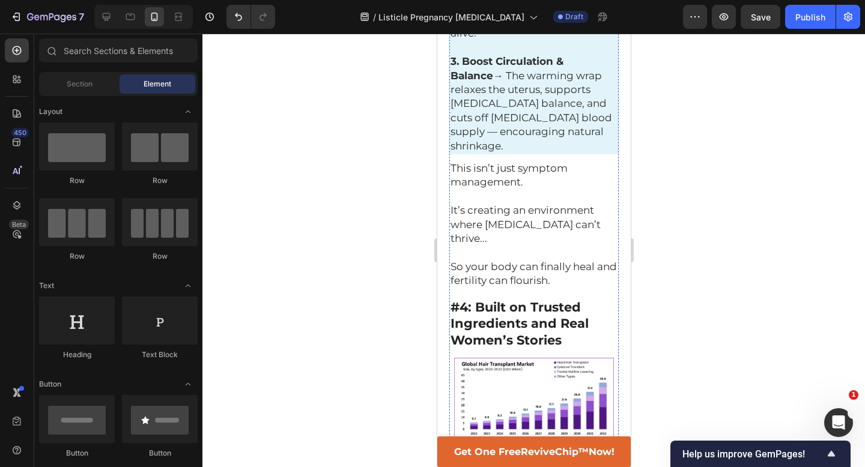
scroll to position [2489, 0]
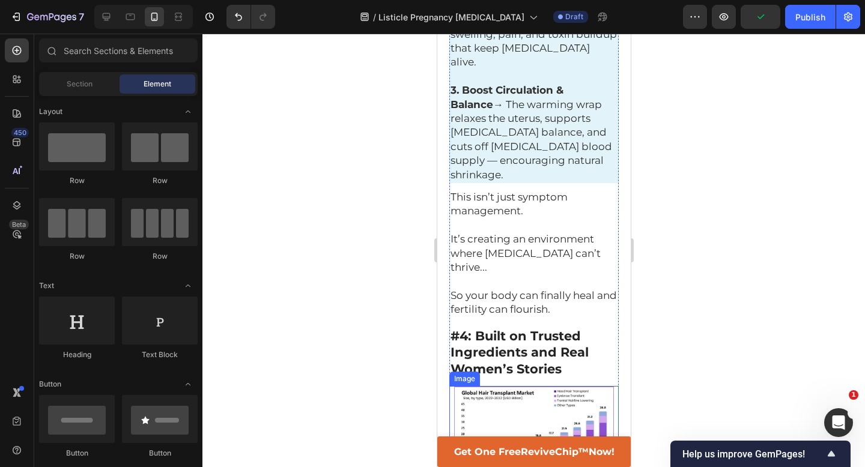
click at [521, 386] on img at bounding box center [533, 433] width 169 height 94
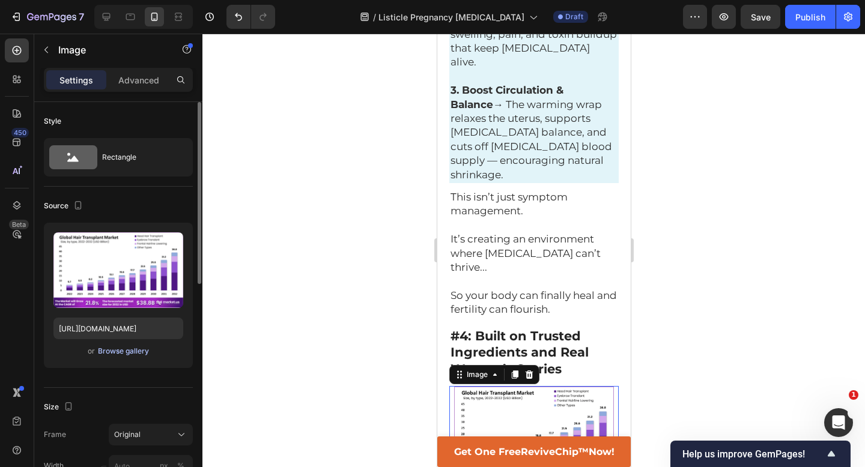
click at [112, 351] on div "Browse gallery" at bounding box center [123, 351] width 51 height 11
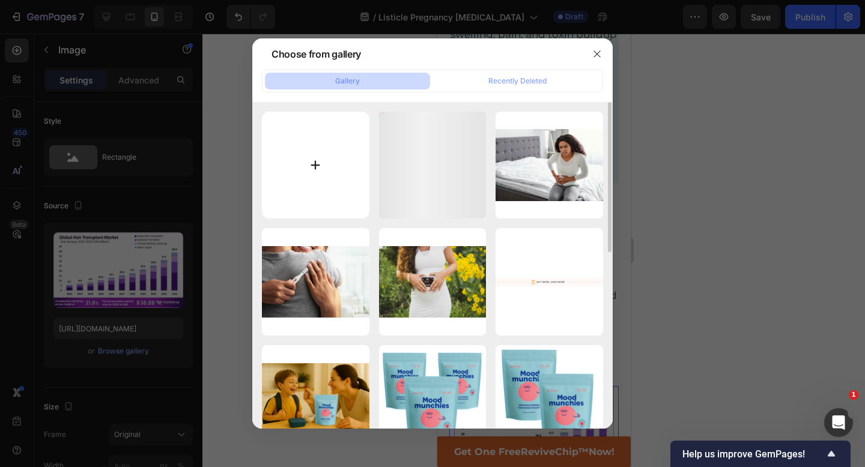
click at [306, 141] on input "file" at bounding box center [316, 166] width 108 height 108
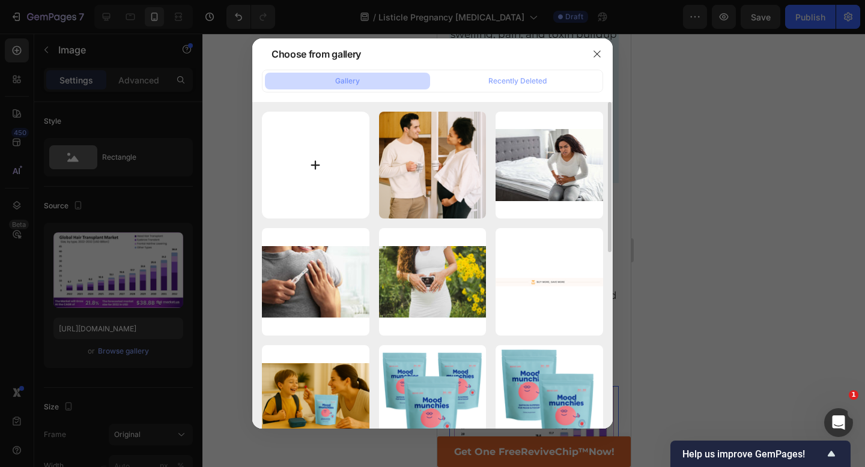
type input "C:\fakepath\Revive Care (8).png"
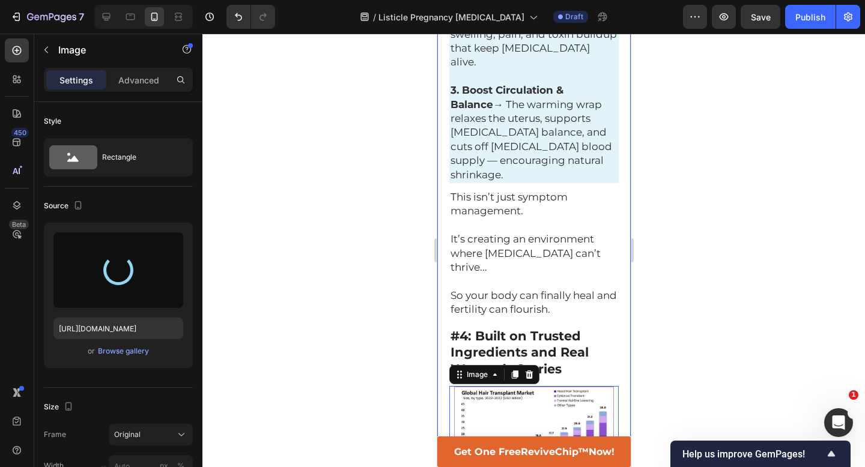
type input "[URL][DOMAIN_NAME]"
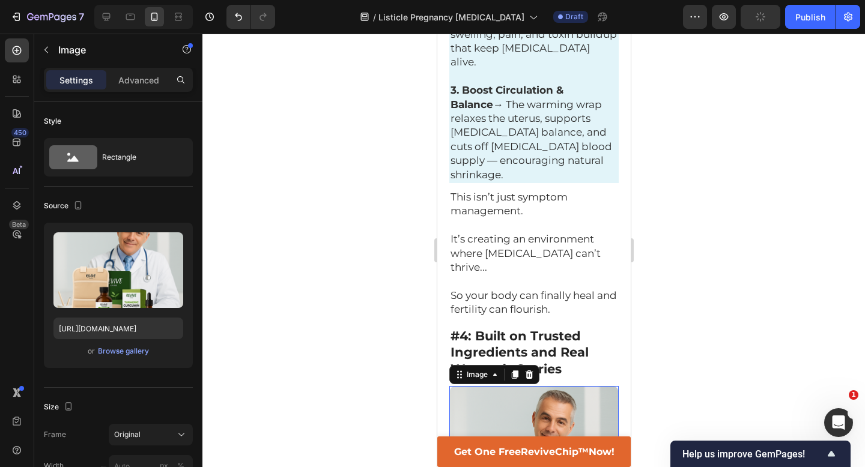
click at [784, 259] on div at bounding box center [533, 251] width 663 height 434
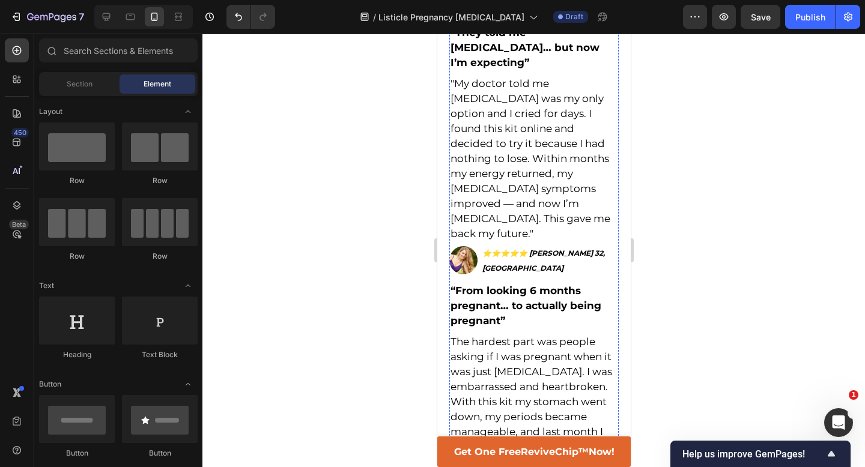
scroll to position [4610, 0]
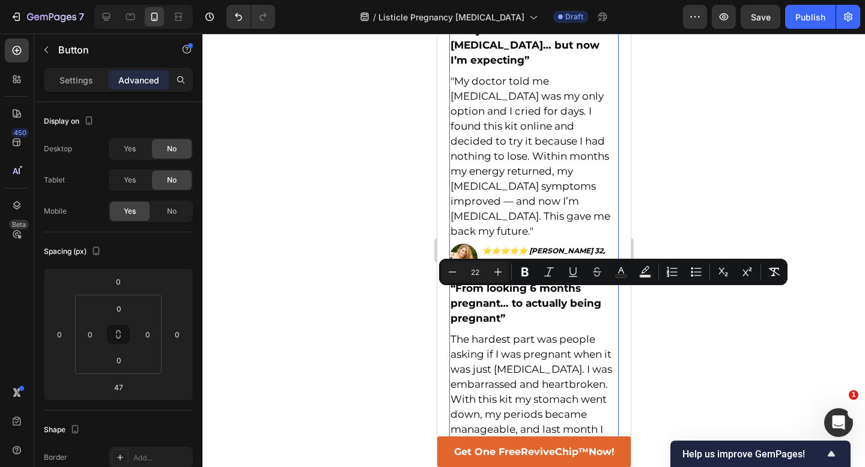
drag, startPoint x: 593, startPoint y: 318, endPoint x: 473, endPoint y: 283, distance: 125.3
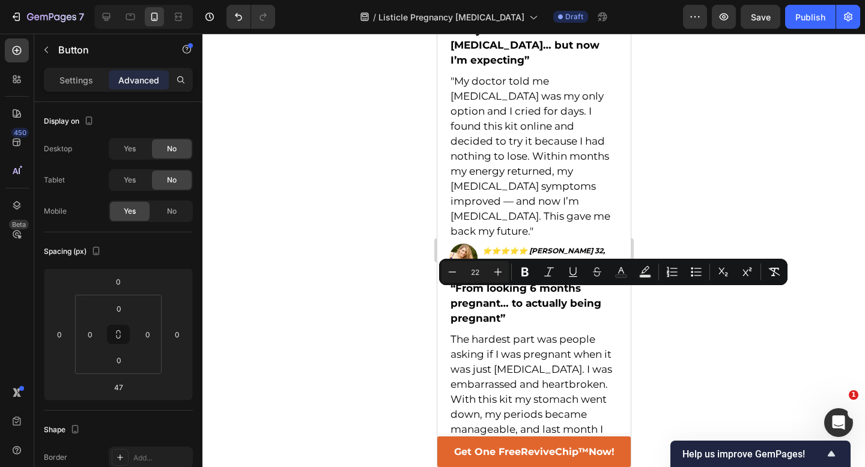
copy p "Apply Discount & Check Availability"
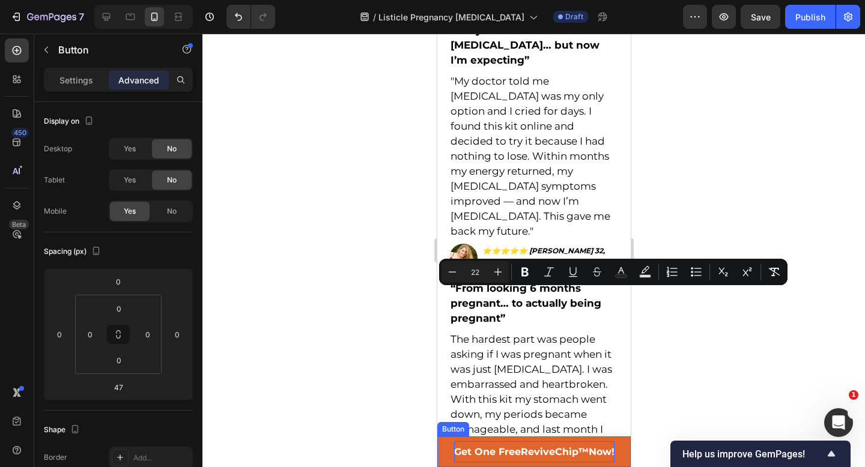
click at [503, 453] on span "Get One Free ReviveChip™ Now!" at bounding box center [534, 451] width 160 height 11
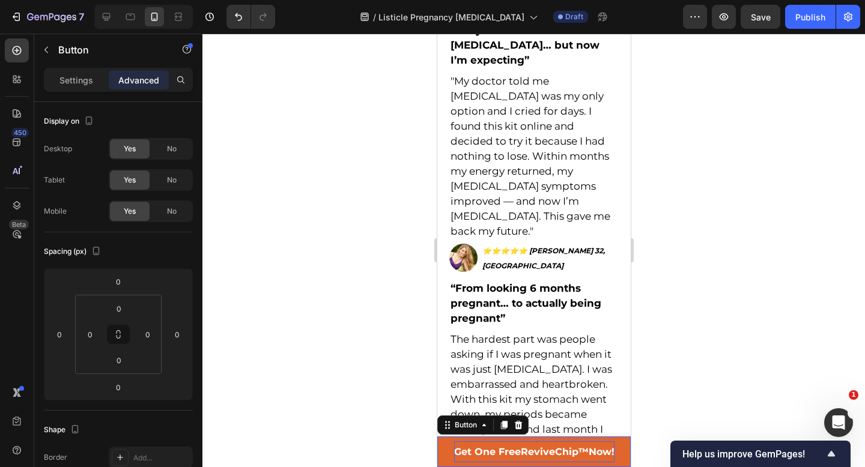
click at [503, 453] on span "Get One Free ReviveChip™ Now!" at bounding box center [534, 451] width 160 height 11
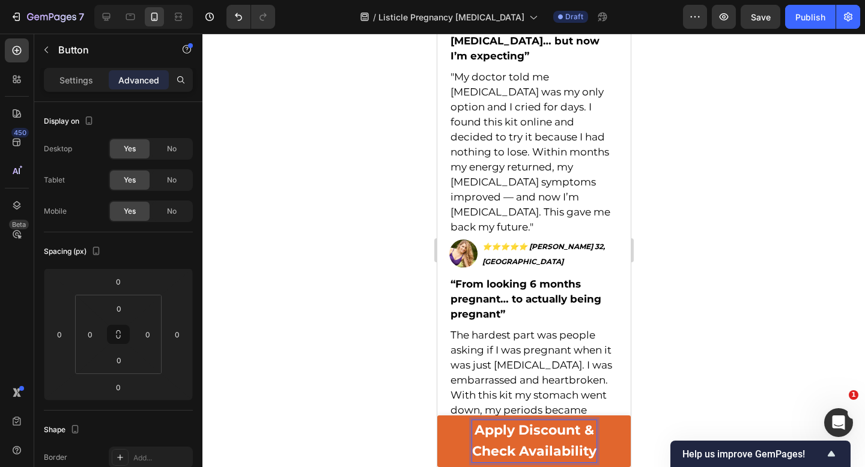
click at [520, 445] on span "Check Availability" at bounding box center [534, 451] width 124 height 16
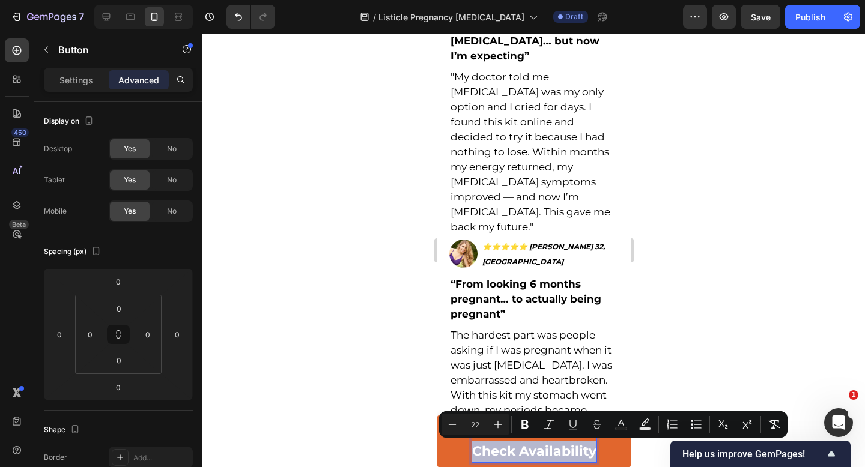
click at [552, 447] on span "Check Availability" at bounding box center [534, 451] width 124 height 16
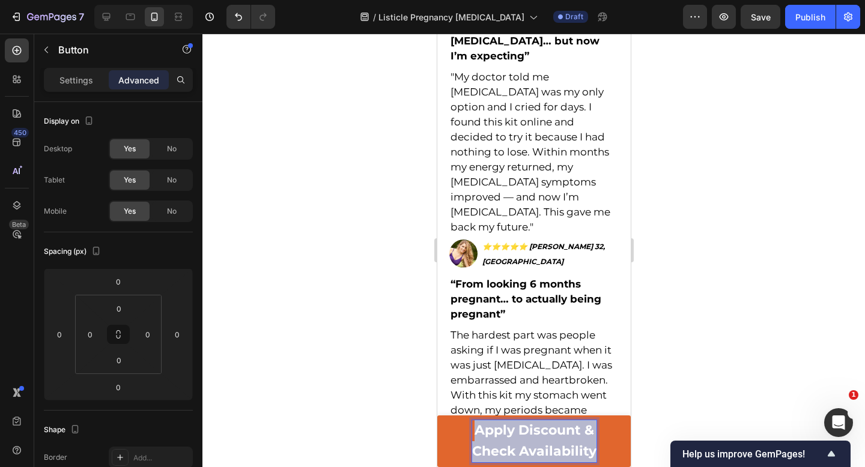
drag, startPoint x: 594, startPoint y: 453, endPoint x: 478, endPoint y: 428, distance: 118.7
click at [478, 428] on p "Apply Discount & Check Availability" at bounding box center [534, 442] width 124 height 42
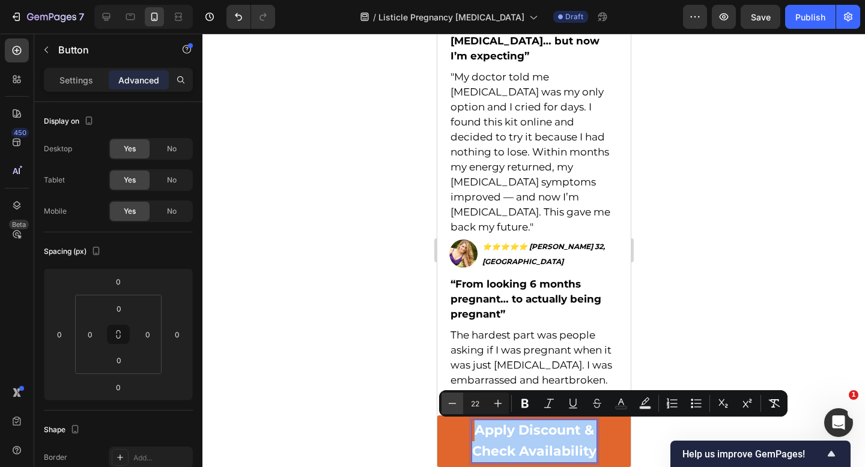
click at [449, 404] on icon "Editor contextual toolbar" at bounding box center [452, 404] width 12 height 12
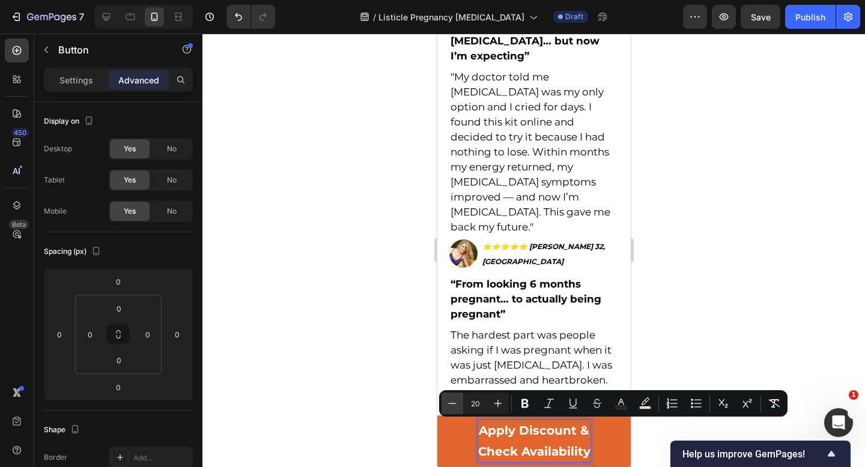
click at [449, 404] on icon "Editor contextual toolbar" at bounding box center [452, 404] width 12 height 12
click at [457, 403] on icon "Editor contextual toolbar" at bounding box center [452, 404] width 12 height 12
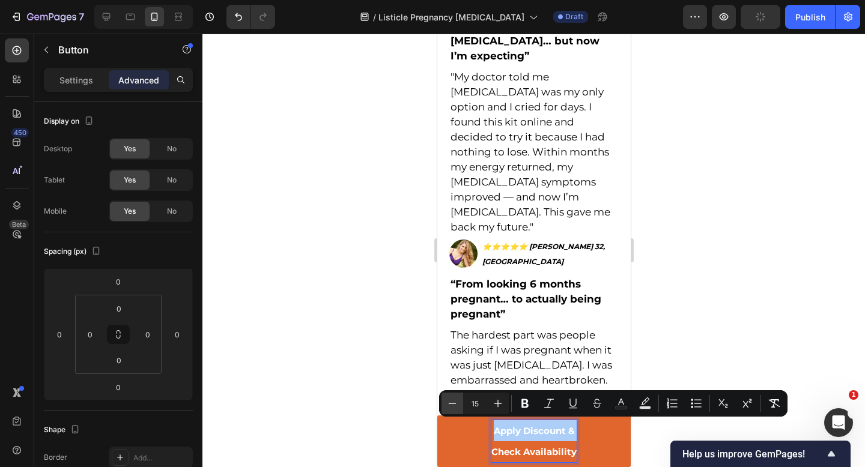
click at [457, 403] on icon "Editor contextual toolbar" at bounding box center [452, 404] width 12 height 12
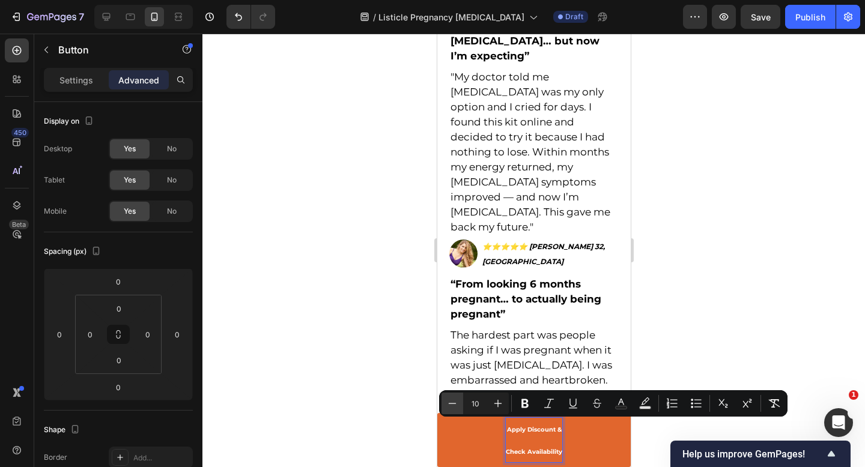
click at [457, 403] on icon "Editor contextual toolbar" at bounding box center [452, 404] width 12 height 12
click at [495, 406] on icon "Editor contextual toolbar" at bounding box center [498, 404] width 12 height 12
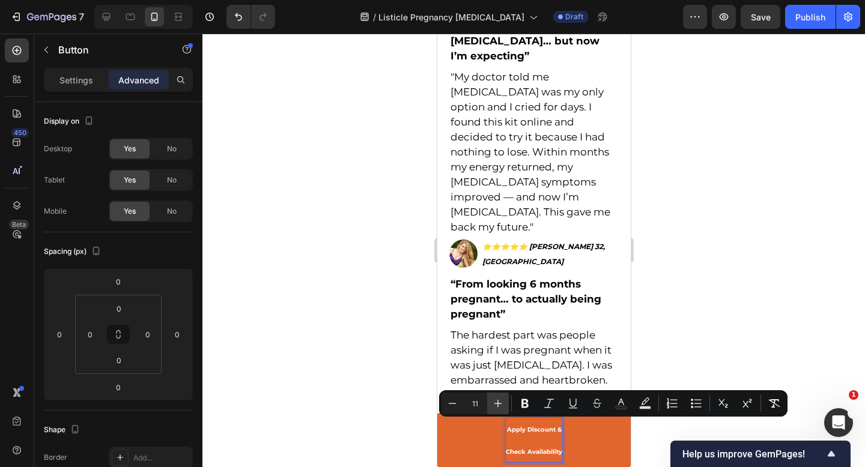
click at [495, 406] on icon "Editor contextual toolbar" at bounding box center [498, 404] width 12 height 12
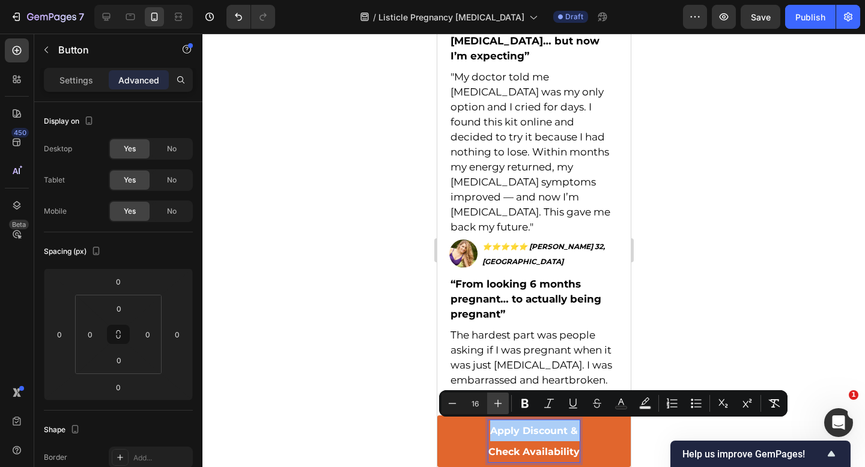
click at [495, 406] on icon "Editor contextual toolbar" at bounding box center [498, 404] width 12 height 12
type input "19"
click at [484, 449] on span "Check Availability" at bounding box center [533, 452] width 107 height 14
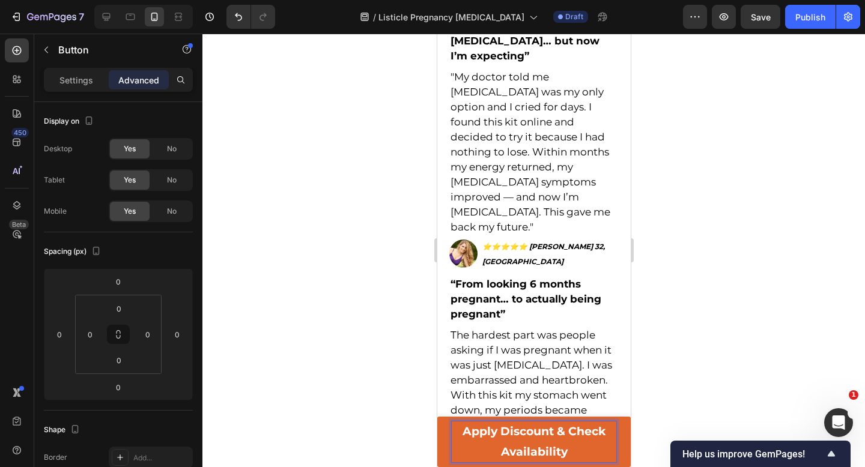
click at [512, 443] on p "Apply Discount & Check Availability" at bounding box center [533, 442] width 165 height 41
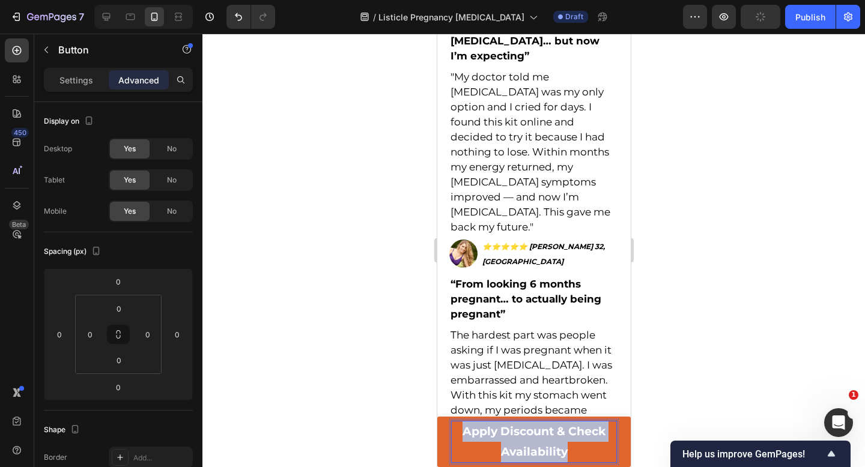
click at [512, 443] on p "Apply Discount & Check Availability" at bounding box center [533, 442] width 165 height 41
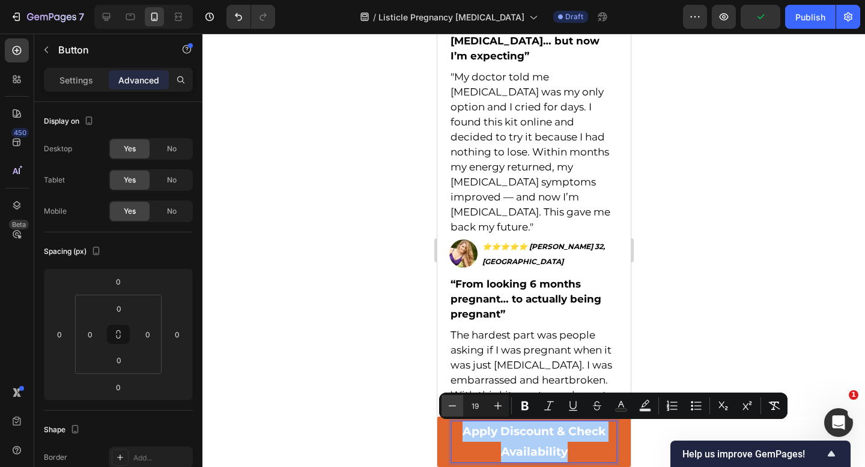
click at [452, 407] on icon "Editor contextual toolbar" at bounding box center [452, 406] width 12 height 12
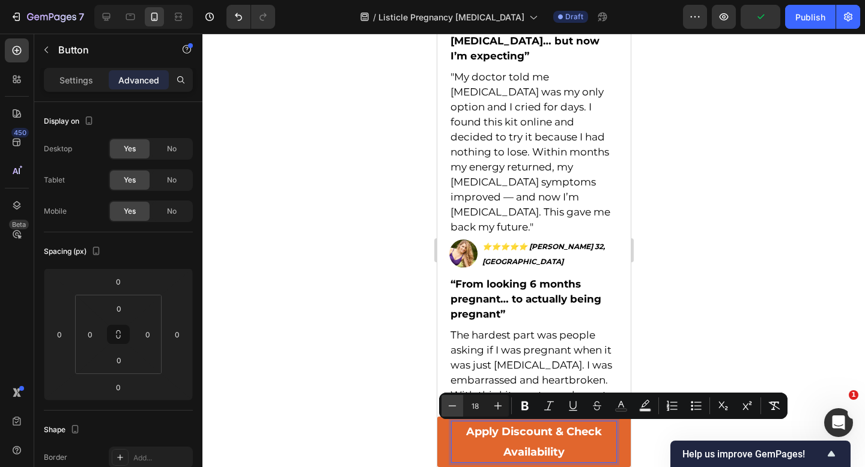
click at [452, 407] on icon "Editor contextual toolbar" at bounding box center [452, 406] width 12 height 12
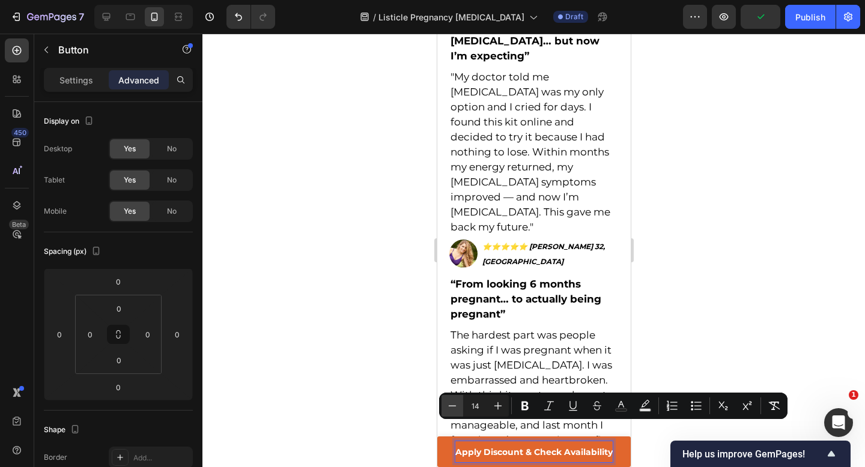
click at [452, 407] on icon "Editor contextual toolbar" at bounding box center [452, 406] width 12 height 12
click at [497, 408] on icon "Editor contextual toolbar" at bounding box center [498, 406] width 12 height 12
type input "14"
click at [380, 410] on div at bounding box center [533, 251] width 663 height 434
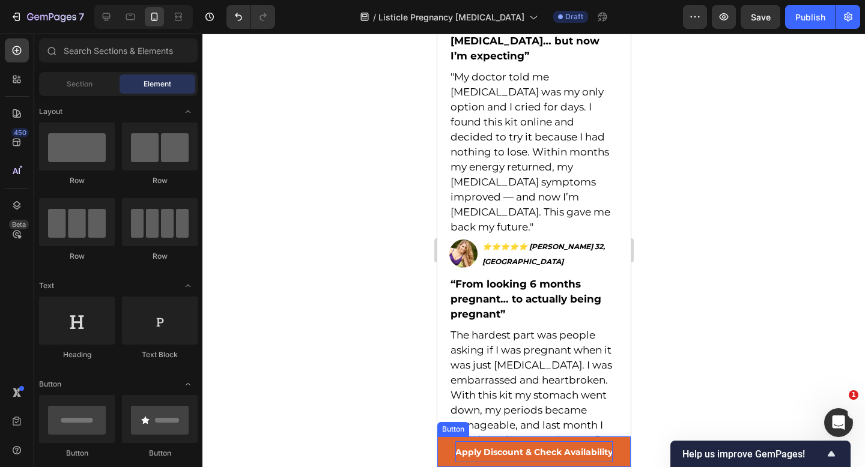
click at [501, 449] on span "Apply Discount & Check Availability" at bounding box center [533, 452] width 157 height 11
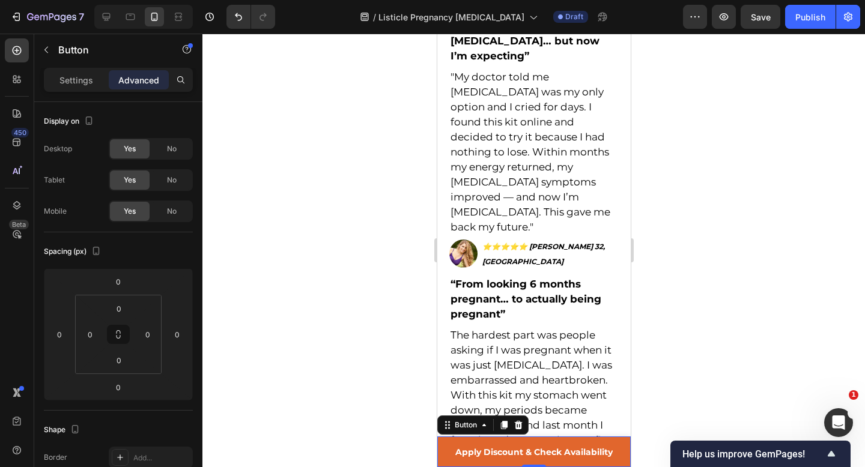
click at [444, 445] on link "Apply Discount & Check Availability" at bounding box center [533, 452] width 193 height 31
click at [78, 82] on p "Settings" at bounding box center [76, 80] width 34 height 13
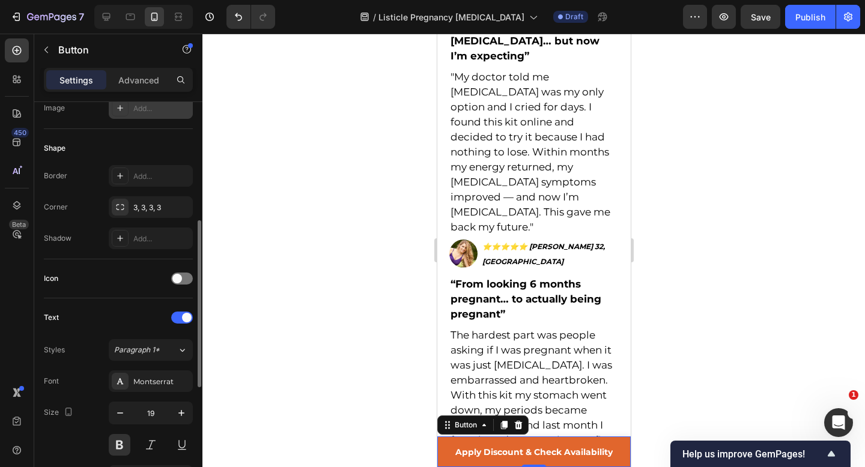
scroll to position [276, 0]
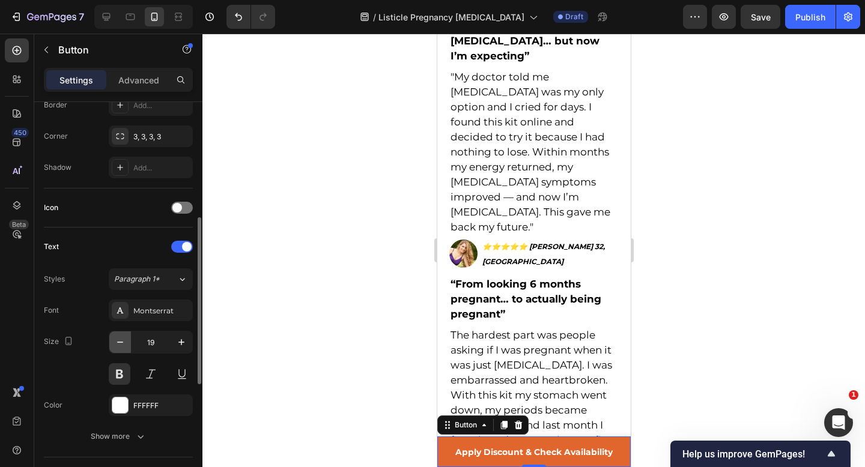
click at [122, 341] on icon "button" at bounding box center [120, 342] width 12 height 12
type input "15"
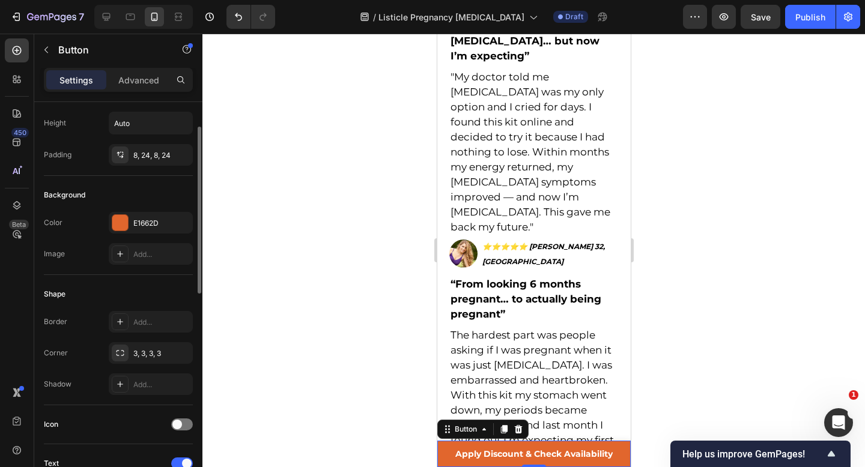
scroll to position [0, 0]
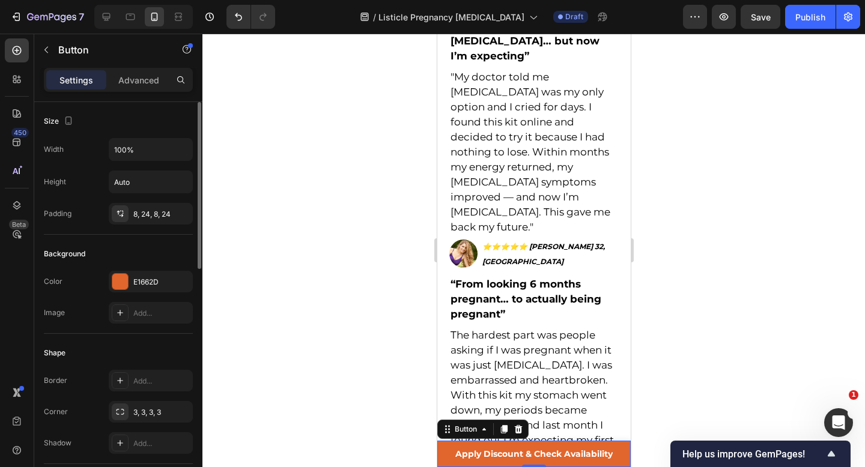
click at [350, 339] on div at bounding box center [533, 251] width 663 height 434
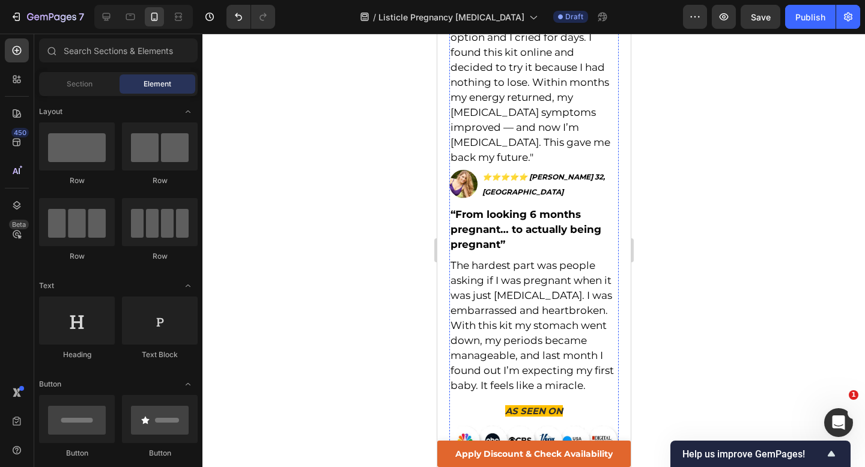
scroll to position [4622, 0]
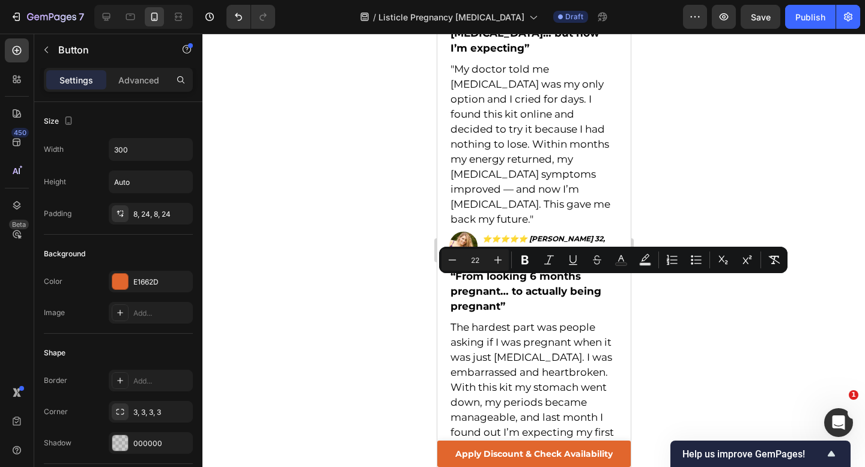
drag, startPoint x: 594, startPoint y: 301, endPoint x: 475, endPoint y: 282, distance: 119.9
click at [458, 265] on icon "Editor contextual toolbar" at bounding box center [452, 260] width 12 height 12
type input "21"
click at [385, 282] on div at bounding box center [533, 251] width 663 height 434
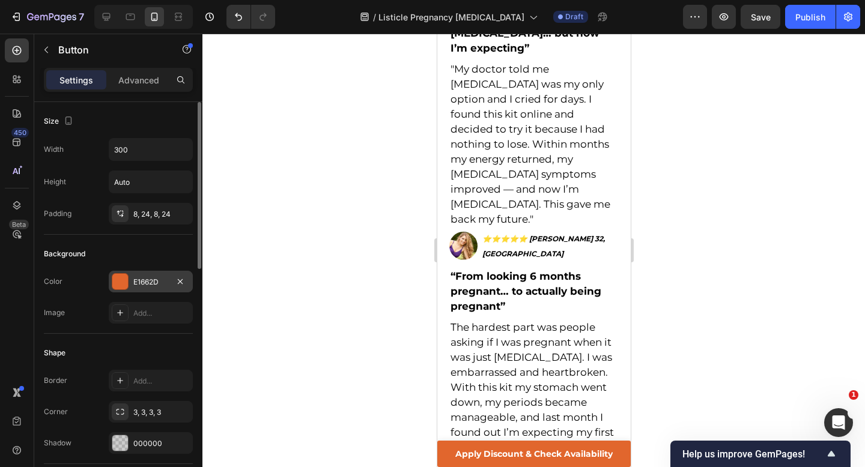
click at [147, 285] on div "E1662D" at bounding box center [150, 282] width 35 height 11
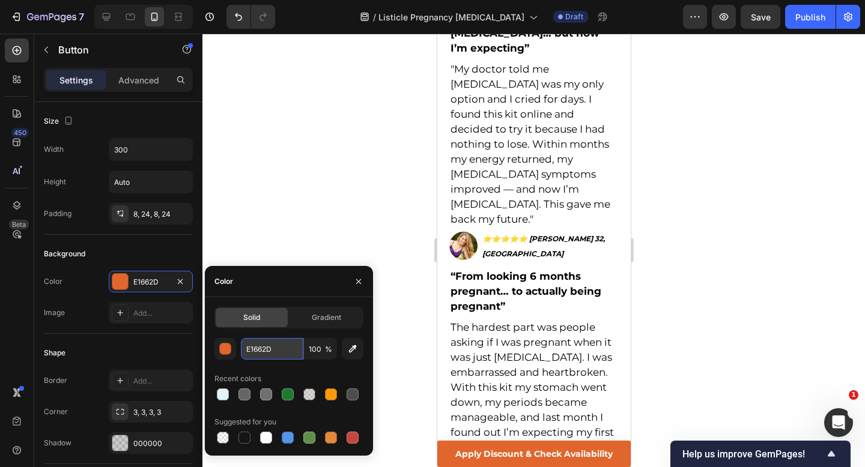
click at [262, 355] on input "E1662D" at bounding box center [272, 349] width 62 height 22
type input "227933"
click at [259, 344] on input "227933" at bounding box center [272, 349] width 62 height 22
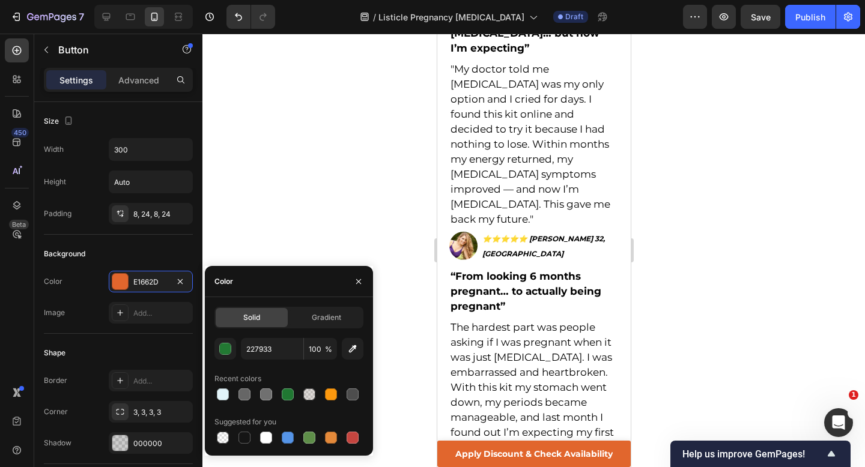
click at [409, 326] on div at bounding box center [533, 251] width 663 height 434
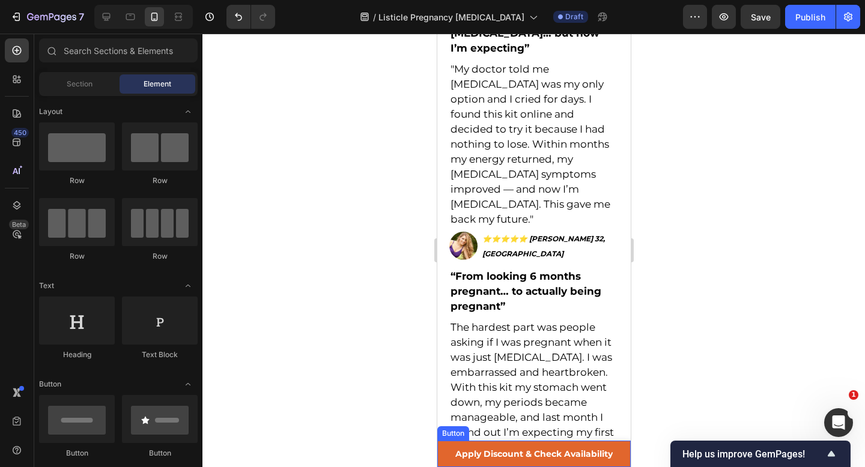
click at [442, 448] on link "Apply Discount & Check Availability" at bounding box center [533, 454] width 193 height 26
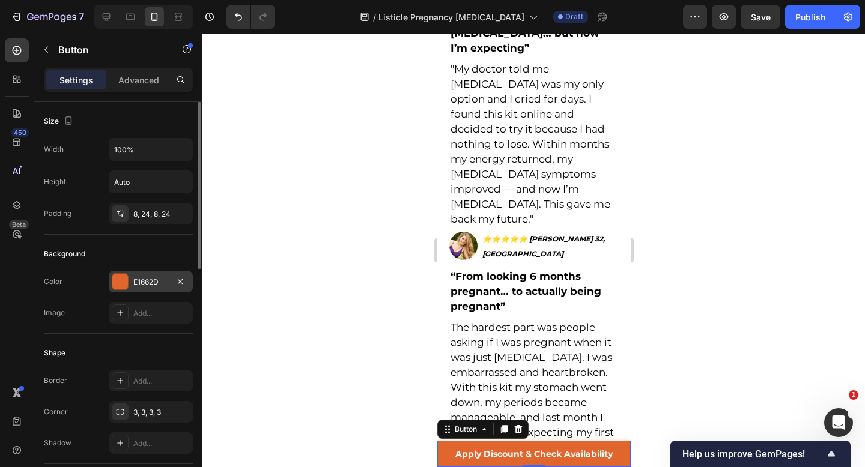
click at [133, 280] on div "E1662D" at bounding box center [150, 282] width 35 height 11
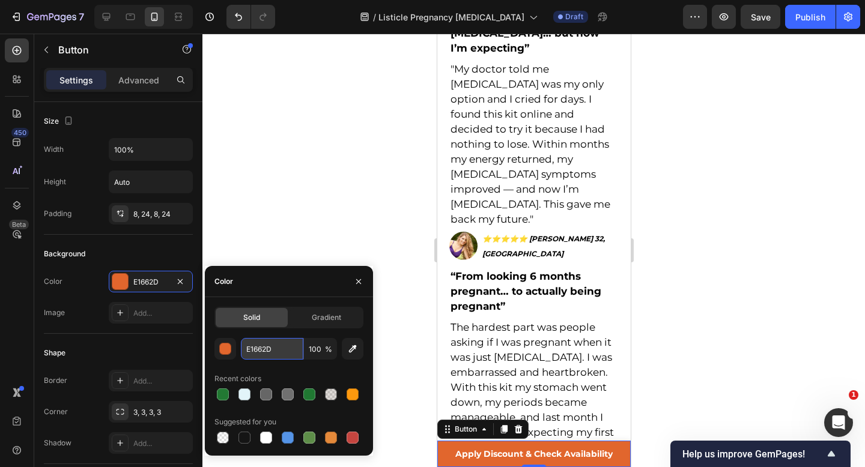
click at [265, 356] on input "E1662D" at bounding box center [272, 349] width 62 height 22
paste input "227933"
type input "227933"
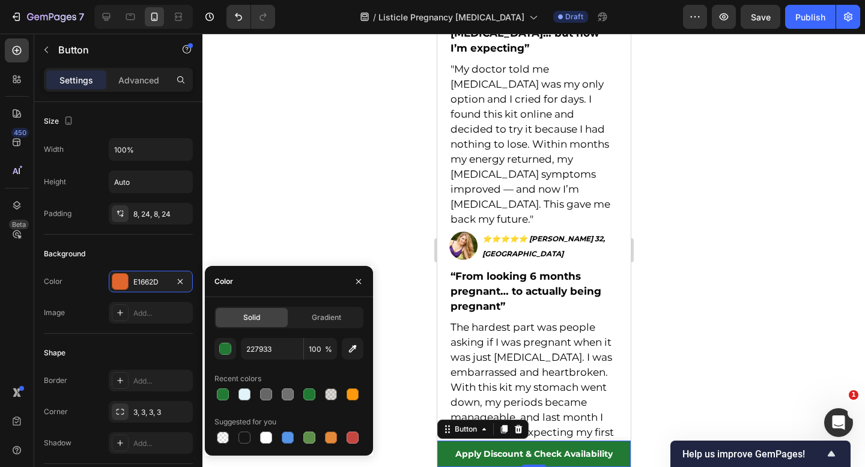
click at [341, 202] on div at bounding box center [533, 251] width 663 height 434
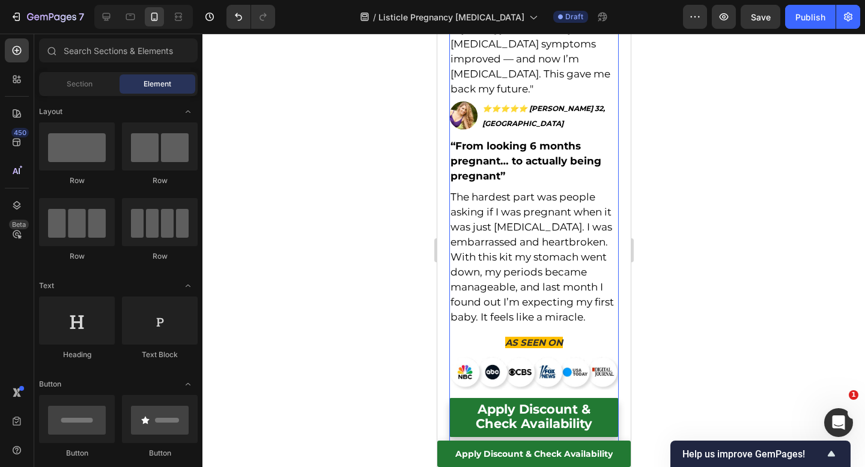
scroll to position [4569, 0]
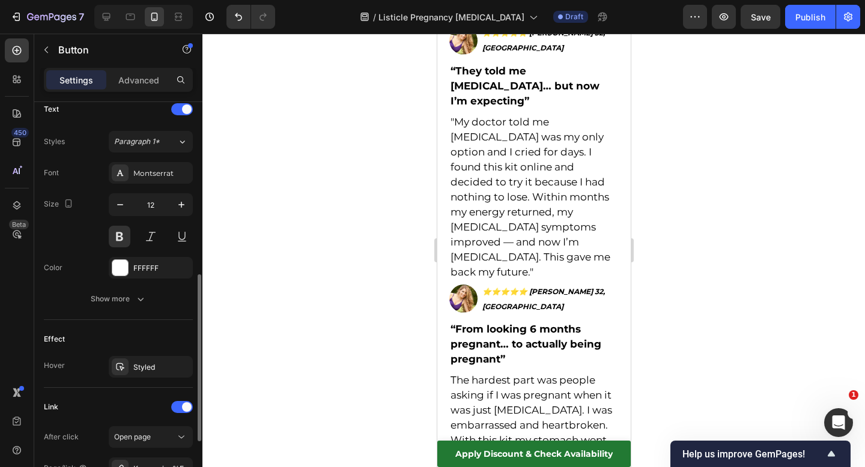
scroll to position [456, 0]
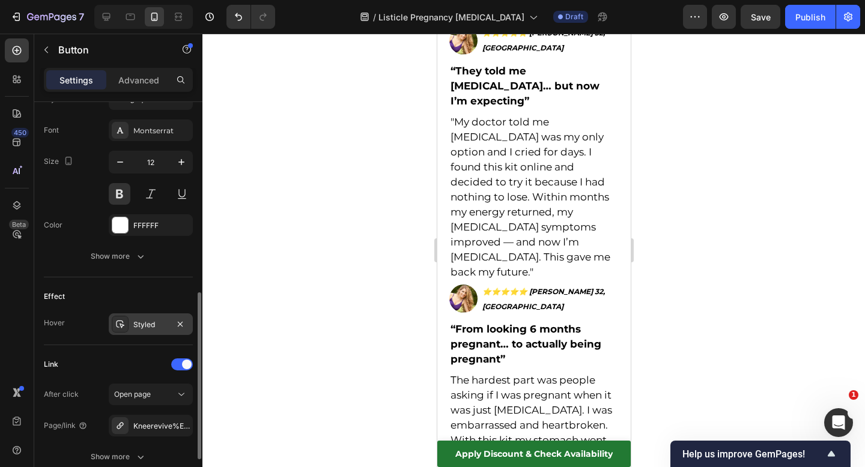
click at [144, 332] on div "Styled" at bounding box center [151, 325] width 84 height 22
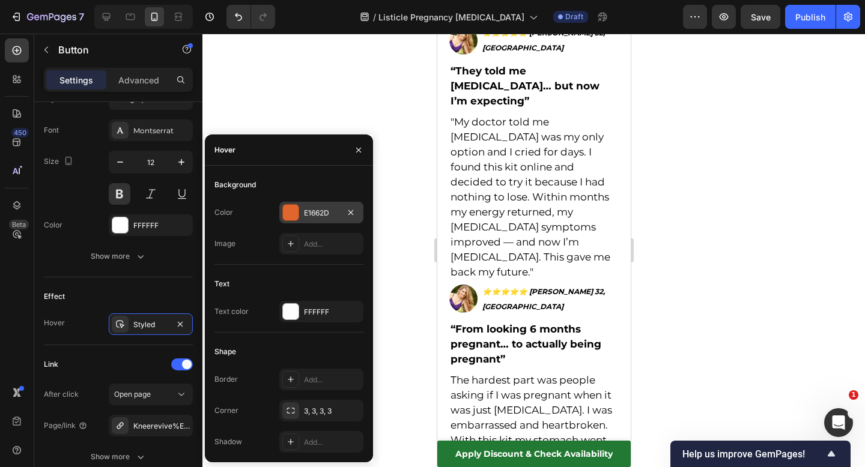
click at [314, 213] on div "E1662D" at bounding box center [321, 213] width 35 height 11
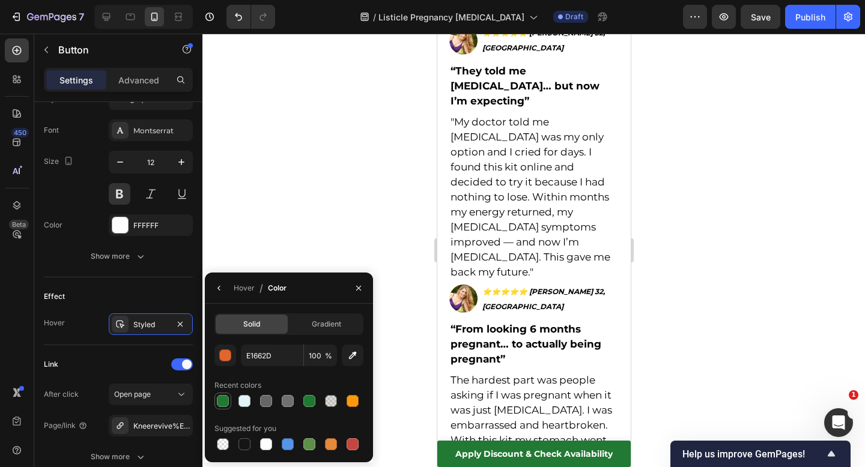
click at [225, 397] on div at bounding box center [223, 401] width 12 height 12
type input "227933"
click at [367, 203] on div at bounding box center [533, 251] width 663 height 434
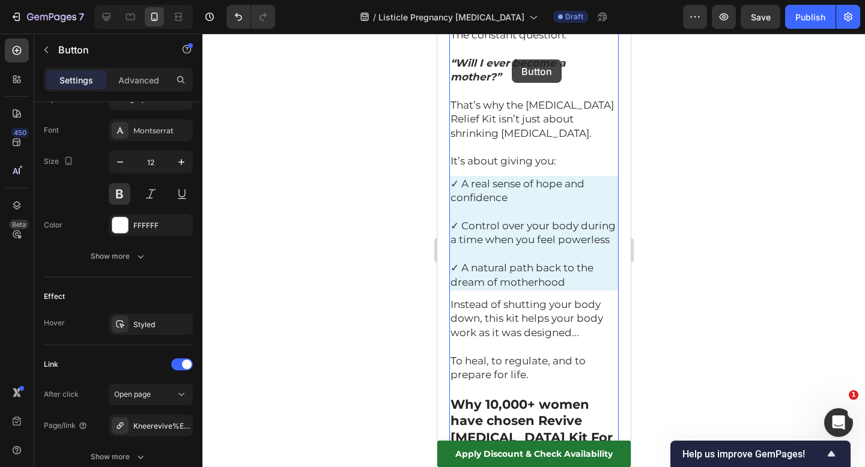
scroll to position [3846, 0]
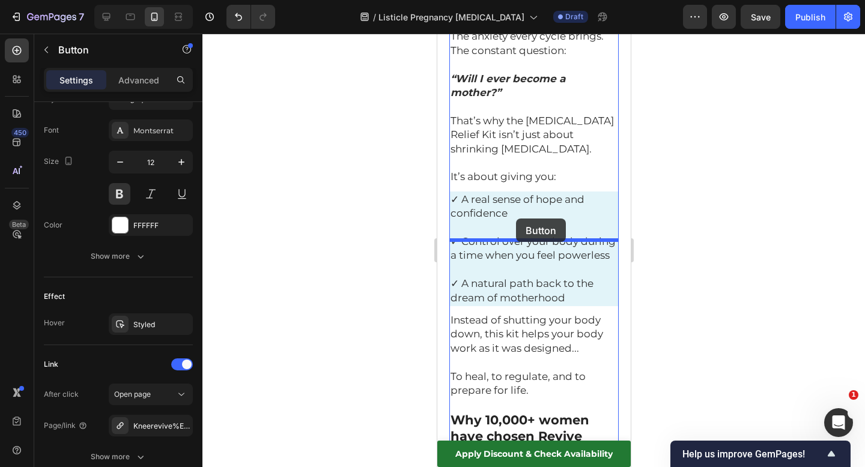
drag, startPoint x: 460, startPoint y: 385, endPoint x: 515, endPoint y: 219, distance: 175.0
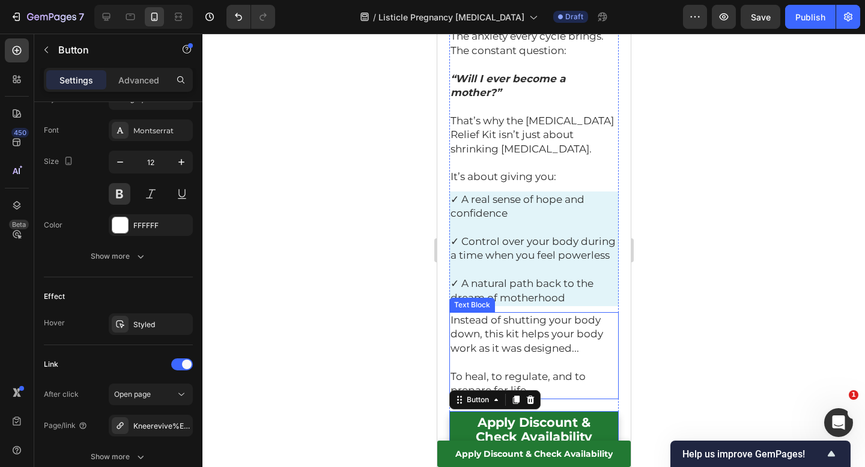
click at [715, 199] on div at bounding box center [533, 251] width 663 height 434
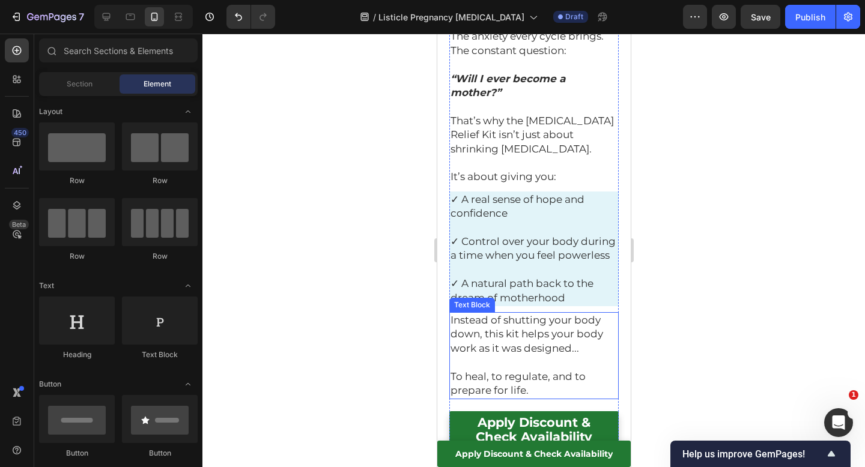
click at [551, 370] on p "To heal, to regulate, and to prepare for life." at bounding box center [533, 384] width 167 height 28
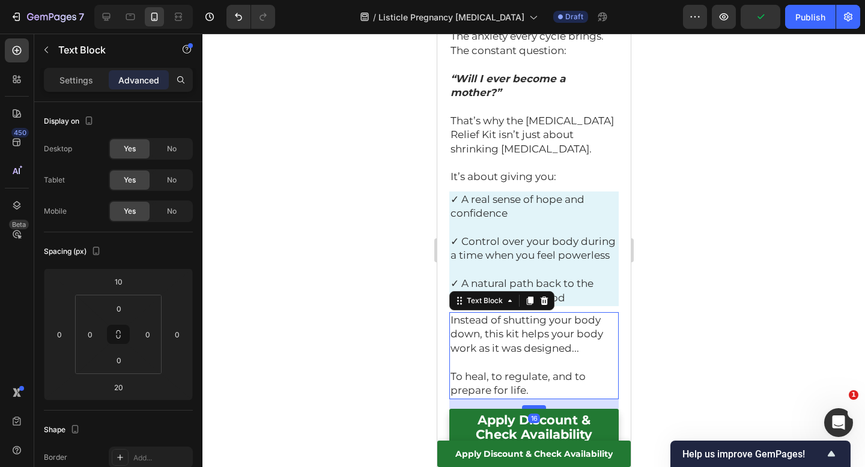
click at [535, 406] on div at bounding box center [533, 408] width 24 height 4
type input "16"
click at [710, 267] on div at bounding box center [533, 251] width 663 height 434
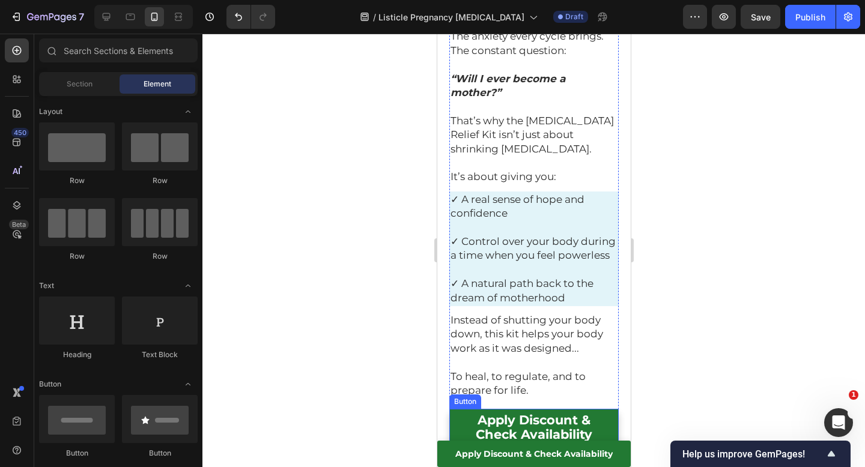
click at [594, 409] on link "Apply Discount & Check Availability" at bounding box center [533, 428] width 169 height 39
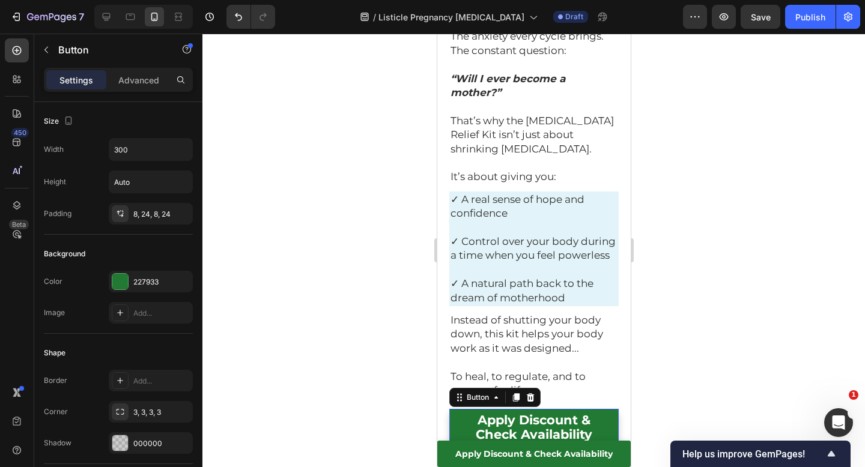
drag, startPoint x: 538, startPoint y: 304, endPoint x: 538, endPoint y: 286, distance: 18.0
click at [538, 455] on div at bounding box center [533, 457] width 24 height 4
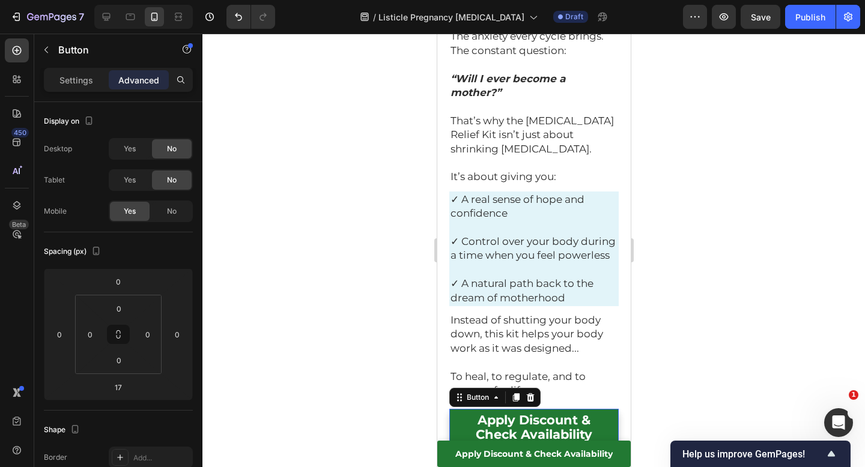
click at [666, 270] on div at bounding box center [533, 251] width 663 height 434
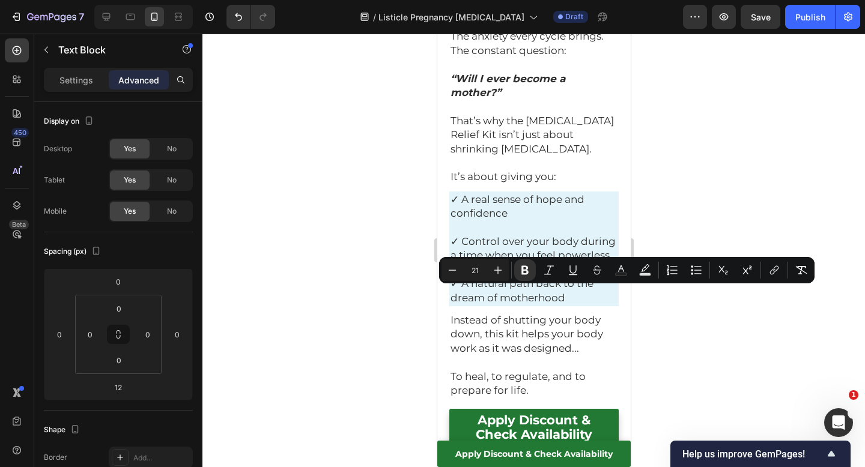
copy strong "Why 10,000+ women have chosen Revive Fibroids Kit For Her"
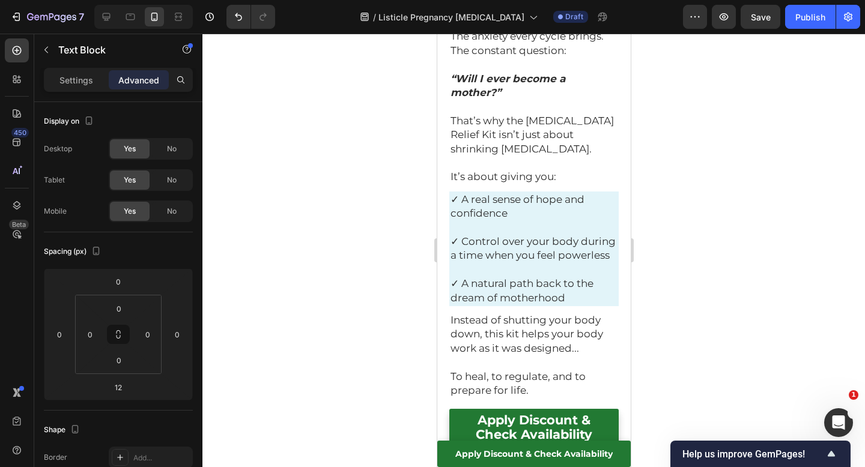
click at [702, 308] on div at bounding box center [533, 251] width 663 height 434
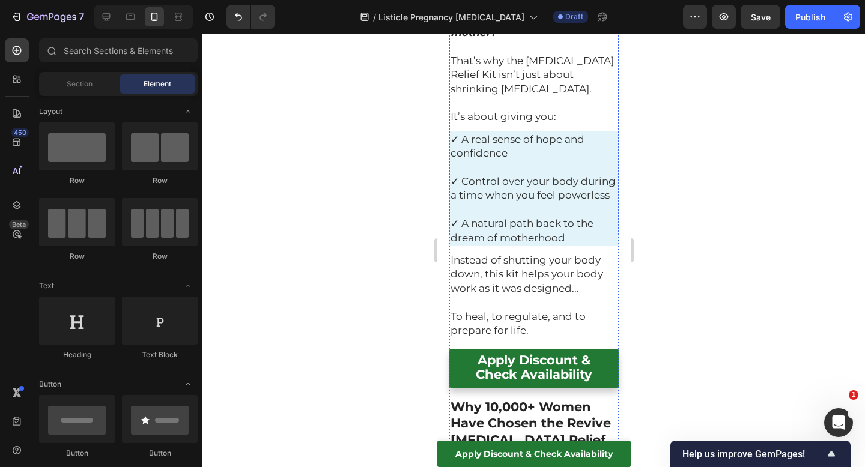
scroll to position [3869, 0]
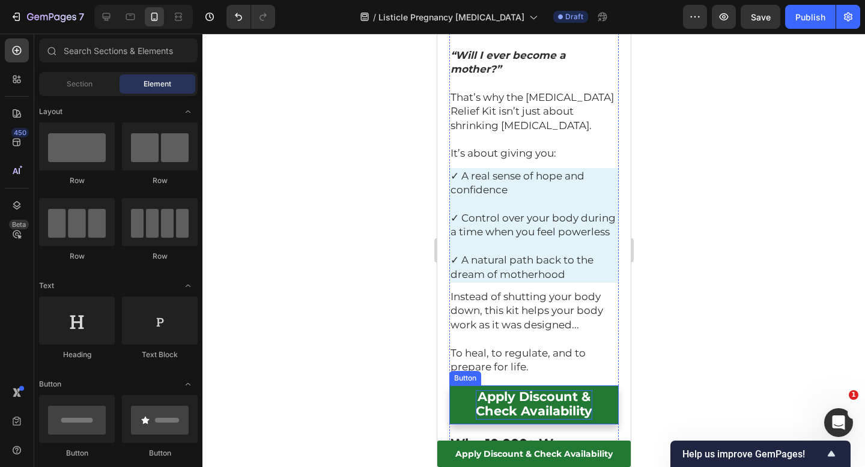
click at [553, 389] on span "Apply Discount &" at bounding box center [533, 396] width 113 height 15
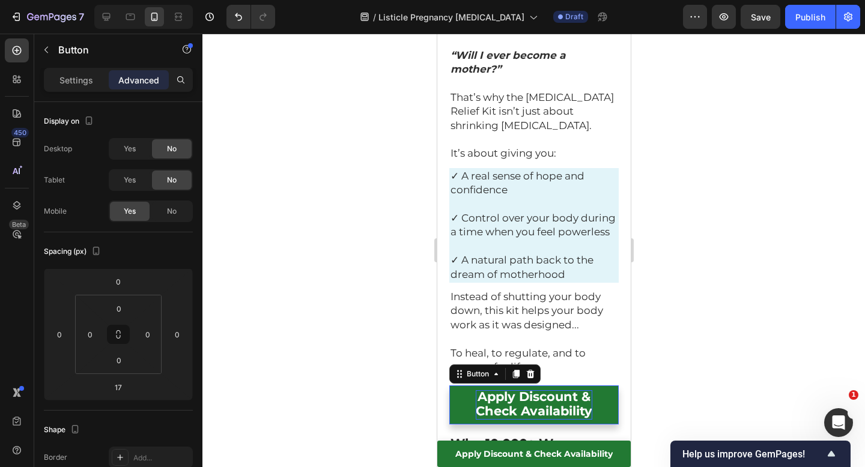
click at [553, 389] on span "Apply Discount &" at bounding box center [533, 396] width 113 height 15
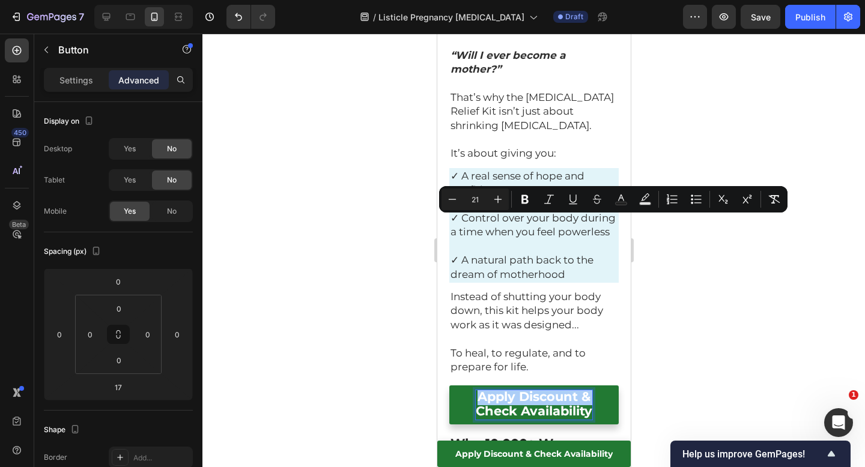
click at [671, 266] on div at bounding box center [533, 251] width 663 height 434
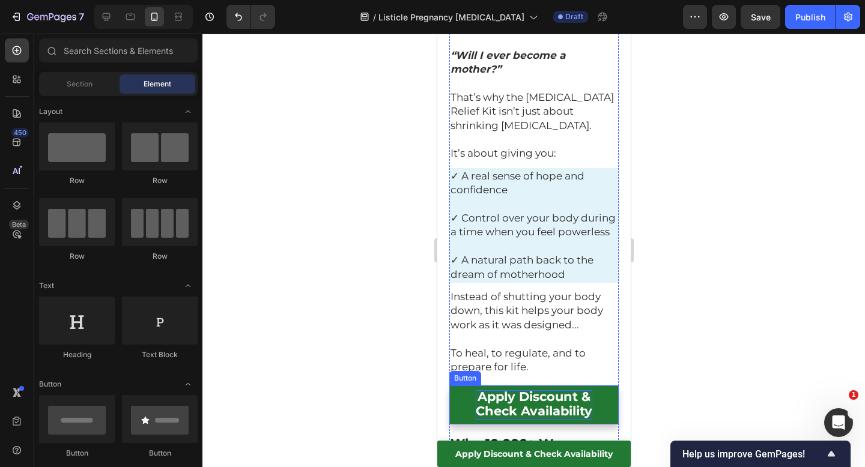
click at [549, 389] on span "Apply Discount &" at bounding box center [533, 396] width 113 height 15
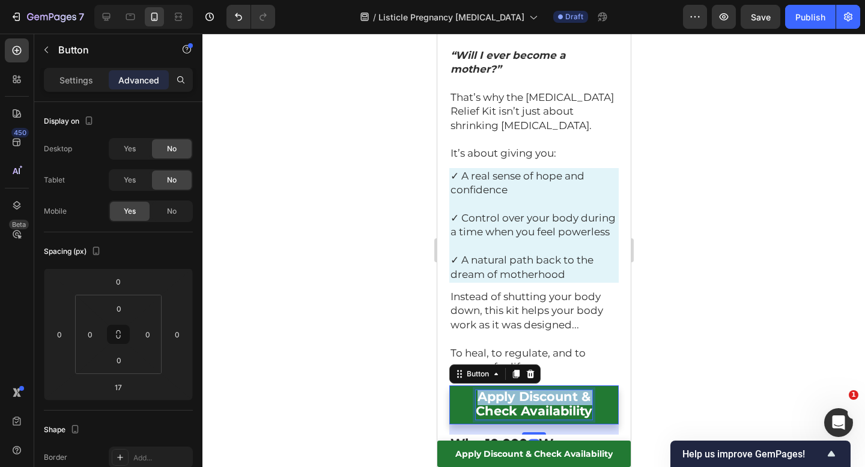
click at [549, 389] on span "Apply Discount &" at bounding box center [533, 396] width 113 height 15
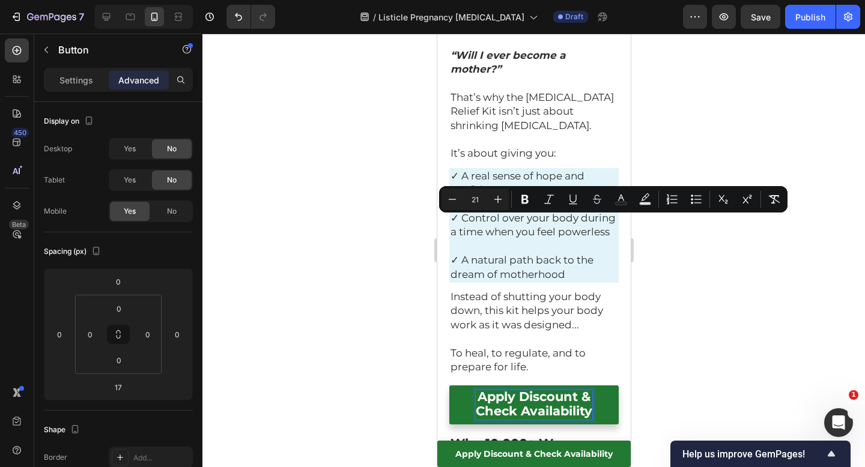
click at [579, 404] on span "Check Availability" at bounding box center [533, 411] width 117 height 15
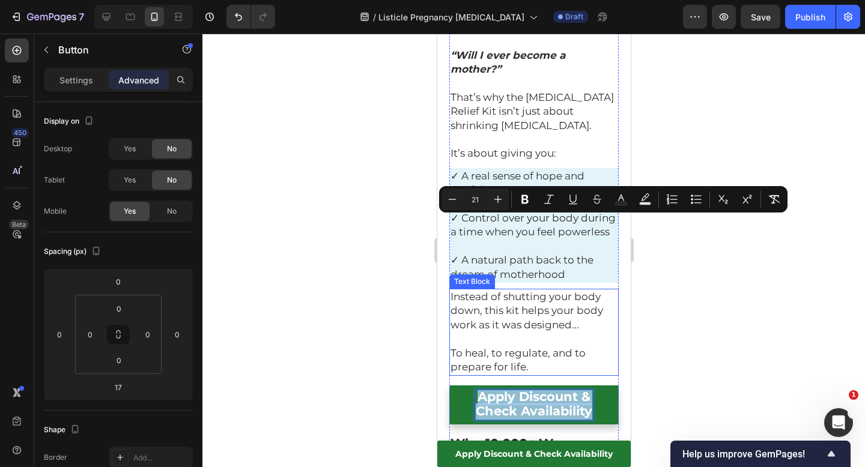
drag, startPoint x: 589, startPoint y: 242, endPoint x: 476, endPoint y: 201, distance: 119.5
copy p "Apply Discount & Check Availability"
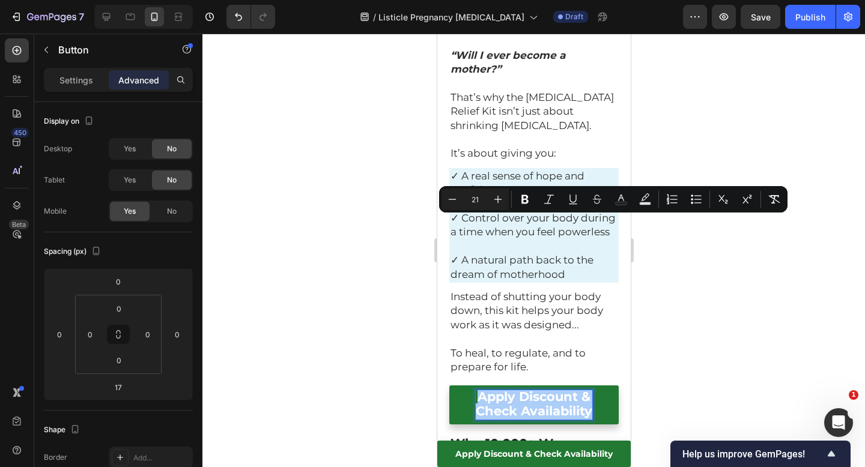
click at [753, 296] on div at bounding box center [533, 251] width 663 height 434
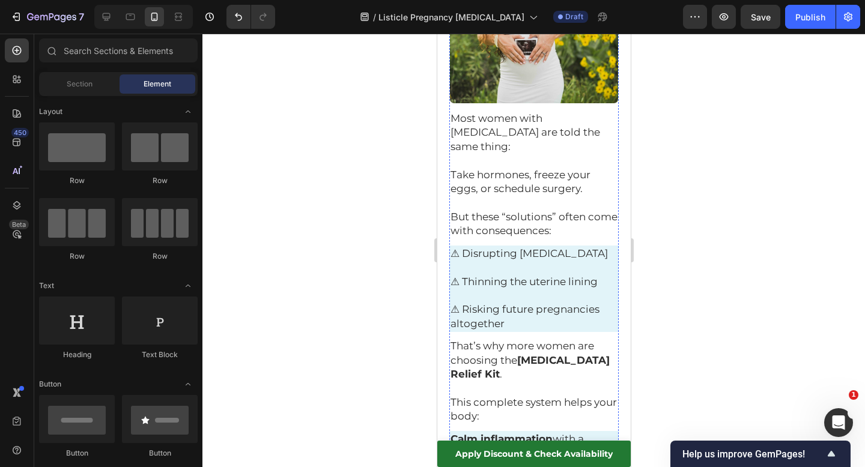
scroll to position [0, 0]
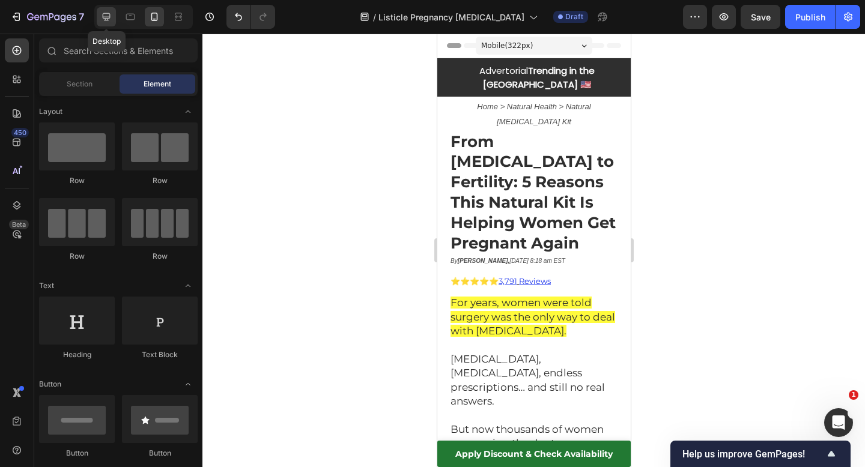
click at [101, 17] on icon at bounding box center [106, 17] width 12 height 12
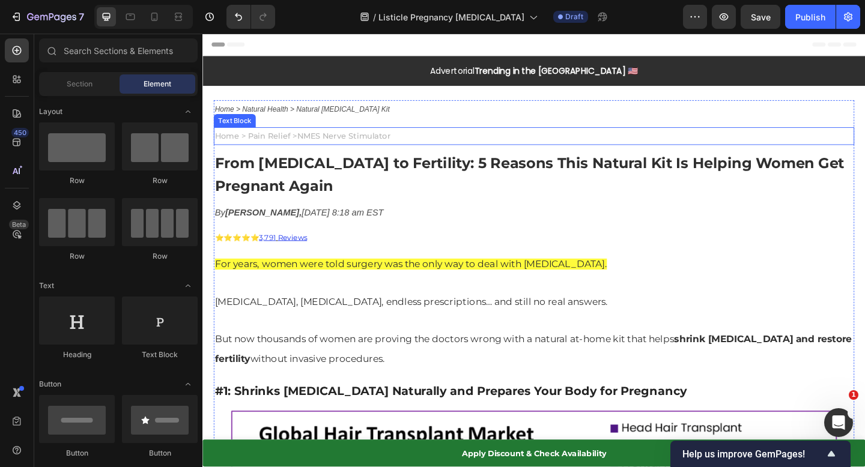
click at [405, 148] on span "NMES Nerve Stimulator" at bounding box center [356, 145] width 102 height 11
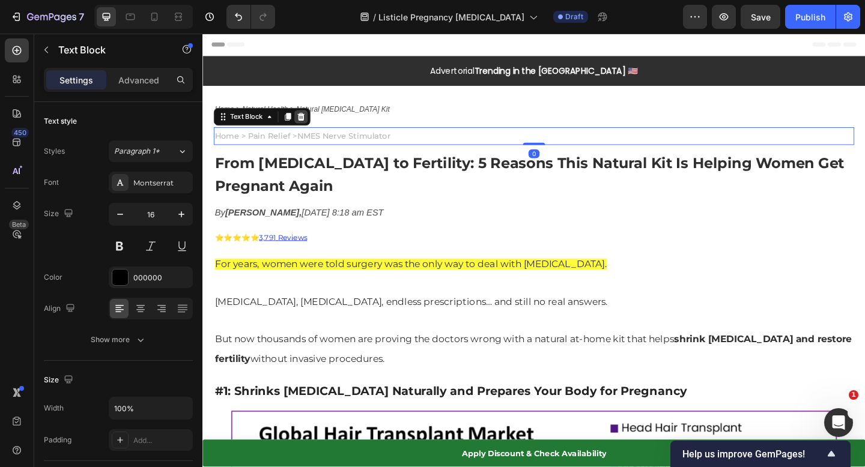
click at [308, 127] on icon at bounding box center [310, 124] width 8 height 8
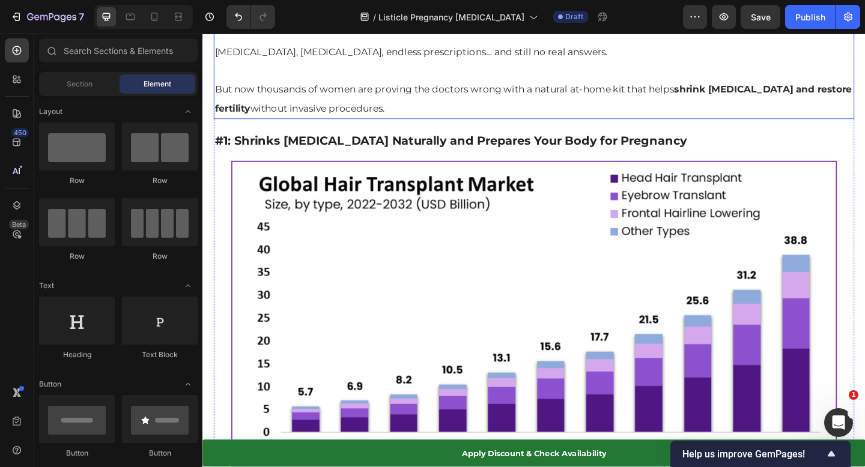
scroll to position [251, 0]
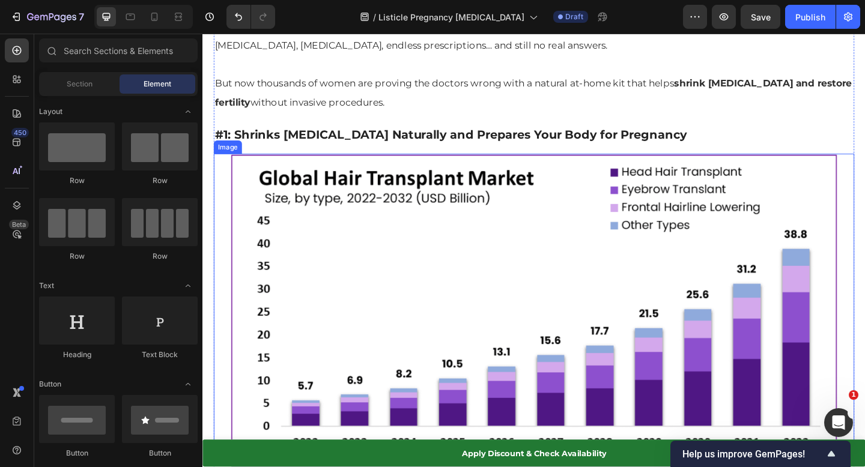
click at [572, 282] on img at bounding box center [562, 358] width 697 height 386
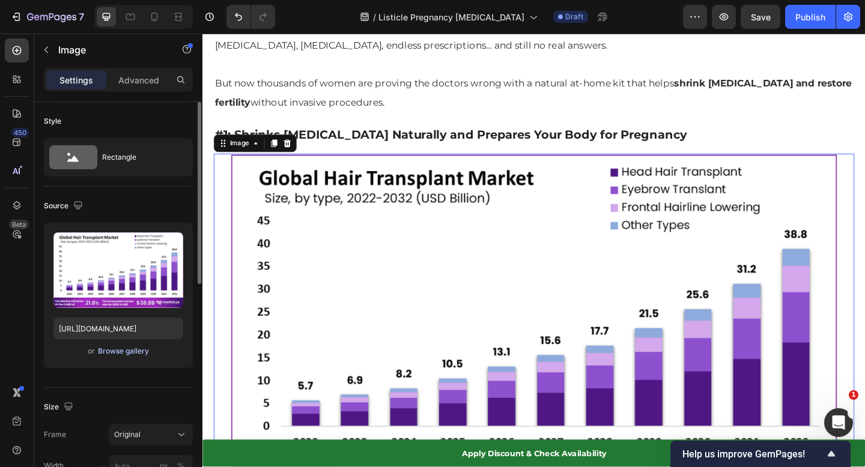
click at [120, 352] on div "Browse gallery" at bounding box center [123, 351] width 51 height 11
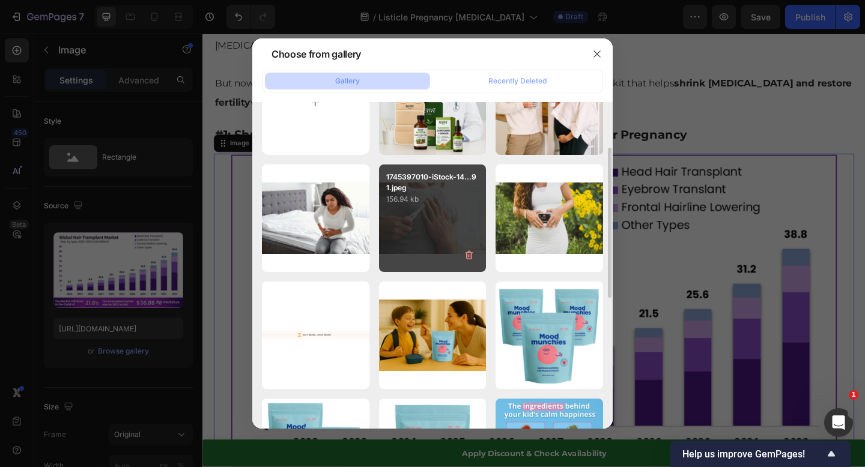
scroll to position [75, 0]
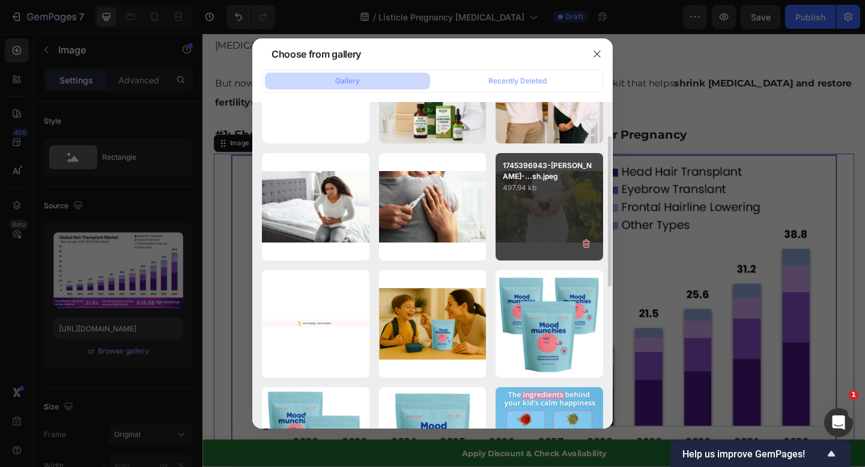
click at [540, 224] on div "1745396943-christin-...sh.jpeg 497.94 kb" at bounding box center [550, 207] width 108 height 108
type input "https://cdn.shopify.com/s/files/1/0702/2664/1075/files/gempages_554710672626156…"
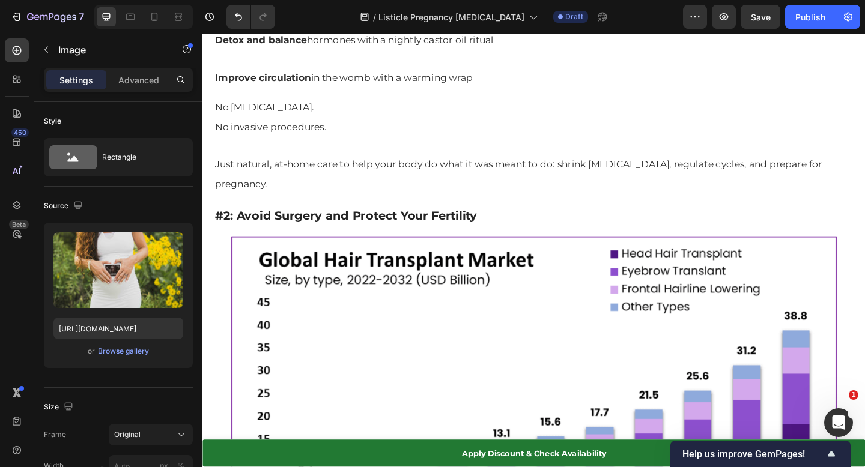
scroll to position [1212, 0]
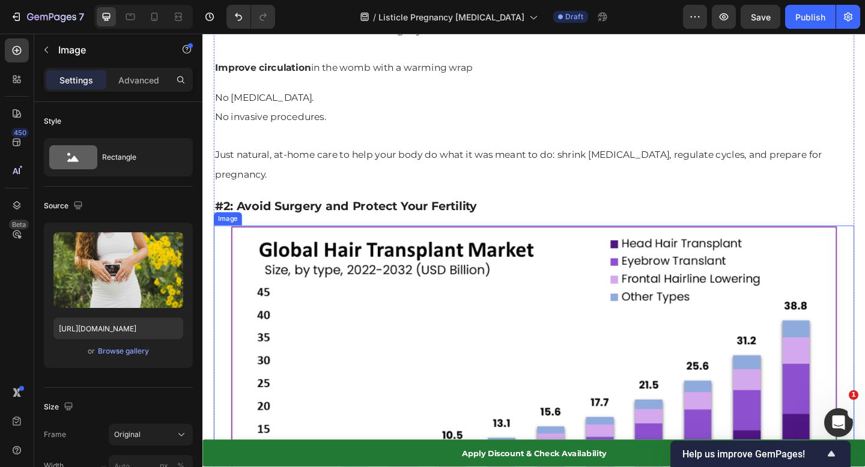
click at [532, 308] on img at bounding box center [562, 436] width 697 height 386
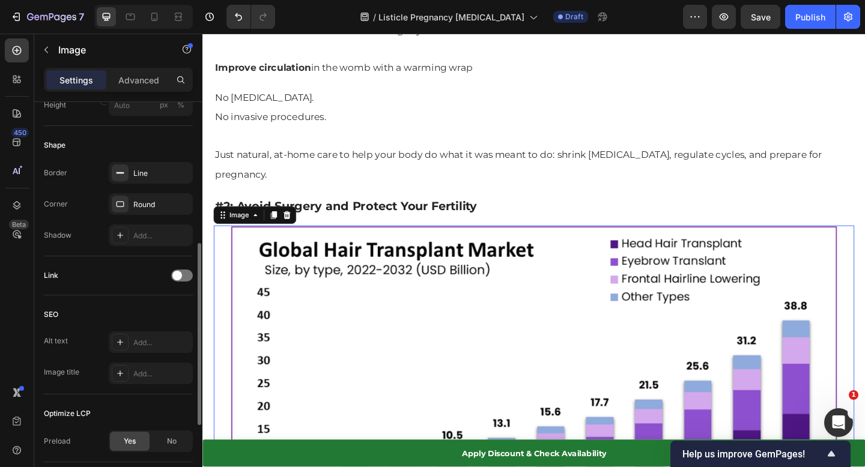
scroll to position [0, 0]
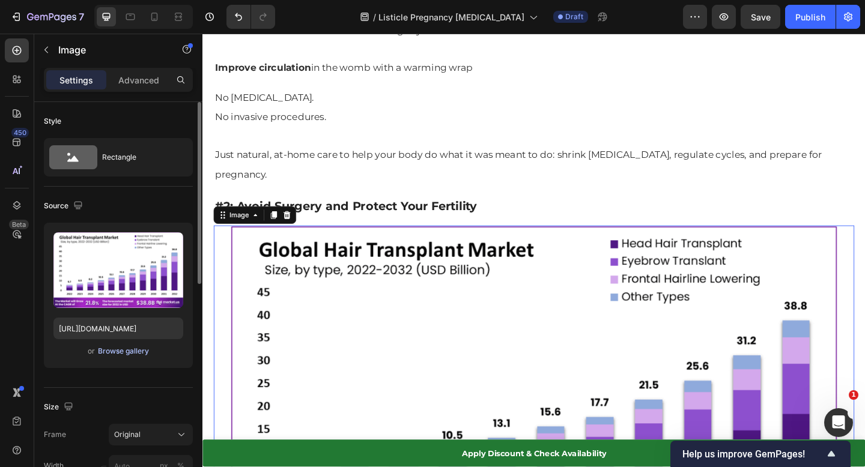
click at [120, 353] on div "Browse gallery" at bounding box center [123, 351] width 51 height 11
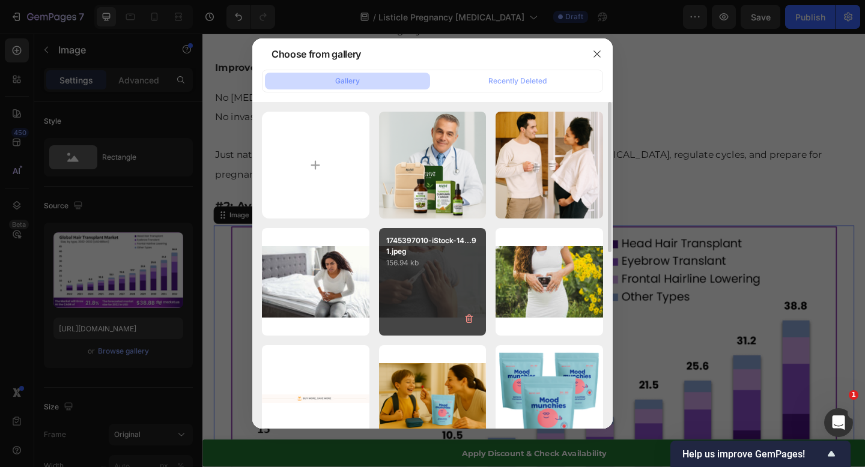
scroll to position [11, 0]
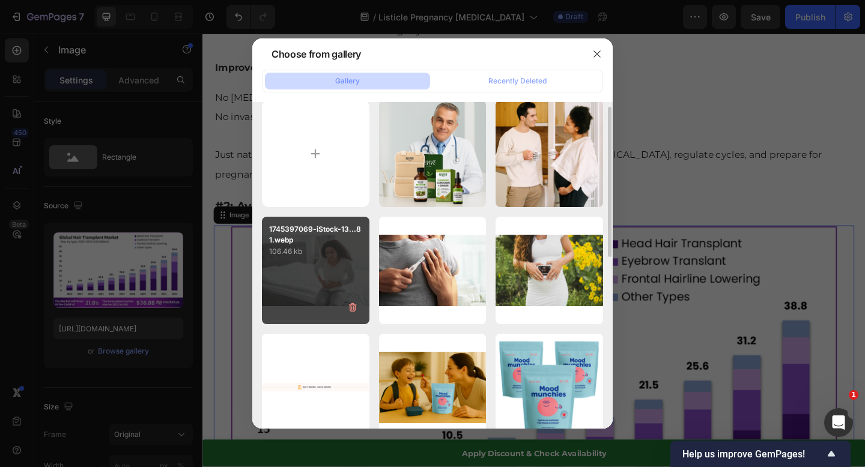
click at [319, 270] on div "1745397069-iStock-13...81.webp 106.46 kb" at bounding box center [316, 271] width 108 height 108
type input "https://cdn.shopify.com/s/files/1/0702/2664/1075/files/gempages_554710672626156…"
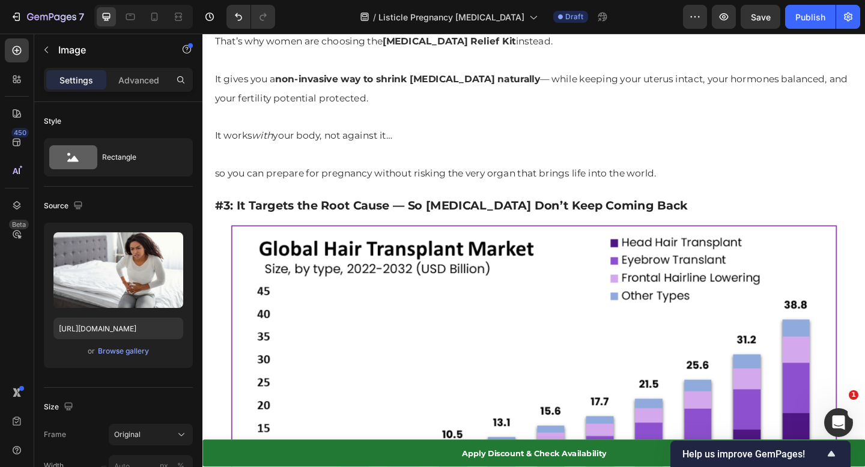
scroll to position [2116, 0]
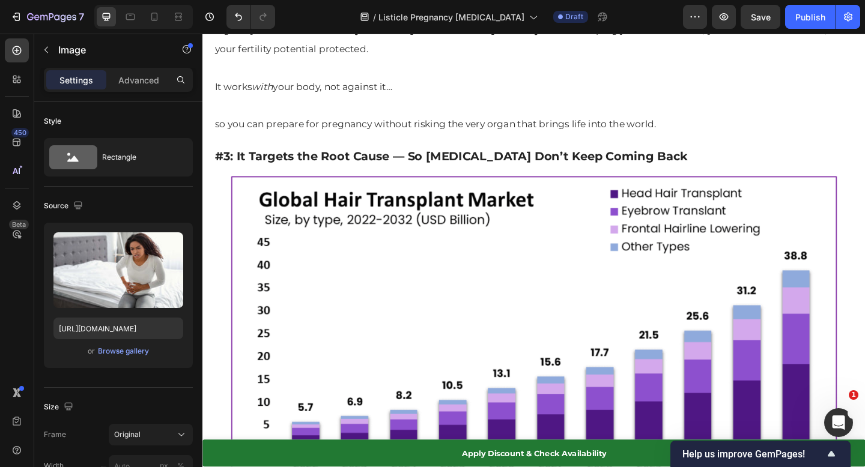
click at [548, 348] on img at bounding box center [562, 381] width 697 height 386
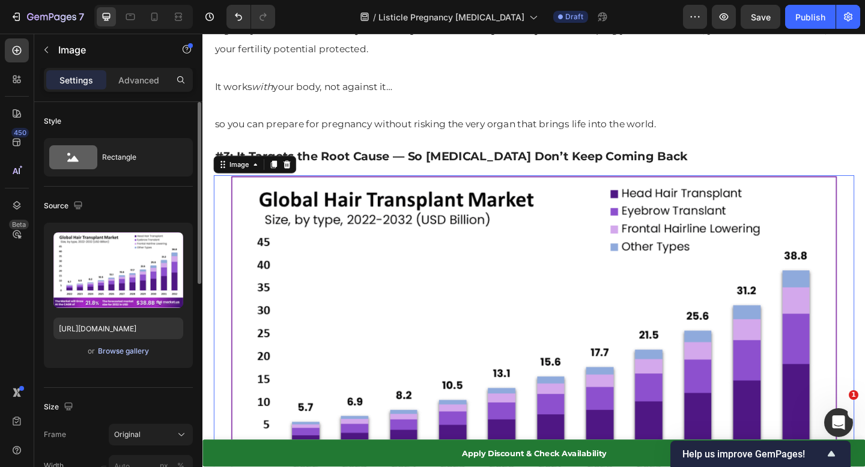
click at [118, 356] on div "Browse gallery" at bounding box center [123, 351] width 51 height 11
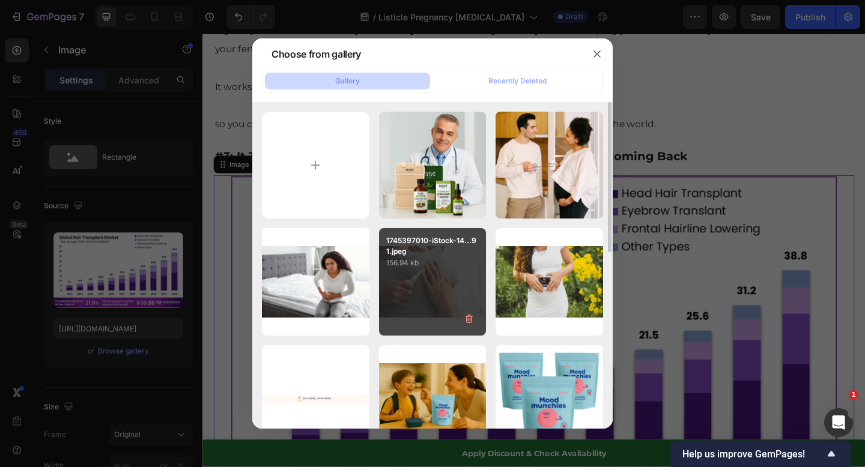
click at [457, 275] on div "1745397010-iStock-14...91.jpeg 156.94 kb" at bounding box center [433, 282] width 108 height 108
type input "https://cdn.shopify.com/s/files/1/0702/2664/1075/files/gempages_554710672626156…"
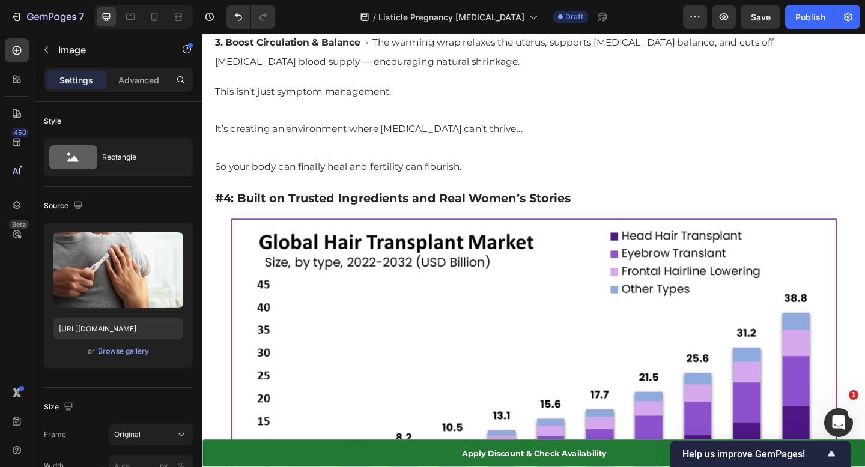
scroll to position [3128, 0]
click at [601, 305] on img at bounding box center [562, 427] width 697 height 386
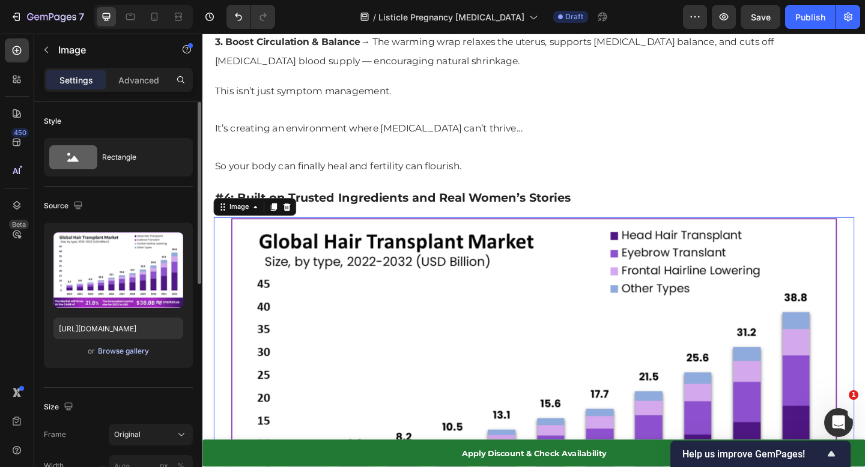
click at [130, 355] on div "Browse gallery" at bounding box center [123, 351] width 51 height 11
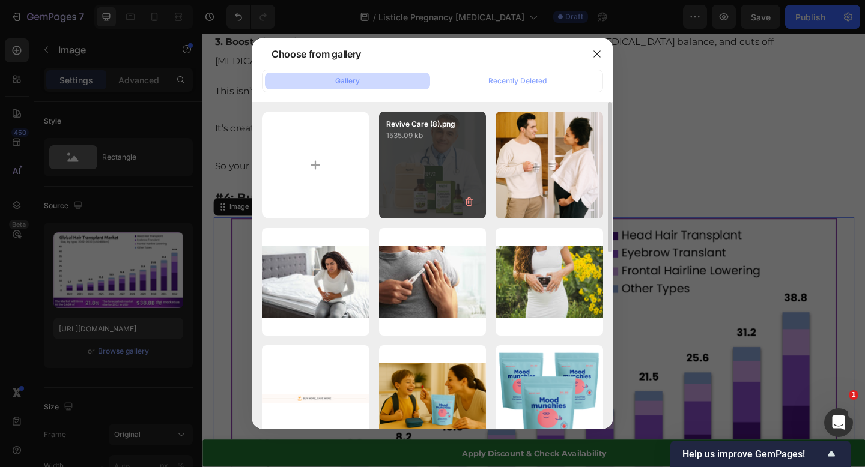
click at [448, 210] on div "Revive Care (8).png 1535.09 kb" at bounding box center [433, 166] width 108 height 108
type input "https://cdn.shopify.com/s/files/1/0702/2664/1075/files/gempages_554710672626156…"
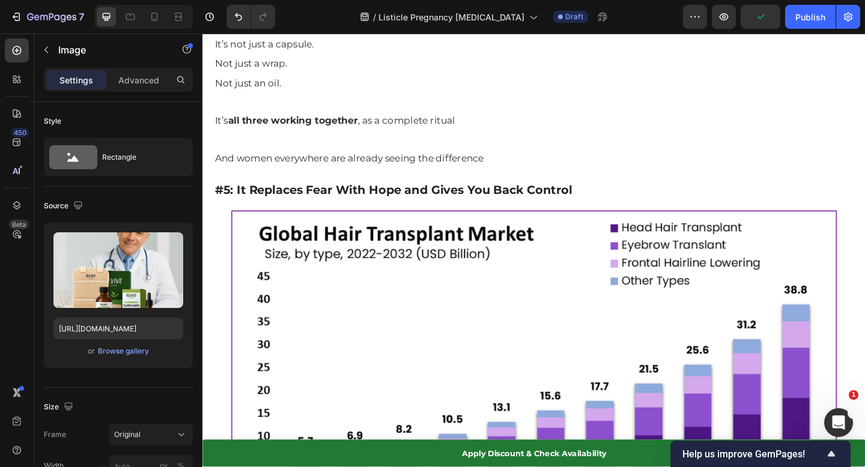
scroll to position [4367, 0]
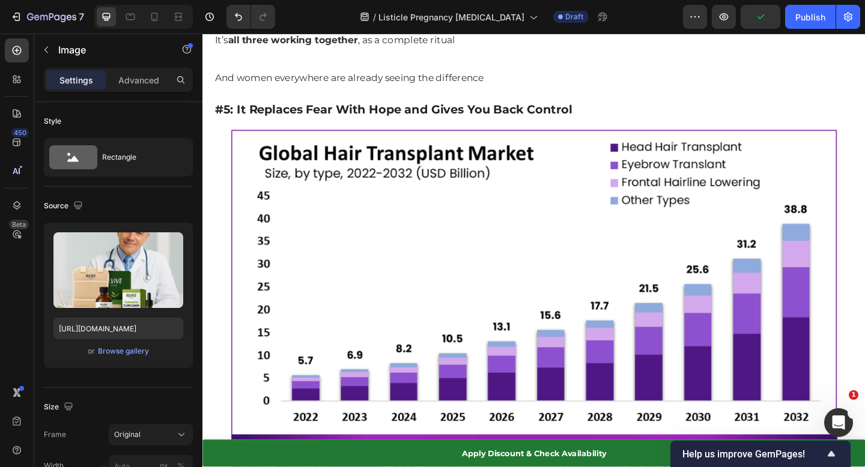
click at [457, 328] on img at bounding box center [562, 331] width 697 height 386
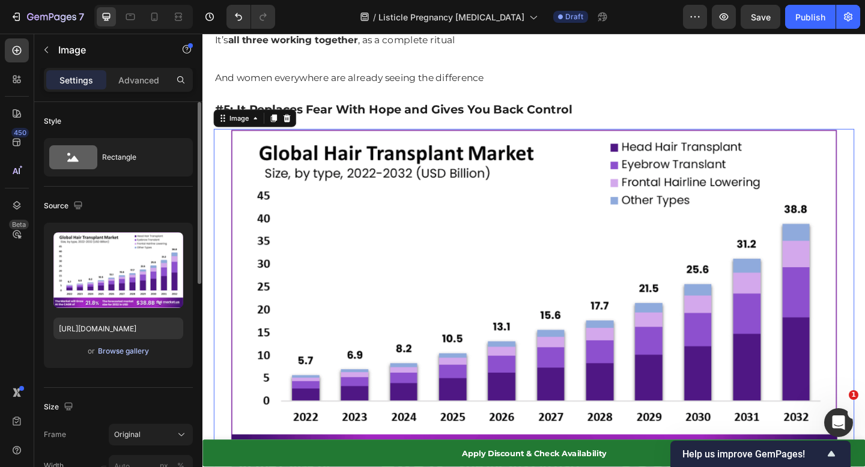
click at [120, 348] on div "Browse gallery" at bounding box center [123, 351] width 51 height 11
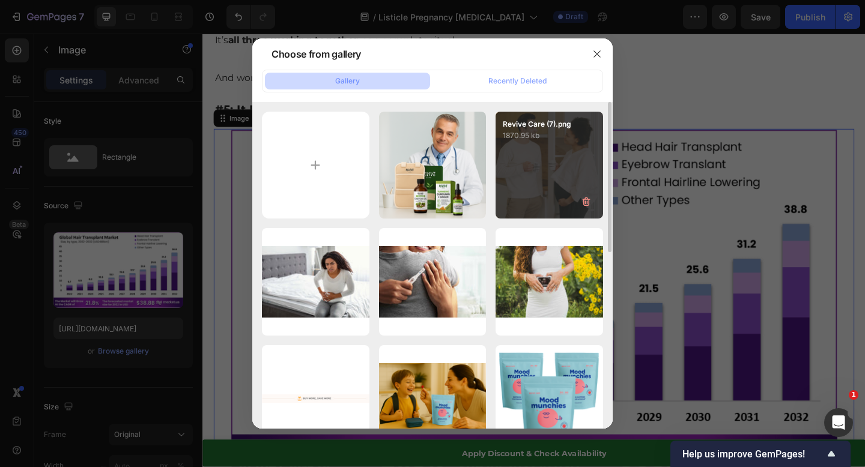
click at [569, 172] on div "Revive Care (7).png 1870.95 kb" at bounding box center [550, 166] width 108 height 108
type input "https://cdn.shopify.com/s/files/1/0702/2664/1075/files/gempages_554710672626156…"
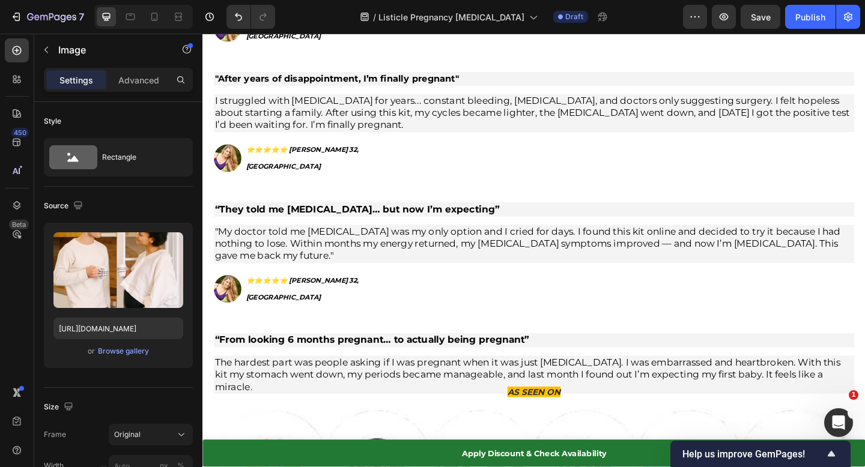
scroll to position [5730, 0]
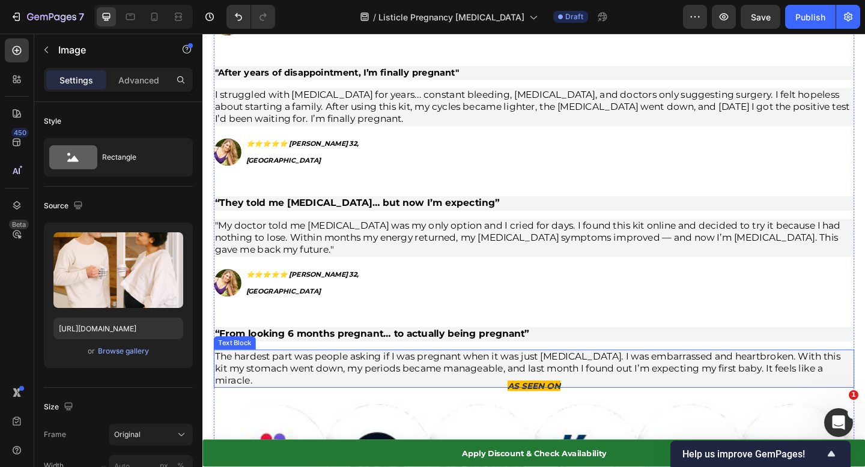
click at [660, 379] on span "The hardest part was people asking if I was pregnant when it was just [MEDICAL_…" at bounding box center [556, 398] width 681 height 38
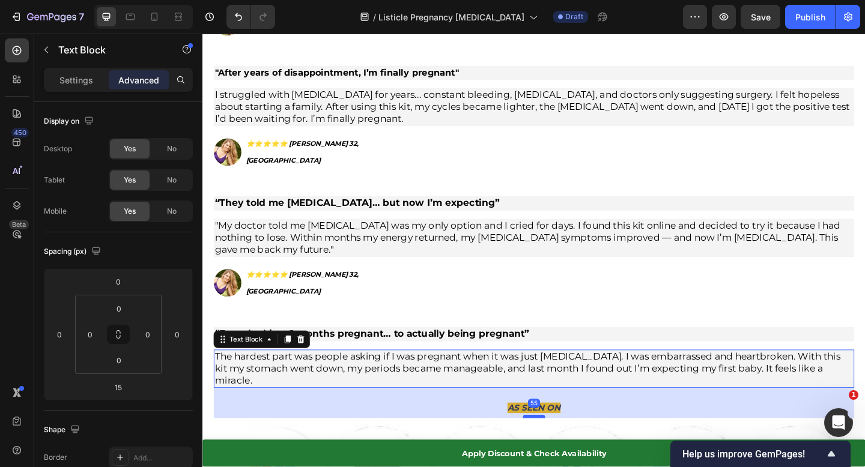
drag, startPoint x: 566, startPoint y: 345, endPoint x: 566, endPoint y: 369, distance: 24.0
click at [566, 449] on div at bounding box center [563, 451] width 24 height 4
type input "55"
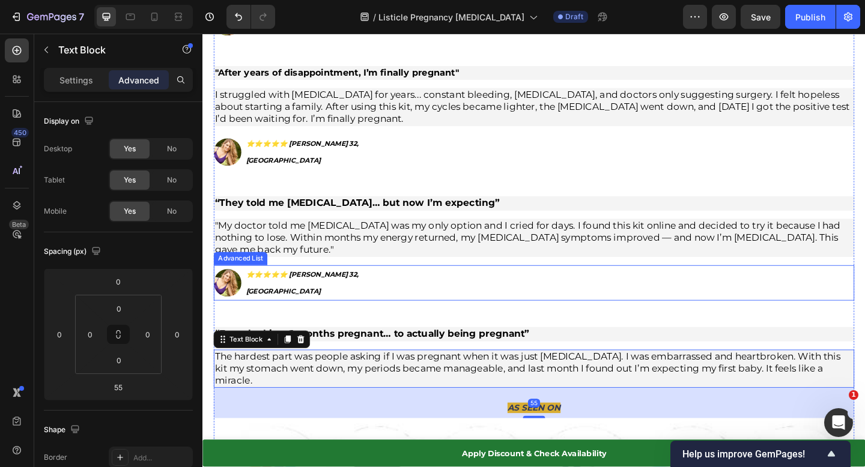
click at [713, 286] on div "Image ⭐️⭐️⭐️⭐️⭐️ [PERSON_NAME] 32, Boston Text Block" at bounding box center [562, 305] width 697 height 38
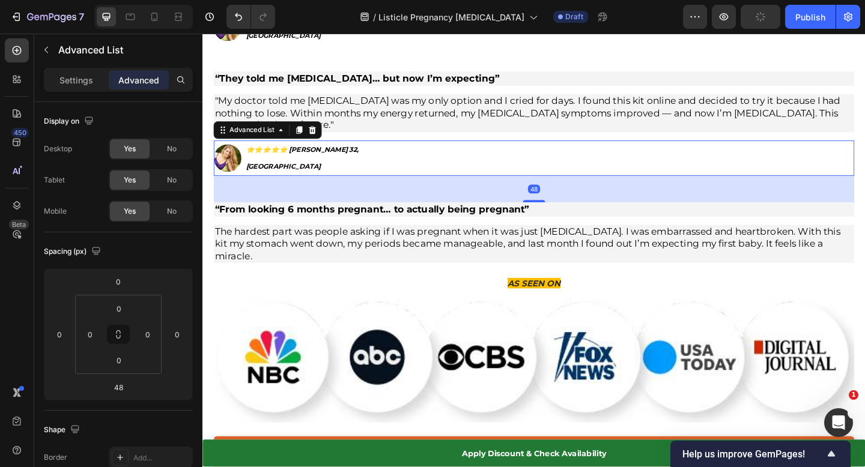
scroll to position [6016, 0]
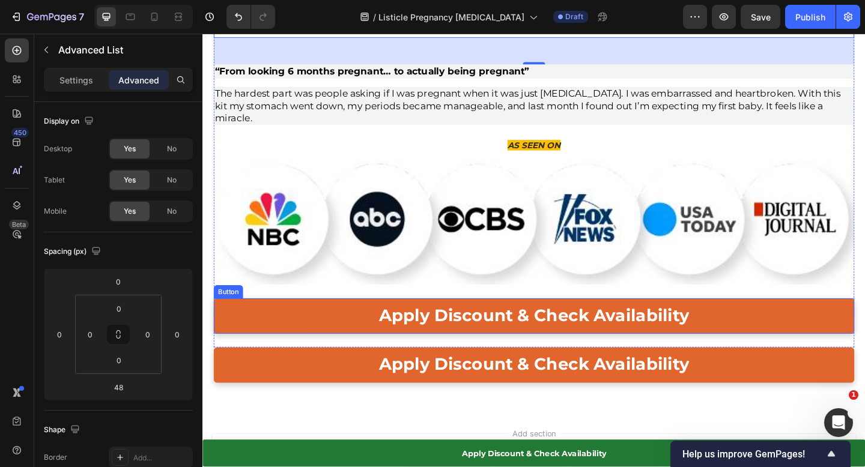
click at [779, 322] on link "Apply Discount & Check Availability" at bounding box center [562, 341] width 697 height 38
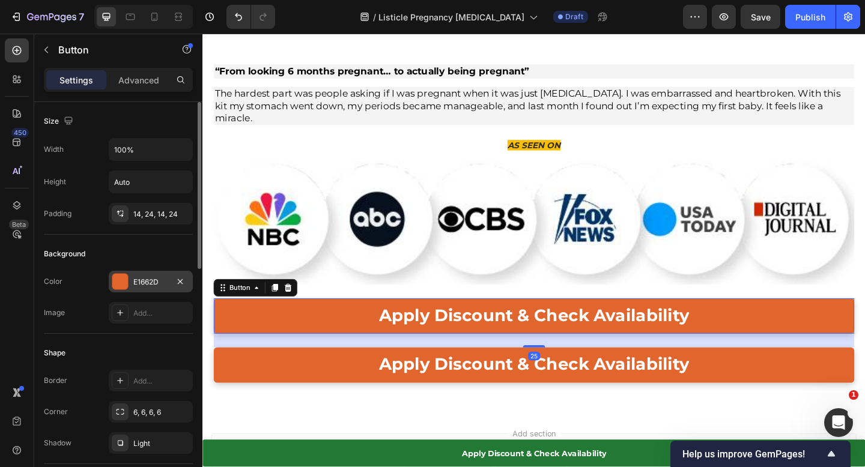
click at [154, 288] on div "E1662D" at bounding box center [151, 282] width 84 height 22
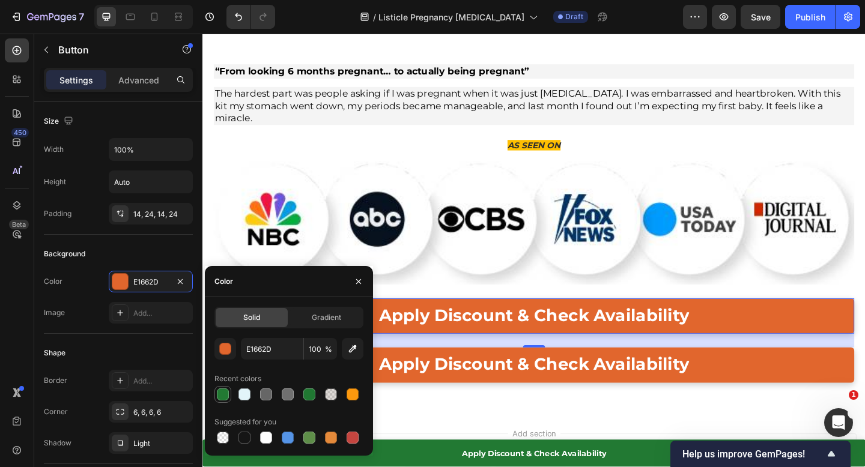
click at [221, 397] on div at bounding box center [223, 395] width 12 height 12
type input "227933"
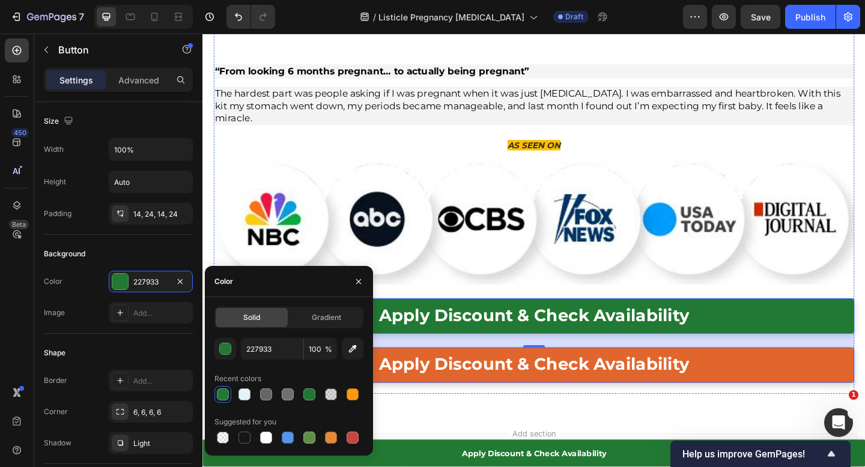
click at [403, 375] on link "Apply Discount & Check Availability" at bounding box center [562, 394] width 697 height 38
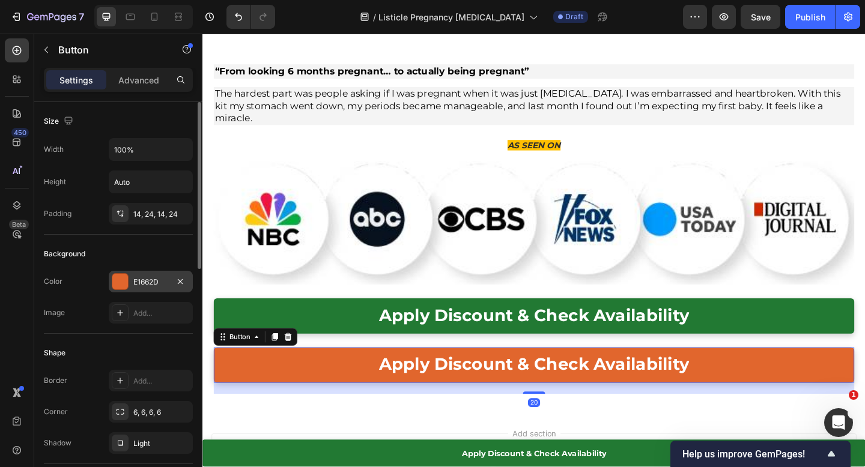
click at [145, 282] on div "E1662D" at bounding box center [150, 282] width 35 height 11
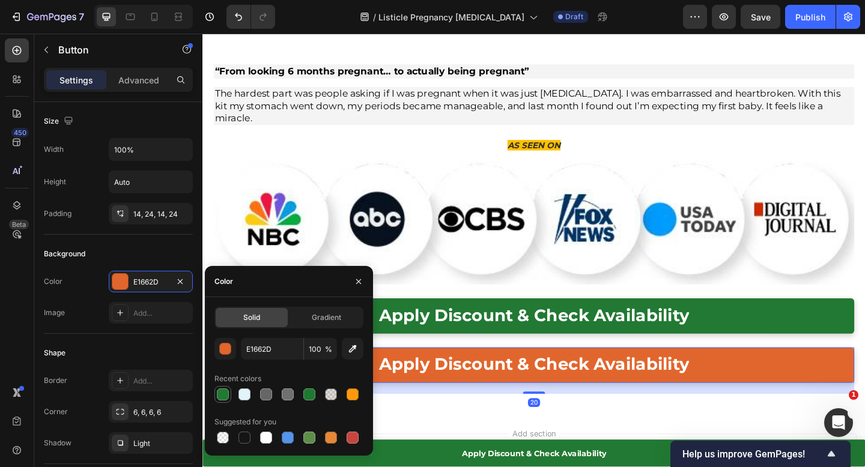
click at [220, 395] on div at bounding box center [223, 395] width 12 height 12
type input "227933"
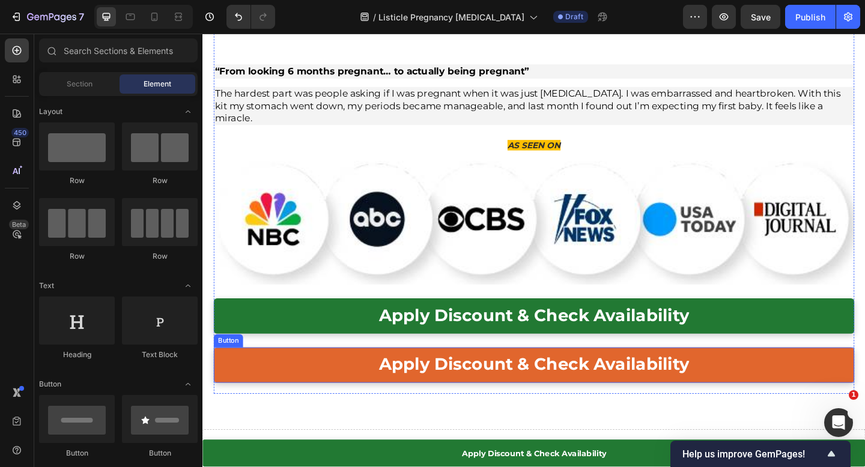
click at [340, 375] on link "Apply Discount & Check Availability" at bounding box center [562, 394] width 697 height 38
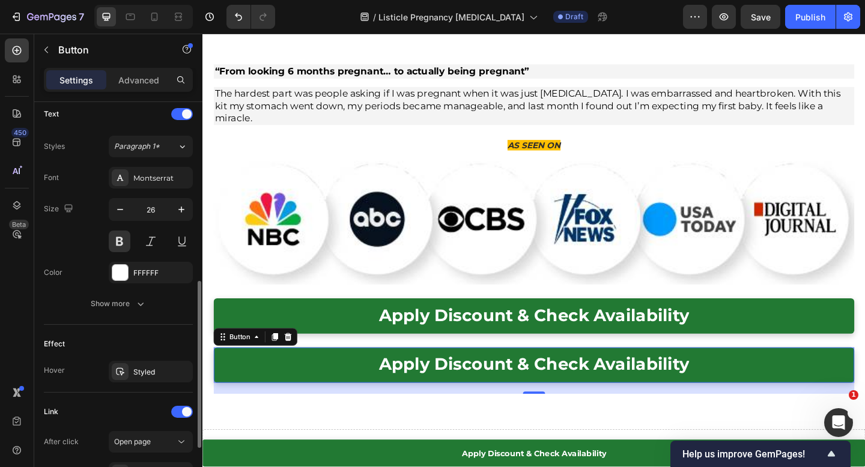
scroll to position [458, 0]
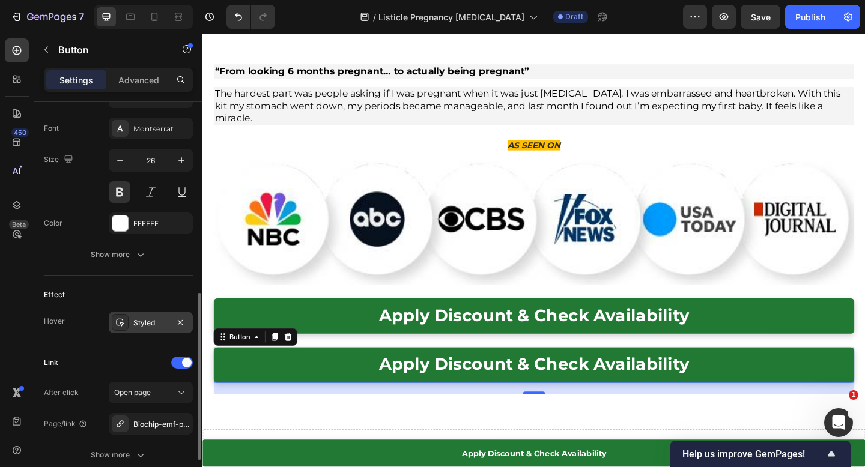
click at [139, 328] on div "Styled" at bounding box center [151, 323] width 84 height 22
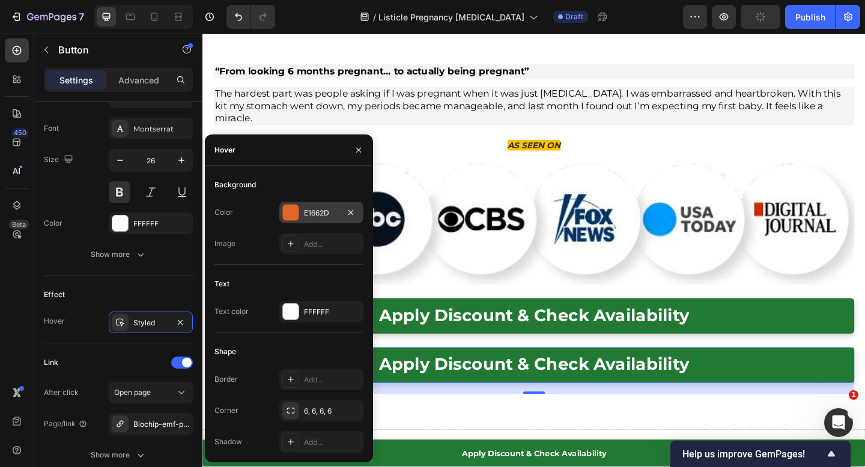
click at [317, 214] on div "E1662D" at bounding box center [321, 213] width 35 height 11
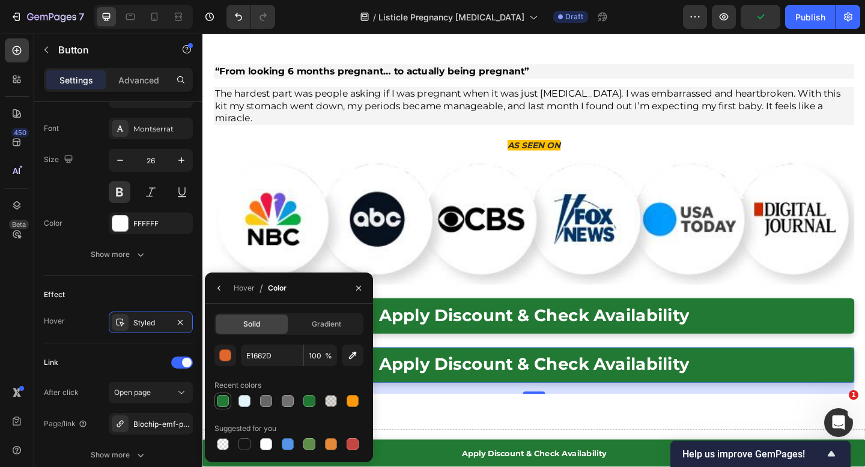
click at [223, 395] on div at bounding box center [223, 401] width 12 height 12
type input "227933"
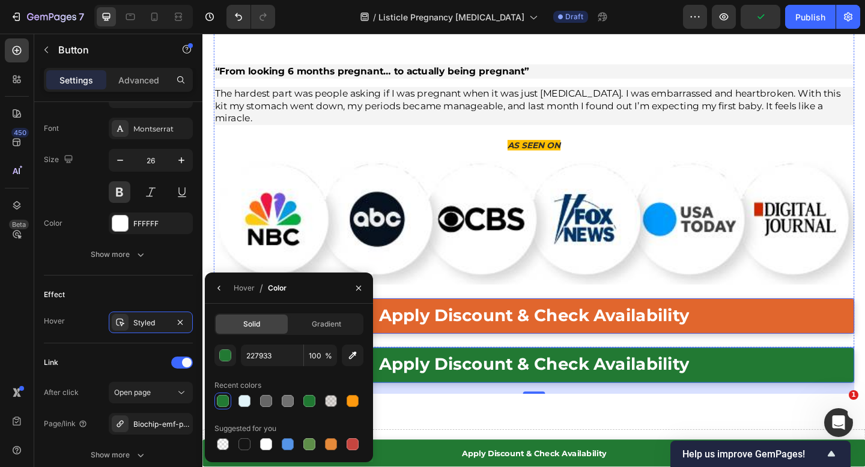
click at [340, 322] on link "Apply Discount & Check Availability" at bounding box center [562, 341] width 697 height 38
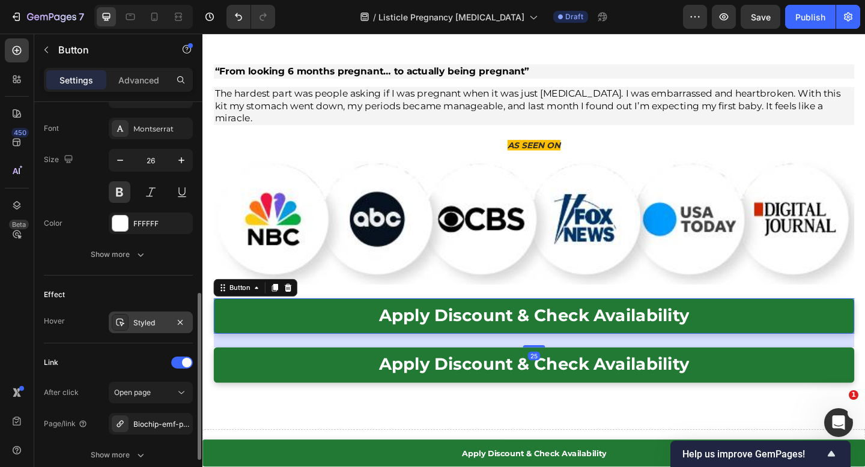
click at [155, 323] on div "Styled" at bounding box center [150, 323] width 35 height 11
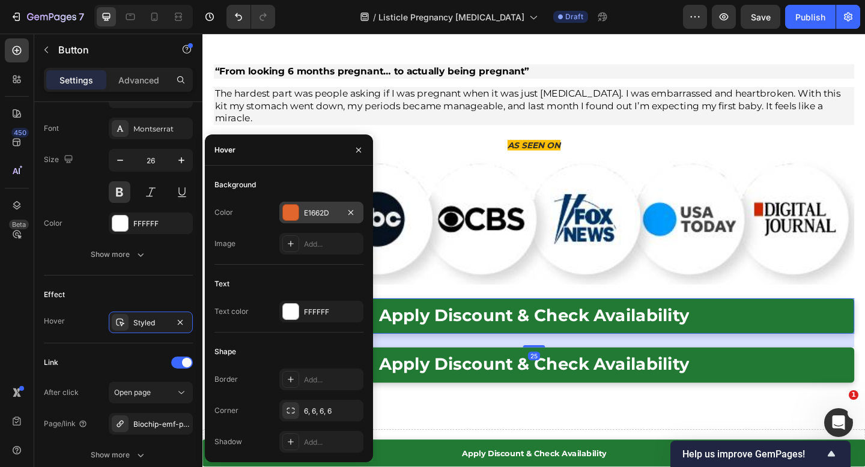
click at [315, 210] on div "E1662D" at bounding box center [321, 213] width 35 height 11
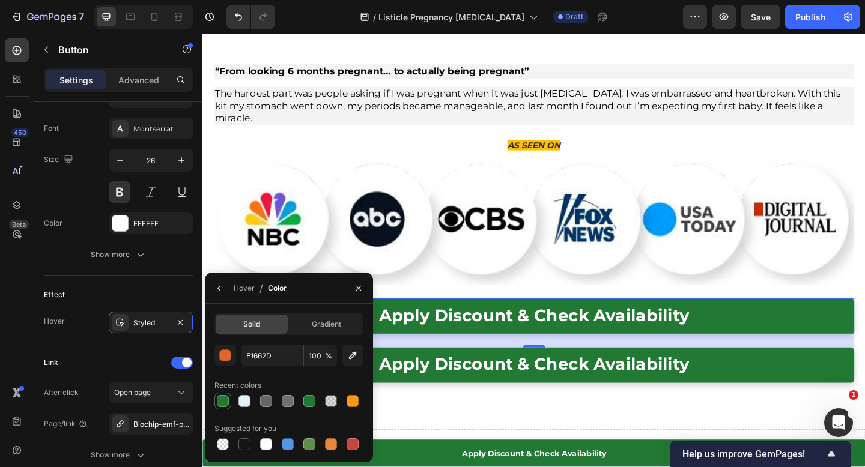
click at [217, 403] on div at bounding box center [223, 401] width 12 height 12
type input "227933"
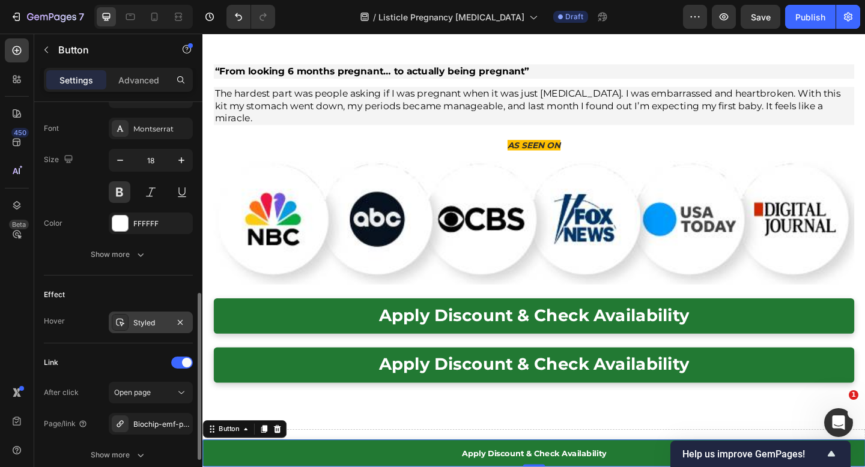
click at [165, 321] on div "Styled" at bounding box center [150, 323] width 35 height 11
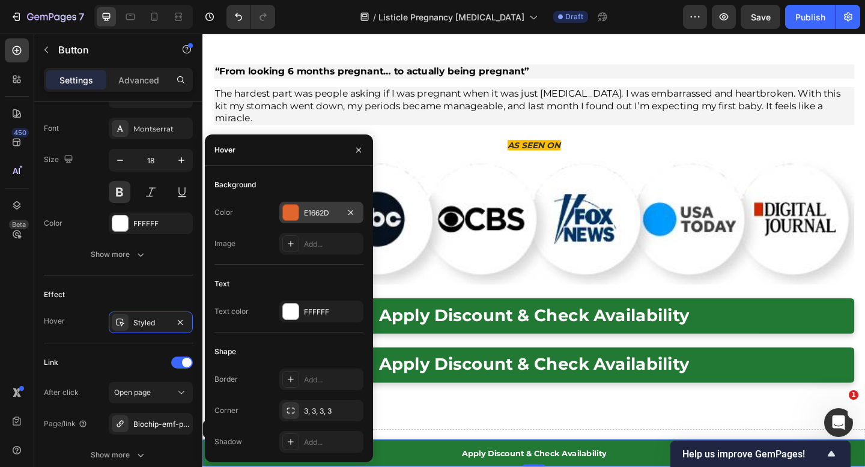
click at [312, 218] on div "E1662D" at bounding box center [321, 213] width 84 height 22
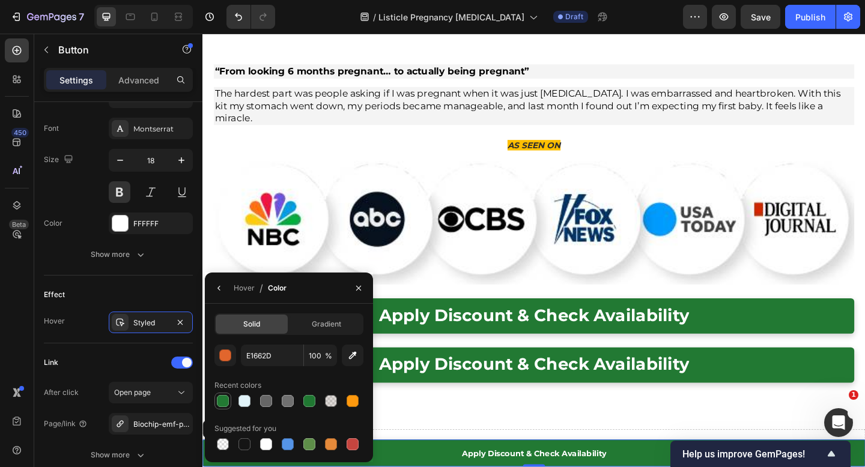
click at [220, 405] on div at bounding box center [223, 401] width 12 height 12
type input "227933"
click at [348, 322] on link "Apply Discount & Check Availability" at bounding box center [562, 341] width 697 height 38
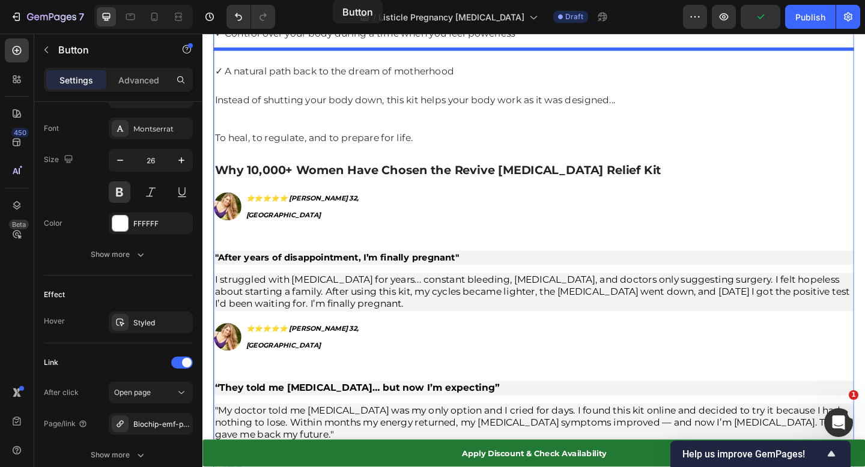
scroll to position [5388, 0]
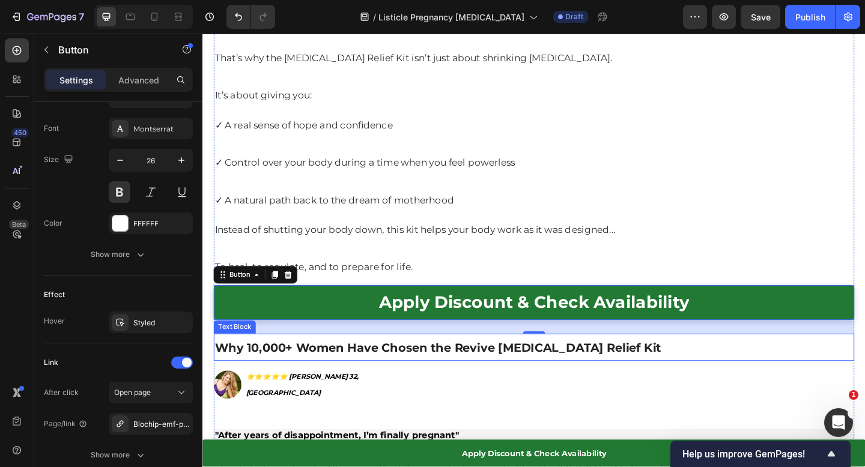
click at [505, 368] on strong "Why 10,000+ Women Have Chosen the Revive [MEDICAL_DATA] Relief Kit" at bounding box center [458, 375] width 485 height 15
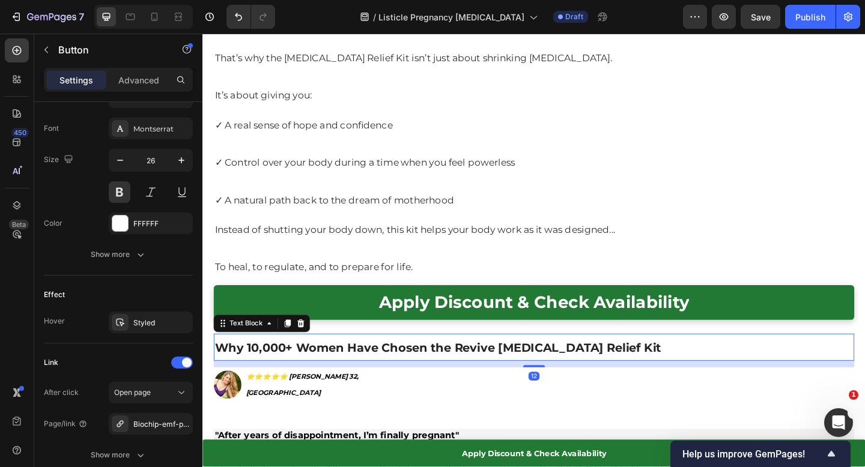
scroll to position [0, 0]
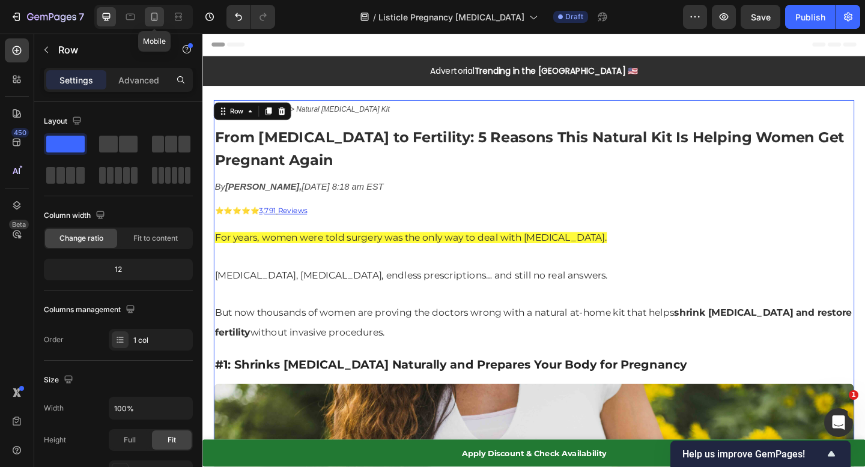
click at [158, 17] on icon at bounding box center [154, 17] width 12 height 12
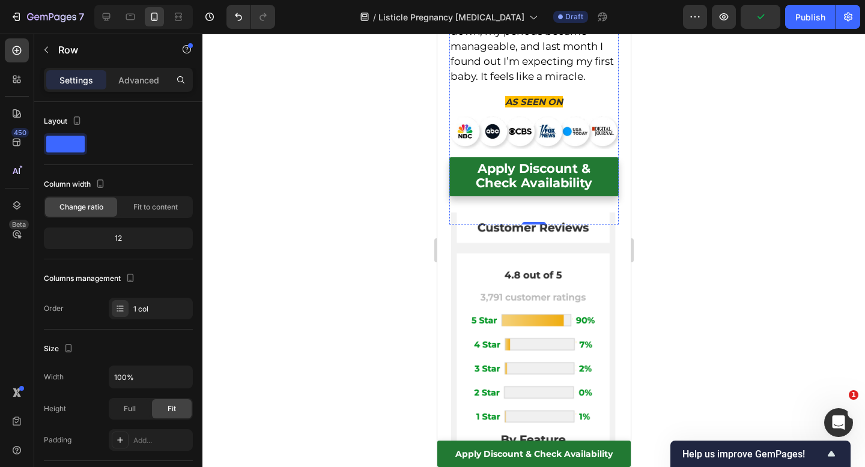
scroll to position [5177, 0]
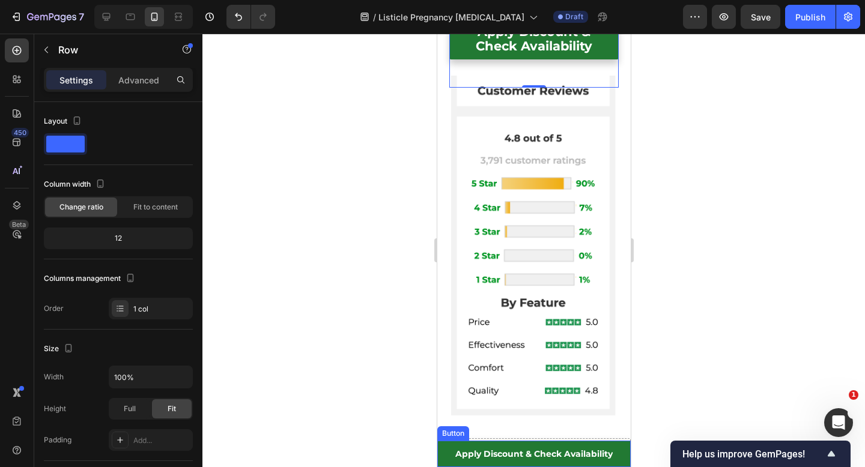
click at [443, 448] on link "Apply Discount & Check Availability" at bounding box center [533, 454] width 193 height 26
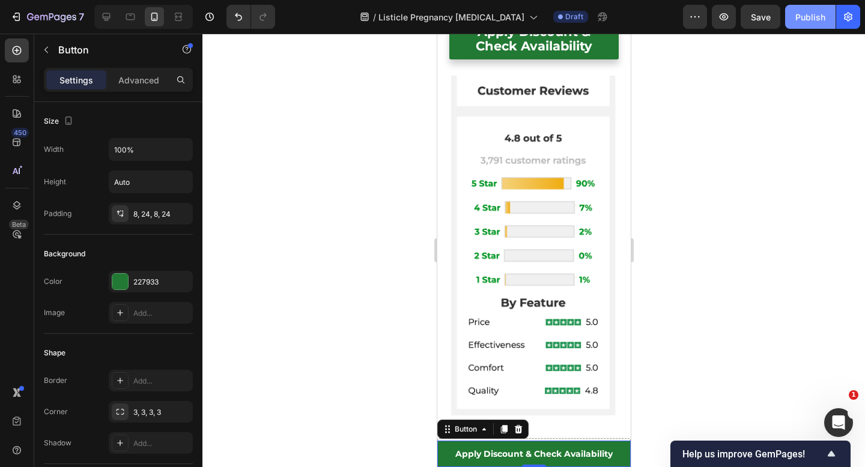
click at [806, 17] on div "Publish" at bounding box center [810, 17] width 30 height 13
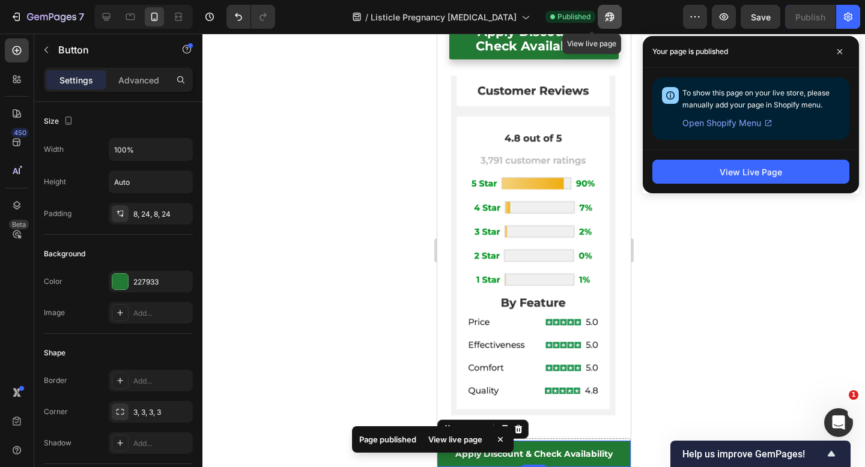
click at [604, 20] on icon "button" at bounding box center [610, 17] width 12 height 12
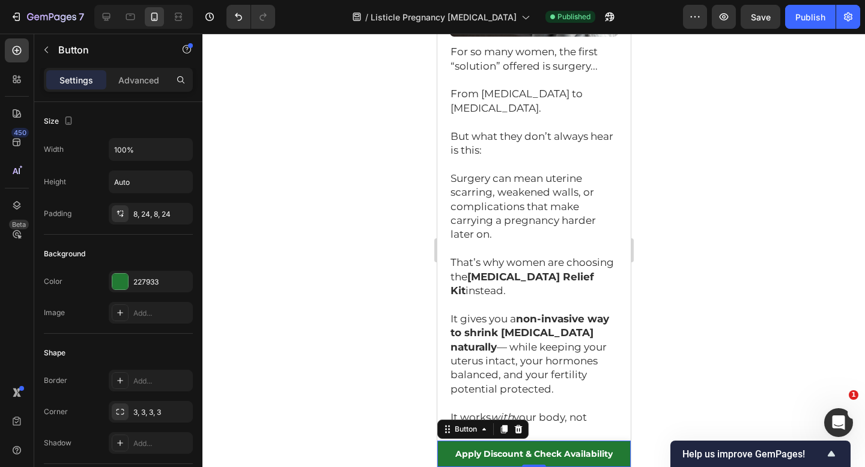
scroll to position [0, 0]
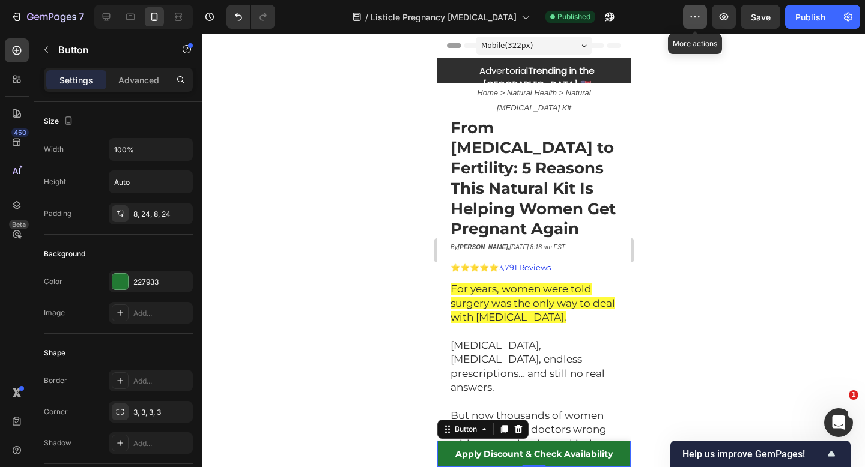
click at [694, 20] on icon "button" at bounding box center [695, 17] width 12 height 12
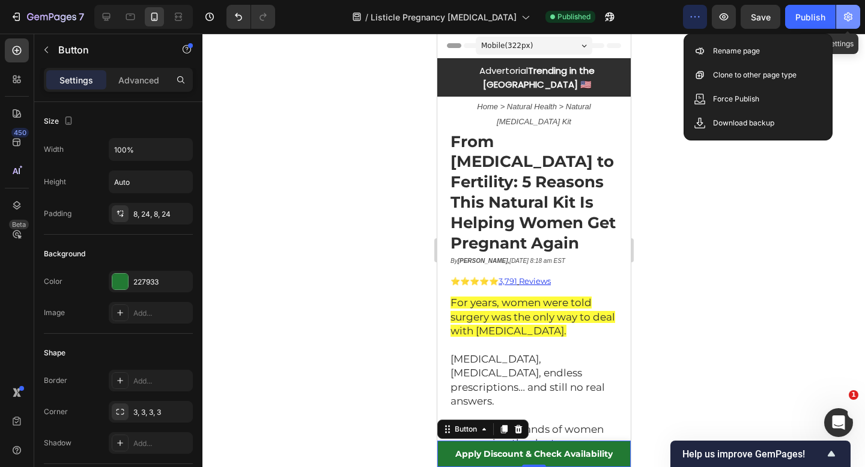
click at [847, 20] on icon "button" at bounding box center [848, 17] width 8 height 9
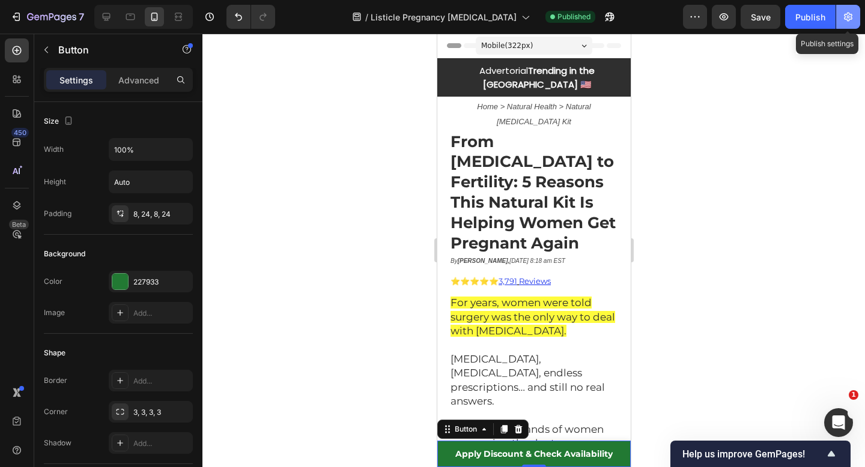
click at [847, 20] on icon "button" at bounding box center [848, 17] width 8 height 9
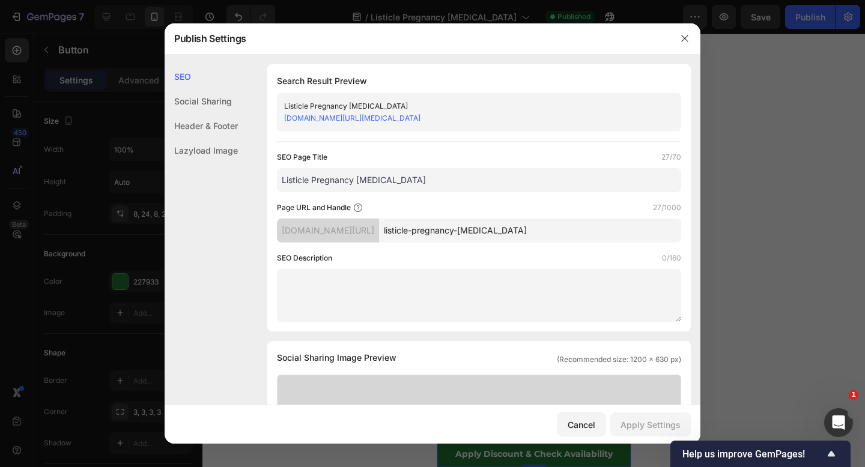
click at [204, 131] on div "Header & Footer" at bounding box center [201, 126] width 73 height 25
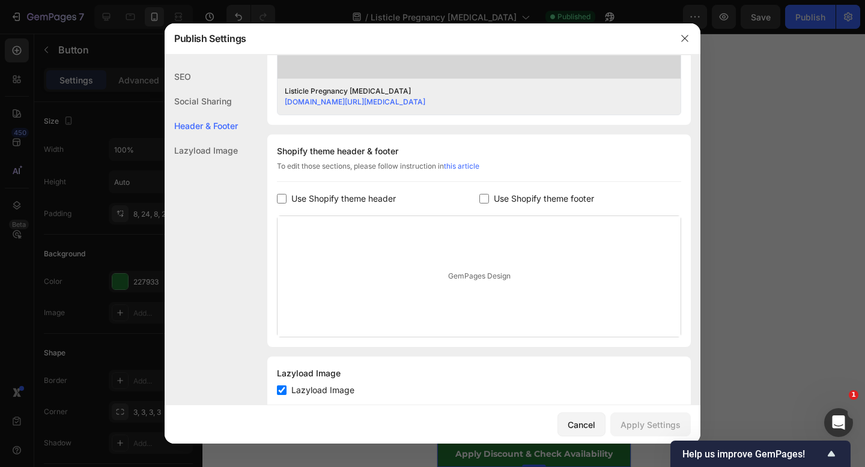
scroll to position [526, 0]
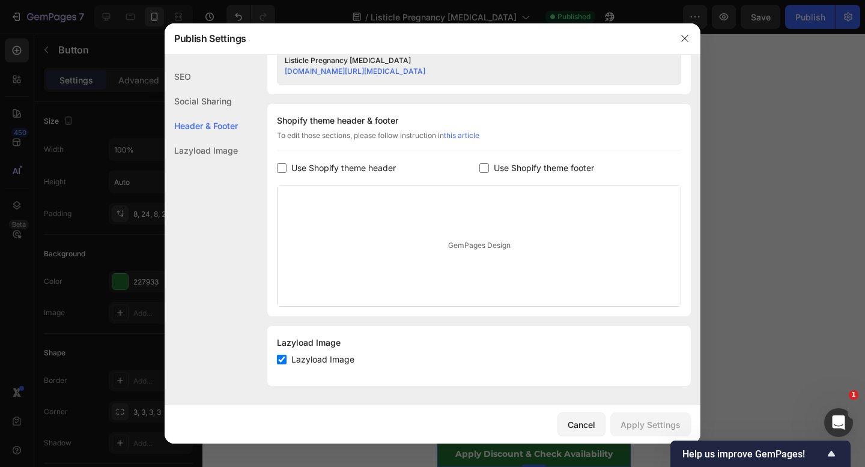
click at [485, 168] on input "checkbox" at bounding box center [484, 168] width 10 height 10
checkbox input "true"
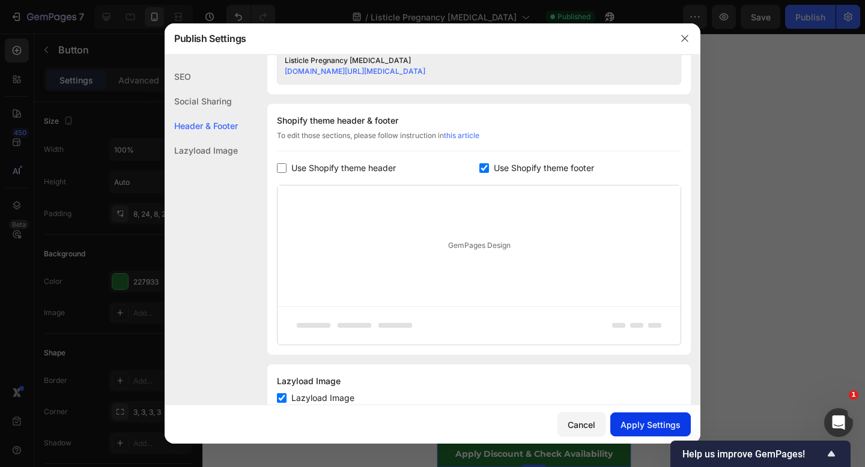
click at [663, 428] on div "Apply Settings" at bounding box center [651, 425] width 60 height 13
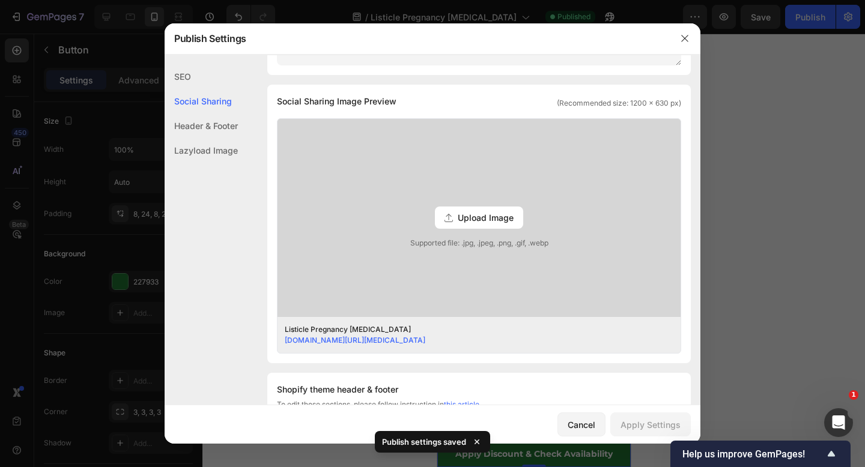
scroll to position [0, 0]
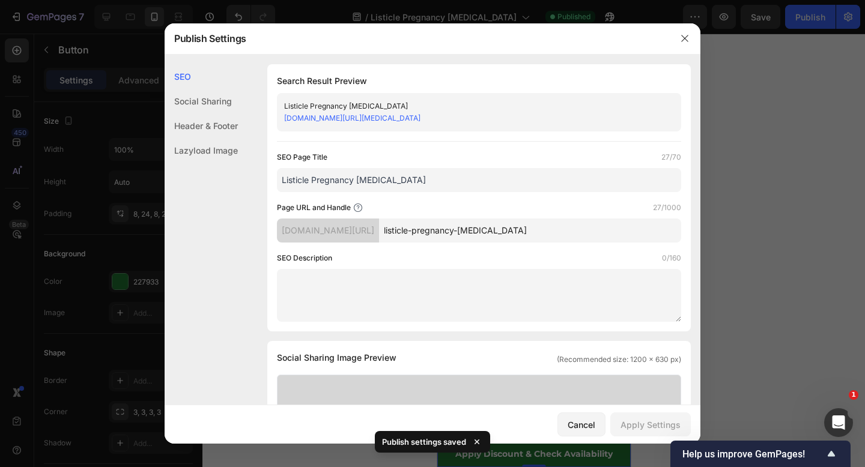
click at [778, 82] on div at bounding box center [432, 233] width 865 height 467
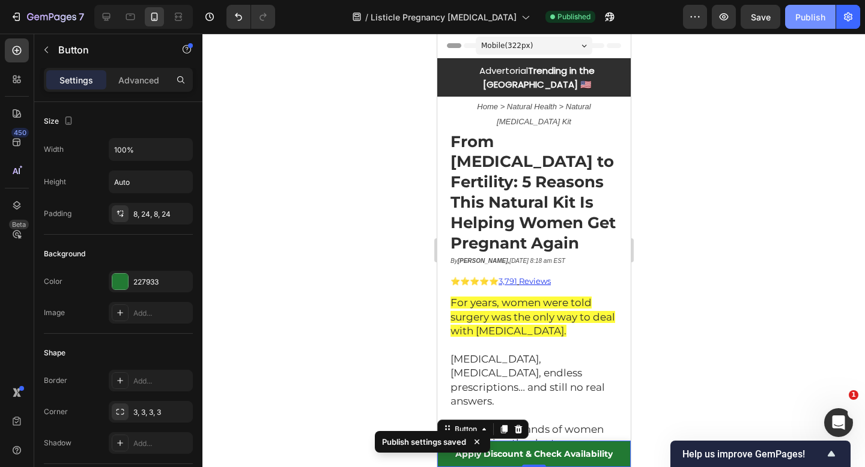
click at [816, 11] on div "Publish" at bounding box center [810, 17] width 30 height 13
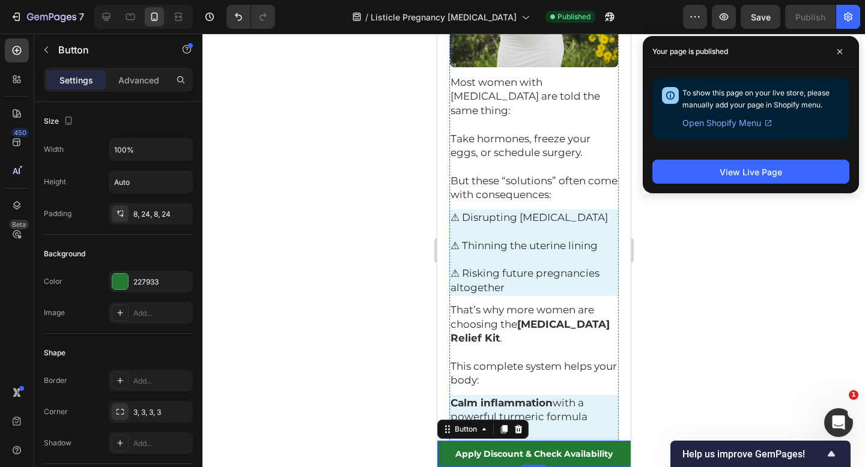
scroll to position [625, 0]
click at [539, 240] on span "⚠ Thinning the uterine lining" at bounding box center [523, 246] width 147 height 12
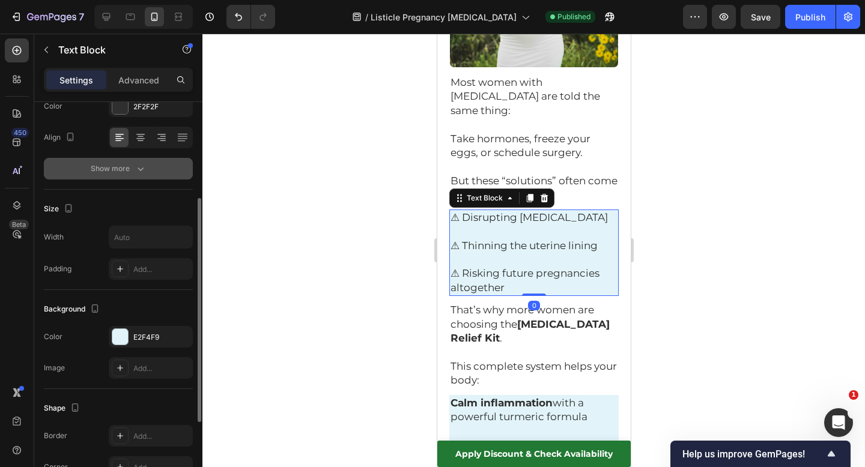
scroll to position [177, 0]
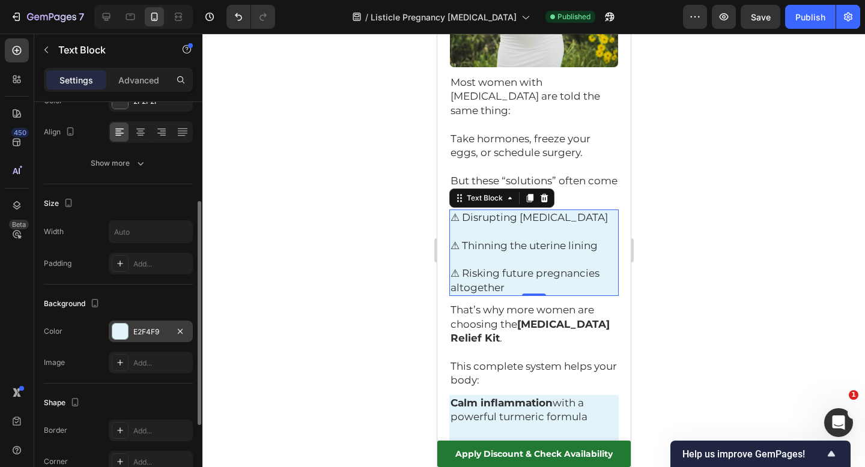
click at [148, 336] on div "E2F4F9" at bounding box center [150, 332] width 35 height 11
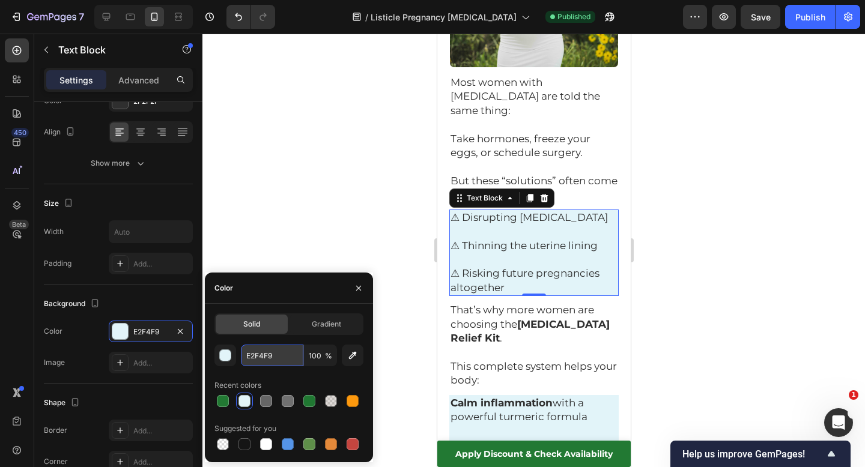
click at [270, 355] on input "E2F4F9" at bounding box center [272, 356] width 62 height 22
click at [298, 219] on div at bounding box center [533, 251] width 663 height 434
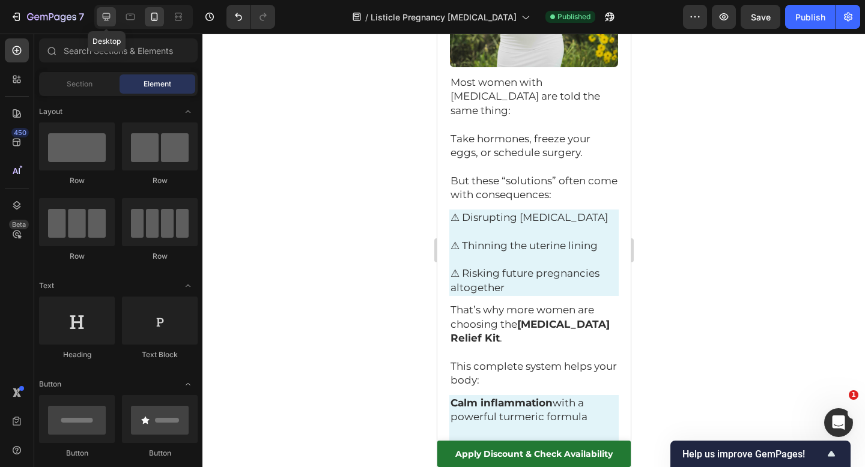
click at [106, 15] on icon at bounding box center [106, 17] width 12 height 12
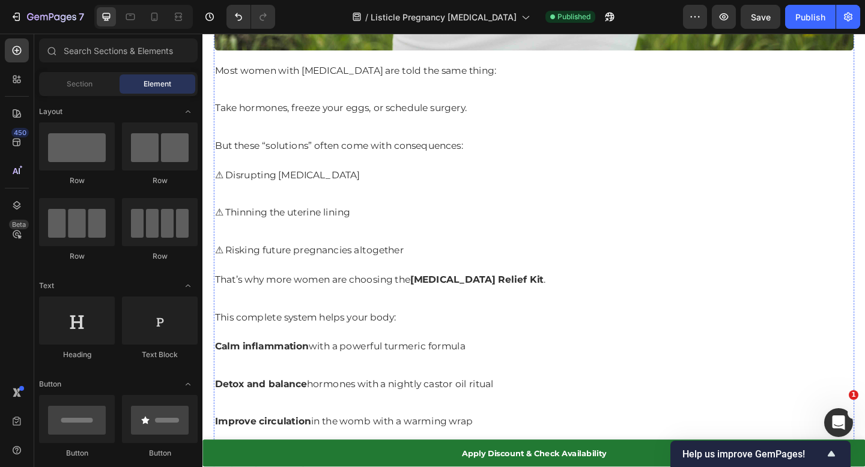
scroll to position [828, 0]
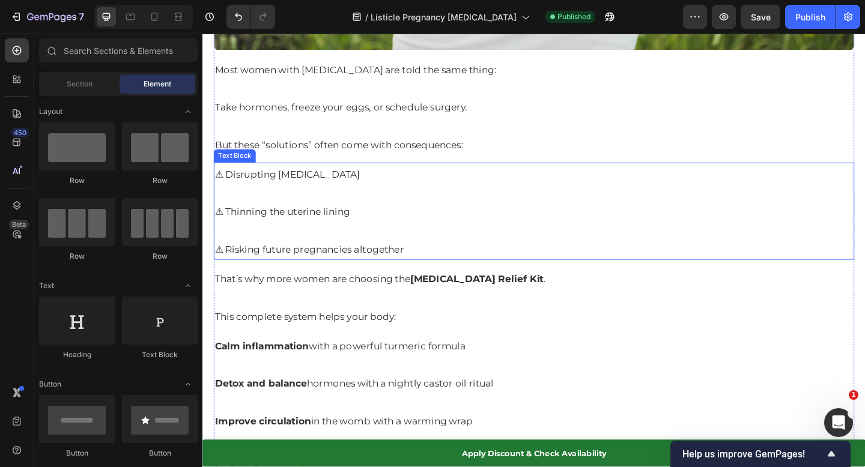
click at [373, 202] on p "⚠ Thinning the uterine lining" at bounding box center [563, 217] width 695 height 41
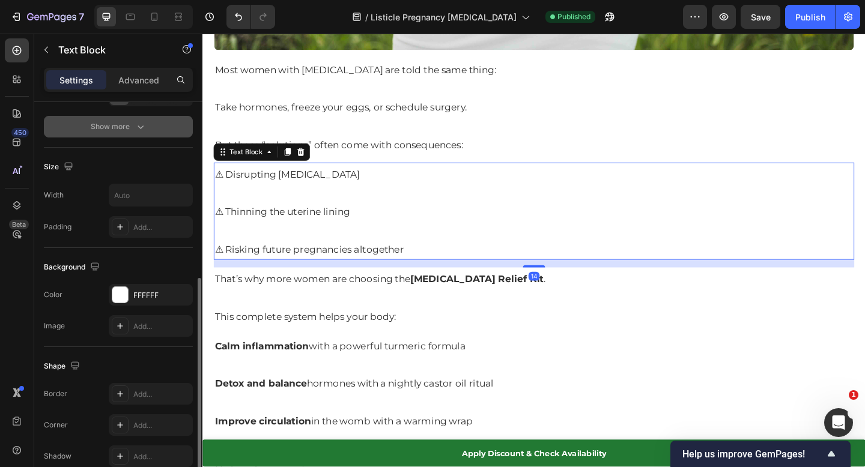
scroll to position [263, 0]
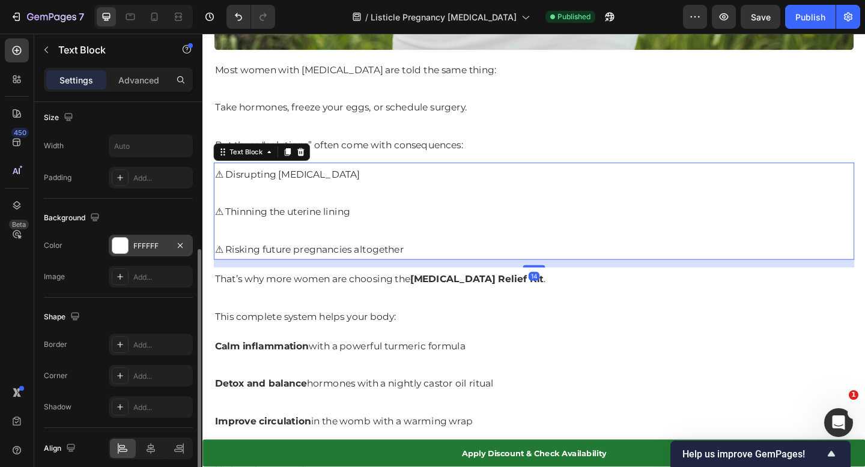
click at [148, 253] on div "FFFFFF" at bounding box center [151, 246] width 84 height 22
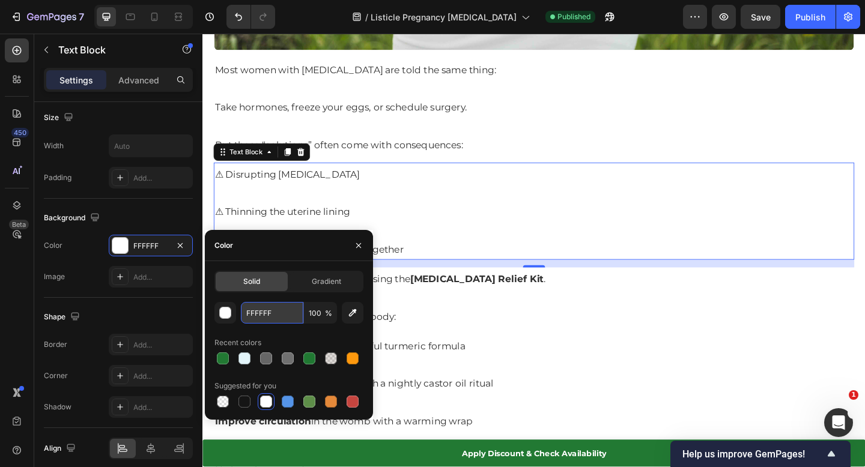
click at [260, 318] on input "FFFFFF" at bounding box center [272, 313] width 62 height 22
paste input "E2F4F9"
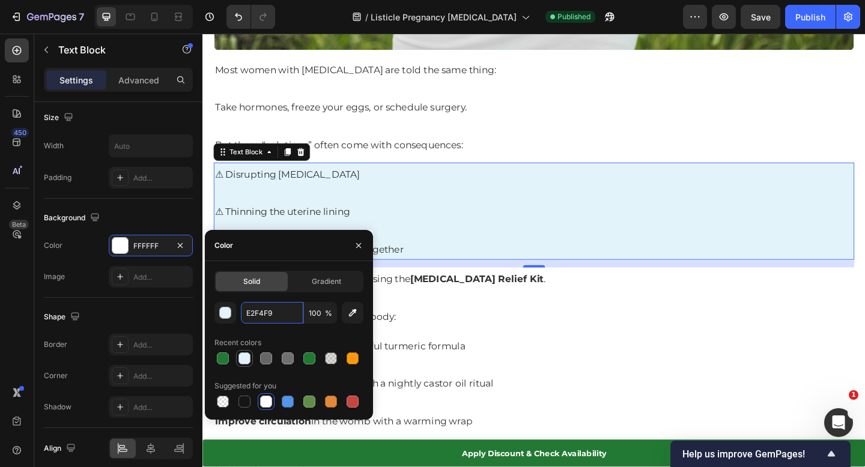
type input "E2F4F9"
click at [245, 362] on div at bounding box center [245, 359] width 12 height 12
click at [534, 272] on p "⚠ Risking future pregnancies altogether" at bounding box center [563, 258] width 695 height 41
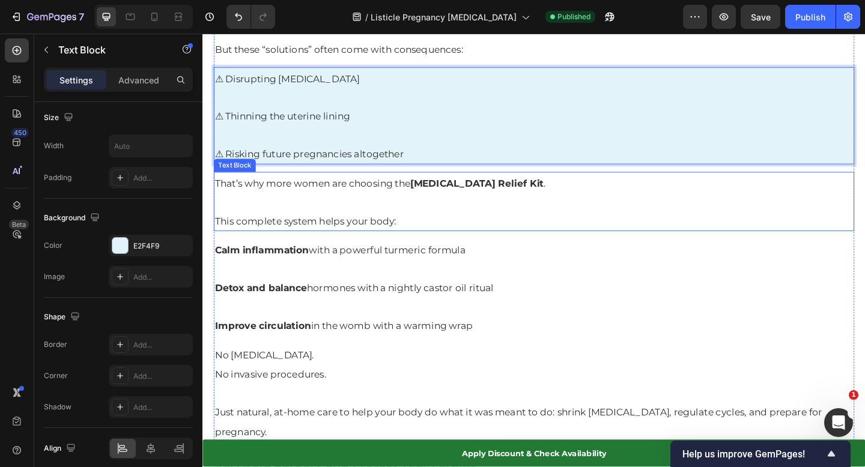
scroll to position [1006, 0]
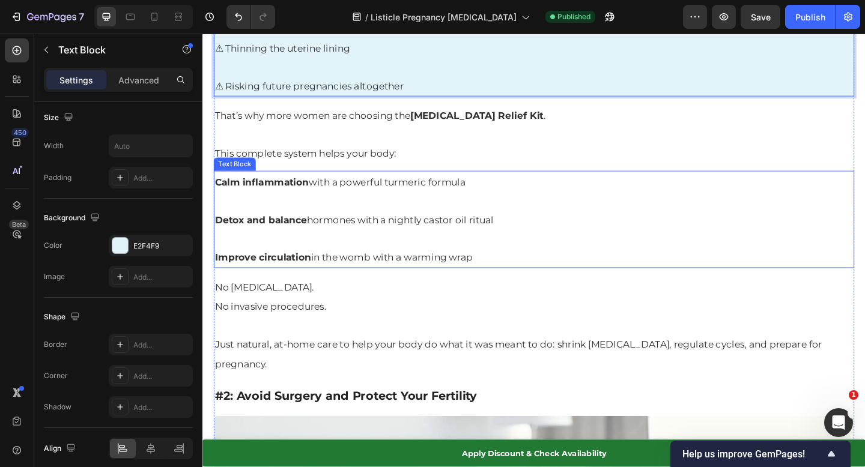
click at [531, 259] on p at bounding box center [563, 257] width 695 height 20
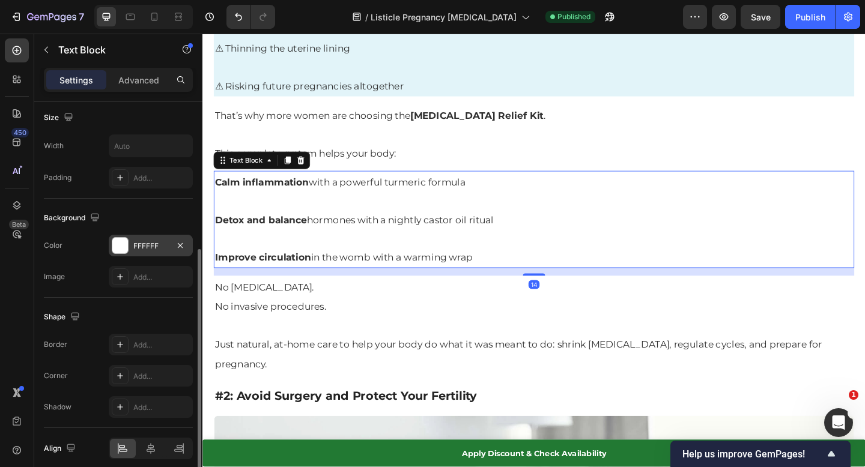
click at [147, 237] on div "FFFFFF" at bounding box center [151, 246] width 84 height 22
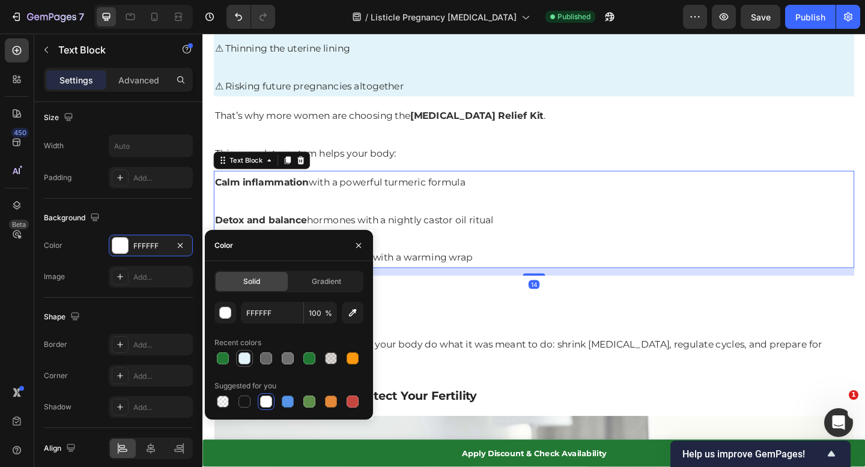
click at [239, 353] on div at bounding box center [244, 358] width 14 height 14
type input "E2F4F9"
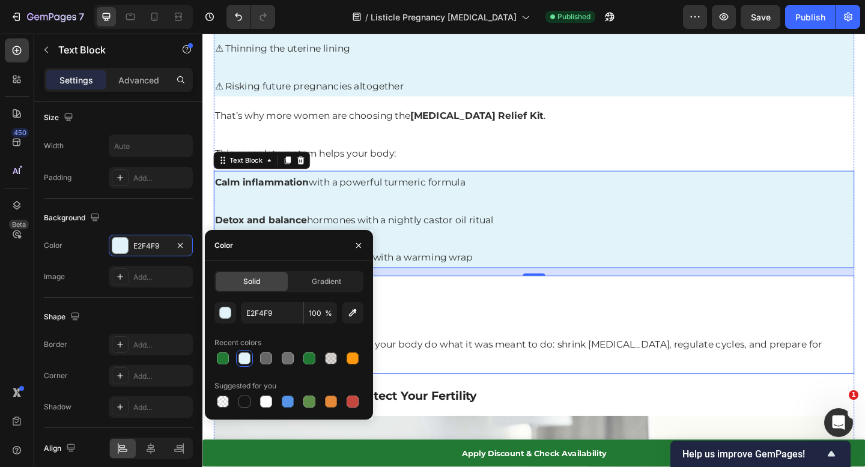
click at [616, 324] on p "No invasive procedures." at bounding box center [563, 331] width 695 height 22
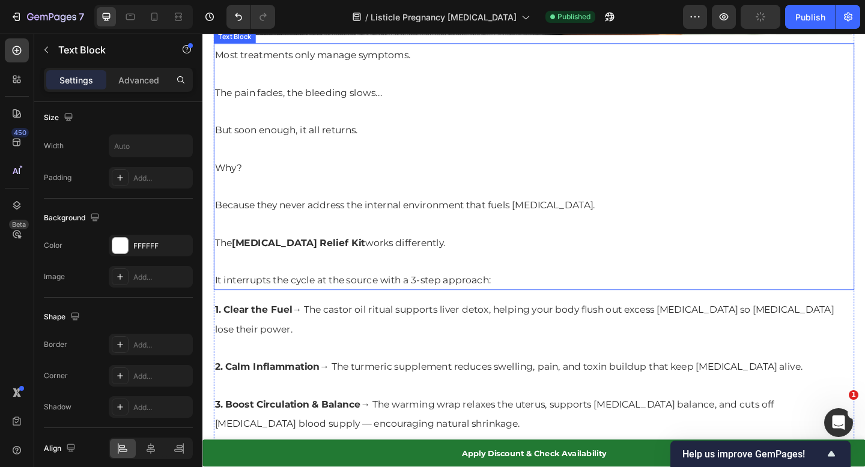
scroll to position [2821, 0]
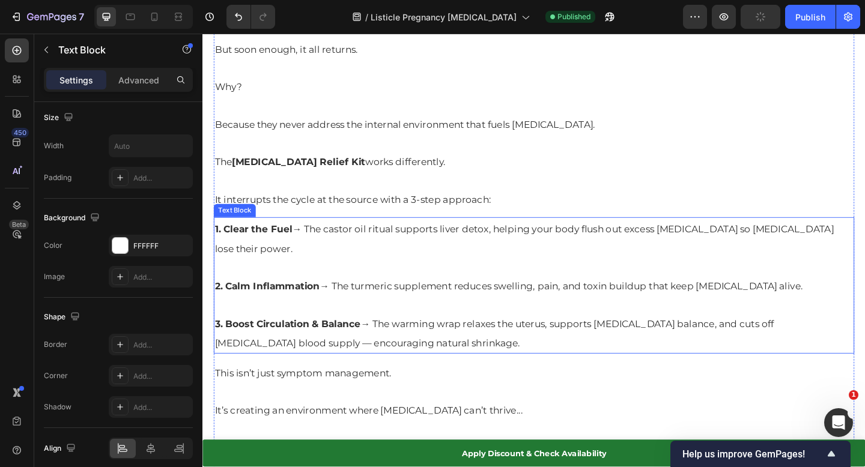
click at [440, 303] on span "2. Calm Inflammation → The turmeric supplement reduces swelling, pain, and toxi…" at bounding box center [536, 309] width 640 height 12
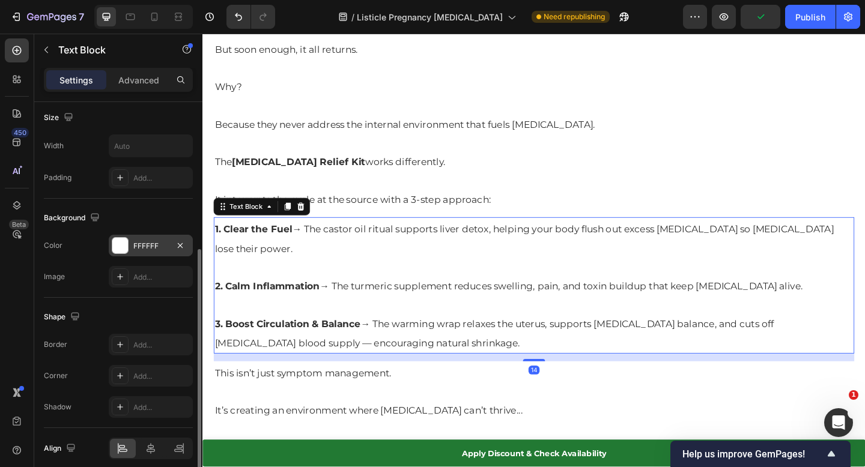
click at [151, 245] on div "FFFFFF" at bounding box center [150, 246] width 35 height 11
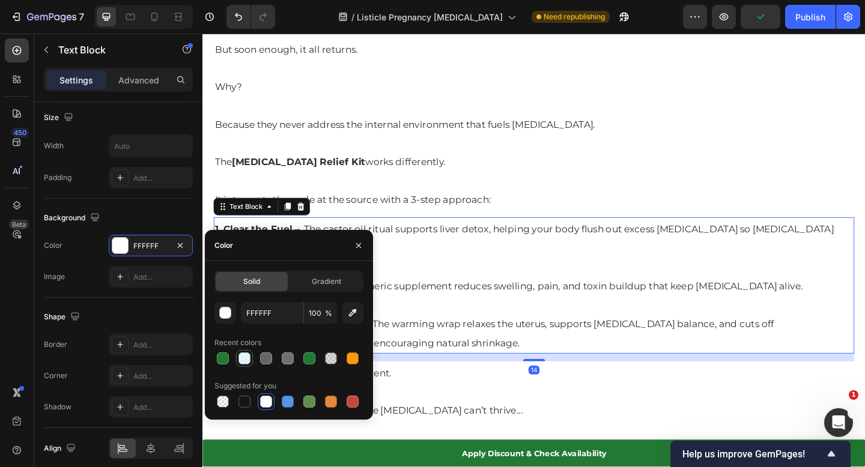
click at [240, 362] on div at bounding box center [245, 359] width 12 height 12
type input "E2F4F9"
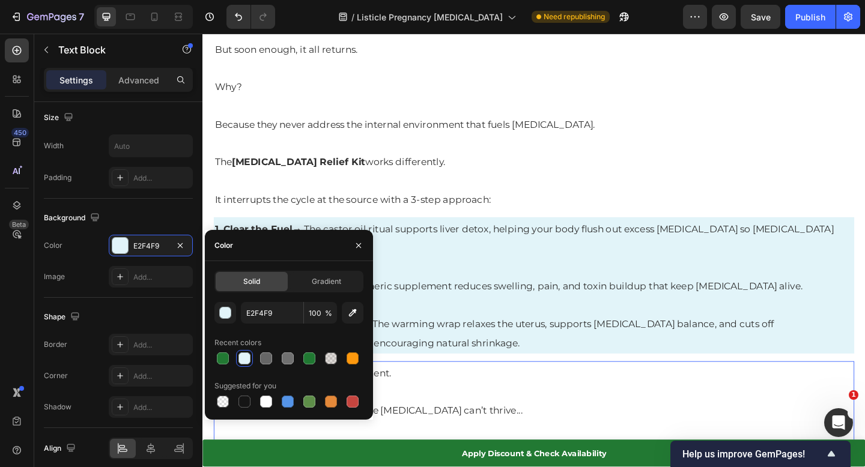
click at [609, 392] on p "This isn’t just symptom management." at bounding box center [563, 403] width 695 height 22
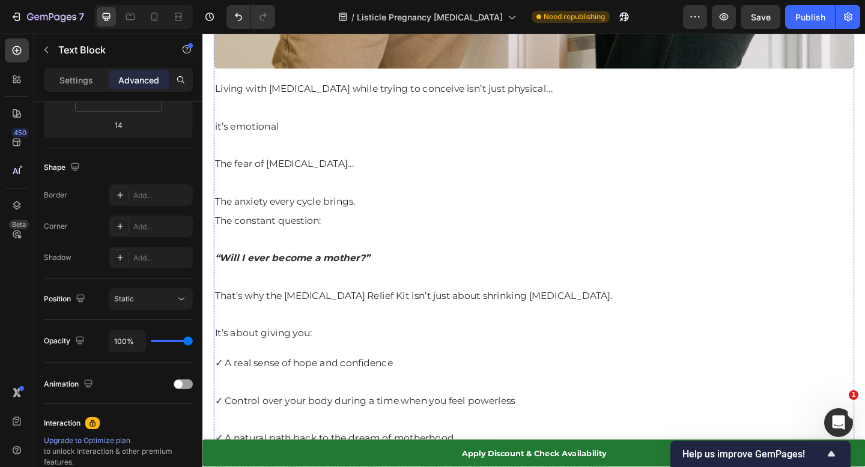
scroll to position [5147, 0]
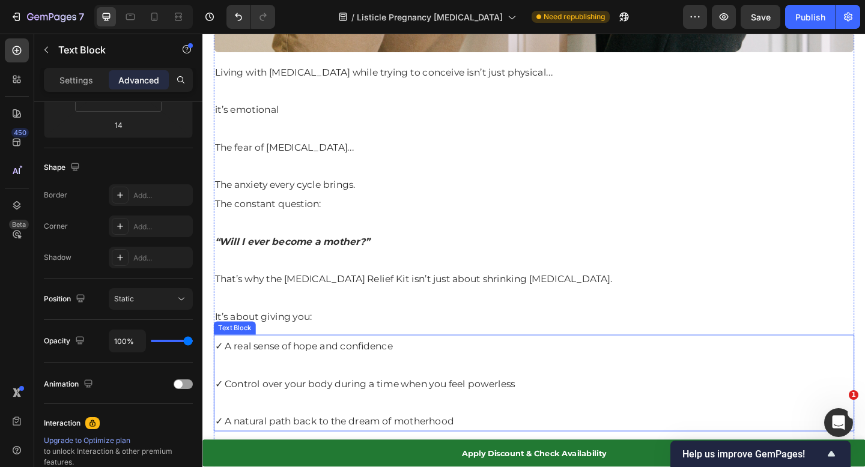
click at [394, 404] on p "✓ Control over your body during a time when you feel powerless" at bounding box center [563, 415] width 695 height 22
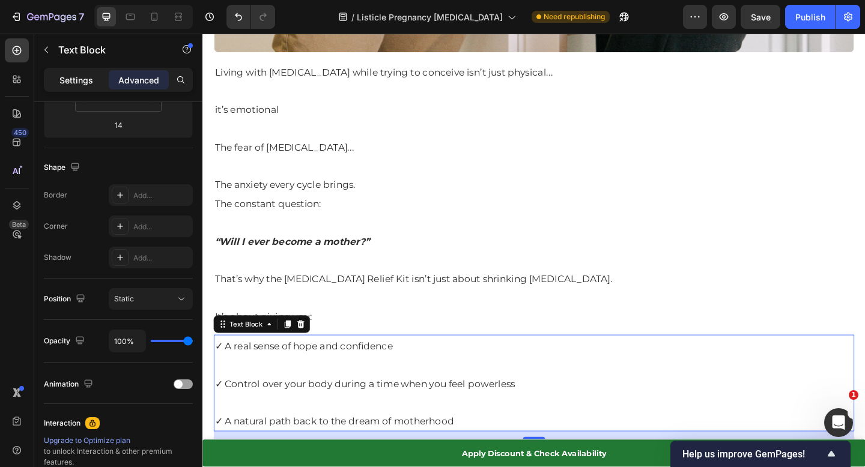
click at [81, 84] on p "Settings" at bounding box center [76, 80] width 34 height 13
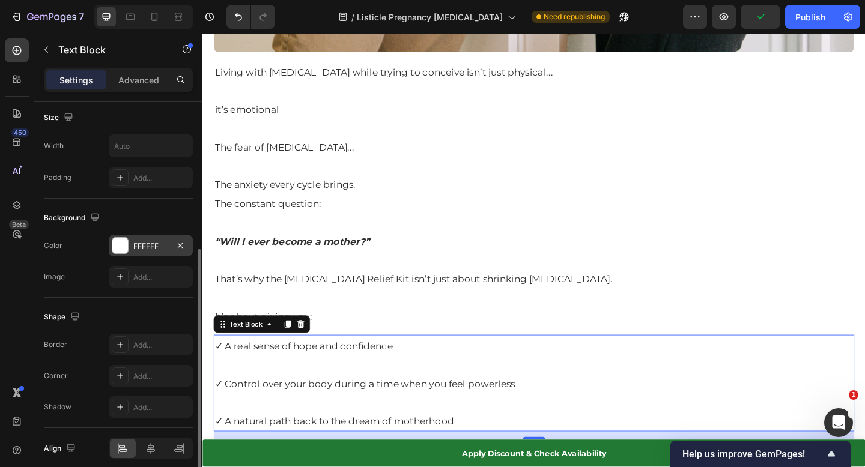
click at [149, 247] on div "FFFFFF" at bounding box center [150, 246] width 35 height 11
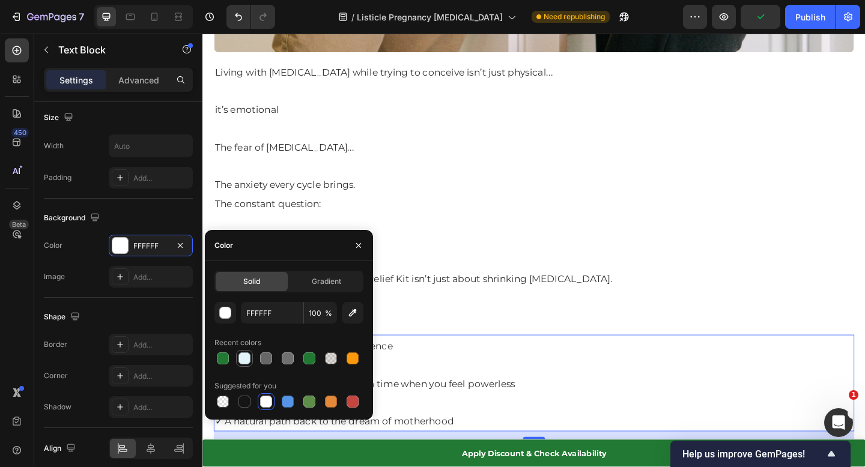
click at [245, 359] on div at bounding box center [245, 359] width 12 height 12
type input "E2F4F9"
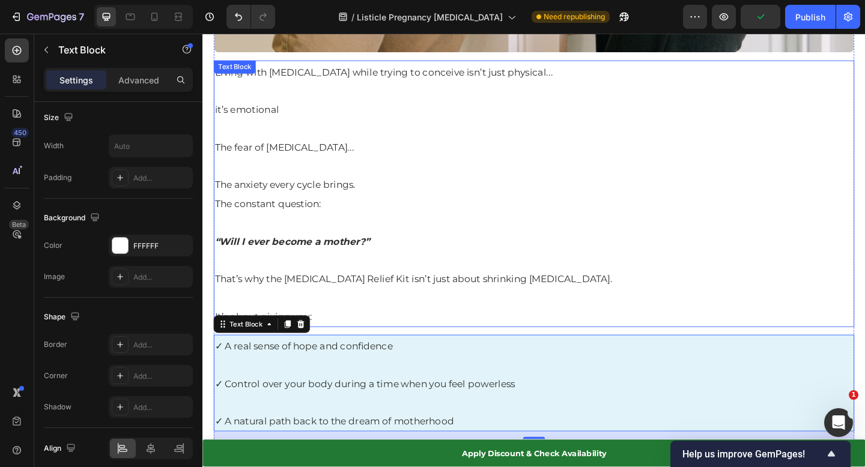
click at [555, 290] on p "That’s why the [MEDICAL_DATA] Relief Kit isn’t just about shrinking [MEDICAL_DA…" at bounding box center [563, 301] width 695 height 22
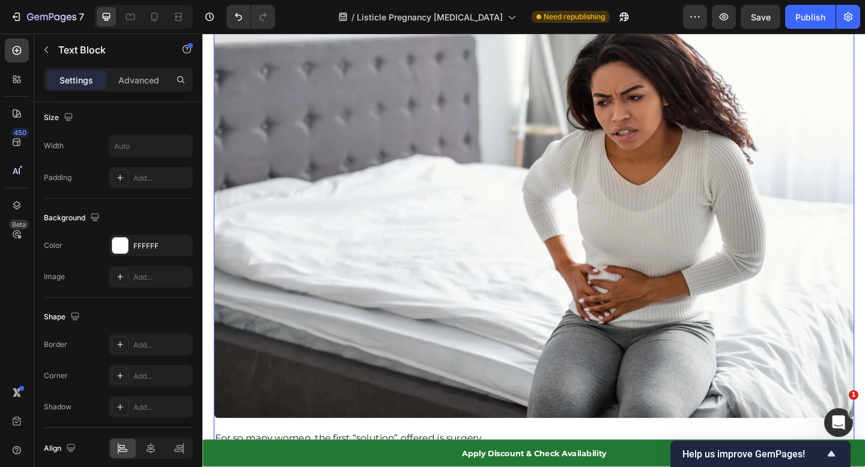
scroll to position [0, 0]
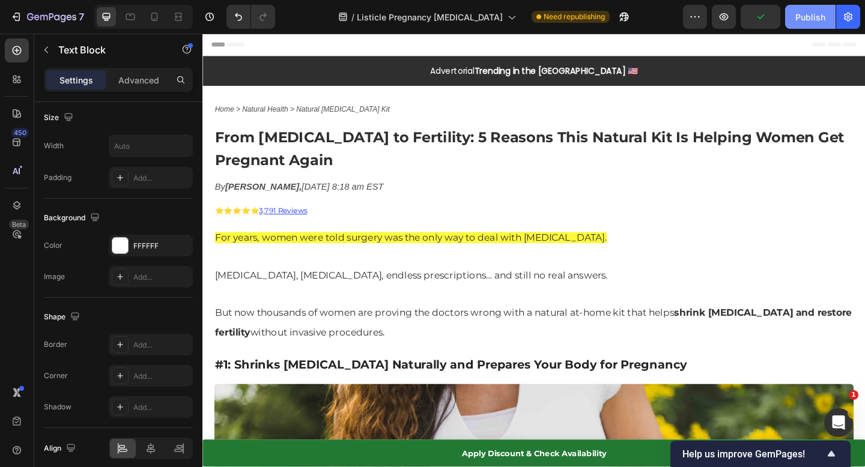
click at [816, 15] on div "Publish" at bounding box center [810, 17] width 30 height 13
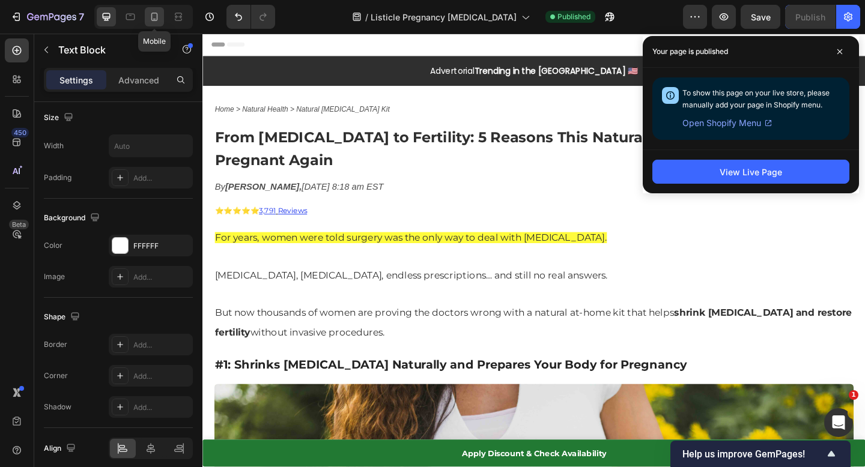
click at [156, 20] on icon at bounding box center [154, 17] width 7 height 8
type input "18"
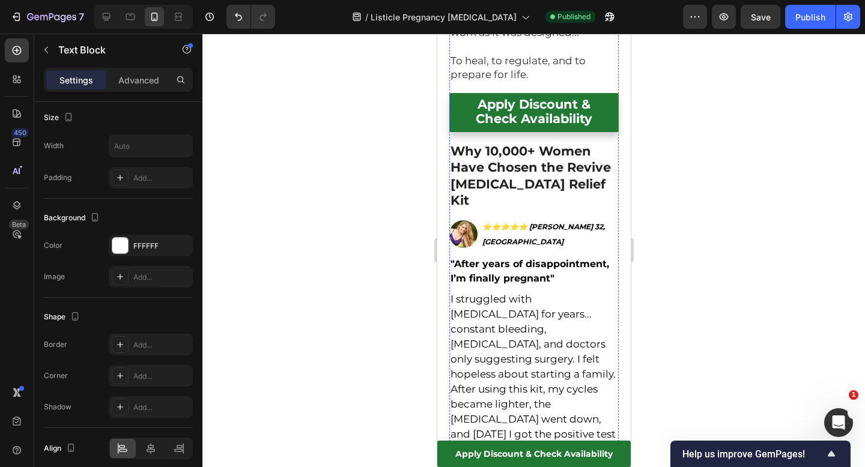
scroll to position [4060, 0]
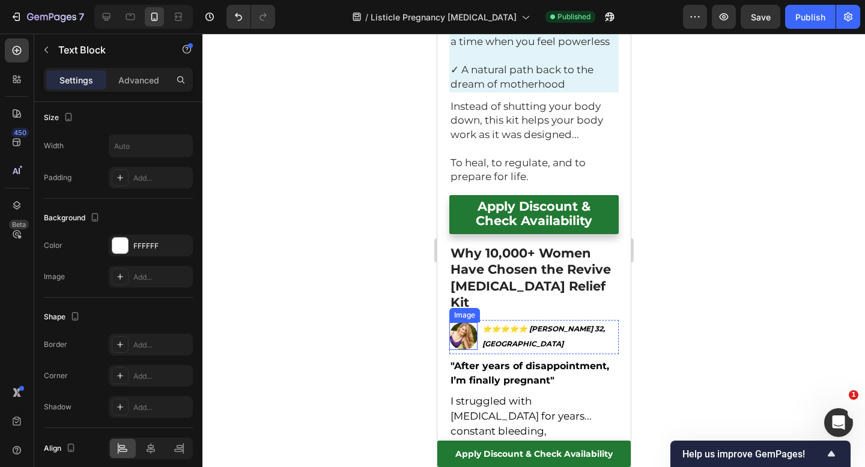
click at [456, 323] on img at bounding box center [463, 337] width 28 height 28
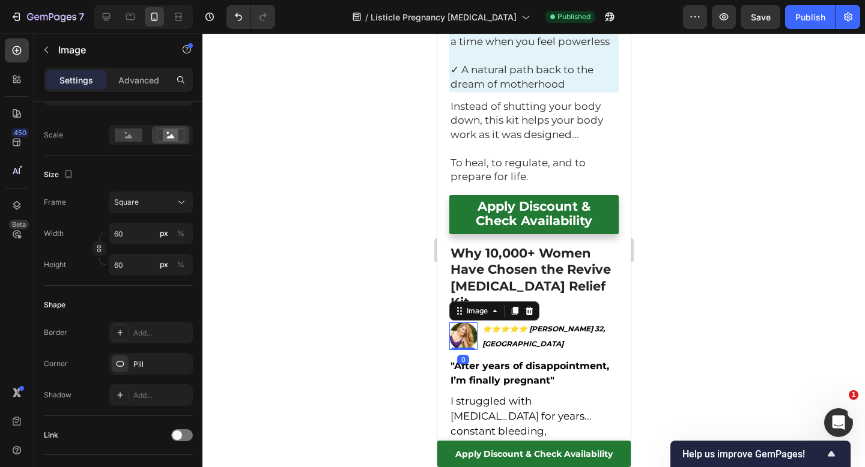
scroll to position [0, 0]
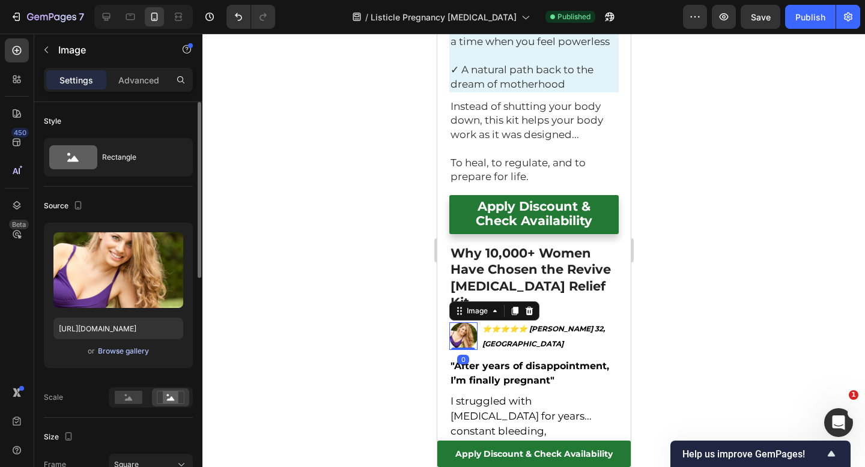
click at [121, 351] on div "Browse gallery" at bounding box center [123, 351] width 51 height 11
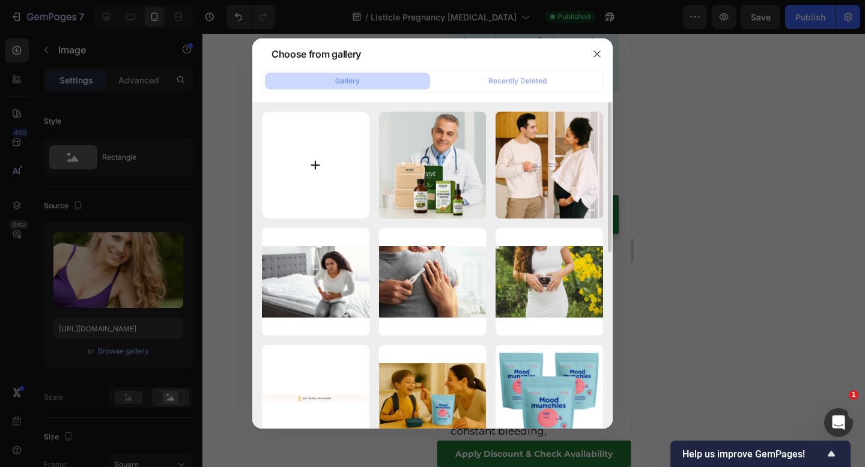
click at [342, 126] on input "file" at bounding box center [316, 166] width 108 height 108
type input "C:\fakepath\11776683.webp"
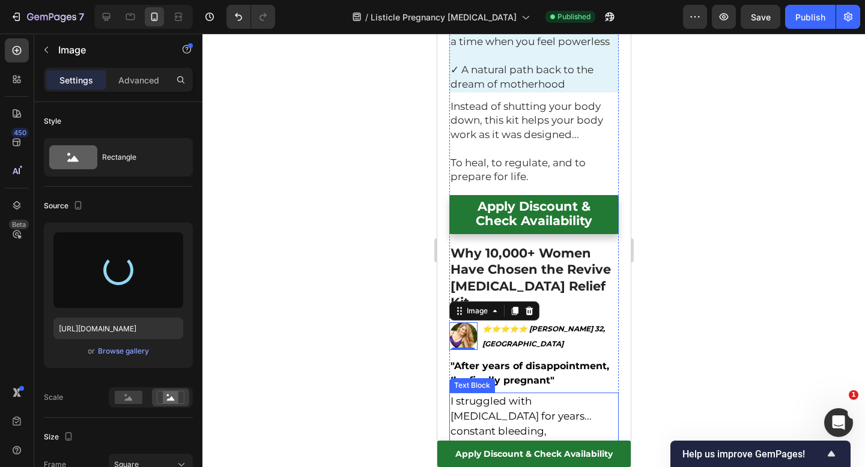
type input "[URL][DOMAIN_NAME]"
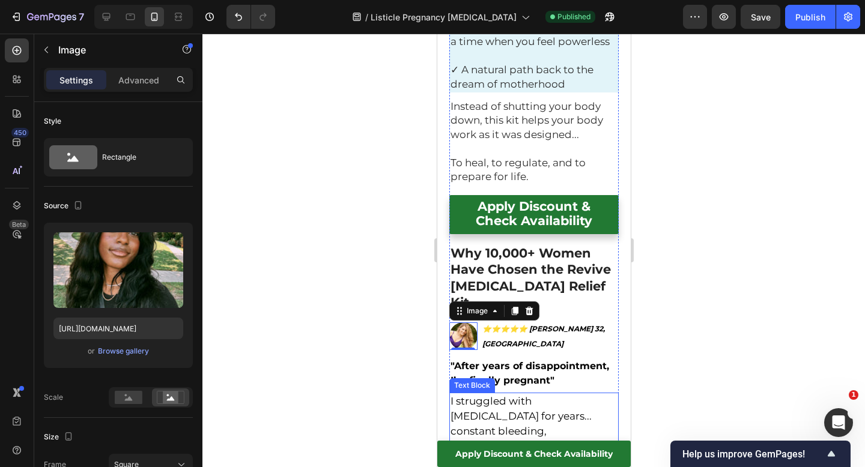
scroll to position [4070, 0]
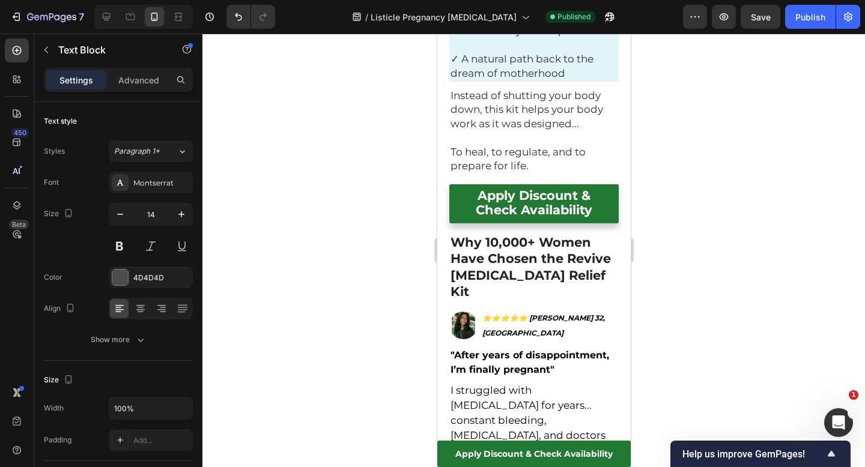
click at [655, 370] on div at bounding box center [533, 251] width 663 height 434
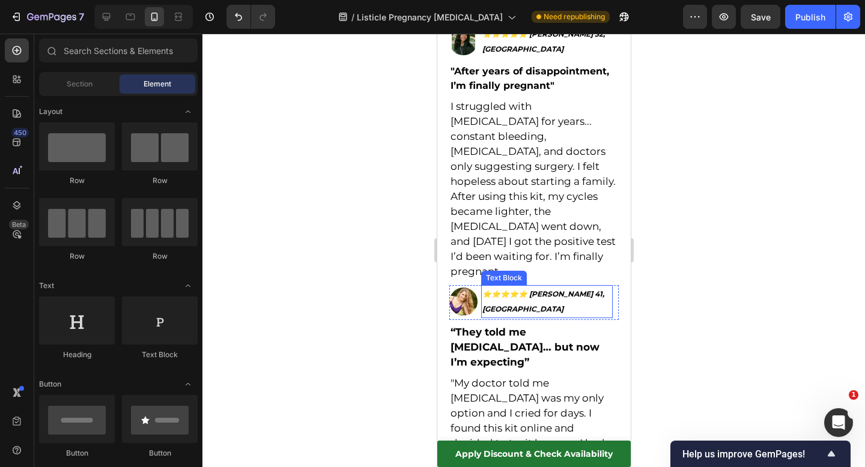
scroll to position [4390, 0]
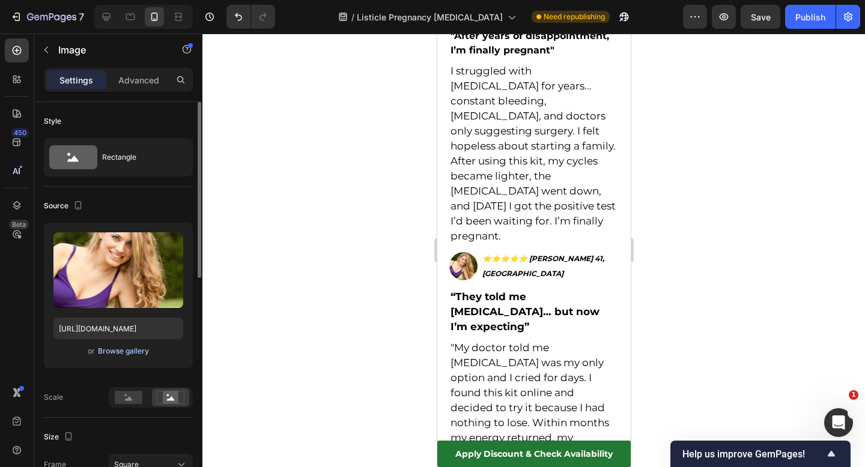
click at [123, 355] on div "Browse gallery" at bounding box center [123, 351] width 51 height 11
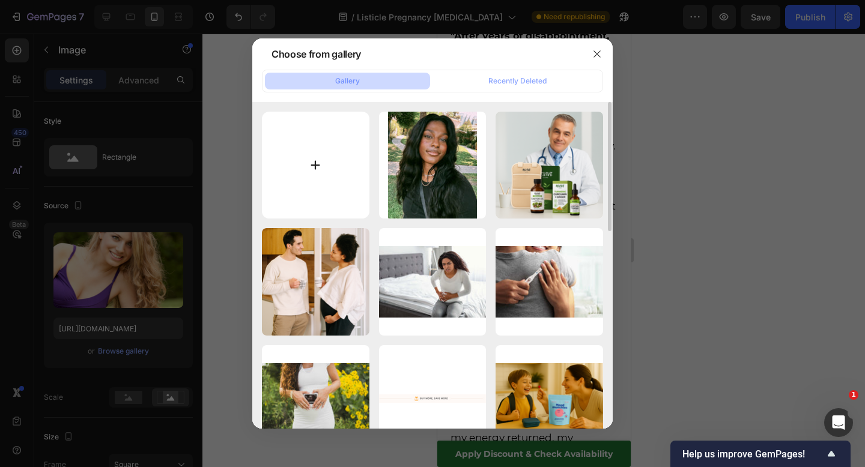
click at [315, 201] on input "file" at bounding box center [316, 166] width 108 height 108
type input "C:\fakepath\[PERSON_NAME]-rsa-image.jpg"
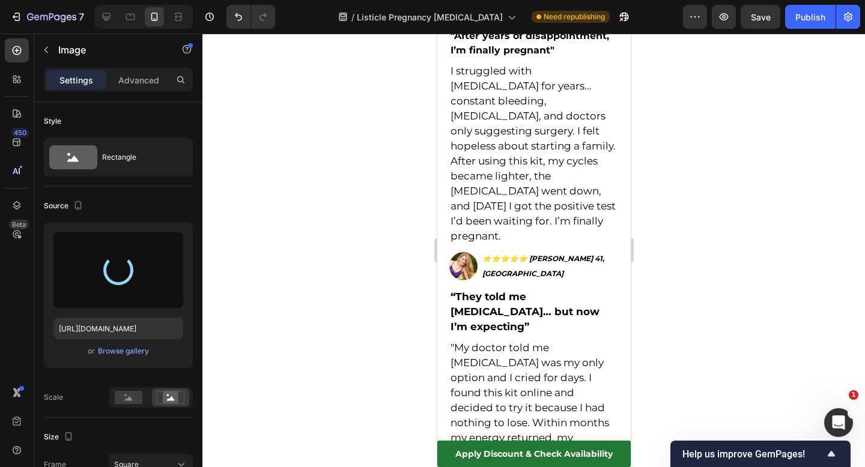
type input "[URL][DOMAIN_NAME]"
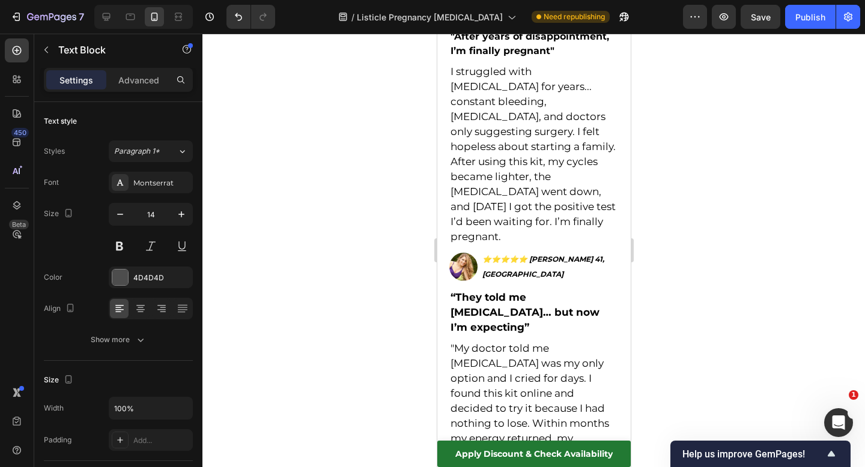
click at [715, 260] on div at bounding box center [533, 251] width 663 height 434
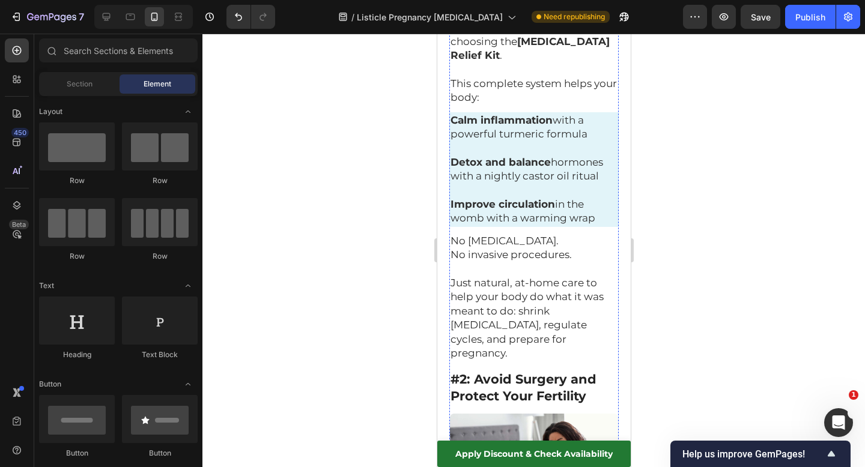
scroll to position [0, 0]
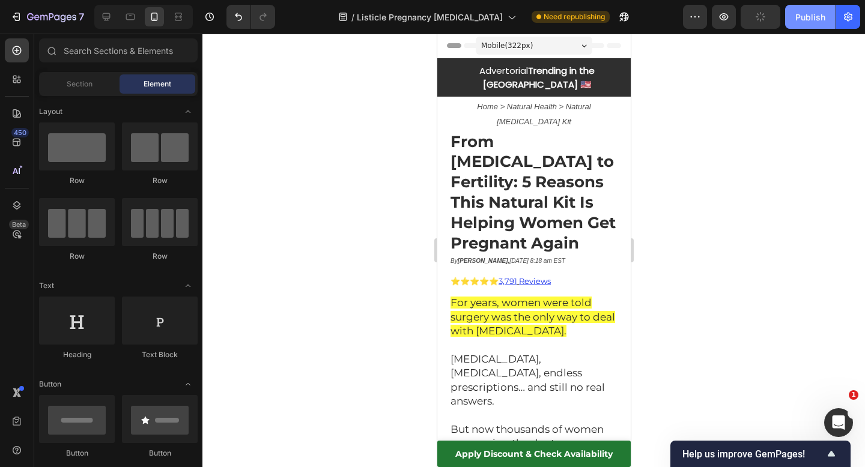
click at [800, 20] on div "Publish" at bounding box center [810, 17] width 30 height 13
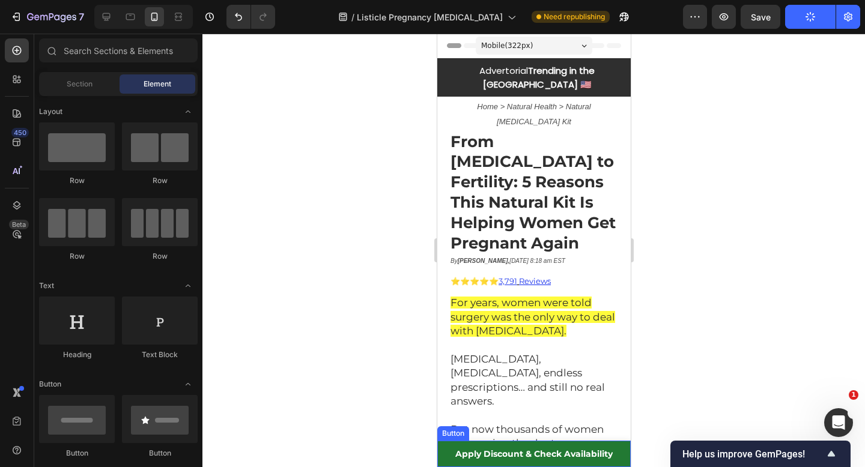
click at [451, 457] on link "Apply Discount & Check Availability" at bounding box center [533, 454] width 193 height 26
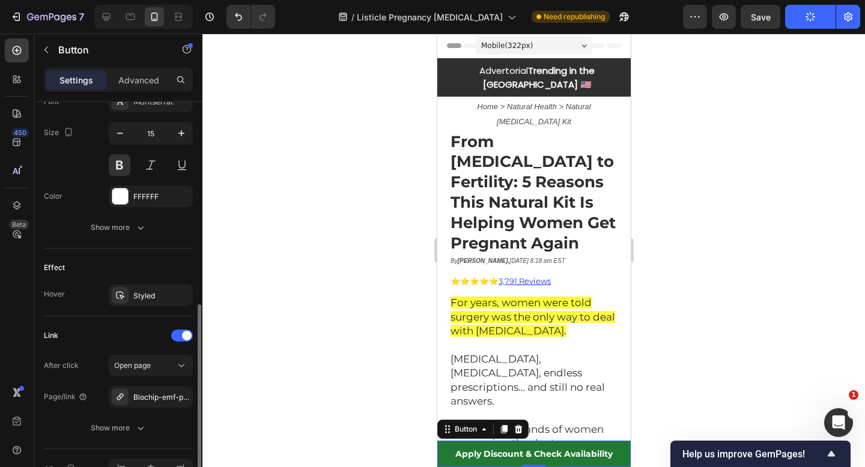
scroll to position [556, 0]
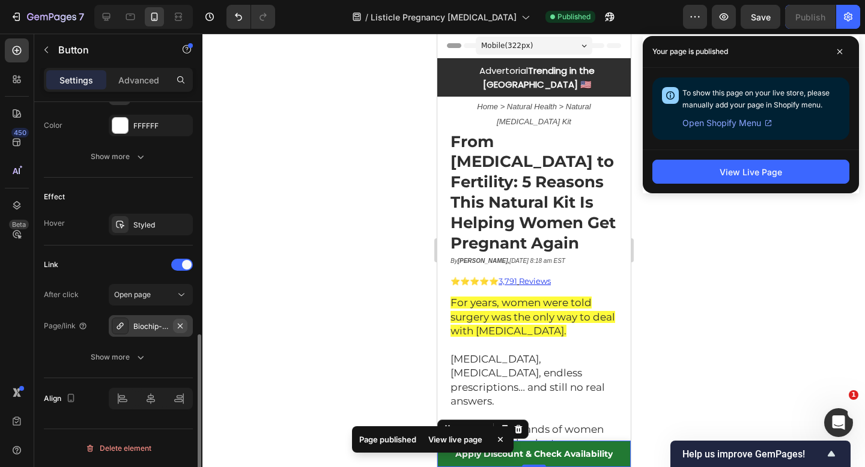
click at [177, 327] on icon "button" at bounding box center [180, 326] width 10 height 10
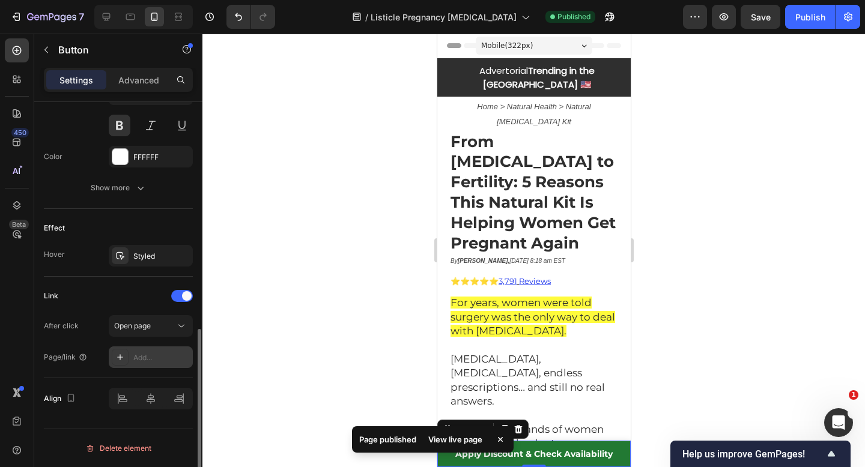
scroll to position [524, 0]
click at [139, 360] on div "Add..." at bounding box center [161, 358] width 56 height 11
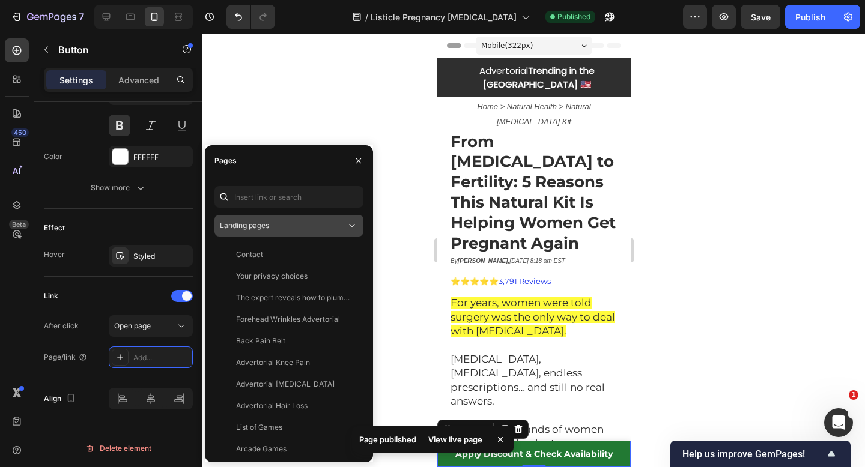
click at [297, 227] on div "Landing pages" at bounding box center [283, 225] width 126 height 11
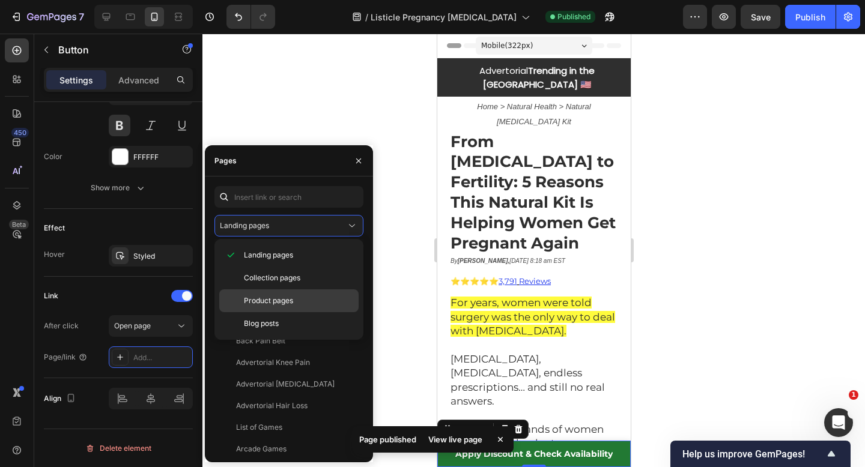
click at [276, 300] on span "Product pages" at bounding box center [268, 301] width 49 height 11
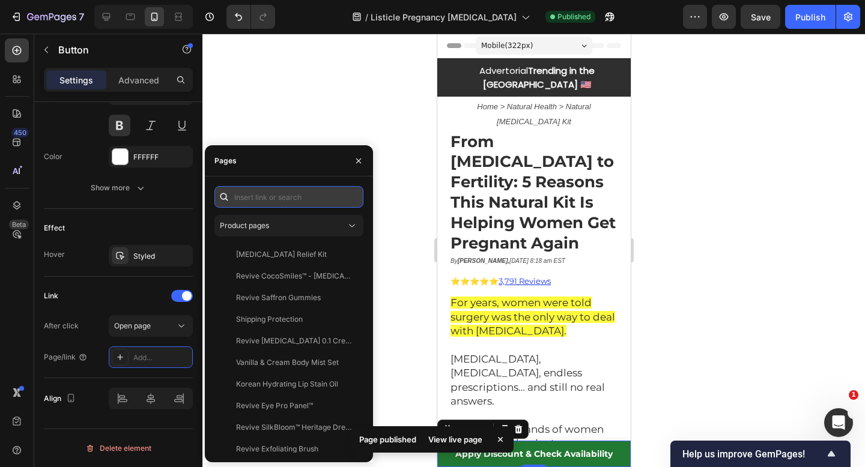
click at [303, 198] on input "text" at bounding box center [288, 197] width 149 height 22
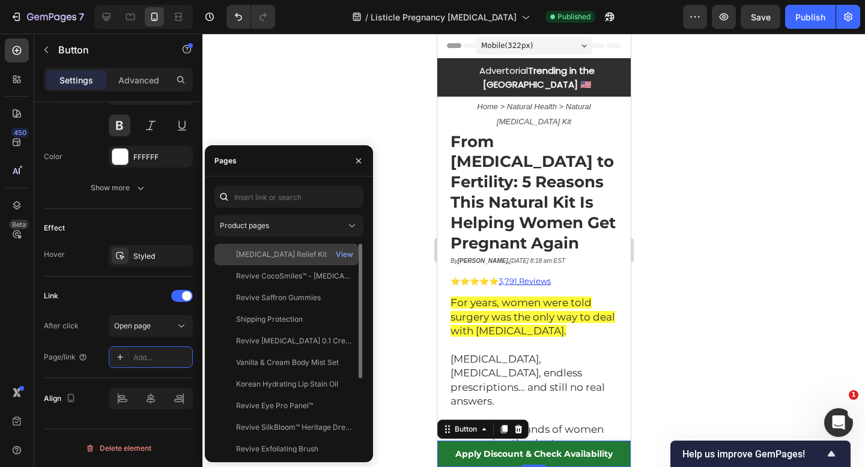
click at [288, 255] on div "[MEDICAL_DATA] Relief Kit" at bounding box center [281, 254] width 91 height 11
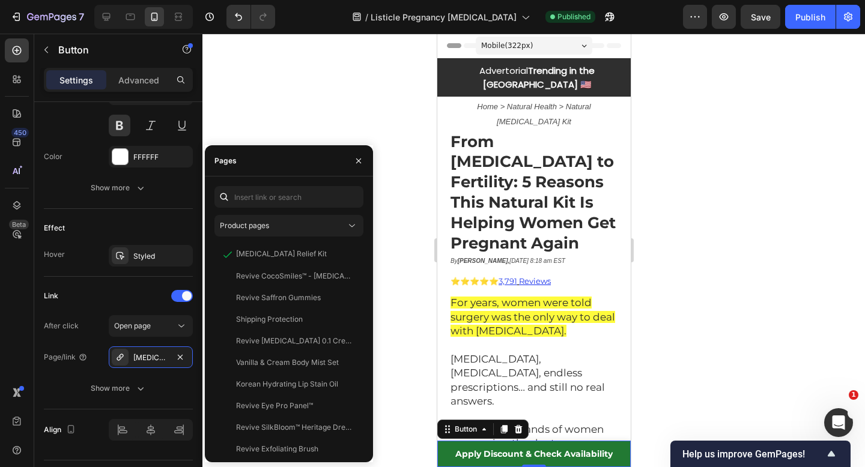
click at [400, 276] on div at bounding box center [533, 251] width 663 height 434
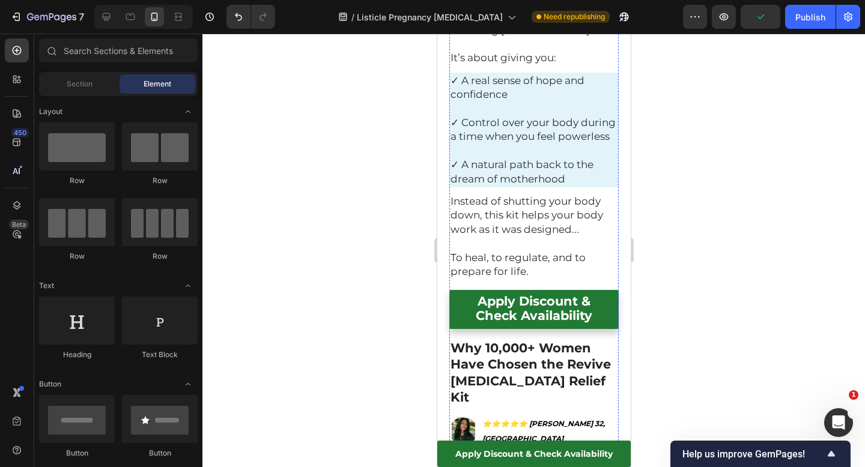
scroll to position [3956, 0]
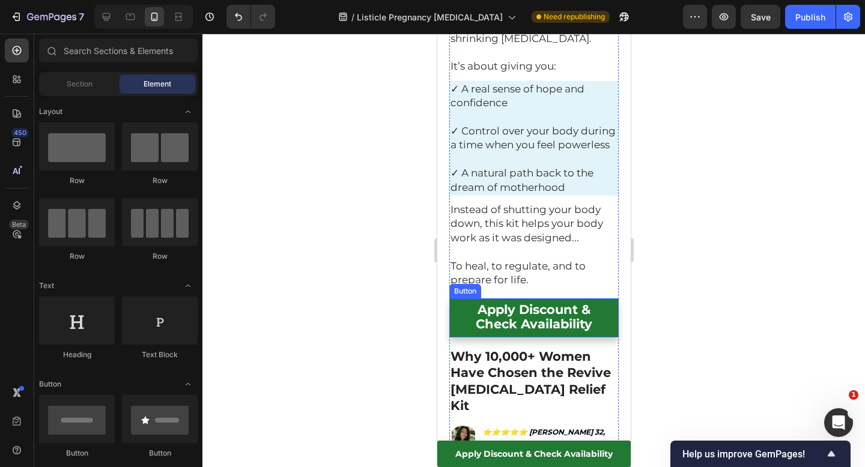
click at [455, 299] on link "Apply Discount & Check Availability" at bounding box center [533, 318] width 169 height 39
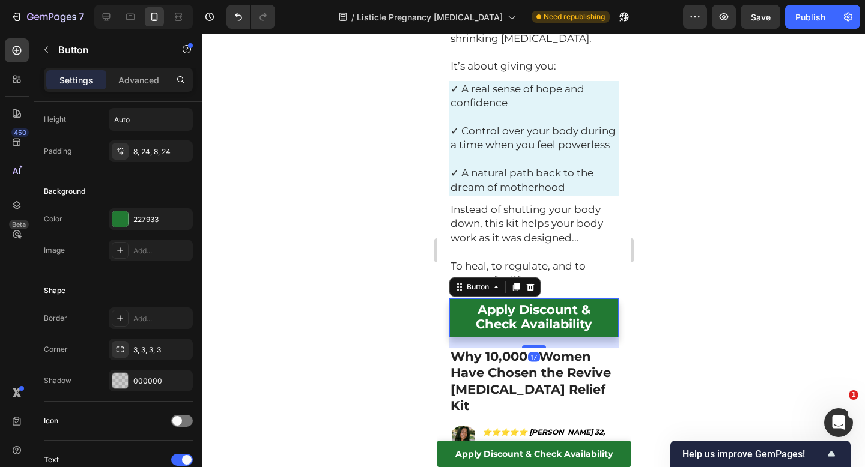
scroll to position [556, 0]
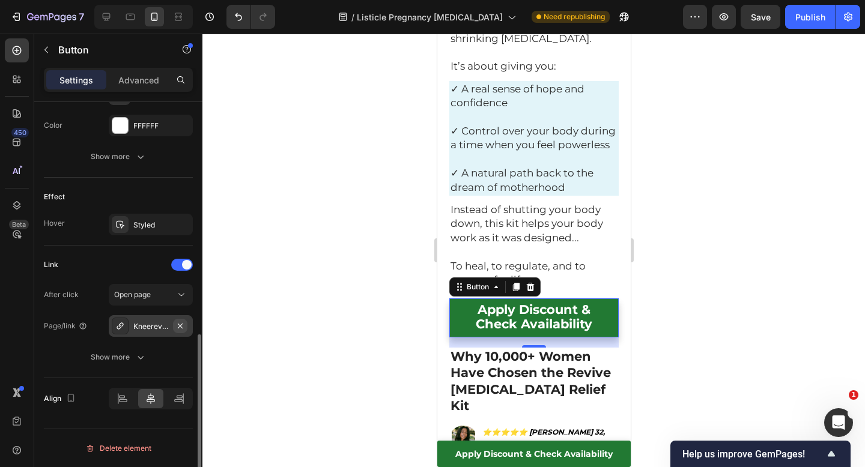
click at [182, 326] on icon "button" at bounding box center [180, 326] width 10 height 10
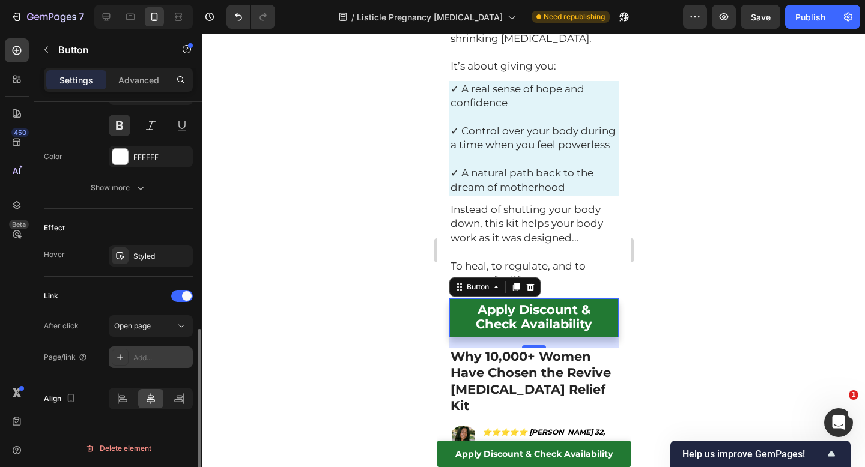
click at [149, 356] on div "Add..." at bounding box center [161, 358] width 56 height 11
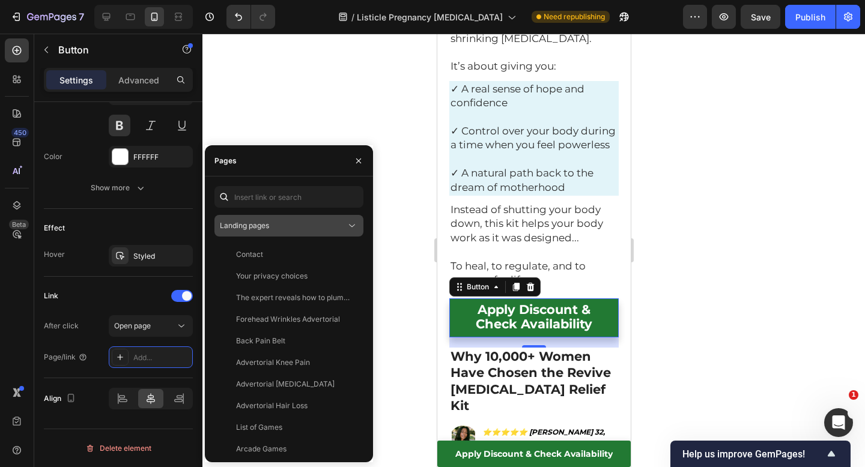
click at [289, 226] on div "Landing pages" at bounding box center [283, 225] width 126 height 11
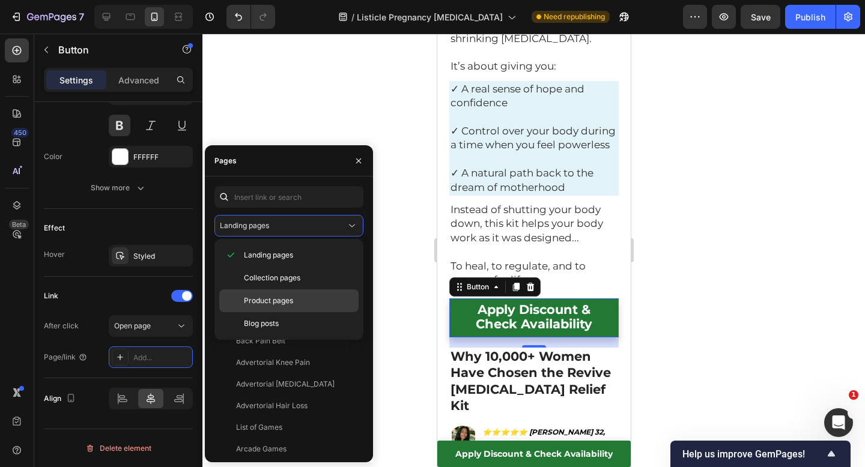
click at [272, 300] on span "Product pages" at bounding box center [268, 301] width 49 height 11
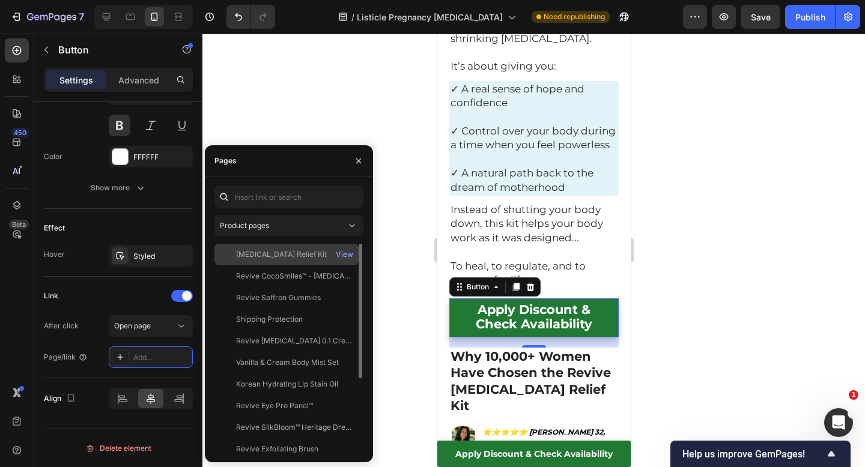
click at [278, 261] on div "[MEDICAL_DATA] Relief Kit View" at bounding box center [286, 255] width 144 height 22
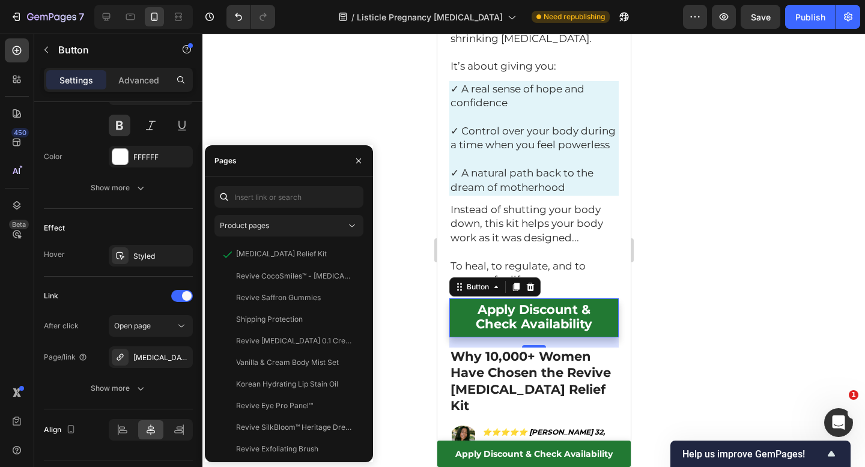
click at [404, 281] on div at bounding box center [533, 251] width 663 height 434
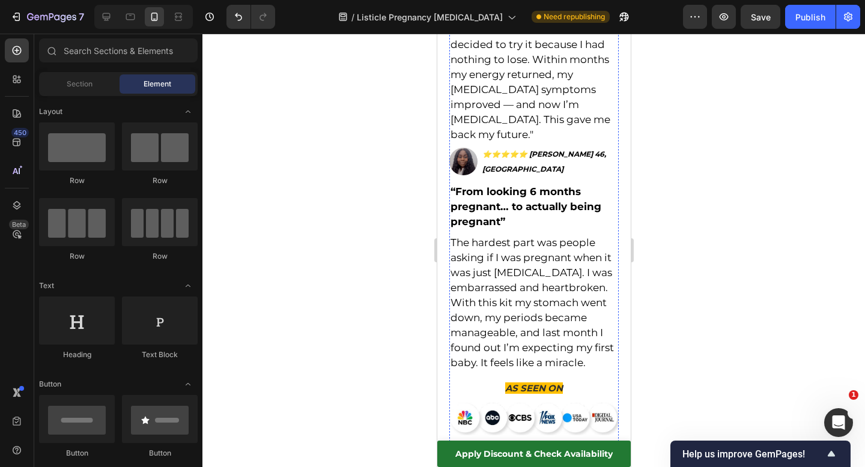
scroll to position [4857, 0]
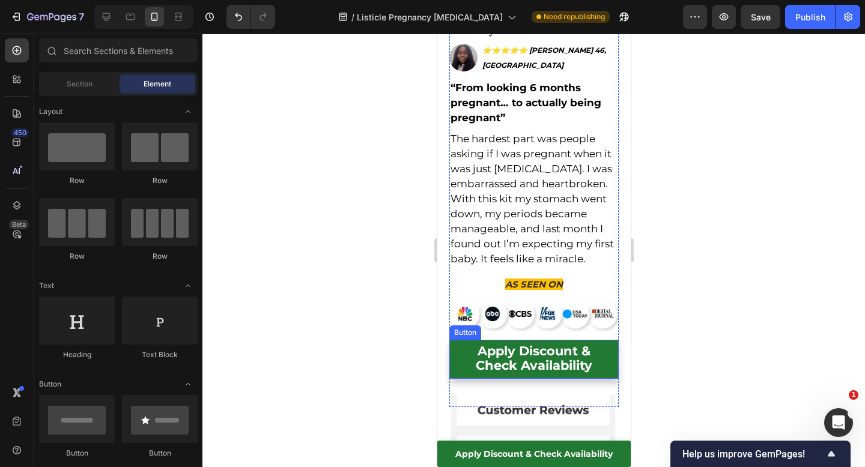
click at [464, 340] on link "Apply Discount & Check Availability" at bounding box center [533, 359] width 169 height 39
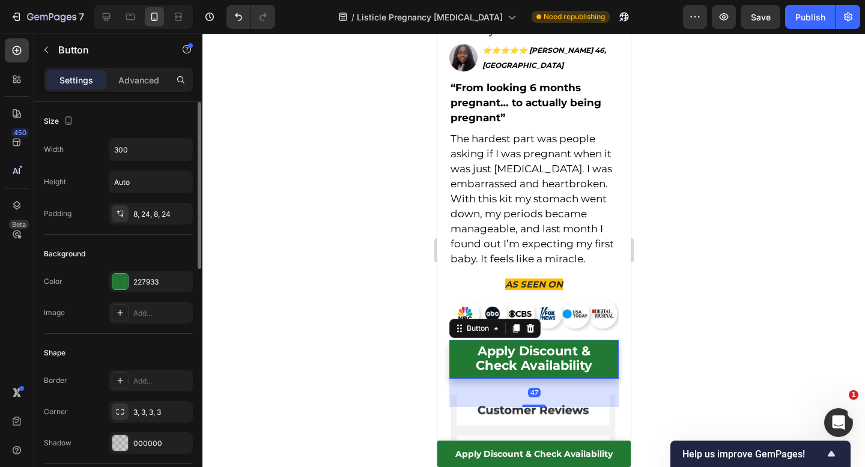
scroll to position [556, 0]
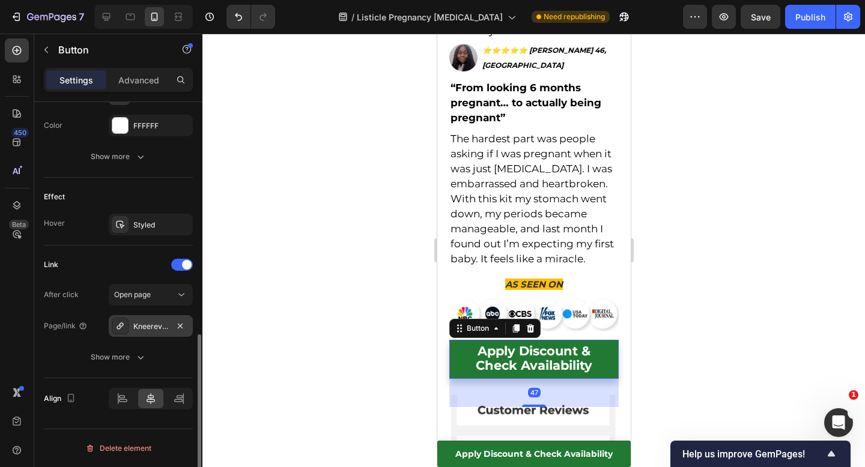
click at [144, 328] on div "Kneerevive%E2%84%A2-red-[MEDICAL_DATA]-massager" at bounding box center [150, 326] width 35 height 11
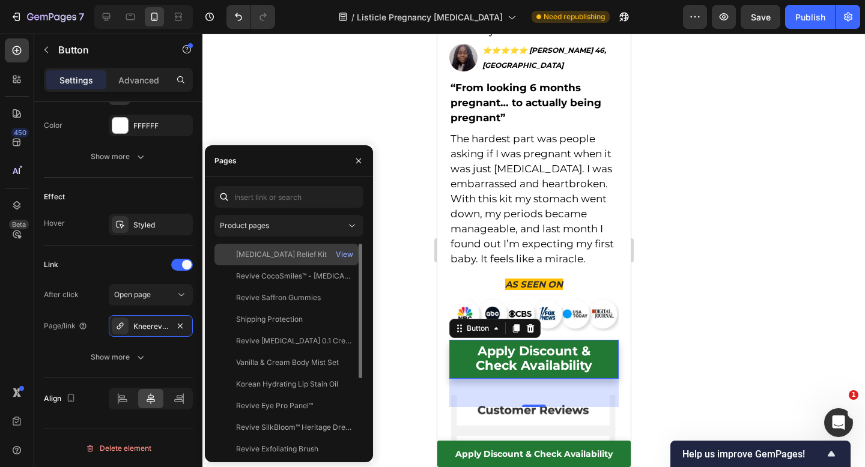
click at [273, 264] on div "[MEDICAL_DATA] Relief Kit View" at bounding box center [286, 255] width 144 height 22
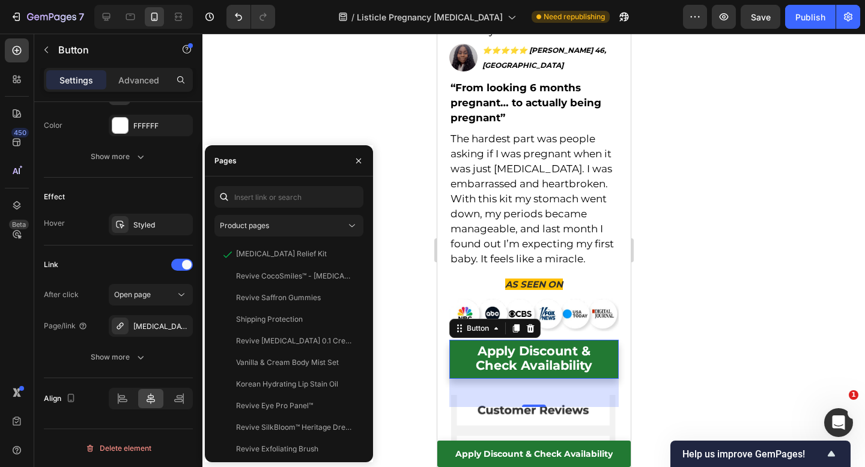
click at [753, 178] on div at bounding box center [533, 251] width 663 height 434
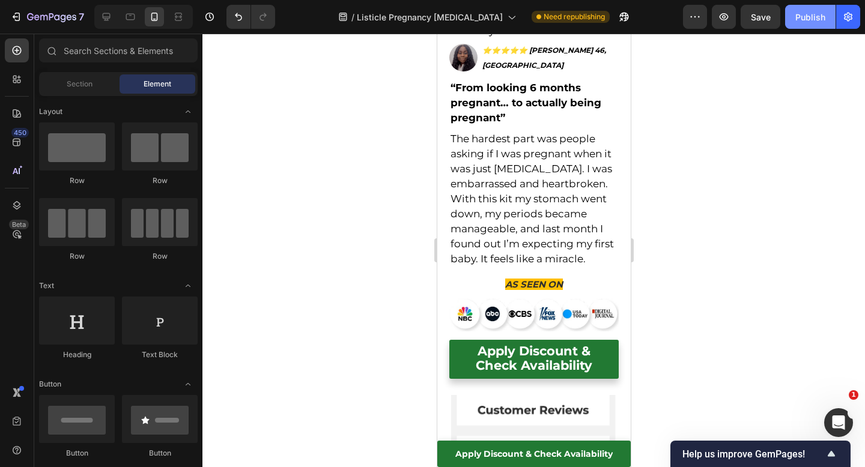
click at [806, 22] on div "Publish" at bounding box center [810, 17] width 30 height 13
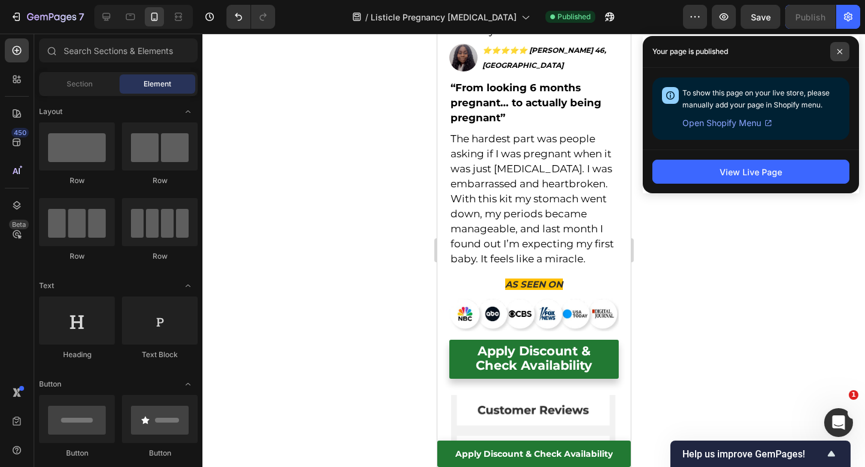
click at [838, 53] on icon at bounding box center [840, 52] width 6 height 6
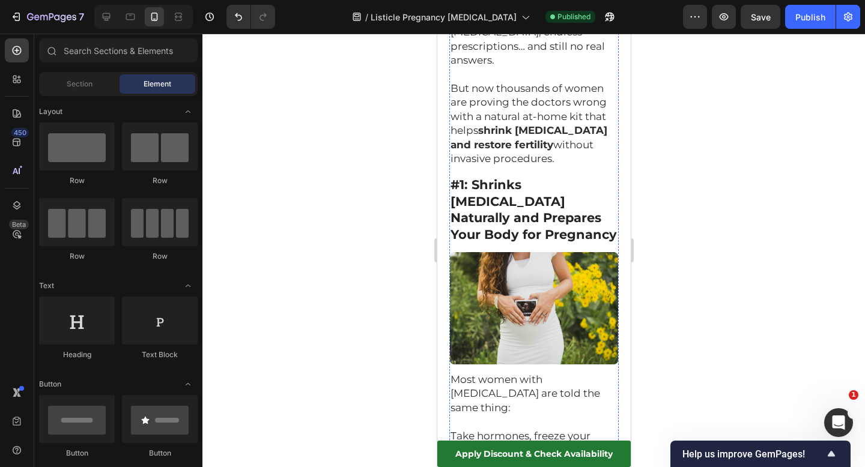
scroll to position [0, 0]
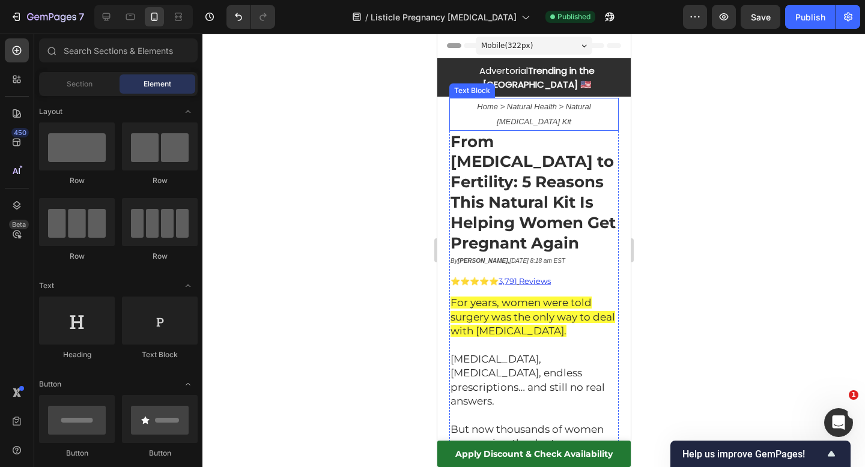
click at [559, 99] on p "Home > Natural Health > Natural [MEDICAL_DATA] Kit" at bounding box center [533, 114] width 167 height 30
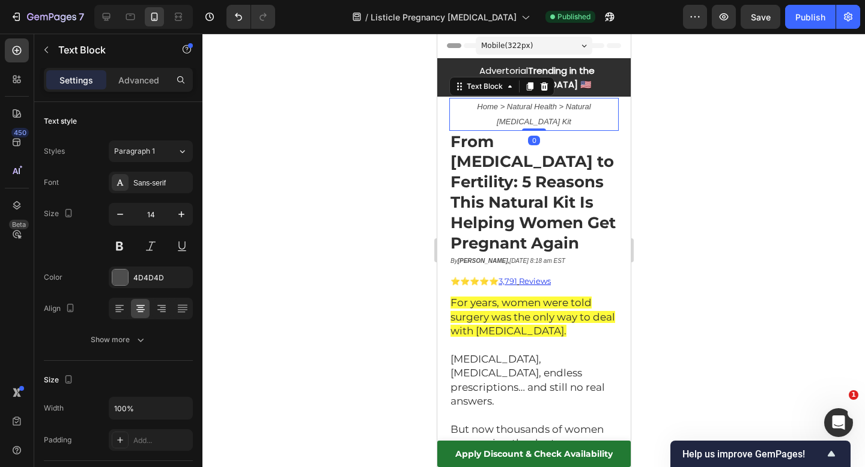
click at [559, 102] on icon "Home > Natural Health > Natural [MEDICAL_DATA] Kit" at bounding box center [533, 114] width 114 height 24
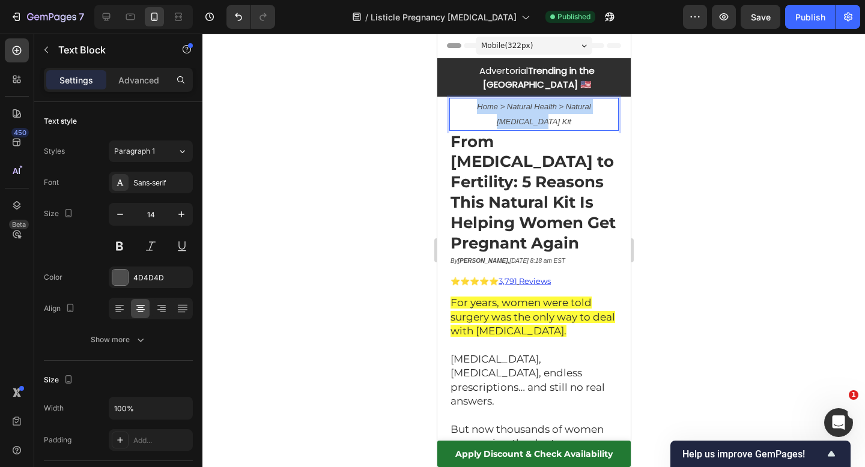
click at [559, 102] on icon "Home > Natural Health > Natural [MEDICAL_DATA] Kit" at bounding box center [533, 114] width 114 height 24
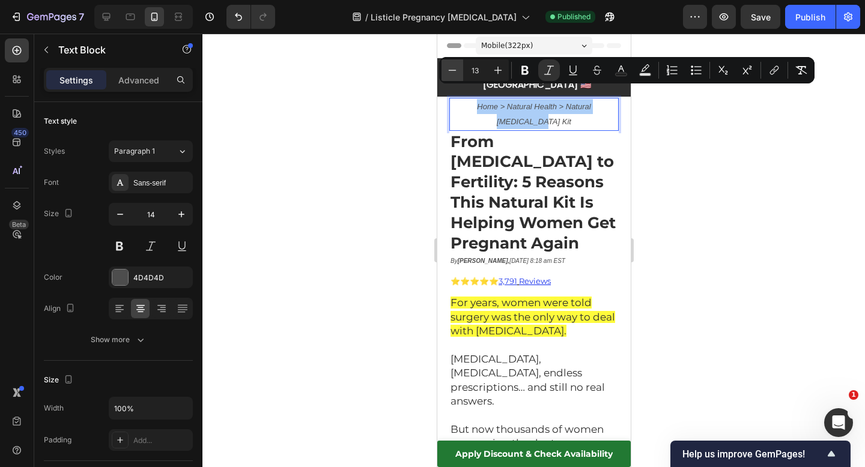
click at [446, 70] on button "Minus" at bounding box center [453, 70] width 22 height 22
type input "12"
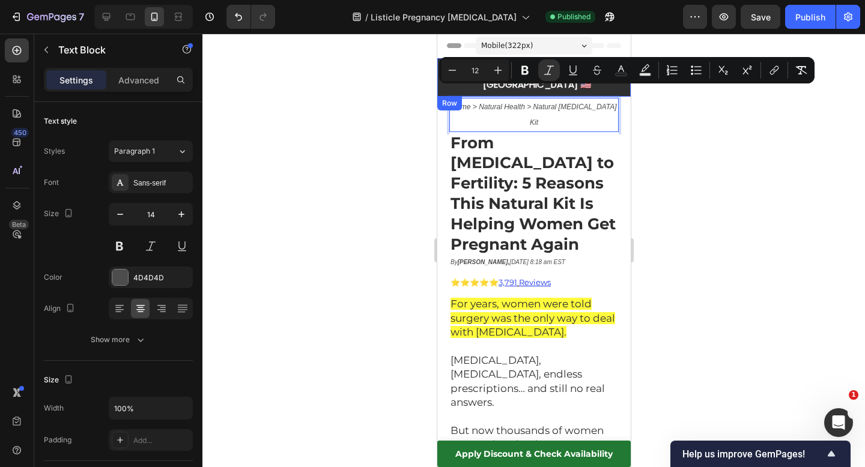
click at [369, 101] on div at bounding box center [533, 251] width 663 height 434
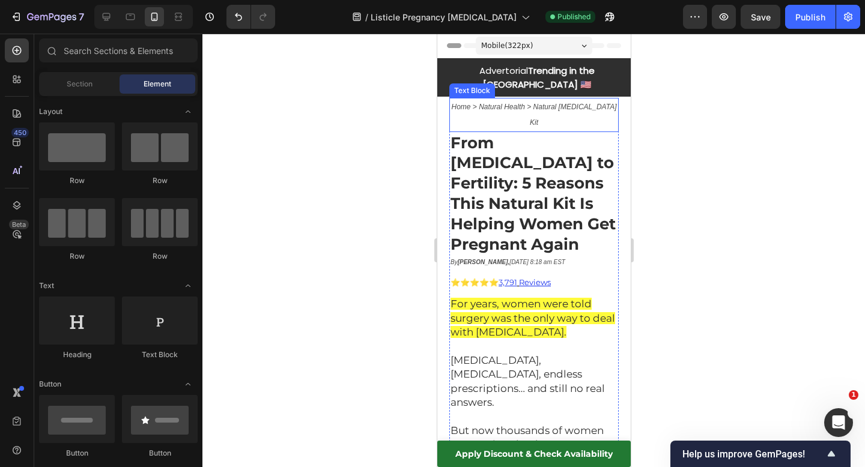
click at [518, 103] on icon "Home > Natural Health > Natural [MEDICAL_DATA] Kit" at bounding box center [533, 115] width 165 height 24
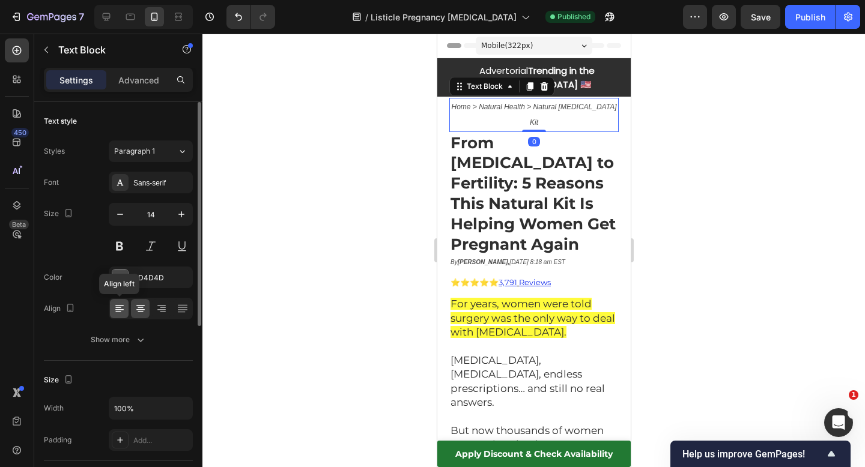
click at [120, 314] on icon at bounding box center [120, 309] width 12 height 12
click at [358, 199] on div at bounding box center [533, 251] width 663 height 434
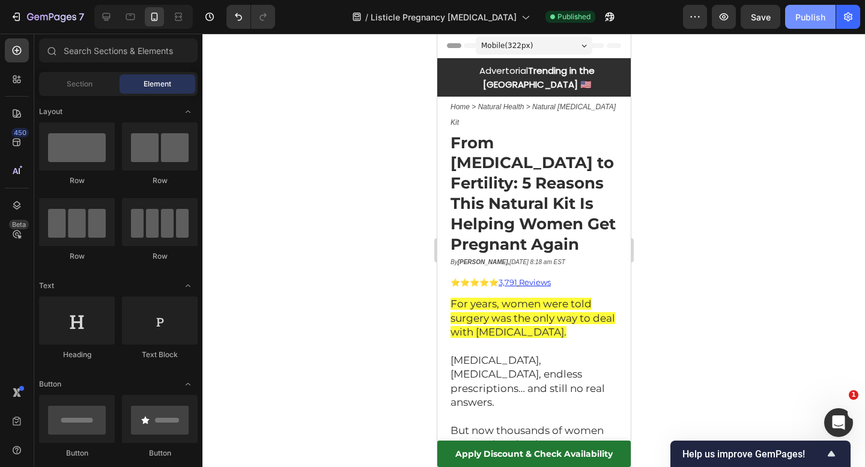
click at [809, 11] on div "Publish" at bounding box center [810, 17] width 30 height 13
click at [687, 264] on div at bounding box center [533, 251] width 663 height 434
click at [101, 22] on icon at bounding box center [106, 17] width 12 height 12
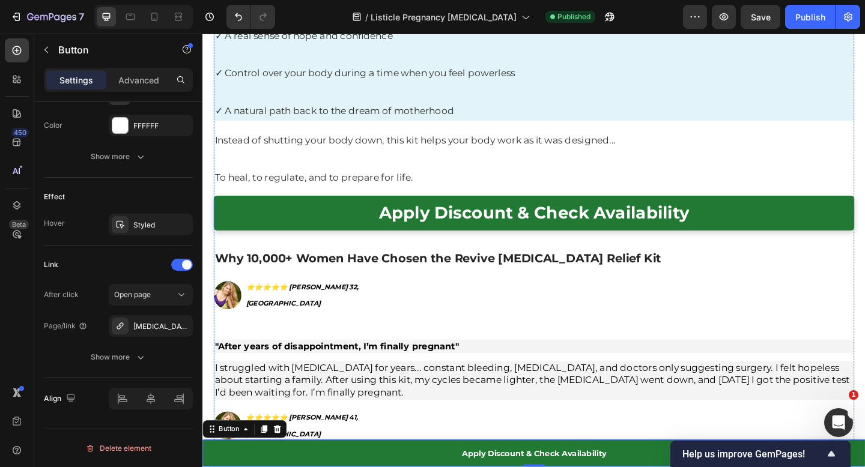
scroll to position [5485, 0]
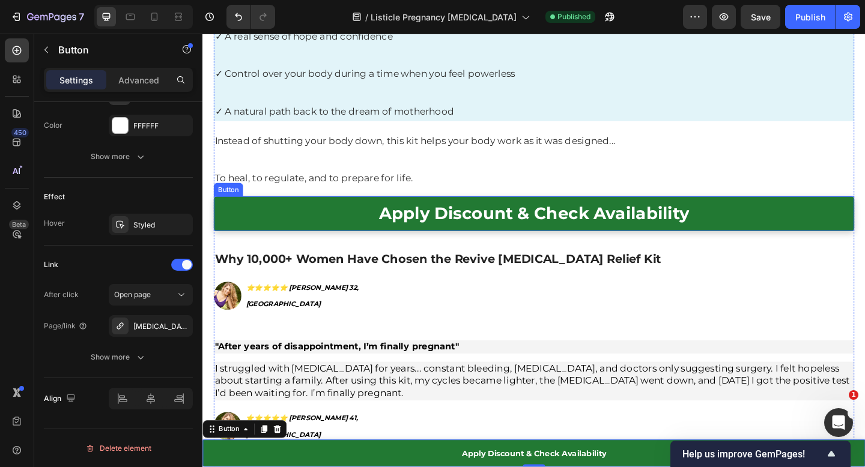
click at [290, 211] on link "Apply Discount & Check Availability" at bounding box center [562, 230] width 697 height 38
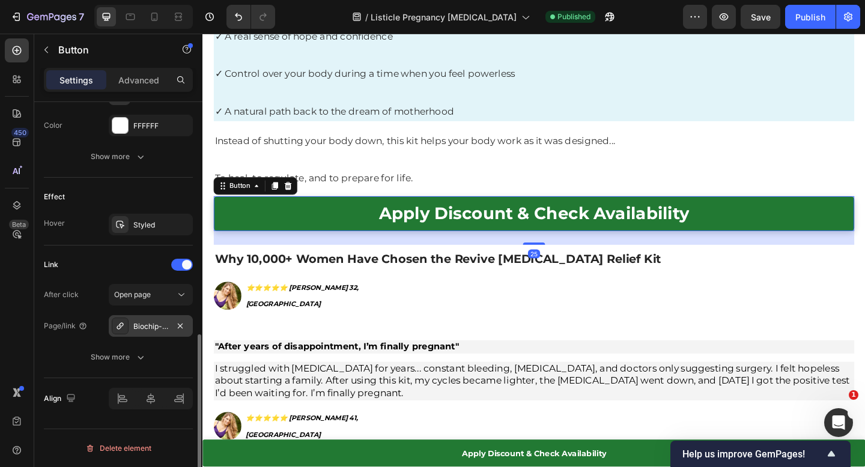
click at [151, 329] on div "Biochip-emf-protection" at bounding box center [150, 326] width 35 height 11
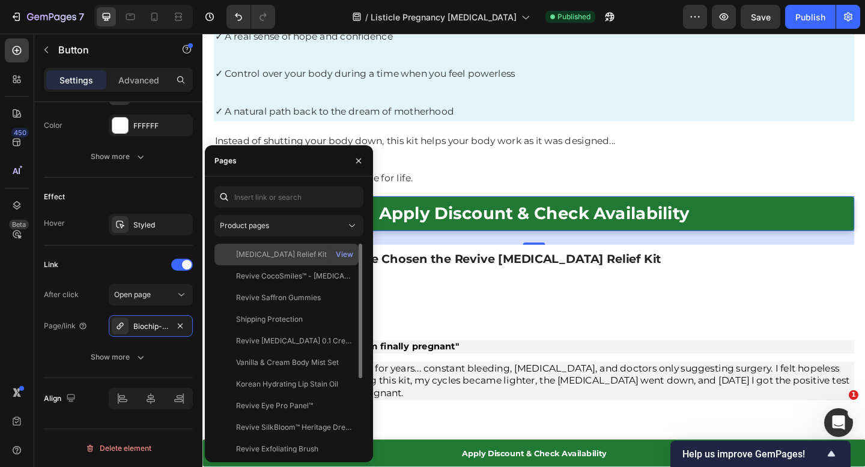
click at [272, 248] on div "[MEDICAL_DATA] Relief Kit View" at bounding box center [286, 255] width 144 height 22
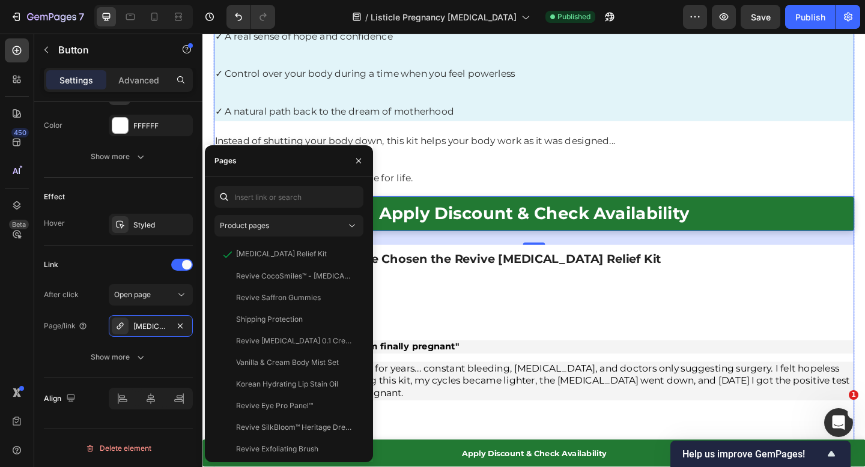
click at [518, 300] on div "Image ⭐️⭐️⭐️⭐️⭐️ [PERSON_NAME] 32, Boston Text Block" at bounding box center [562, 319] width 697 height 38
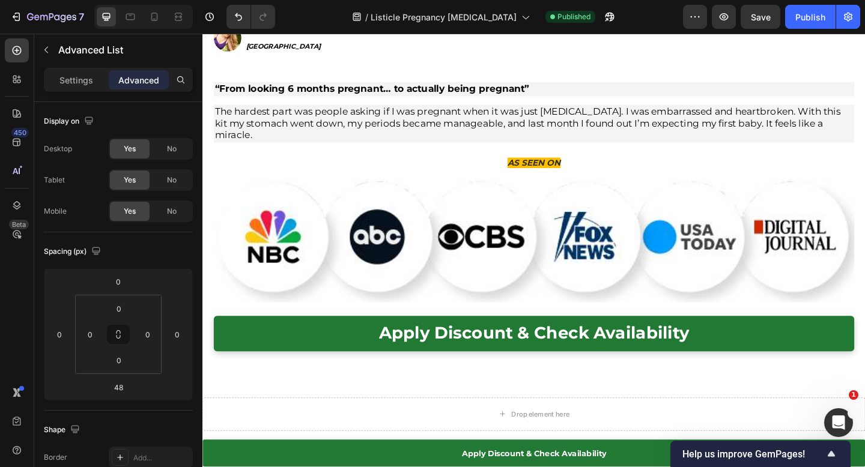
scroll to position [6058, 0]
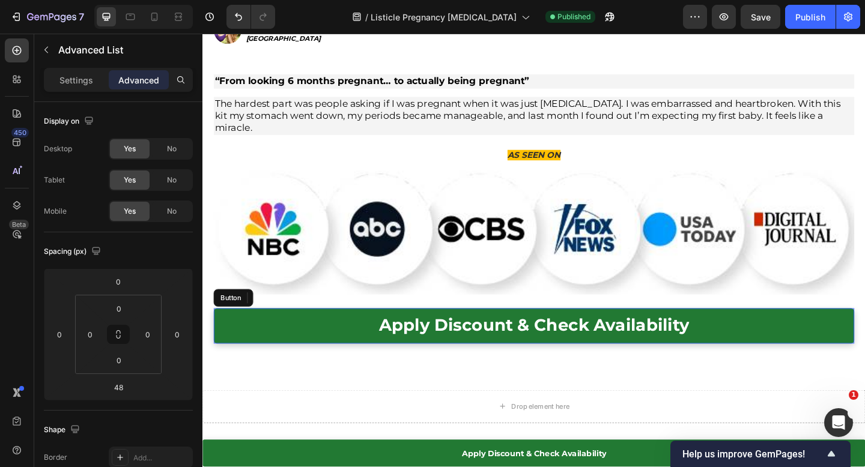
click at [315, 333] on link "Apply Discount & Check Availability" at bounding box center [562, 352] width 697 height 38
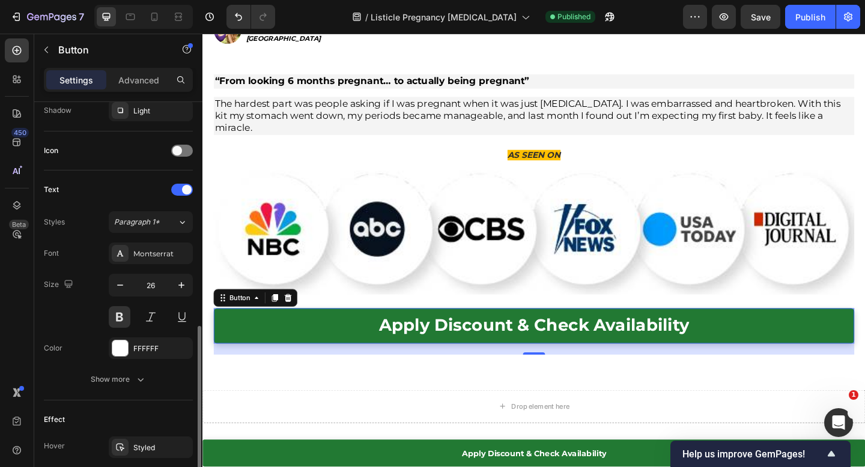
scroll to position [556, 0]
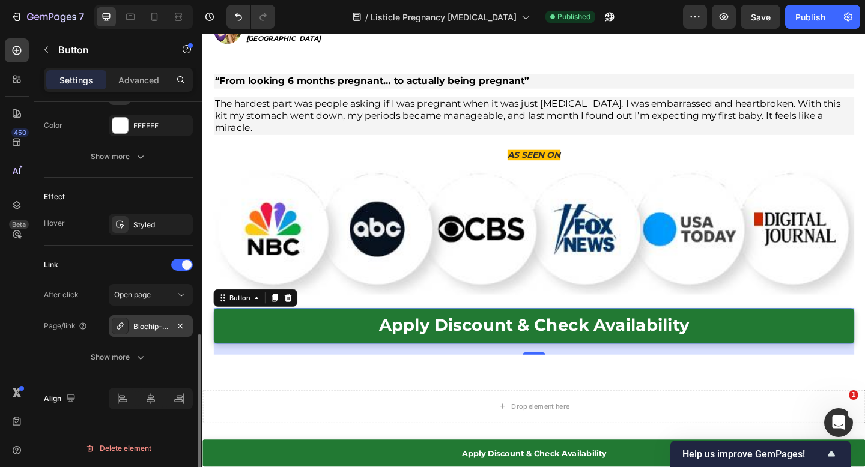
click at [139, 323] on div "Biochip-emf-protection" at bounding box center [150, 326] width 35 height 11
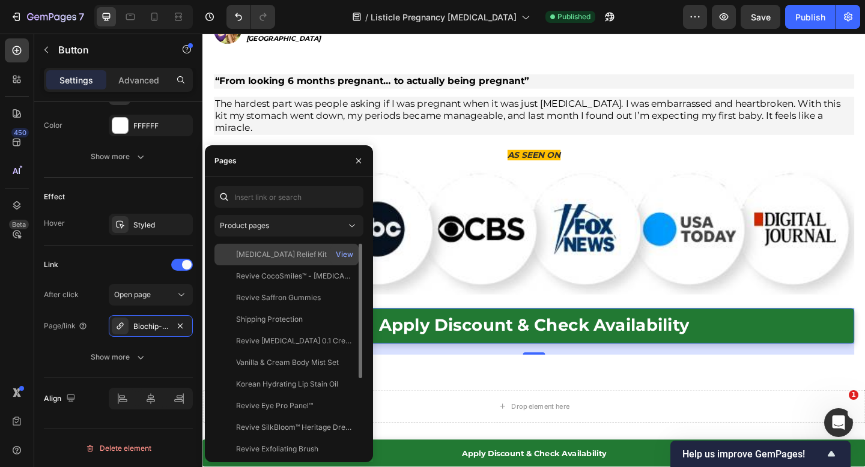
click at [284, 254] on div "[MEDICAL_DATA] Relief Kit" at bounding box center [281, 254] width 91 height 11
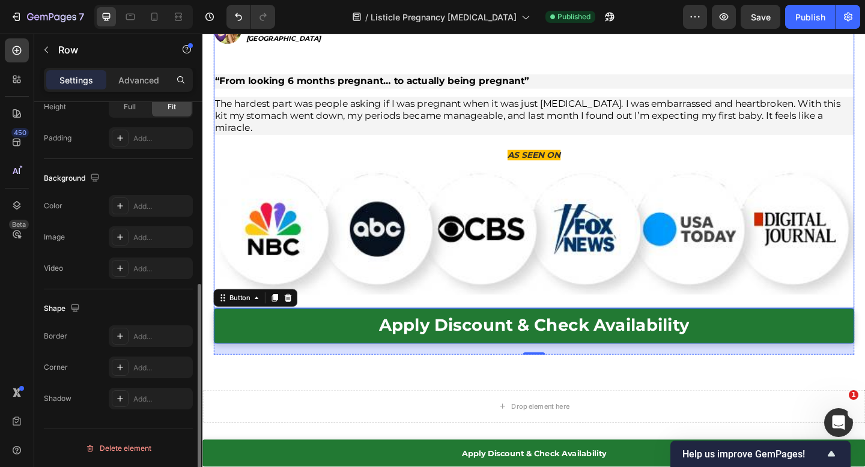
scroll to position [0, 0]
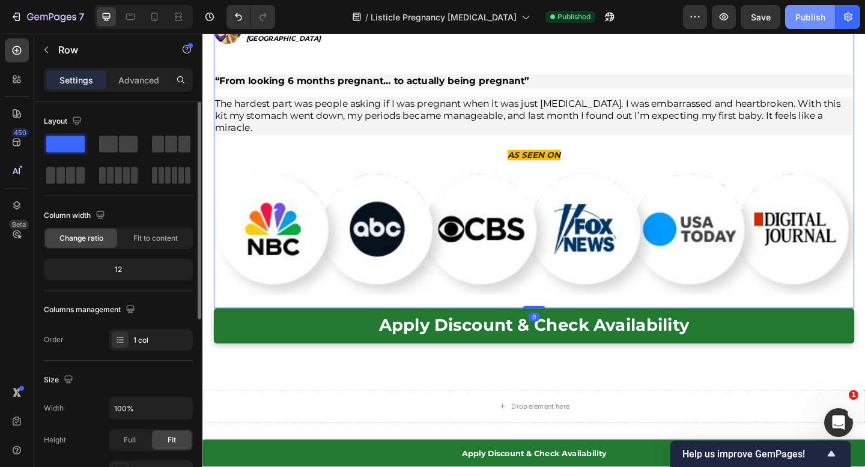
click at [815, 21] on div "Publish" at bounding box center [810, 17] width 30 height 13
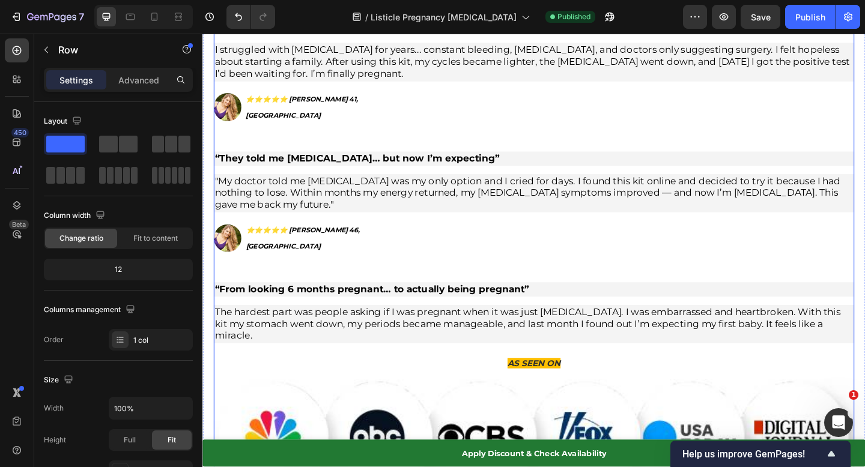
scroll to position [5812, 0]
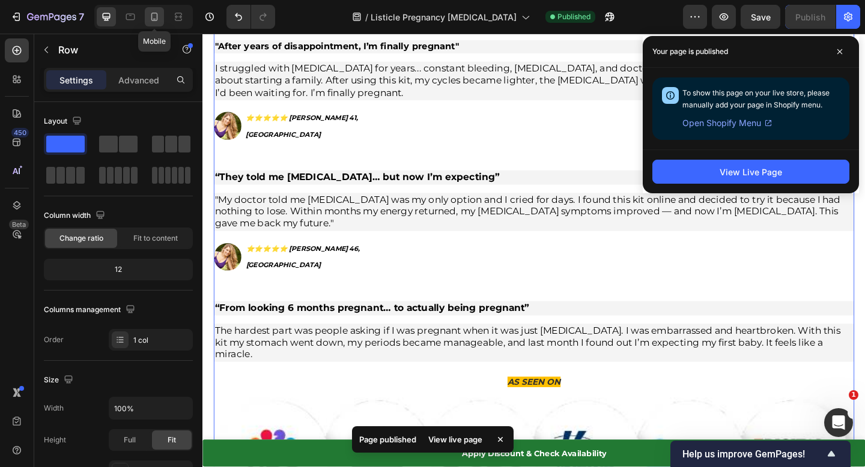
click at [150, 18] on icon at bounding box center [154, 17] width 12 height 12
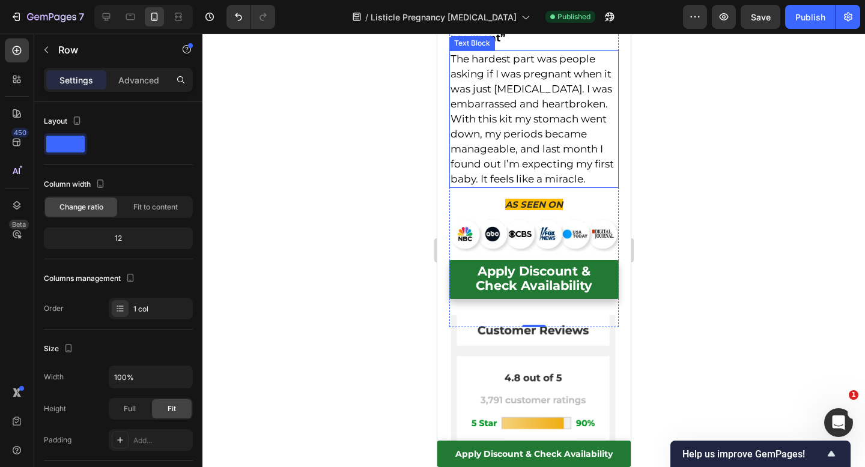
scroll to position [4938, 0]
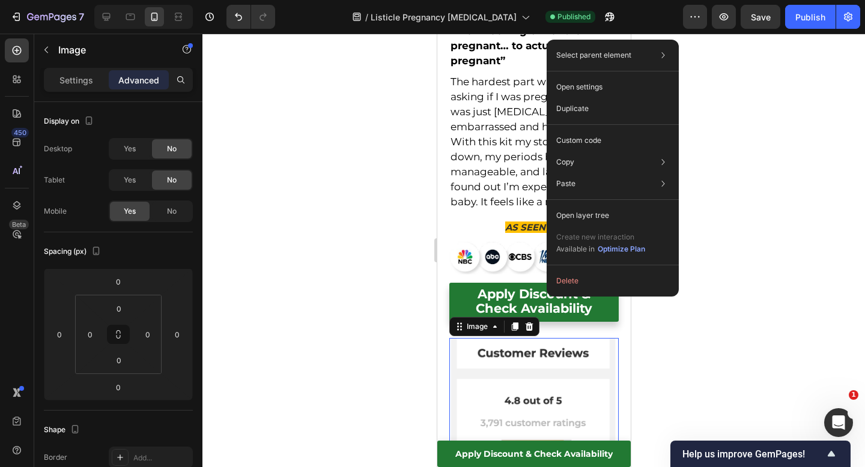
click at [746, 179] on div at bounding box center [533, 251] width 663 height 434
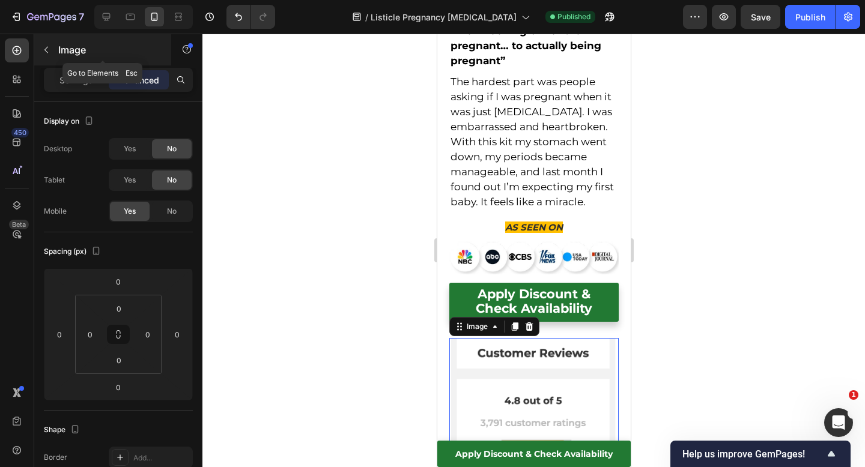
click at [45, 46] on icon "button" at bounding box center [46, 50] width 10 height 10
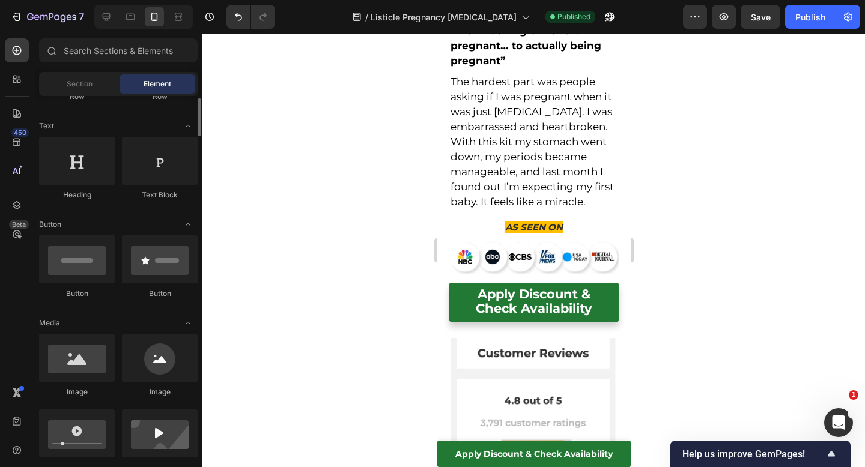
scroll to position [0, 0]
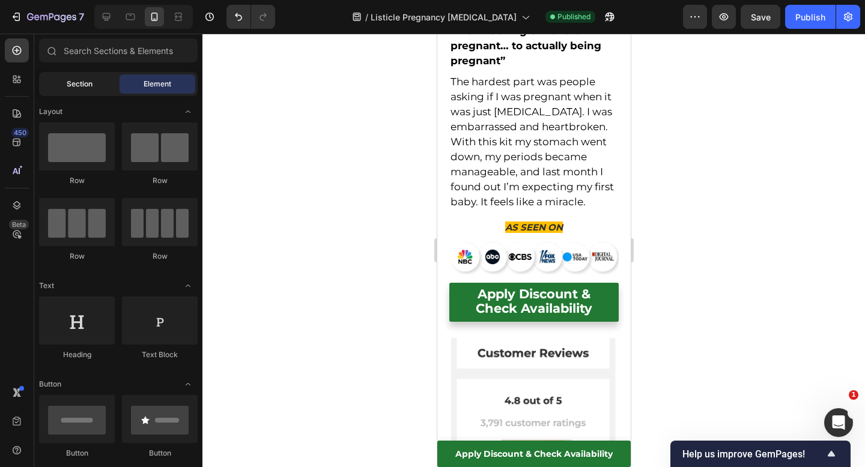
click at [91, 80] on span "Section" at bounding box center [80, 84] width 26 height 11
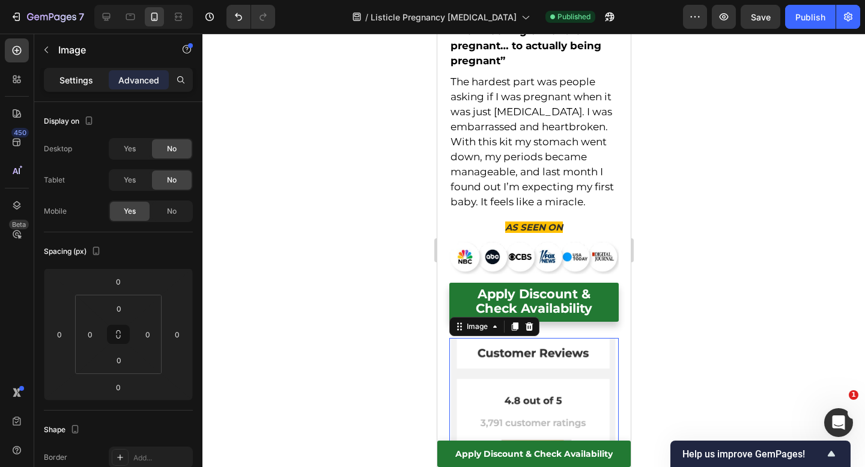
click at [73, 81] on p "Settings" at bounding box center [76, 80] width 34 height 13
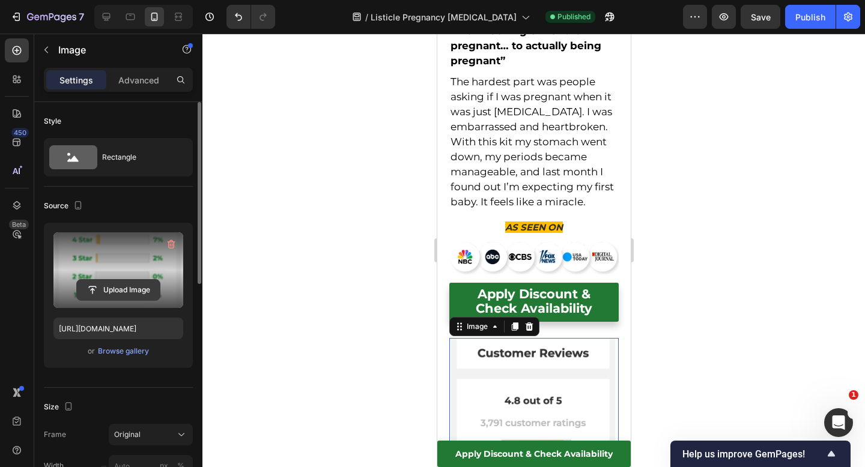
click at [106, 291] on input "file" at bounding box center [118, 290] width 83 height 20
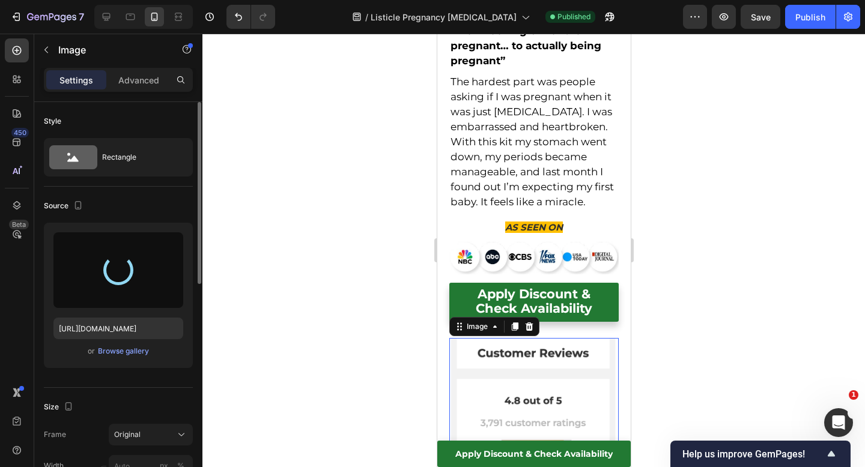
type input "https://cdn.shopify.com/s/files/1/0702/2664/1075/files/gempages_554710672626156…"
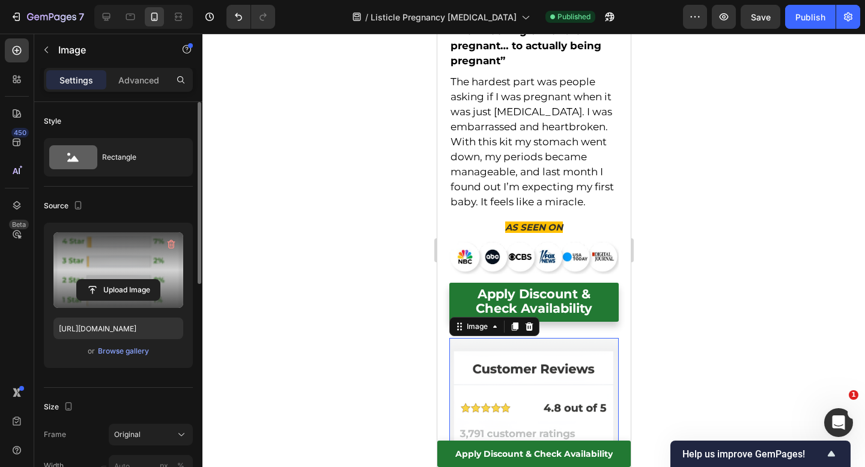
click at [678, 221] on div at bounding box center [533, 251] width 663 height 434
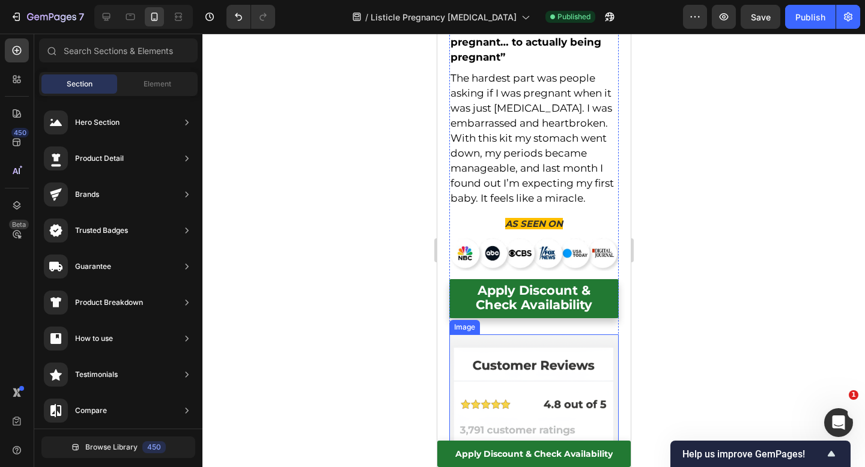
scroll to position [4940, 0]
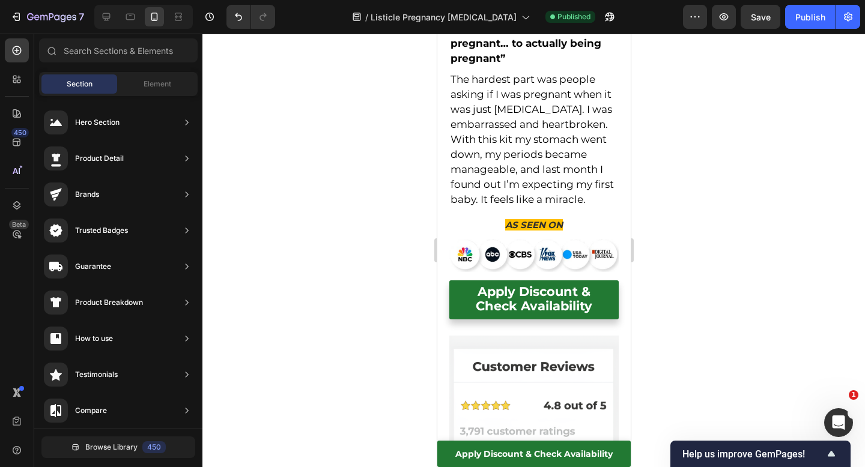
click at [738, 203] on div at bounding box center [533, 251] width 663 height 434
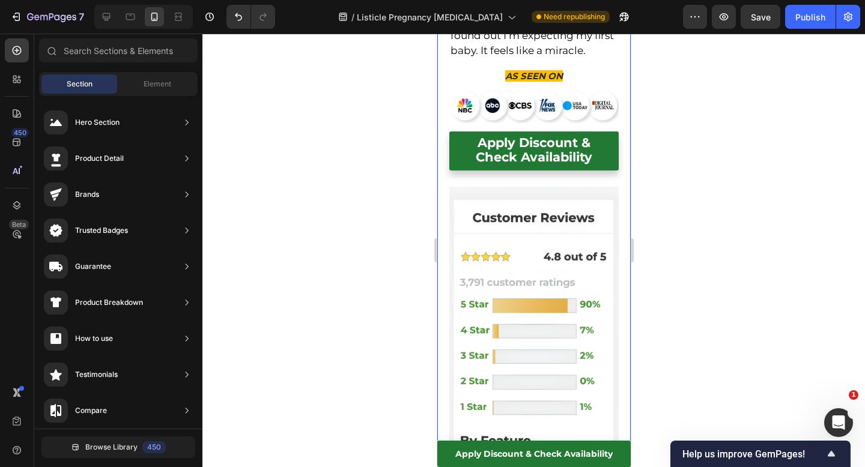
scroll to position [5247, 0]
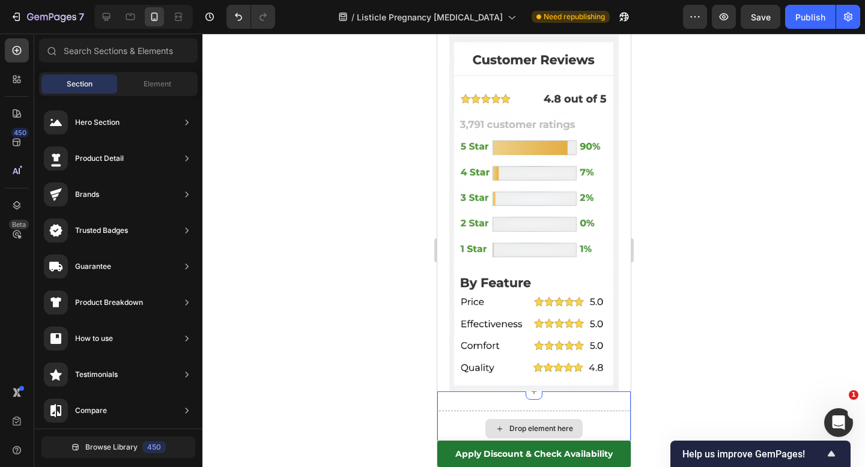
click at [454, 411] on div "Drop element here" at bounding box center [533, 429] width 193 height 36
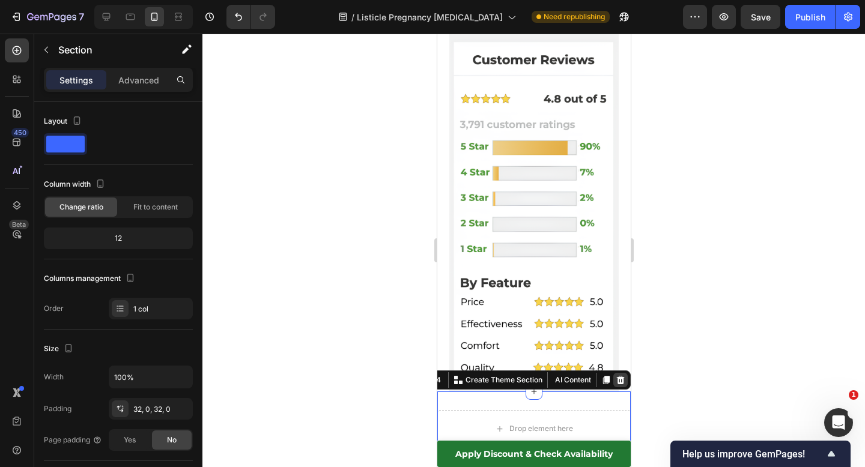
click at [619, 375] on icon at bounding box center [620, 380] width 10 height 10
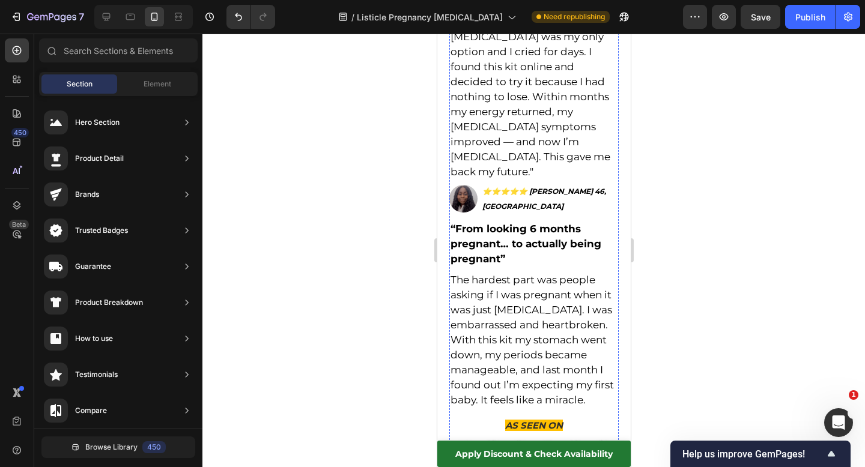
scroll to position [4717, 0]
click at [550, 440] on img at bounding box center [533, 456] width 169 height 32
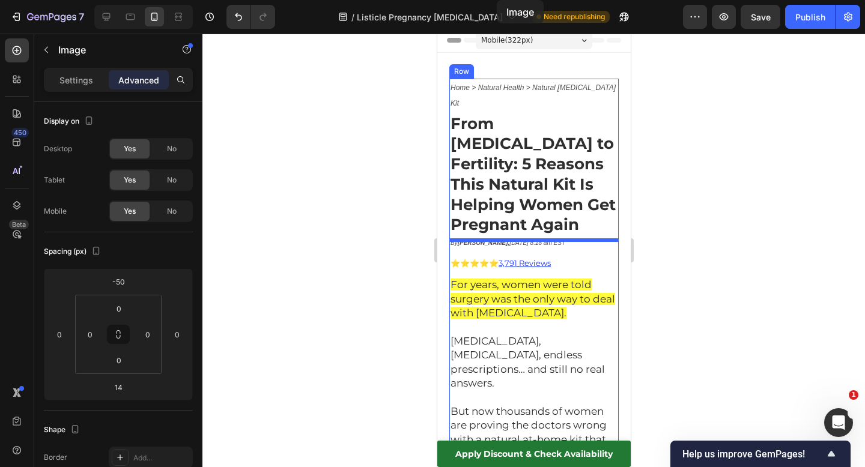
scroll to position [0, 0]
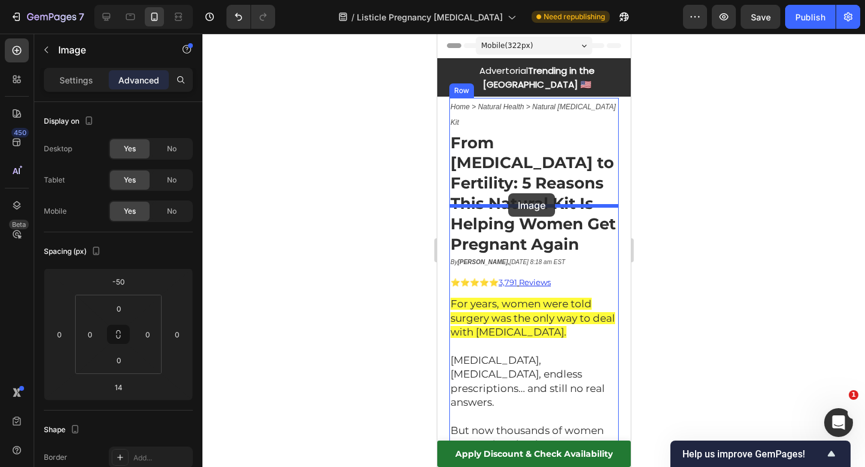
drag, startPoint x: 460, startPoint y: 178, endPoint x: 508, endPoint y: 193, distance: 50.4
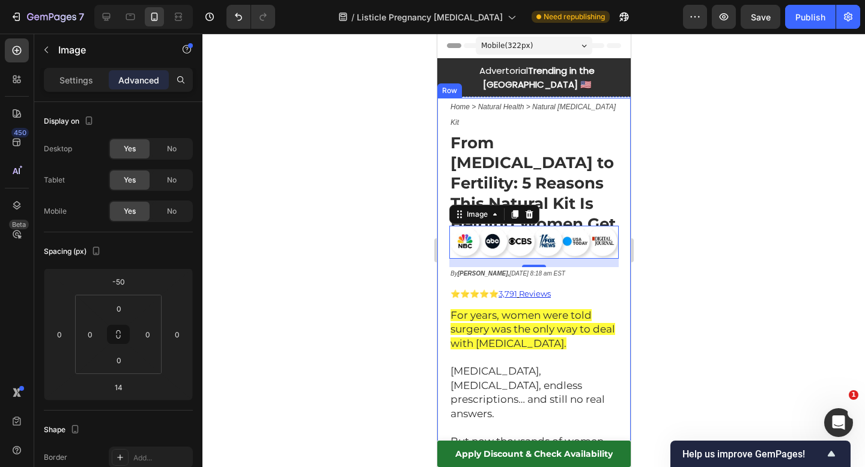
click at [735, 144] on div at bounding box center [533, 251] width 663 height 434
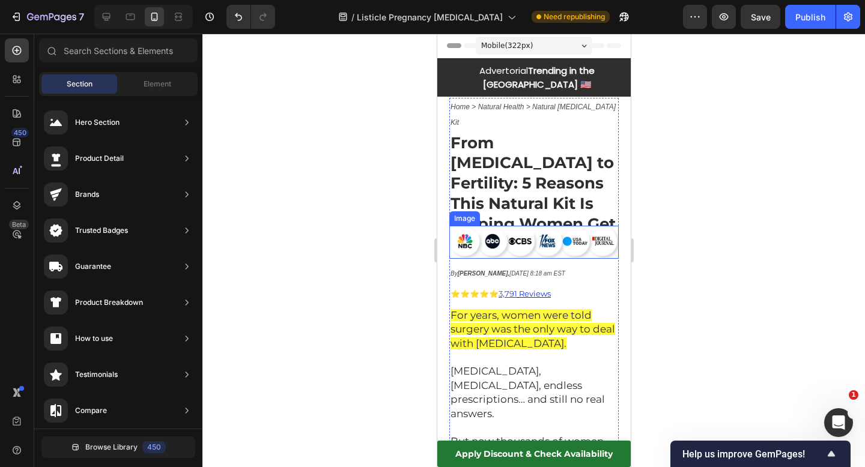
click at [557, 226] on img at bounding box center [533, 242] width 169 height 32
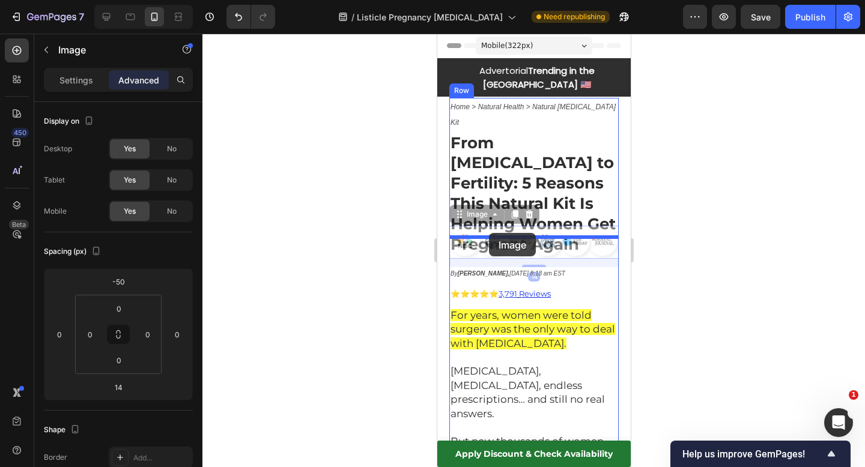
drag, startPoint x: 456, startPoint y: 165, endPoint x: 488, endPoint y: 233, distance: 75.8
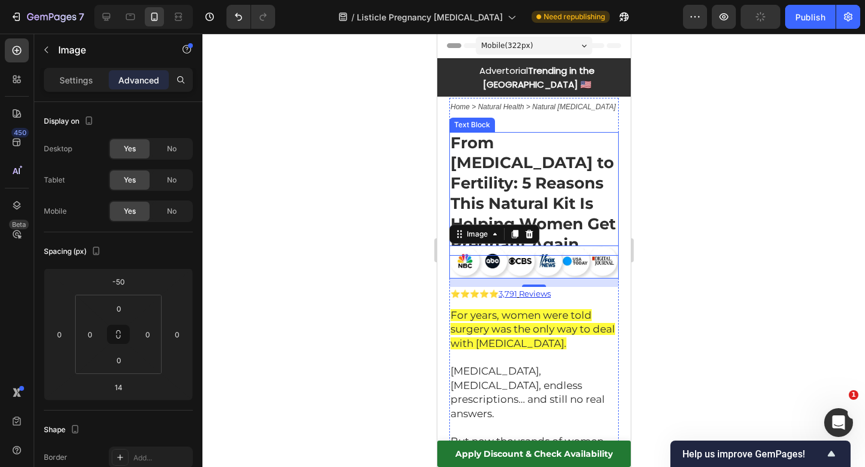
click at [562, 148] on strong "From Fibroids to Fertility: 5 Reasons This Natural Kit Is Helping Women Get Pre…" at bounding box center [532, 193] width 165 height 121
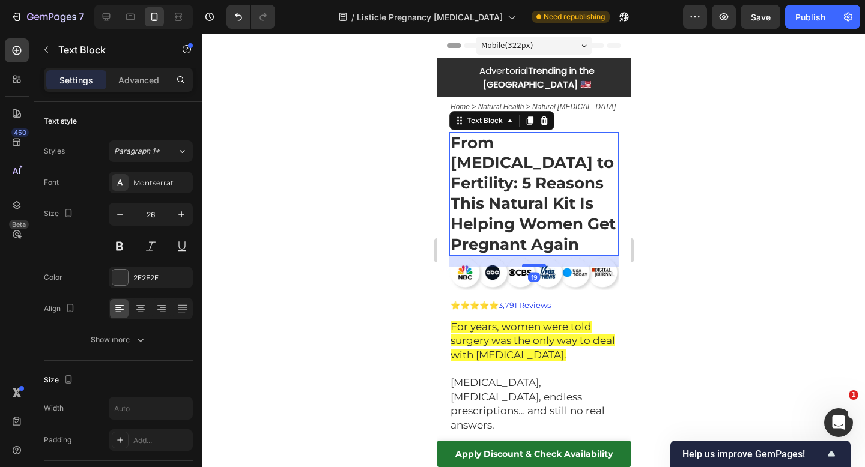
drag, startPoint x: 537, startPoint y: 204, endPoint x: 537, endPoint y: 216, distance: 11.4
click at [537, 264] on div at bounding box center [533, 266] width 24 height 4
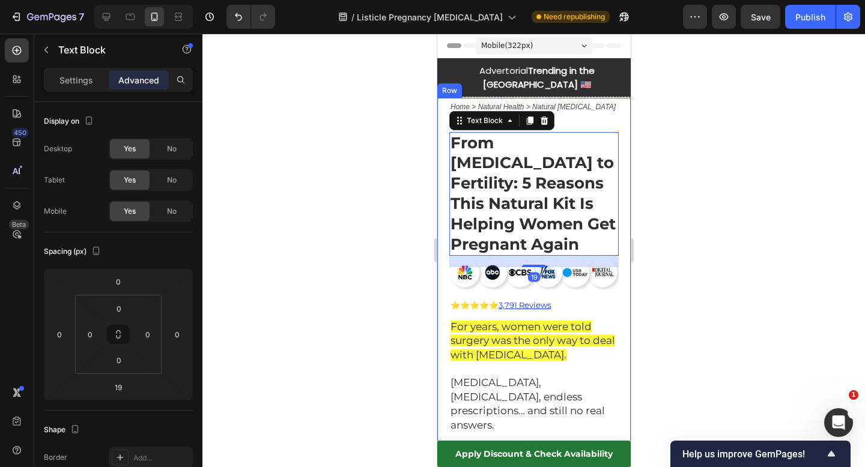
click at [759, 141] on div at bounding box center [533, 251] width 663 height 434
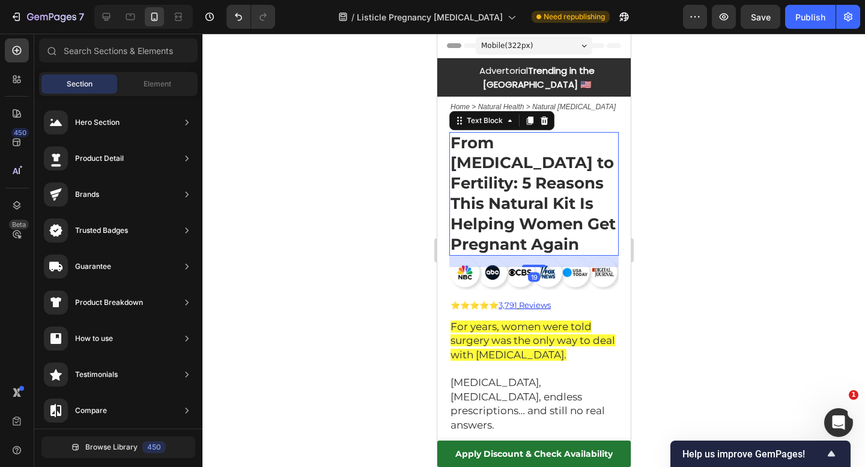
click at [564, 180] on strong "From Fibroids to Fertility: 5 Reasons This Natural Kit Is Helping Women Get Pre…" at bounding box center [532, 193] width 165 height 121
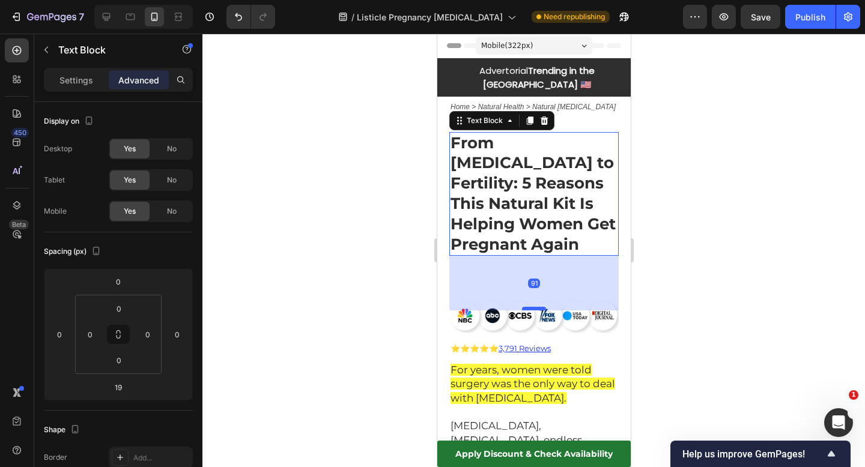
drag, startPoint x: 538, startPoint y: 215, endPoint x: 540, endPoint y: 269, distance: 53.5
click at [540, 307] on div at bounding box center [533, 309] width 24 height 4
type input "108"
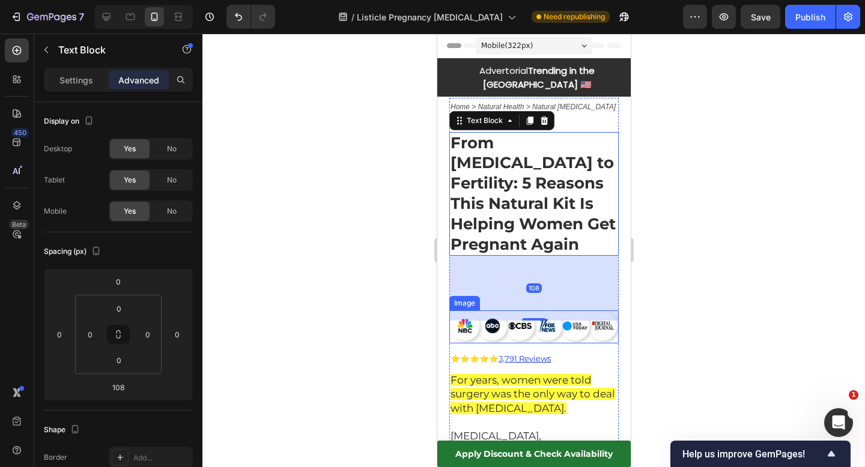
click at [535, 311] on img at bounding box center [533, 327] width 169 height 32
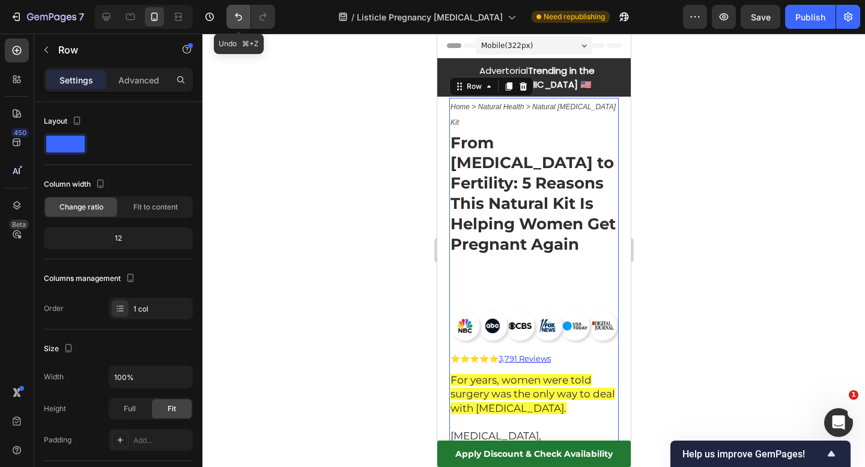
click at [238, 14] on icon "Undo/Redo" at bounding box center [239, 17] width 12 height 12
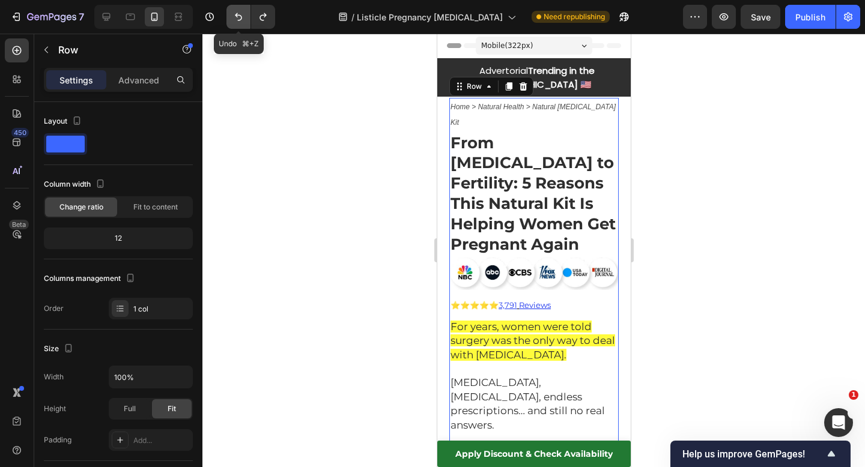
click at [238, 14] on icon "Undo/Redo" at bounding box center [239, 17] width 12 height 12
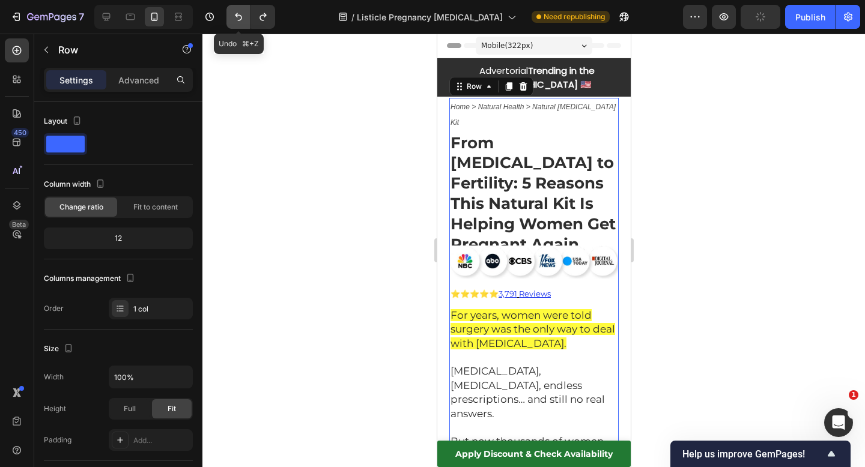
click at [238, 14] on icon "Undo/Redo" at bounding box center [239, 17] width 12 height 12
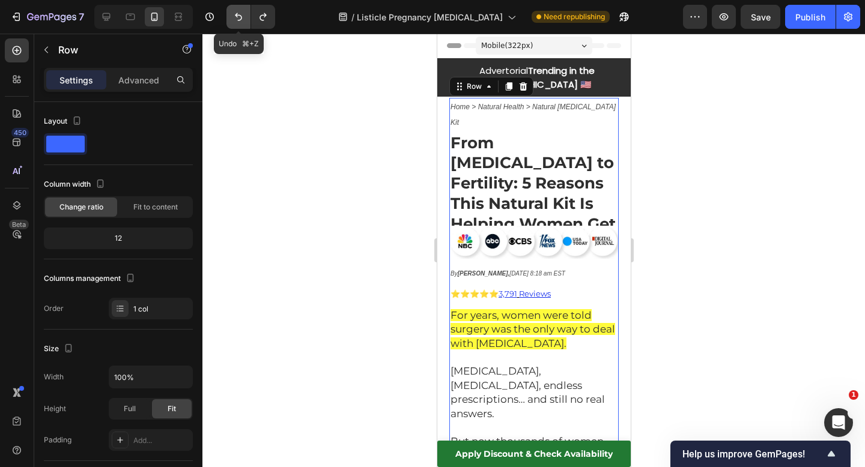
click at [238, 14] on icon "Undo/Redo" at bounding box center [239, 17] width 12 height 12
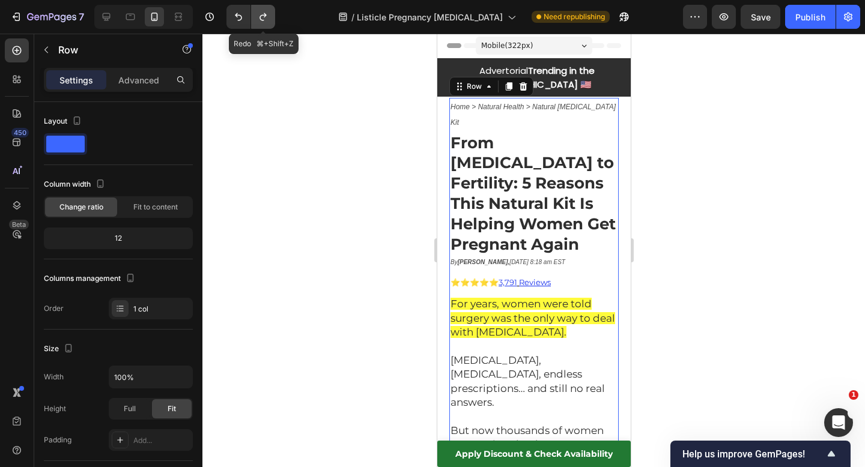
click at [263, 18] on icon "Undo/Redo" at bounding box center [263, 17] width 12 height 12
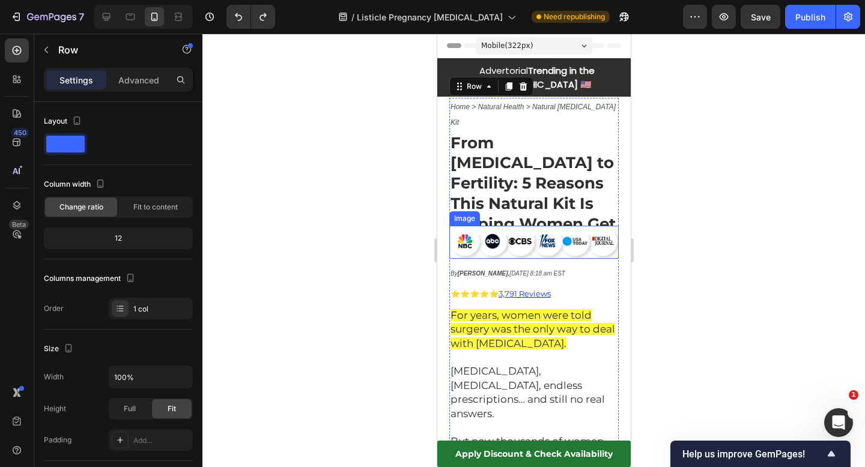
click at [492, 226] on img at bounding box center [533, 242] width 169 height 32
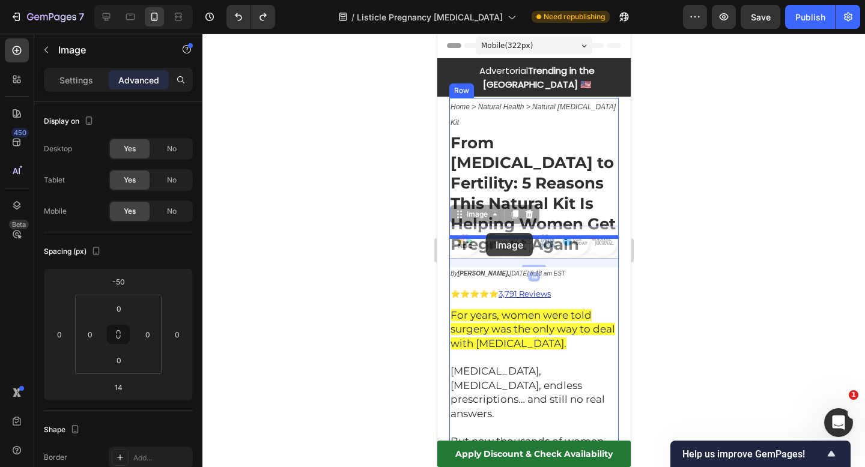
drag, startPoint x: 458, startPoint y: 168, endPoint x: 485, endPoint y: 233, distance: 70.3
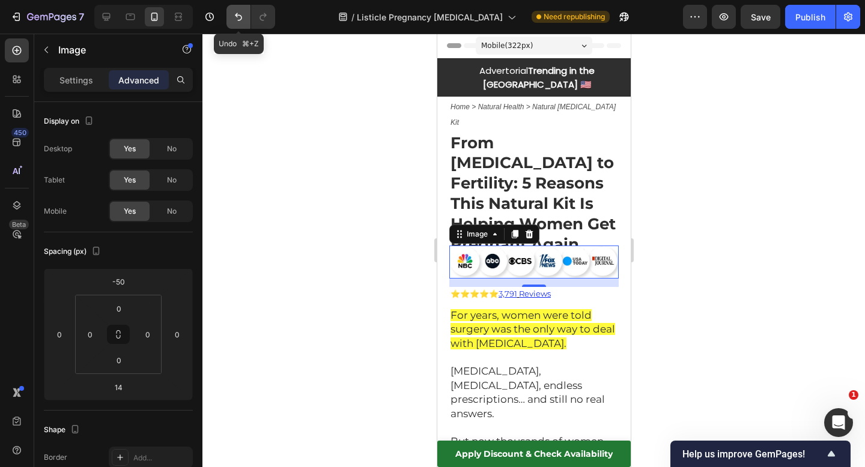
click at [237, 21] on icon "Undo/Redo" at bounding box center [239, 17] width 12 height 12
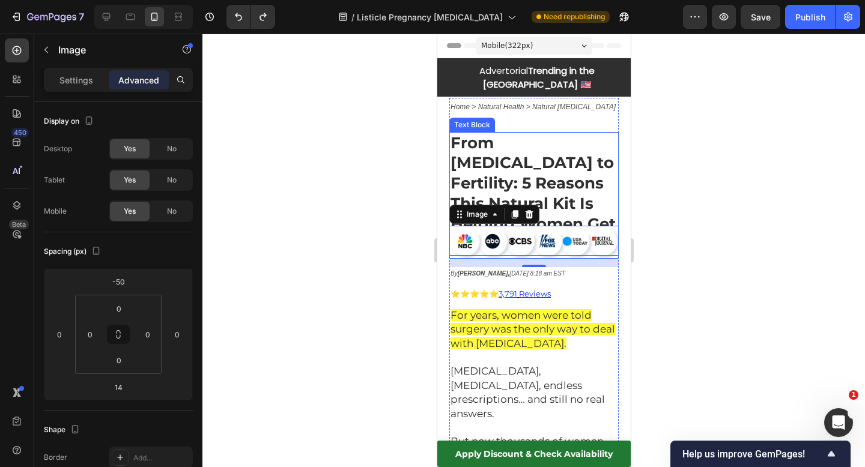
click at [564, 142] on strong "From Fibroids to Fertility: 5 Reasons This Natural Kit Is Helping Women Get Pre…" at bounding box center [532, 193] width 165 height 121
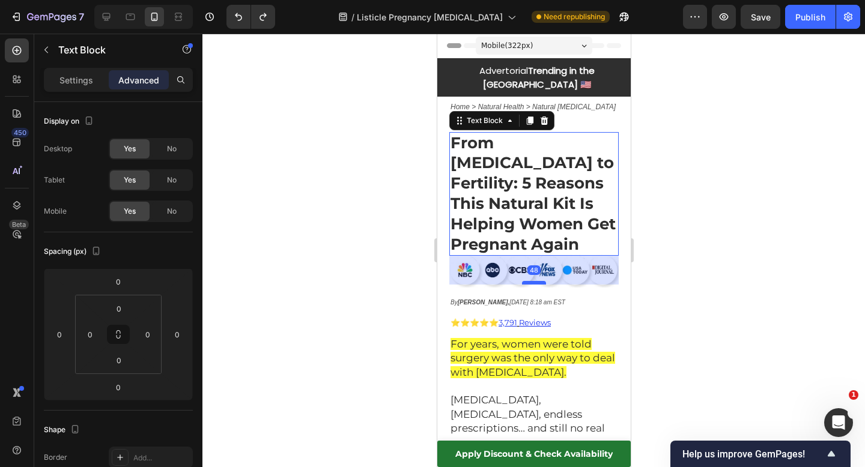
drag, startPoint x: 534, startPoint y: 205, endPoint x: 534, endPoint y: 234, distance: 28.8
click at [534, 281] on div at bounding box center [533, 283] width 24 height 4
type input "48"
click at [746, 197] on div at bounding box center [533, 251] width 663 height 434
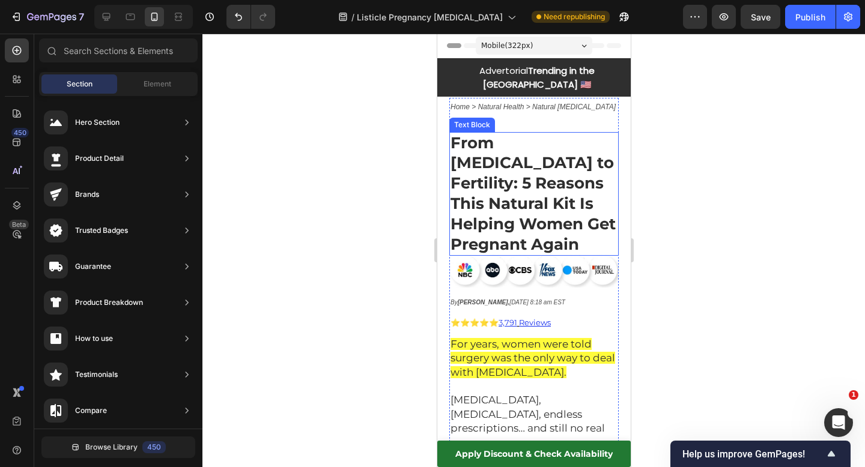
click at [556, 157] on strong "From Fibroids to Fertility: 5 Reasons This Natural Kit Is Helping Women Get Pre…" at bounding box center [532, 193] width 165 height 121
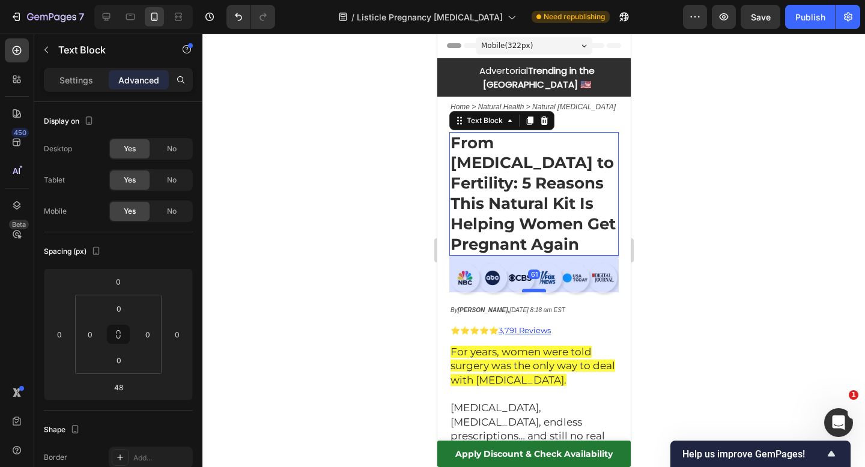
drag, startPoint x: 531, startPoint y: 234, endPoint x: 531, endPoint y: 243, distance: 9.0
click at [531, 289] on div at bounding box center [533, 291] width 24 height 4
type input "63"
click at [662, 214] on div at bounding box center [533, 251] width 663 height 434
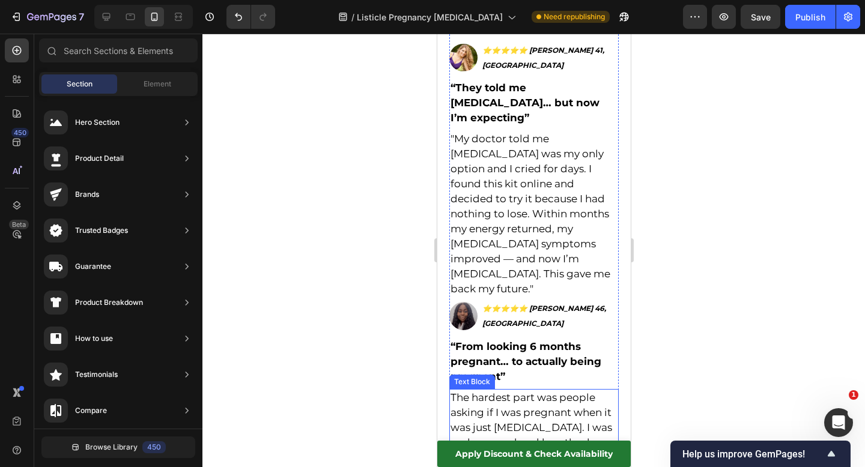
scroll to position [4654, 0]
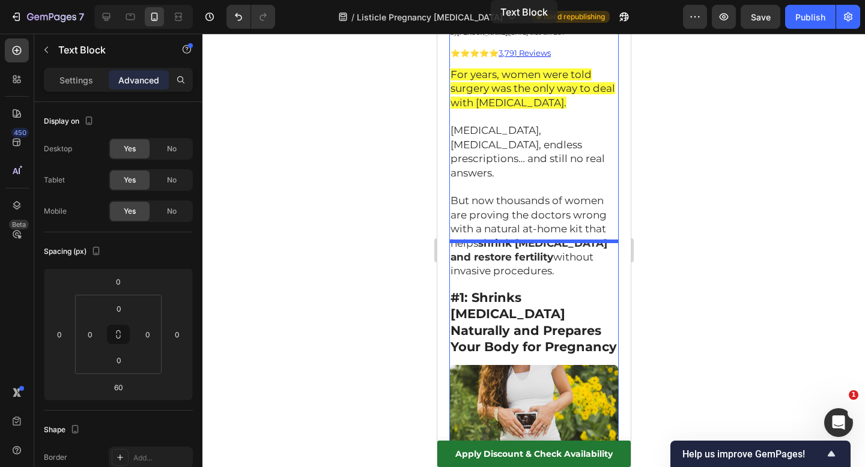
scroll to position [0, 0]
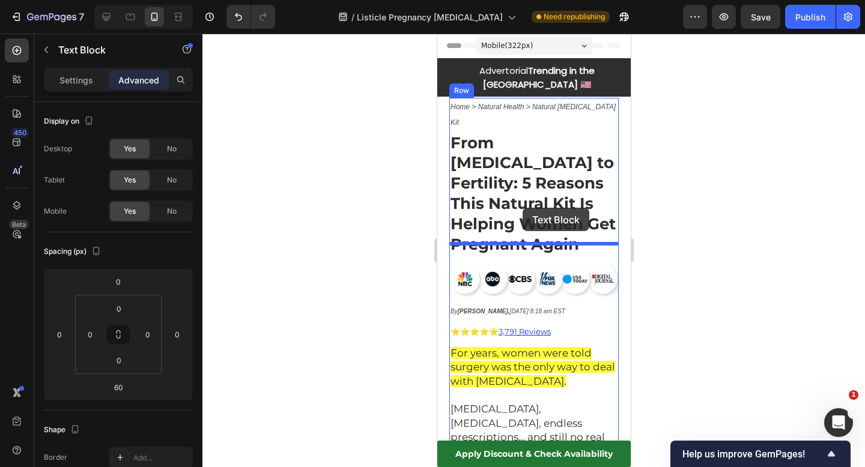
drag, startPoint x: 457, startPoint y: 267, endPoint x: 522, endPoint y: 208, distance: 87.6
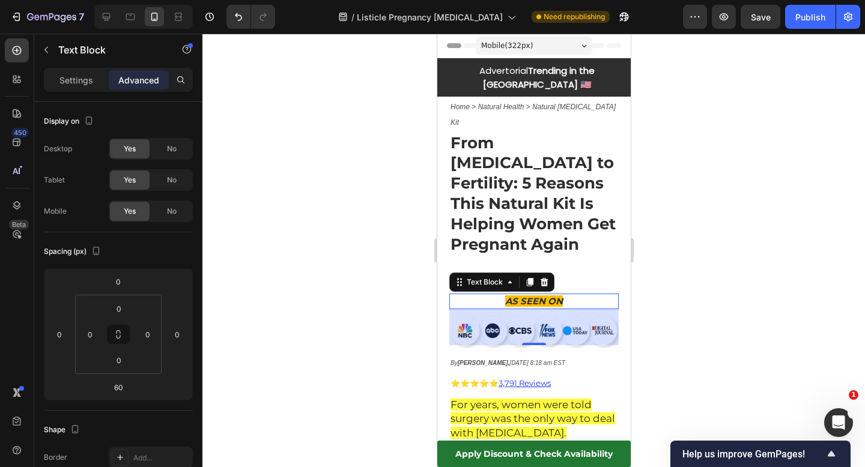
click at [680, 227] on div at bounding box center [533, 251] width 663 height 434
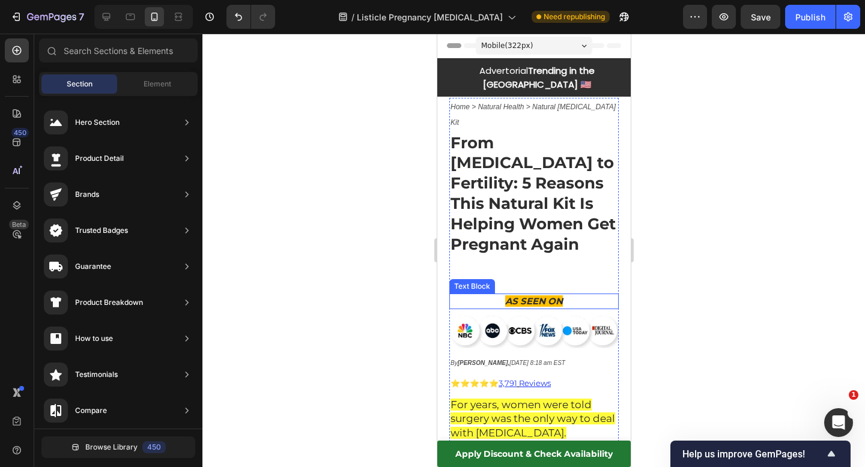
click at [530, 296] on strong "AS SEEN ON" at bounding box center [534, 301] width 58 height 11
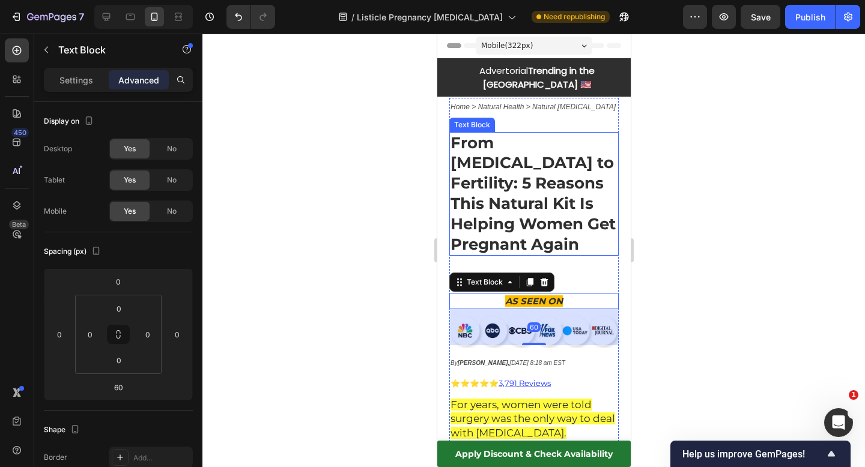
click at [568, 192] on strong "From Fibroids to Fertility: 5 Reasons This Natural Kit Is Helping Women Get Pre…" at bounding box center [532, 193] width 165 height 121
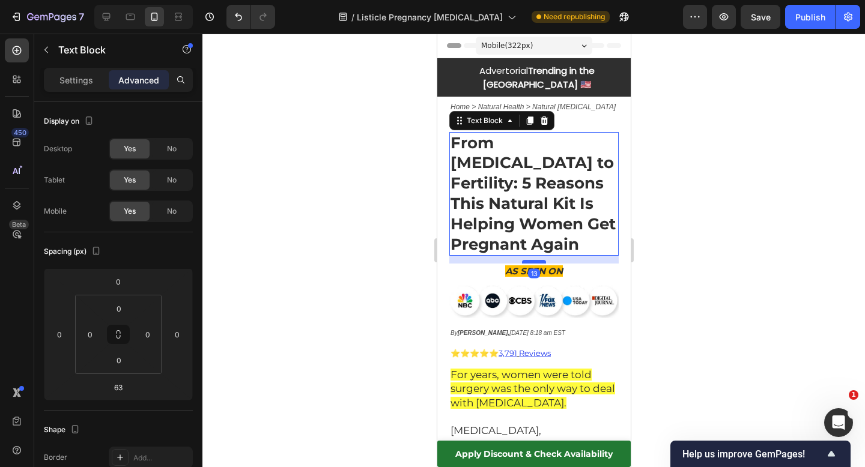
drag, startPoint x: 536, startPoint y: 242, endPoint x: 537, endPoint y: 212, distance: 30.0
click at [537, 260] on div at bounding box center [533, 262] width 24 height 4
type input "13"
click at [590, 265] on p "AS SEEN ON" at bounding box center [533, 271] width 167 height 13
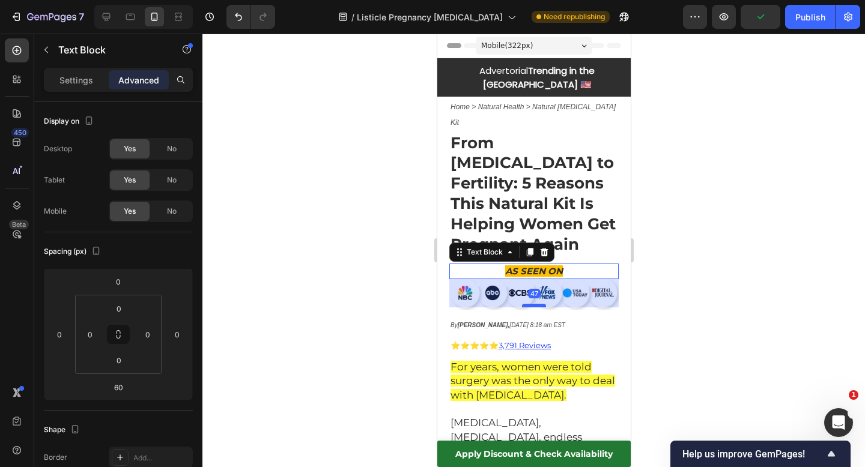
drag, startPoint x: 536, startPoint y: 263, endPoint x: 536, endPoint y: 255, distance: 7.8
click at [536, 304] on div at bounding box center [533, 306] width 24 height 4
type input "46"
click at [678, 210] on div at bounding box center [533, 251] width 663 height 434
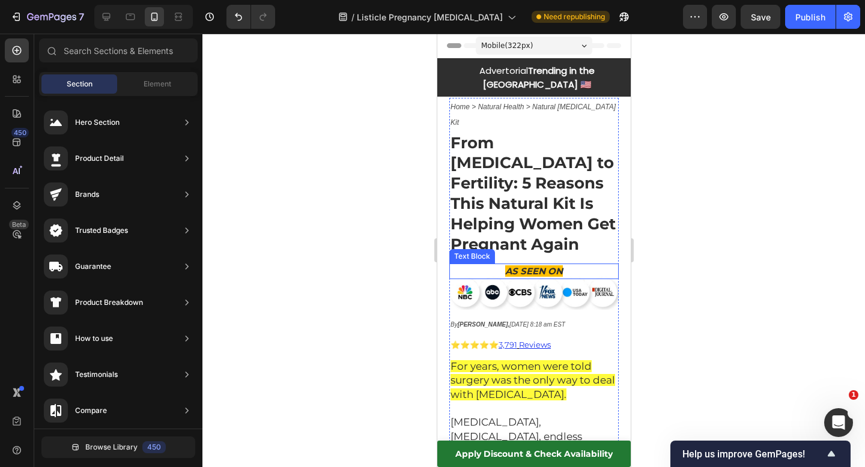
click at [570, 265] on p "AS SEEN ON" at bounding box center [533, 271] width 167 height 13
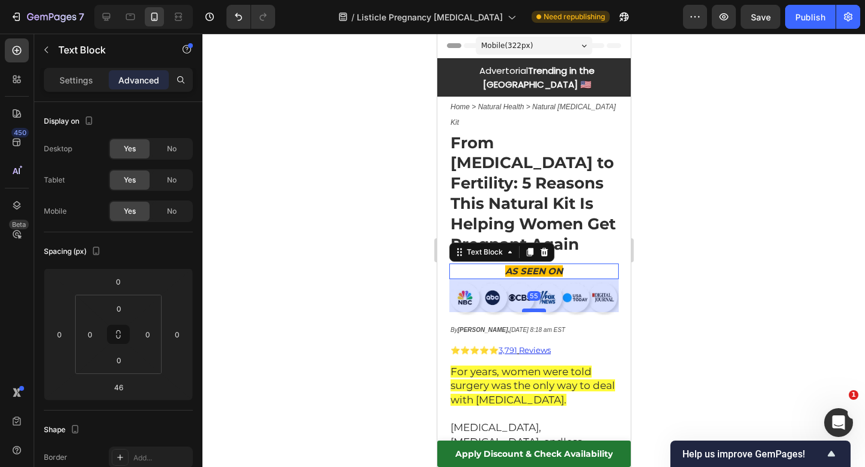
drag, startPoint x: 537, startPoint y: 255, endPoint x: 538, endPoint y: 261, distance: 6.0
click at [538, 309] on div at bounding box center [533, 311] width 24 height 4
type input "56"
click at [667, 249] on div at bounding box center [533, 251] width 663 height 434
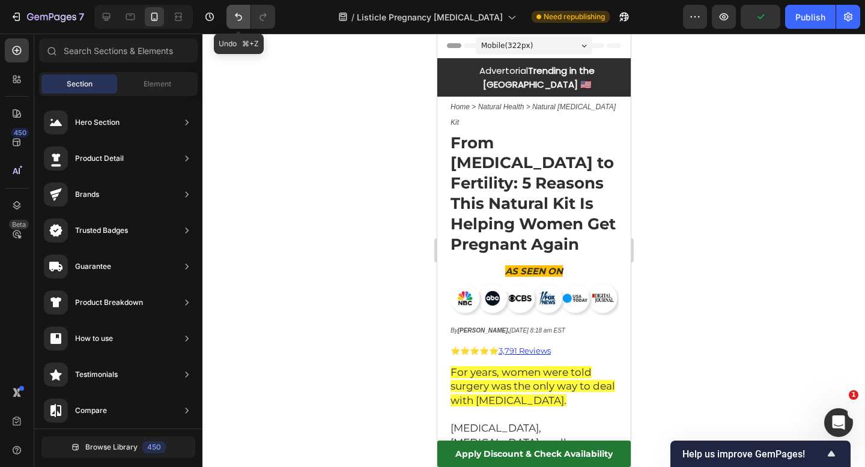
click at [240, 17] on icon "Undo/Redo" at bounding box center [239, 17] width 12 height 12
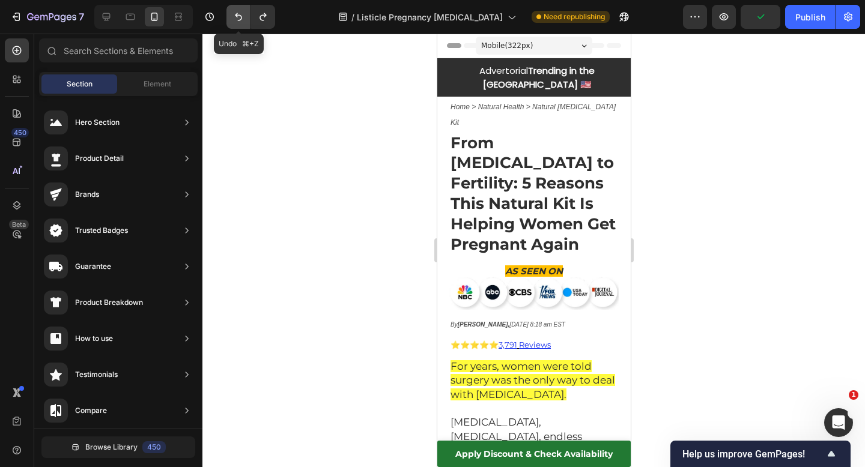
click at [240, 17] on icon "Undo/Redo" at bounding box center [239, 17] width 12 height 12
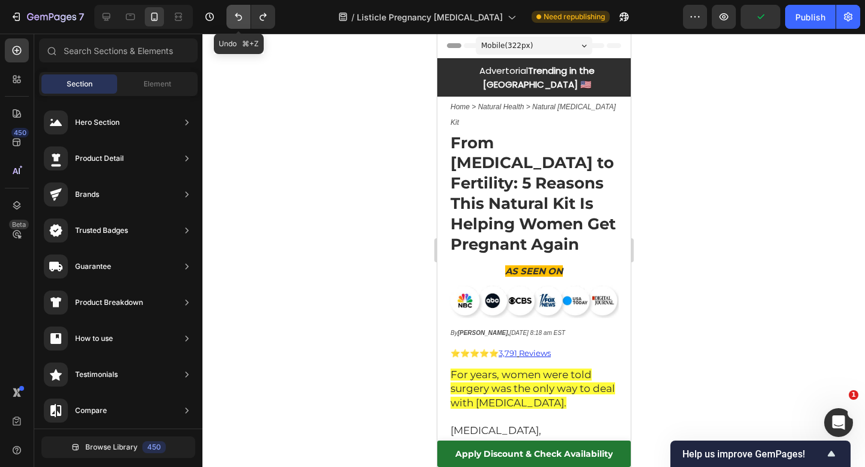
click at [240, 17] on icon "Undo/Redo" at bounding box center [239, 17] width 12 height 12
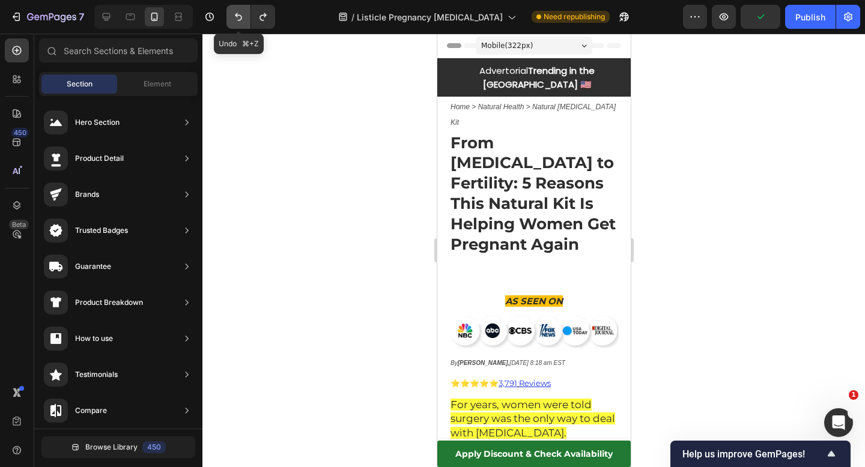
click at [240, 17] on icon "Undo/Redo" at bounding box center [239, 17] width 12 height 12
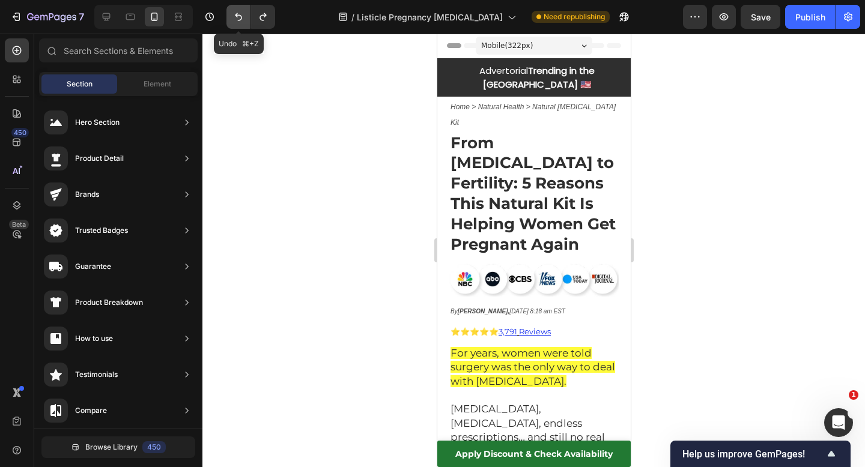
click at [240, 17] on icon "Undo/Redo" at bounding box center [239, 17] width 12 height 12
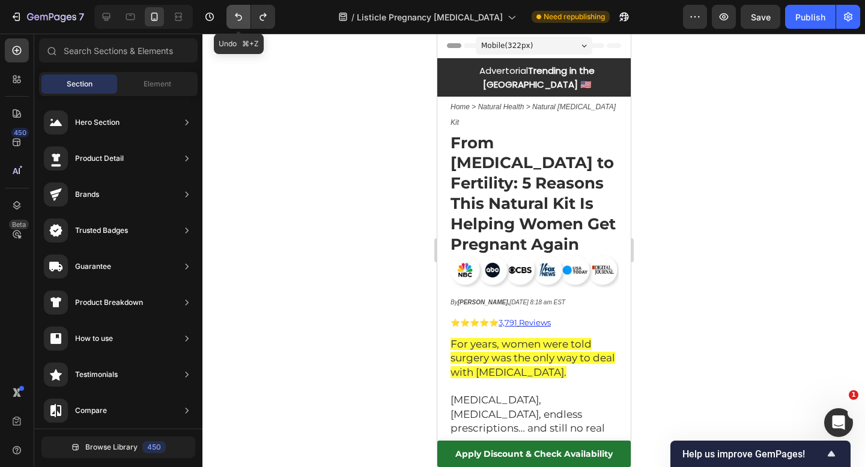
click at [240, 17] on icon "Undo/Redo" at bounding box center [239, 17] width 12 height 12
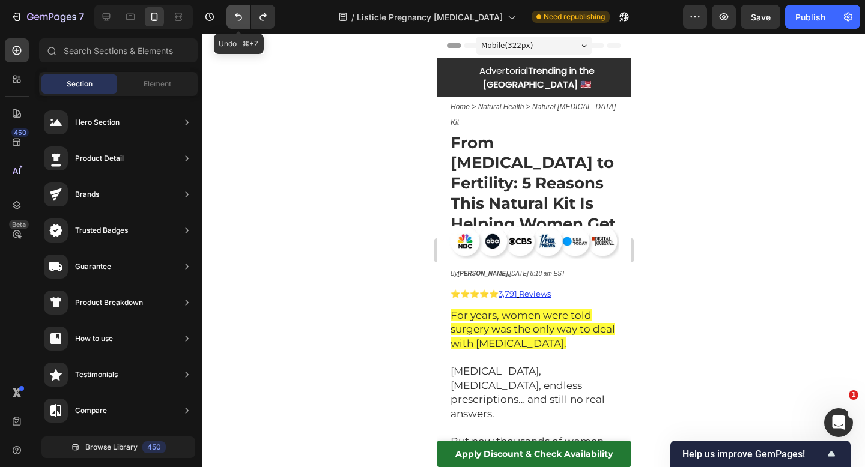
click at [240, 17] on icon "Undo/Redo" at bounding box center [239, 17] width 12 height 12
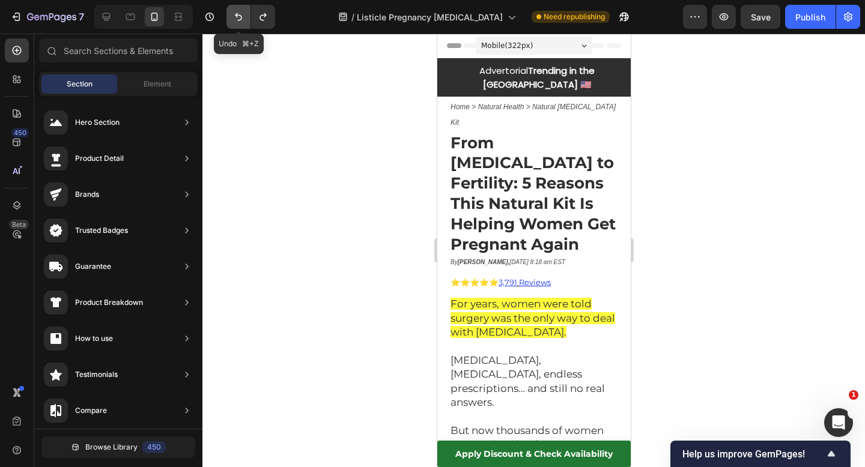
click at [240, 17] on icon "Undo/Redo" at bounding box center [239, 17] width 12 height 12
click at [266, 20] on icon "Undo/Redo" at bounding box center [263, 17] width 12 height 12
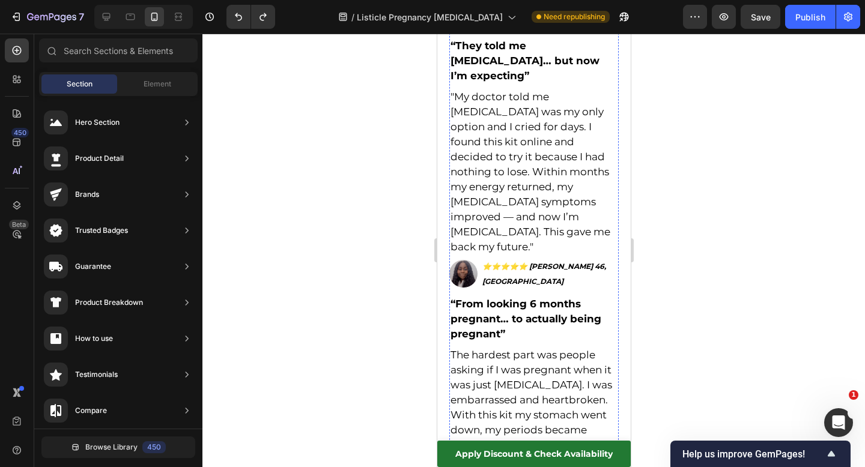
scroll to position [4605, 0]
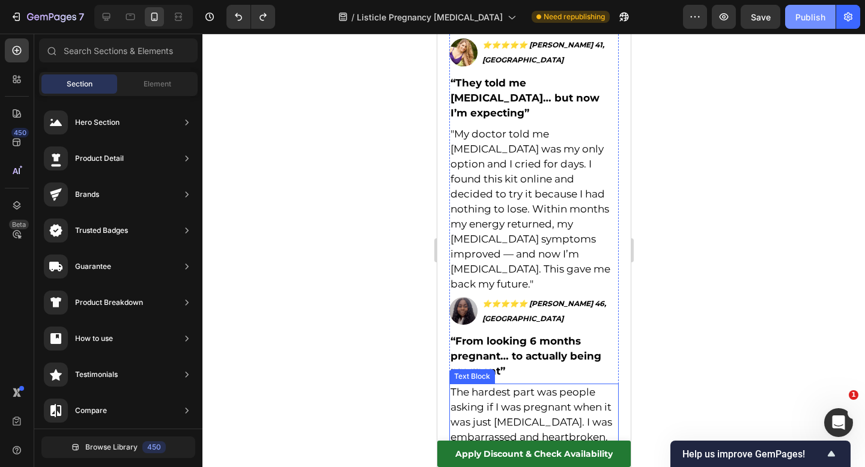
click at [806, 20] on div "Publish" at bounding box center [810, 17] width 30 height 13
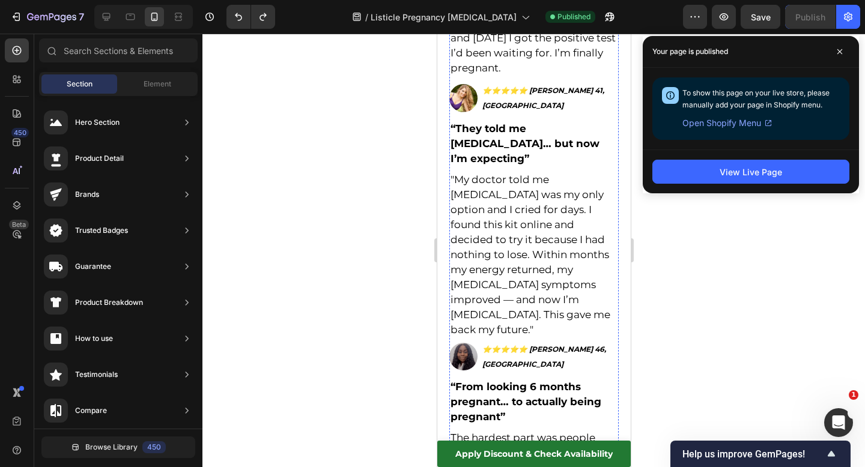
scroll to position [4562, 0]
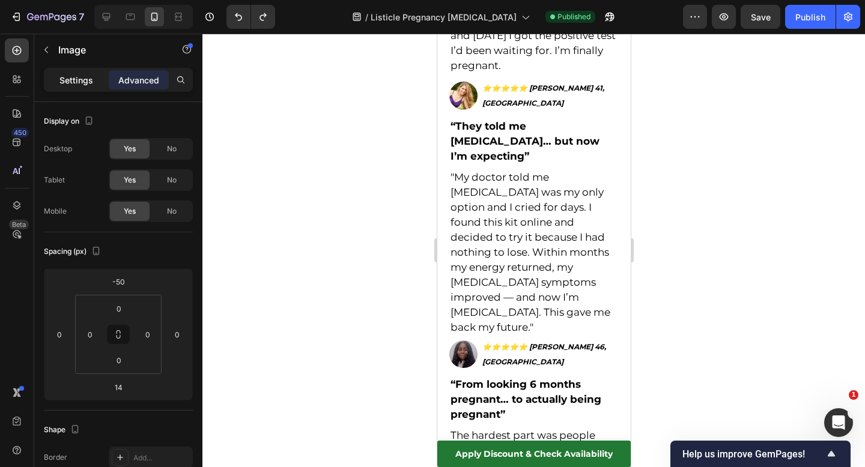
click at [76, 79] on p "Settings" at bounding box center [76, 80] width 34 height 13
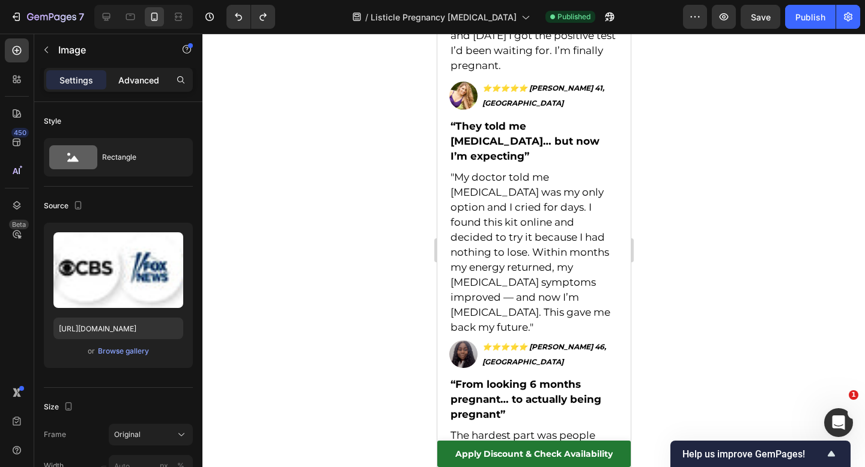
click at [135, 80] on p "Advanced" at bounding box center [138, 80] width 41 height 13
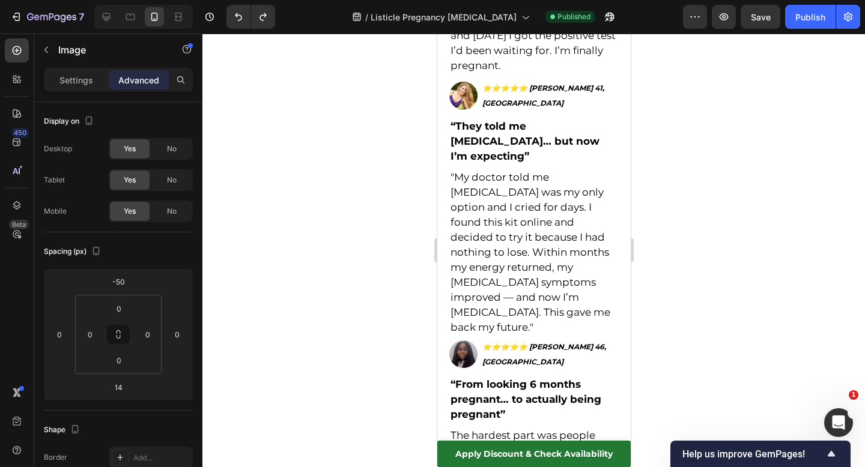
click at [281, 136] on div at bounding box center [533, 251] width 663 height 434
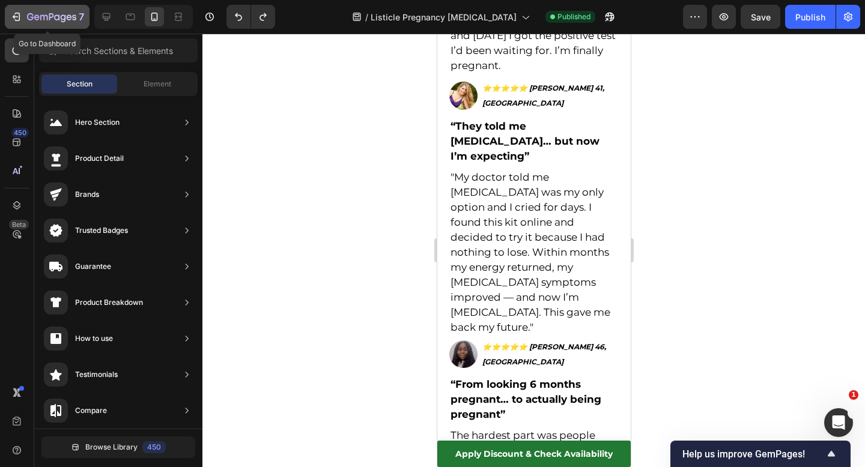
click at [14, 17] on icon "button" at bounding box center [15, 17] width 5 height 4
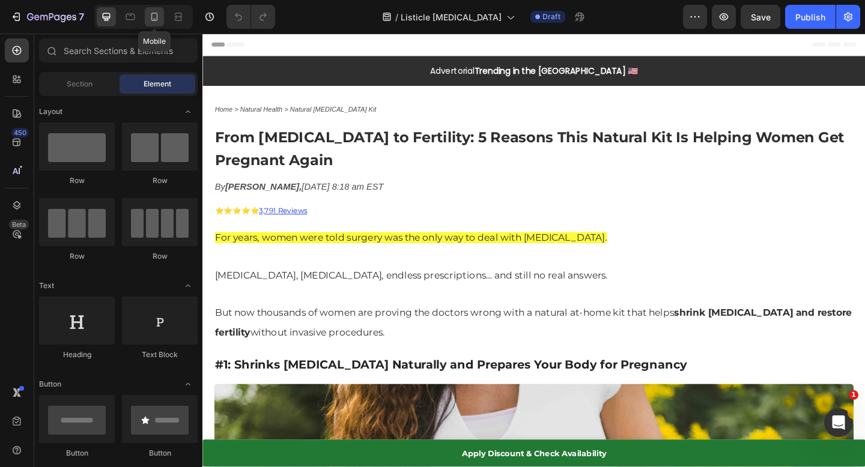
click at [154, 17] on icon at bounding box center [154, 17] width 12 height 12
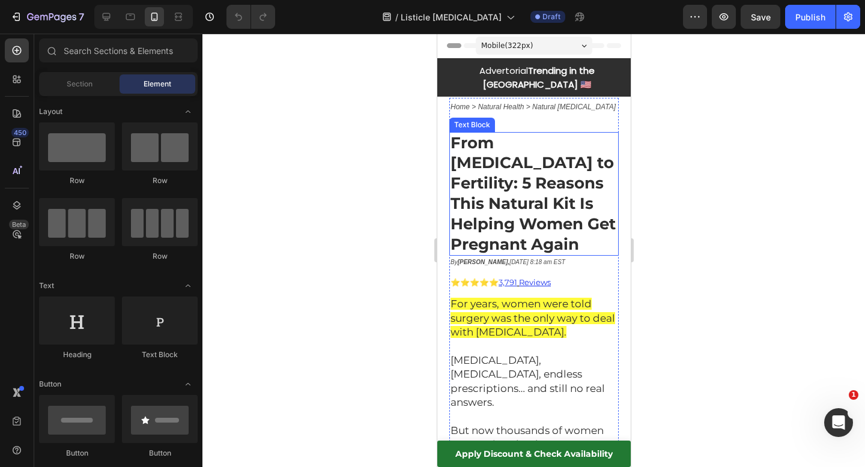
click at [516, 133] on strong "From [MEDICAL_DATA] to Fertility: 5 Reasons This Natural Kit Is Helping Women G…" at bounding box center [532, 193] width 165 height 121
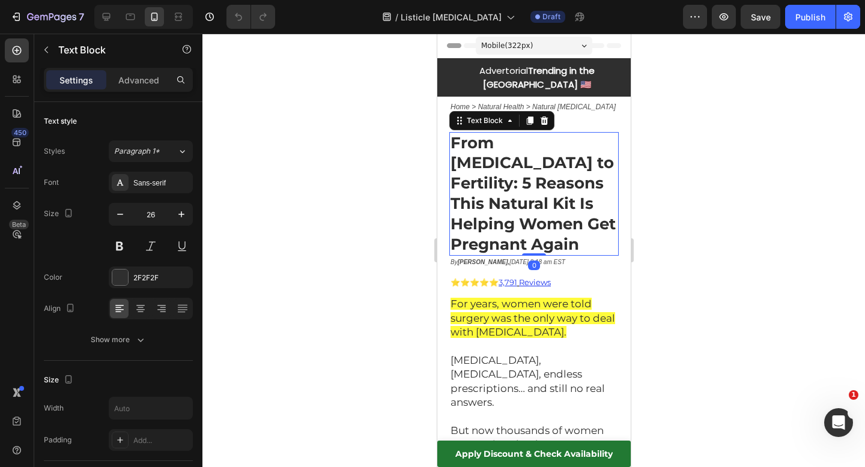
click at [516, 133] on strong "From [MEDICAL_DATA] to Fertility: 5 Reasons This Natural Kit Is Helping Women G…" at bounding box center [532, 193] width 165 height 121
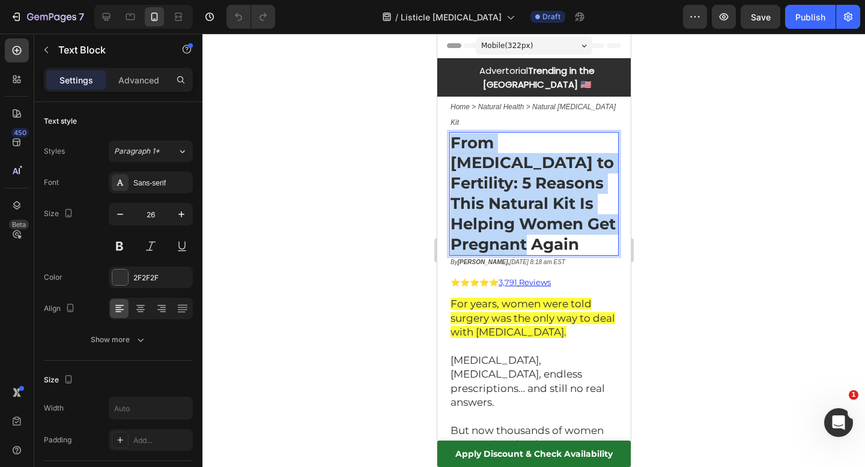
click at [516, 133] on strong "From [MEDICAL_DATA] to Fertility: 5 Reasons This Natural Kit Is Helping Women G…" at bounding box center [532, 193] width 165 height 121
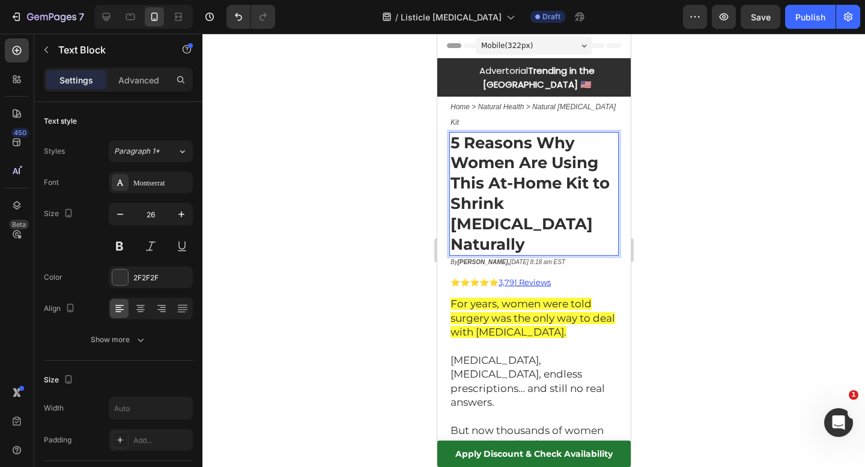
click at [668, 144] on div at bounding box center [533, 251] width 663 height 434
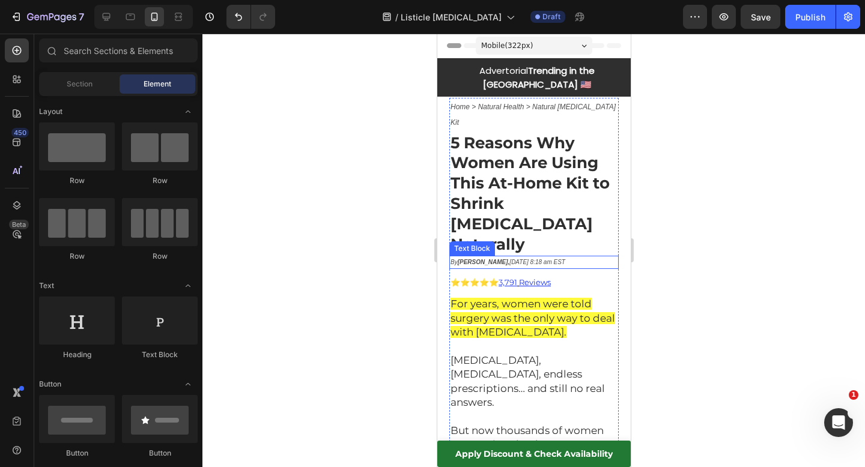
click at [552, 259] on icon "By [PERSON_NAME], [DATE] 8:18 am EST" at bounding box center [507, 262] width 115 height 7
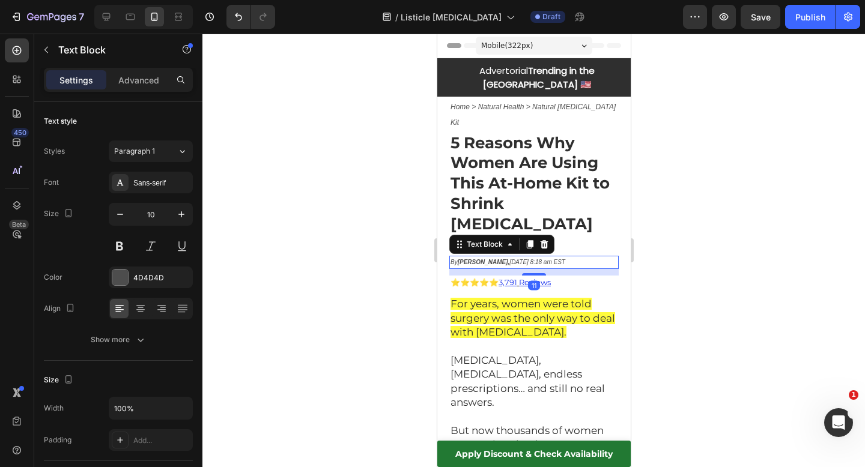
click at [552, 259] on icon "By [PERSON_NAME], [DATE] 8:18 am EST" at bounding box center [507, 262] width 115 height 7
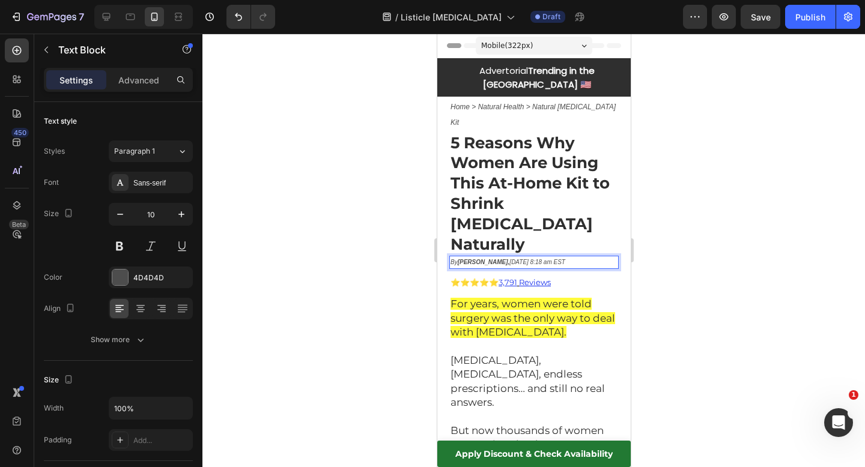
click at [565, 259] on icon "By [PERSON_NAME], [DATE] 8:18 am EST" at bounding box center [507, 262] width 115 height 7
click at [685, 208] on div at bounding box center [533, 251] width 663 height 434
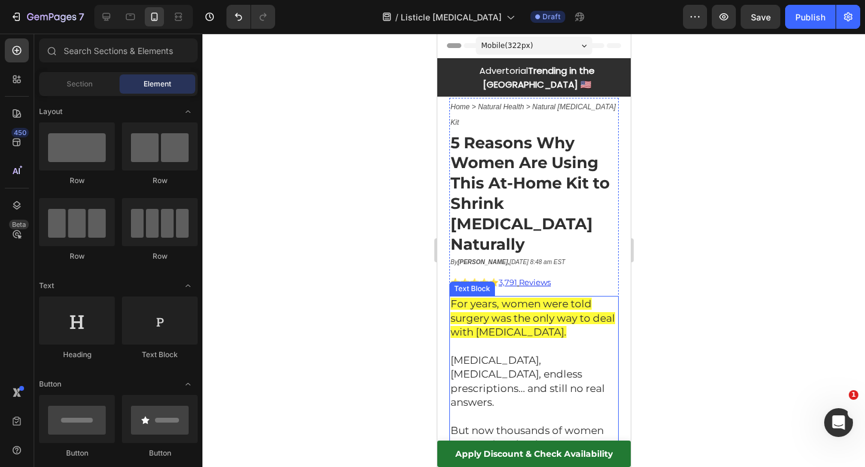
click at [521, 354] on span "Hysterectomy, myomectomy, endless prescriptions… and still no real answers." at bounding box center [527, 381] width 154 height 54
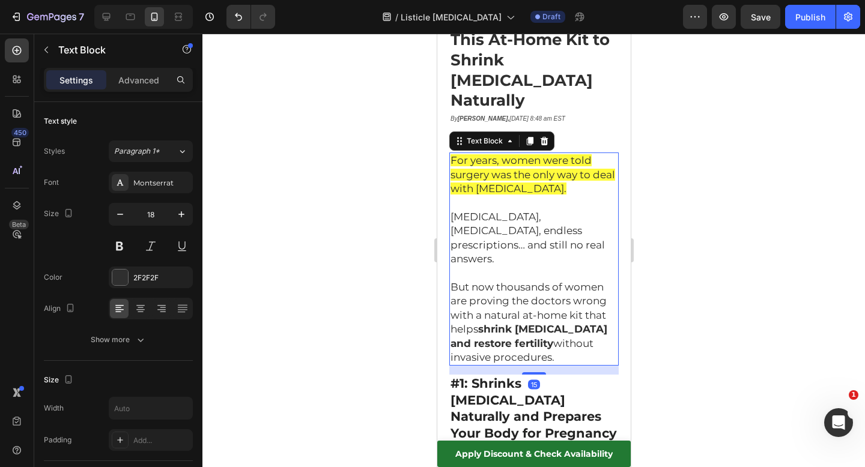
scroll to position [133, 0]
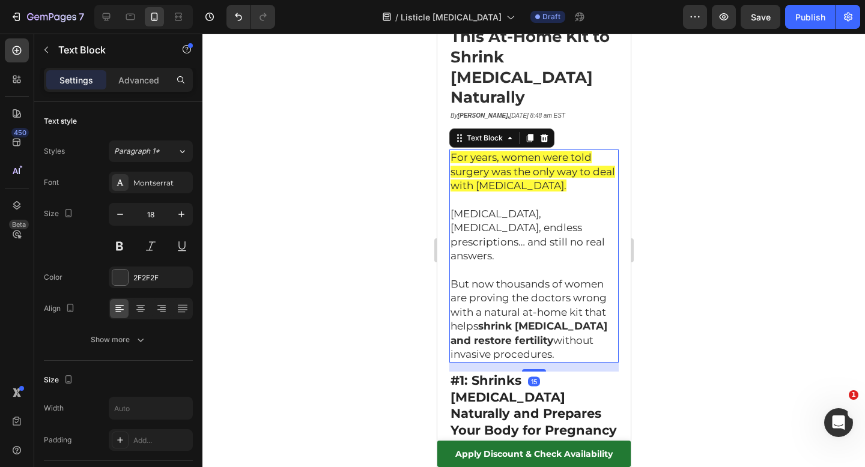
click at [514, 308] on p "But now thousands of women are proving the doctors wrong with a natural at-home…" at bounding box center [533, 320] width 167 height 84
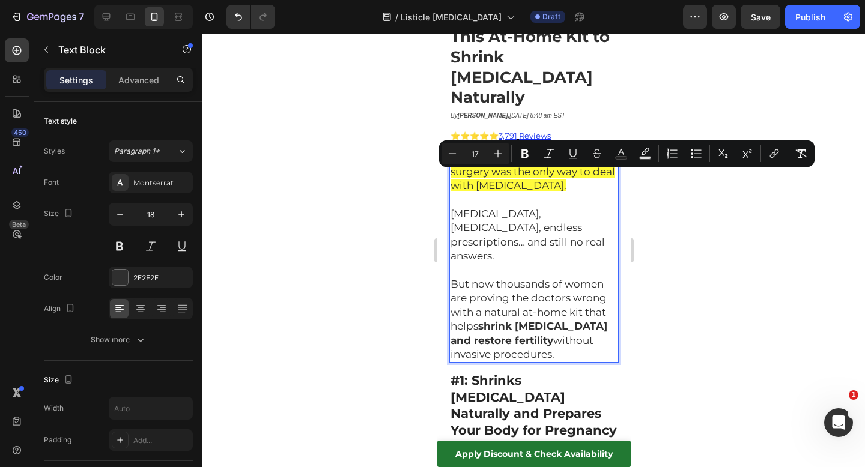
drag, startPoint x: 514, startPoint y: 308, endPoint x: 451, endPoint y: 180, distance: 142.7
click at [451, 180] on div "For years, women were told surgery was the only way to deal with fibroids. Hyst…" at bounding box center [533, 256] width 169 height 213
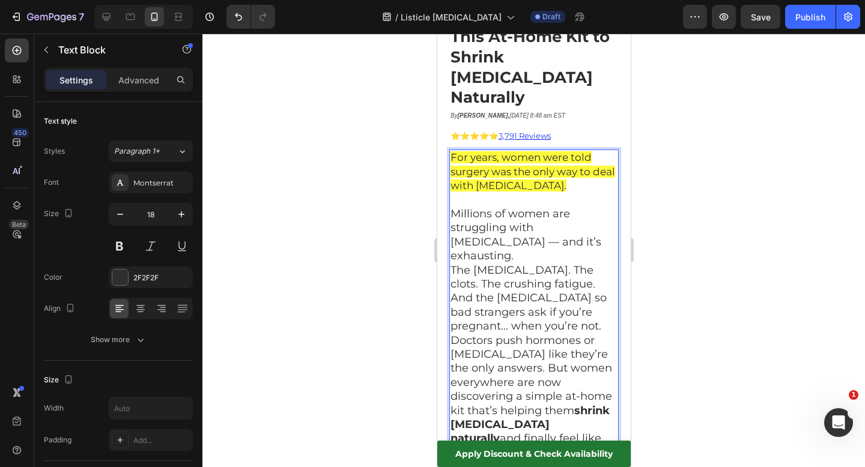
click at [489, 151] on span "For years, women were told surgery was the only way to deal with fibroids." at bounding box center [532, 171] width 165 height 40
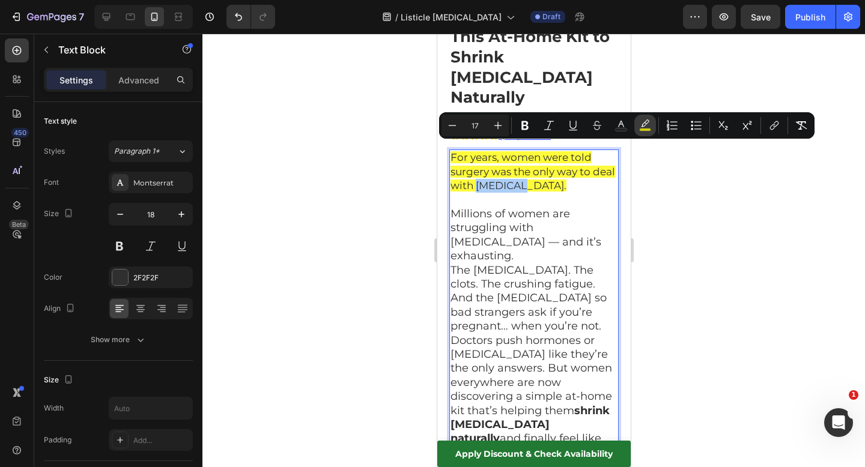
click at [649, 130] on rect "Editor contextual toolbar" at bounding box center [645, 130] width 11 height 3
type input "FFFA02"
type input "77"
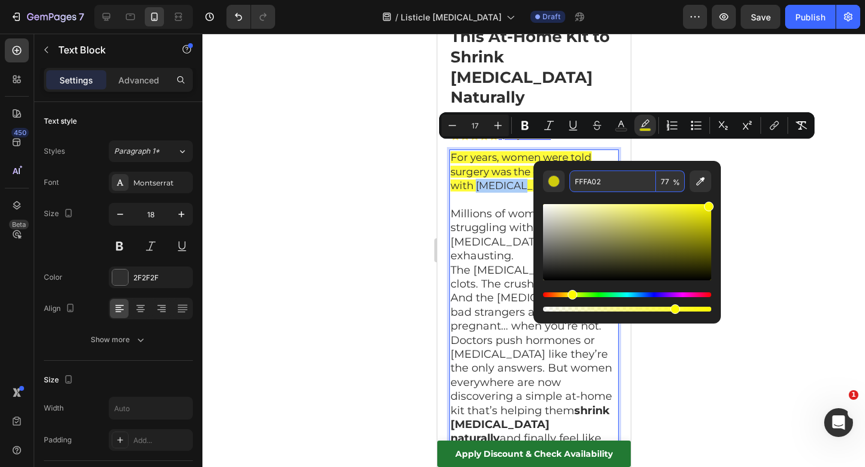
click at [592, 180] on input "FFFA02" at bounding box center [613, 182] width 87 height 22
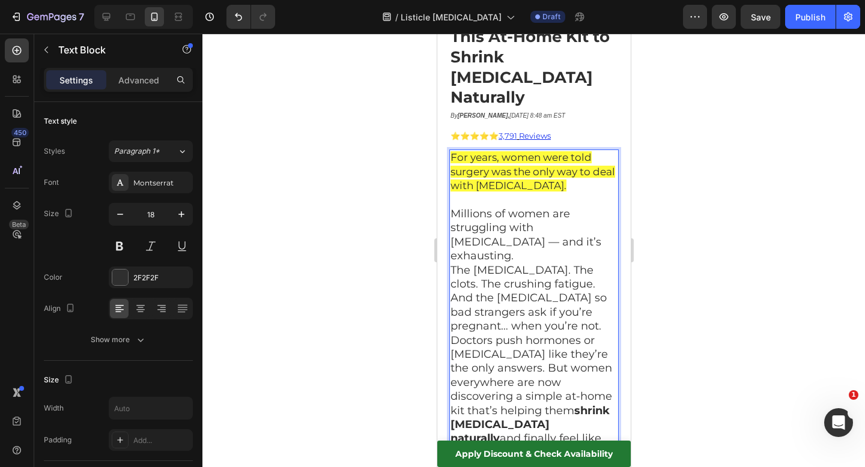
click at [503, 216] on p "Millions of women are struggling with fibroids — and it’s exhausting. The heavy…" at bounding box center [533, 270] width 167 height 127
click at [476, 151] on span "For years, women were told surgery was the only way to deal with fibroids." at bounding box center [532, 171] width 165 height 40
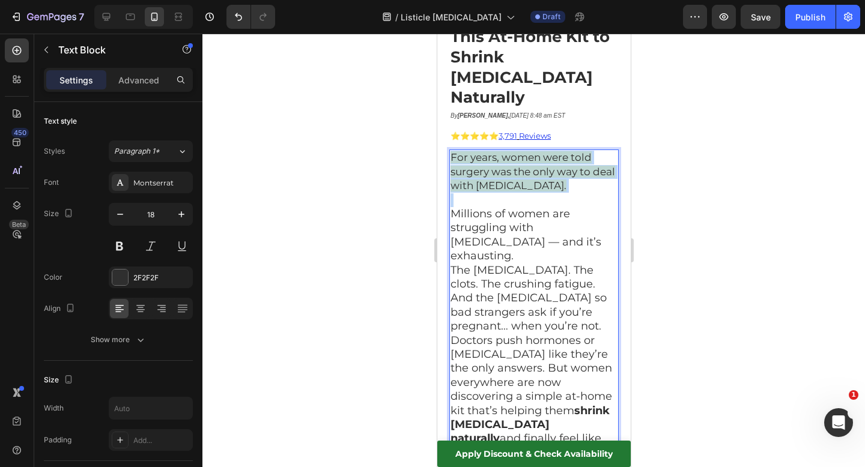
click at [476, 151] on span "For years, women were told surgery was the only way to deal with fibroids." at bounding box center [532, 171] width 165 height 40
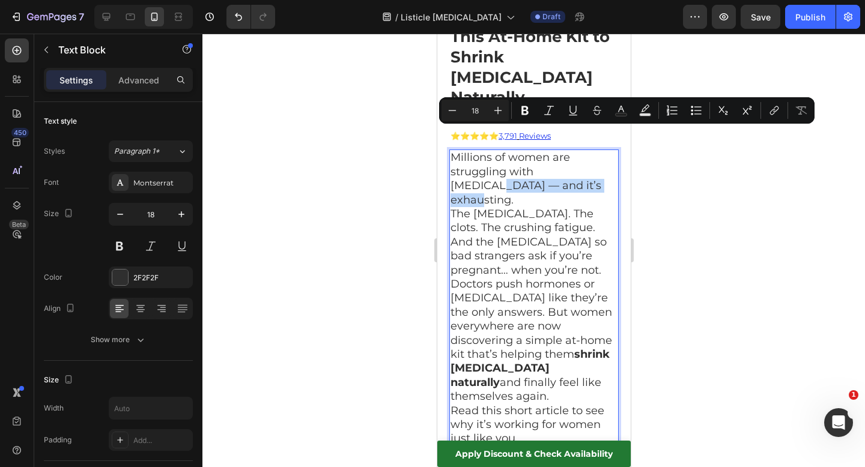
drag, startPoint x: 576, startPoint y: 136, endPoint x: 590, endPoint y: 145, distance: 17.0
click at [590, 151] on p "Millions of women are struggling with fibroids — and it’s exhausting. The heavy…" at bounding box center [533, 214] width 167 height 127
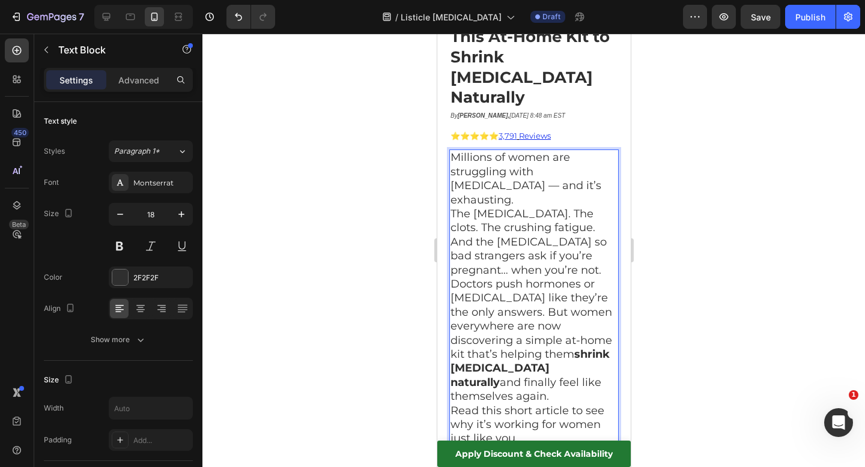
click at [587, 151] on p "Millions of women are struggling with fibroids — and it’s exhausting. The heavy…" at bounding box center [533, 214] width 167 height 127
click at [538, 151] on p "Millions of women are struggling with fibroids and it’s exhausting. The heavy b…" at bounding box center [533, 214] width 167 height 127
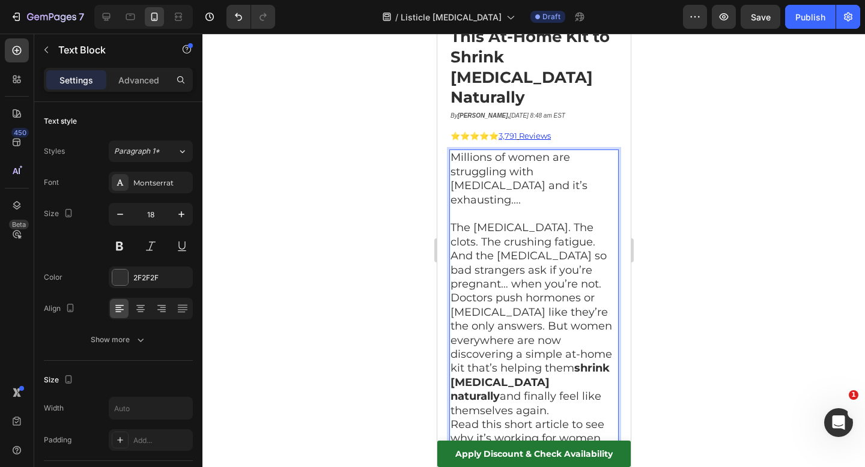
click at [499, 151] on p "Millions of women are struggling with [MEDICAL_DATA] and it’s exhausting...." at bounding box center [533, 179] width 167 height 56
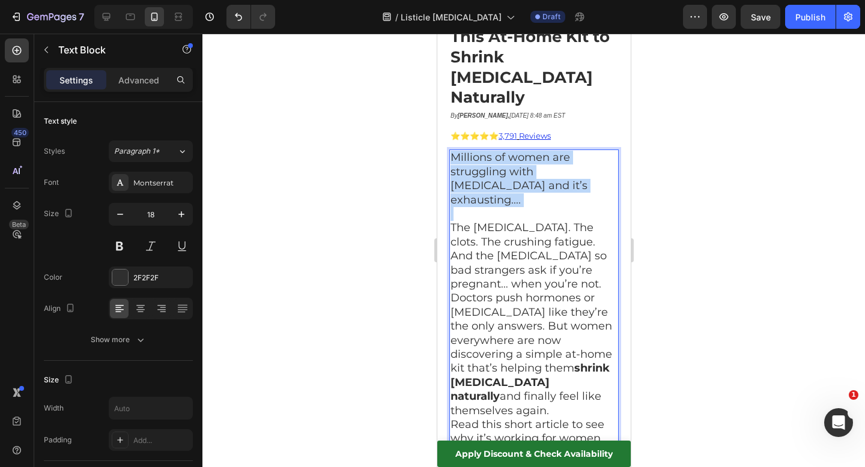
click at [499, 151] on p "Millions of women are struggling with [MEDICAL_DATA] and it’s exhausting...." at bounding box center [533, 179] width 167 height 56
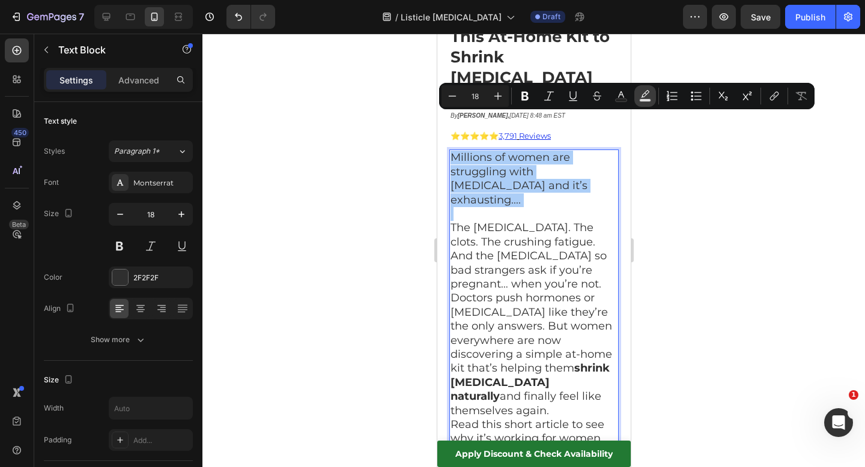
click at [650, 91] on icon "Editor contextual toolbar" at bounding box center [645, 96] width 12 height 12
type input "000000"
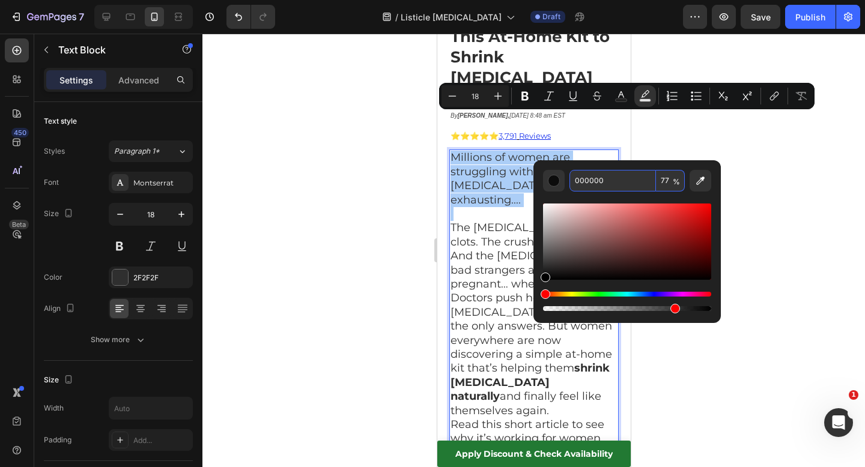
click at [592, 186] on input "000000" at bounding box center [613, 181] width 87 height 22
paste input "FFFA02"
type input "FFFA02"
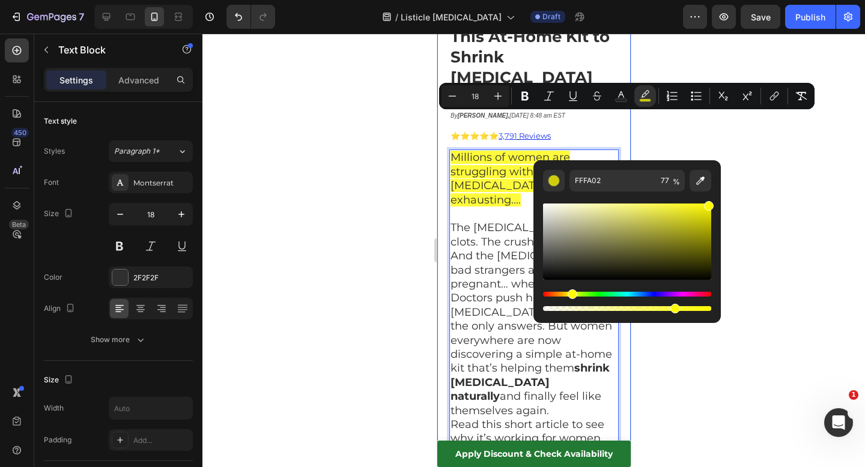
type input "16"
click at [660, 144] on div at bounding box center [533, 251] width 663 height 434
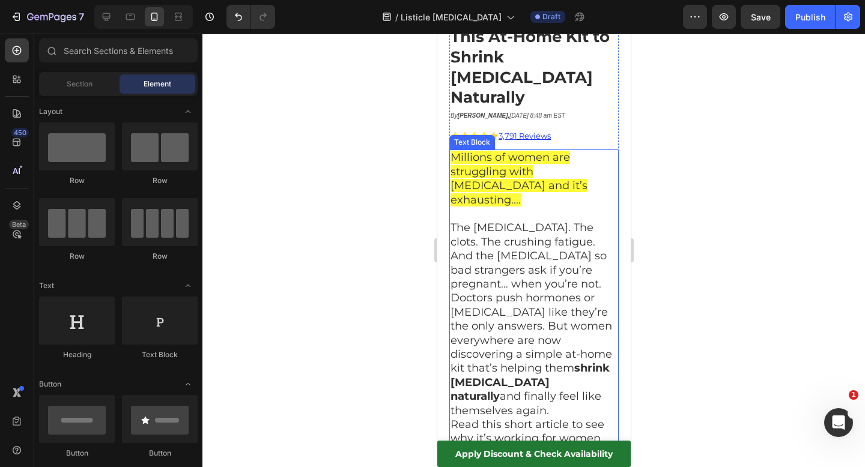
click at [503, 153] on span "Millions of women are struggling with [MEDICAL_DATA] and it’s exhausting...." at bounding box center [518, 178] width 137 height 55
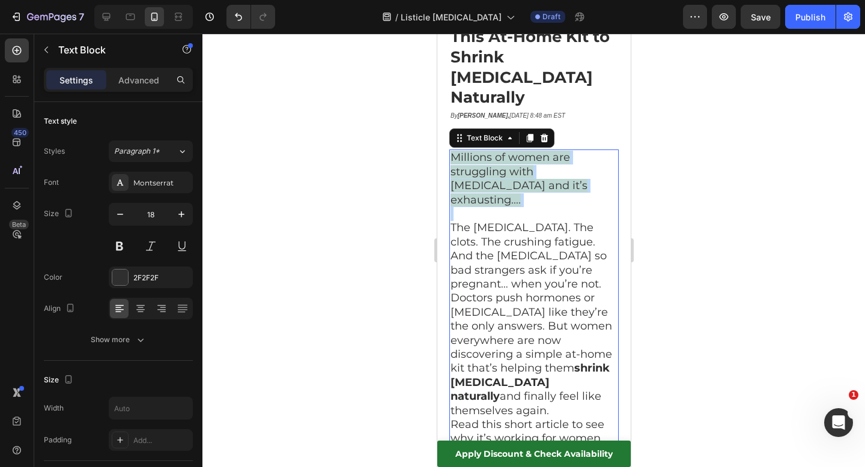
click at [503, 153] on span "Millions of women are struggling with [MEDICAL_DATA] and it’s exhausting...." at bounding box center [518, 178] width 137 height 55
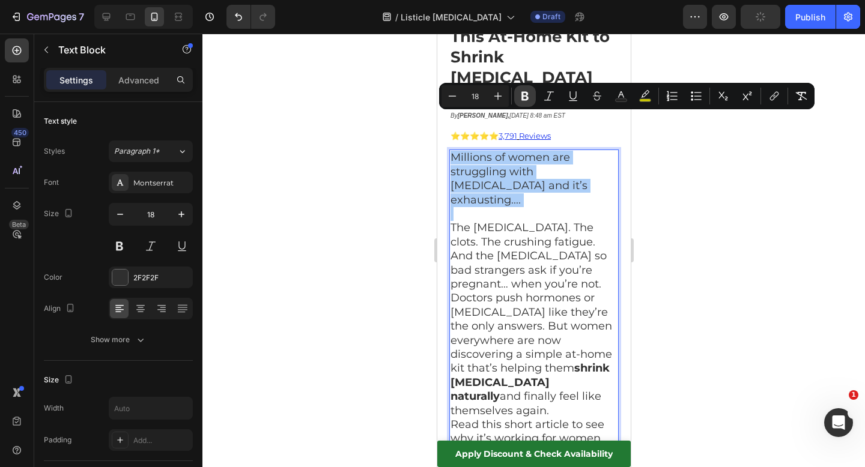
click at [519, 102] on icon "Editor contextual toolbar" at bounding box center [525, 96] width 12 height 12
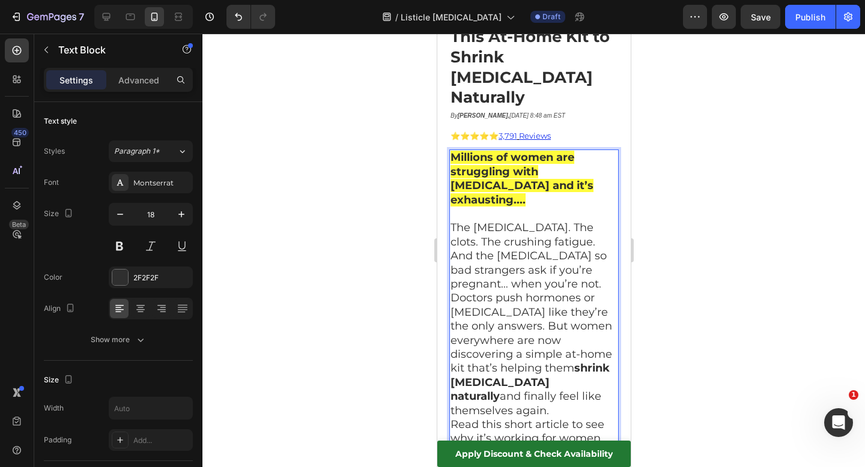
click at [520, 207] on p "The heavy bleeding. The clots. The crushing fatigue. And the bloating so bad st…" at bounding box center [533, 249] width 167 height 84
click at [651, 166] on div at bounding box center [533, 251] width 663 height 434
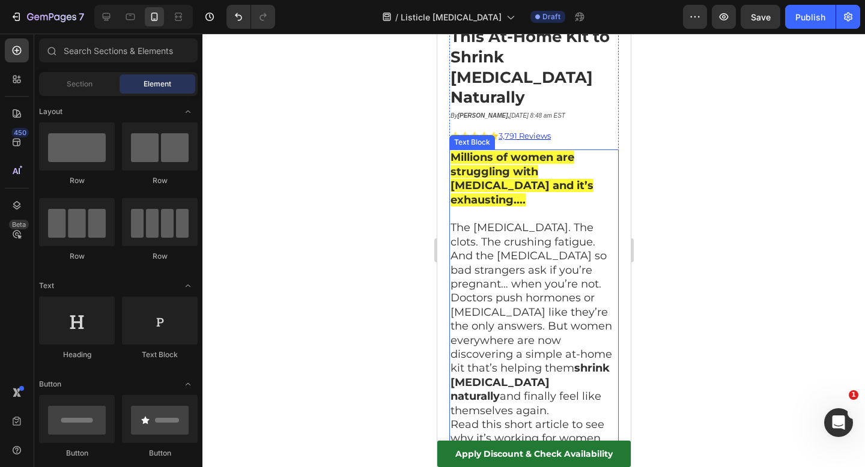
click at [561, 207] on p "The heavy bleeding. The clots. The crushing fatigue. And the bloating so bad st…" at bounding box center [533, 249] width 167 height 84
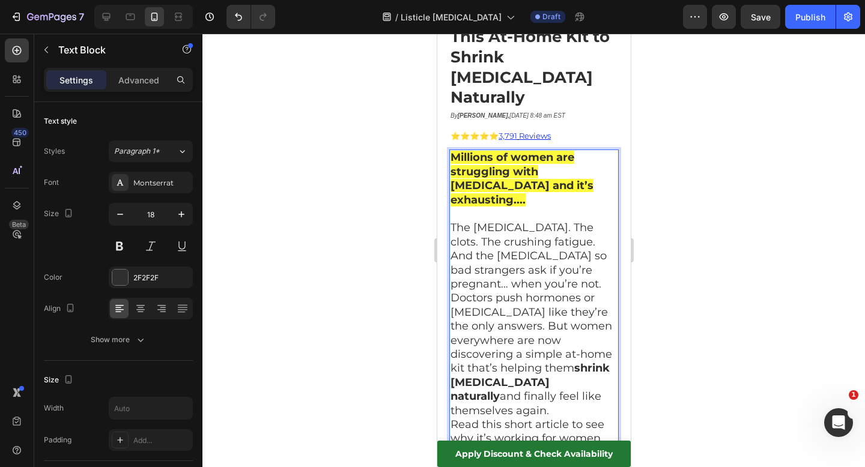
click at [562, 207] on p "The heavy bleeding. The clots. The crushing fatigue. And the bloating so bad st…" at bounding box center [533, 249] width 167 height 84
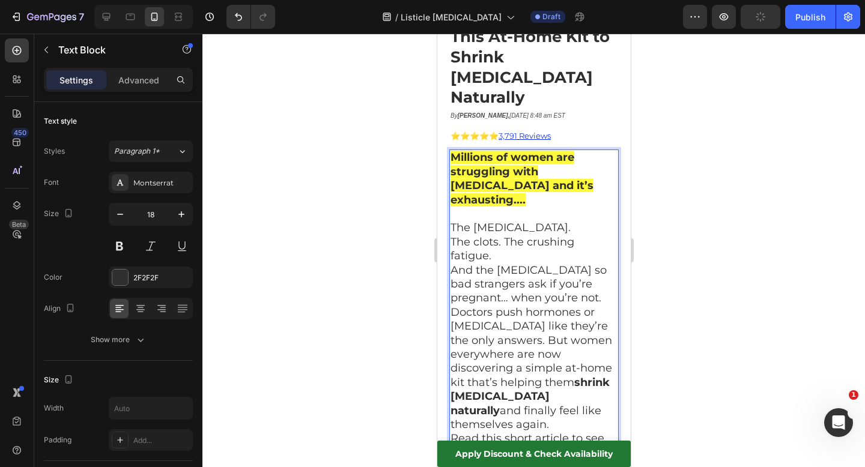
click at [503, 236] on p "The clots. The crushing fatigue. And the bloating so bad strangers ask if you’r…" at bounding box center [533, 271] width 167 height 70
click at [568, 249] on p "The crushing fatigue. And the bloating so bad strangers ask if you’re pregnant……" at bounding box center [533, 277] width 167 height 56
click at [512, 249] on p "The crushing fatigue. And the bloating so bad strangers ask if you’re pregnant……" at bounding box center [533, 277] width 167 height 56
click at [606, 249] on p "The crushing fatigue. And the bloating so bad strangers ask if you’re pregnant……" at bounding box center [533, 277] width 167 height 56
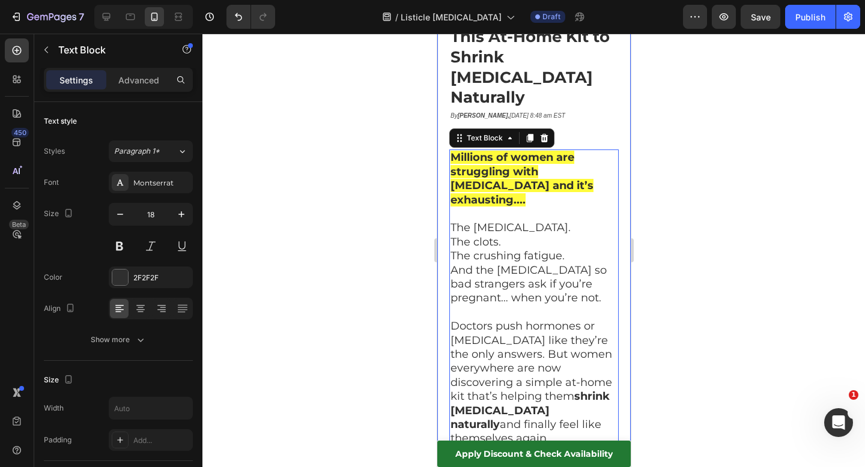
click at [714, 204] on div at bounding box center [533, 251] width 663 height 434
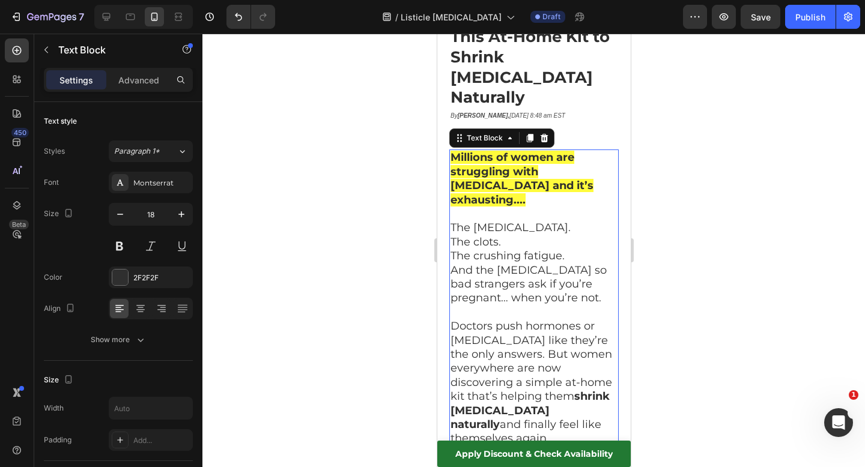
click at [524, 320] on p "Doctors push hormones or hysterectomy like they’re the only answers. But women …" at bounding box center [533, 383] width 167 height 127
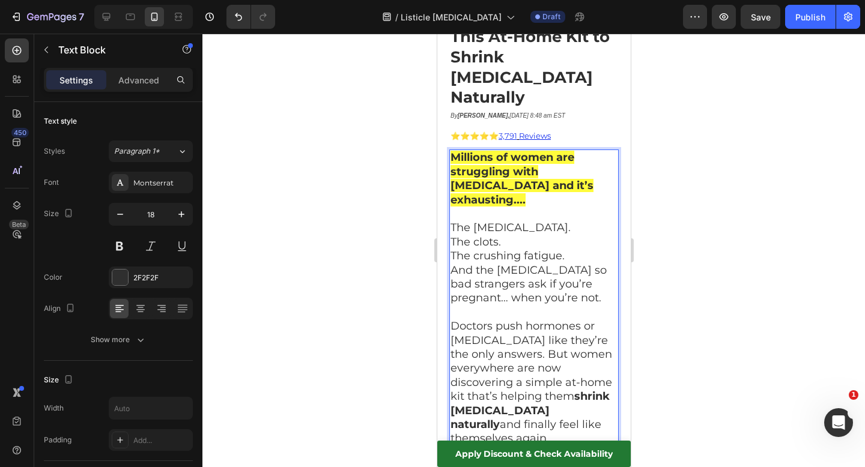
click at [526, 320] on p "Doctors push hormones or hysterectomy like they’re the only answers. But women …" at bounding box center [533, 383] width 167 height 127
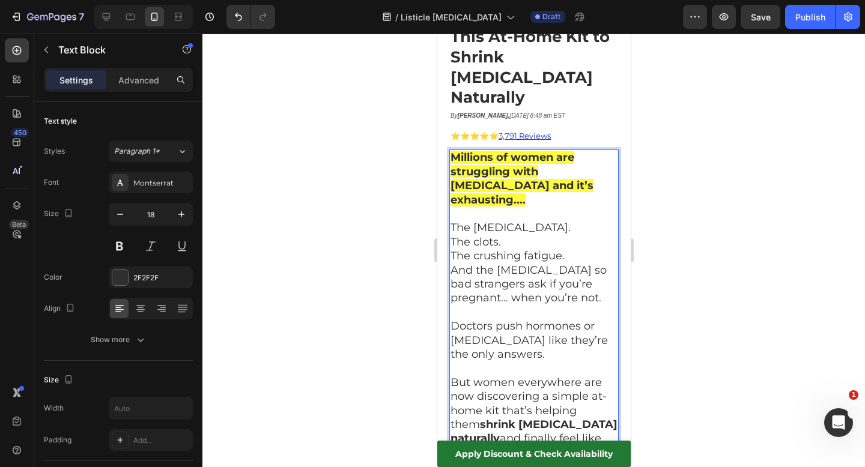
click at [531, 404] on p "But women everywhere are now discovering a simple at-home kit that’s helping th…" at bounding box center [533, 418] width 167 height 84
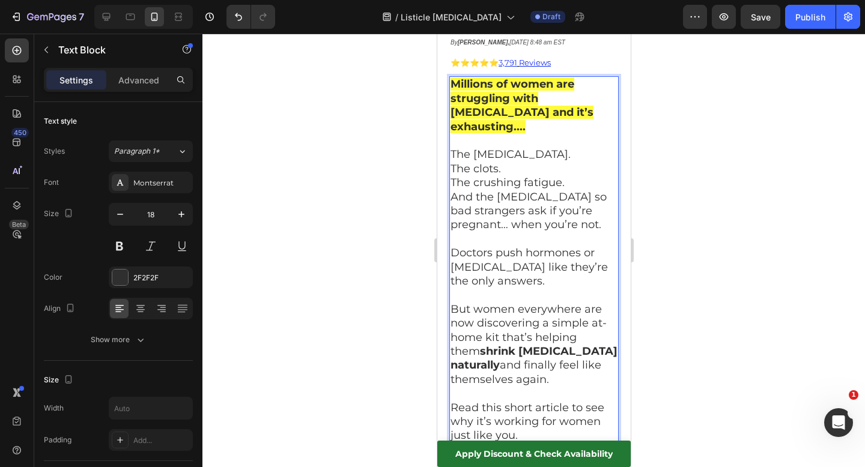
scroll to position [216, 0]
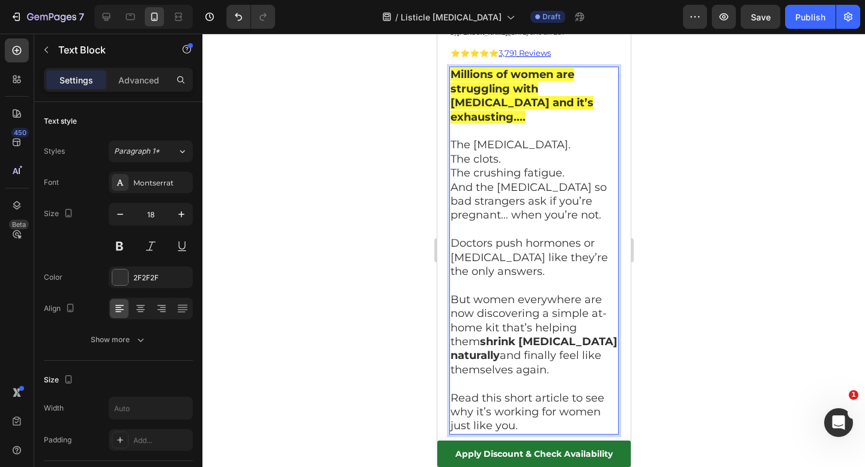
click at [678, 357] on div at bounding box center [533, 251] width 663 height 434
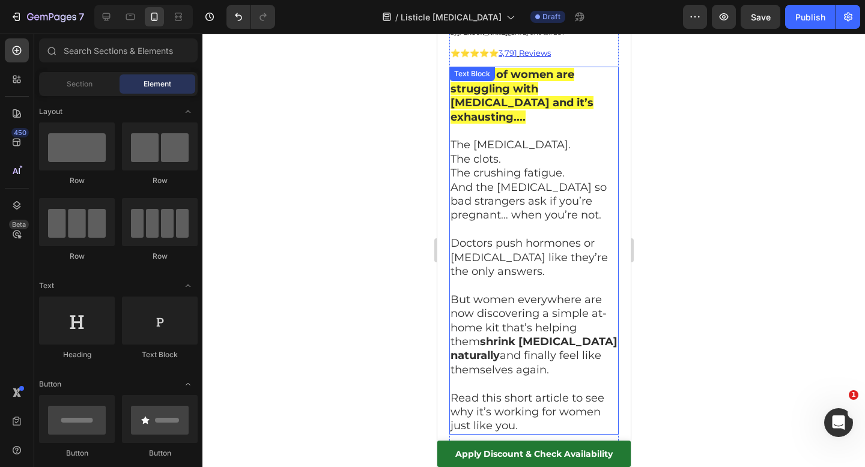
scroll to position [0, 0]
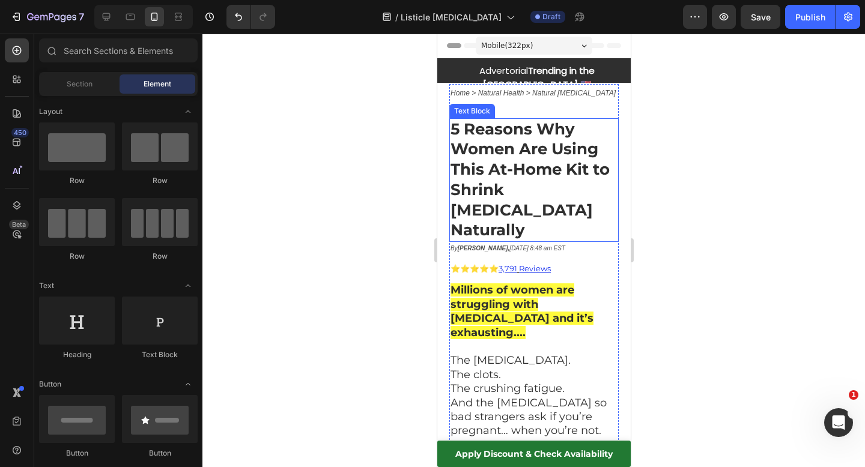
click at [740, 201] on div at bounding box center [533, 251] width 663 height 434
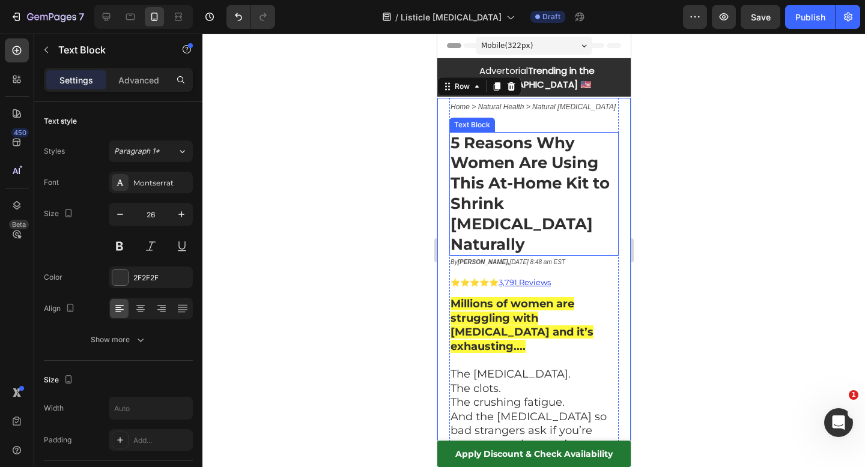
click at [549, 154] on strong "5 Reasons Why Women Are Using This At-Home Kit to Shrink [MEDICAL_DATA] Natural…" at bounding box center [529, 193] width 159 height 121
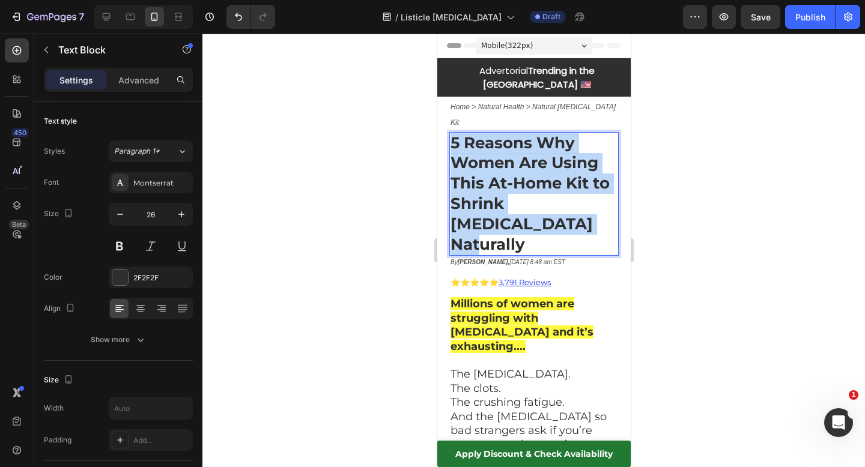
click at [549, 154] on strong "5 Reasons Why Women Are Using This At-Home Kit to Shrink [MEDICAL_DATA] Natural…" at bounding box center [529, 193] width 159 height 121
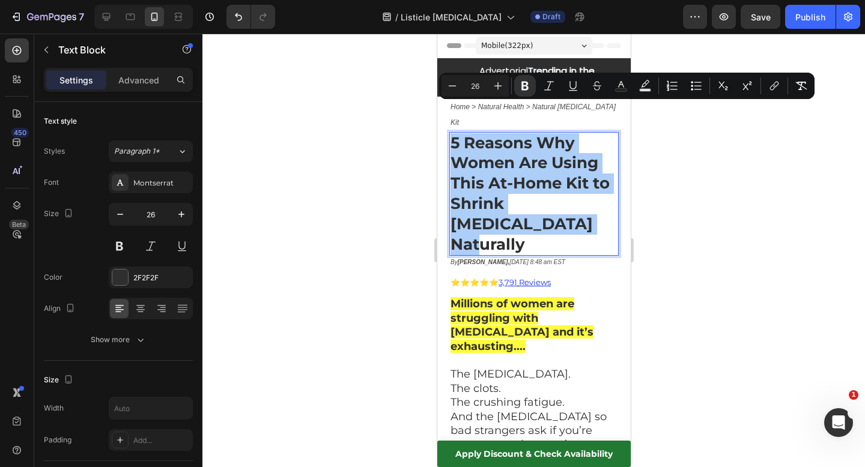
click at [688, 156] on div at bounding box center [533, 251] width 663 height 434
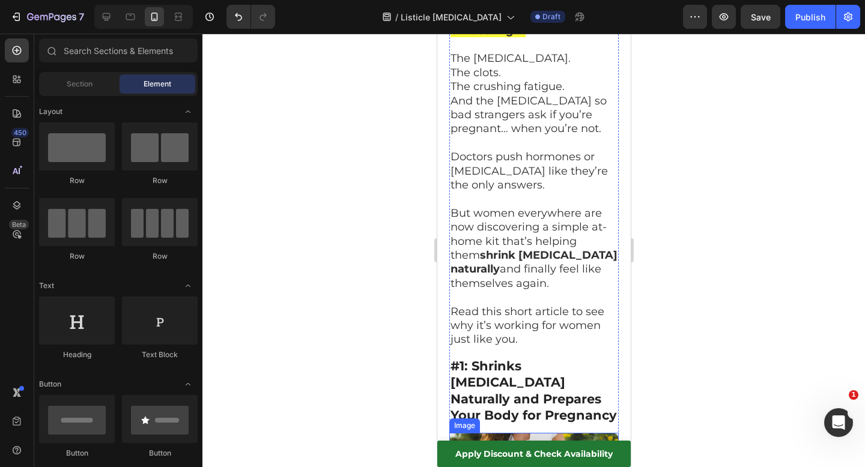
scroll to position [302, 0]
click at [523, 291] on p "Rich Text Editor. Editing area: main" at bounding box center [533, 298] width 167 height 14
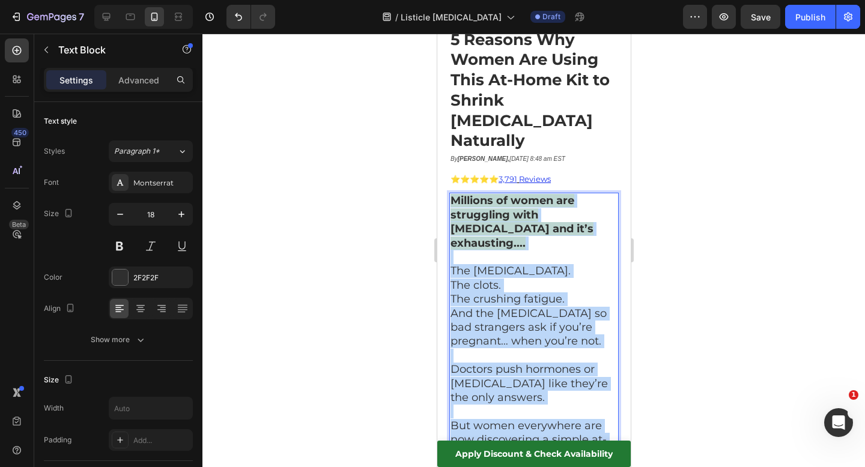
scroll to position [0, 0]
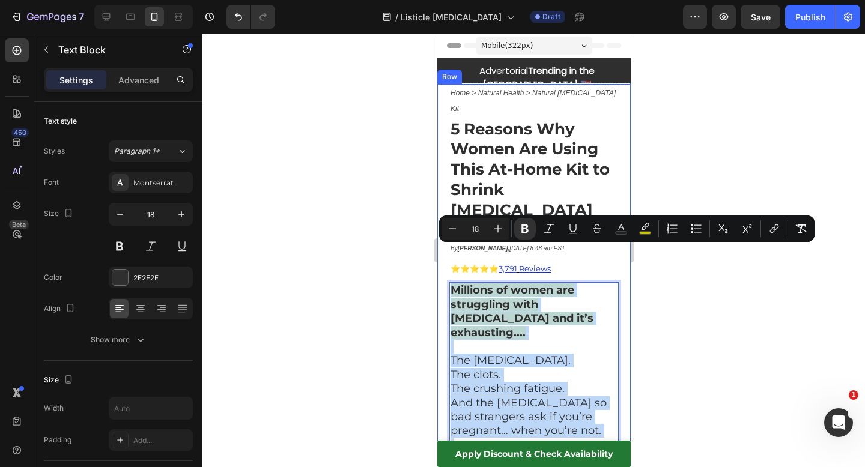
drag, startPoint x: 524, startPoint y: 291, endPoint x: 446, endPoint y: 244, distance: 91.1
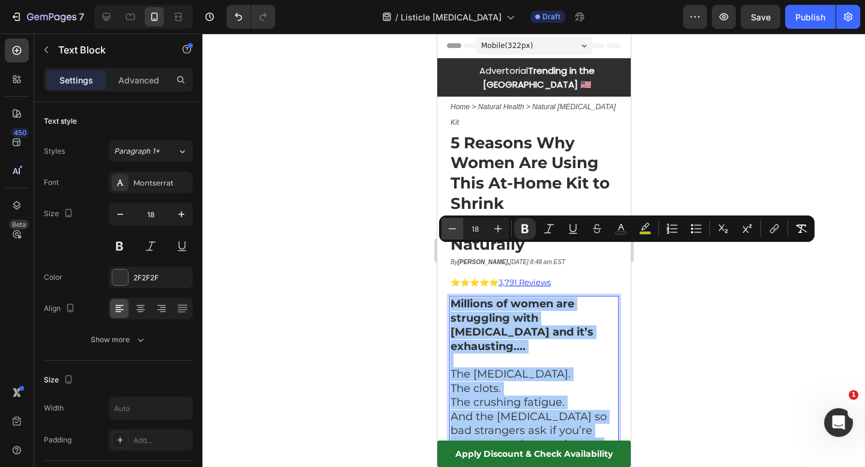
click at [445, 233] on button "Minus" at bounding box center [453, 229] width 22 height 22
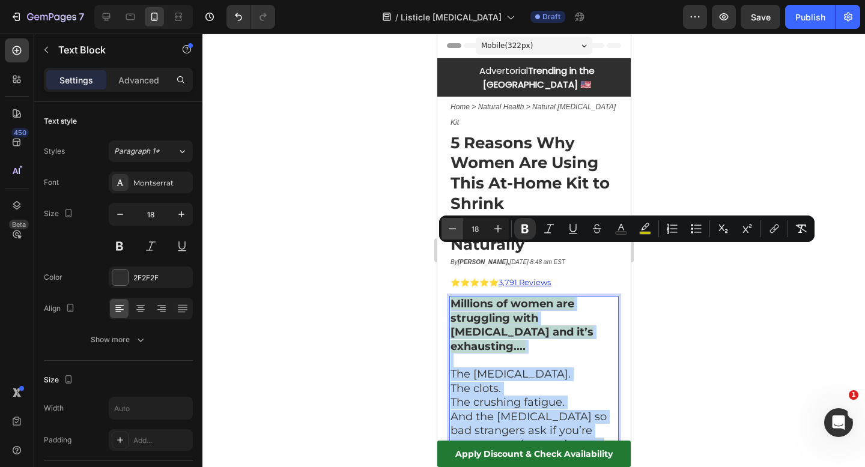
type input "17"
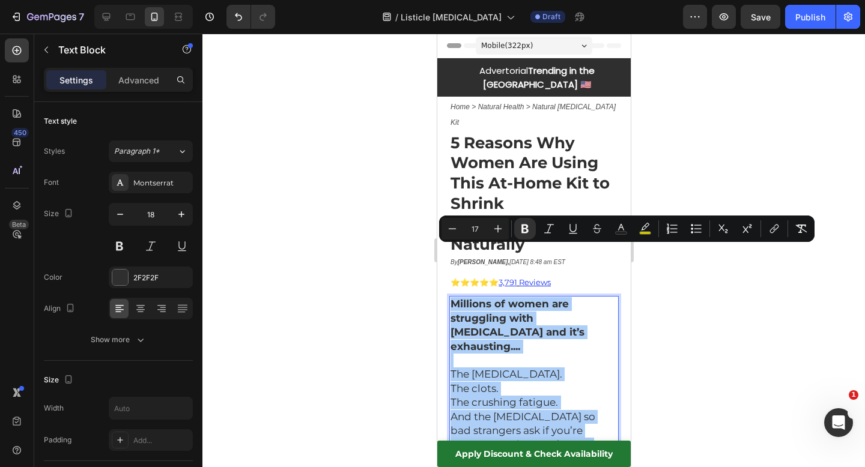
click at [403, 269] on div at bounding box center [533, 251] width 663 height 434
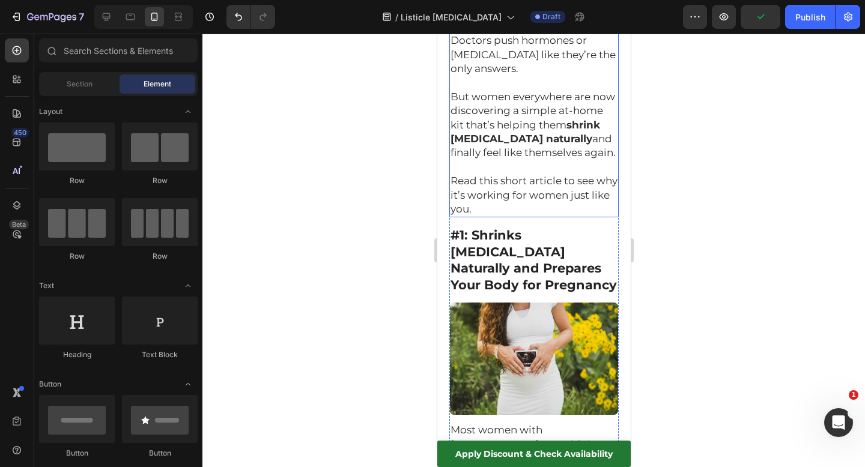
scroll to position [430, 0]
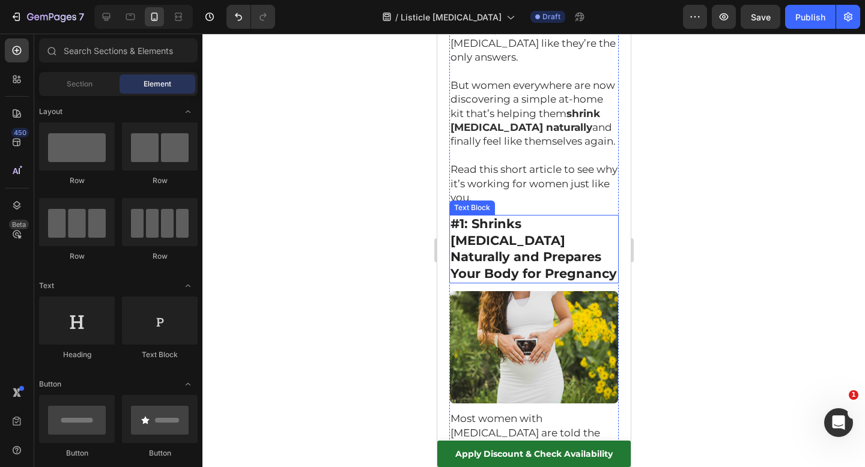
click at [478, 216] on strong "#1: Shrinks Fibroids Naturally and Prepares Your Body for Pregnancy" at bounding box center [533, 248] width 166 height 65
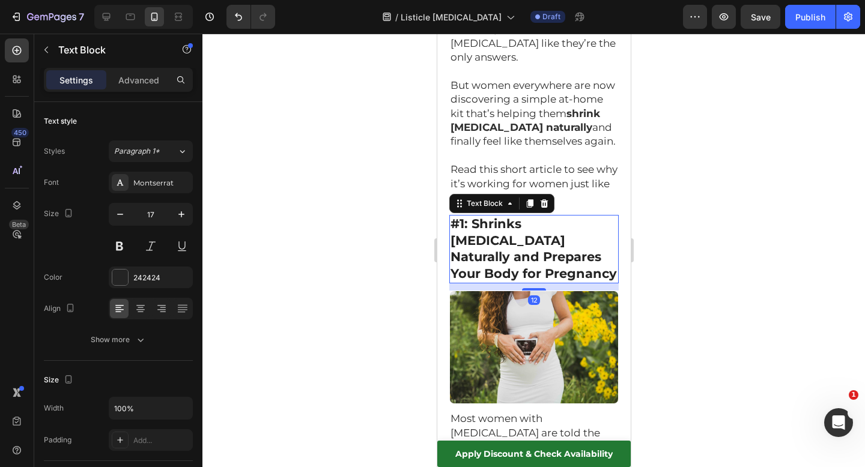
click at [469, 216] on strong "#1: Shrinks Fibroids Naturally and Prepares Your Body for Pregnancy" at bounding box center [533, 248] width 166 height 65
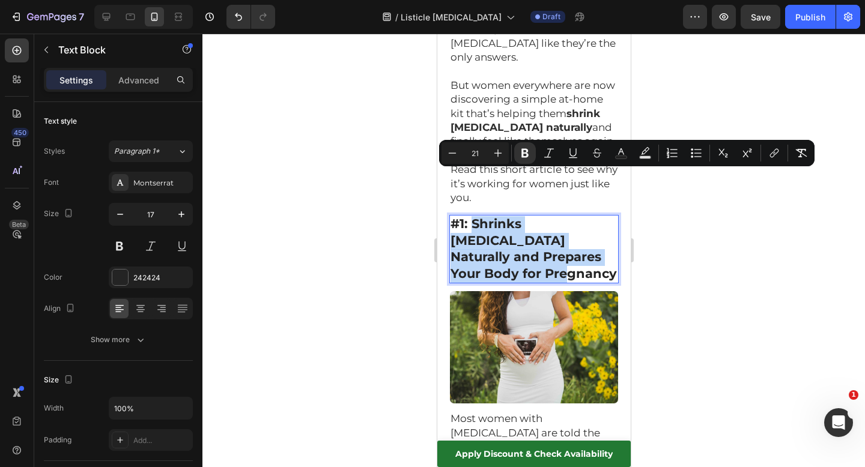
drag, startPoint x: 470, startPoint y: 180, endPoint x: 616, endPoint y: 212, distance: 149.6
click at [616, 216] on p "#1: Shrinks Fibroids Naturally and Prepares Your Body for Pregnancy" at bounding box center [533, 249] width 167 height 66
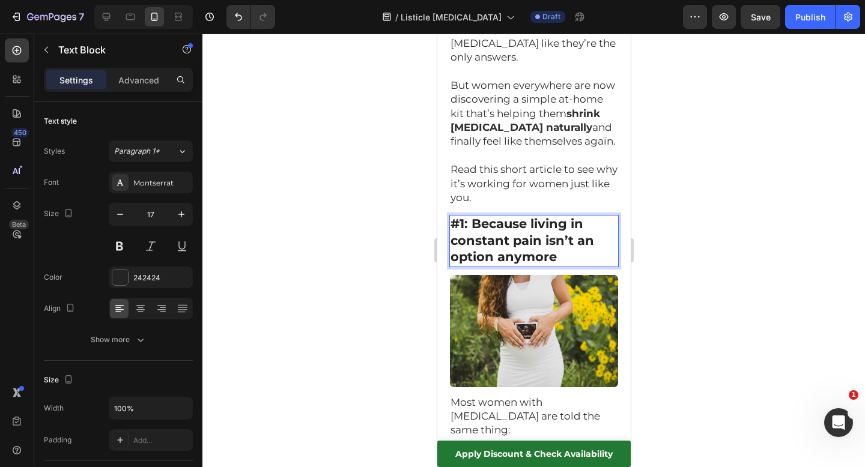
click at [732, 211] on div at bounding box center [533, 251] width 663 height 434
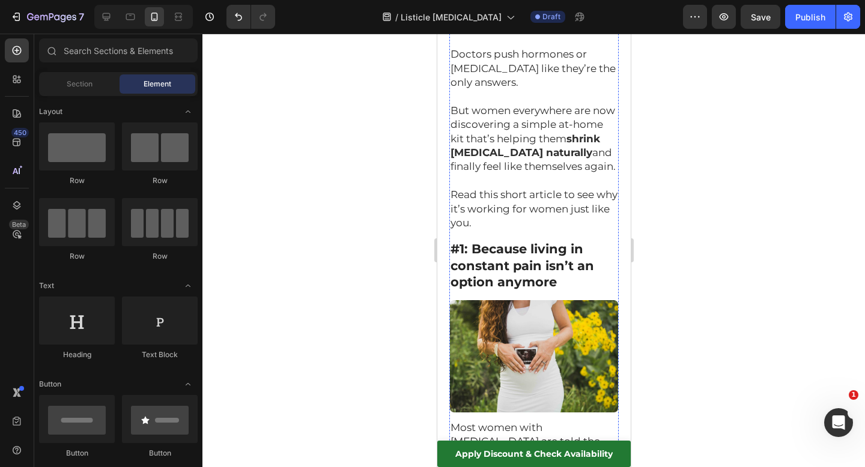
scroll to position [403, 0]
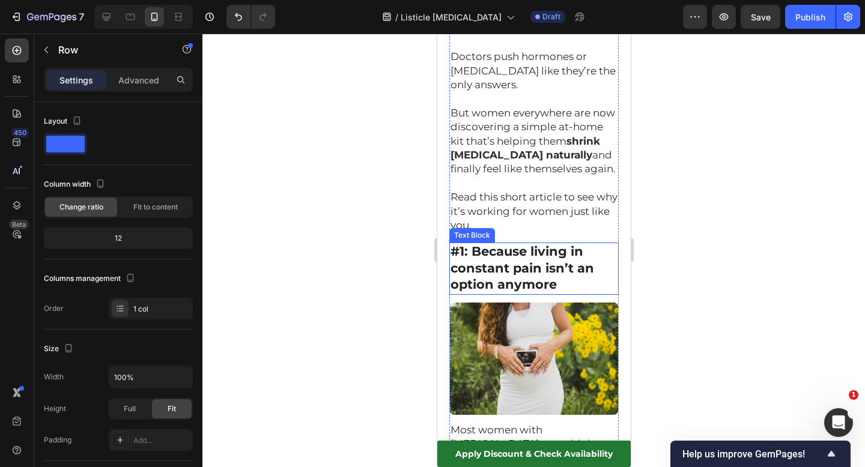
click at [482, 244] on strong "#1: Because living in constant pain isn’t an option anymore" at bounding box center [522, 268] width 144 height 48
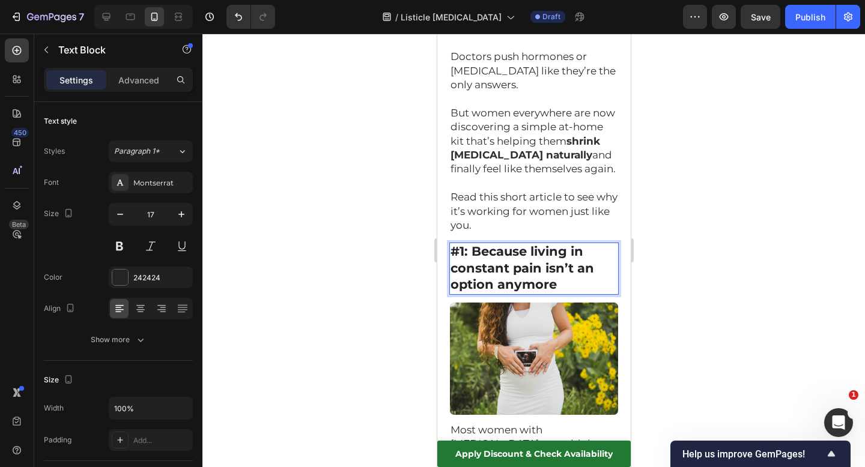
click at [470, 244] on strong "#1: Because living in constant pain isn’t an option anymore" at bounding box center [522, 268] width 144 height 48
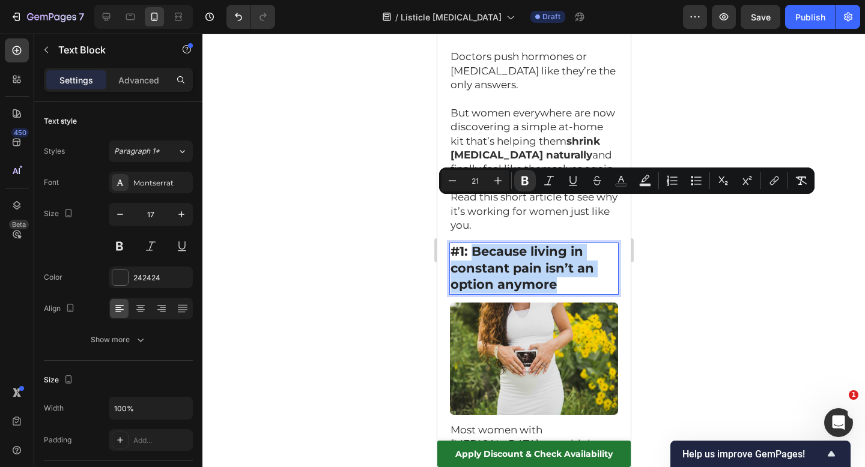
drag, startPoint x: 470, startPoint y: 205, endPoint x: 560, endPoint y: 236, distance: 94.8
click at [560, 244] on p "#1: Because living in constant pain isn’t an option anymore" at bounding box center [533, 269] width 167 height 50
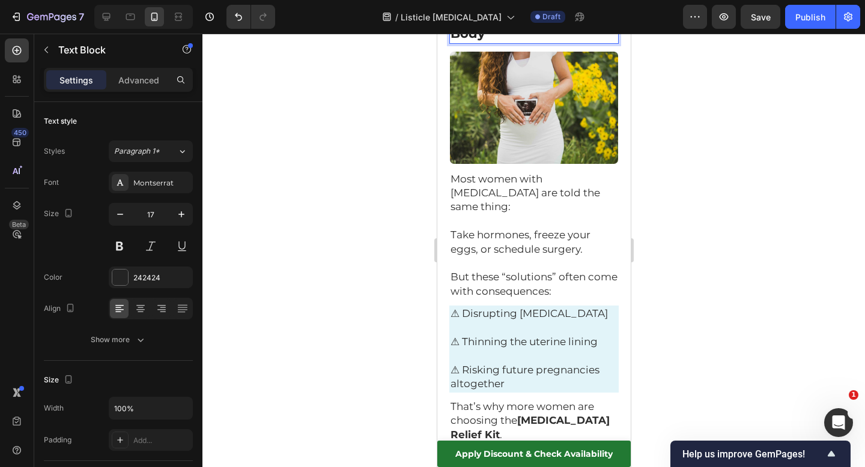
scroll to position [666, 0]
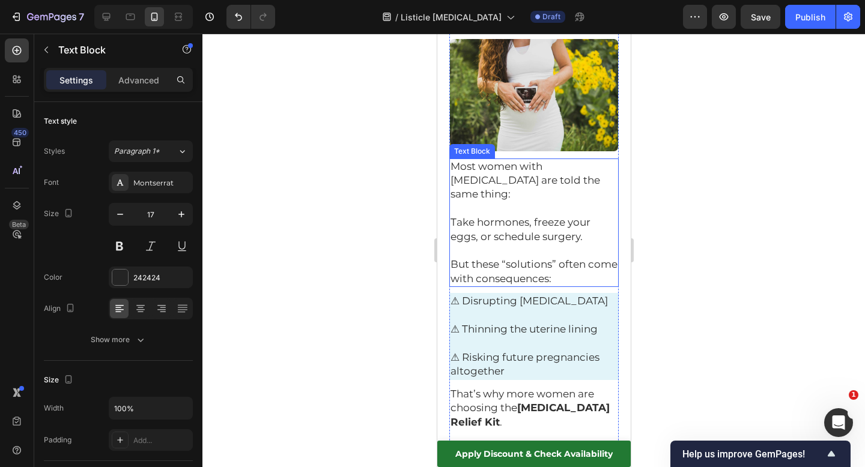
click at [560, 244] on p at bounding box center [533, 251] width 167 height 14
click at [588, 258] on p "But these “solutions” often come with consequences:" at bounding box center [533, 272] width 167 height 28
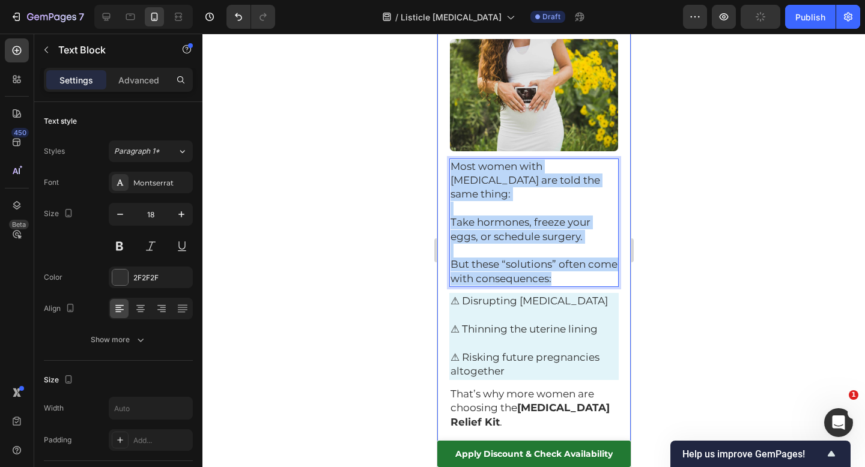
drag, startPoint x: 588, startPoint y: 222, endPoint x: 439, endPoint y: 116, distance: 182.7
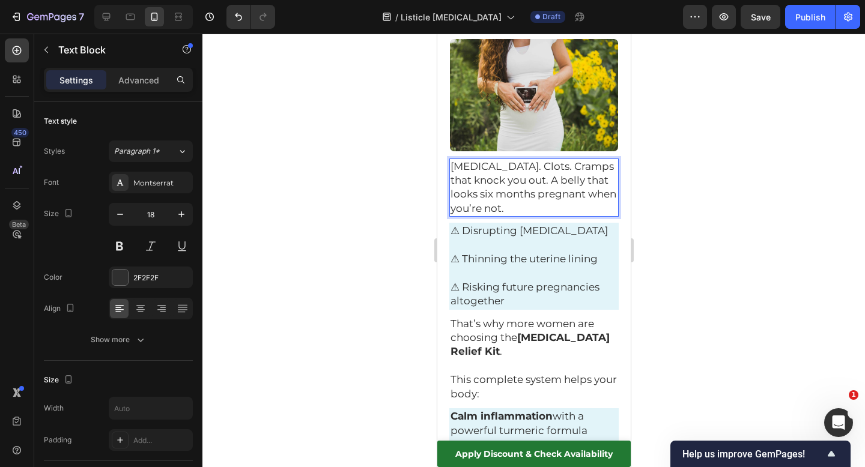
click at [537, 160] on span "Heavy bleeding. Clots. Cramps that knock you out. A belly that looks six months…" at bounding box center [533, 187] width 166 height 54
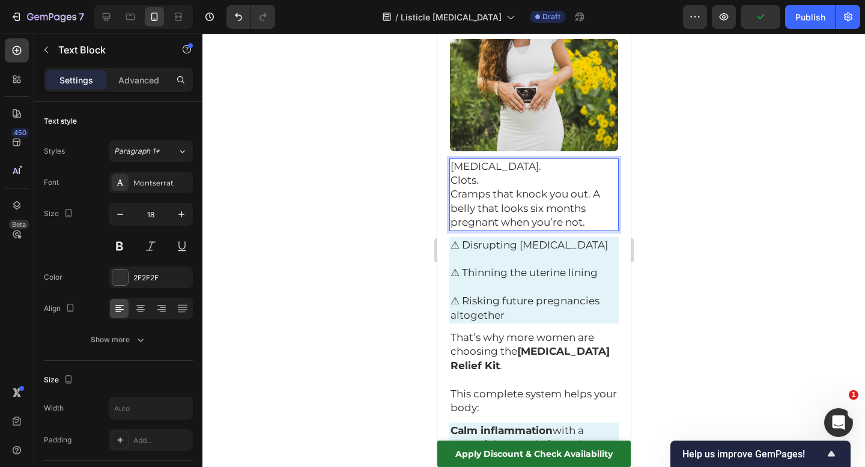
click at [595, 188] on span "Cramps that knock you out. A belly that looks six months pregnant when you’re n…" at bounding box center [525, 208] width 150 height 40
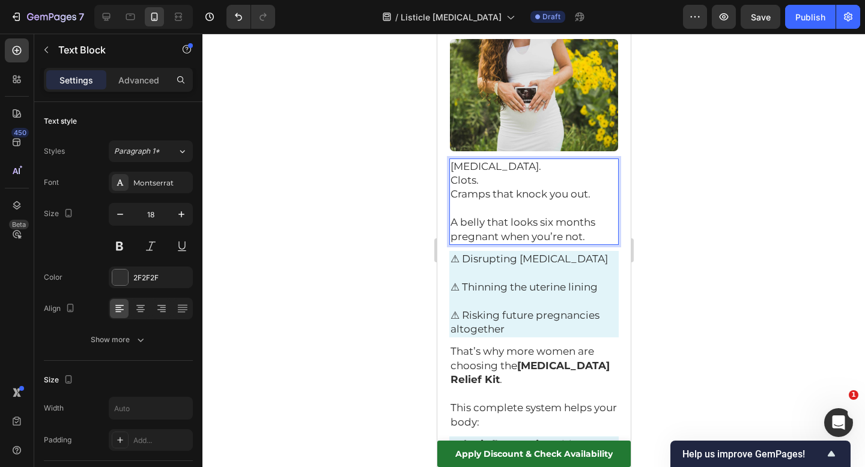
click at [542, 160] on p "Heavy bleeding." at bounding box center [533, 167] width 167 height 14
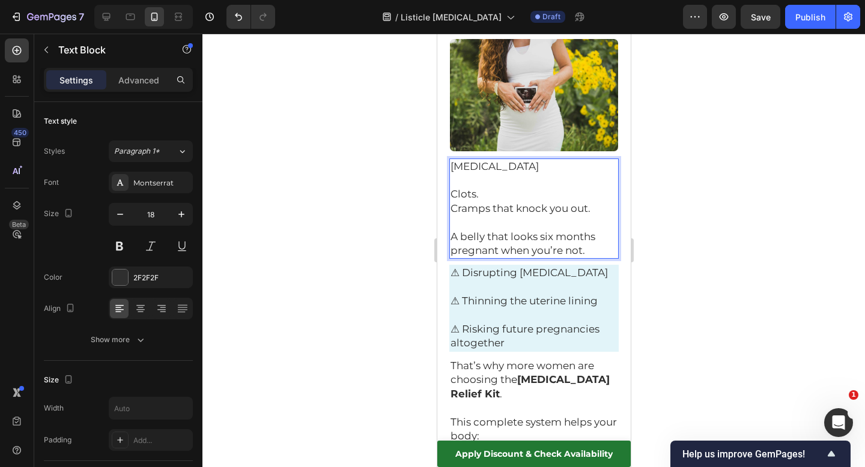
click at [497, 187] on p "Clots." at bounding box center [533, 194] width 167 height 14
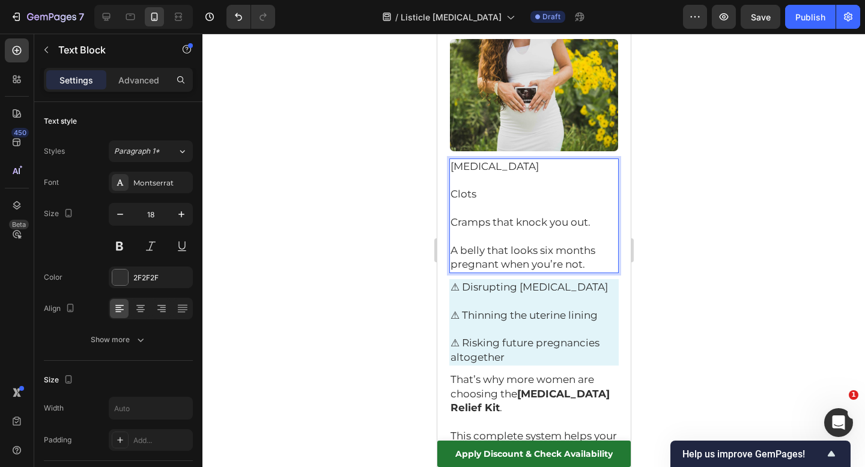
click at [595, 216] on p "Cramps that knock you out." at bounding box center [533, 223] width 167 height 14
click at [365, 179] on div at bounding box center [533, 251] width 663 height 434
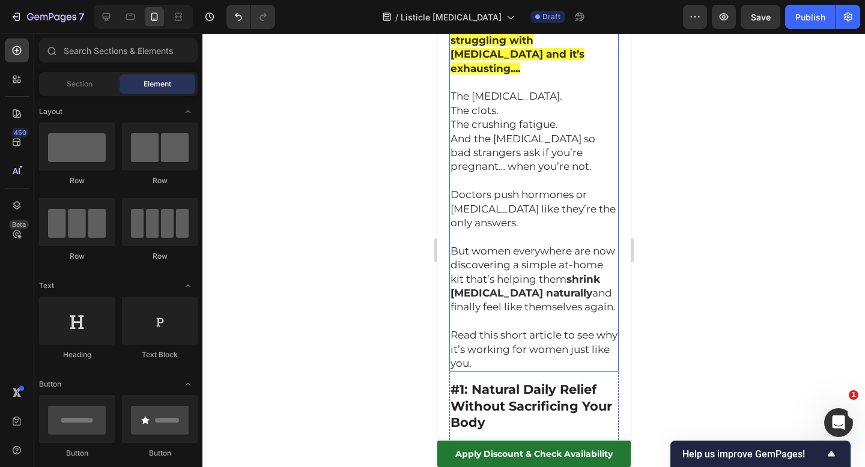
scroll to position [248, 0]
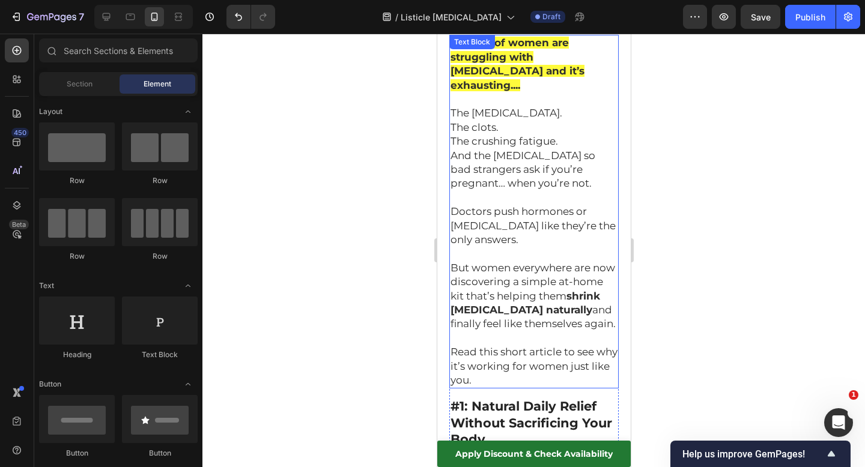
click at [711, 162] on div at bounding box center [533, 251] width 663 height 434
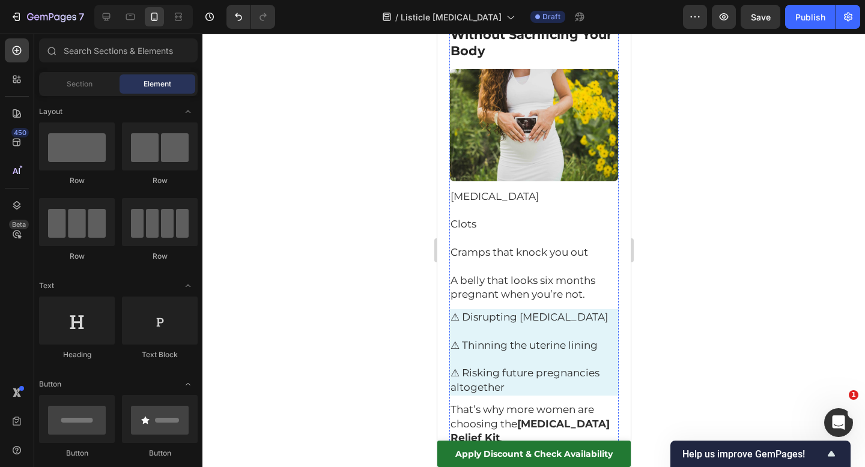
scroll to position [637, 0]
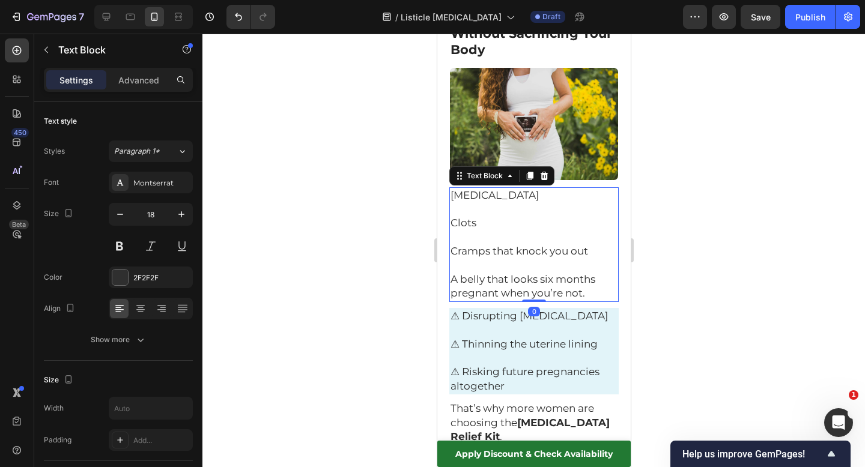
click at [452, 217] on span "Clots" at bounding box center [463, 223] width 26 height 12
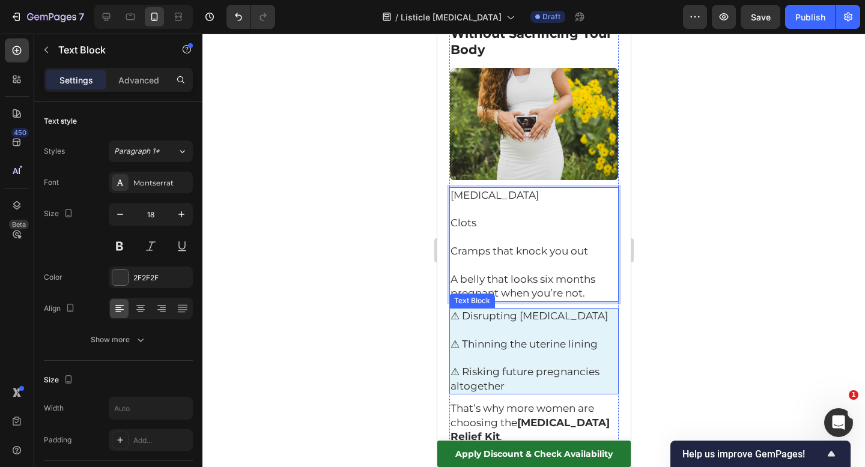
click at [598, 309] on p "⚠ Disrupting ovulation" at bounding box center [533, 316] width 167 height 14
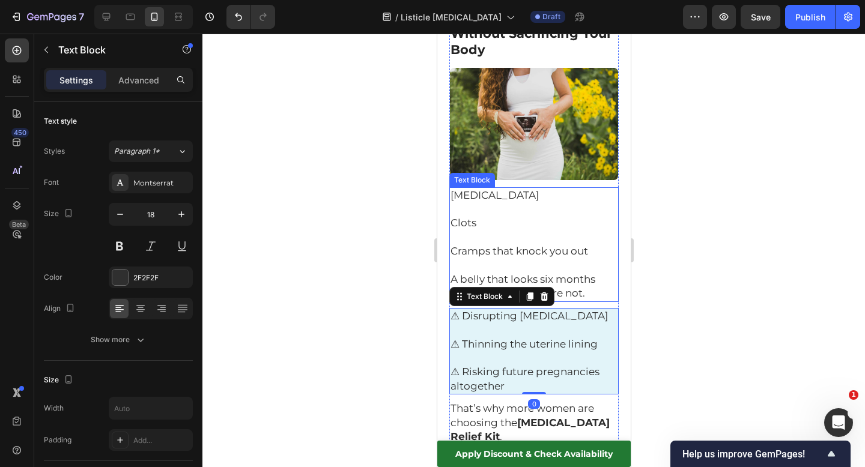
click at [592, 245] on p "Cramps that knock you out" at bounding box center [533, 252] width 167 height 14
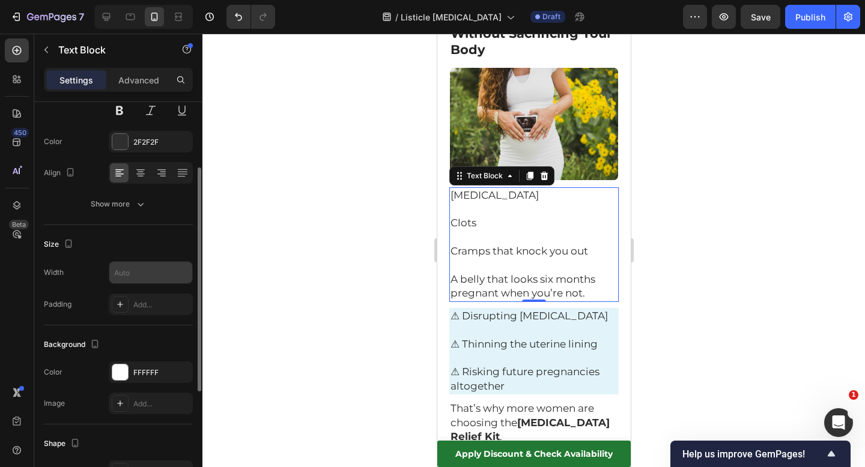
scroll to position [184, 0]
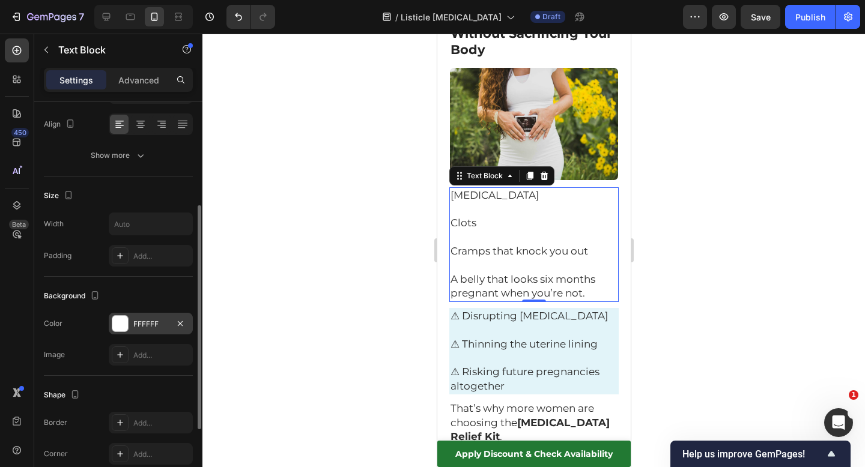
click at [150, 326] on div "FFFFFF" at bounding box center [150, 324] width 35 height 11
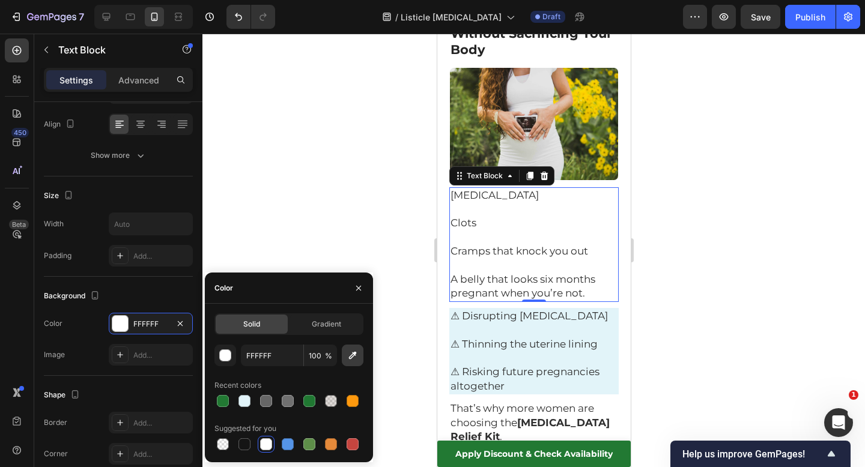
click at [351, 357] on icon "button" at bounding box center [353, 356] width 12 height 12
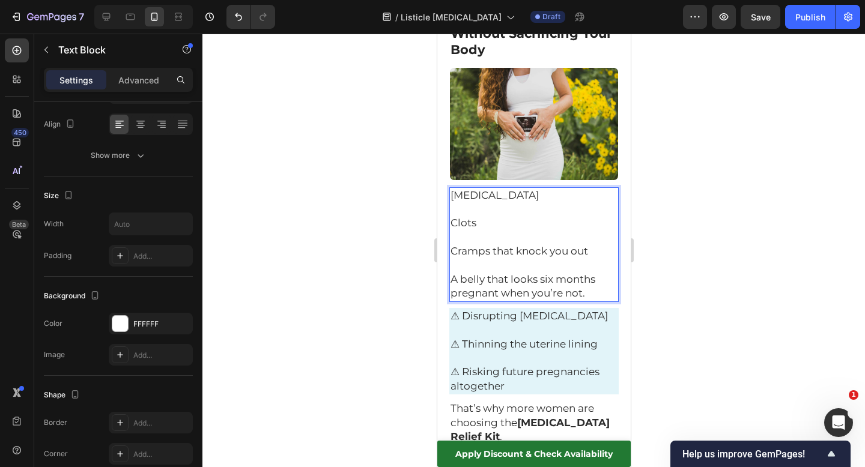
click at [586, 273] on p "A belly that looks six months pregnant when you’re not." at bounding box center [533, 287] width 167 height 28
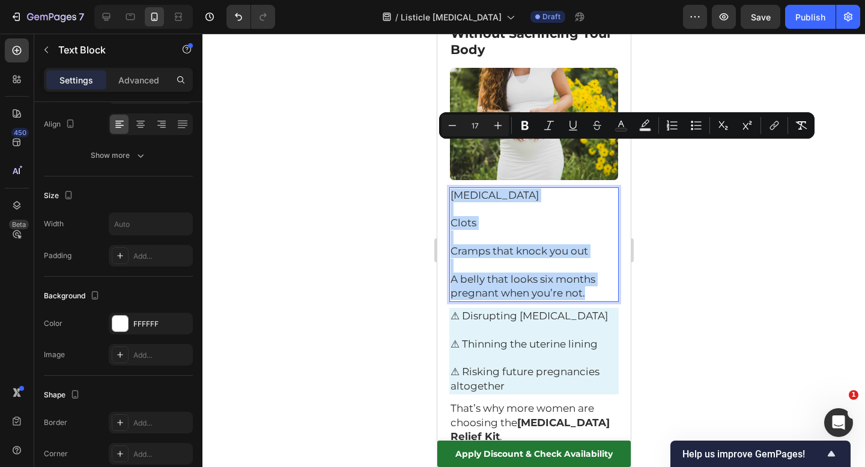
drag, startPoint x: 586, startPoint y: 248, endPoint x: 451, endPoint y: 154, distance: 165.3
click at [451, 187] on div "[MEDICAL_DATA] Clots Cramps that knock you out A belly that looks six months pr…" at bounding box center [533, 244] width 169 height 115
copy div "[MEDICAL_DATA] Clots Cramps that knock you out A belly that looks six months pr…"
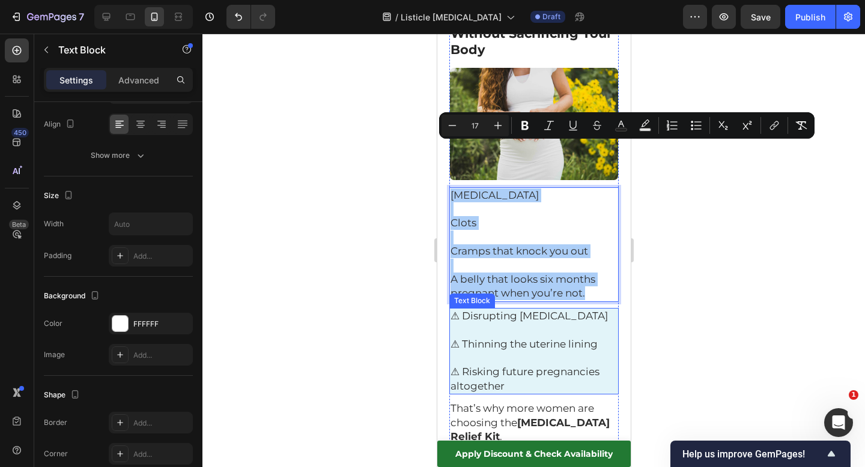
click at [518, 351] on p "⚠ Risking future pregnancies altogether" at bounding box center [533, 372] width 167 height 42
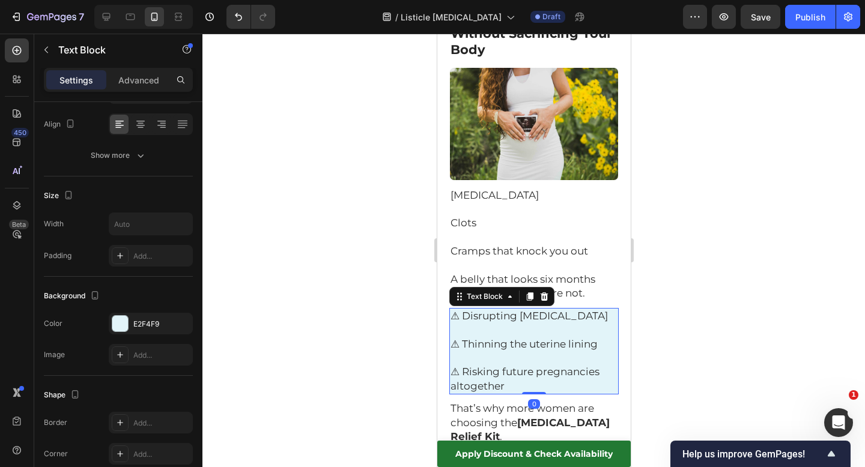
click at [514, 351] on p "⚠ Risking future pregnancies altogether" at bounding box center [533, 372] width 167 height 42
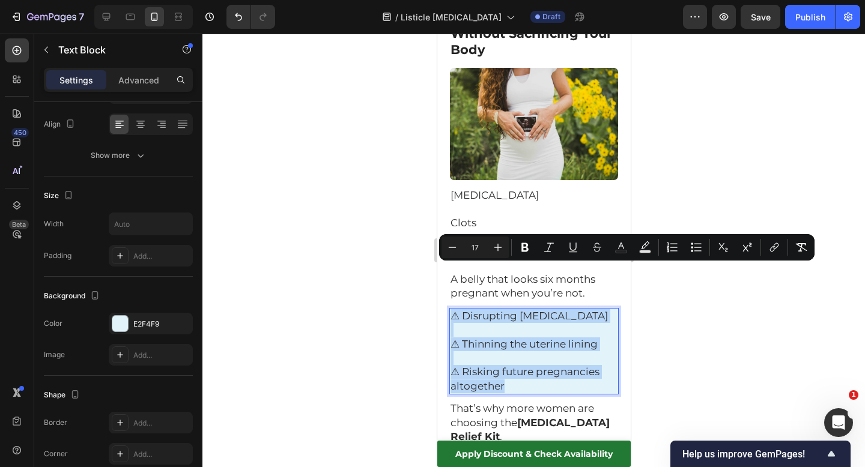
drag, startPoint x: 510, startPoint y: 341, endPoint x: 451, endPoint y: 278, distance: 86.7
click at [451, 308] on div "⚠ Disrupting ovulation ⚠ Thinning the uterine lining ⚠ Risking future pregnanci…" at bounding box center [533, 351] width 169 height 87
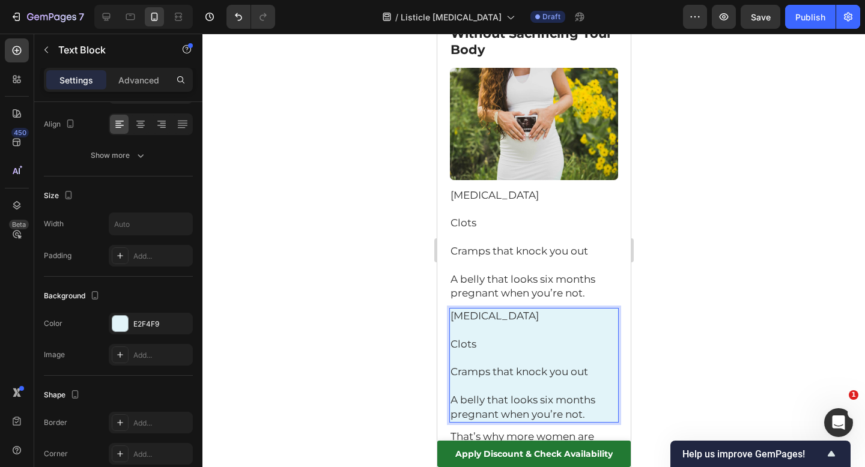
click at [479, 310] on span "[MEDICAL_DATA]" at bounding box center [494, 316] width 88 height 12
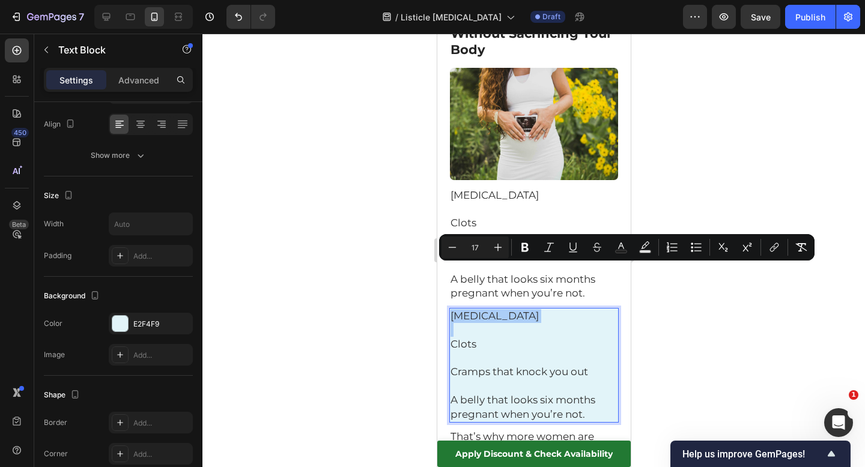
click at [269, 287] on div at bounding box center [533, 251] width 663 height 434
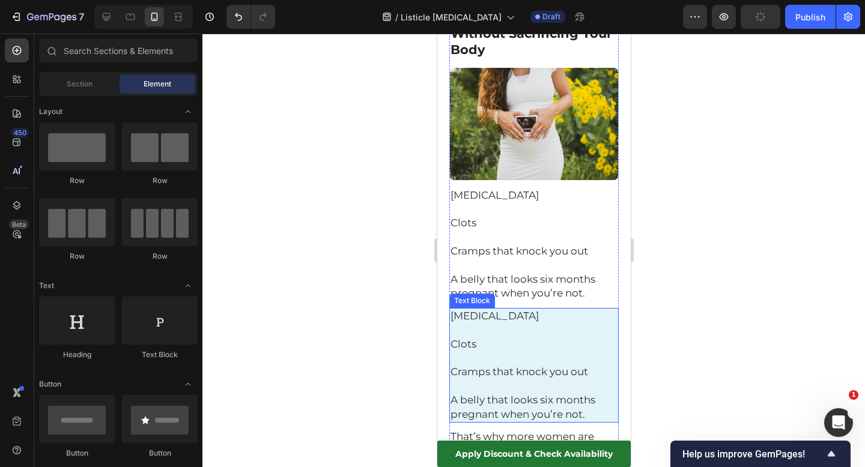
click at [549, 366] on span "Cramps that knock you out" at bounding box center [519, 372] width 138 height 12
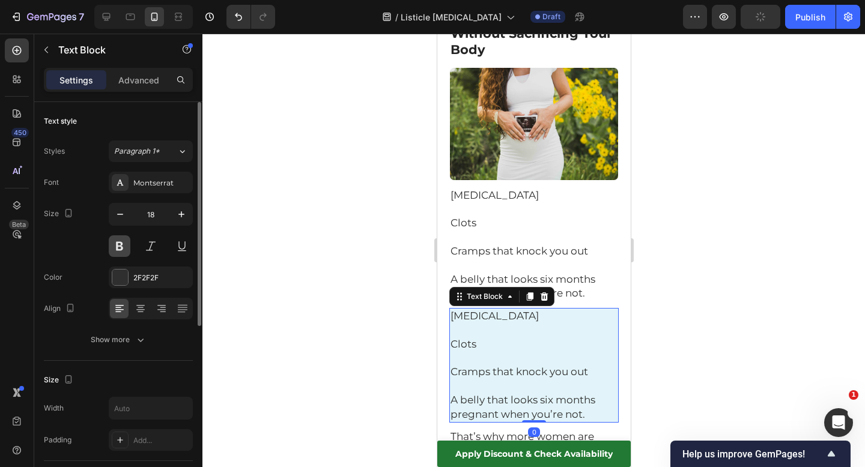
click at [120, 247] on button at bounding box center [120, 247] width 22 height 22
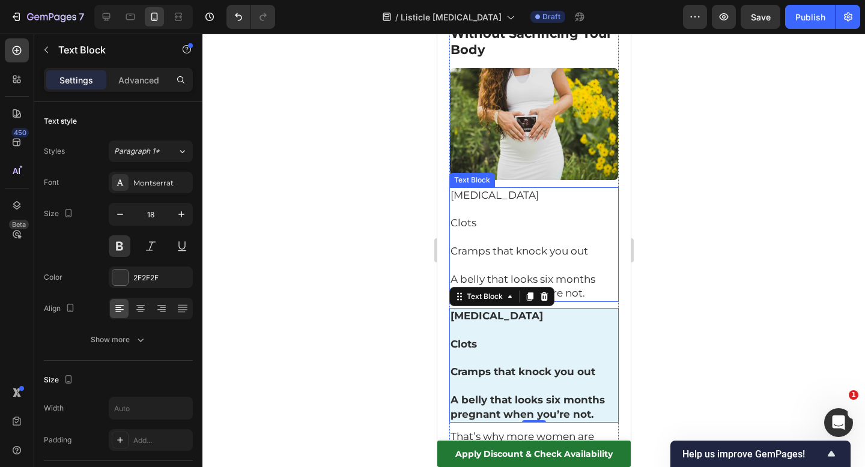
click at [547, 231] on p "Rich Text Editor. Editing area: main" at bounding box center [533, 238] width 167 height 14
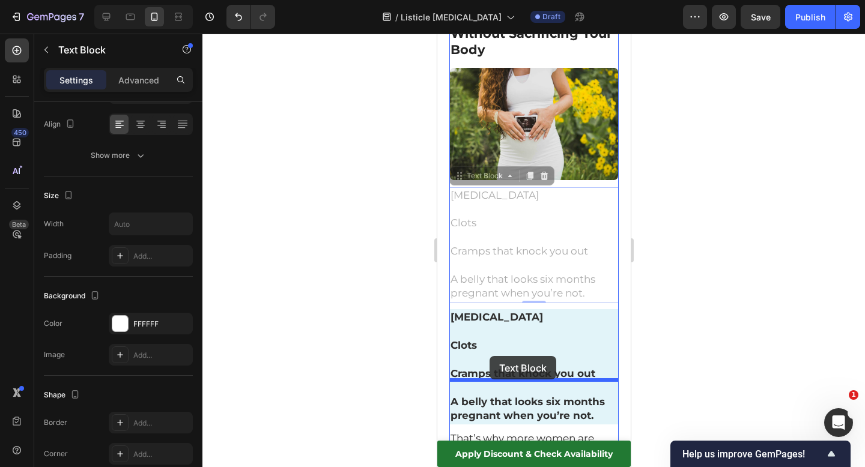
drag, startPoint x: 457, startPoint y: 134, endPoint x: 489, endPoint y: 357, distance: 225.2
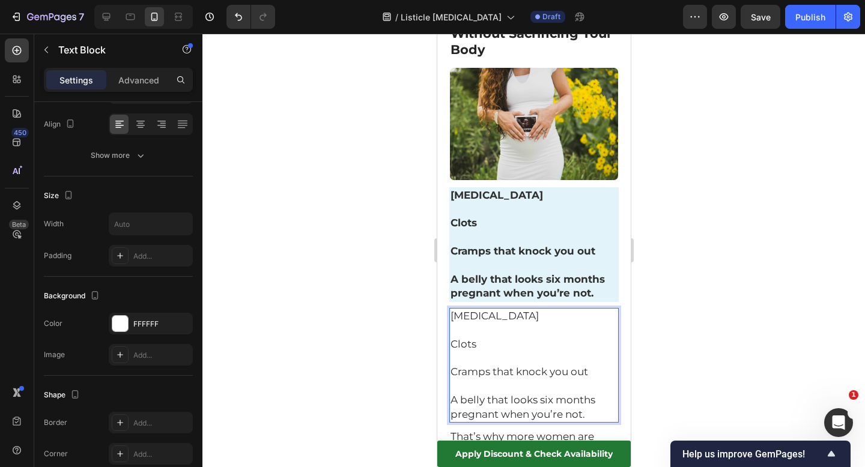
click at [756, 245] on div at bounding box center [533, 251] width 663 height 434
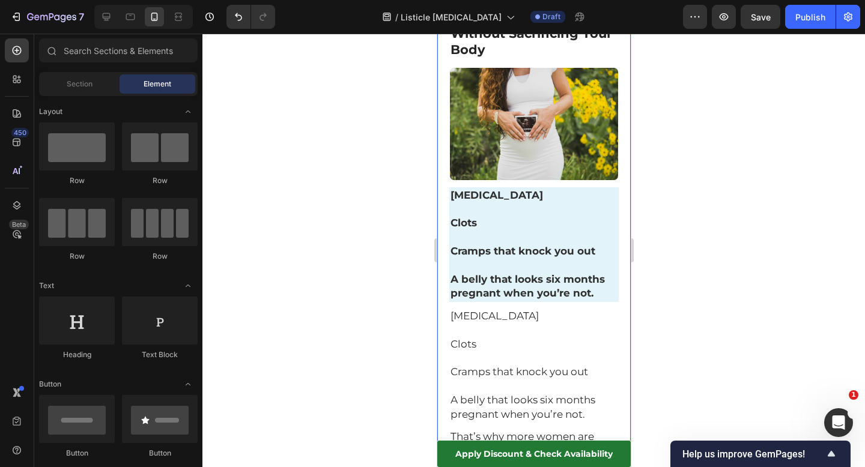
click at [566, 338] on p "Clots" at bounding box center [533, 345] width 167 height 14
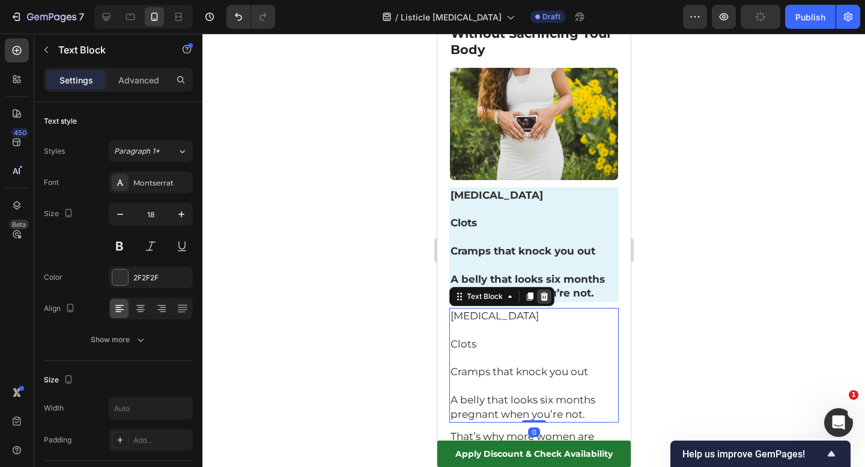
click at [543, 293] on icon at bounding box center [544, 297] width 8 height 8
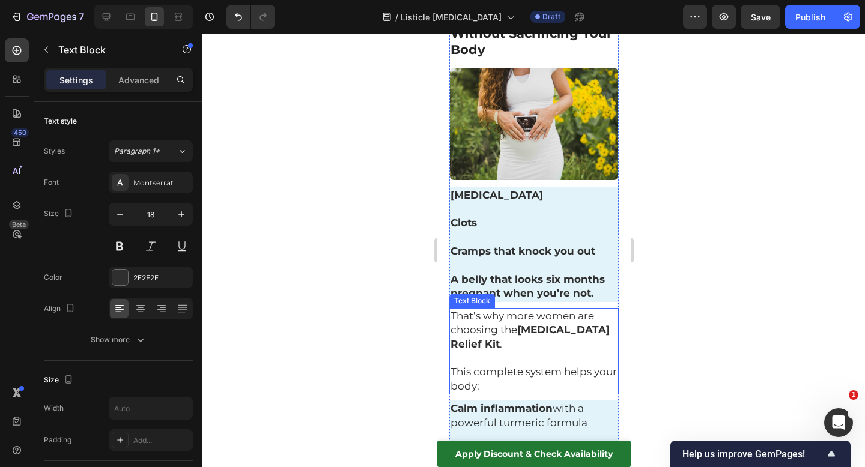
click at [532, 351] on p at bounding box center [533, 358] width 167 height 14
click at [532, 351] on p "Rich Text Editor. Editing area: main" at bounding box center [533, 358] width 167 height 14
click at [492, 365] on p "This complete system helps your body:" at bounding box center [533, 379] width 167 height 28
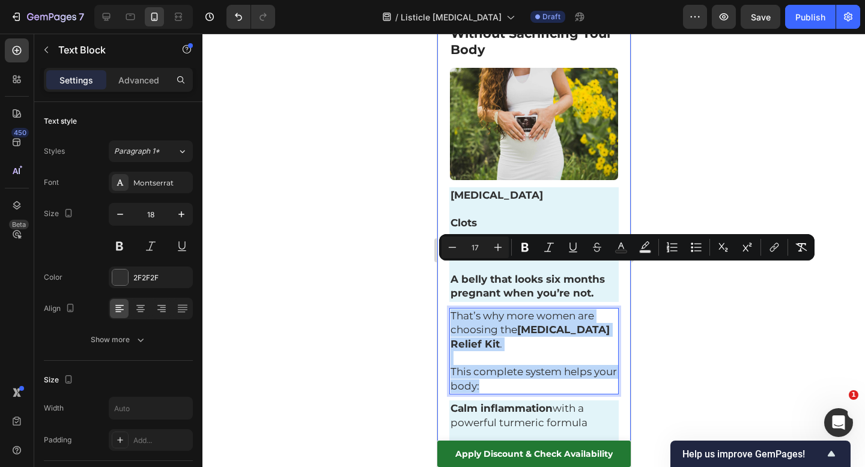
drag, startPoint x: 492, startPoint y: 326, endPoint x: 448, endPoint y: 272, distance: 70.1
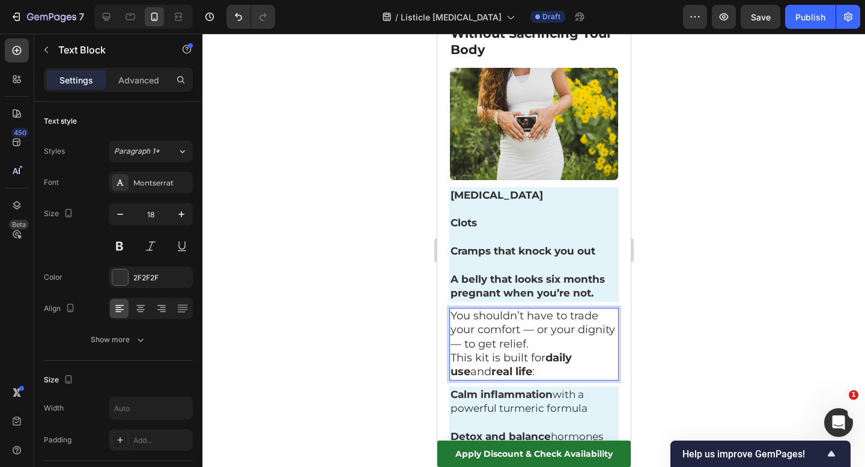
click at [532, 309] on p "You shouldn’t have to trade your comfort — or your dignity — to get relief." at bounding box center [533, 330] width 167 height 42
click at [615, 309] on p "You shouldn’t have to trade your comfort or your dignity — to get relief." at bounding box center [533, 330] width 167 height 42
click at [546, 309] on p "You shouldn’t have to trade your comfort or your dignity to get relief." at bounding box center [533, 330] width 167 height 42
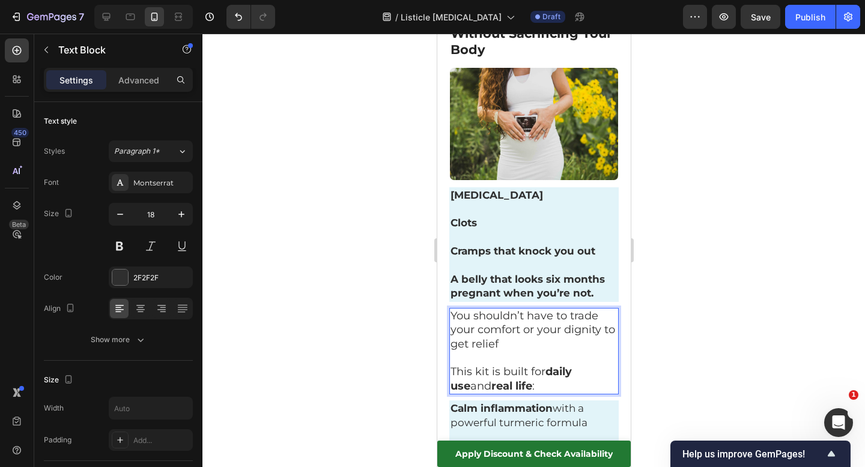
click at [684, 296] on div at bounding box center [533, 251] width 663 height 434
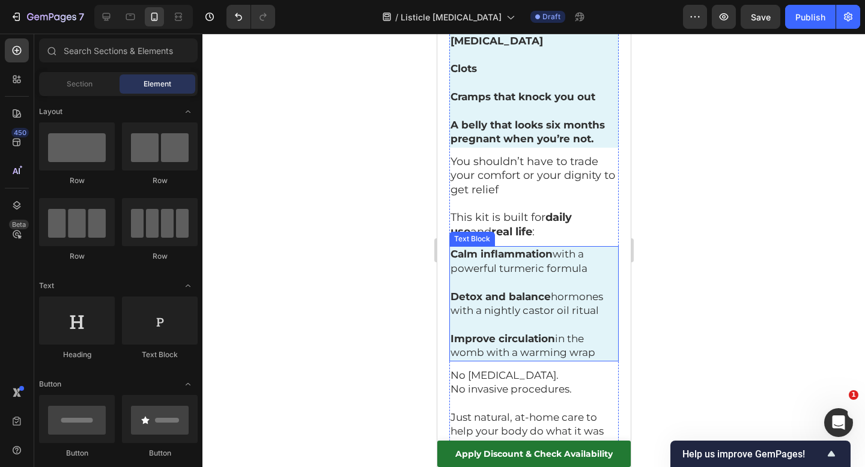
scroll to position [782, 0]
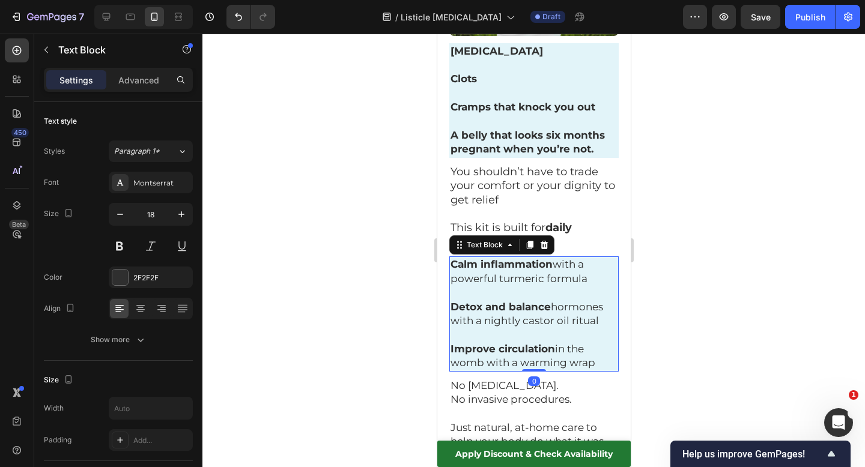
click at [595, 342] on p "Improve circulation in the womb with a warming wrap" at bounding box center [533, 356] width 167 height 28
click at [597, 342] on p "Improve circulation in the womb with a warming wrap" at bounding box center [533, 356] width 167 height 28
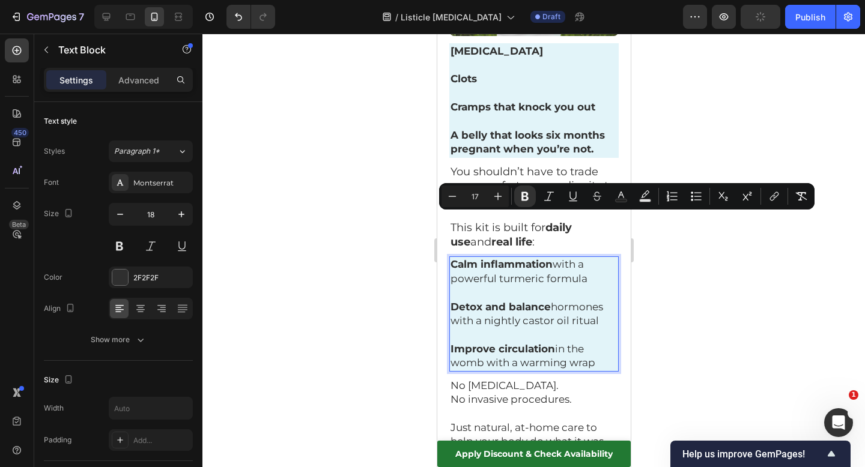
drag, startPoint x: 597, startPoint y: 320, endPoint x: 448, endPoint y: 214, distance: 183.1
click at [449, 257] on div "Calm inflammation with a powerful turmeric formula Detox and balance hormones w…" at bounding box center [533, 314] width 169 height 115
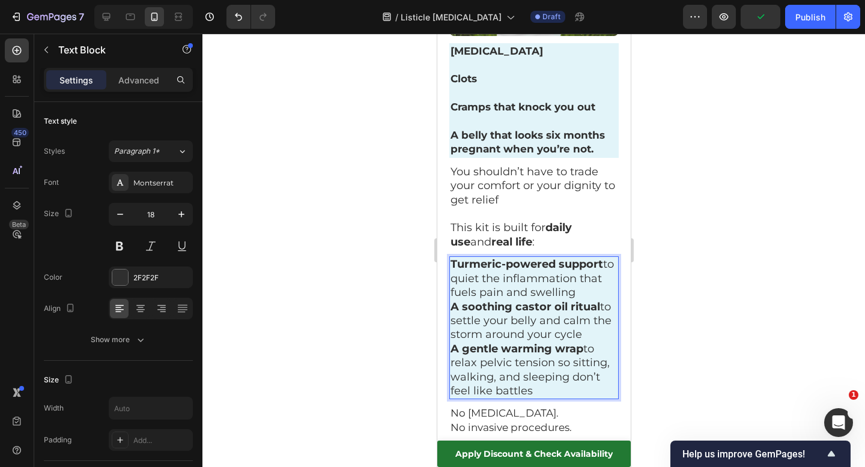
click at [595, 258] on p "Turmeric-powered support to quiet the inflammation that fuels pain and swelling" at bounding box center [533, 279] width 167 height 42
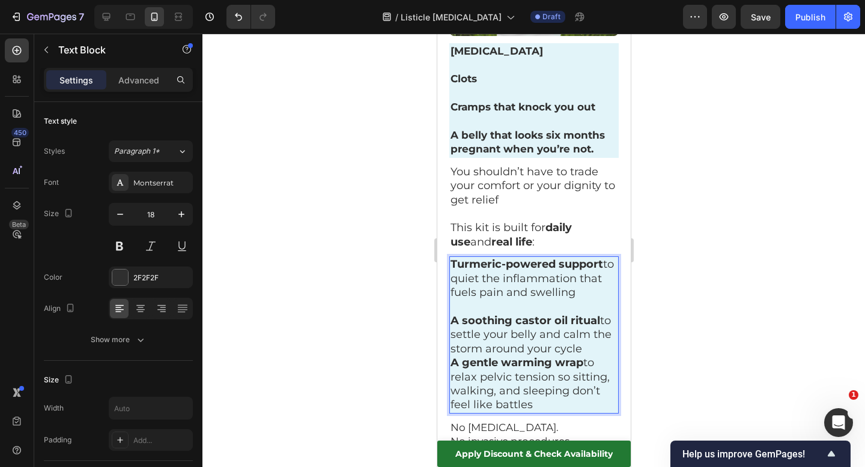
click at [588, 314] on p "A soothing castor oil ritual to settle your belly and calm the storm around you…" at bounding box center [533, 335] width 167 height 42
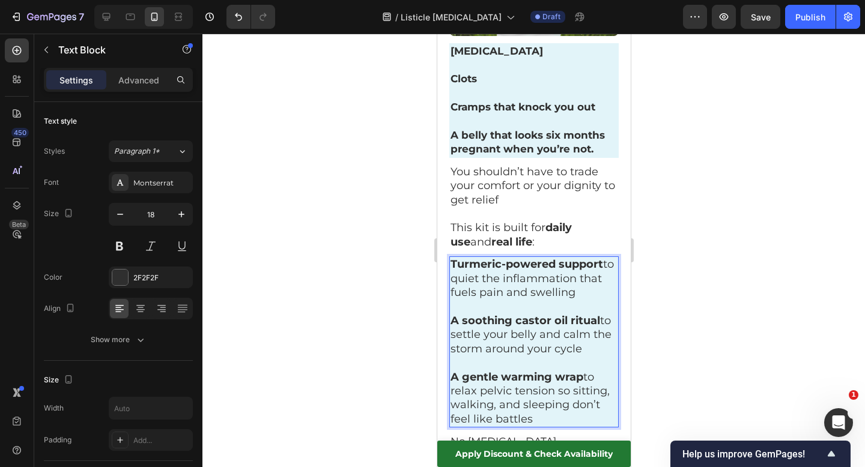
click at [543, 373] on p "A gentle warming wrap to relax pelvic tension so sitting, walking, and sleeping…" at bounding box center [533, 399] width 167 height 56
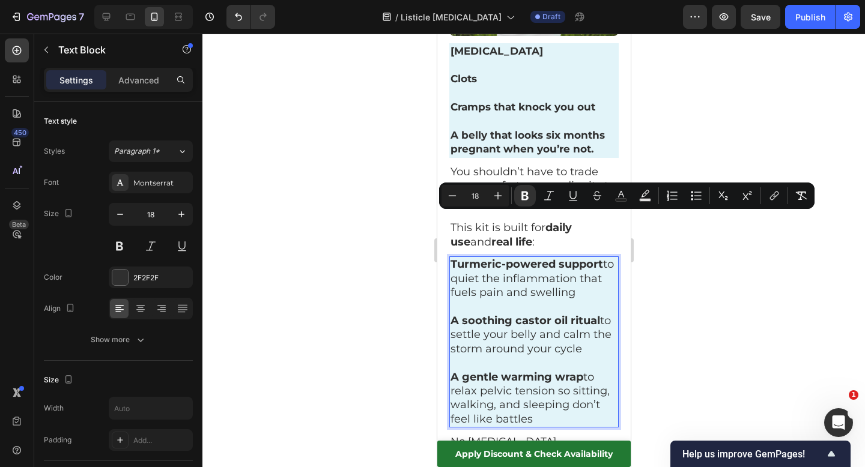
drag, startPoint x: 543, startPoint y: 373, endPoint x: 449, endPoint y: 220, distance: 179.3
click at [449, 257] on div "Turmeric-powered support to quiet the inflammation that fuels pain and swelling…" at bounding box center [533, 342] width 169 height 171
click at [450, 193] on icon "Editor contextual toolbar" at bounding box center [452, 196] width 12 height 12
type input "17"
click at [375, 245] on div at bounding box center [533, 251] width 663 height 434
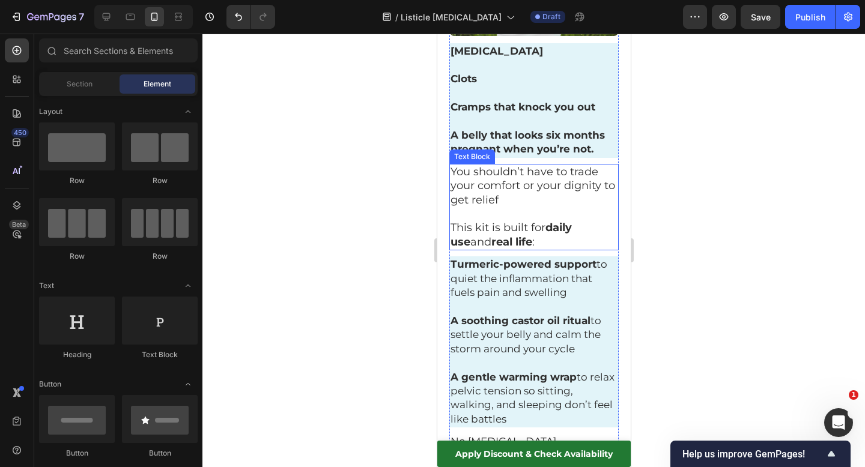
drag, startPoint x: 512, startPoint y: 162, endPoint x: 524, endPoint y: 186, distance: 26.9
click at [512, 165] on p "You shouldn’t have to trade your comfort or your dignity to get relief" at bounding box center [533, 186] width 167 height 42
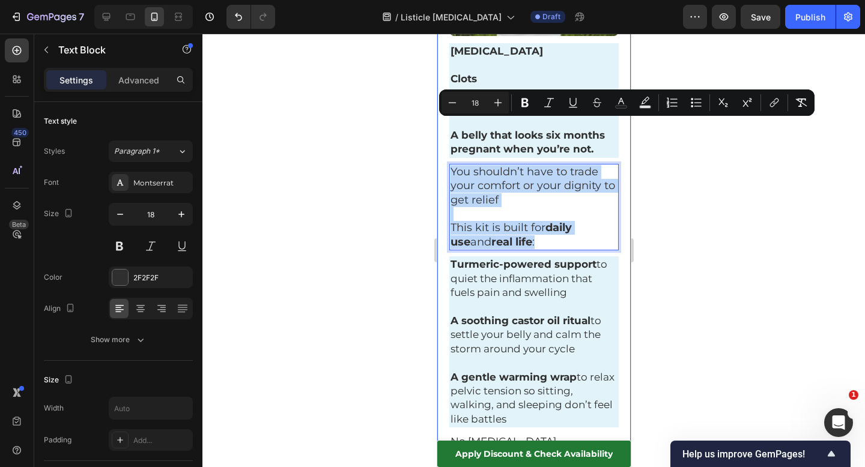
drag, startPoint x: 523, startPoint y: 195, endPoint x: 440, endPoint y: 118, distance: 113.9
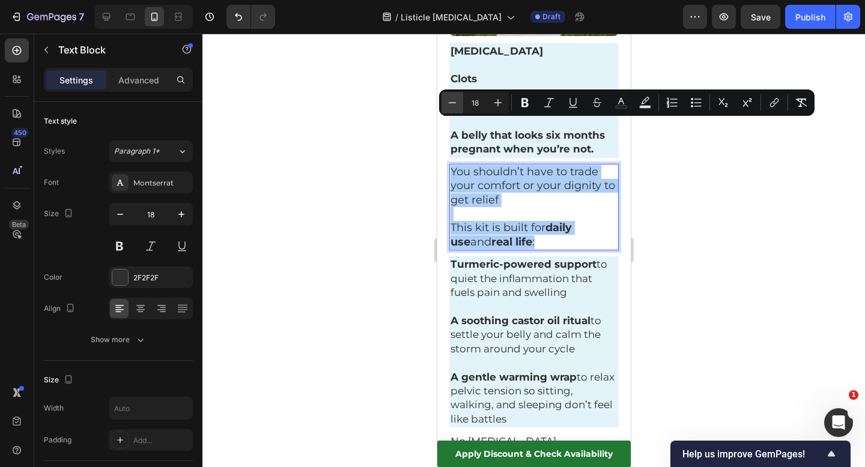
click at [450, 105] on icon "Editor contextual toolbar" at bounding box center [452, 103] width 12 height 12
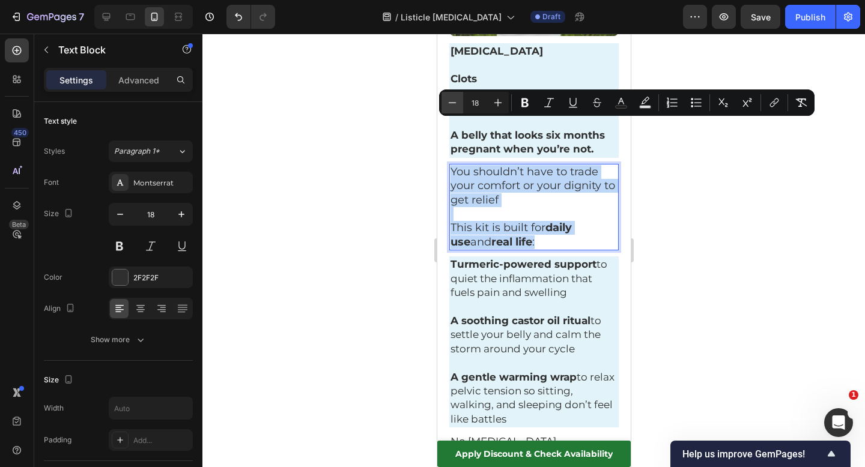
type input "17"
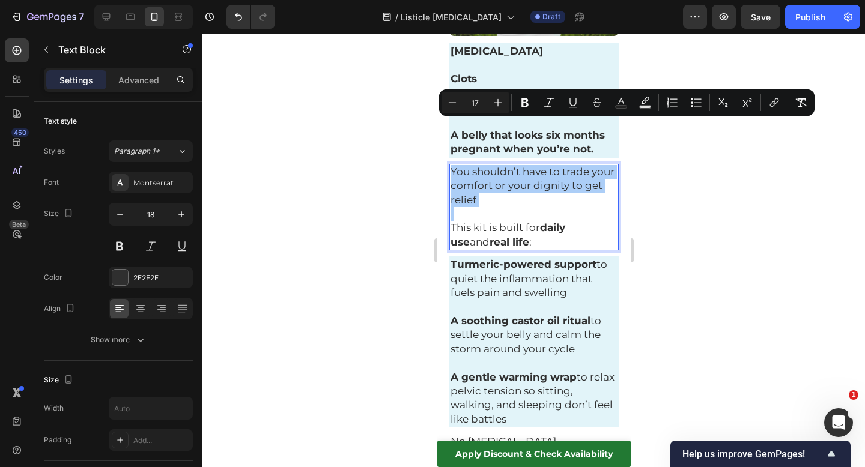
click at [357, 163] on div at bounding box center [533, 251] width 663 height 434
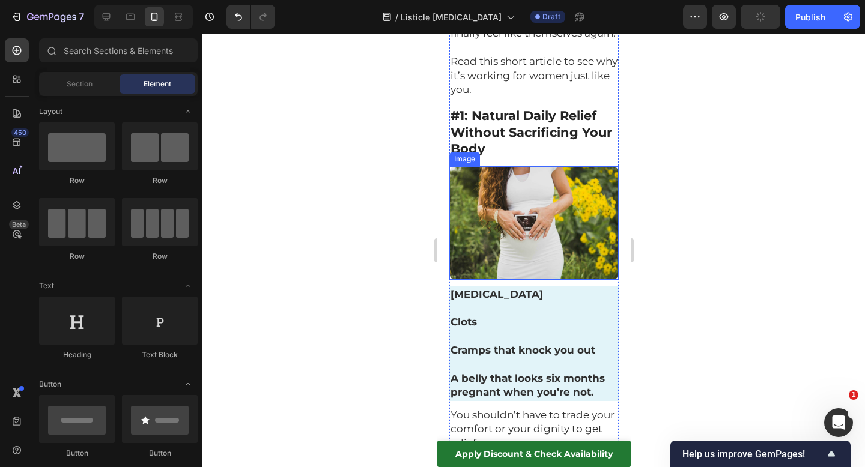
scroll to position [541, 0]
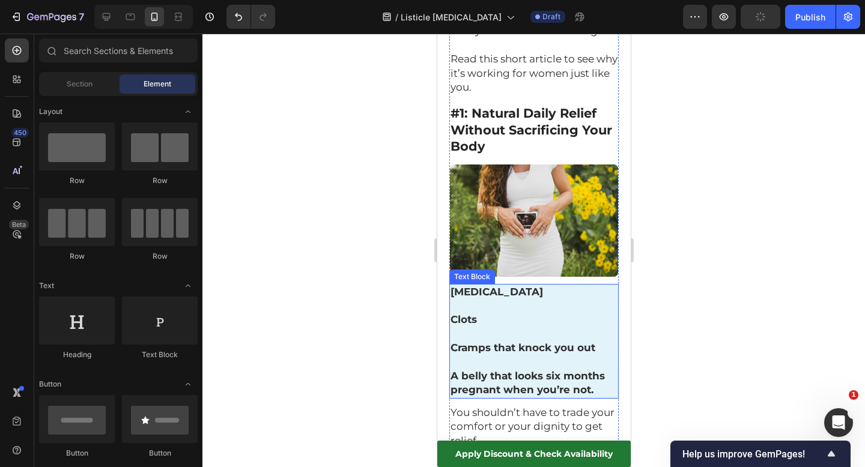
click at [555, 342] on span "Cramps that knock you out" at bounding box center [522, 348] width 145 height 12
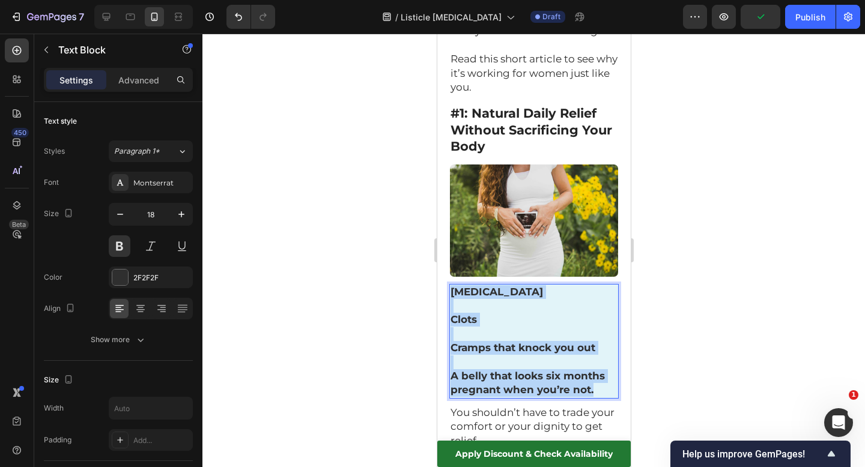
drag, startPoint x: 601, startPoint y: 346, endPoint x: 422, endPoint y: 230, distance: 213.3
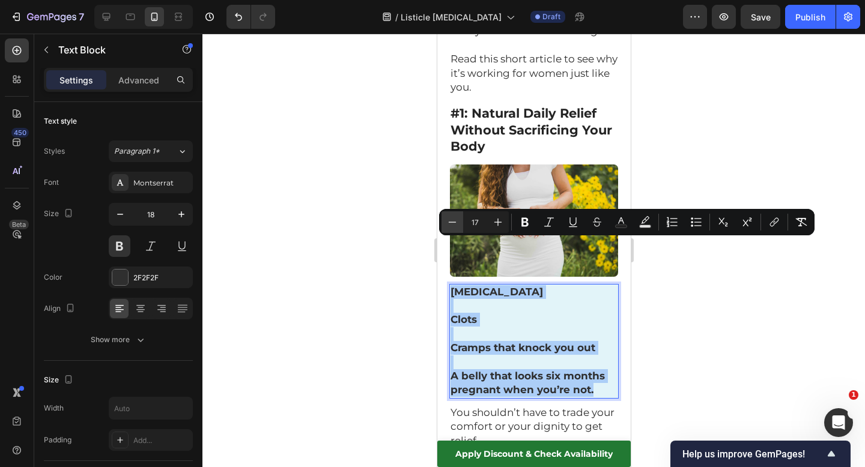
click at [449, 226] on icon "Editor contextual toolbar" at bounding box center [452, 222] width 12 height 12
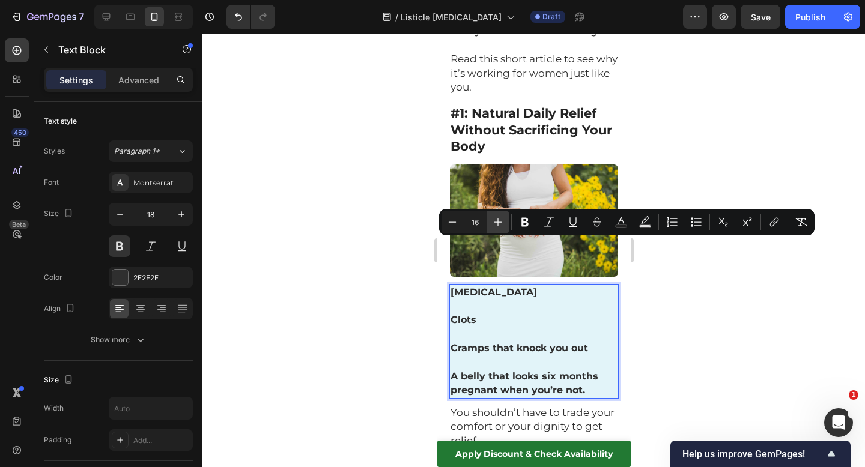
click at [495, 223] on icon "Editor contextual toolbar" at bounding box center [498, 222] width 12 height 12
type input "17"
click at [389, 313] on div at bounding box center [533, 251] width 663 height 434
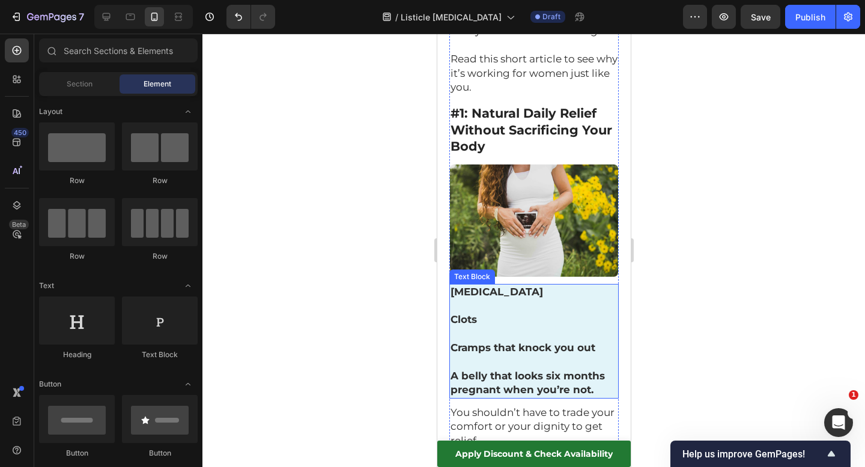
click at [480, 342] on span "Cramps that knock you out" at bounding box center [522, 348] width 145 height 12
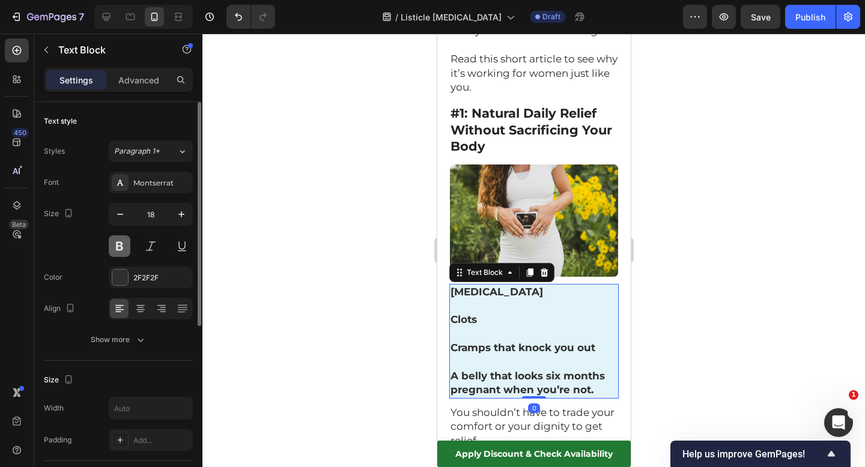
click at [114, 255] on button at bounding box center [120, 247] width 22 height 22
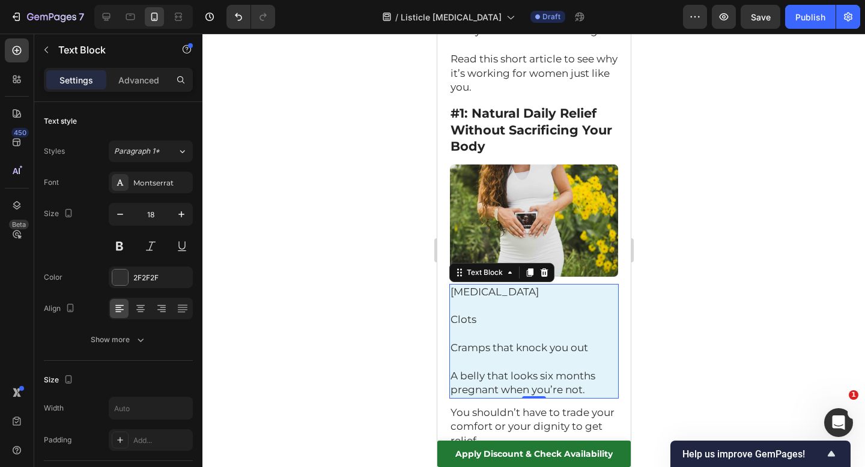
click at [322, 216] on div at bounding box center [533, 251] width 663 height 434
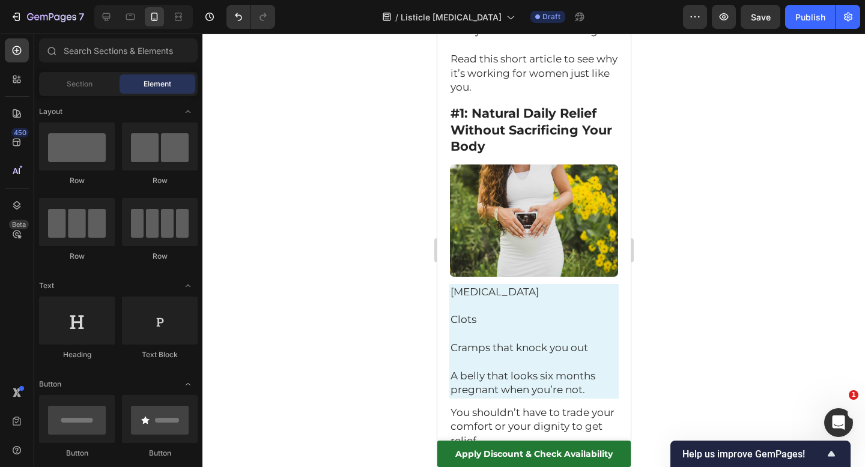
click at [717, 301] on div at bounding box center [533, 251] width 663 height 434
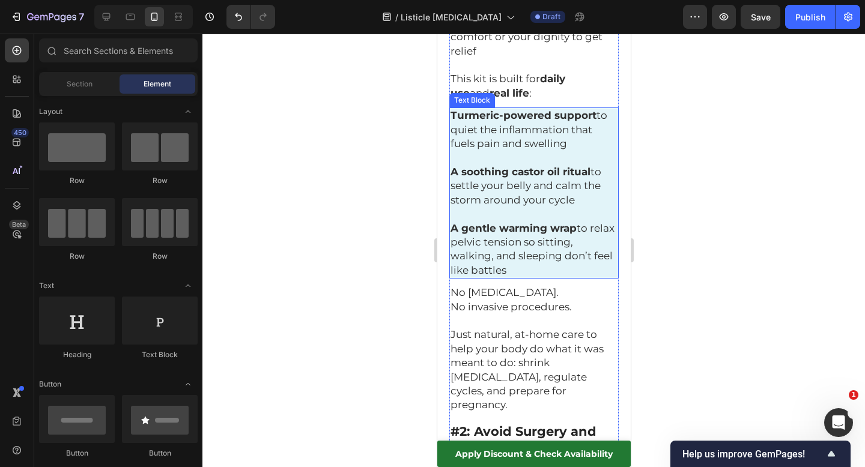
scroll to position [935, 0]
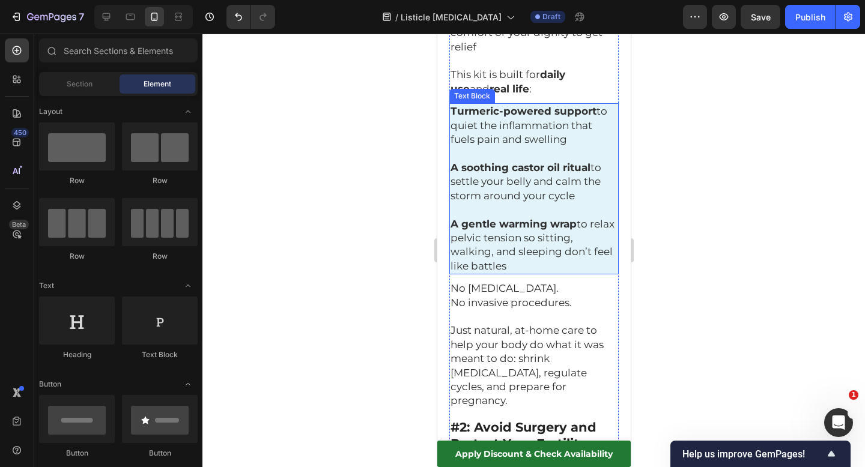
click at [518, 324] on span "Just natural, at-home care to help your body do what it was meant to do: shrink…" at bounding box center [526, 365] width 153 height 82
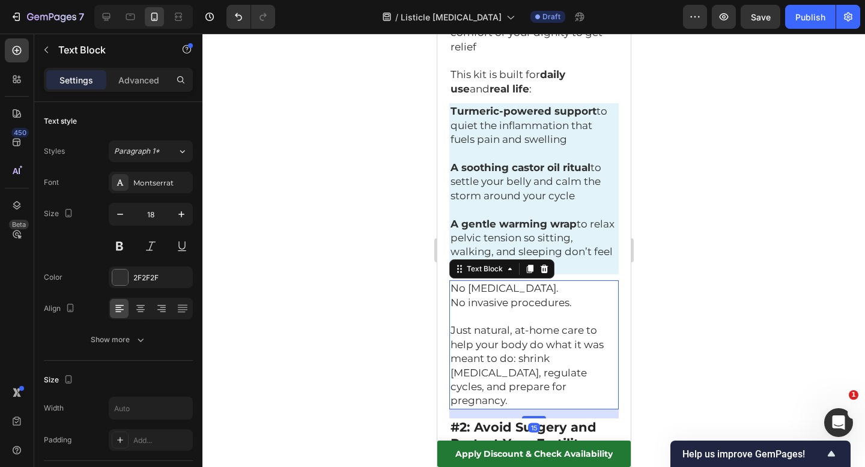
click at [518, 324] on span "Just natural, at-home care to help your body do what it was meant to do: shrink…" at bounding box center [526, 365] width 153 height 82
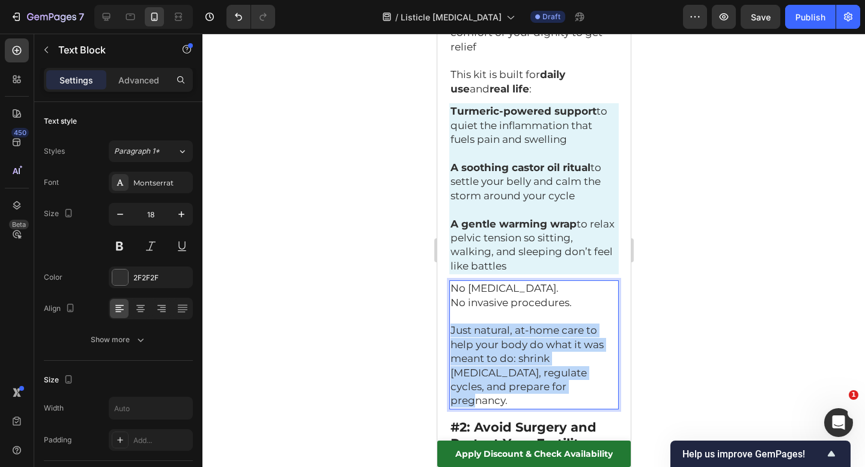
click at [518, 324] on span "Just natural, at-home care to help your body do what it was meant to do: shrink…" at bounding box center [526, 365] width 153 height 82
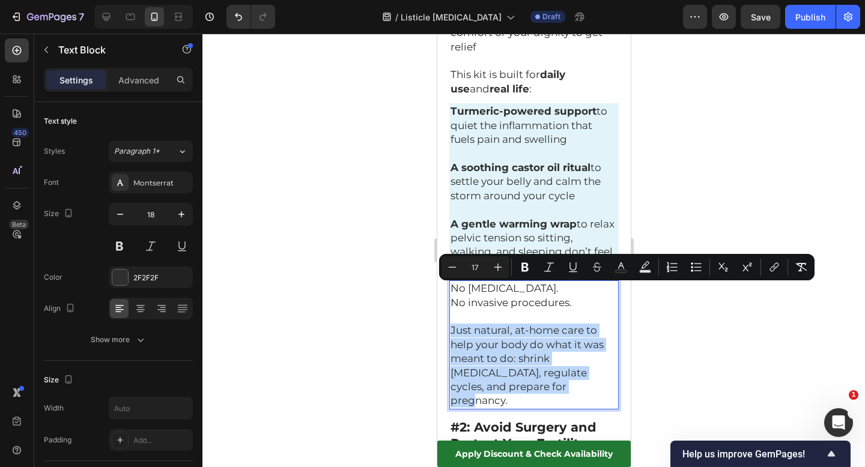
type input "18"
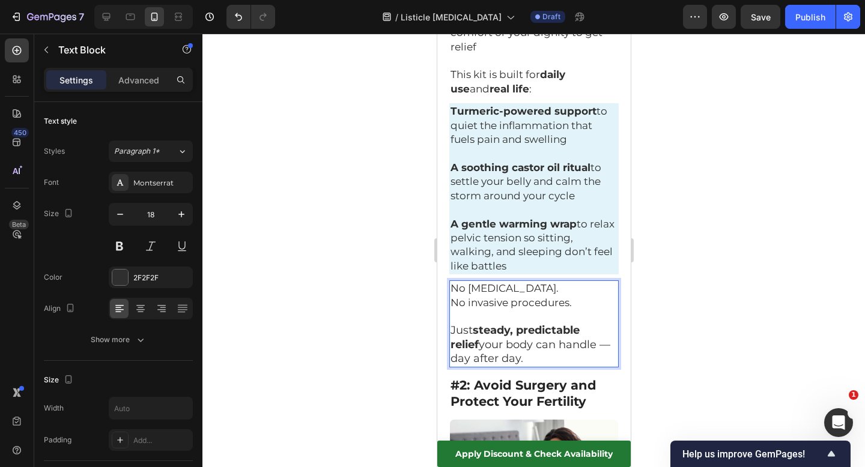
click at [518, 324] on p "Just steady, predictable relief your body can handle — day after day." at bounding box center [533, 345] width 167 height 42
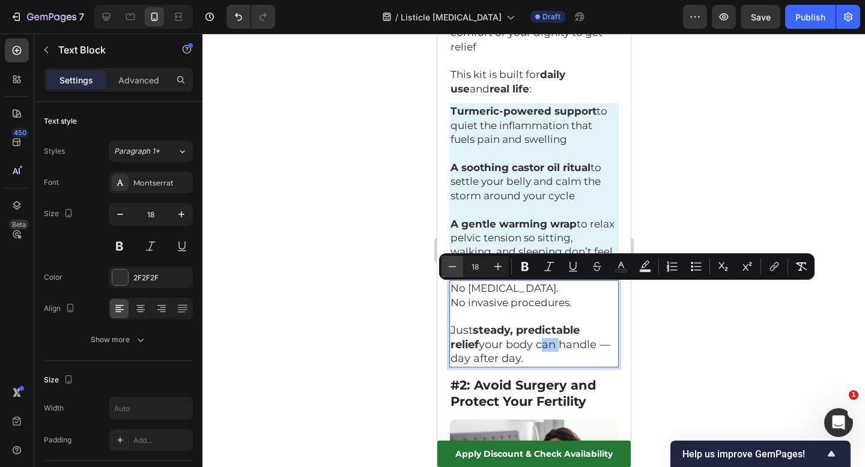
click at [454, 266] on icon "Editor contextual toolbar" at bounding box center [453, 266] width 8 height 1
type input "17"
click at [385, 301] on div at bounding box center [533, 251] width 663 height 434
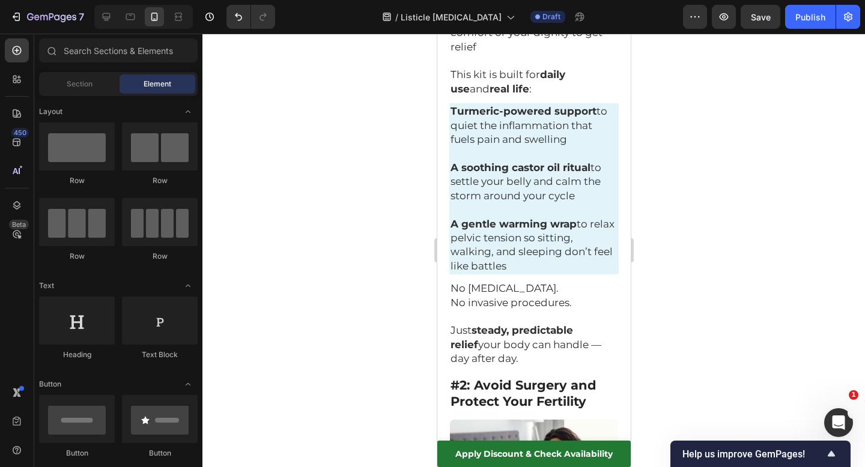
click at [720, 287] on div at bounding box center [533, 251] width 663 height 434
click at [497, 378] on strong "#2: Avoid Surgery and Protect Your Fertility" at bounding box center [523, 394] width 146 height 32
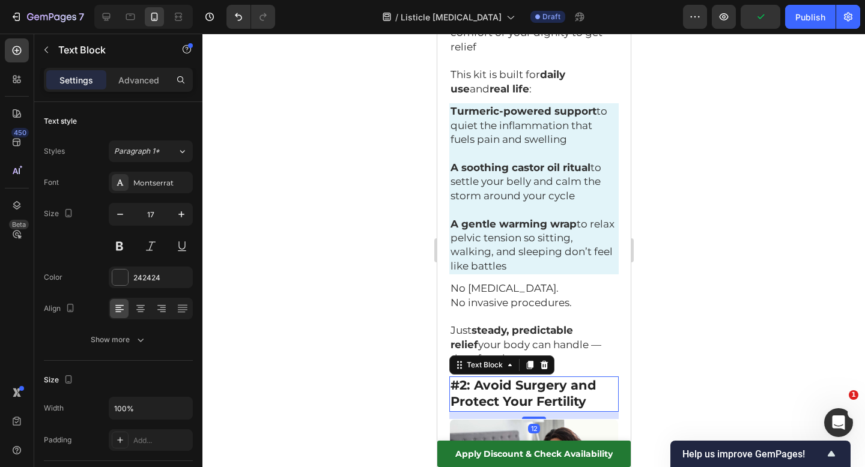
click at [476, 378] on strong "#2: Avoid Surgery and Protect Your Fertility" at bounding box center [523, 394] width 146 height 32
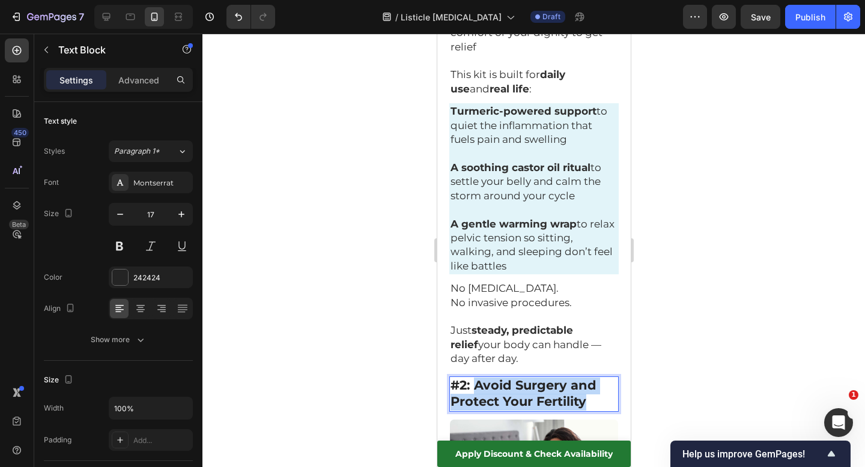
drag, startPoint x: 475, startPoint y: 348, endPoint x: 593, endPoint y: 362, distance: 118.6
click at [593, 378] on p "#2: Avoid Surgery and Protect Your Fertility" at bounding box center [533, 394] width 167 height 33
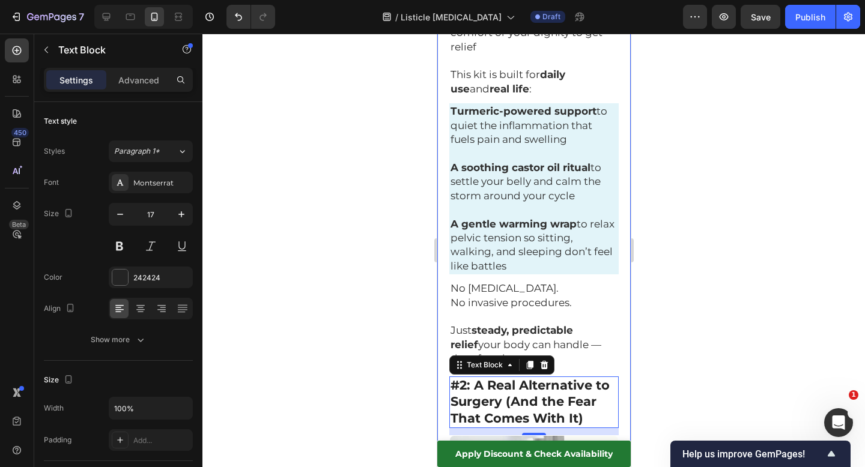
click at [720, 343] on div at bounding box center [533, 251] width 663 height 434
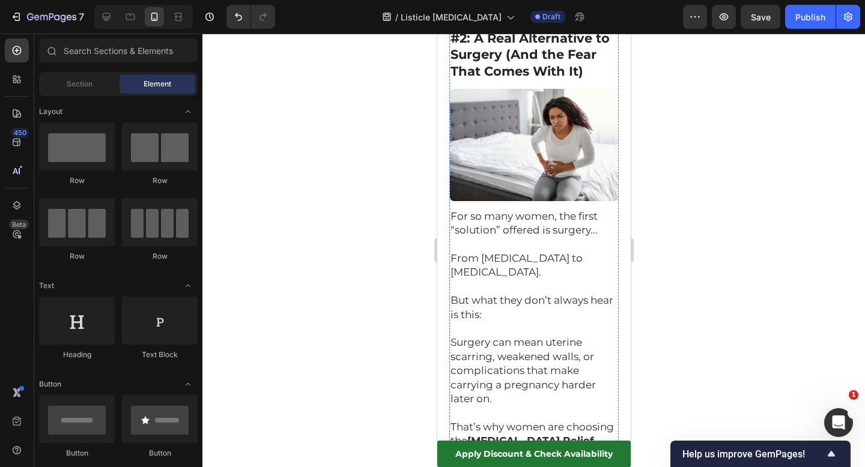
scroll to position [1282, 0]
click at [538, 337] on span "Surgery can mean uterine scarring, weakened walls, or complications that make c…" at bounding box center [522, 371] width 145 height 68
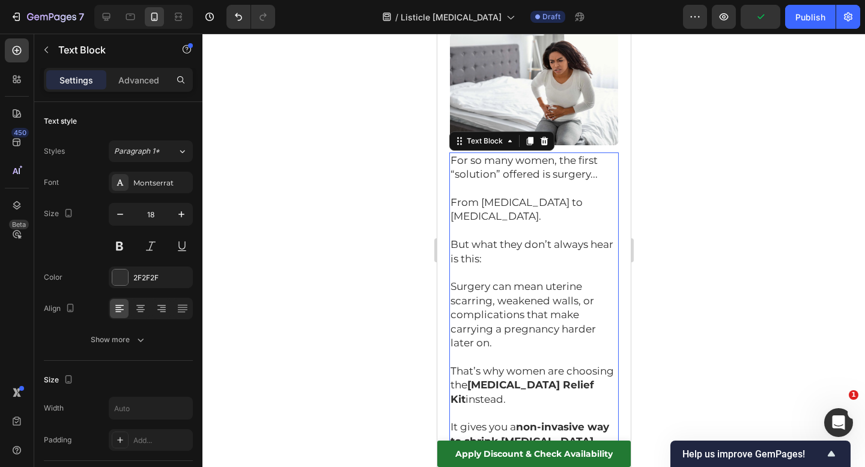
scroll to position [1318, 0]
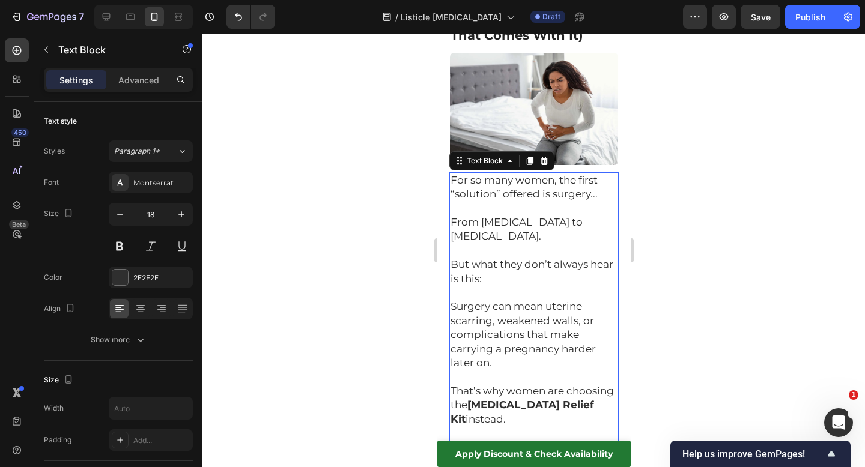
click at [452, 174] on span "For so many women, the first “solution” offered is surgery..." at bounding box center [523, 187] width 147 height 26
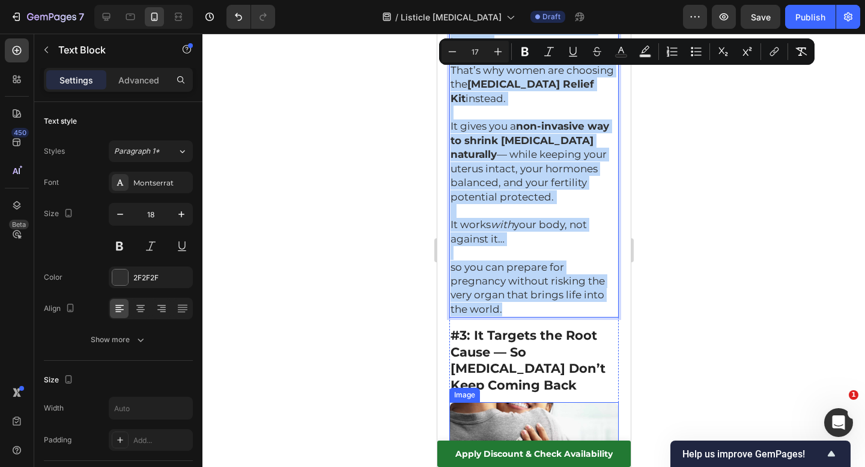
scroll to position [1641, 0]
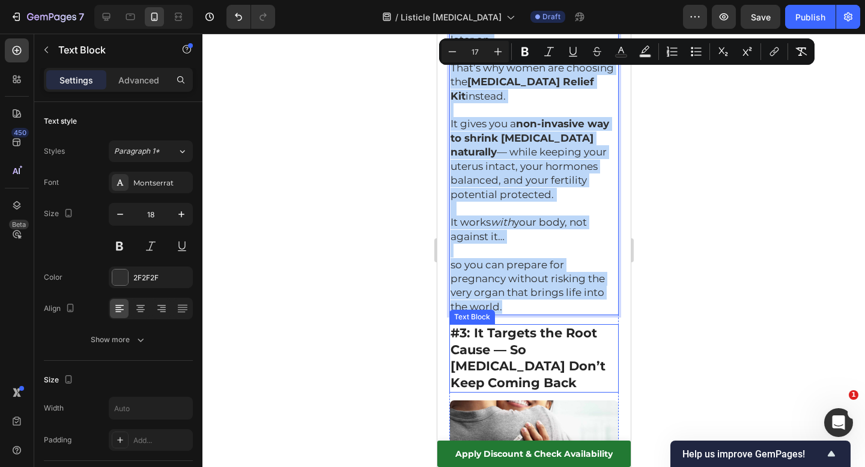
drag, startPoint x: 451, startPoint y: 141, endPoint x: 584, endPoint y: 318, distance: 221.9
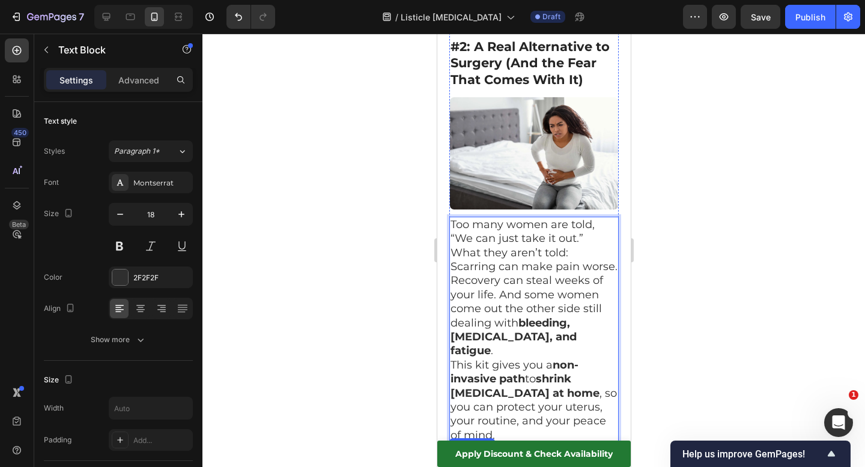
scroll to position [1279, 0]
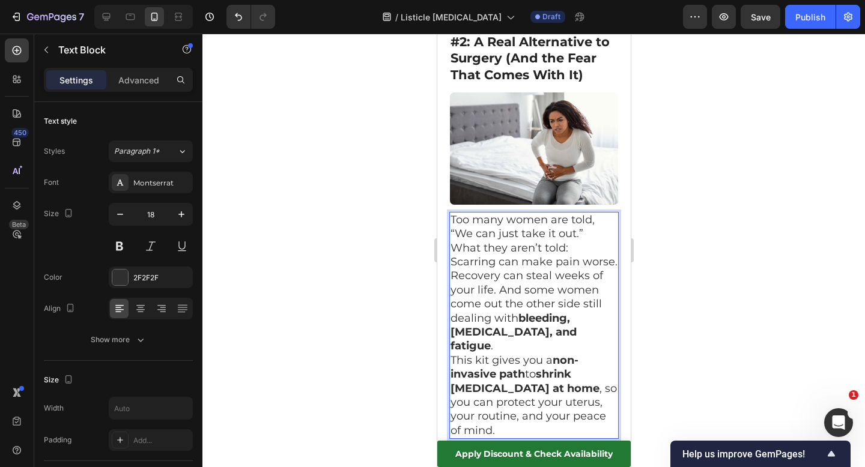
click at [593, 213] on p "Too many women are told, “We can just take it out.”" at bounding box center [533, 227] width 167 height 28
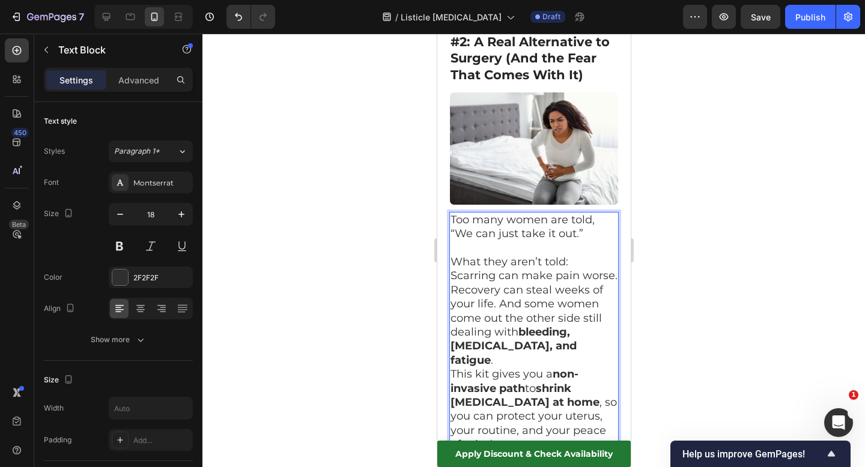
click at [589, 255] on p "What they aren’t told:" at bounding box center [533, 262] width 167 height 14
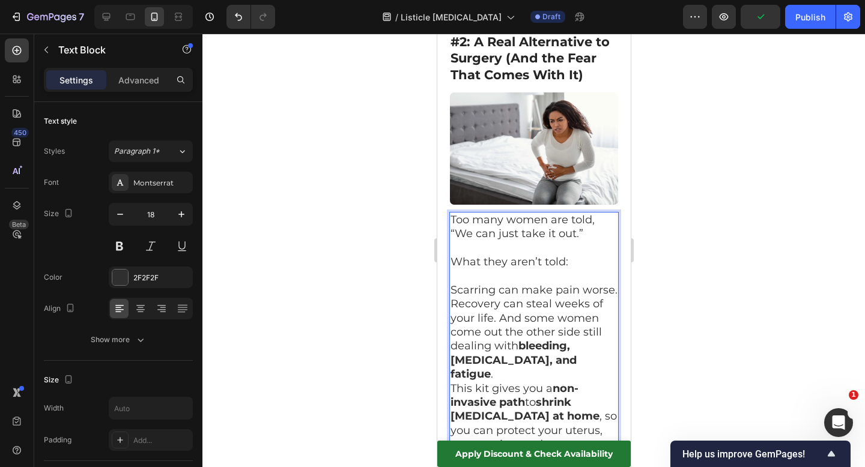
click at [595, 213] on p "Too many women are told, “We can just take it out.”" at bounding box center [533, 227] width 167 height 28
click at [717, 205] on div at bounding box center [533, 251] width 663 height 434
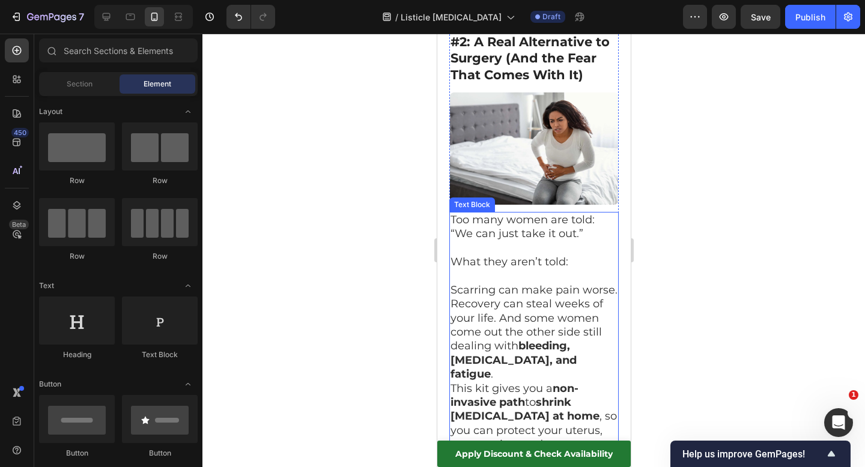
click at [452, 284] on p "Scarring can make pain worse. Recovery can steal weeks of your life. And some w…" at bounding box center [533, 333] width 167 height 99
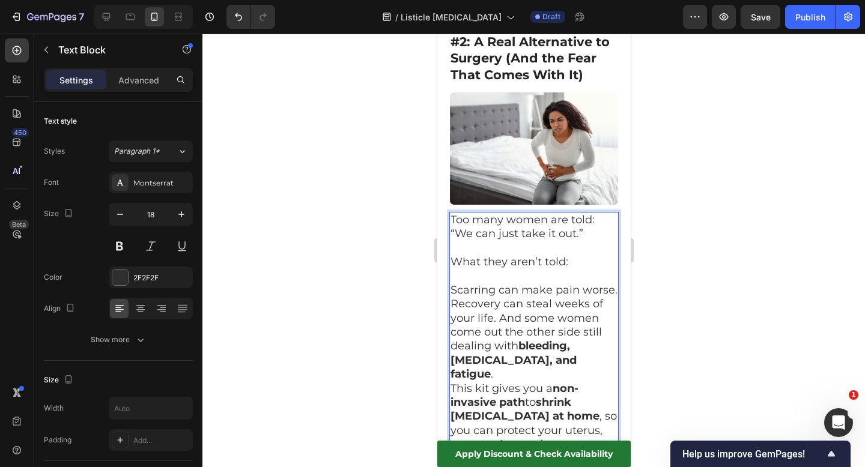
click at [451, 284] on p "Scarring can make pain worse. Recovery can steal weeks of your life. And some w…" at bounding box center [533, 333] width 167 height 99
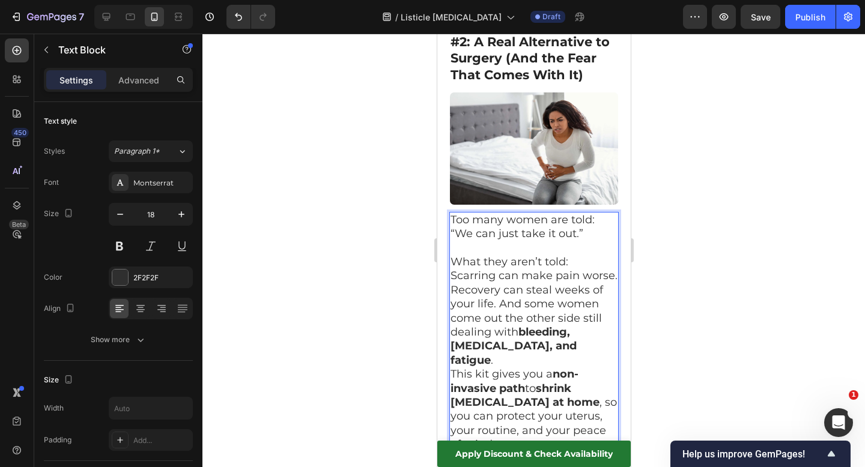
click at [614, 269] on p "Scarring can make pain worse. Recovery can steal weeks of your life. And some w…" at bounding box center [533, 318] width 167 height 99
click at [577, 255] on p "What they aren’t told:" at bounding box center [533, 262] width 167 height 14
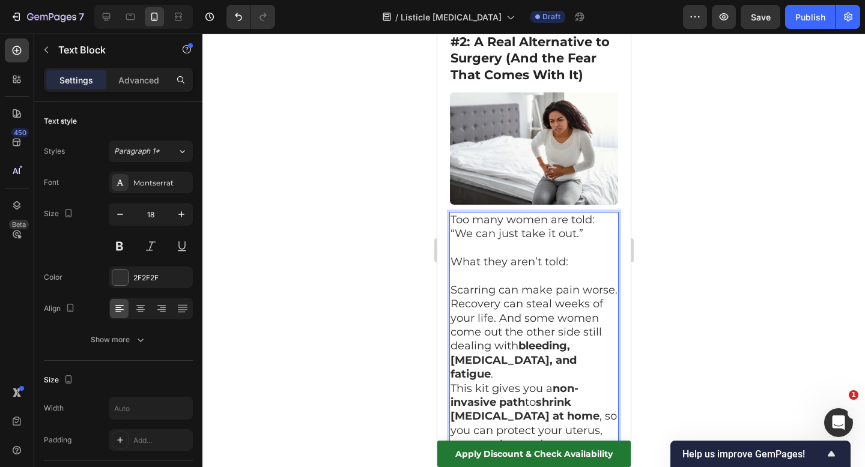
click at [498, 284] on p "Scarring can make pain worse. Recovery can steal weeks of your life. And some w…" at bounding box center [533, 333] width 167 height 99
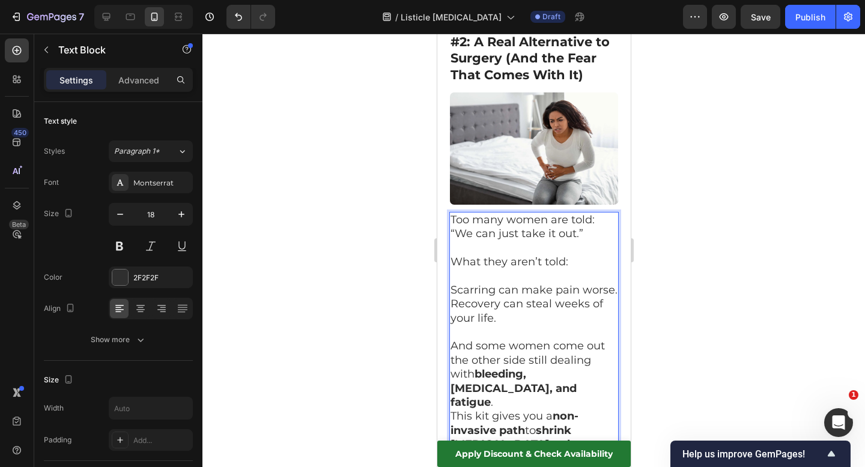
click at [615, 284] on p "Scarring can make pain worse. Recovery can steal weeks of your life." at bounding box center [533, 305] width 167 height 42
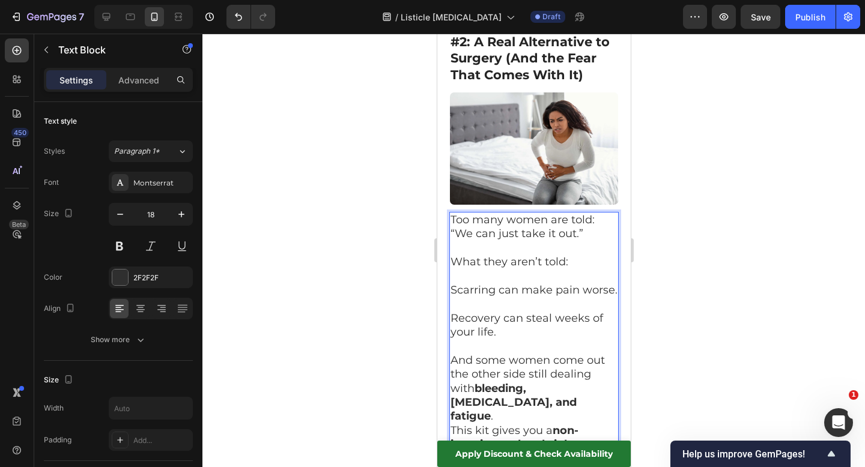
click at [722, 323] on div at bounding box center [533, 251] width 663 height 434
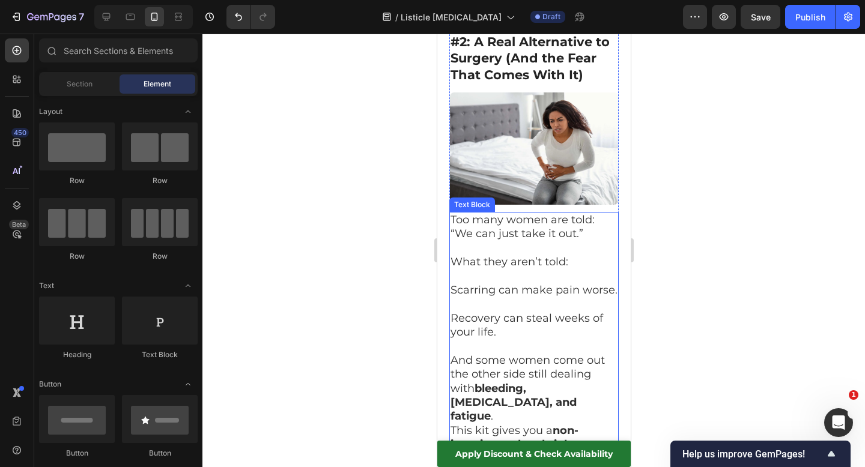
click at [574, 312] on p "Recovery can steal weeks of your life." at bounding box center [533, 326] width 167 height 28
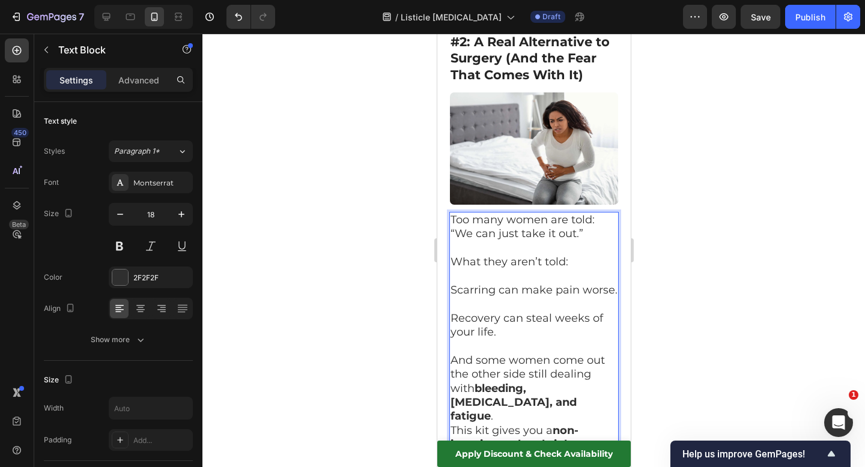
click at [574, 312] on p "Recovery can steal weeks of your life." at bounding box center [533, 326] width 167 height 28
click at [680, 276] on div at bounding box center [533, 251] width 663 height 434
click at [530, 356] on p "And some women come out the other side still dealing with bleeding, bloating, a…" at bounding box center [533, 389] width 167 height 70
click at [698, 308] on div at bounding box center [533, 251] width 663 height 434
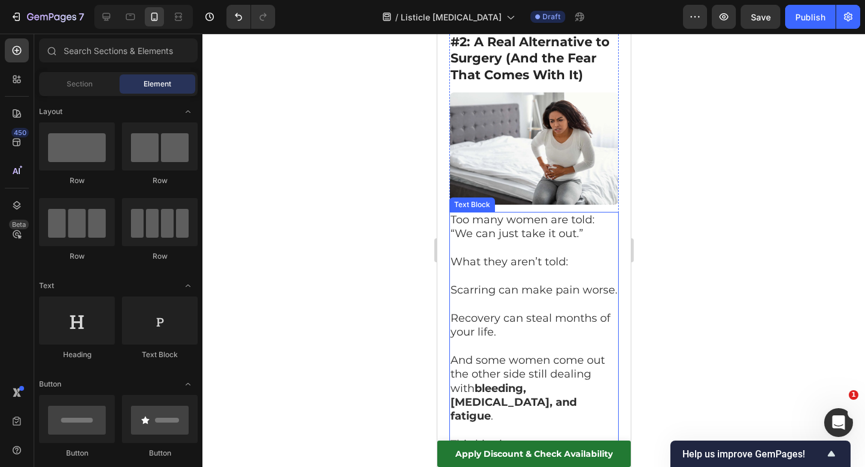
scroll to position [1372, 0]
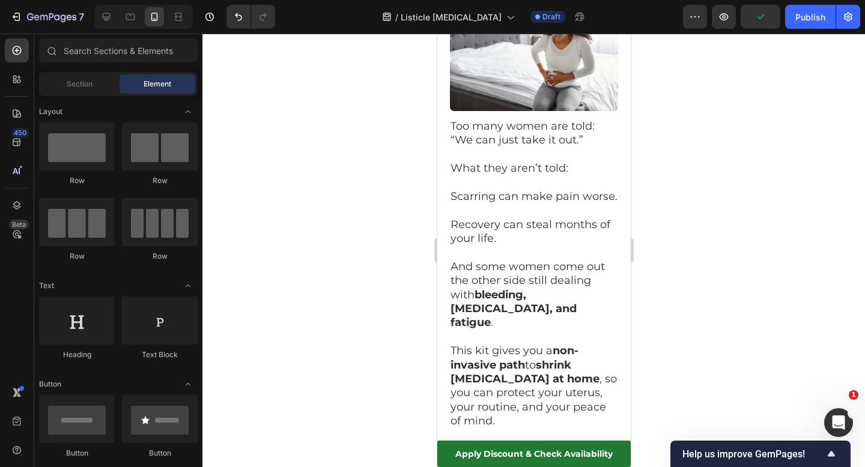
click at [687, 309] on div at bounding box center [533, 251] width 663 height 434
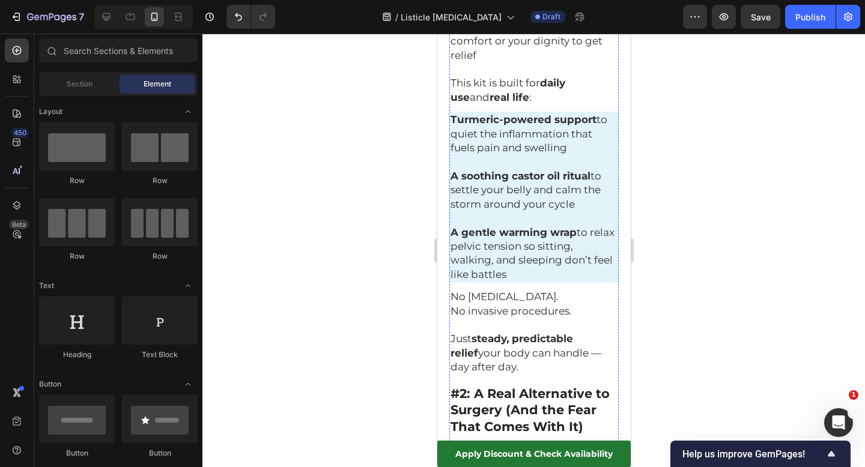
scroll to position [922, 0]
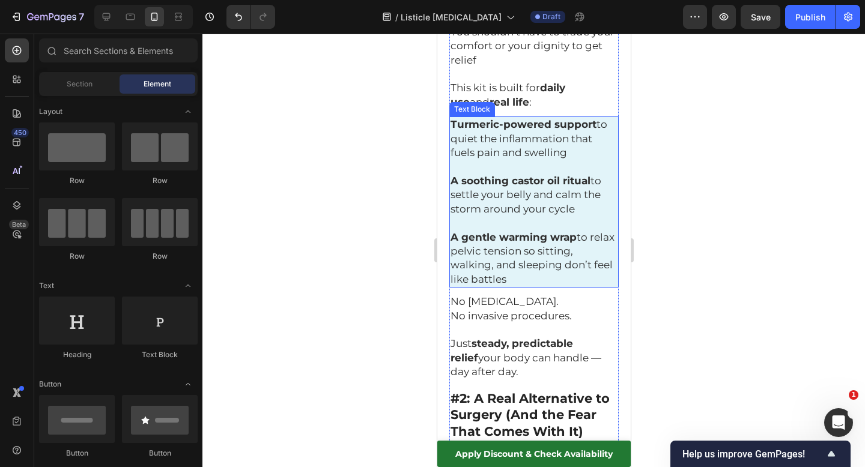
click at [567, 216] on p "Rich Text Editor. Editing area: main" at bounding box center [533, 223] width 167 height 14
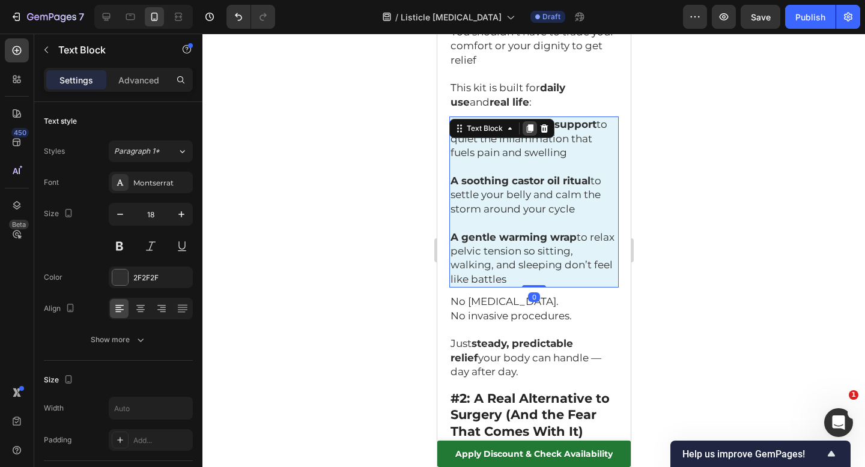
click at [529, 124] on icon at bounding box center [529, 128] width 7 height 8
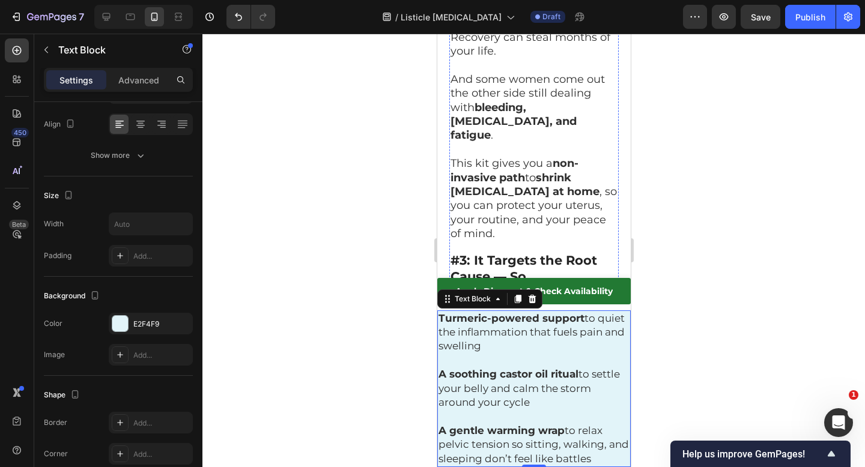
scroll to position [1564, 0]
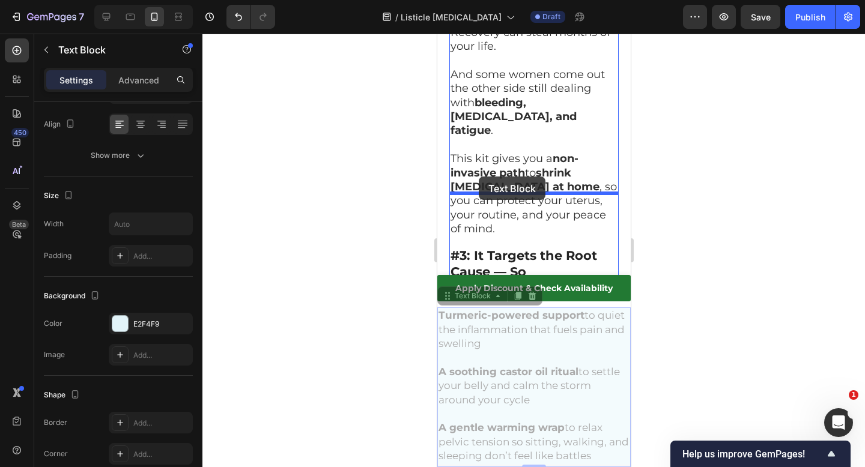
drag, startPoint x: 448, startPoint y: 301, endPoint x: 478, endPoint y: 177, distance: 127.5
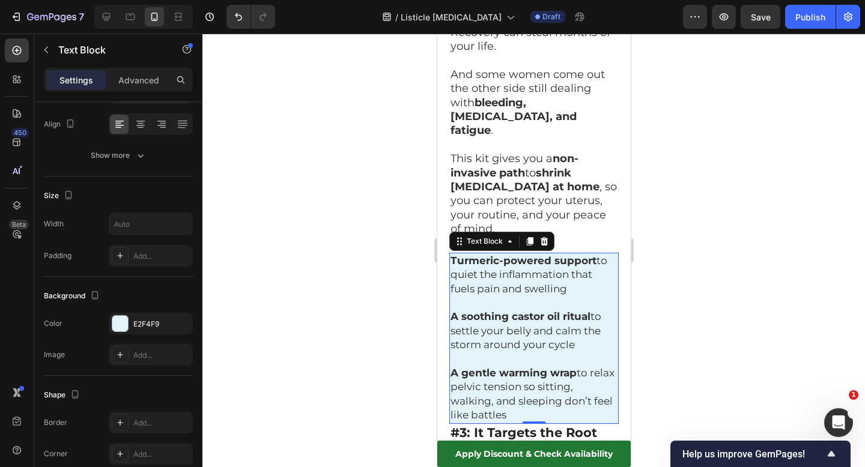
click at [506, 366] on p "A gentle warming wrap to relax pelvic tension so sitting, walking, and sleeping…" at bounding box center [533, 394] width 167 height 56
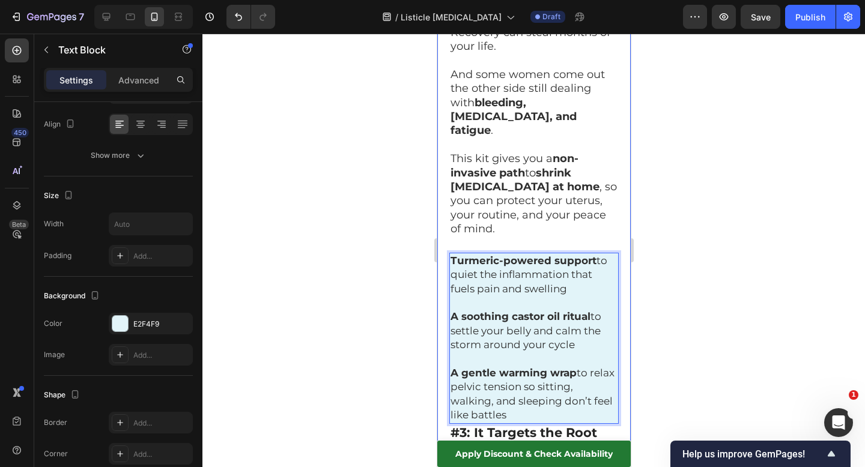
drag, startPoint x: 506, startPoint y: 362, endPoint x: 442, endPoint y: 209, distance: 165.4
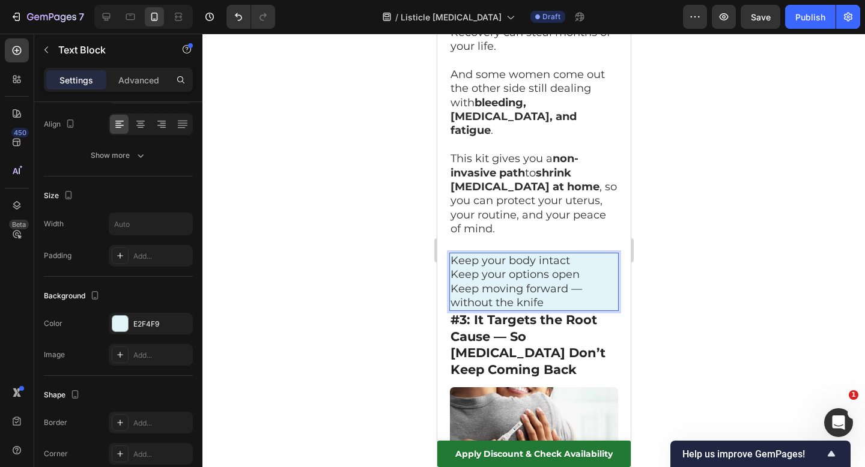
click at [580, 254] on p "Keep your body intact" at bounding box center [533, 261] width 167 height 14
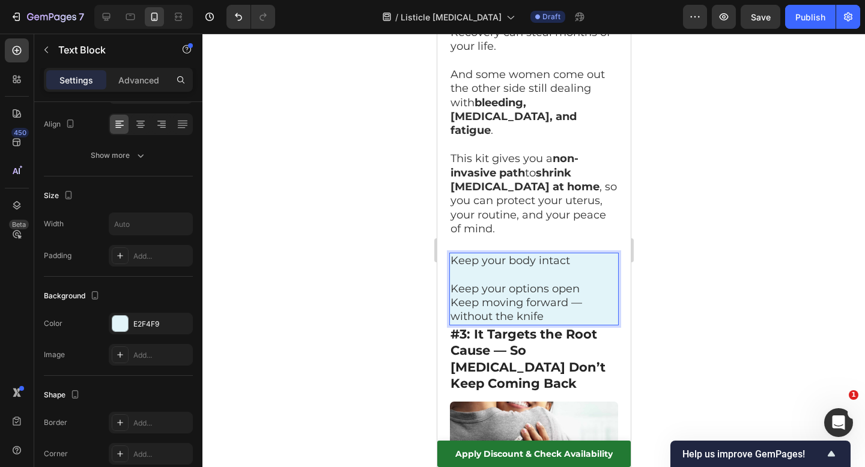
click at [586, 282] on p "Keep your options open" at bounding box center [533, 289] width 167 height 14
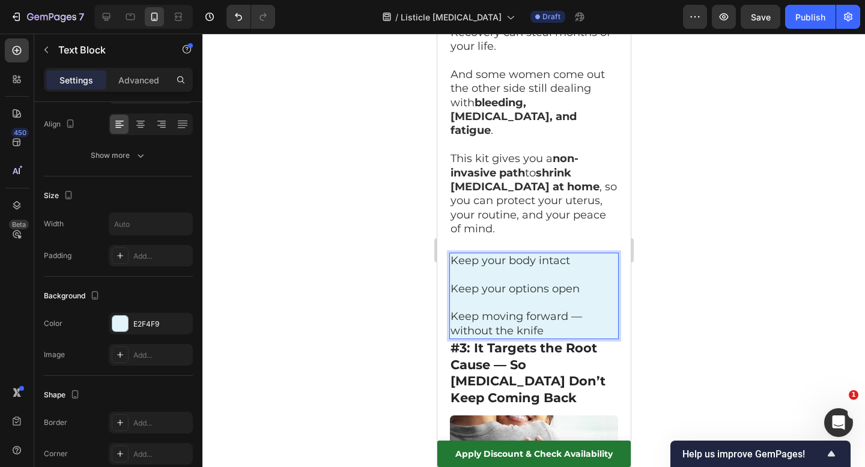
click at [580, 310] on p "Keep moving forward — without the knife" at bounding box center [533, 324] width 167 height 28
click at [494, 172] on p "This kit gives you a non-invasive path to shrink fibroids at home , so you can …" at bounding box center [533, 194] width 167 height 84
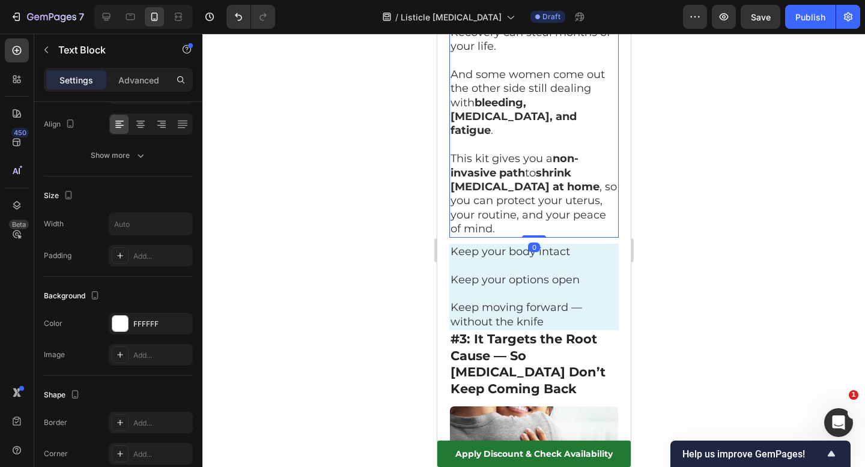
drag, startPoint x: 527, startPoint y: 192, endPoint x: 527, endPoint y: 175, distance: 16.2
click at [527, 175] on div "Too many women are told: “We can just take it out.” What they aren’t told: Scar…" at bounding box center [533, 82] width 169 height 312
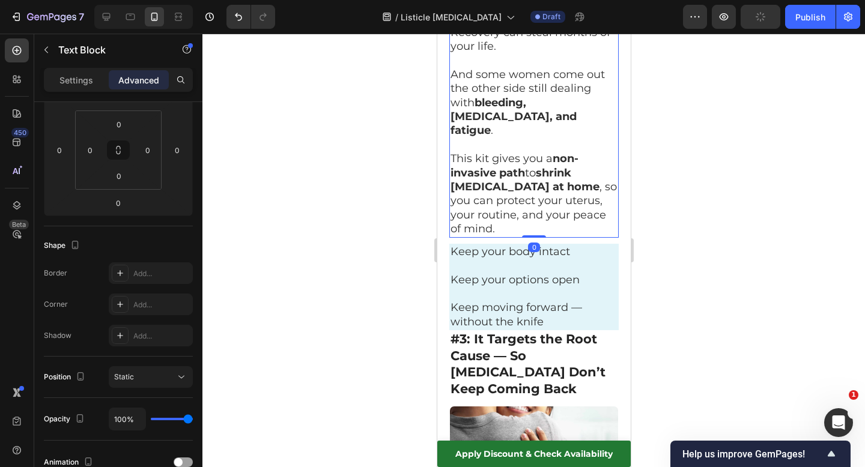
click at [734, 168] on div at bounding box center [533, 251] width 663 height 434
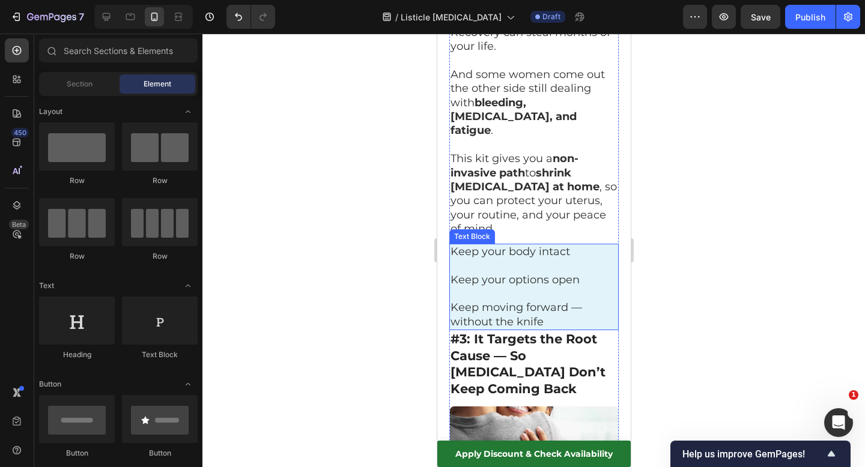
click at [523, 245] on p "Keep your body intact" at bounding box center [533, 252] width 167 height 14
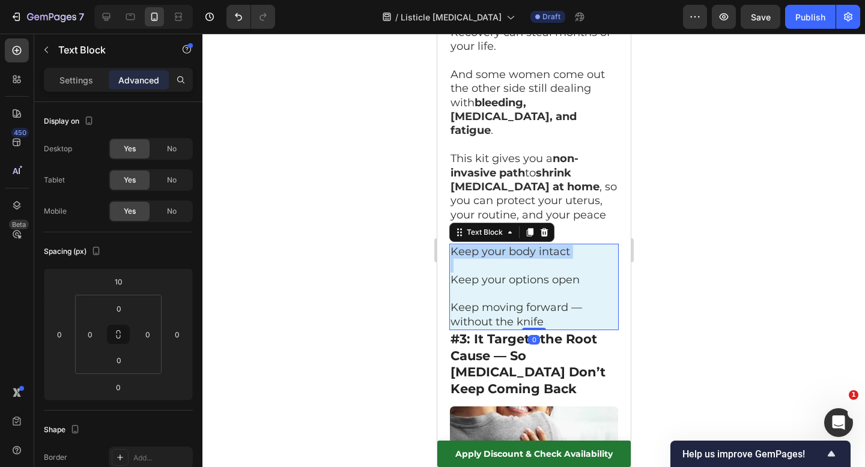
click at [523, 245] on p "Keep your body intact" at bounding box center [533, 252] width 167 height 14
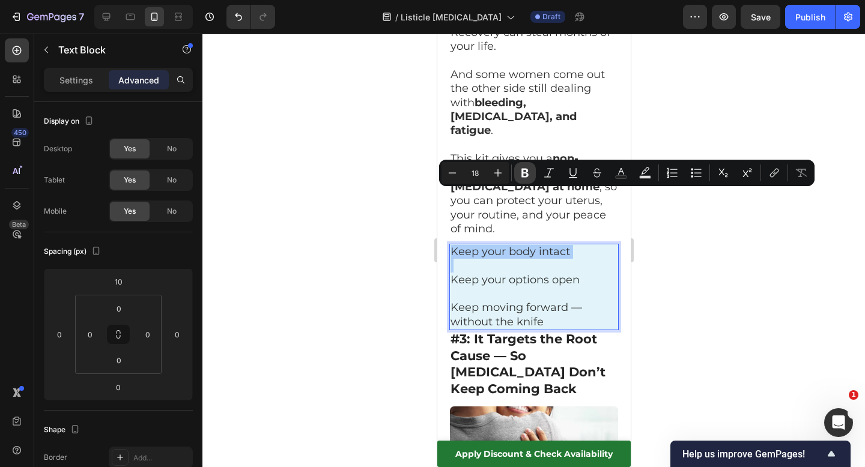
click at [528, 173] on icon "Editor contextual toolbar" at bounding box center [525, 173] width 12 height 12
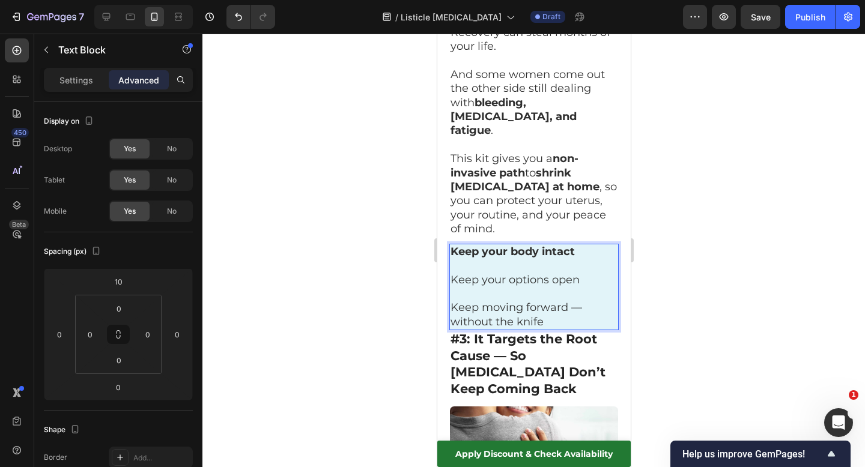
click at [512, 273] on p "Keep your options open" at bounding box center [533, 280] width 167 height 14
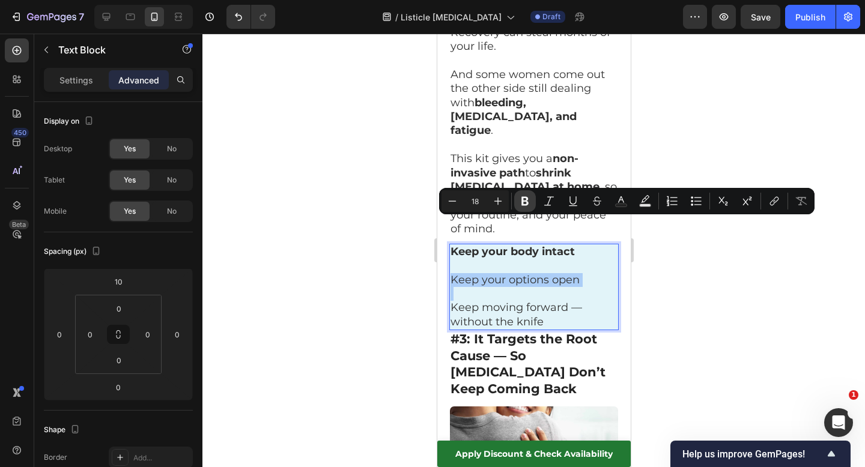
click at [521, 197] on icon "Editor contextual toolbar" at bounding box center [525, 201] width 12 height 12
click at [517, 301] on p "Keep moving forward — without the knife" at bounding box center [533, 315] width 167 height 28
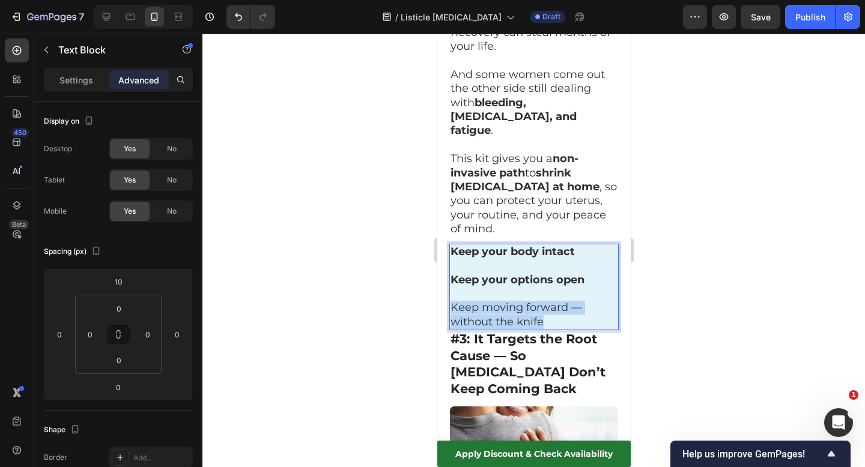
click at [517, 301] on p "Keep moving forward — without the knife" at bounding box center [533, 315] width 167 height 28
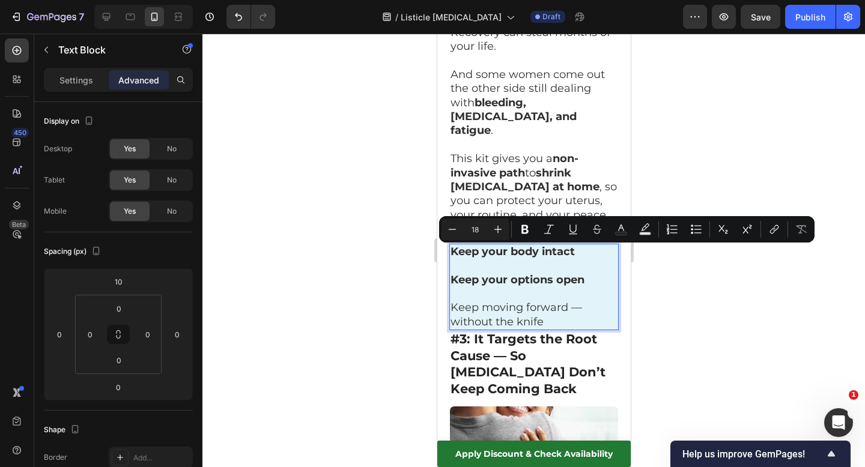
click at [555, 287] on p "Rich Text Editor. Editing area: main" at bounding box center [533, 294] width 167 height 14
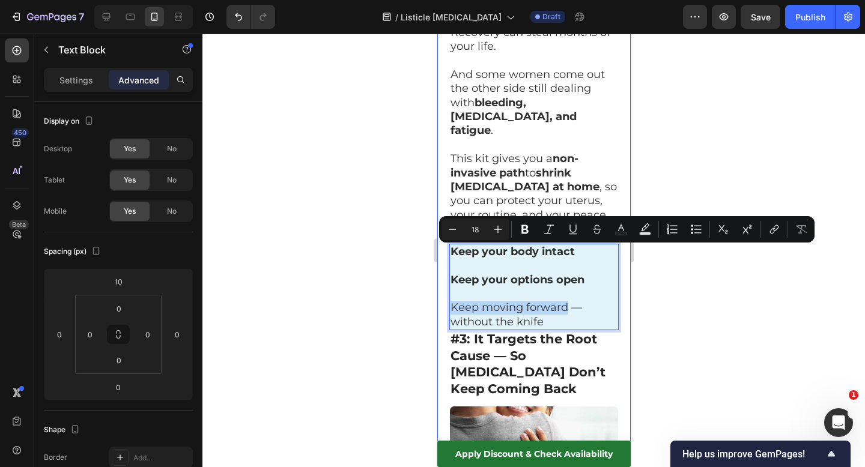
drag, startPoint x: 564, startPoint y: 252, endPoint x: 439, endPoint y: 254, distance: 125.6
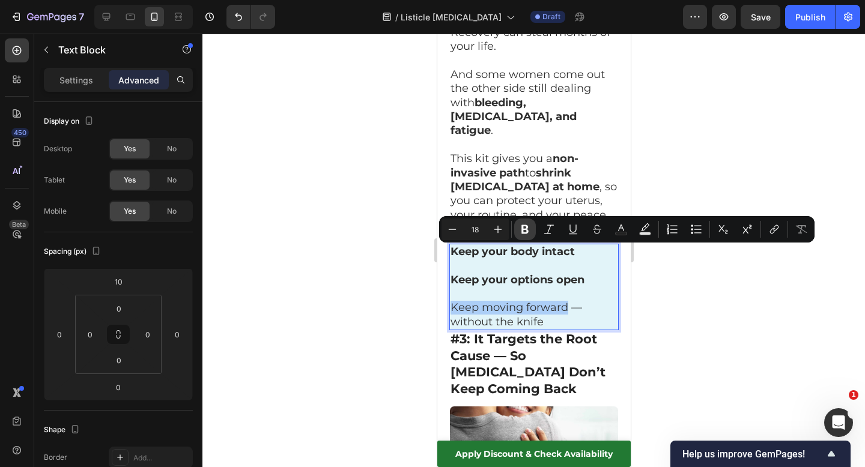
click at [526, 228] on icon "Editor contextual toolbar" at bounding box center [524, 229] width 7 height 9
click at [690, 285] on div at bounding box center [533, 251] width 663 height 434
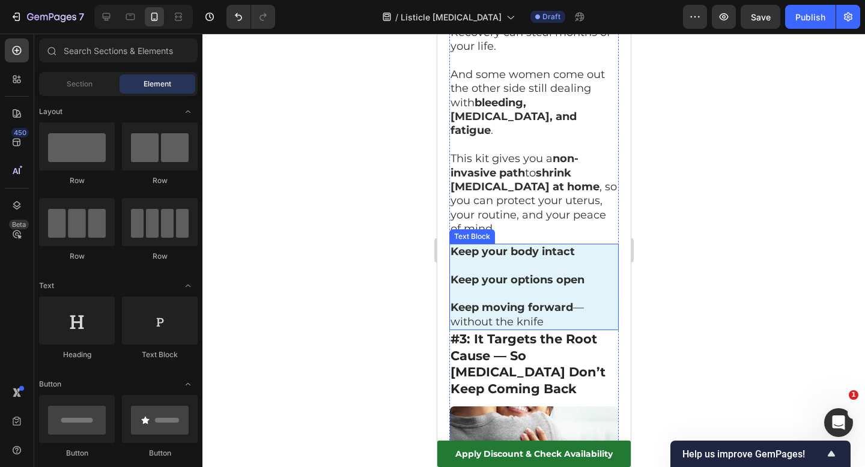
click at [589, 301] on p "Keep moving forward — without the knife" at bounding box center [533, 315] width 167 height 28
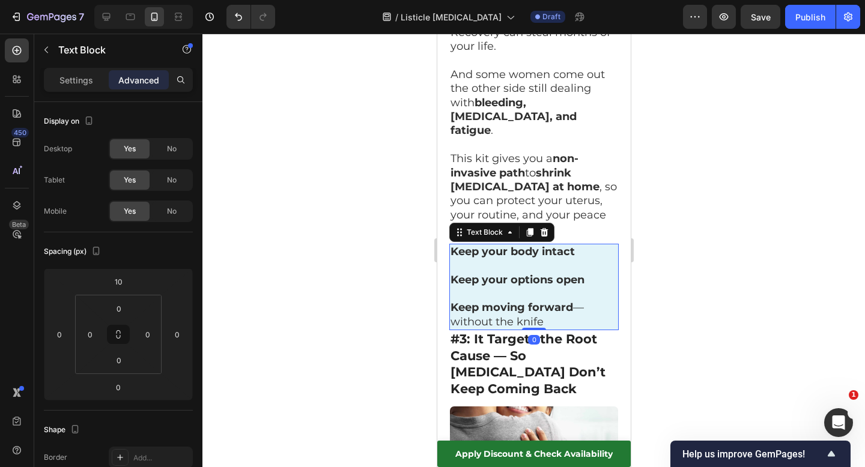
click at [673, 244] on div at bounding box center [533, 251] width 663 height 434
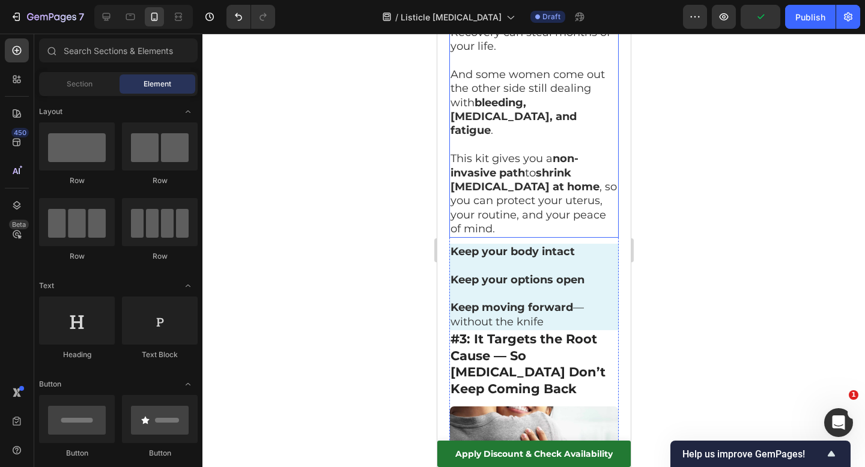
click at [526, 153] on p "This kit gives you a non-invasive path to shrink fibroids at home , so you can …" at bounding box center [533, 194] width 167 height 84
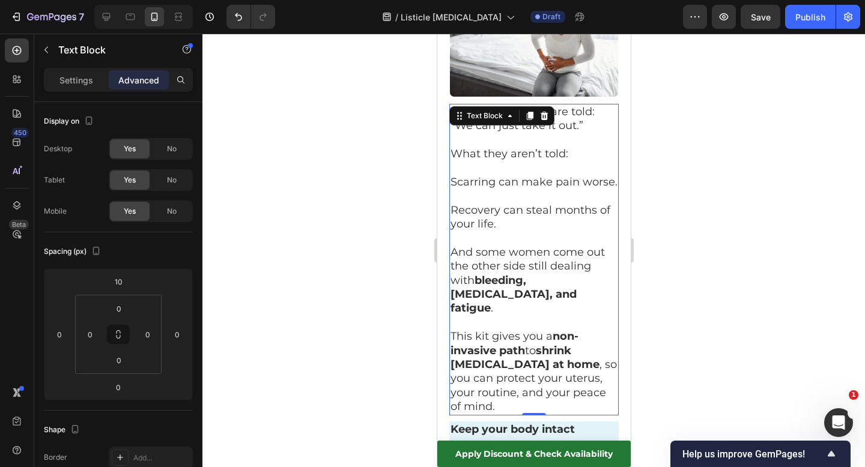
scroll to position [1367, 0]
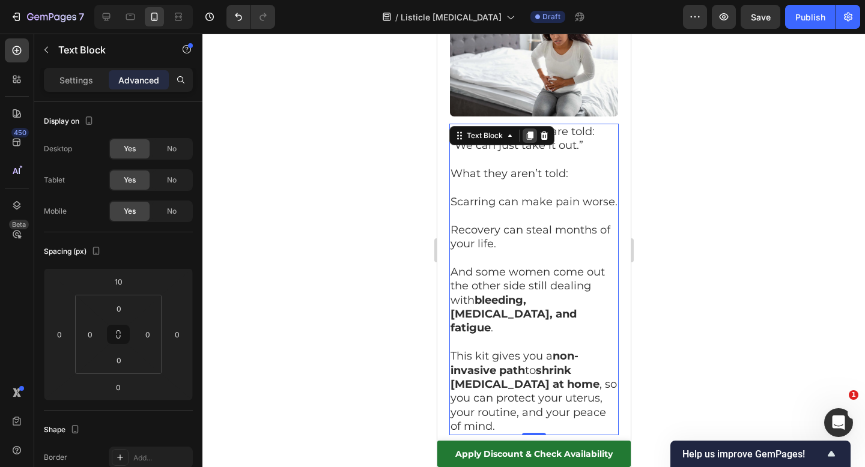
click at [526, 132] on icon at bounding box center [529, 136] width 7 height 8
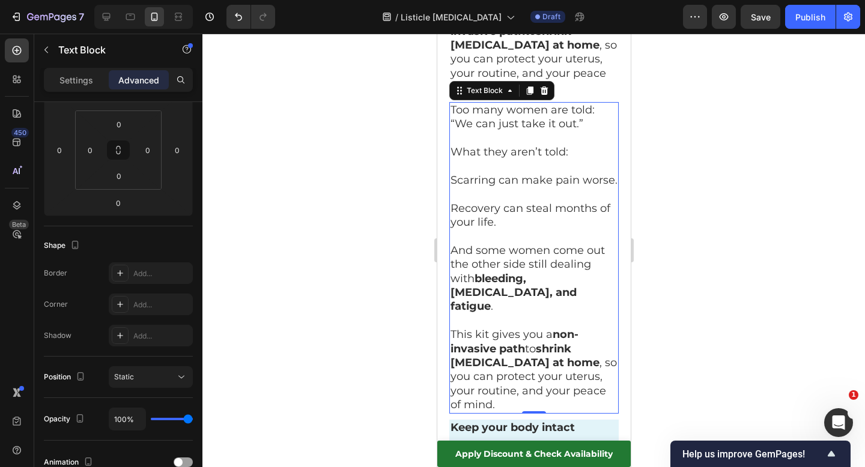
scroll to position [1707, 0]
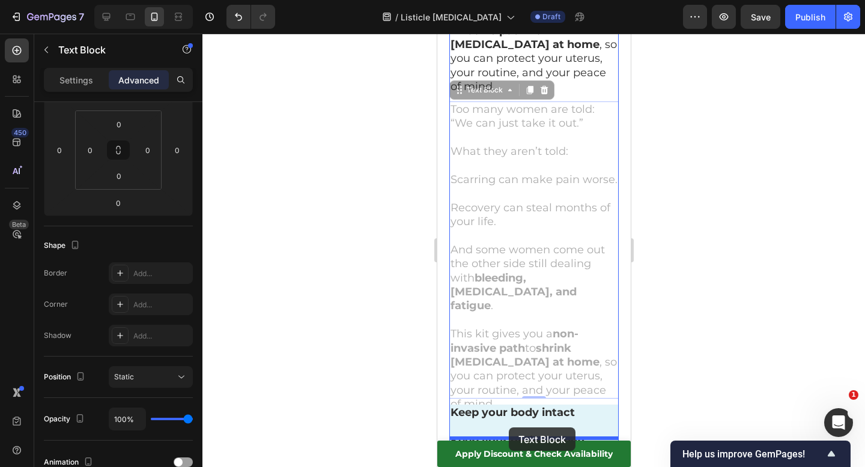
drag, startPoint x: 458, startPoint y: 41, endPoint x: 508, endPoint y: 428, distance: 390.8
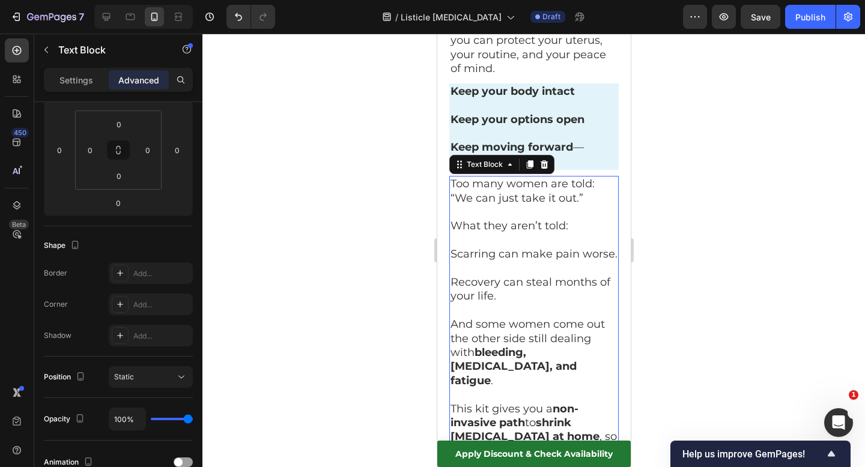
scroll to position [1726, 0]
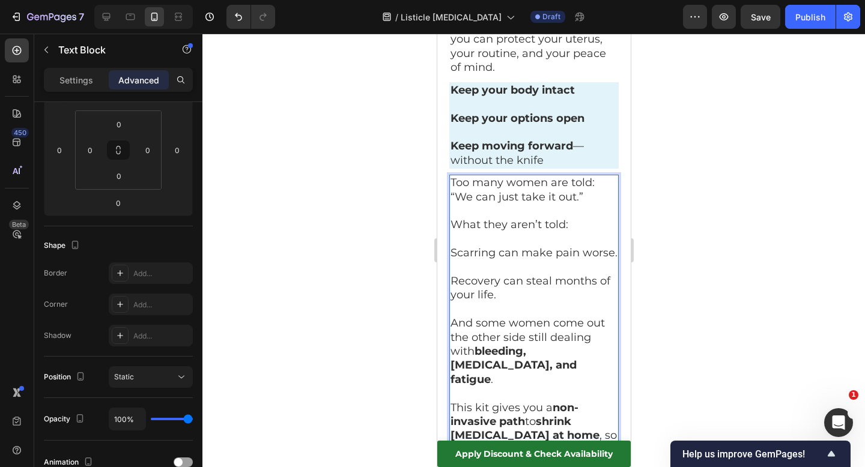
click at [497, 407] on p "This kit gives you a non-invasive path to shrink fibroids at home , so you can …" at bounding box center [533, 443] width 167 height 84
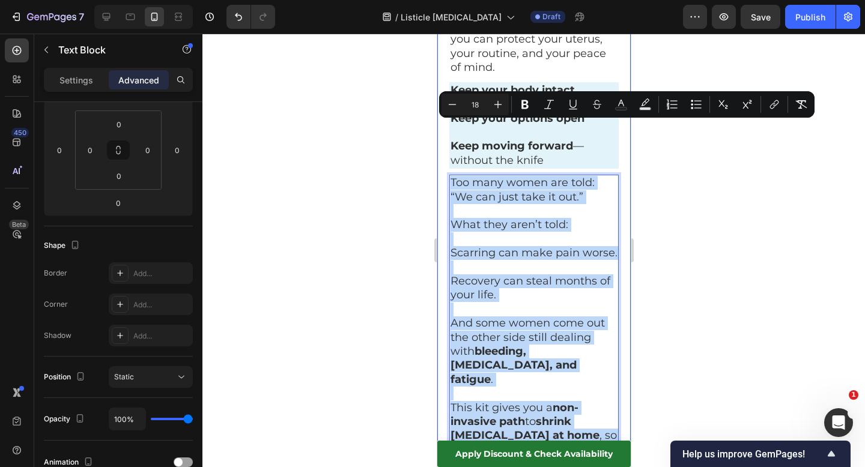
drag, startPoint x: 487, startPoint y: 410, endPoint x: 445, endPoint y: 129, distance: 284.3
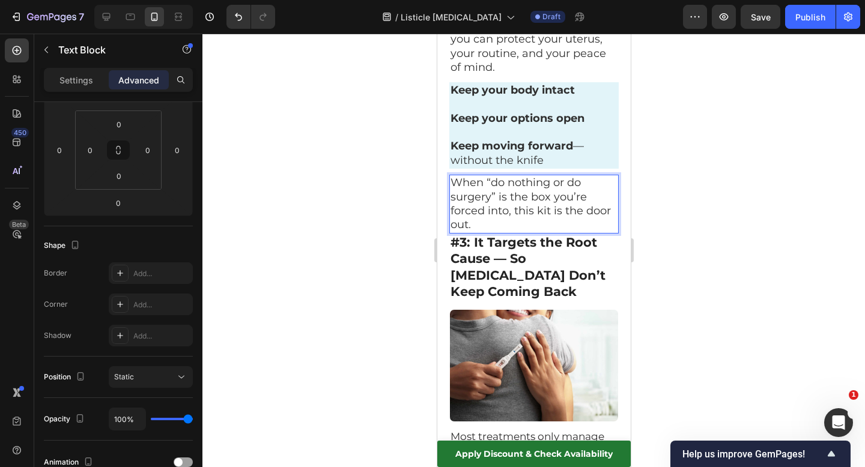
click at [482, 176] on p "When “do nothing or do surgery” is the box you’re forced into, this kit is the …" at bounding box center [533, 204] width 167 height 56
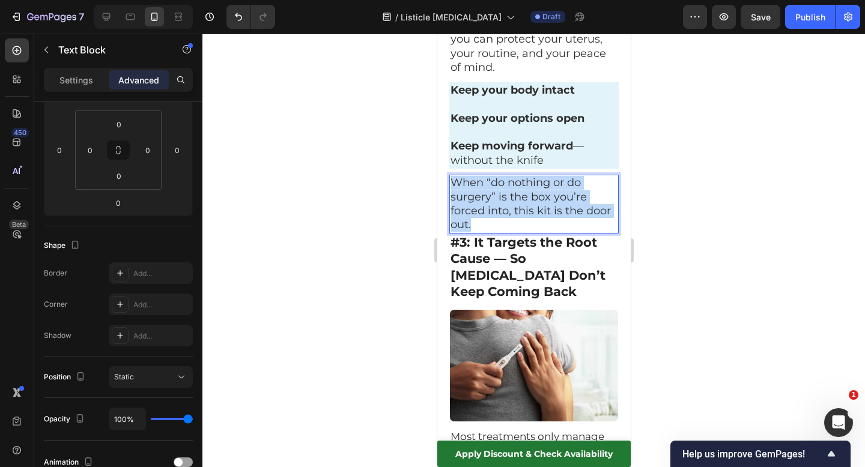
click at [482, 176] on p "When “do nothing or do surgery” is the box you’re forced into, this kit is the …" at bounding box center [533, 204] width 167 height 56
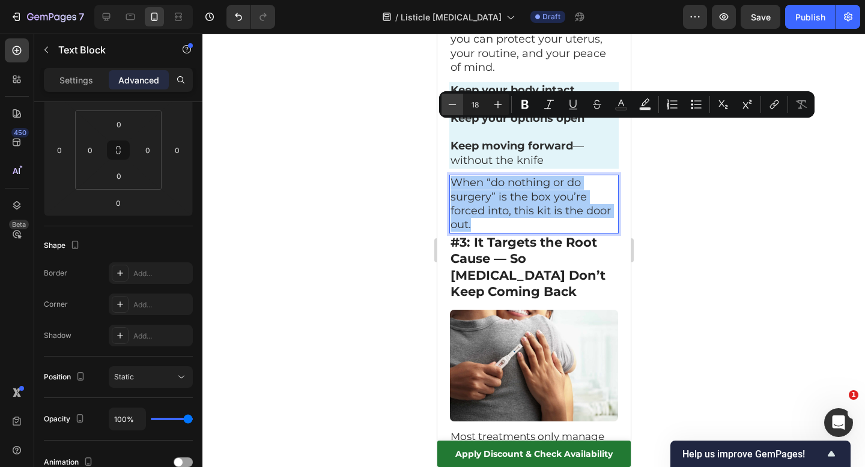
click at [450, 103] on icon "Editor contextual toolbar" at bounding box center [452, 105] width 12 height 12
type input "17"
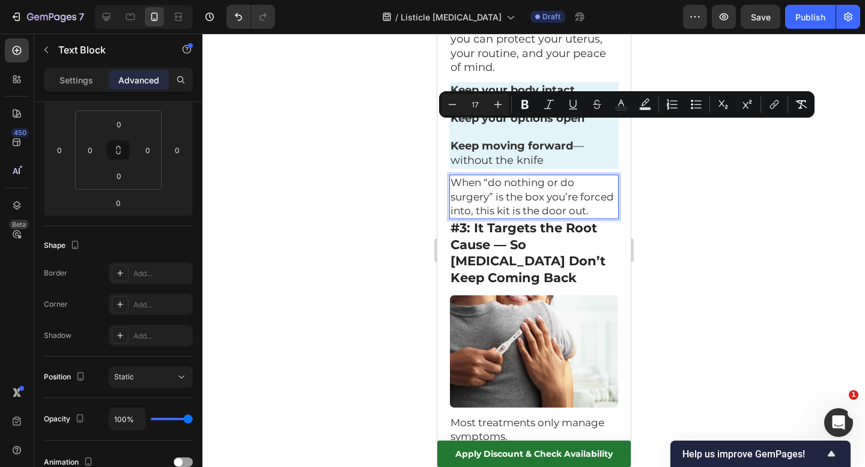
click at [399, 155] on div at bounding box center [533, 251] width 663 height 434
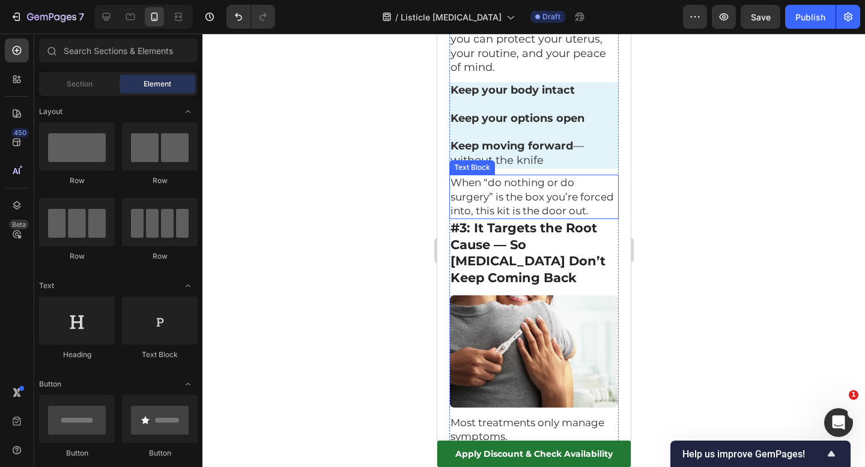
click at [592, 177] on span "When “do nothing or do surgery” is the box you’re forced into, this kit is the …" at bounding box center [531, 197] width 163 height 40
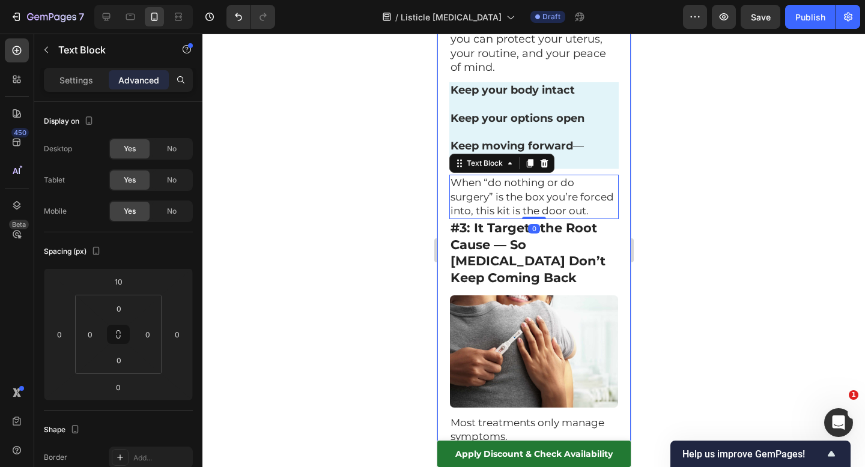
click at [663, 157] on div at bounding box center [533, 251] width 663 height 434
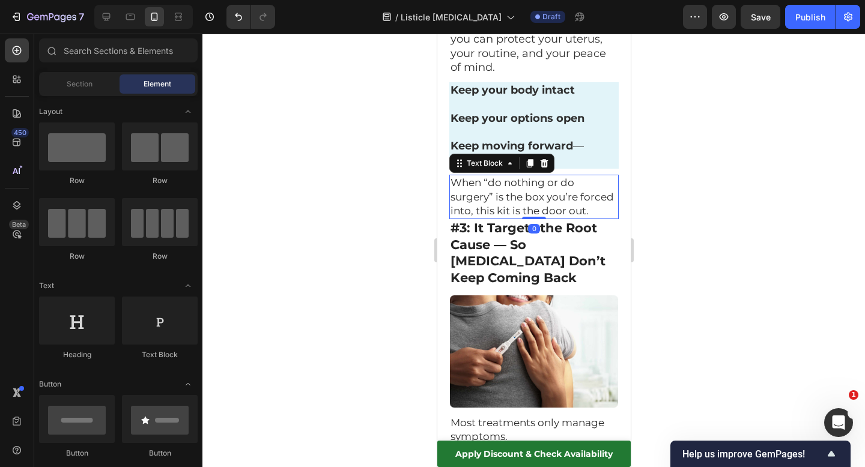
click at [583, 177] on span "When “do nothing or do surgery” is the box you’re forced into, this kit is the …" at bounding box center [531, 197] width 163 height 40
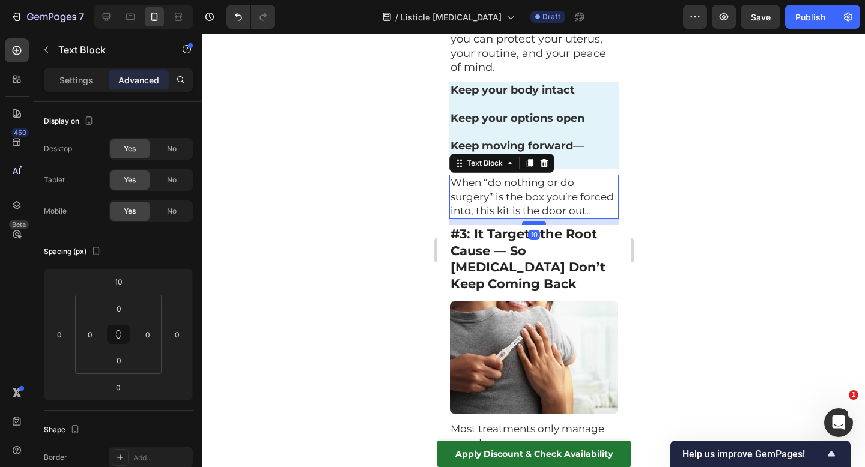
click at [529, 222] on div at bounding box center [533, 224] width 24 height 4
type input "10"
click at [673, 153] on div at bounding box center [533, 251] width 663 height 434
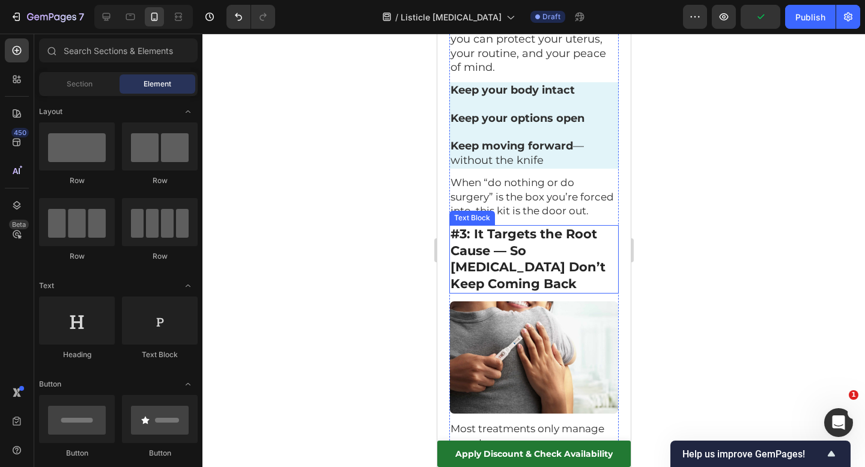
scroll to position [1601, 0]
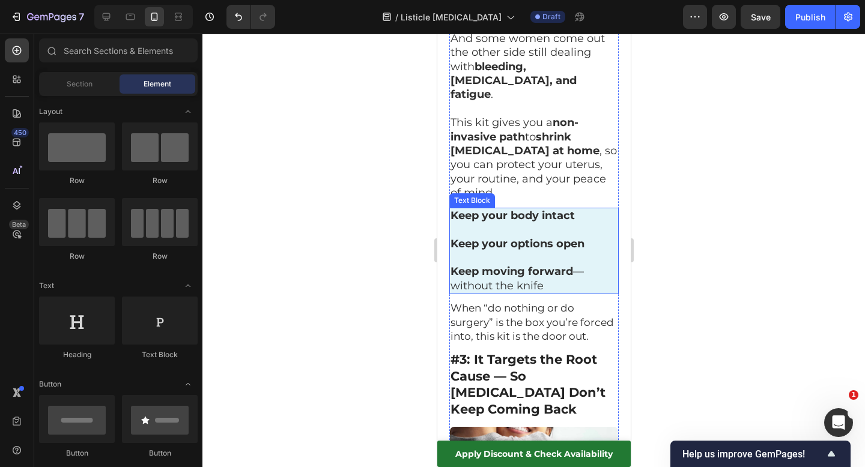
click at [532, 265] on p "Keep moving forward — without the knife" at bounding box center [533, 279] width 167 height 28
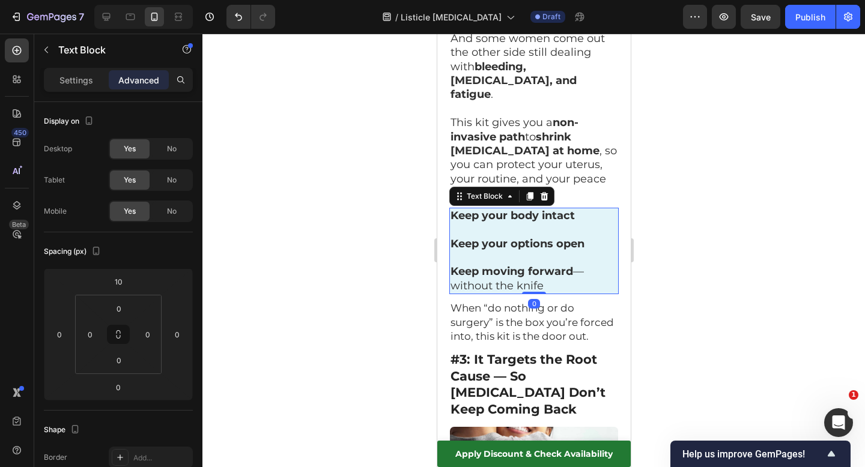
click at [532, 265] on p "Keep moving forward — without the knife" at bounding box center [533, 279] width 167 height 28
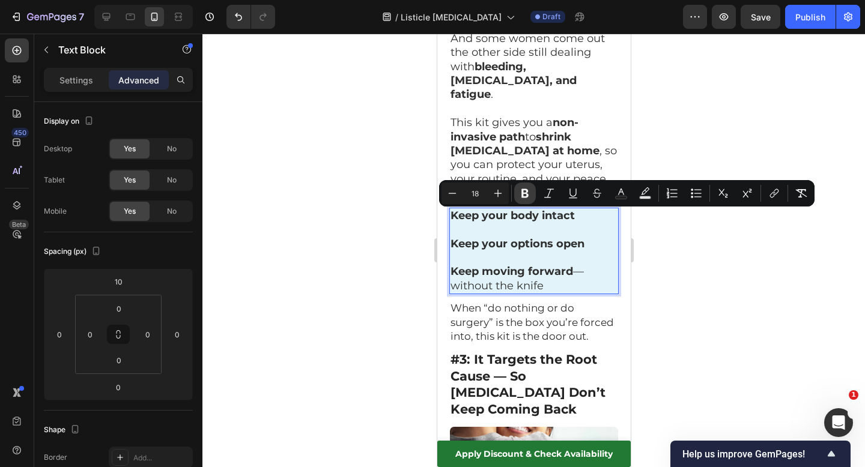
click at [525, 196] on icon "Editor contextual toolbar" at bounding box center [525, 193] width 12 height 12
click at [706, 249] on div at bounding box center [533, 251] width 663 height 434
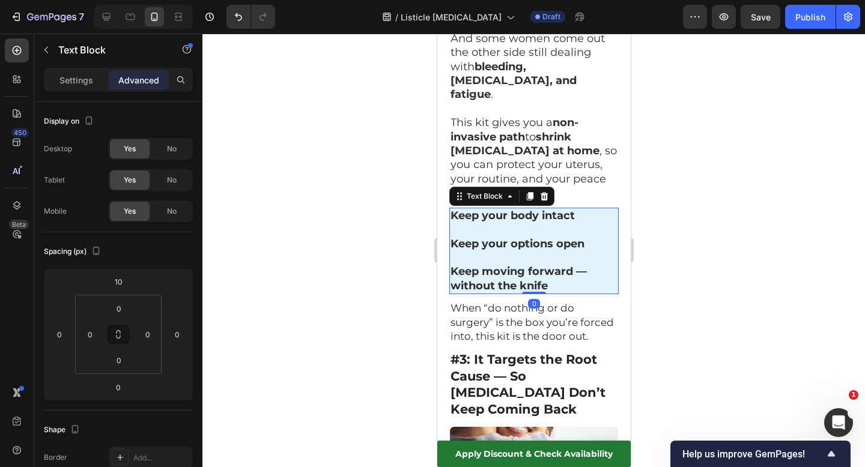
click at [586, 265] on strong "Keep moving forward — without the knife" at bounding box center [518, 278] width 136 height 27
click at [576, 265] on strong "Keep moving forward — without the knife" at bounding box center [518, 278] width 136 height 27
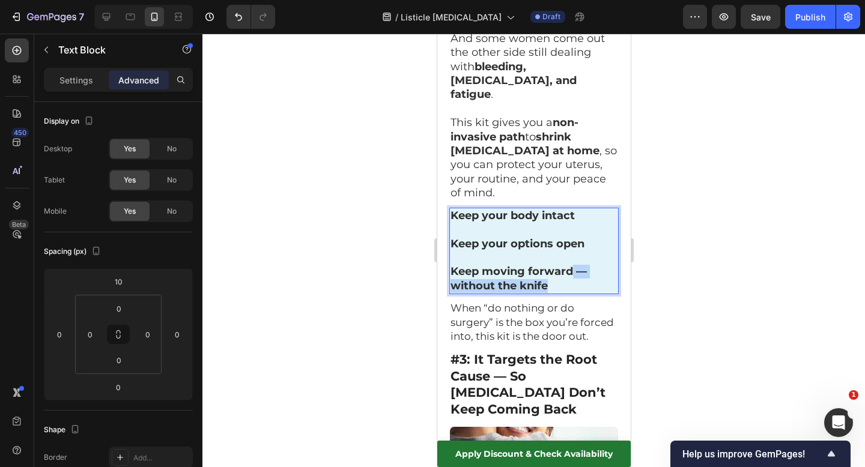
drag, startPoint x: 572, startPoint y: 217, endPoint x: 592, endPoint y: 234, distance: 26.5
click at [592, 265] on p "Keep moving forward — without the knife" at bounding box center [533, 279] width 167 height 28
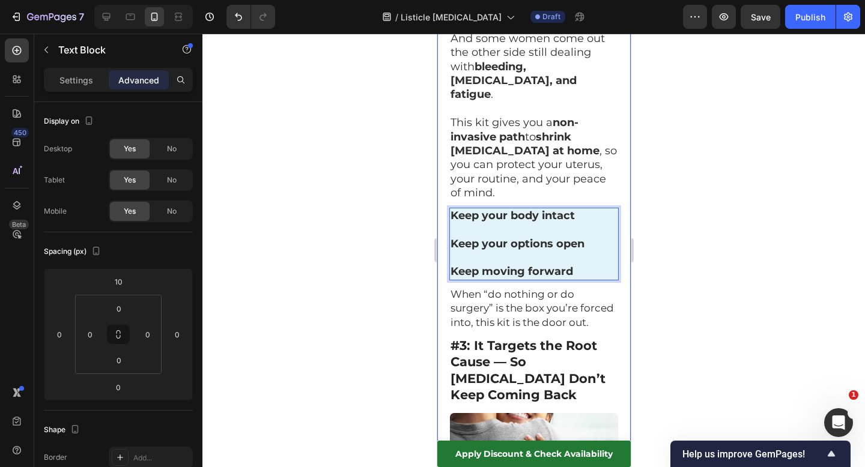
click at [701, 198] on div at bounding box center [533, 251] width 663 height 434
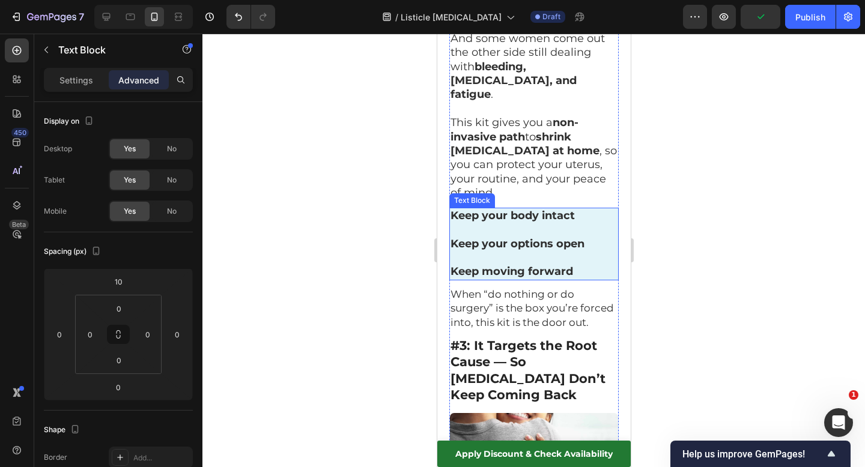
click at [520, 265] on strong "Keep moving forward" at bounding box center [511, 271] width 123 height 13
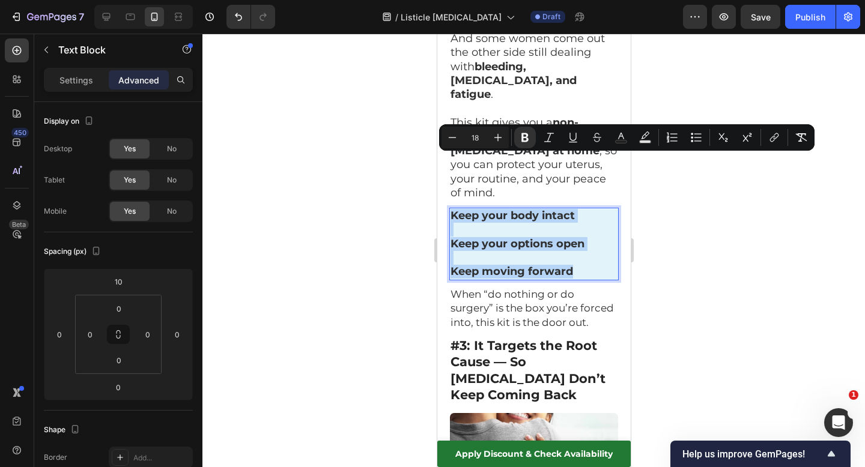
drag, startPoint x: 580, startPoint y: 220, endPoint x: 428, endPoint y: 151, distance: 167.0
click at [457, 141] on icon "Editor contextual toolbar" at bounding box center [452, 138] width 12 height 12
type input "17"
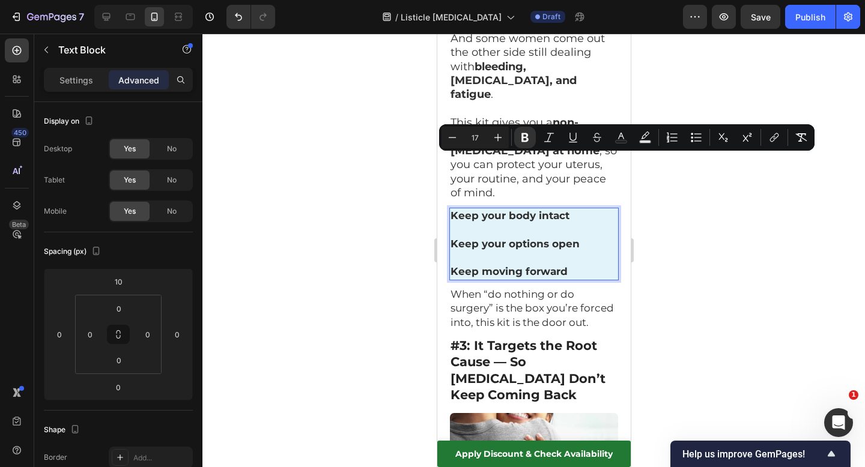
click at [398, 187] on div at bounding box center [533, 251] width 663 height 434
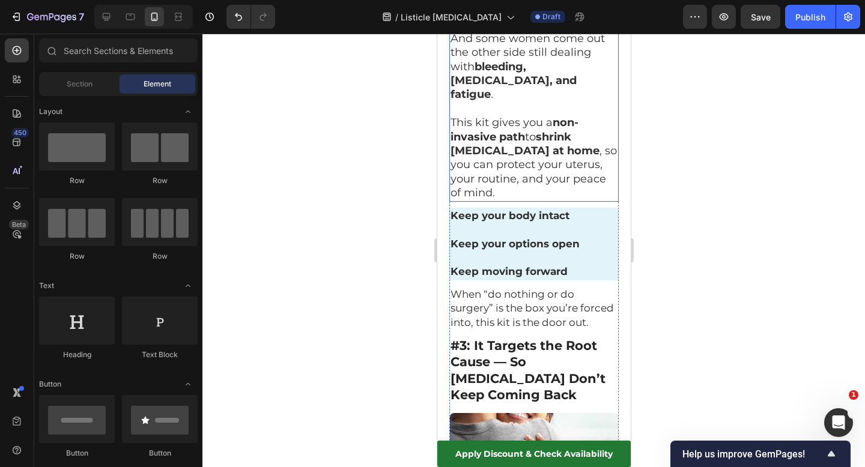
click at [514, 117] on p "This kit gives you a non-invasive path to shrink fibroids at home , so you can …" at bounding box center [533, 158] width 167 height 84
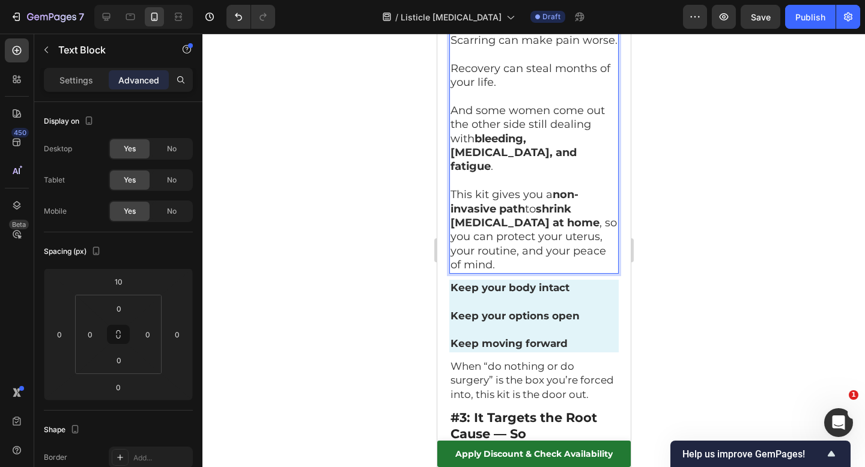
click at [514, 117] on div "Too many women are told: “We can just take it out.” What they aren’t told: Scar…" at bounding box center [533, 118] width 169 height 312
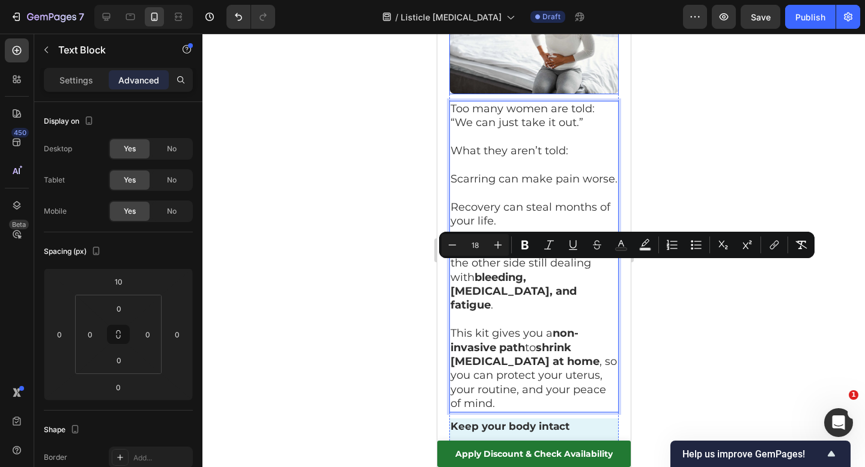
scroll to position [1400, 0]
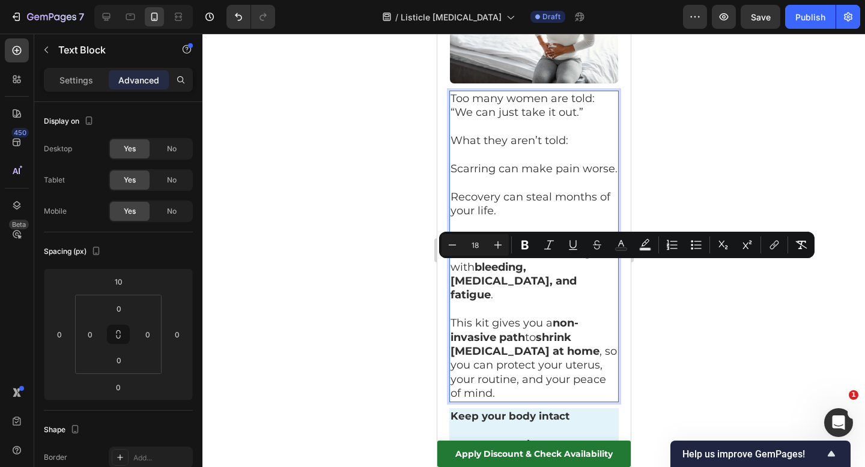
click at [490, 331] on strong "shrink [MEDICAL_DATA] at home" at bounding box center [524, 344] width 149 height 27
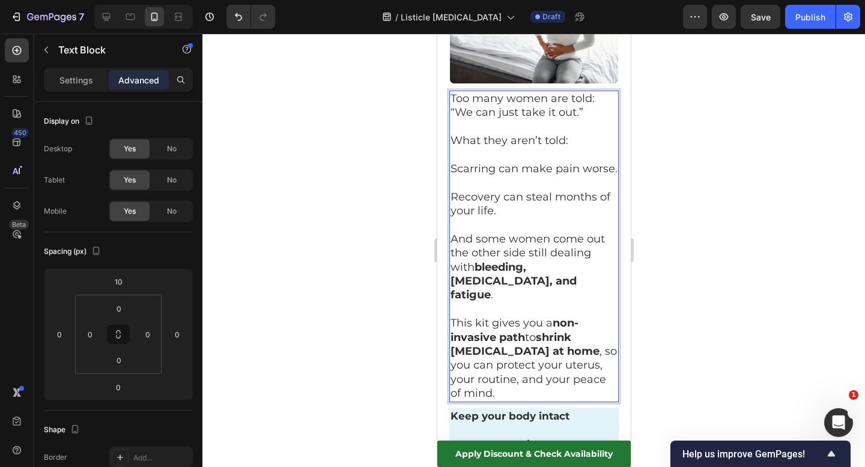
click at [484, 336] on p "This kit gives you a non-invasive path to shrink fibroids at home , so you can …" at bounding box center [533, 359] width 167 height 84
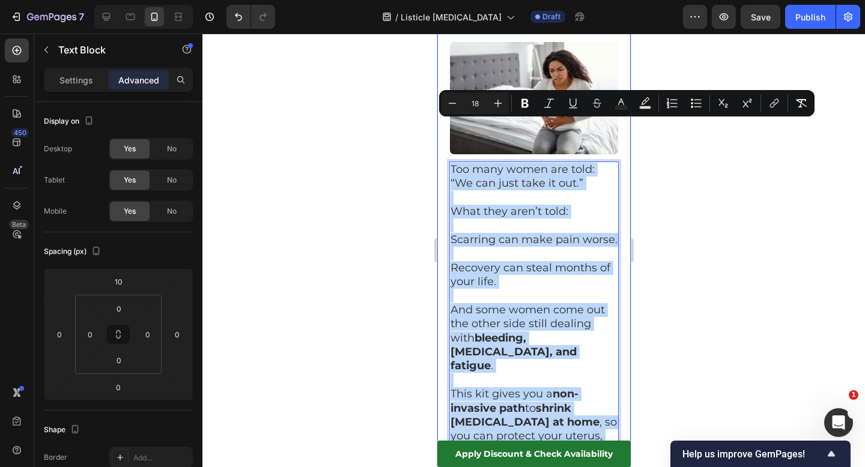
scroll to position [1324, 0]
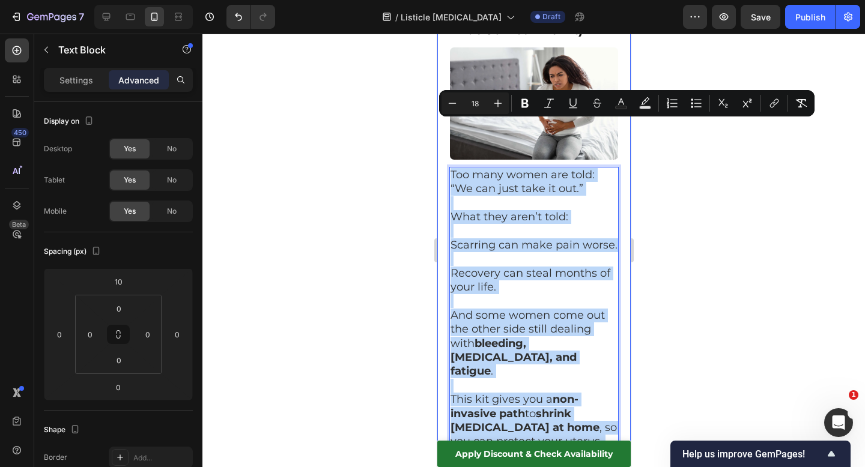
drag, startPoint x: 484, startPoint y: 336, endPoint x: 440, endPoint y: 38, distance: 301.8
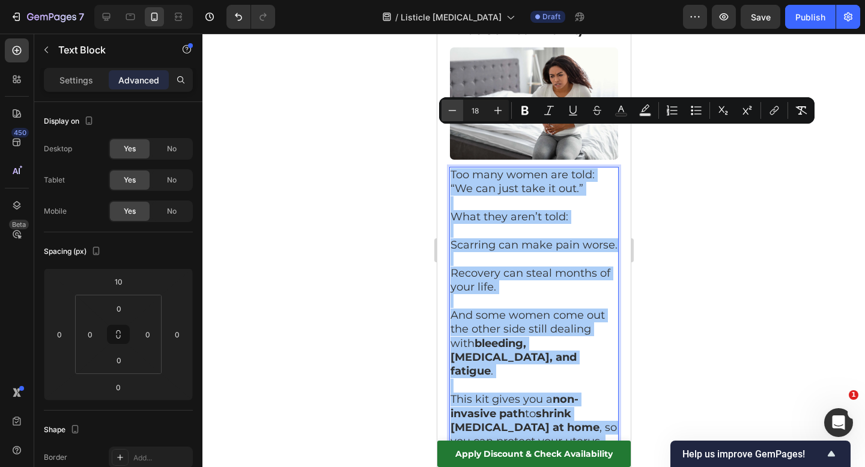
click at [452, 114] on icon "Editor contextual toolbar" at bounding box center [452, 111] width 12 height 12
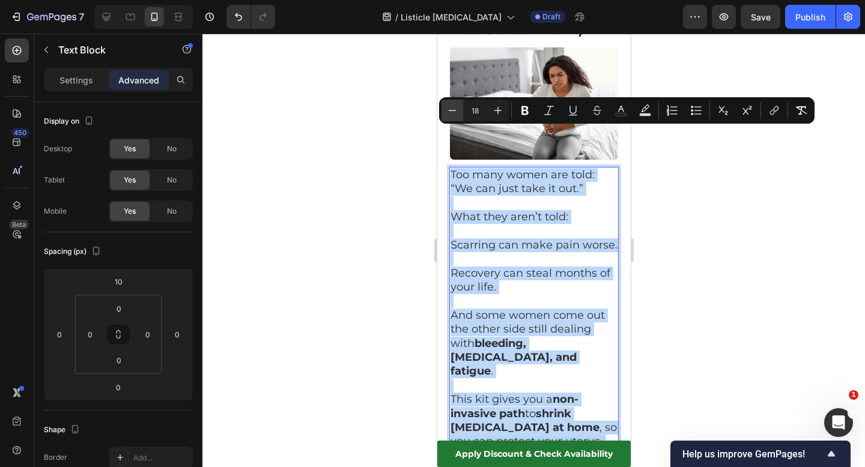
type input "17"
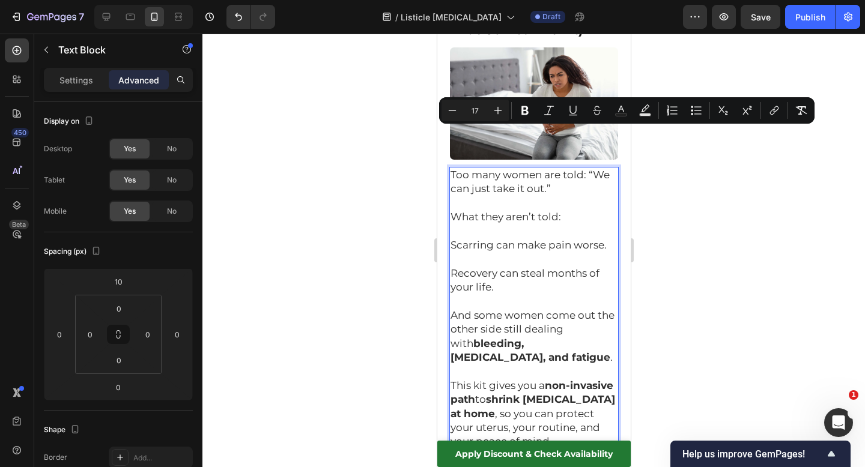
click at [384, 184] on div at bounding box center [533, 251] width 663 height 434
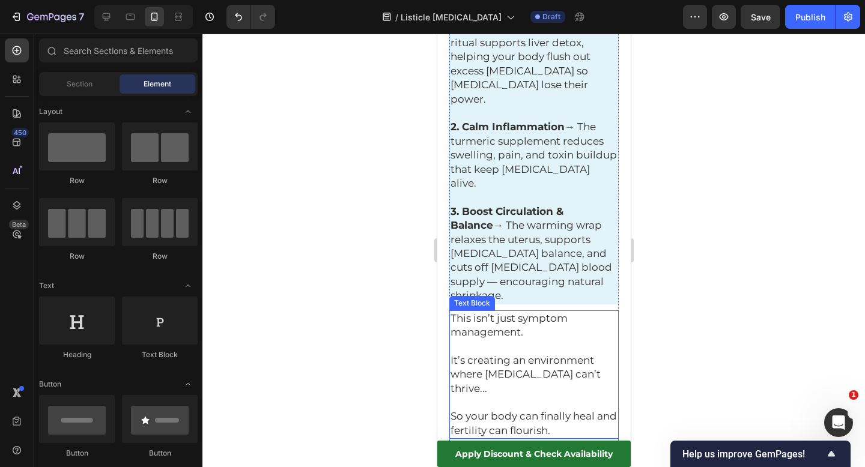
scroll to position [2378, 0]
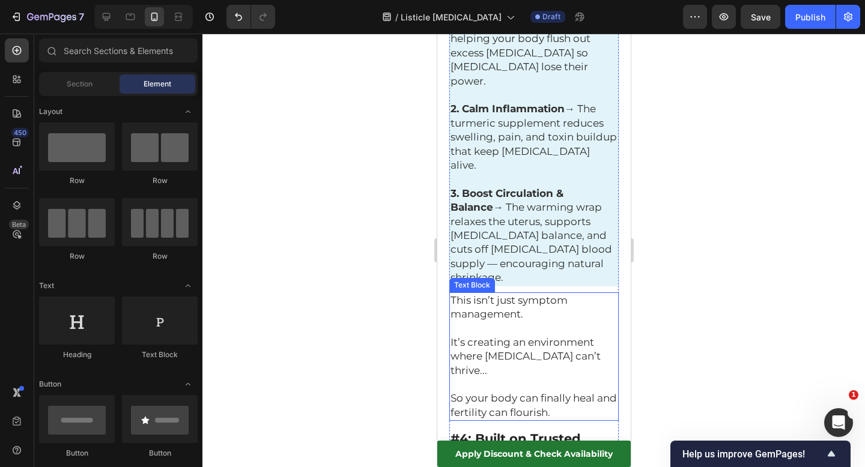
click at [526, 392] on span "So your body can finally heal and fertility can flourish." at bounding box center [533, 405] width 166 height 26
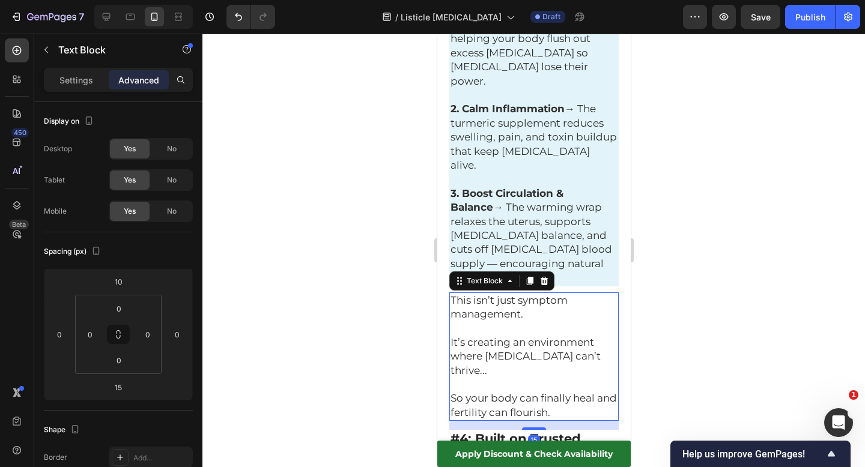
click at [555, 392] on span "So your body can finally heal and fertility can flourish." at bounding box center [533, 405] width 166 height 26
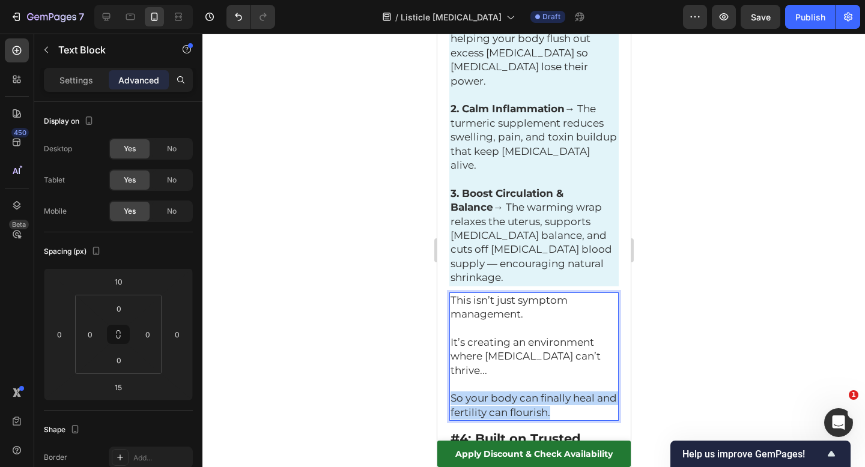
click at [555, 392] on span "So your body can finally heal and fertility can flourish." at bounding box center [533, 405] width 166 height 26
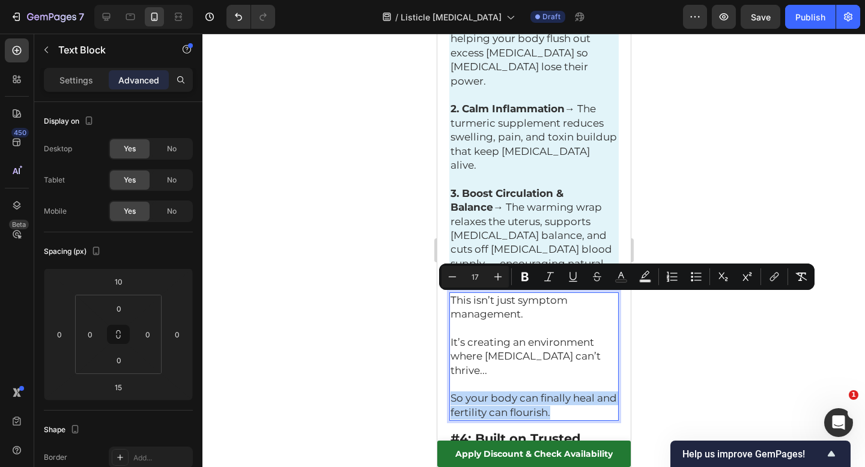
click at [555, 392] on span "So your body can finally heal and fertility can flourish." at bounding box center [533, 405] width 166 height 26
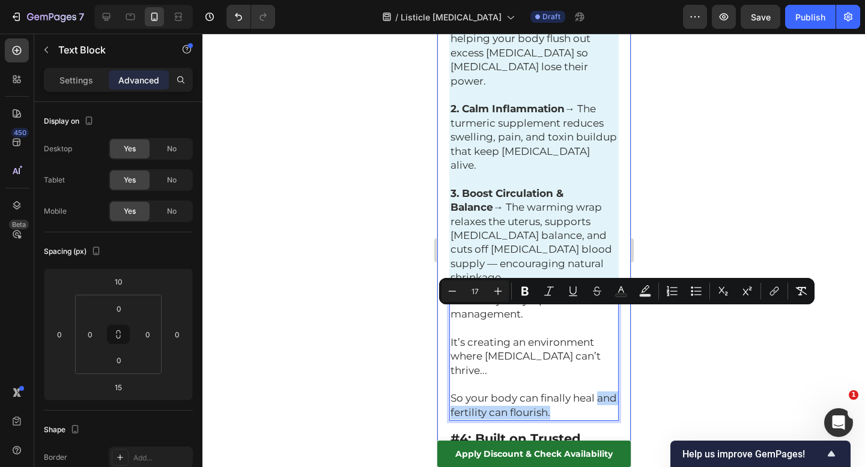
drag, startPoint x: 580, startPoint y: 311, endPoint x: 448, endPoint y: 321, distance: 132.6
click at [448, 321] on div "Home > Natural Health > Natural Fibroid Kit Text Block 5 Reasons Why Women Are …" at bounding box center [533, 468] width 193 height 5524
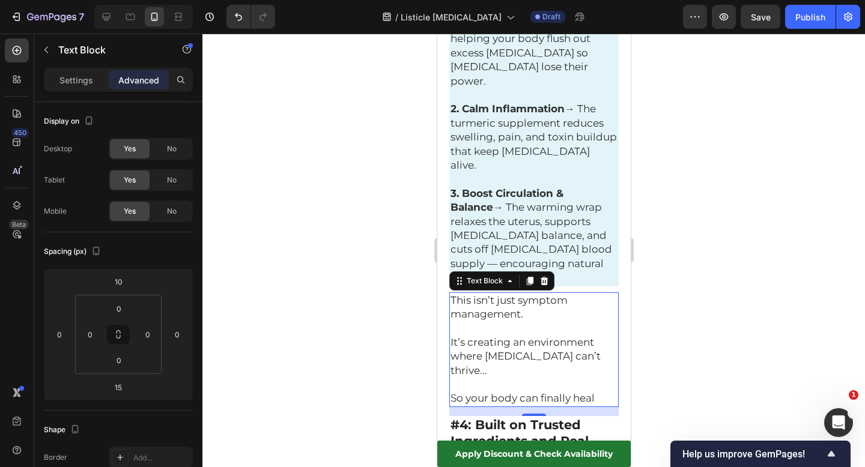
click at [692, 276] on div at bounding box center [533, 251] width 663 height 434
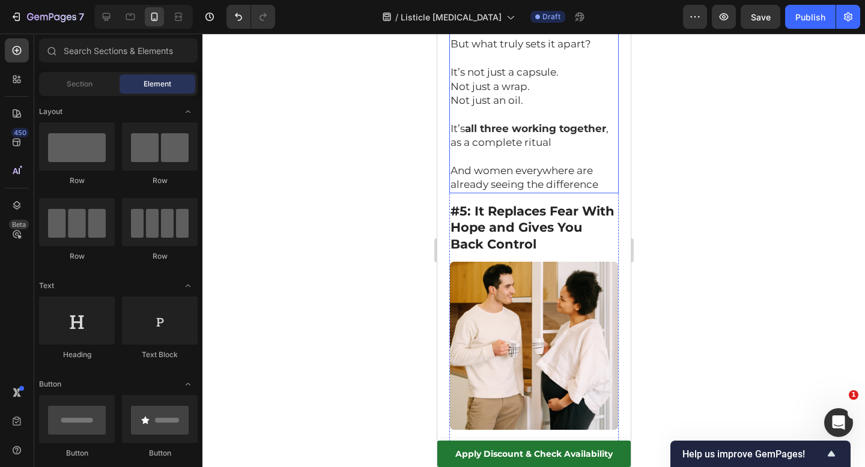
scroll to position [3303, 0]
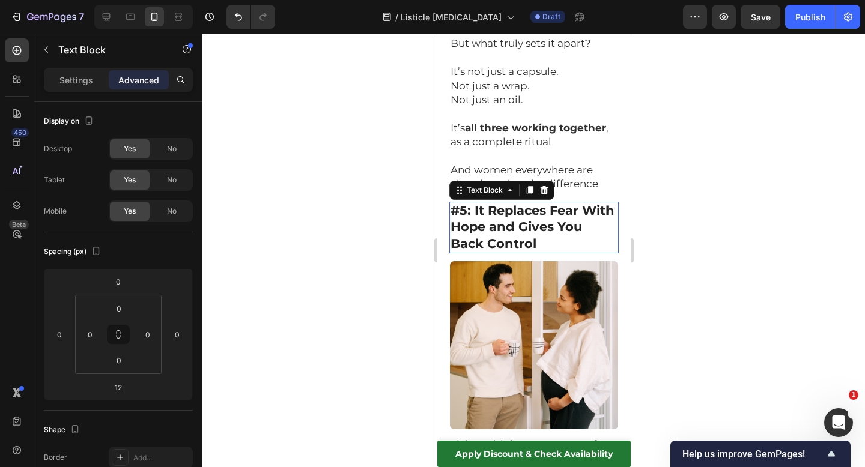
click at [473, 203] on strong "#5: It Replaces Fear With Hope and Gives You Back Control" at bounding box center [532, 227] width 164 height 48
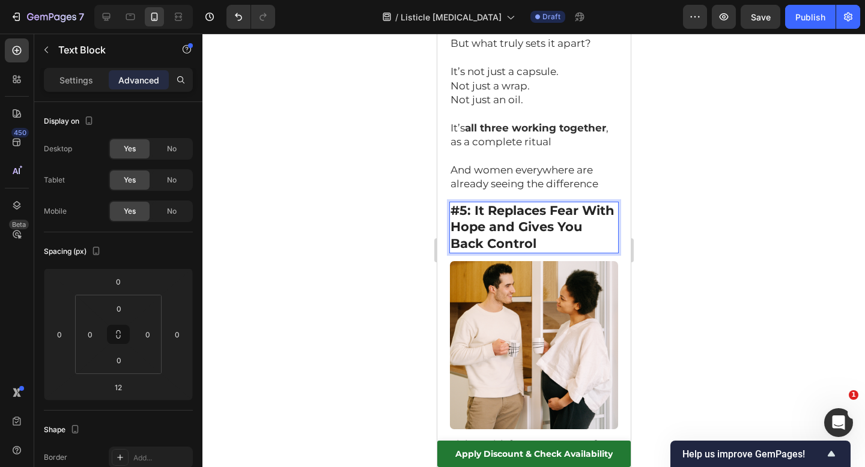
click at [473, 203] on strong "#5: It Replaces Fear With Hope and Gives You Back Control" at bounding box center [532, 227] width 164 height 48
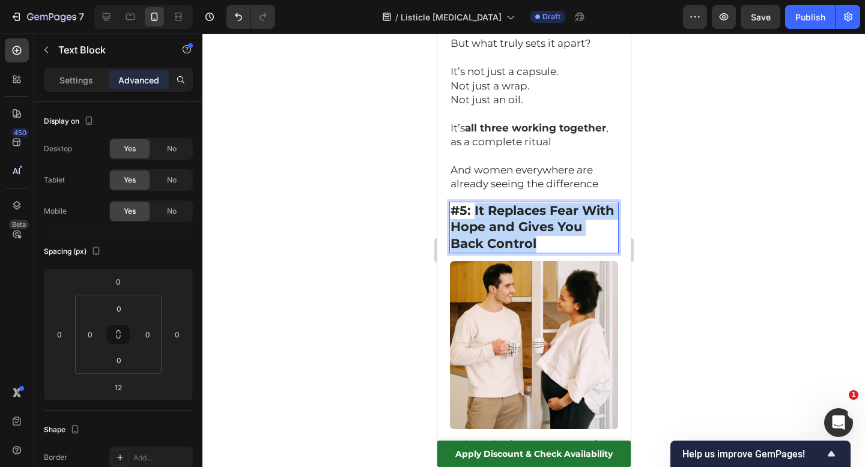
drag, startPoint x: 473, startPoint y: 116, endPoint x: 544, endPoint y: 148, distance: 77.4
click at [544, 203] on p "#5: It Replaces Fear With Hope and Gives You Back Control" at bounding box center [533, 228] width 167 height 50
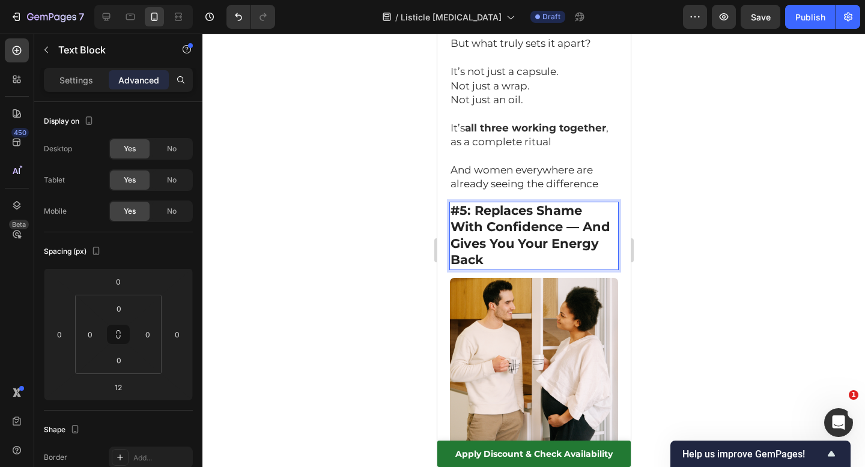
click at [691, 145] on div at bounding box center [533, 251] width 663 height 434
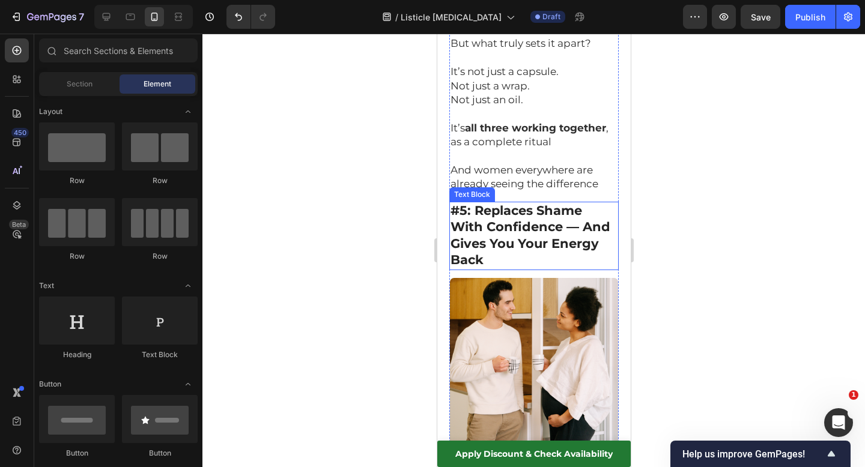
click at [579, 203] on strong "#5: Replaces Shame With Confidence — And Gives You Your Energy Back" at bounding box center [530, 235] width 160 height 65
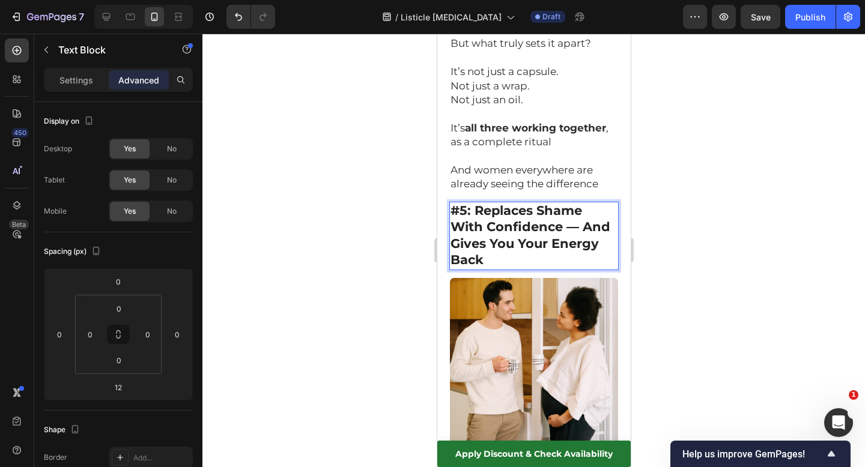
click at [576, 203] on strong "#5: Replaces Shame With Confidence — And Gives You Your Energy Back" at bounding box center [530, 235] width 160 height 65
click at [702, 155] on div at bounding box center [533, 251] width 663 height 434
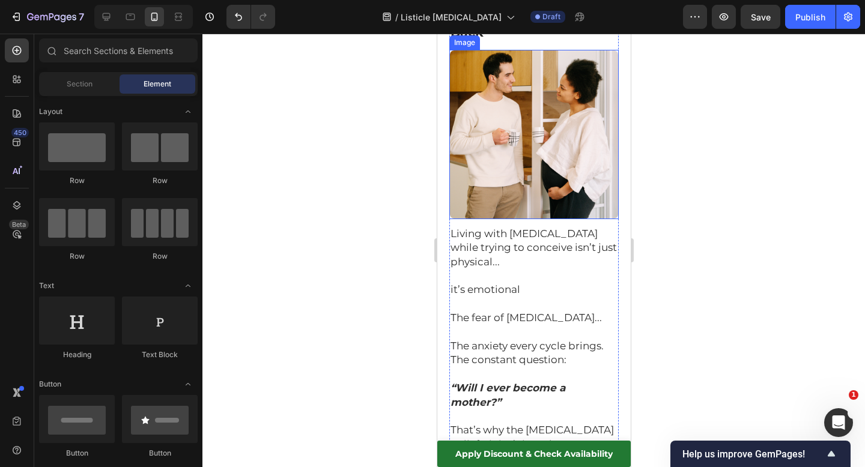
scroll to position [3541, 0]
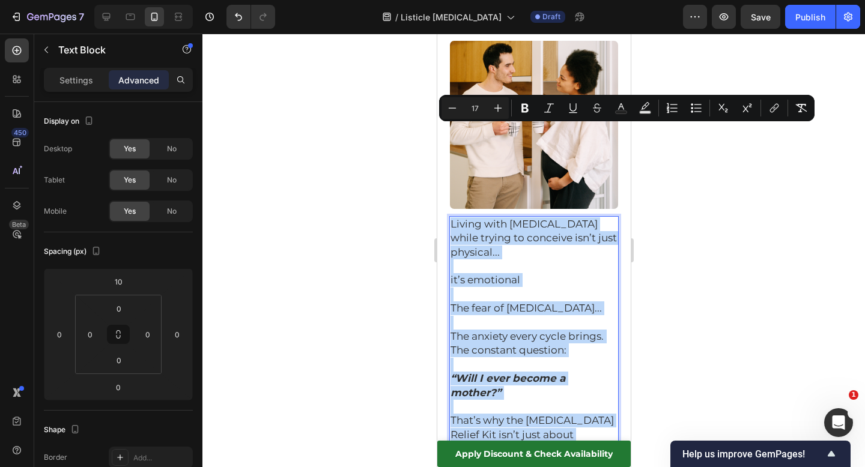
drag, startPoint x: 562, startPoint y: 374, endPoint x: 449, endPoint y: 134, distance: 265.0
click at [449, 216] on div "Living with fibroids while trying to conceive isn’t just physical... it’s emoti…" at bounding box center [533, 351] width 169 height 270
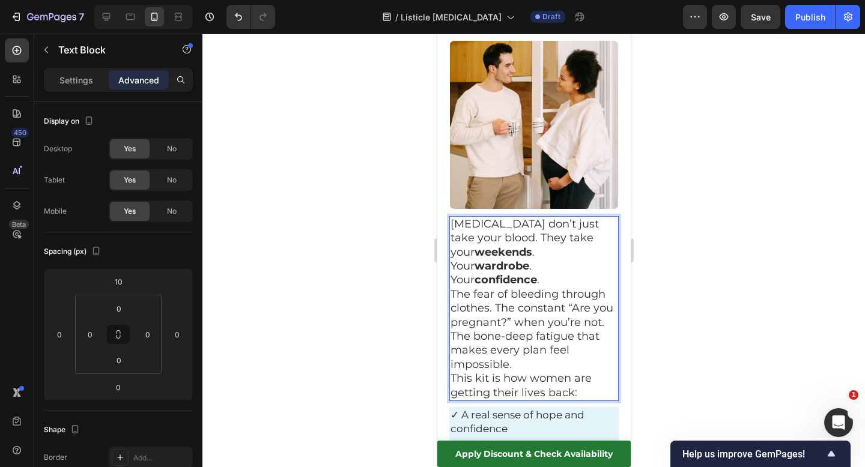
click at [487, 217] on p "Fibroids don’t just take your blood. They take your weekends . Your wardrobe . …" at bounding box center [533, 252] width 167 height 70
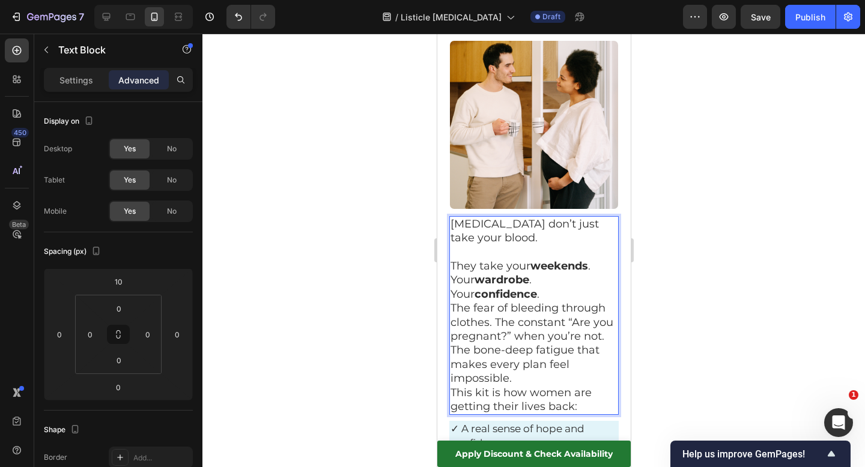
click at [595, 260] on p "They take your weekends . Your wardrobe . Your confidence ." at bounding box center [533, 281] width 167 height 42
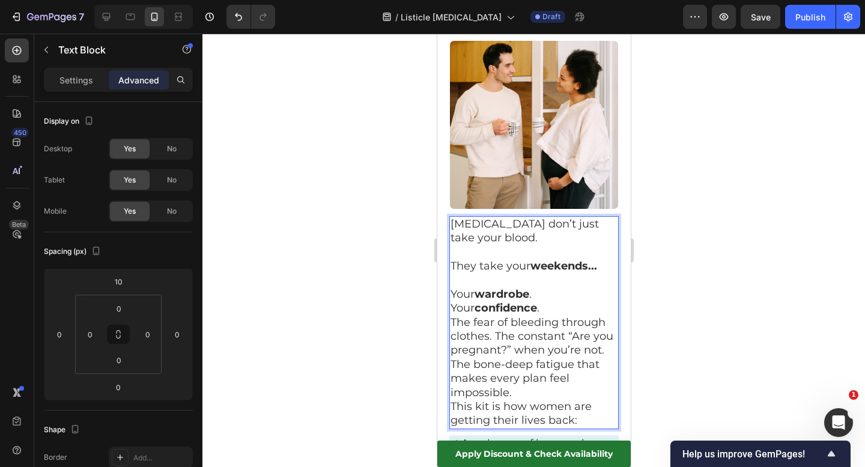
click at [537, 288] on p "Your wardrobe . Your confidence ." at bounding box center [533, 302] width 167 height 28
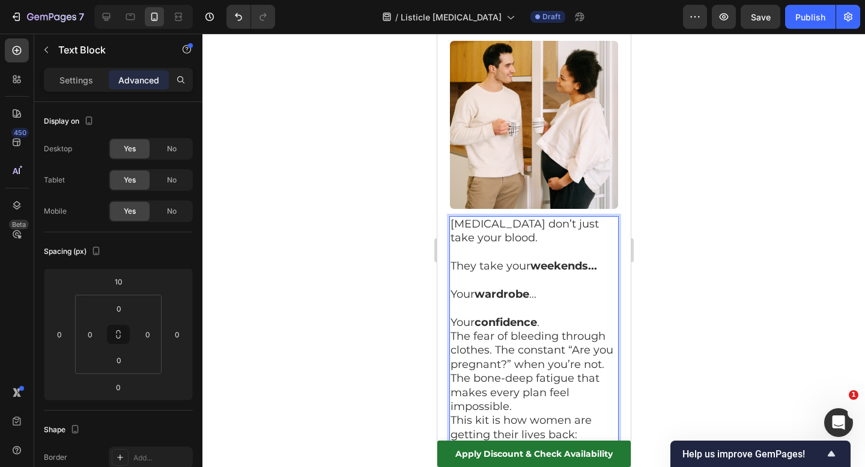
click at [564, 330] on p "The fear of bleeding through clothes. The constant “Are you pregnant?” when you…" at bounding box center [533, 372] width 167 height 84
click at [557, 316] on p "Your confidence ." at bounding box center [533, 323] width 167 height 14
drag, startPoint x: 590, startPoint y: 176, endPoint x: 597, endPoint y: 177, distance: 6.7
click at [597, 260] on strong "weekends..." at bounding box center [563, 266] width 67 height 13
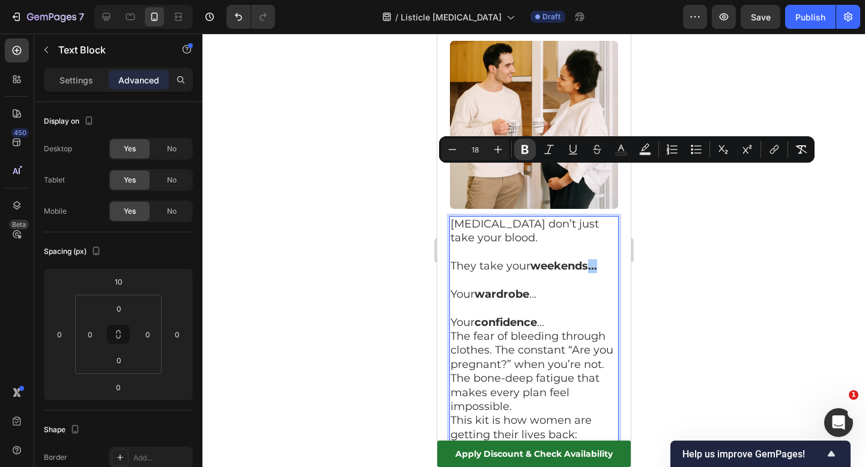
click at [527, 147] on icon "Editor contextual toolbar" at bounding box center [524, 149] width 7 height 9
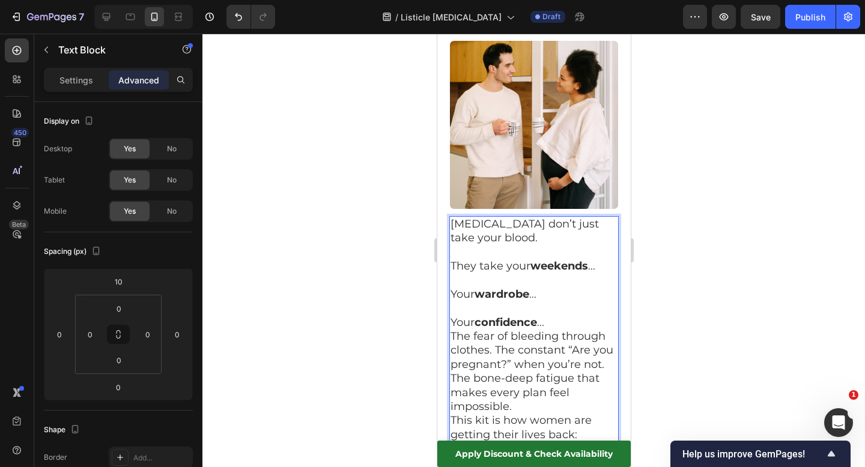
click at [554, 302] on p "Rich Text Editor. Editing area: main" at bounding box center [533, 309] width 167 height 14
click at [559, 316] on p "Your confidence ..." at bounding box center [533, 323] width 167 height 14
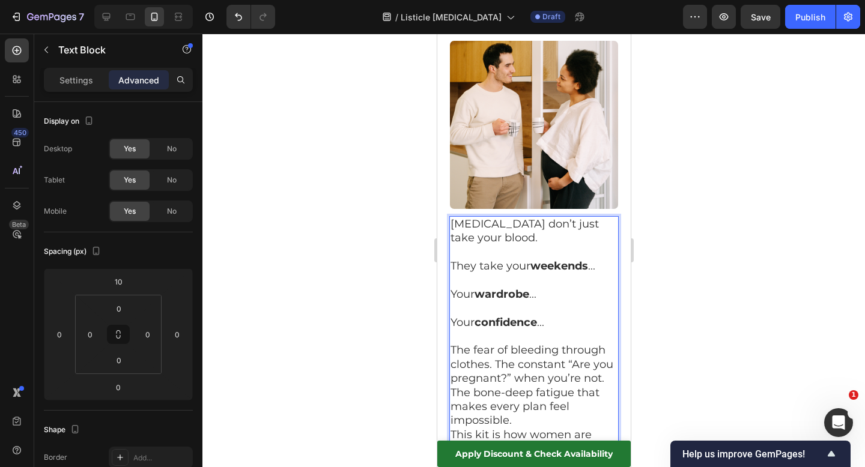
click at [709, 221] on div at bounding box center [533, 251] width 663 height 434
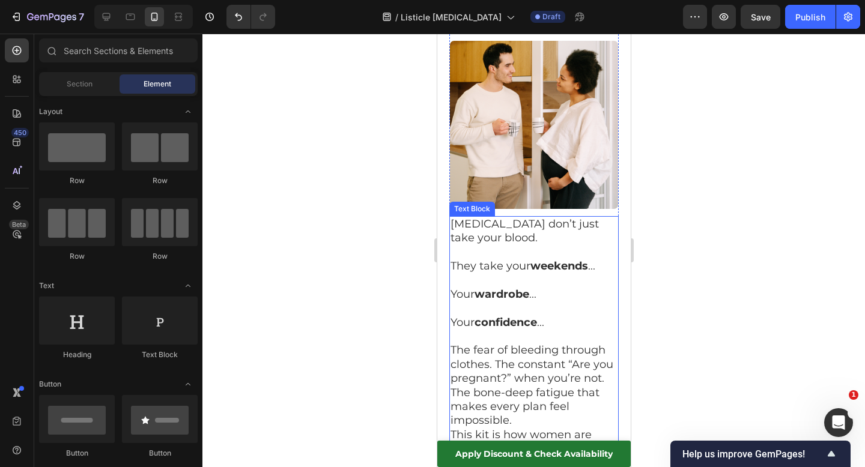
click at [495, 344] on p "The fear of bleeding through clothes. The constant “Are you pregnant?” when you…" at bounding box center [533, 386] width 167 height 84
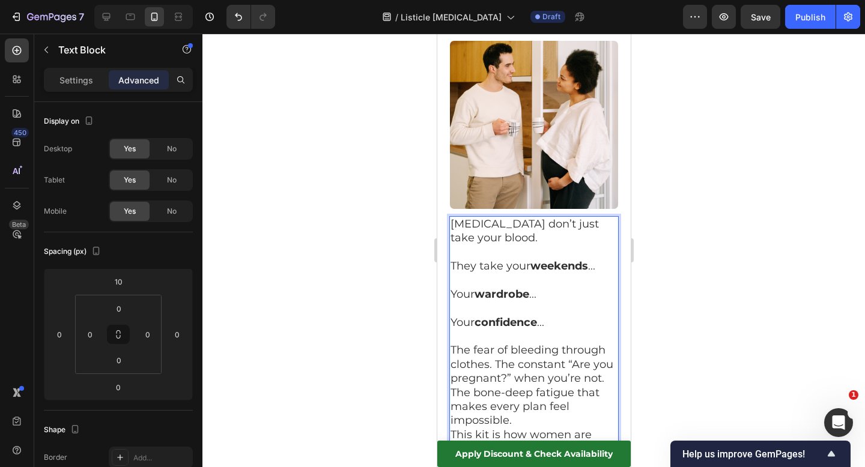
click at [495, 344] on p "The fear of bleeding through clothes. The constant “Are you pregnant?” when you…" at bounding box center [533, 386] width 167 height 84
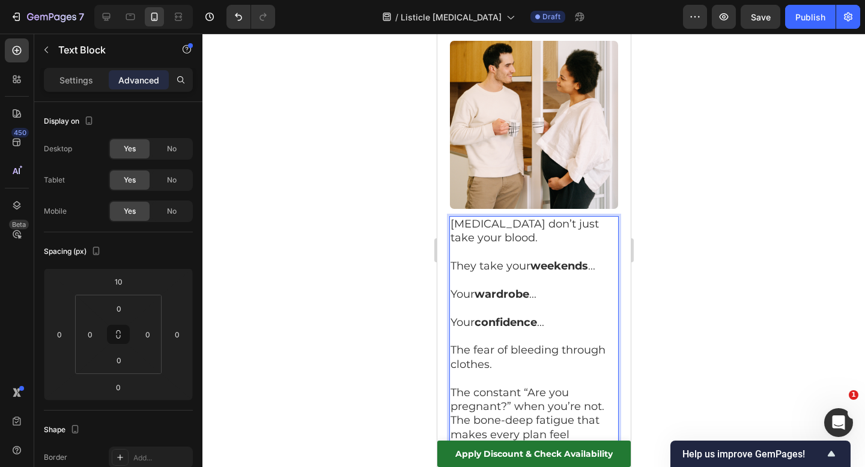
click at [607, 386] on p "The constant “Are you pregnant?” when you’re not. The bone-deep fatigue that ma…" at bounding box center [533, 421] width 167 height 70
click at [532, 428] on p "The bone-deep fatigue that makes every plan feel impossible." at bounding box center [533, 449] width 167 height 42
click at [674, 316] on div at bounding box center [533, 251] width 663 height 434
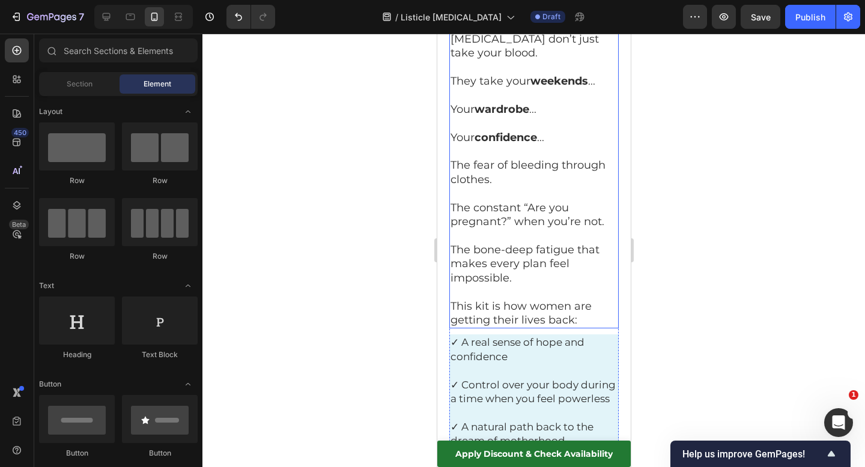
scroll to position [3734, 0]
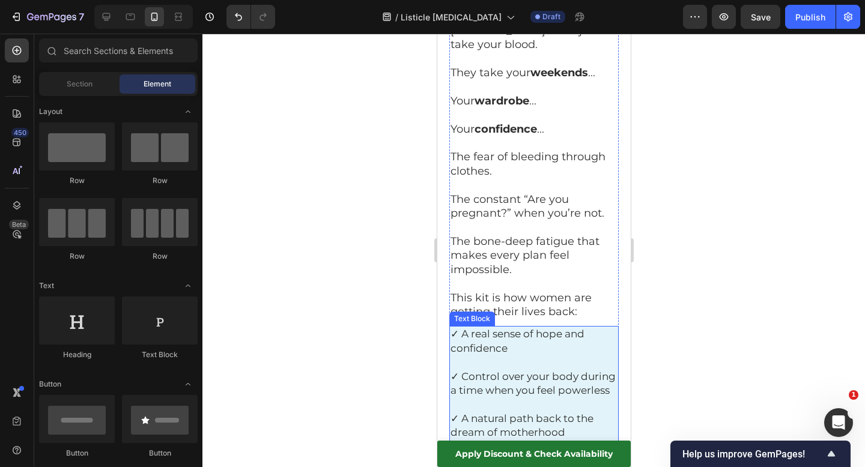
click at [568, 412] on p "✓ A natural path back to the dream of motherhood" at bounding box center [533, 426] width 167 height 28
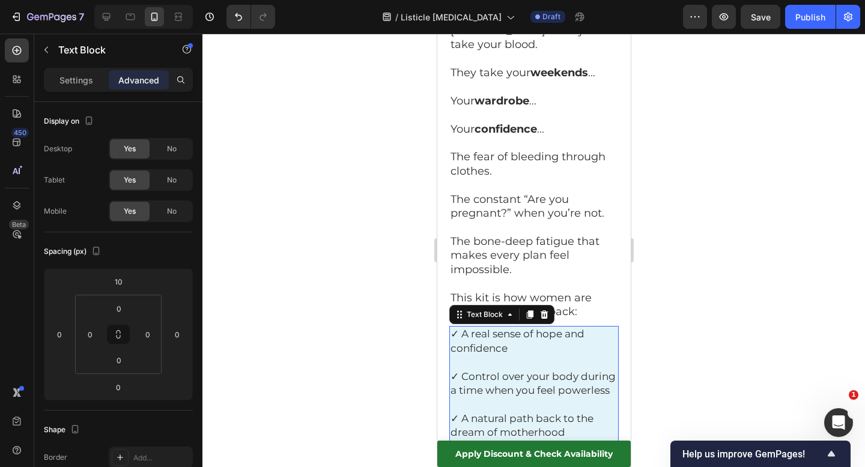
click at [568, 412] on p "✓ A natural path back to the dream of motherhood" at bounding box center [533, 426] width 167 height 28
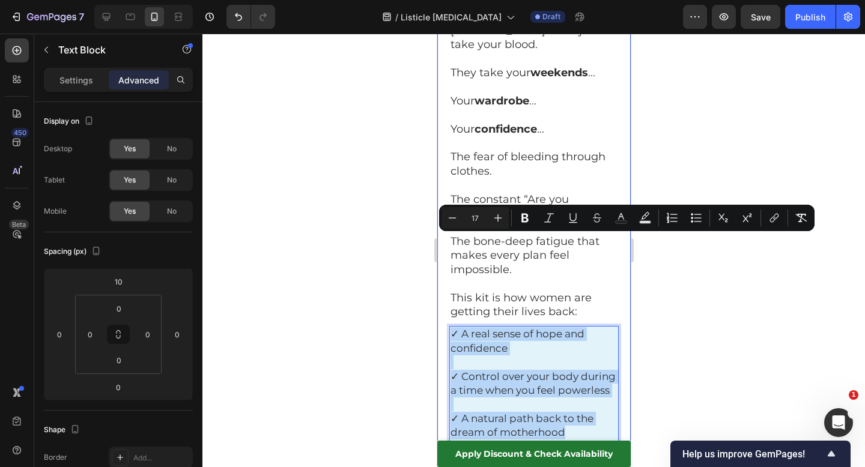
drag, startPoint x: 568, startPoint y: 344, endPoint x: 444, endPoint y: 243, distance: 160.5
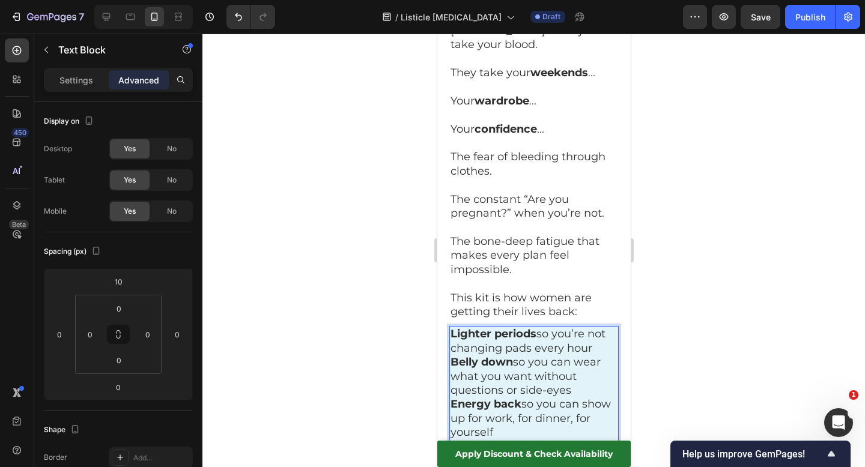
click at [598, 327] on p "Lighter periods so you’re not changing pads every hour" at bounding box center [533, 341] width 167 height 28
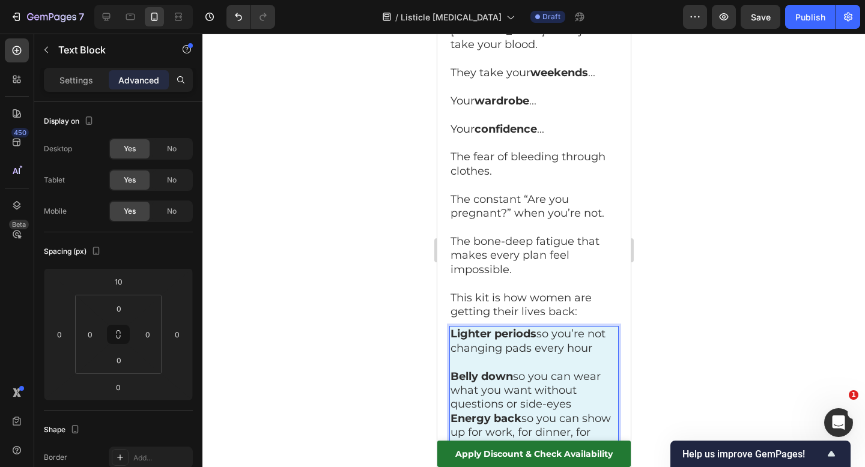
click at [588, 370] on p "Belly down so you can wear what you want without questions or side-eyes" at bounding box center [533, 391] width 167 height 42
click at [774, 285] on div at bounding box center [533, 251] width 663 height 434
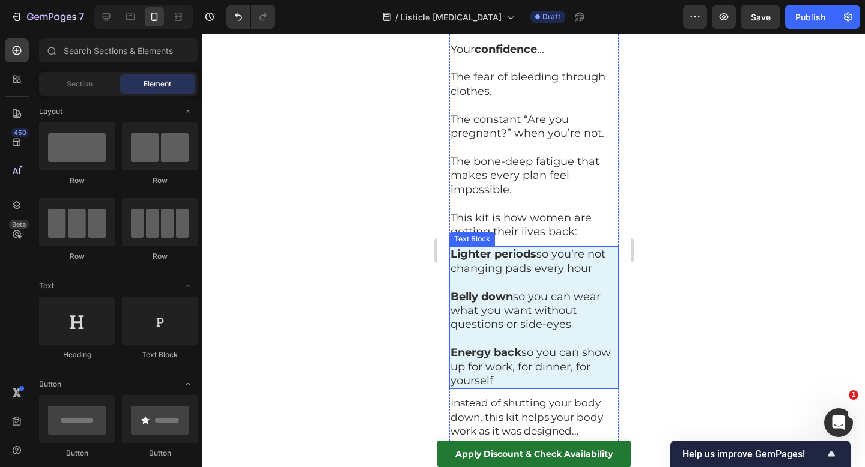
scroll to position [3848, 0]
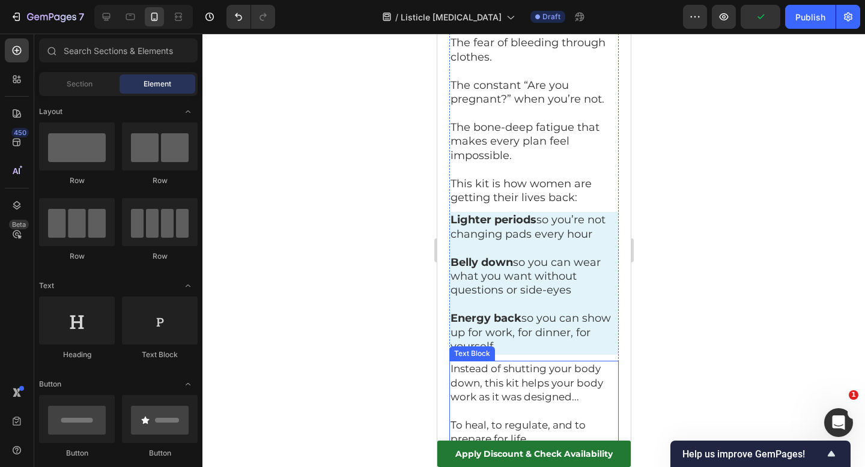
click at [496, 363] on span "Instead of shutting your body down, this kit helps your body work as it was des…" at bounding box center [526, 383] width 153 height 40
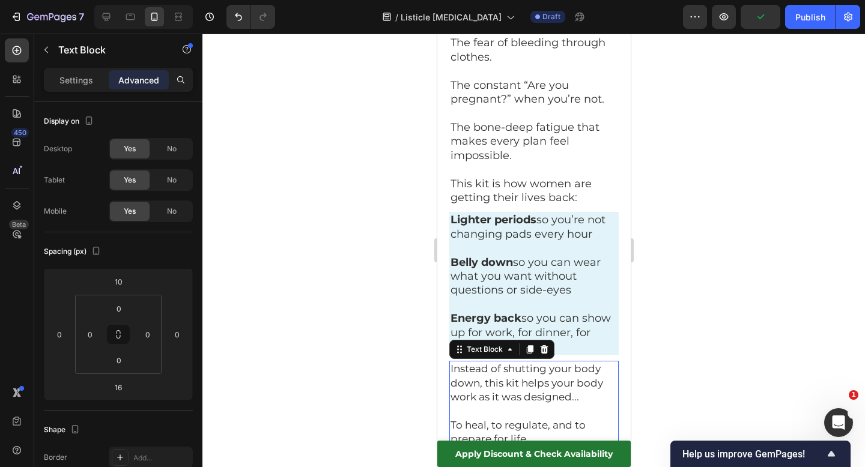
click at [529, 419] on p "To heal, to regulate, and to prepare for life." at bounding box center [533, 433] width 167 height 28
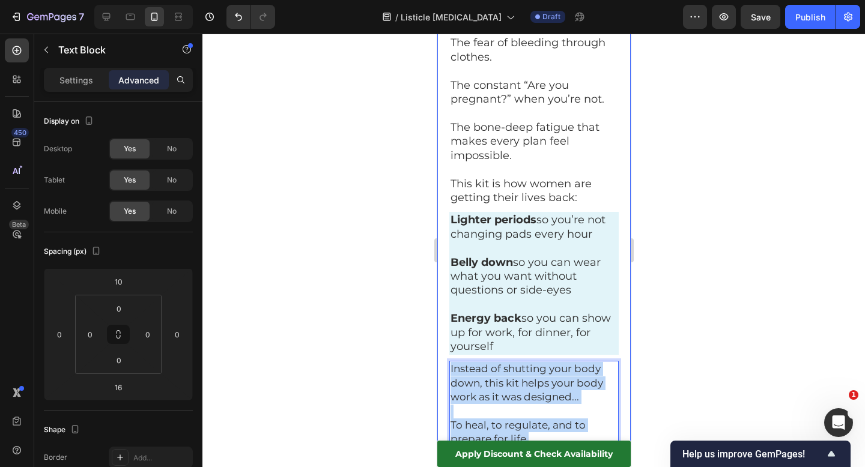
drag, startPoint x: 529, startPoint y: 347, endPoint x: 436, endPoint y: 276, distance: 117.0
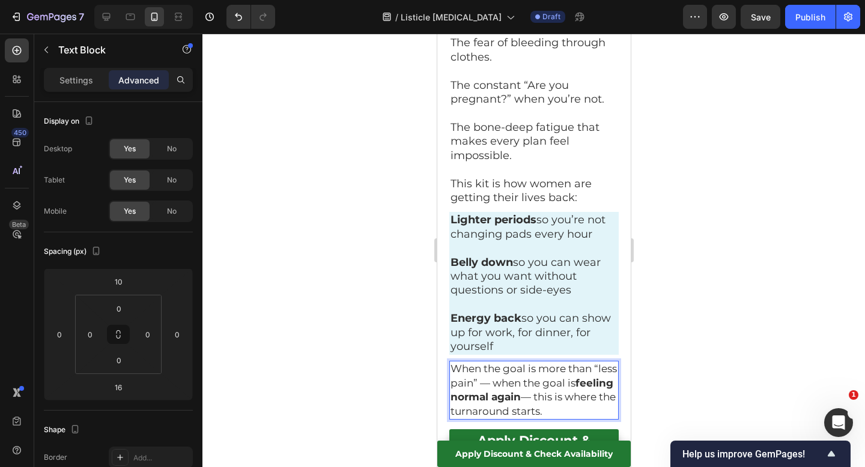
click at [518, 363] on span "When the goal is more than “less pain” — when the goal is feeling normal again …" at bounding box center [533, 390] width 166 height 54
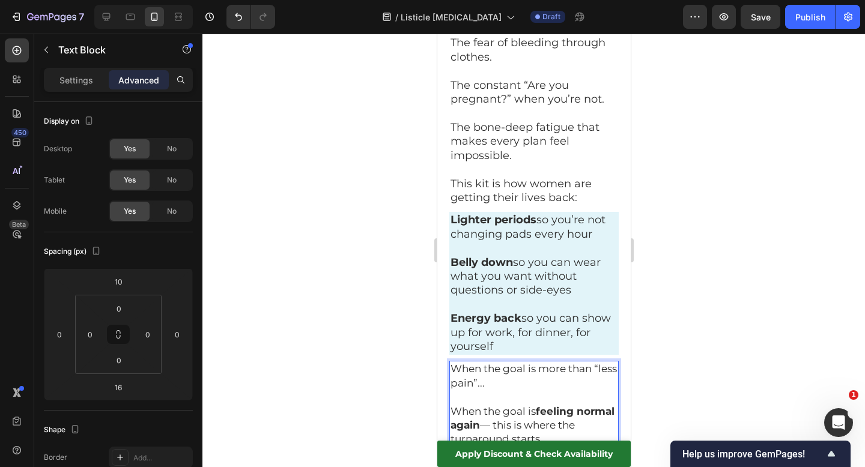
click at [538, 406] on span "When the goal is feeling normal again — this is where the turnaround starts." at bounding box center [532, 426] width 164 height 40
click at [540, 406] on span "When the goal is feeling normal again — this is where the turnaround starts." at bounding box center [532, 426] width 164 height 40
click at [452, 448] on strong "T" at bounding box center [453, 454] width 7 height 12
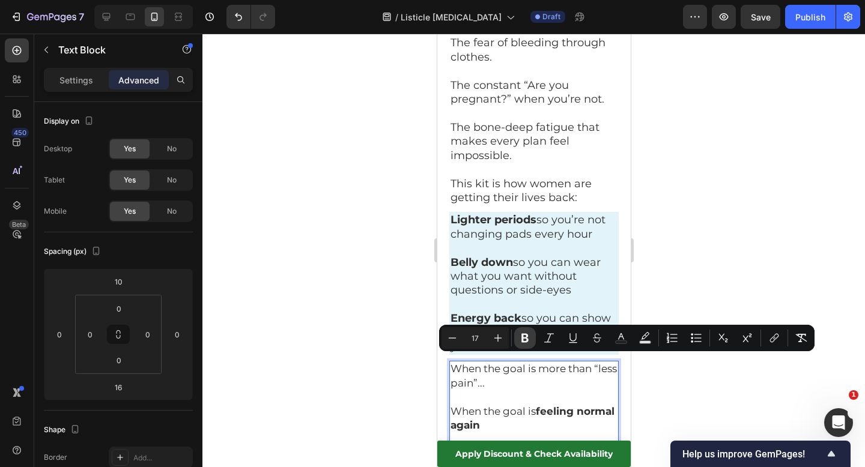
click at [521, 340] on icon "Editor contextual toolbar" at bounding box center [525, 338] width 12 height 12
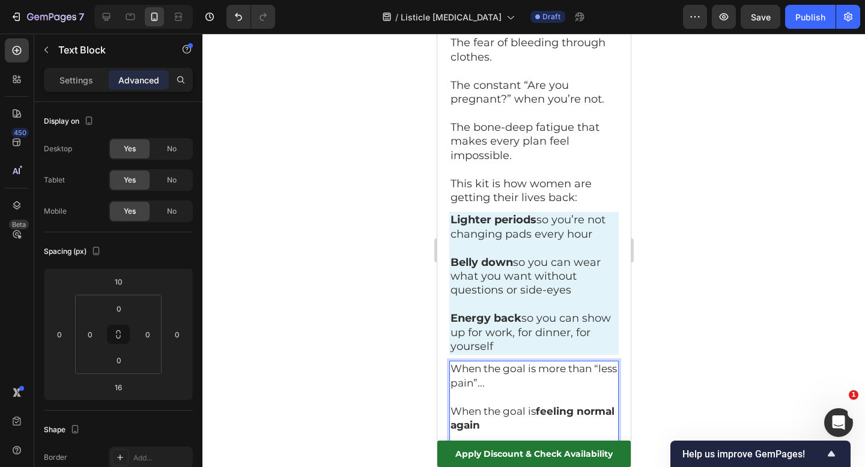
click at [523, 391] on p "Rich Text Editor. Editing area: main" at bounding box center [533, 398] width 167 height 14
click at [518, 406] on strong "feeling normal again" at bounding box center [532, 419] width 164 height 26
drag, startPoint x: 521, startPoint y: 336, endPoint x: 540, endPoint y: 336, distance: 18.6
click at [540, 405] on p "When the goal is feeling normal again..." at bounding box center [533, 419] width 167 height 28
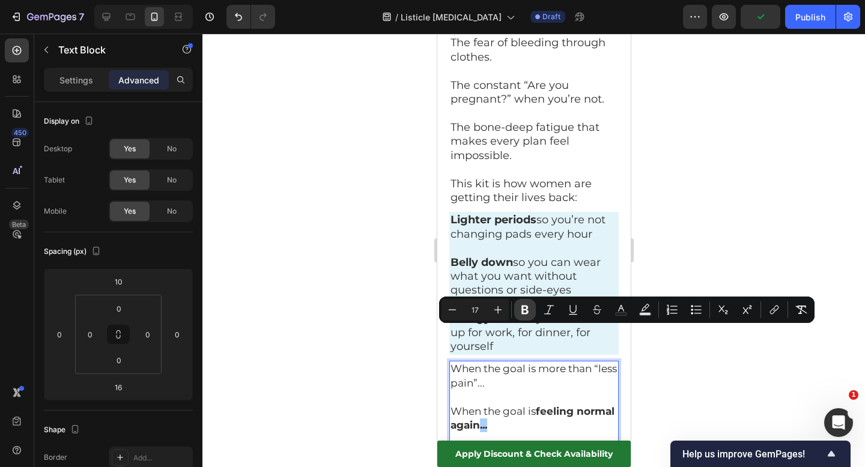
click at [523, 309] on icon "Editor contextual toolbar" at bounding box center [524, 310] width 7 height 9
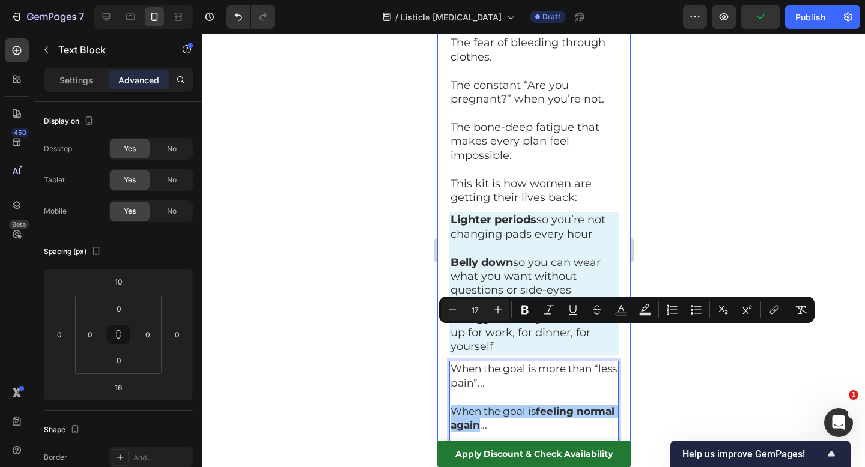
click at [648, 347] on div at bounding box center [533, 251] width 663 height 434
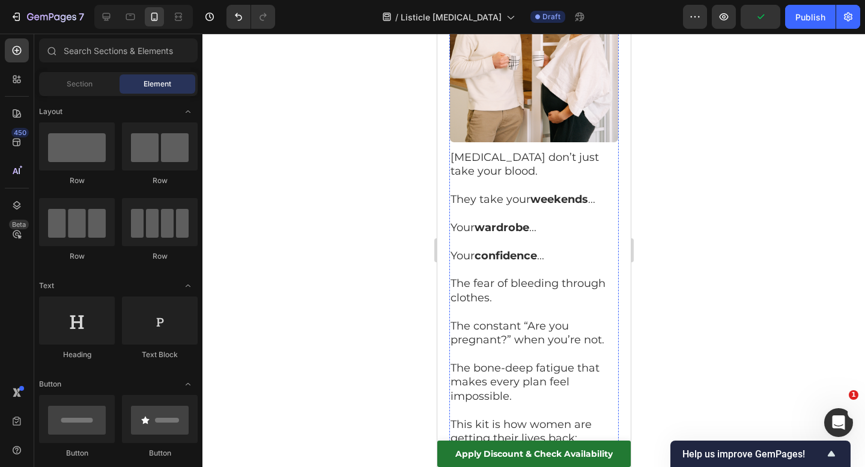
scroll to position [3624, 0]
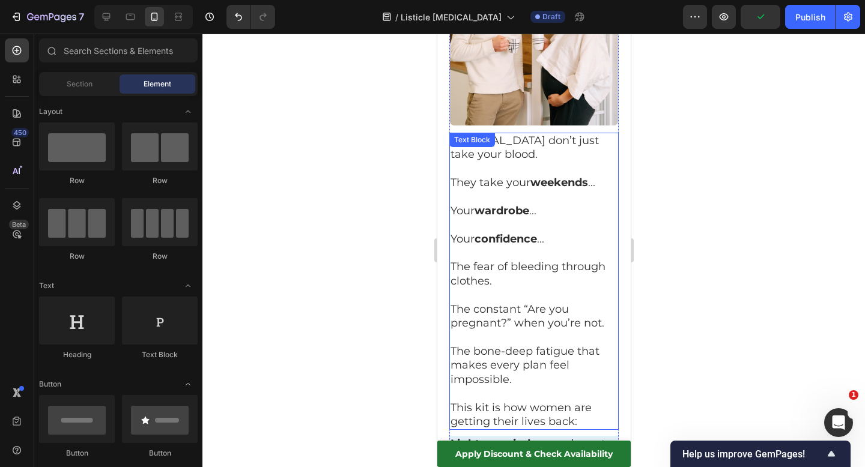
click at [528, 345] on p "The bone-deep fatigue that makes every plan feel impossible." at bounding box center [533, 366] width 167 height 42
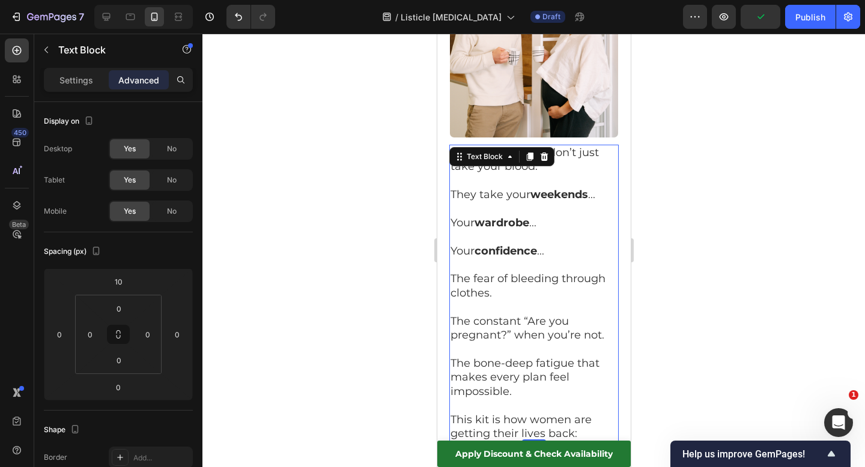
scroll to position [3611, 0]
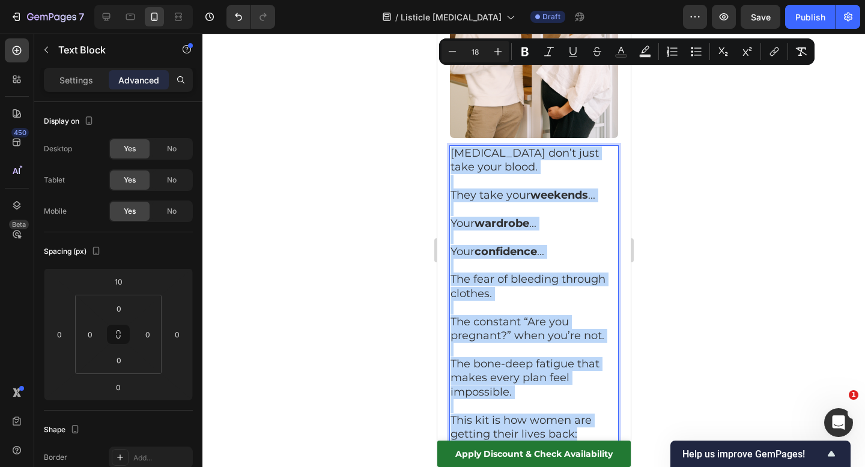
drag, startPoint x: 577, startPoint y: 342, endPoint x: 872, endPoint y: 93, distance: 387.1
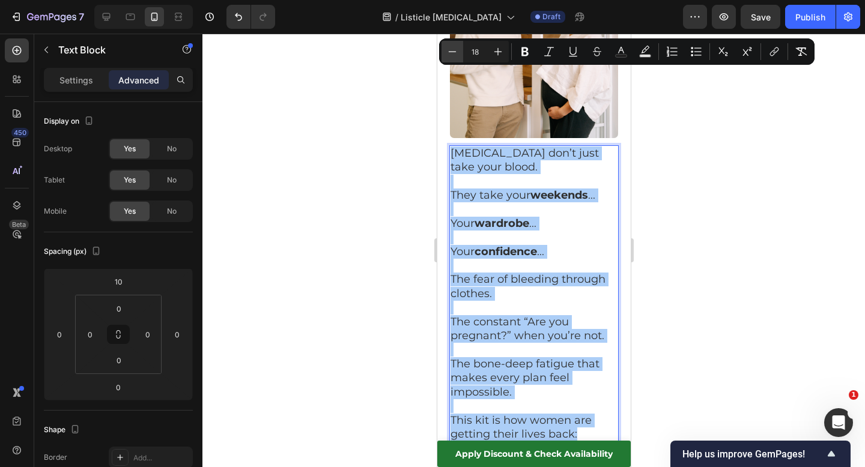
click at [451, 54] on icon "Editor contextual toolbar" at bounding box center [452, 52] width 12 height 12
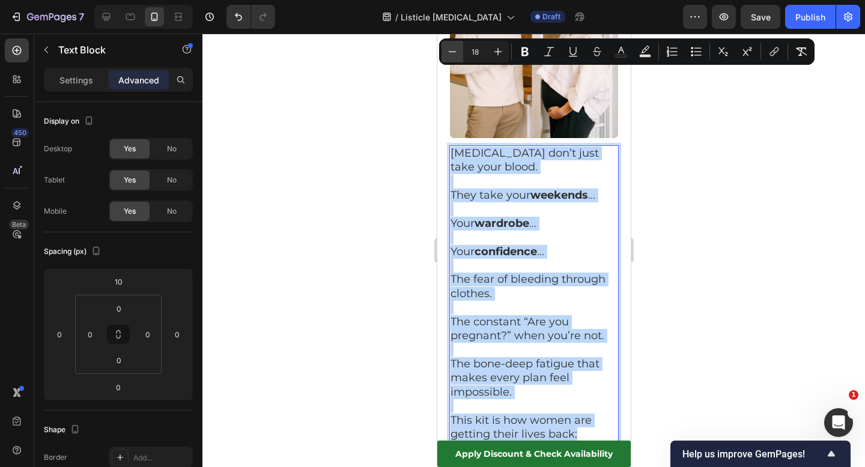
type input "17"
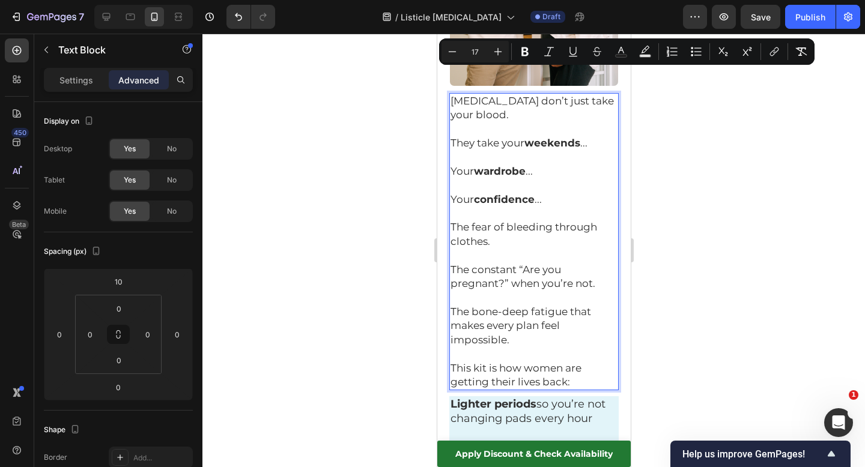
scroll to position [3811, 0]
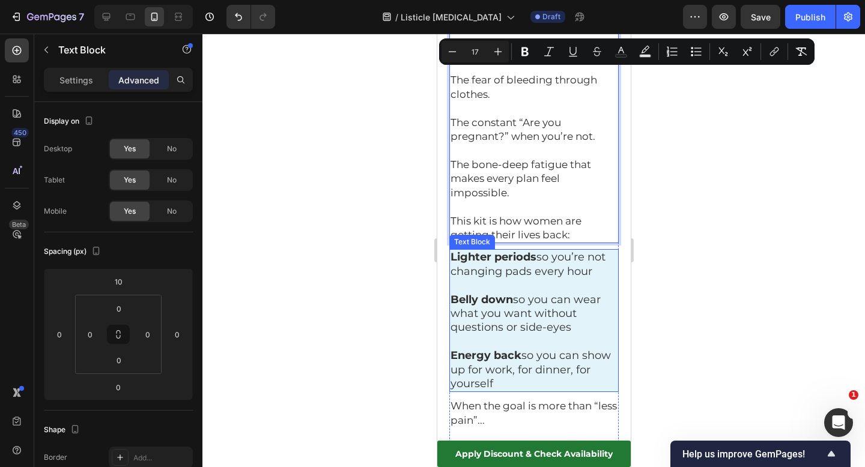
click at [532, 349] on p "Energy back so you can show up for work, for dinner, for yourself" at bounding box center [533, 370] width 167 height 42
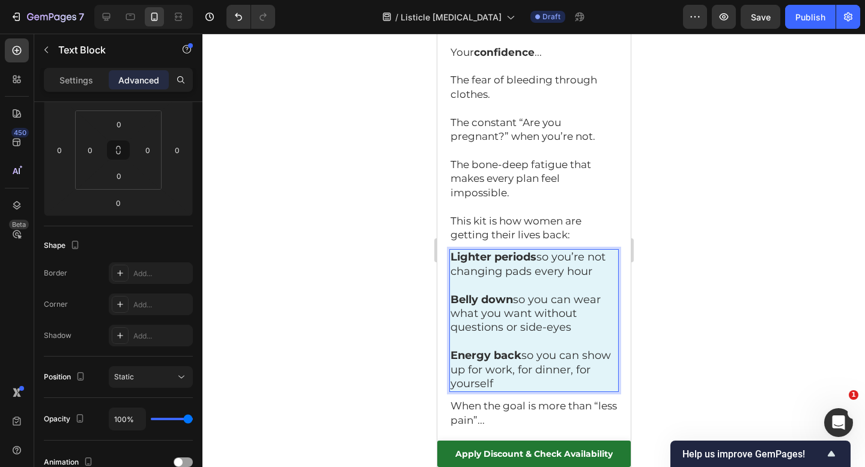
drag, startPoint x: 503, startPoint y: 296, endPoint x: 448, endPoint y: 162, distance: 145.5
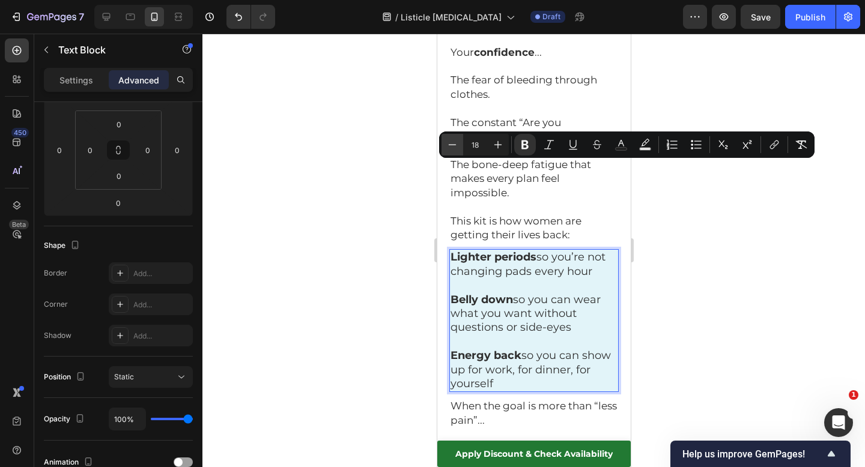
click at [448, 144] on icon "Editor contextual toolbar" at bounding box center [452, 145] width 12 height 12
type input "17"
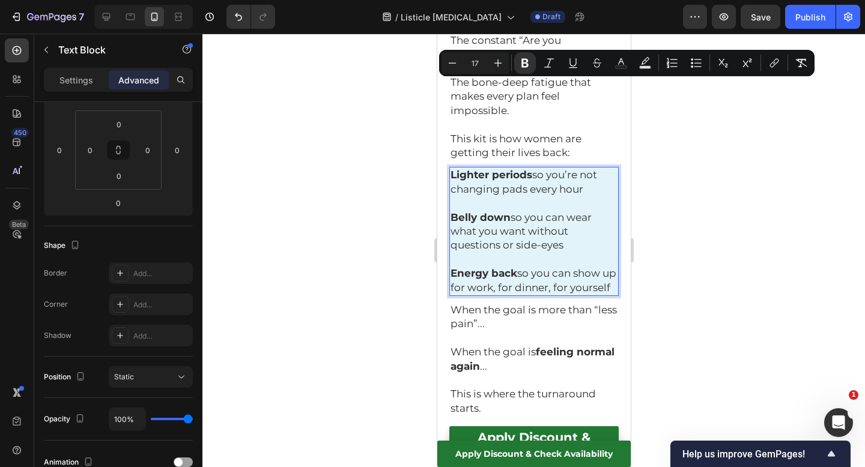
scroll to position [3901, 0]
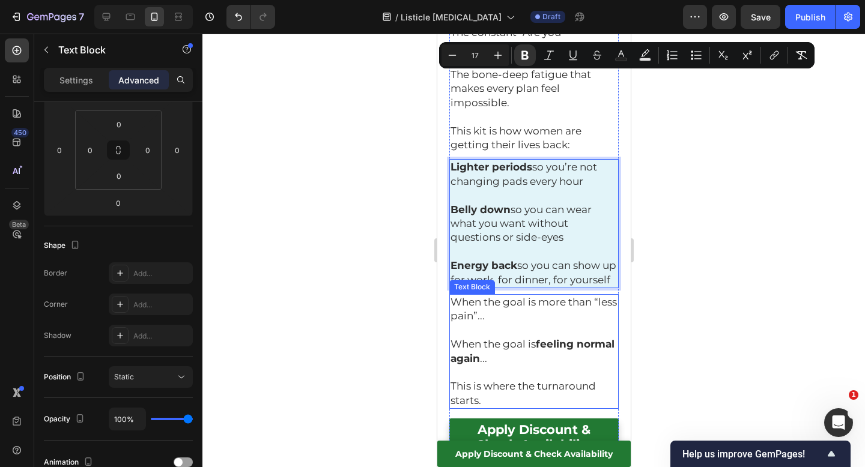
click at [513, 380] on span "This is where the turnaround starts." at bounding box center [522, 393] width 145 height 26
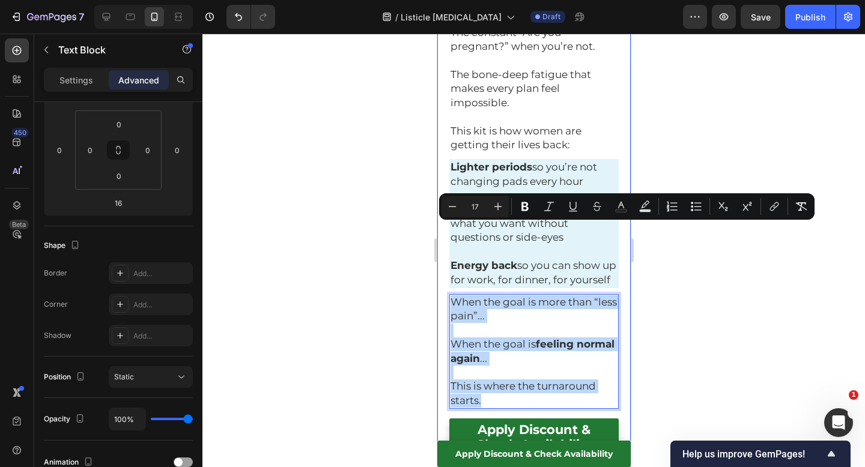
drag, startPoint x: 485, startPoint y: 332, endPoint x: 446, endPoint y: 221, distance: 117.6
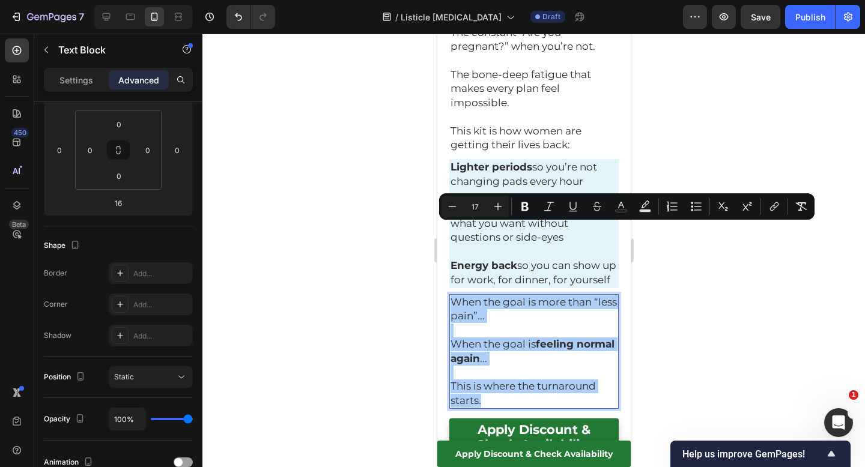
click at [382, 268] on div at bounding box center [533, 251] width 663 height 434
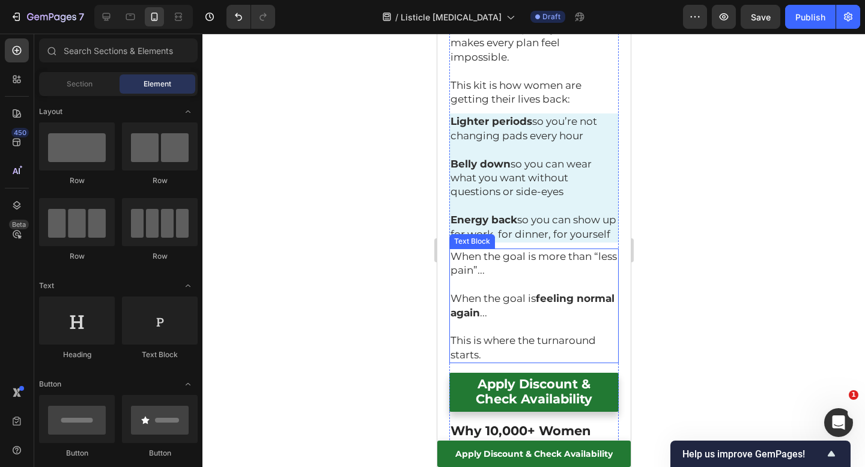
scroll to position [3948, 0]
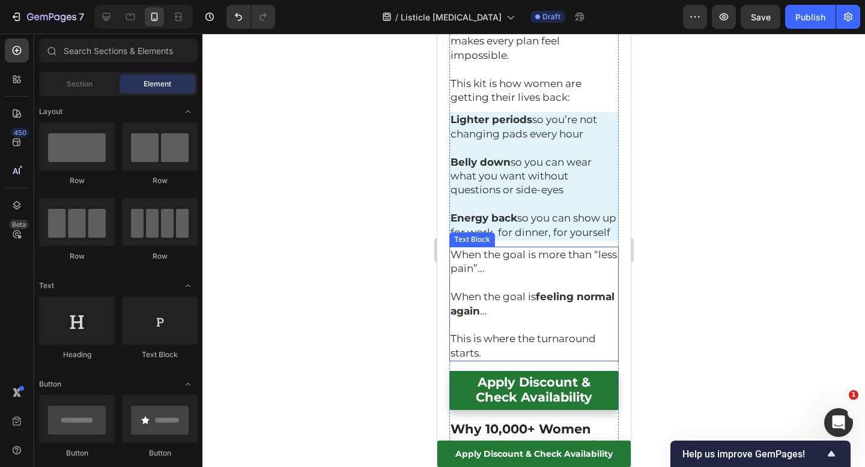
click at [547, 332] on p "This is where the turnaround starts." at bounding box center [533, 346] width 167 height 28
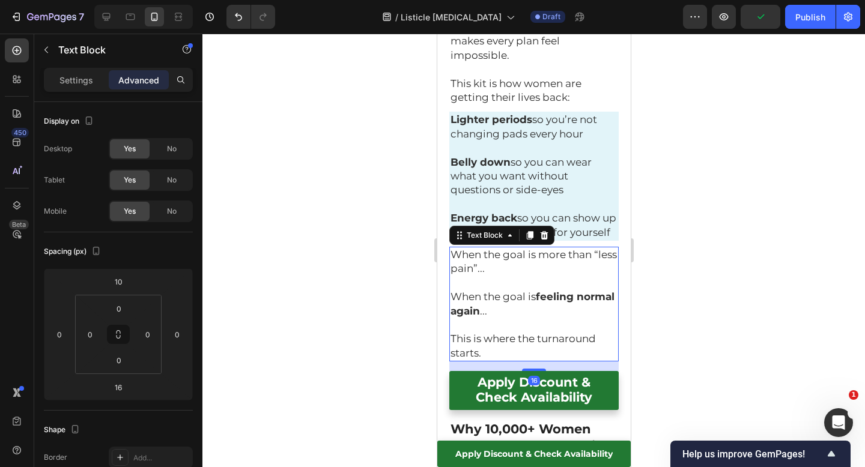
click at [674, 250] on div at bounding box center [533, 251] width 663 height 434
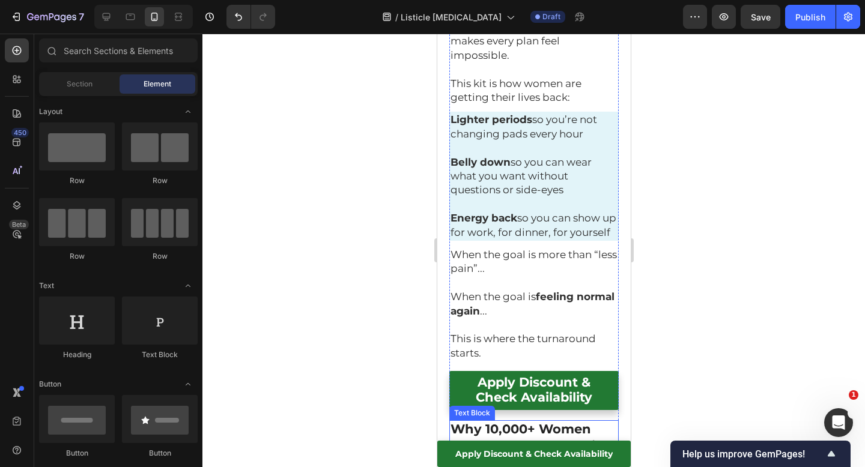
scroll to position [3968, 0]
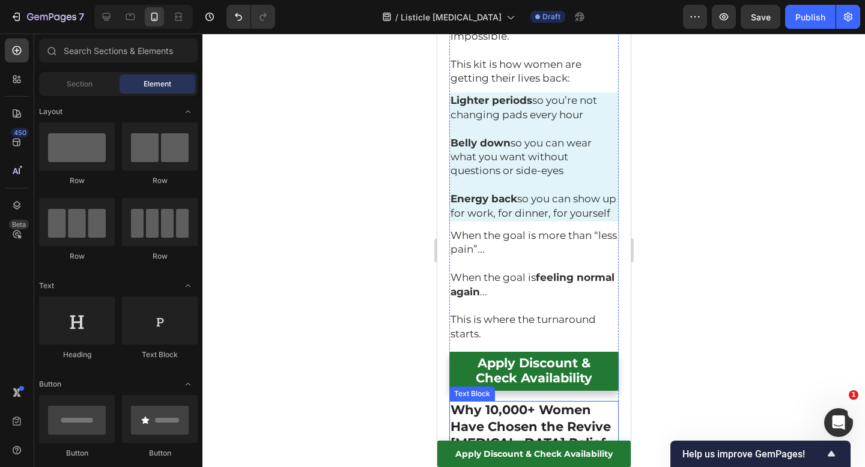
click at [536, 403] on strong "Why 10,000+ Women Have Chosen the Revive [MEDICAL_DATA] Relief Kit" at bounding box center [530, 435] width 160 height 65
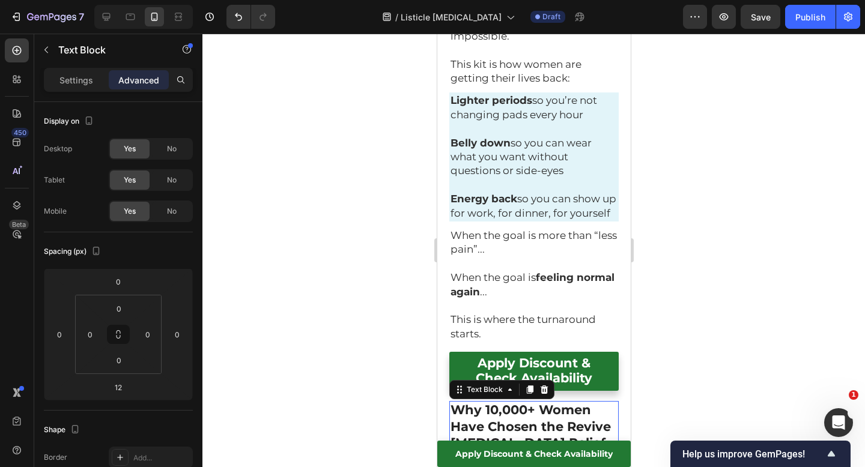
click at [536, 403] on strong "Why 10,000+ Women Have Chosen the Revive [MEDICAL_DATA] Relief Kit" at bounding box center [530, 435] width 160 height 65
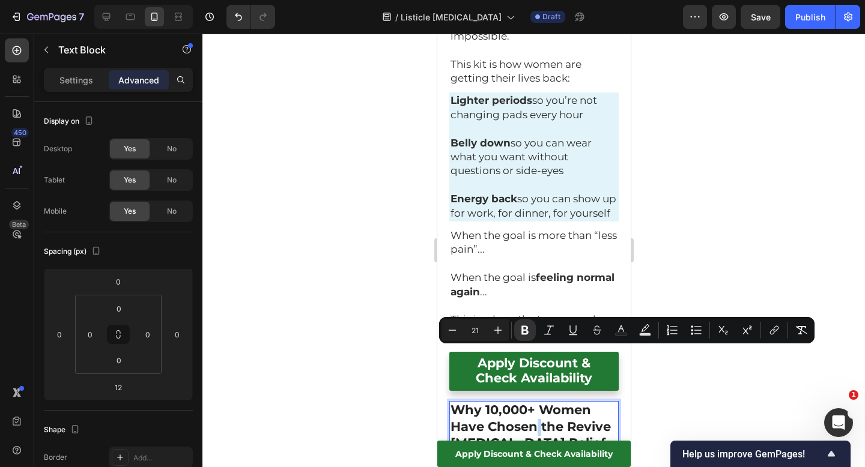
click at [536, 403] on strong "Why 10,000+ Women Have Chosen the Revive [MEDICAL_DATA] Relief Kit" at bounding box center [530, 435] width 160 height 65
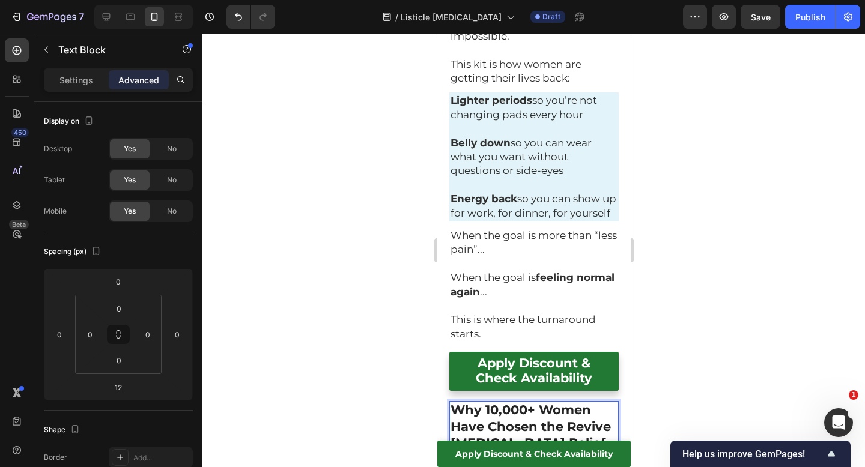
click at [536, 403] on strong "Why 10,000+ Women Have Chosen the Revive [MEDICAL_DATA] Relief Kit" at bounding box center [530, 435] width 160 height 65
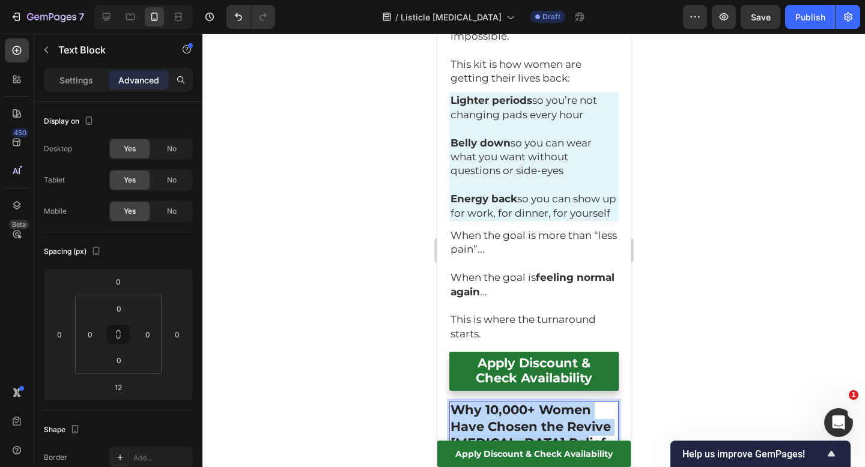
click at [536, 403] on strong "Why 10,000+ Women Have Chosen the Revive [MEDICAL_DATA] Relief Kit" at bounding box center [530, 435] width 160 height 65
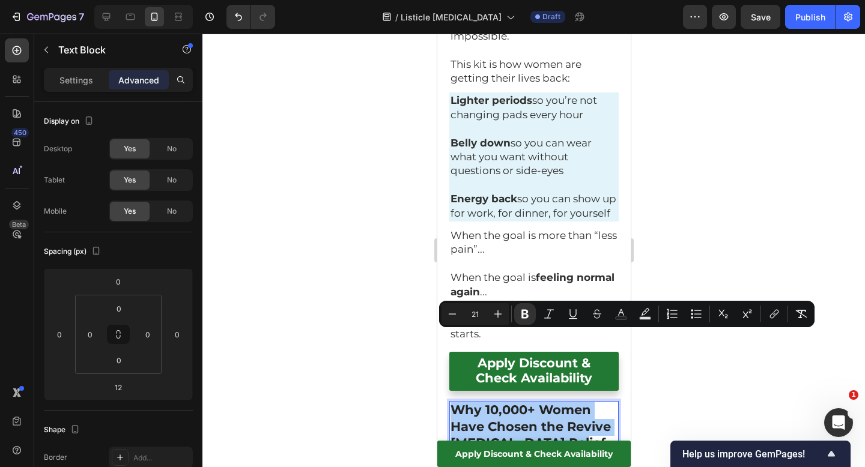
click at [722, 350] on div at bounding box center [533, 251] width 663 height 434
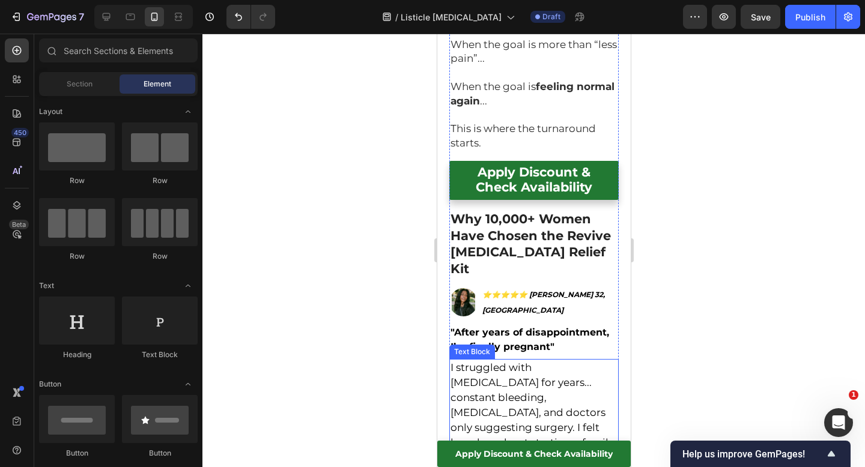
scroll to position [4222, 0]
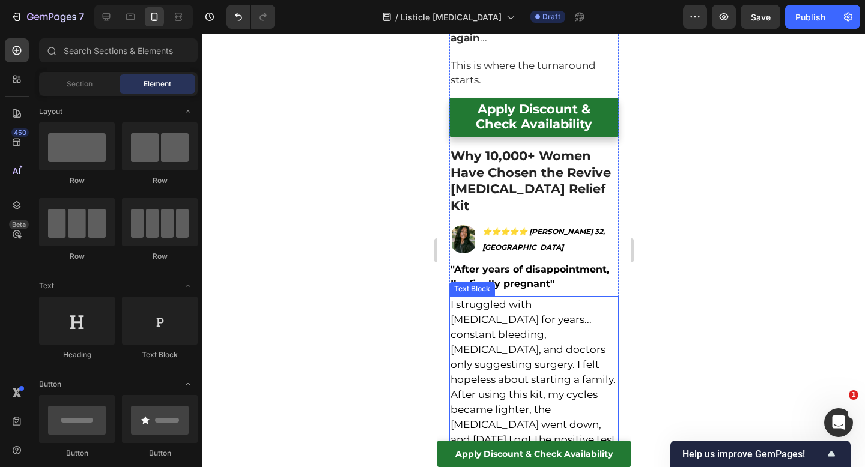
click at [503, 299] on span "I struggled with fibroids for years... constant bleeding, bloating, and doctors…" at bounding box center [532, 387] width 165 height 177
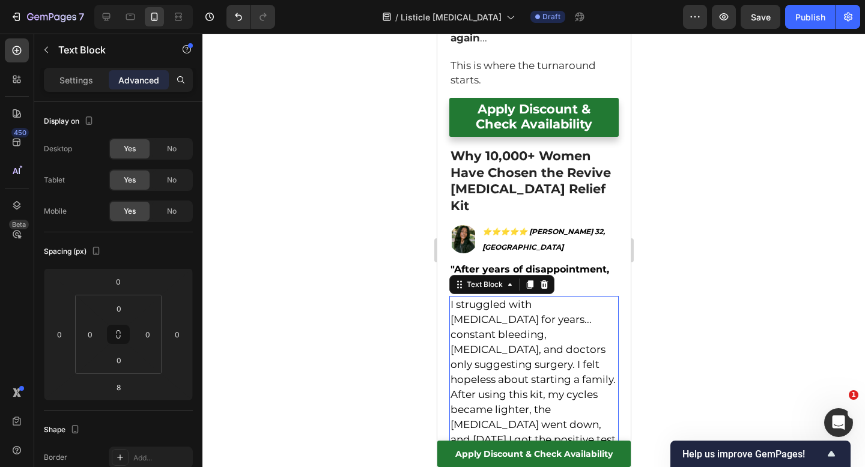
click at [503, 299] on span "I struggled with fibroids for years... constant bleeding, bloating, and doctors…" at bounding box center [532, 387] width 165 height 177
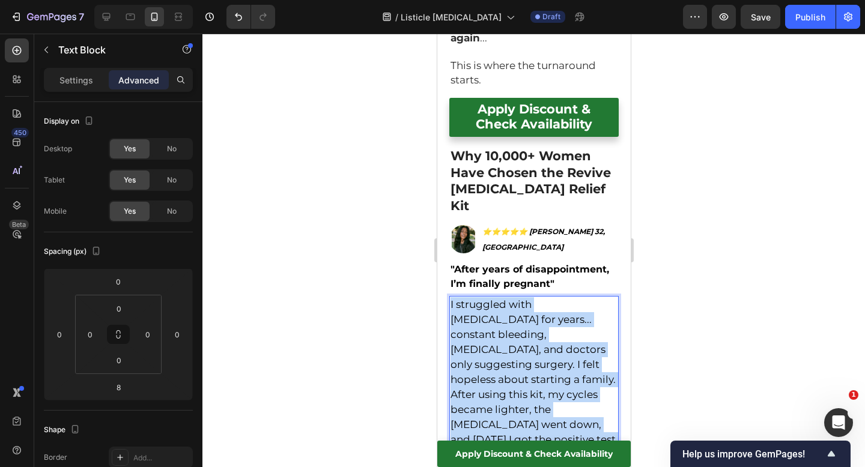
click at [503, 299] on span "I struggled with fibroids for years... constant bleeding, bloating, and doctors…" at bounding box center [532, 387] width 165 height 177
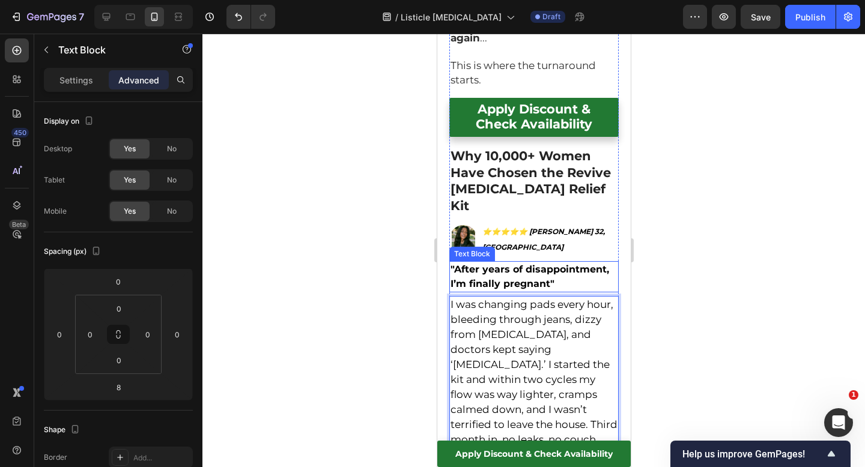
click at [502, 264] on strong ""After years of disappointment, I’m finally pregnant"" at bounding box center [529, 277] width 159 height 26
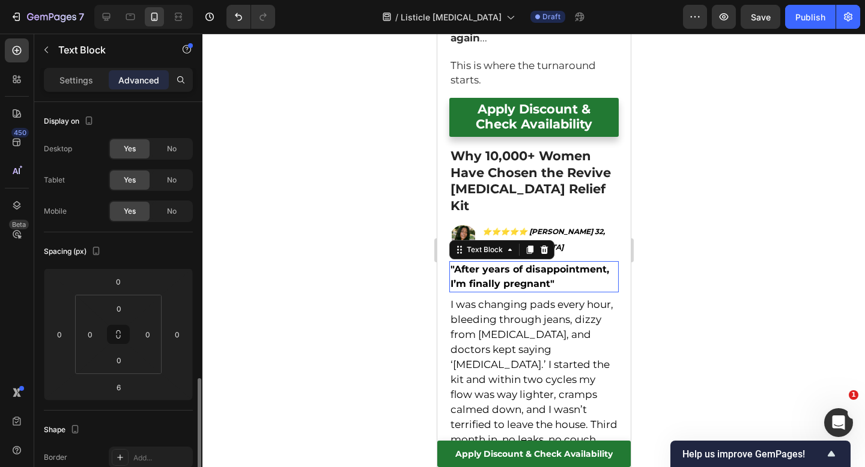
scroll to position [184, 0]
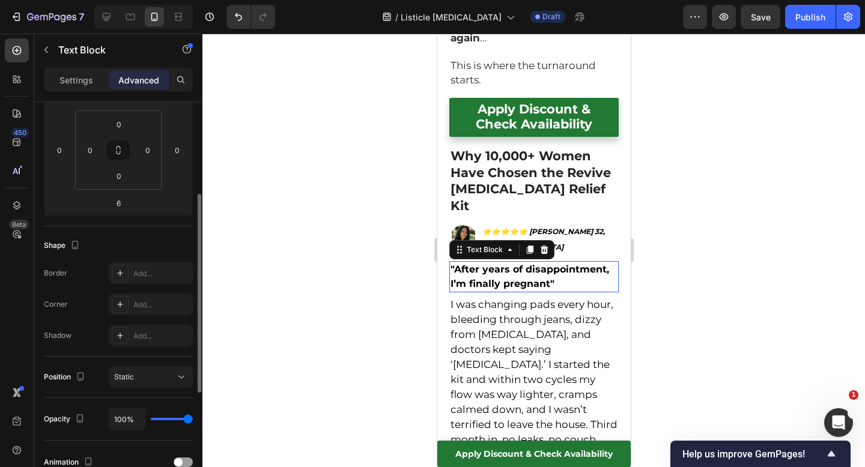
click at [502, 264] on strong ""After years of disappointment, I’m finally pregnant"" at bounding box center [529, 277] width 159 height 26
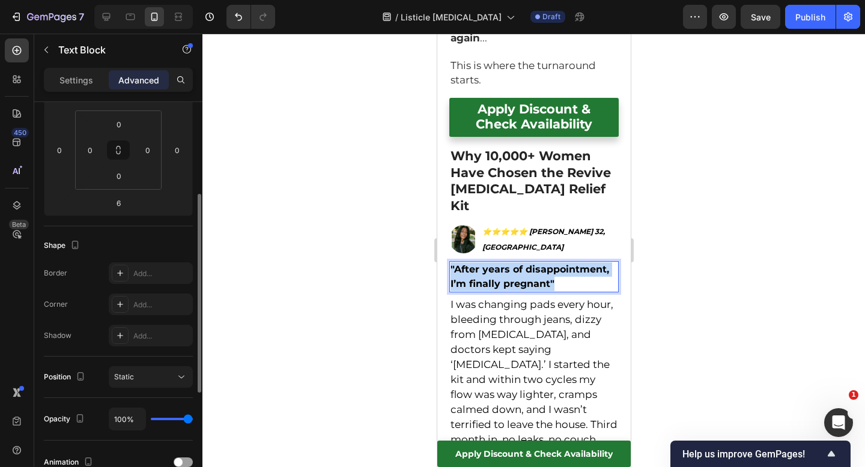
click at [502, 264] on strong ""After years of disappointment, I’m finally pregnant"" at bounding box center [529, 277] width 159 height 26
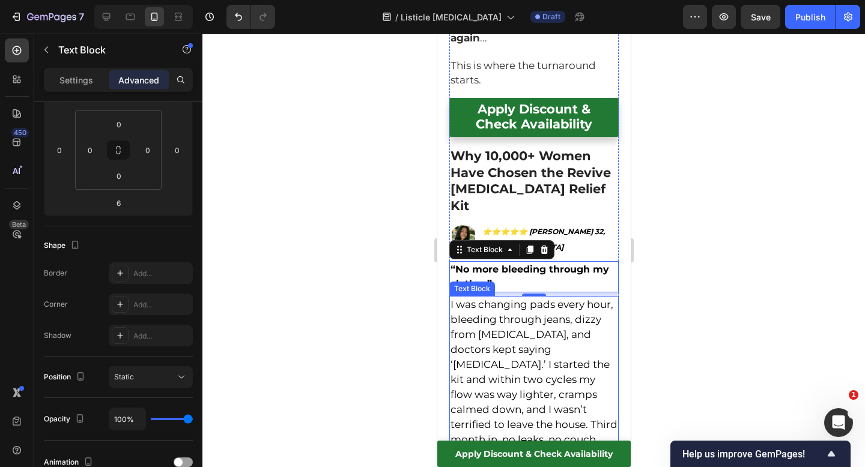
click at [705, 220] on div at bounding box center [533, 251] width 663 height 434
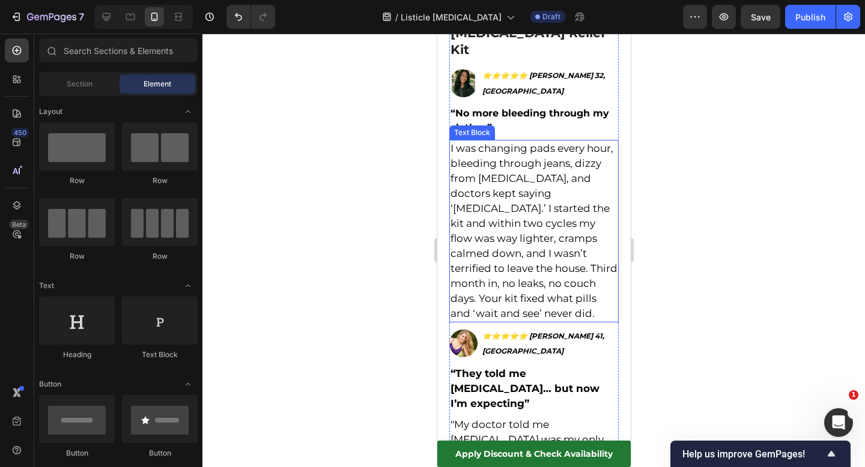
scroll to position [4379, 0]
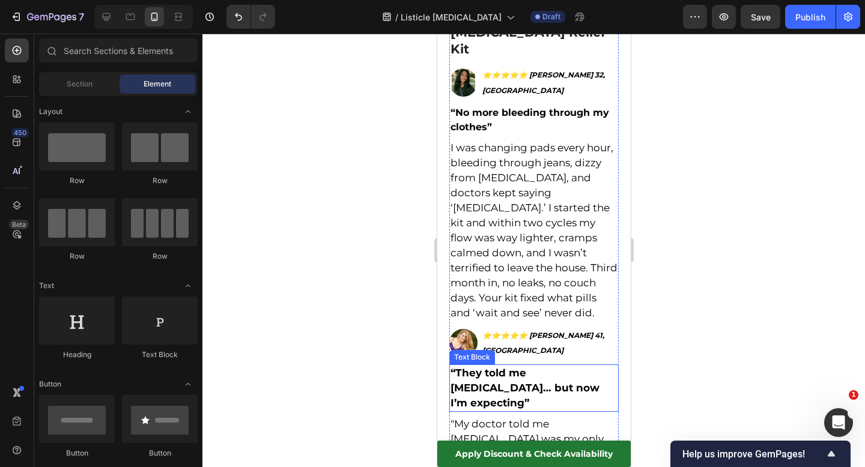
click at [509, 367] on strong "“They told me hysterectomy… but now I’m expecting”" at bounding box center [524, 388] width 149 height 42
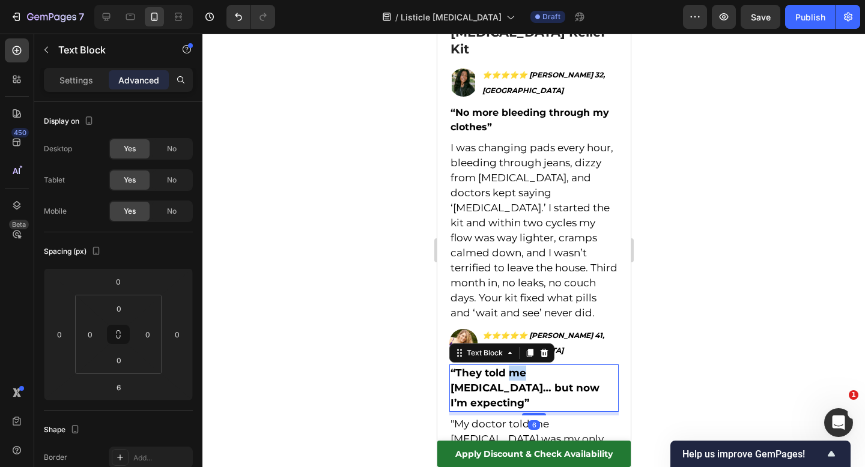
click at [509, 367] on strong "“They told me hysterectomy… but now I’m expecting”" at bounding box center [524, 388] width 149 height 42
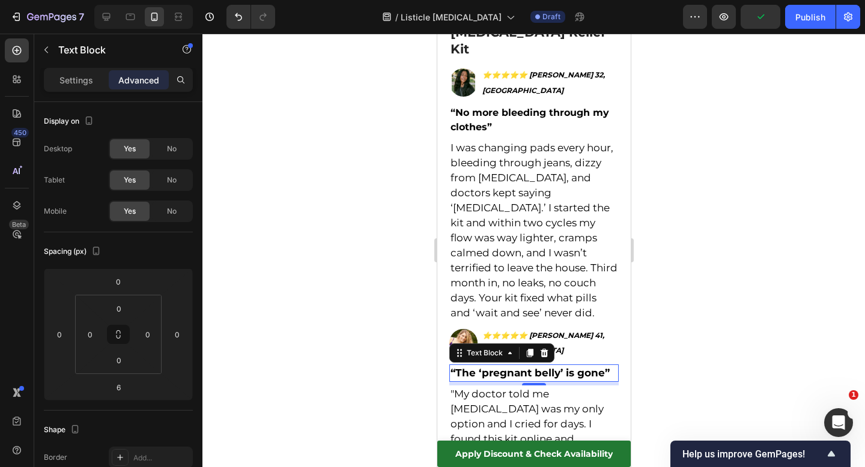
click at [486, 388] on span ""My doctor told me hysterectomy was my only option and I cried for days. I foun…" at bounding box center [530, 469] width 160 height 162
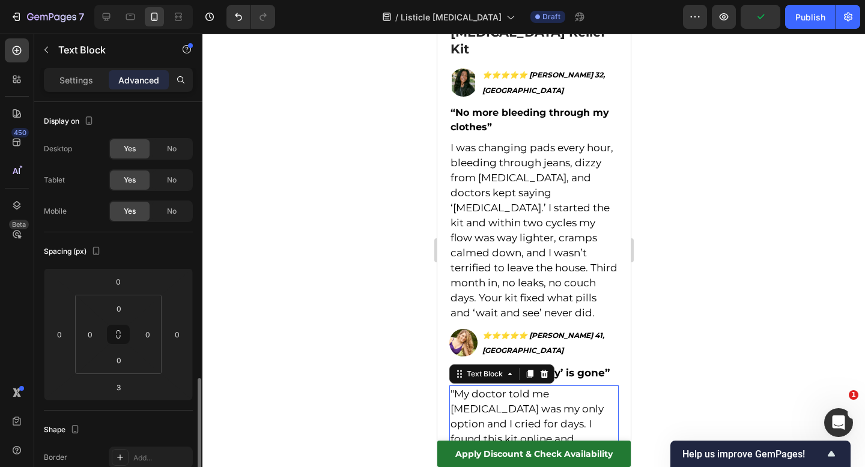
click at [486, 388] on span ""My doctor told me hysterectomy was my only option and I cried for days. I foun…" at bounding box center [530, 469] width 160 height 162
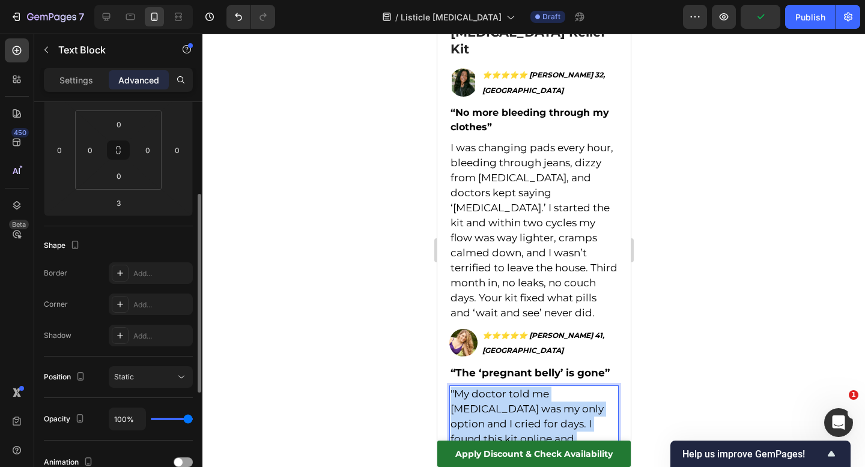
click at [486, 388] on span ""My doctor told me hysterectomy was my only option and I cried for days. I foun…" at bounding box center [530, 469] width 160 height 162
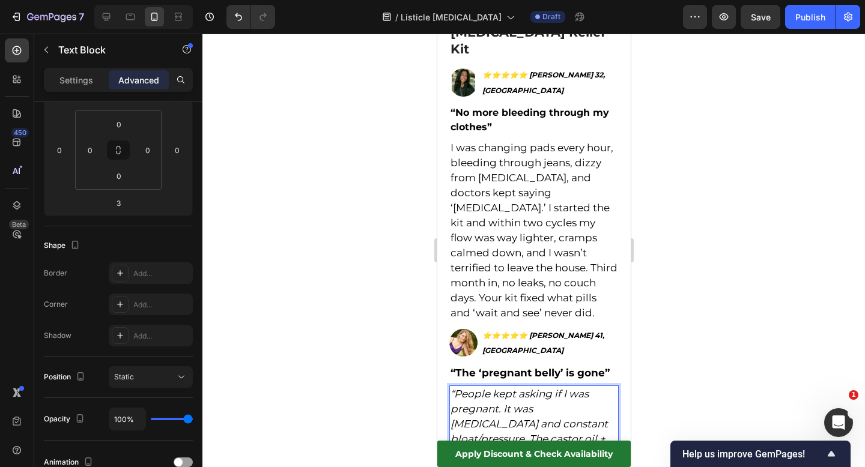
click at [455, 388] on icon "“People kept asking if I was pregnant. It was fibroids and constant bloat/press…" at bounding box center [532, 469] width 164 height 162
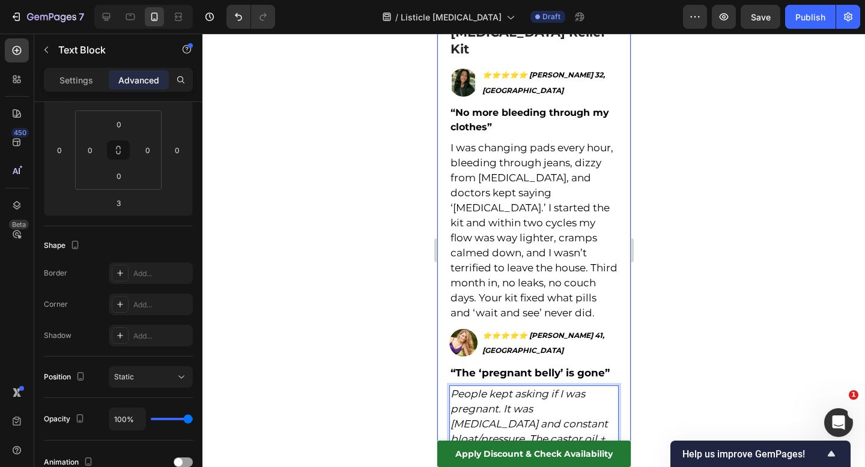
click at [675, 272] on div at bounding box center [533, 251] width 663 height 434
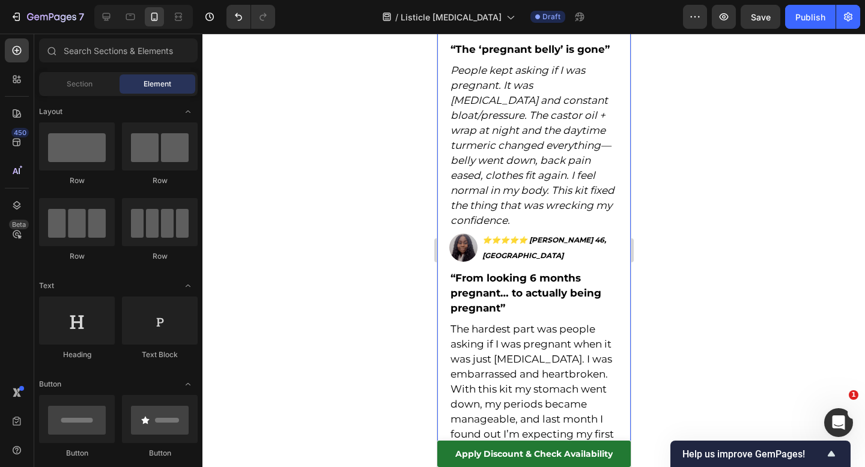
scroll to position [4711, 0]
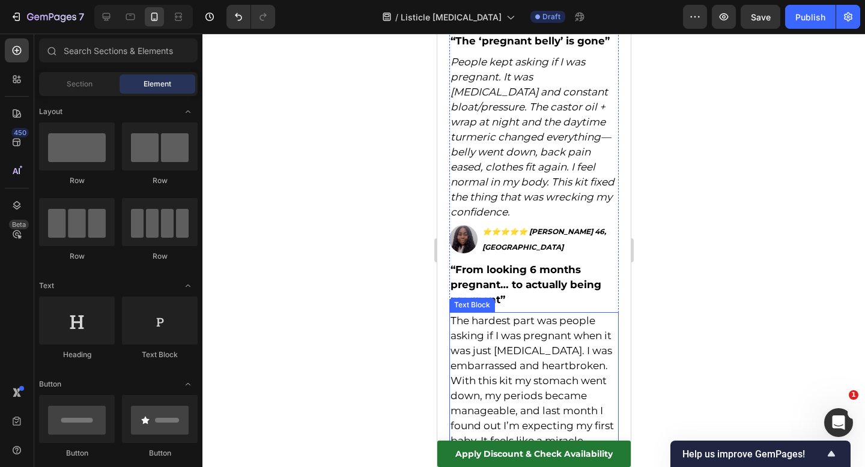
scroll to position [4711, 0]
click at [559, 264] on strong "“From looking 6 months pregnant… to actually being pregnant”" at bounding box center [525, 285] width 151 height 42
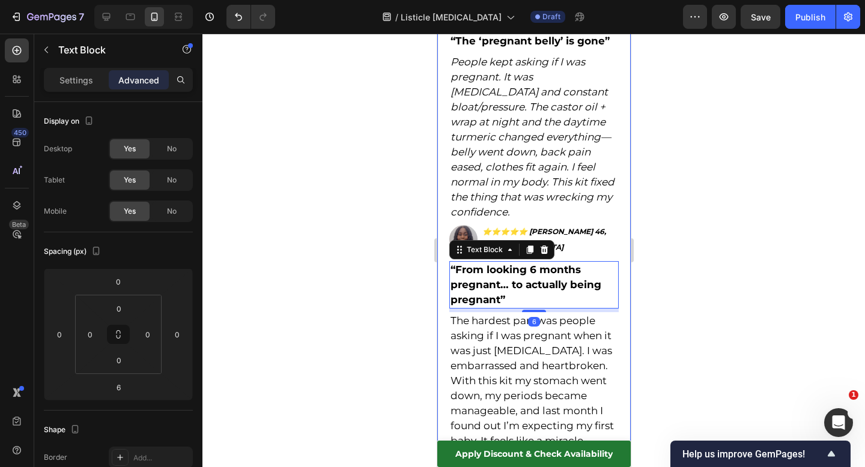
click at [680, 124] on div at bounding box center [533, 251] width 663 height 434
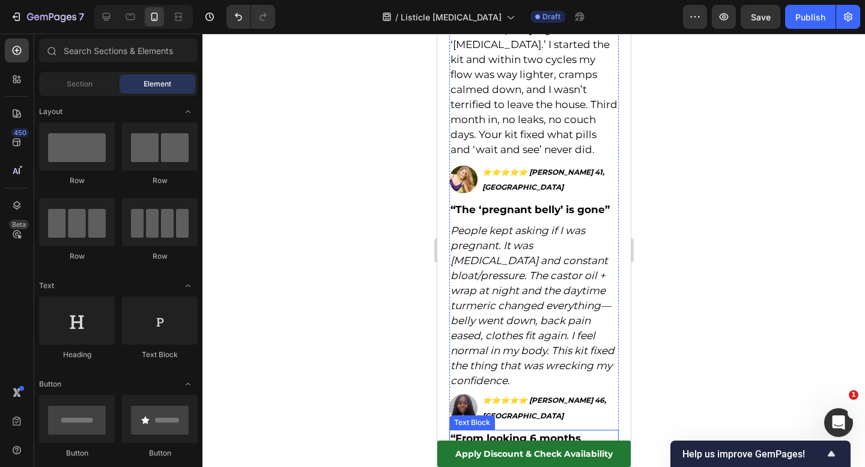
scroll to position [4522, 0]
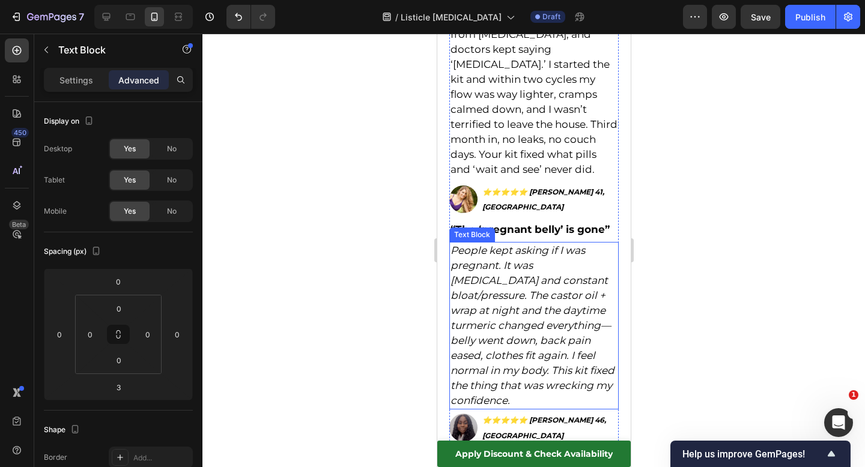
click at [509, 245] on icon "People kept asking if I was pregnant. It was [MEDICAL_DATA] and constant bloat/…" at bounding box center [532, 326] width 164 height 162
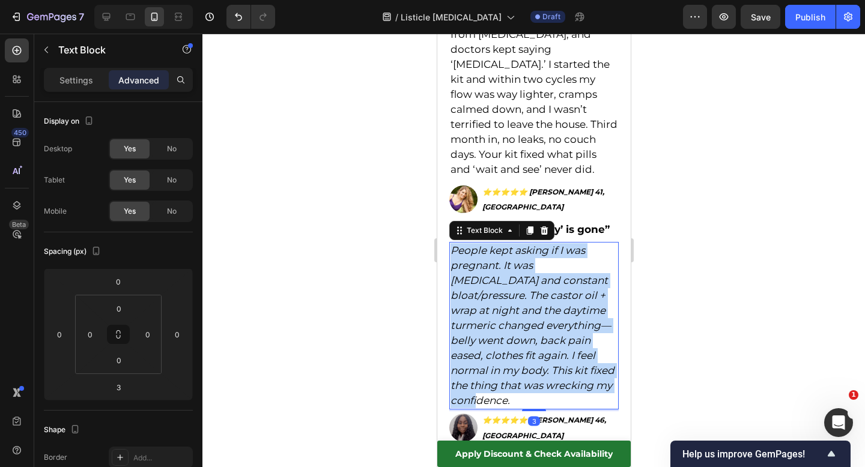
click at [509, 245] on icon "People kept asking if I was pregnant. It was [MEDICAL_DATA] and constant bloat/…" at bounding box center [532, 326] width 164 height 162
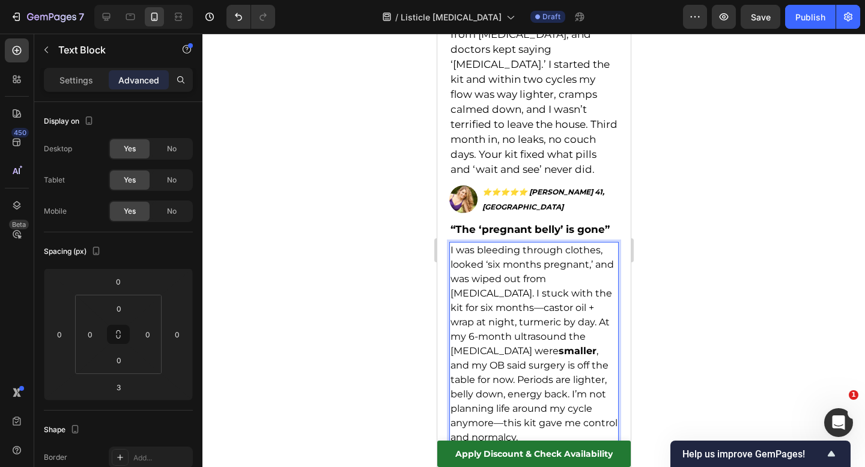
click at [613, 243] on p "I was bleeding through clothes, looked ‘six months pregnant,’ and was wiped out…" at bounding box center [533, 344] width 167 height 202
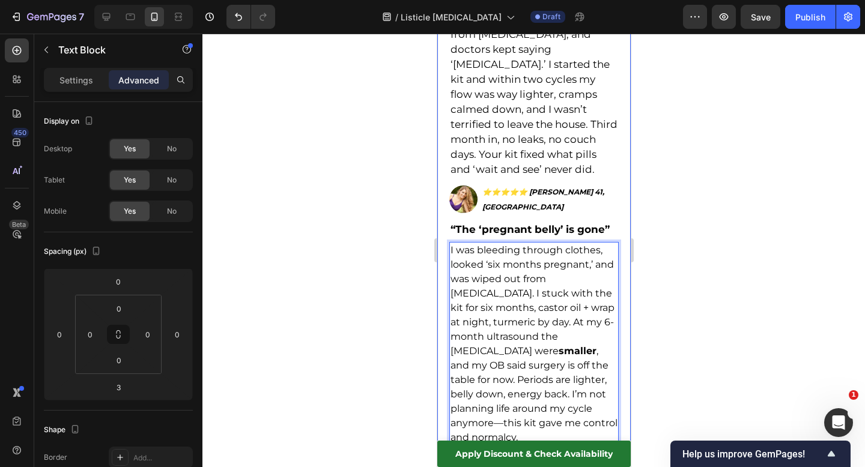
click at [716, 169] on div at bounding box center [533, 251] width 663 height 434
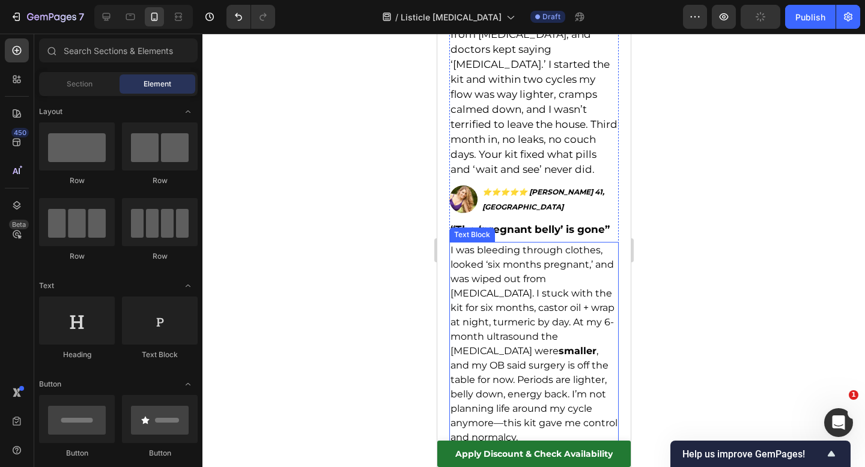
click at [558, 345] on strong "smaller" at bounding box center [577, 350] width 38 height 11
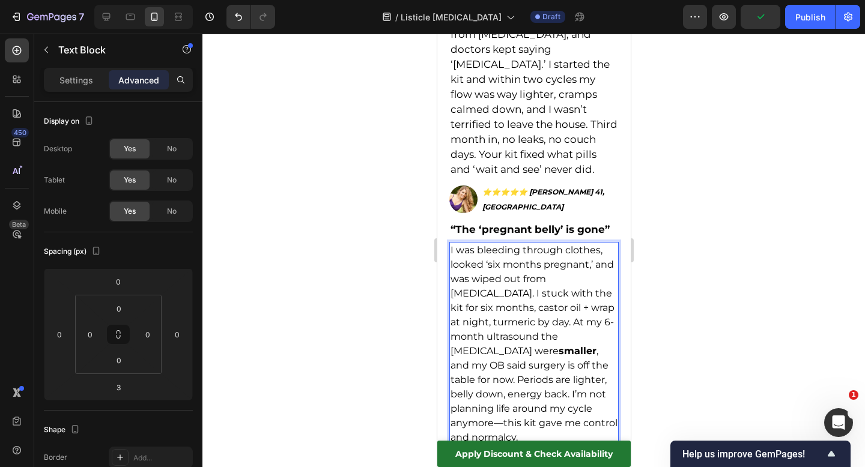
click at [558, 345] on strong "smaller" at bounding box center [577, 350] width 38 height 11
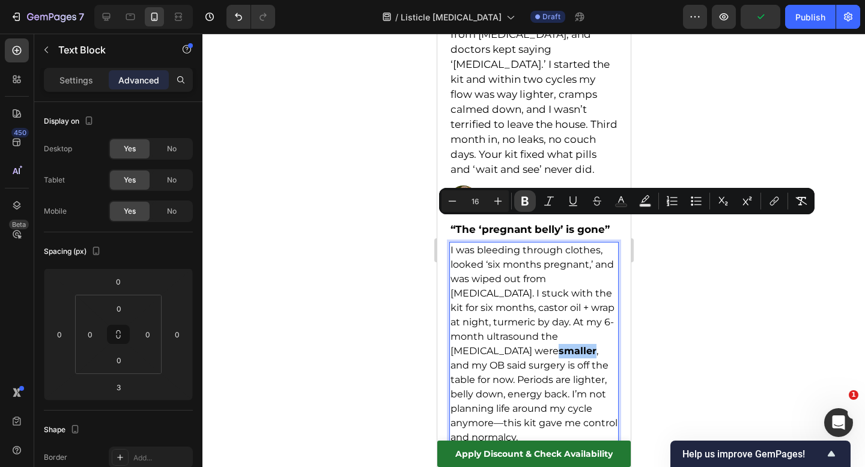
click at [527, 203] on icon "Editor contextual toolbar" at bounding box center [524, 201] width 7 height 9
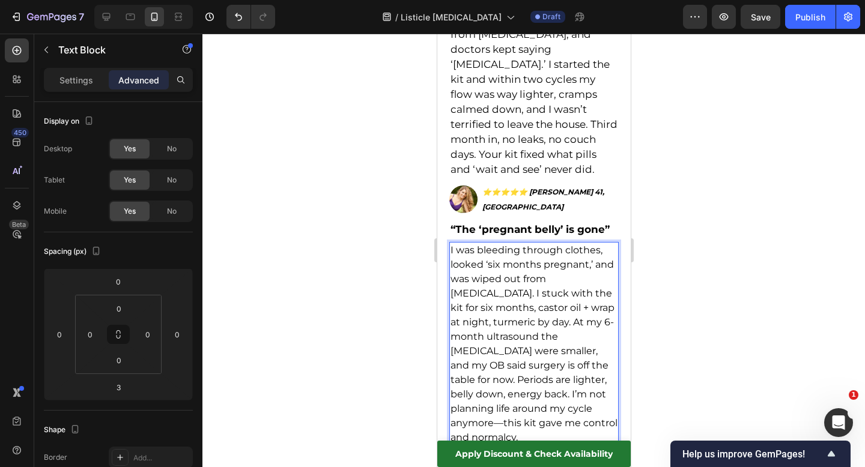
click at [554, 255] on p "I was bleeding through clothes, looked ‘six months pregnant,’ and was wiped out…" at bounding box center [533, 344] width 167 height 202
click at [727, 234] on div at bounding box center [533, 251] width 663 height 434
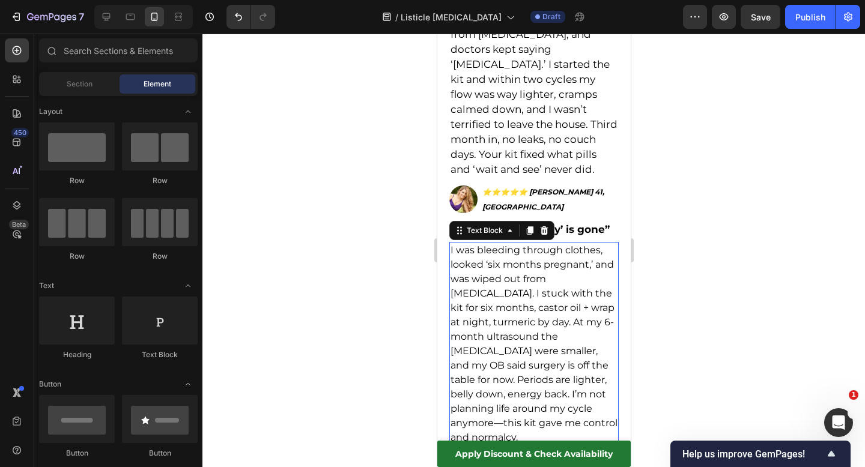
click at [497, 295] on p "I was bleeding through clothes, looked ‘six months pregnant,’ and was wiped out…" at bounding box center [533, 344] width 167 height 202
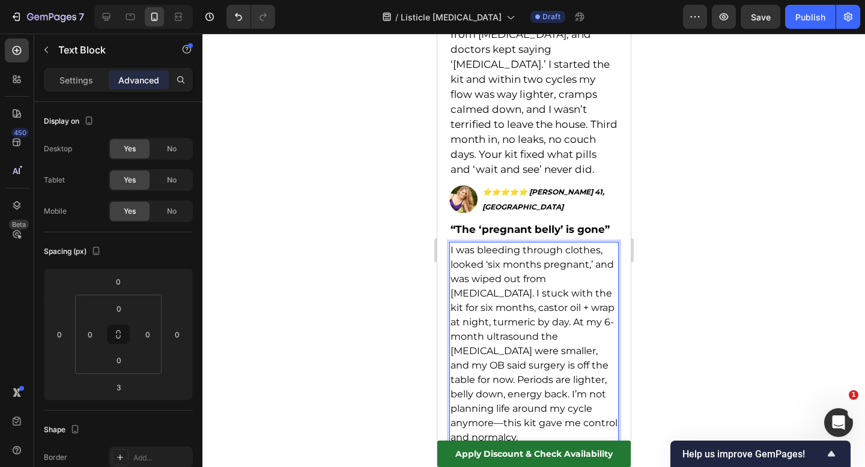
click at [502, 299] on p "I was bleeding through clothes, looked ‘six months pregnant,’ and was wiped out…" at bounding box center [533, 344] width 167 height 202
click at [532, 312] on p "I was bleeding through clothes, looked ‘six months pregnant,’ and was wiped out…" at bounding box center [533, 344] width 167 height 202
click at [709, 205] on div at bounding box center [533, 251] width 663 height 434
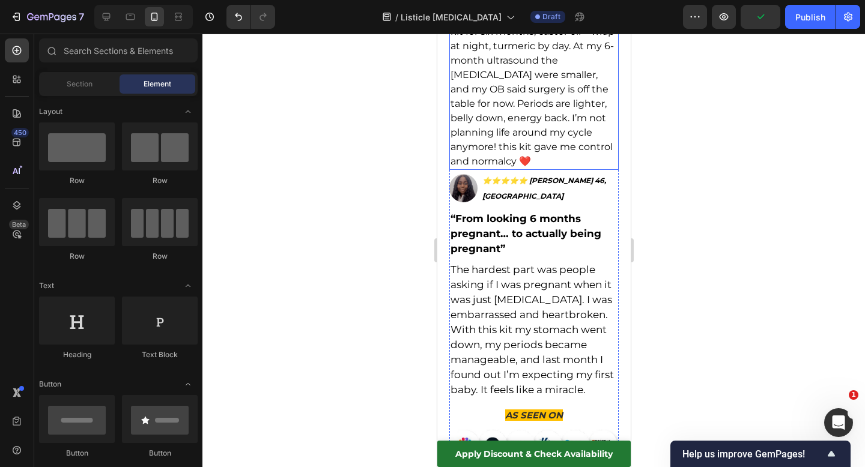
scroll to position [4812, 0]
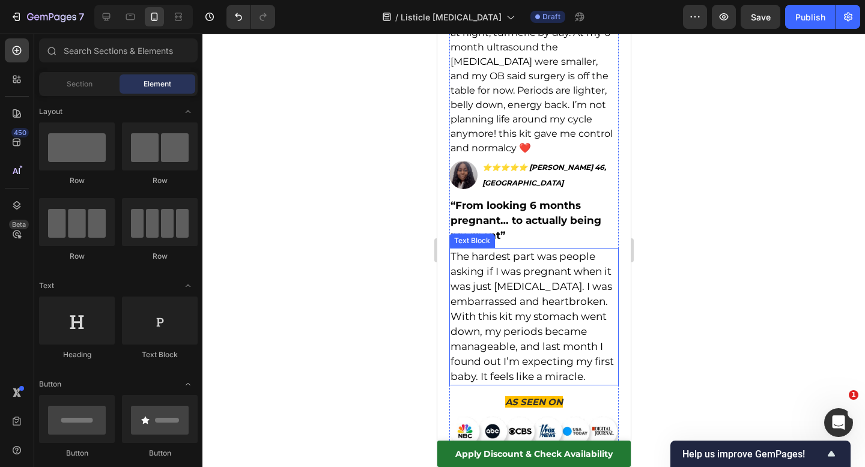
click at [519, 251] on span "The hardest part was people asking if I was pregnant when it was just [MEDICAL_…" at bounding box center [531, 317] width 163 height 132
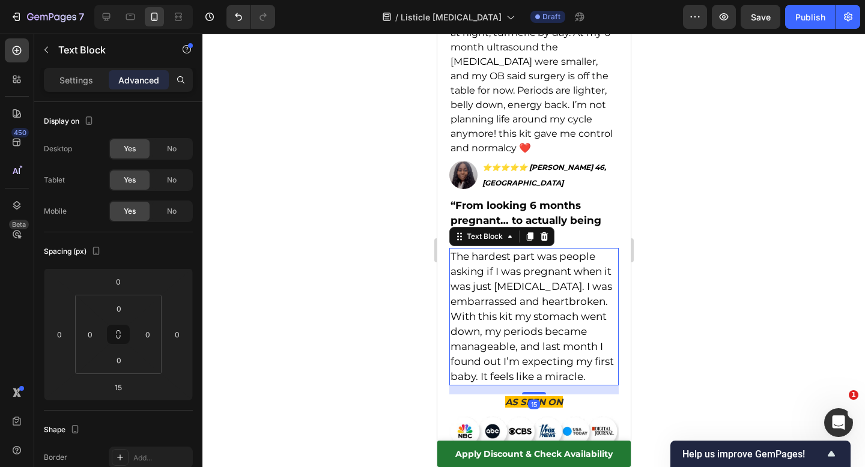
click at [519, 251] on span "The hardest part was people asking if I was pregnant when it was just [MEDICAL_…" at bounding box center [531, 317] width 163 height 132
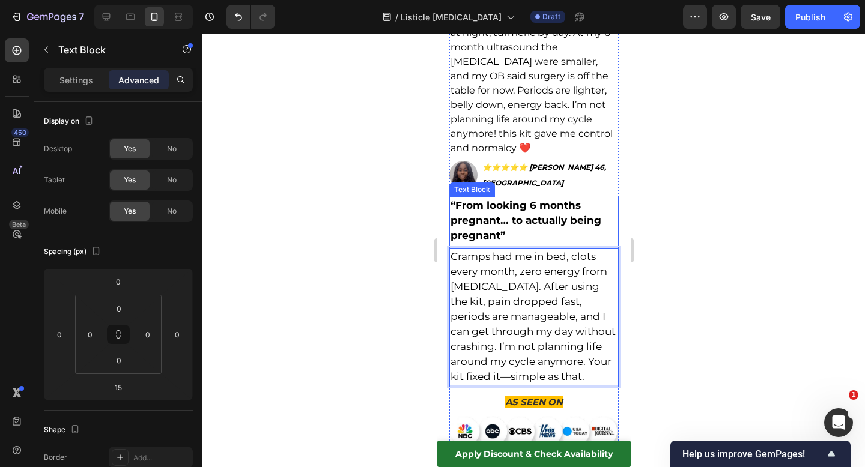
click at [556, 199] on strong "“From looking 6 months pregnant… to actually being pregnant”" at bounding box center [525, 220] width 151 height 42
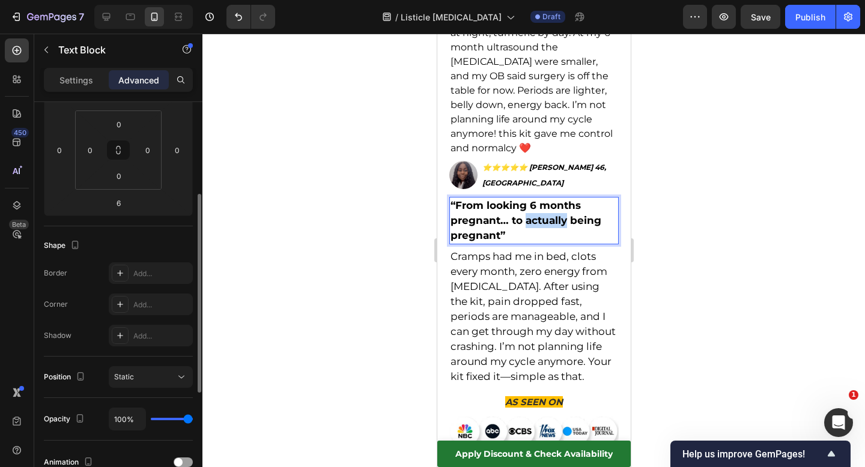
click at [556, 199] on strong "“From looking 6 months pregnant… to actually being pregnant”" at bounding box center [525, 220] width 151 height 42
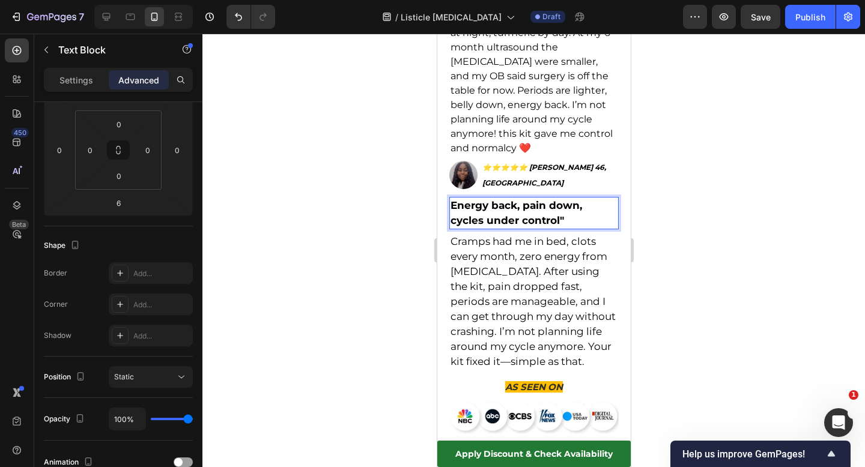
click at [450, 199] on strong "Energy back, pain down, cycles under control"" at bounding box center [516, 212] width 132 height 27
click at [758, 157] on div at bounding box center [533, 251] width 663 height 434
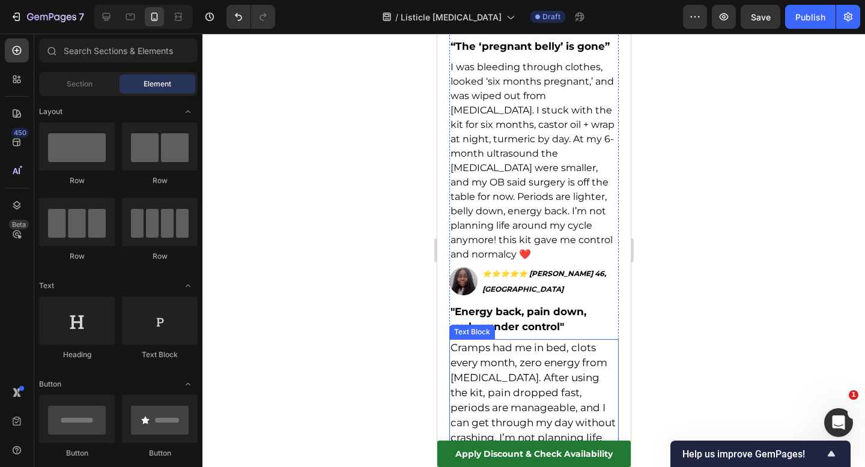
scroll to position [4690, 0]
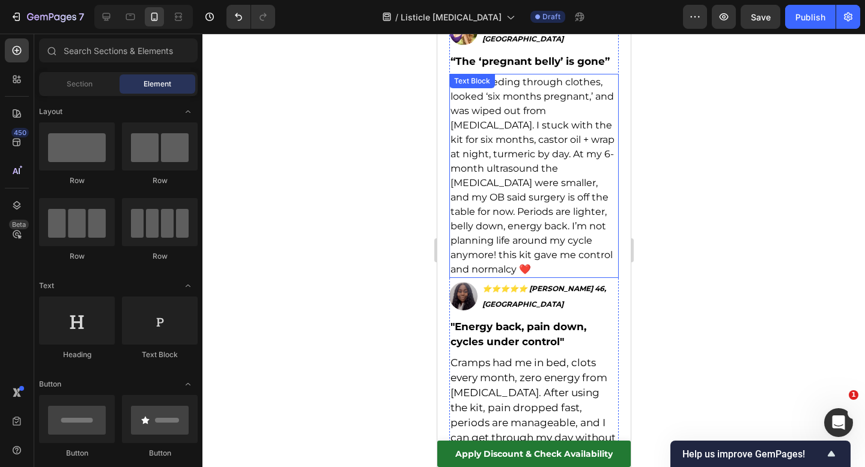
click at [734, 147] on div at bounding box center [533, 251] width 663 height 434
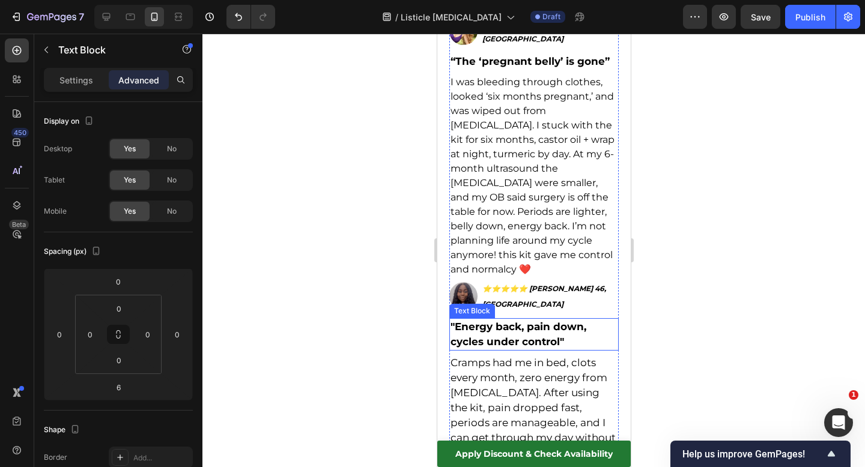
click at [565, 321] on strong ""Energy back, pain down, cycles under control"" at bounding box center [518, 334] width 136 height 27
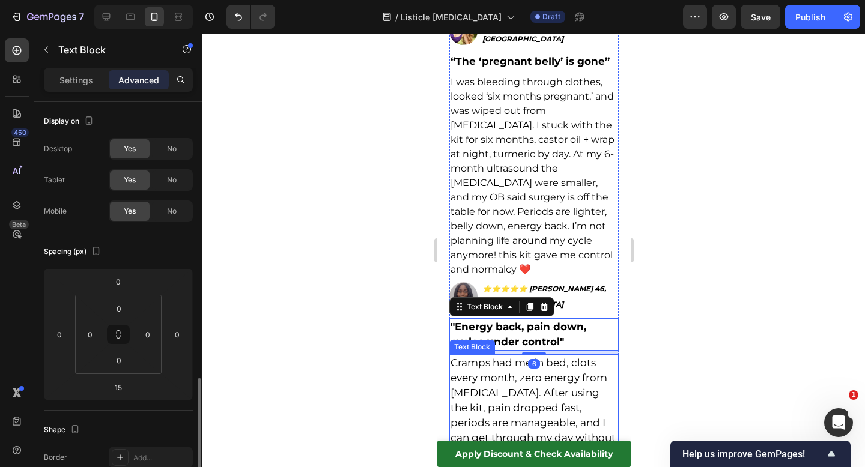
click at [603, 356] on p "Cramps had me in bed, clots every month, zero energy from [MEDICAL_DATA]. After…" at bounding box center [533, 423] width 167 height 135
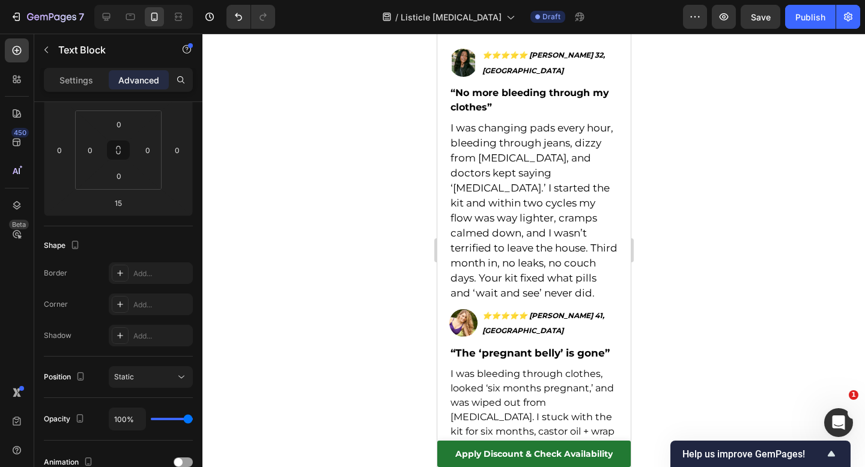
scroll to position [4509, 0]
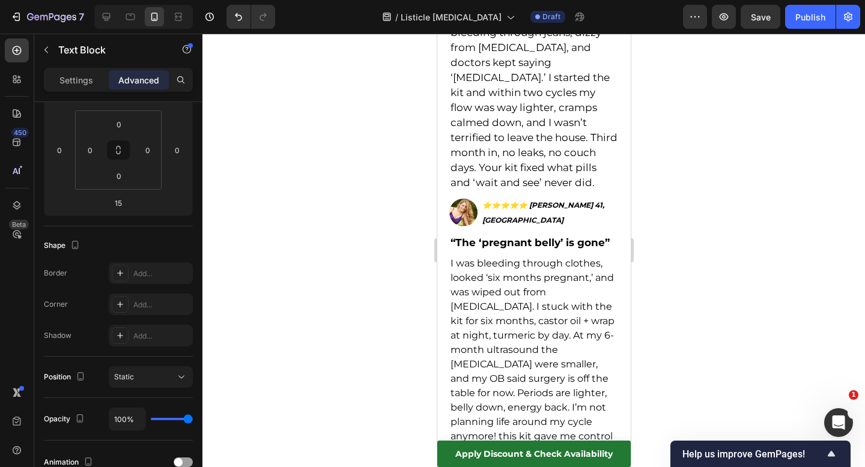
click at [684, 257] on div at bounding box center [533, 251] width 663 height 434
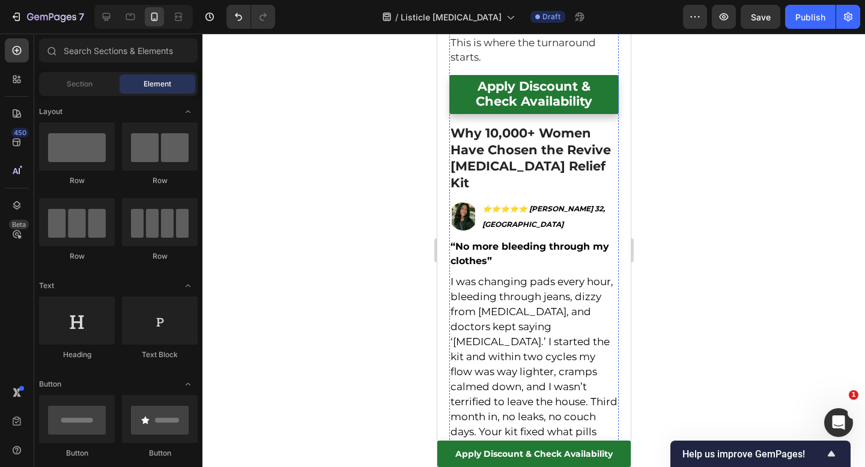
scroll to position [4239, 0]
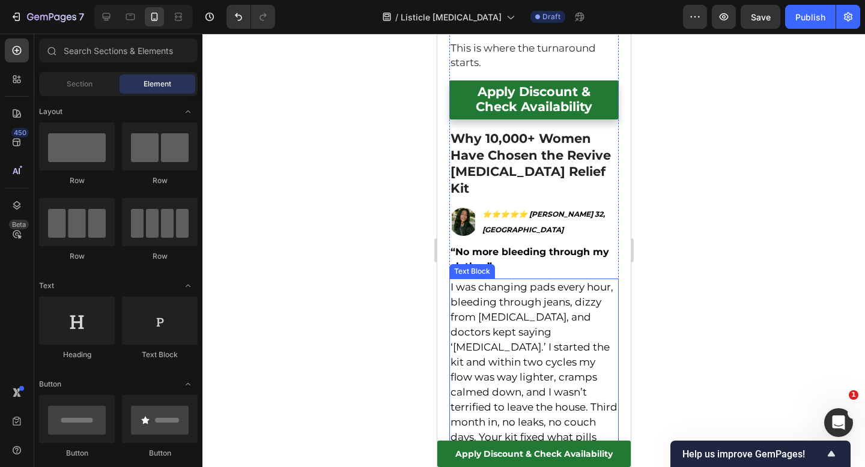
click at [695, 216] on div at bounding box center [533, 251] width 663 height 434
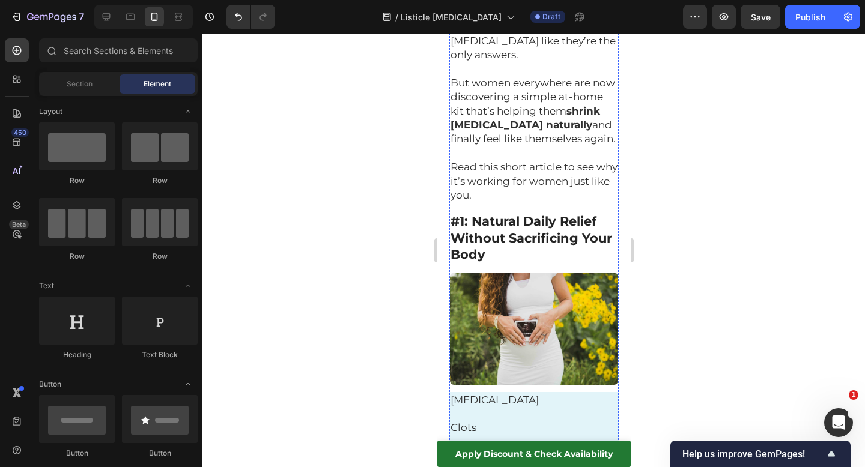
scroll to position [432, 0]
click at [640, 184] on div at bounding box center [533, 251] width 663 height 434
click at [493, 273] on img at bounding box center [533, 330] width 169 height 114
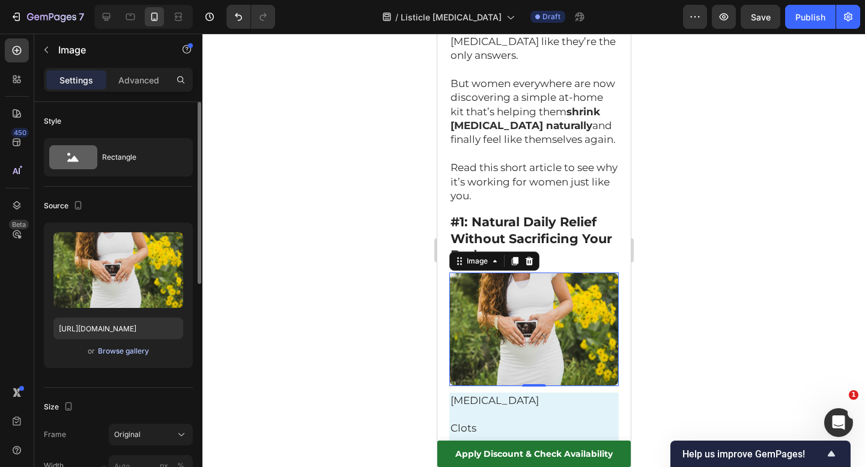
click at [109, 351] on div "Browse gallery" at bounding box center [123, 351] width 51 height 11
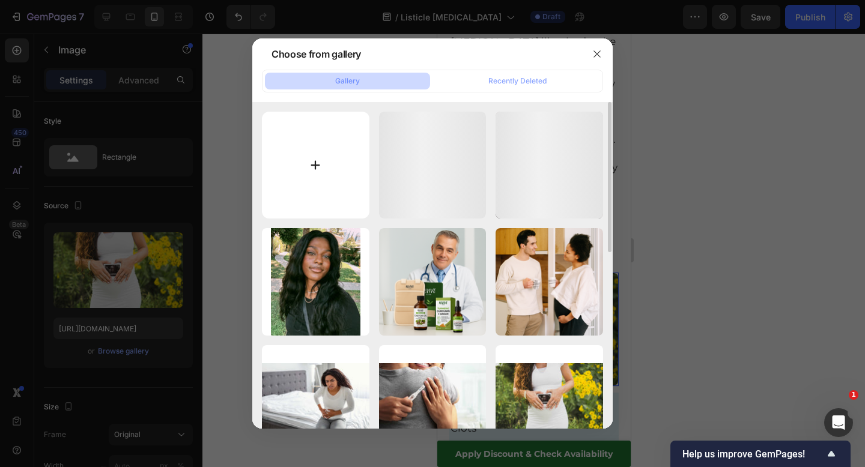
click at [324, 198] on input "file" at bounding box center [316, 166] width 108 height 108
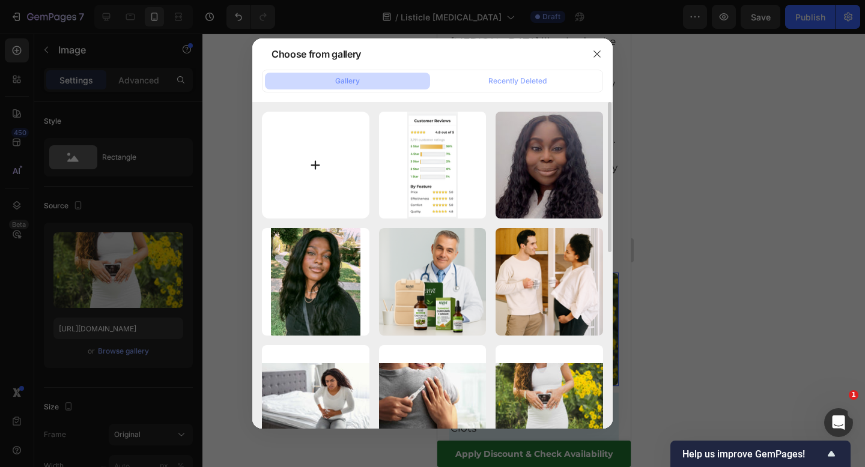
type input "C:\fakepath\Revive Care (9) (1).png"
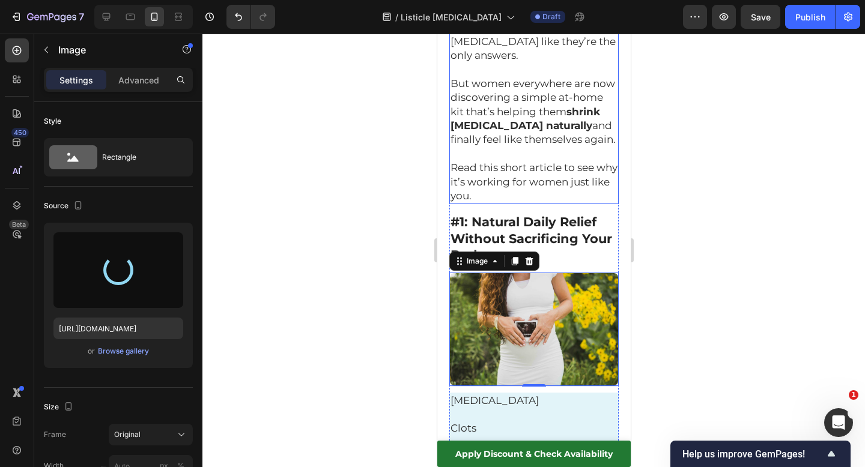
type input "[URL][DOMAIN_NAME]"
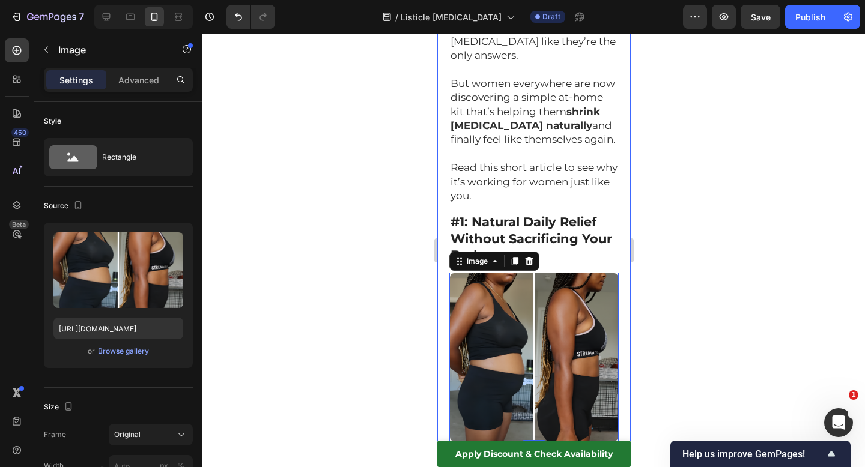
click at [386, 242] on div at bounding box center [533, 251] width 663 height 434
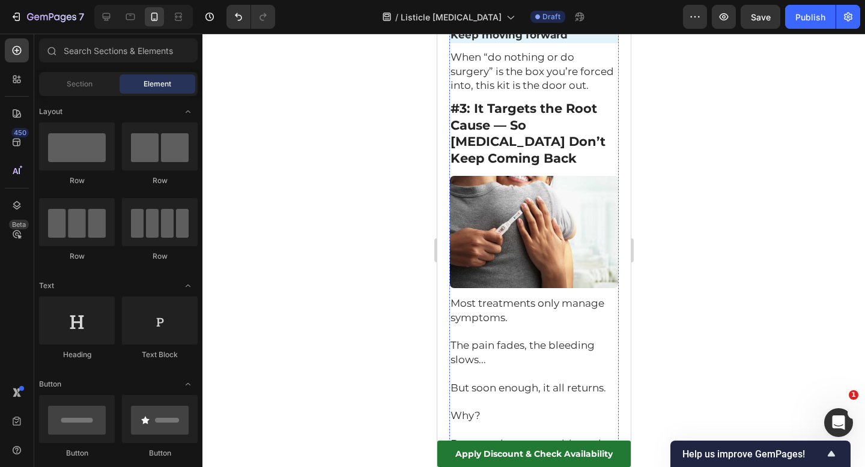
scroll to position [1832, 0]
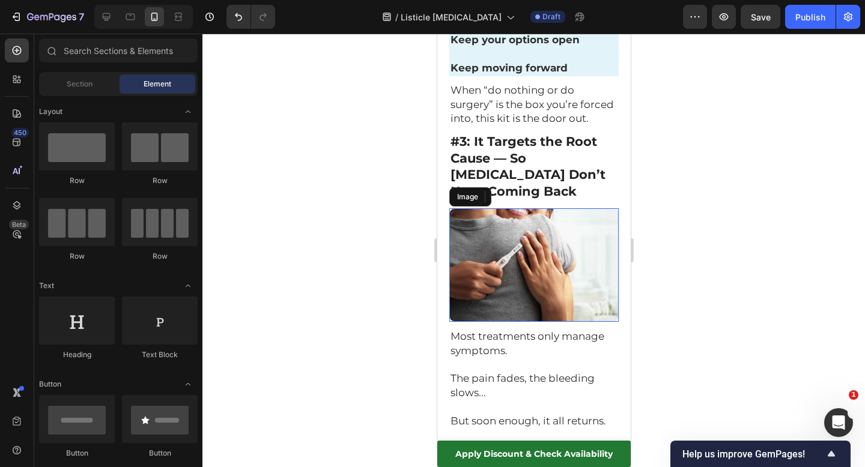
click at [526, 233] on img at bounding box center [533, 265] width 169 height 114
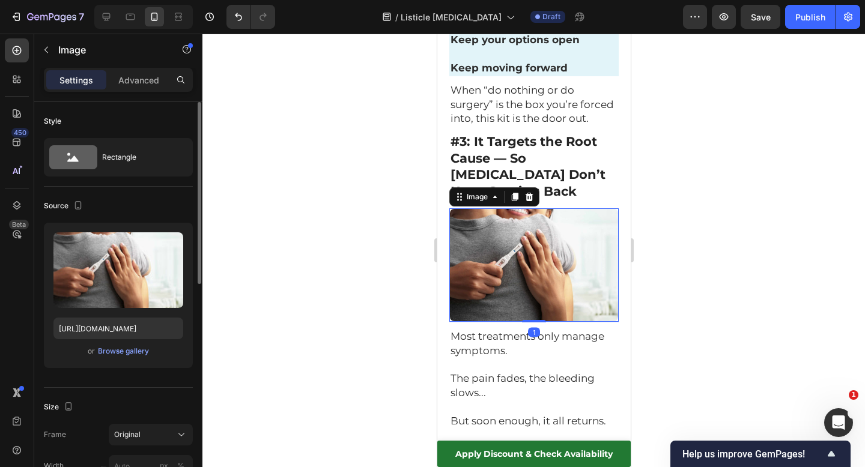
click at [115, 361] on div "Upload Image [URL][DOMAIN_NAME] or Browse gallery" at bounding box center [118, 295] width 149 height 145
click at [122, 347] on div "Browse gallery" at bounding box center [123, 351] width 51 height 11
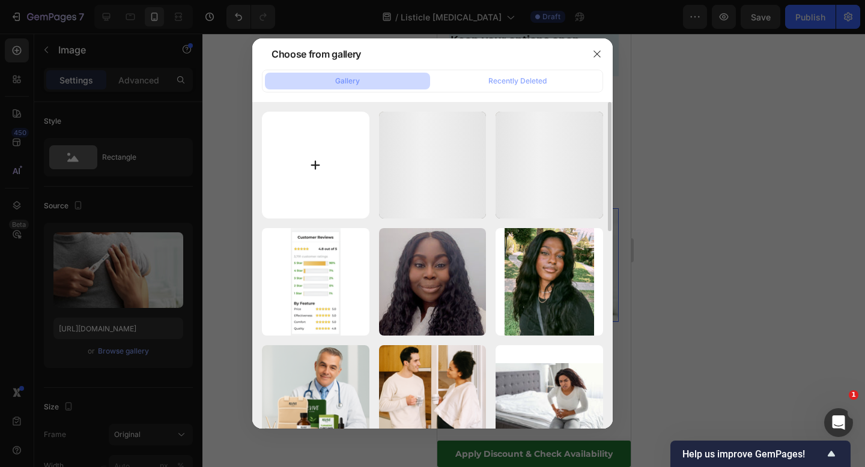
click at [293, 184] on input "file" at bounding box center [316, 166] width 108 height 108
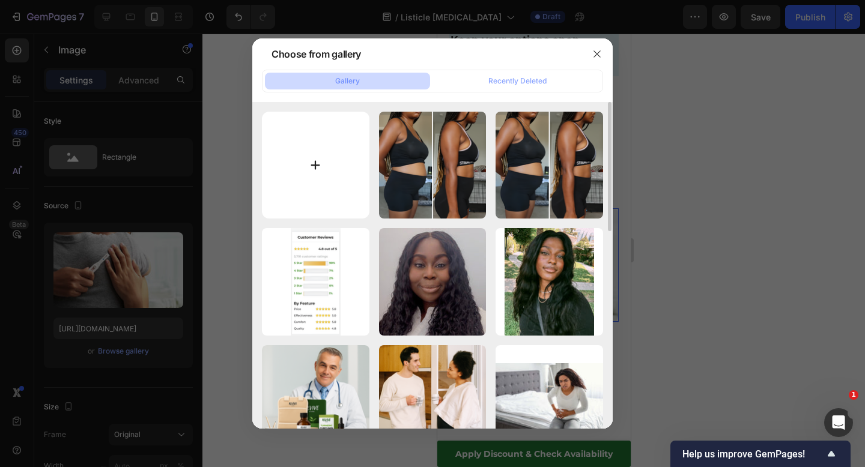
type input "C:\fakepath\Revive Care (10) (1) (1).png"
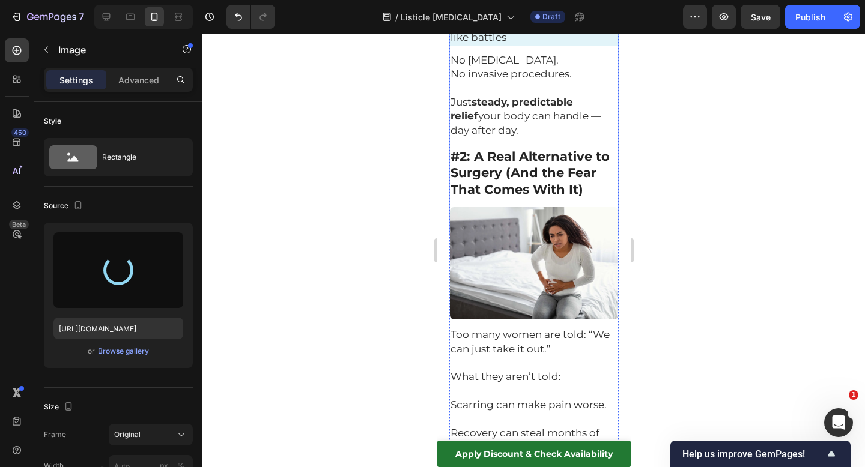
scroll to position [1219, 0]
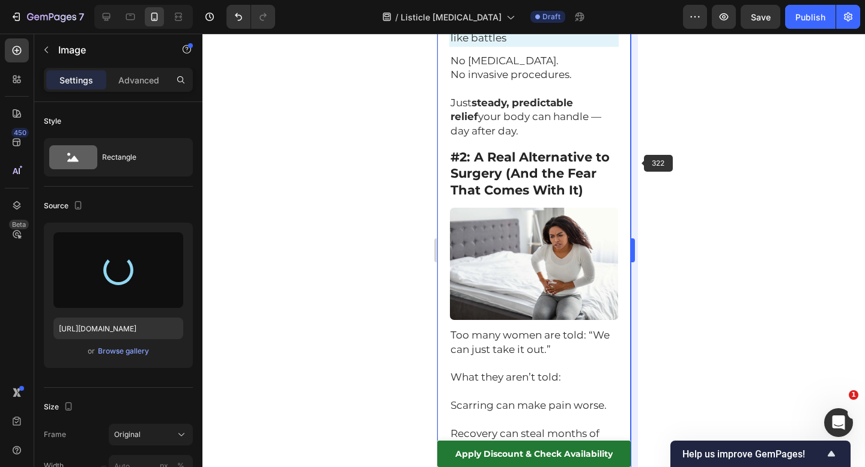
type input "[URL][DOMAIN_NAME]"
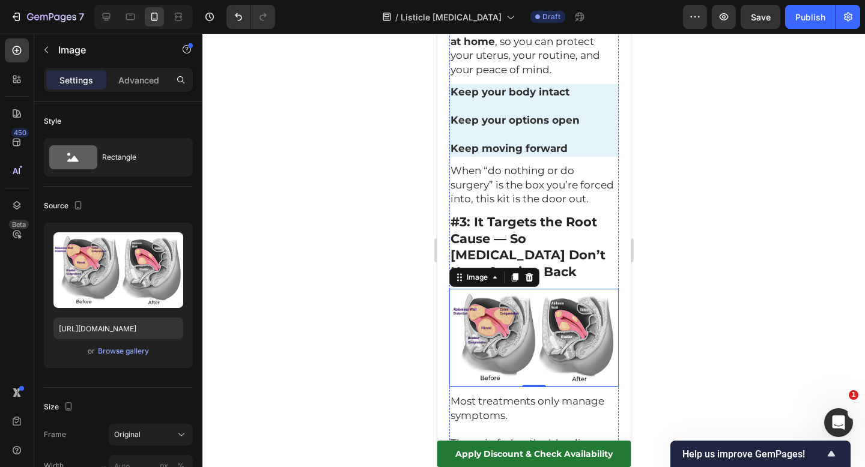
scroll to position [1754, 0]
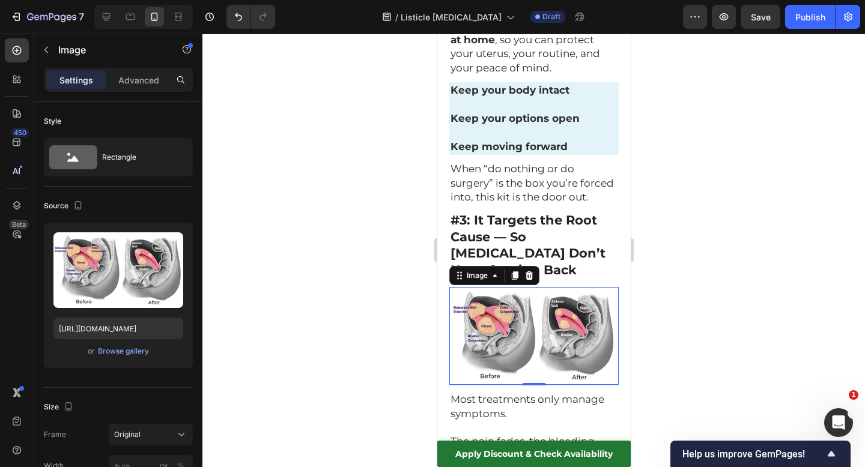
click at [704, 228] on div at bounding box center [533, 251] width 663 height 434
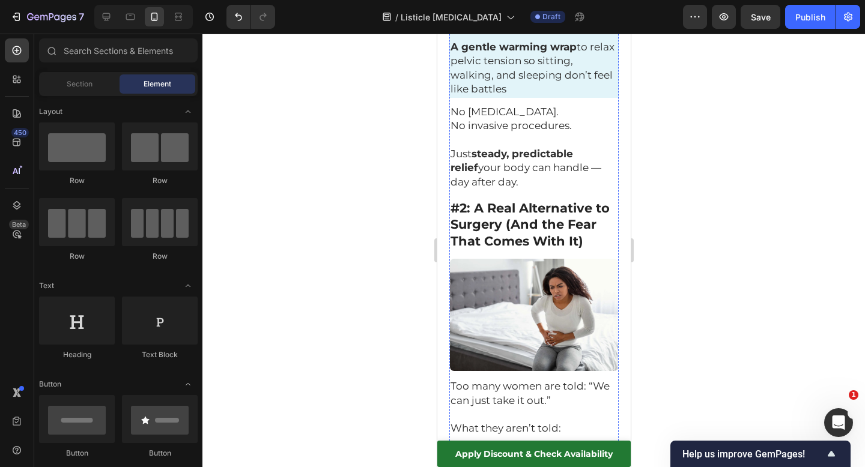
scroll to position [1146, 0]
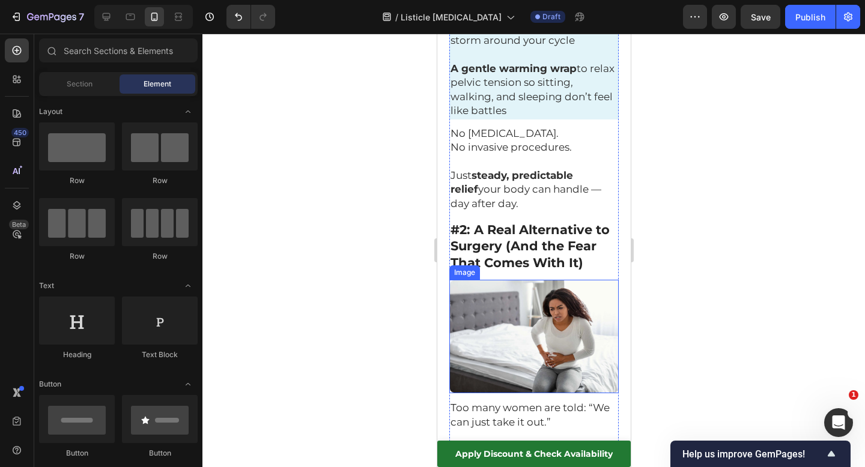
click at [545, 280] on img at bounding box center [533, 337] width 169 height 114
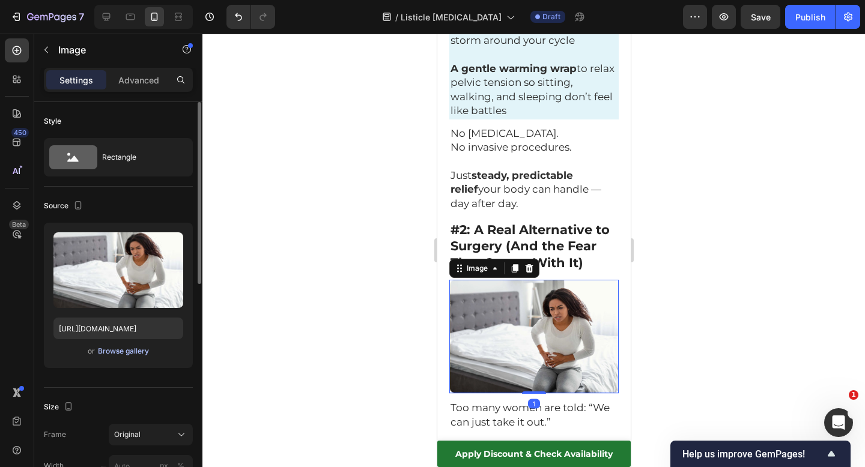
click at [121, 350] on div "Browse gallery" at bounding box center [123, 351] width 51 height 11
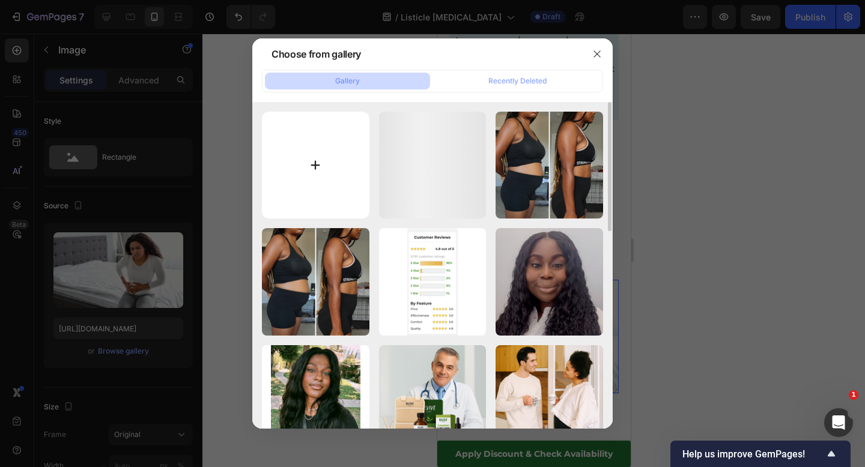
click at [344, 186] on input "file" at bounding box center [316, 166] width 108 height 108
type input "C:\fakepath\Revive Care (11).png"
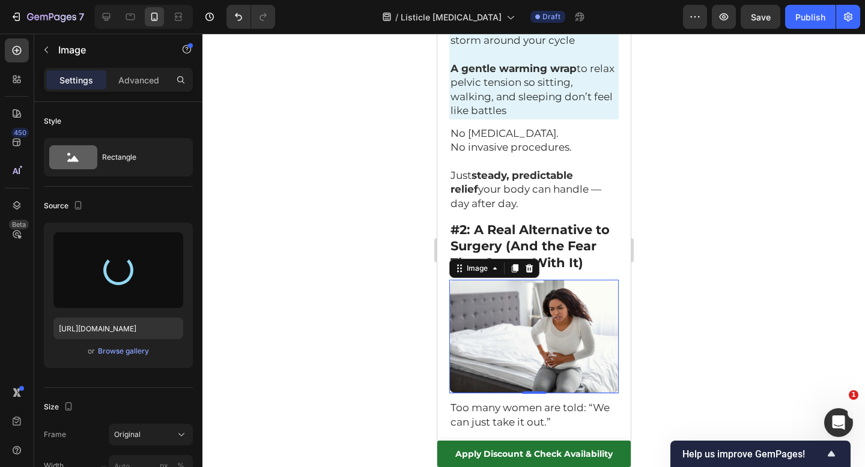
type input "[URL][DOMAIN_NAME]"
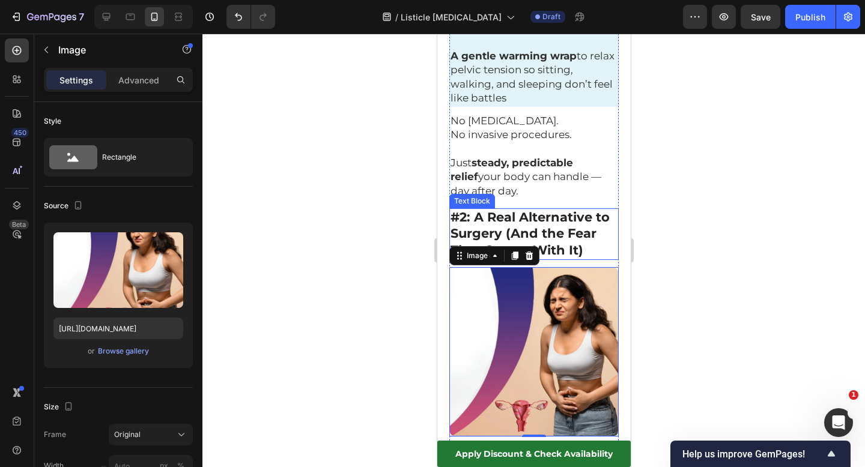
scroll to position [1166, 0]
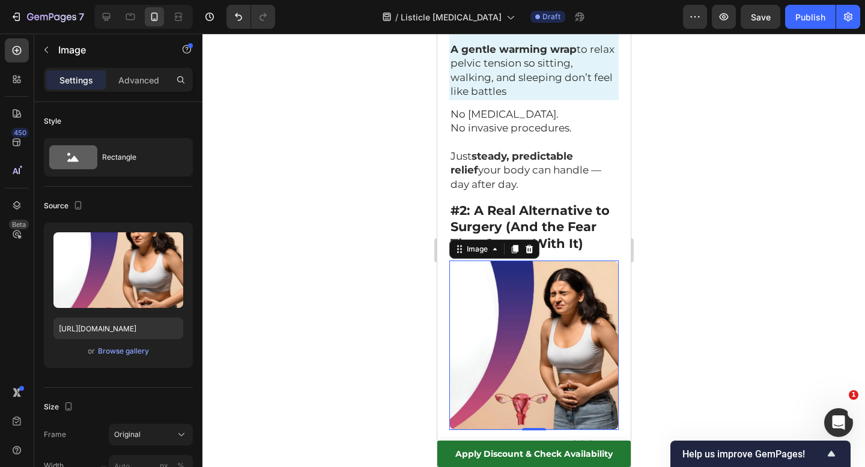
click at [708, 209] on div at bounding box center [533, 251] width 663 height 434
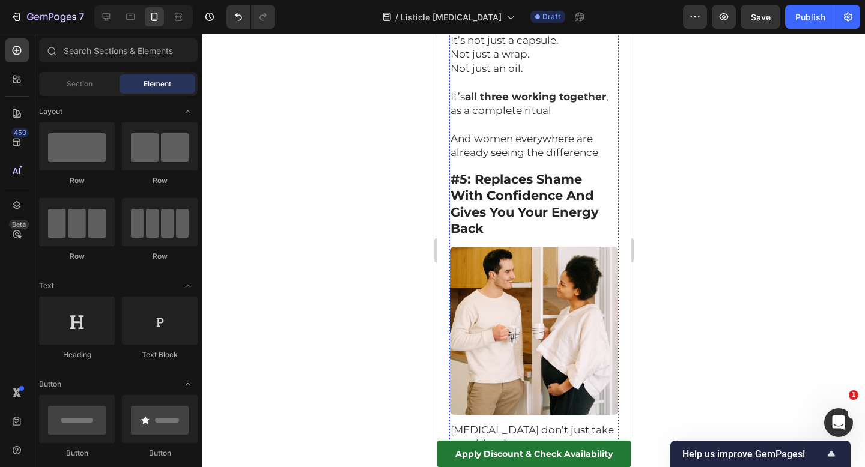
scroll to position [3432, 0]
click at [549, 281] on img at bounding box center [533, 330] width 169 height 169
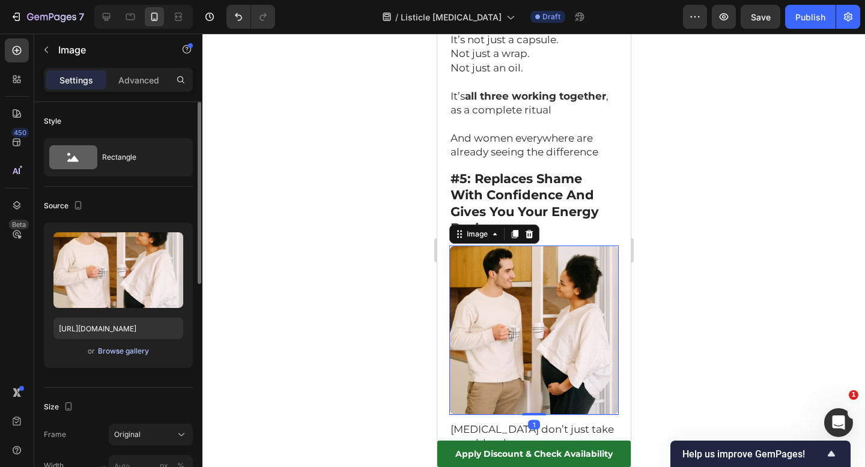
click at [120, 351] on div "Browse gallery" at bounding box center [123, 351] width 51 height 11
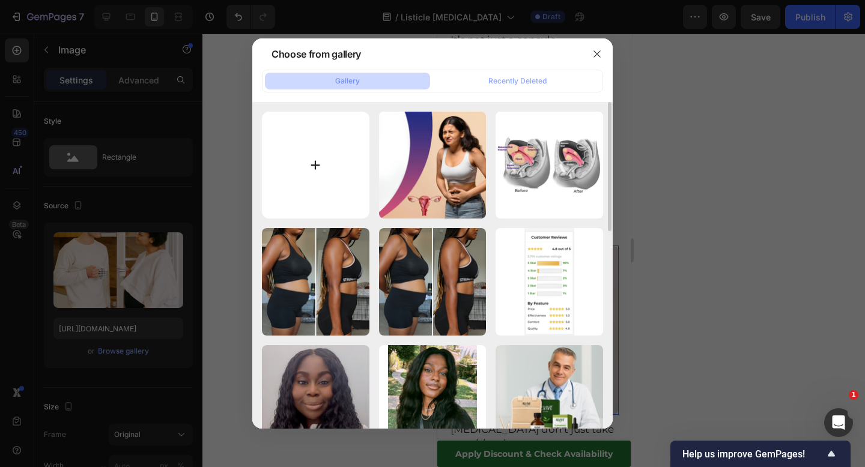
click at [270, 168] on input "file" at bounding box center [316, 166] width 108 height 108
type input "C:\fakepath\Revive Care (12) (1).png"
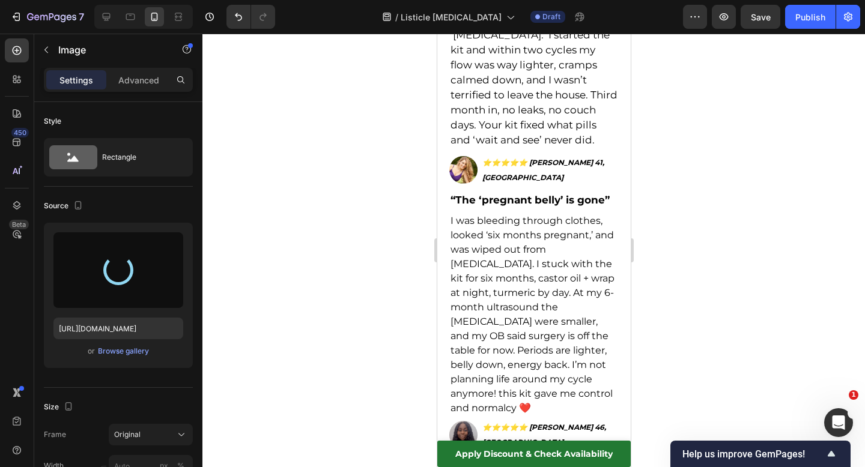
type input "[URL][DOMAIN_NAME]"
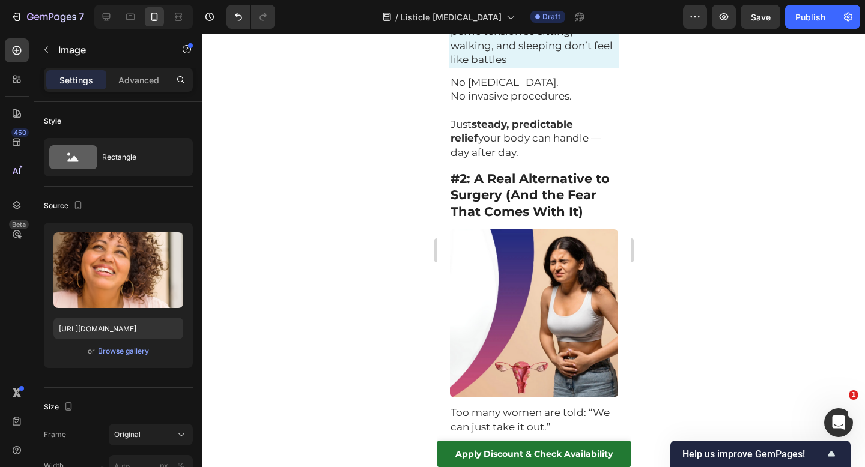
scroll to position [1206, 0]
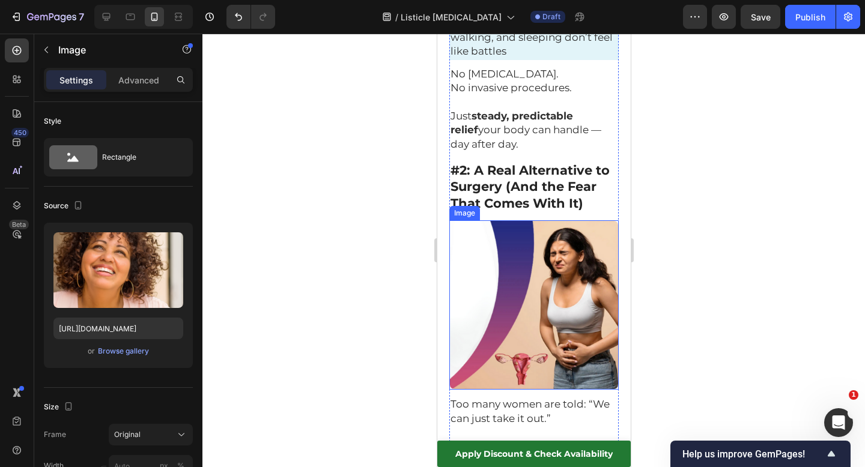
click at [567, 251] on img at bounding box center [533, 304] width 169 height 169
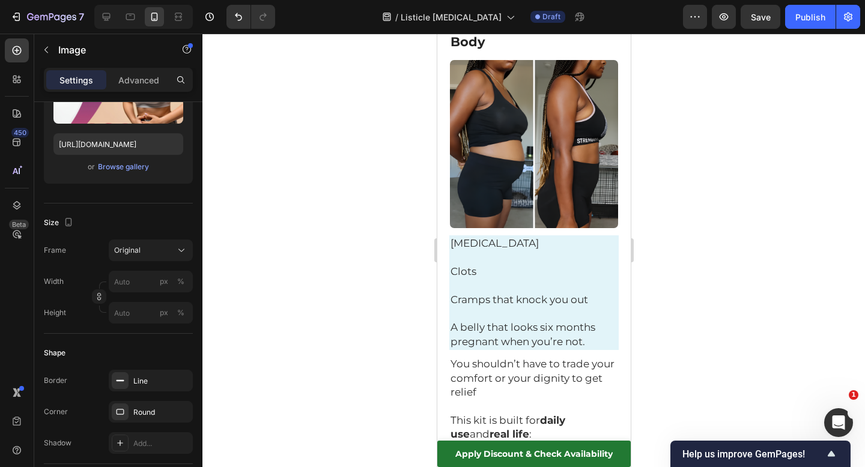
scroll to position [646, 0]
click at [591, 320] on p "A belly that looks six months pregnant when you’re not." at bounding box center [533, 334] width 167 height 28
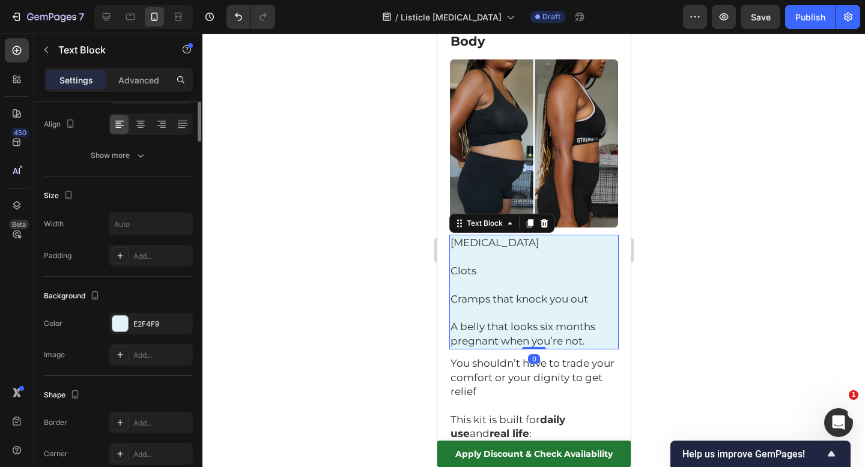
scroll to position [0, 0]
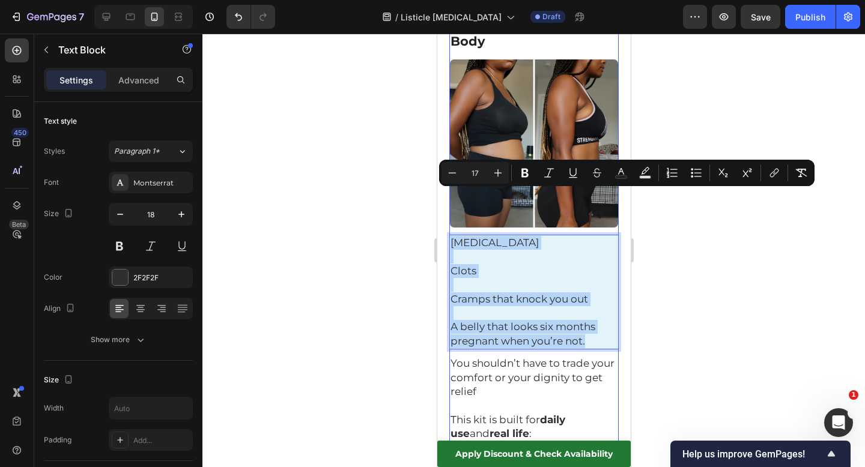
drag, startPoint x: 591, startPoint y: 297, endPoint x: 448, endPoint y: 187, distance: 179.9
click at [570, 173] on icon "Editor contextual toolbar" at bounding box center [573, 173] width 12 height 12
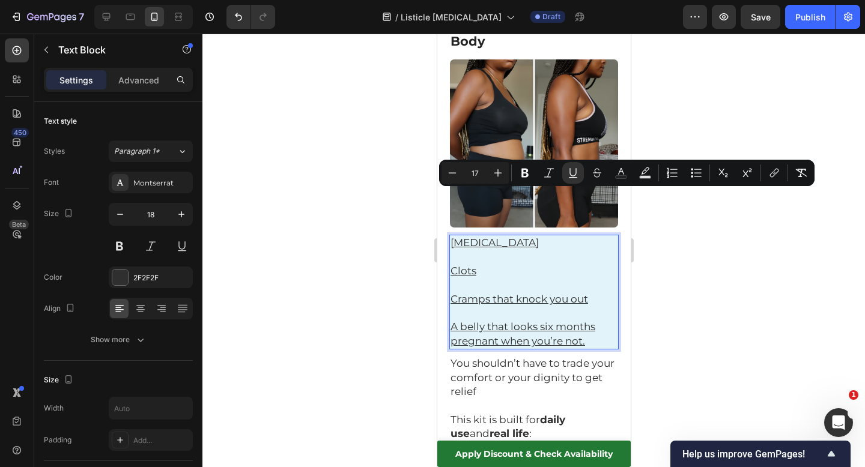
click at [681, 223] on div at bounding box center [533, 251] width 663 height 434
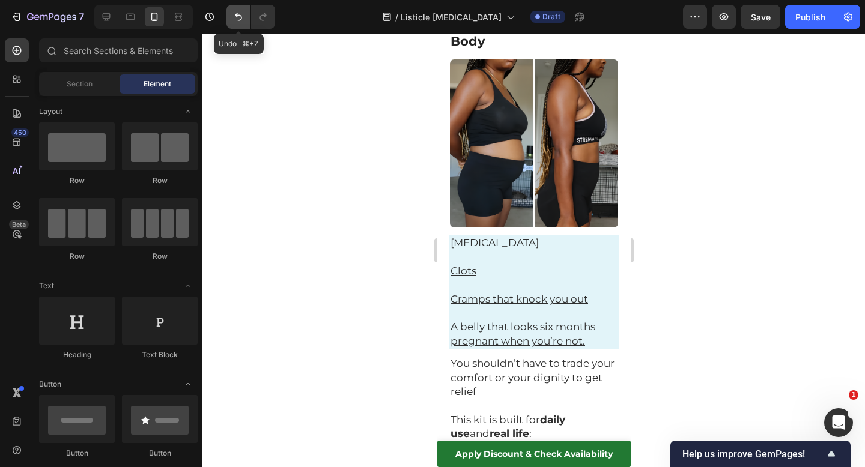
click at [232, 14] on button "Undo/Redo" at bounding box center [239, 17] width 24 height 24
click at [309, 122] on div at bounding box center [533, 251] width 663 height 434
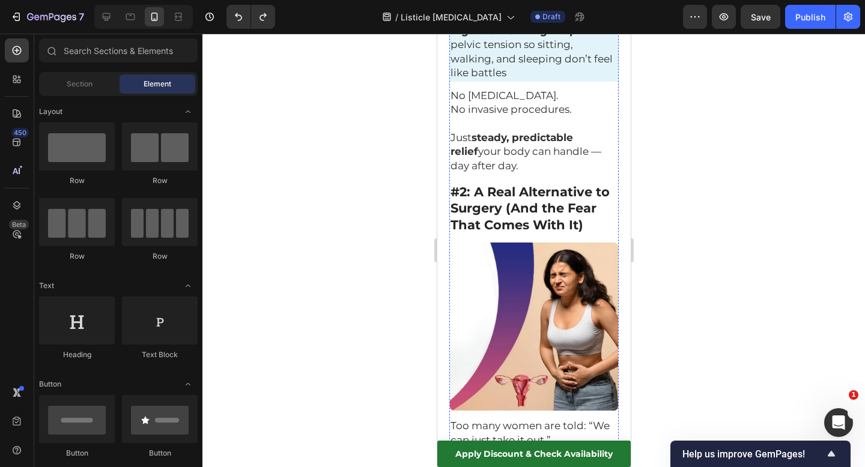
scroll to position [1185, 0]
click at [528, 288] on img at bounding box center [533, 326] width 169 height 169
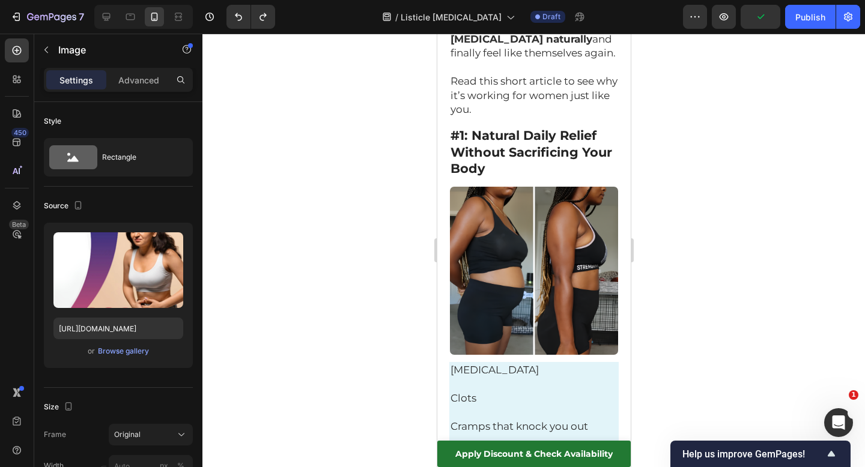
scroll to position [517, 0]
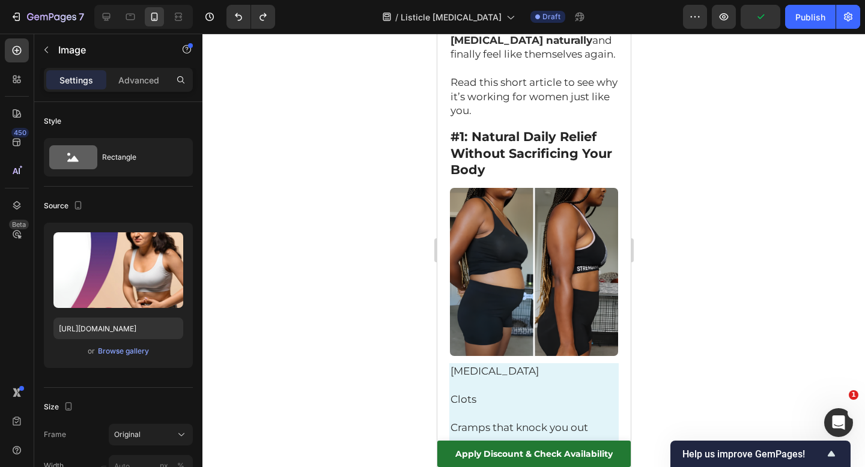
click at [524, 211] on img at bounding box center [533, 271] width 169 height 169
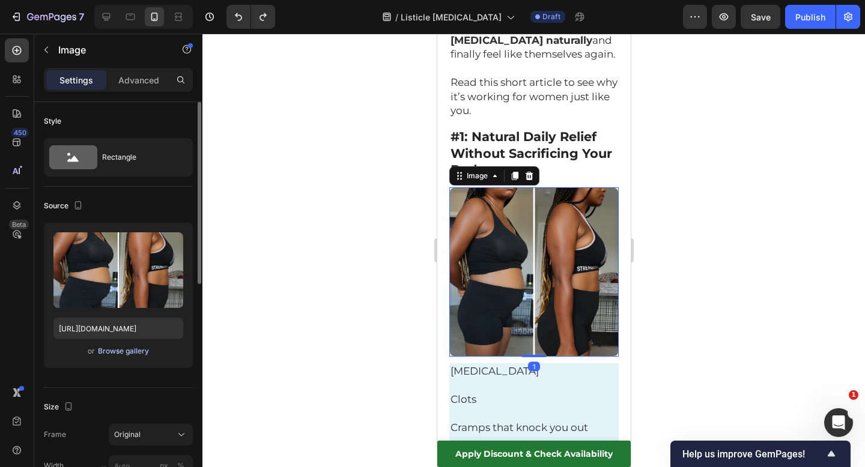
click at [139, 354] on div "Browse gallery" at bounding box center [123, 351] width 51 height 11
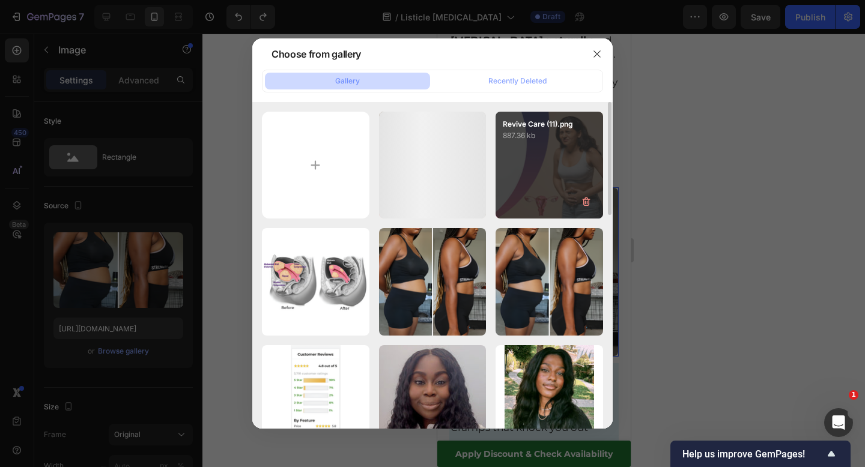
click at [561, 169] on div "Revive Care (11).png 887.36 kb" at bounding box center [550, 166] width 108 height 108
type input "[URL][DOMAIN_NAME]"
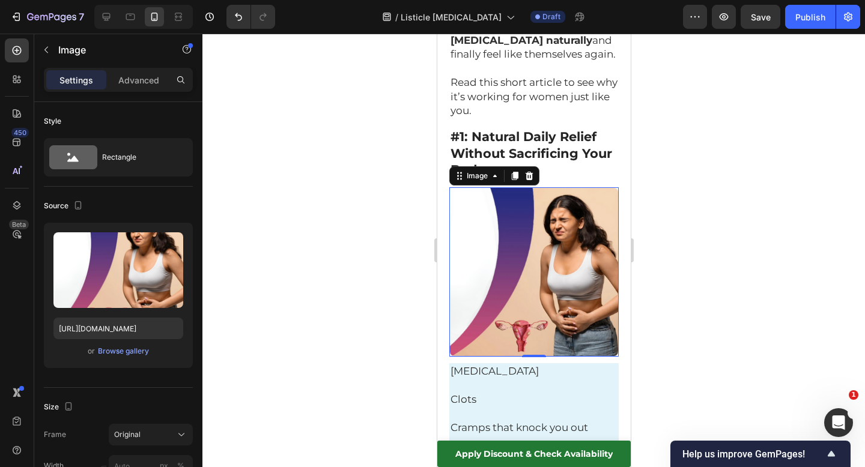
click at [673, 184] on div at bounding box center [533, 251] width 663 height 434
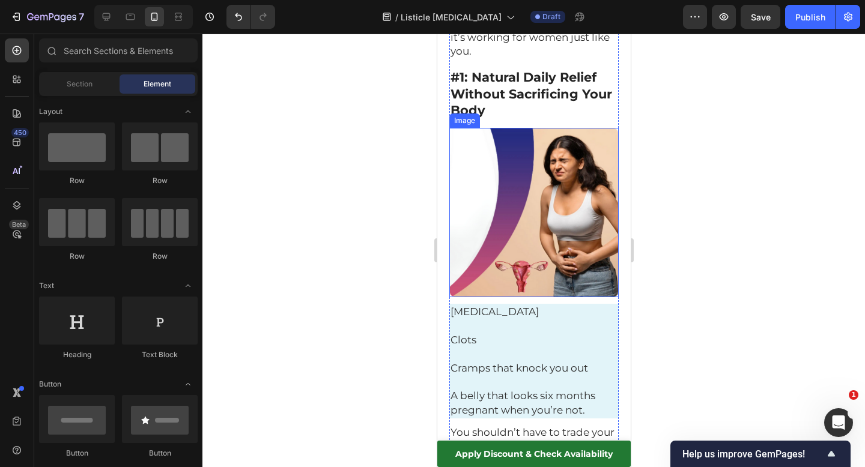
scroll to position [607, 0]
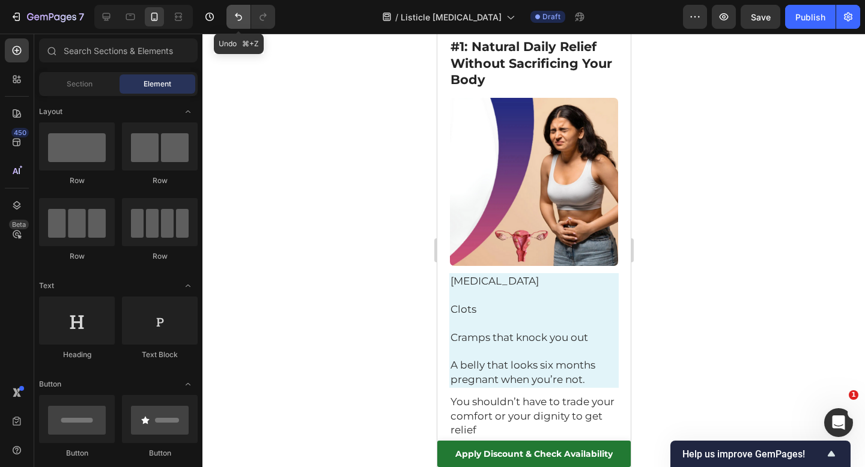
click at [239, 18] on icon "Undo/Redo" at bounding box center [239, 17] width 12 height 12
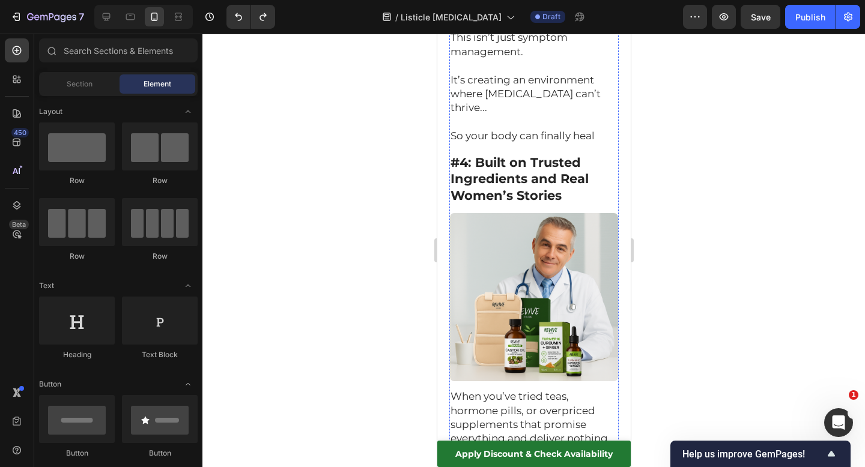
scroll to position [2750, 0]
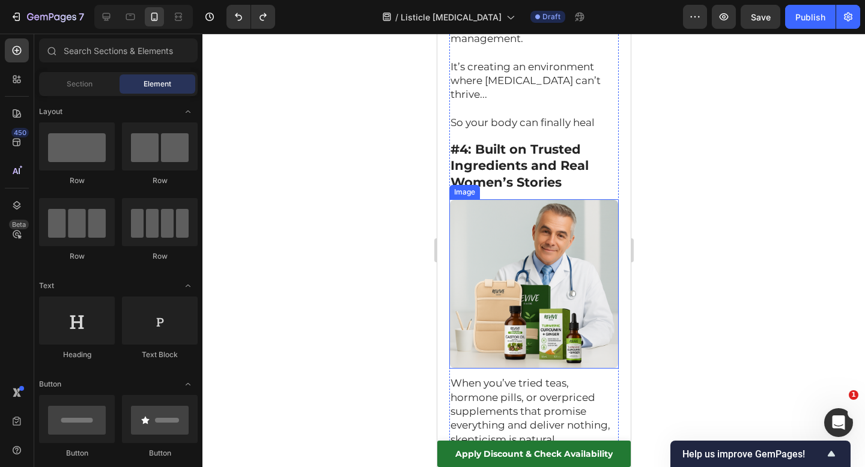
click at [578, 212] on img at bounding box center [533, 283] width 169 height 169
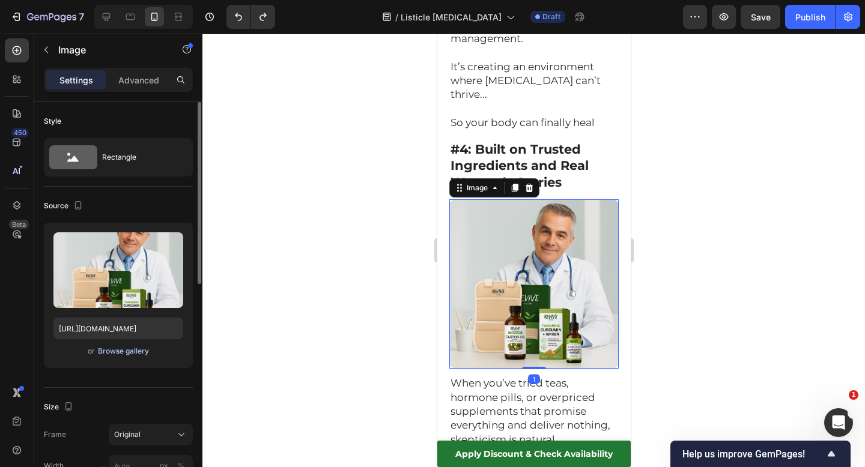
click at [126, 350] on div "Browse gallery" at bounding box center [123, 351] width 51 height 11
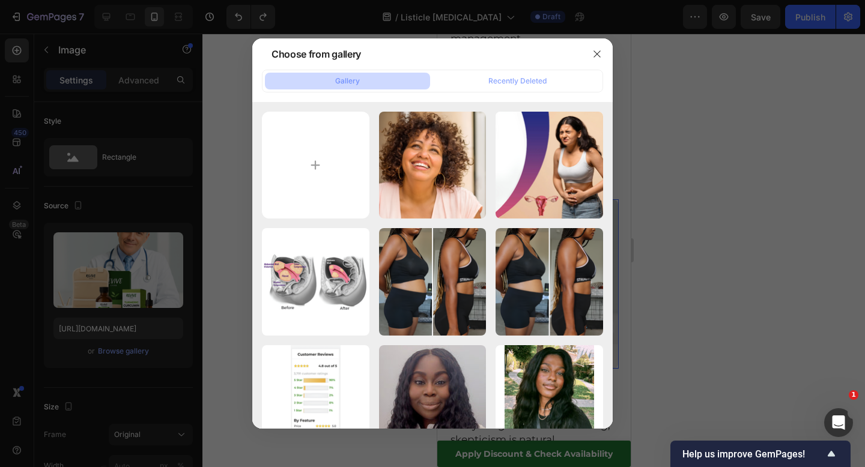
click at [750, 138] on div at bounding box center [432, 233] width 865 height 467
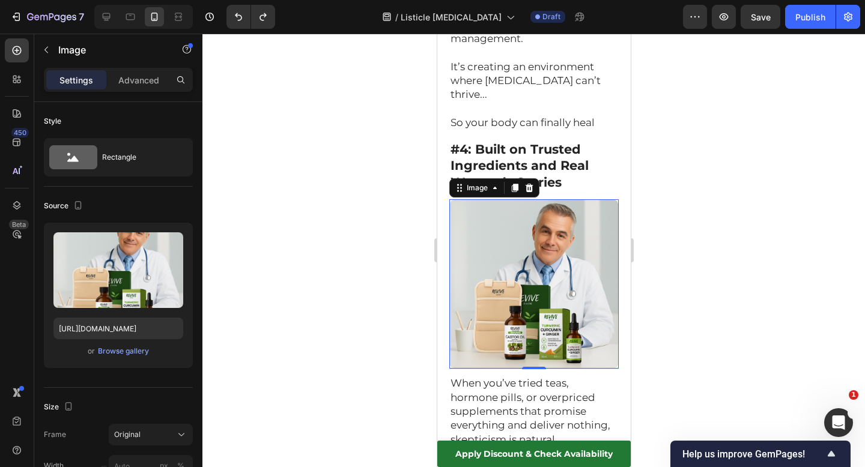
click at [543, 199] on img at bounding box center [533, 283] width 169 height 169
click at [141, 347] on div "Browse gallery" at bounding box center [123, 351] width 51 height 11
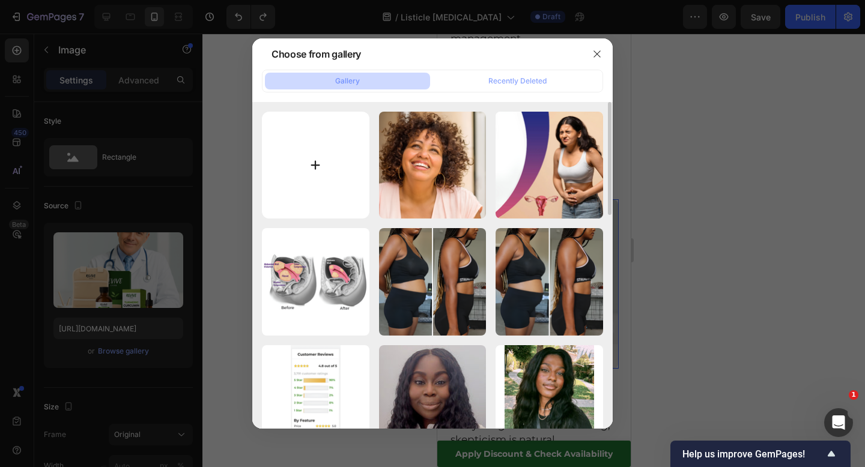
click at [309, 204] on input "file" at bounding box center [316, 166] width 108 height 108
type input "C:\fakepath\Revive Care (13).png"
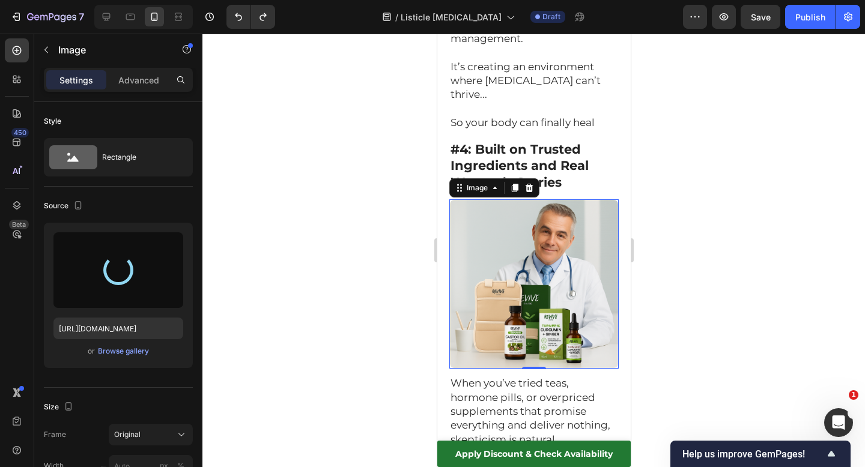
type input "[URL][DOMAIN_NAME]"
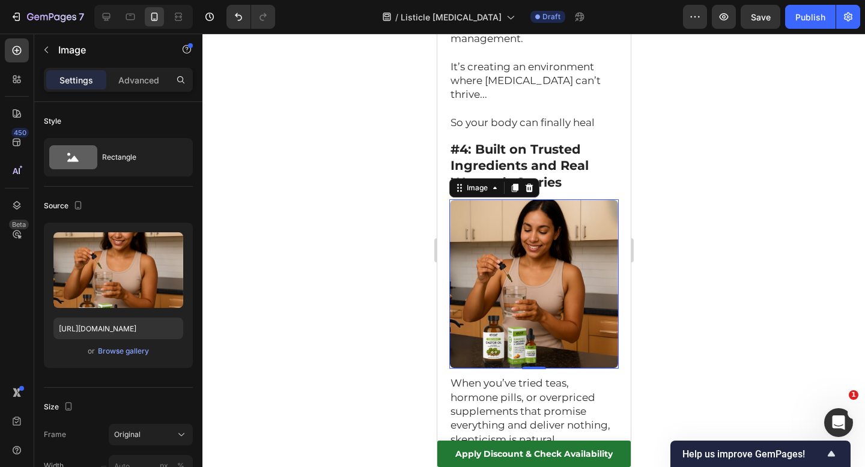
click at [746, 220] on div at bounding box center [533, 251] width 663 height 434
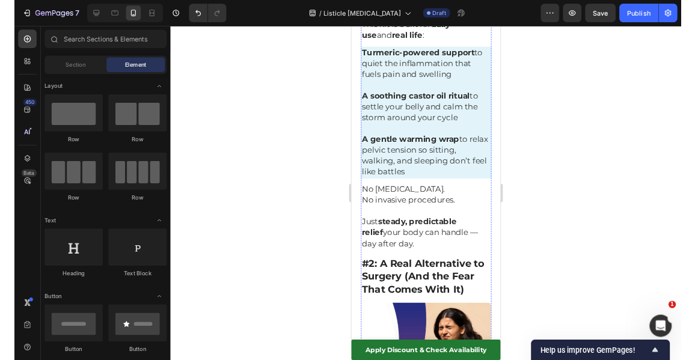
scroll to position [0, 0]
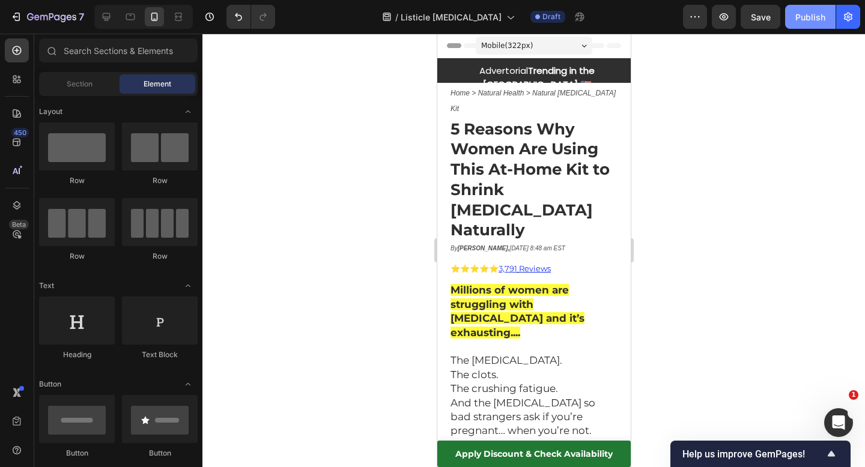
click at [821, 20] on div "Publish" at bounding box center [810, 17] width 30 height 13
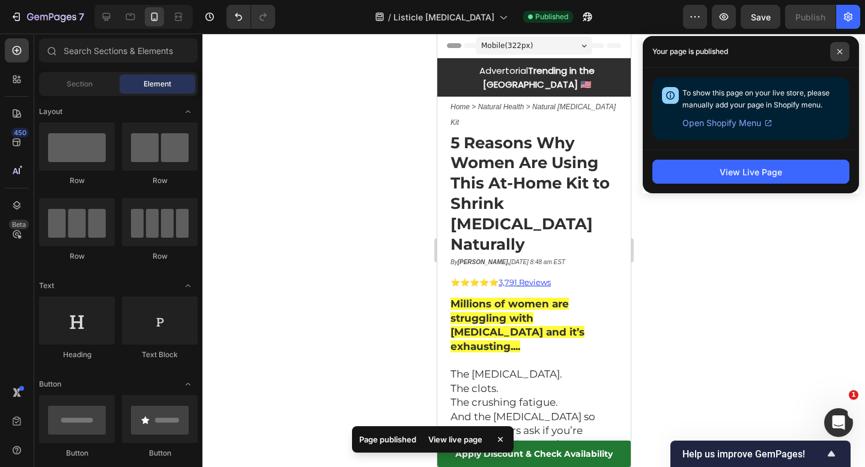
click at [838, 55] on span at bounding box center [839, 51] width 19 height 19
